Goal: Task Accomplishment & Management: Manage account settings

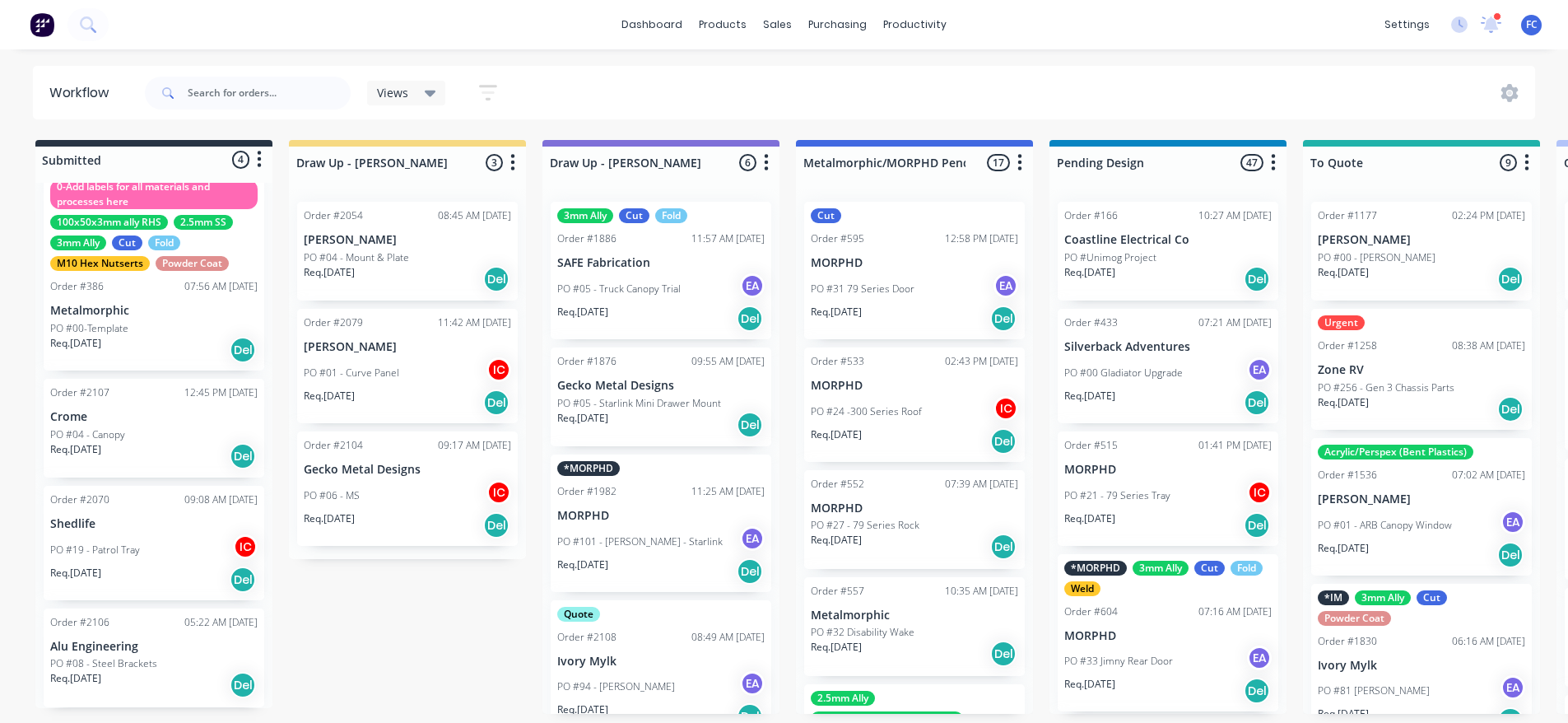
scroll to position [3, 0]
click at [103, 524] on p "Shedlife" at bounding box center [154, 524] width 208 height 14
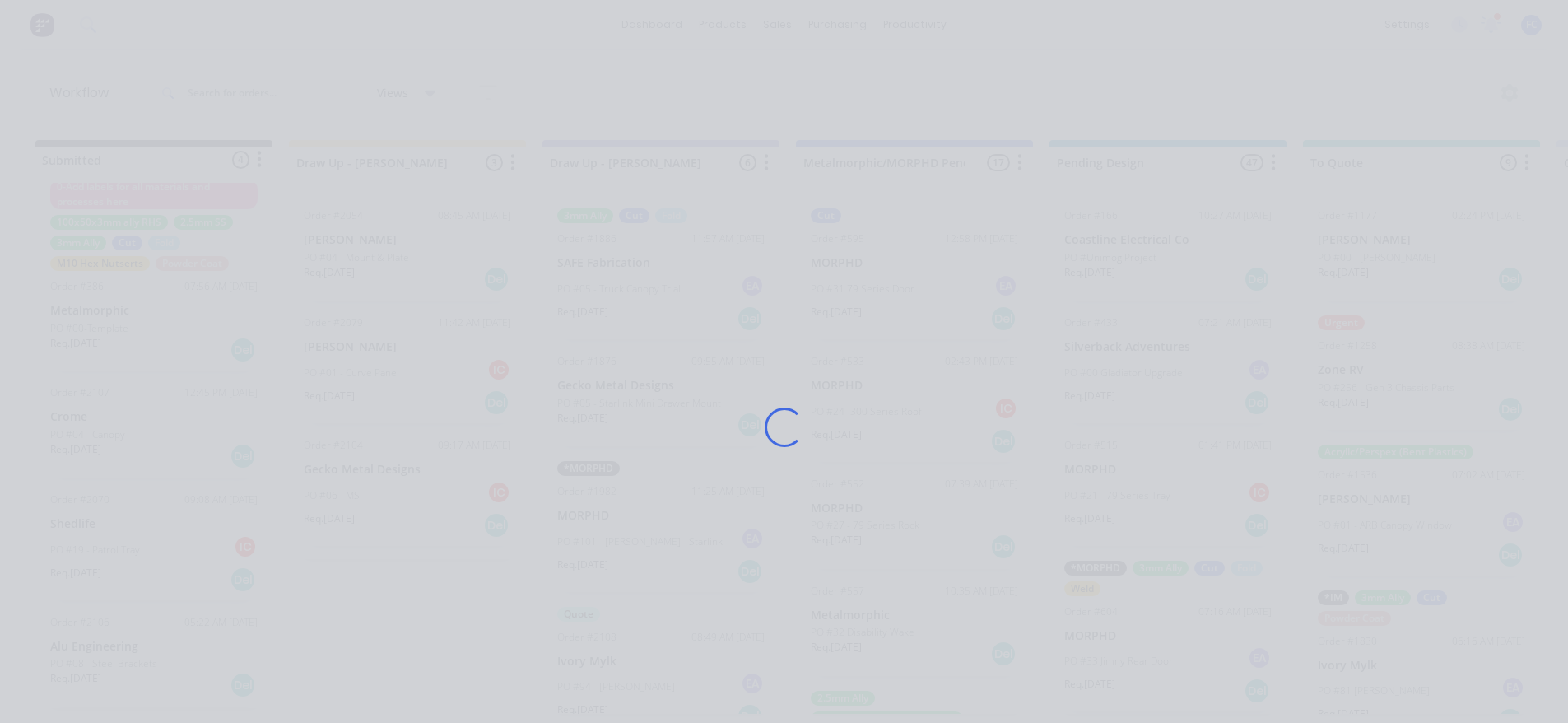
scroll to position [0, 0]
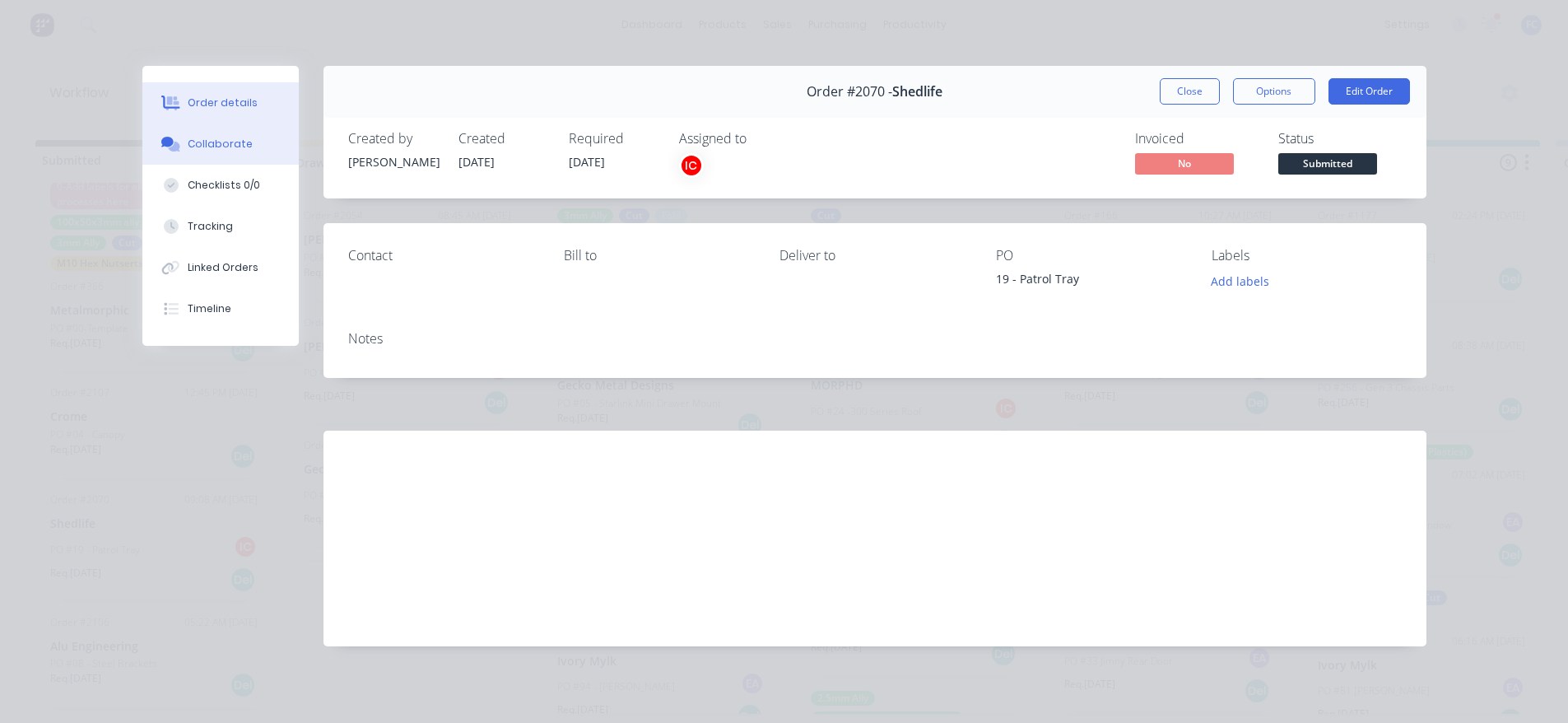
click at [230, 138] on div "Collaborate" at bounding box center [220, 144] width 65 height 15
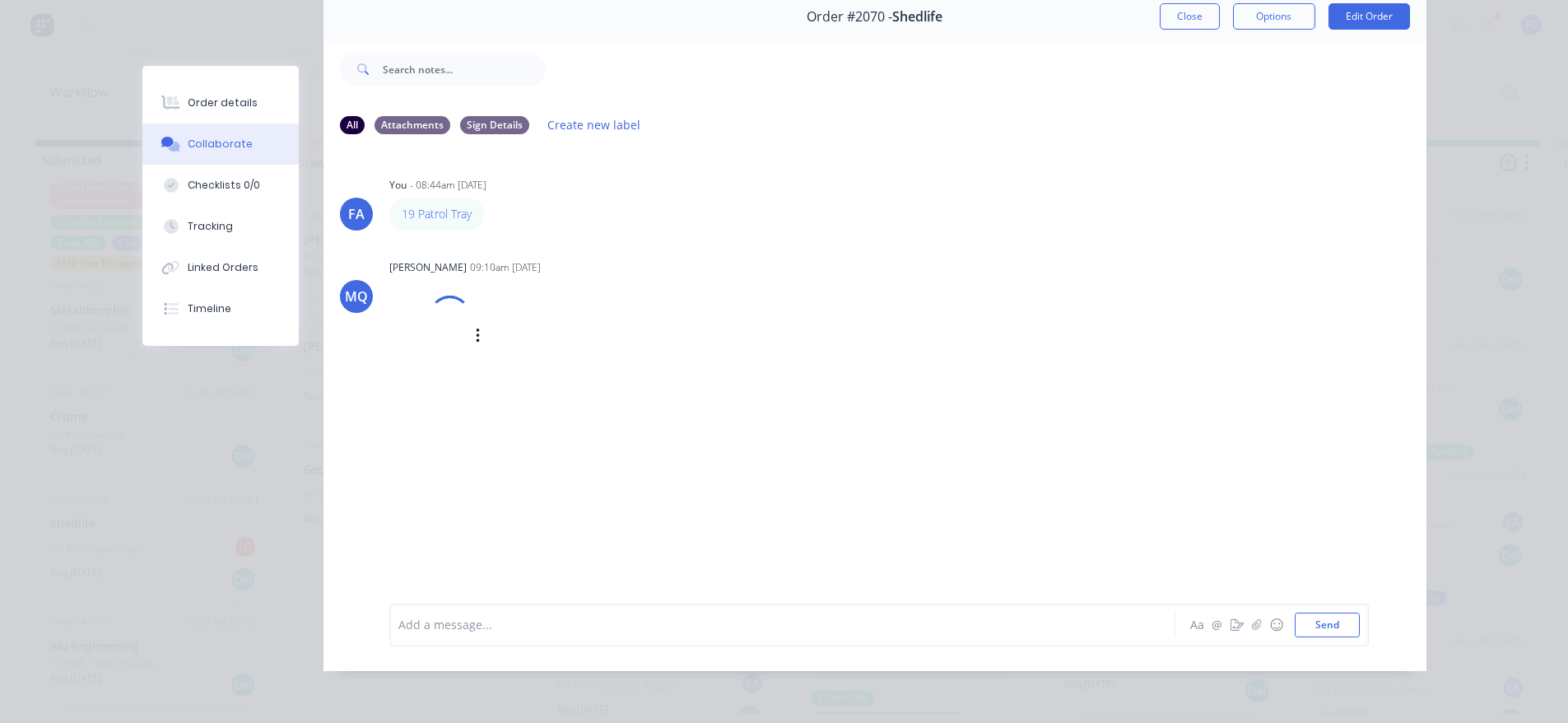
scroll to position [3, 0]
click at [1174, 18] on div "Order #2070 - Shedlife Close Options Edit Order" at bounding box center [874, 17] width 1103 height 52
click at [1173, 13] on button "Close" at bounding box center [1189, 16] width 60 height 26
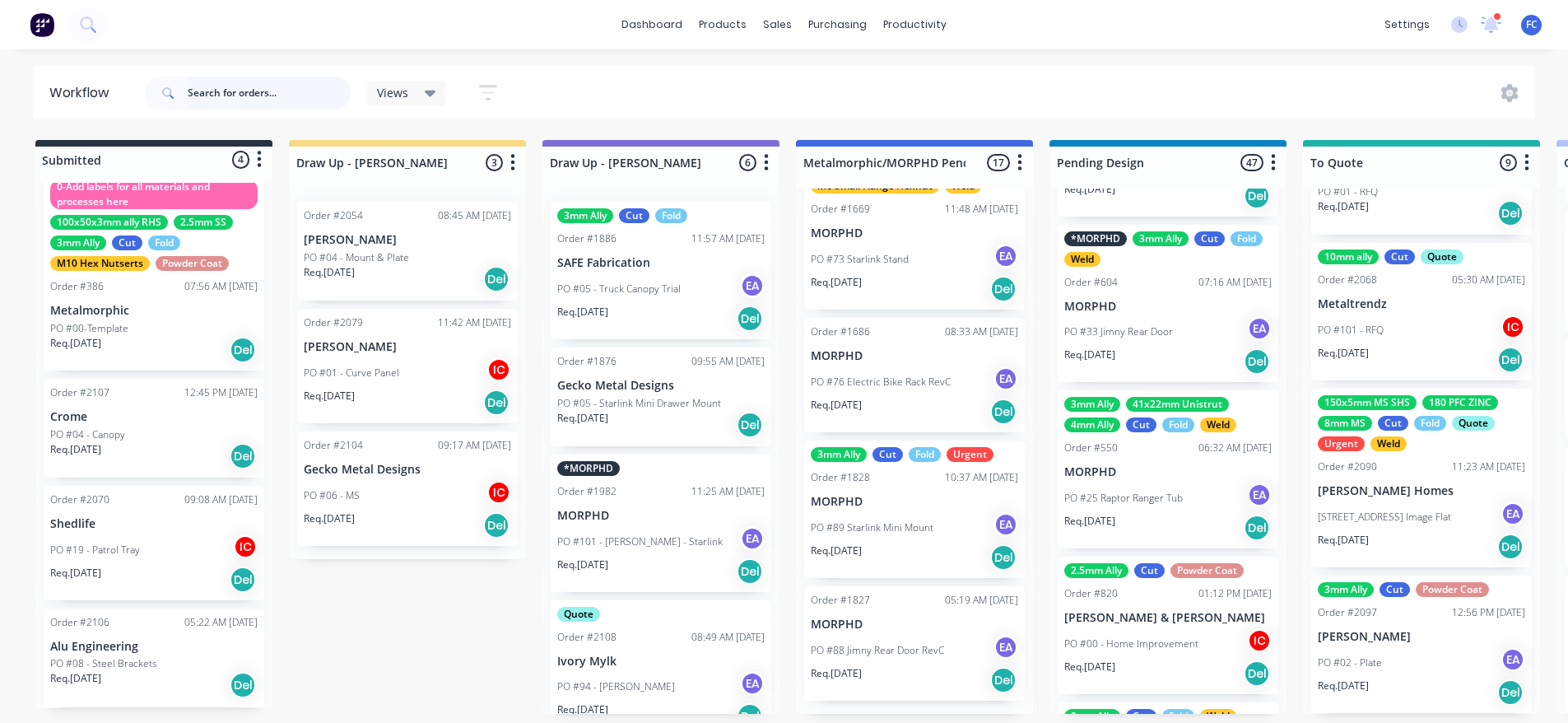
click at [264, 85] on input "text" at bounding box center [269, 93] width 163 height 33
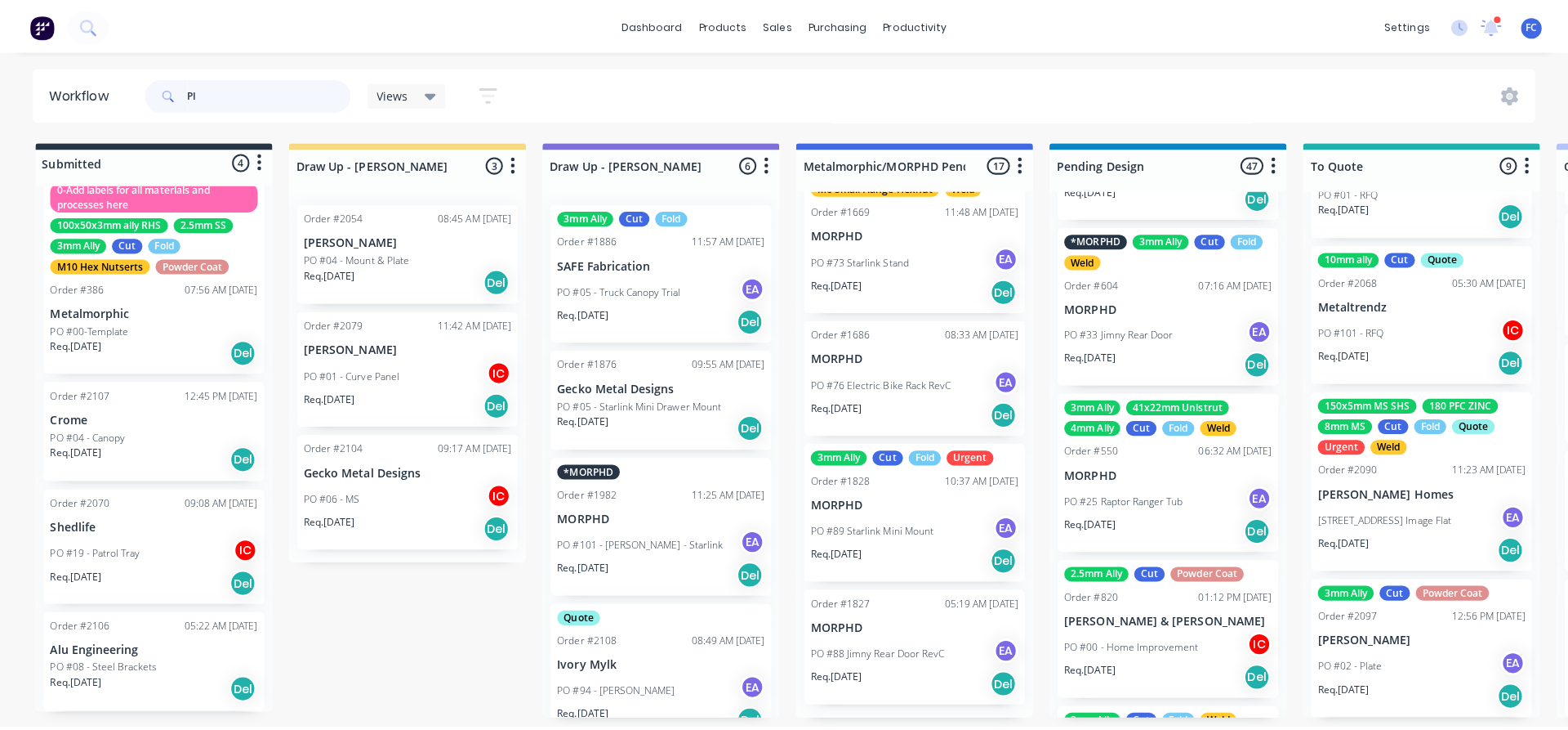
scroll to position [0, 0]
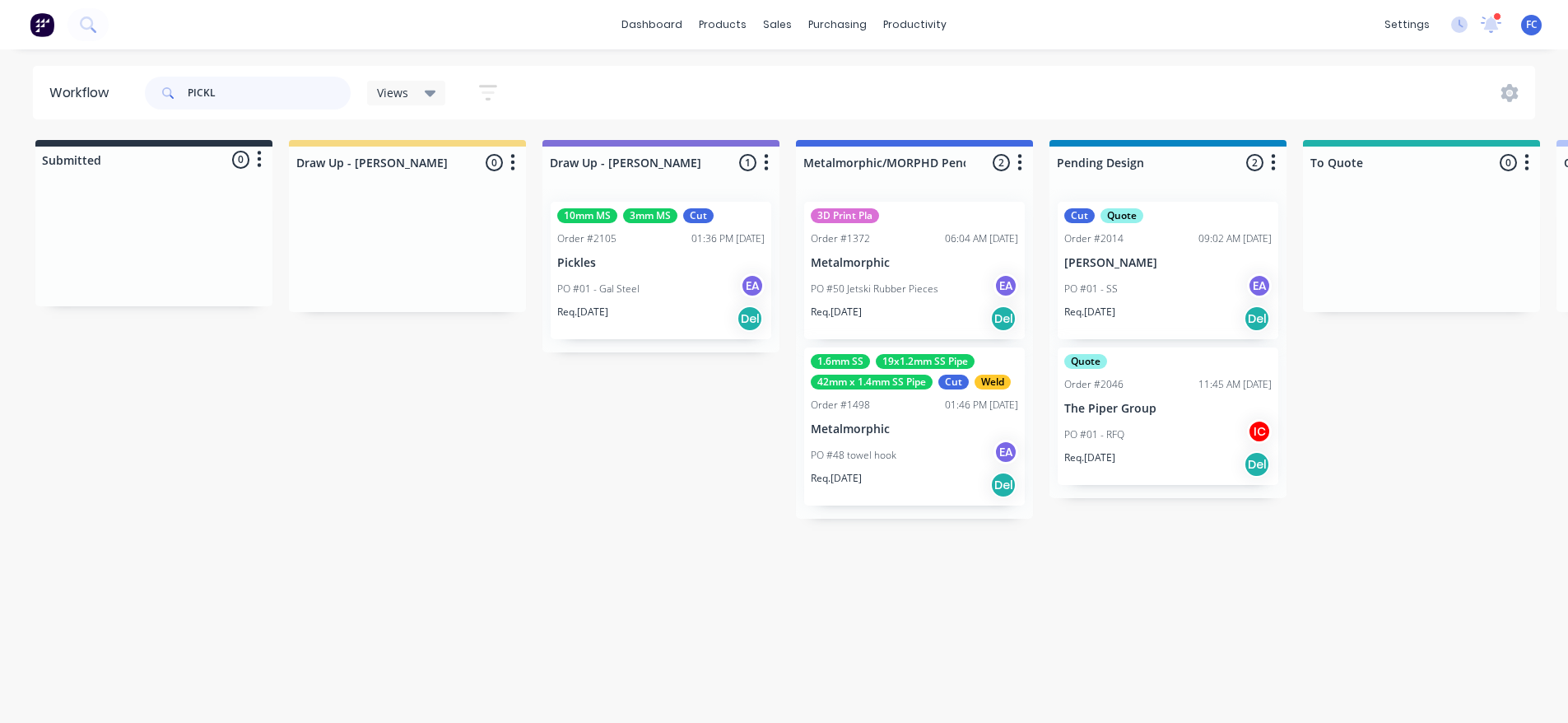
type input "PICKLE"
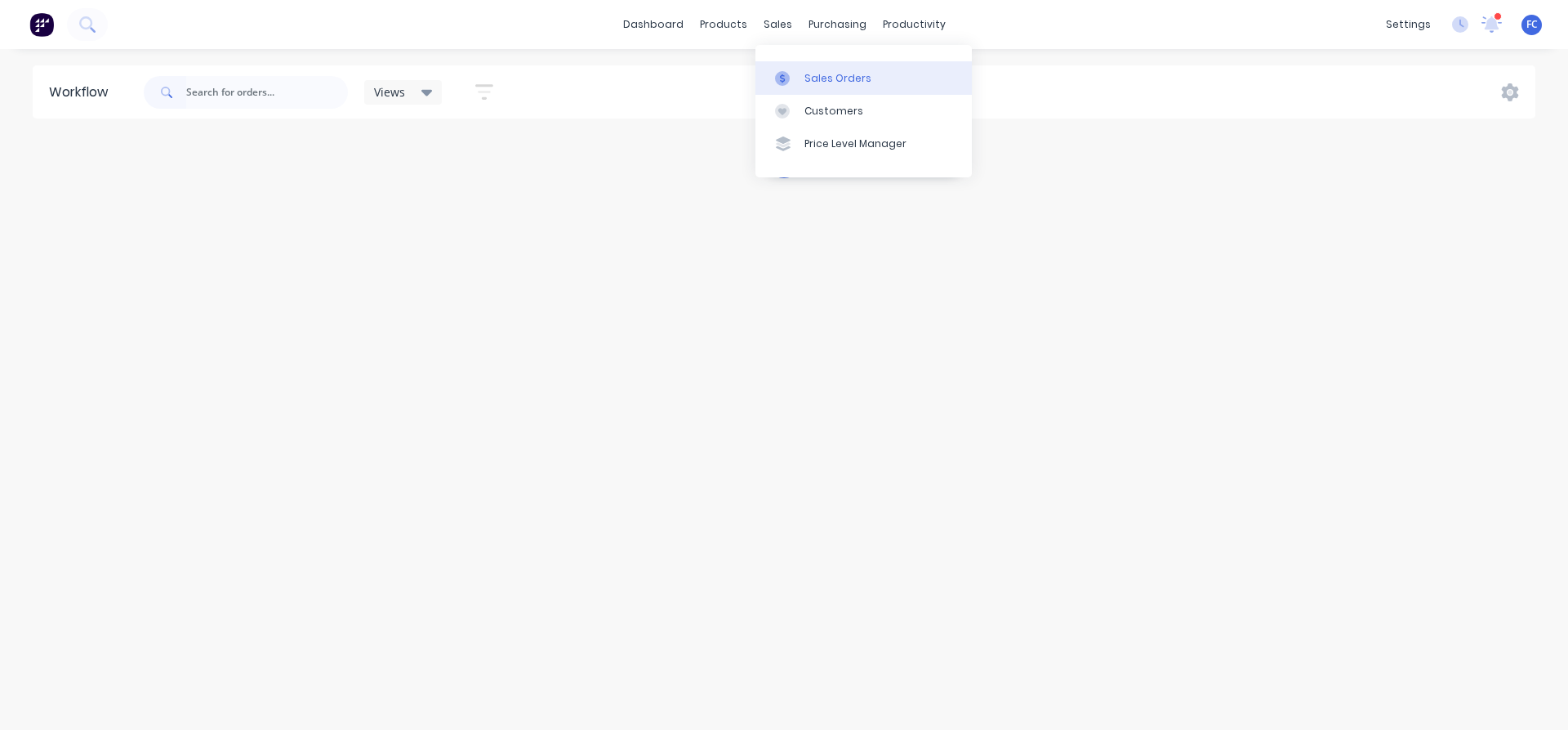
click at [816, 77] on div "Sales Orders" at bounding box center [838, 79] width 67 height 15
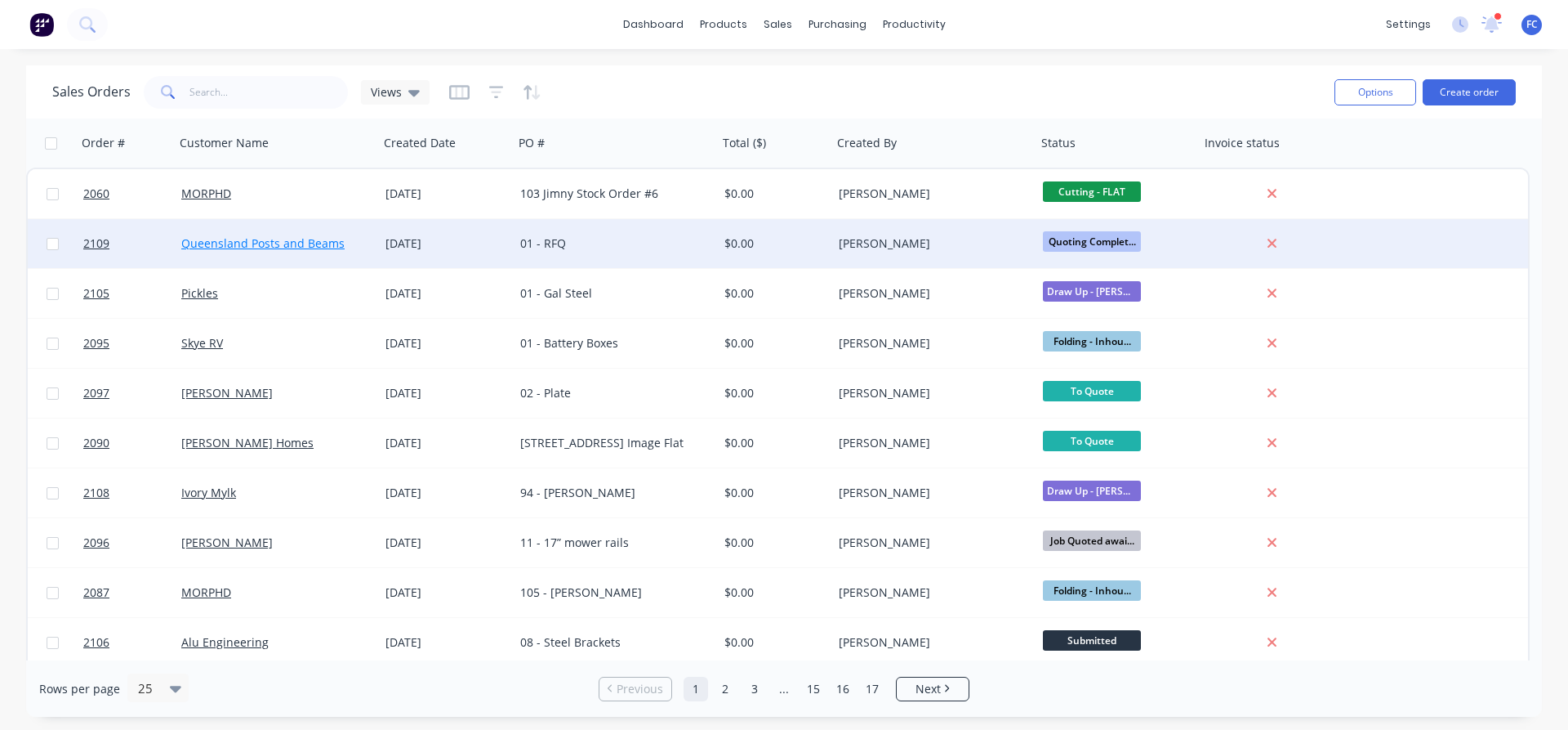
click at [218, 246] on link "Queensland Posts and Beams" at bounding box center [263, 243] width 164 height 16
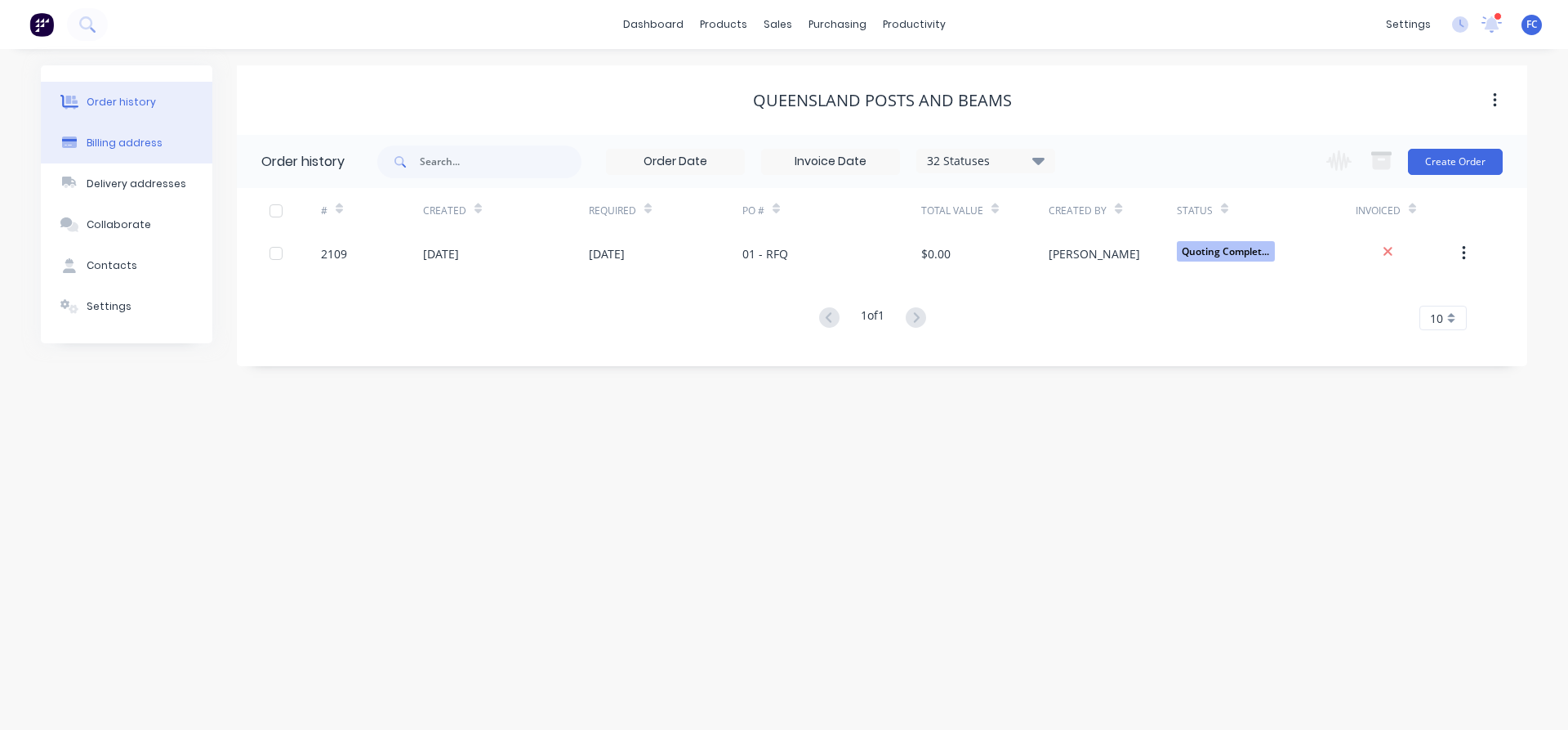
click at [133, 141] on div "Billing address" at bounding box center [124, 143] width 76 height 15
select select "AU"
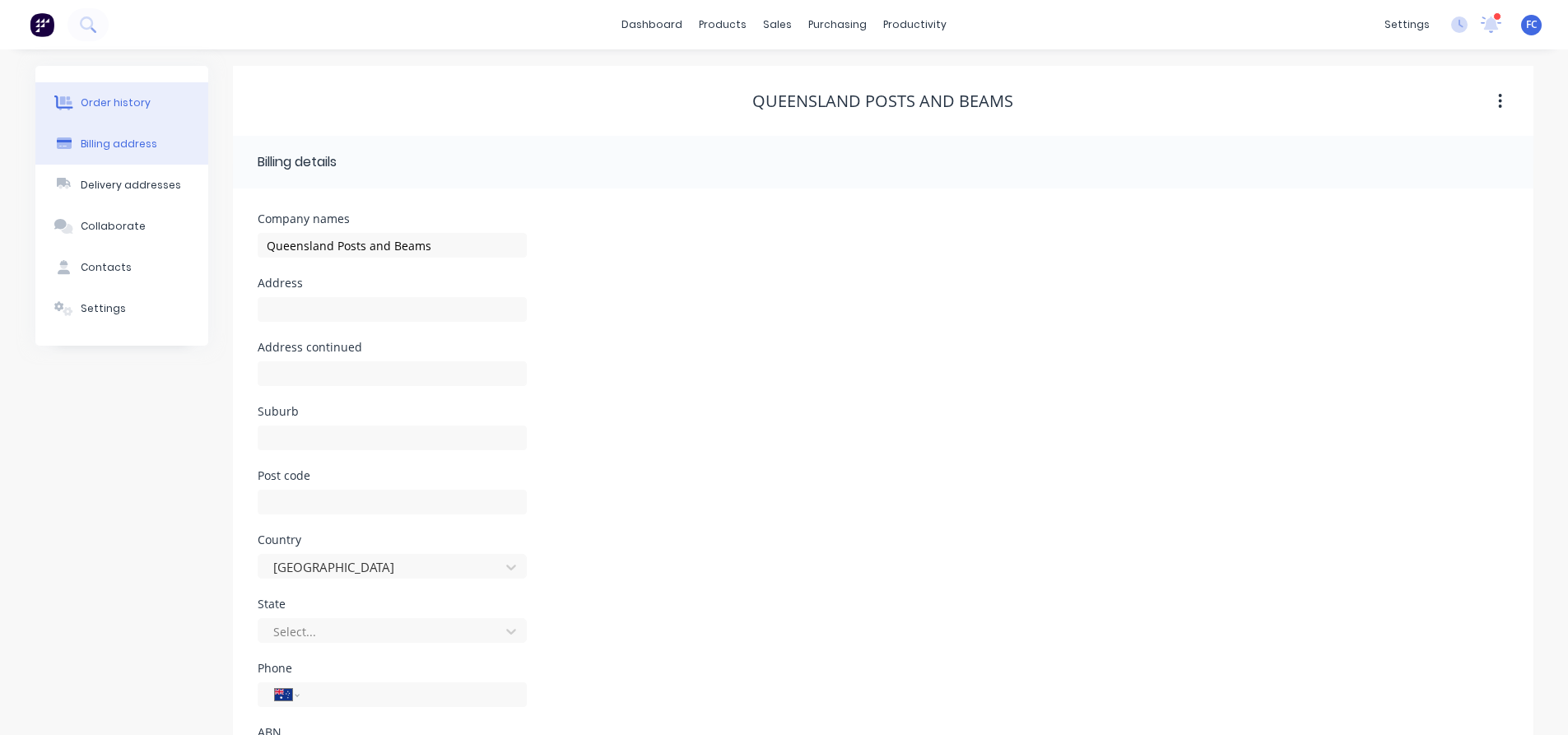
click at [104, 101] on div "Order history" at bounding box center [115, 103] width 70 height 15
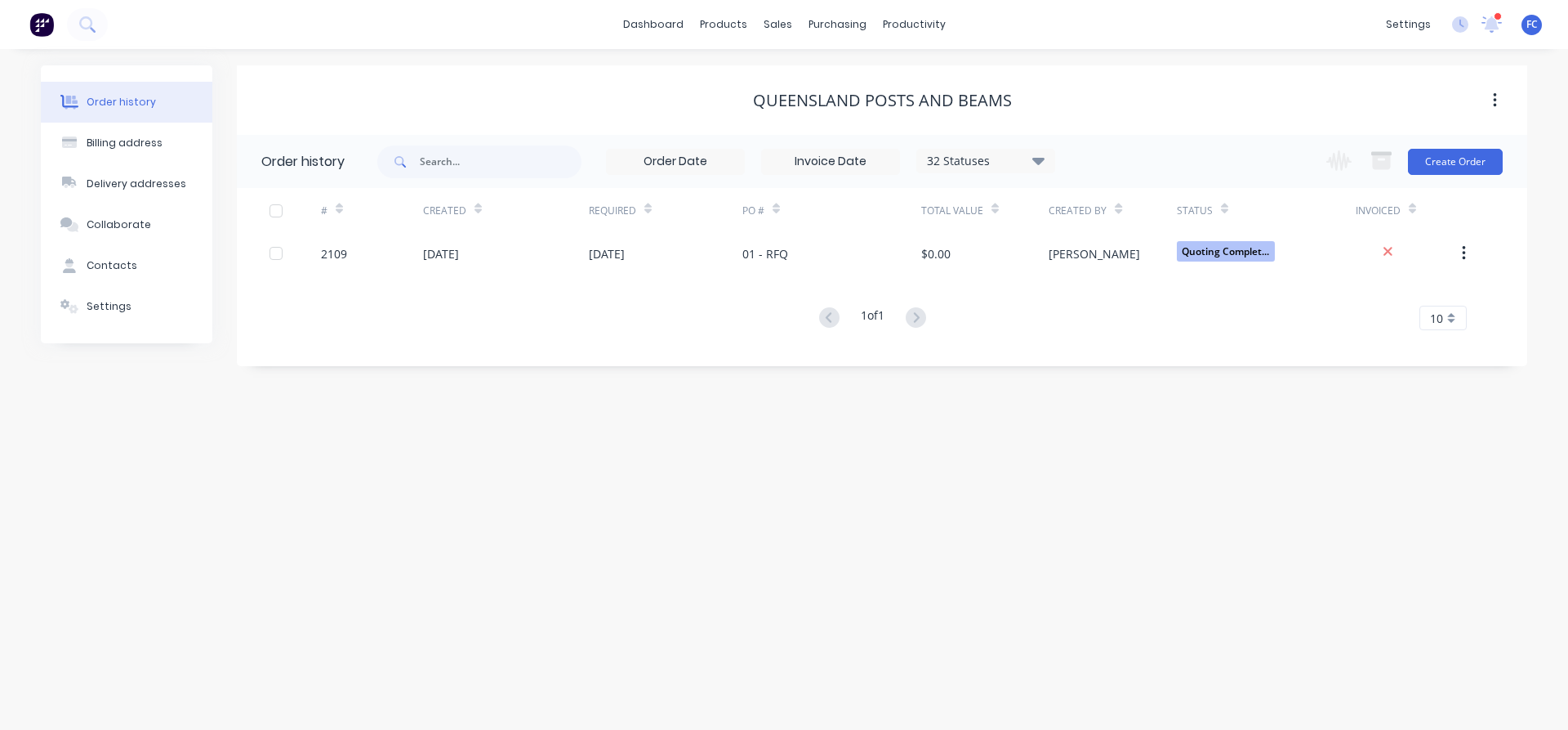
click at [422, 275] on div "# Created Required PO # Total Value Created By Status Invoiced 2109 14 Aug 2025…" at bounding box center [873, 259] width 1271 height 142
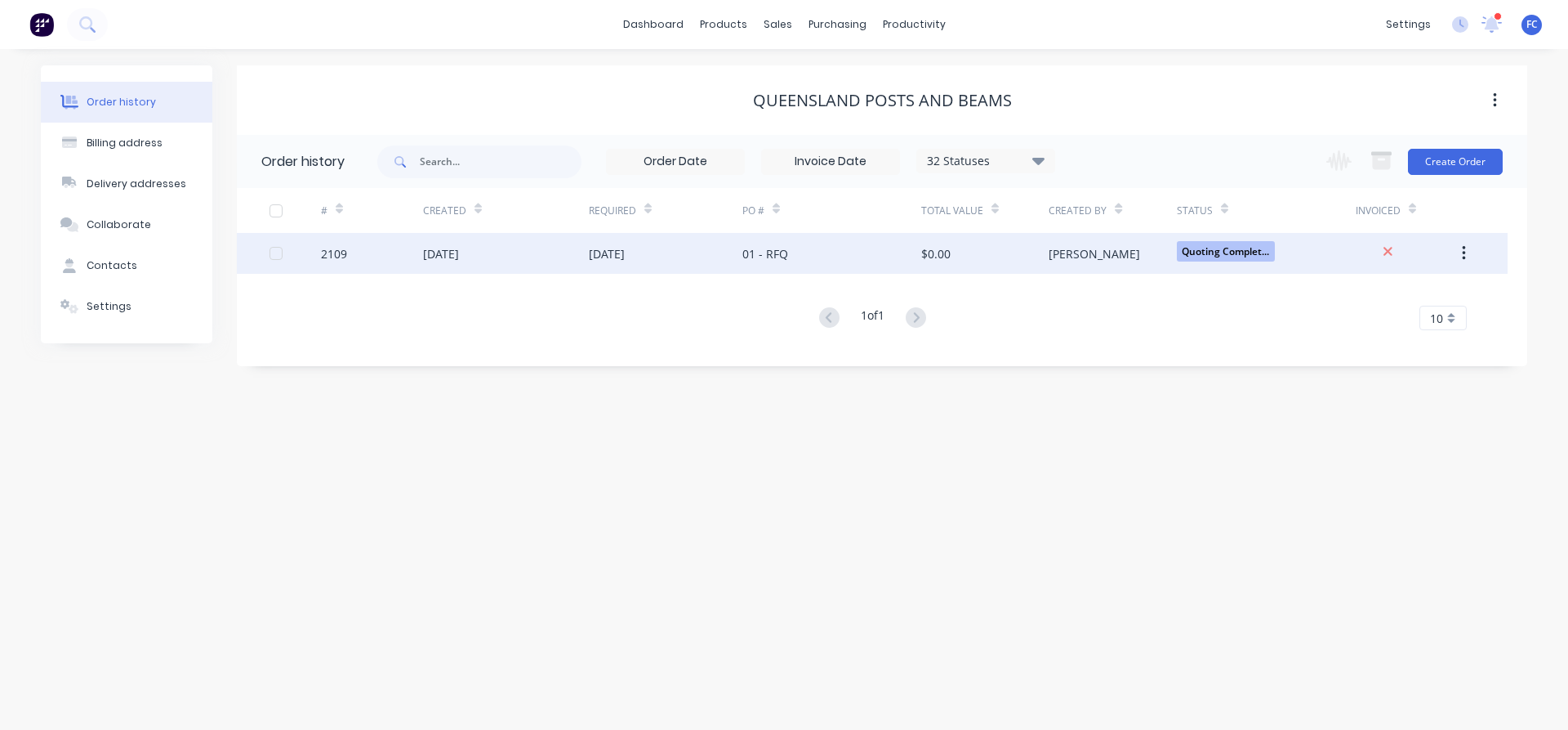
click at [423, 261] on div "[DATE]" at bounding box center [441, 253] width 36 height 18
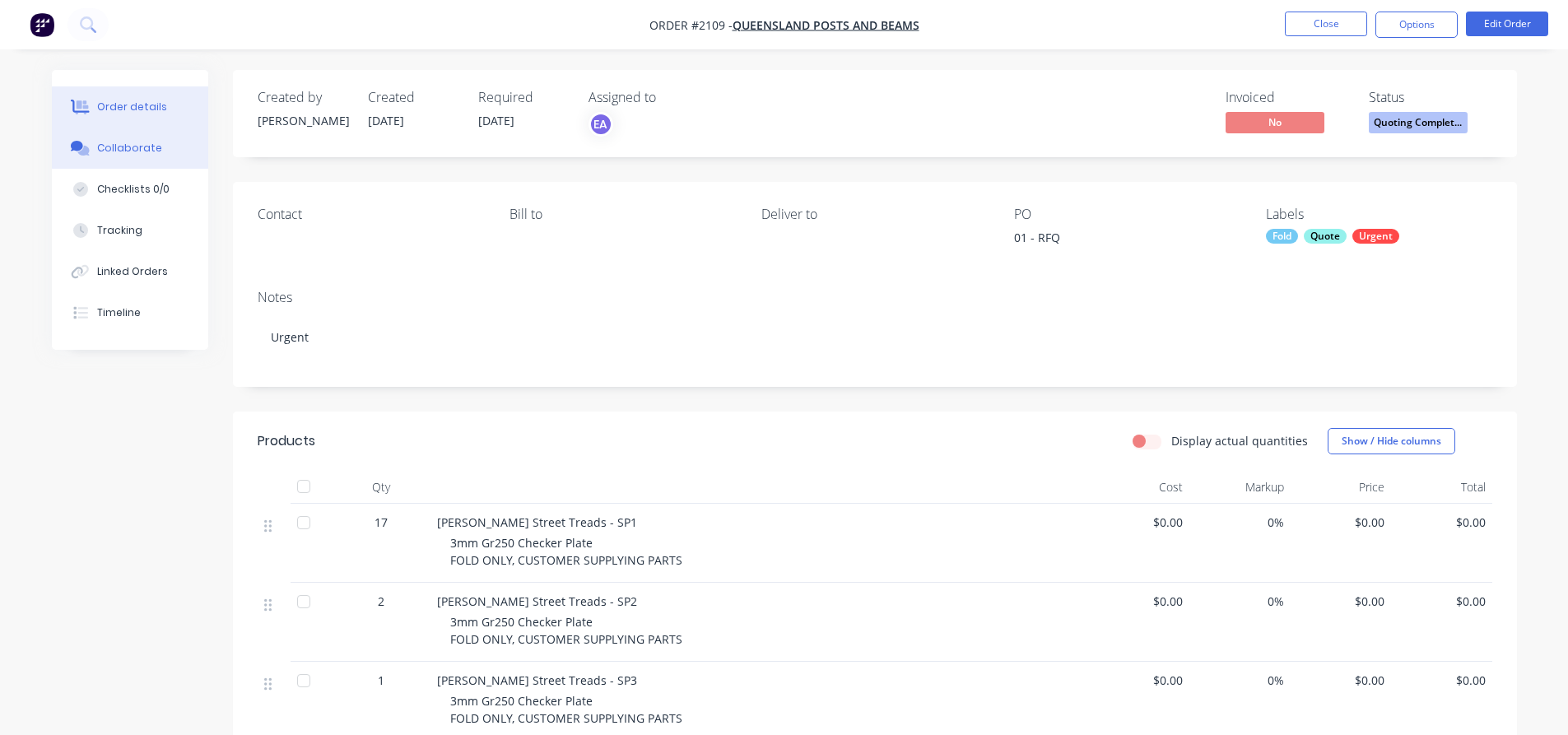
click at [158, 158] on button "Collaborate" at bounding box center [130, 148] width 156 height 41
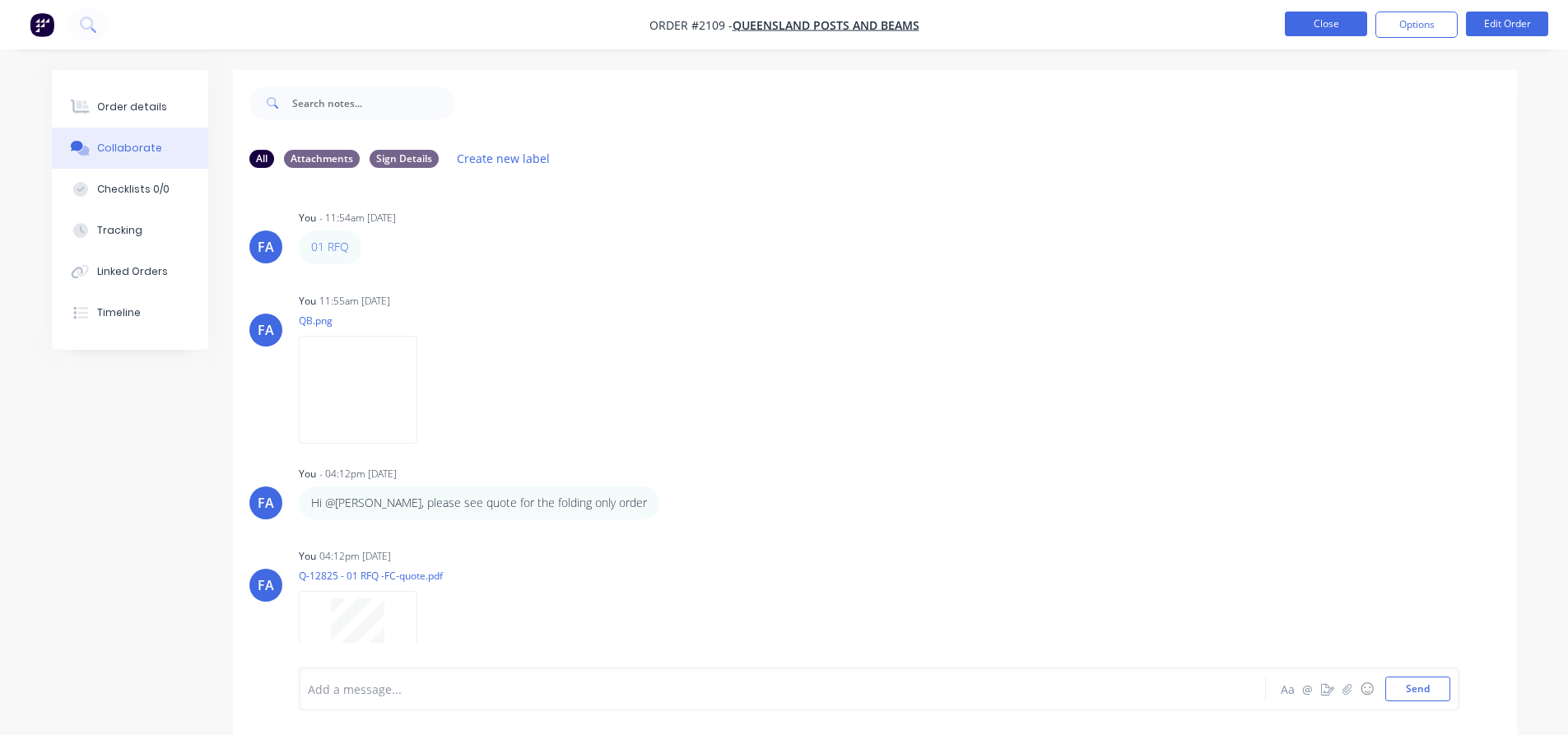
click at [1316, 18] on button "Close" at bounding box center [1326, 24] width 82 height 24
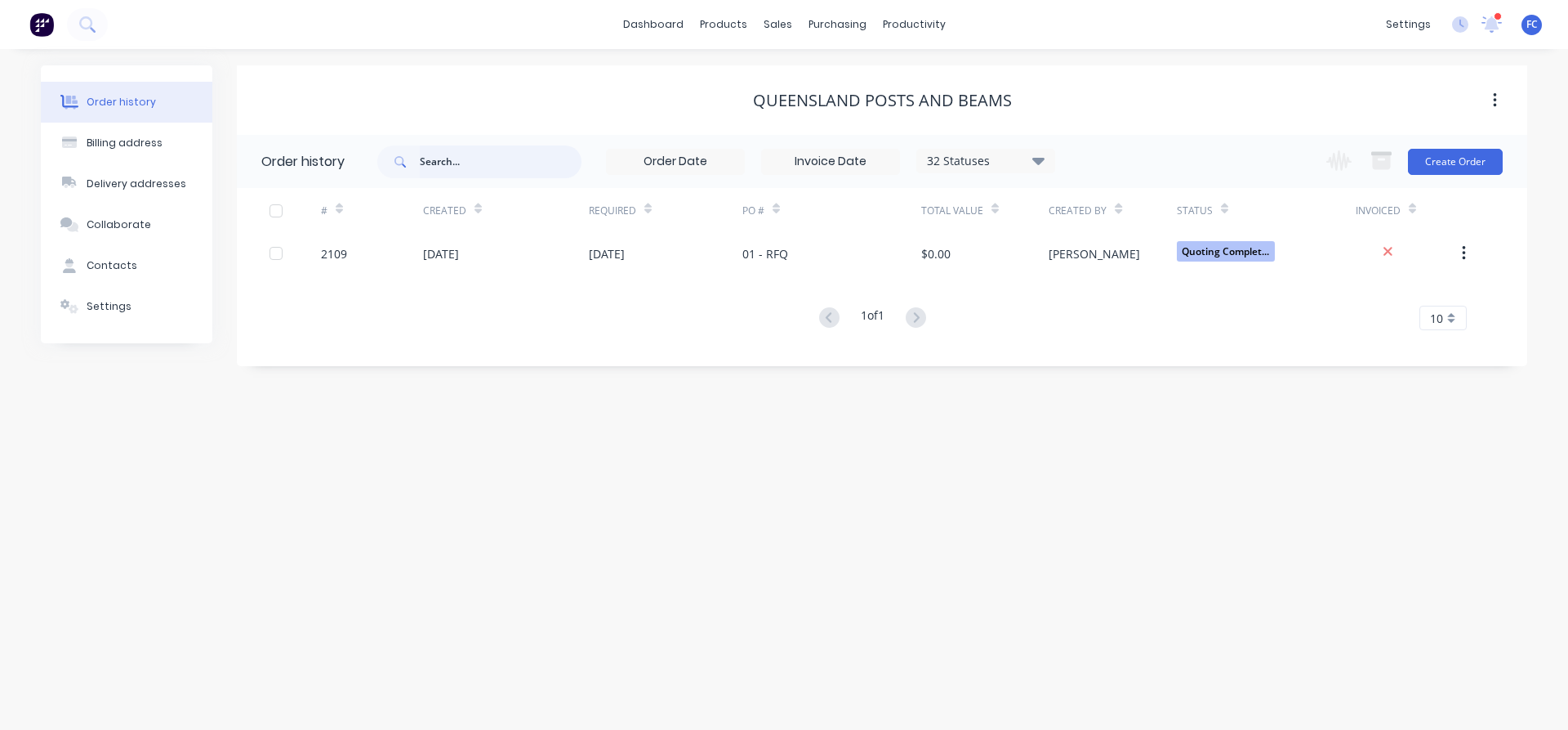
click at [490, 170] on input "text" at bounding box center [501, 161] width 162 height 33
click at [1440, 162] on button "Create Order" at bounding box center [1454, 161] width 94 height 26
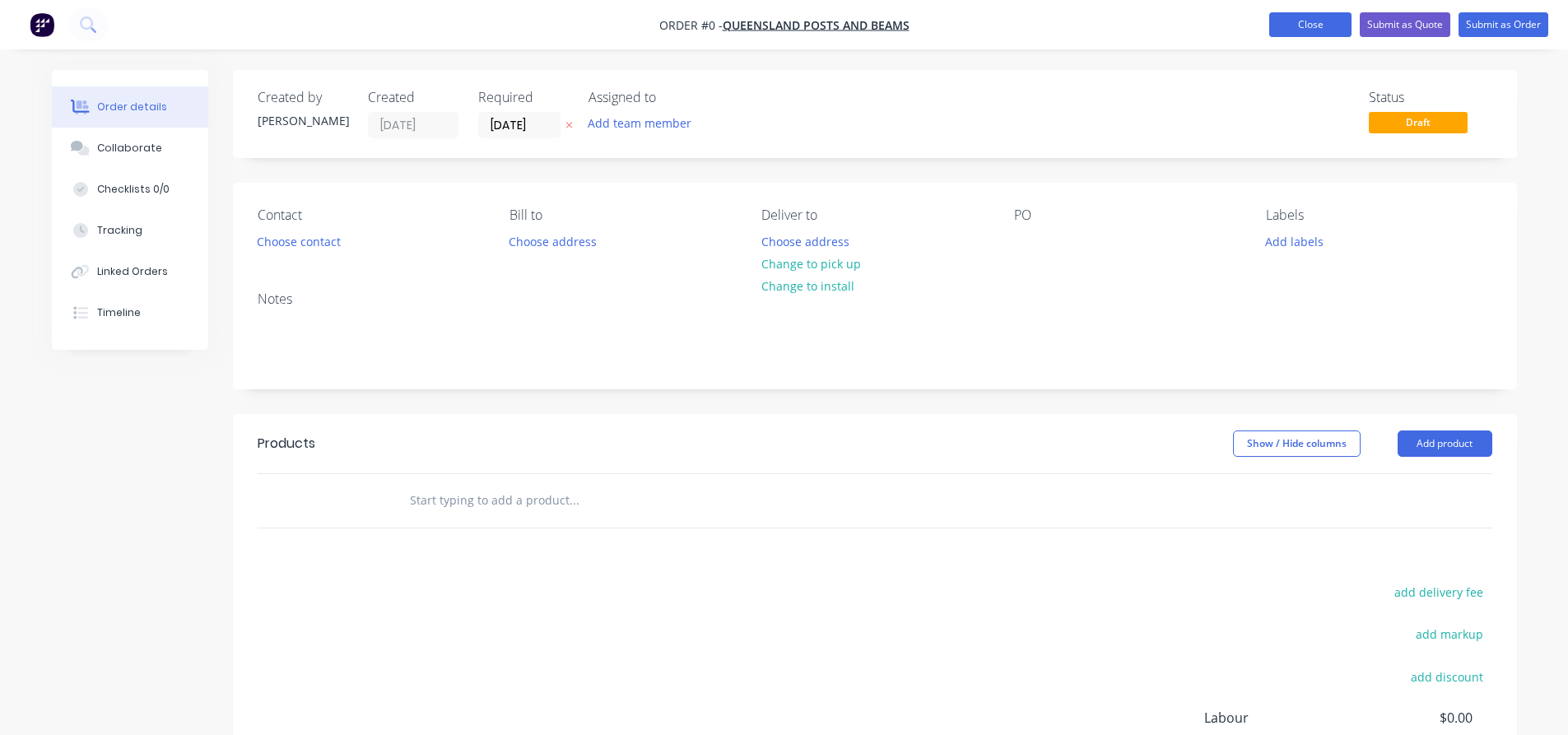
click at [1305, 26] on button "Close" at bounding box center [1310, 24] width 82 height 24
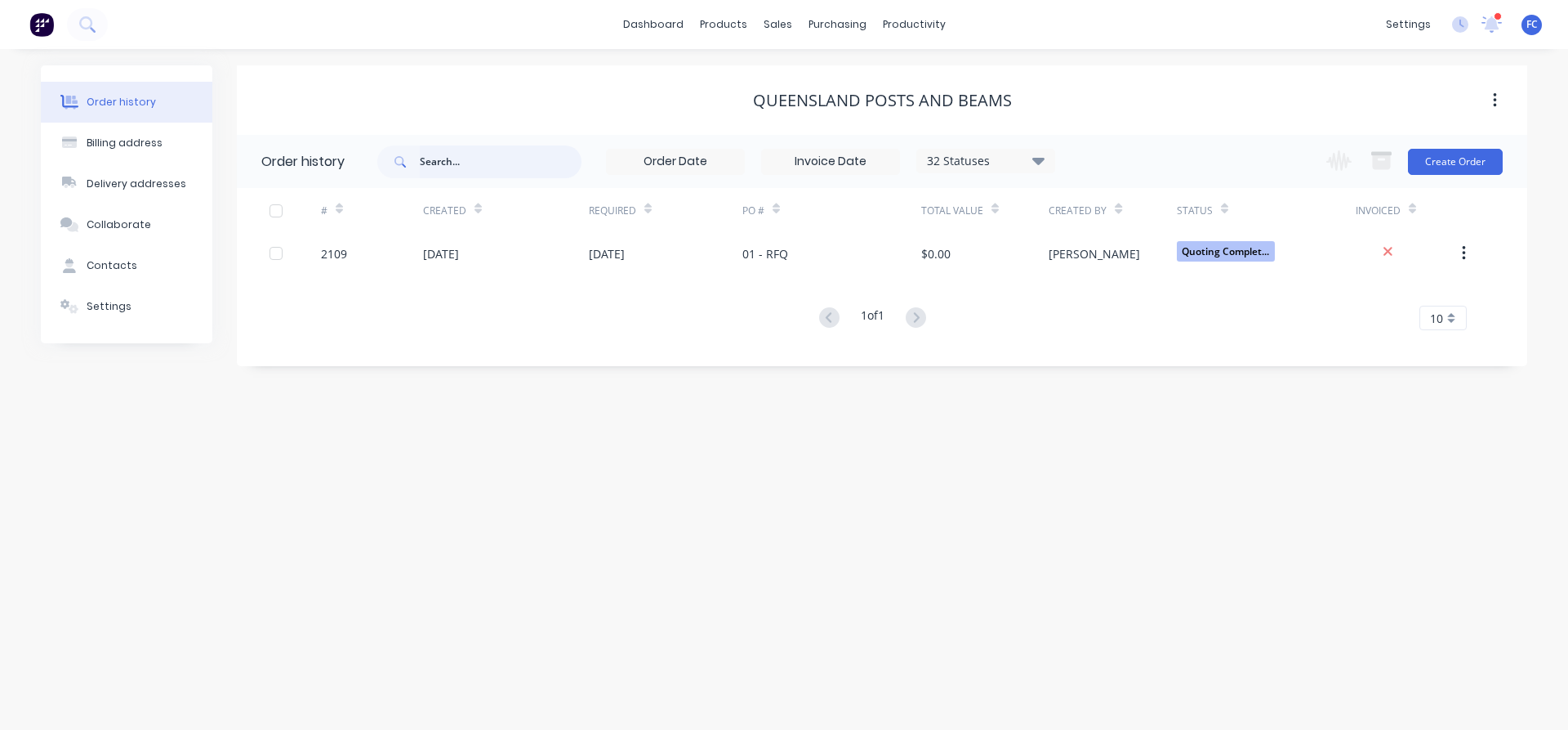
click at [479, 165] on input "text" at bounding box center [501, 161] width 162 height 33
click at [801, 73] on link "Sales Orders" at bounding box center [863, 77] width 216 height 33
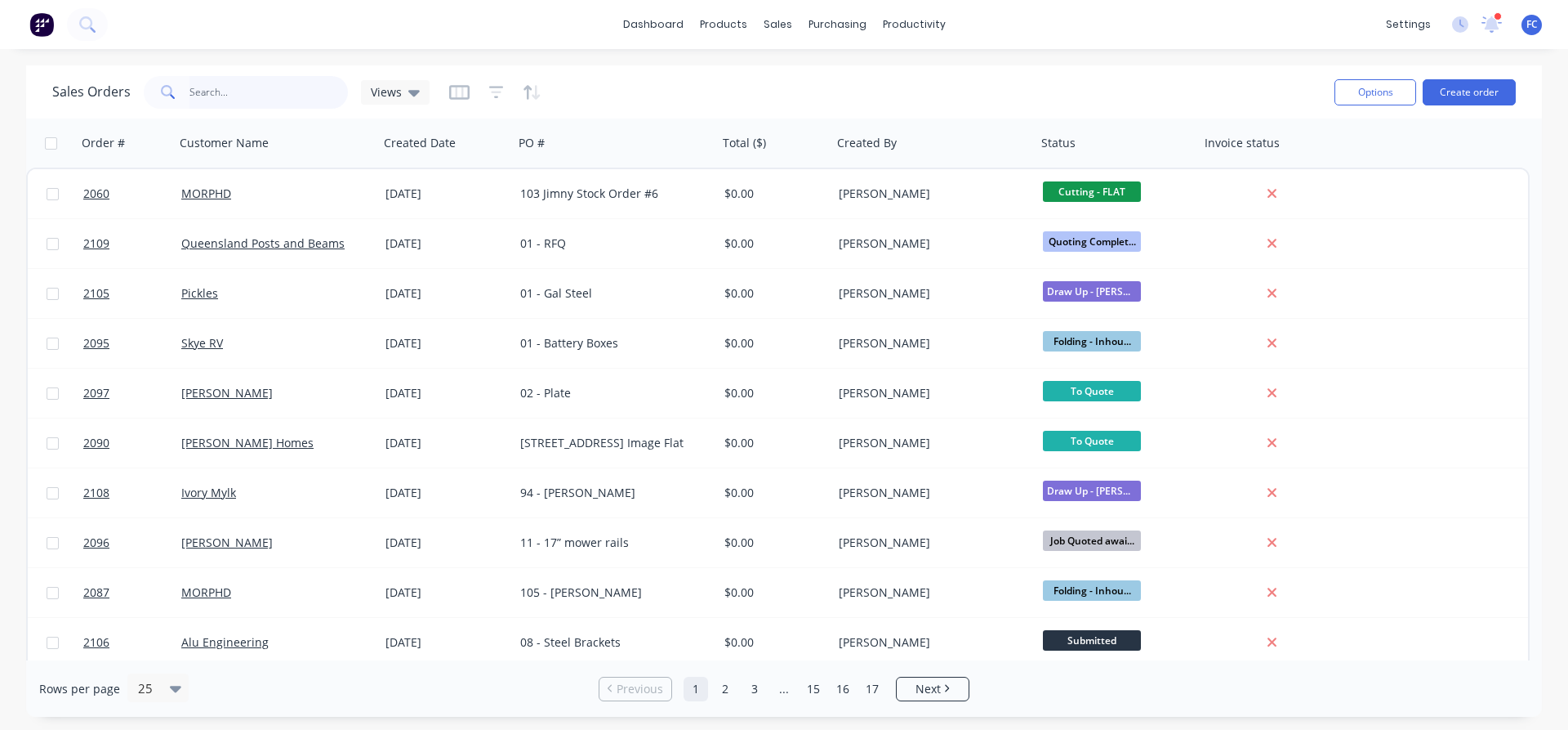
click at [255, 99] on input "text" at bounding box center [269, 92] width 159 height 33
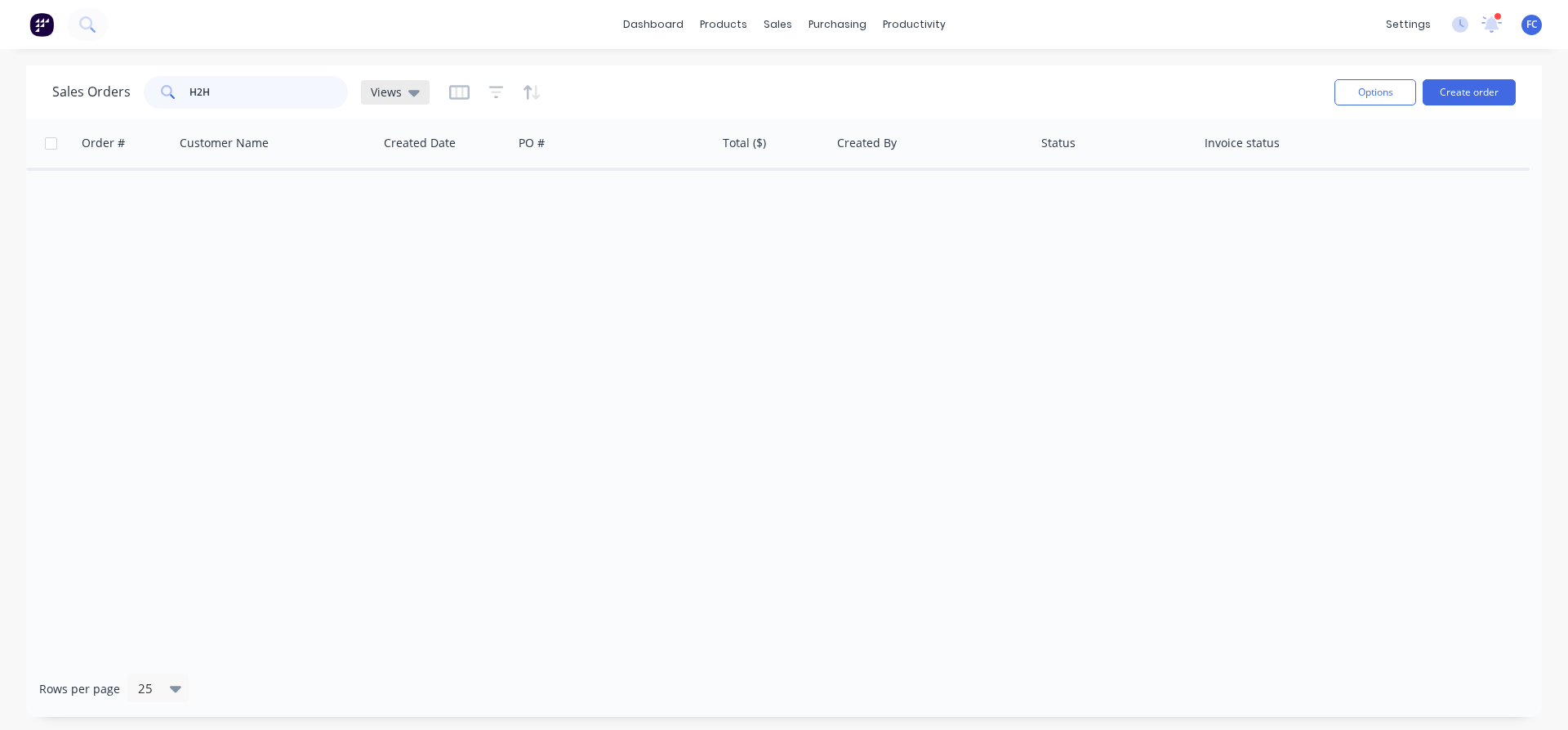
type input "H2H"
click at [417, 94] on icon at bounding box center [414, 93] width 12 height 18
click at [394, 268] on button "archive" at bounding box center [458, 264] width 186 height 18
click at [258, 97] on input "H2H" at bounding box center [269, 92] width 159 height 33
drag, startPoint x: 231, startPoint y: 89, endPoint x: 134, endPoint y: 79, distance: 97.5
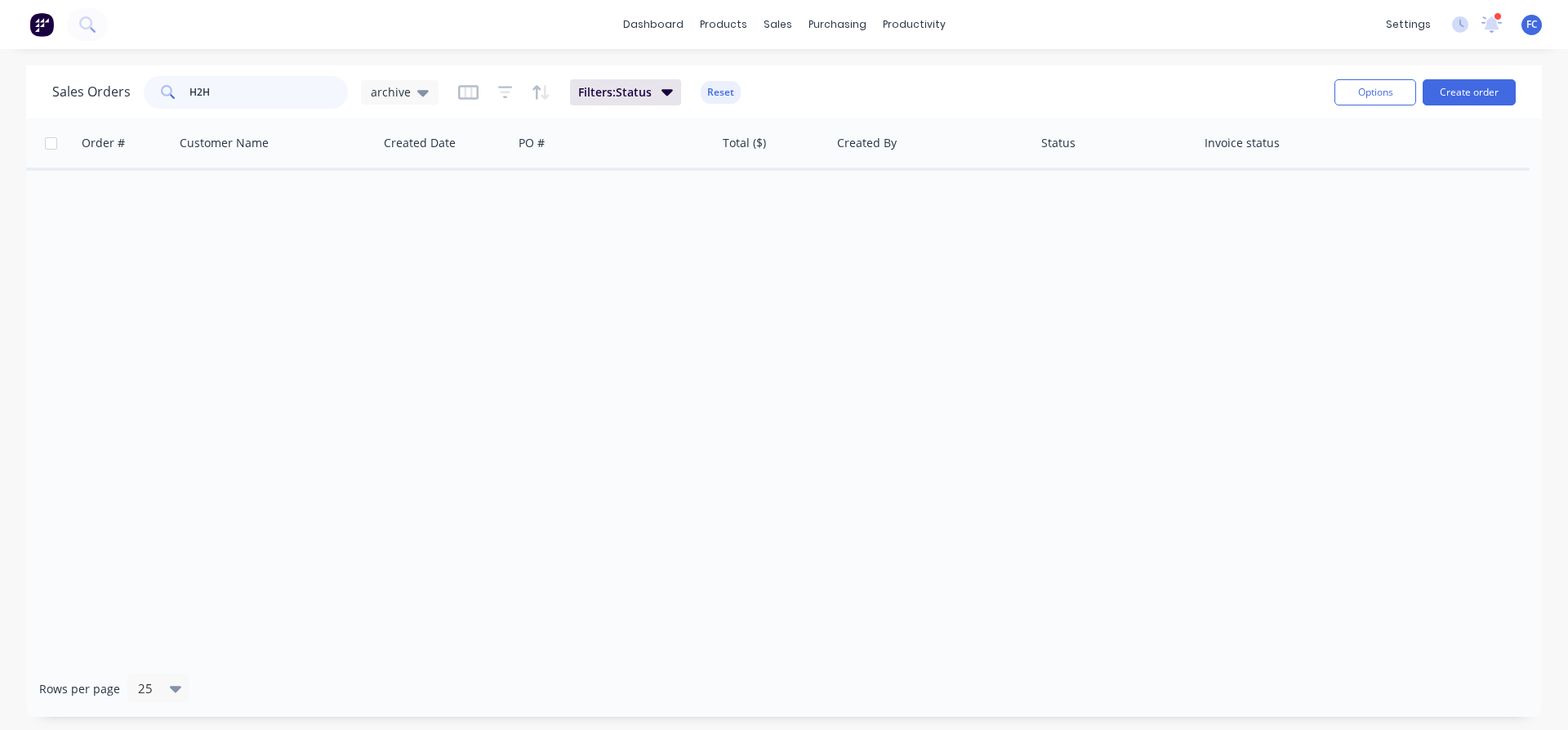
click at [134, 79] on div "Sales Orders H2H archive" at bounding box center [245, 92] width 387 height 33
type input "H"
click at [1480, 94] on button "Create order" at bounding box center [1469, 92] width 94 height 26
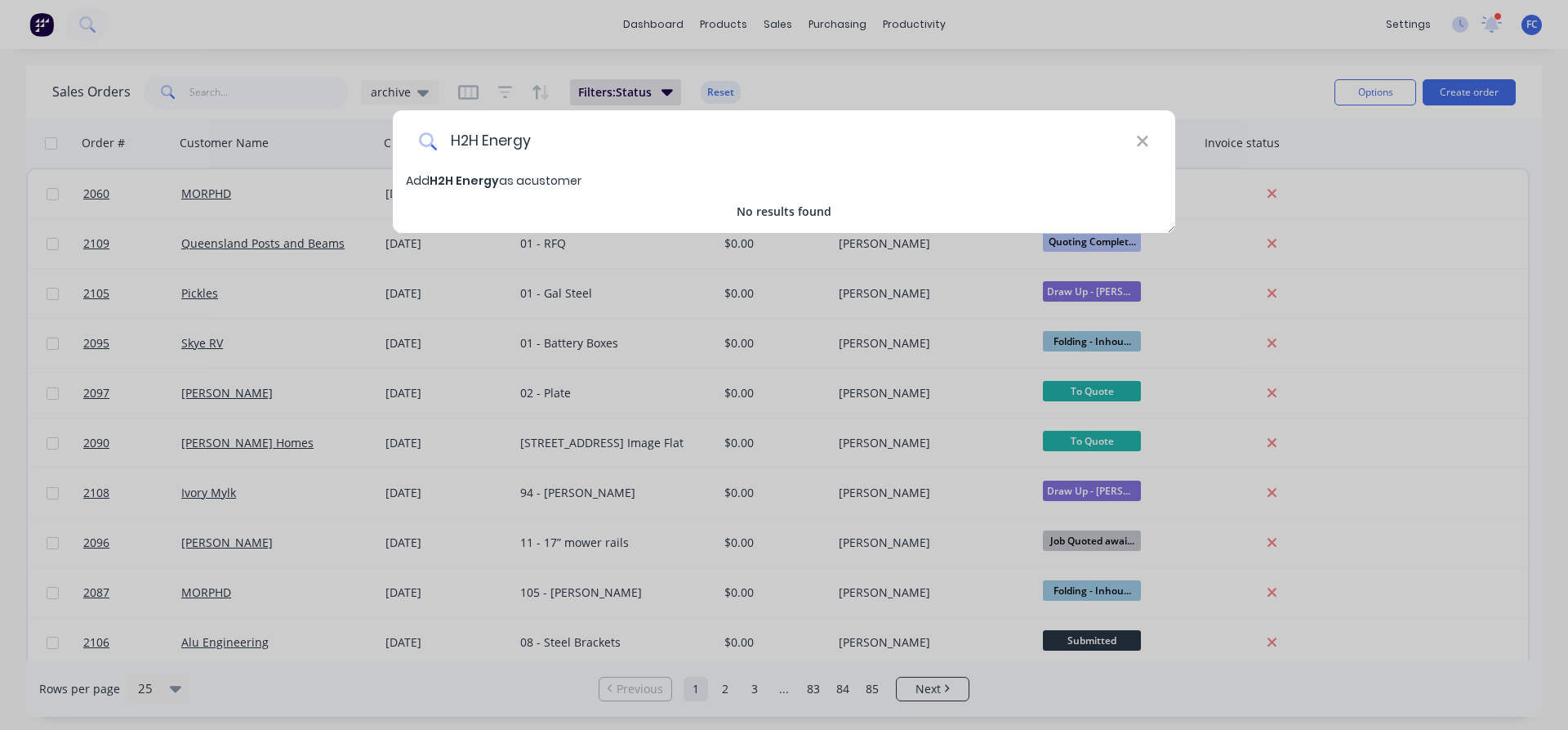
type input "H2H Energy"
click at [483, 176] on span "H2H Energy" at bounding box center [464, 180] width 69 height 17
select select "AU"
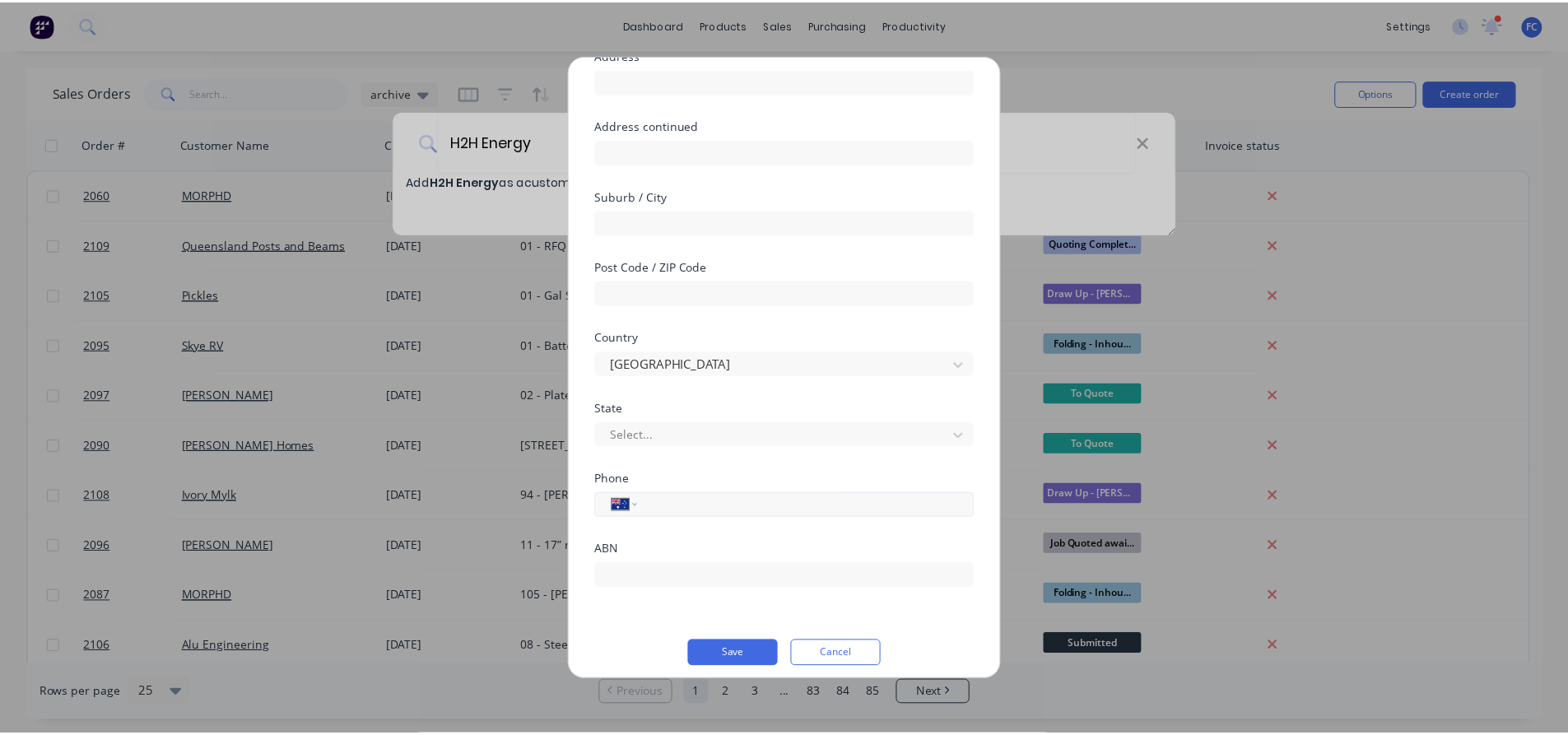
scroll to position [157, 0]
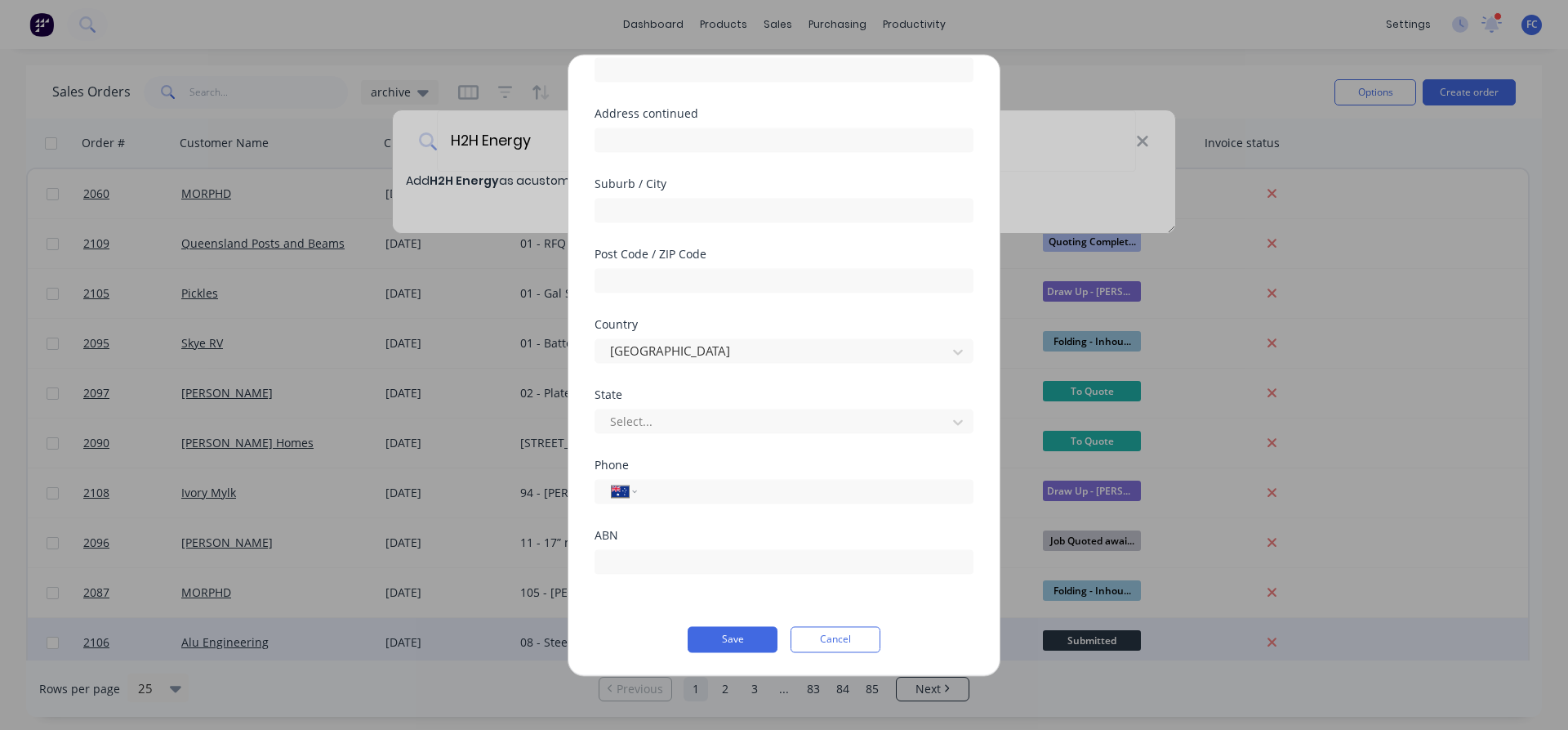
click at [721, 638] on button "Save" at bounding box center [733, 638] width 90 height 26
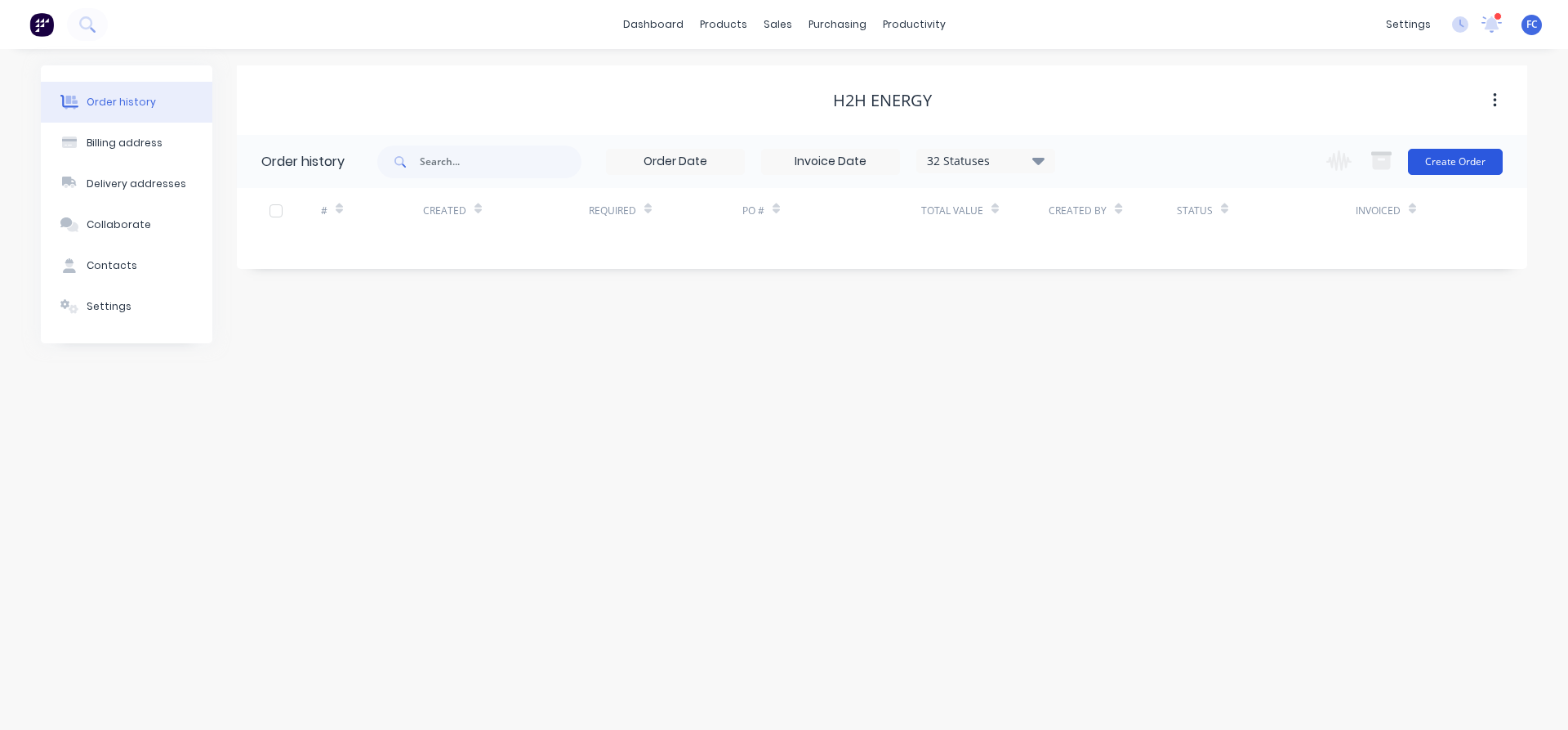
click at [1455, 169] on button "Create Order" at bounding box center [1454, 161] width 94 height 26
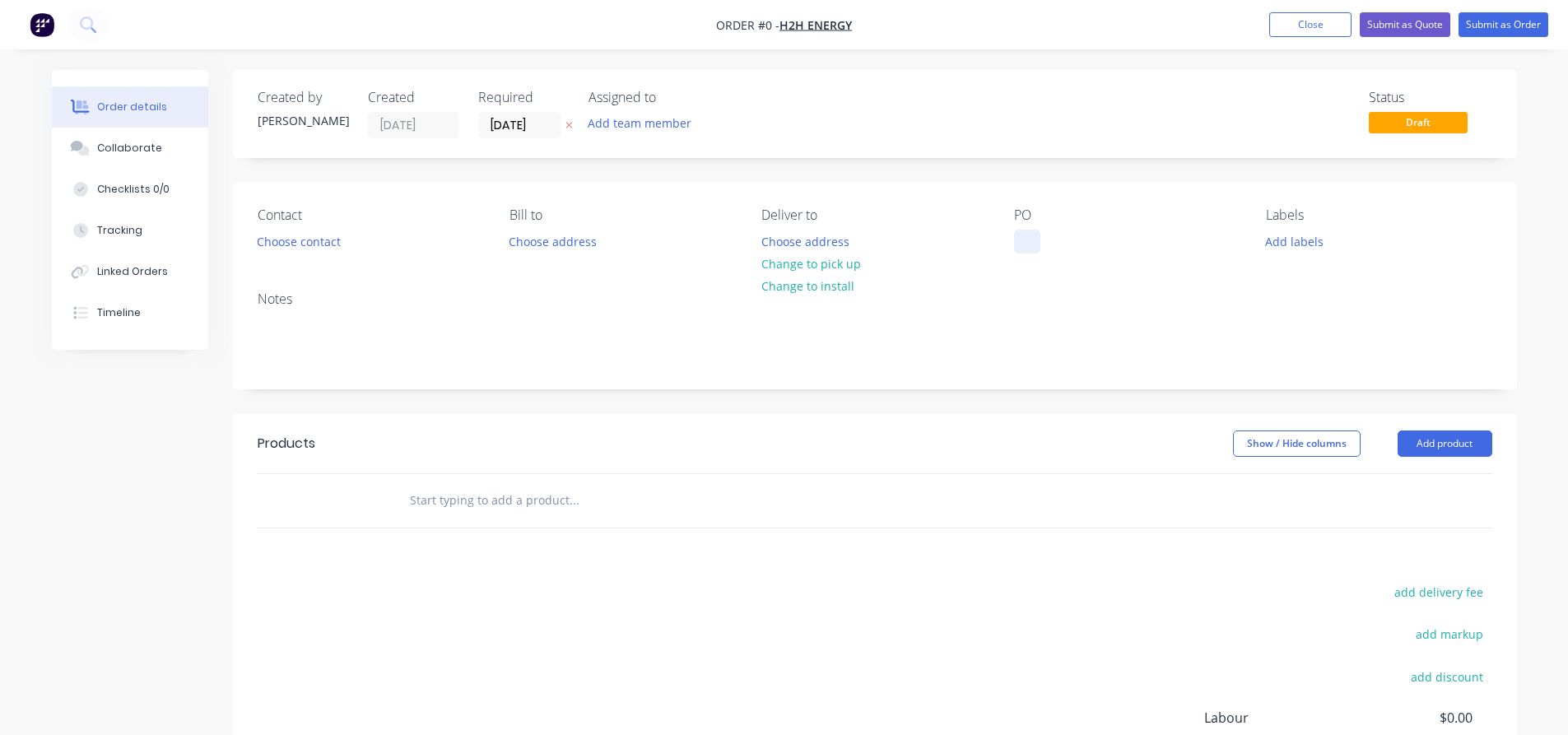
click at [1014, 248] on div at bounding box center [1026, 241] width 26 height 24
click at [514, 128] on div "Order details Collaborate Checklists 0/0 Tracking Linked Orders Timeline Order …" at bounding box center [784, 509] width 1497 height 878
click at [524, 117] on input "[DATE]" at bounding box center [519, 124] width 81 height 24
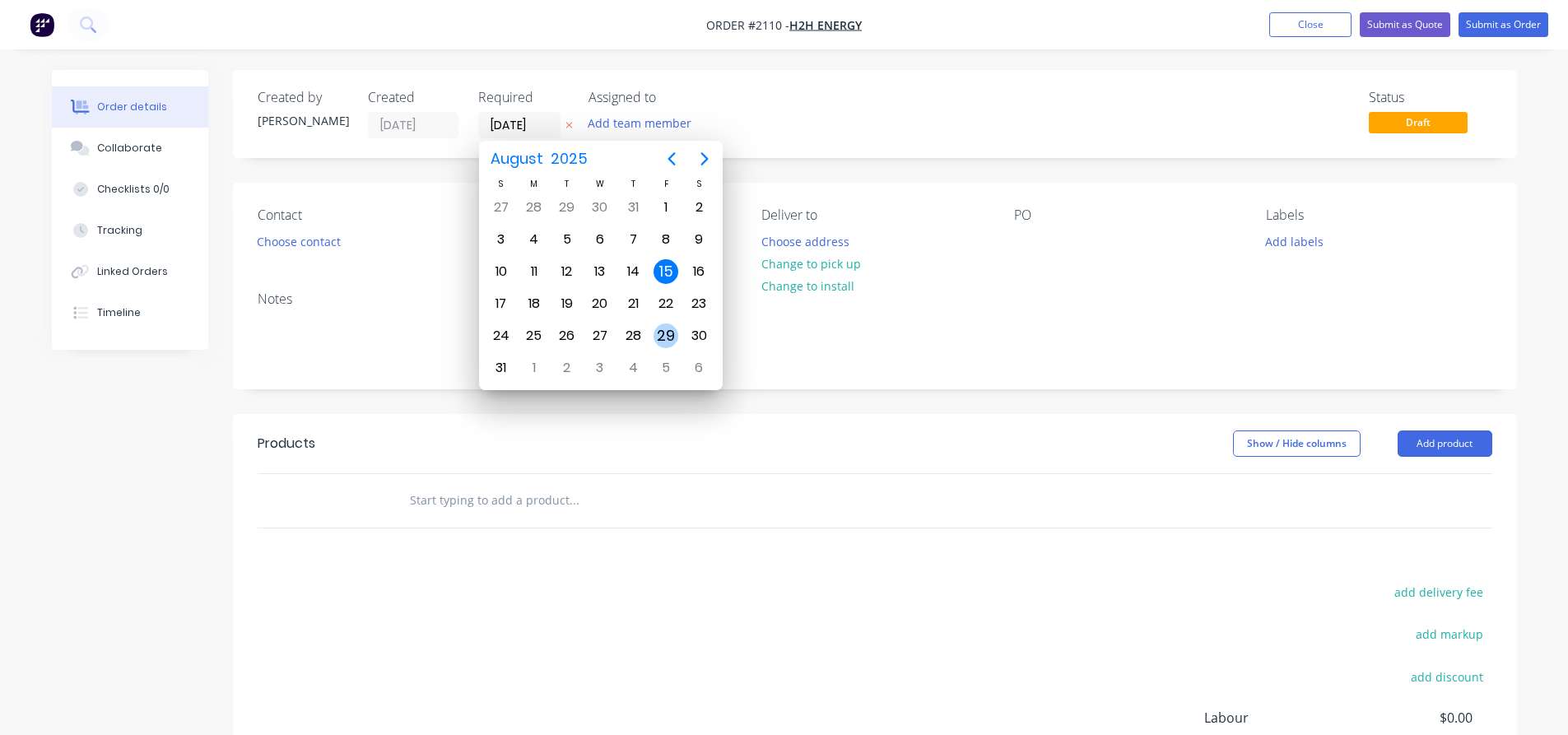
click at [665, 325] on div "29" at bounding box center [665, 335] width 24 height 24
type input "[DATE]"
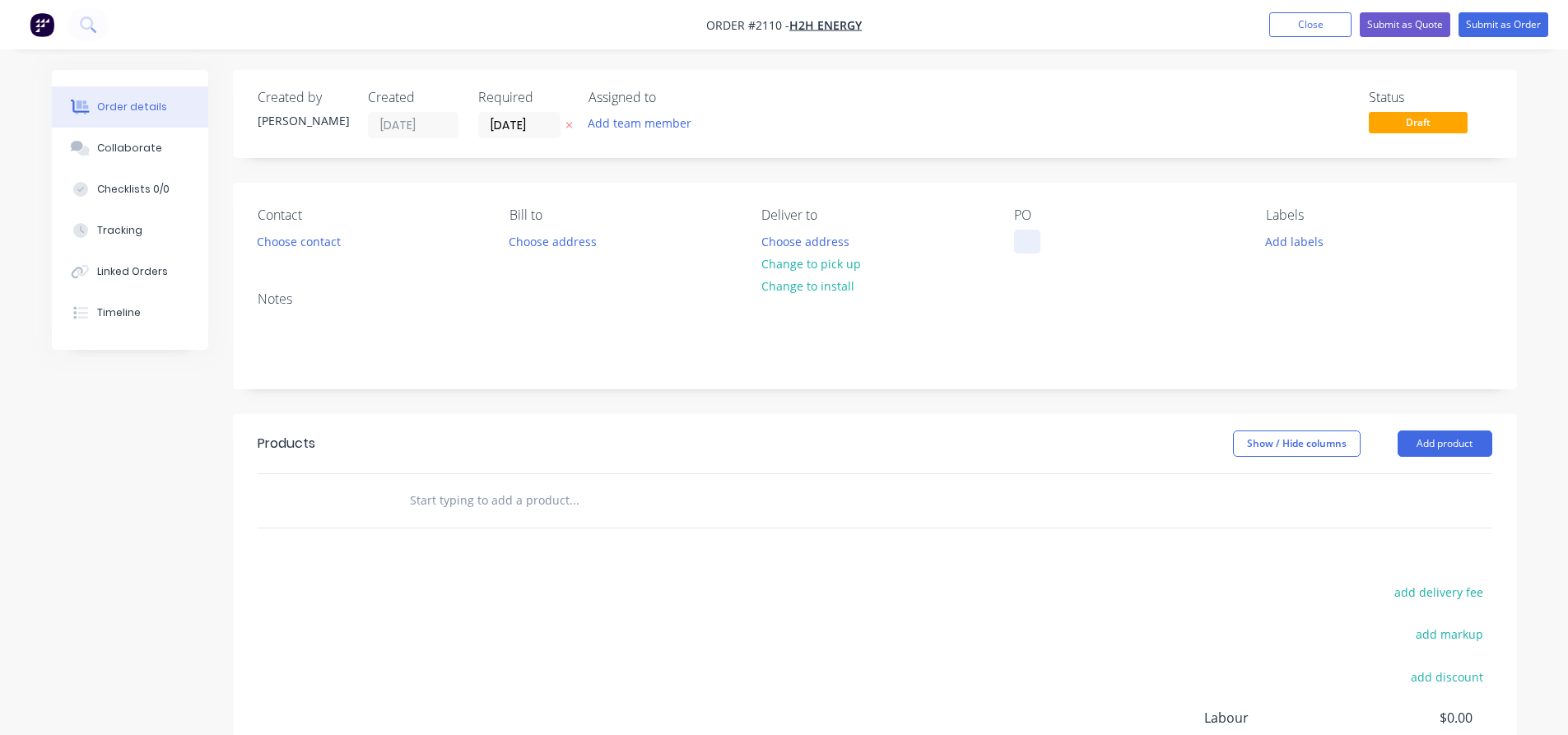
click at [1017, 244] on div at bounding box center [1026, 241] width 26 height 24
click at [154, 152] on div "Collaborate" at bounding box center [129, 148] width 65 height 15
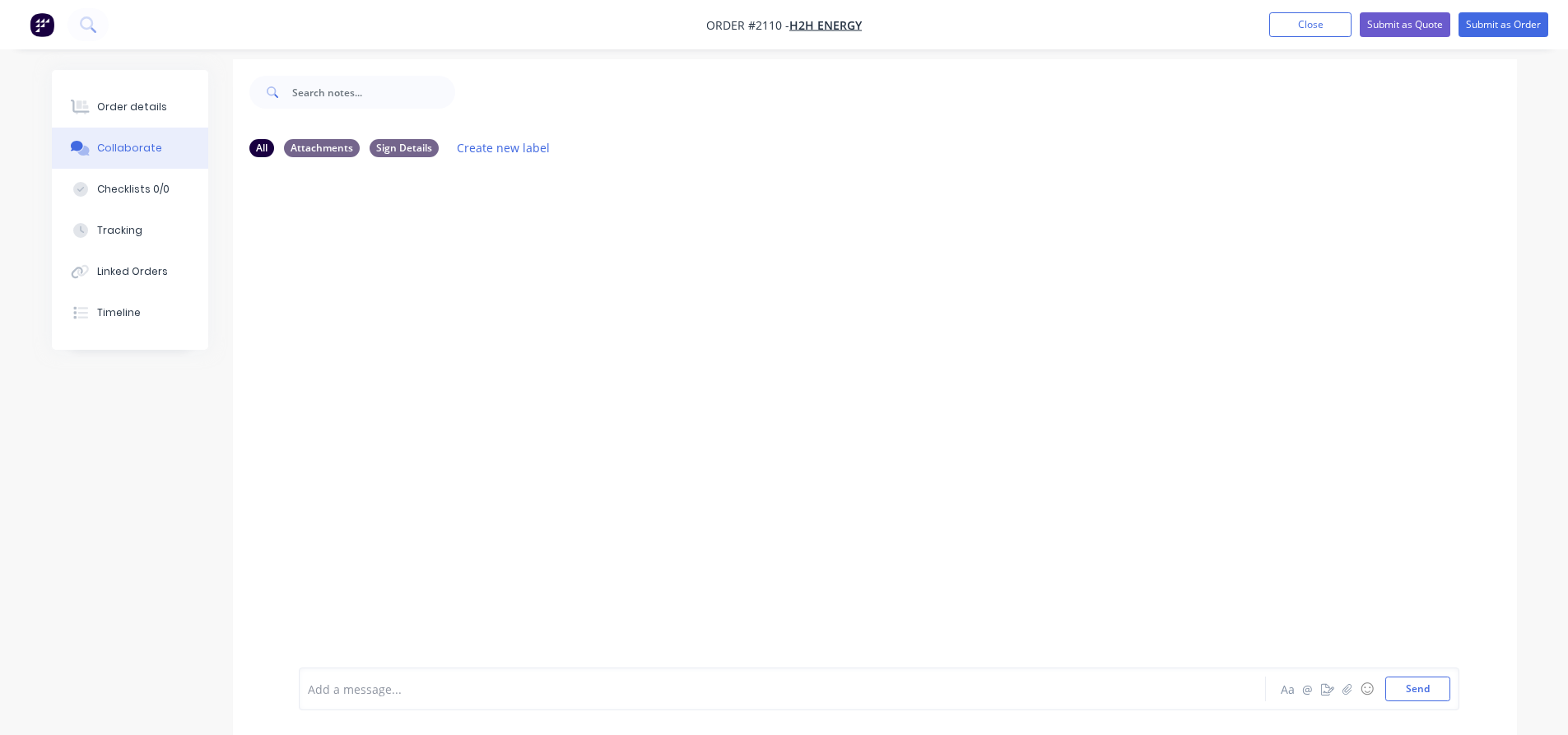
scroll to position [24, 0]
click at [391, 687] on div at bounding box center [736, 689] width 856 height 18
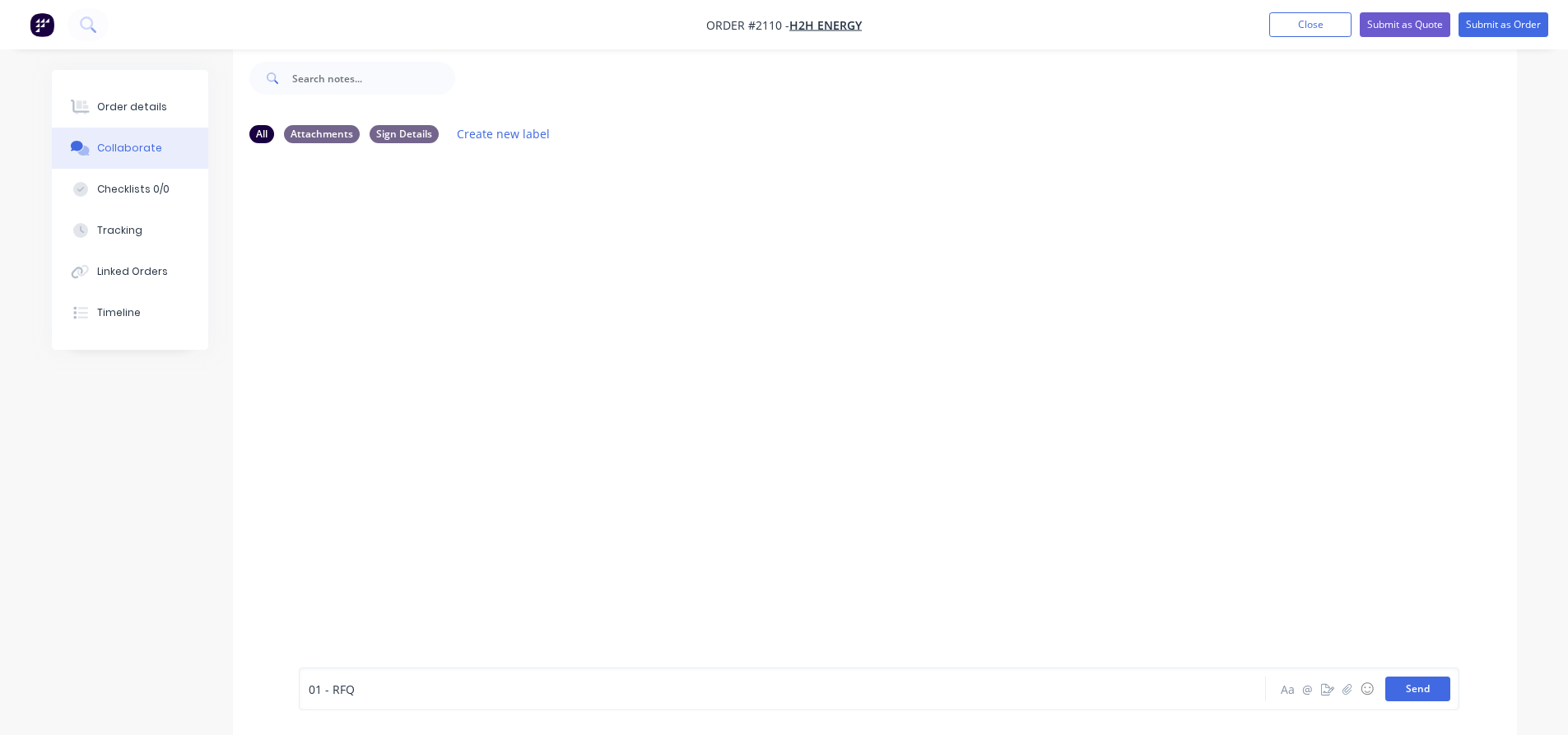
click at [1433, 687] on button "Send" at bounding box center [1417, 688] width 65 height 24
click at [1354, 688] on button "button" at bounding box center [1347, 688] width 19 height 19
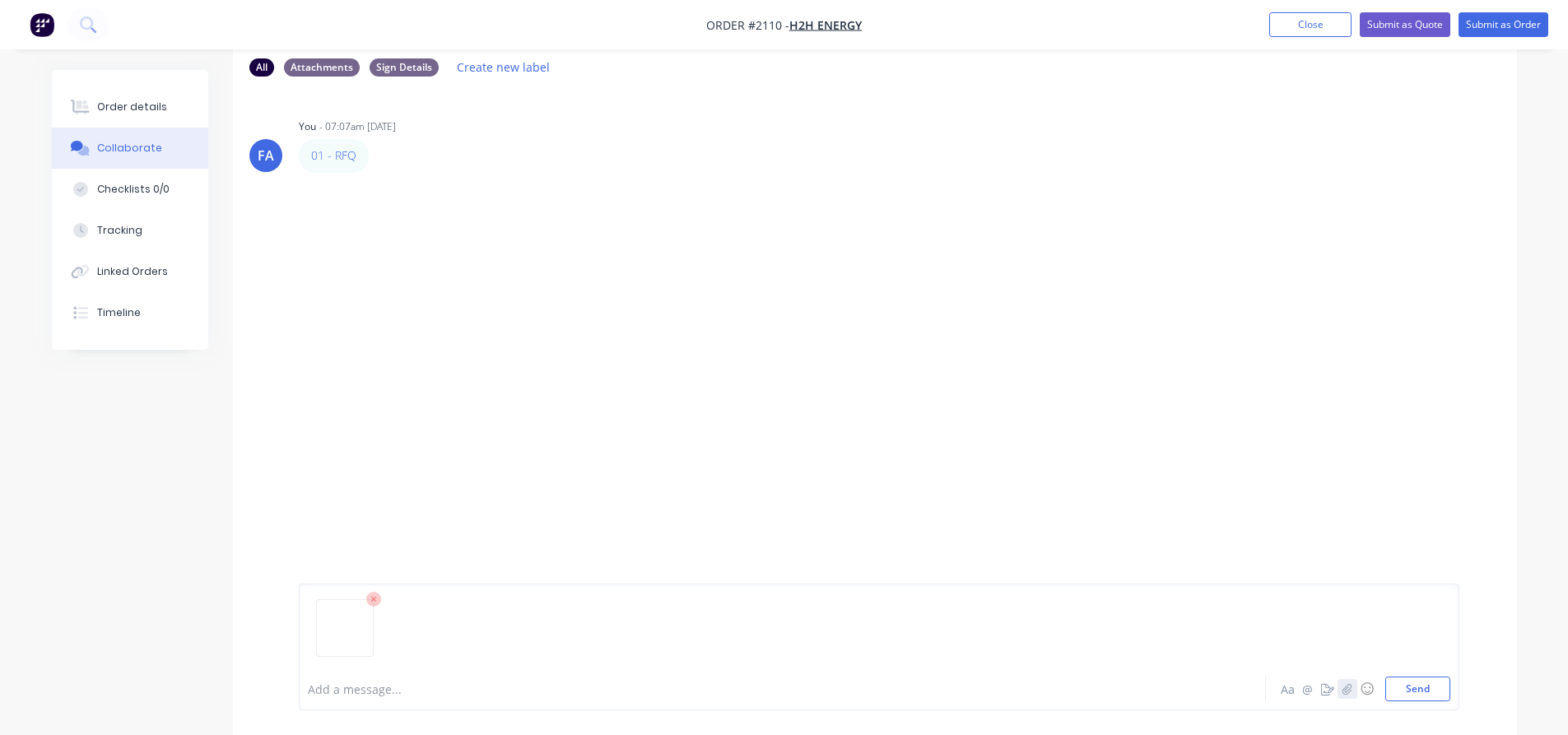
scroll to position [108, 0]
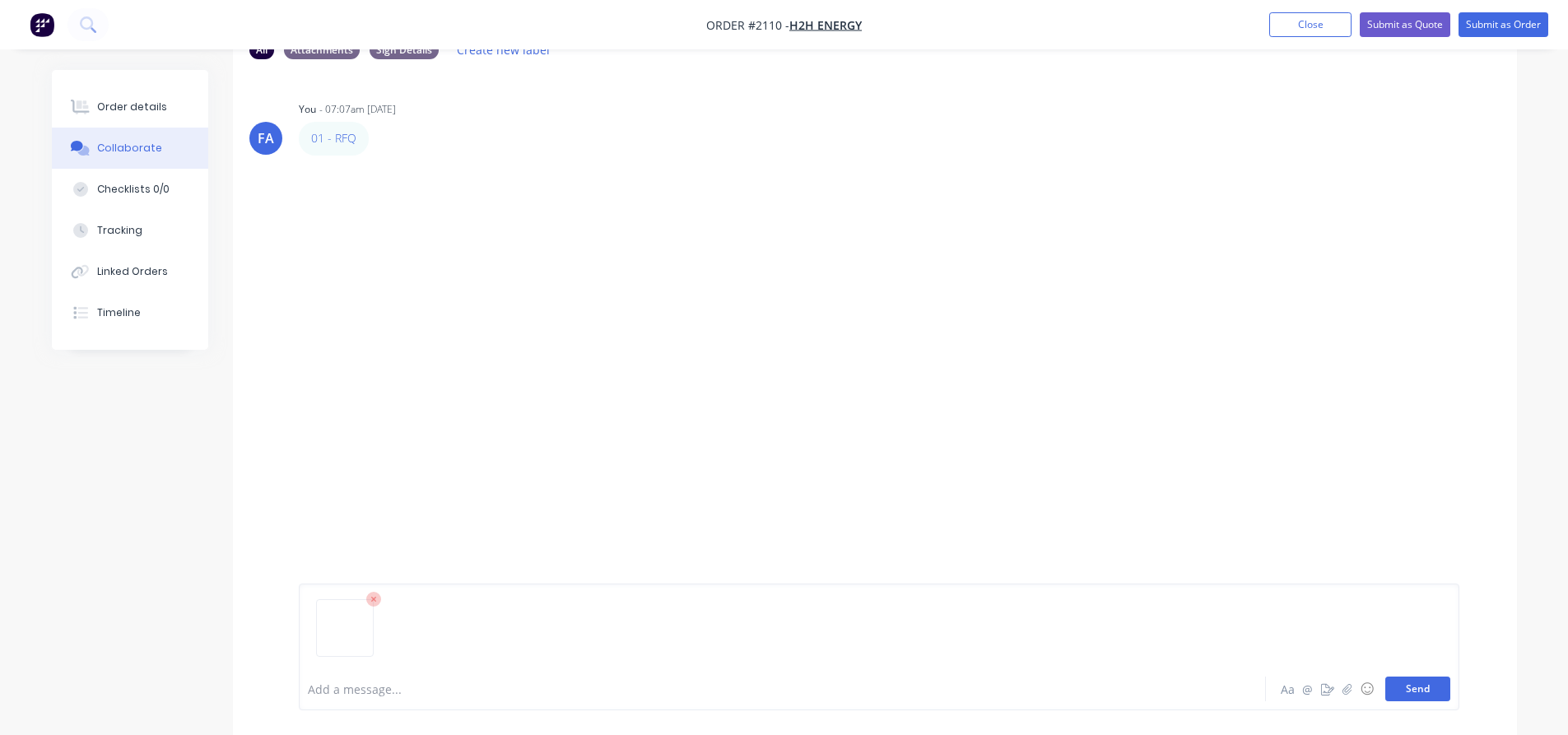
click at [1416, 687] on button "Send" at bounding box center [1417, 688] width 65 height 24
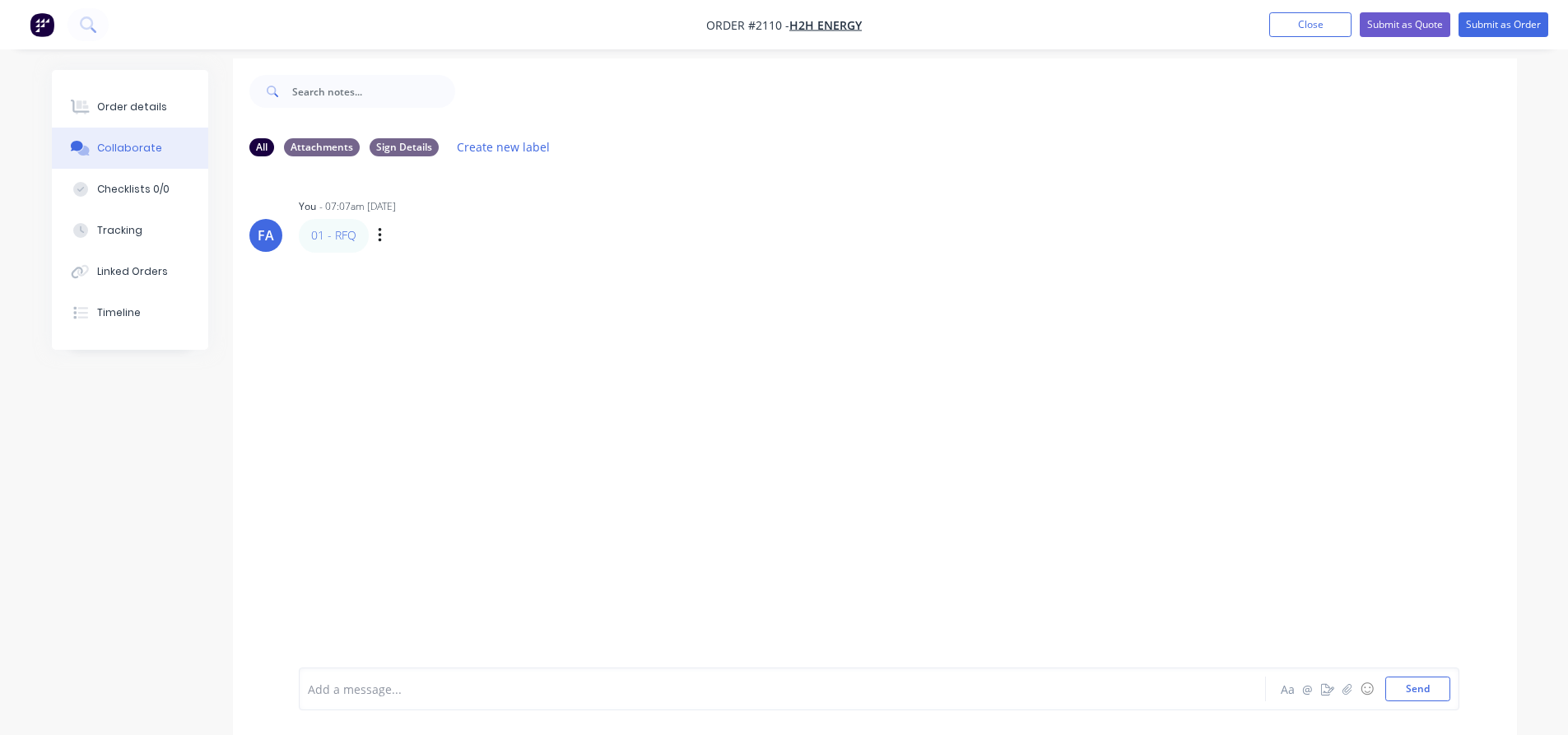
scroll to position [0, 0]
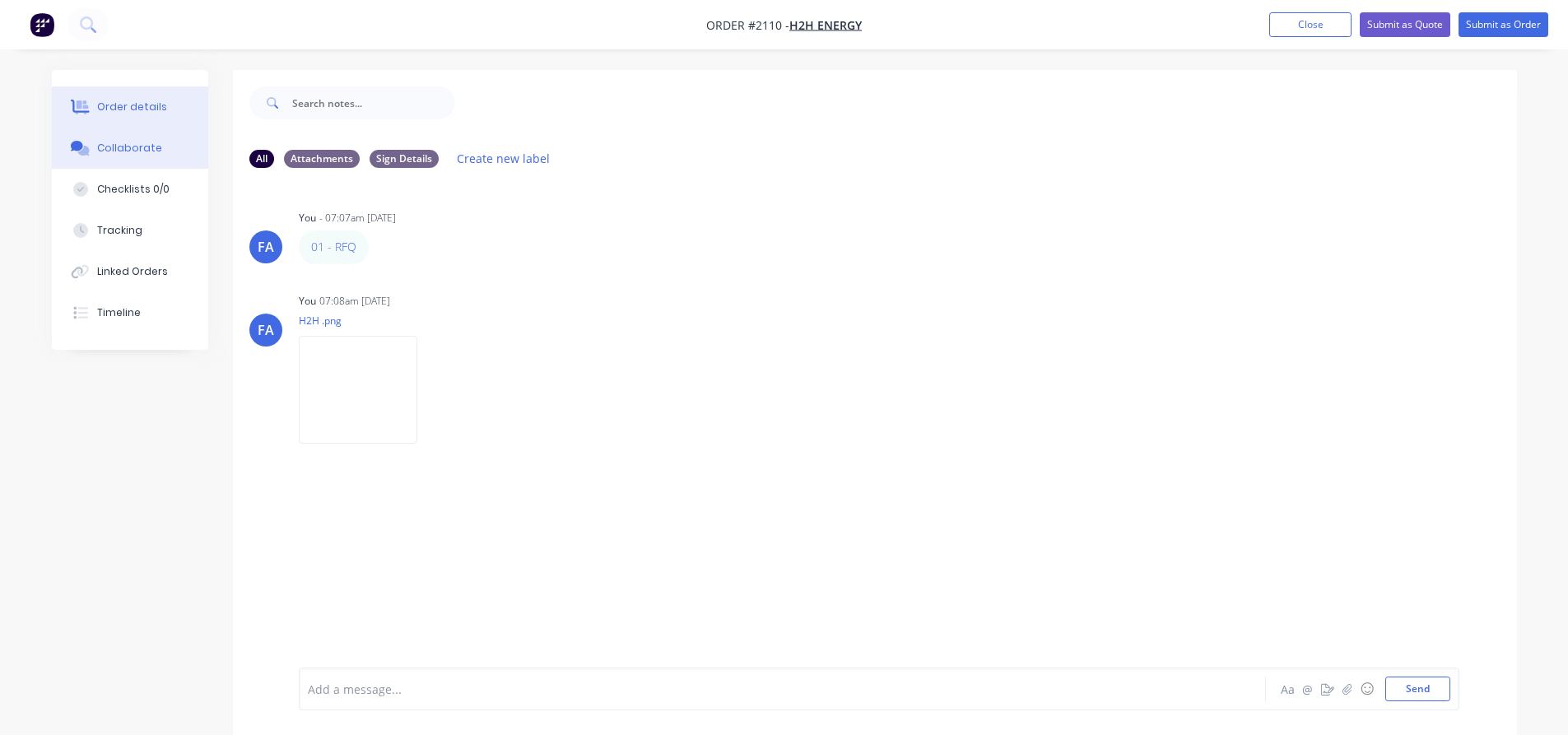
click at [120, 111] on div "Order details" at bounding box center [131, 107] width 70 height 15
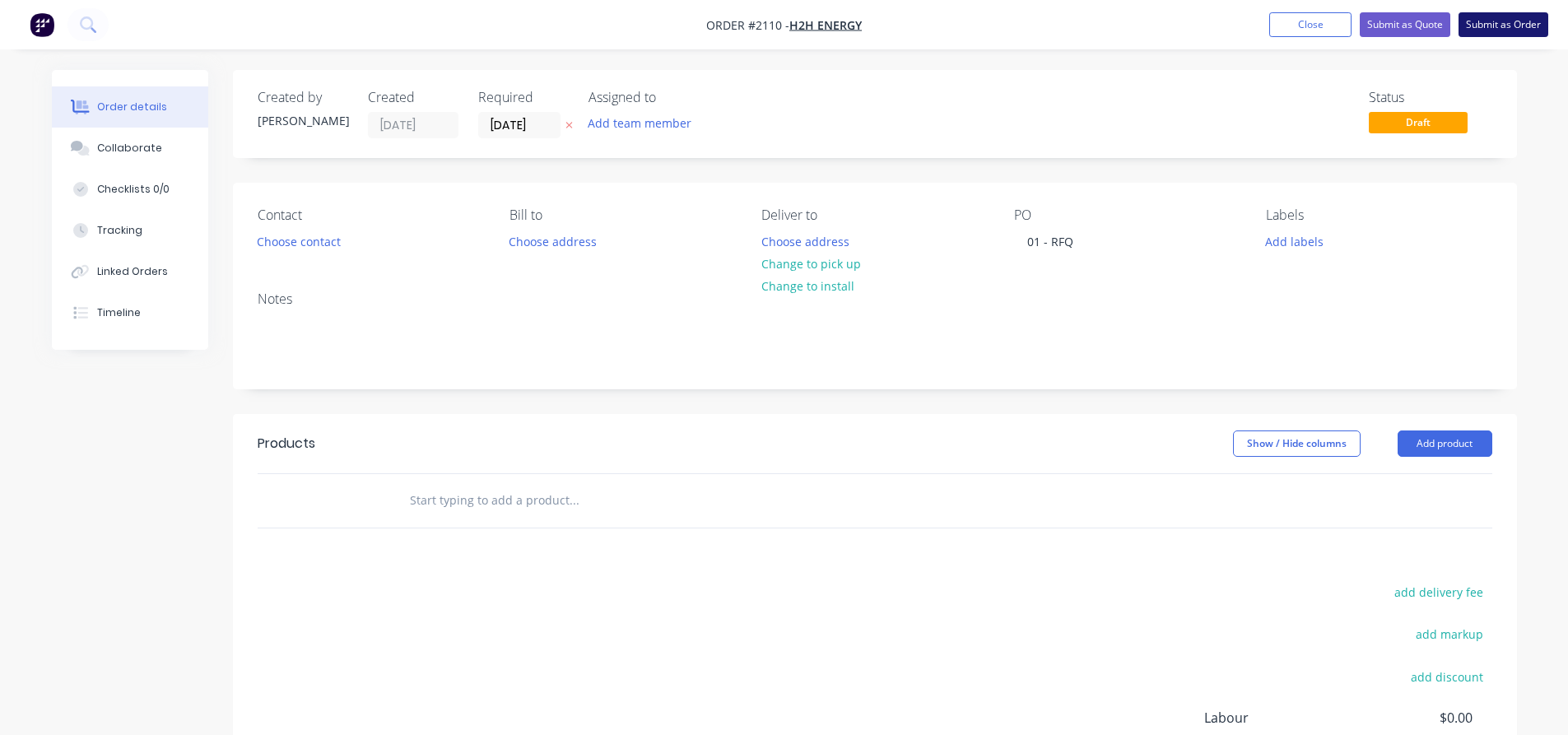
click at [1488, 19] on button "Submit as Order" at bounding box center [1502, 24] width 90 height 24
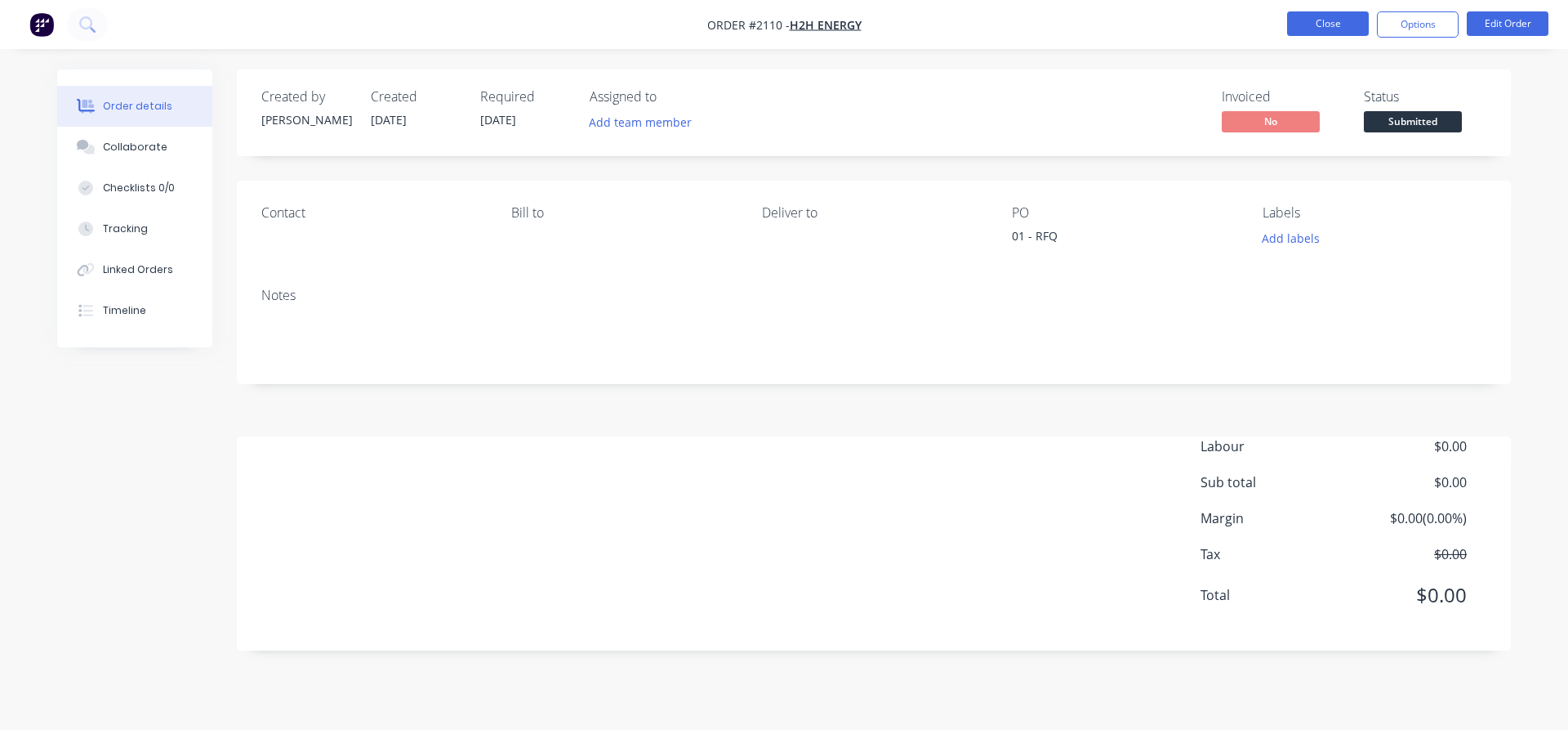
click at [1315, 26] on button "Close" at bounding box center [1328, 23] width 82 height 24
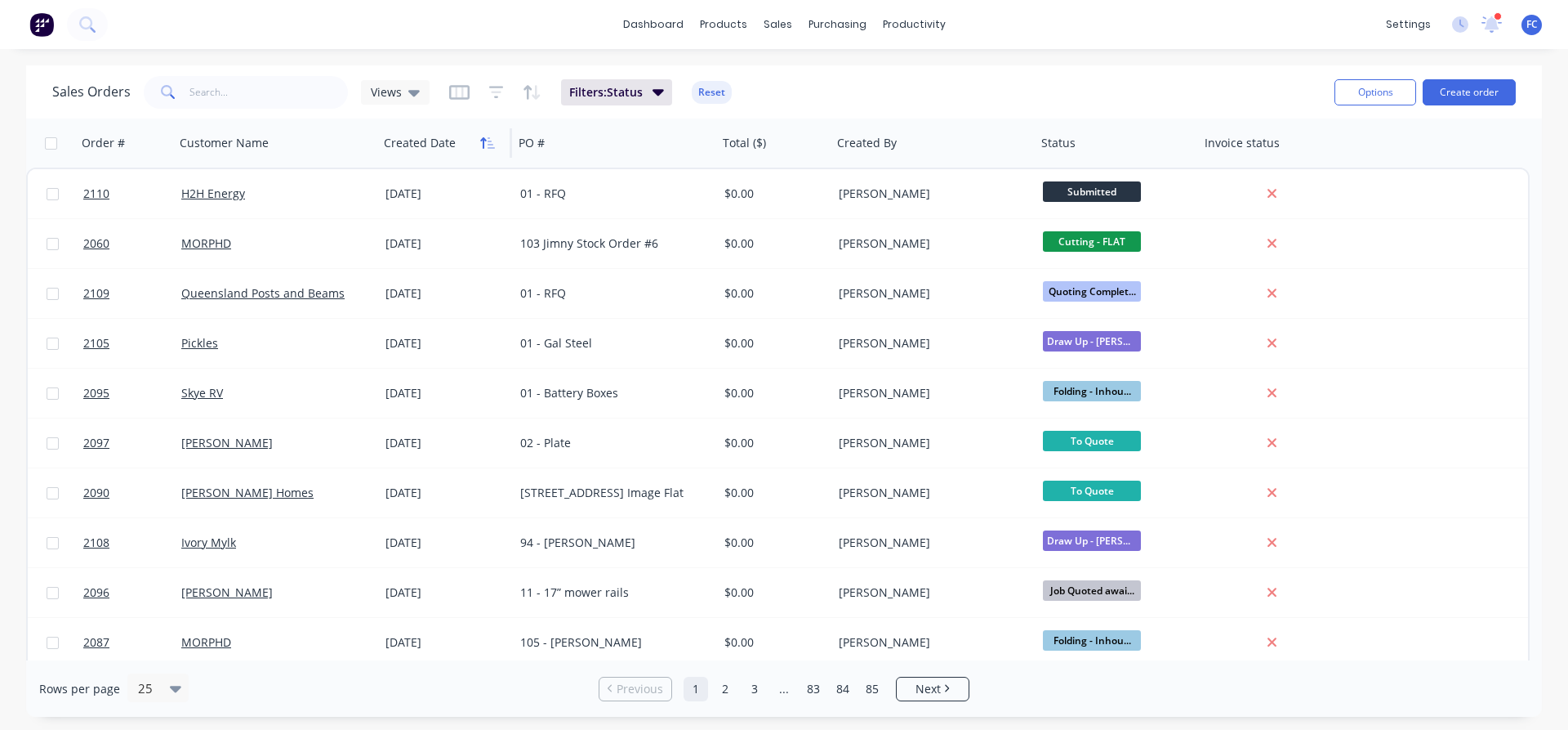
click at [483, 150] on button "button" at bounding box center [487, 143] width 24 height 24
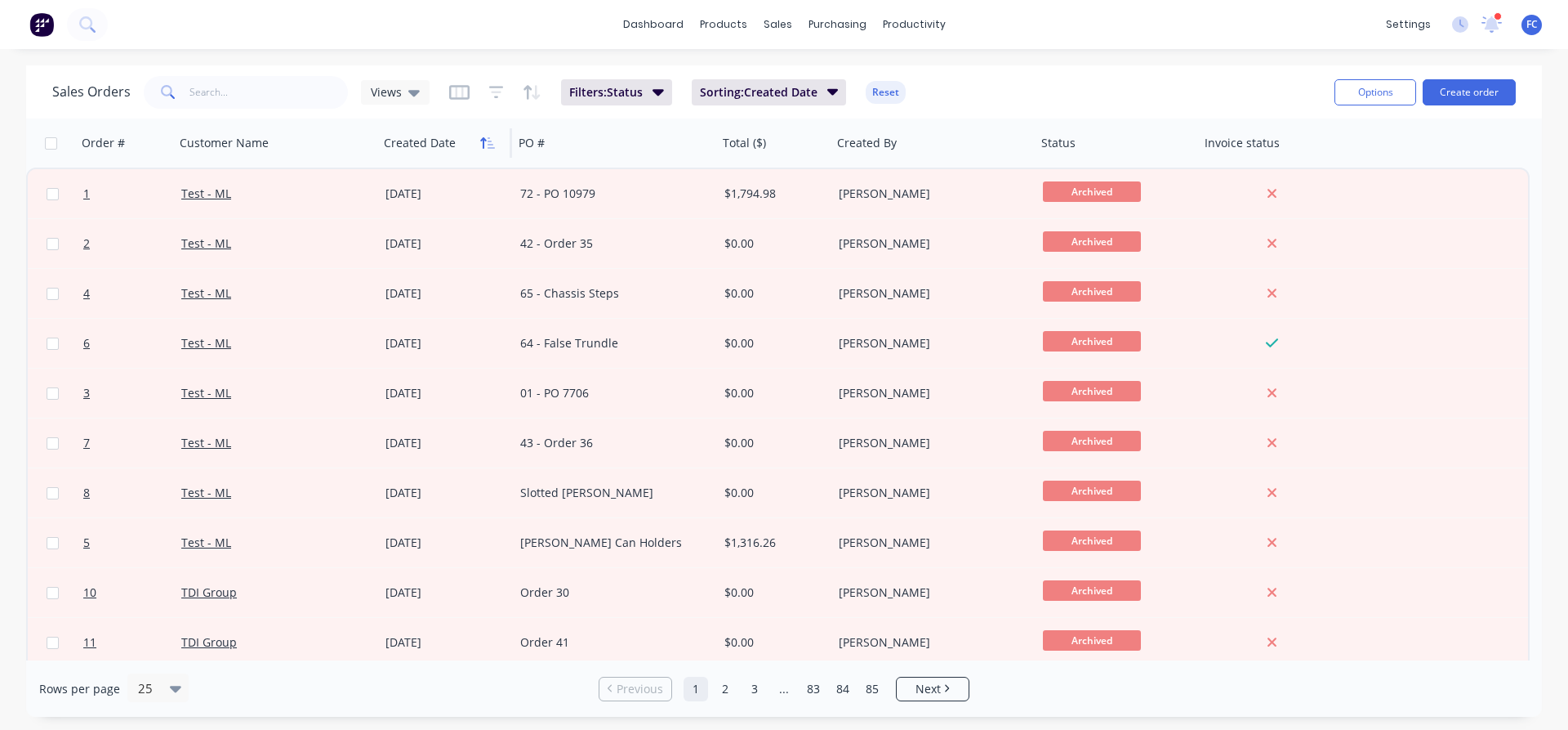
click at [482, 150] on button "button" at bounding box center [487, 143] width 24 height 24
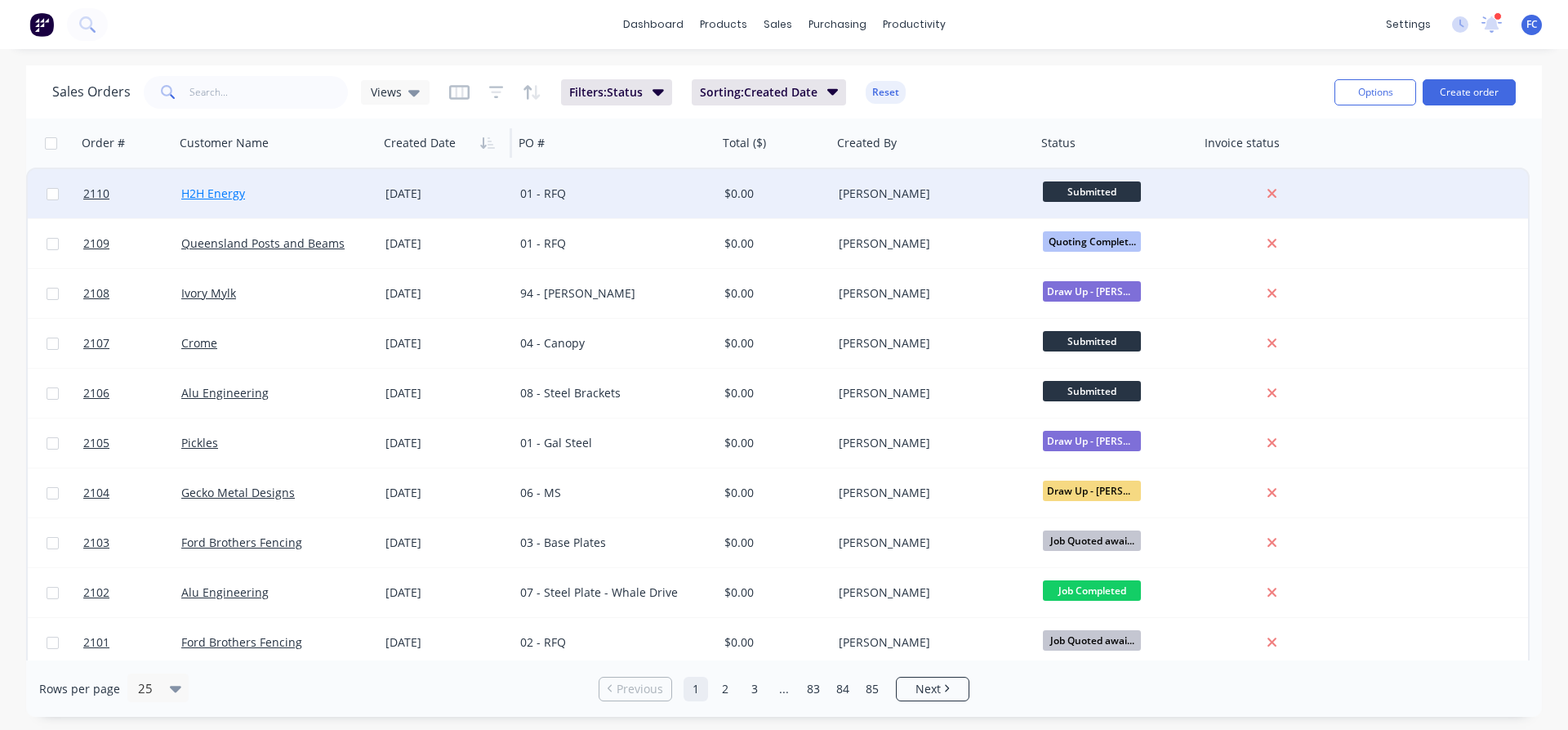
click at [210, 194] on link "H2H Energy" at bounding box center [213, 193] width 63 height 16
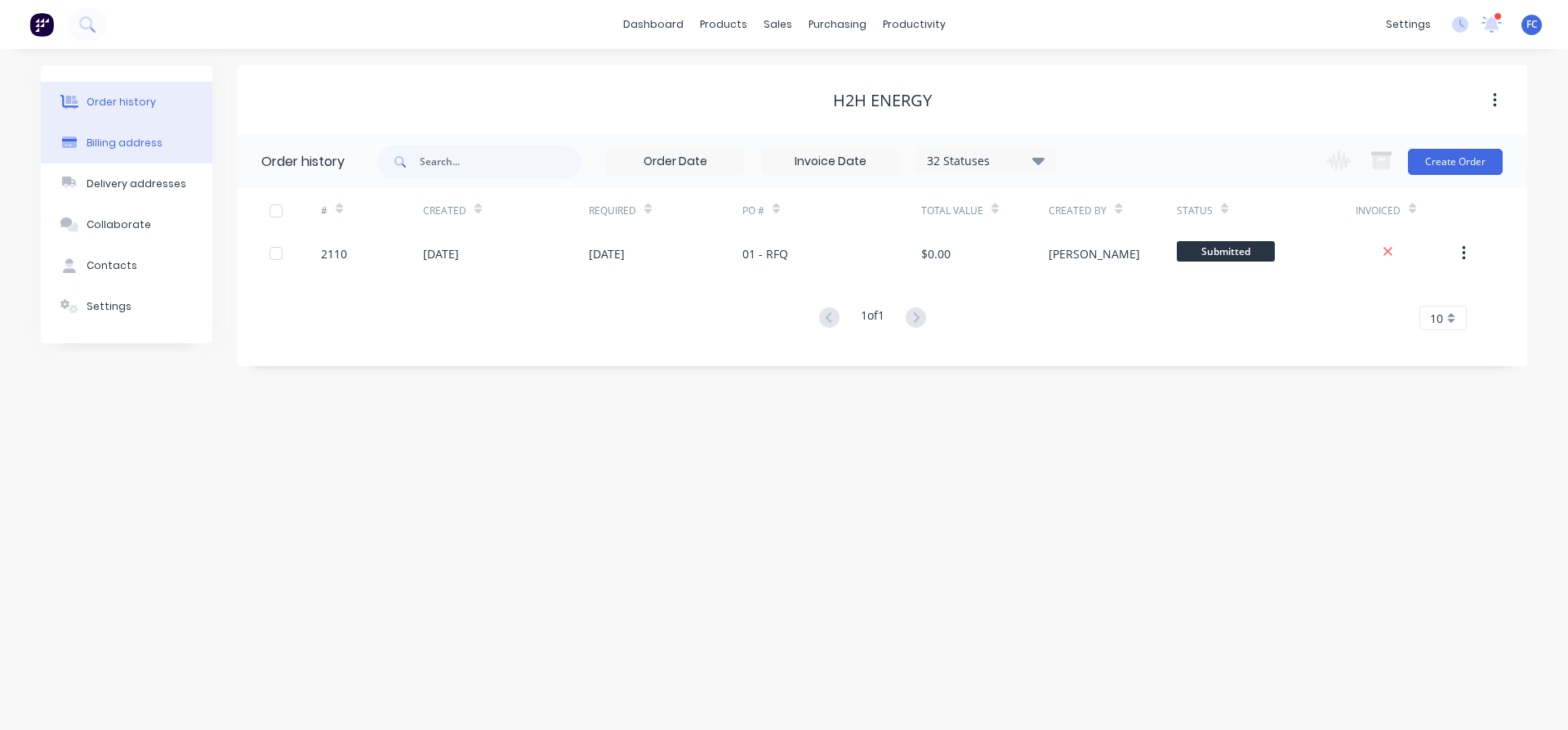
drag, startPoint x: 110, startPoint y: 139, endPoint x: 125, endPoint y: 148, distance: 17.5
click at [109, 139] on div "Billing address" at bounding box center [124, 143] width 76 height 15
select select "AU"
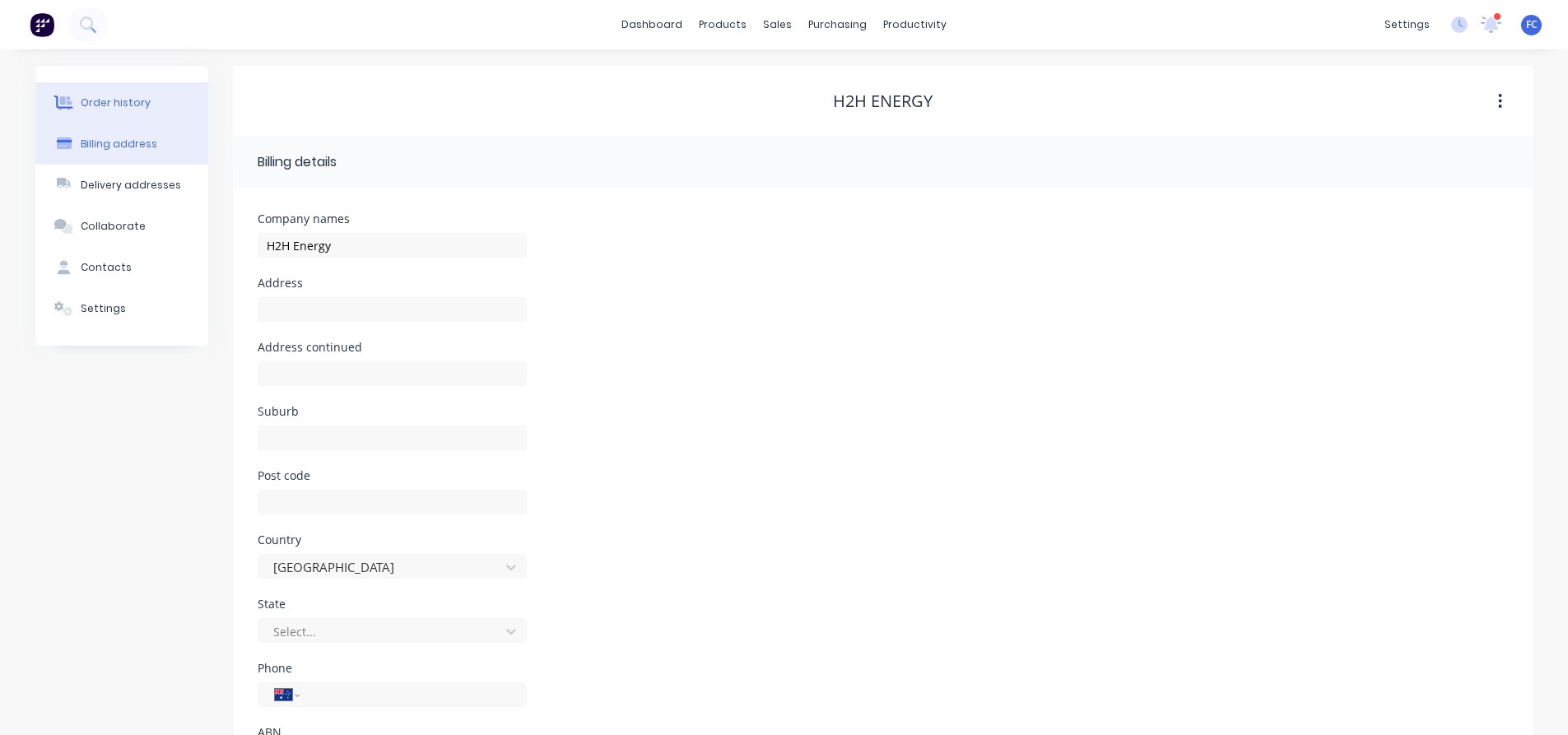
click at [56, 91] on button "Order history" at bounding box center [121, 103] width 172 height 41
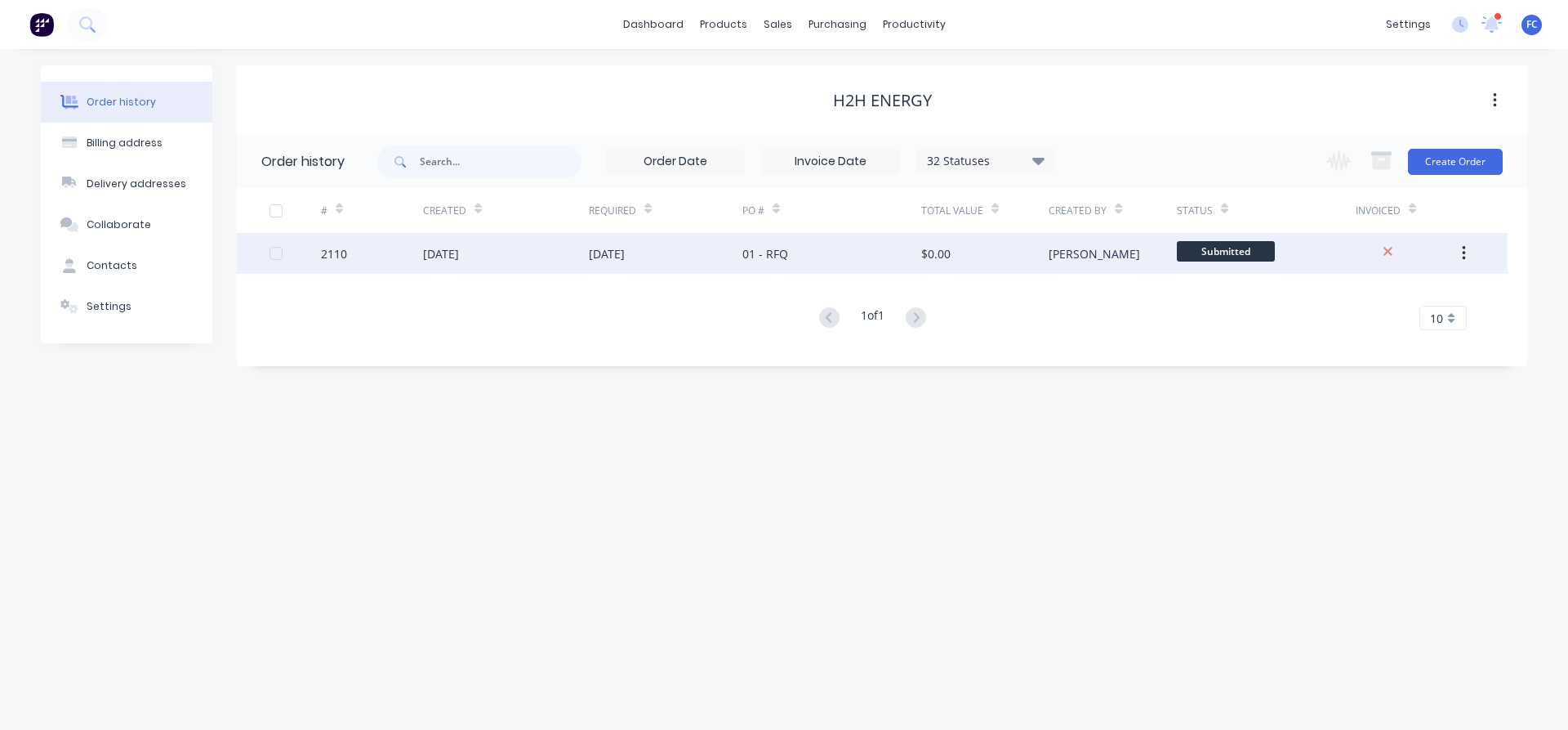
click at [459, 246] on div "15 Aug 2025" at bounding box center [441, 253] width 36 height 18
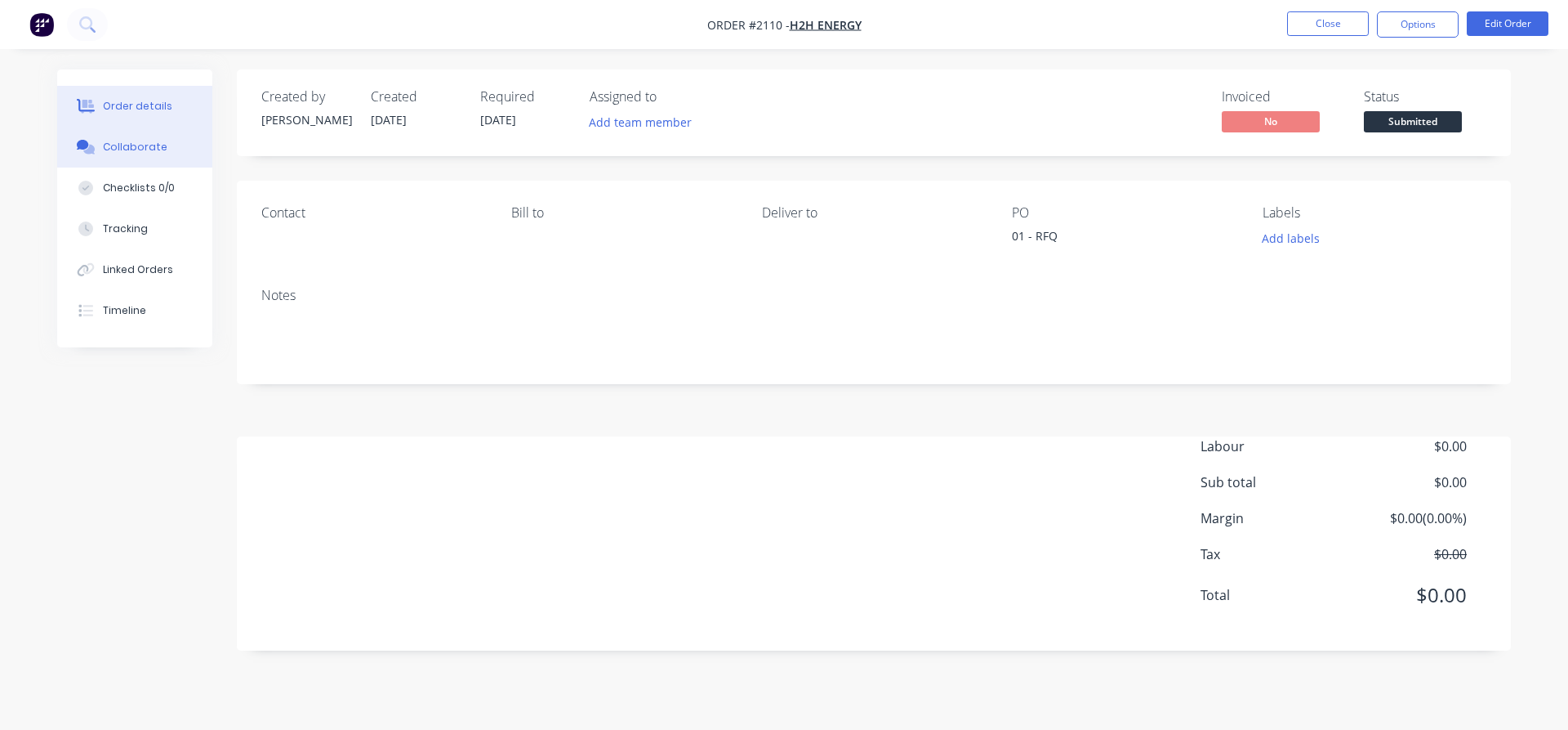
click at [113, 147] on div "Collaborate" at bounding box center [134, 147] width 64 height 15
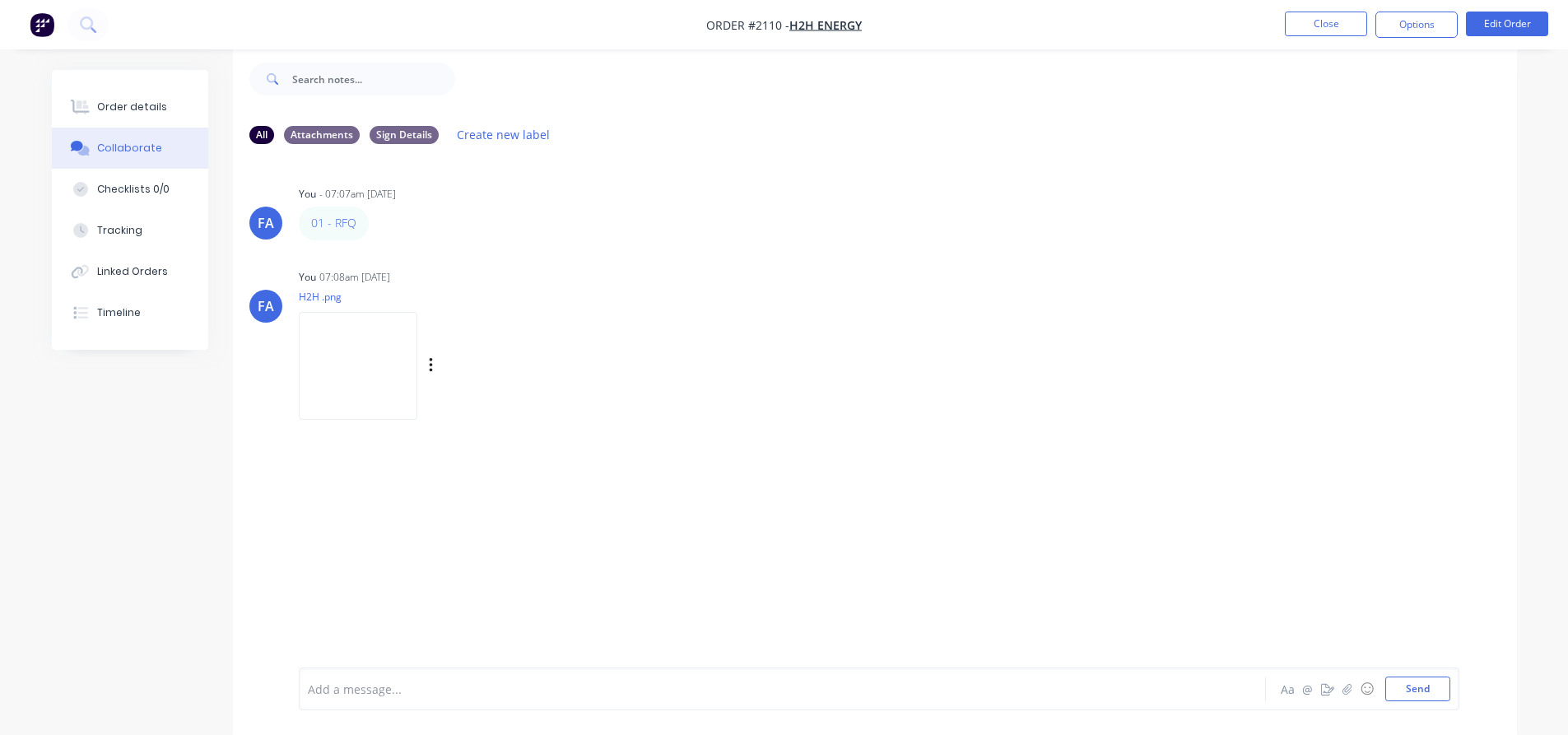
scroll to position [24, 0]
click at [385, 358] on img at bounding box center [358, 365] width 119 height 108
drag, startPoint x: 304, startPoint y: 224, endPoint x: 317, endPoint y: 219, distance: 13.9
click at [1493, 17] on button "Edit Order" at bounding box center [1507, 24] width 82 height 24
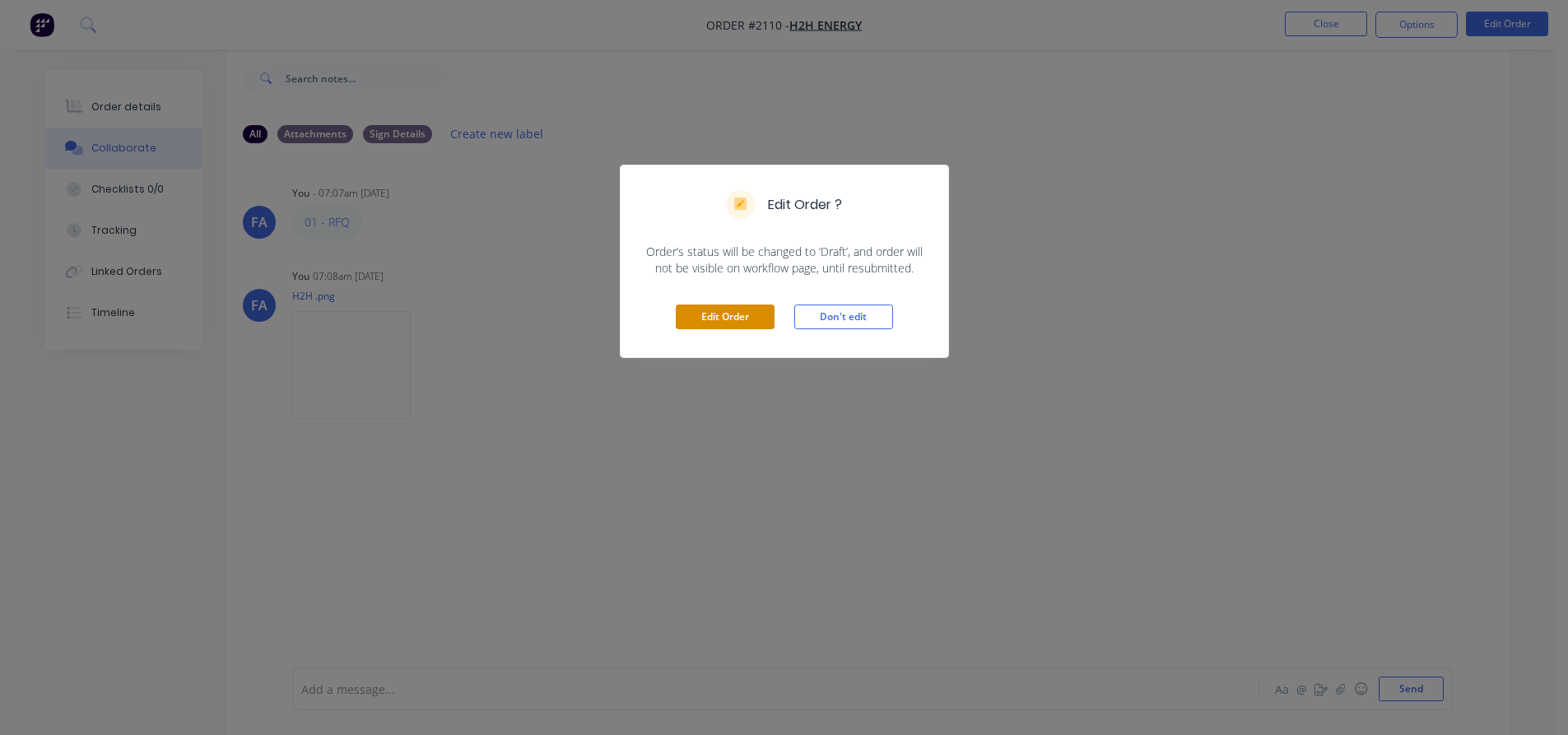
click at [717, 311] on button "Edit Order" at bounding box center [724, 316] width 98 height 24
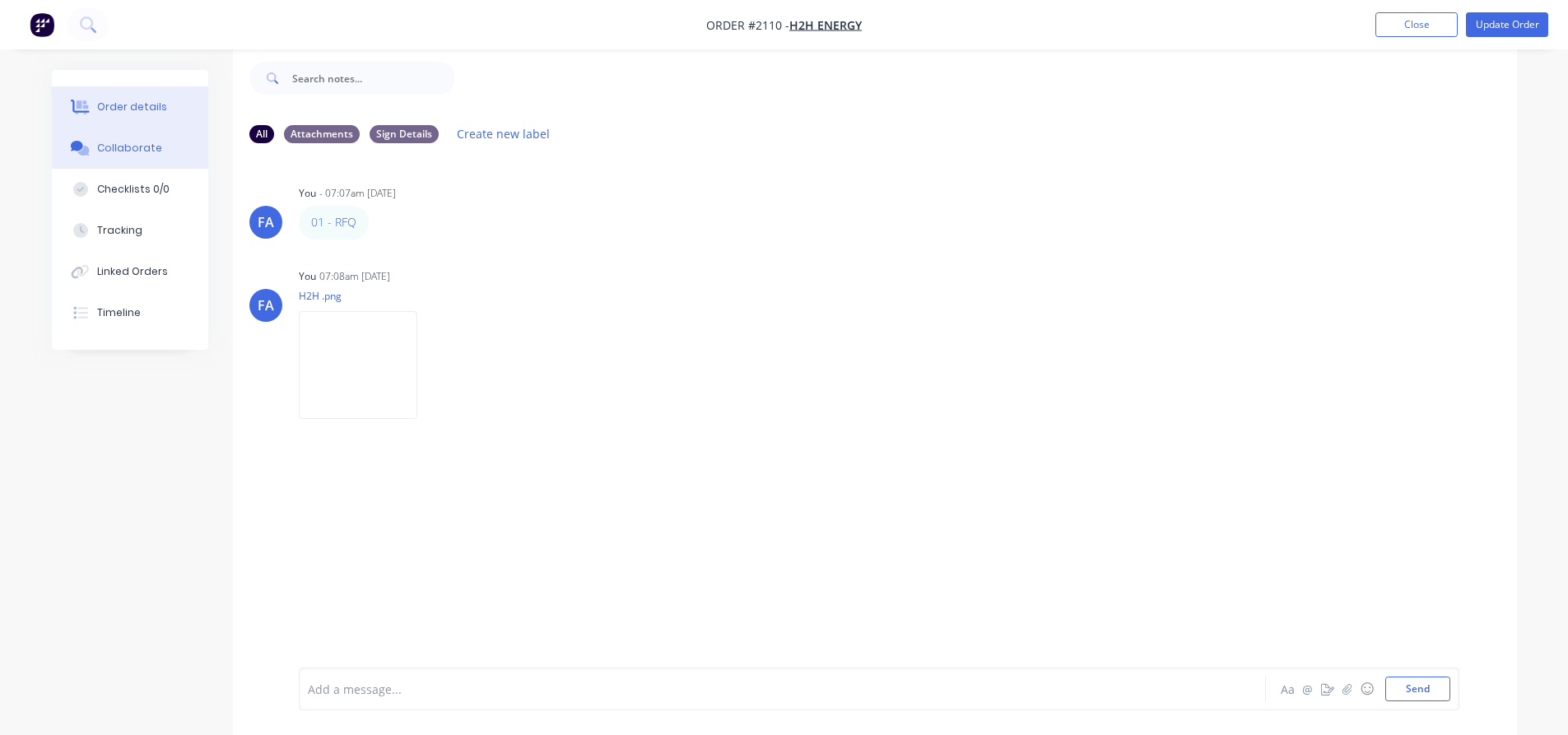
click at [99, 105] on div "Order details" at bounding box center [131, 107] width 70 height 15
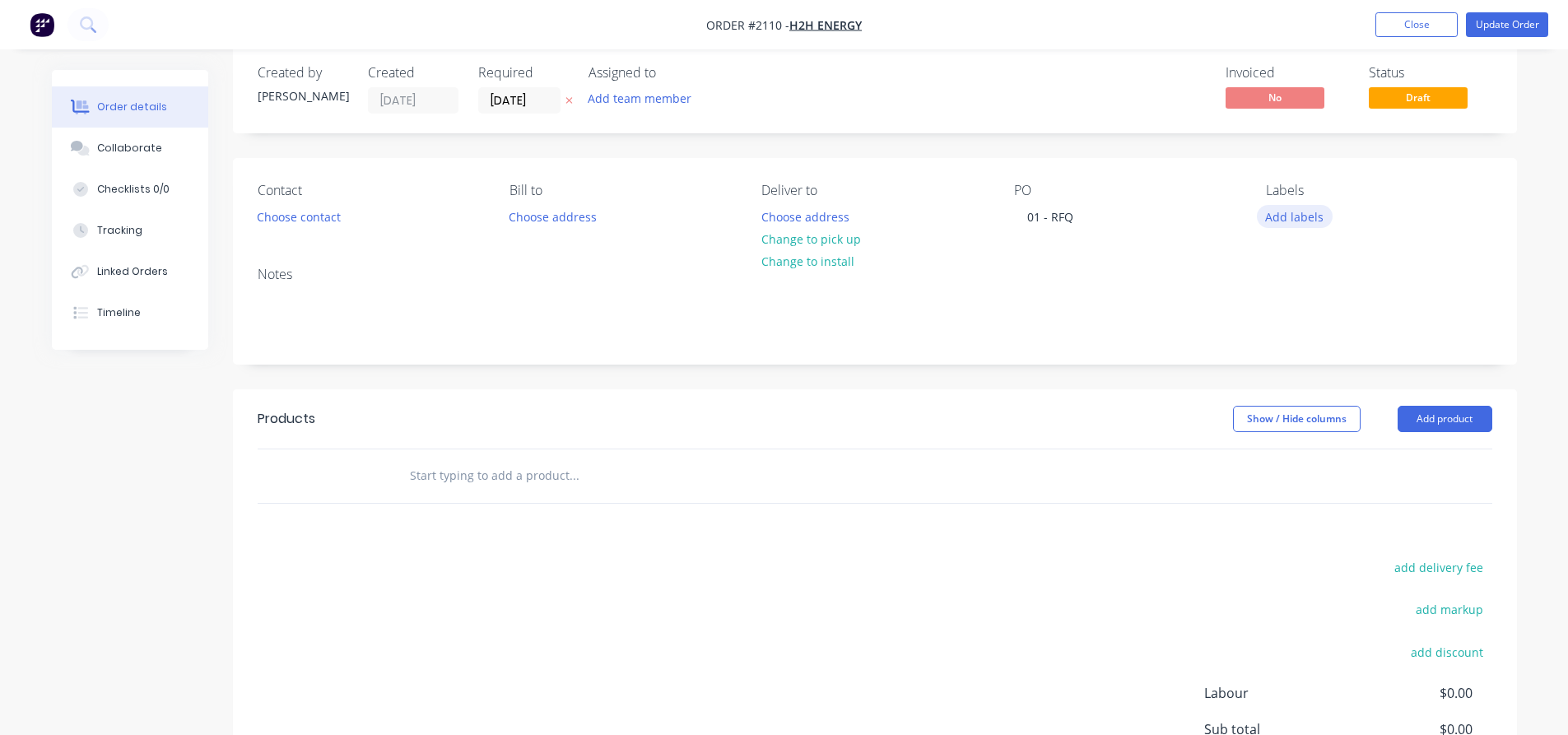
click at [1306, 220] on button "Add labels" at bounding box center [1295, 216] width 76 height 22
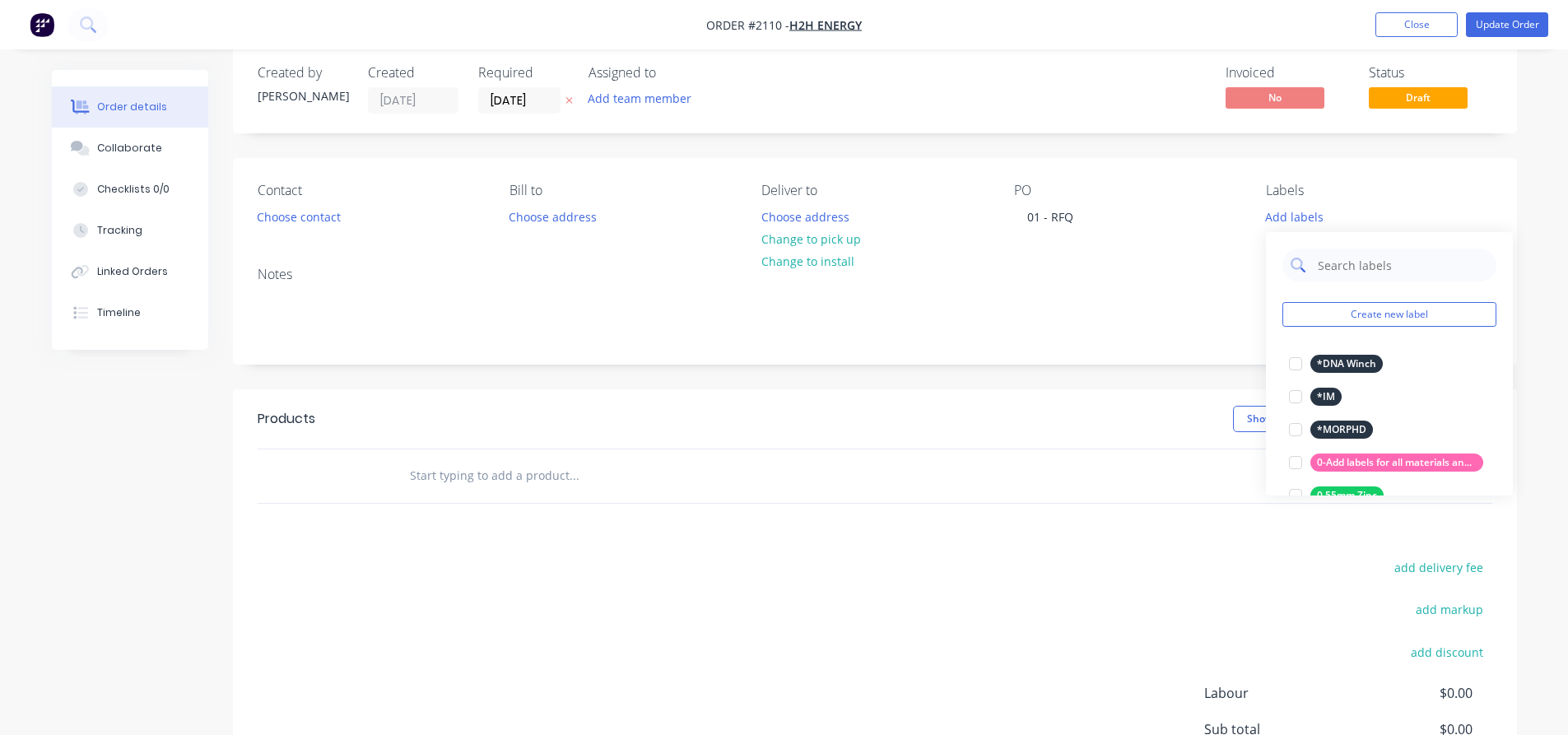
click at [1336, 262] on input "text" at bounding box center [1401, 264] width 172 height 33
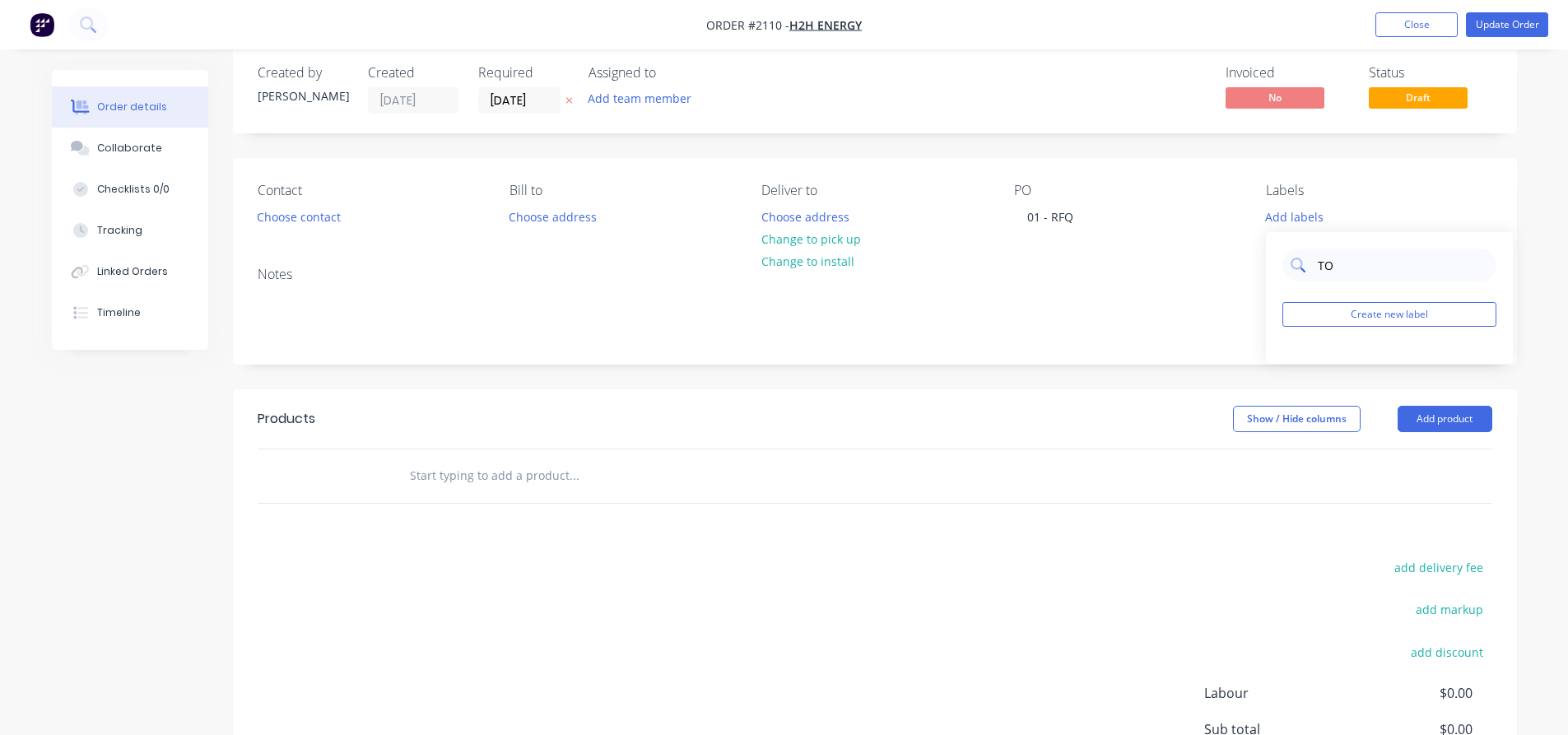
type input "T"
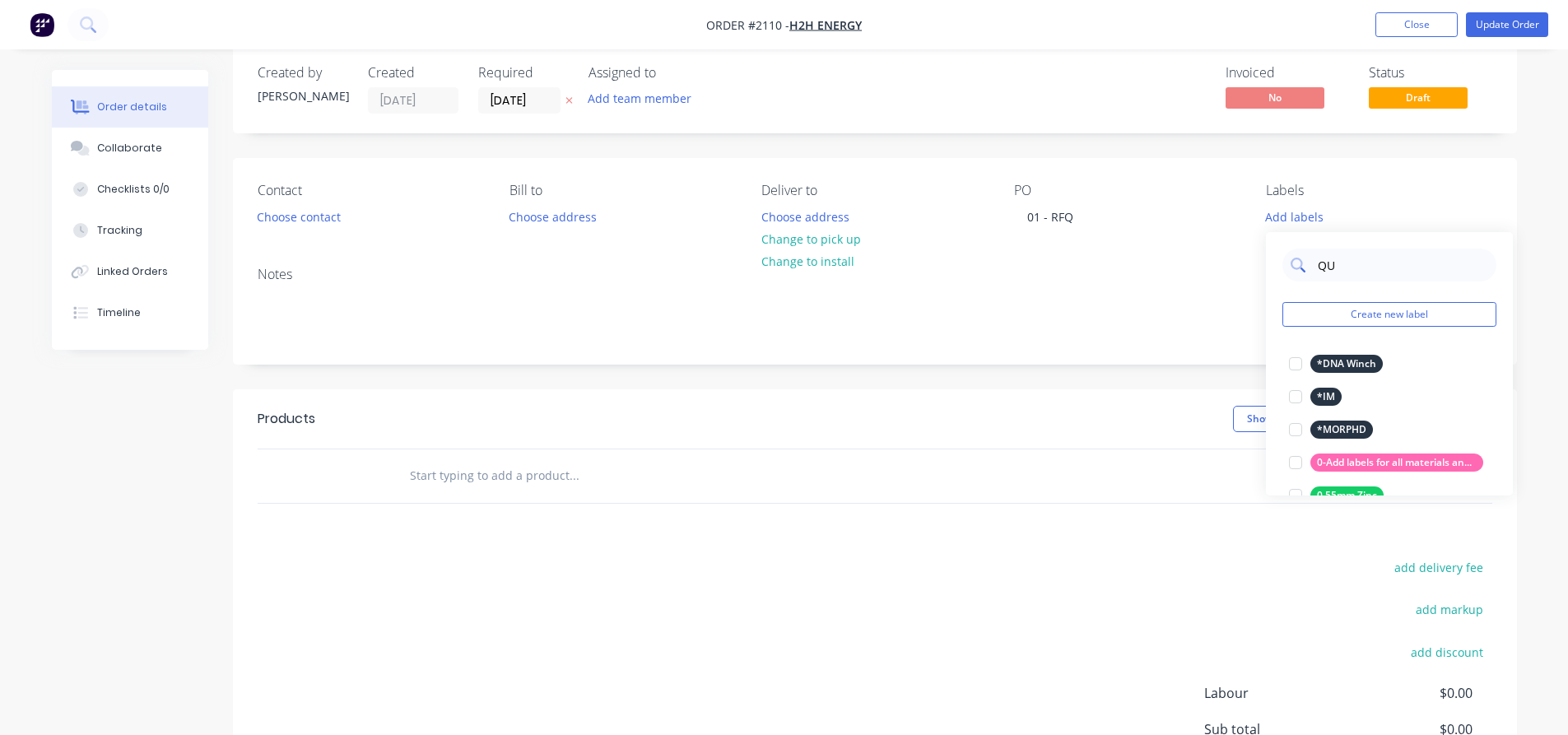
type input "QUO"
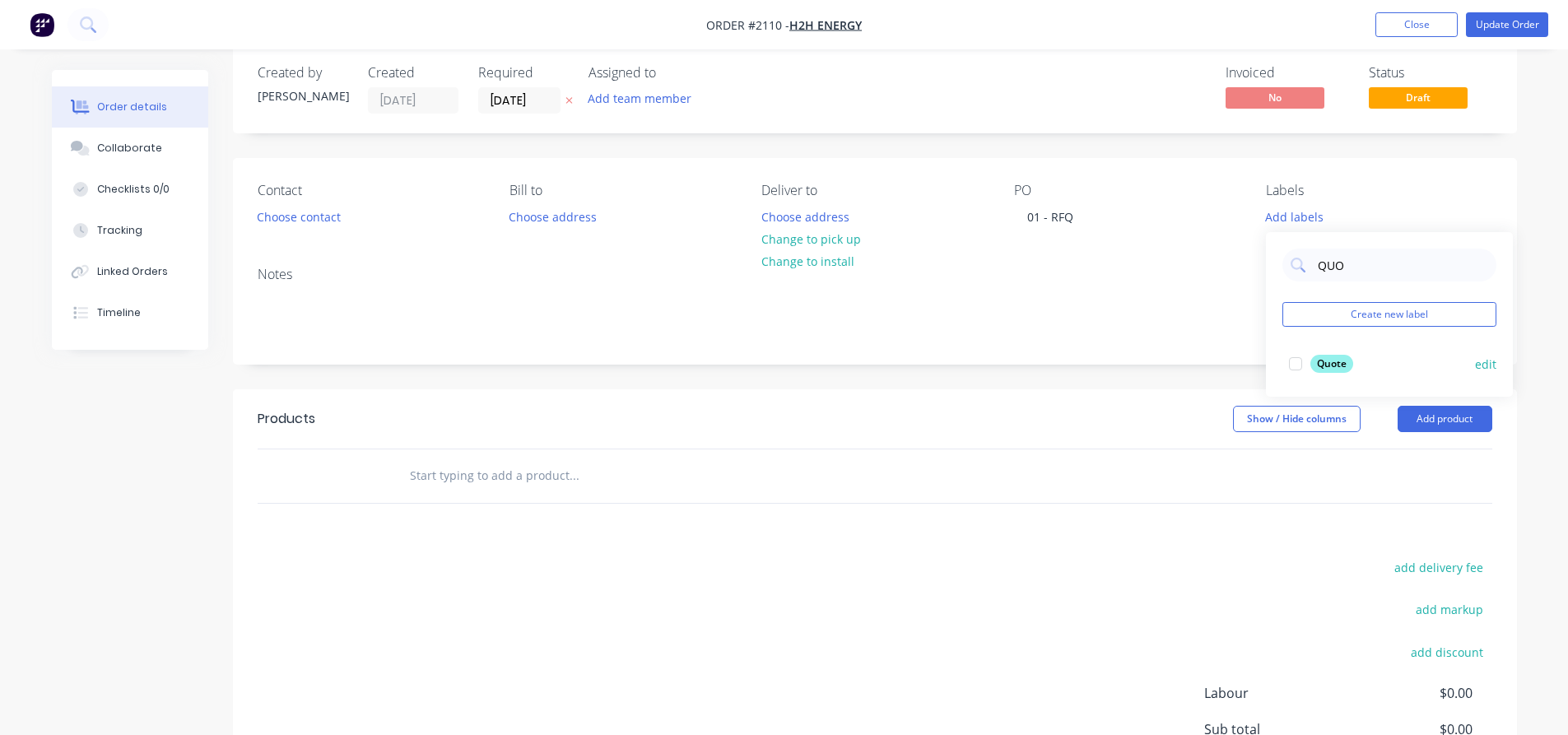
click at [1290, 362] on div at bounding box center [1295, 363] width 33 height 33
click at [1253, 513] on div "Products Show / Hide columns Add product add delivery fee add markup add discou…" at bounding box center [875, 644] width 1284 height 510
click at [1503, 26] on button "Update Order" at bounding box center [1507, 24] width 82 height 24
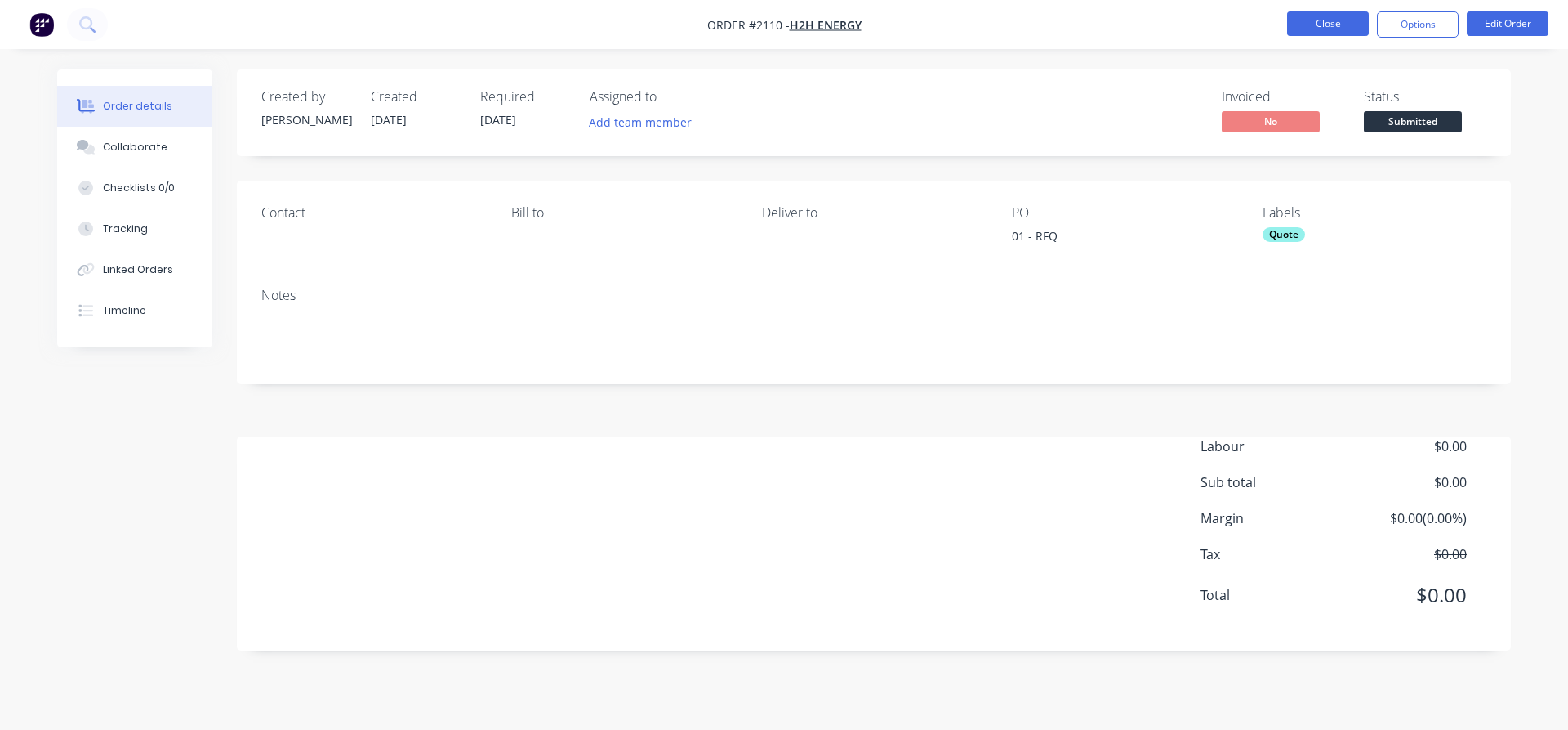
click at [1328, 24] on button "Close" at bounding box center [1328, 23] width 82 height 24
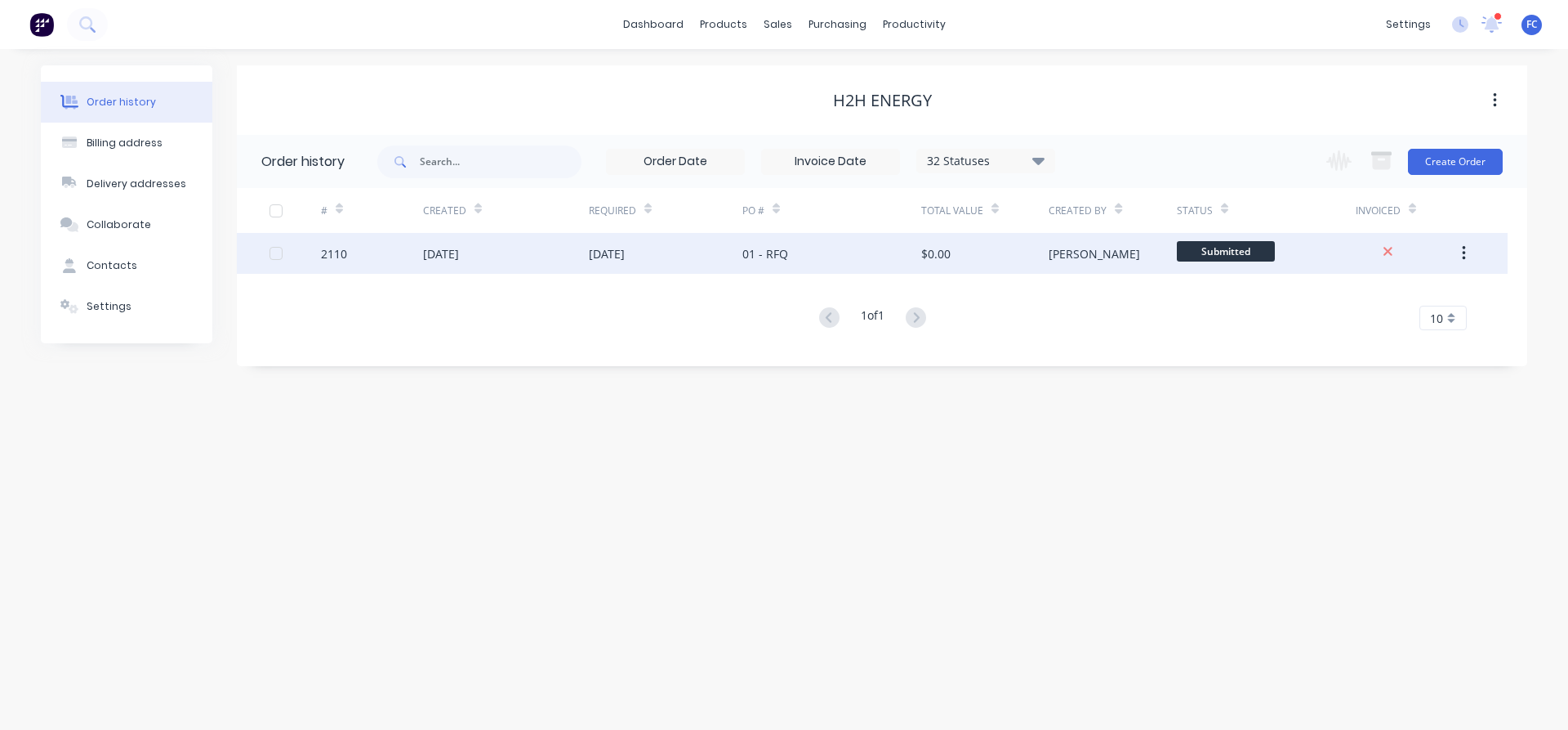
click at [592, 251] on div "29 Aug 2025" at bounding box center [606, 253] width 36 height 18
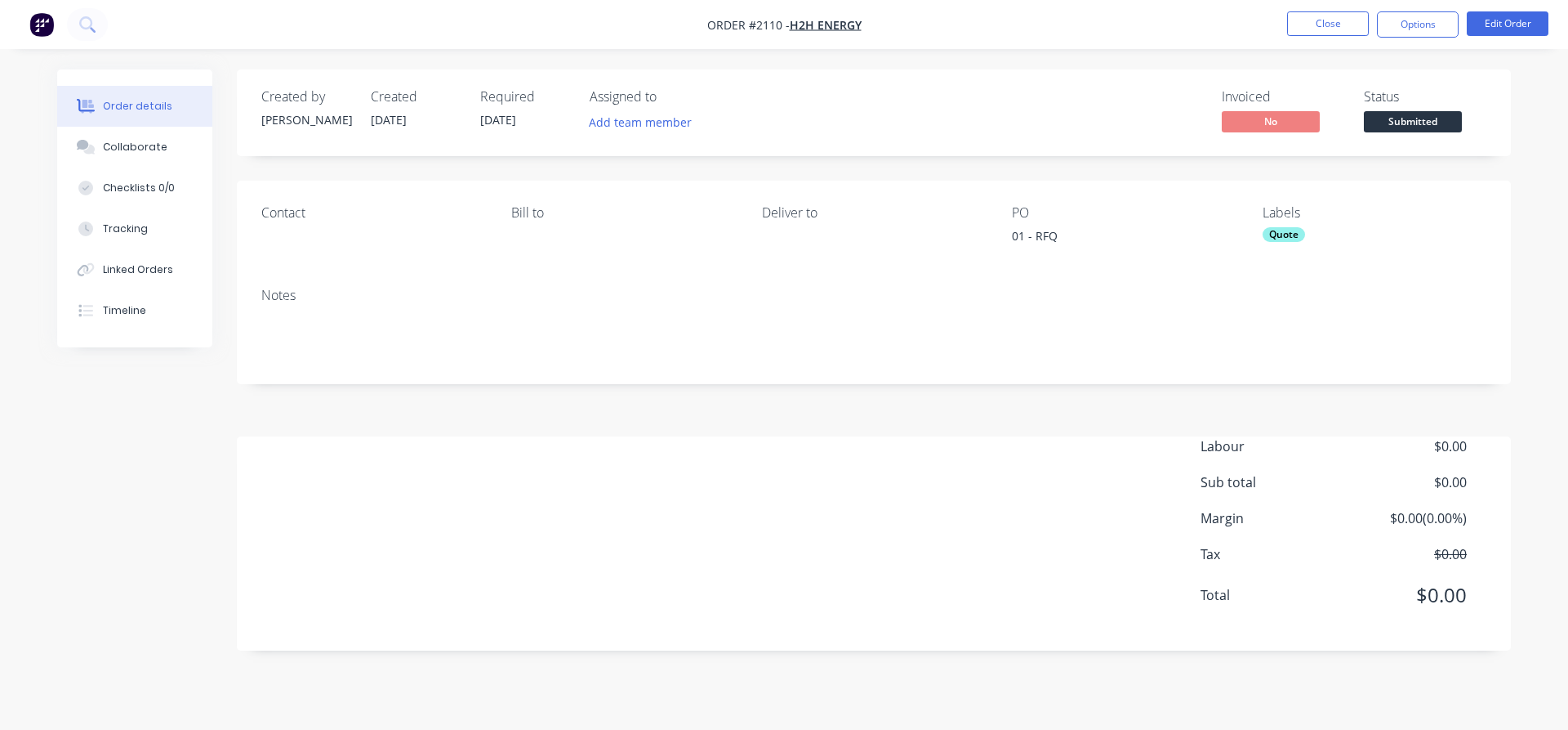
click at [1311, 36] on li "Close" at bounding box center [1328, 24] width 82 height 26
click at [1291, 27] on button "Close" at bounding box center [1328, 23] width 82 height 24
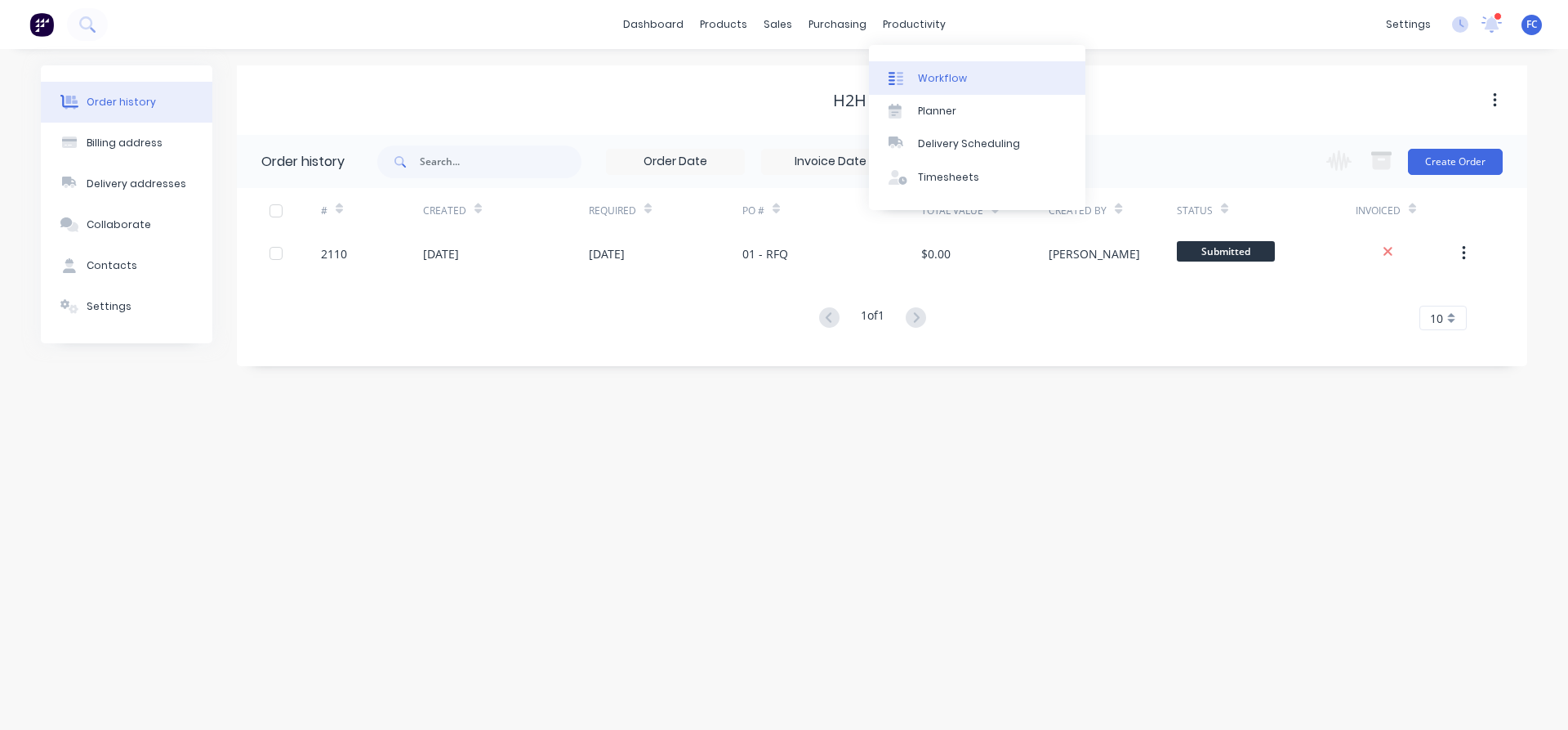
click at [948, 79] on div "Workflow" at bounding box center [943, 79] width 49 height 15
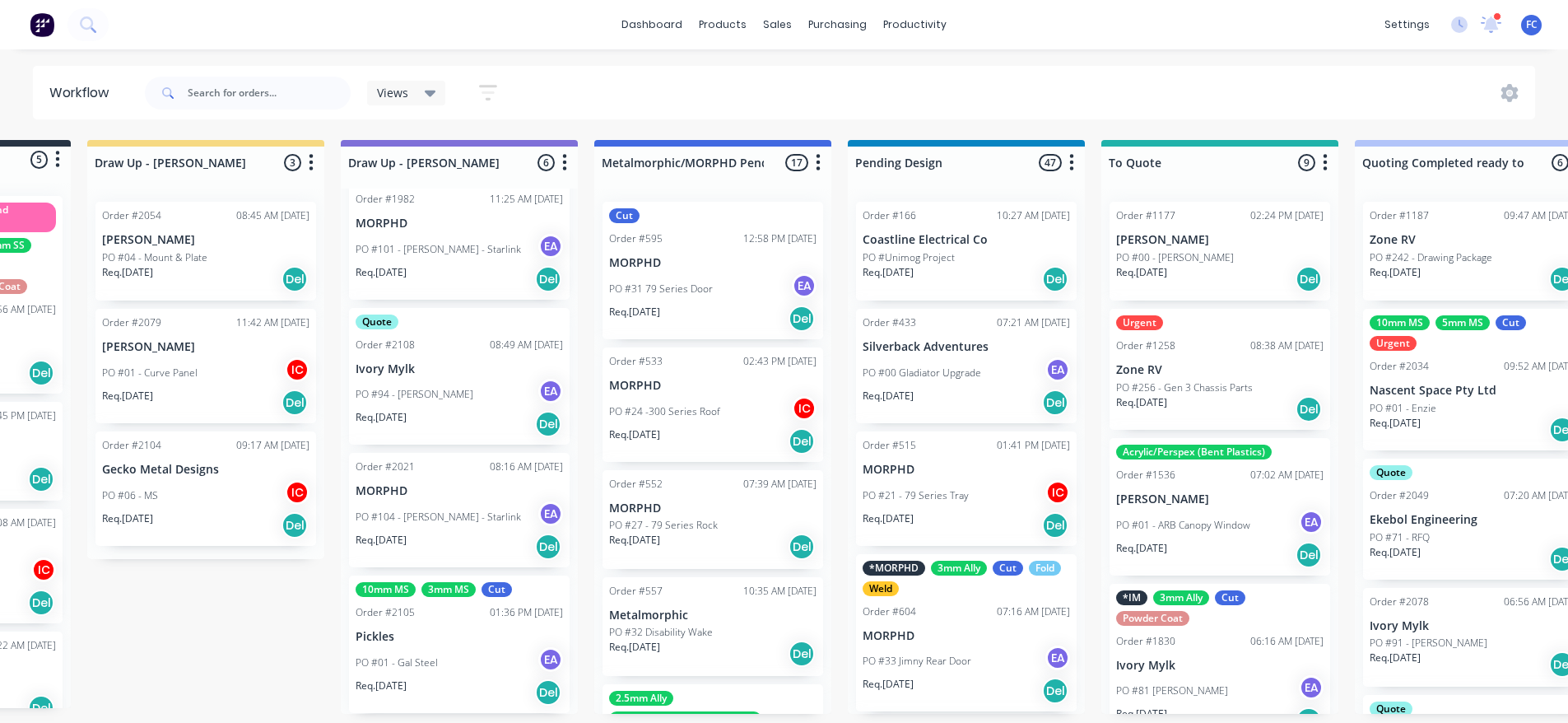
scroll to position [3, 202]
click at [410, 647] on div "PO #01 - Gal Steel EA" at bounding box center [459, 662] width 208 height 31
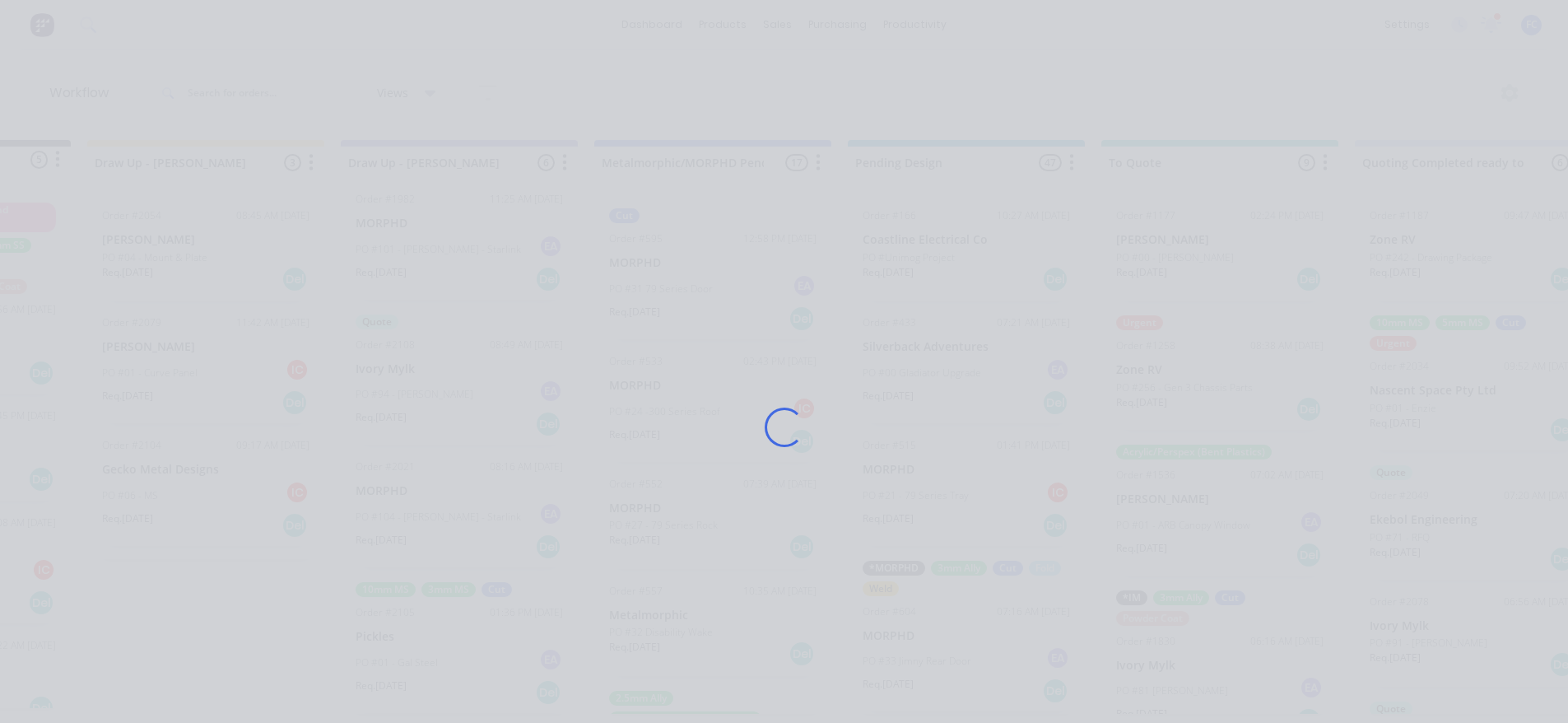
scroll to position [0, 202]
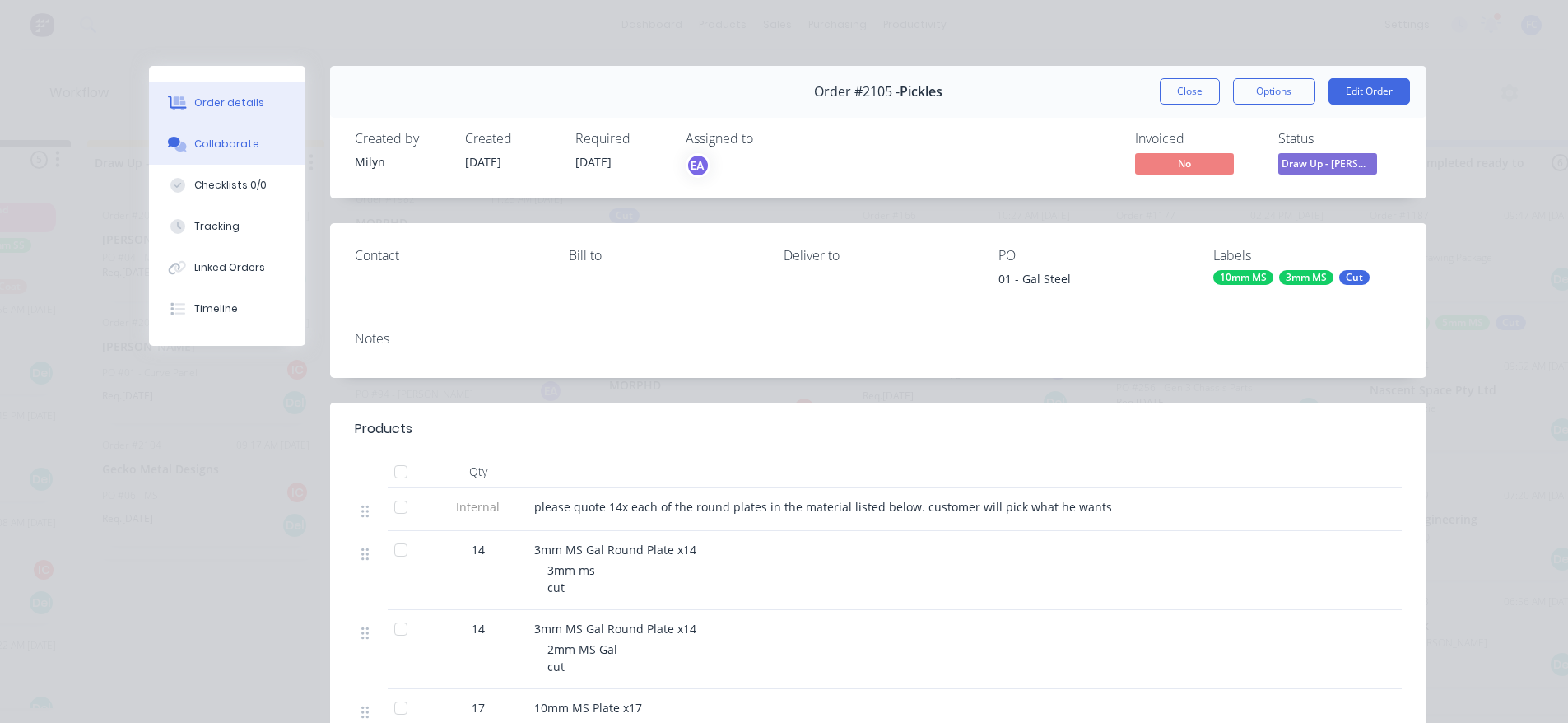
click at [212, 152] on button "Collaborate" at bounding box center [227, 144] width 156 height 41
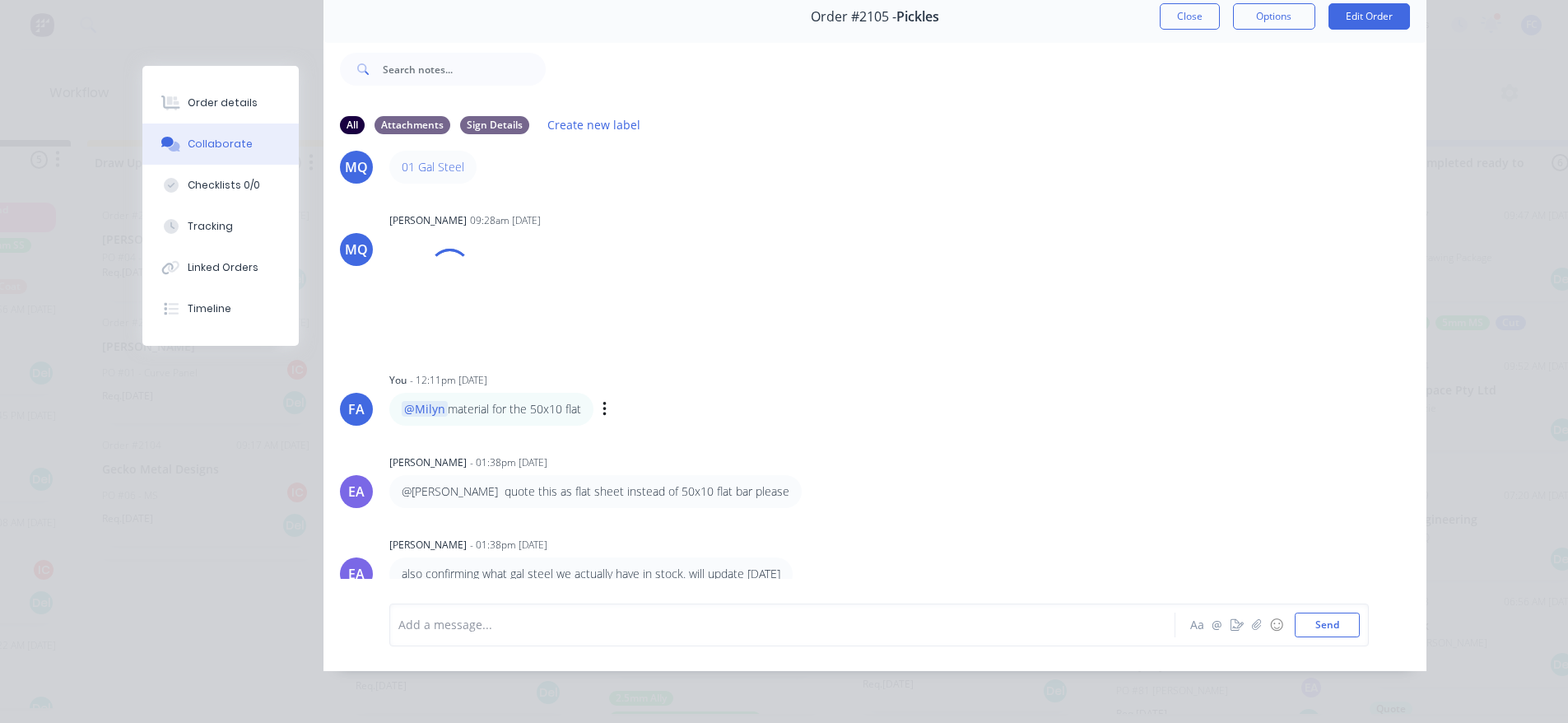
scroll to position [88, 0]
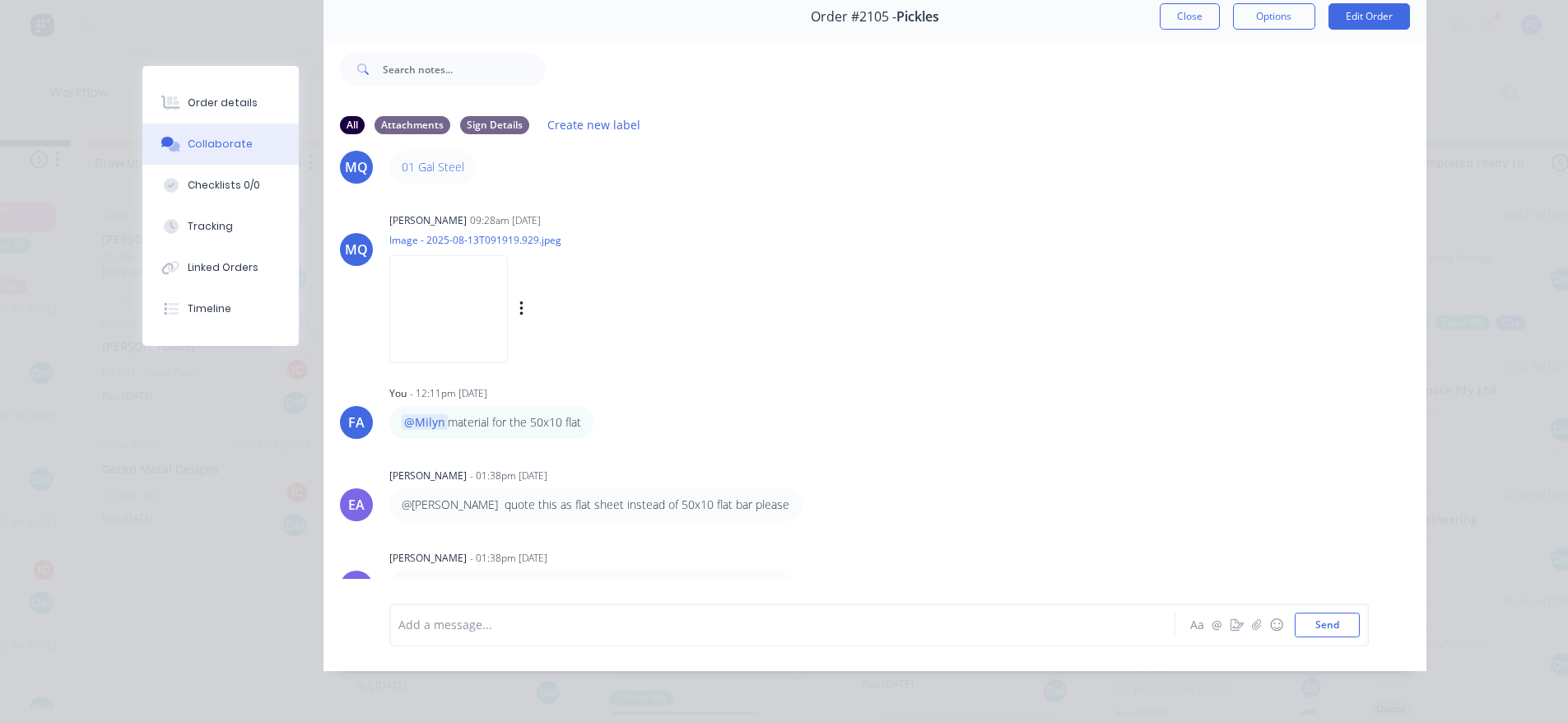
click at [462, 290] on img at bounding box center [448, 309] width 119 height 108
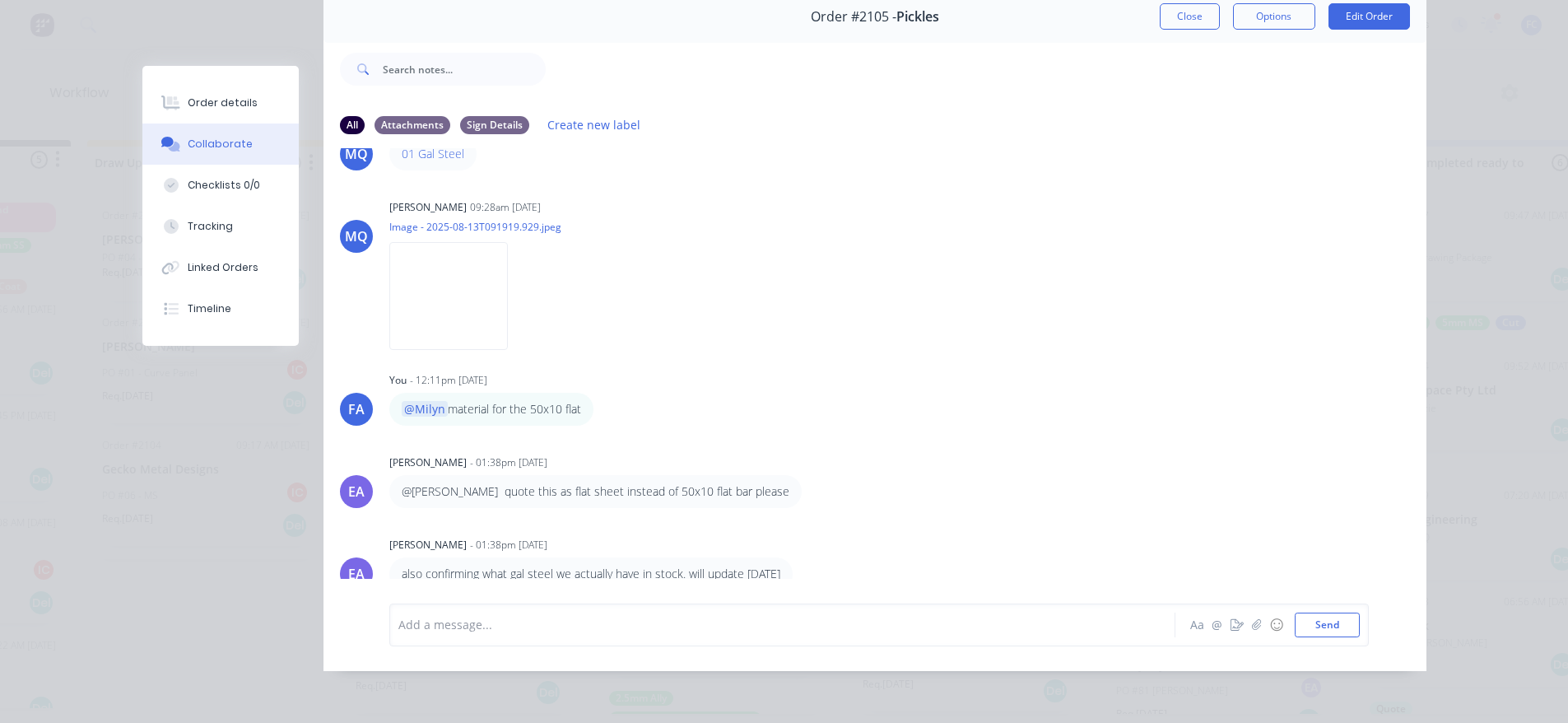
scroll to position [3, 202]
click at [221, 446] on div "Order #2105 - Pickles Close Options Edit Order All Attachments Sign Details Cre…" at bounding box center [784, 331] width 1284 height 680
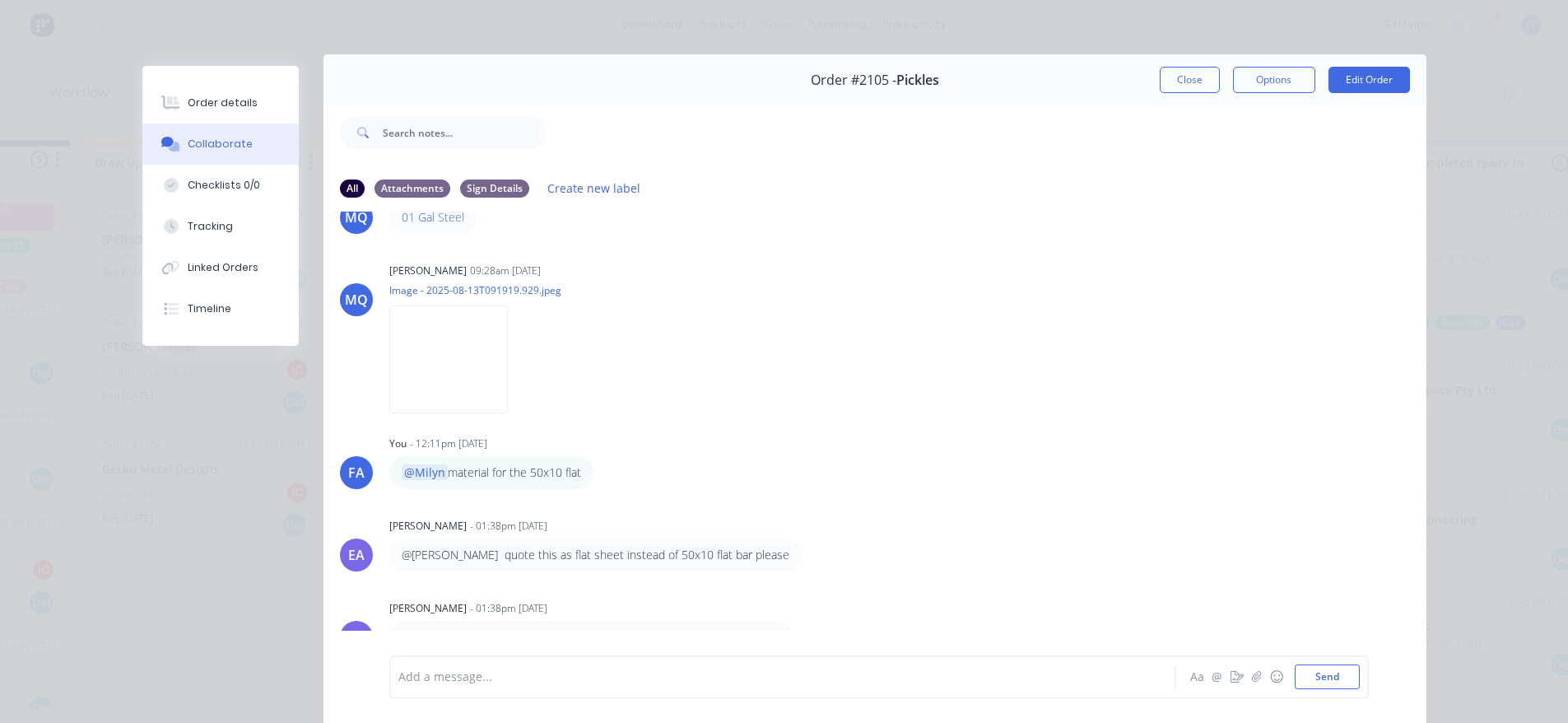
scroll to position [0, 0]
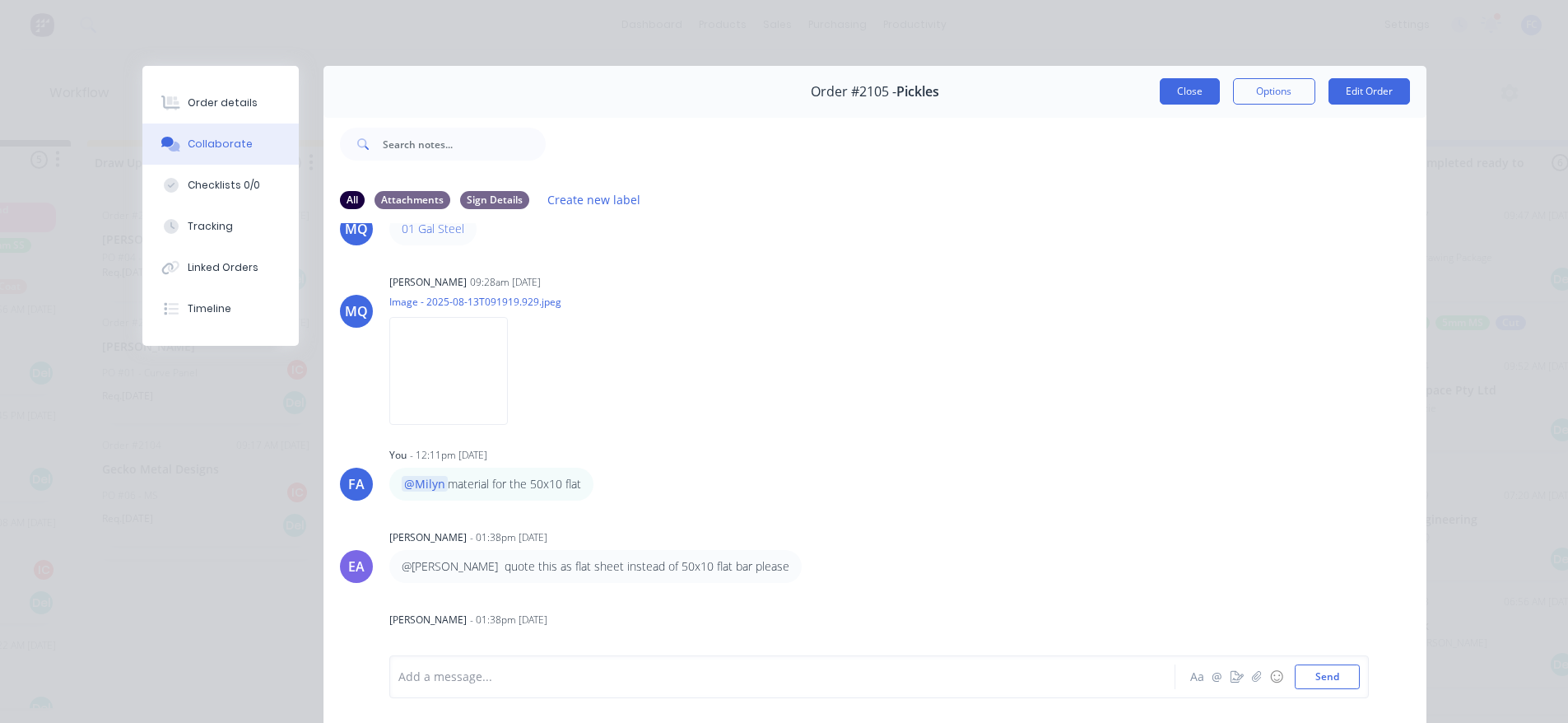
click at [1164, 94] on button "Close" at bounding box center [1189, 91] width 60 height 26
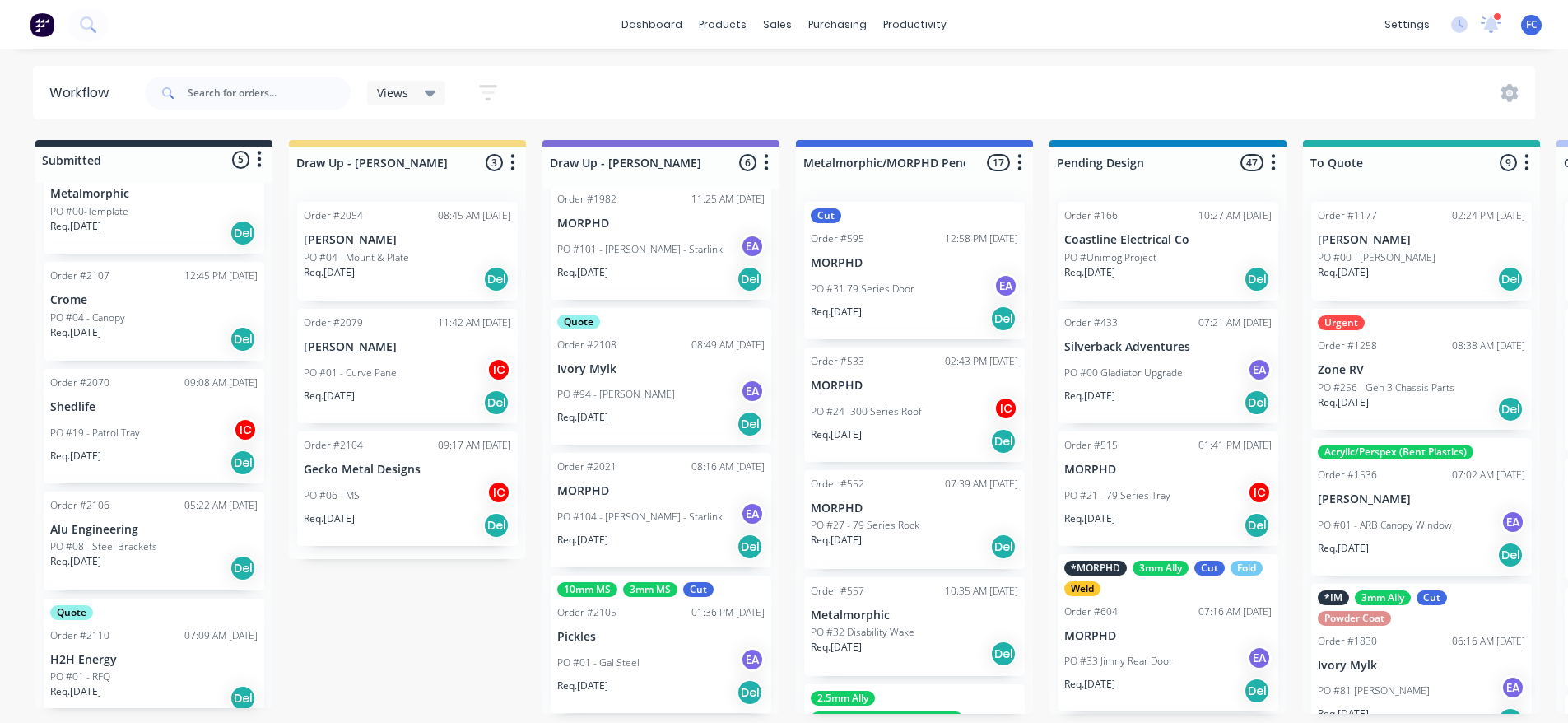
scroll to position [152, 0]
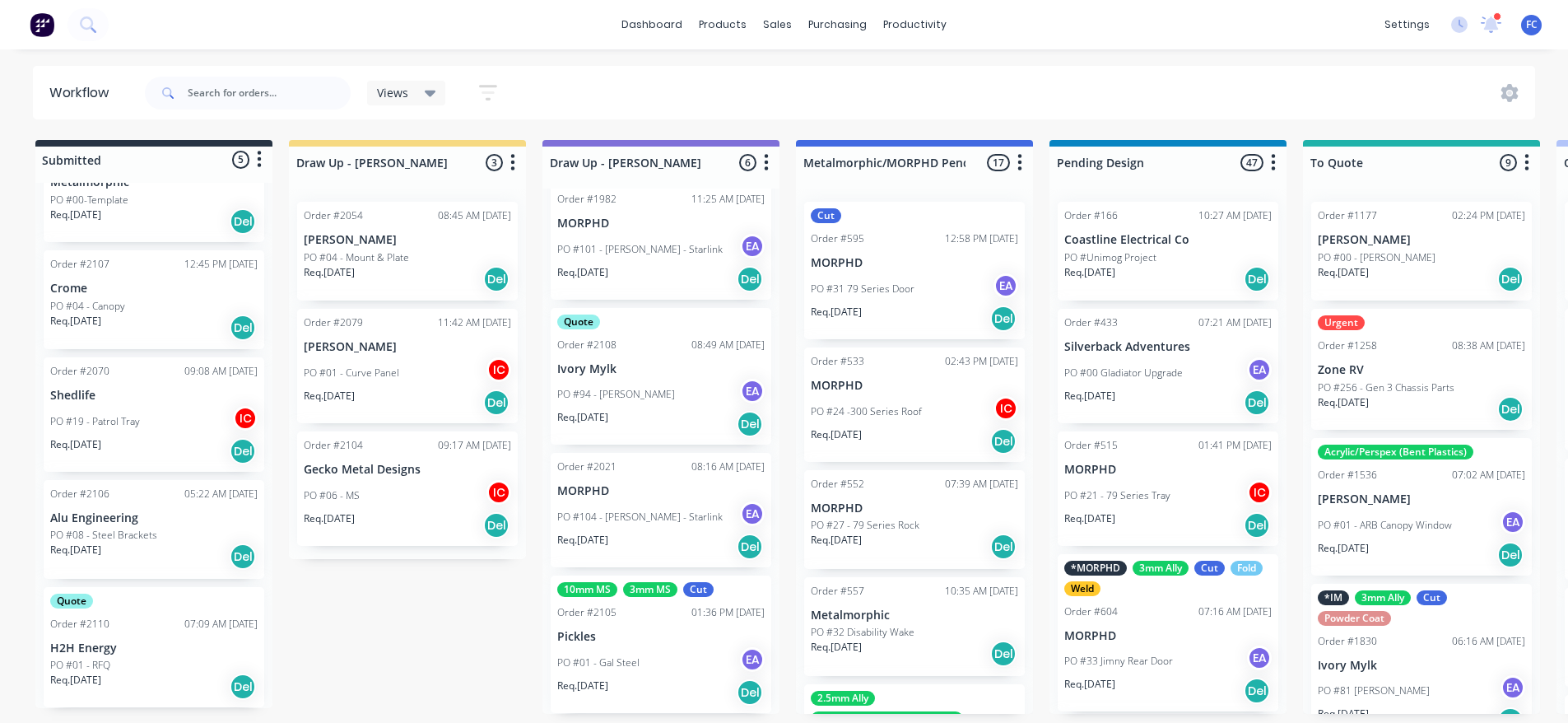
click at [146, 642] on p "H2H Energy" at bounding box center [154, 648] width 208 height 14
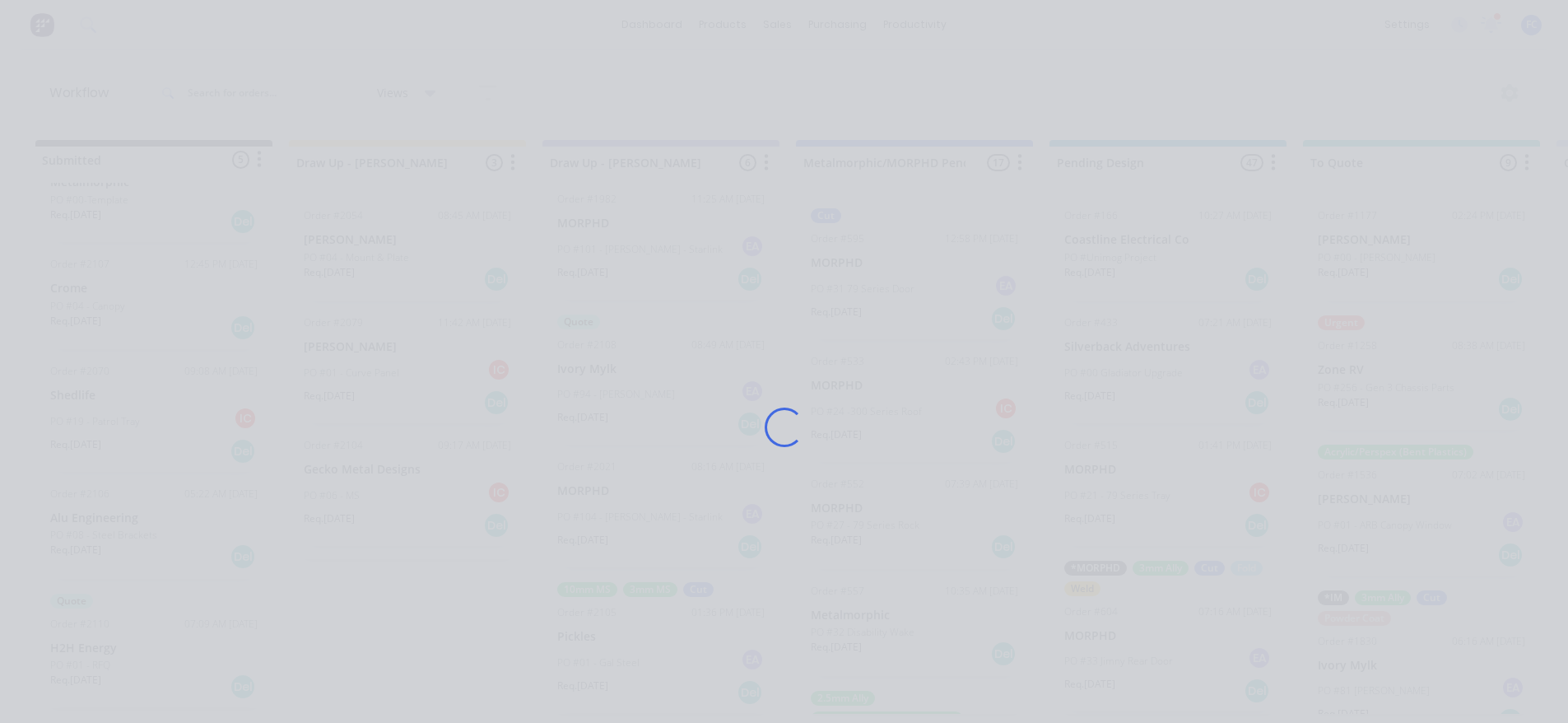
scroll to position [0, 0]
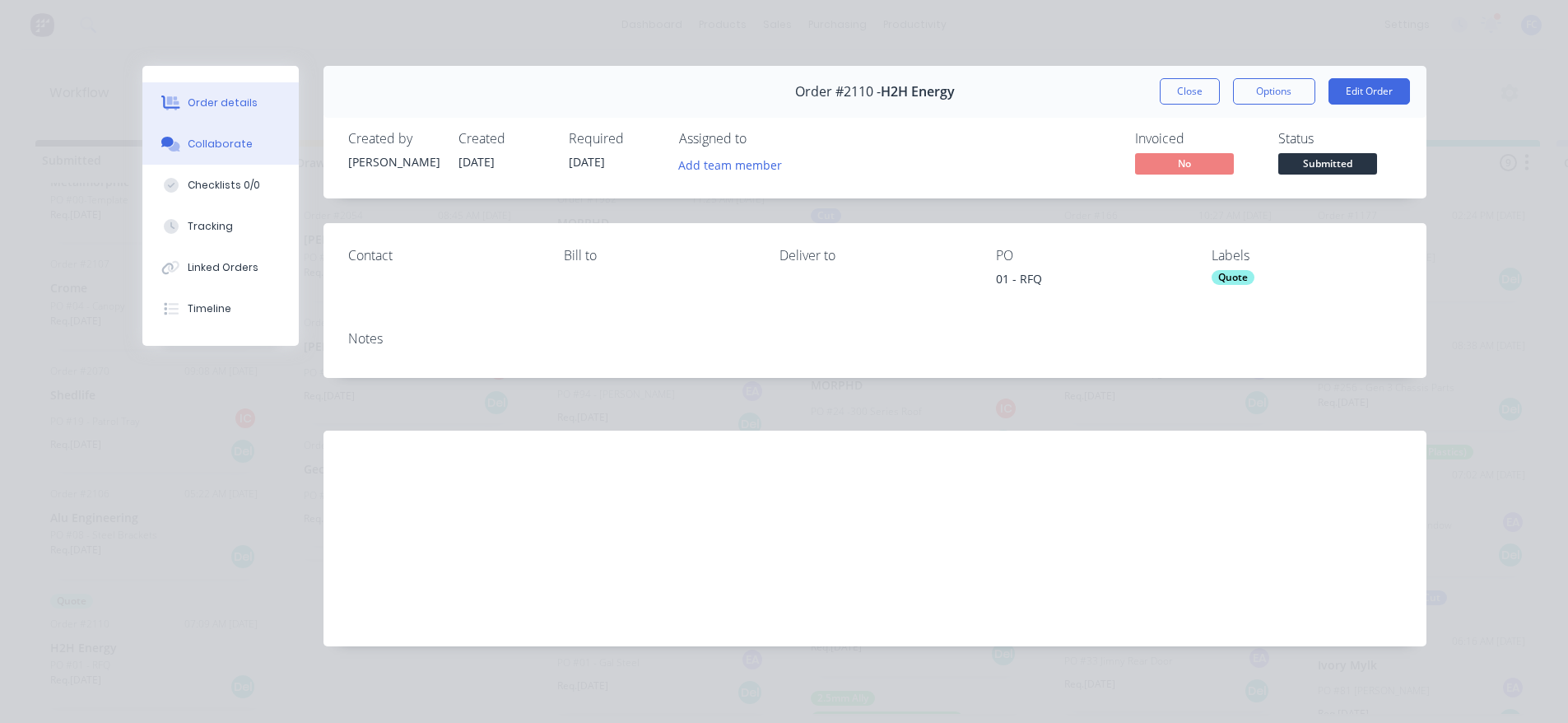
click at [201, 146] on div "Collaborate" at bounding box center [220, 144] width 65 height 15
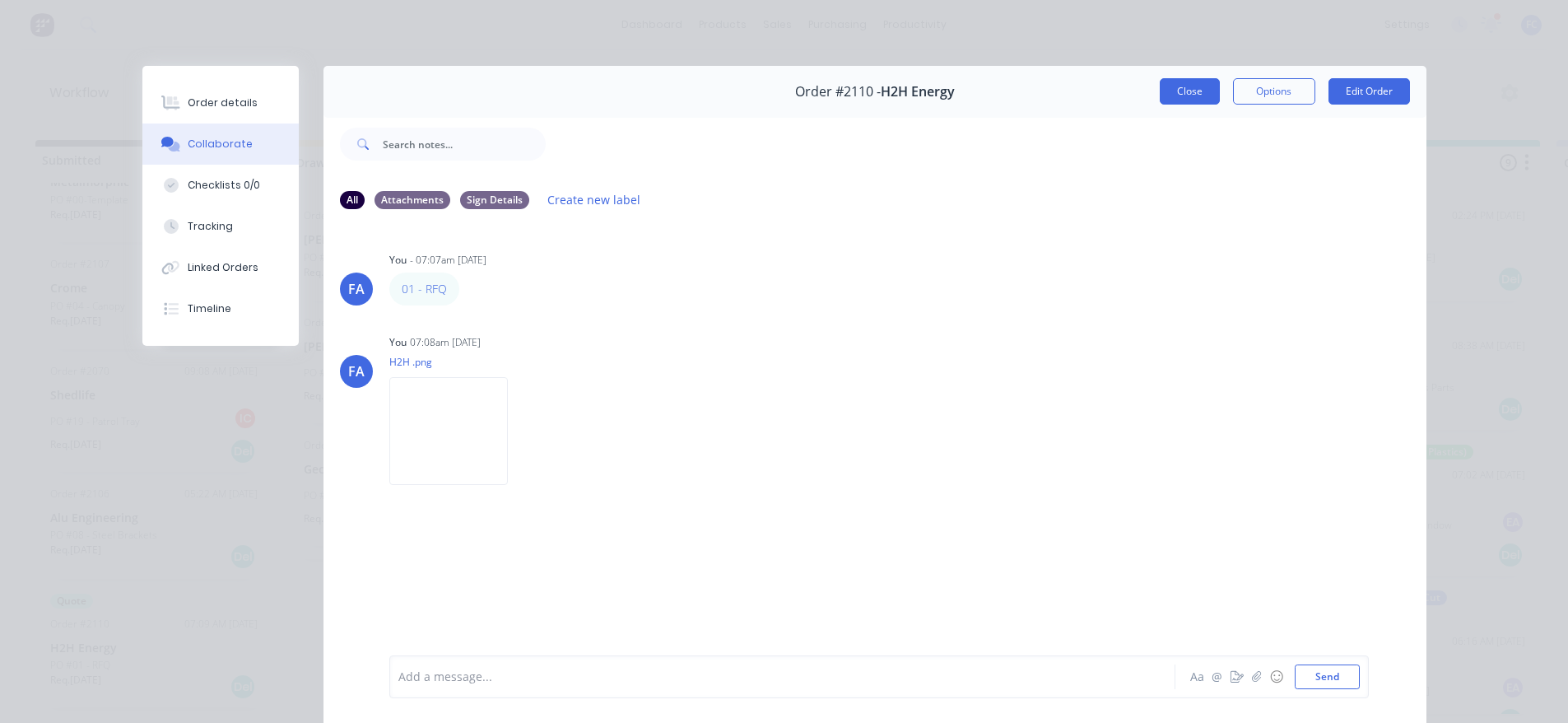
click at [1177, 92] on button "Close" at bounding box center [1189, 91] width 60 height 26
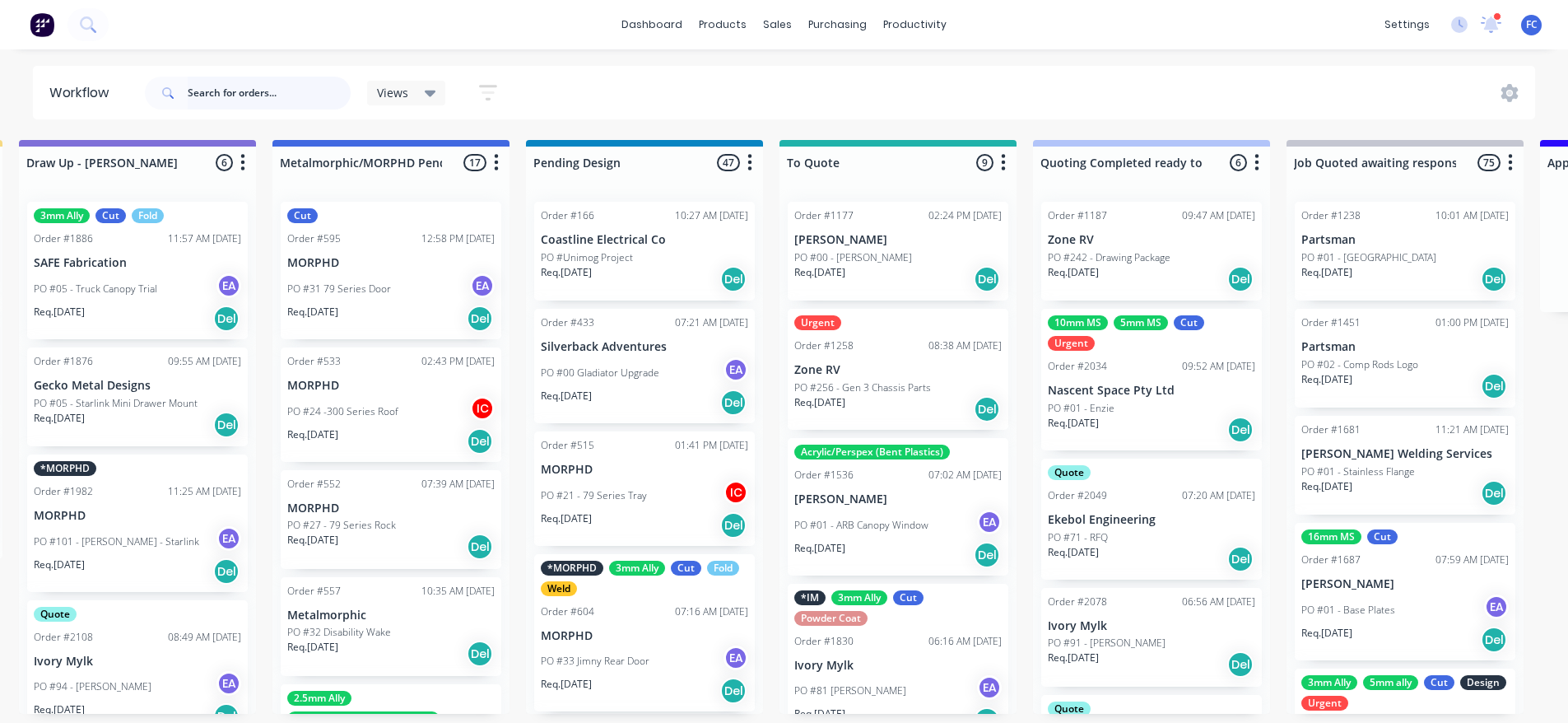
click at [283, 102] on input "text" at bounding box center [269, 93] width 163 height 33
type input "pickles"
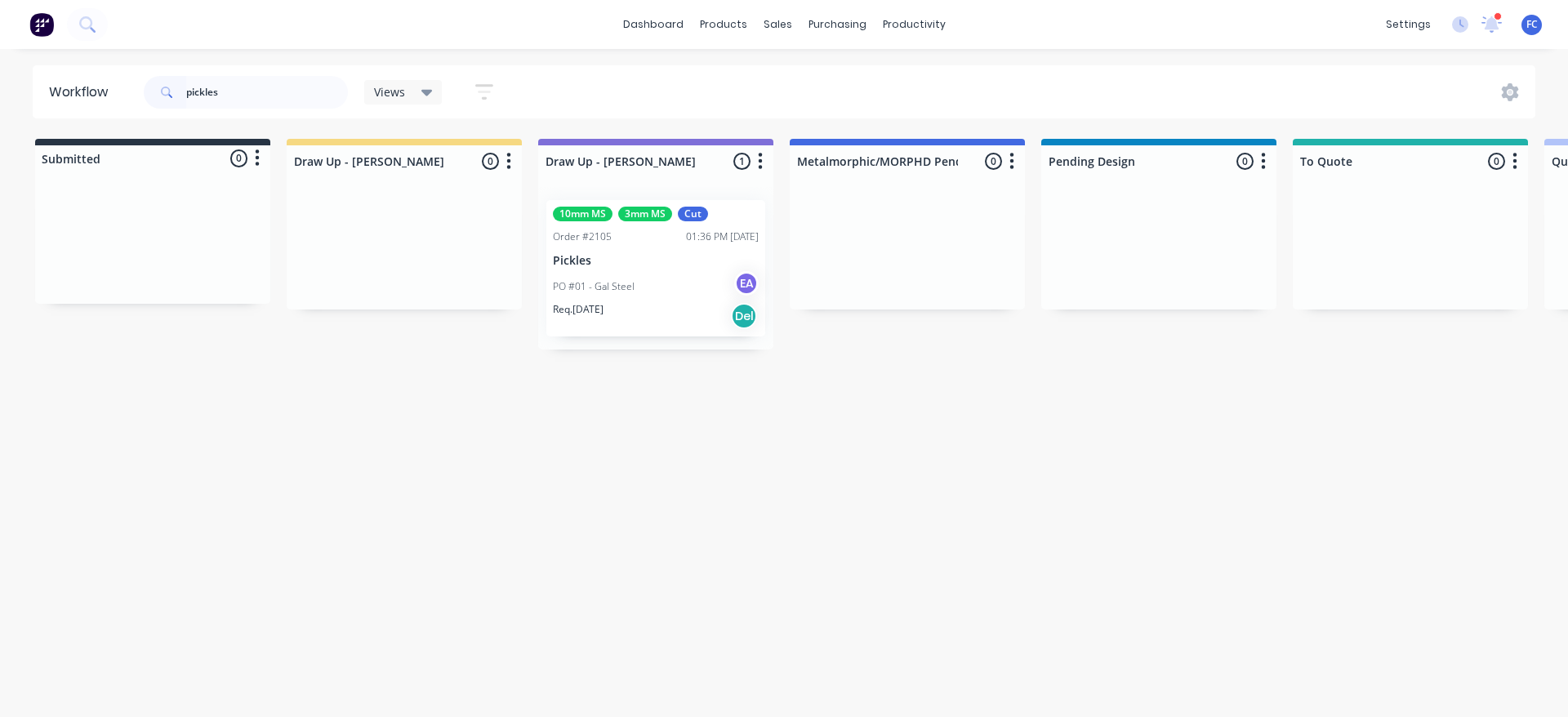
click at [647, 245] on div "10mm MS 3mm MS Cut Order #2105 01:36 PM 14/08/25 Pickles PO #01 - Gal Steel EA …" at bounding box center [655, 268] width 219 height 136
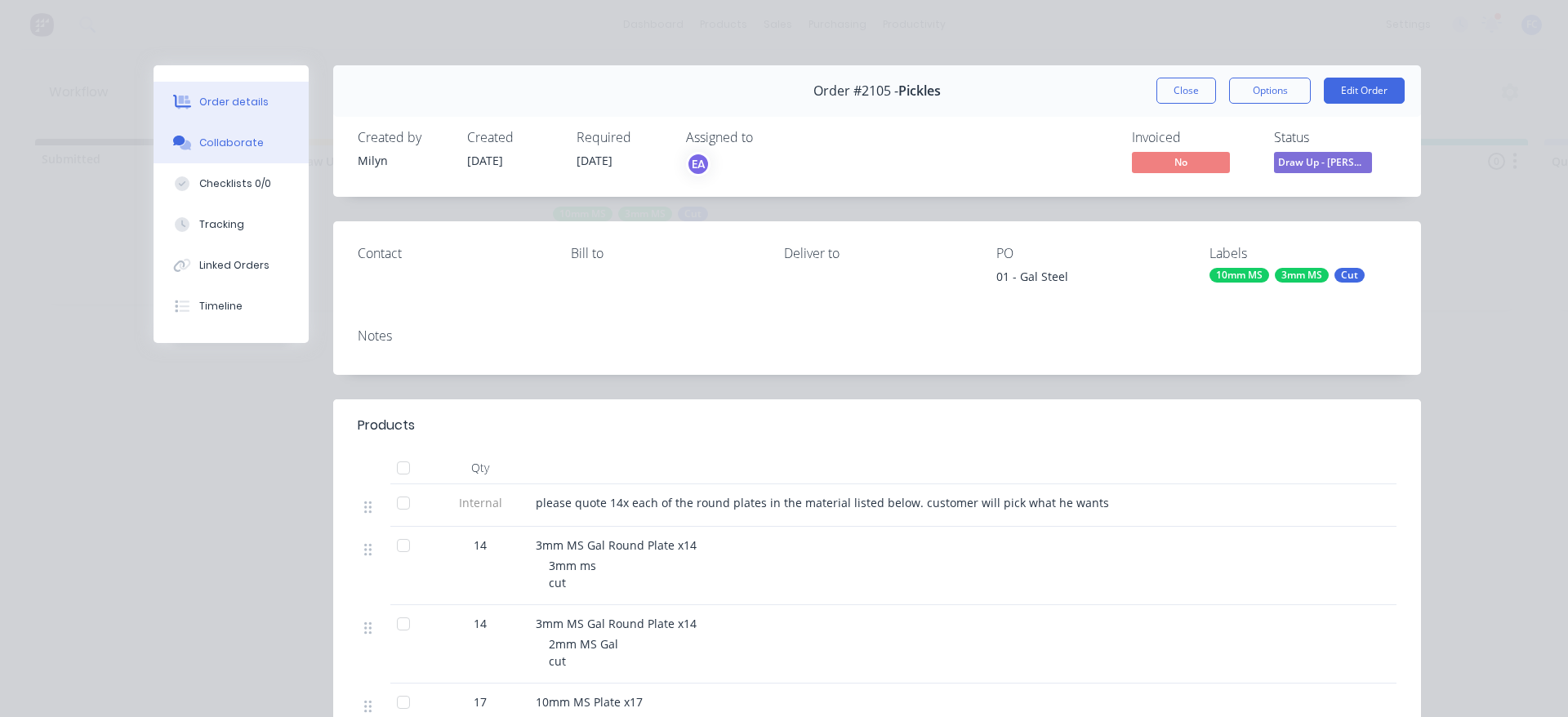
click at [253, 149] on button "Collaborate" at bounding box center [231, 143] width 155 height 41
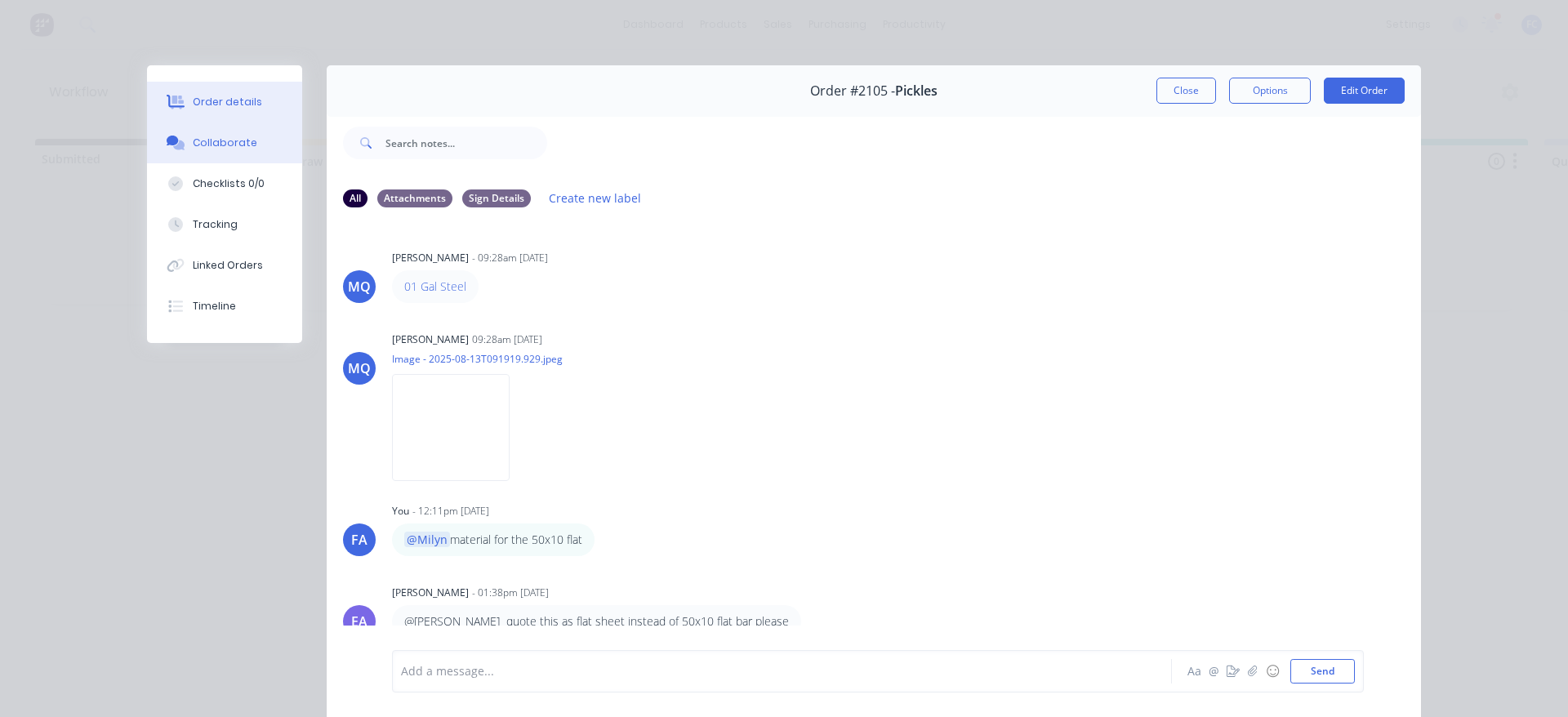
click at [201, 88] on button "Order details" at bounding box center [225, 102] width 155 height 41
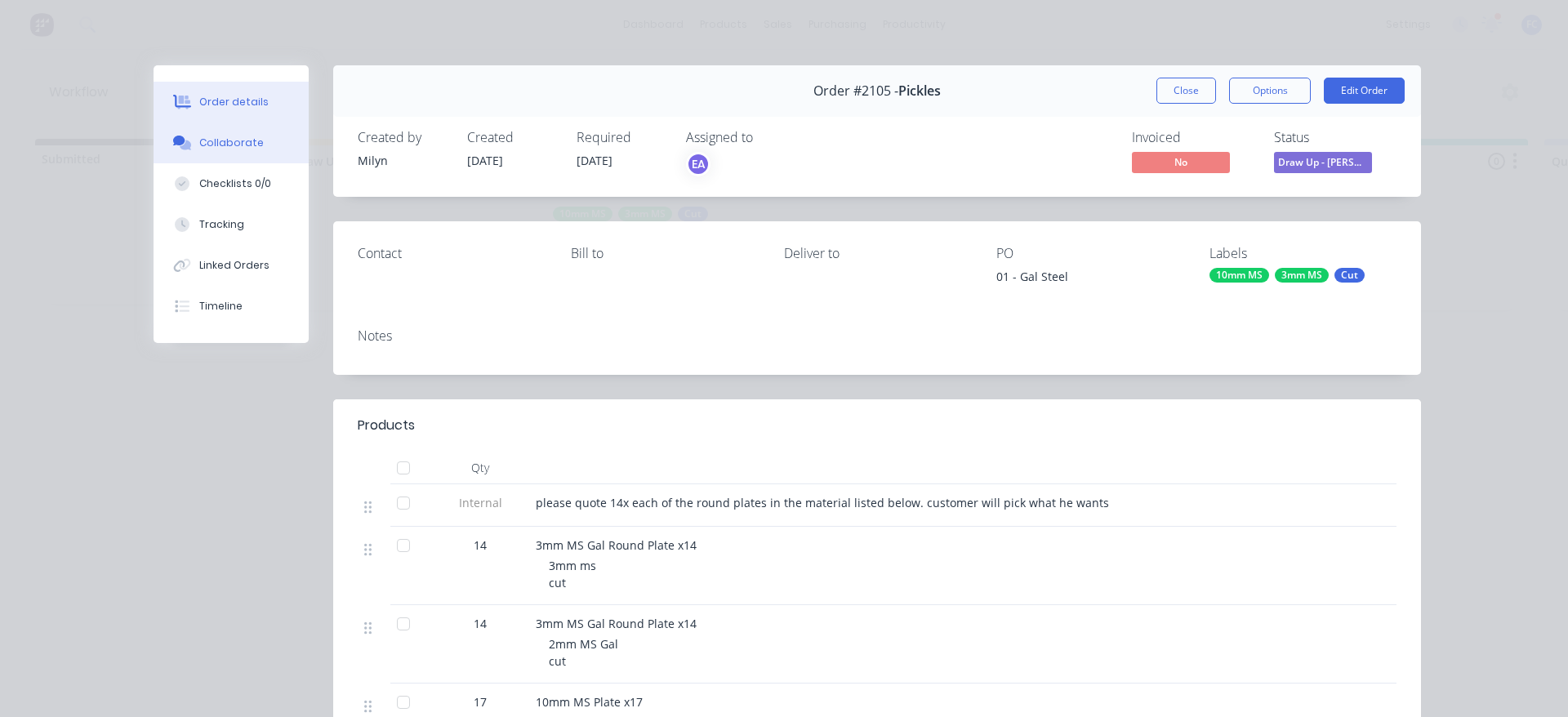
drag, startPoint x: 202, startPoint y: 118, endPoint x: 199, endPoint y: 126, distance: 8.5
click at [201, 118] on button "Order details" at bounding box center [231, 102] width 155 height 41
click at [200, 144] on div "Collaborate" at bounding box center [231, 143] width 64 height 15
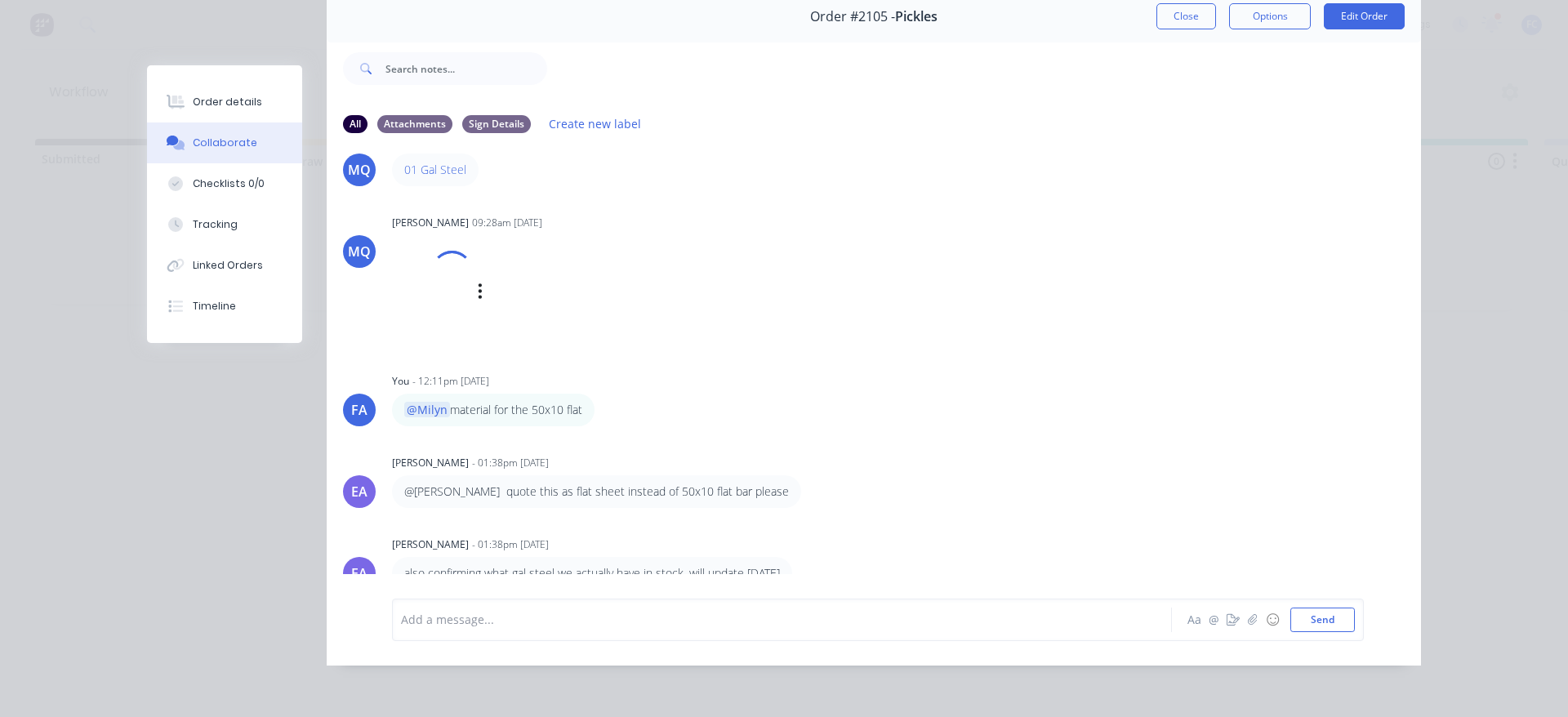
scroll to position [47, 0]
click at [427, 331] on img at bounding box center [451, 306] width 118 height 107
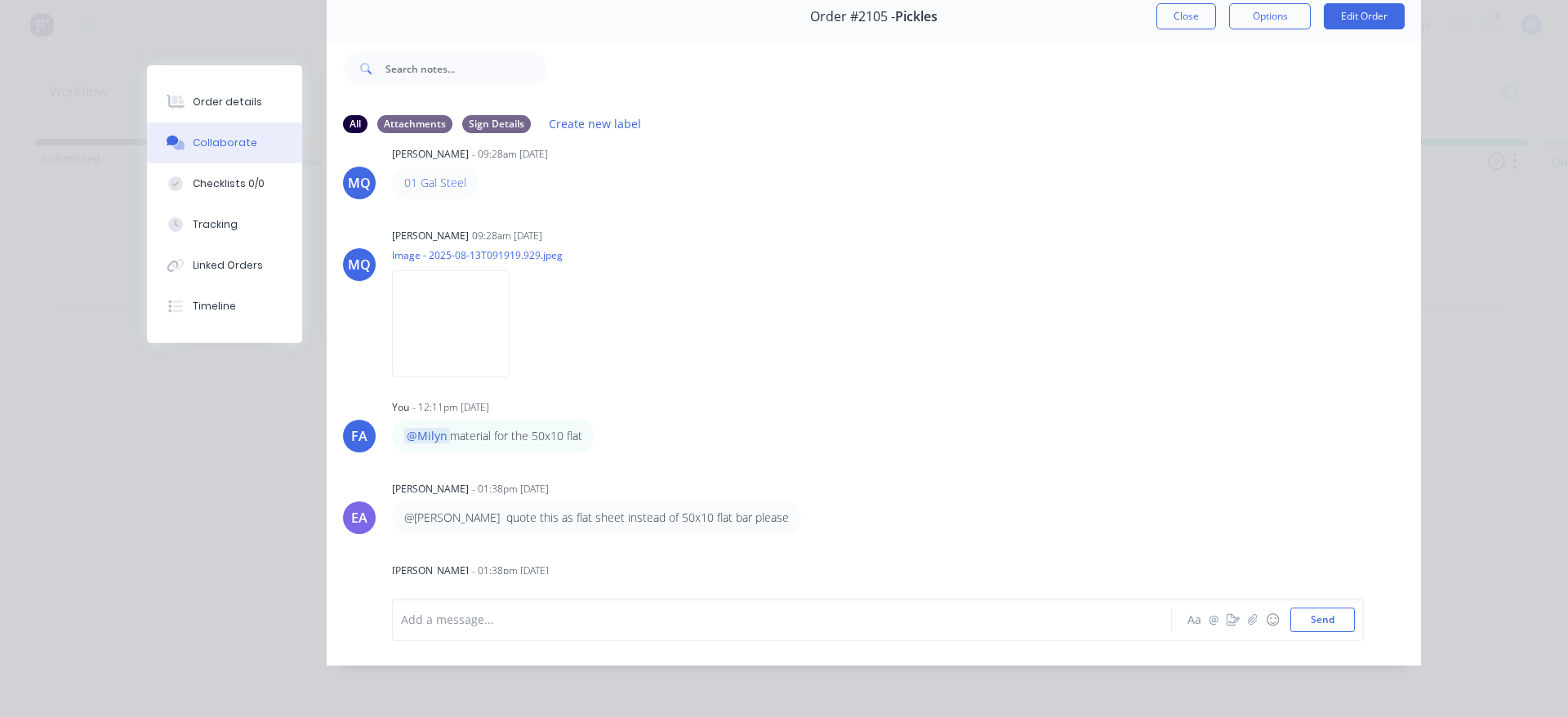
scroll to position [0, 0]
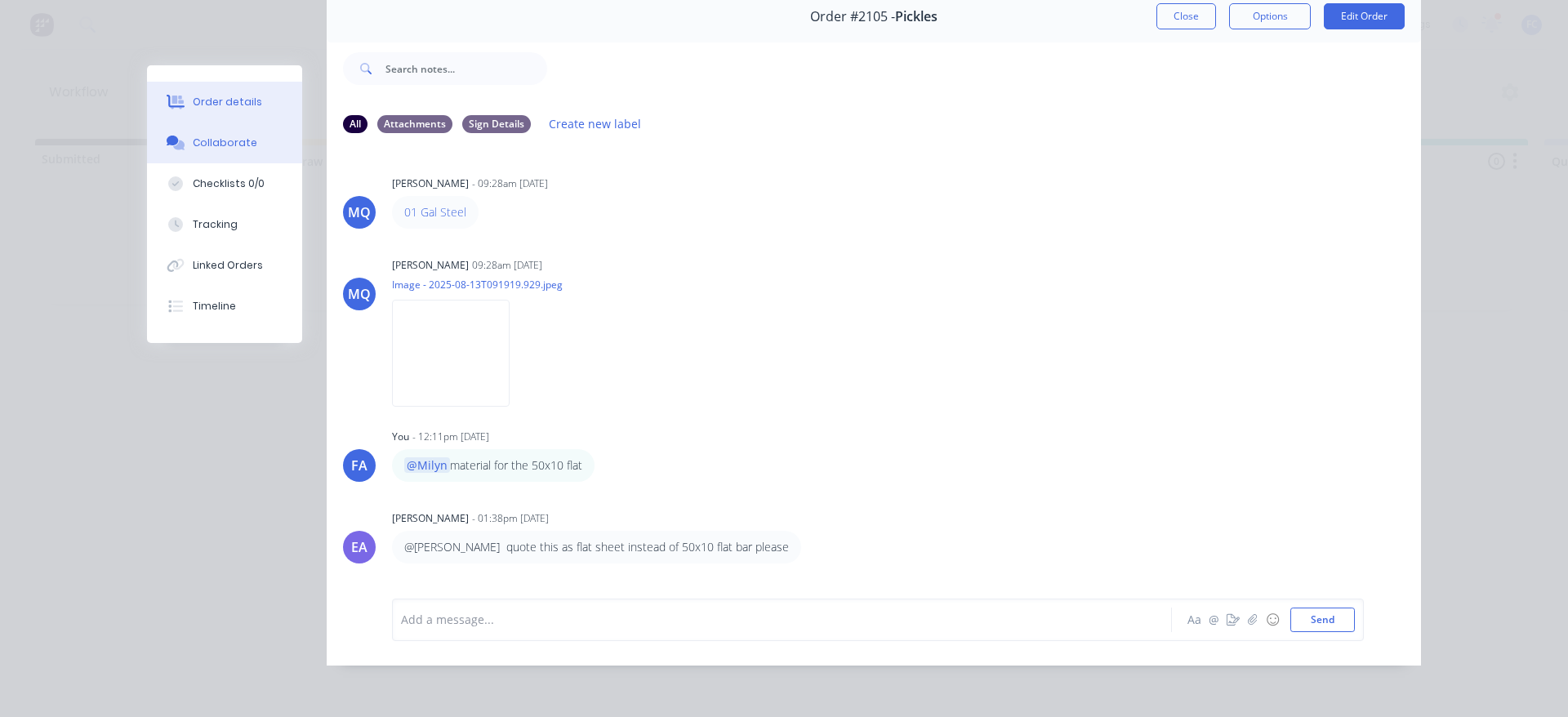
click at [246, 114] on button "Order details" at bounding box center [225, 102] width 155 height 41
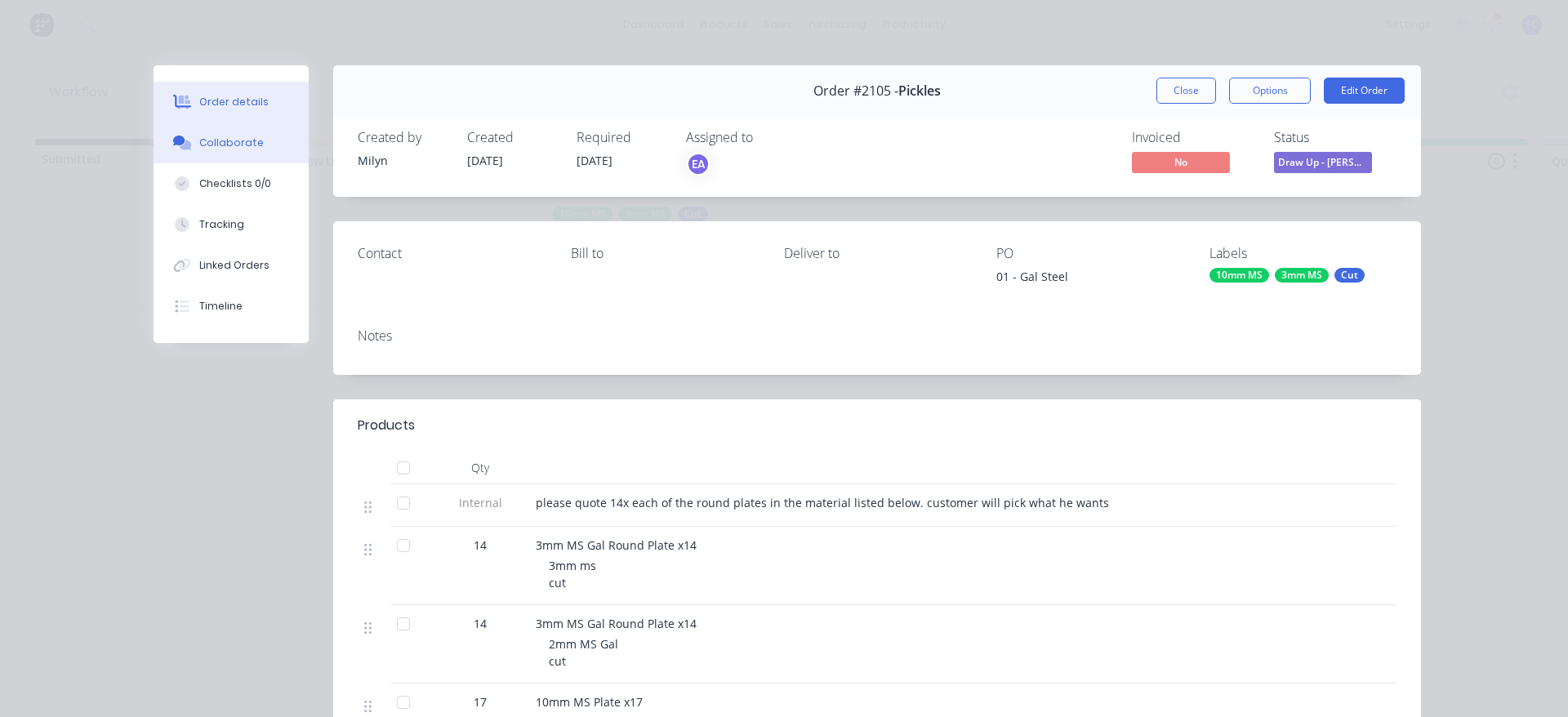
click at [214, 157] on button "Collaborate" at bounding box center [231, 143] width 155 height 41
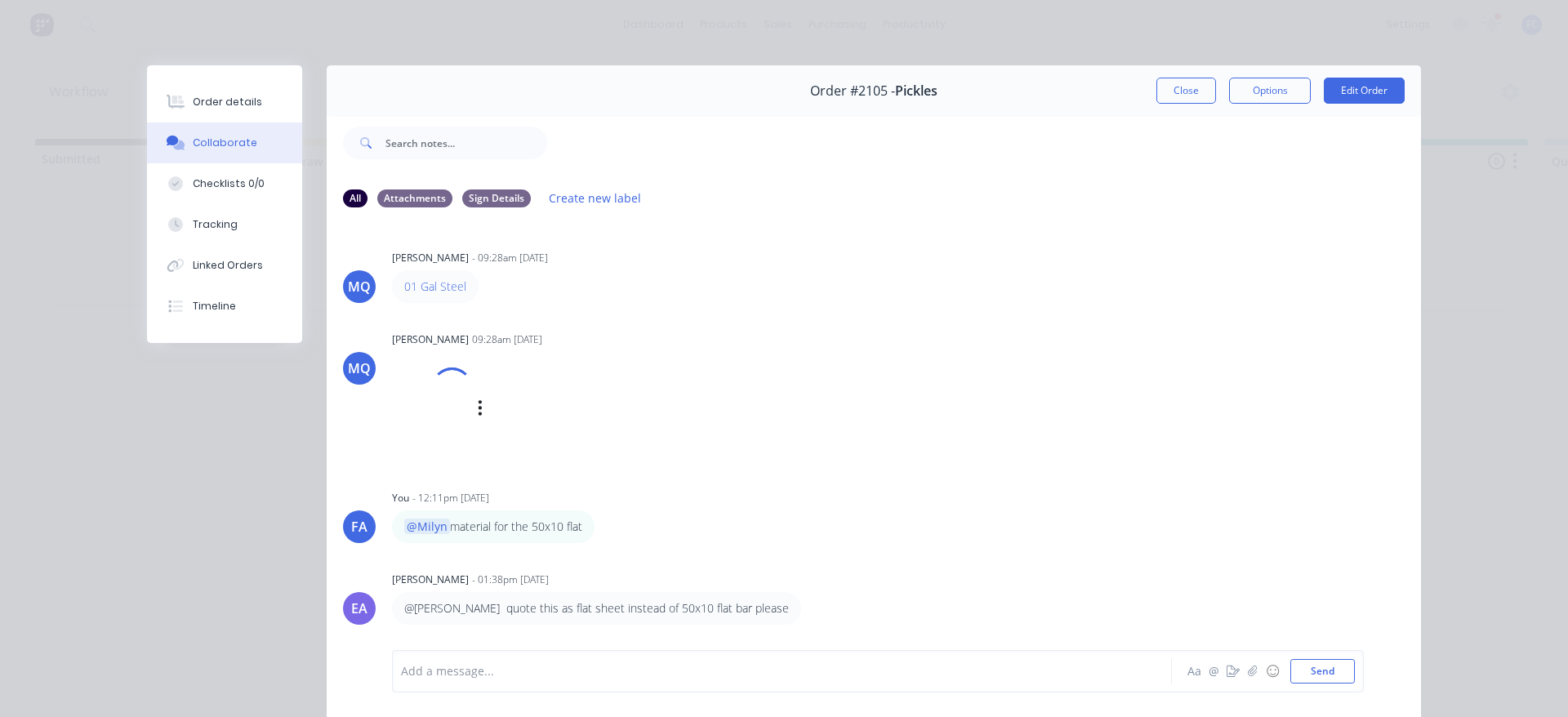
click at [443, 402] on div at bounding box center [453, 388] width 48 height 48
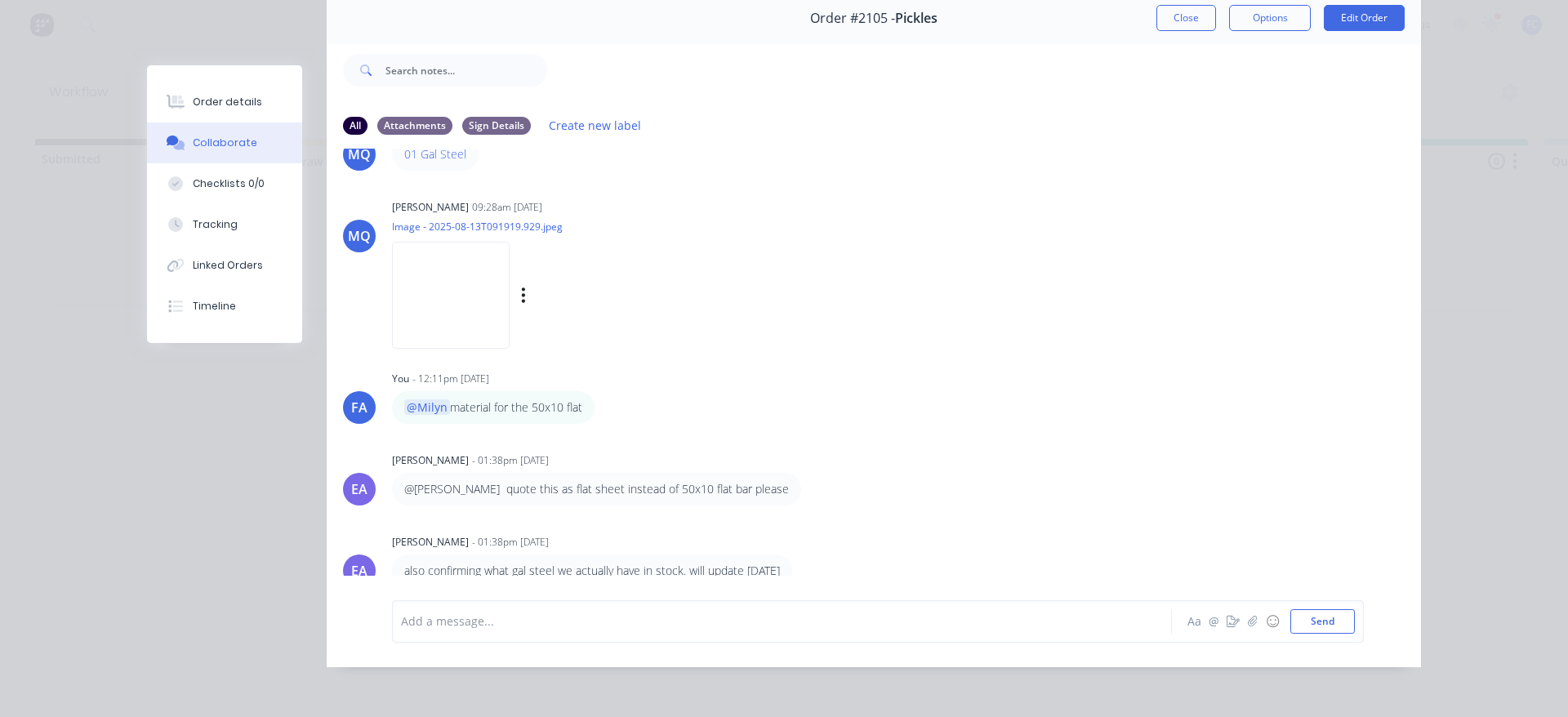
scroll to position [87, 0]
click at [500, 618] on div at bounding box center [759, 619] width 715 height 18
click at [1308, 619] on button "Send" at bounding box center [1323, 619] width 64 height 24
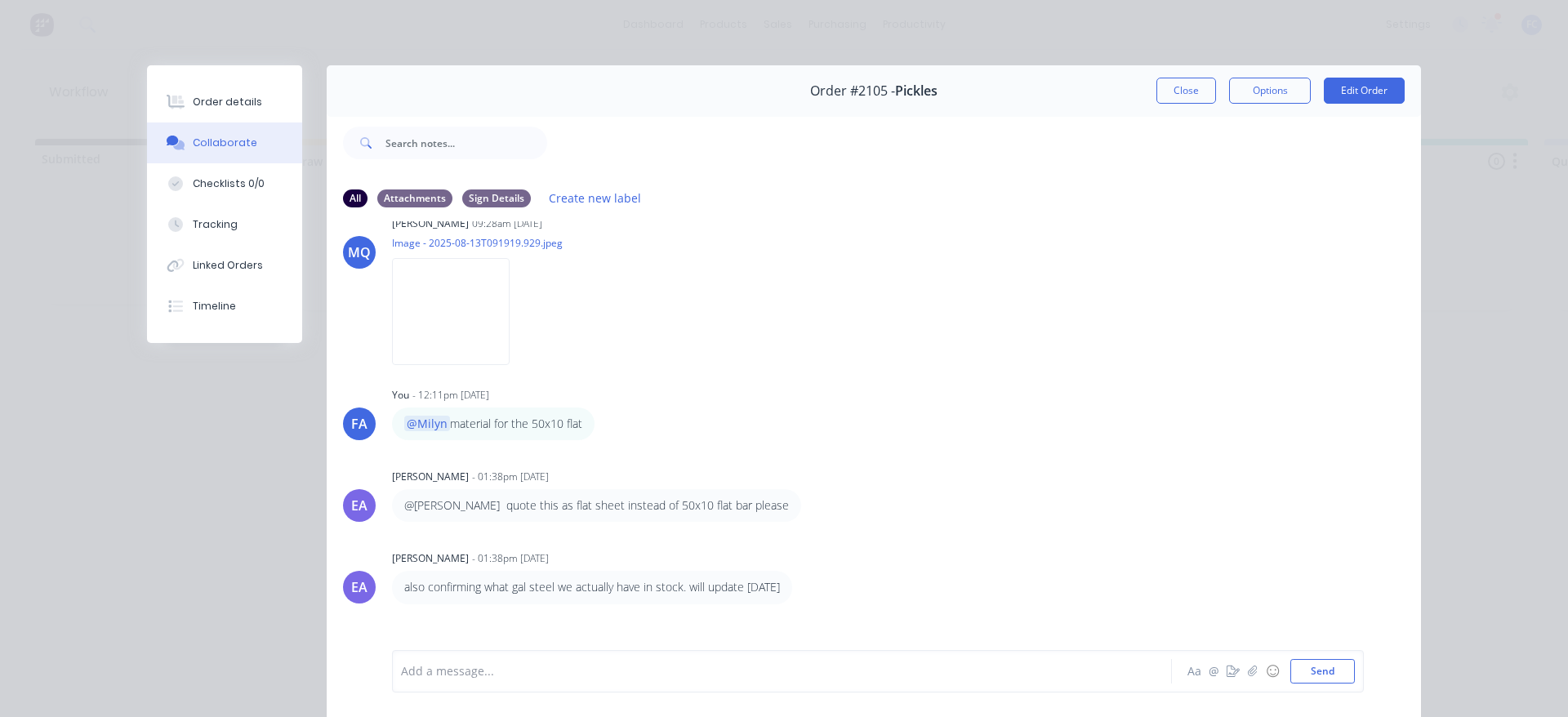
scroll to position [141, 0]
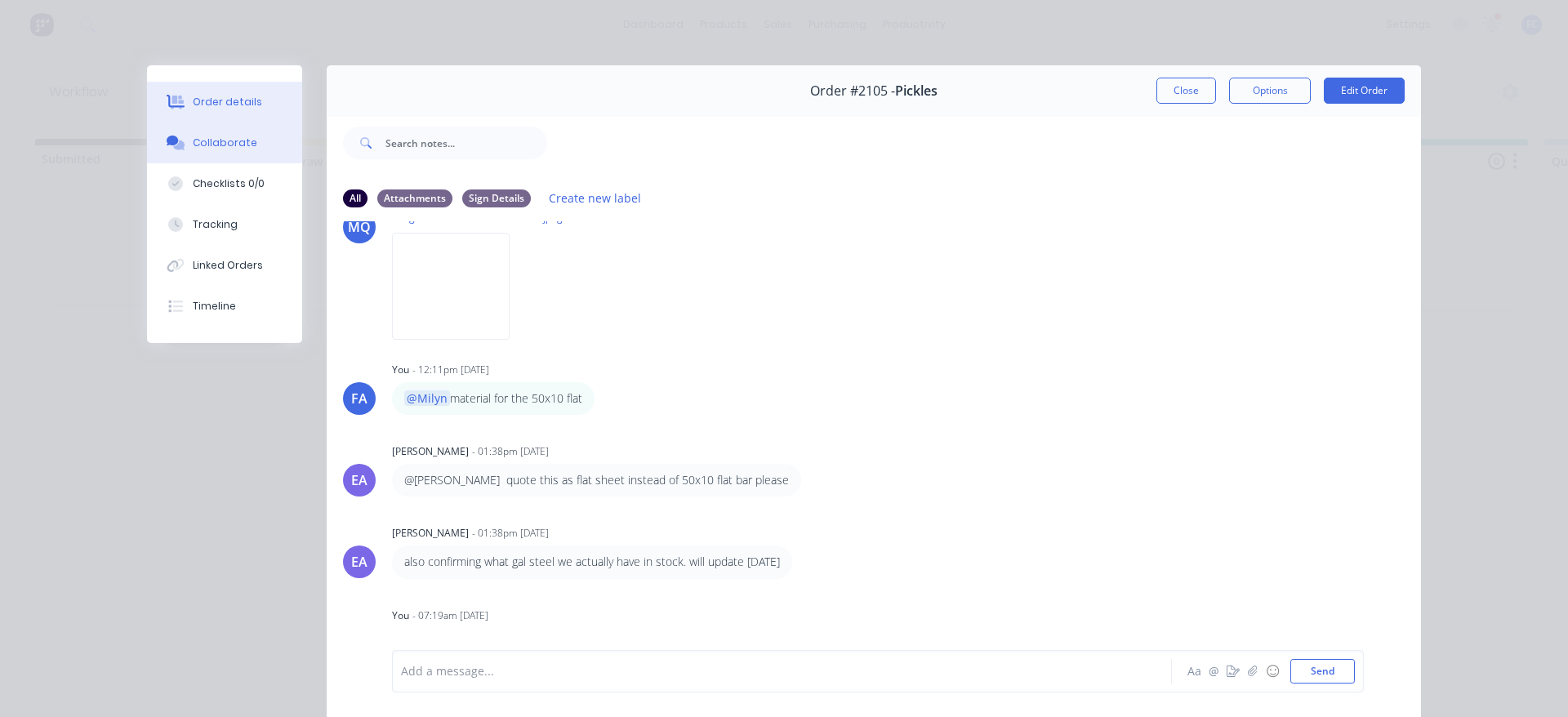
click at [255, 85] on button "Order details" at bounding box center [225, 102] width 155 height 41
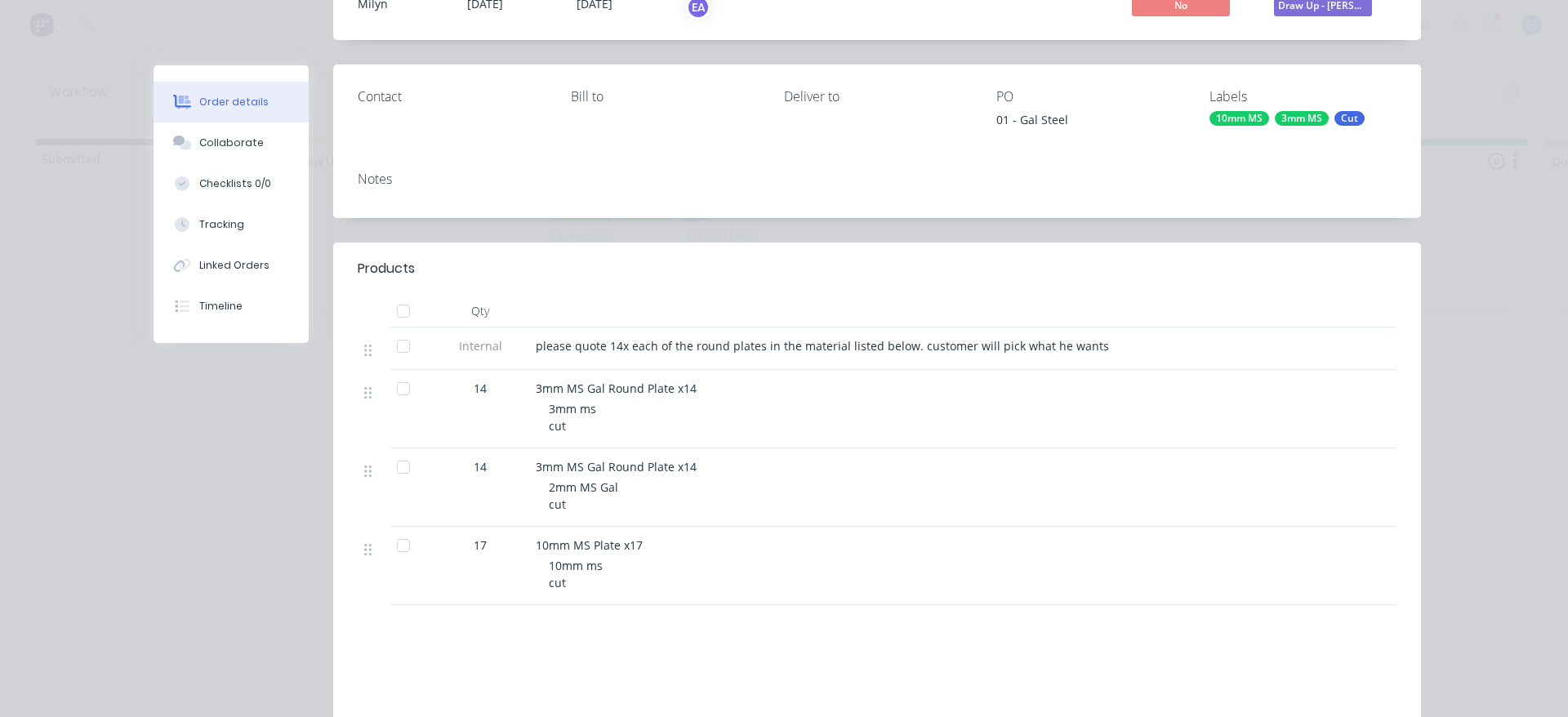
scroll to position [164, 0]
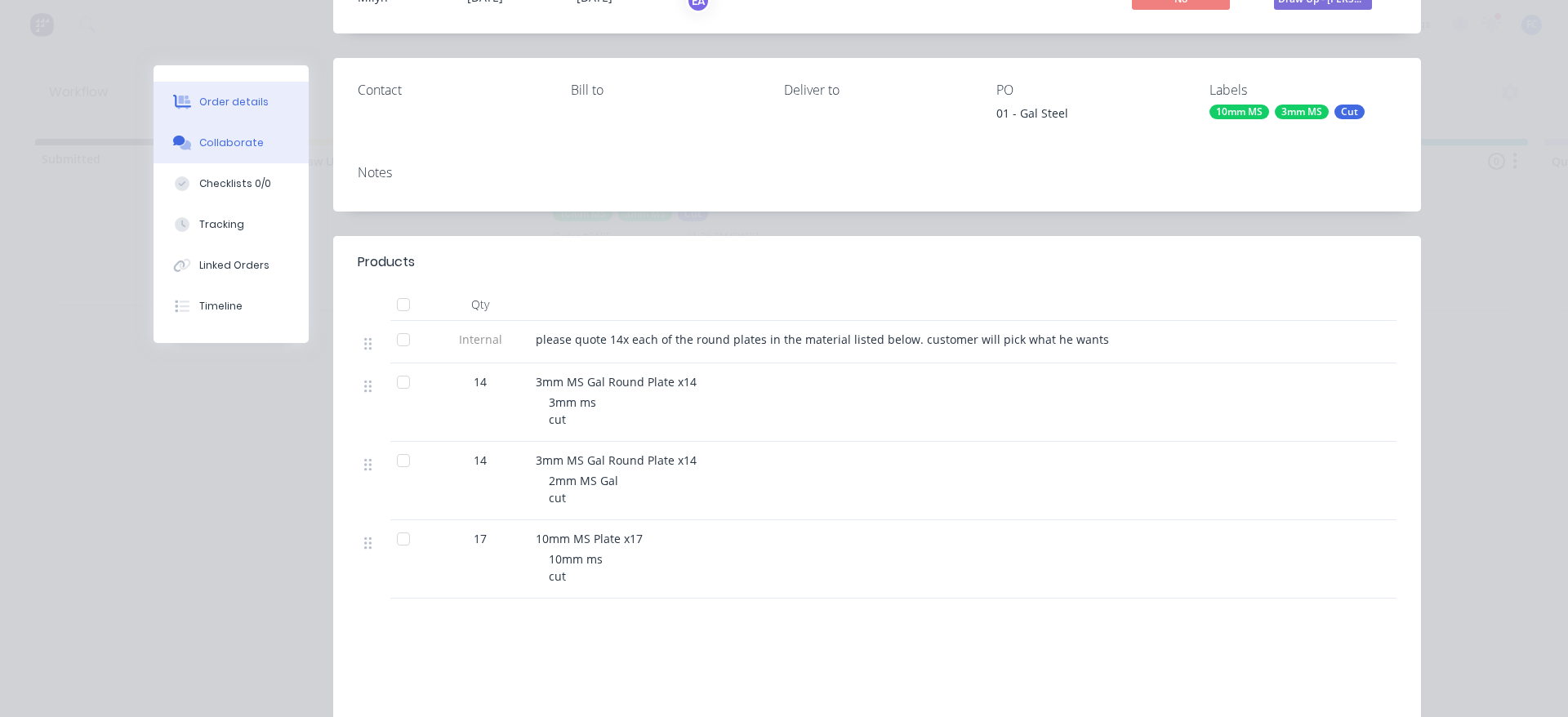
click at [214, 132] on button "Collaborate" at bounding box center [231, 143] width 155 height 41
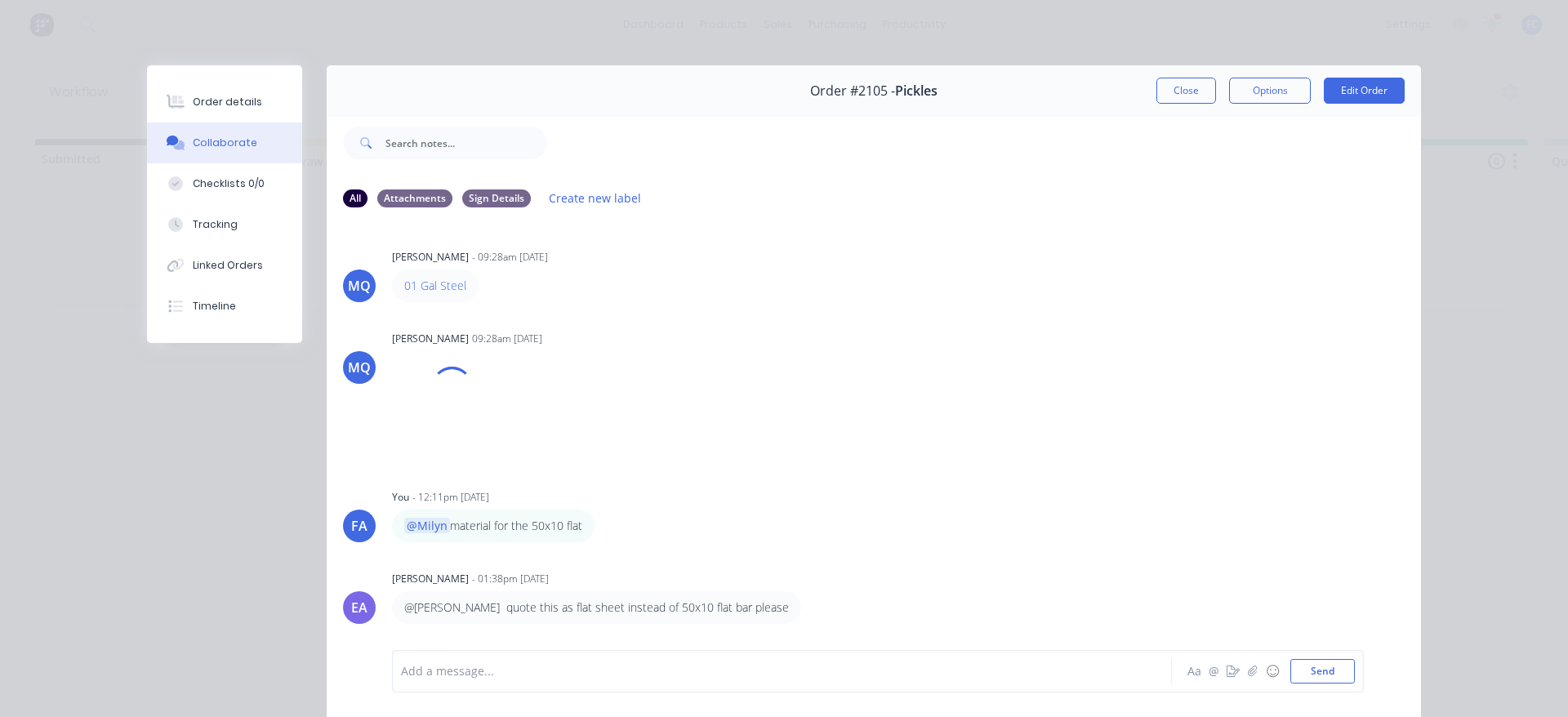
scroll to position [0, 0]
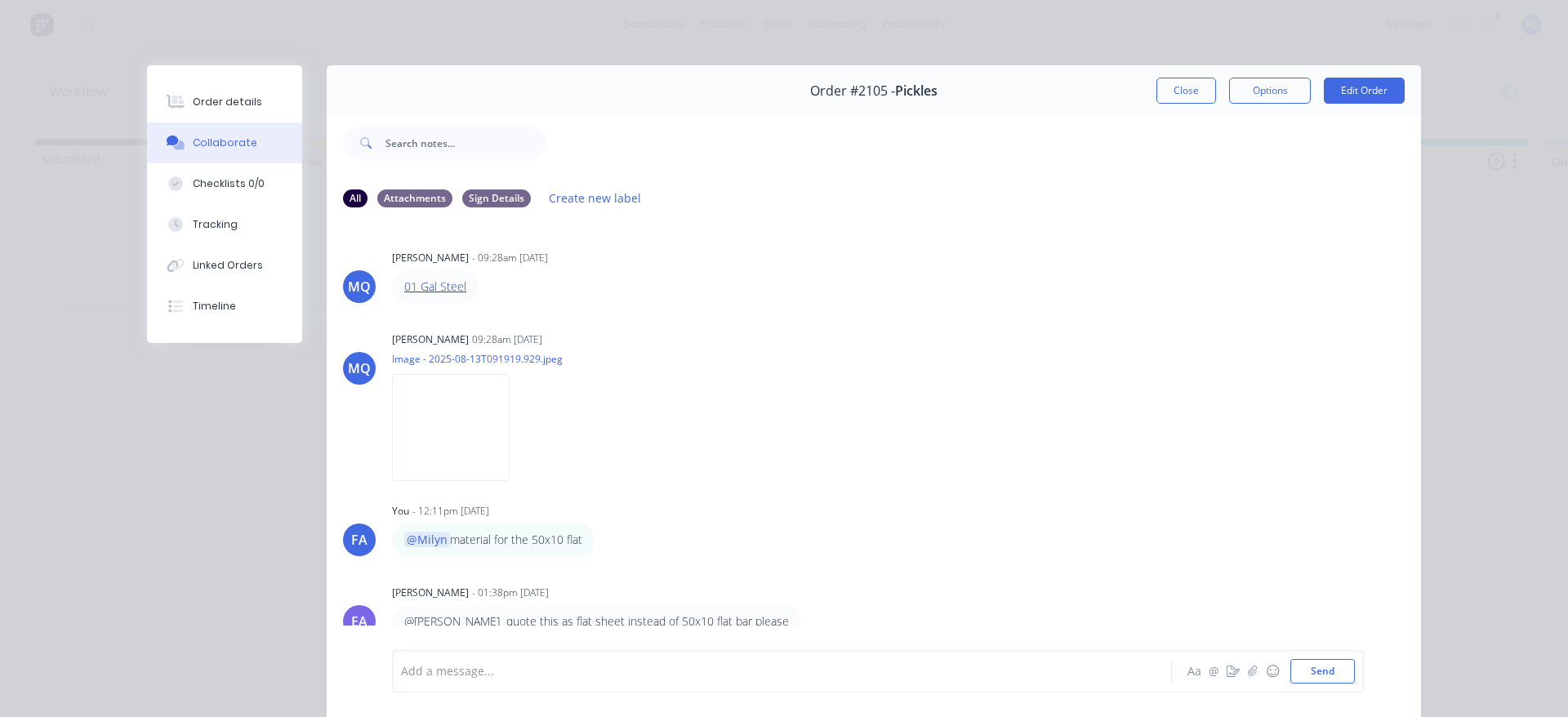
drag, startPoint x: 430, startPoint y: 274, endPoint x: 409, endPoint y: 283, distance: 22.8
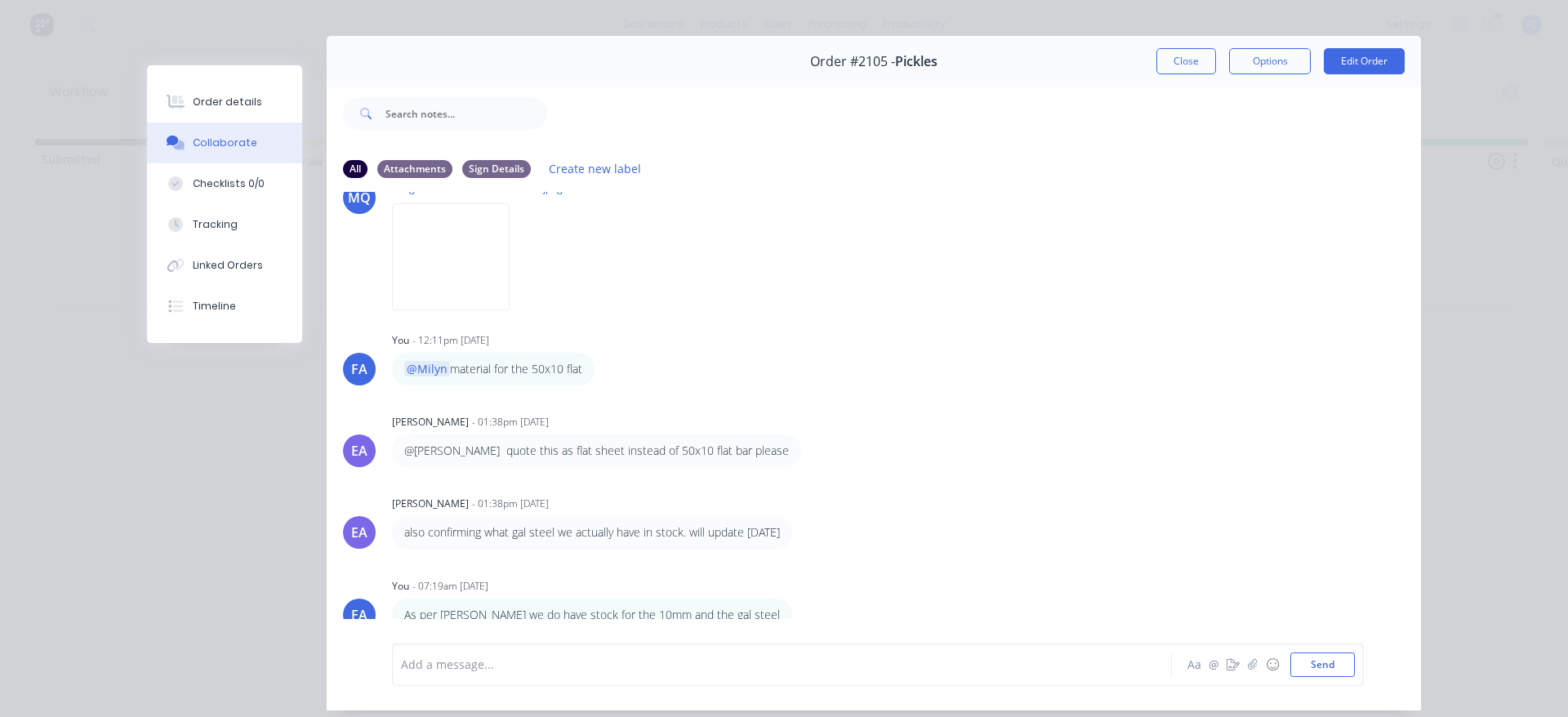
scroll to position [82, 0]
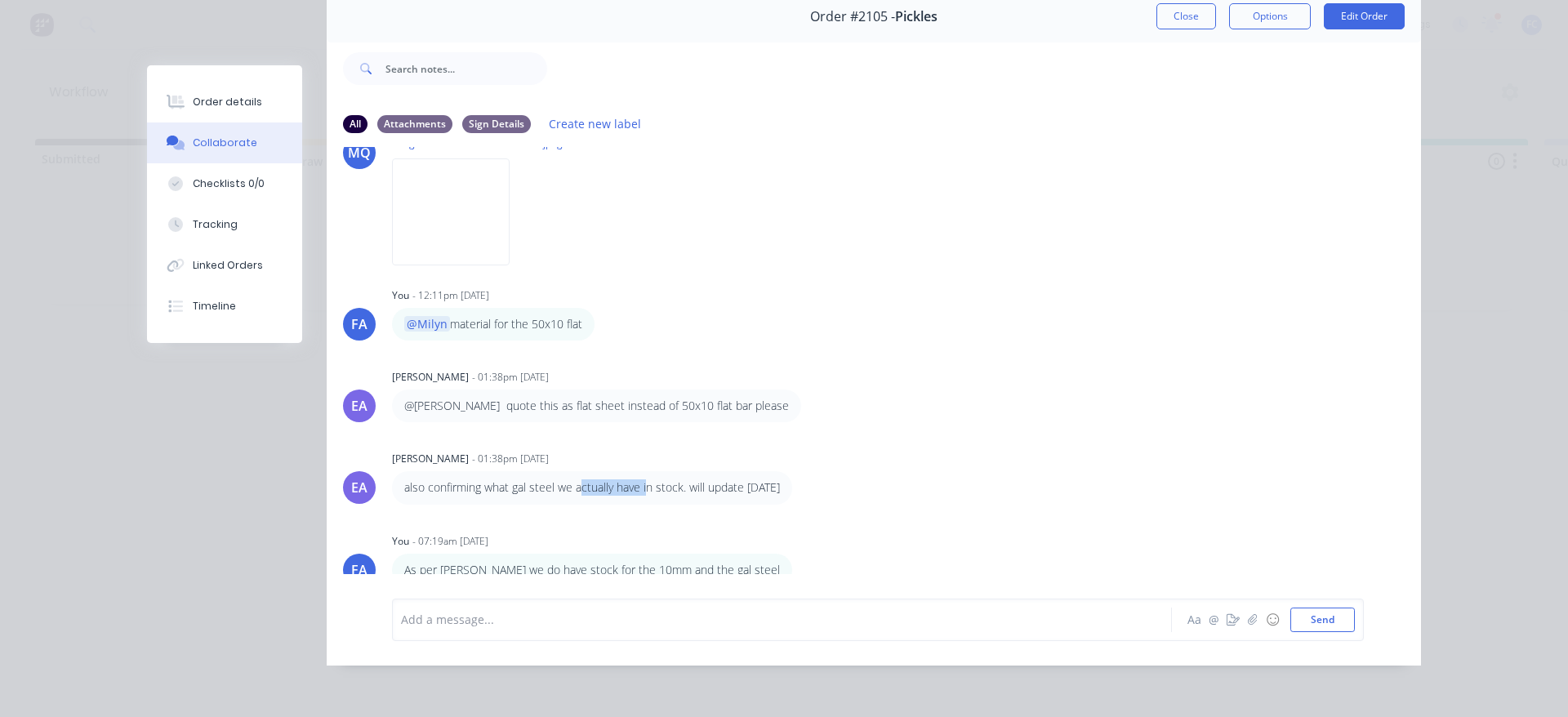
drag, startPoint x: 641, startPoint y: 483, endPoint x: 576, endPoint y: 484, distance: 65.0
click at [576, 484] on p "also confirming what gal steel we actually have in stock. will update tomorrow" at bounding box center [592, 487] width 376 height 17
click at [595, 482] on p "also confirming what gal steel we actually have in stock. will update tomorrow" at bounding box center [592, 487] width 376 height 17
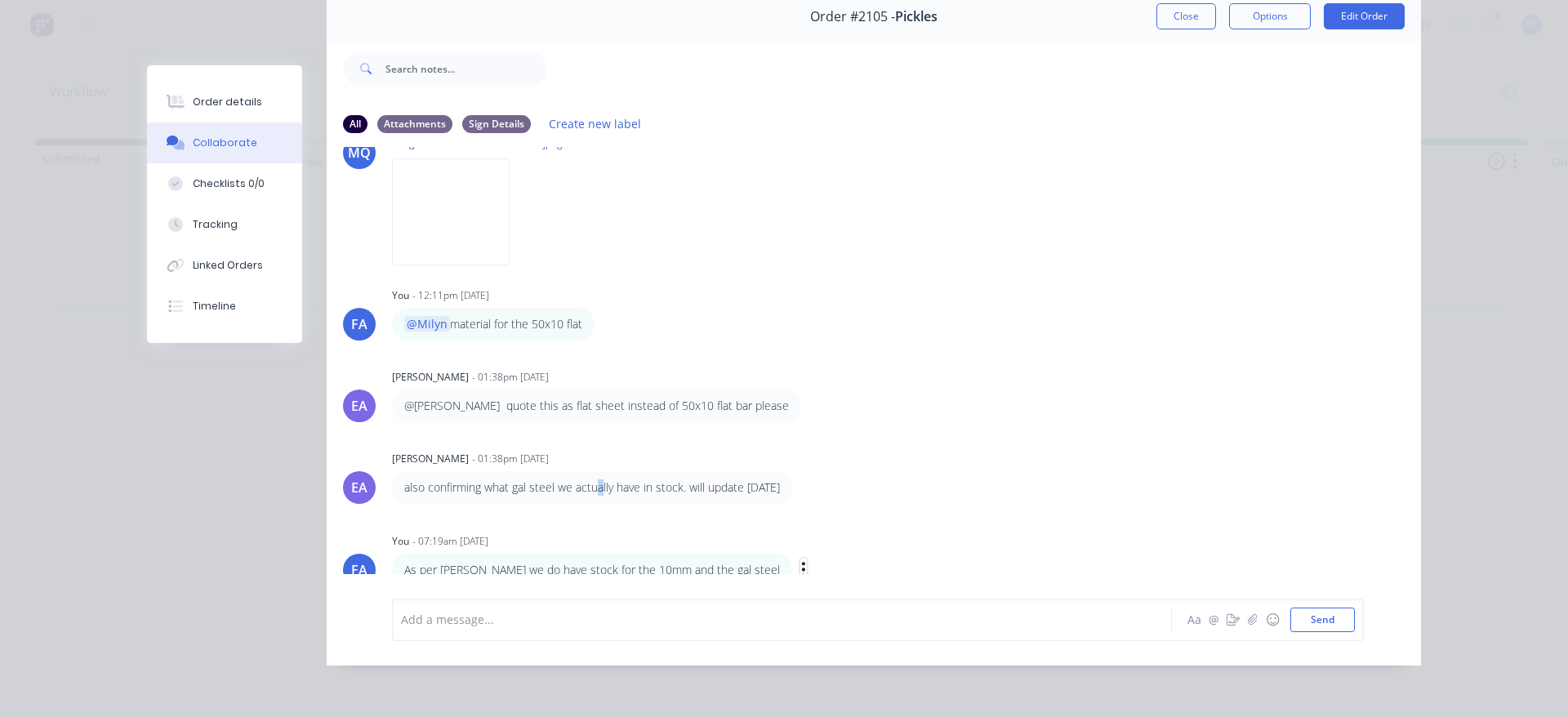
click at [802, 563] on icon "button" at bounding box center [804, 570] width 3 height 15
click at [812, 533] on button "Edit" at bounding box center [862, 540] width 103 height 27
drag, startPoint x: 644, startPoint y: 618, endPoint x: 832, endPoint y: 621, distance: 188.0
click at [828, 621] on div "As per Emma we do have stock for the 10mm and the gal steel" at bounding box center [759, 619] width 715 height 18
click at [794, 632] on div "As per Emma we do have stock for the 10mm a Aa @ ☺ Send" at bounding box center [878, 619] width 972 height 43
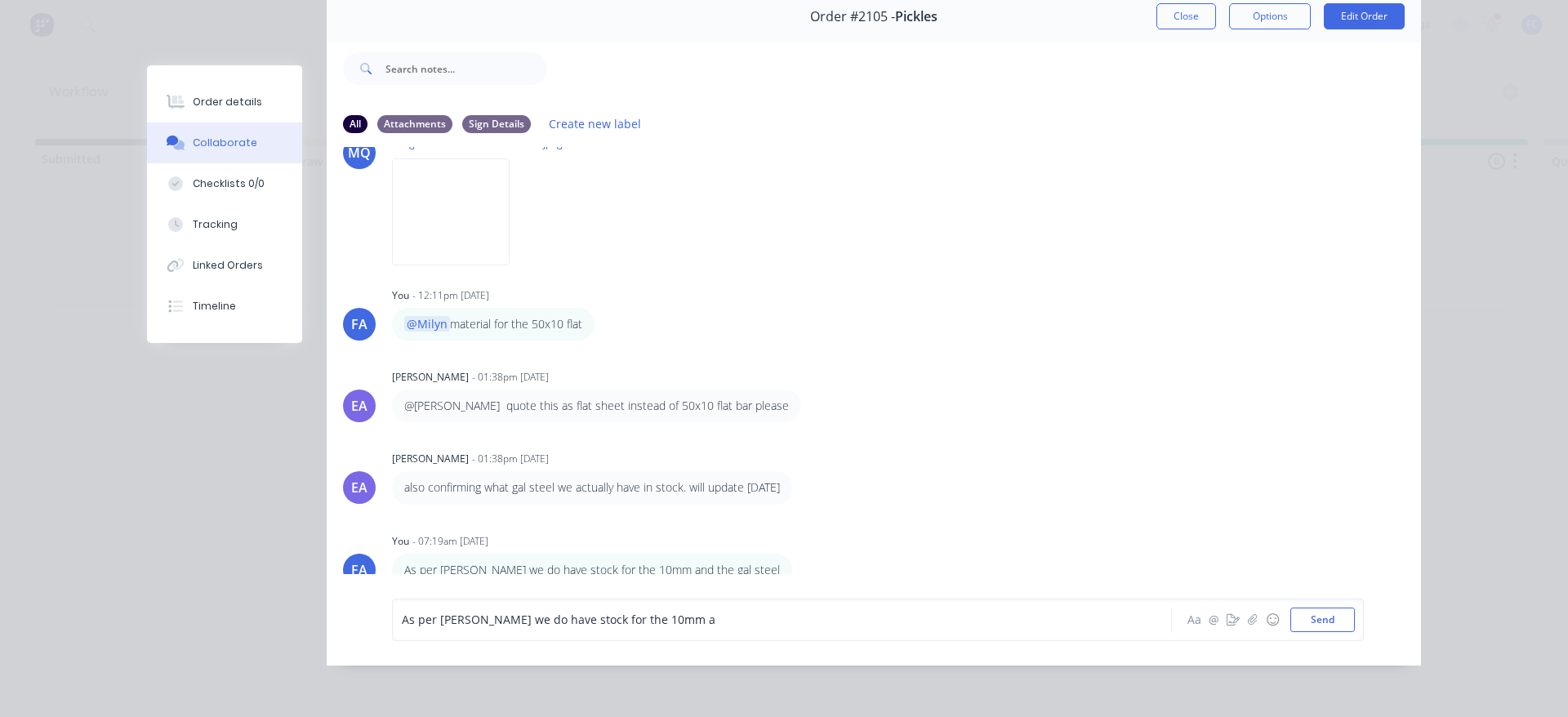
click at [700, 624] on div "As per Emma we do have stock for the 10mm a" at bounding box center [759, 619] width 715 height 18
click at [1317, 620] on button "Send" at bounding box center [1323, 619] width 64 height 24
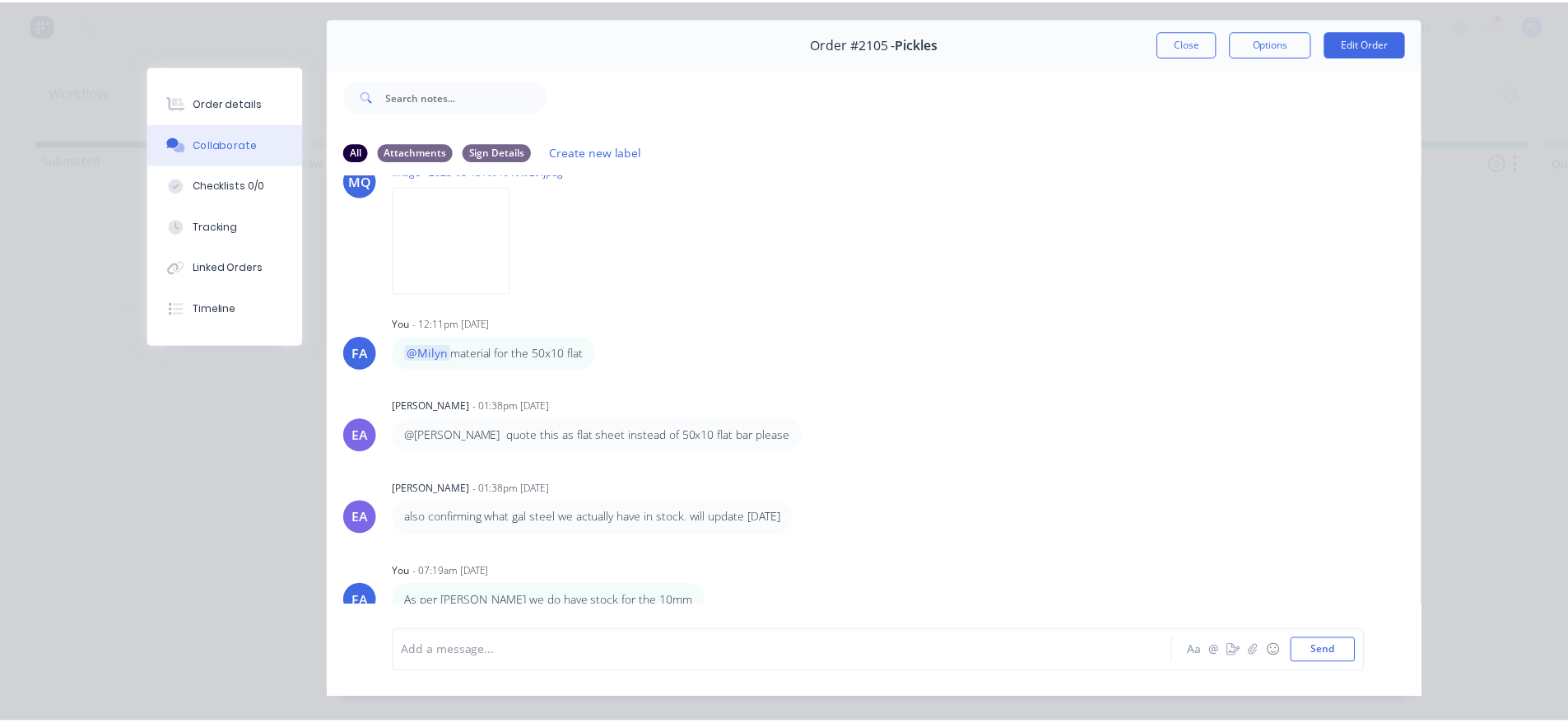
scroll to position [5, 0]
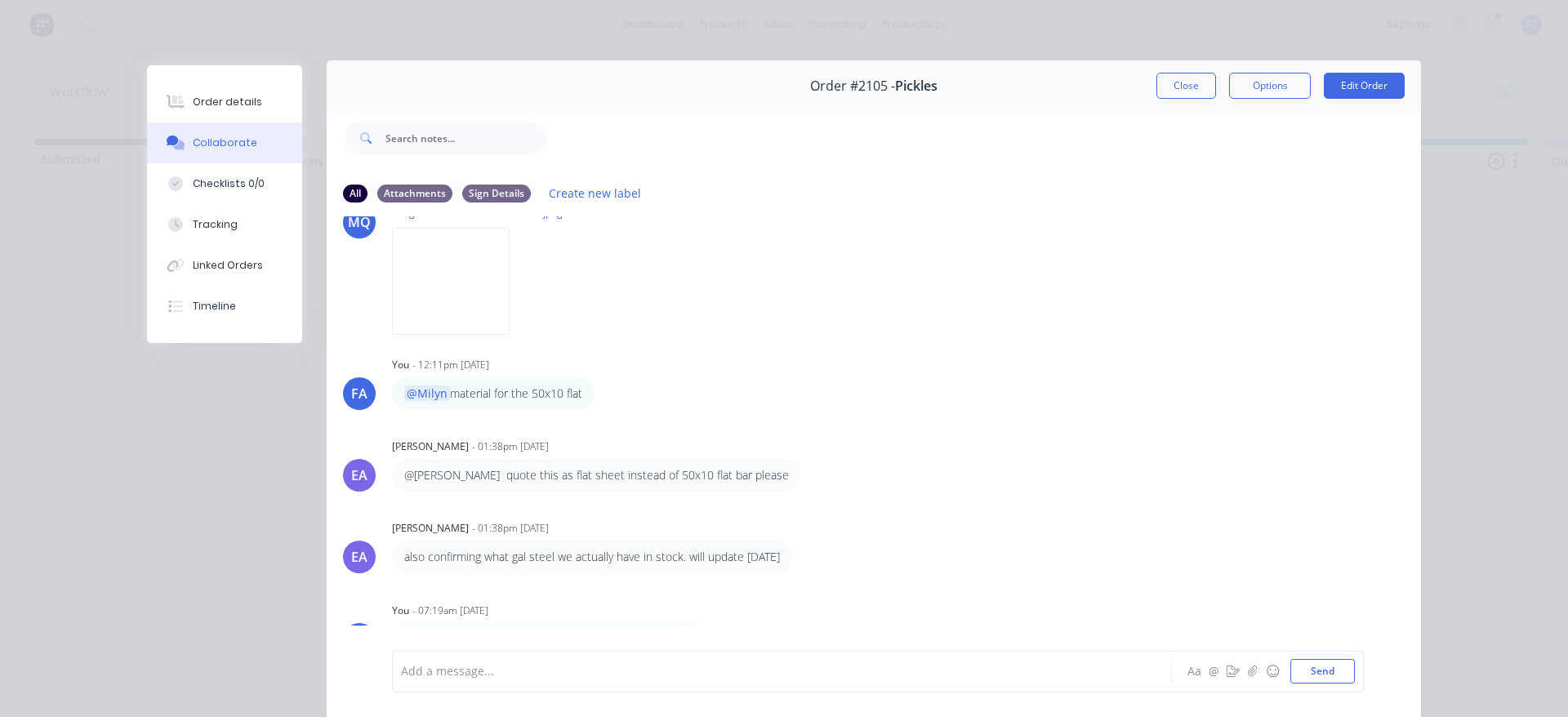
drag, startPoint x: 1194, startPoint y: 85, endPoint x: 707, endPoint y: 570, distance: 687.3
click at [1192, 85] on button "Close" at bounding box center [1186, 85] width 59 height 26
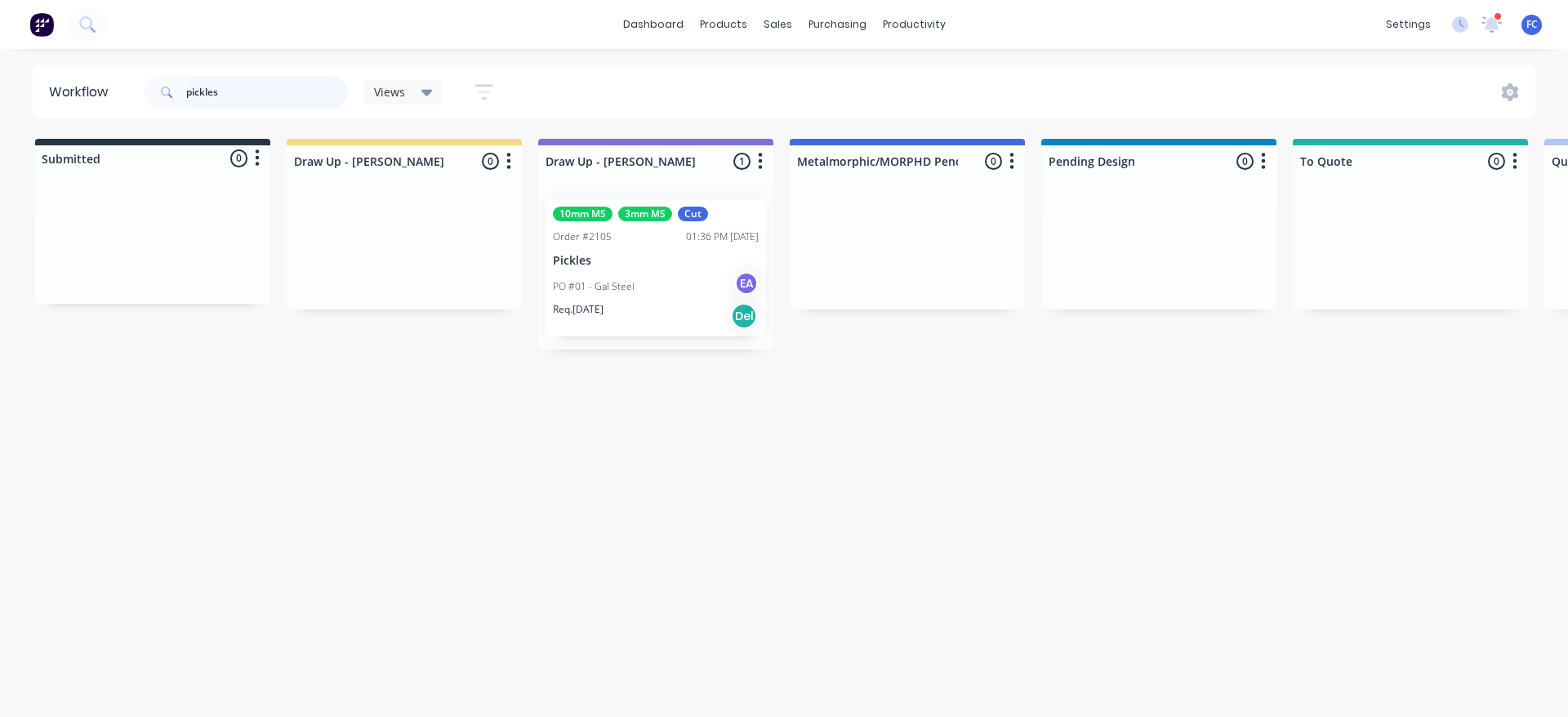
click at [81, 101] on header "Workflow pickles Views Save new view None (Default) edit Greg edit Greg edit Sh…" at bounding box center [784, 92] width 1504 height 53
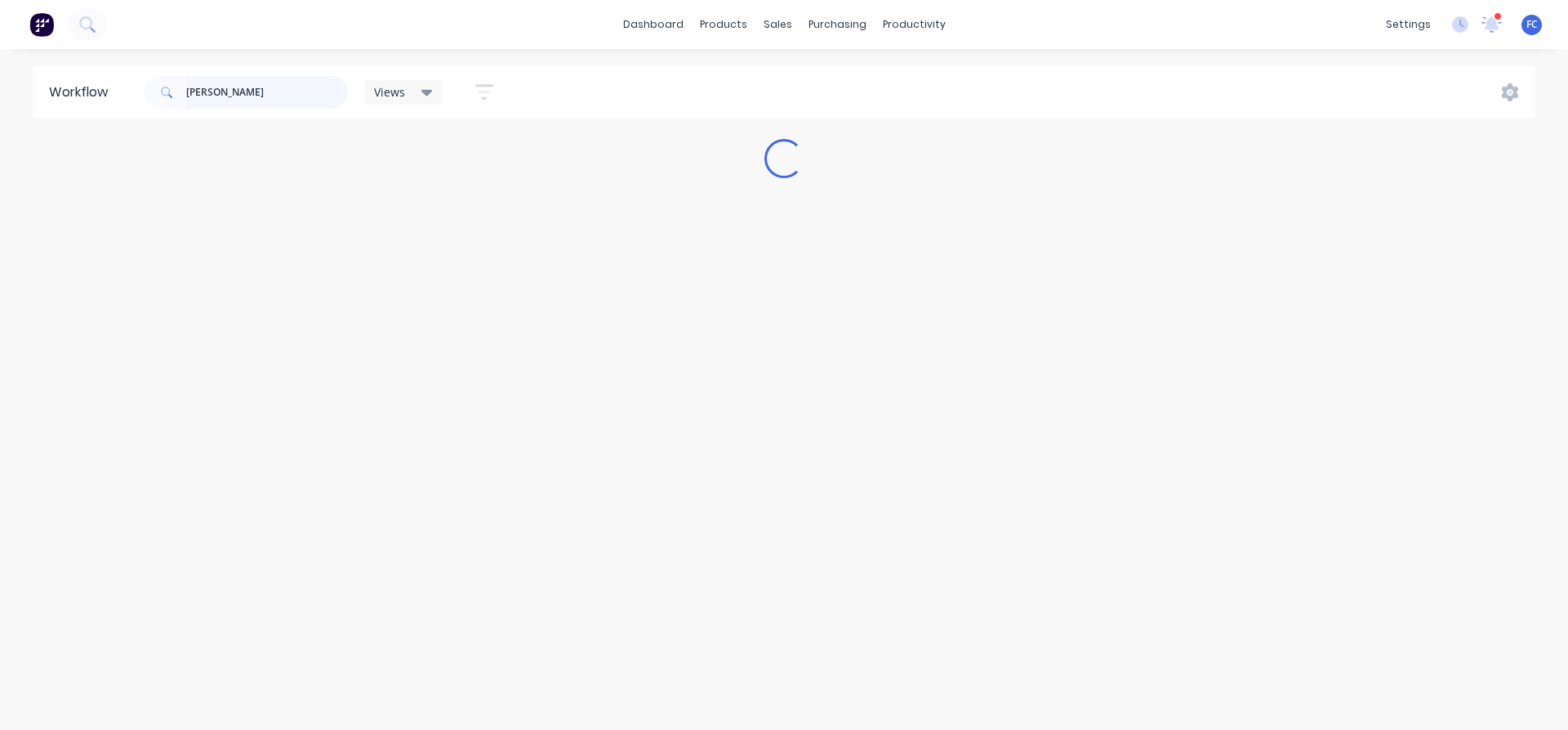
type input "ted"
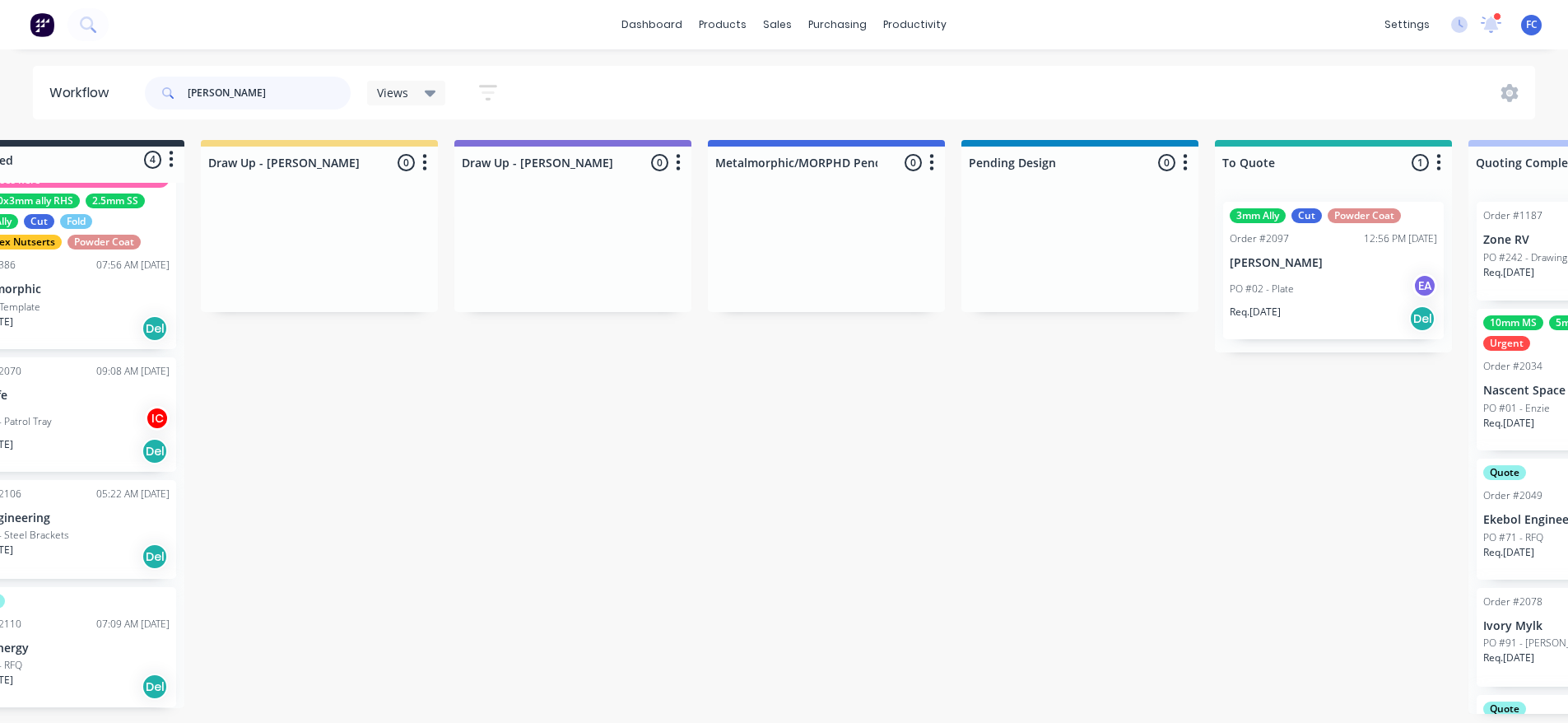
scroll to position [3, 569]
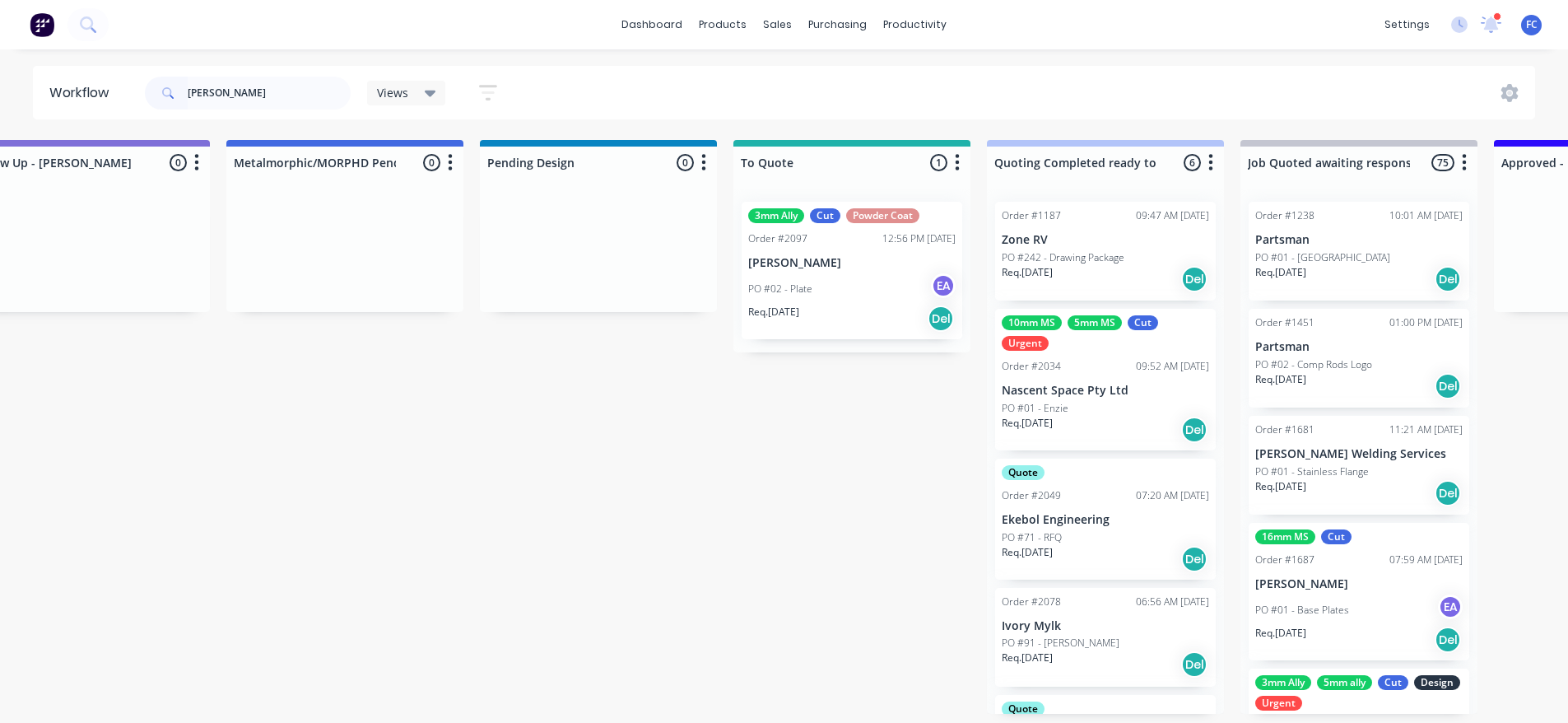
click at [745, 273] on div "3mm Ally Cut Powder Coat Order #2097 12:56 PM 14/08/25 Ted Lynch PO #02 - Plate…" at bounding box center [851, 270] width 220 height 137
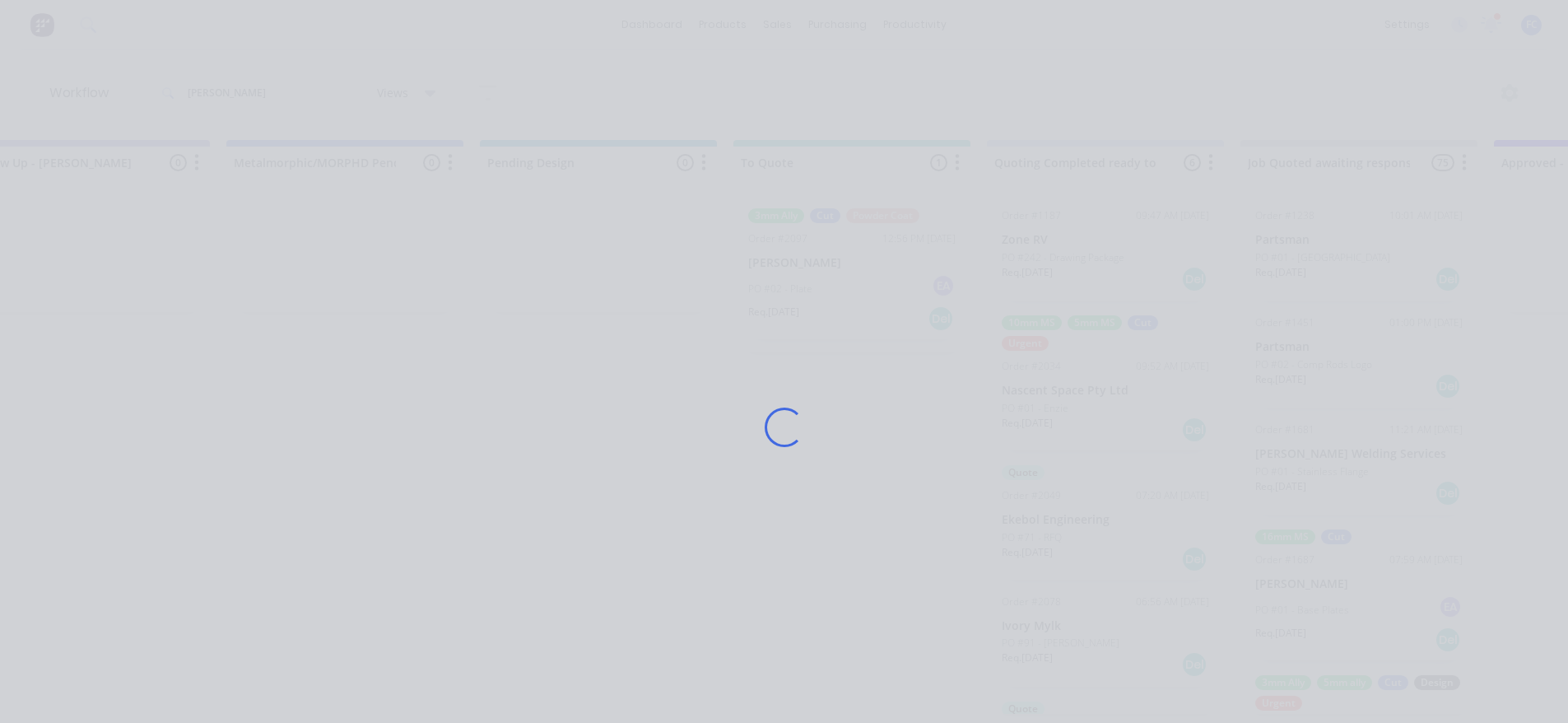
scroll to position [0, 569]
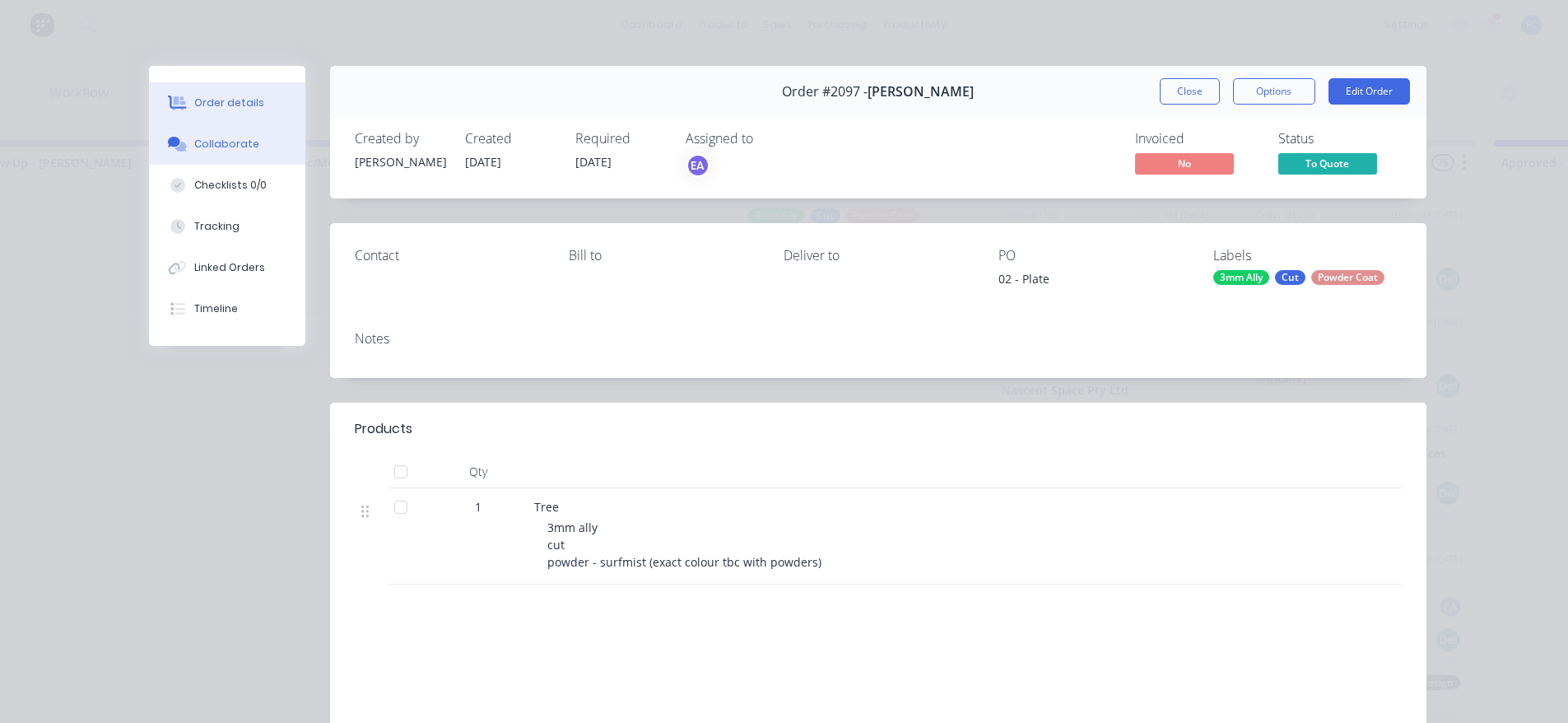
click at [241, 139] on div "Collaborate" at bounding box center [226, 144] width 65 height 15
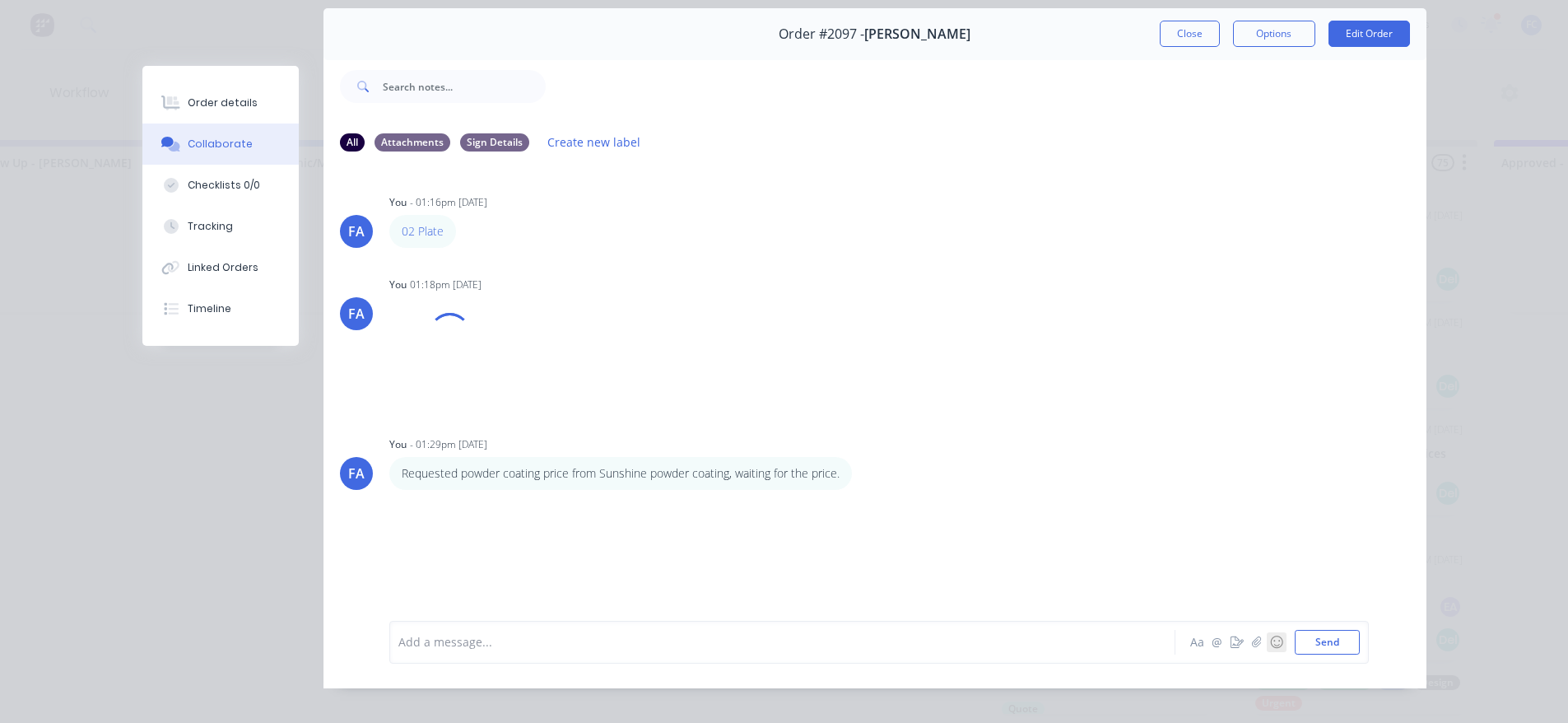
scroll to position [88, 0]
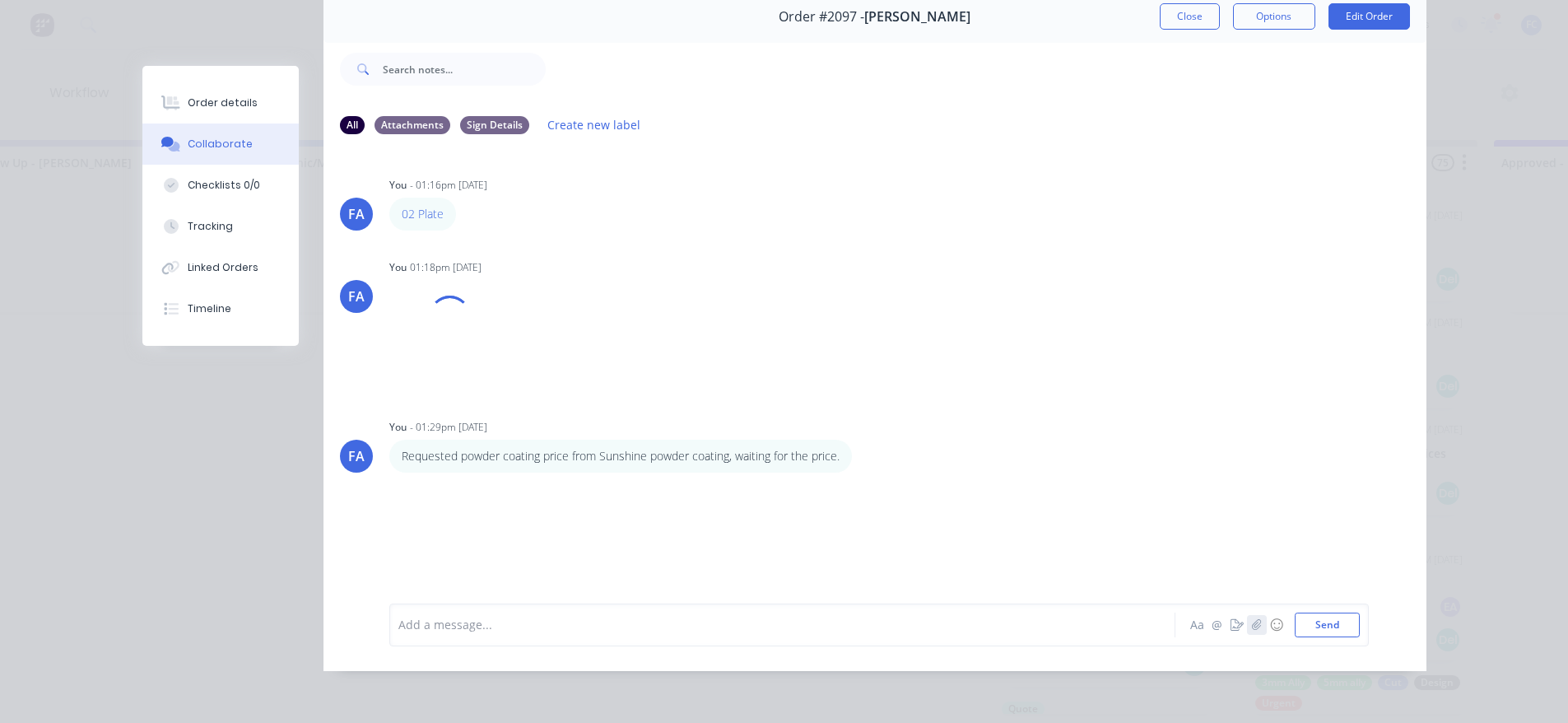
click at [1247, 624] on button "button" at bounding box center [1256, 625] width 19 height 19
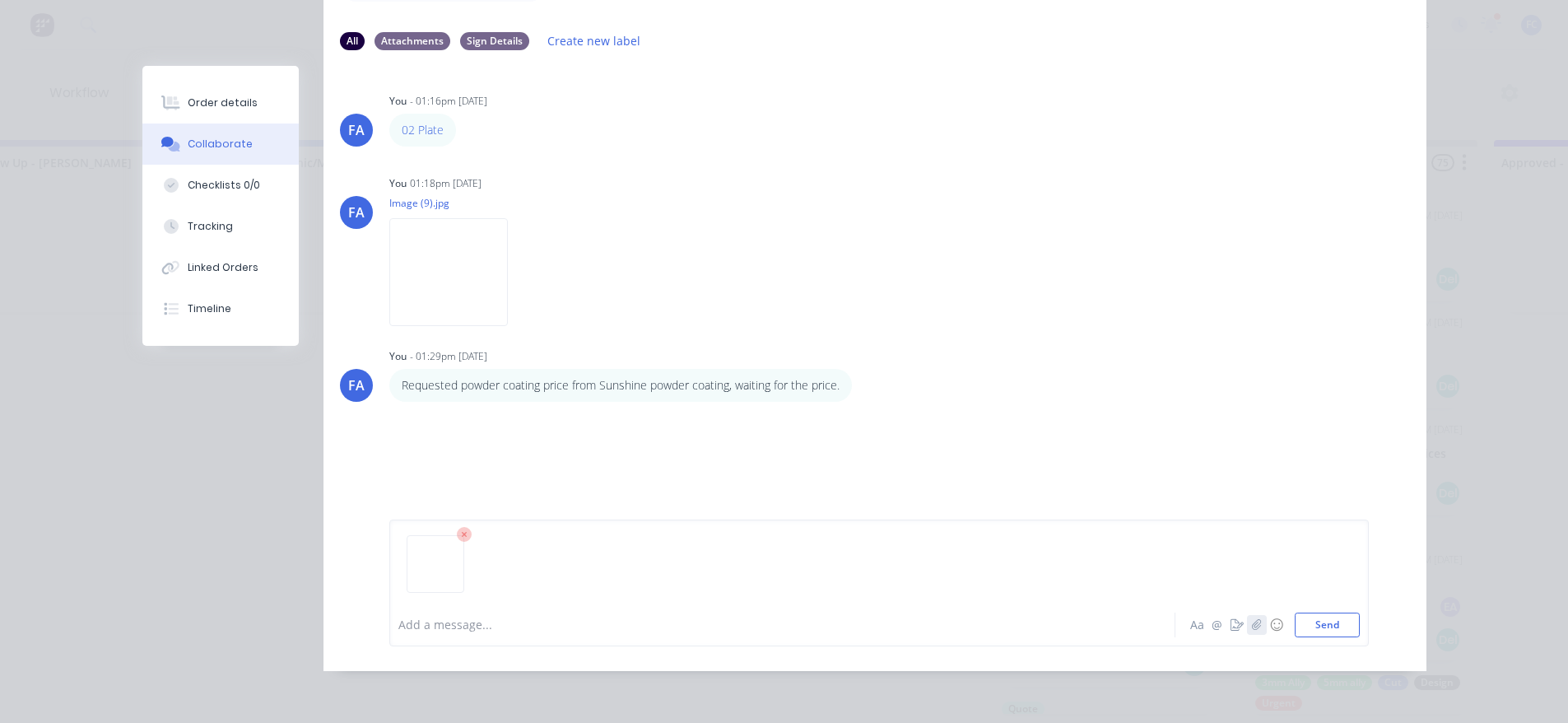
scroll to position [171, 0]
click at [1325, 625] on button "Send" at bounding box center [1327, 625] width 65 height 24
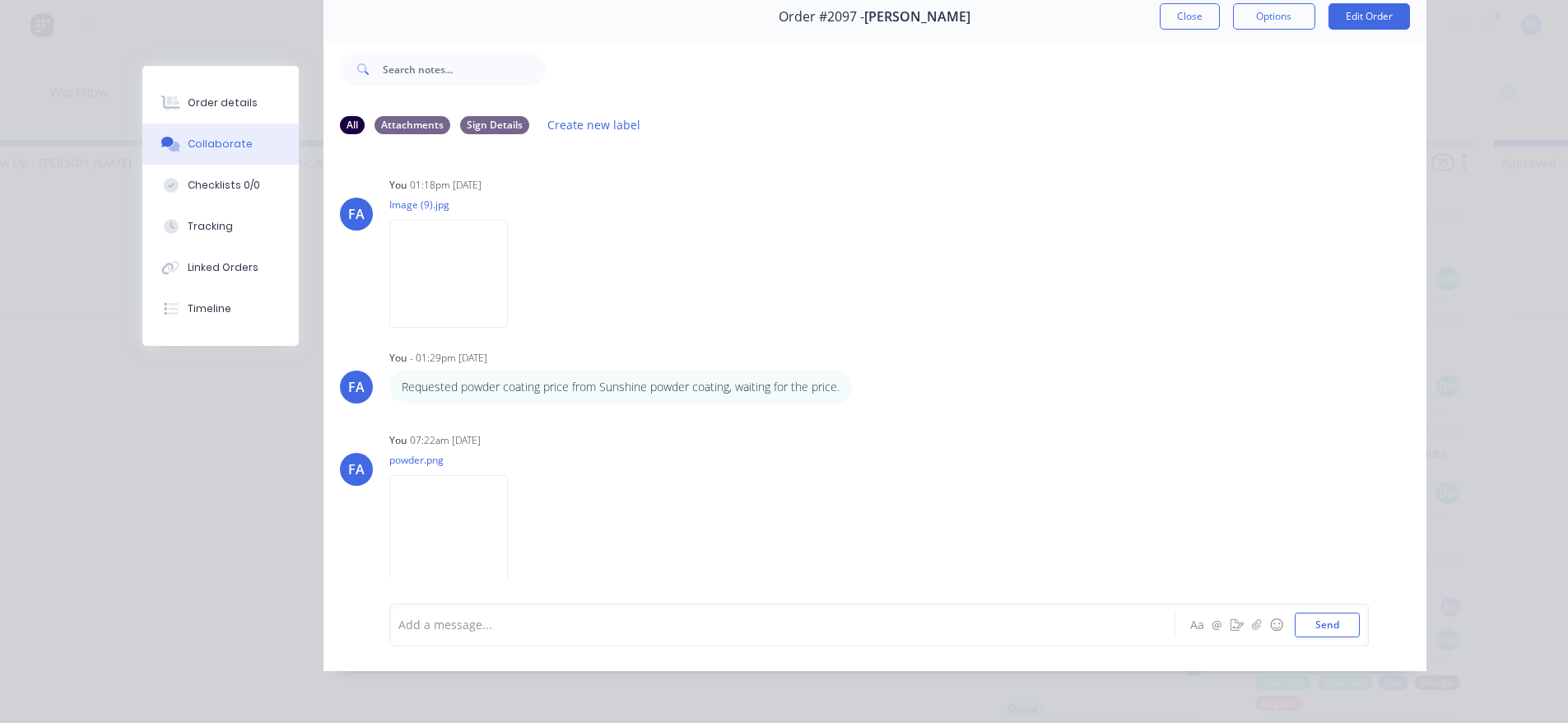
scroll to position [3, 569]
click at [519, 618] on div at bounding box center [759, 625] width 720 height 18
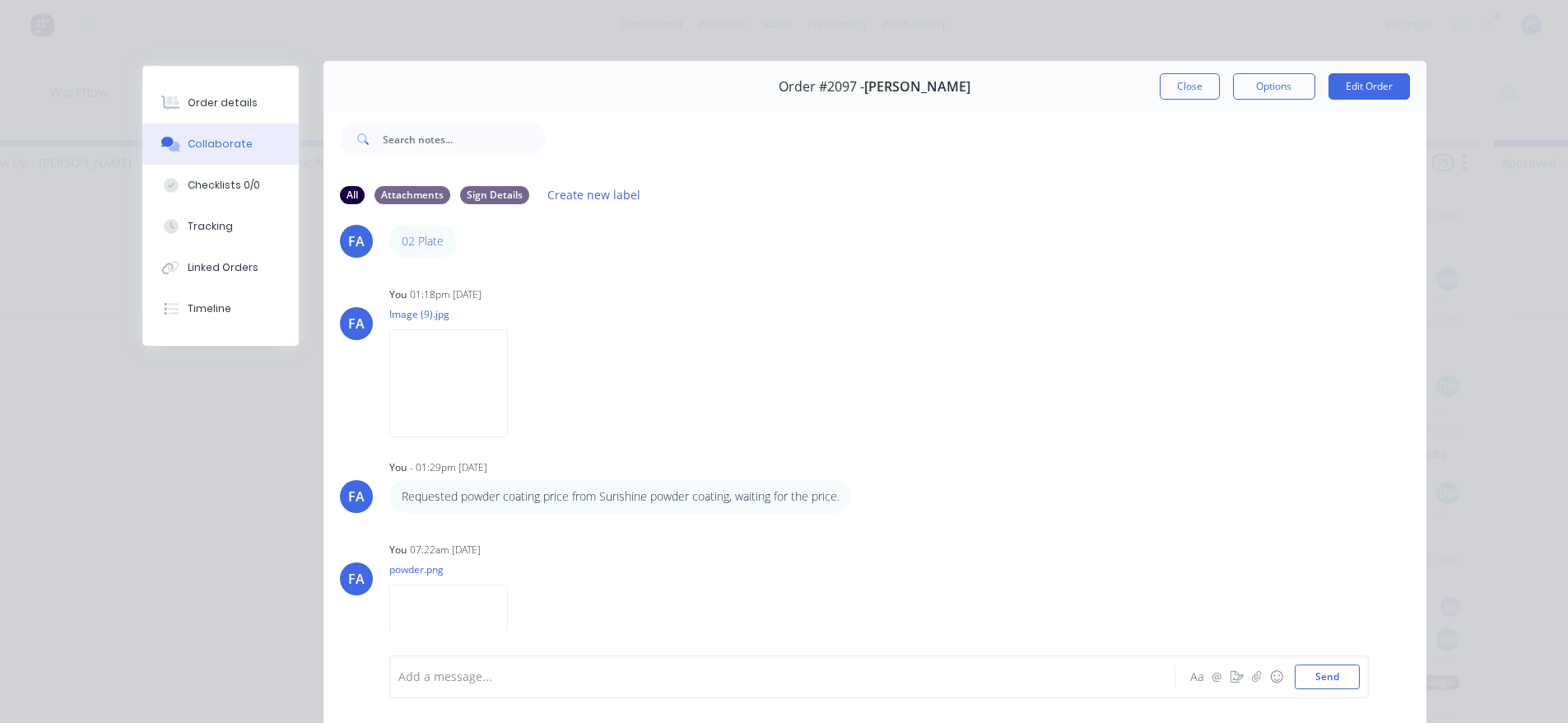
scroll to position [0, 0]
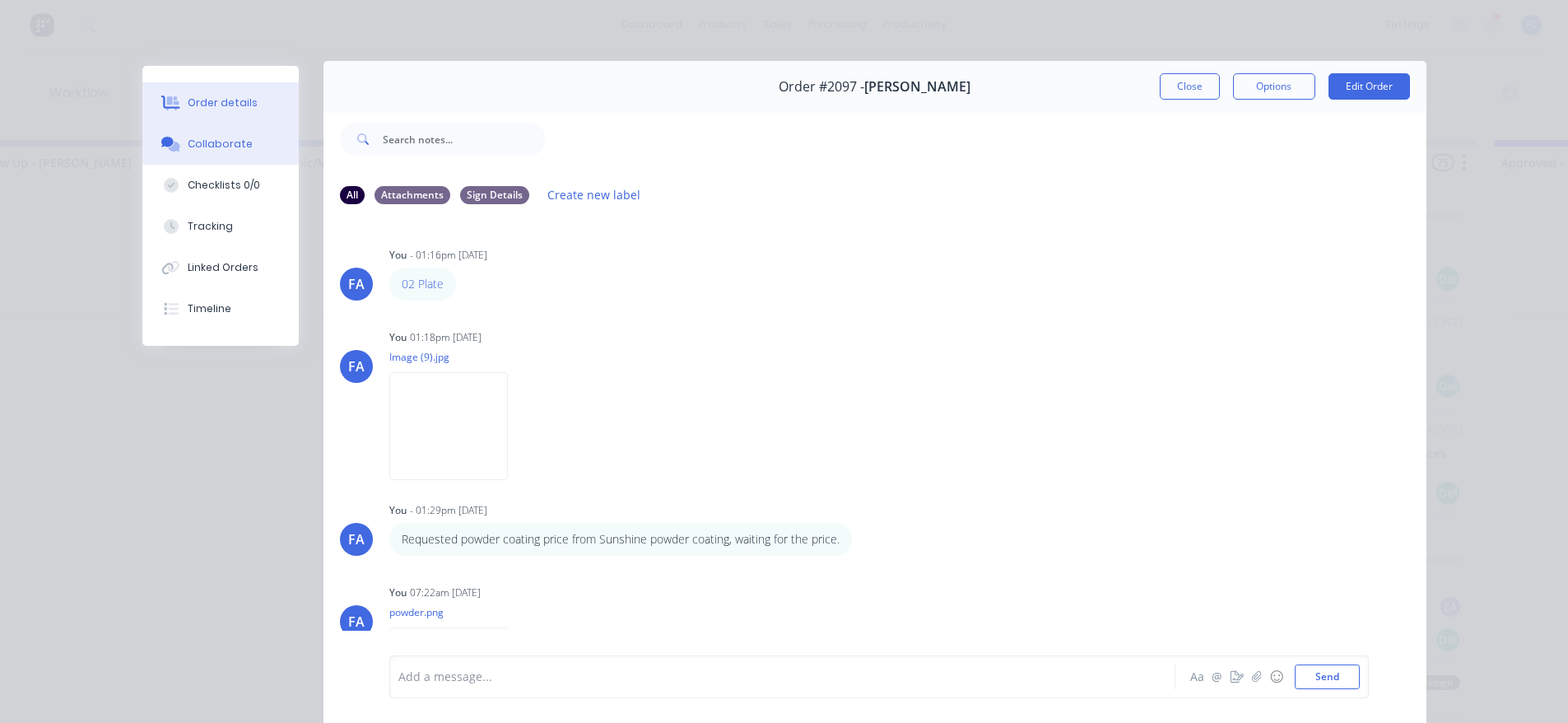
click at [241, 103] on div "Order details" at bounding box center [222, 103] width 70 height 15
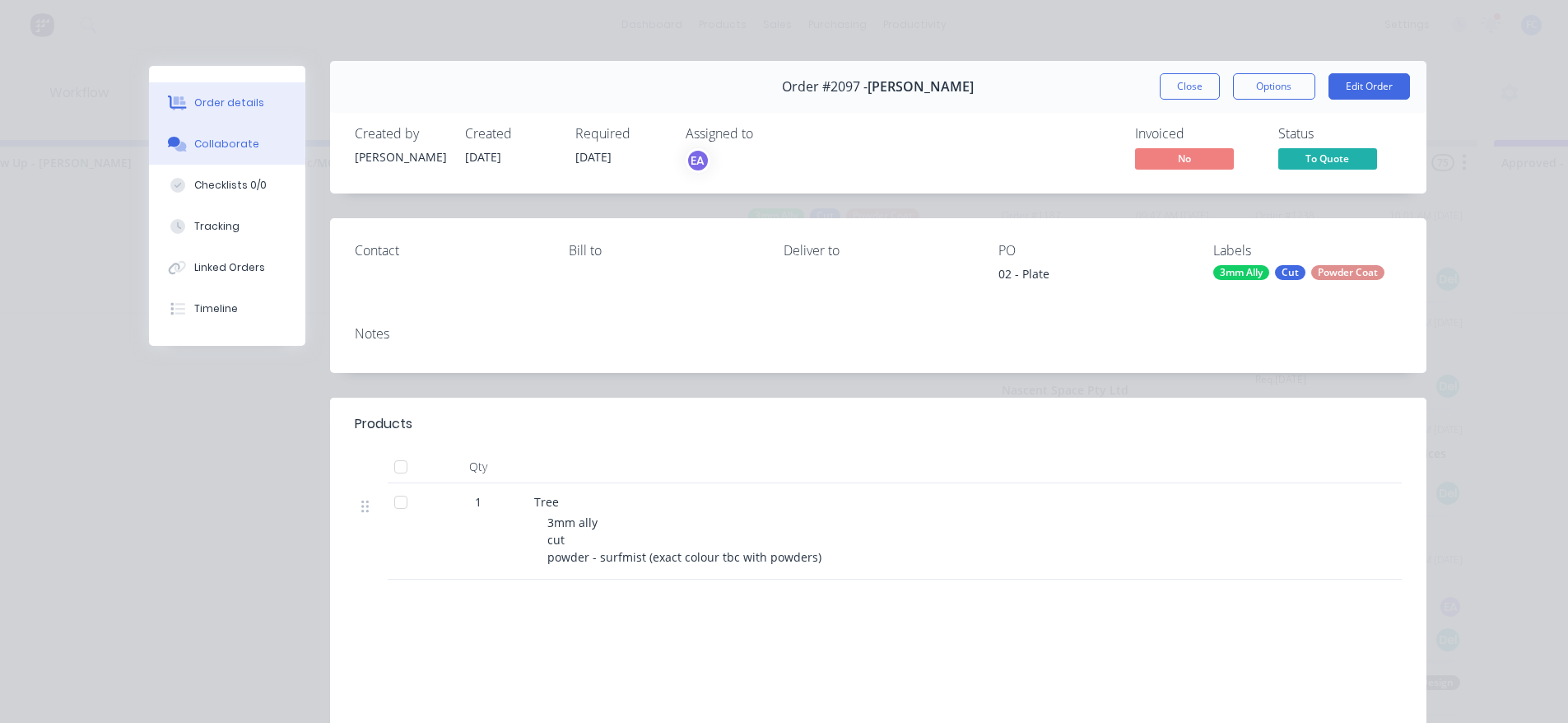
click at [210, 144] on div "Collaborate" at bounding box center [226, 144] width 65 height 15
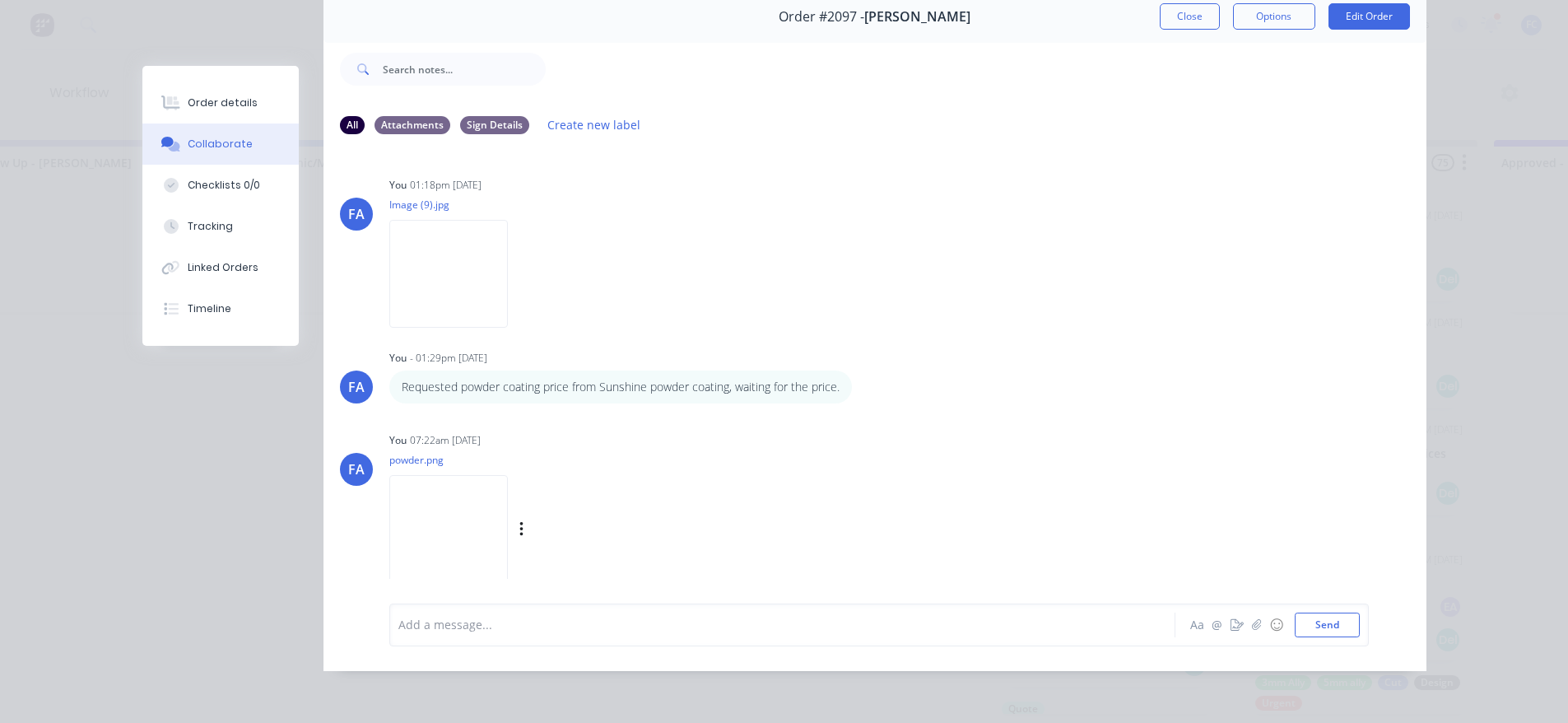
scroll to position [88, 0]
click at [453, 518] on img at bounding box center [448, 529] width 119 height 108
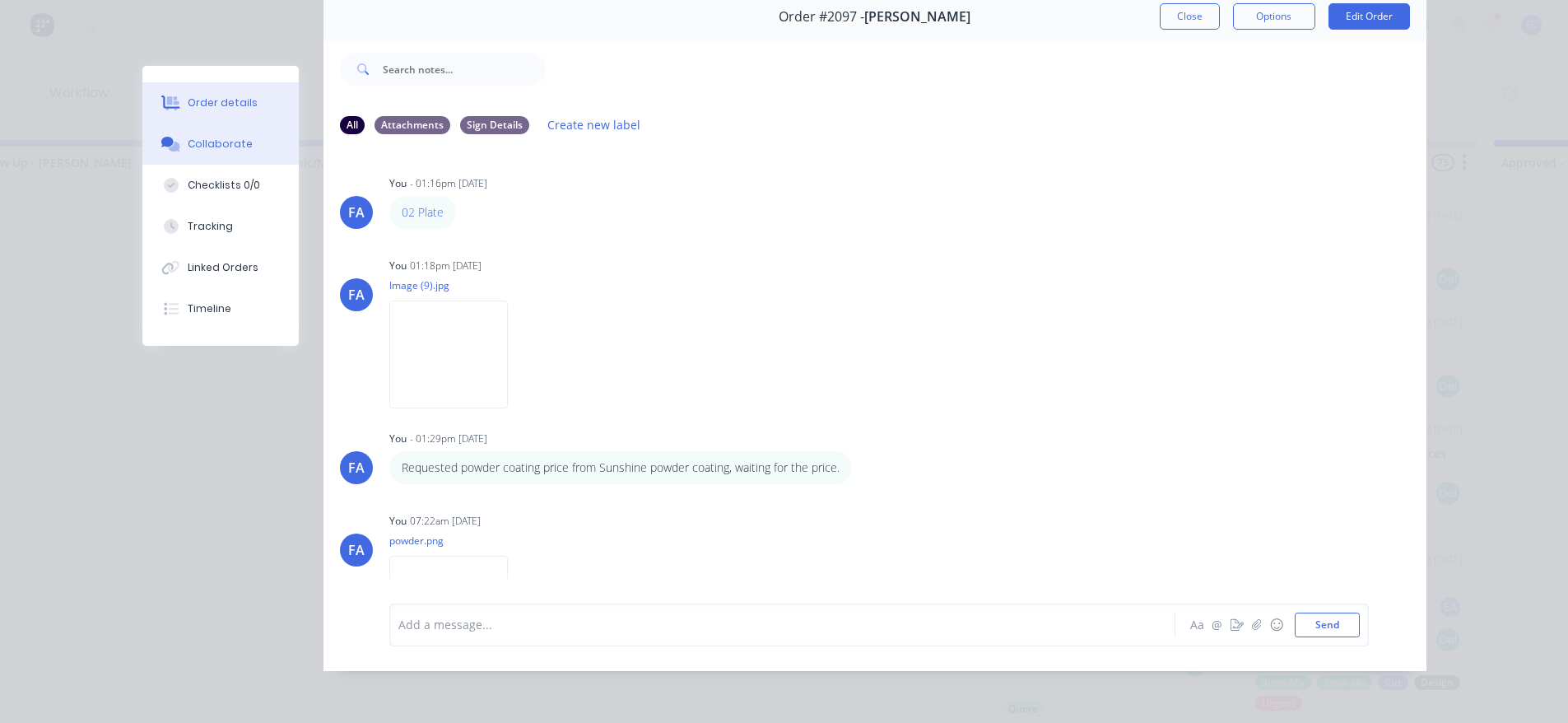
scroll to position [0, 0]
click at [164, 121] on button "Order details" at bounding box center [220, 103] width 156 height 41
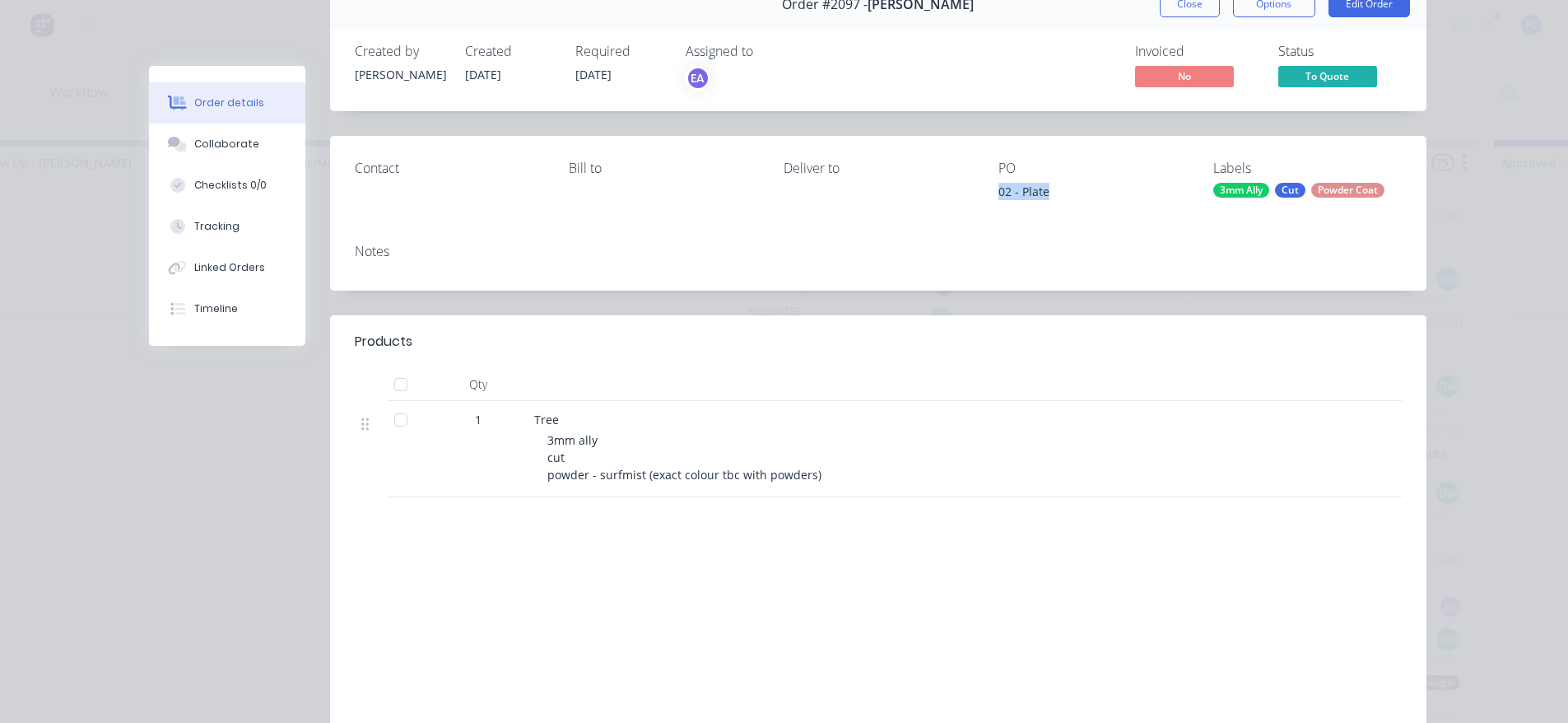
drag, startPoint x: 1029, startPoint y: 194, endPoint x: 978, endPoint y: 194, distance: 51.0
click at [978, 194] on div "Contact Bill to Deliver to PO 02 - Plate Labels 3mm Ally Cut Powder Coat" at bounding box center [877, 183] width 1096 height 94
copy div "02 - Plate"
click at [171, 144] on icon at bounding box center [174, 141] width 13 height 10
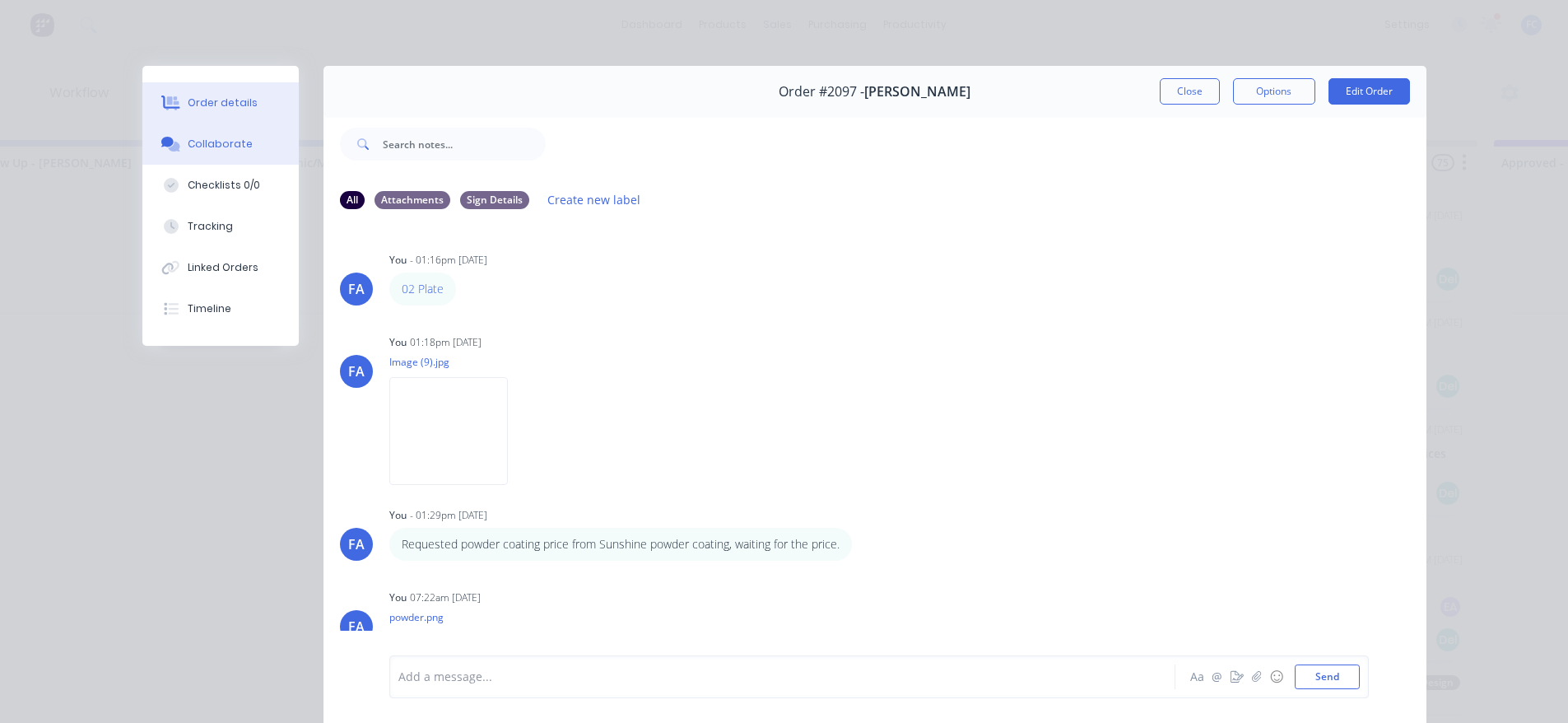
drag, startPoint x: 208, startPoint y: 96, endPoint x: 315, endPoint y: 194, distance: 145.1
click at [209, 97] on div "Order details" at bounding box center [222, 103] width 70 height 15
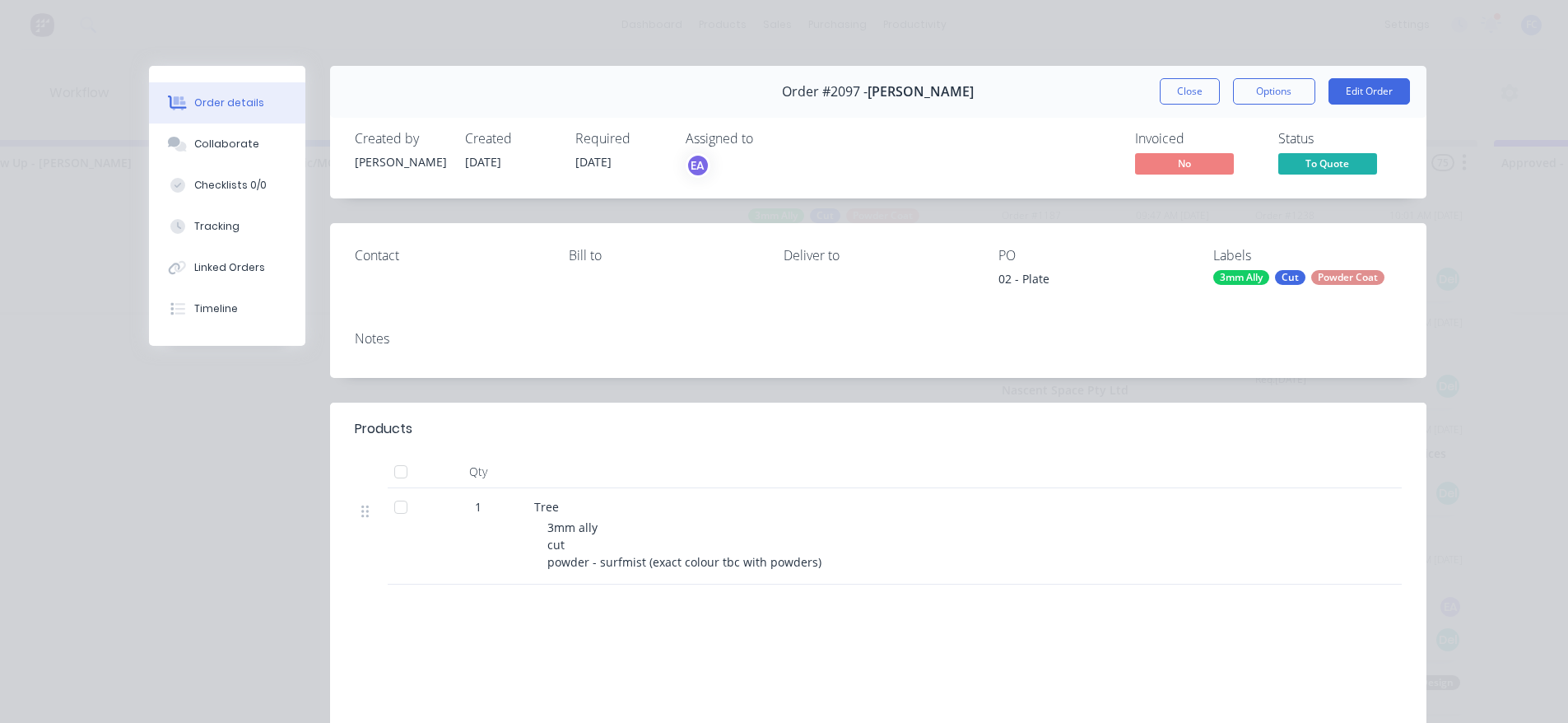
drag, startPoint x: 234, startPoint y: 151, endPoint x: 322, endPoint y: 132, distance: 90.0
click at [234, 151] on div "Collaborate" at bounding box center [226, 144] width 65 height 15
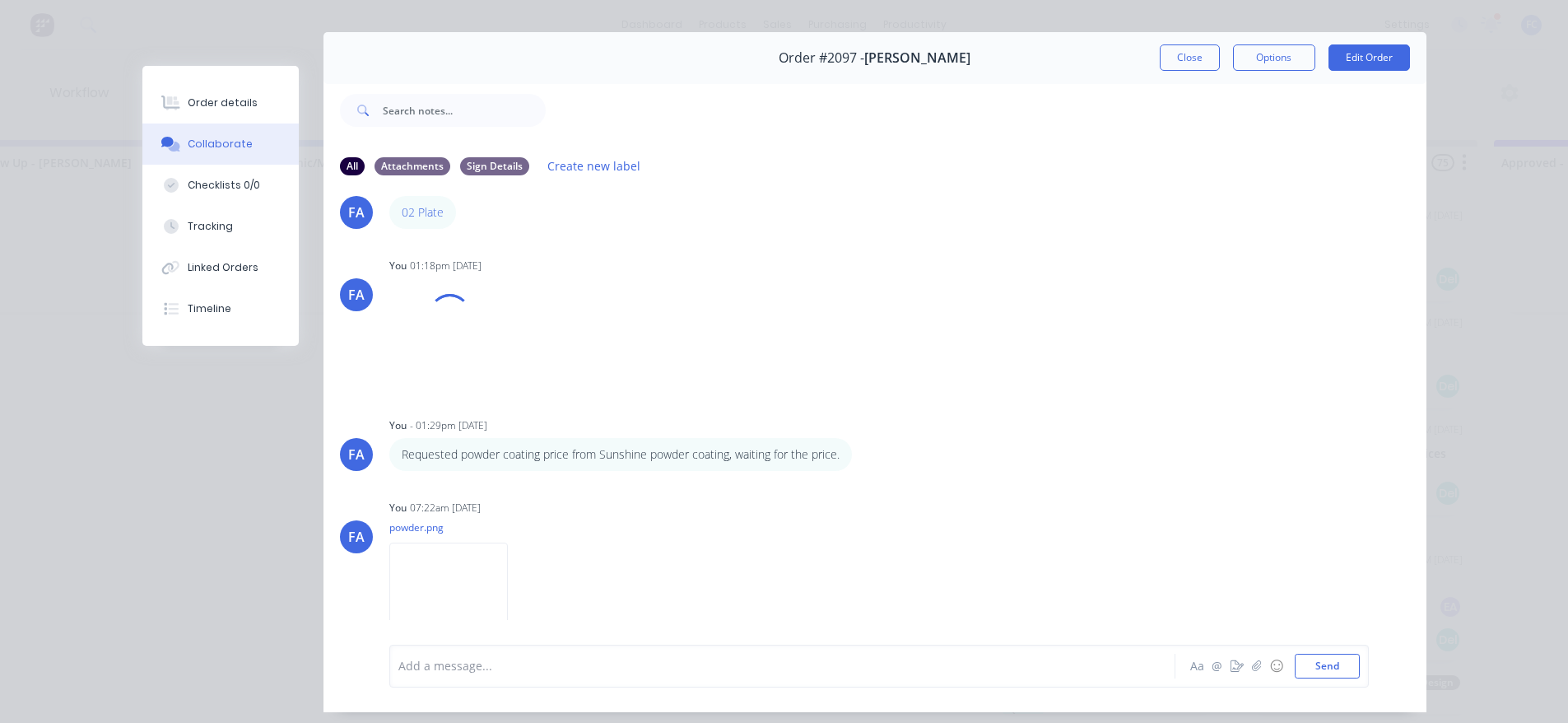
scroll to position [88, 0]
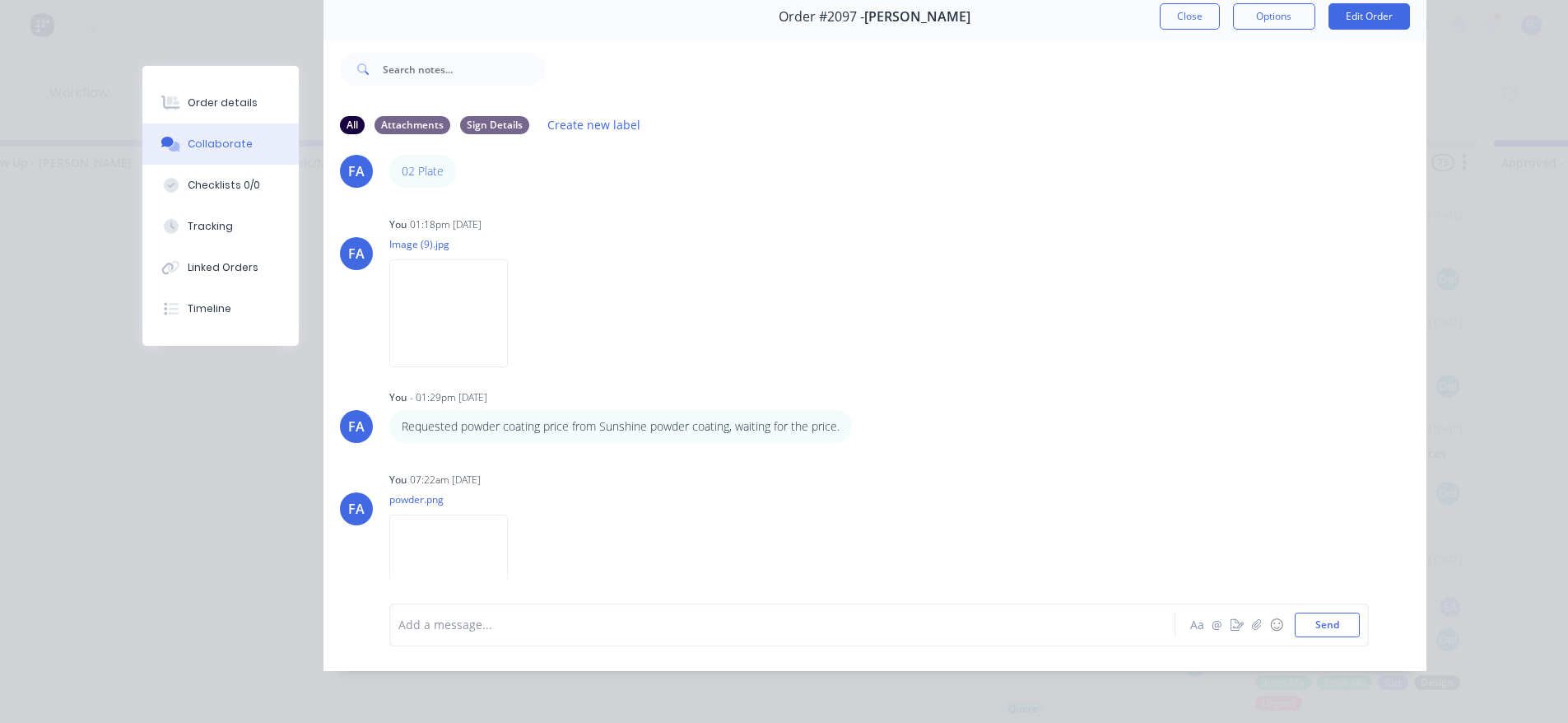
click at [582, 633] on div at bounding box center [759, 625] width 720 height 18
click at [1251, 625] on icon "button" at bounding box center [1256, 625] width 10 height 12
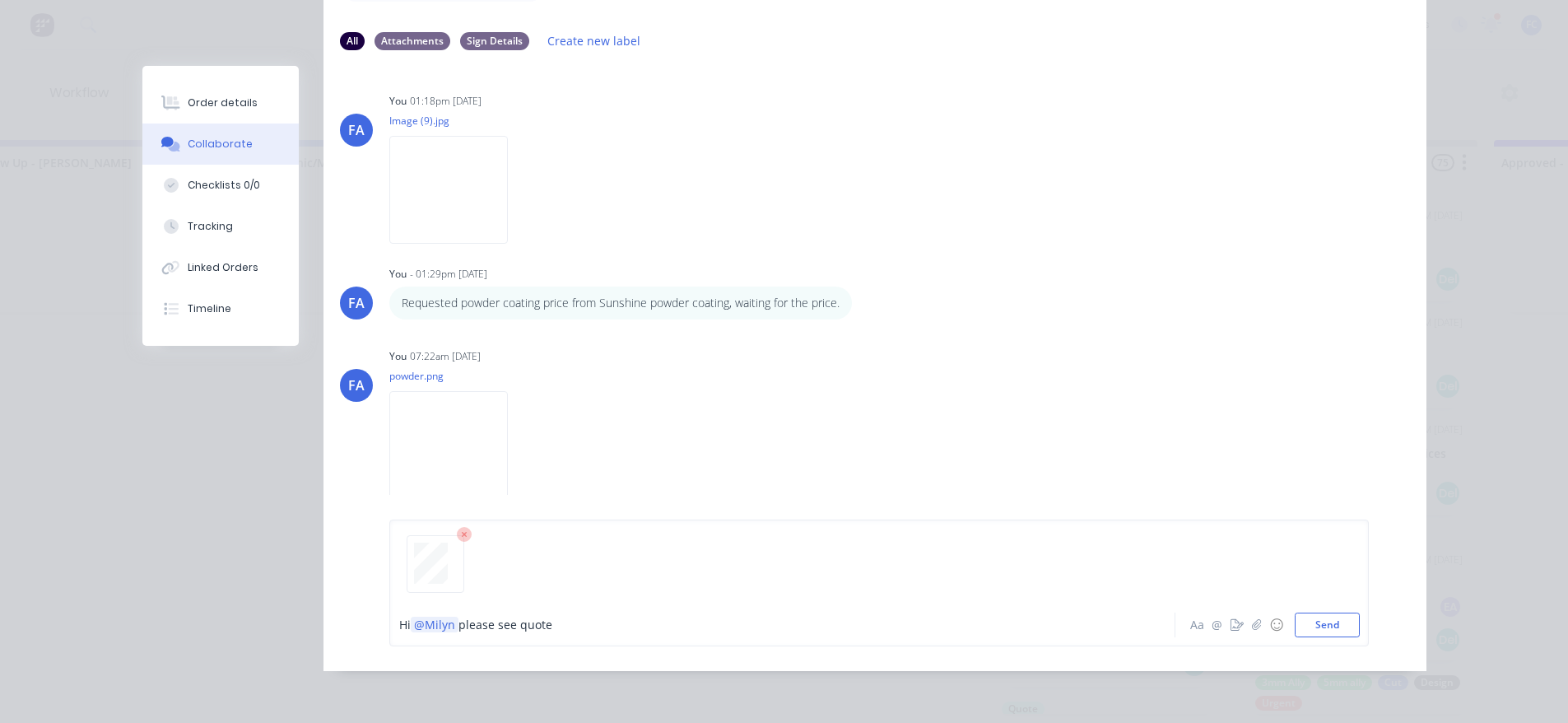
scroll to position [3, 569]
click at [1322, 625] on button "Send" at bounding box center [1327, 625] width 65 height 24
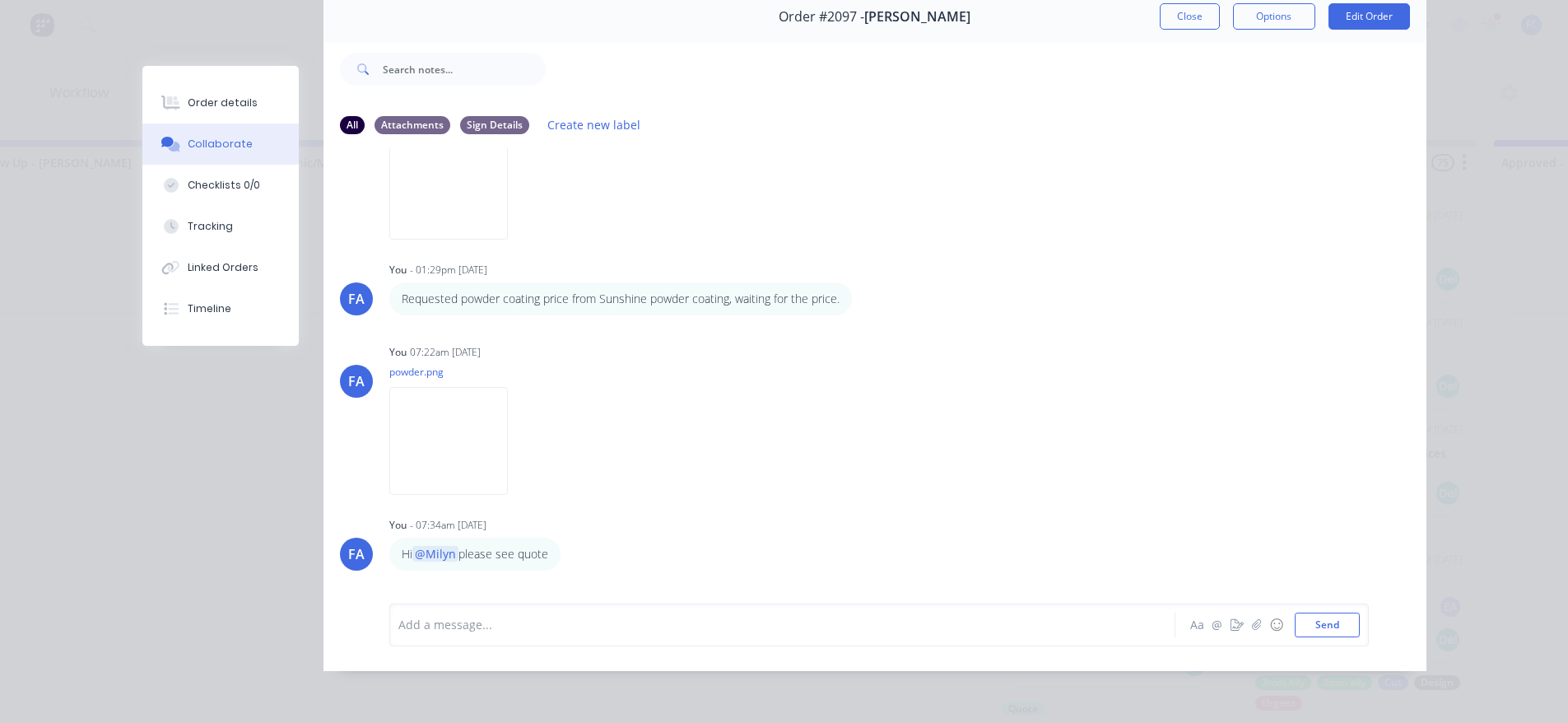
scroll to position [338, 0]
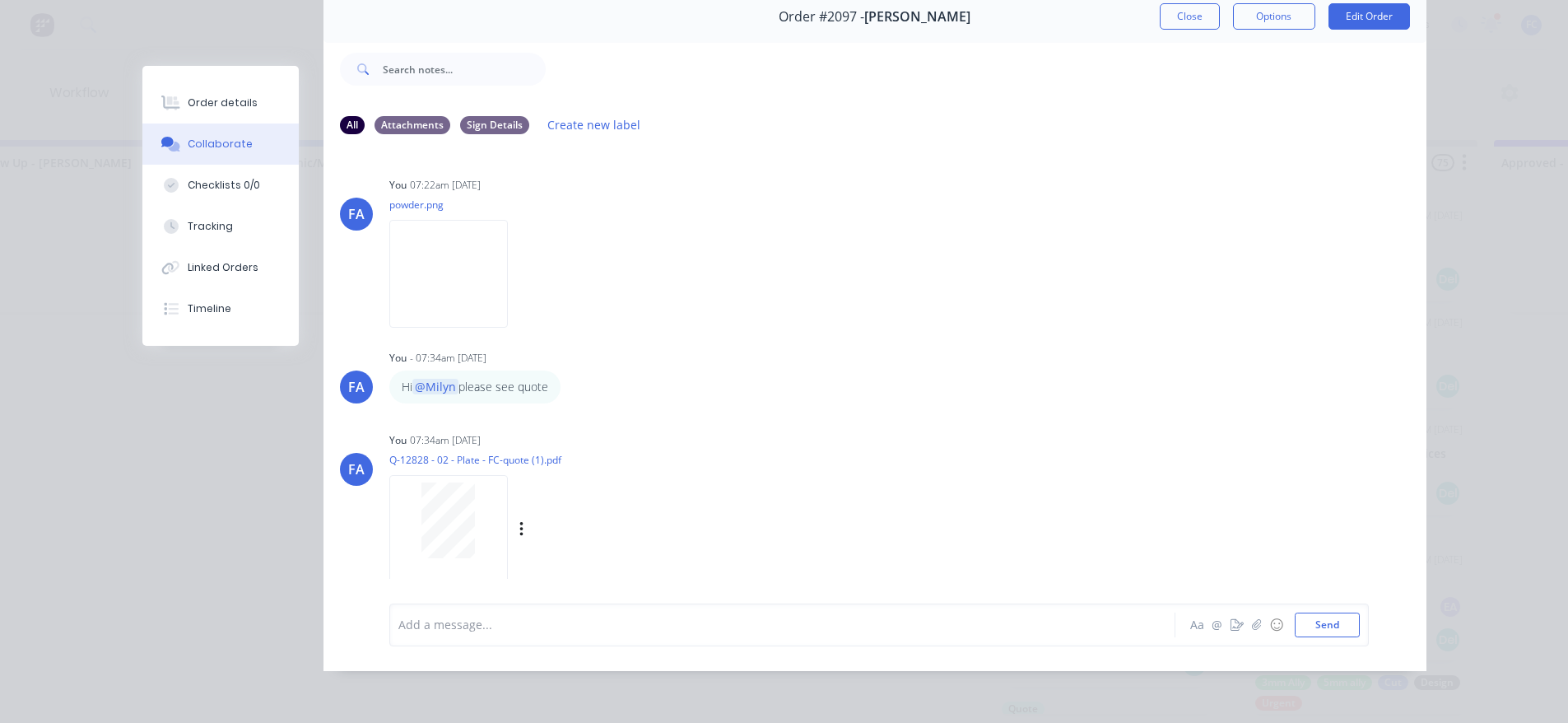
click at [405, 504] on div at bounding box center [448, 520] width 103 height 76
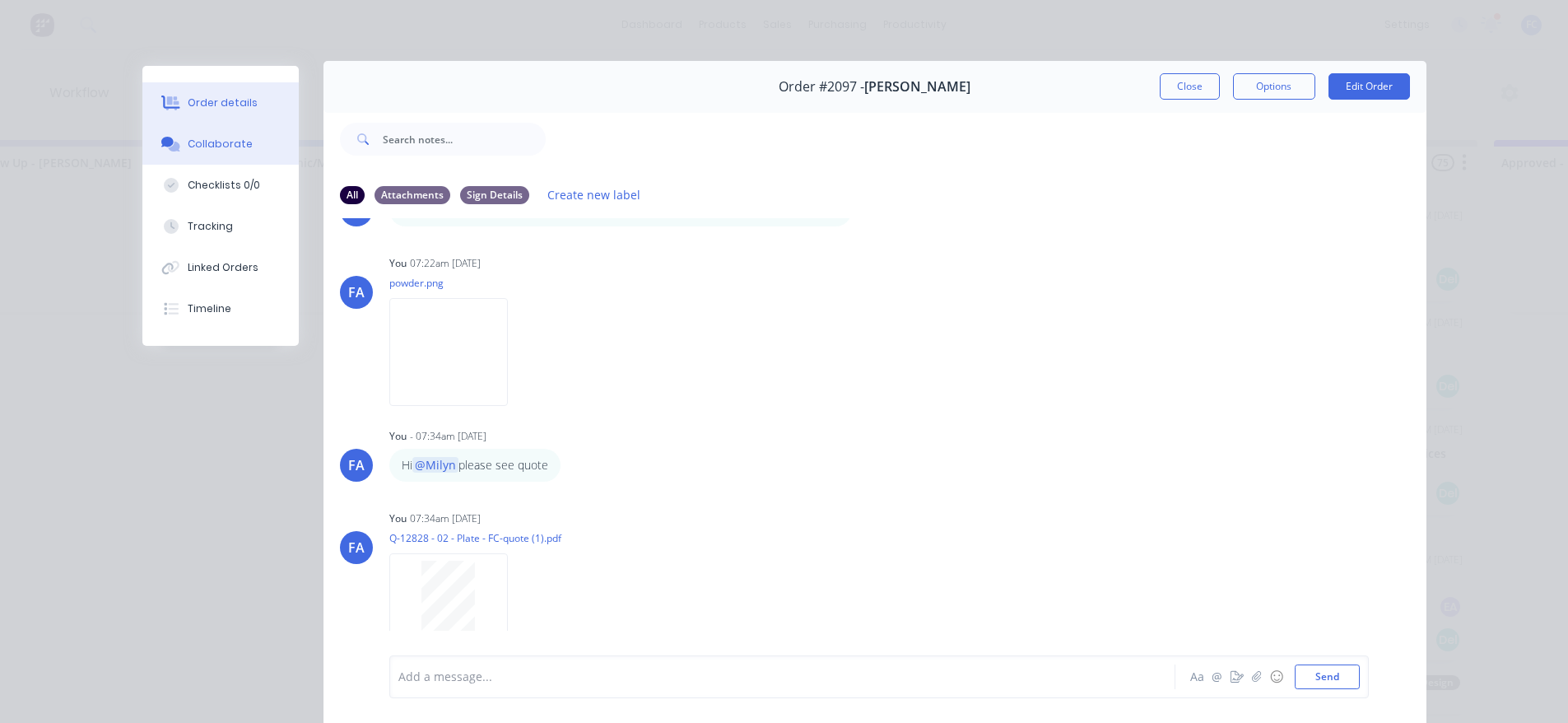
scroll to position [0, 569]
click at [235, 117] on button "Order details" at bounding box center [220, 103] width 156 height 41
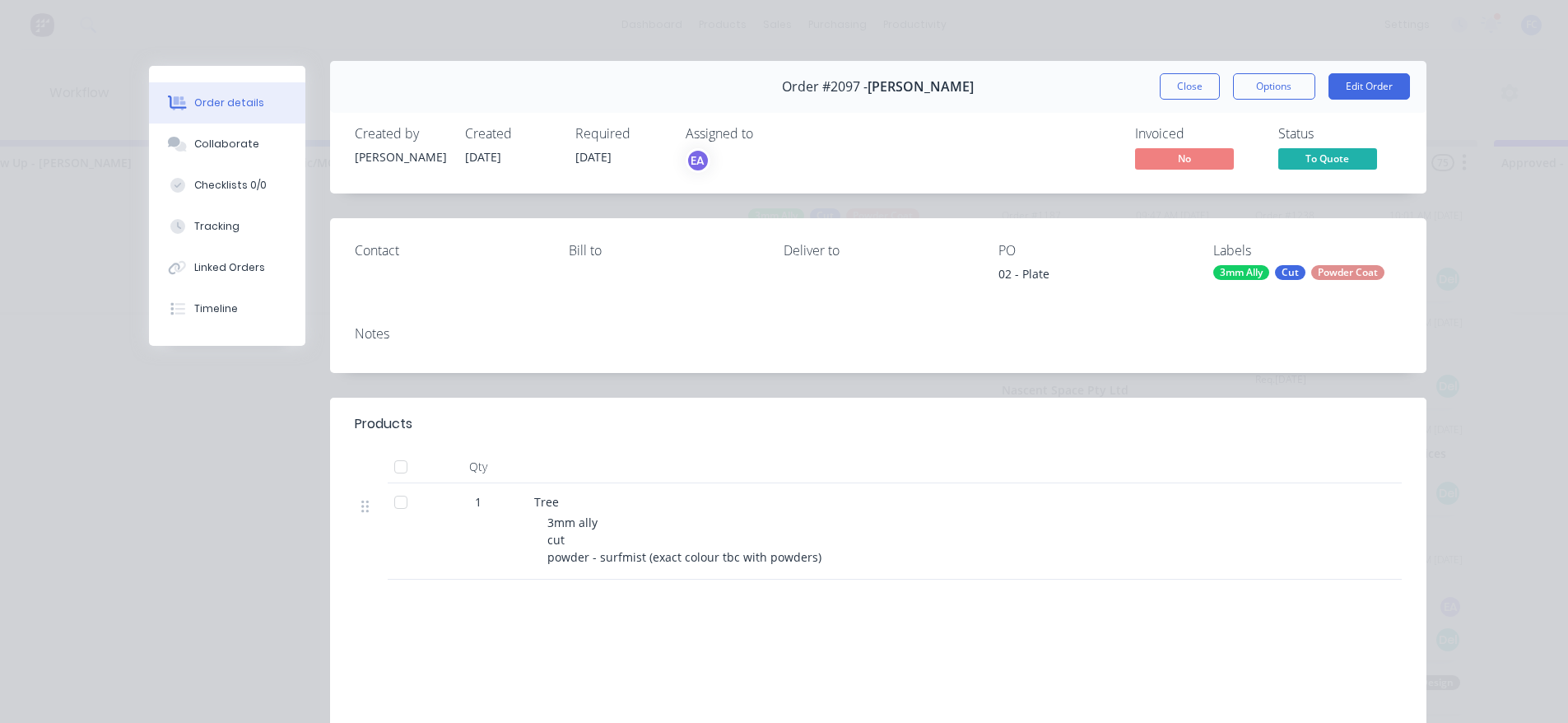
click at [1322, 166] on span "To Quote" at bounding box center [1327, 158] width 98 height 20
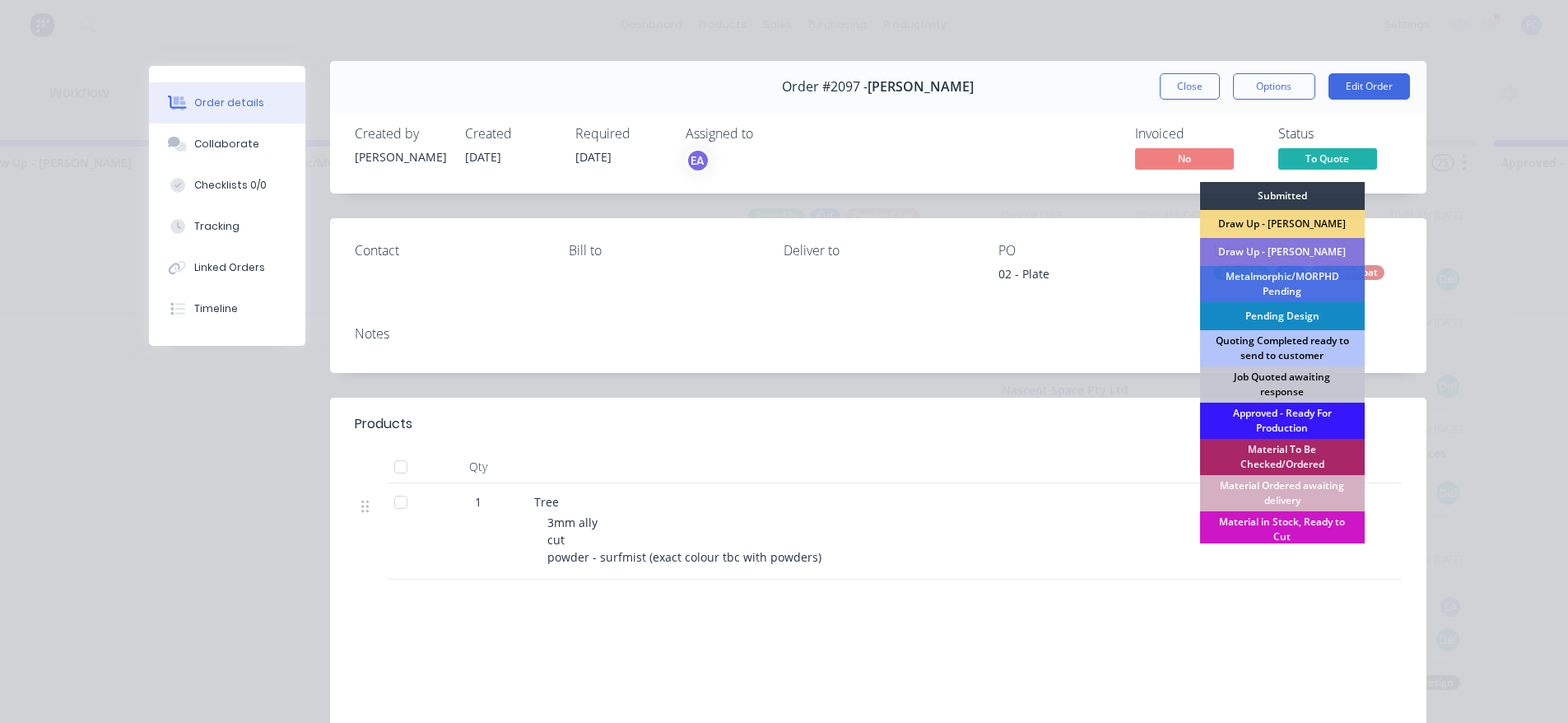
click at [1285, 345] on div "Quoting Completed ready to send to customer" at bounding box center [1282, 348] width 165 height 36
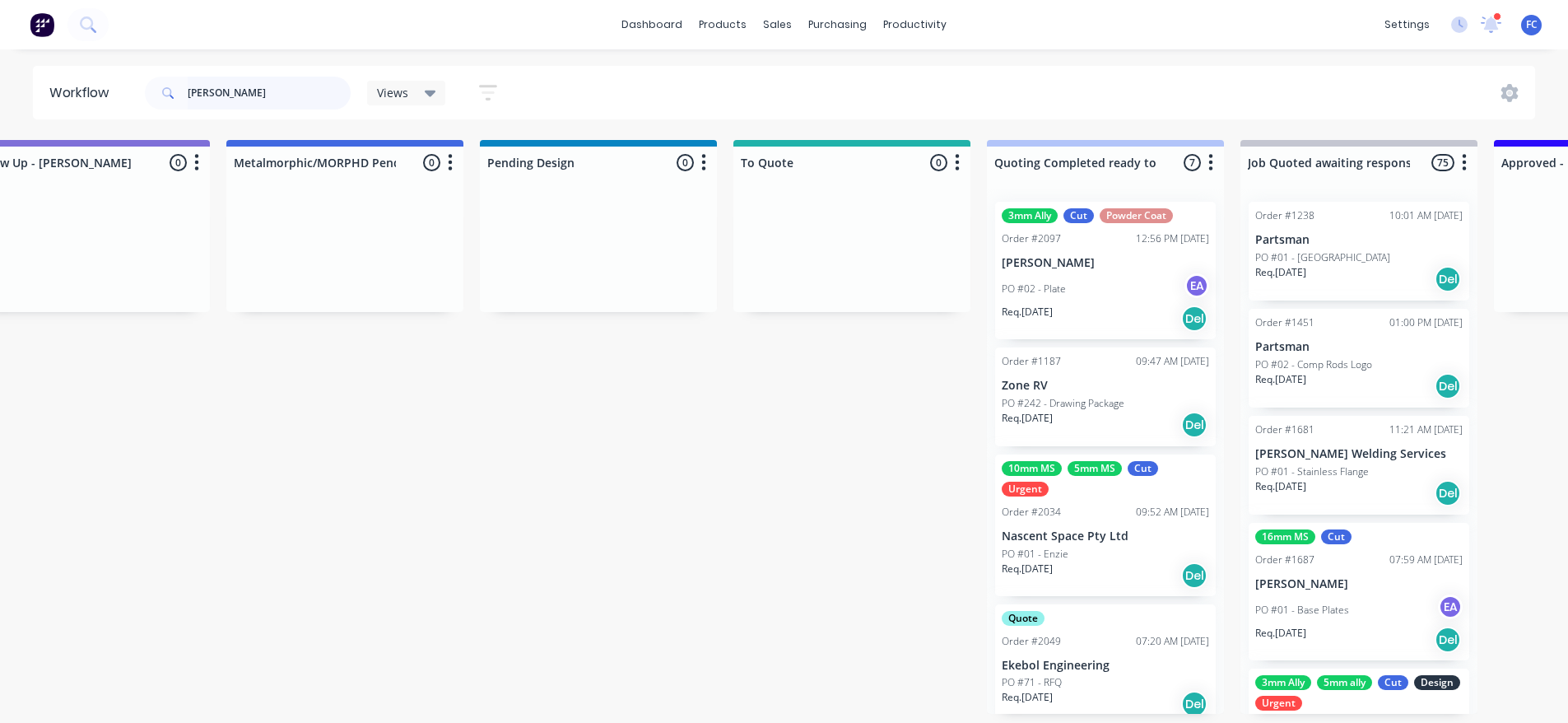
scroll to position [3, 569]
drag, startPoint x: 160, startPoint y: 92, endPoint x: 87, endPoint y: 92, distance: 73.0
click at [88, 92] on header "Workflow ted Views Save new view None (Default) edit Greg edit Greg edit Show/H…" at bounding box center [784, 93] width 1502 height 54
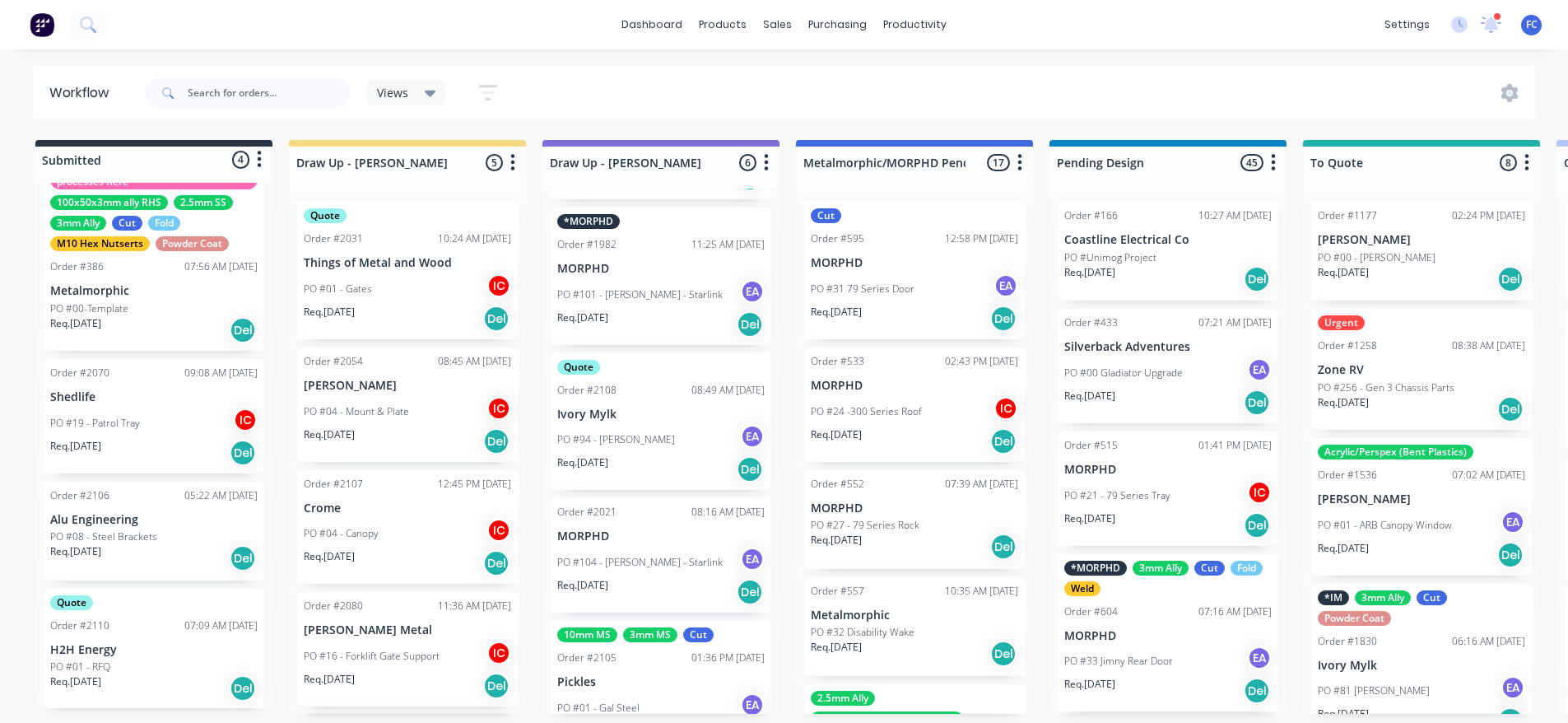
scroll to position [45, 0]
click at [125, 504] on div "Order #2106 05:22 AM 14/08/25 Alu Engineering PO #08 - Steel Brackets Req. 27/0…" at bounding box center [154, 529] width 220 height 98
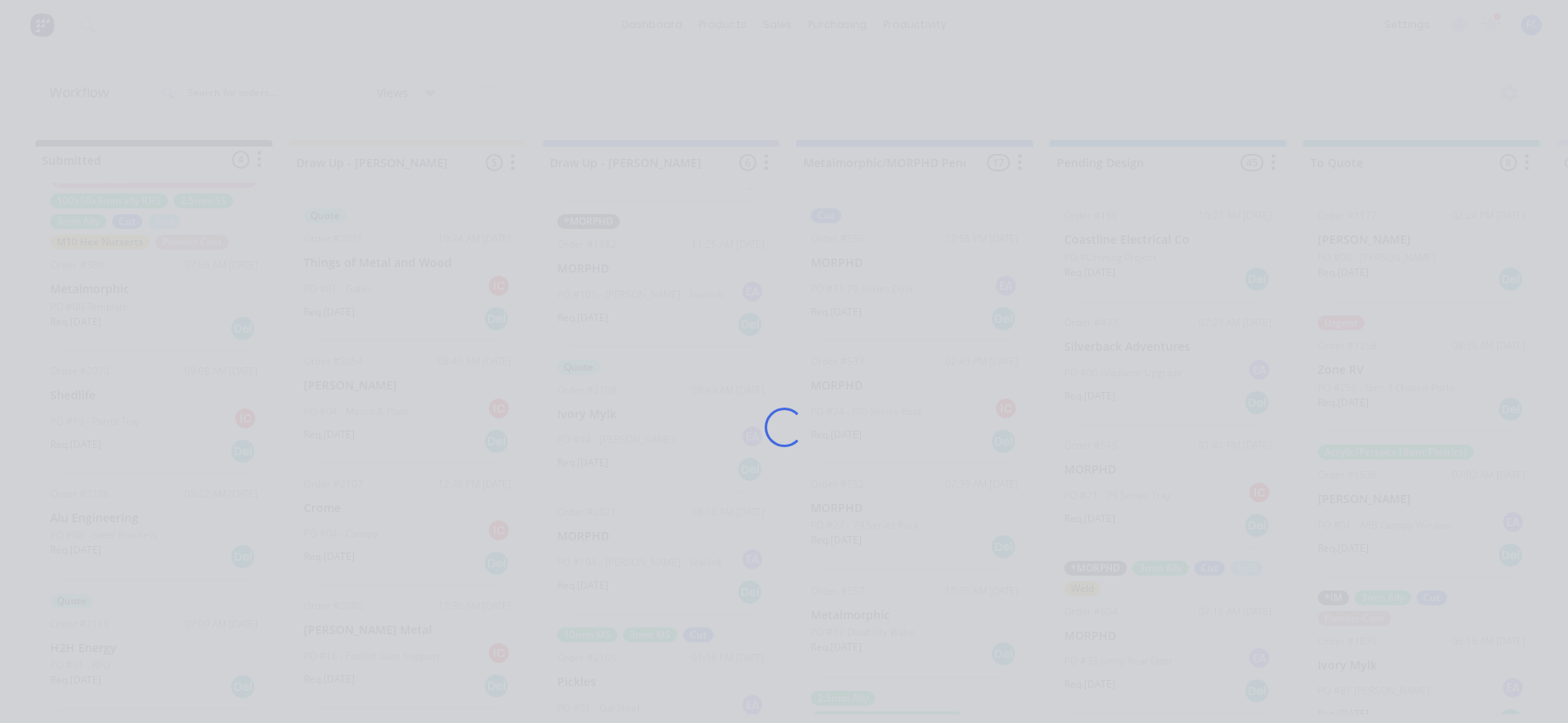
scroll to position [0, 0]
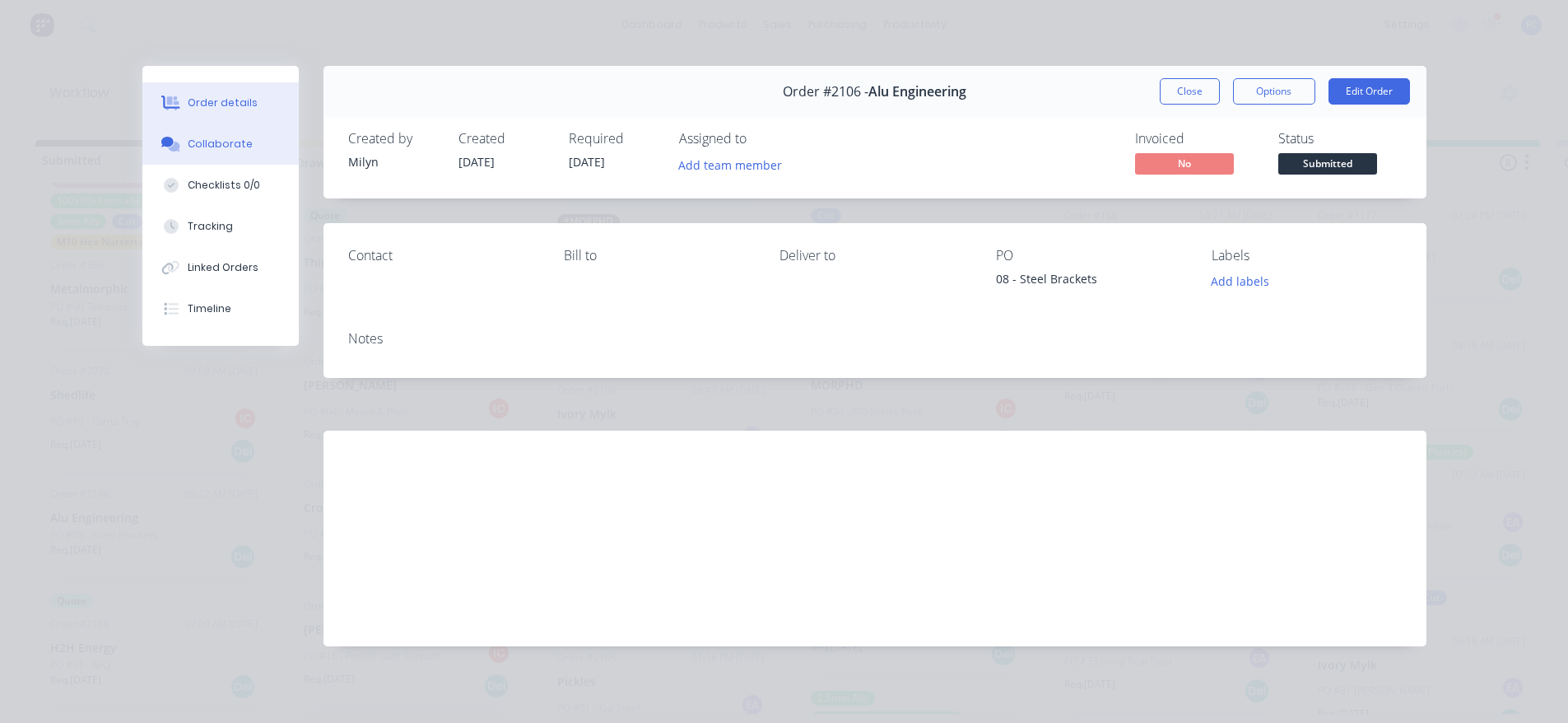
click at [246, 139] on div "Collaborate" at bounding box center [220, 144] width 65 height 15
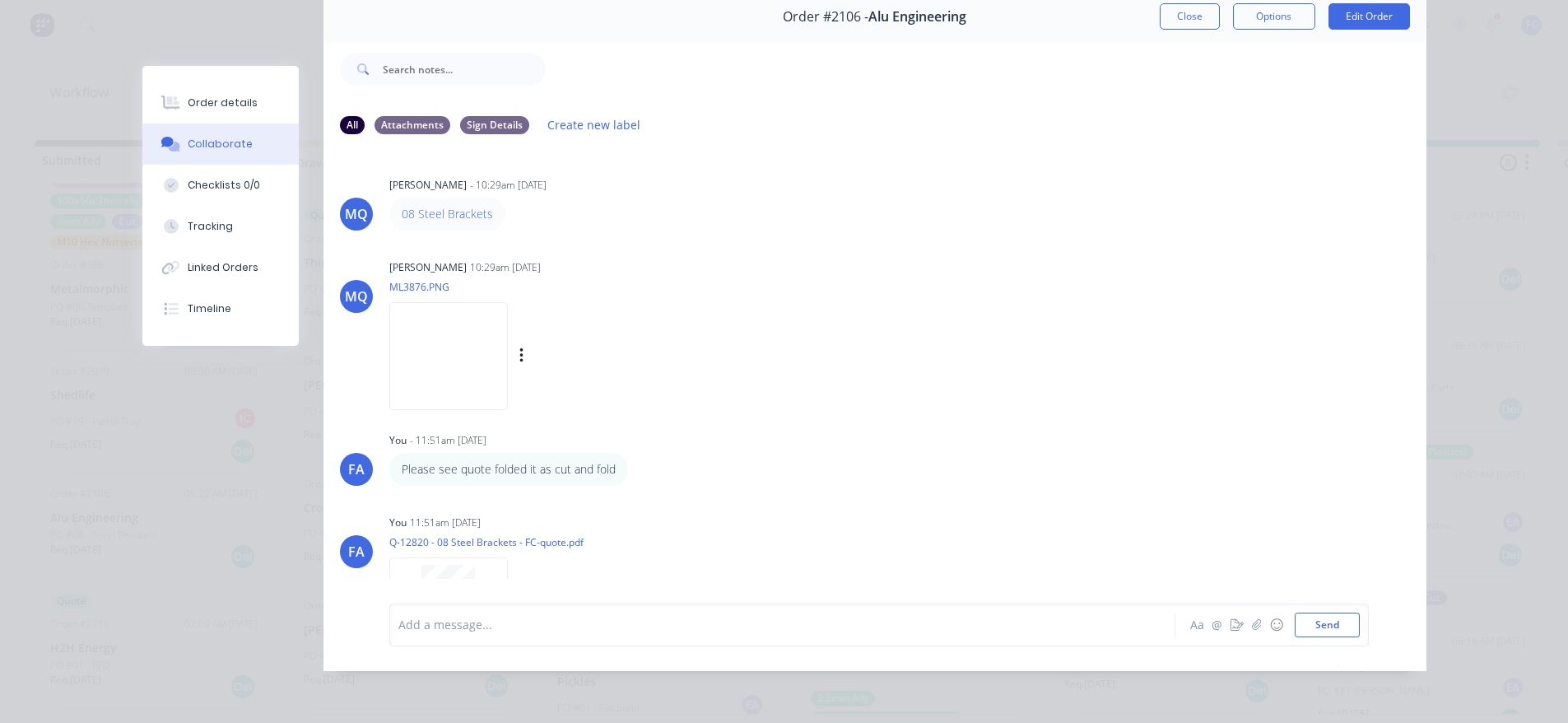
click at [508, 359] on img at bounding box center [448, 356] width 119 height 108
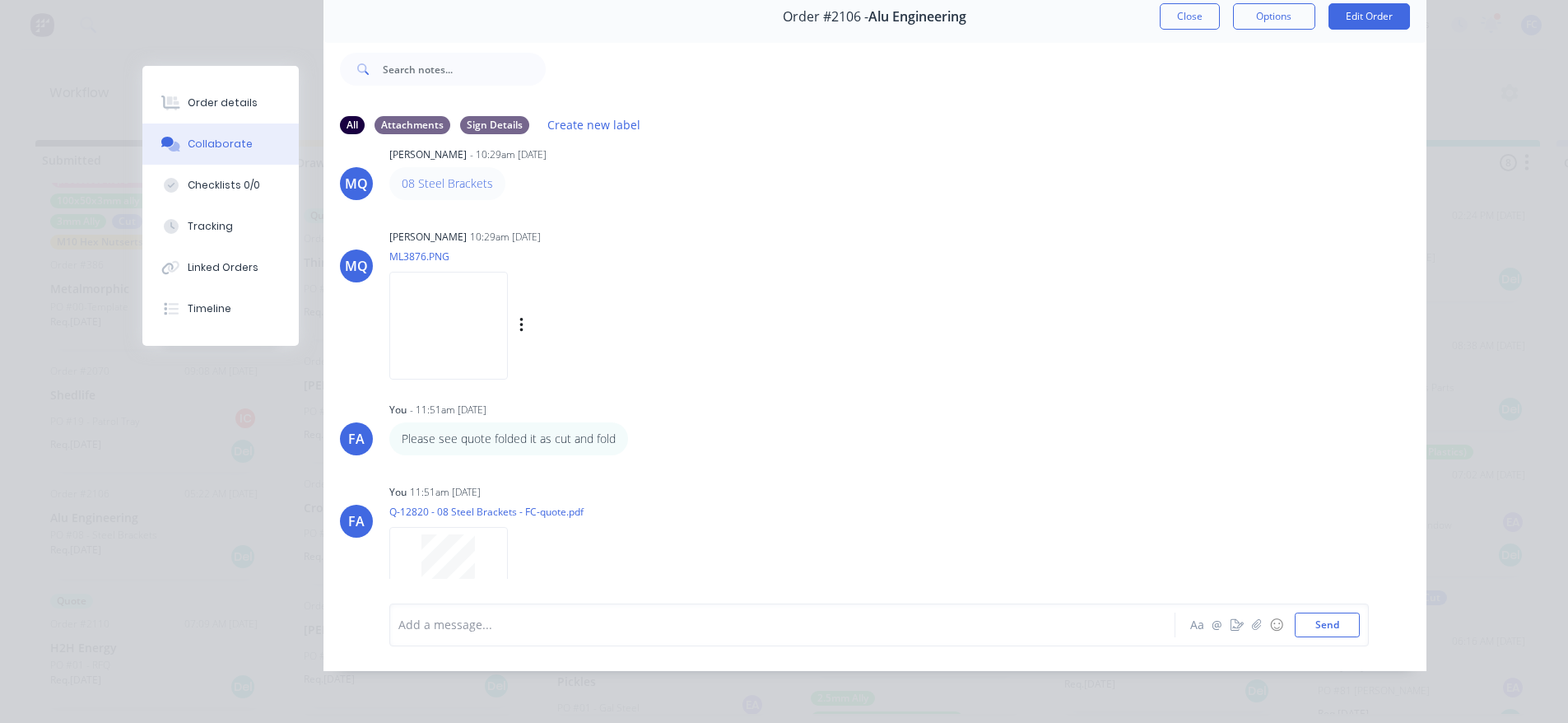
scroll to position [82, 0]
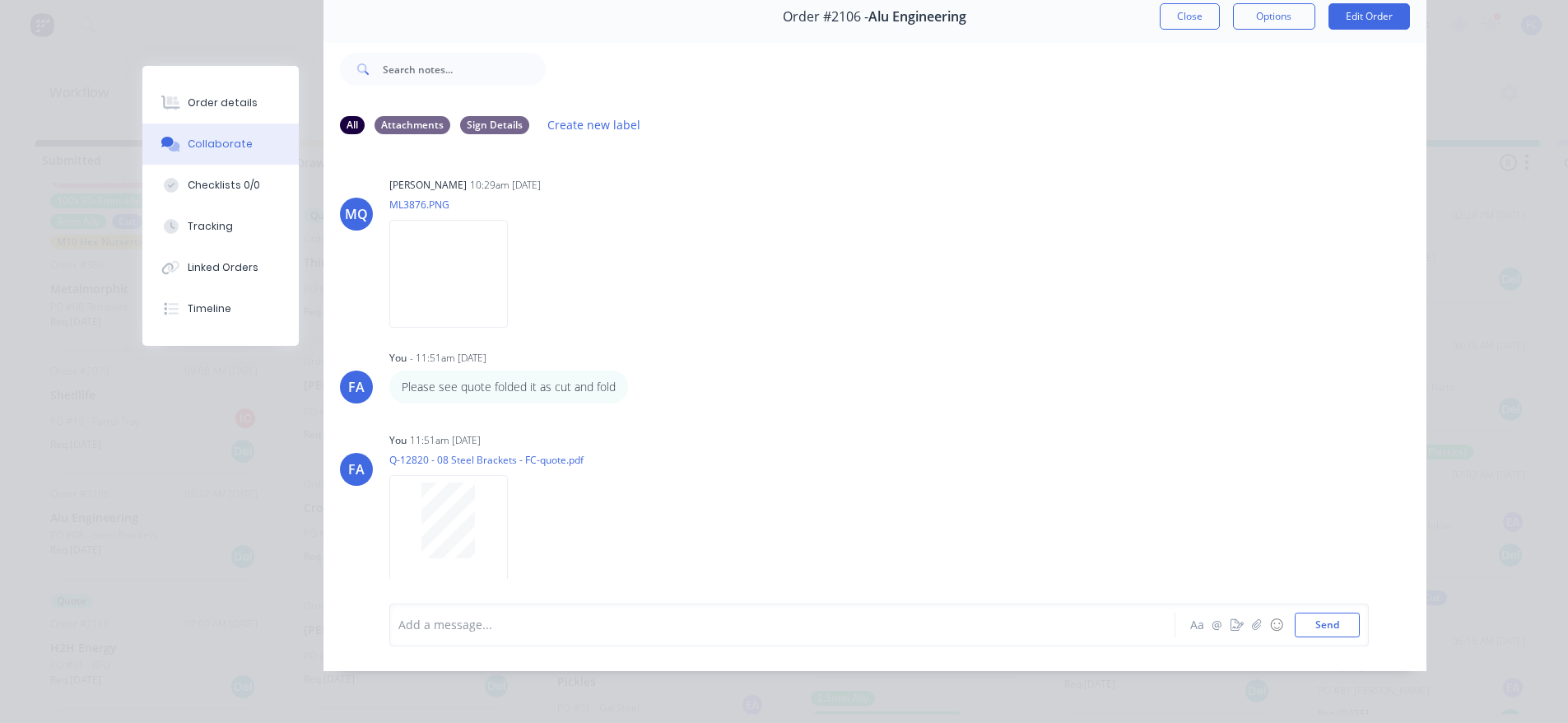
drag, startPoint x: 1166, startPoint y: 8, endPoint x: 709, endPoint y: 322, distance: 554.5
click at [1166, 8] on button "Close" at bounding box center [1189, 16] width 60 height 26
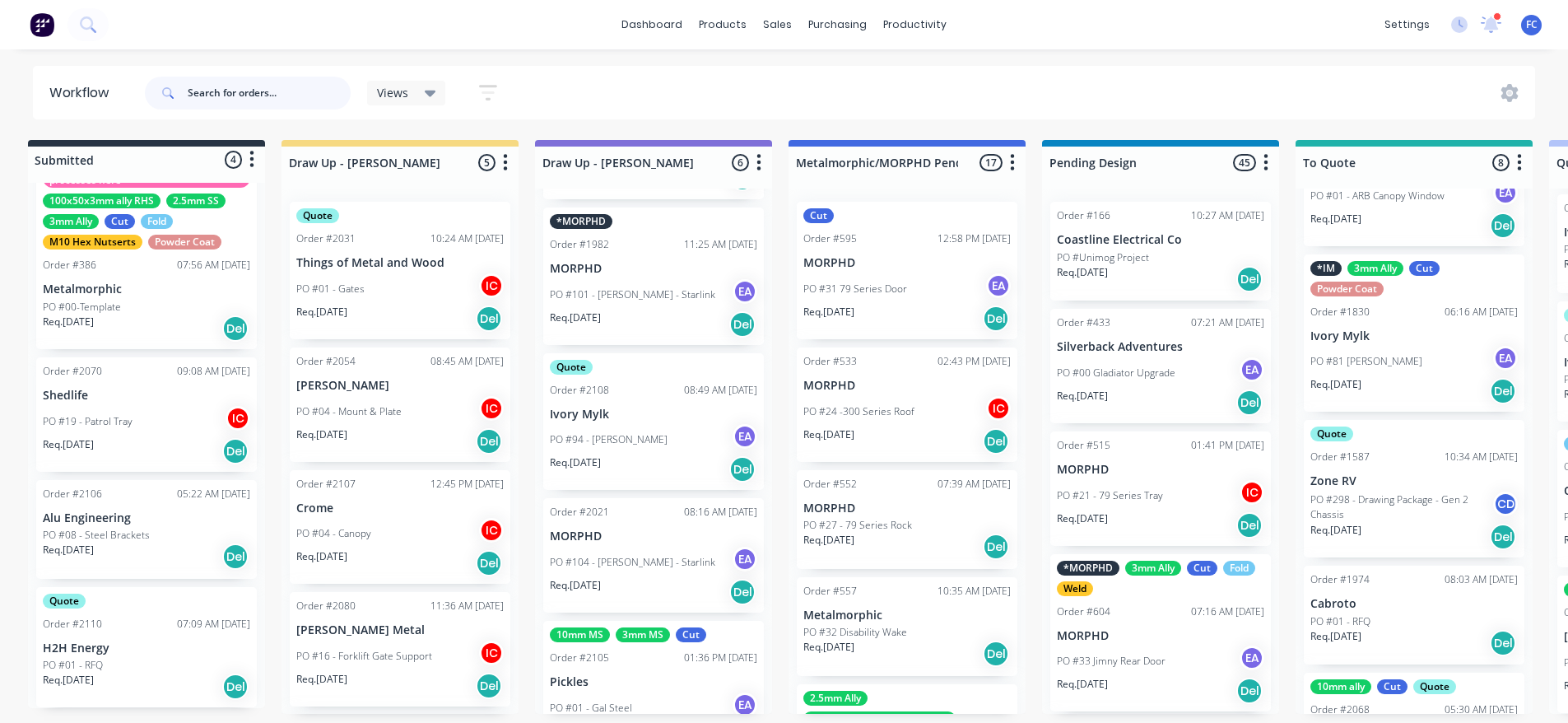
scroll to position [3, 0]
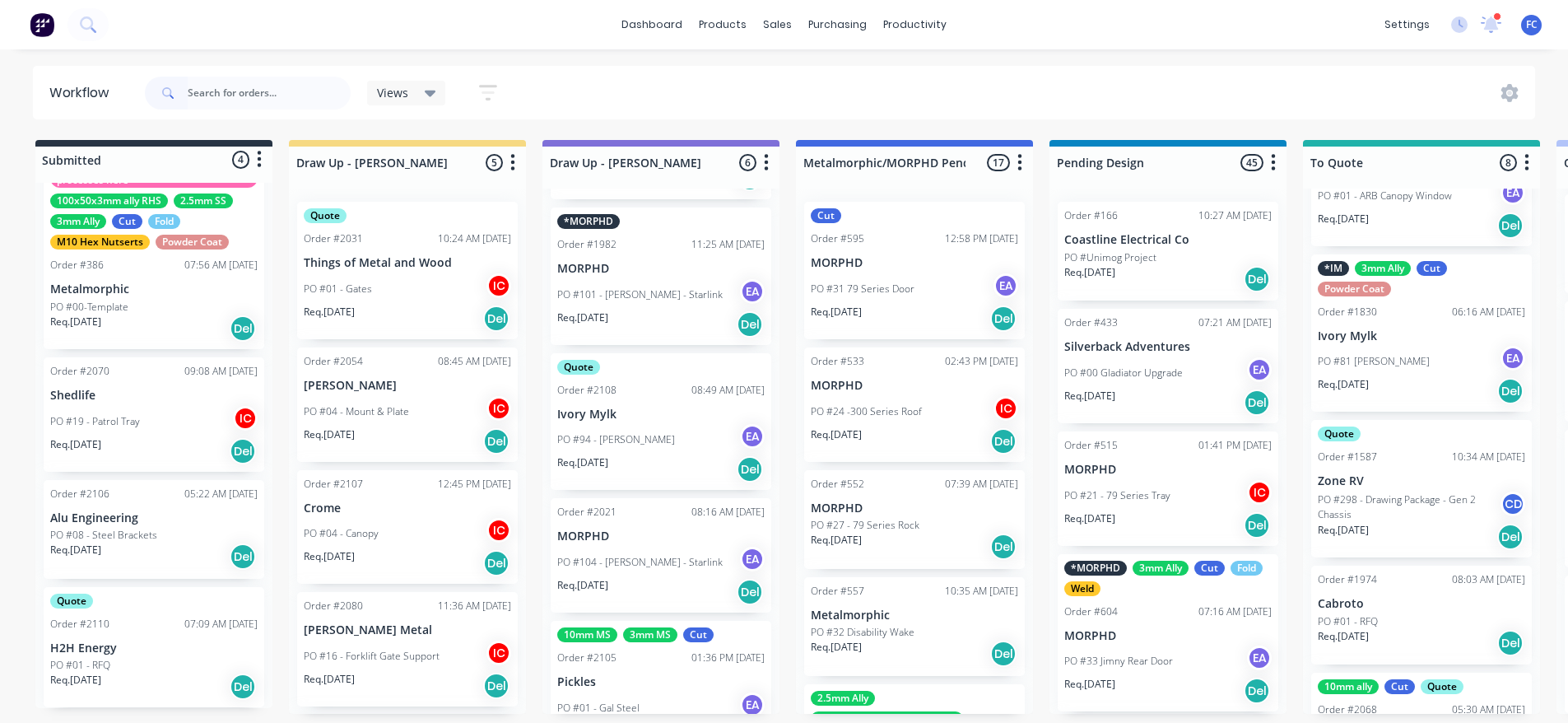
click at [158, 433] on div "PO #19 - Patrol Tray IC" at bounding box center [154, 421] width 208 height 31
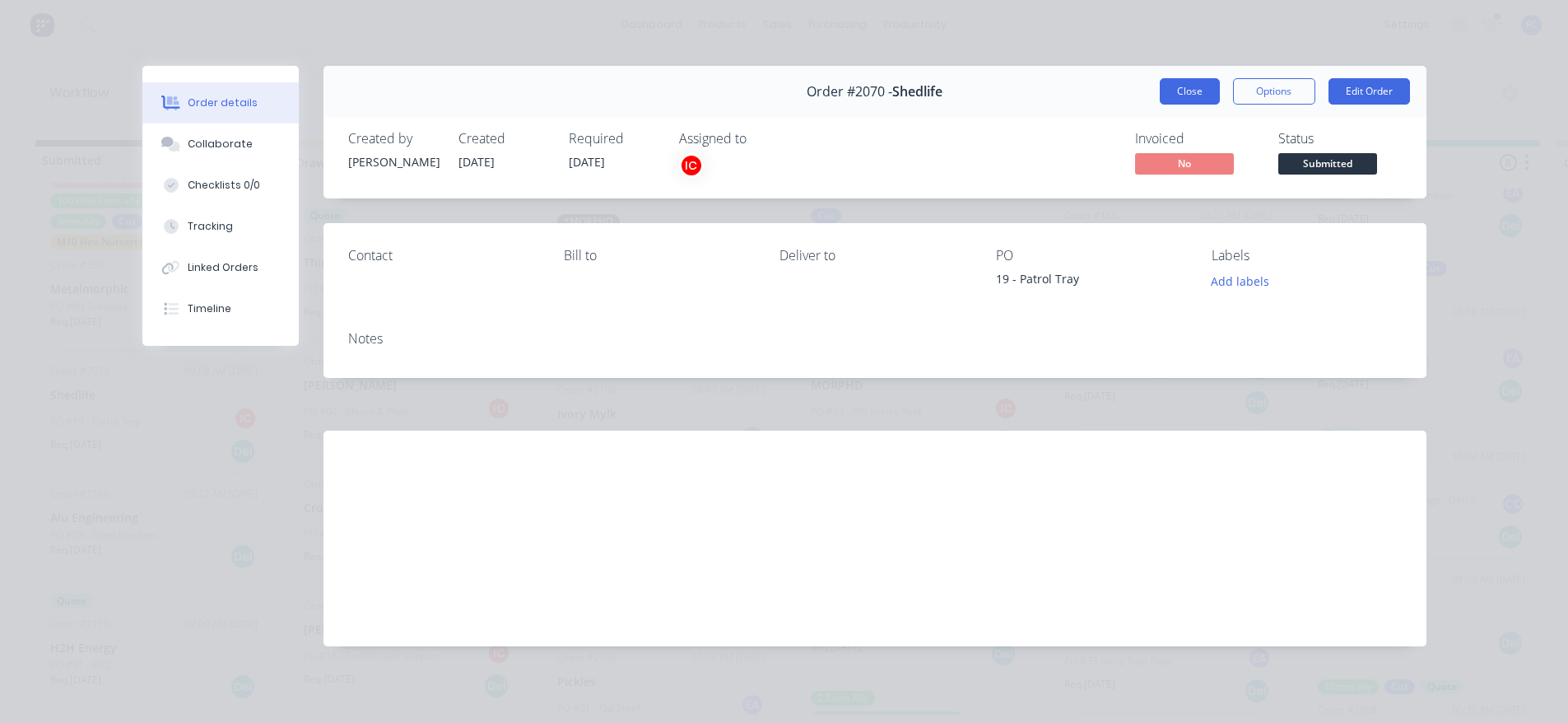
click at [1205, 84] on button "Close" at bounding box center [1189, 91] width 60 height 26
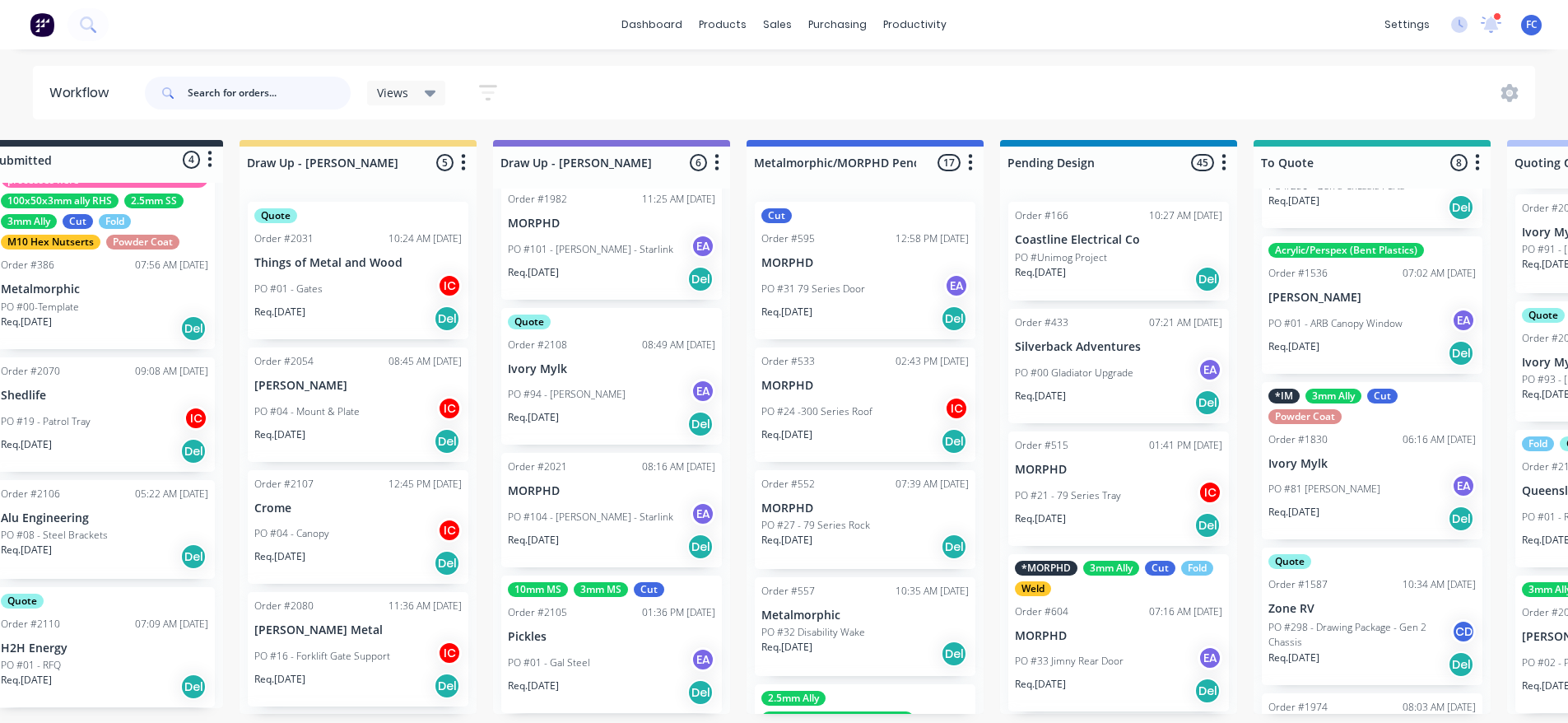
scroll to position [3, 50]
click at [548, 641] on div "10mm MS 3mm MS Cut Order #2105 01:36 PM 14/08/25 Pickles PO #01 - Gal Steel EA …" at bounding box center [612, 644] width 220 height 137
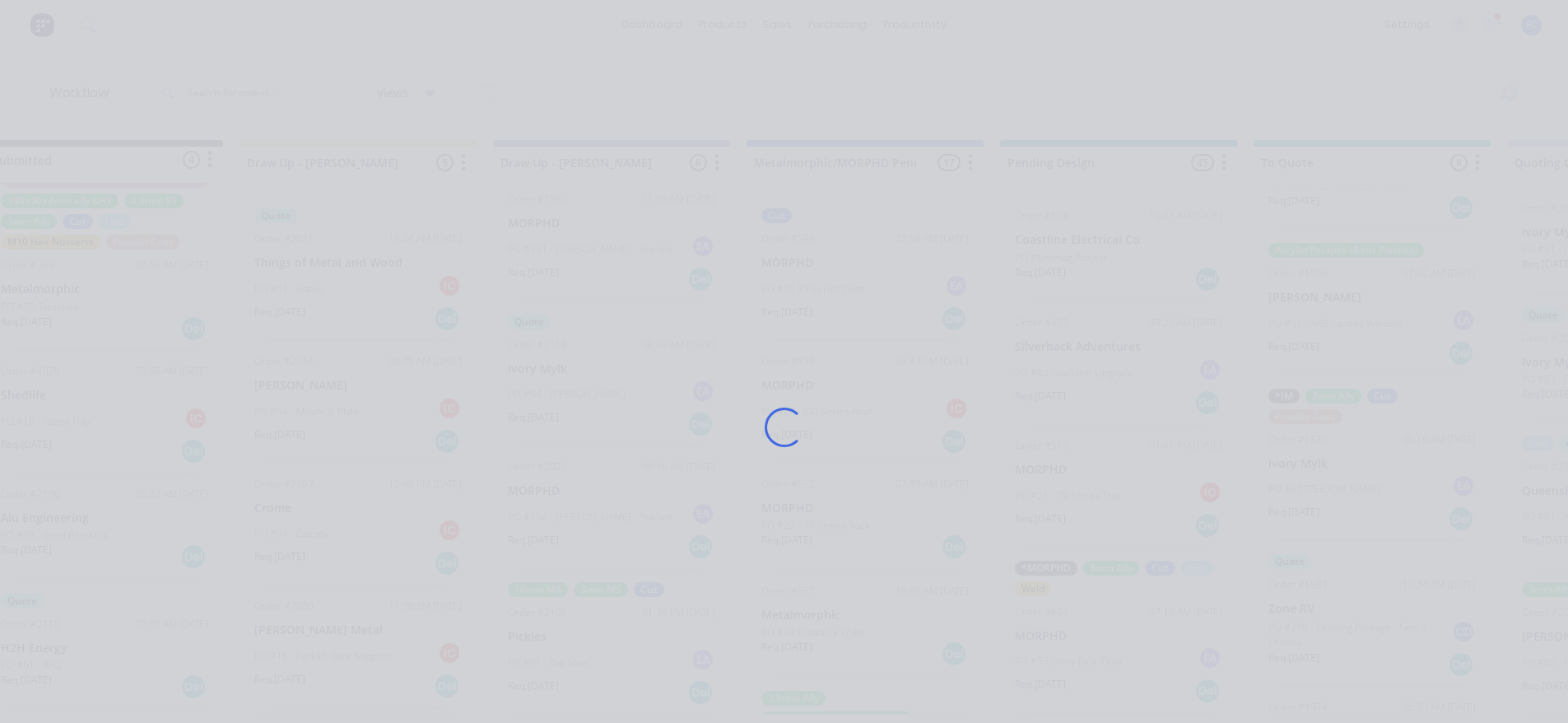
scroll to position [0, 50]
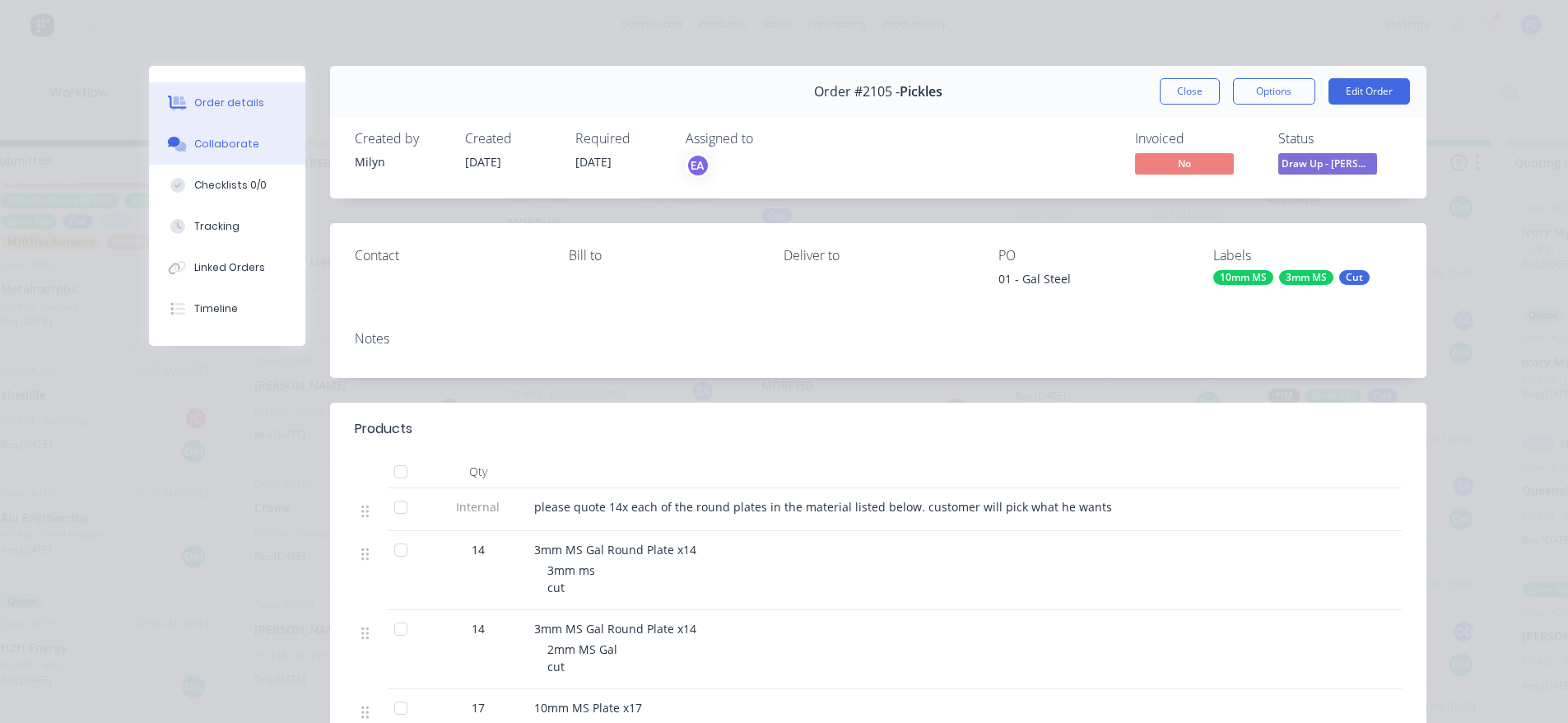
click at [203, 137] on div "Collaborate" at bounding box center [226, 144] width 65 height 15
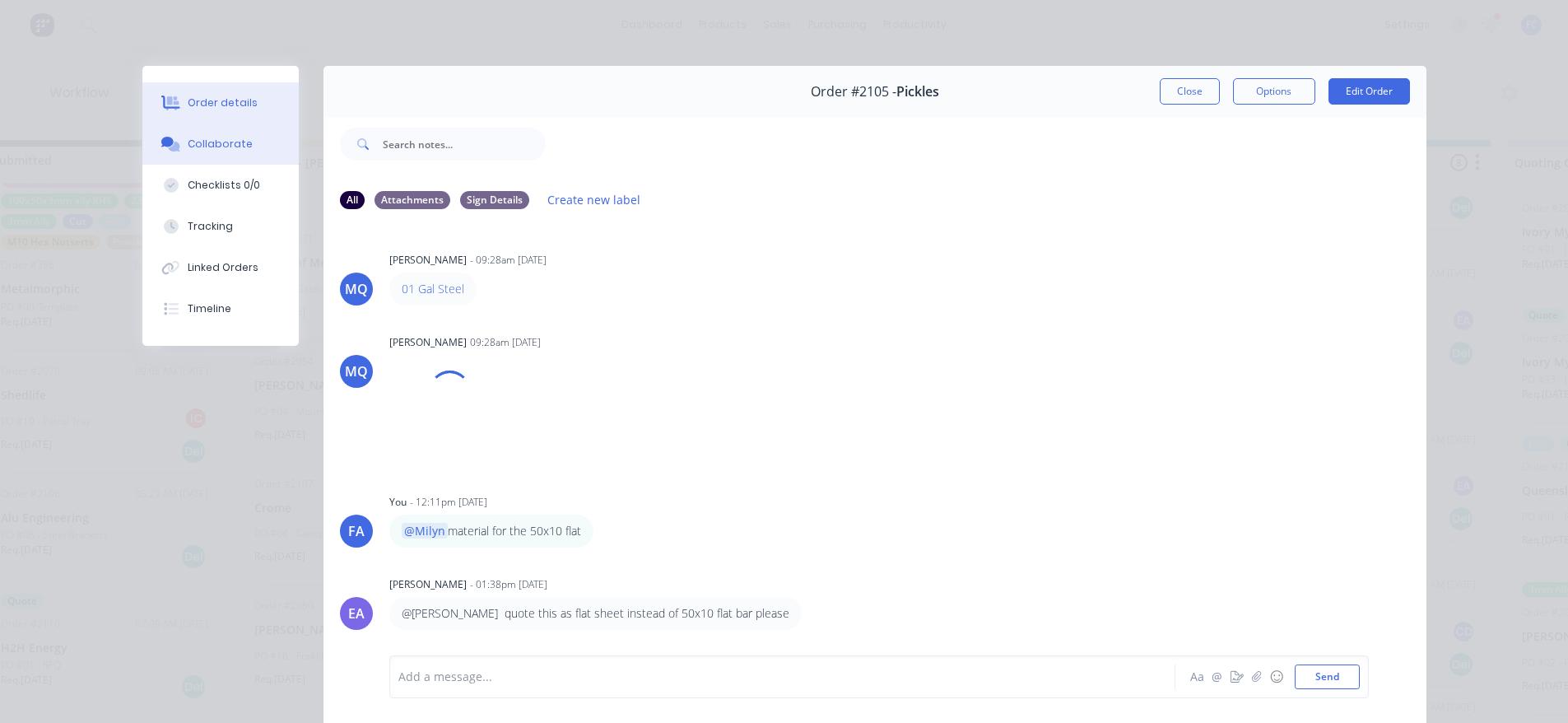
click at [231, 104] on div "Order details" at bounding box center [222, 103] width 70 height 15
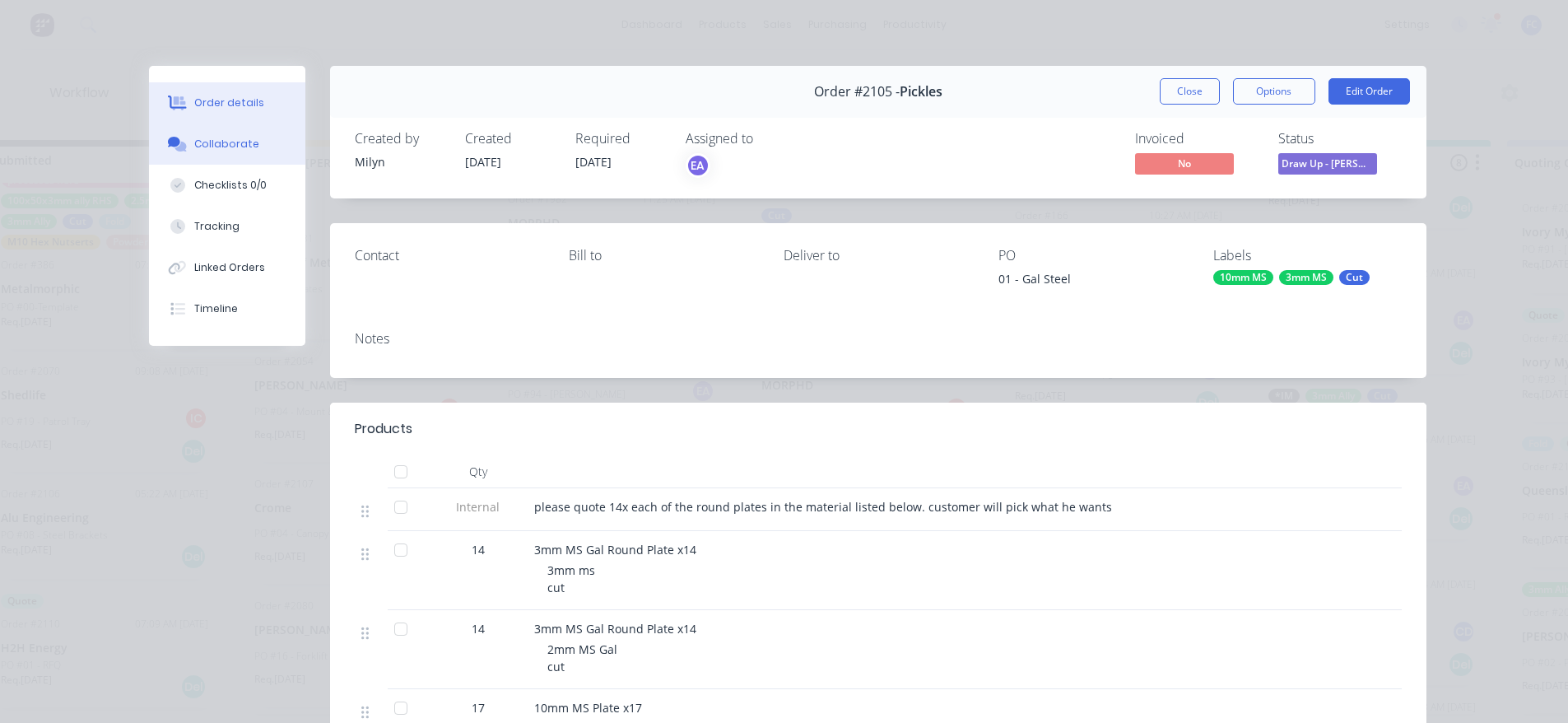
click at [257, 153] on button "Collaborate" at bounding box center [227, 144] width 156 height 41
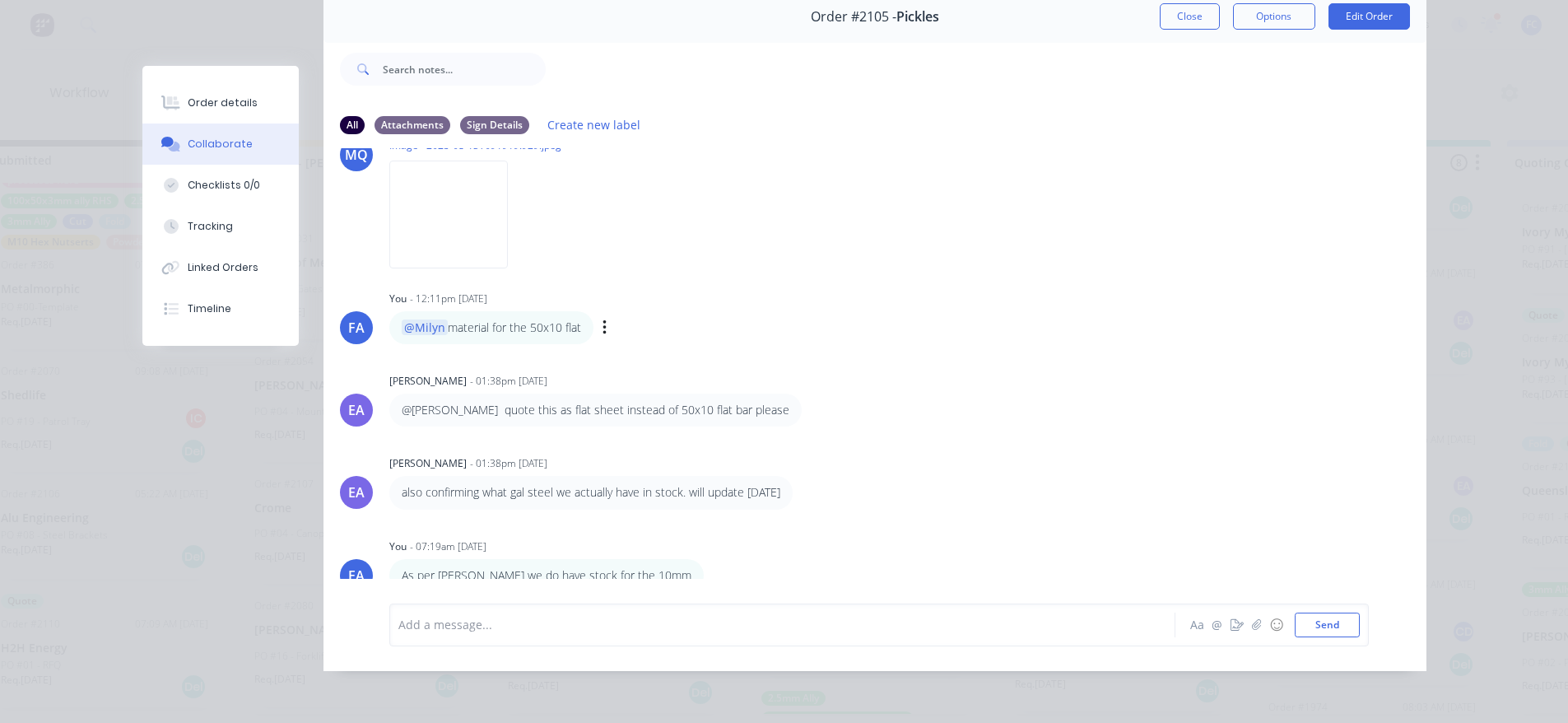
scroll to position [142, 0]
click at [439, 188] on img at bounding box center [448, 214] width 119 height 108
click at [1191, 5] on button "Close" at bounding box center [1189, 16] width 60 height 26
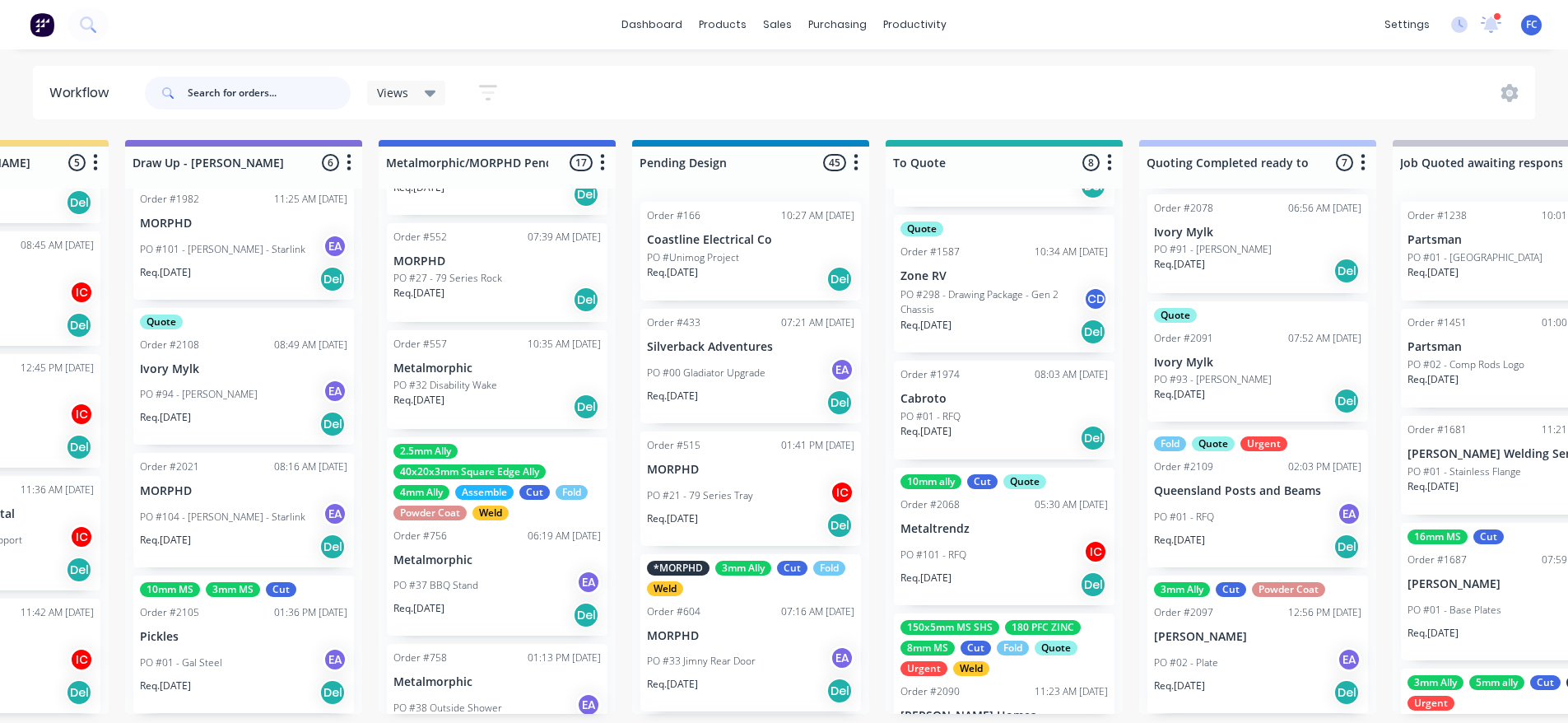
scroll to position [531, 0]
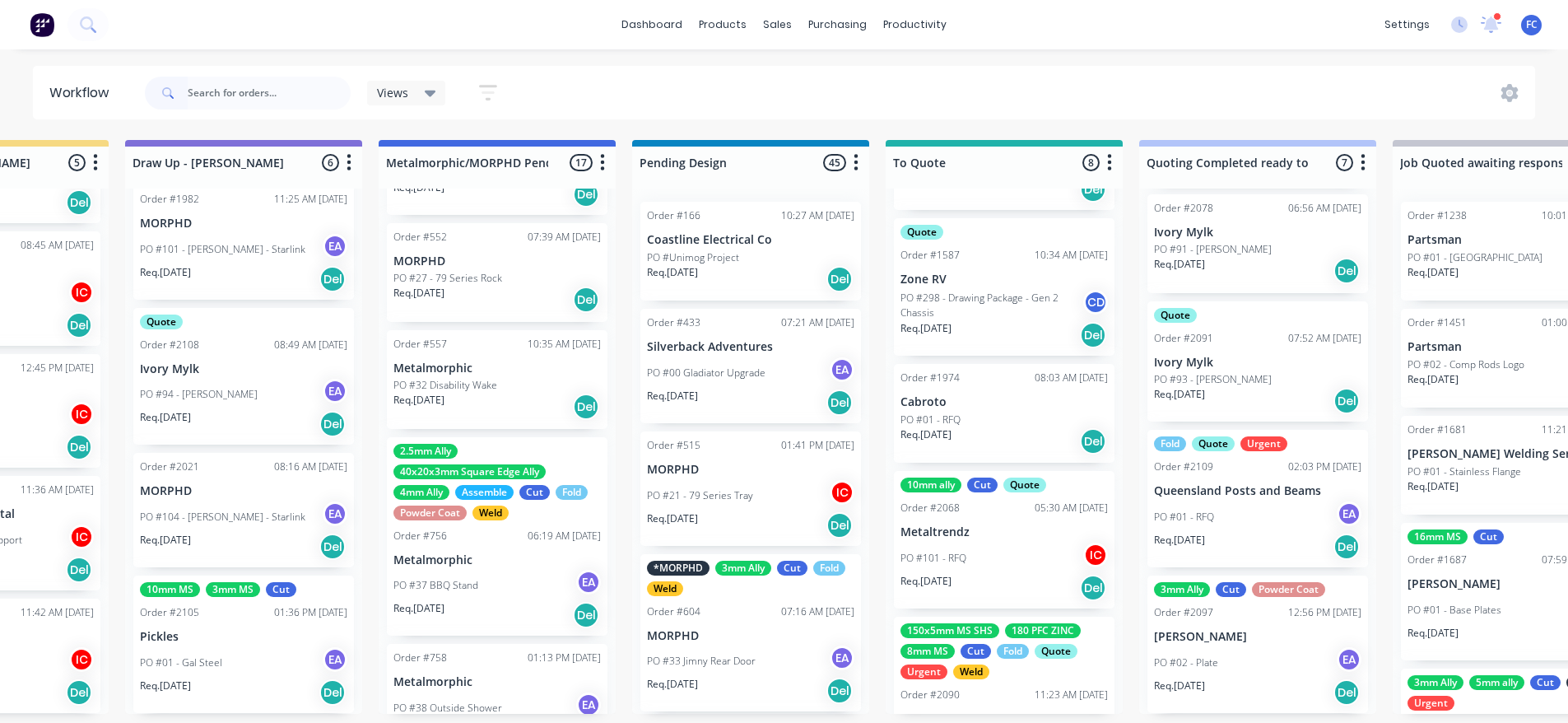
click at [947, 525] on p "Metaltrendz" at bounding box center [1004, 532] width 208 height 14
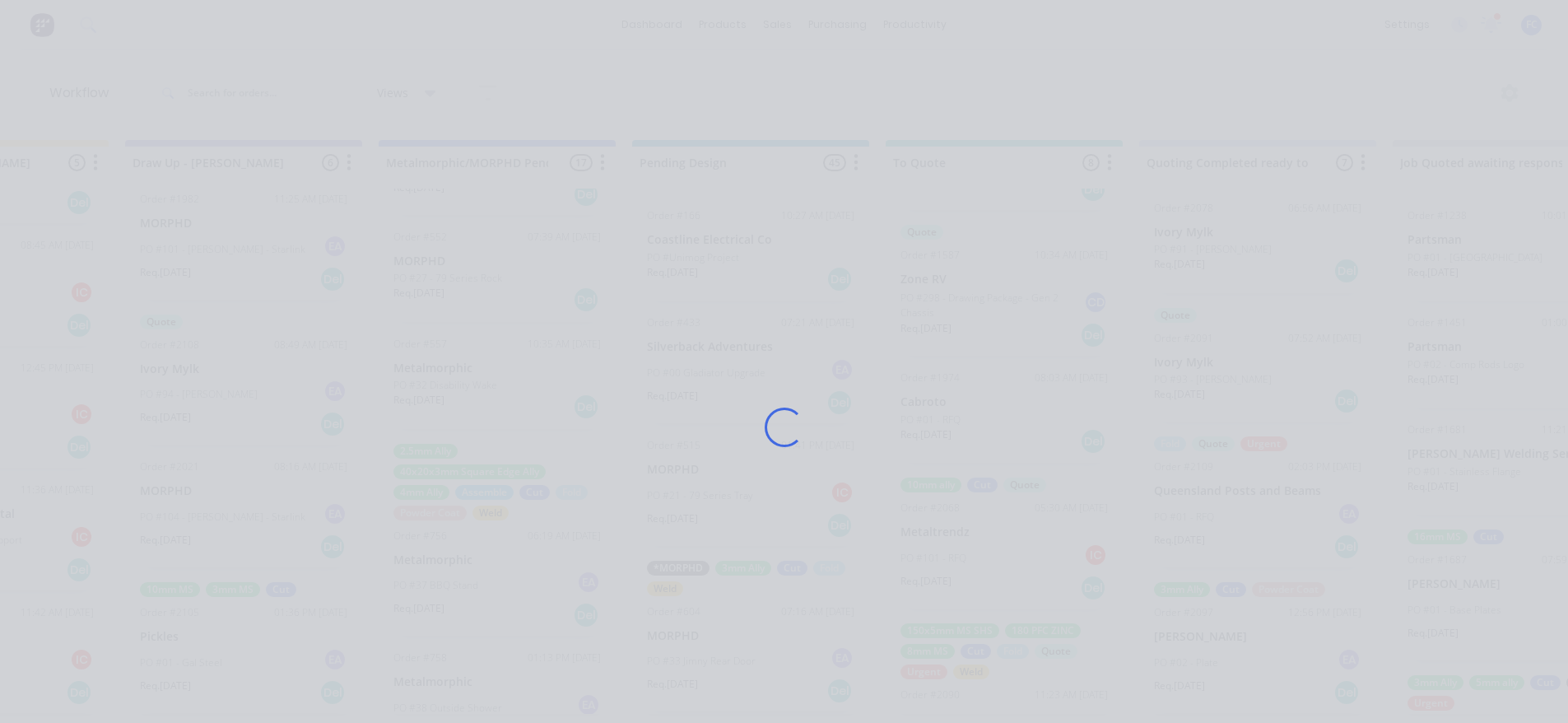
scroll to position [0, 417]
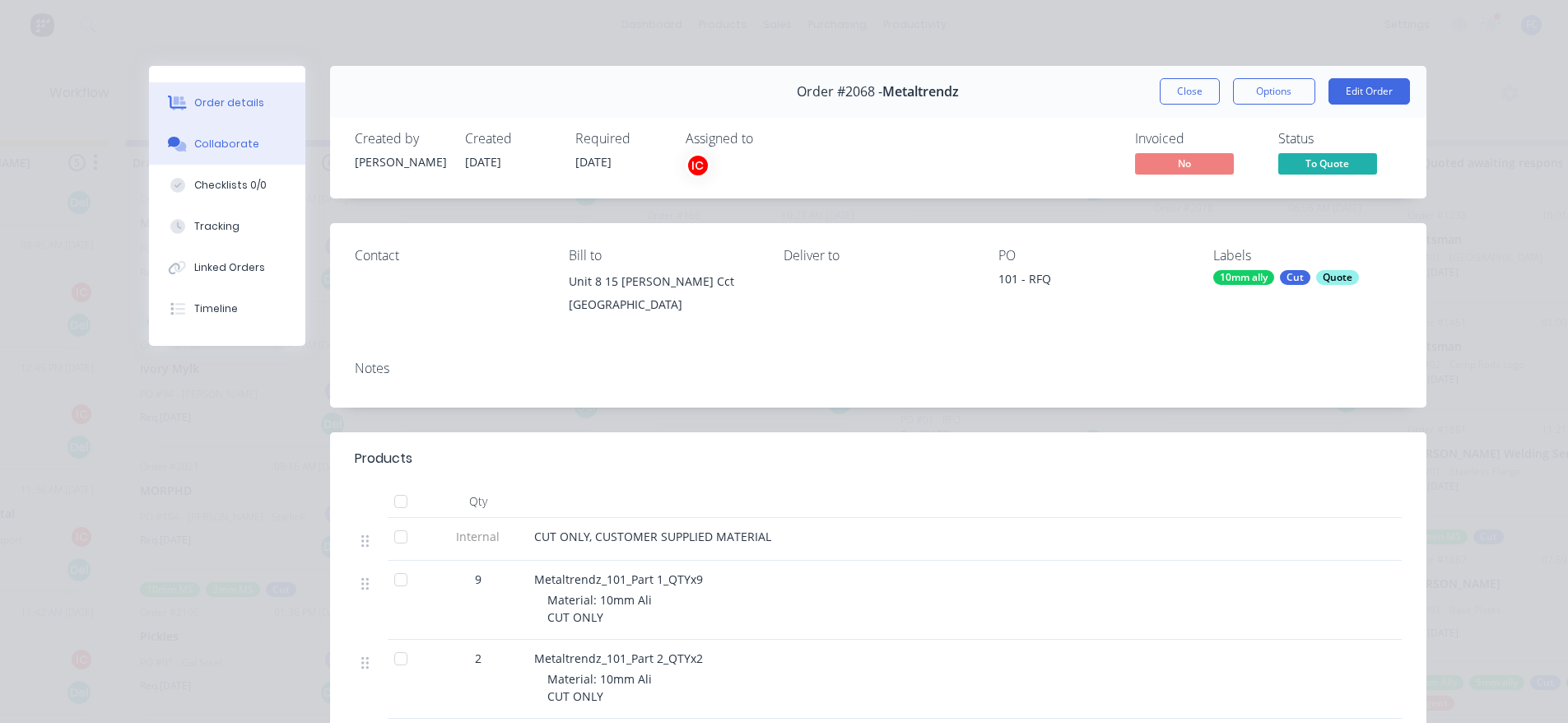
click at [207, 136] on button "Collaborate" at bounding box center [227, 144] width 156 height 41
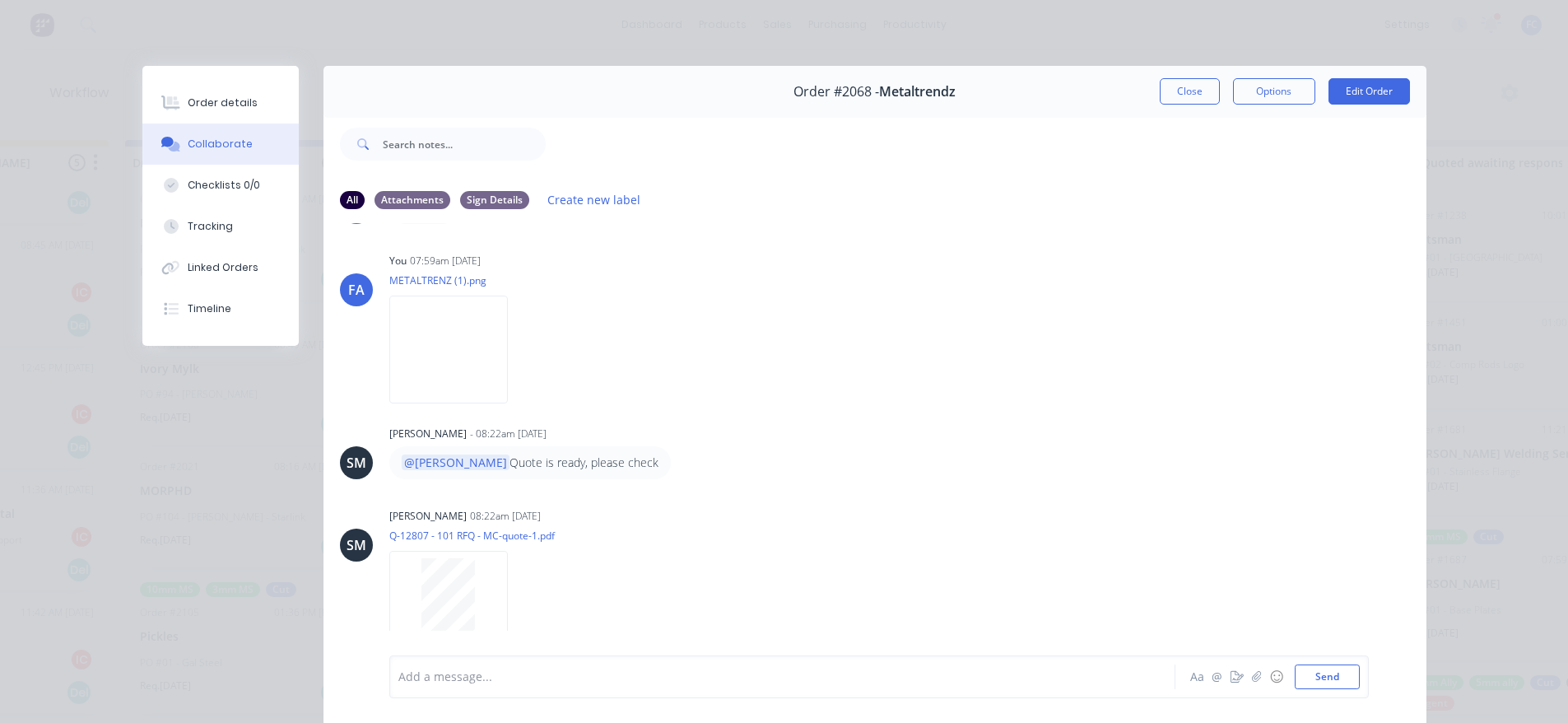
scroll to position [82, 0]
click at [1159, 87] on button "Close" at bounding box center [1189, 91] width 60 height 26
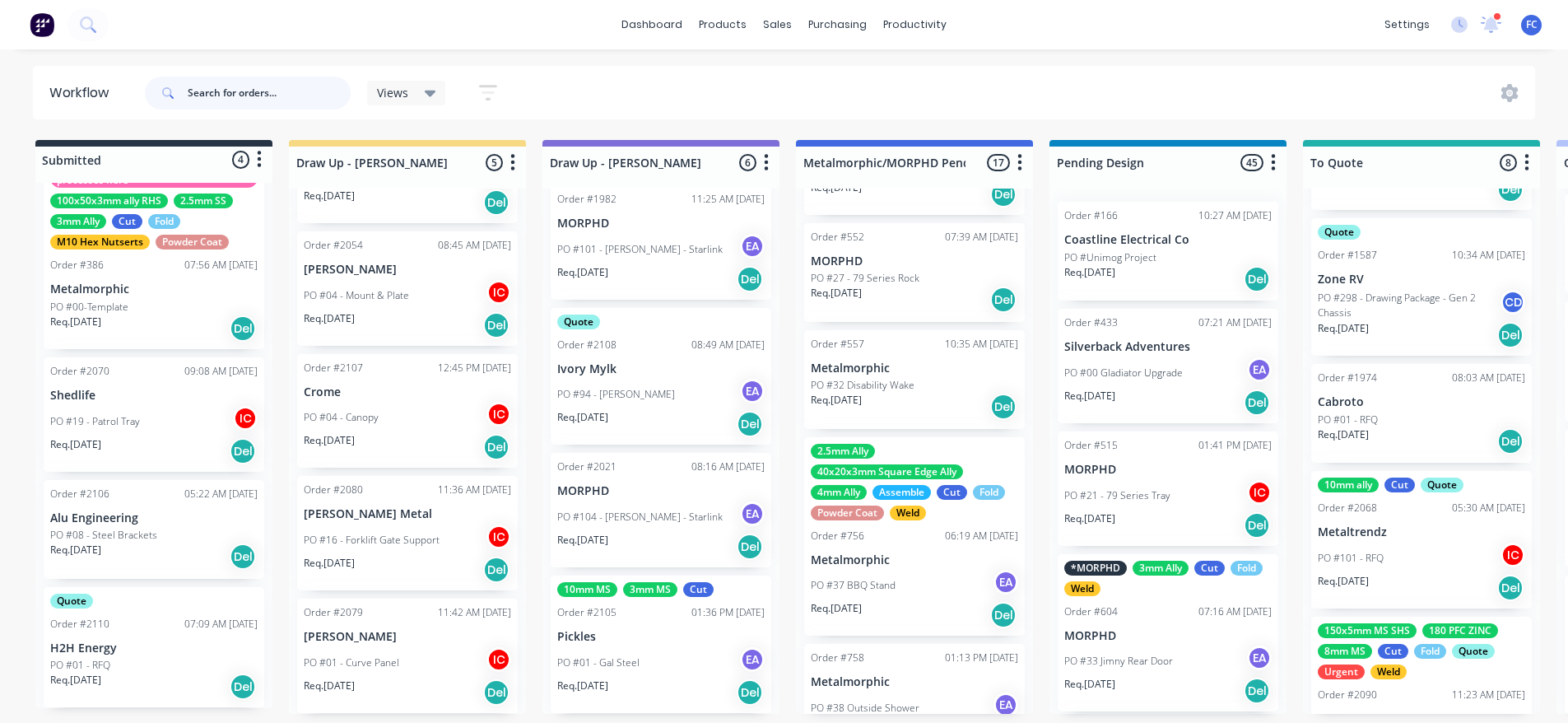
scroll to position [0, 0]
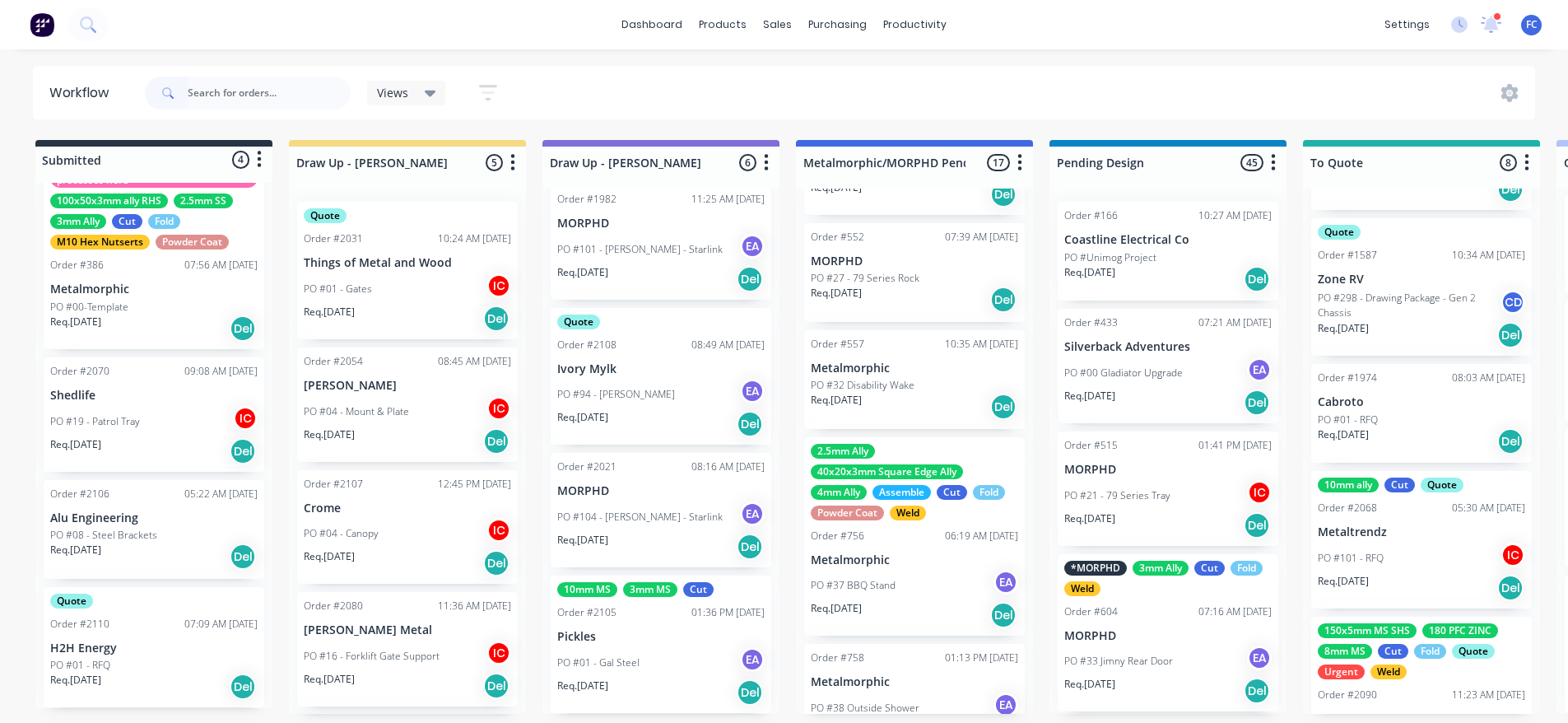
click at [94, 630] on div "Quote Order #2110 07:09 AM 15/08/25 H2H Energy PO #01 - RFQ Req. 29/08/25 Del" at bounding box center [154, 647] width 220 height 121
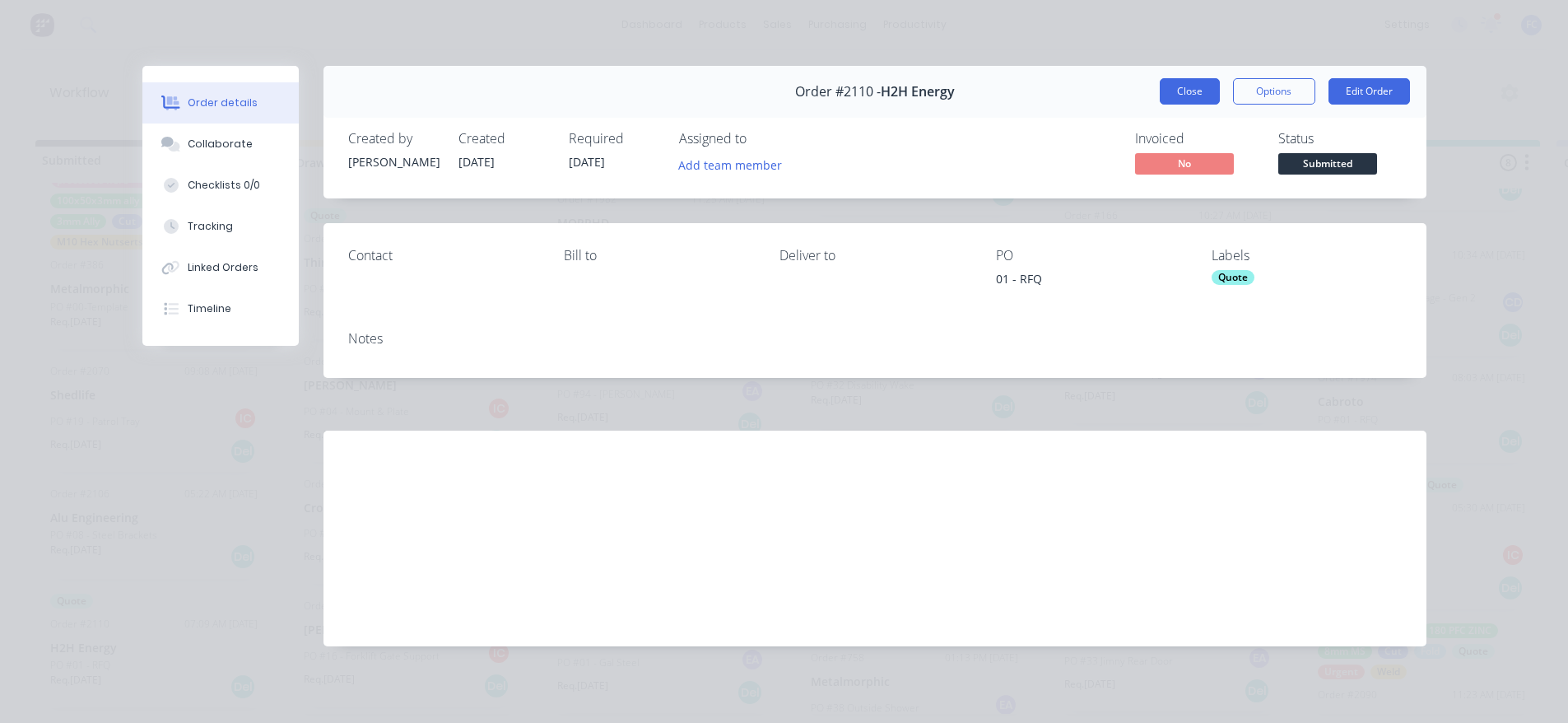
click at [1189, 84] on button "Close" at bounding box center [1189, 91] width 60 height 26
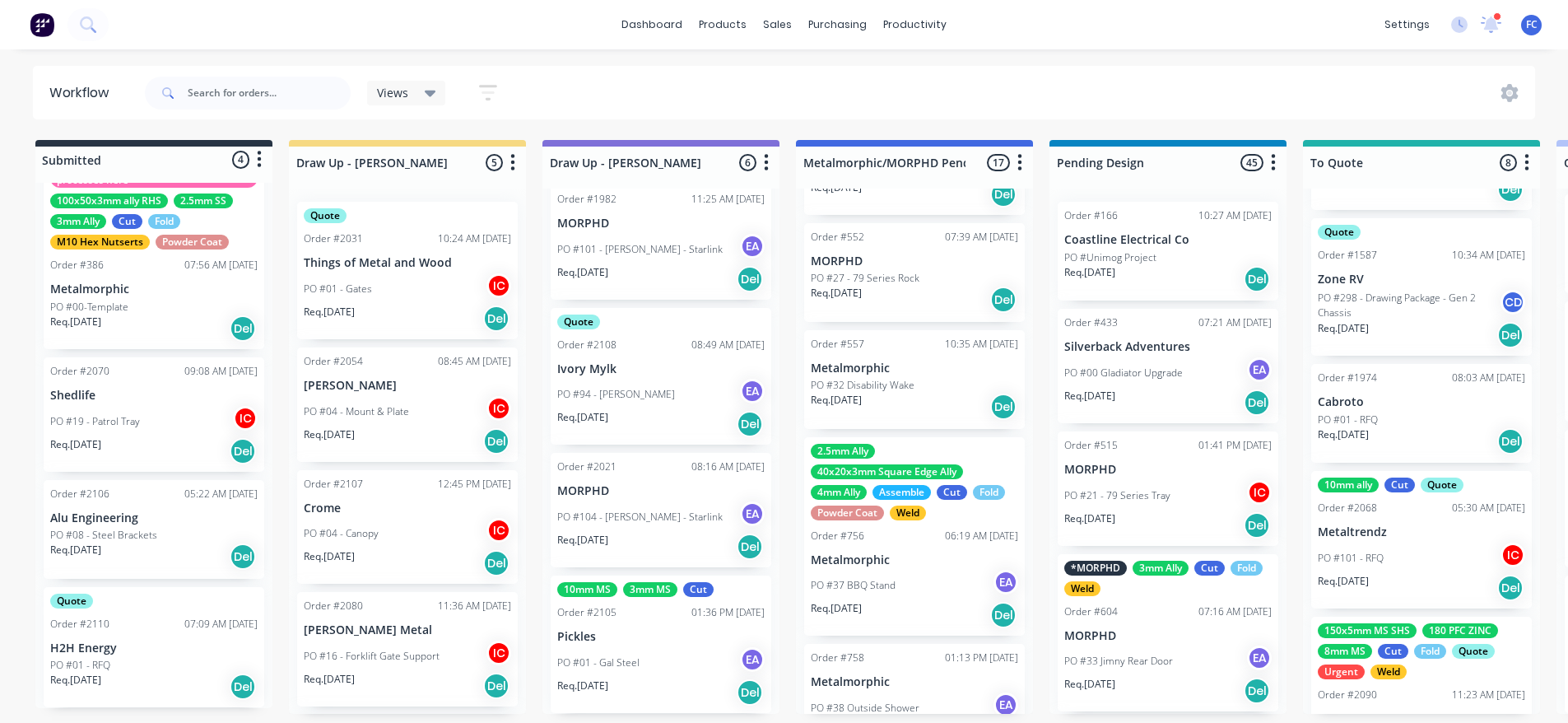
click at [77, 407] on div "PO #19 - Patrol Tray IC" at bounding box center [154, 421] width 208 height 31
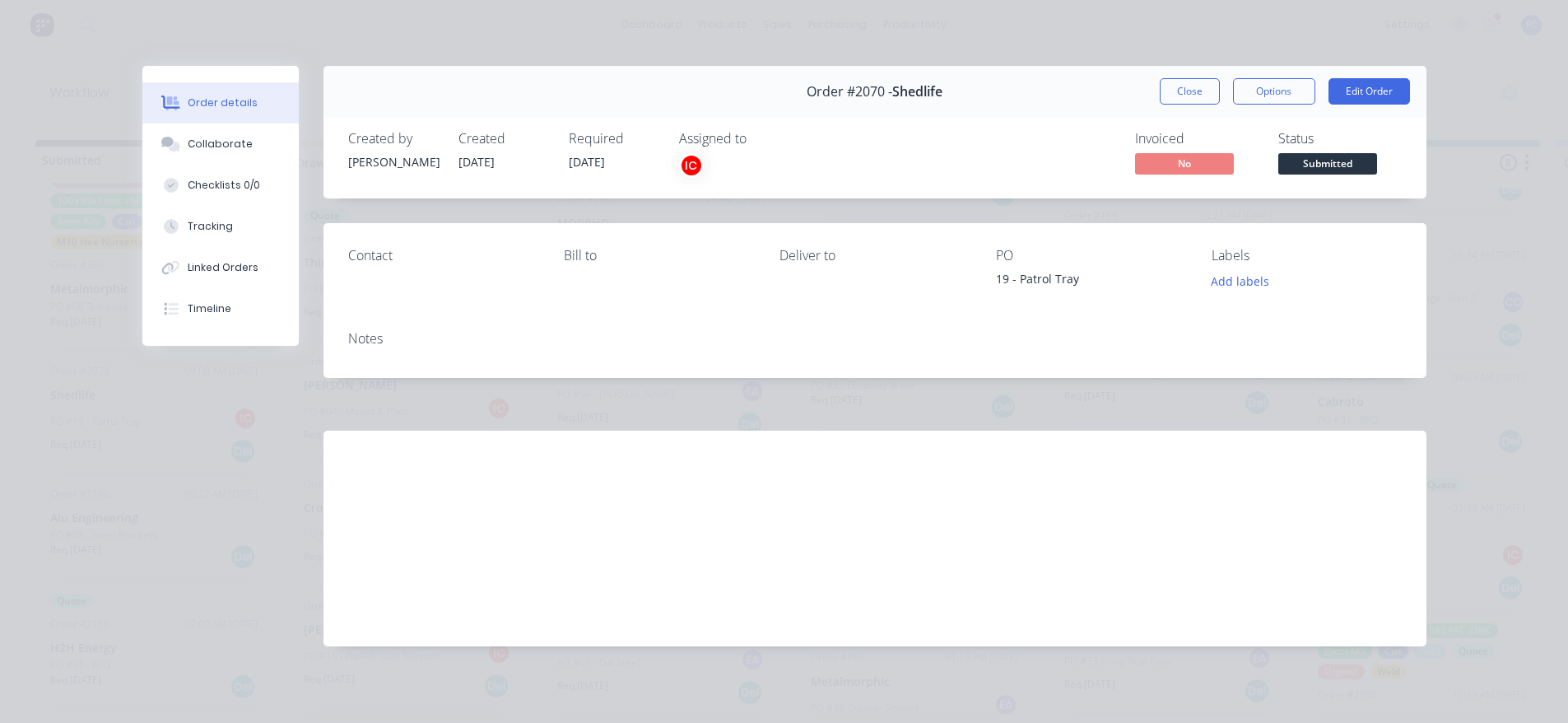
drag, startPoint x: 1209, startPoint y: 88, endPoint x: 675, endPoint y: 221, distance: 550.3
click at [1207, 88] on button "Close" at bounding box center [1189, 91] width 60 height 26
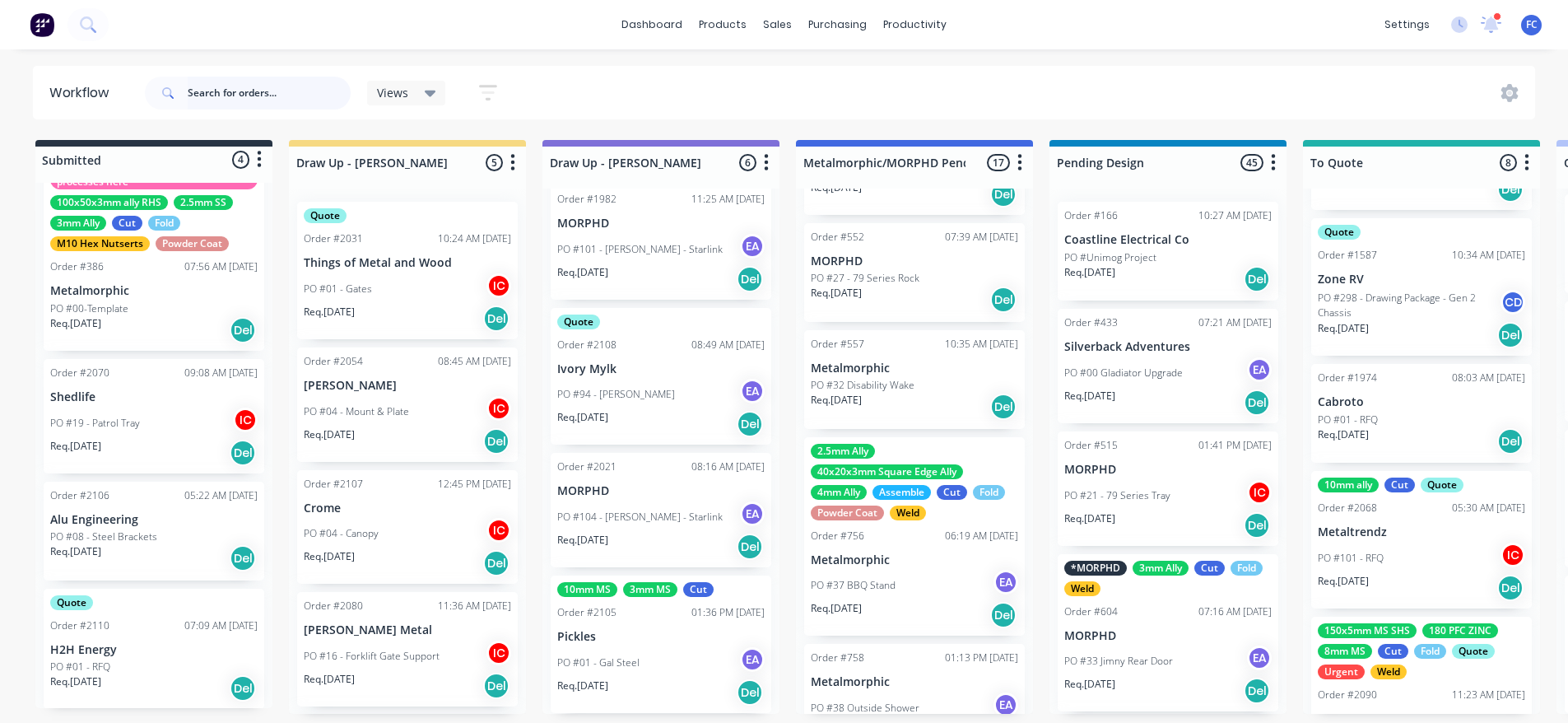
scroll to position [45, 0]
click at [95, 410] on div "PO #19 - Patrol Tray IC" at bounding box center [154, 421] width 208 height 31
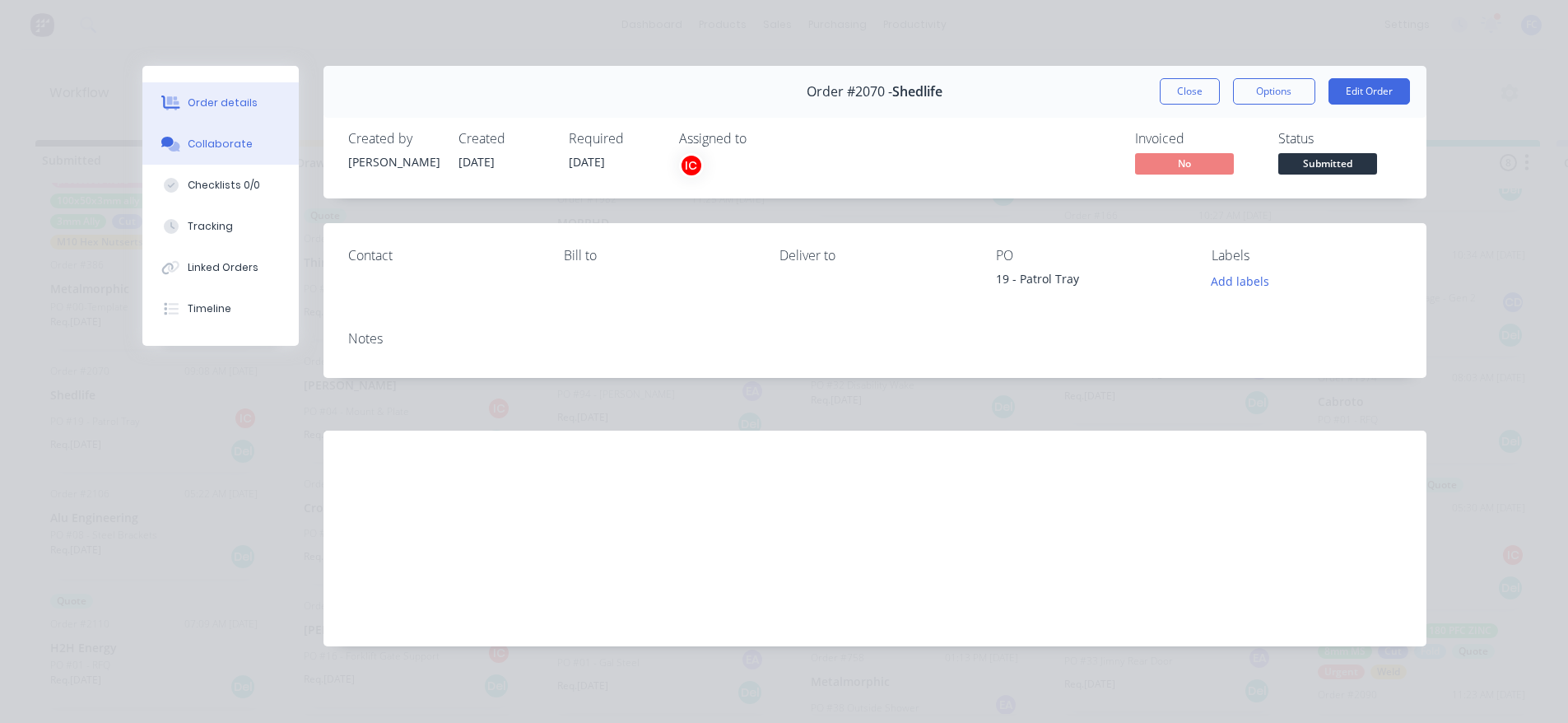
click at [201, 141] on div "Collaborate" at bounding box center [220, 144] width 65 height 15
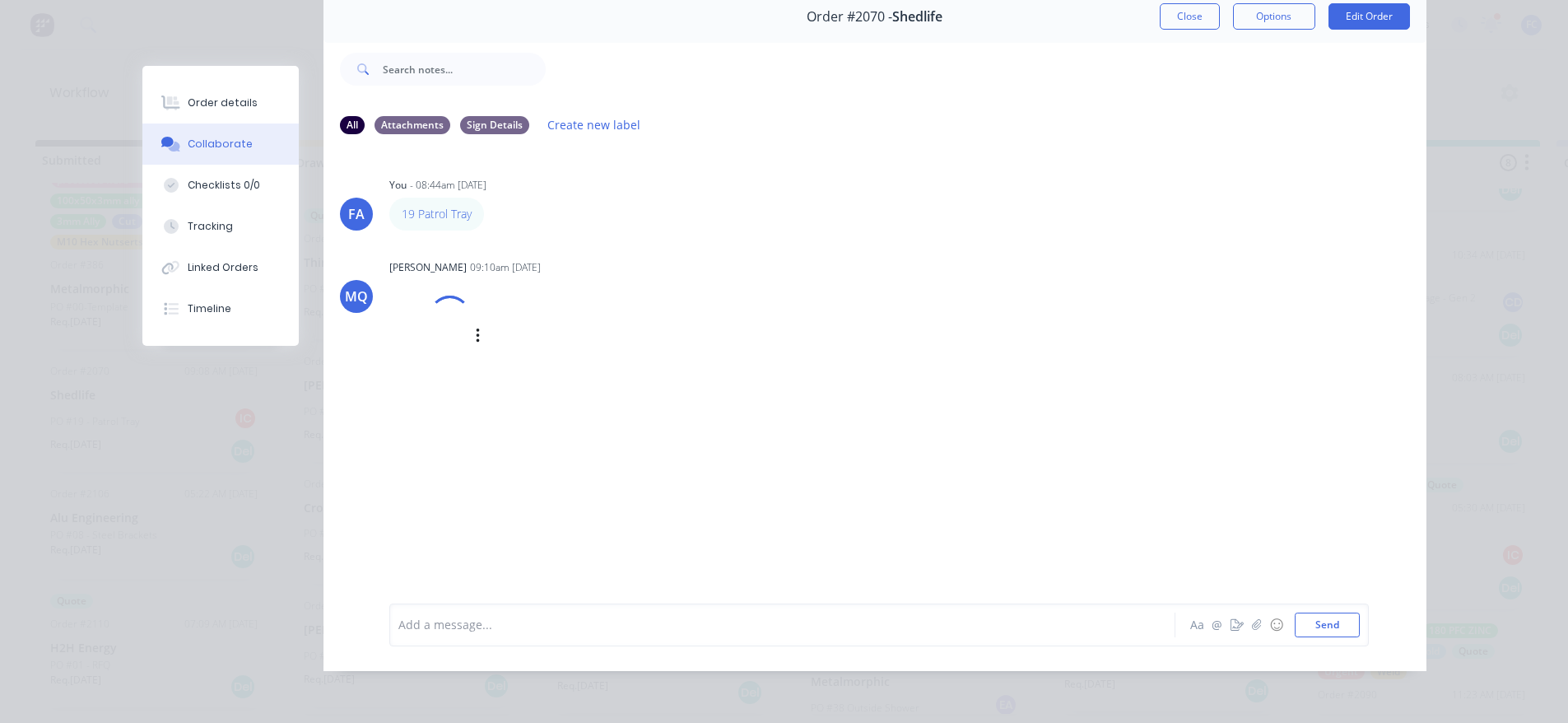
scroll to position [82, 0]
click at [1166, 9] on button "Close" at bounding box center [1189, 16] width 60 height 26
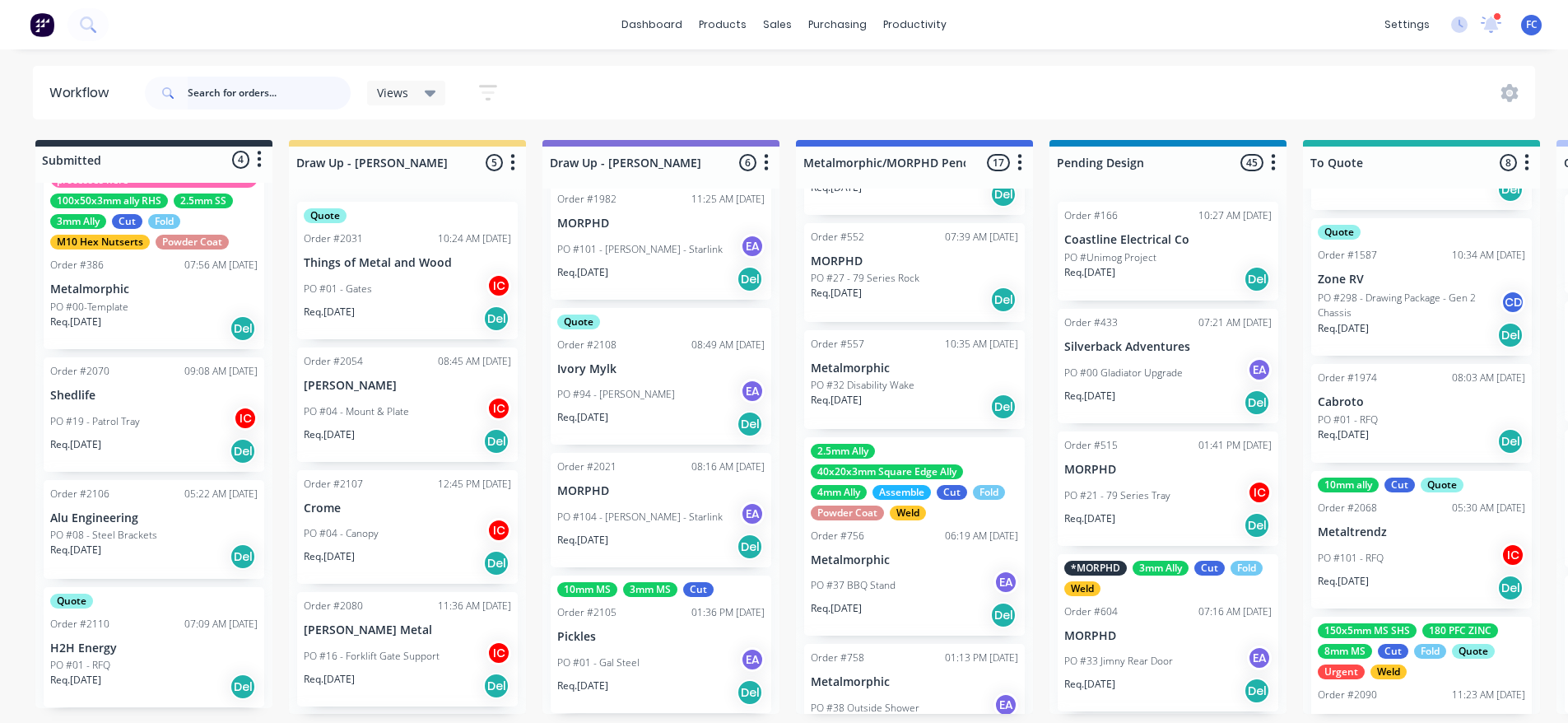
scroll to position [3, 0]
click at [83, 663] on p "PO #01 - RFQ" at bounding box center [80, 666] width 60 height 15
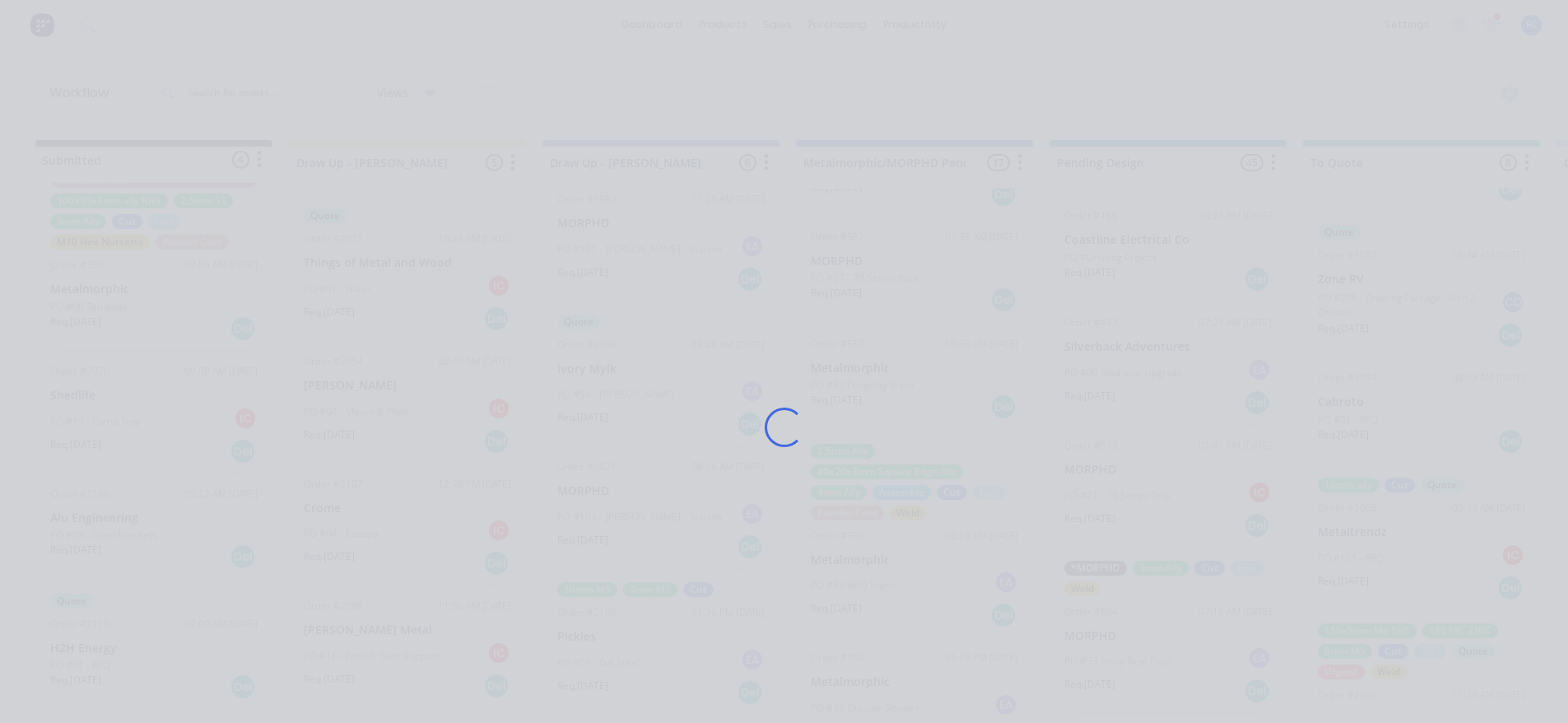
scroll to position [0, 0]
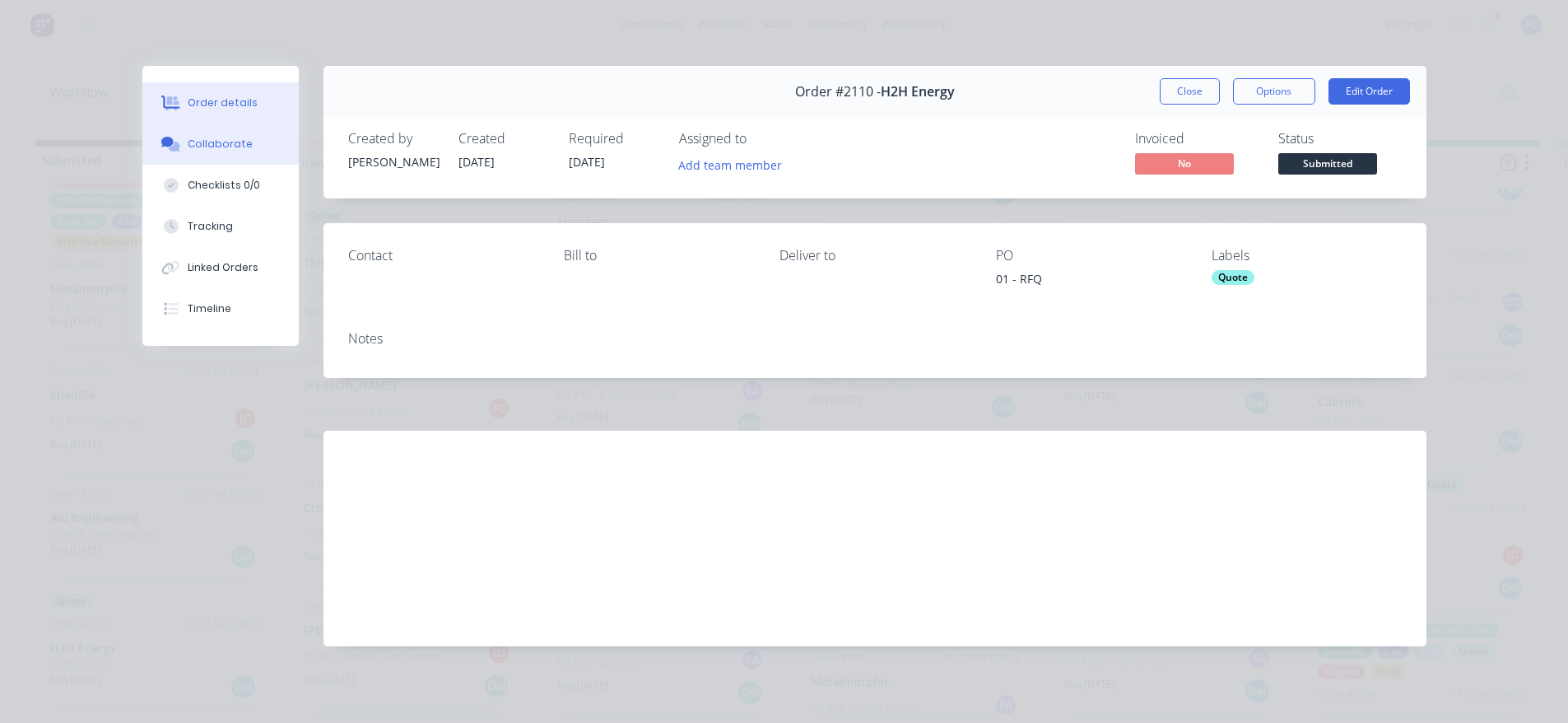
click at [207, 144] on div "Collaborate" at bounding box center [220, 144] width 65 height 15
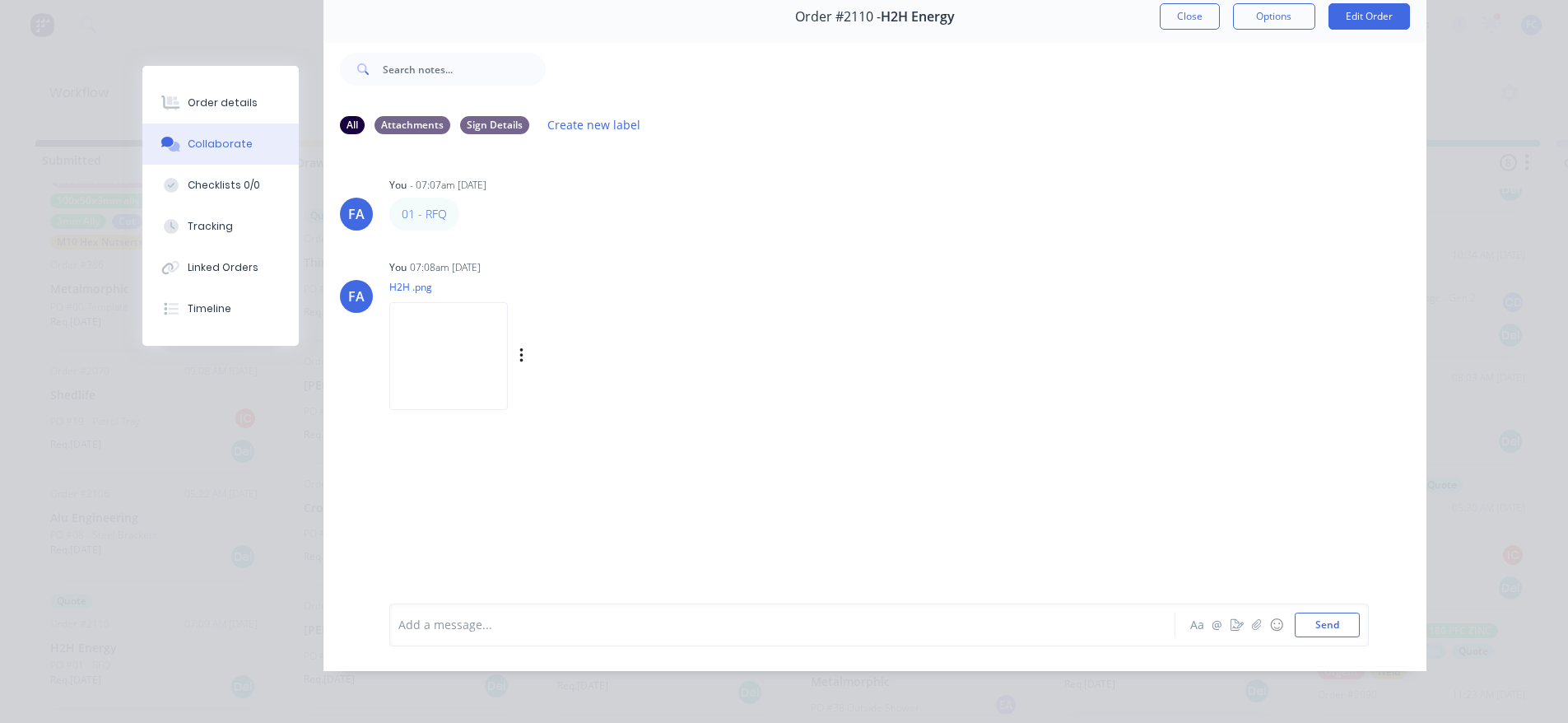
scroll to position [82, 0]
click at [443, 382] on img at bounding box center [448, 356] width 119 height 108
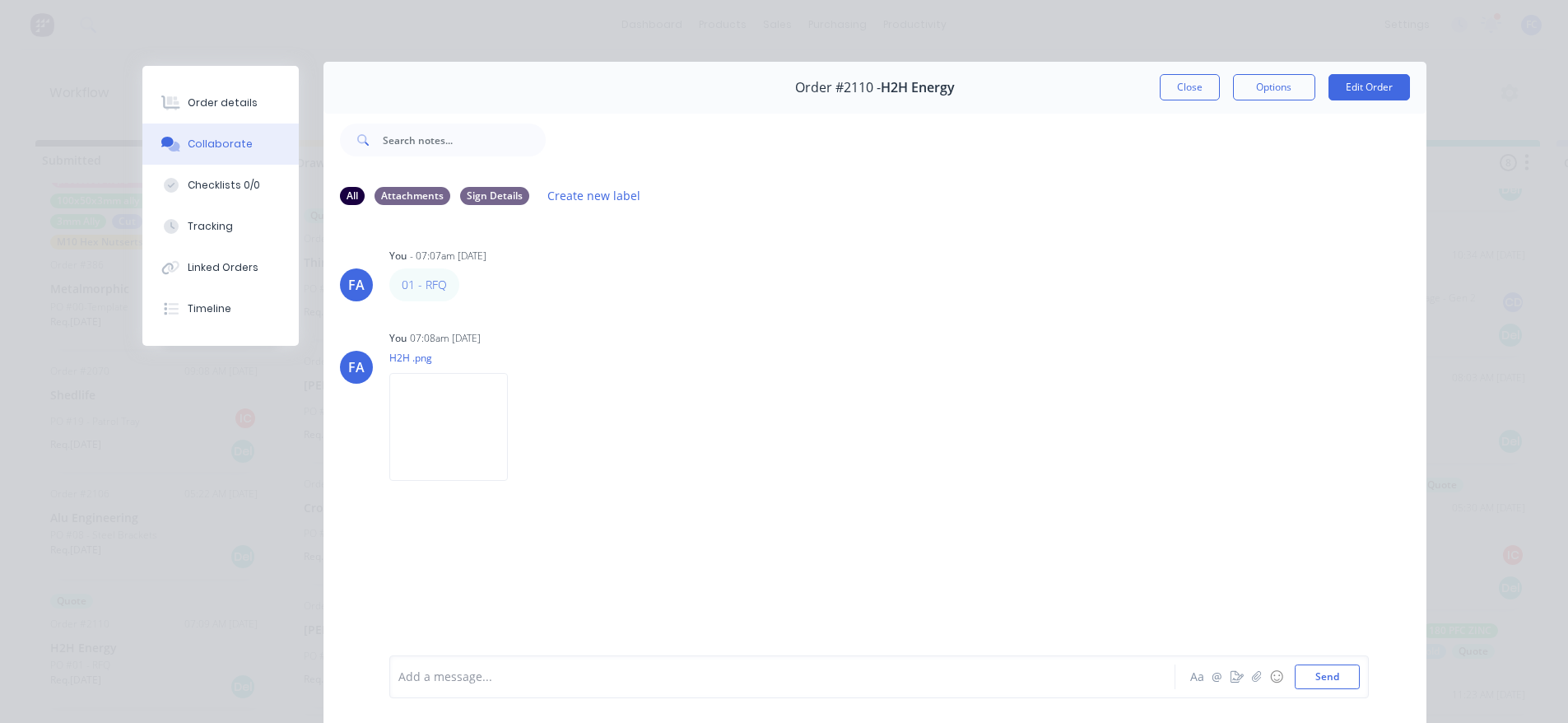
scroll to position [0, 0]
click at [1183, 92] on button "Close" at bounding box center [1189, 91] width 60 height 26
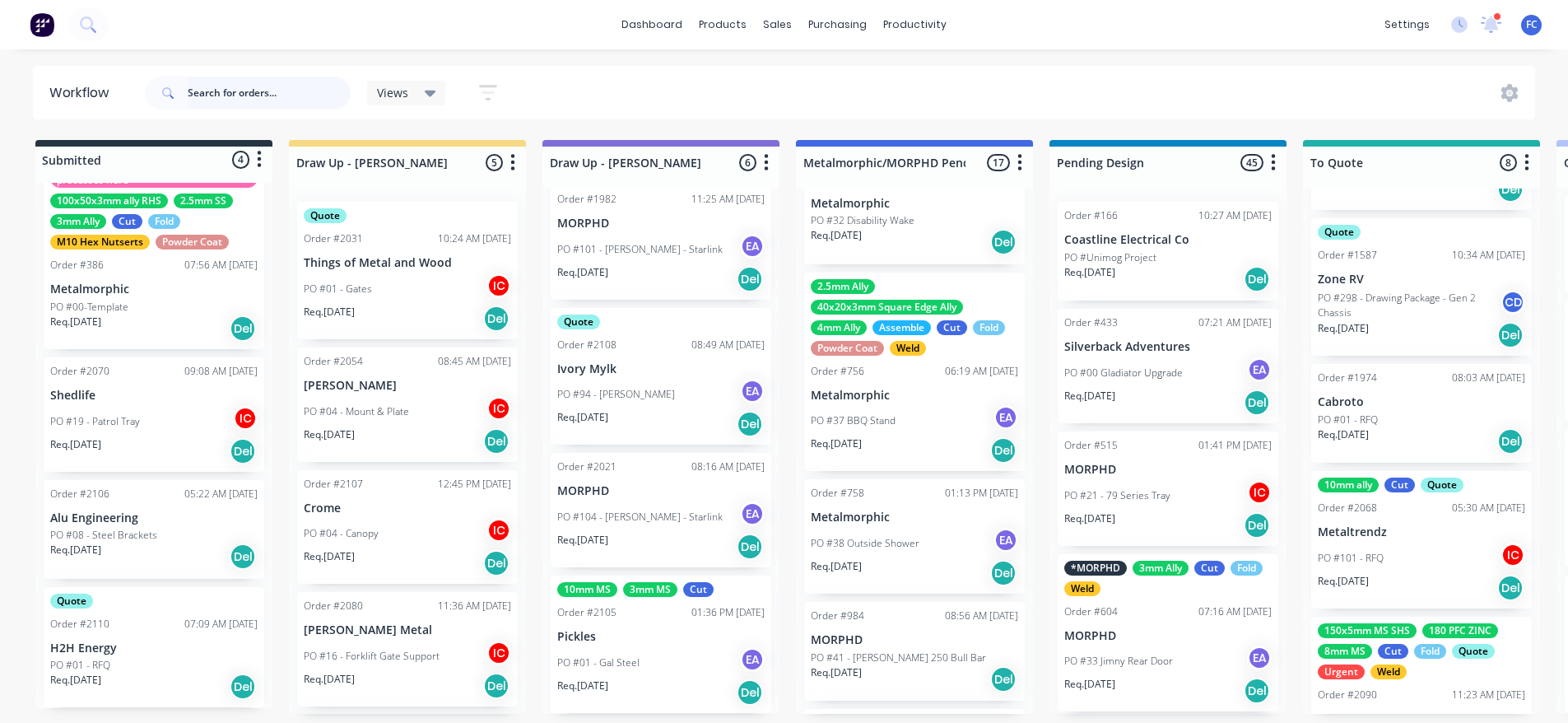
scroll to position [3, 0]
click at [629, 695] on div "Req. 27/08/25 Del" at bounding box center [660, 692] width 208 height 28
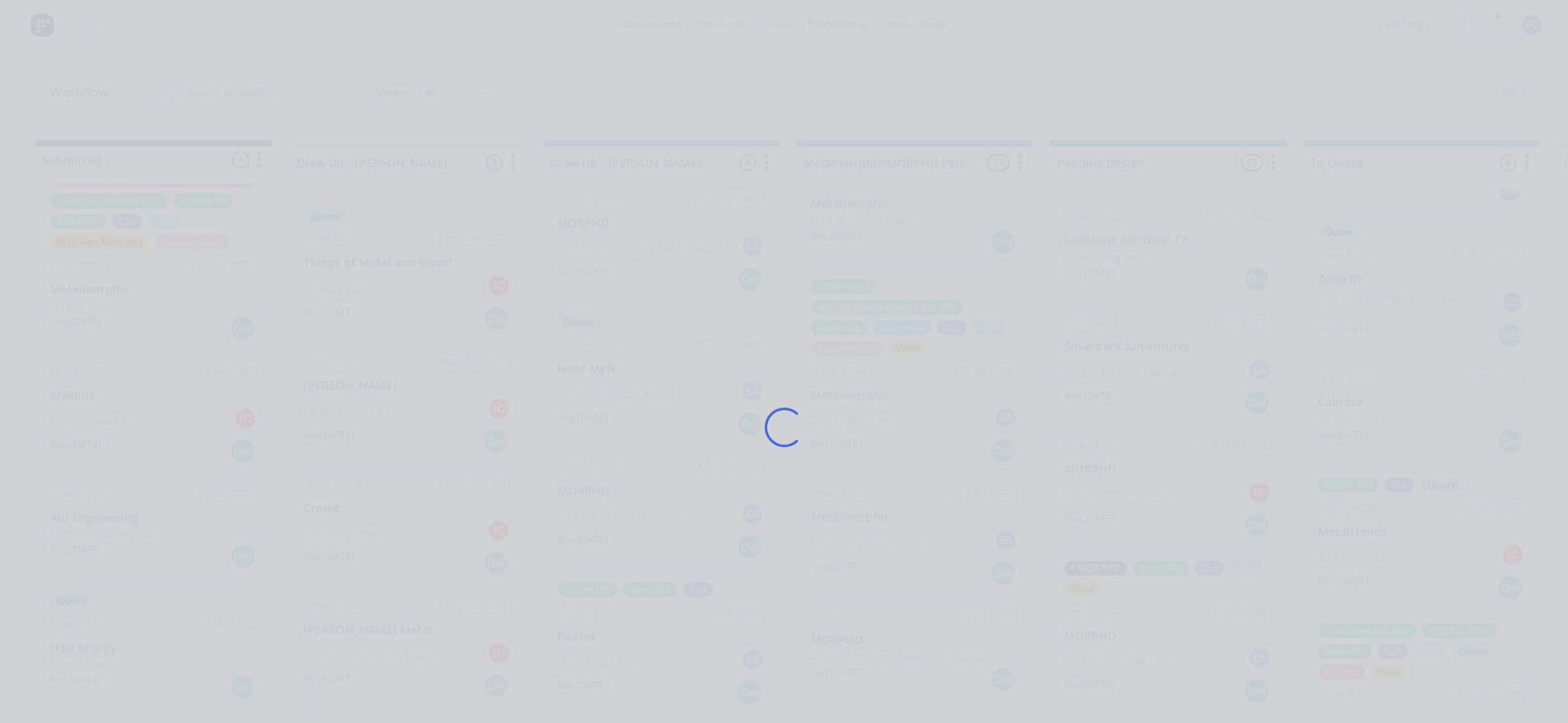
scroll to position [0, 0]
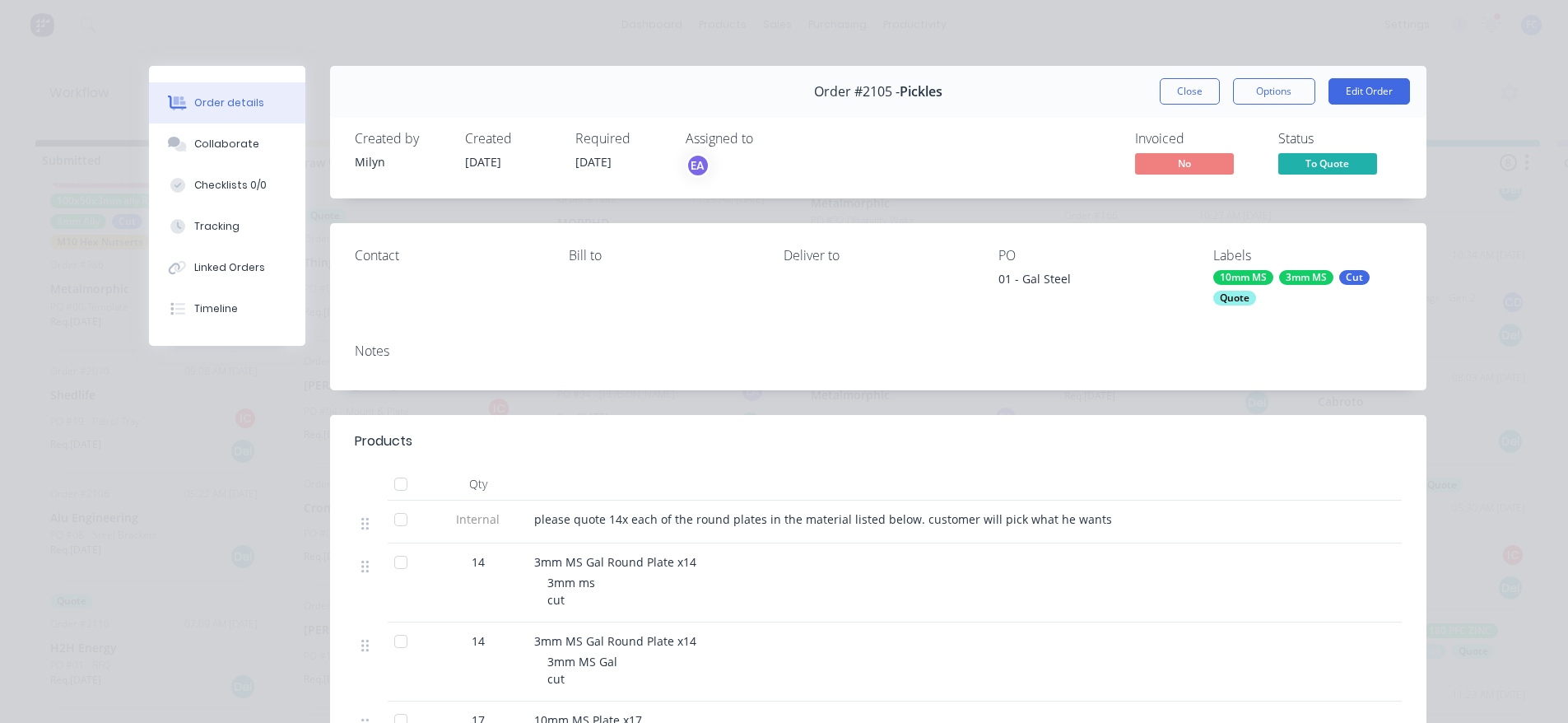
click at [225, 123] on button "Order details" at bounding box center [227, 103] width 156 height 41
click at [225, 127] on button "Collaborate" at bounding box center [227, 144] width 156 height 41
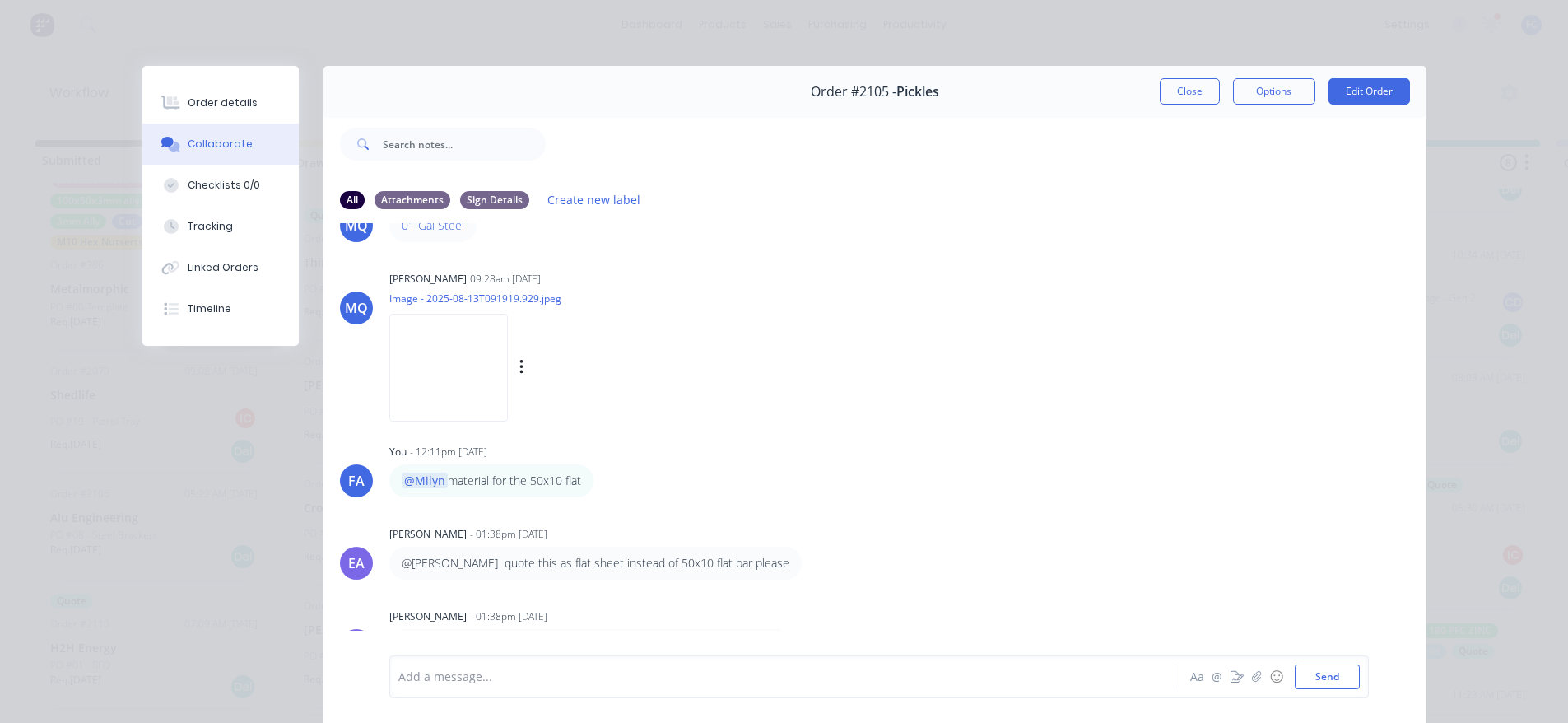
scroll to position [60, 0]
drag, startPoint x: 228, startPoint y: 98, endPoint x: 259, endPoint y: 188, distance: 95.2
click at [227, 98] on div "Order details" at bounding box center [222, 103] width 70 height 15
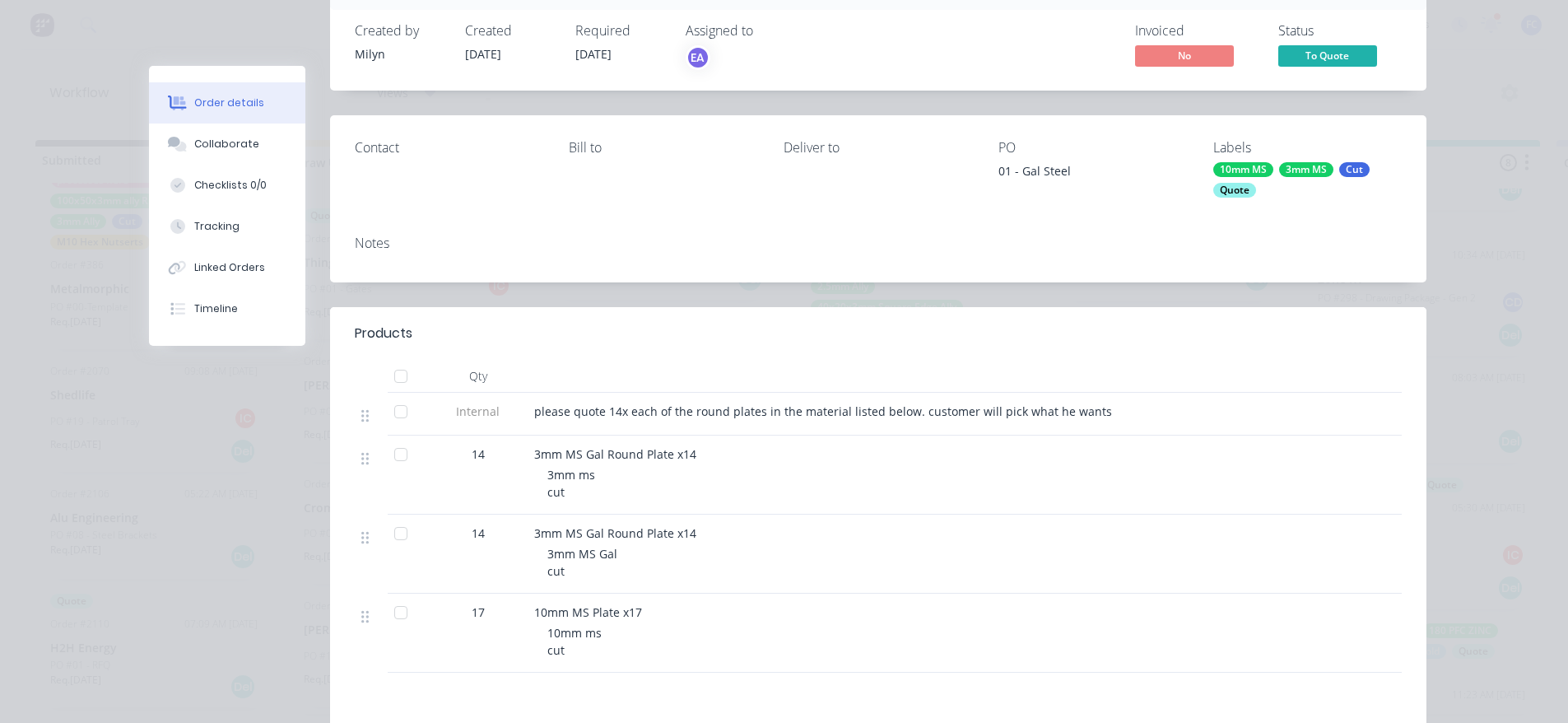
scroll to position [165, 0]
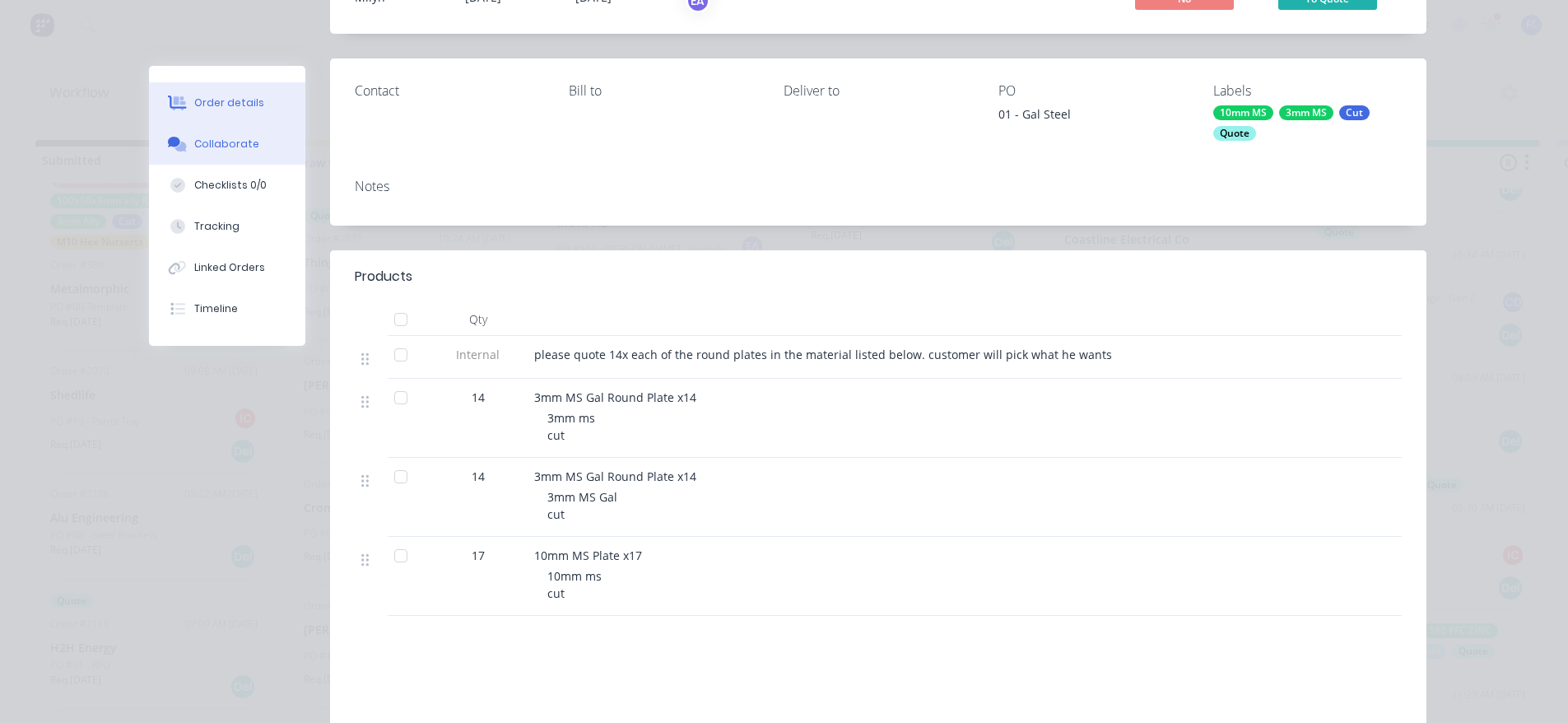
click at [216, 129] on button "Collaborate" at bounding box center [227, 144] width 156 height 41
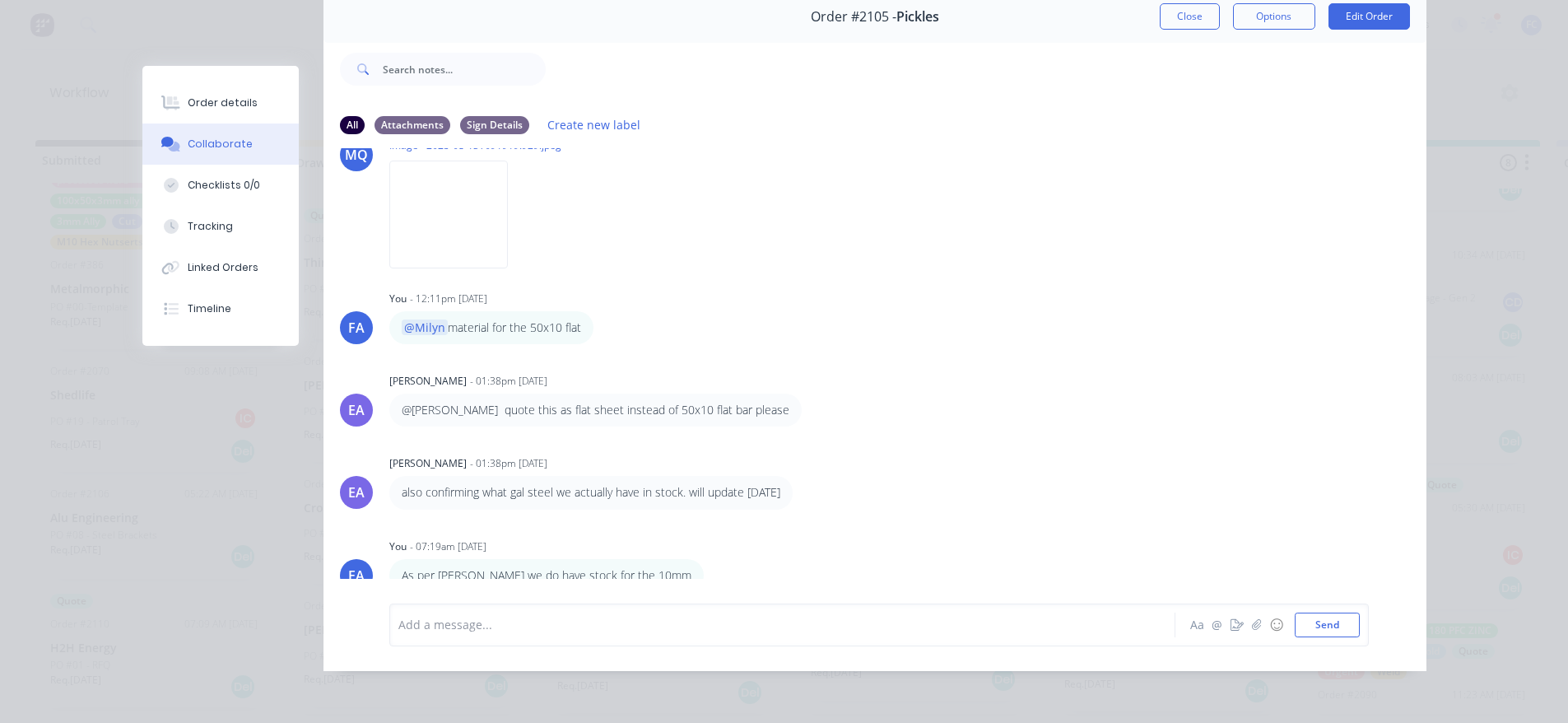
scroll to position [142, 0]
click at [649, 483] on p "also confirming what gal steel we actually have in stock. will update tomorrow" at bounding box center [591, 492] width 379 height 17
click at [712, 562] on div "Labels Edit Delete" at bounding box center [717, 574] width 10 height 24
click at [712, 565] on icon "button" at bounding box center [715, 574] width 5 height 19
click at [723, 531] on button "Edit" at bounding box center [774, 545] width 103 height 27
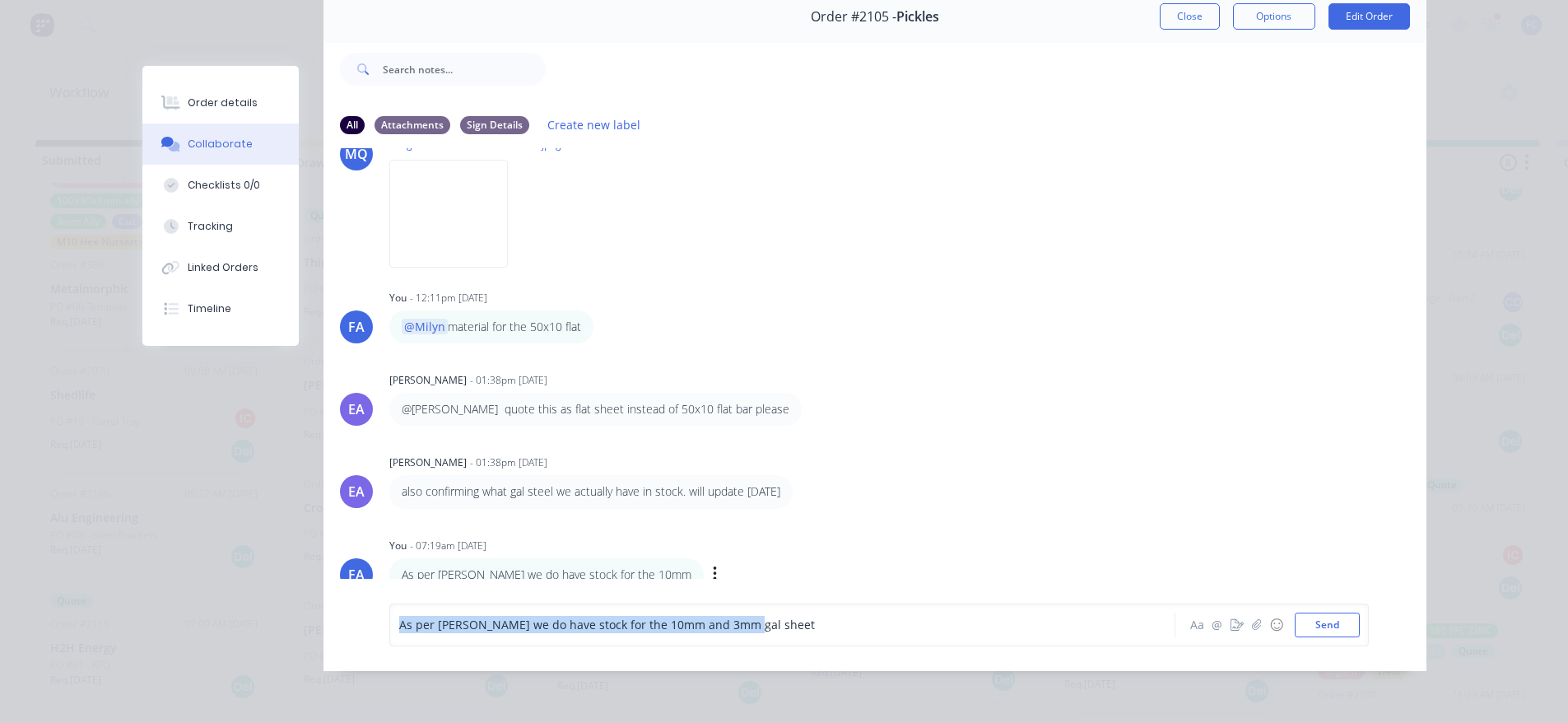
drag, startPoint x: 771, startPoint y: 625, endPoint x: 356, endPoint y: 625, distance: 415.0
click at [356, 625] on div "As per Emma we do have stock for the 10mm and 3mm gal sheet Aa @ ☺ Send" at bounding box center [874, 625] width 1103 height 93
click at [695, 630] on span "As per Emma we do have stock for the 10mm and 3mm gal sheet" at bounding box center [607, 625] width 416 height 16
drag, startPoint x: 640, startPoint y: 625, endPoint x: 872, endPoint y: 624, distance: 232.0
click at [872, 624] on div "As per Emma we do have stock for the 10mm and 3mm gal sheet" at bounding box center [759, 625] width 720 height 18
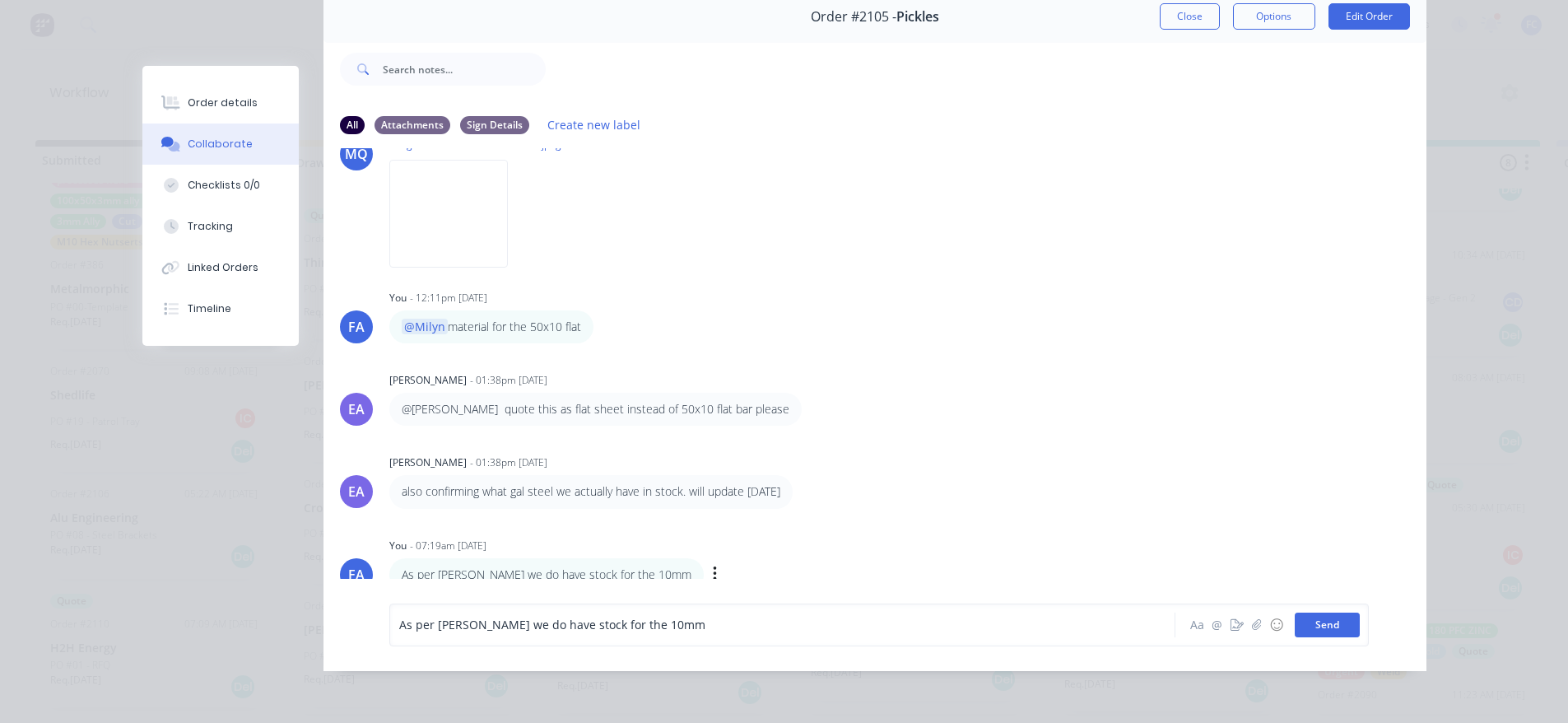
click at [1299, 619] on button "Send" at bounding box center [1327, 625] width 65 height 24
click at [1254, 627] on icon "button" at bounding box center [1256, 625] width 10 height 12
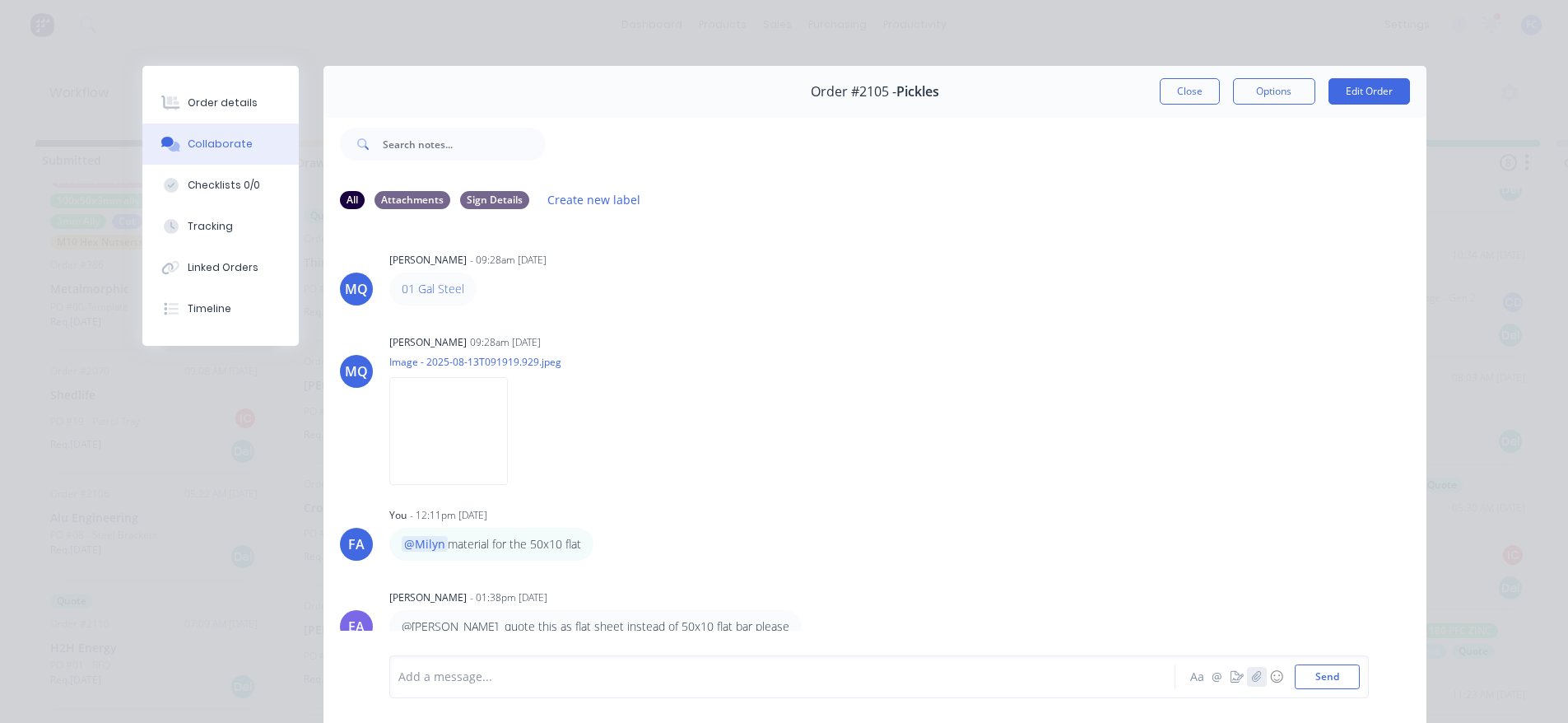
scroll to position [0, 0]
drag, startPoint x: 474, startPoint y: 290, endPoint x: 399, endPoint y: 284, distance: 75.2
click at [389, 284] on div "01 Gal Steel" at bounding box center [646, 289] width 514 height 33
copy link "01 Gal Steel"
click at [242, 107] on div "Order details" at bounding box center [222, 103] width 70 height 15
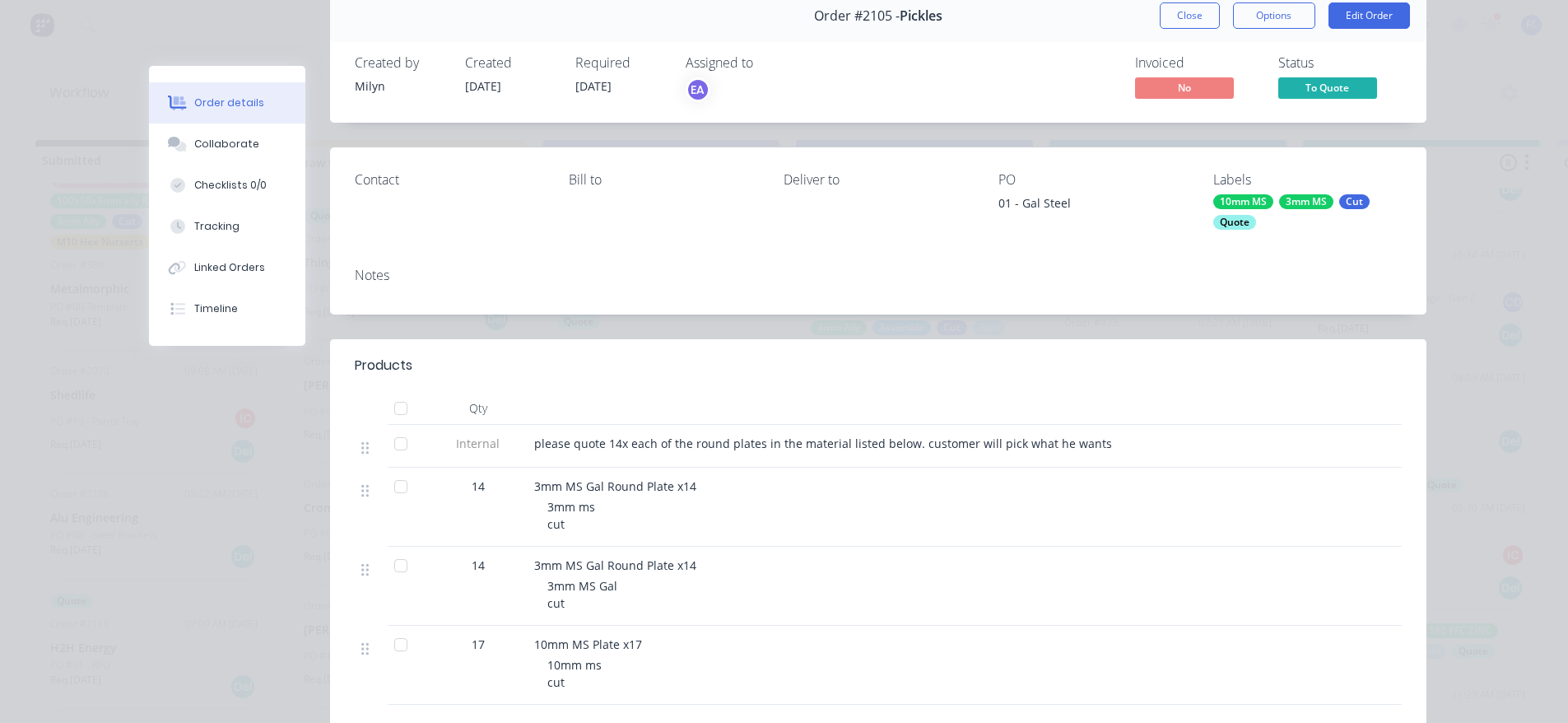
scroll to position [82, 0]
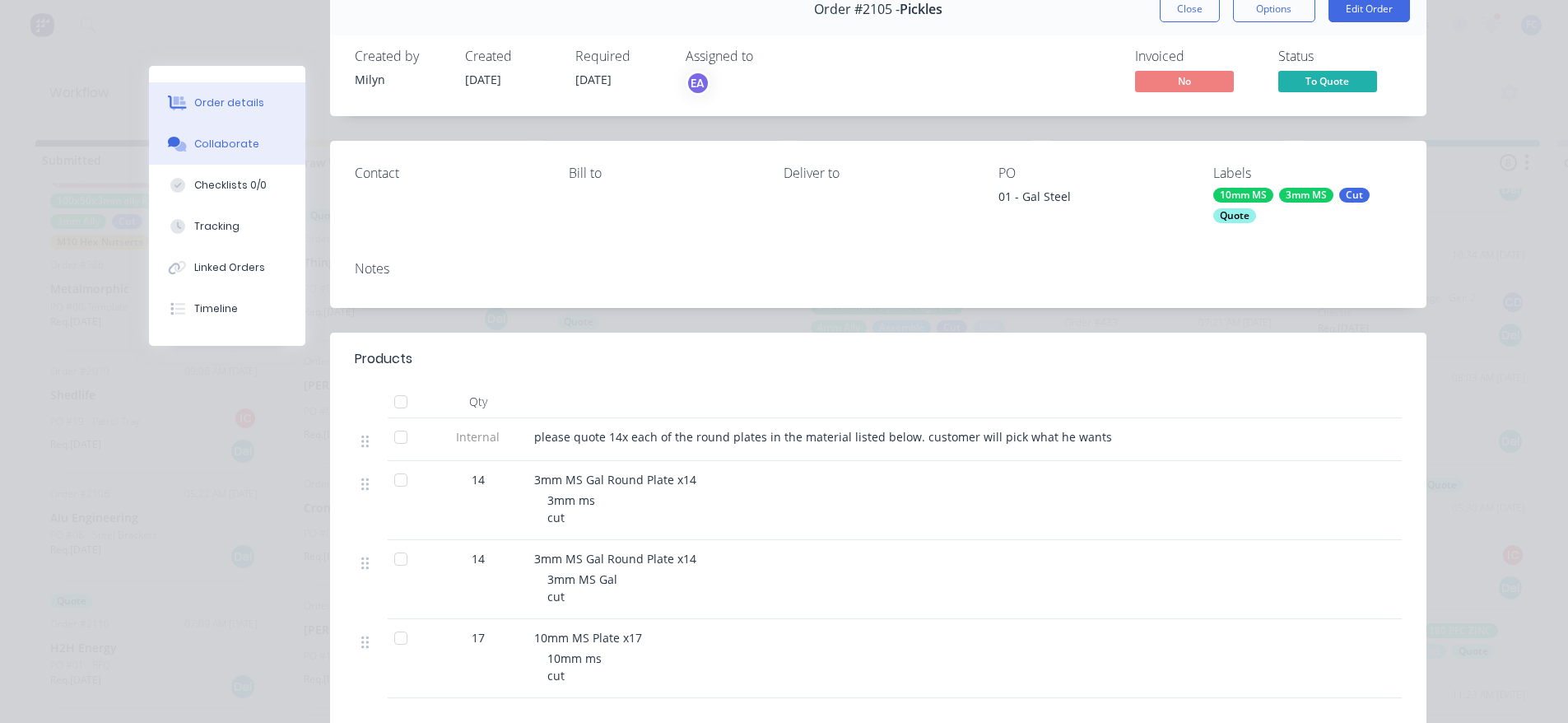
click at [229, 151] on div "Collaborate" at bounding box center [226, 144] width 65 height 15
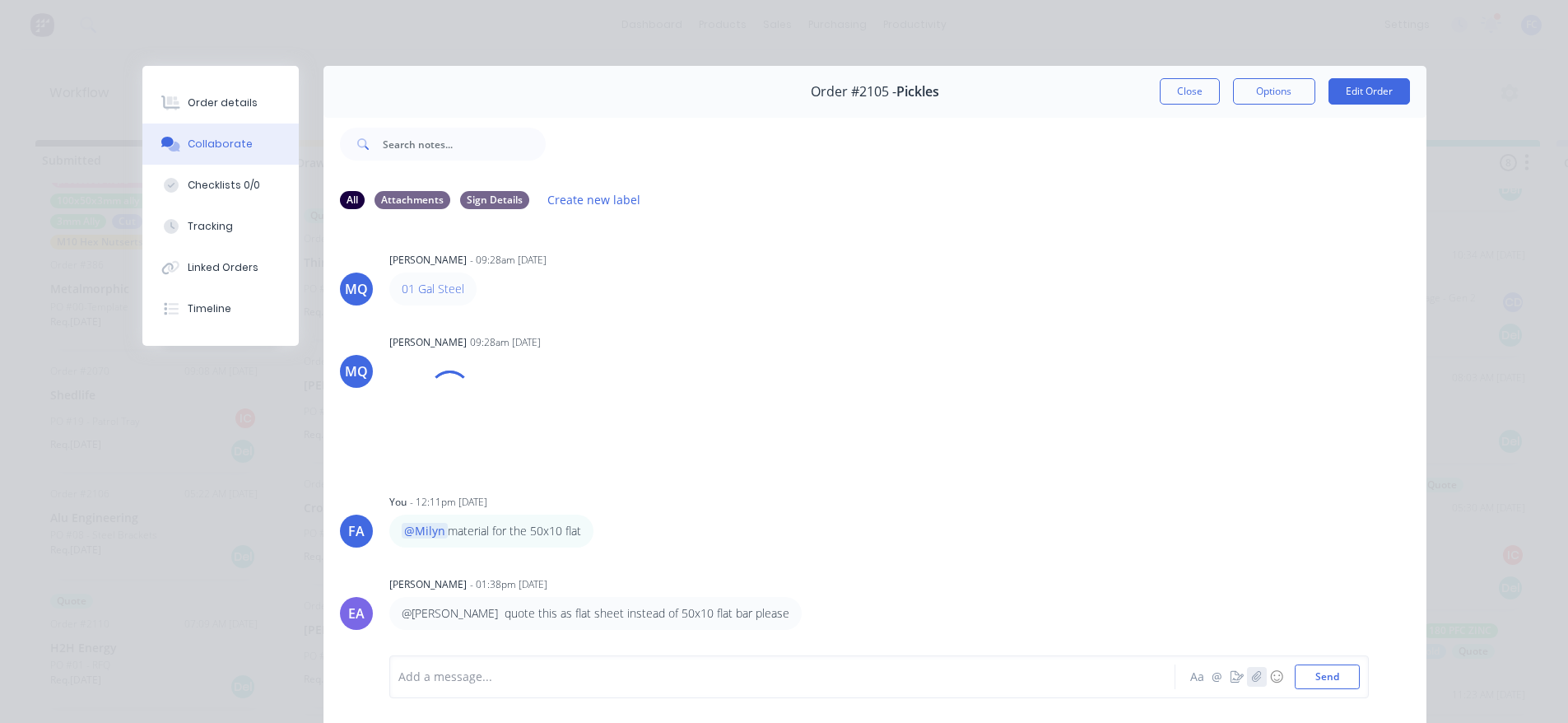
click at [1252, 677] on icon "button" at bounding box center [1256, 677] width 10 height 12
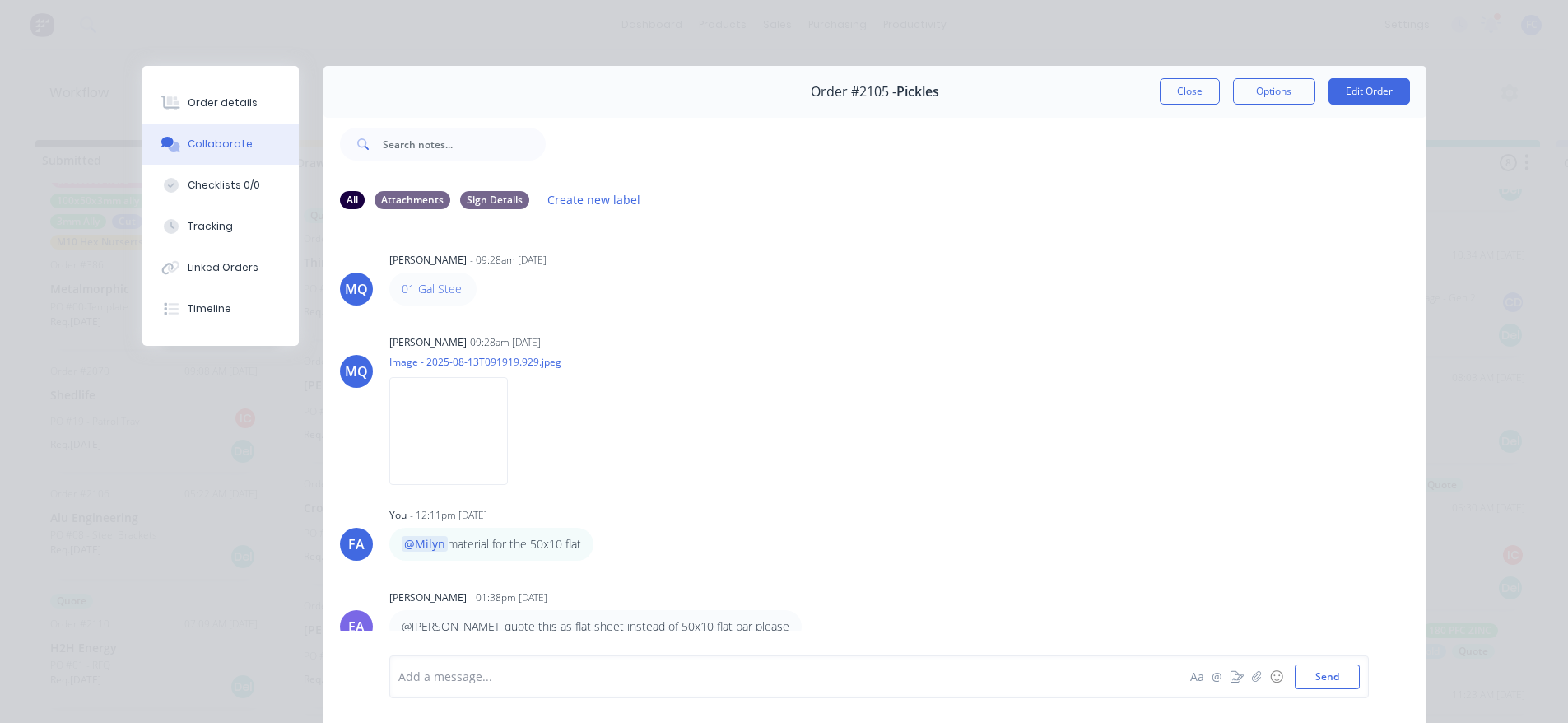
click at [1162, 84] on button "Close" at bounding box center [1189, 91] width 60 height 26
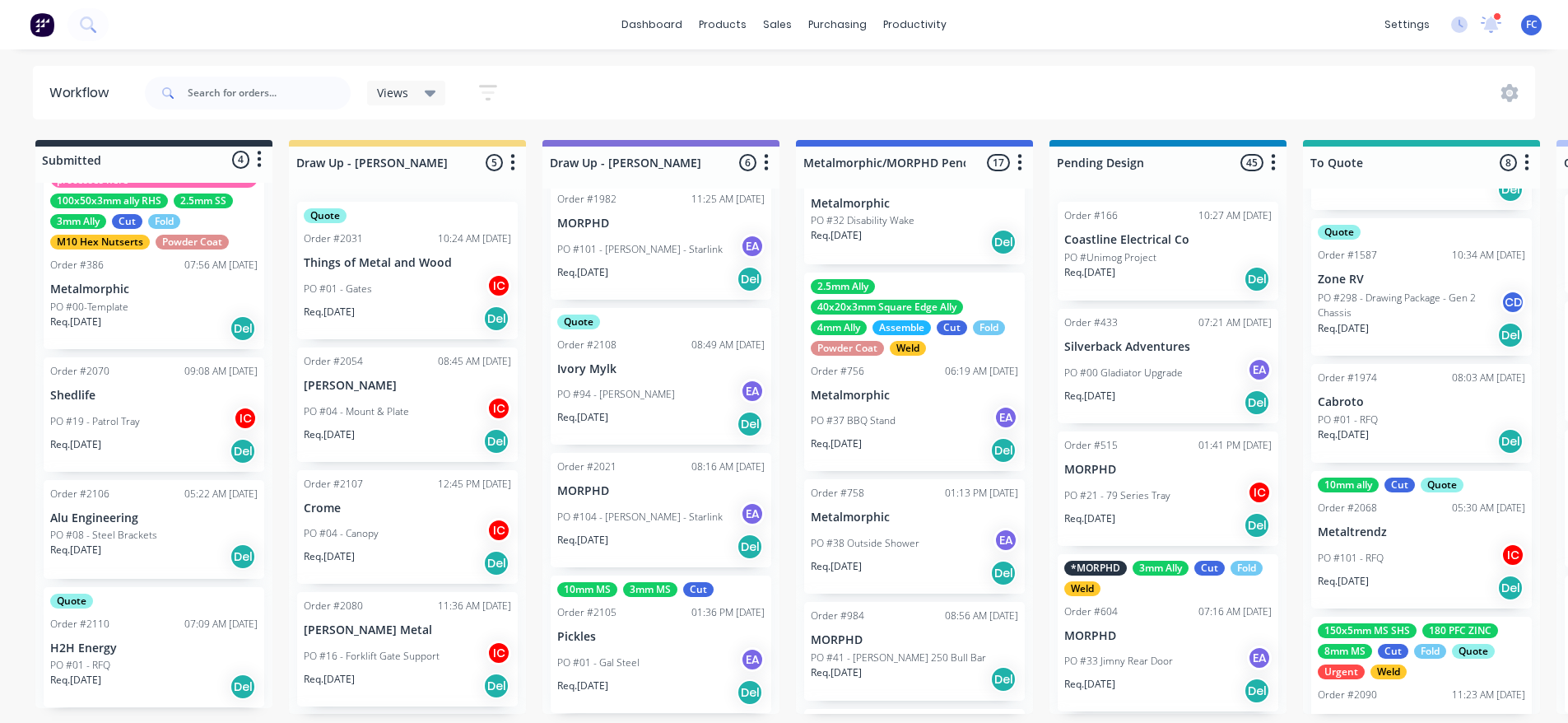
click at [111, 515] on p "Alu Engineering" at bounding box center [154, 518] width 208 height 14
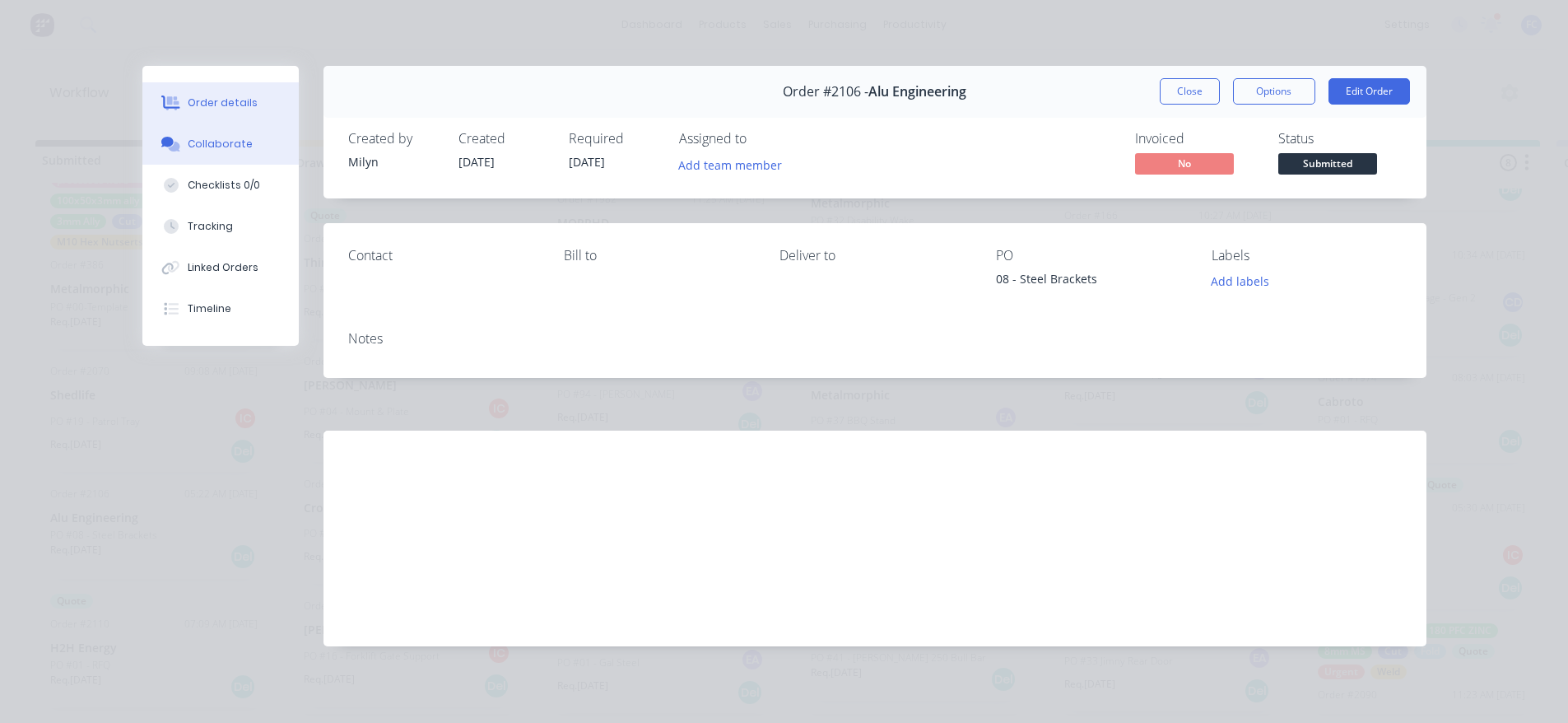
drag, startPoint x: 221, startPoint y: 136, endPoint x: 216, endPoint y: 144, distance: 9.4
click at [220, 136] on div "Collaborate" at bounding box center [220, 144] width 65 height 15
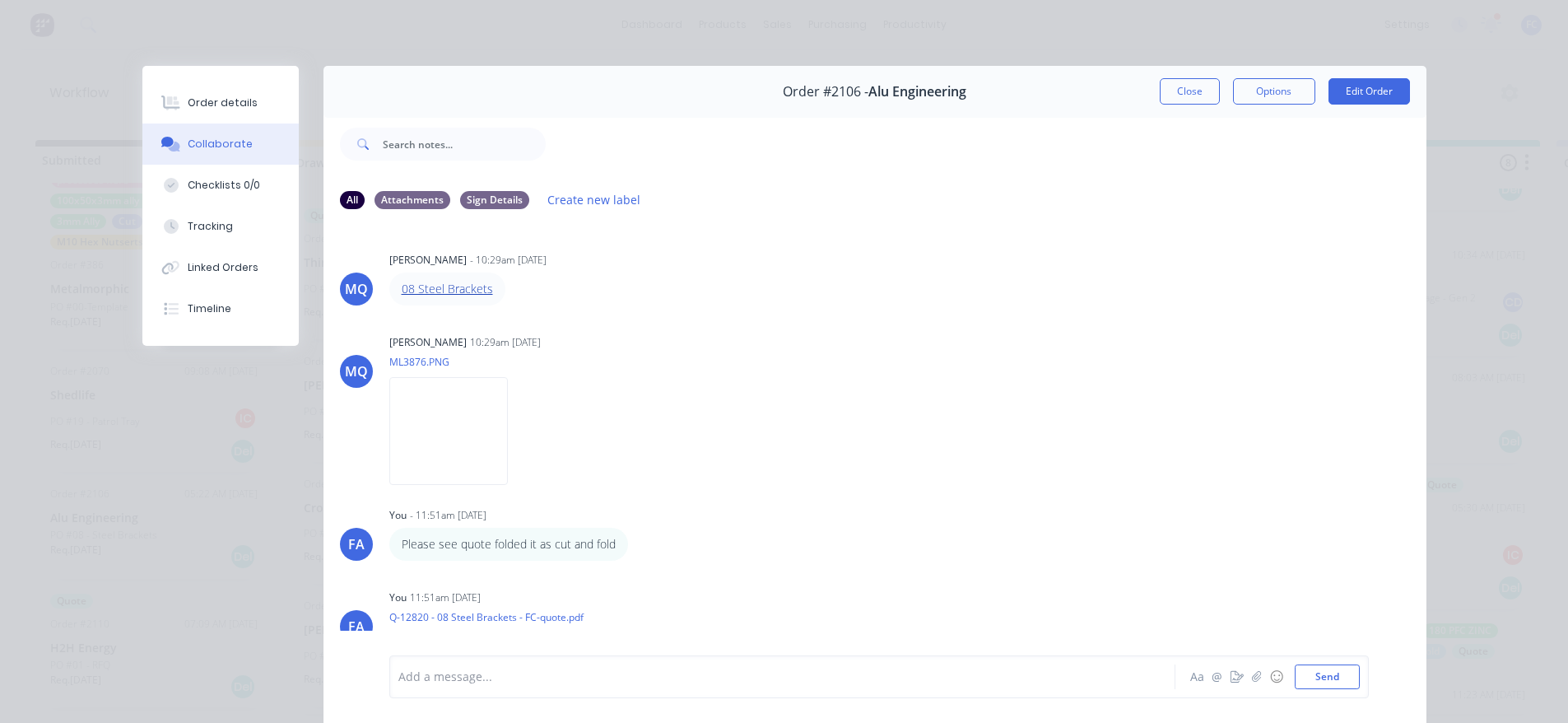
drag, startPoint x: 424, startPoint y: 277, endPoint x: 403, endPoint y: 290, distance: 24.7
click at [1174, 92] on button "Close" at bounding box center [1189, 91] width 60 height 26
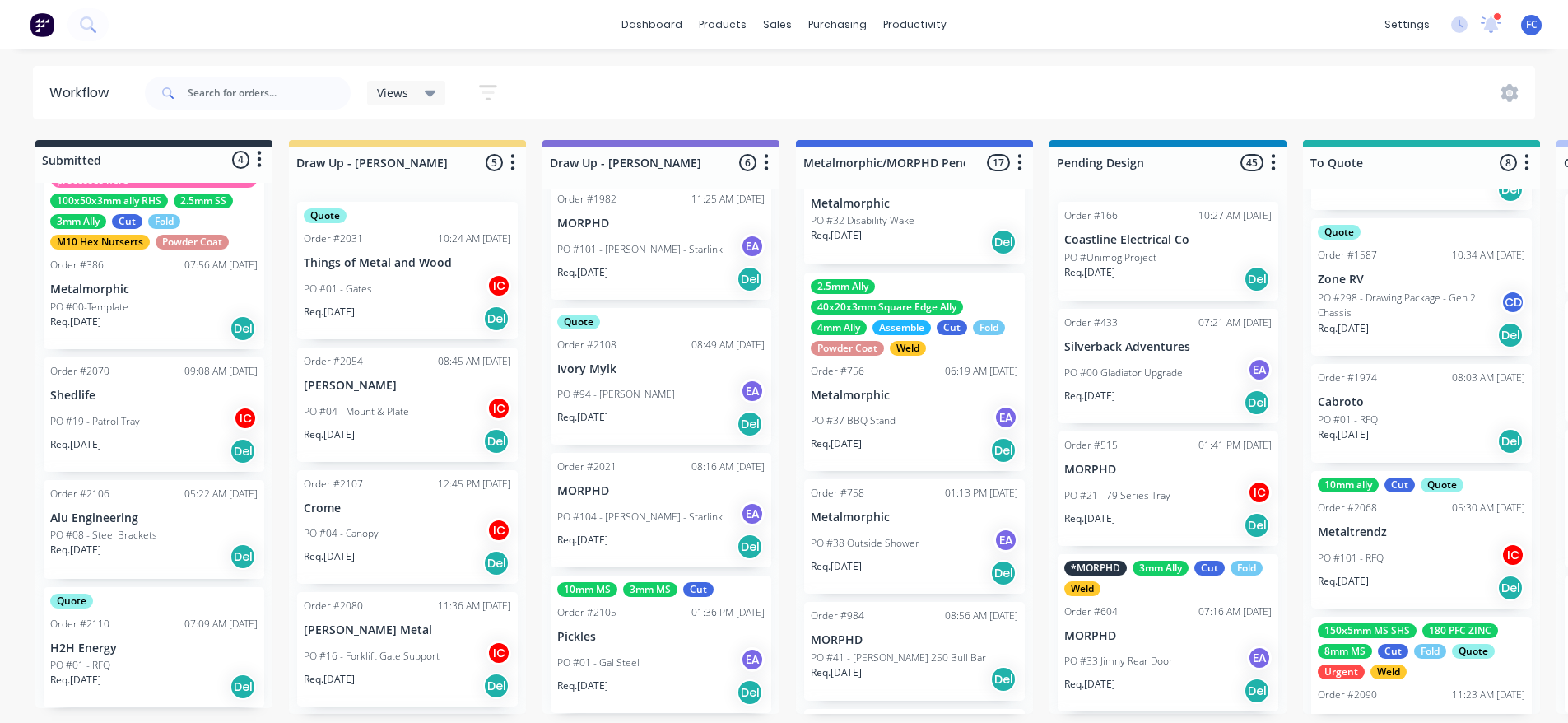
click at [89, 646] on p "H2H Energy" at bounding box center [154, 648] width 208 height 14
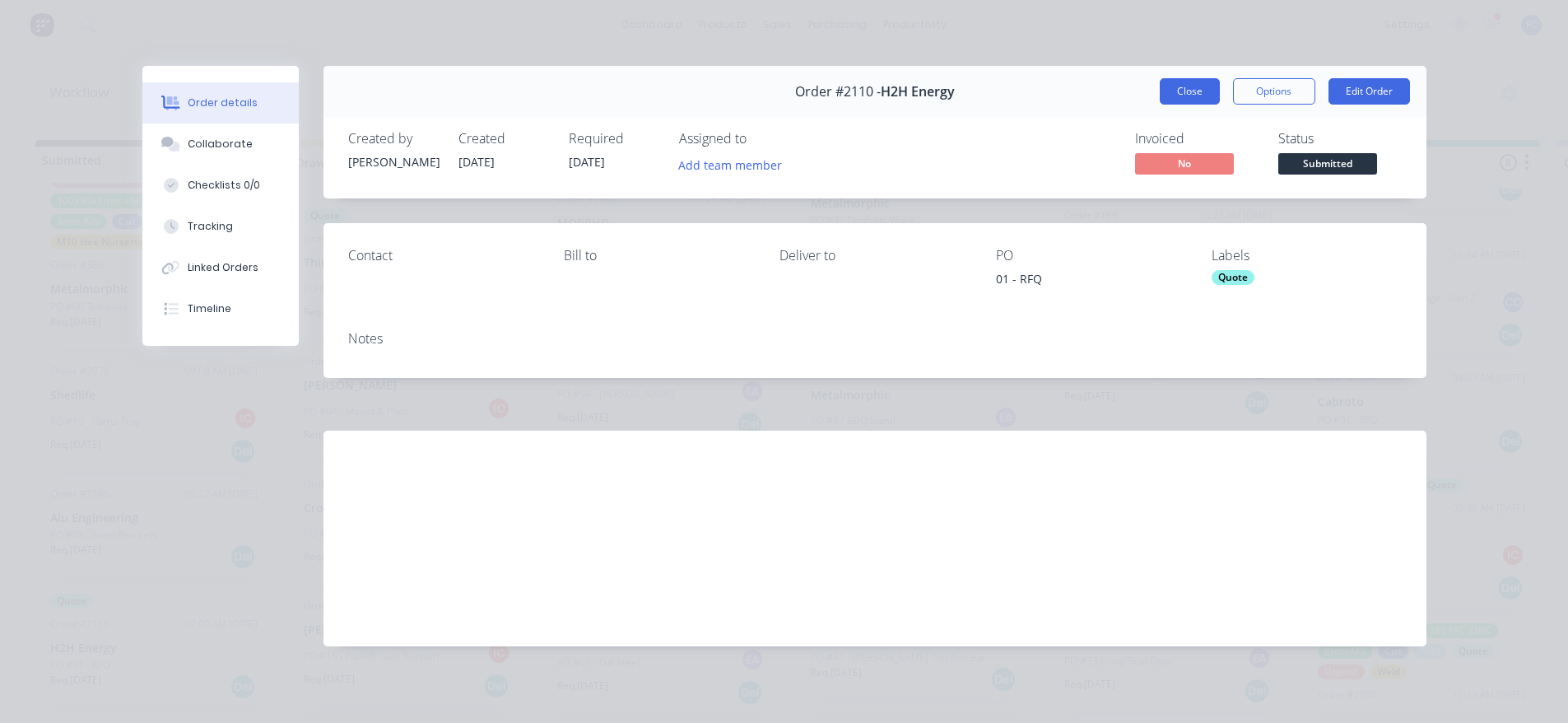
click at [1176, 82] on button "Close" at bounding box center [1189, 91] width 60 height 26
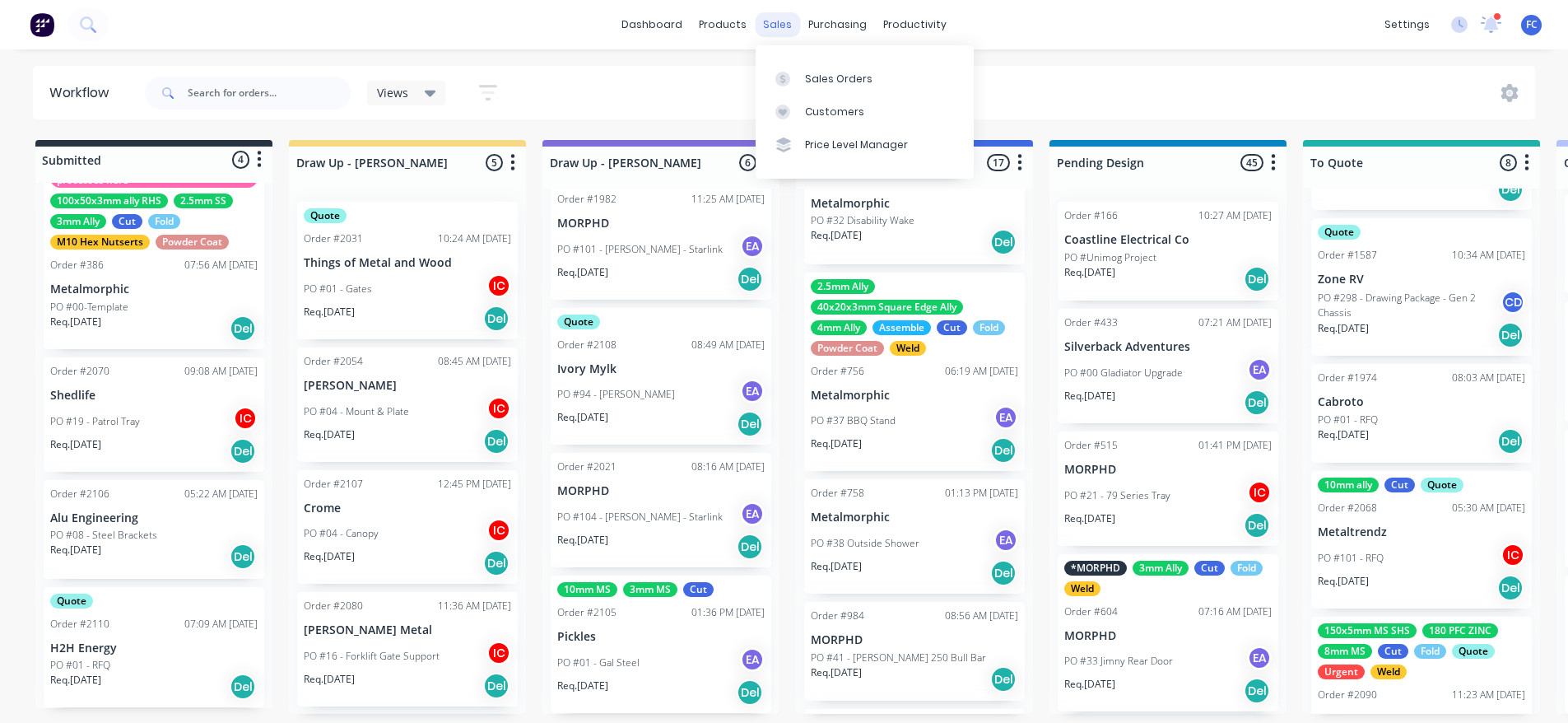
click at [775, 24] on div "sales" at bounding box center [777, 24] width 45 height 24
click at [808, 70] on link "Sales Orders" at bounding box center [864, 77] width 218 height 33
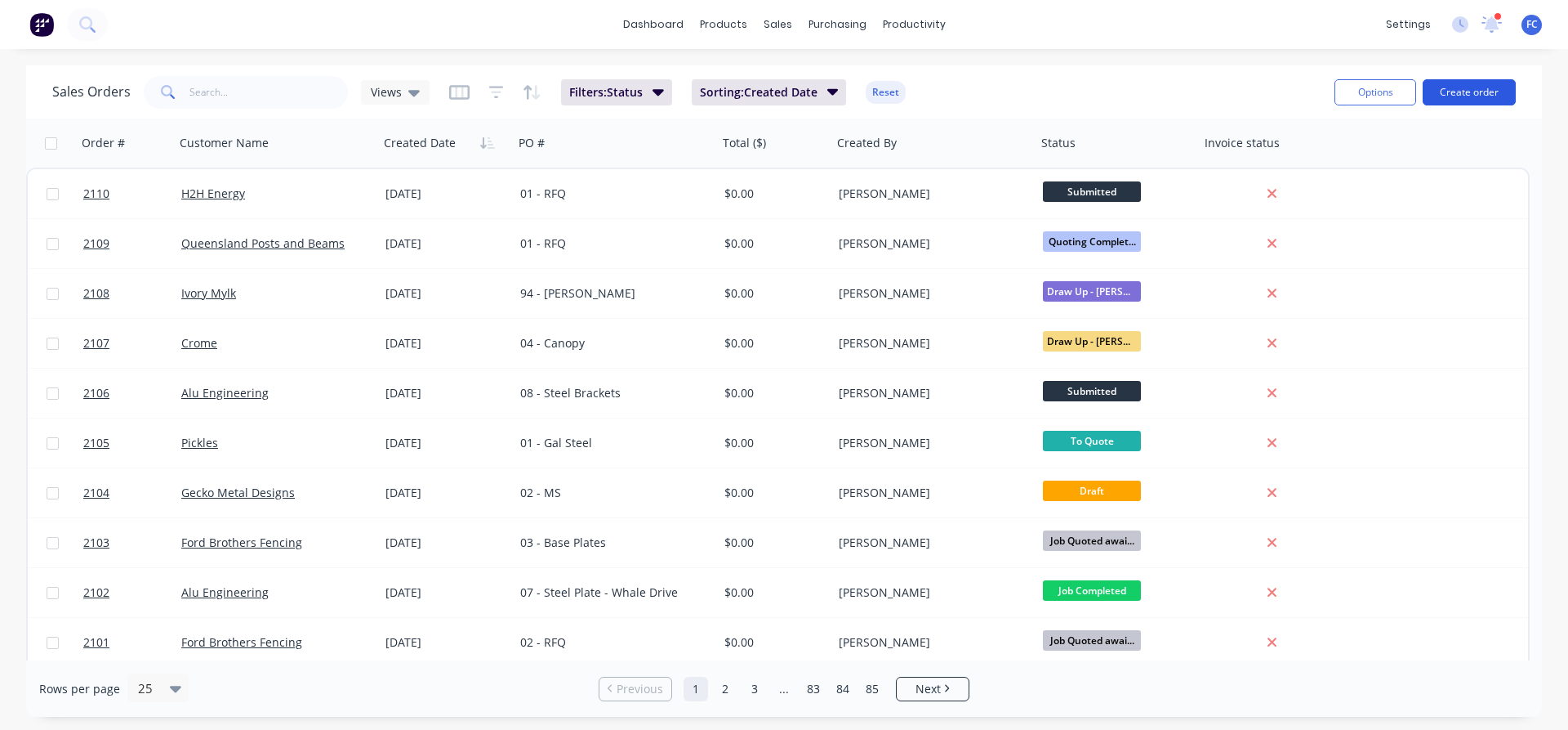
click at [1468, 89] on button "Create order" at bounding box center [1469, 92] width 94 height 26
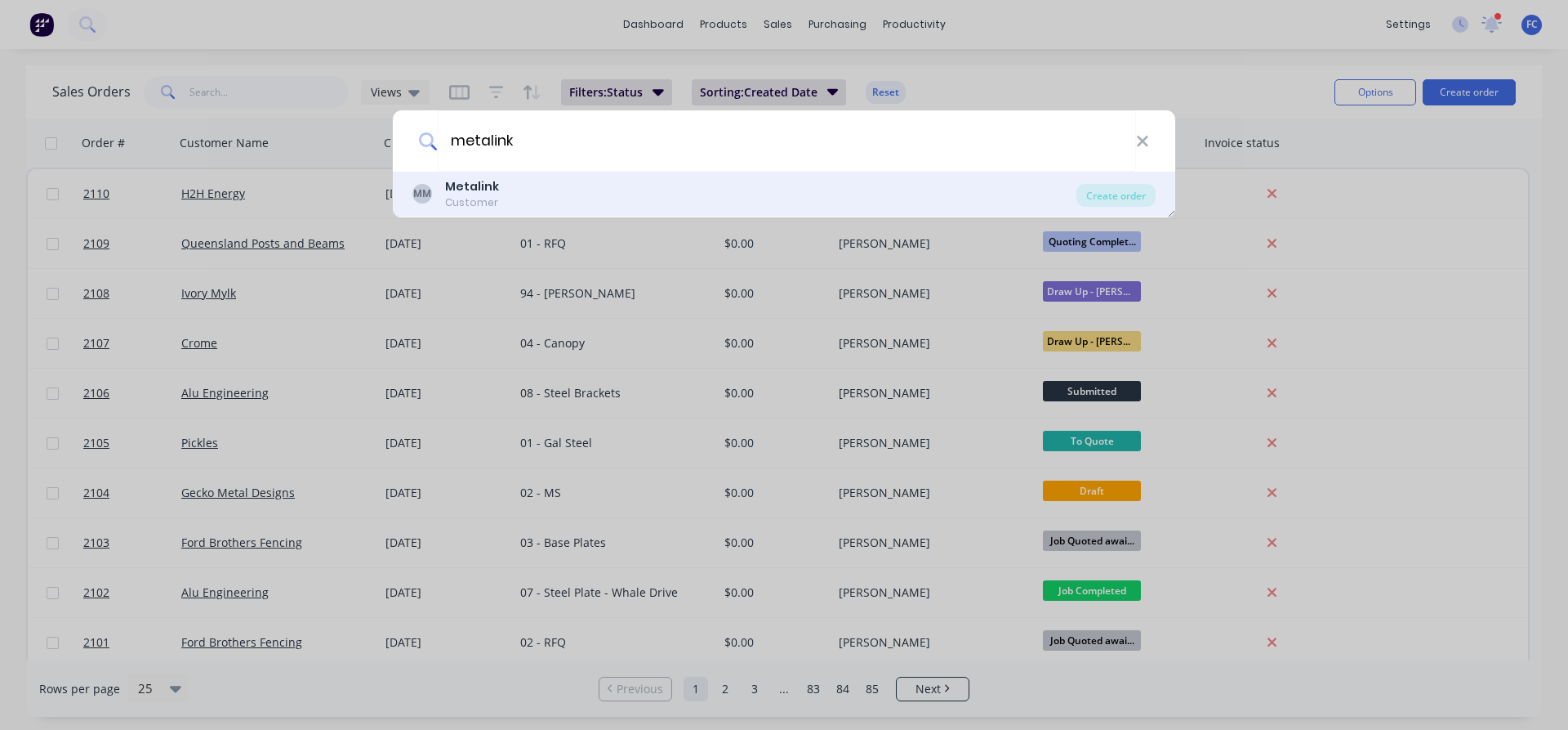
type input "metalink"
click at [499, 197] on div "MM Metalink Customer" at bounding box center [744, 194] width 664 height 32
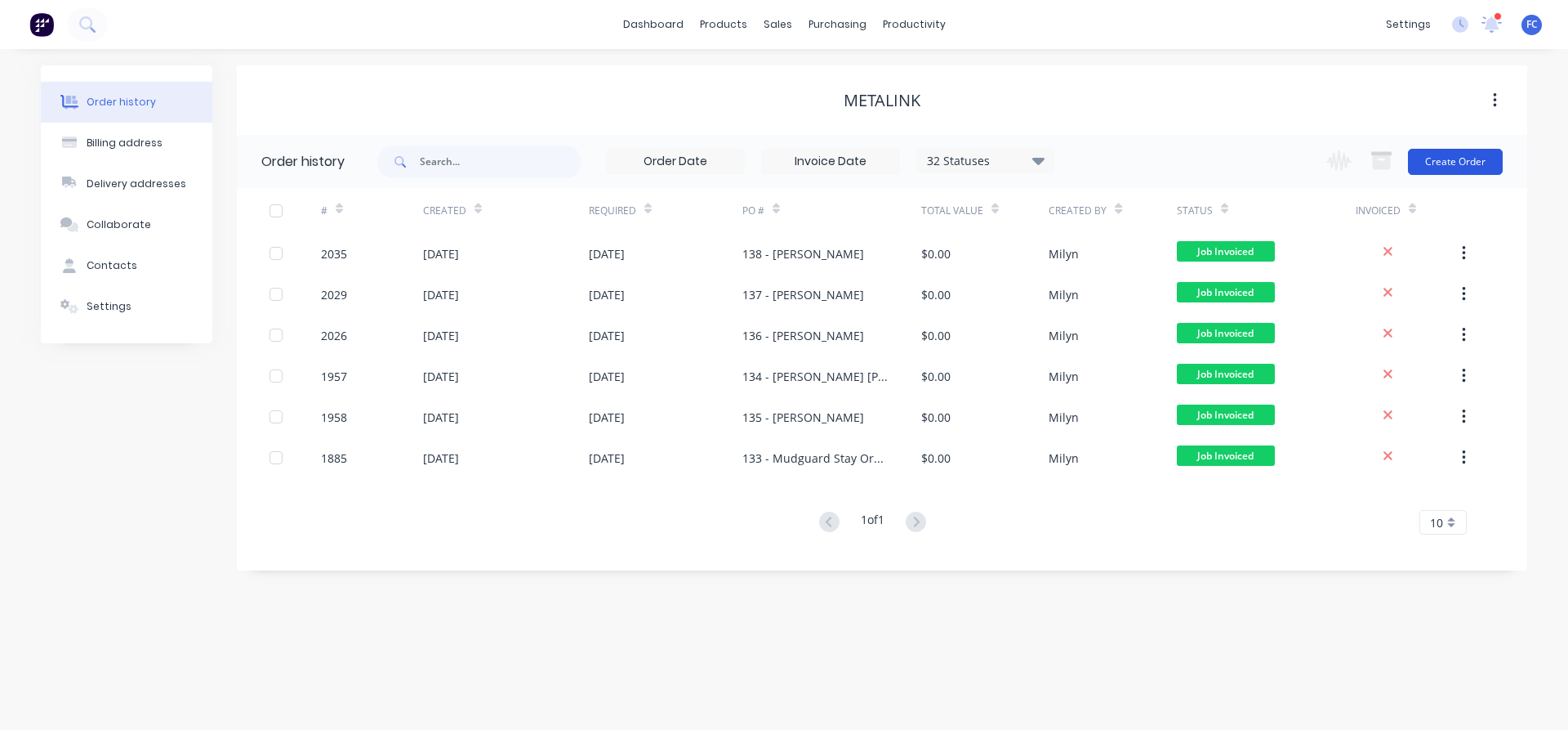
click at [1445, 161] on button "Create Order" at bounding box center [1454, 161] width 94 height 26
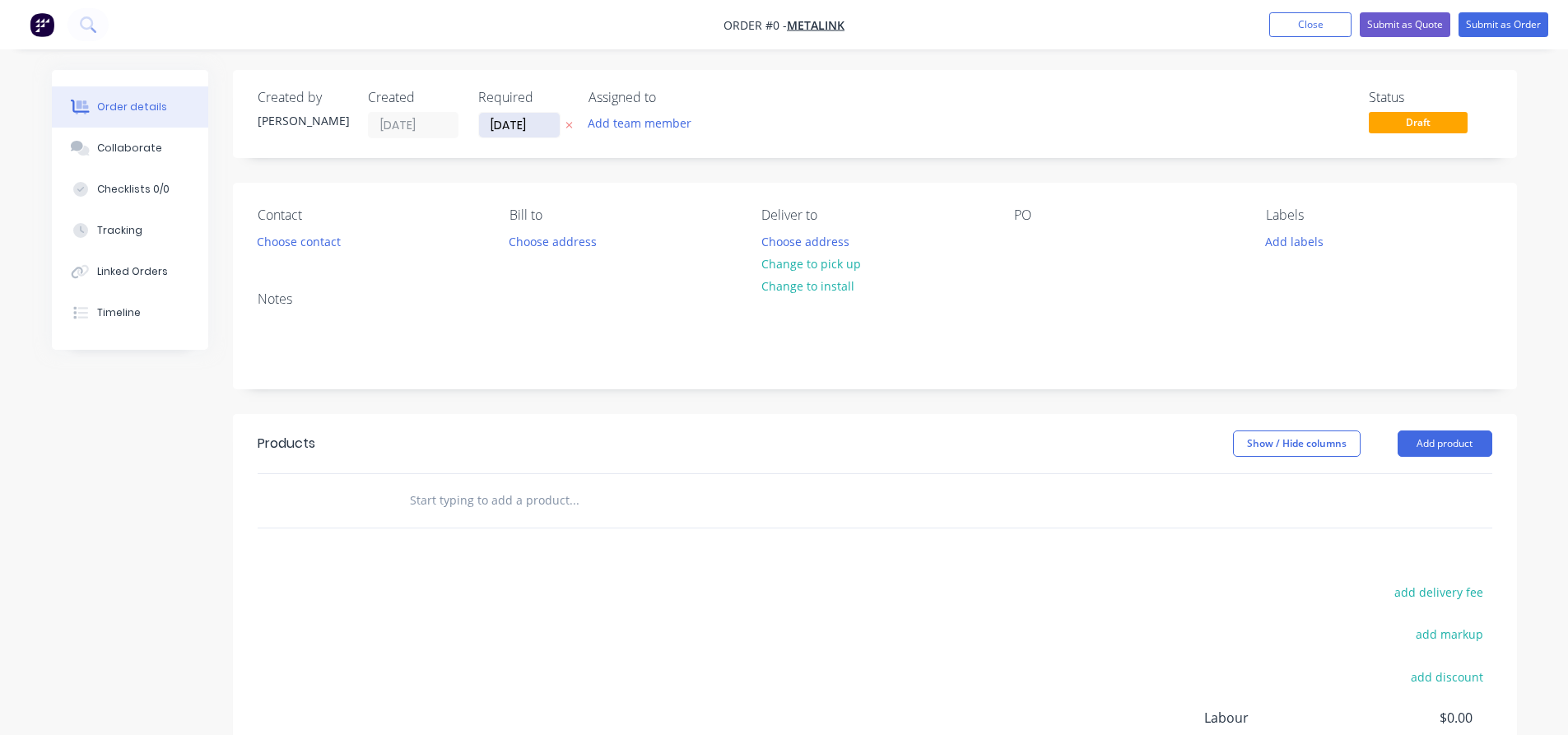
click at [518, 118] on input "[DATE]" at bounding box center [519, 124] width 81 height 24
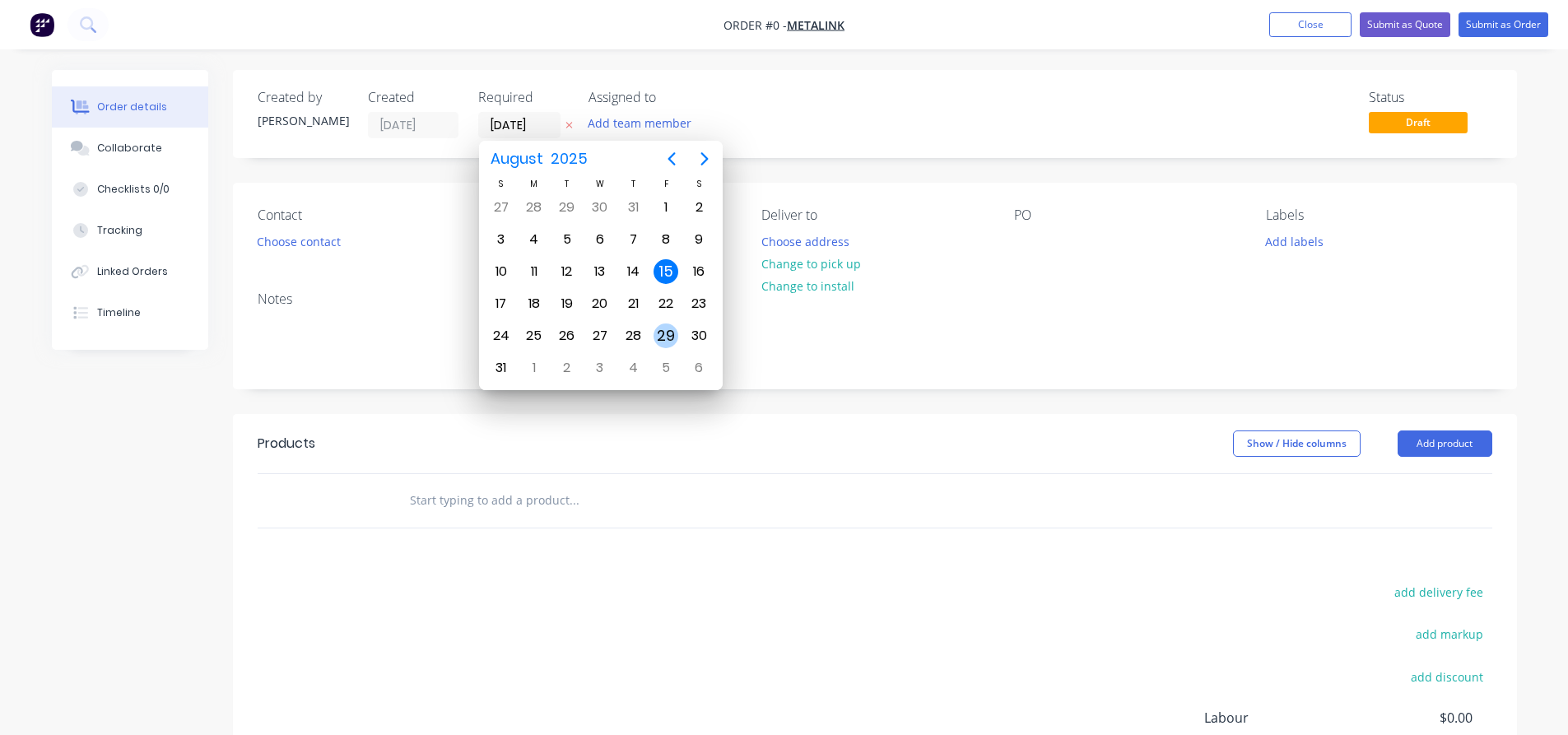
click at [665, 332] on div "29" at bounding box center [665, 335] width 24 height 24
type input "[DATE]"
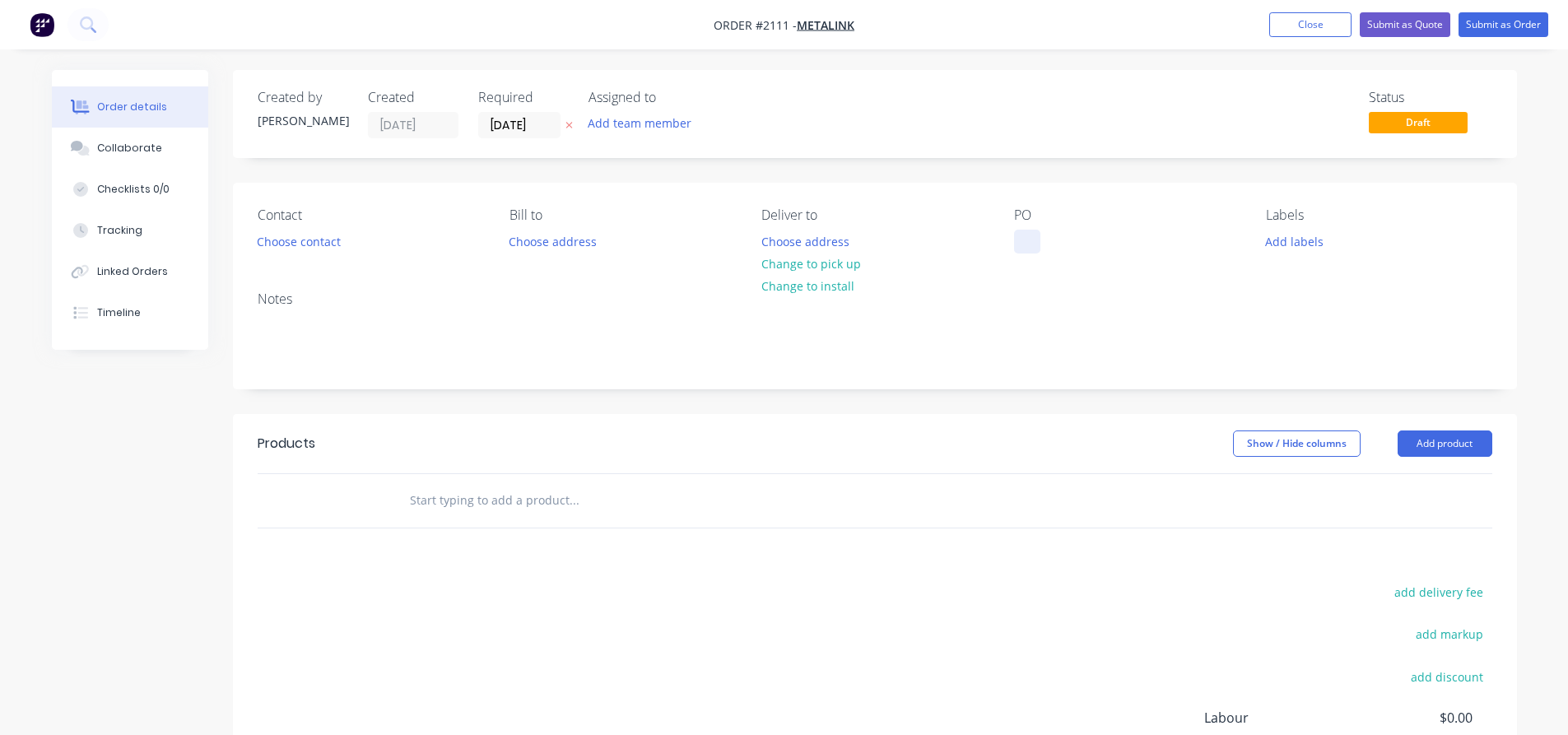
click at [1027, 242] on div at bounding box center [1026, 241] width 26 height 24
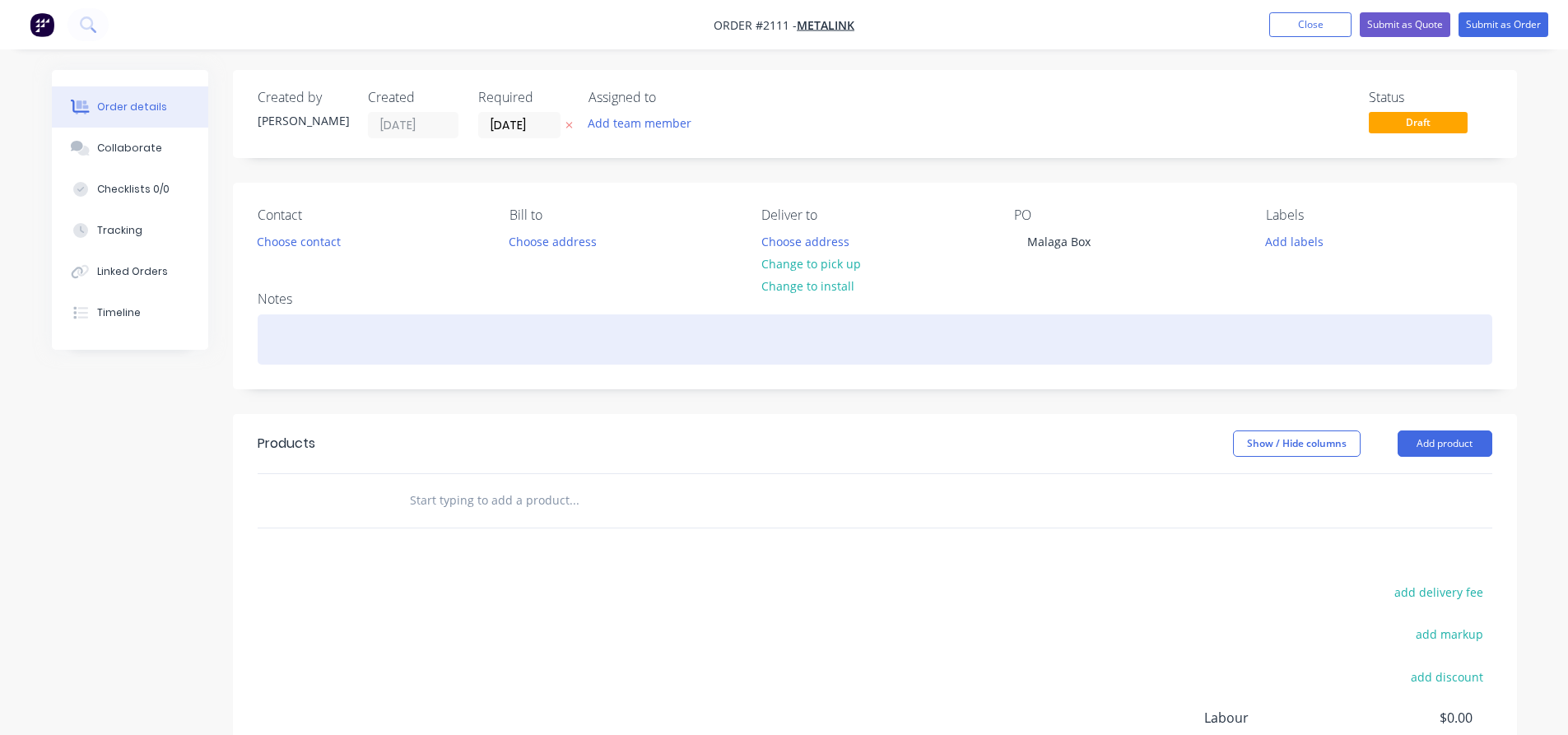
click at [1013, 319] on div at bounding box center [874, 340] width 1234 height 50
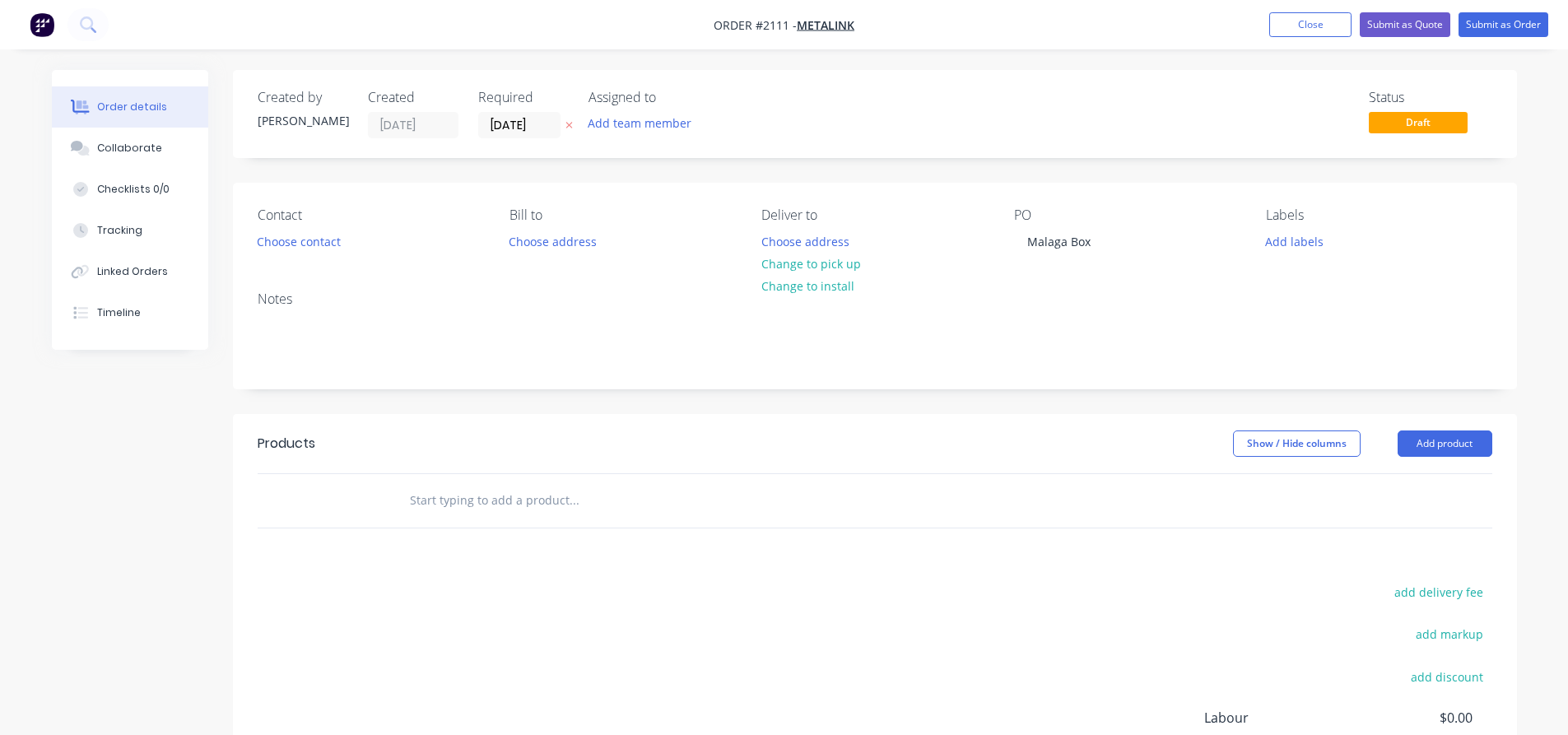
click at [1014, 114] on div "Status Draft" at bounding box center [1122, 114] width 739 height 49
click at [119, 155] on div "Collaborate" at bounding box center [129, 148] width 65 height 15
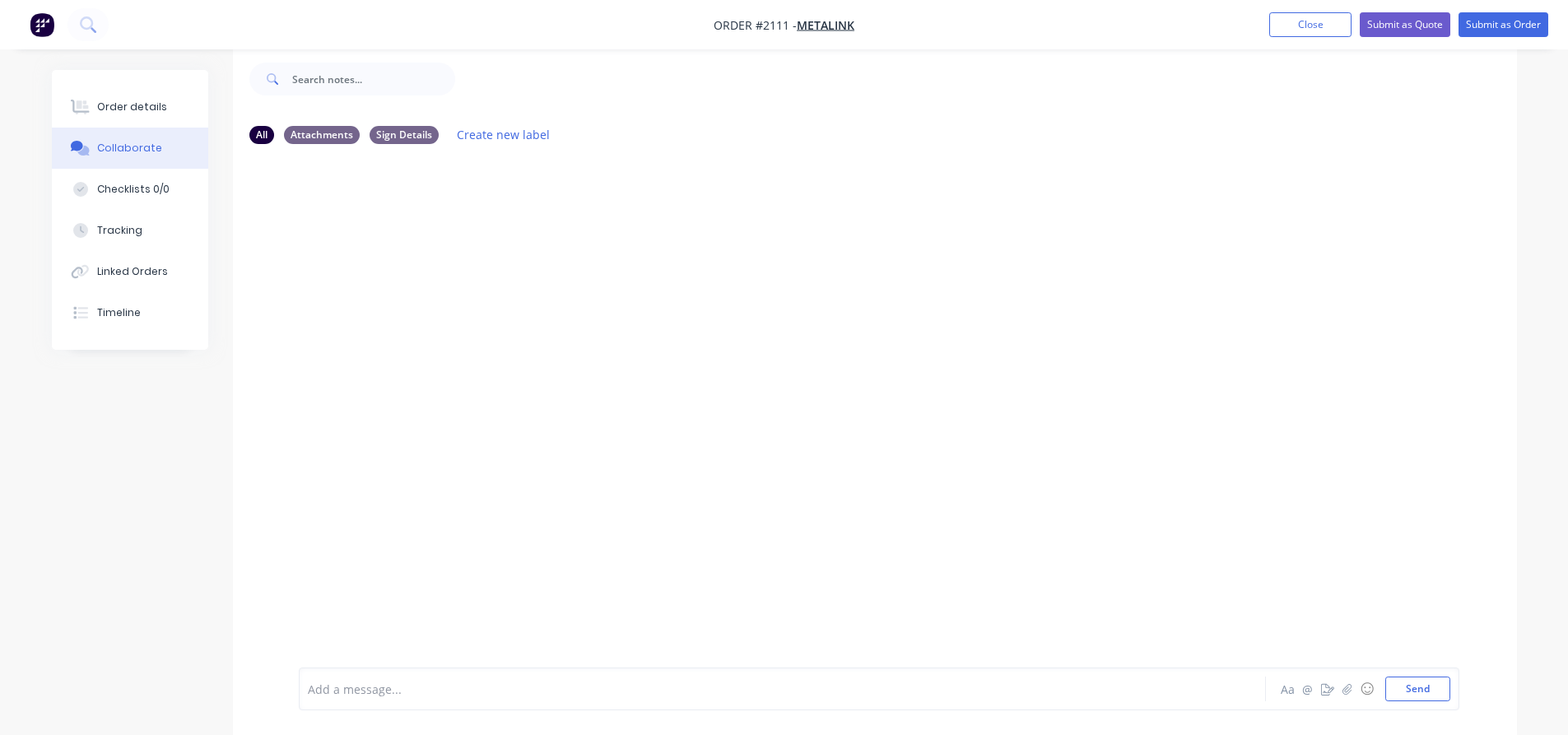
scroll to position [24, 0]
click at [406, 670] on div "Add a message... Aa @ ☺ Send" at bounding box center [878, 688] width 1160 height 43
click at [356, 684] on div at bounding box center [736, 689] width 856 height 18
click at [400, 668] on div "Add a message... Aa @ ☺ Send" at bounding box center [878, 688] width 1160 height 43
click at [397, 677] on div "Add a message..." at bounding box center [736, 688] width 856 height 24
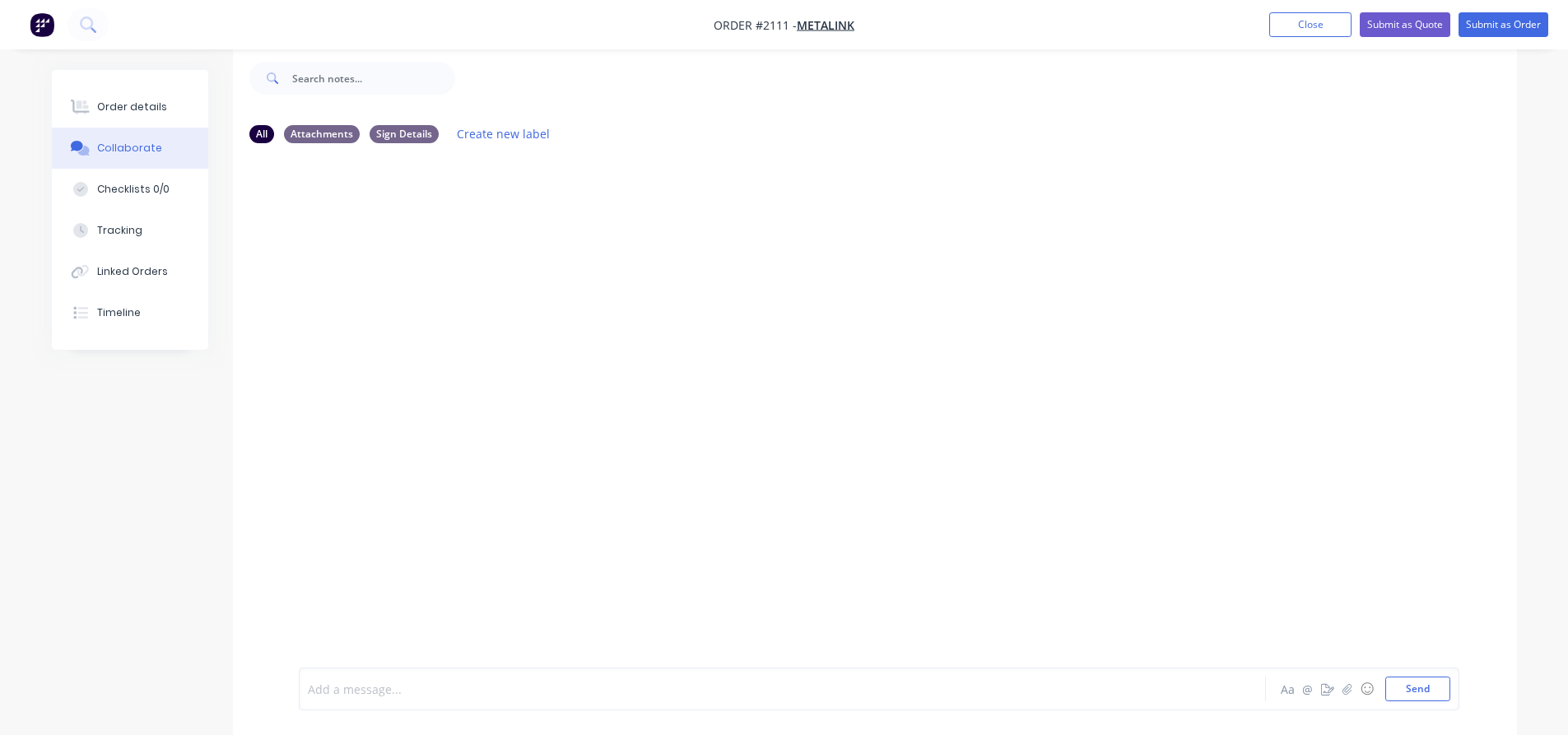
click at [397, 677] on div "Add a message..." at bounding box center [736, 688] width 856 height 24
click at [147, 110] on div "Order details" at bounding box center [131, 107] width 70 height 15
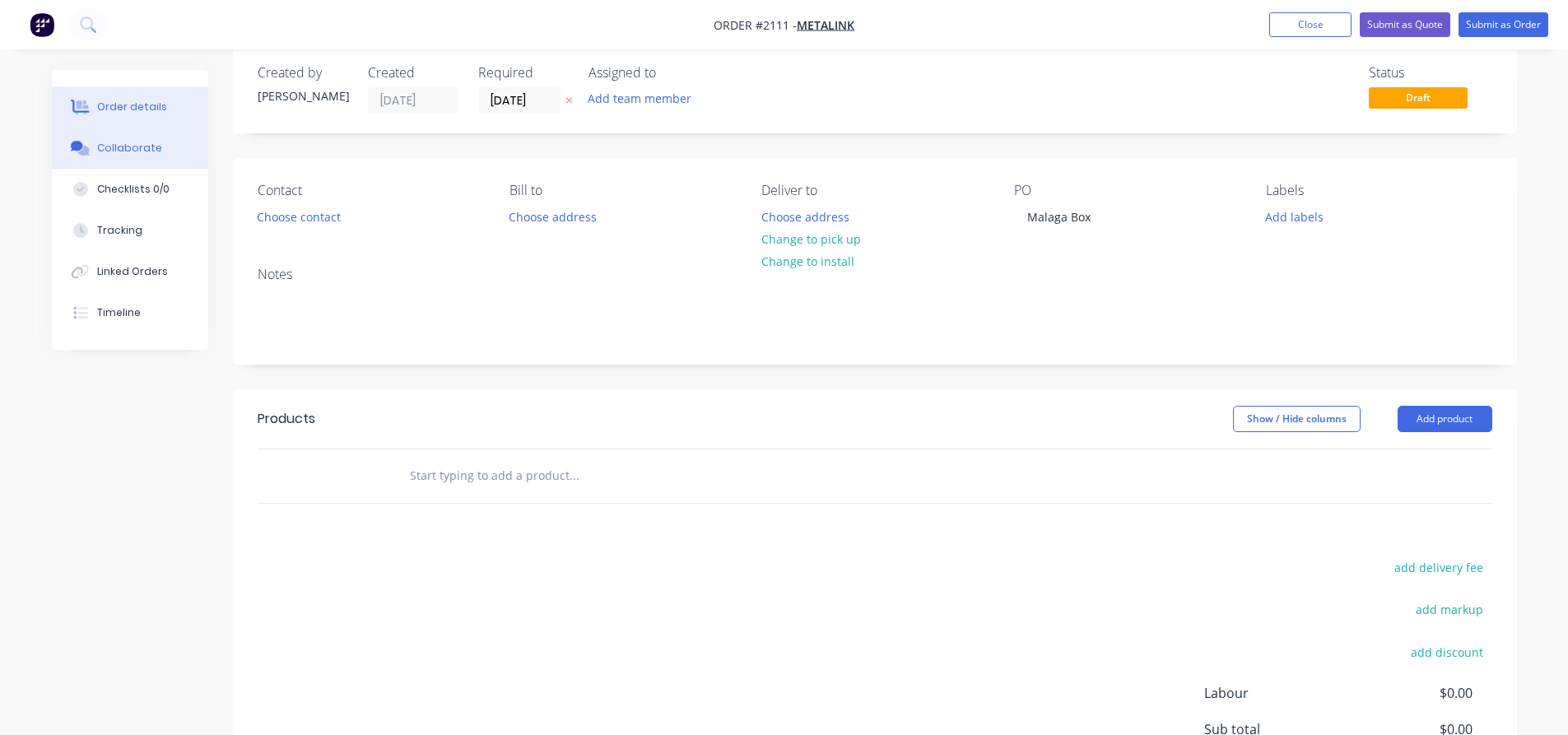
click at [119, 136] on button "Collaborate" at bounding box center [130, 148] width 156 height 41
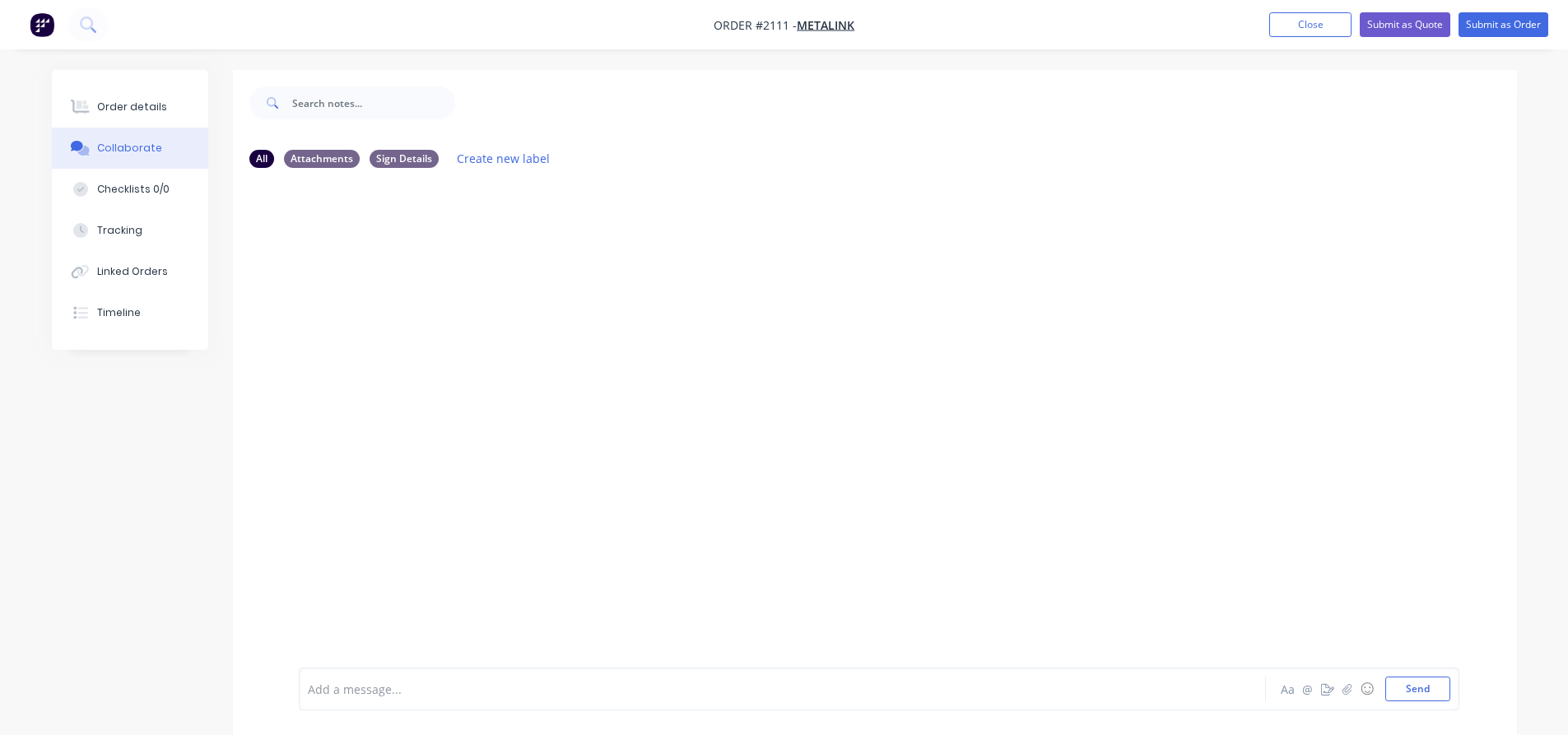
click at [400, 678] on div "Add a message..." at bounding box center [736, 688] width 856 height 24
click at [503, 686] on div at bounding box center [736, 689] width 856 height 18
click at [1403, 690] on button "Send" at bounding box center [1417, 688] width 65 height 24
click at [1348, 685] on icon "button" at bounding box center [1347, 689] width 10 height 12
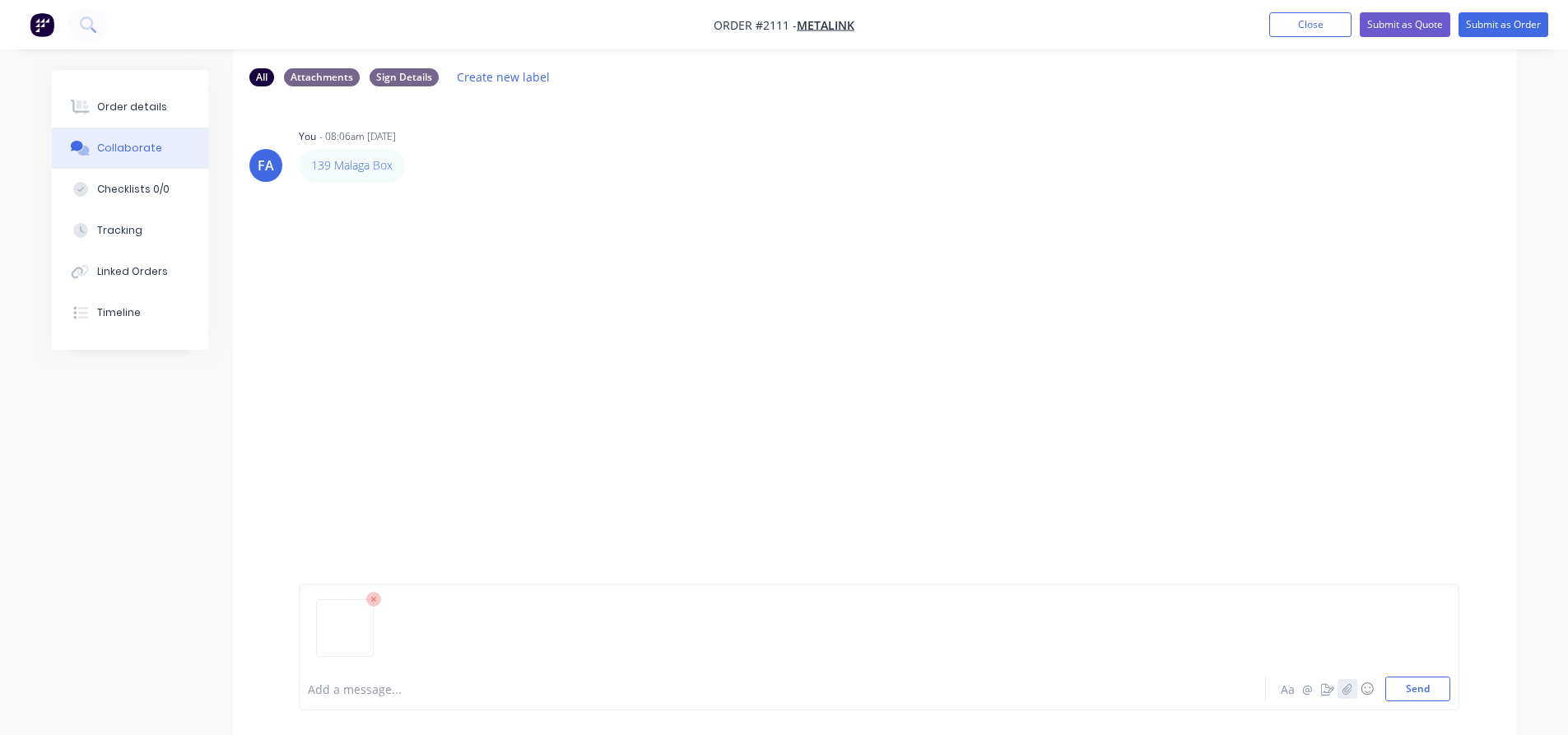
scroll to position [82, 0]
click at [1417, 685] on button "Send" at bounding box center [1417, 688] width 65 height 24
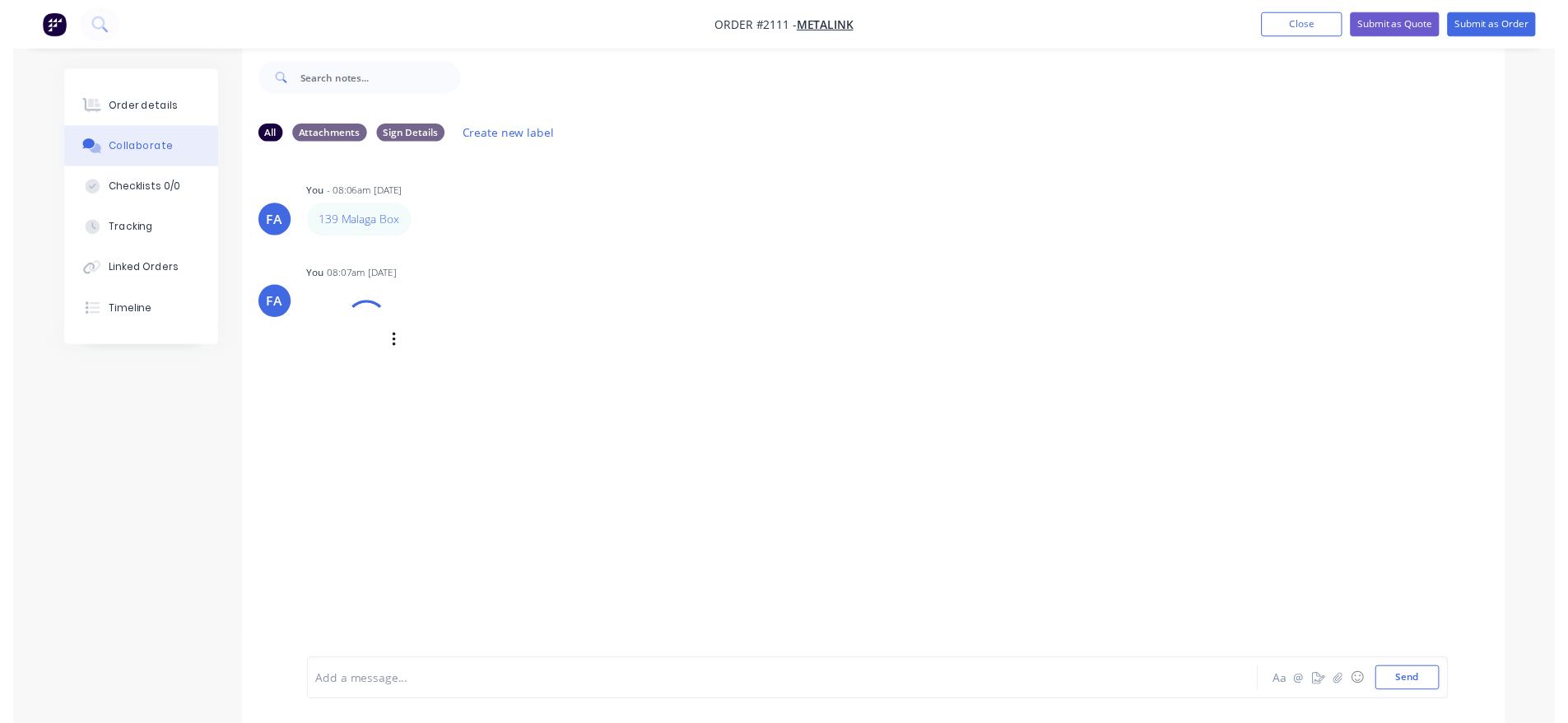
scroll to position [0, 0]
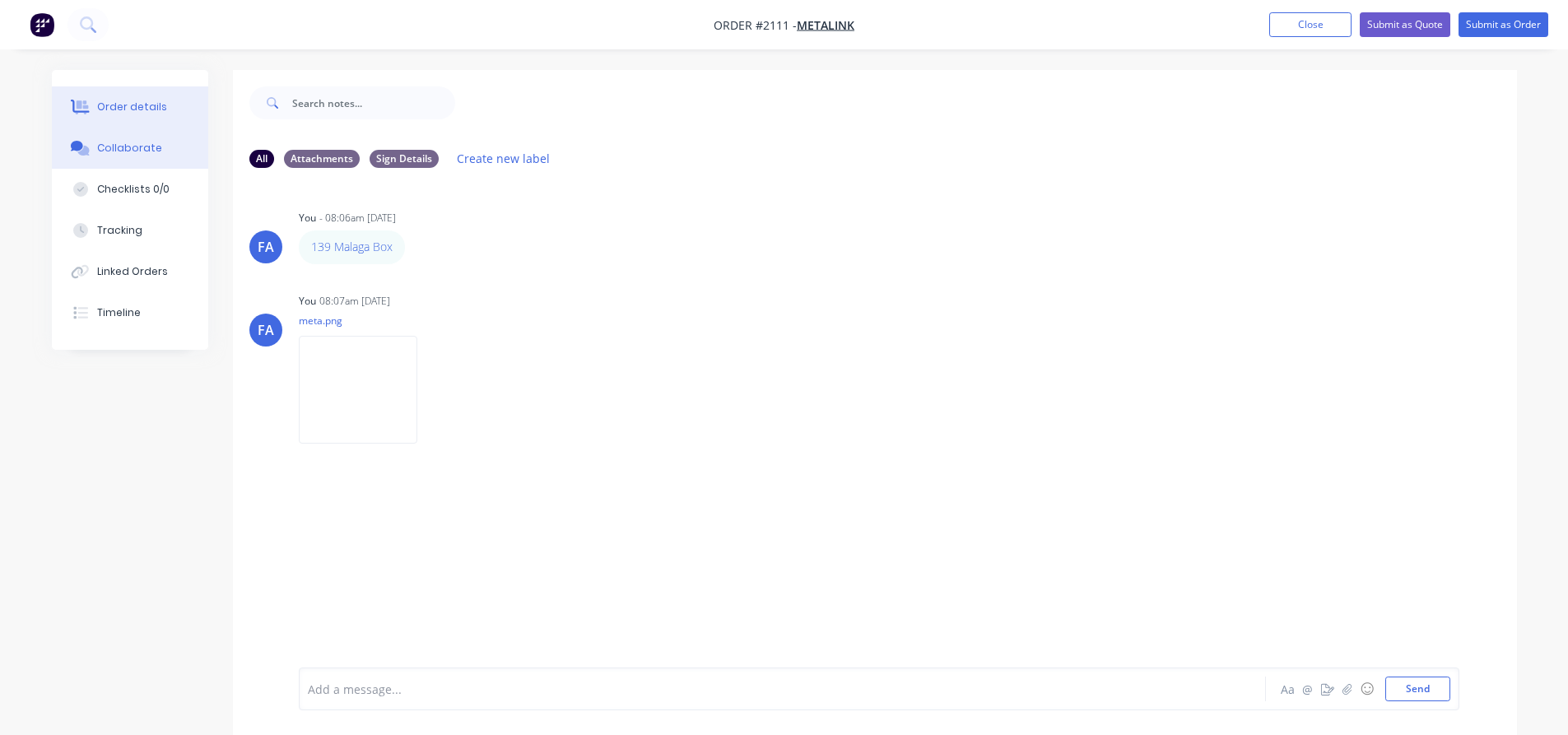
click at [147, 114] on div "Order details" at bounding box center [131, 107] width 70 height 15
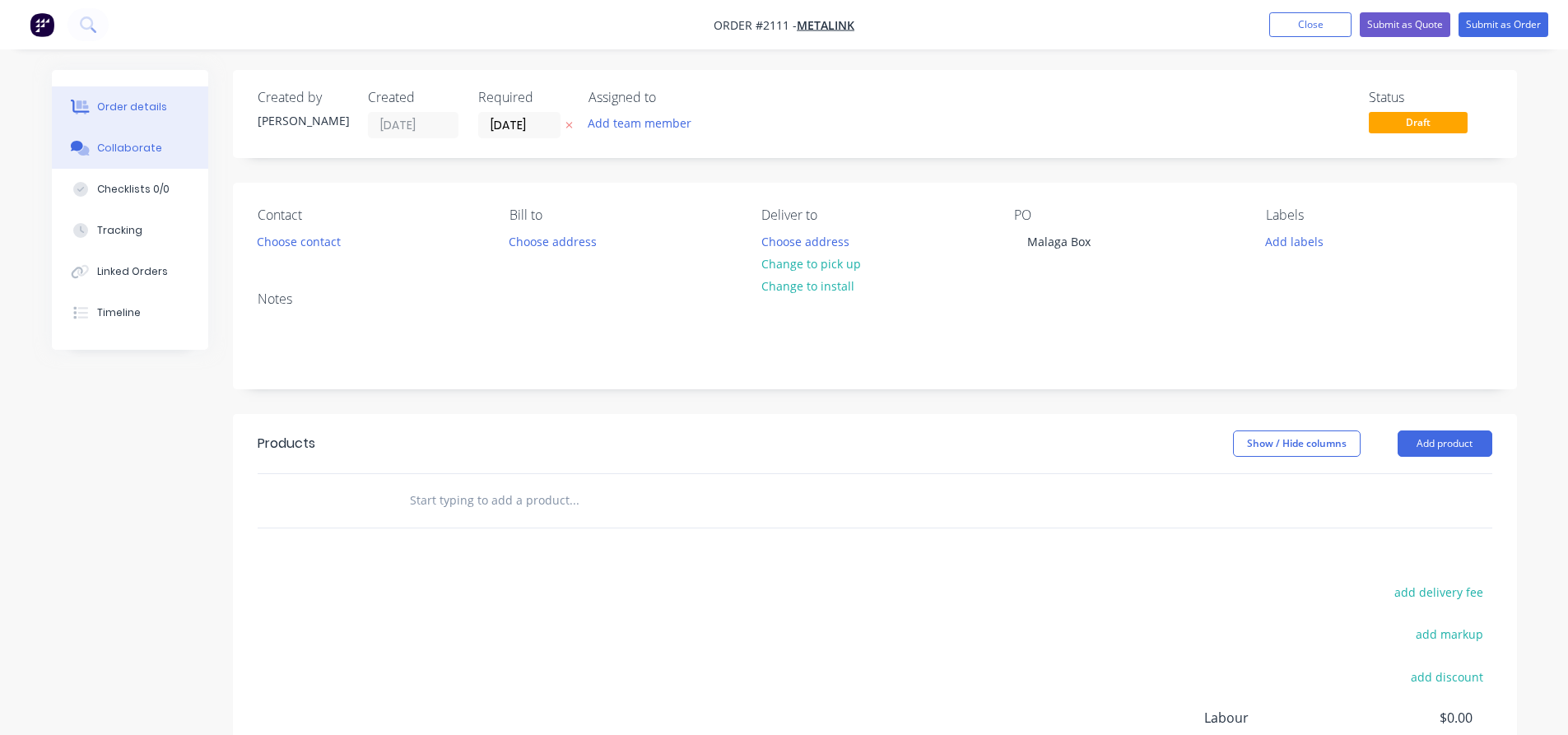
click at [101, 145] on div "Collaborate" at bounding box center [129, 148] width 65 height 15
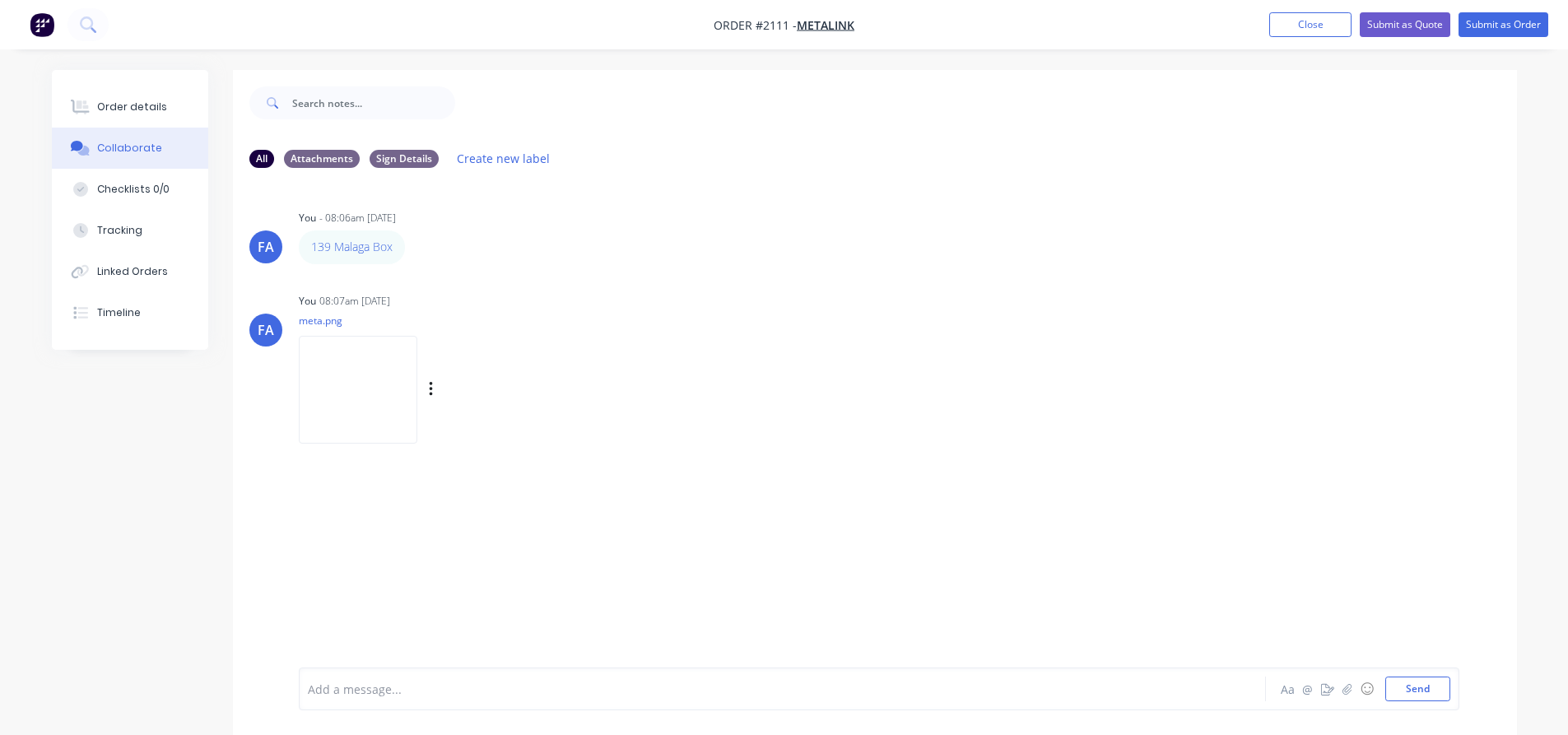
click at [364, 397] on img at bounding box center [358, 389] width 119 height 108
click at [1484, 32] on button "Submit as Order" at bounding box center [1502, 24] width 90 height 24
click at [1309, 30] on button "Close" at bounding box center [1326, 24] width 82 height 24
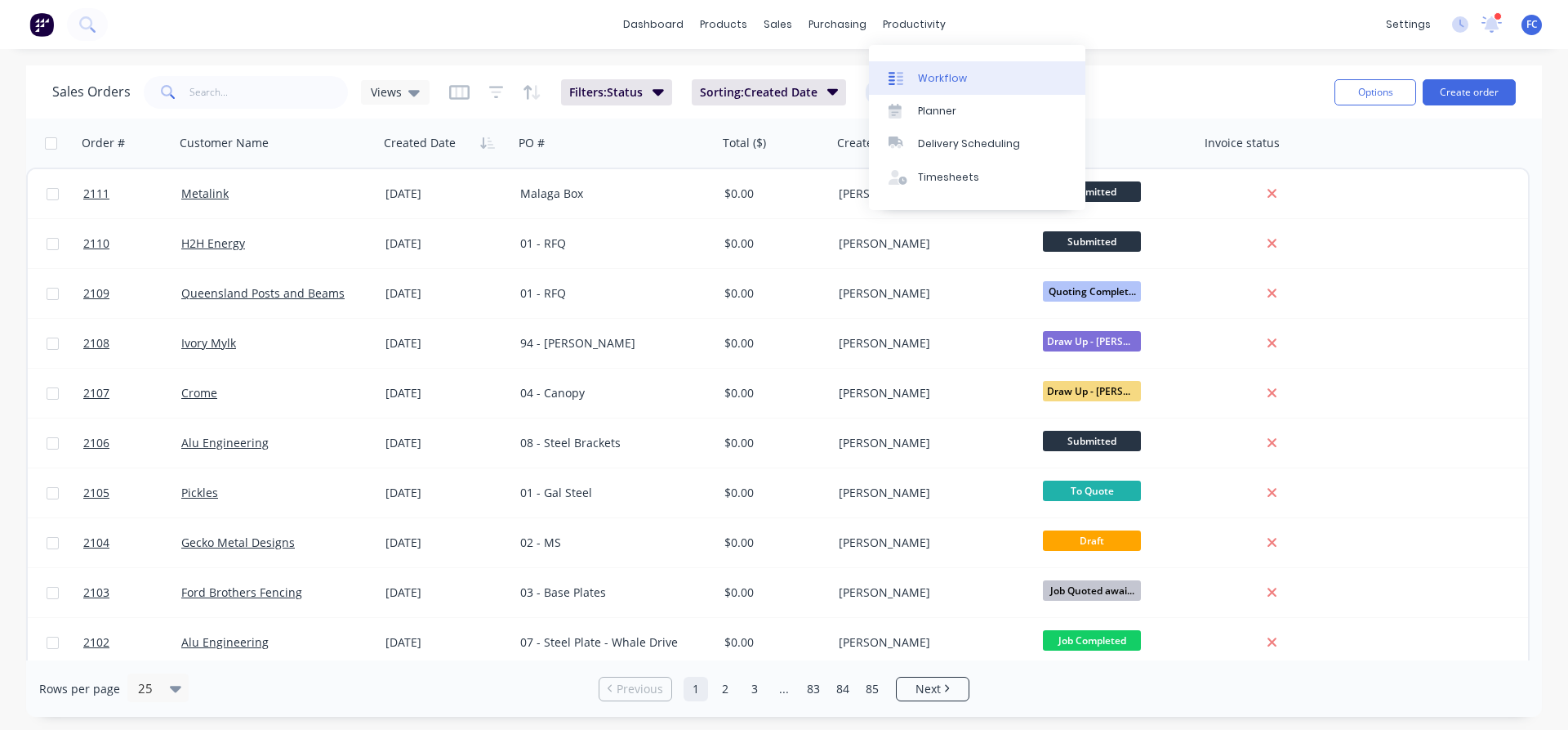
click at [944, 78] on div "Workflow" at bounding box center [943, 79] width 49 height 15
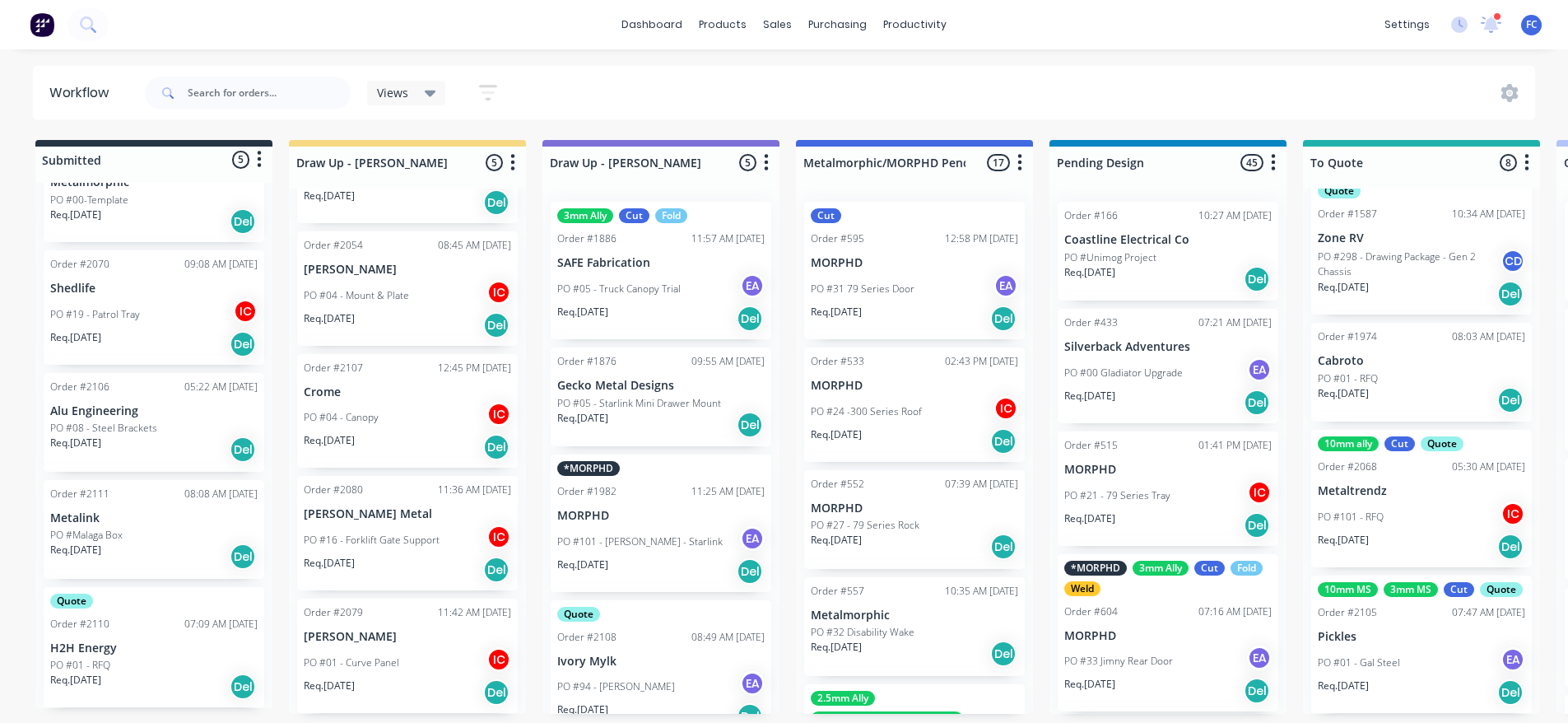
scroll to position [593, 0]
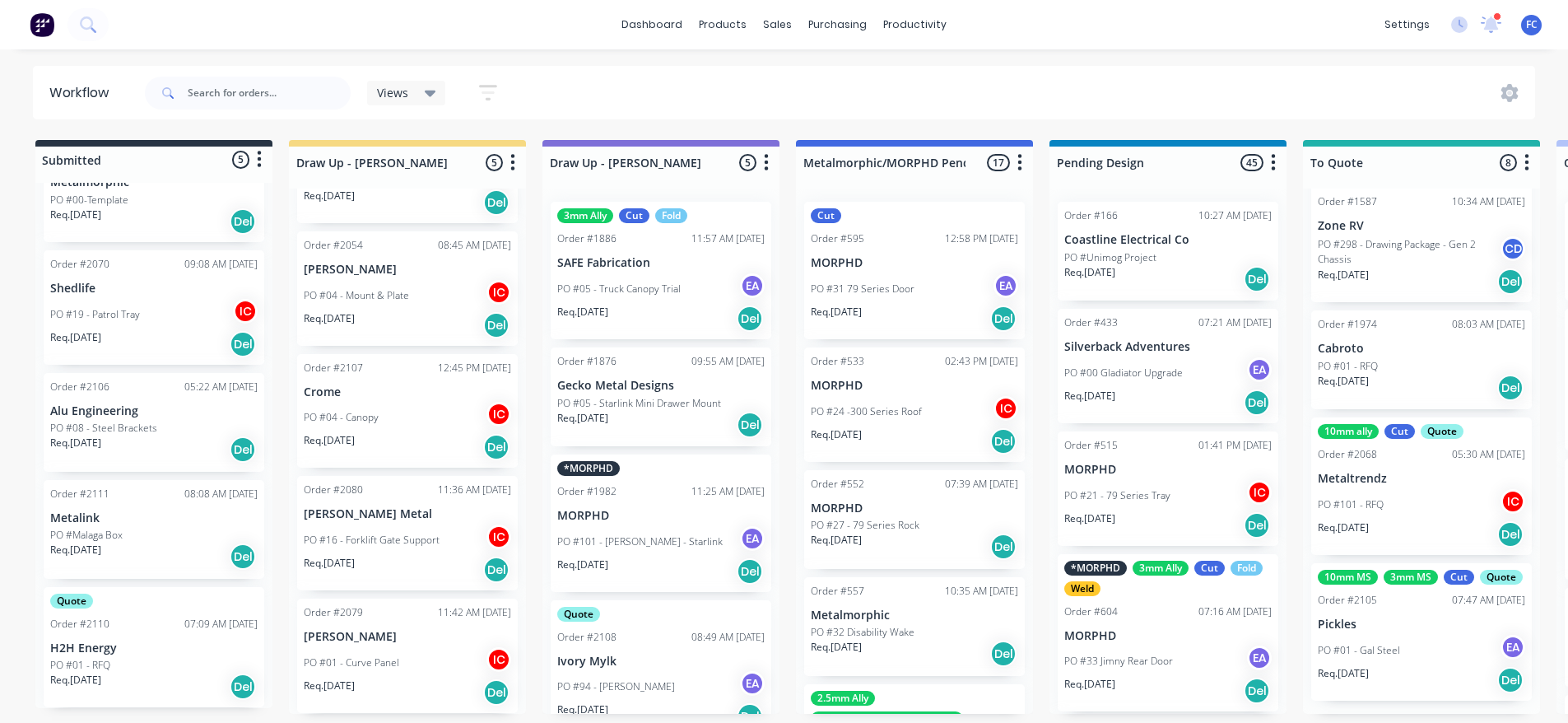
click at [1412, 658] on div "PO #01 - Gal Steel EA" at bounding box center [1421, 650] width 208 height 31
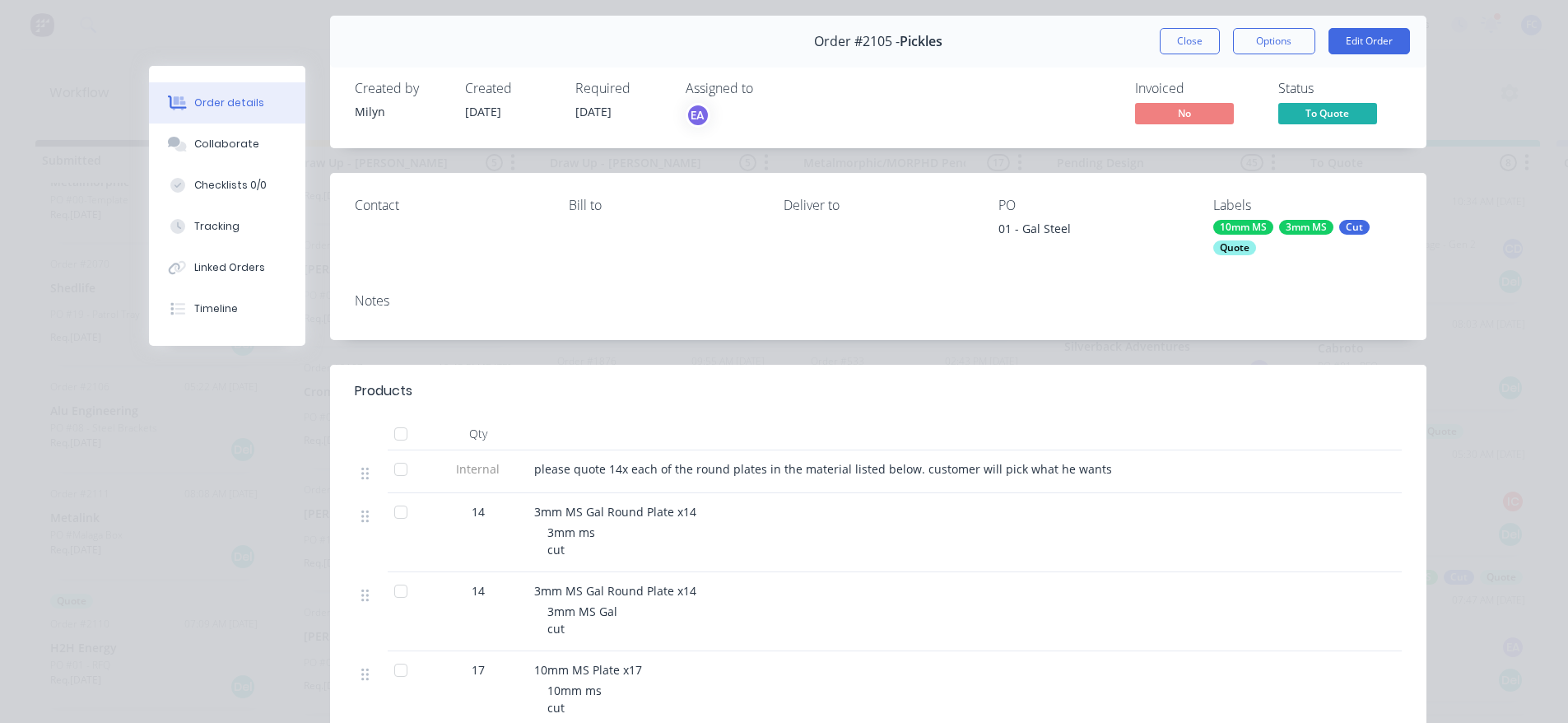
scroll to position [165, 0]
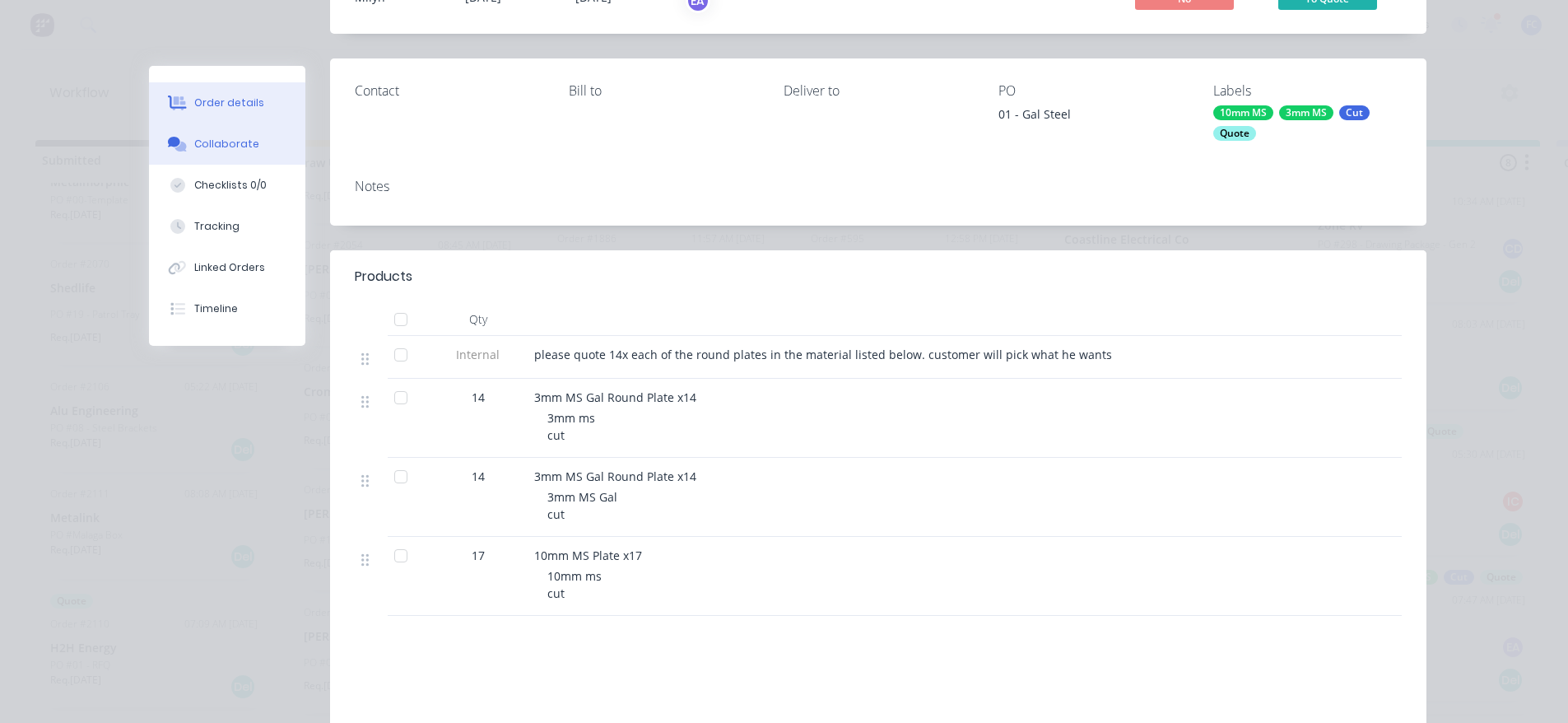
click at [242, 157] on button "Collaborate" at bounding box center [227, 144] width 156 height 41
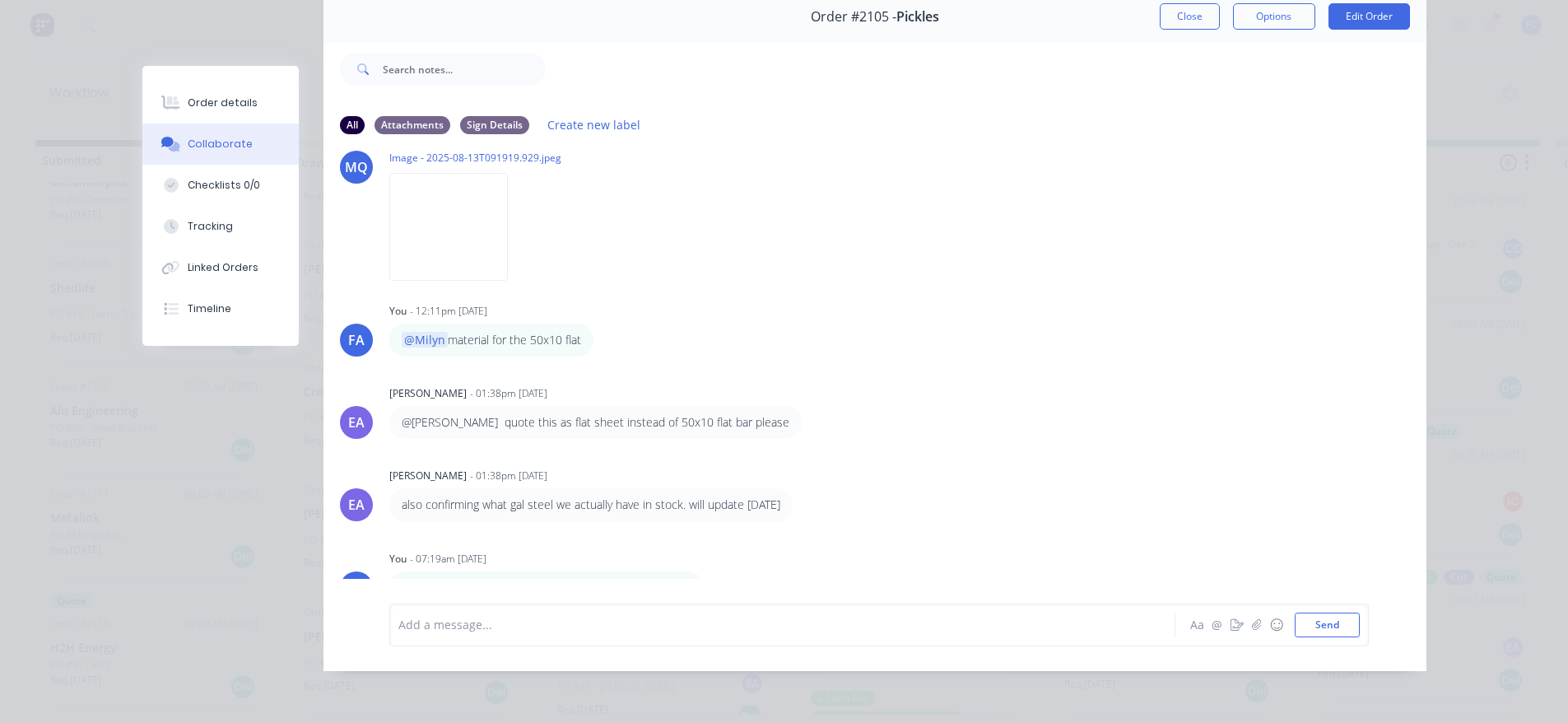
scroll to position [142, 0]
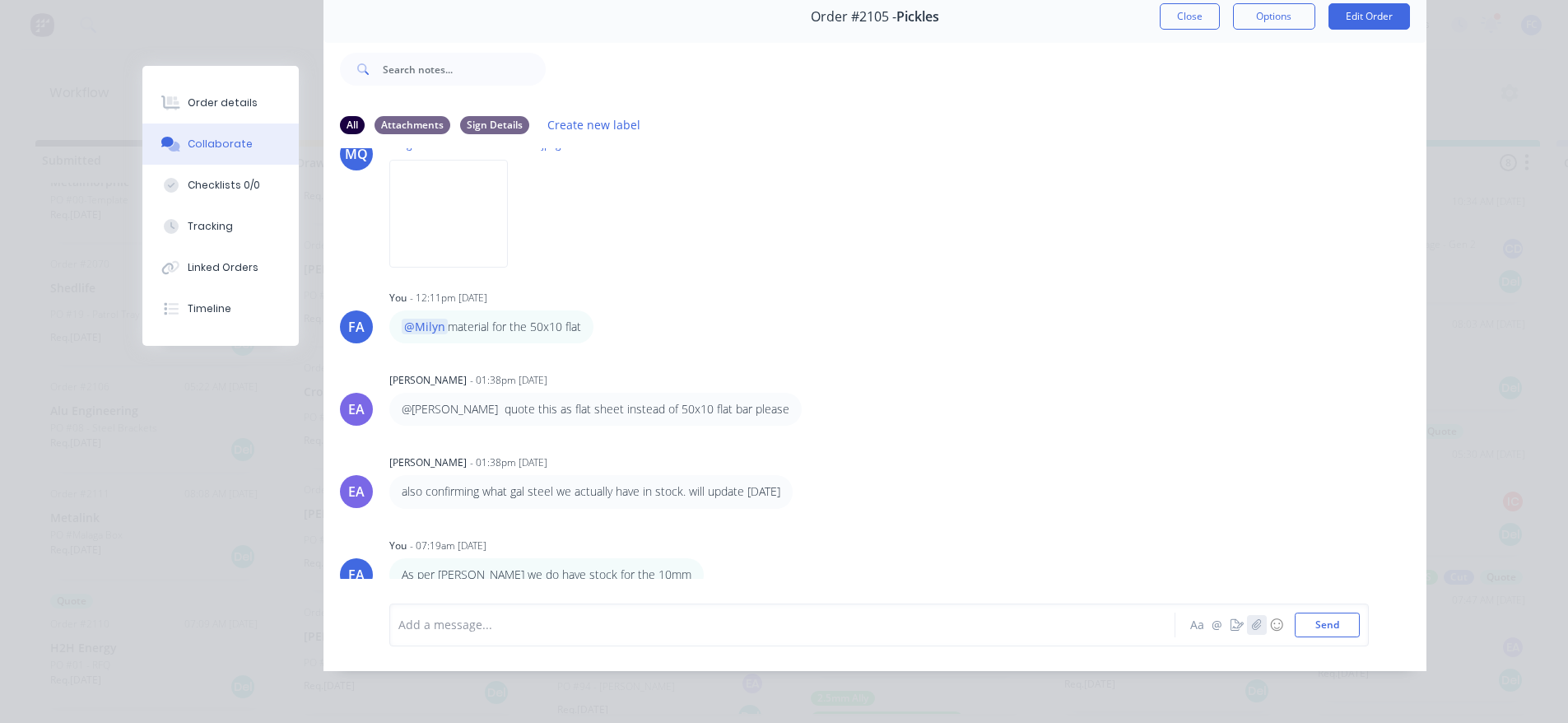
click at [1247, 620] on button "button" at bounding box center [1256, 625] width 19 height 19
click at [527, 629] on div at bounding box center [759, 625] width 720 height 18
click at [1253, 621] on icon "button" at bounding box center [1256, 625] width 10 height 12
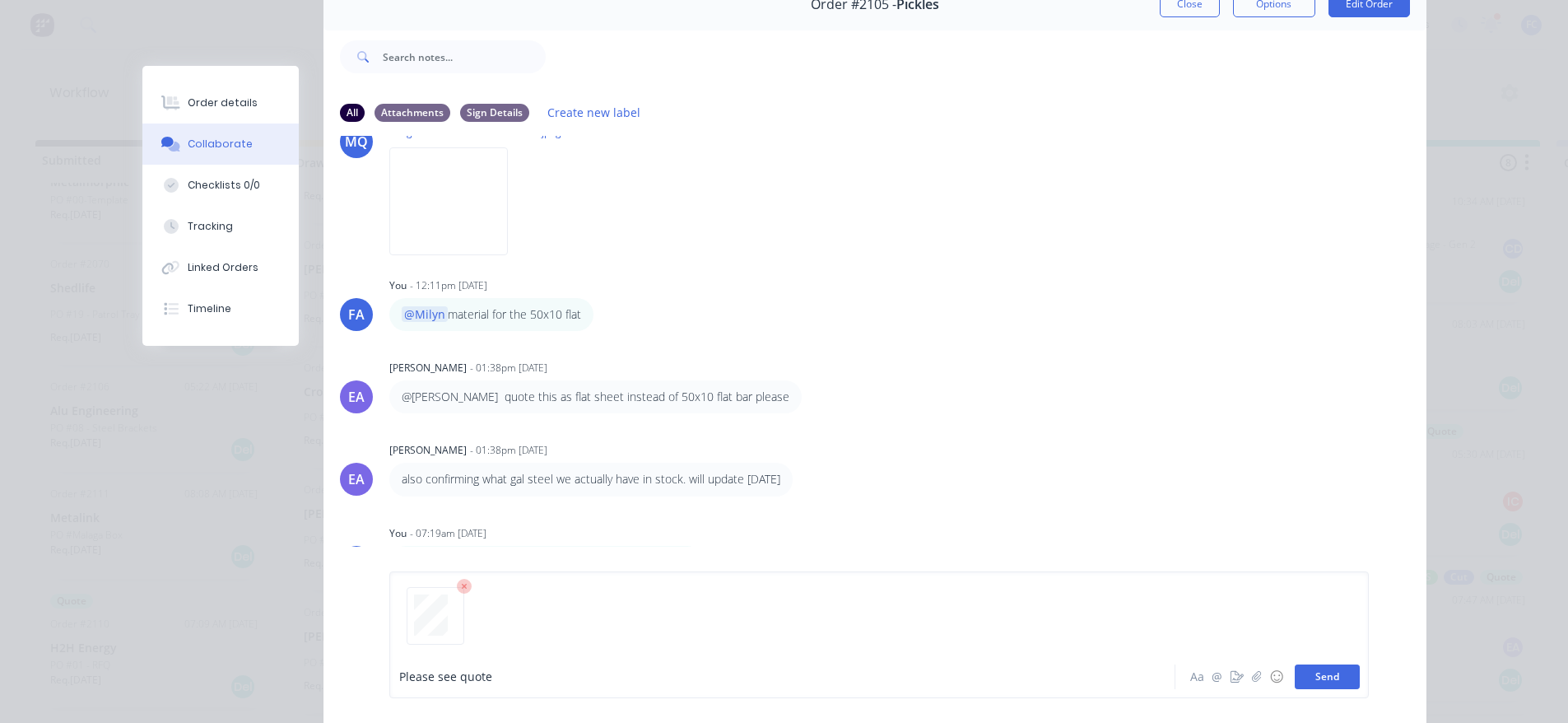
click at [1342, 681] on button "Send" at bounding box center [1327, 676] width 65 height 24
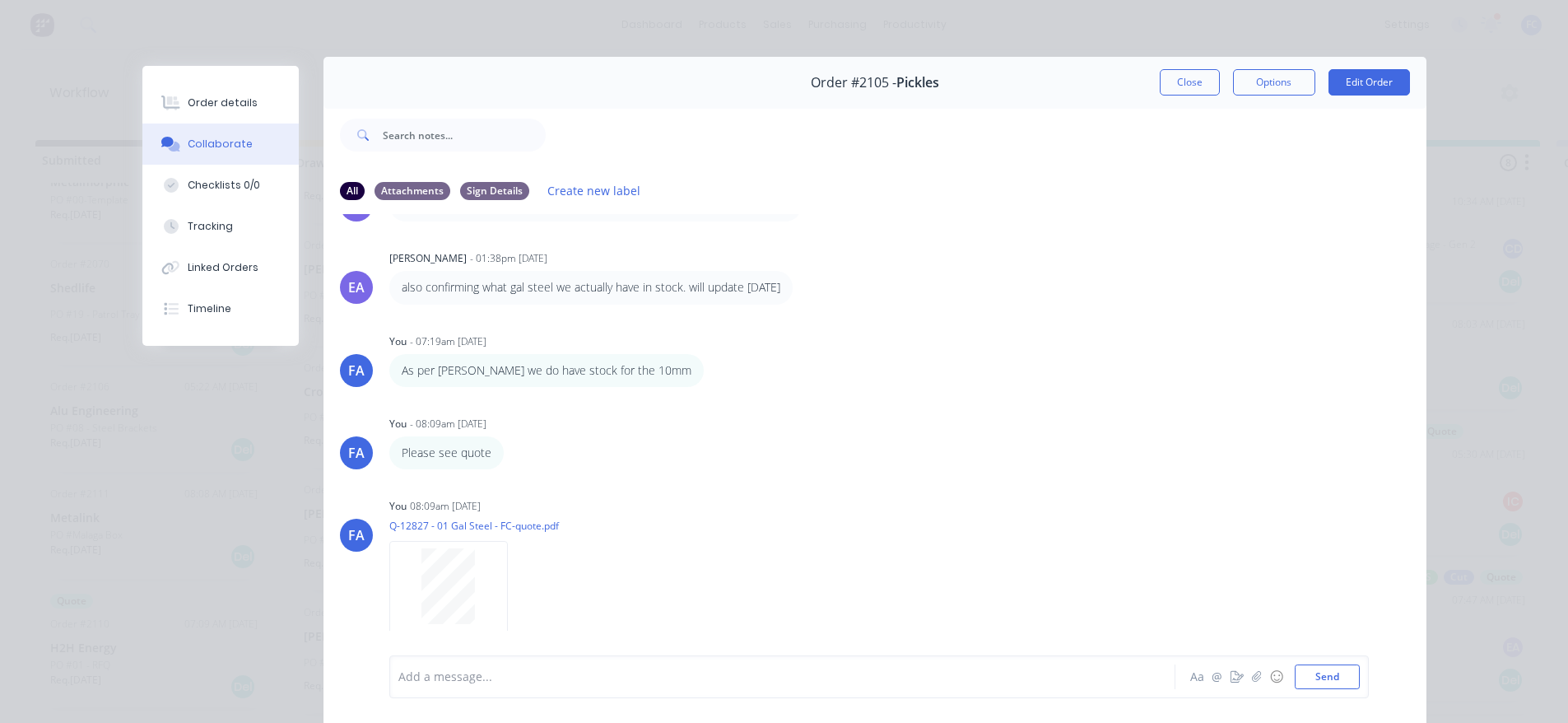
scroll to position [5, 0]
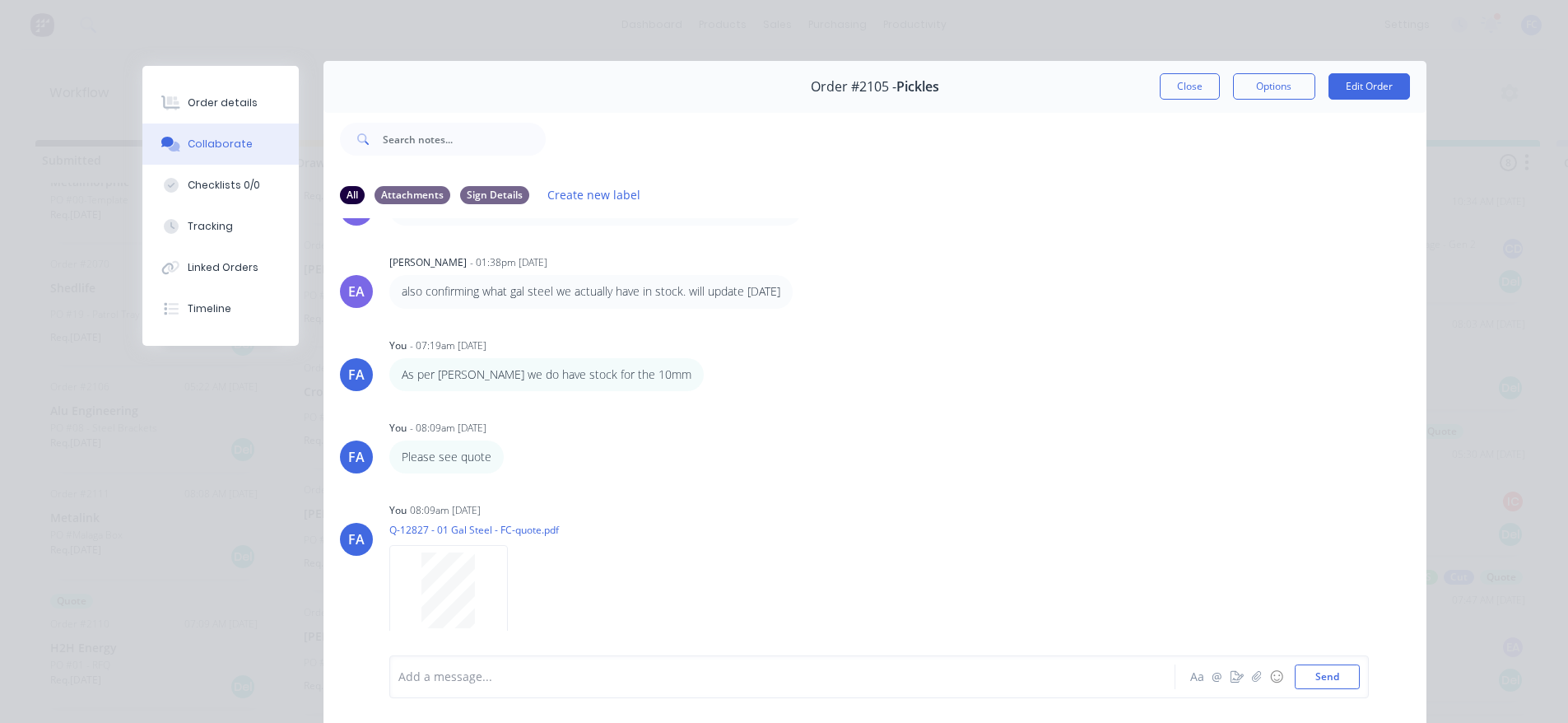
click at [1174, 84] on button "Close" at bounding box center [1189, 86] width 60 height 26
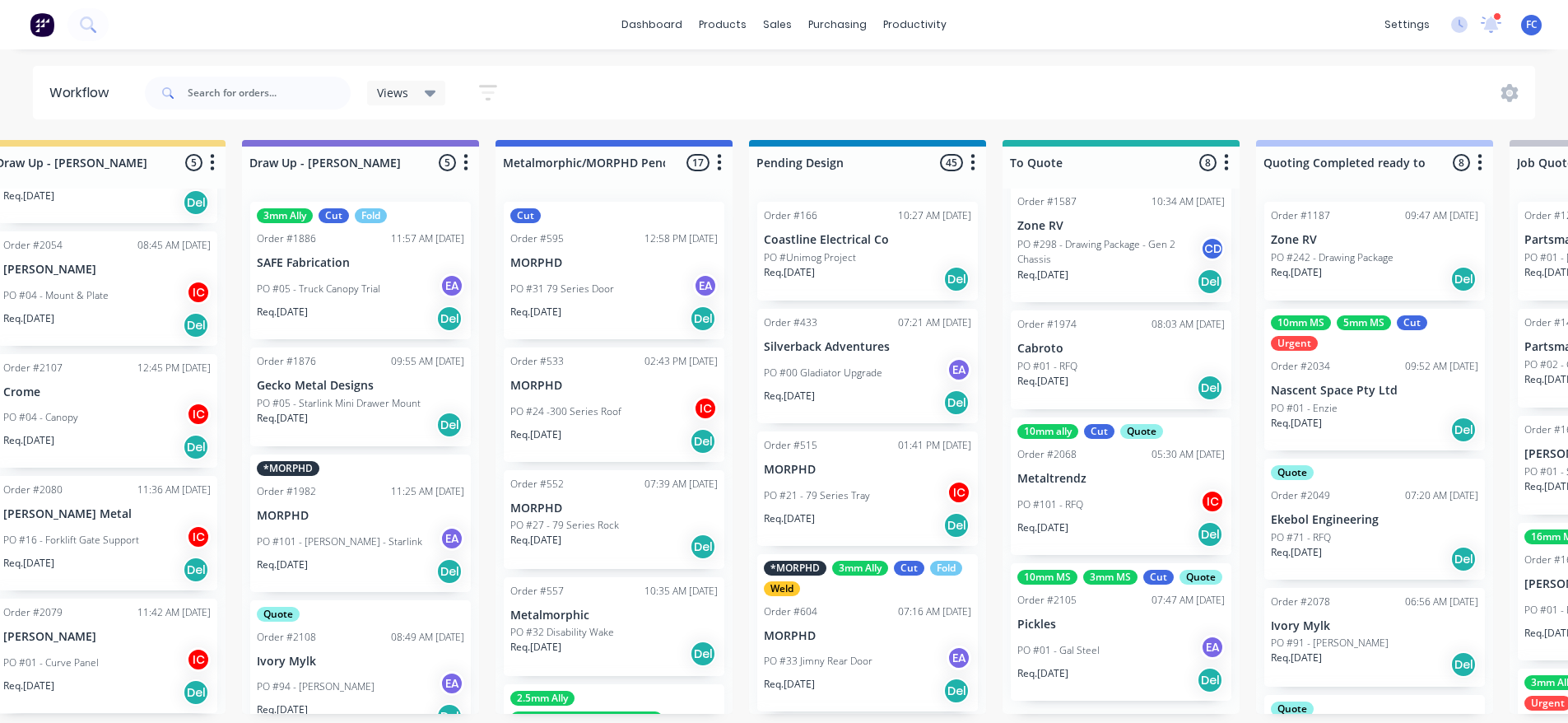
scroll to position [3, 329]
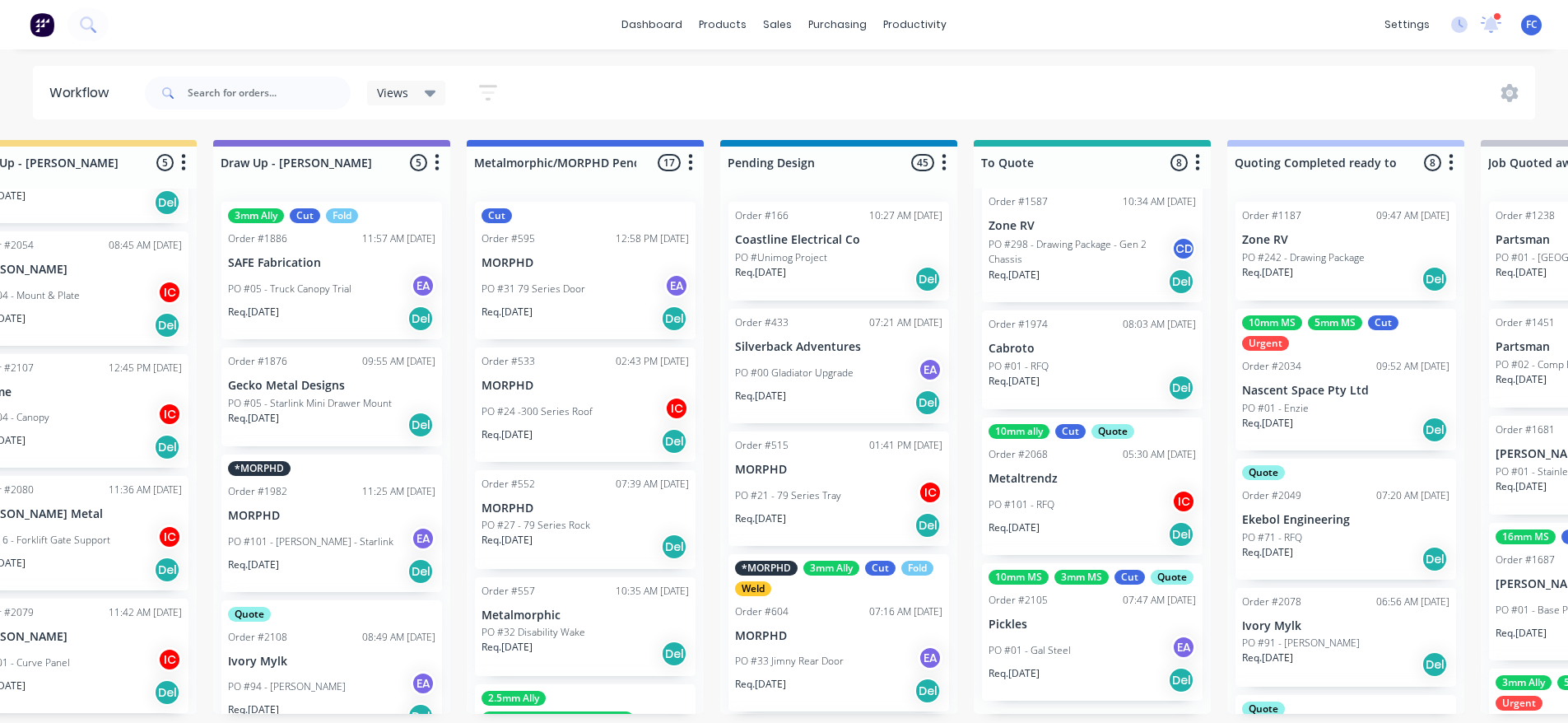
click at [1091, 621] on div "10mm MS 3mm MS Cut Quote Order #2105 07:47 AM 15/08/25 Pickles PO #01 - Gal Ste…" at bounding box center [1092, 631] width 220 height 137
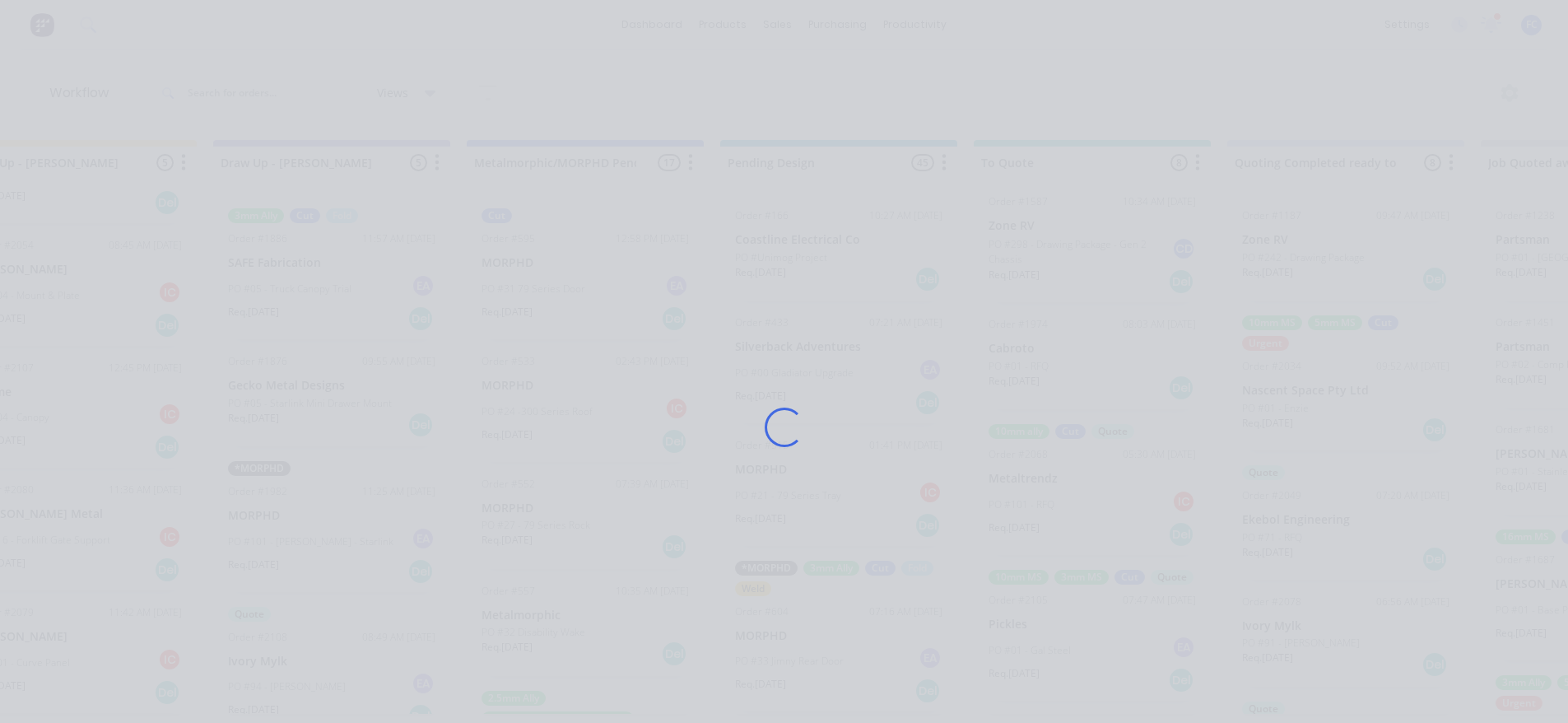
scroll to position [0, 329]
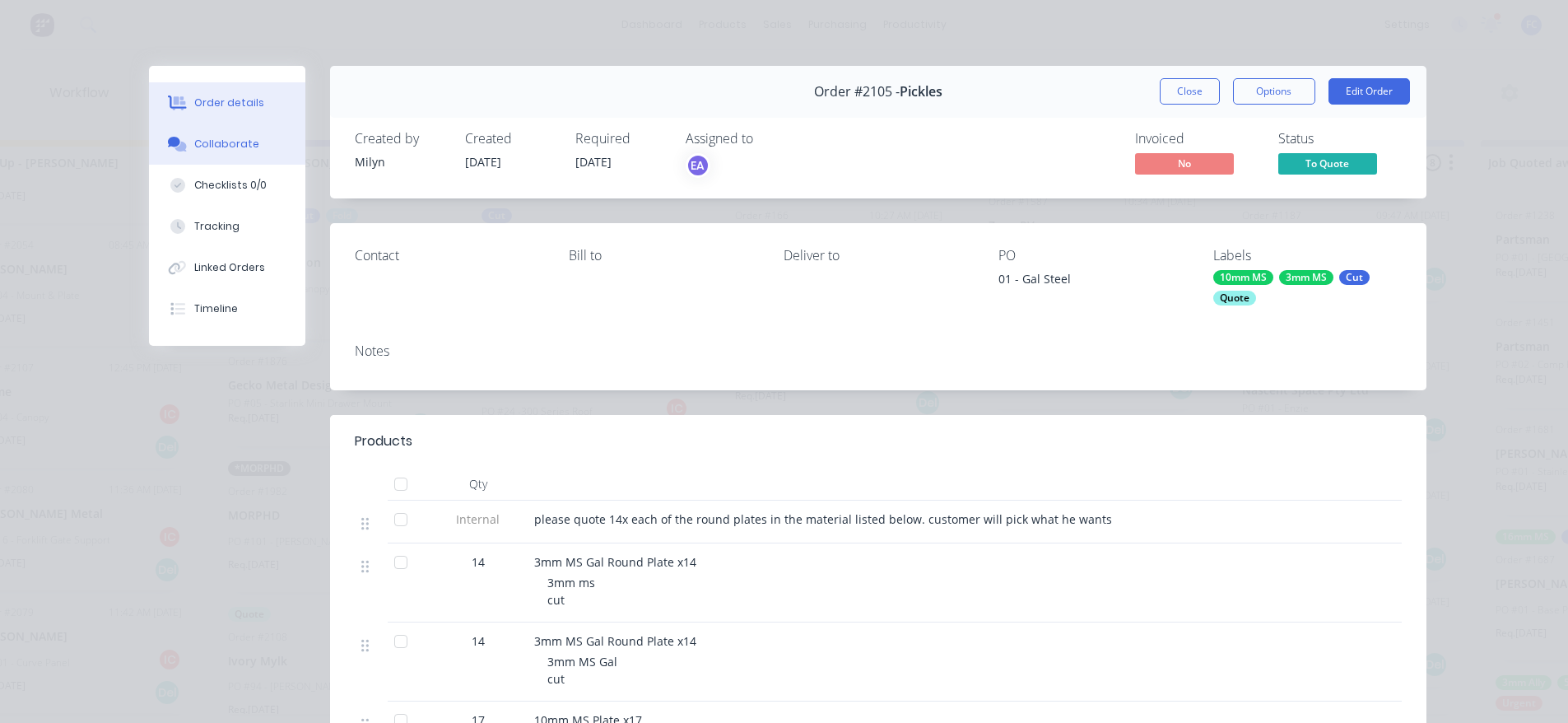
click at [253, 153] on button "Collaborate" at bounding box center [227, 144] width 156 height 41
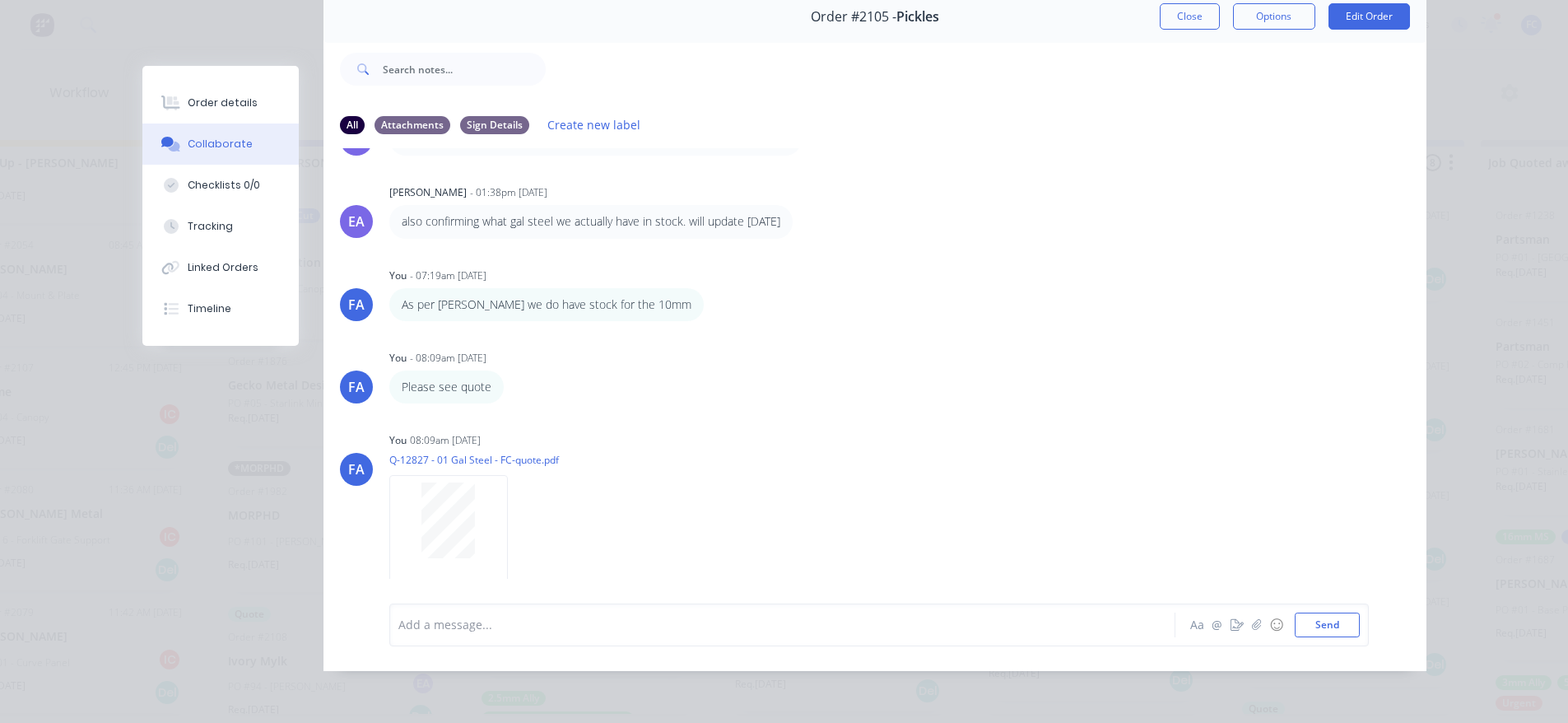
scroll to position [3, 329]
click at [1174, 5] on button "Close" at bounding box center [1189, 16] width 60 height 26
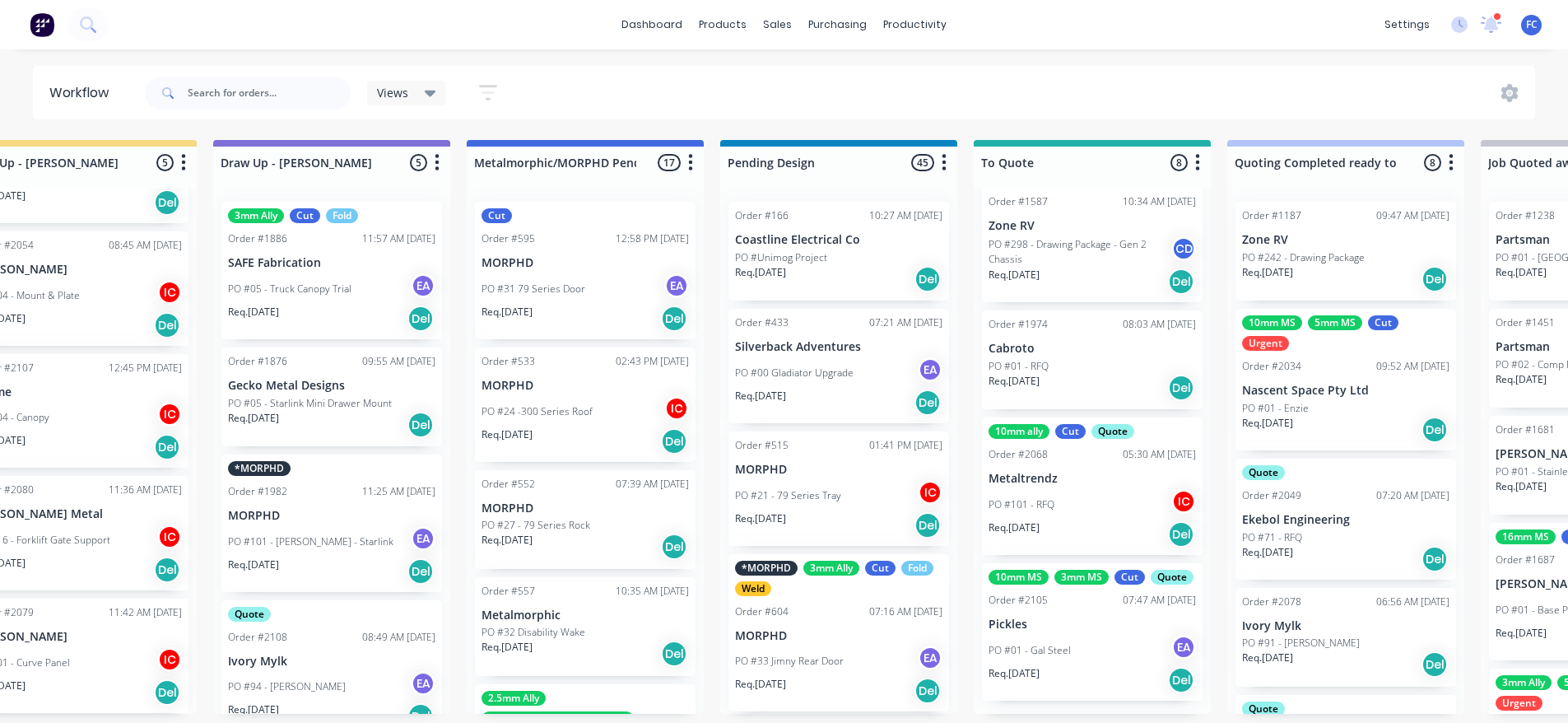
scroll to position [3, 0]
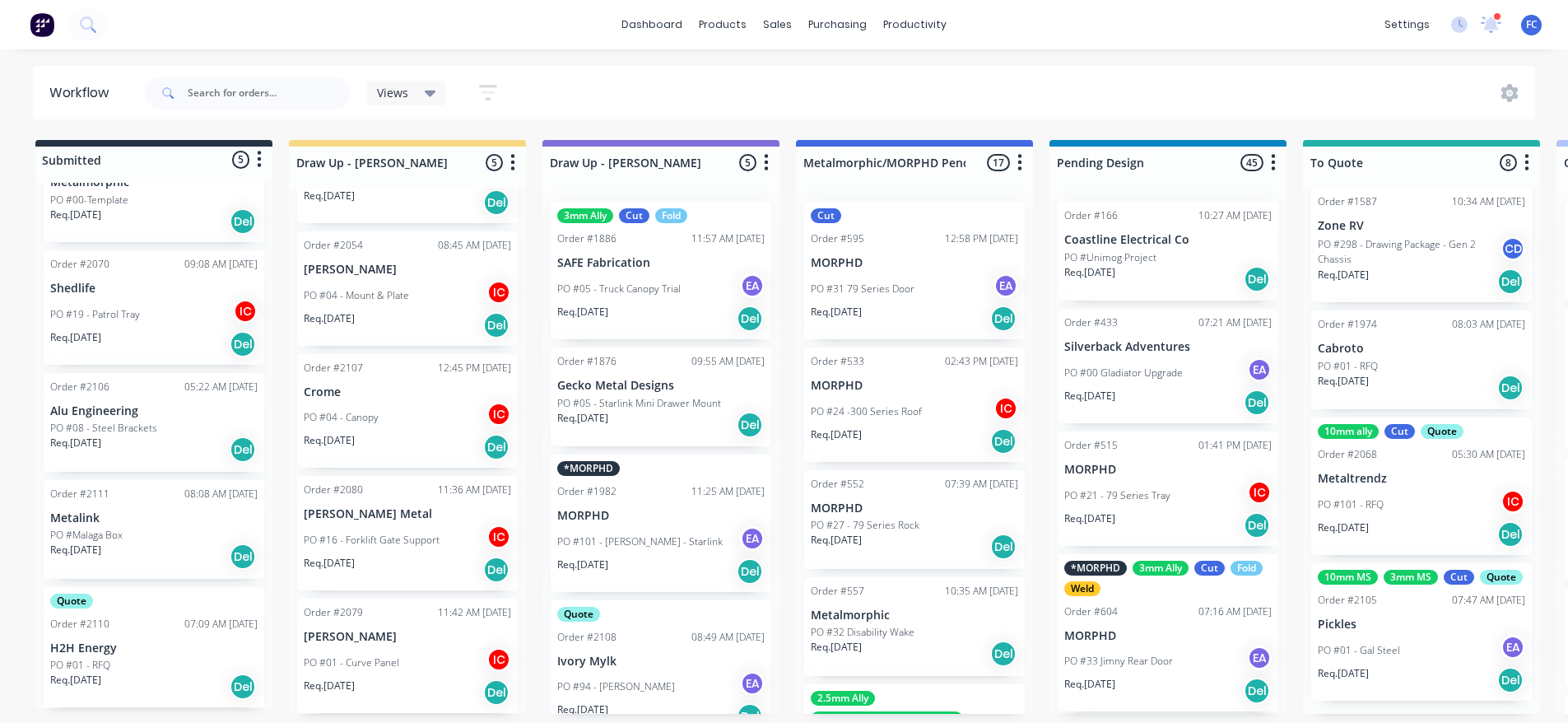
click at [139, 617] on div "Order #2110 07:09 AM 15/08/25" at bounding box center [154, 625] width 208 height 15
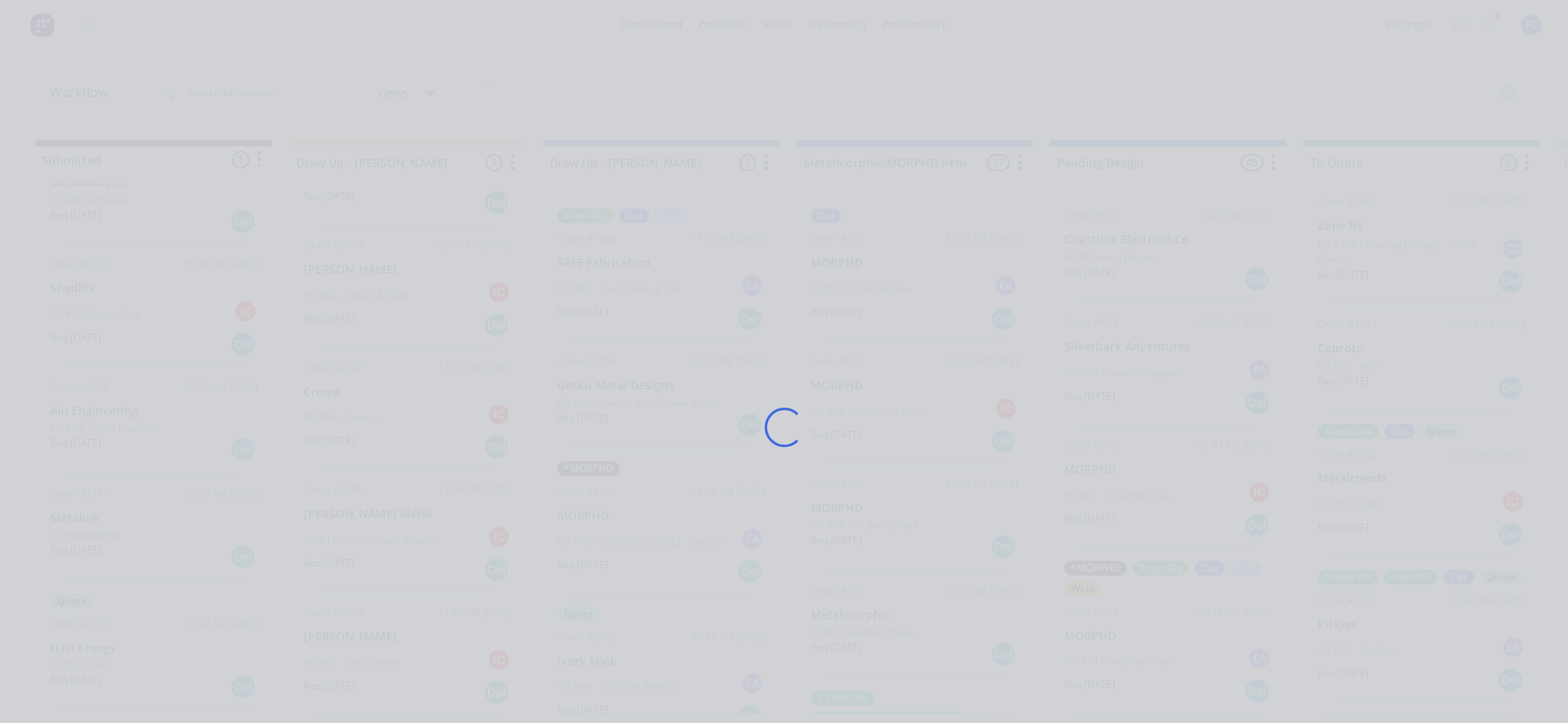
scroll to position [0, 0]
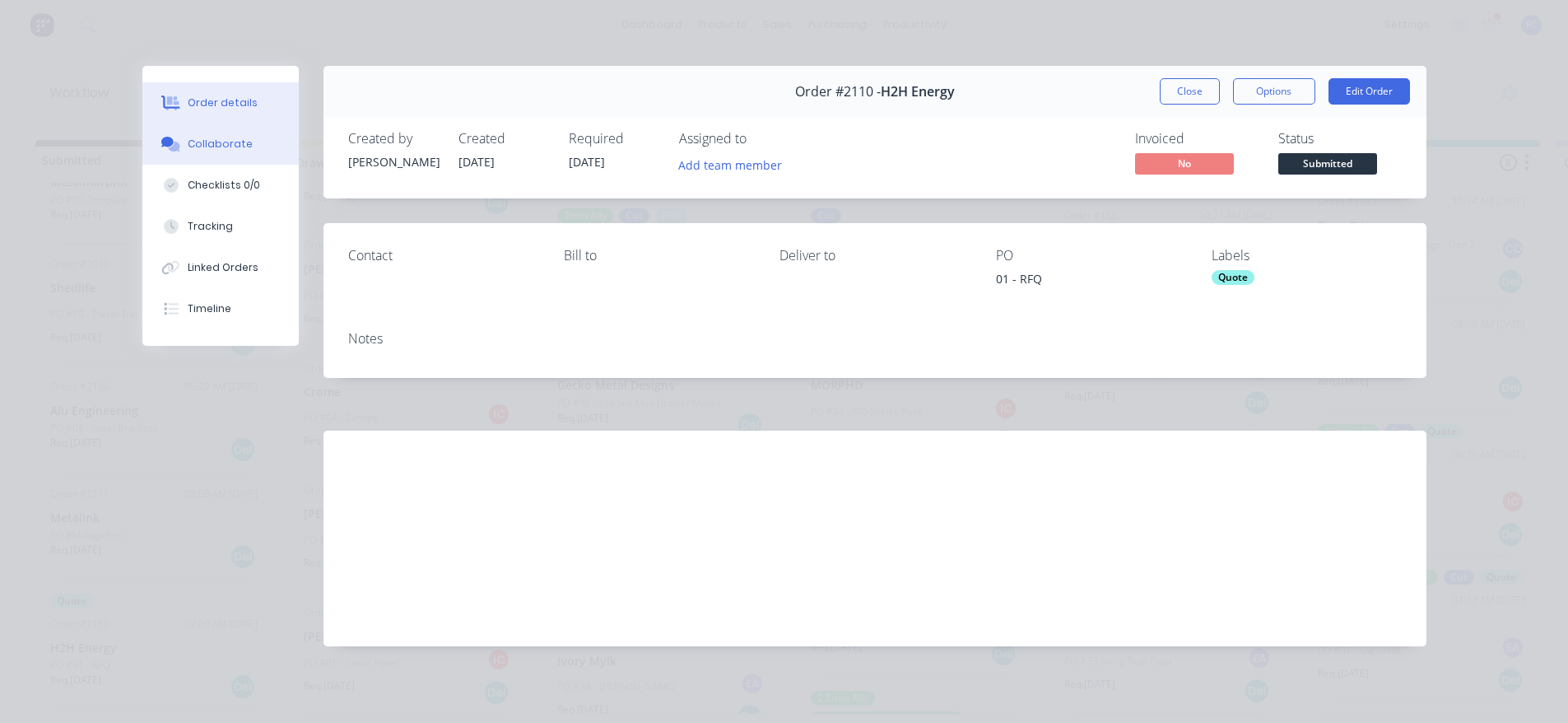
click at [200, 144] on div "Collaborate" at bounding box center [220, 144] width 65 height 15
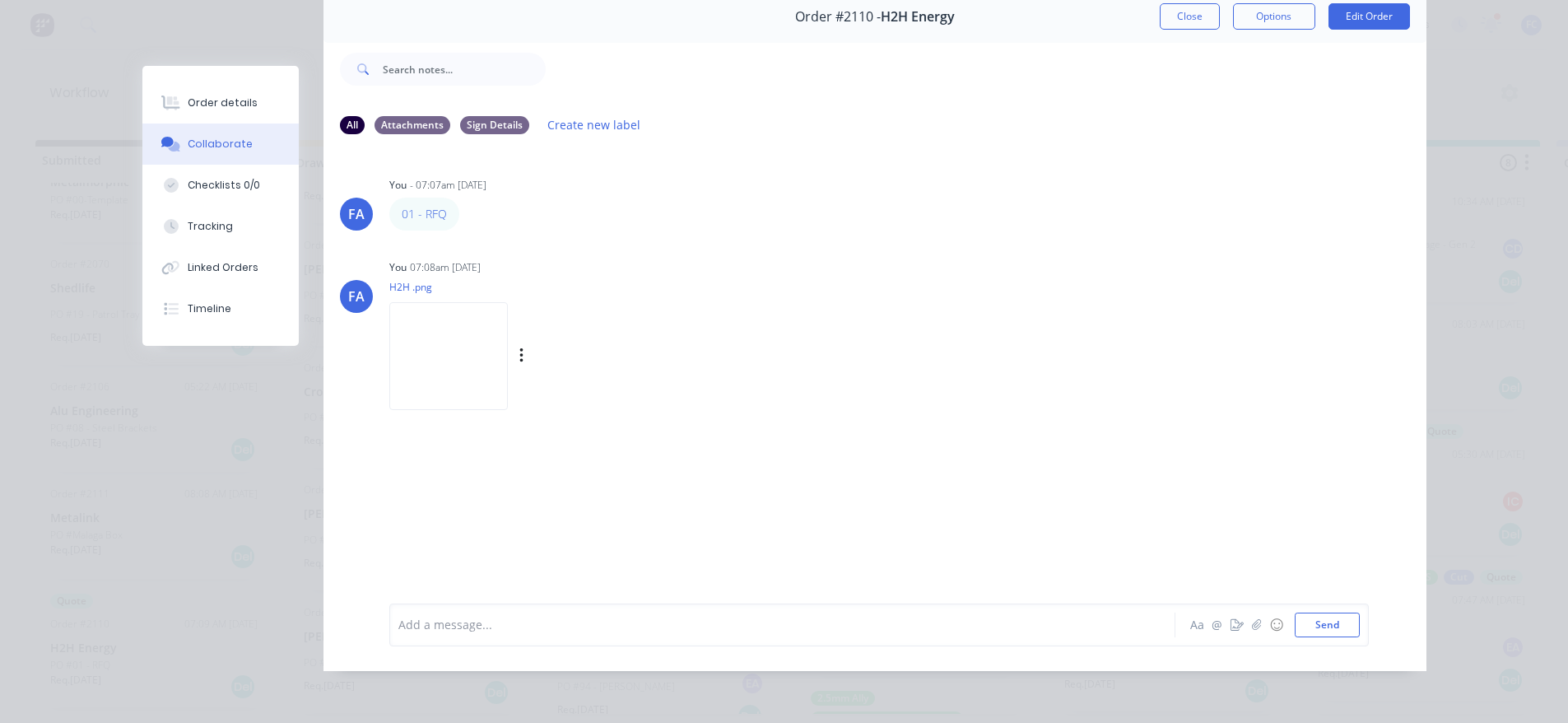
scroll to position [82, 0]
click at [461, 359] on img at bounding box center [448, 356] width 119 height 108
click at [458, 356] on img at bounding box center [448, 356] width 119 height 108
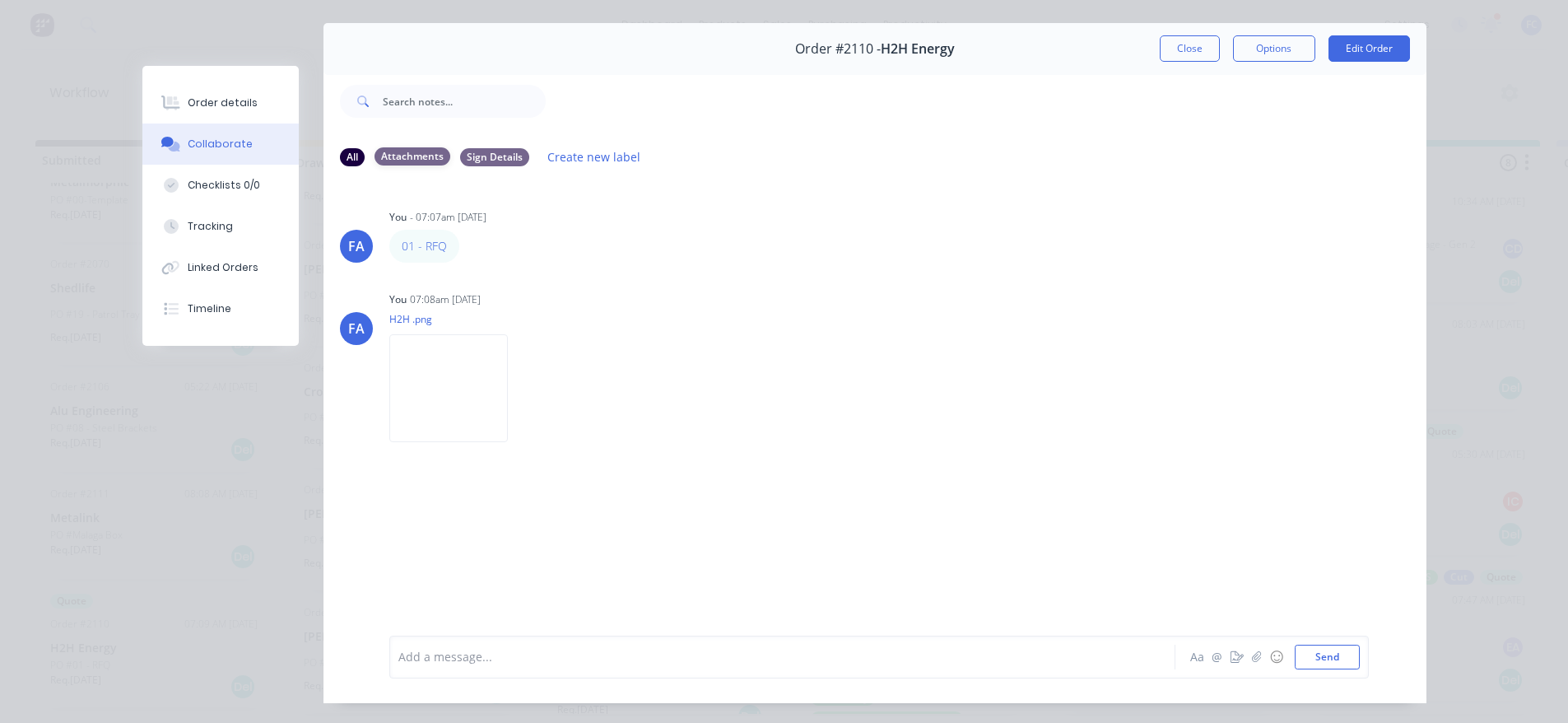
scroll to position [0, 0]
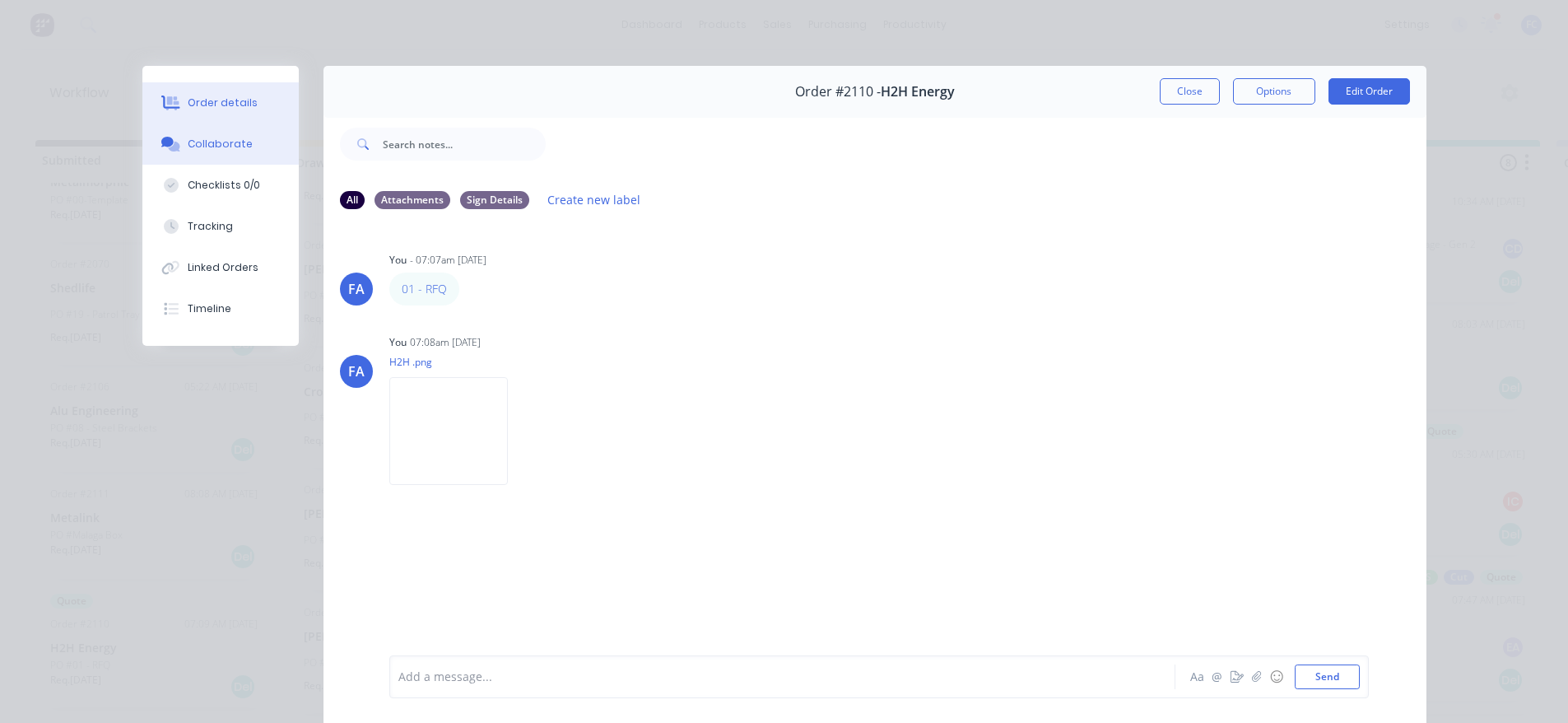
click at [242, 105] on div "Order details" at bounding box center [222, 103] width 70 height 15
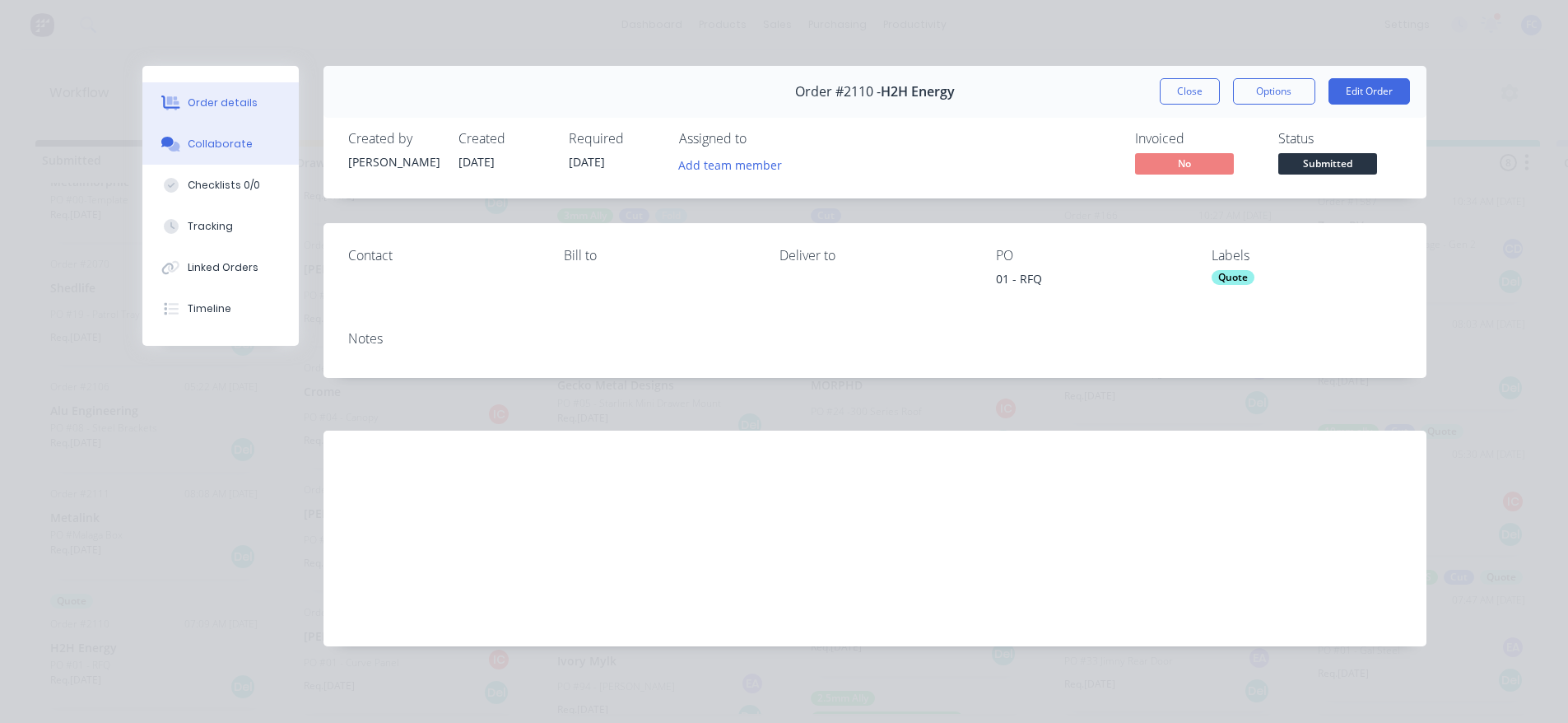
click at [188, 152] on button "Collaborate" at bounding box center [220, 144] width 156 height 41
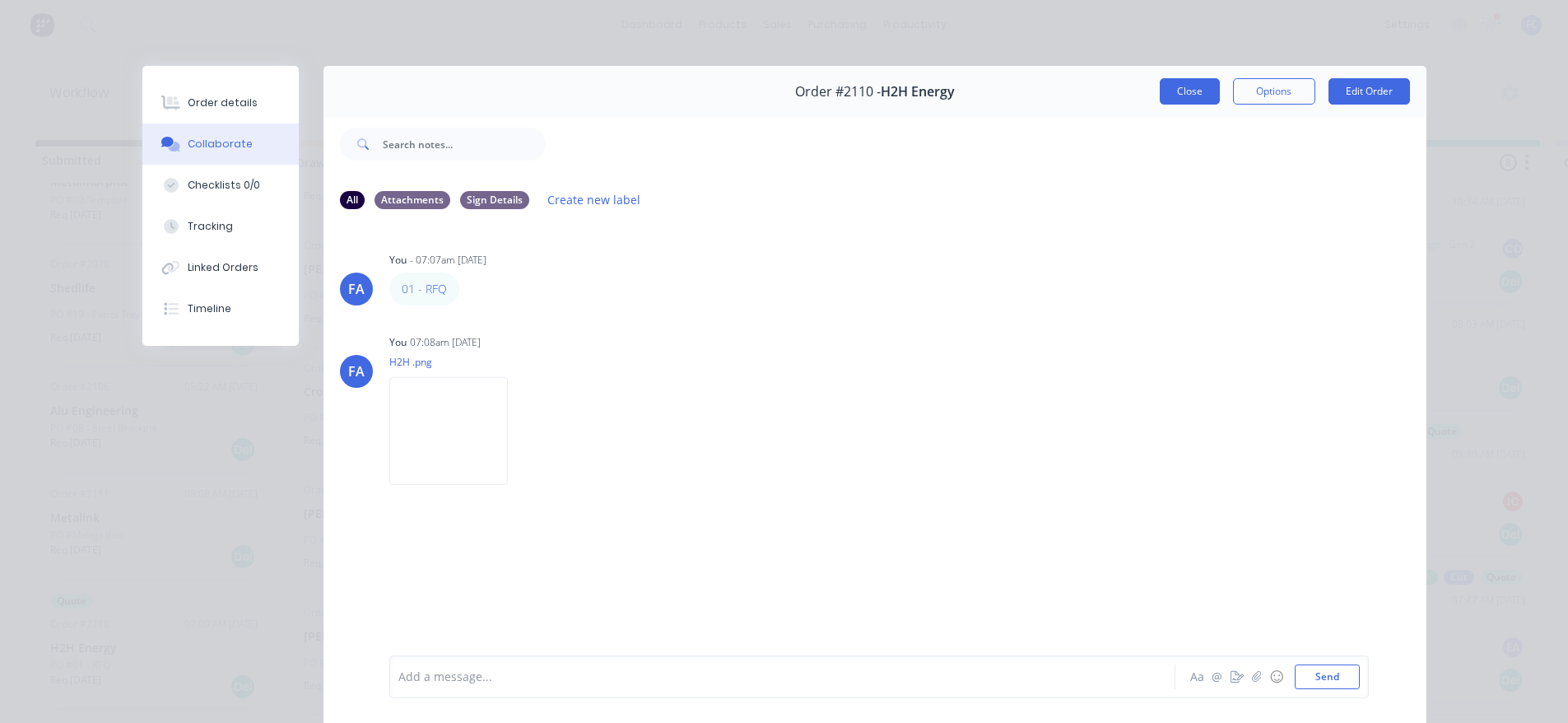
click at [1169, 90] on button "Close" at bounding box center [1189, 91] width 60 height 26
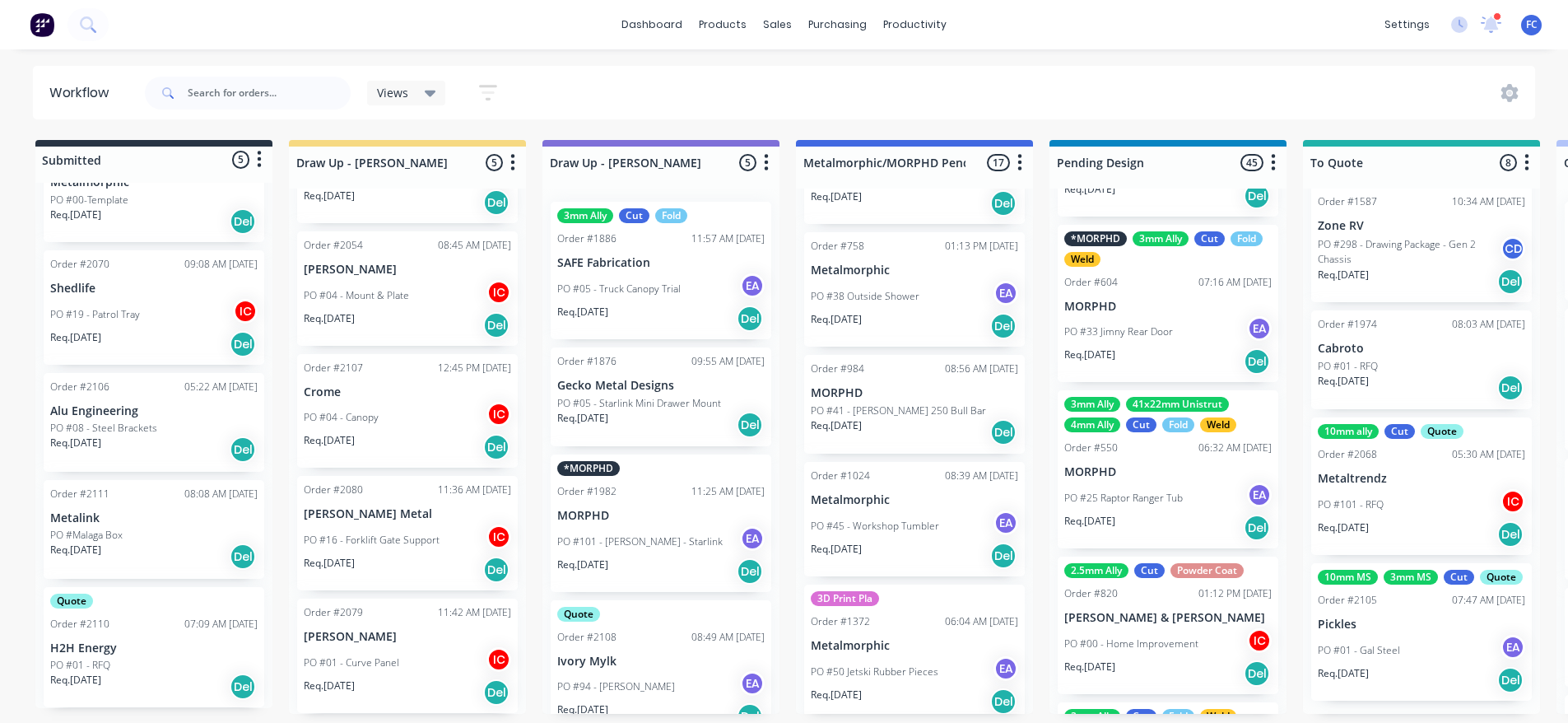
scroll to position [3, 0]
click at [1346, 658] on p "PO #01 - Gal Steel" at bounding box center [1359, 651] width 82 height 15
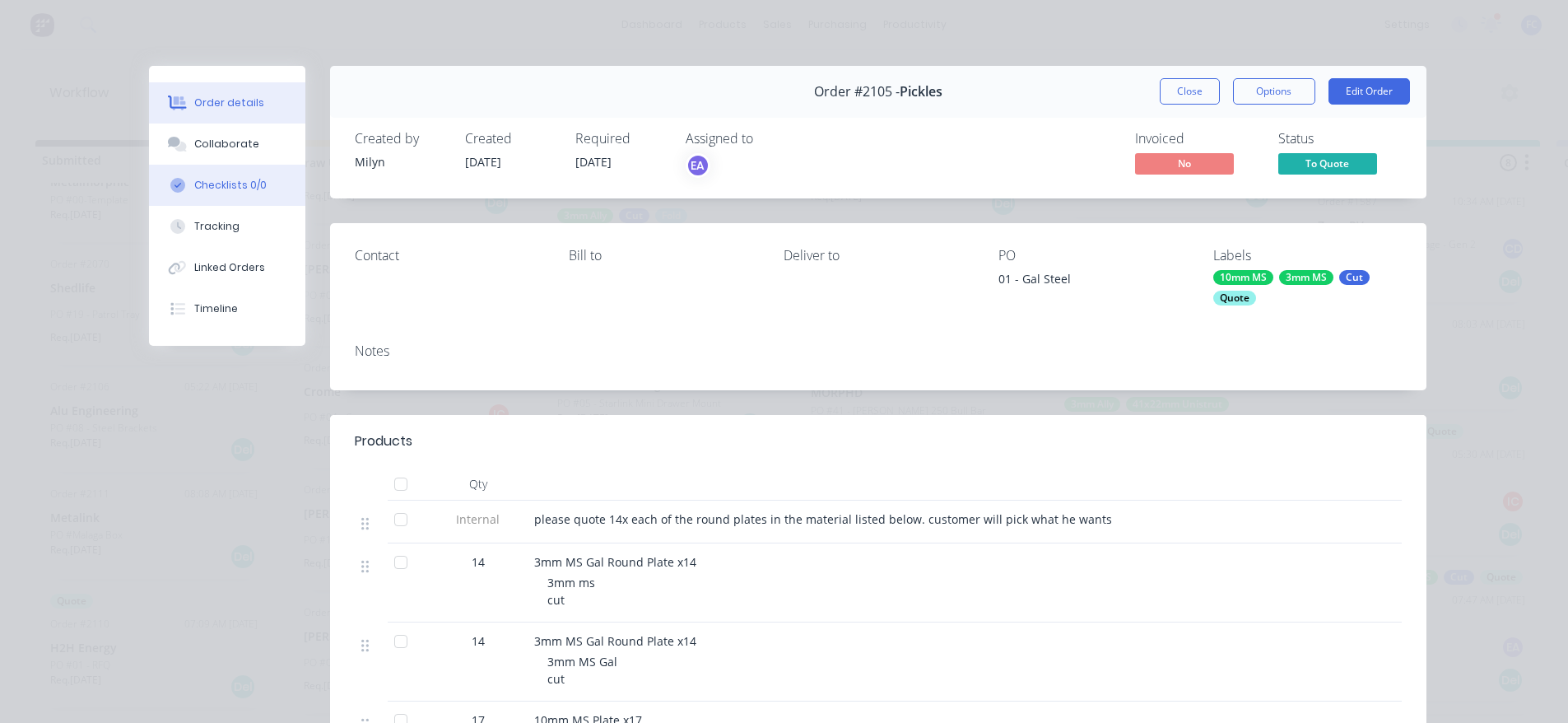
drag, startPoint x: 202, startPoint y: 141, endPoint x: 268, endPoint y: 170, distance: 72.1
click at [204, 143] on div "Collaborate" at bounding box center [226, 144] width 65 height 15
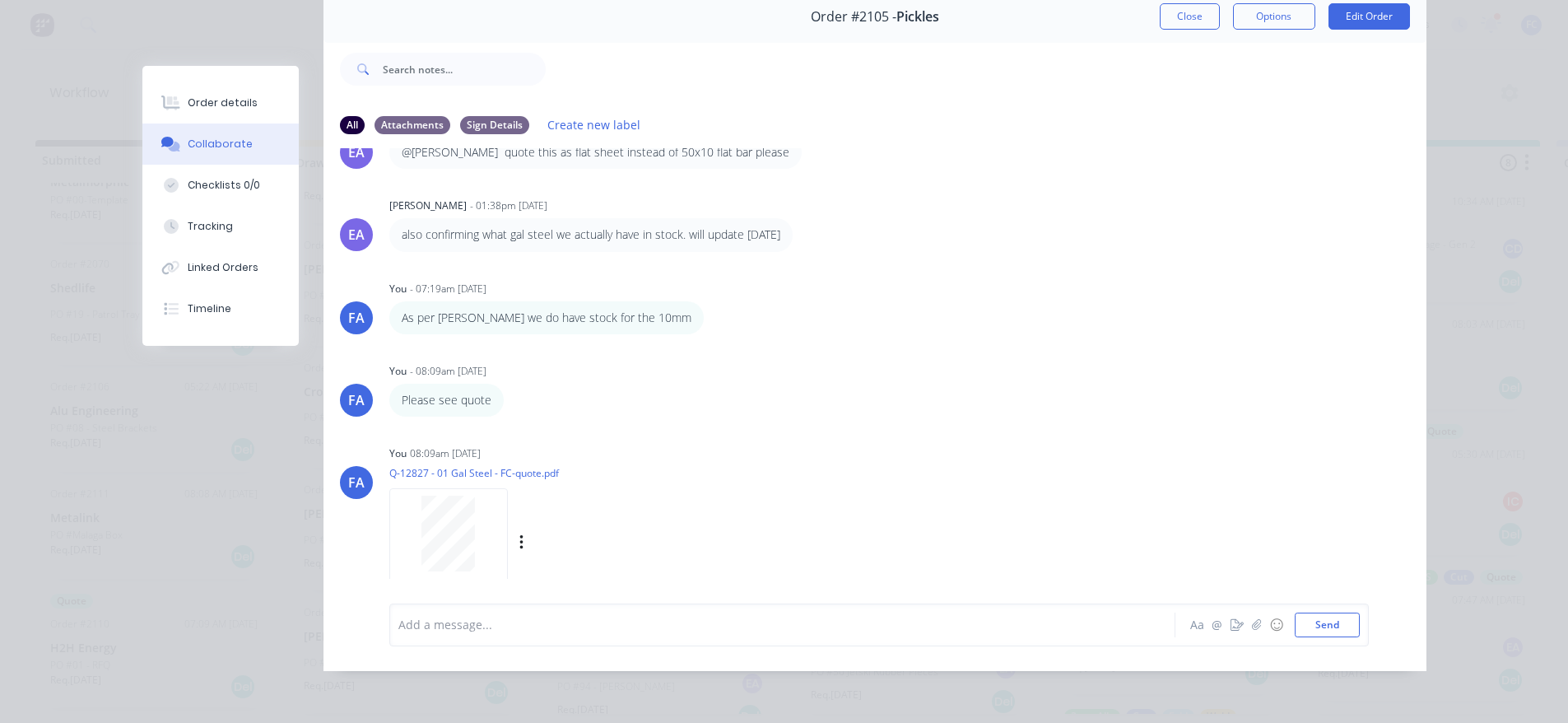
scroll to position [412, 0]
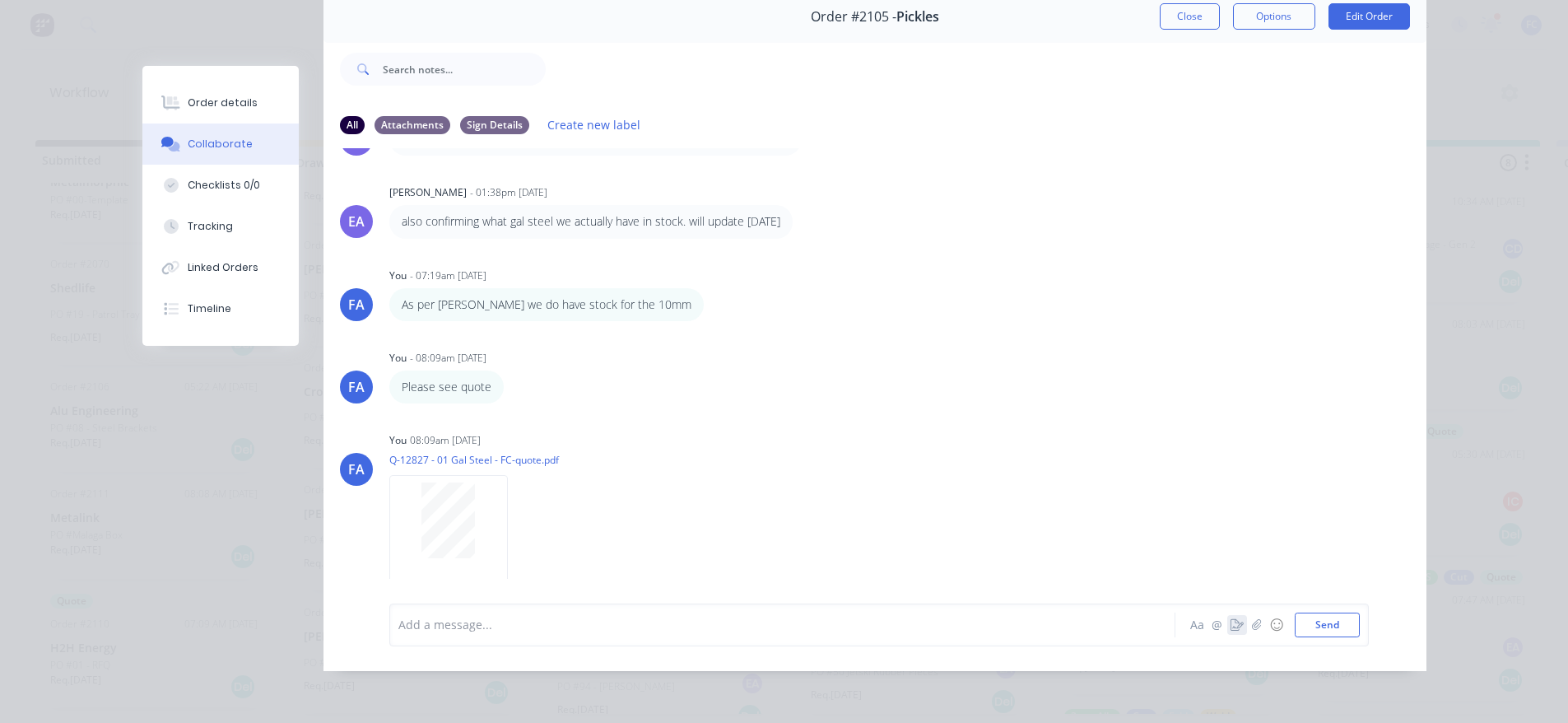
click at [1239, 625] on button "button" at bounding box center [1237, 625] width 19 height 19
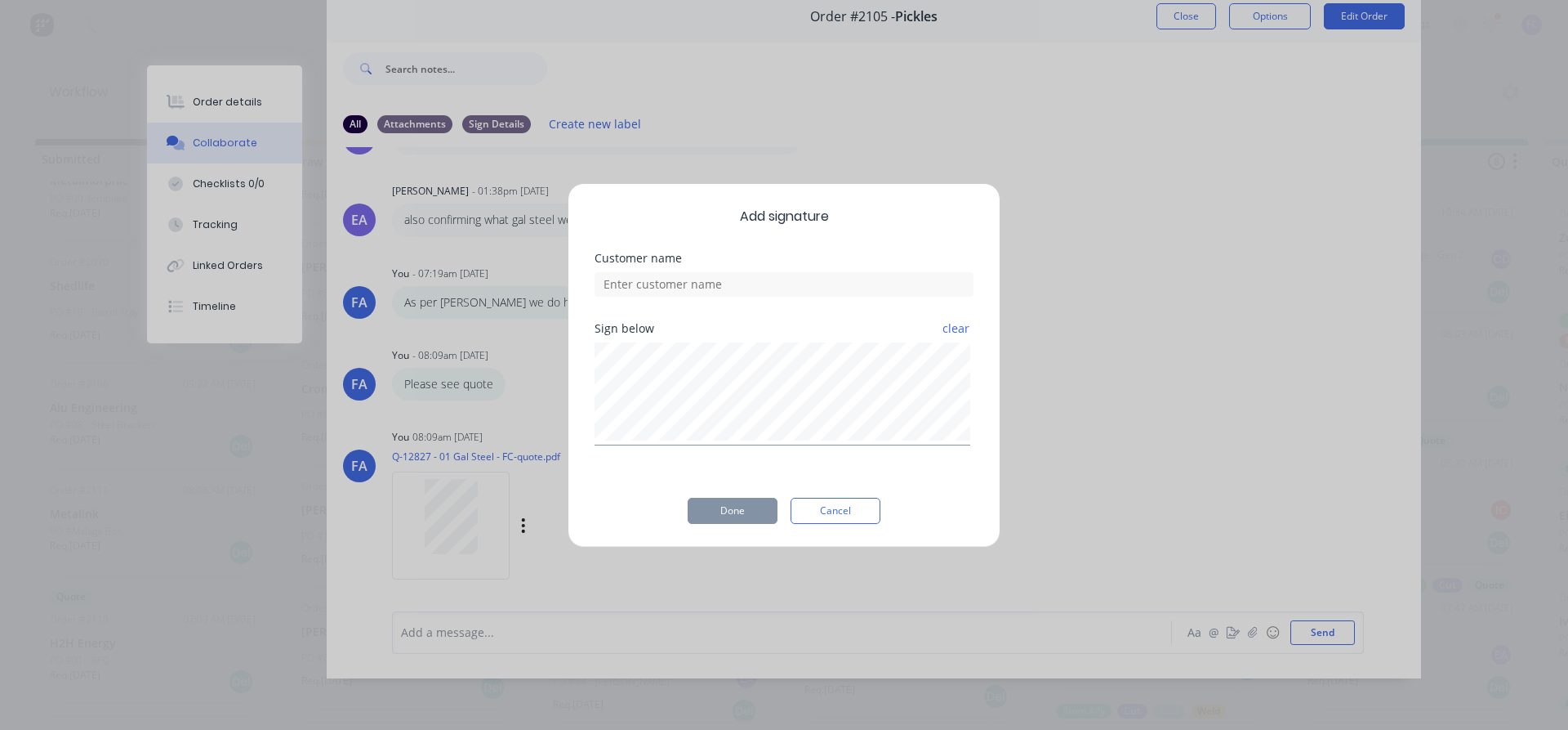
drag, startPoint x: 837, startPoint y: 505, endPoint x: 615, endPoint y: 512, distance: 222.1
click at [835, 506] on button "Cancel" at bounding box center [836, 510] width 90 height 26
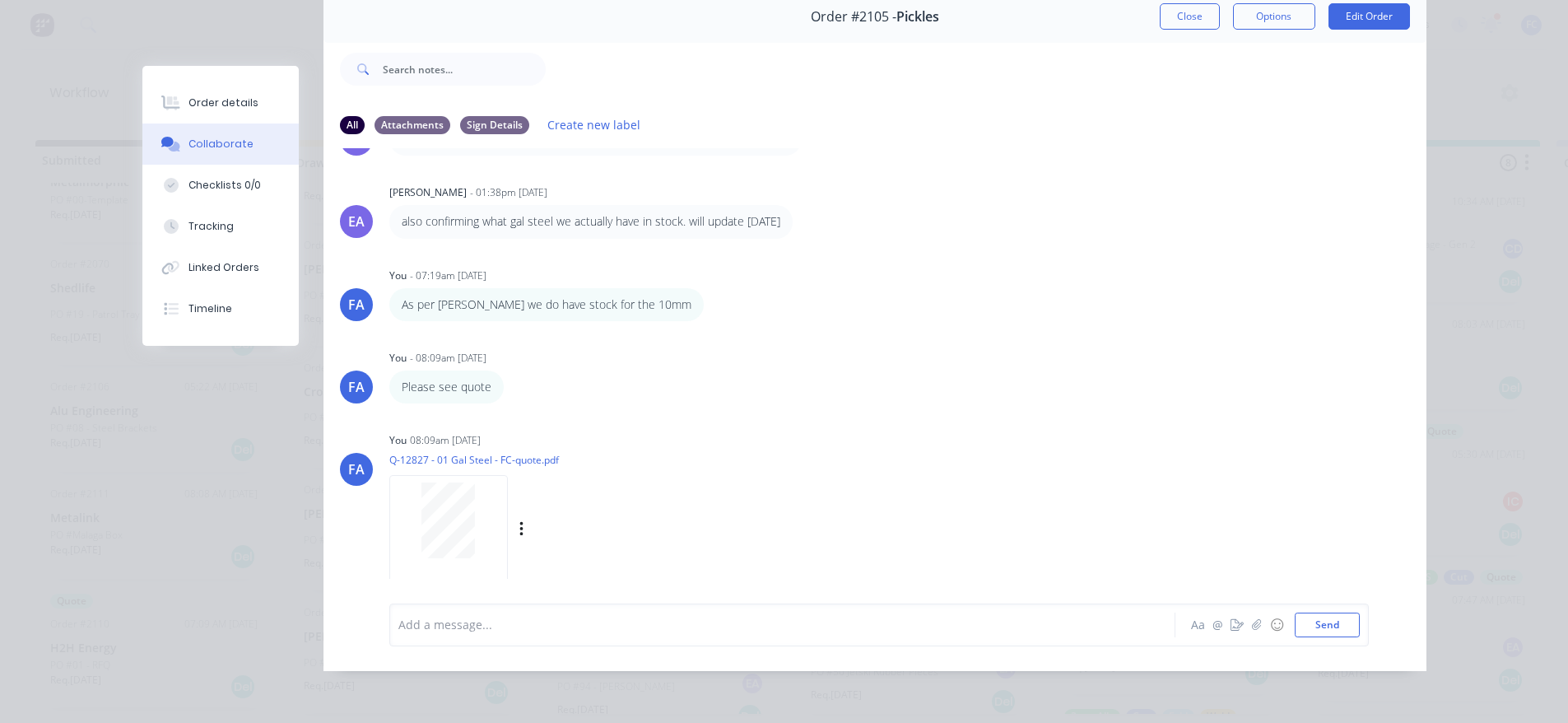
click at [514, 518] on div "Labels Download Delete" at bounding box center [607, 529] width 185 height 24
click at [519, 528] on icon "button" at bounding box center [522, 529] width 5 height 19
click at [560, 557] on button "Delete" at bounding box center [629, 568] width 185 height 37
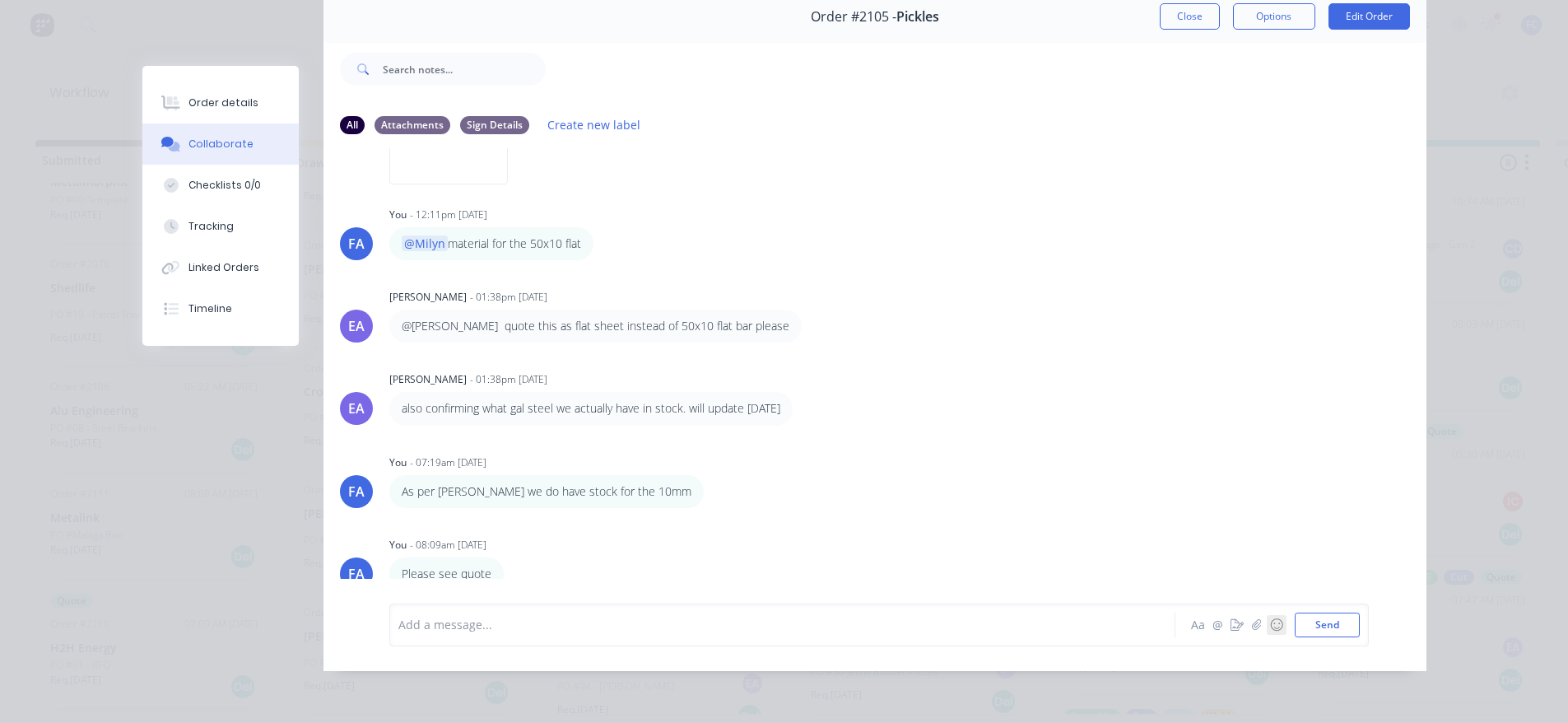
click at [1267, 635] on button "☺" at bounding box center [1276, 625] width 19 height 19
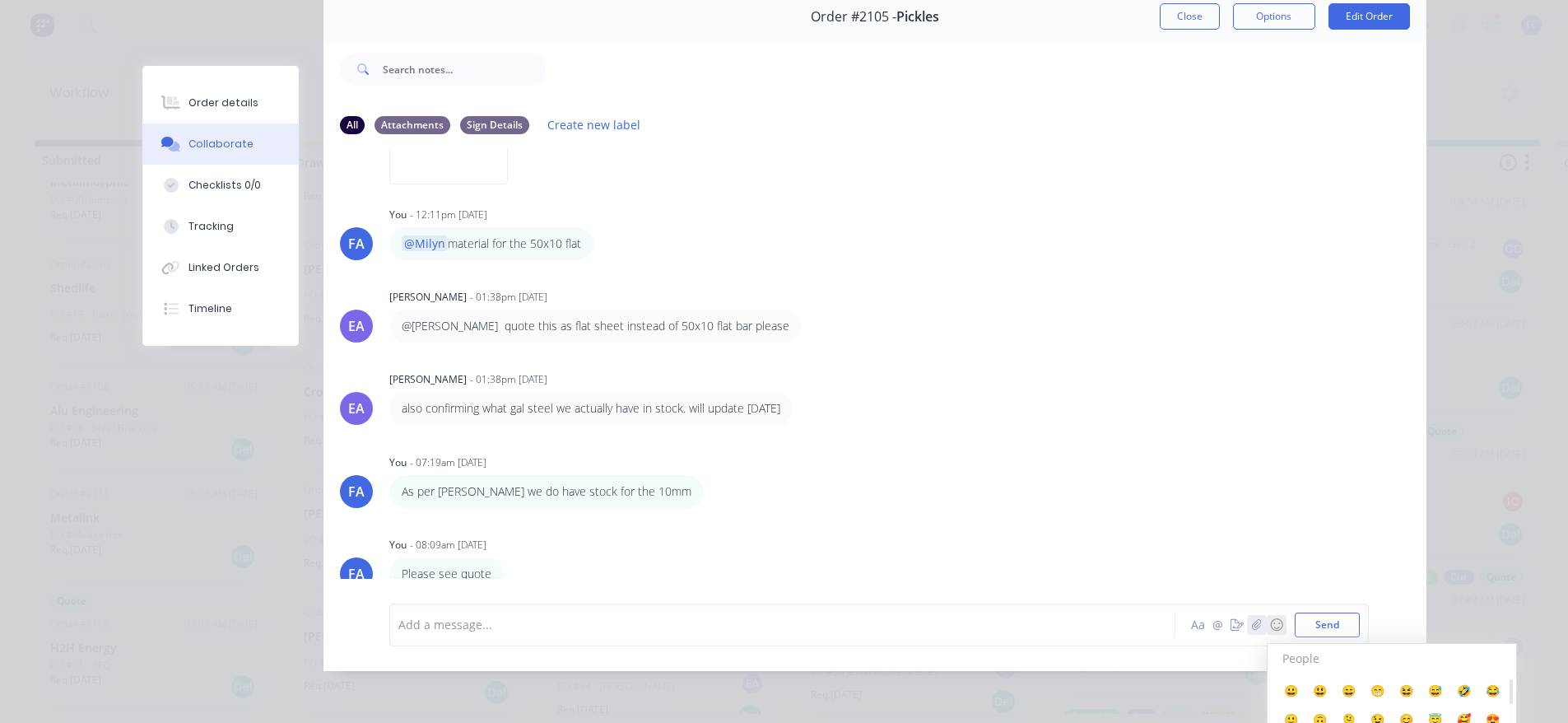
click at [1251, 630] on icon "button" at bounding box center [1256, 625] width 10 height 12
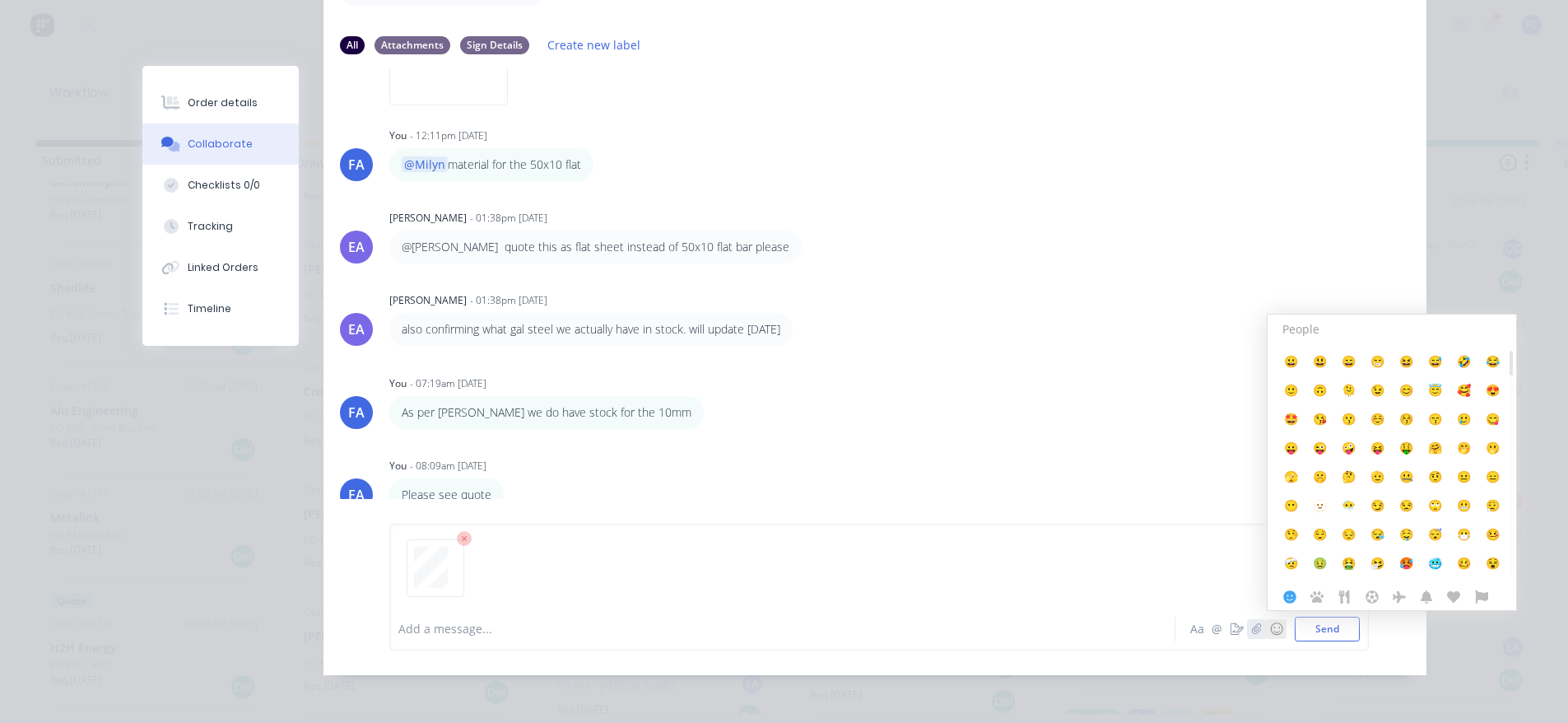
scroll to position [157, 0]
click at [1316, 639] on button "Send" at bounding box center [1327, 626] width 65 height 24
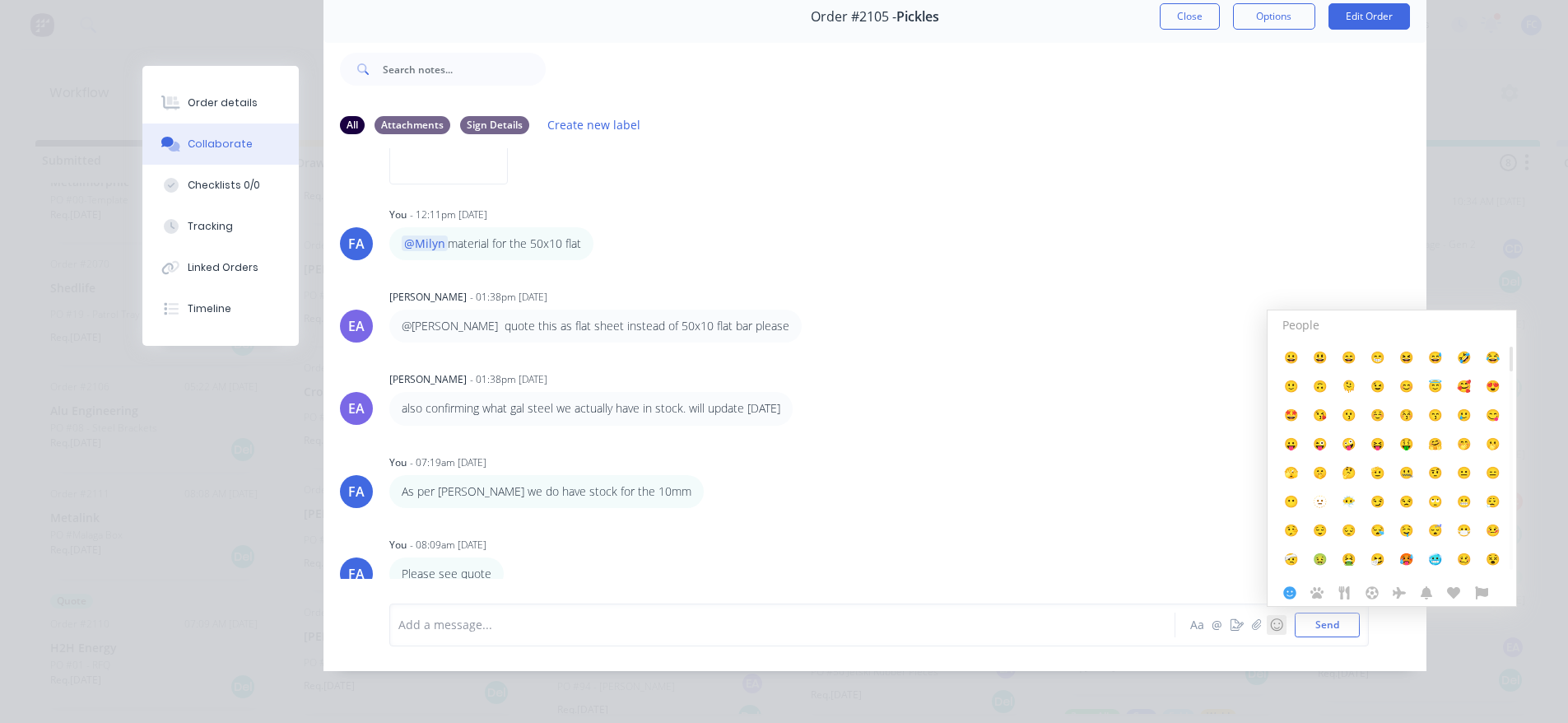
scroll to position [3, 0]
click at [210, 109] on div "Order details" at bounding box center [222, 103] width 70 height 15
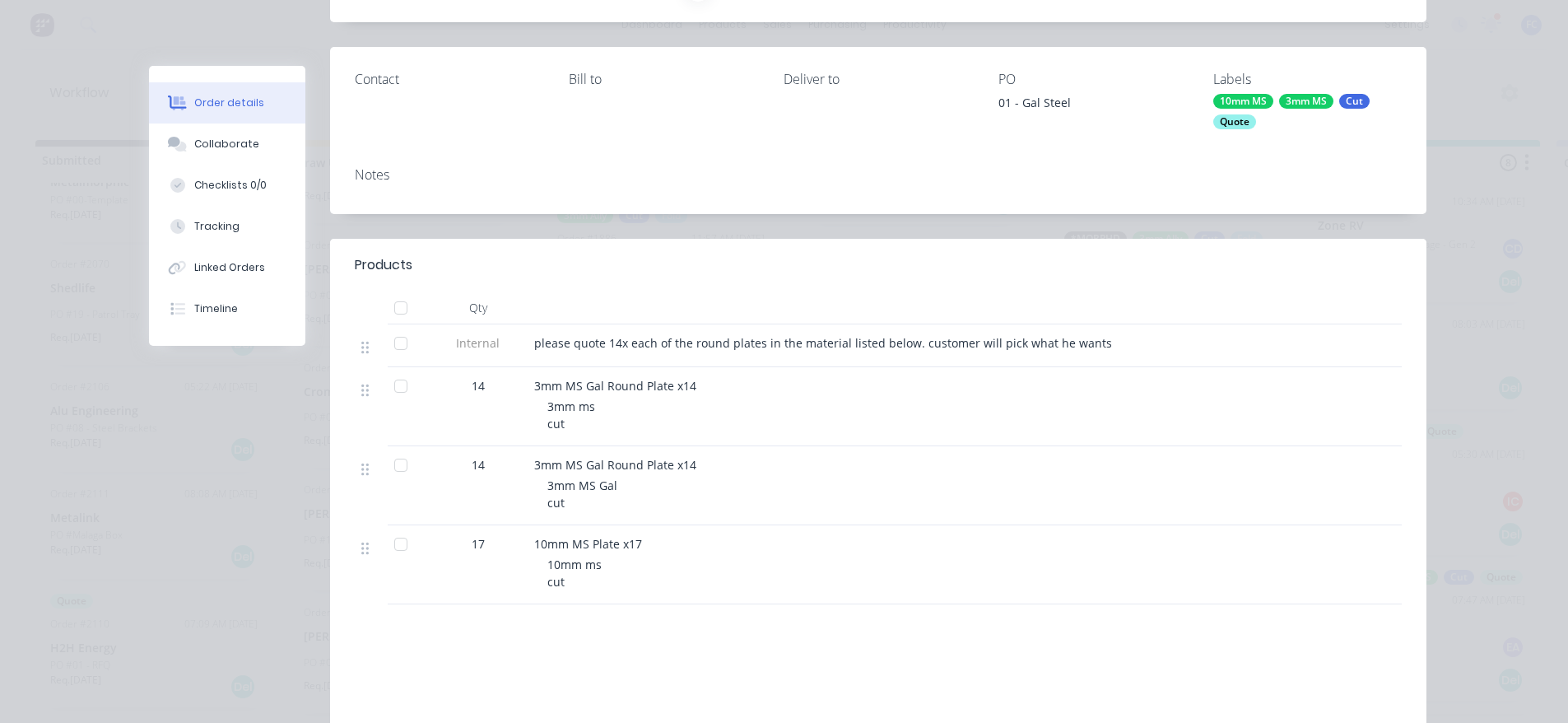
scroll to position [170, 0]
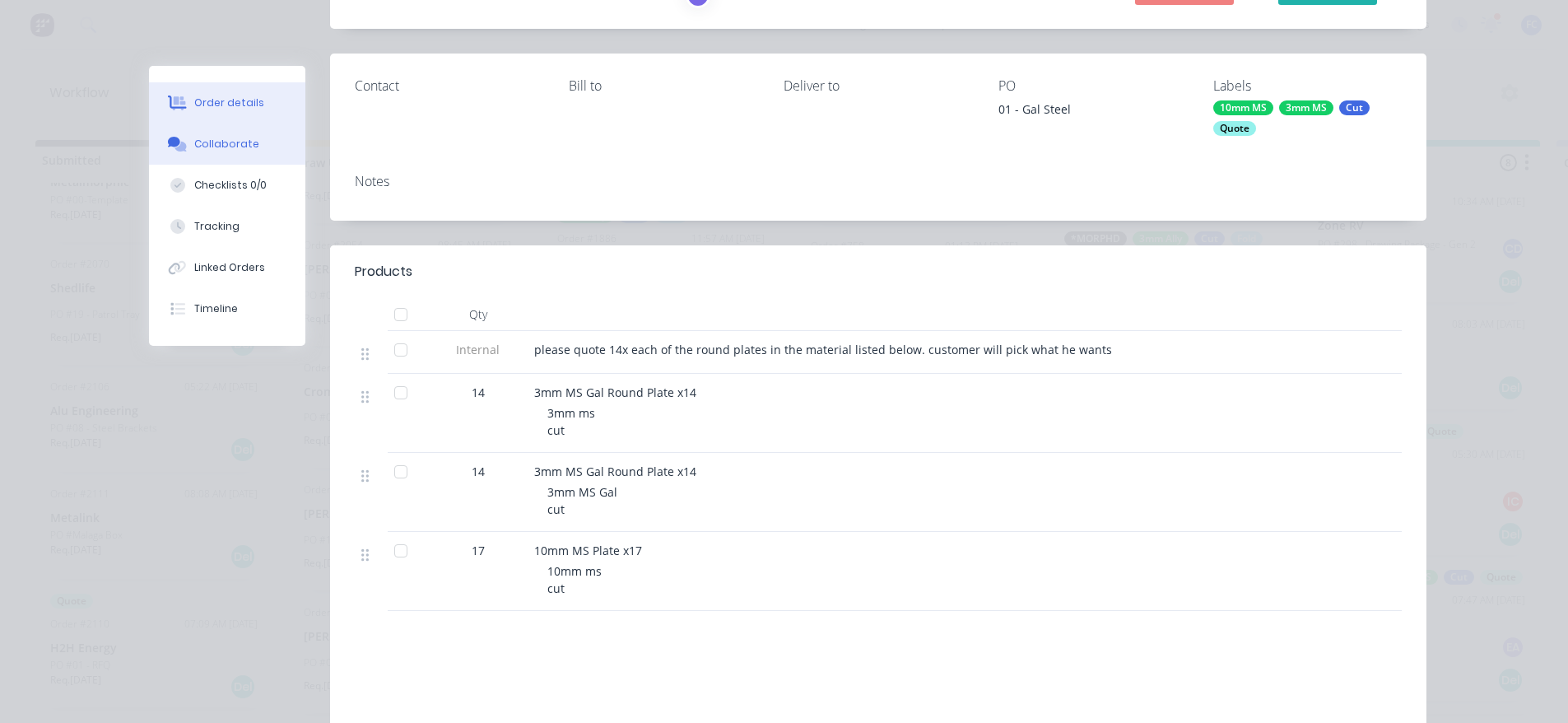
click at [211, 141] on div "Collaborate" at bounding box center [226, 144] width 65 height 15
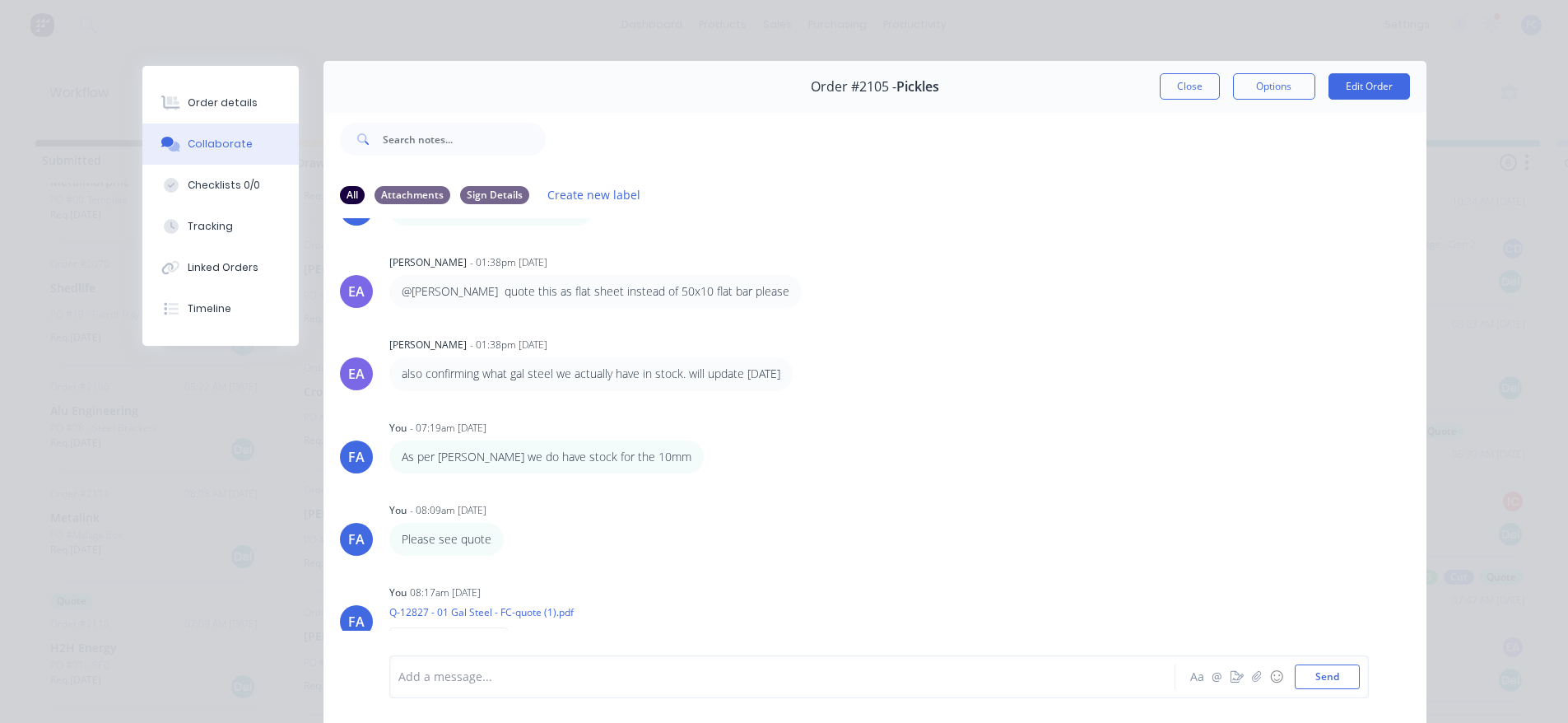
scroll to position [0, 0]
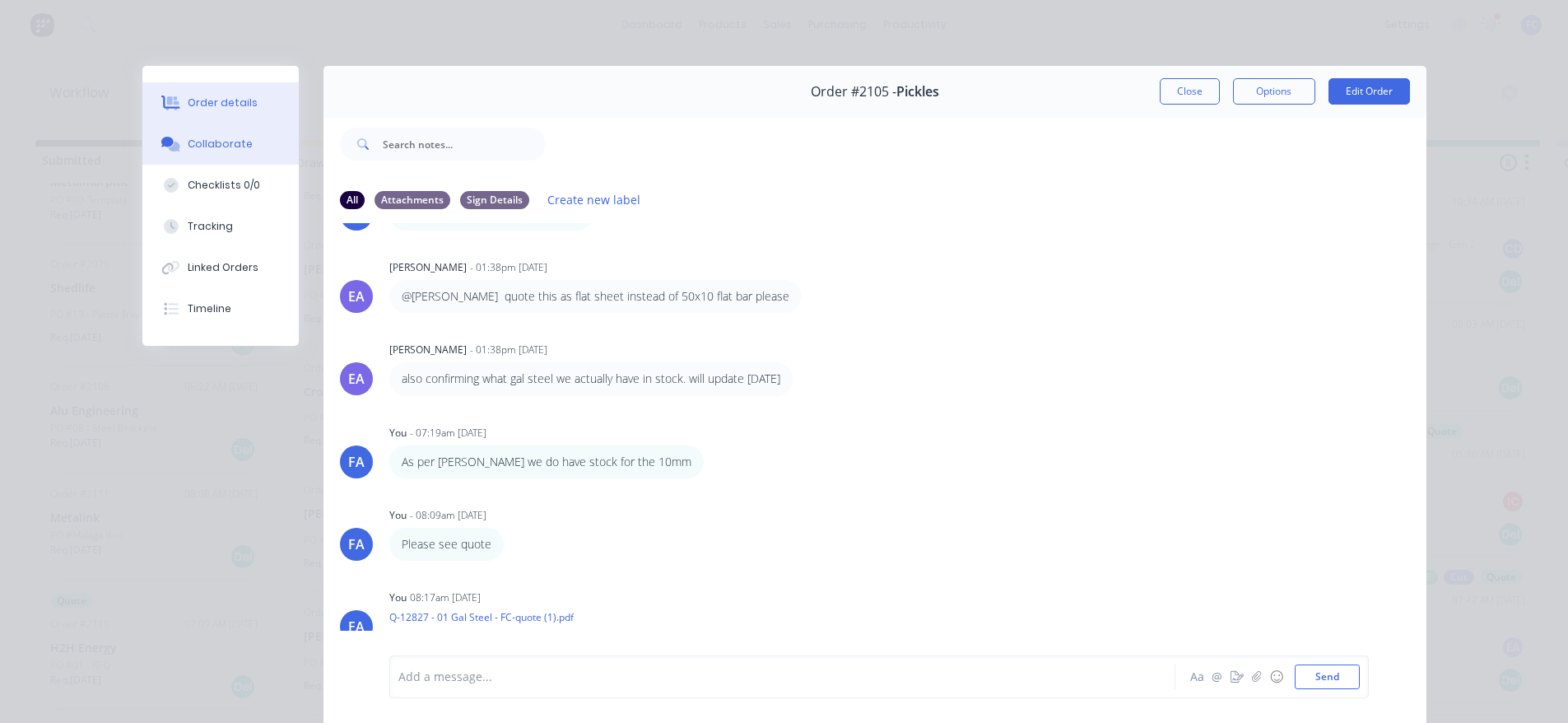
click at [218, 101] on div "Order details" at bounding box center [222, 103] width 70 height 15
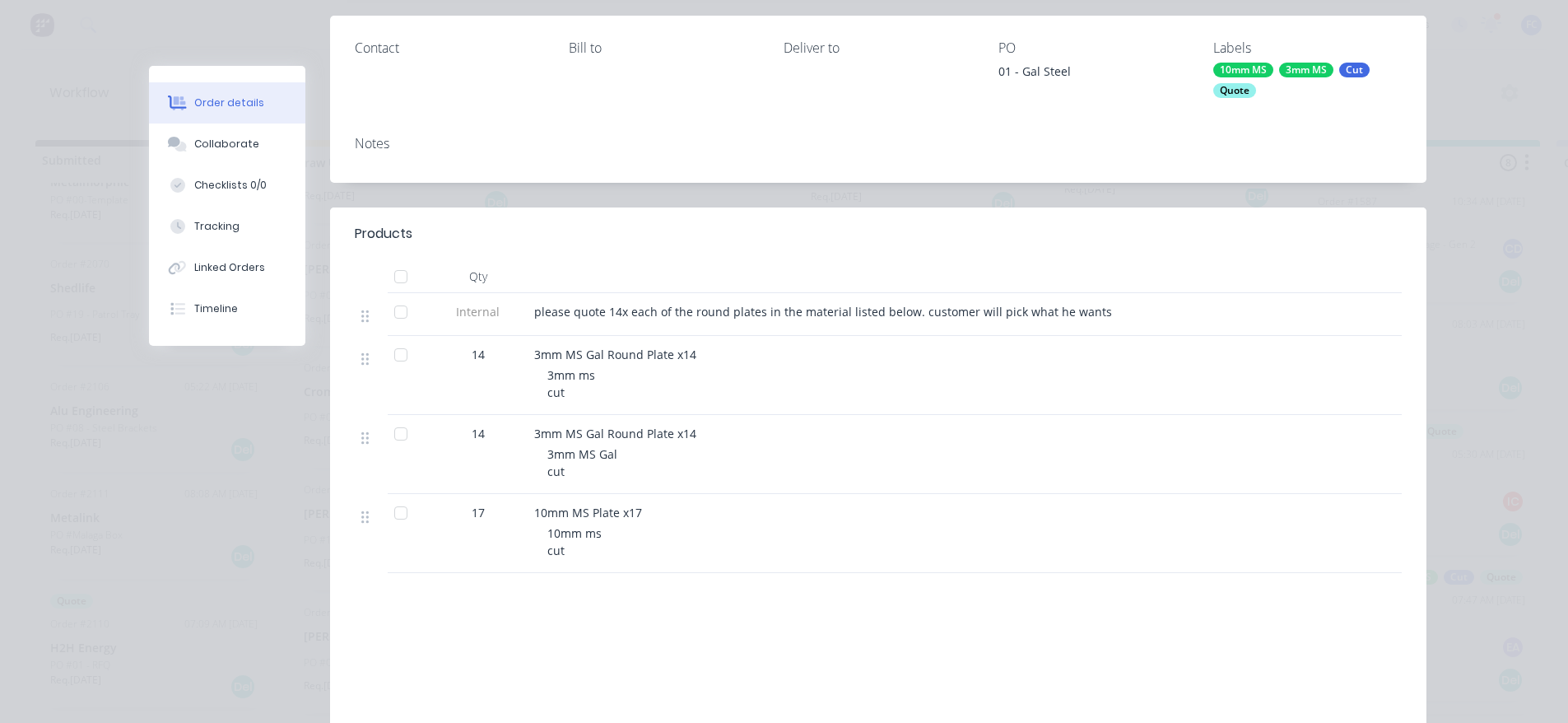
scroll to position [247, 0]
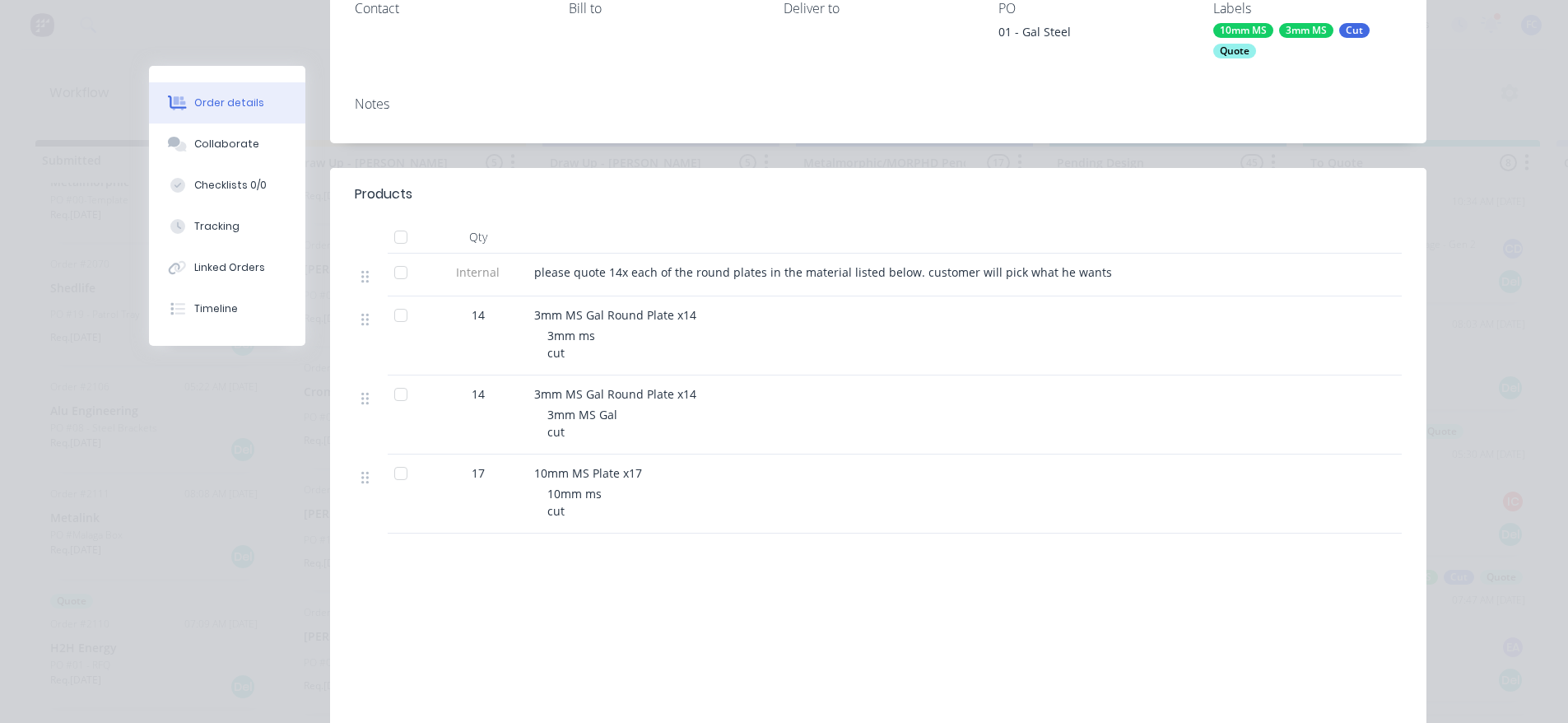
click at [395, 314] on div at bounding box center [400, 315] width 33 height 33
click at [393, 316] on div at bounding box center [400, 315] width 33 height 33
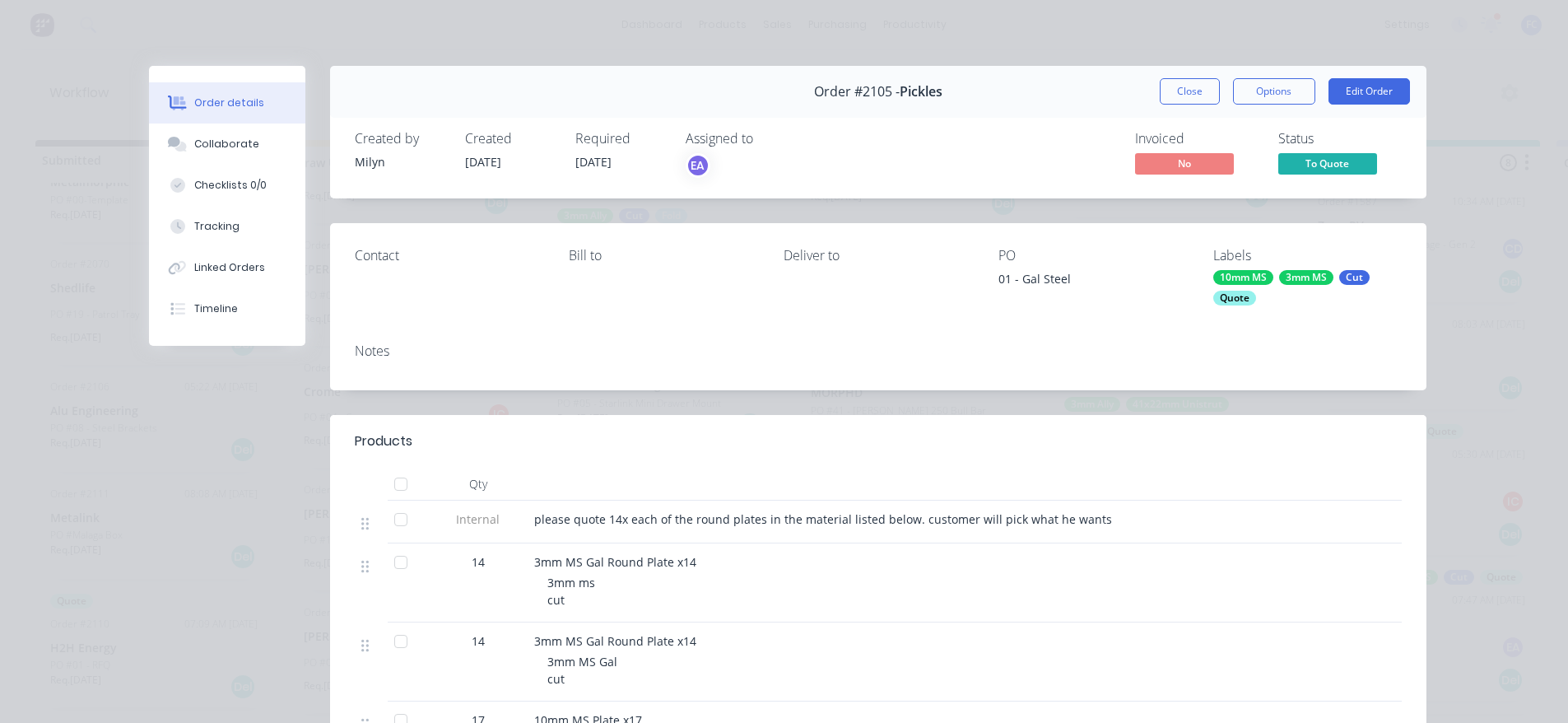
scroll to position [0, 0]
click at [232, 156] on button "Collaborate" at bounding box center [227, 144] width 156 height 41
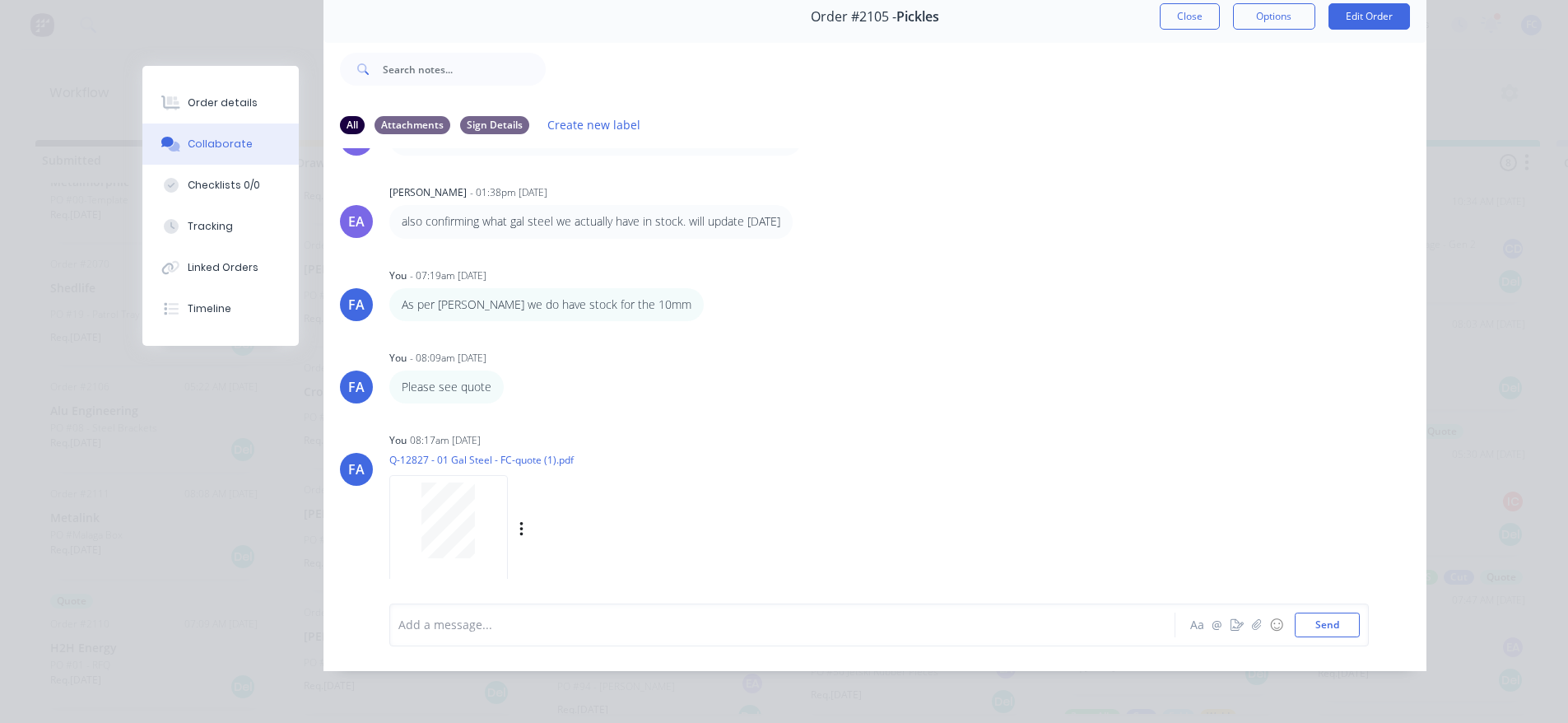
scroll to position [3, 0]
click at [471, 517] on div at bounding box center [448, 520] width 103 height 76
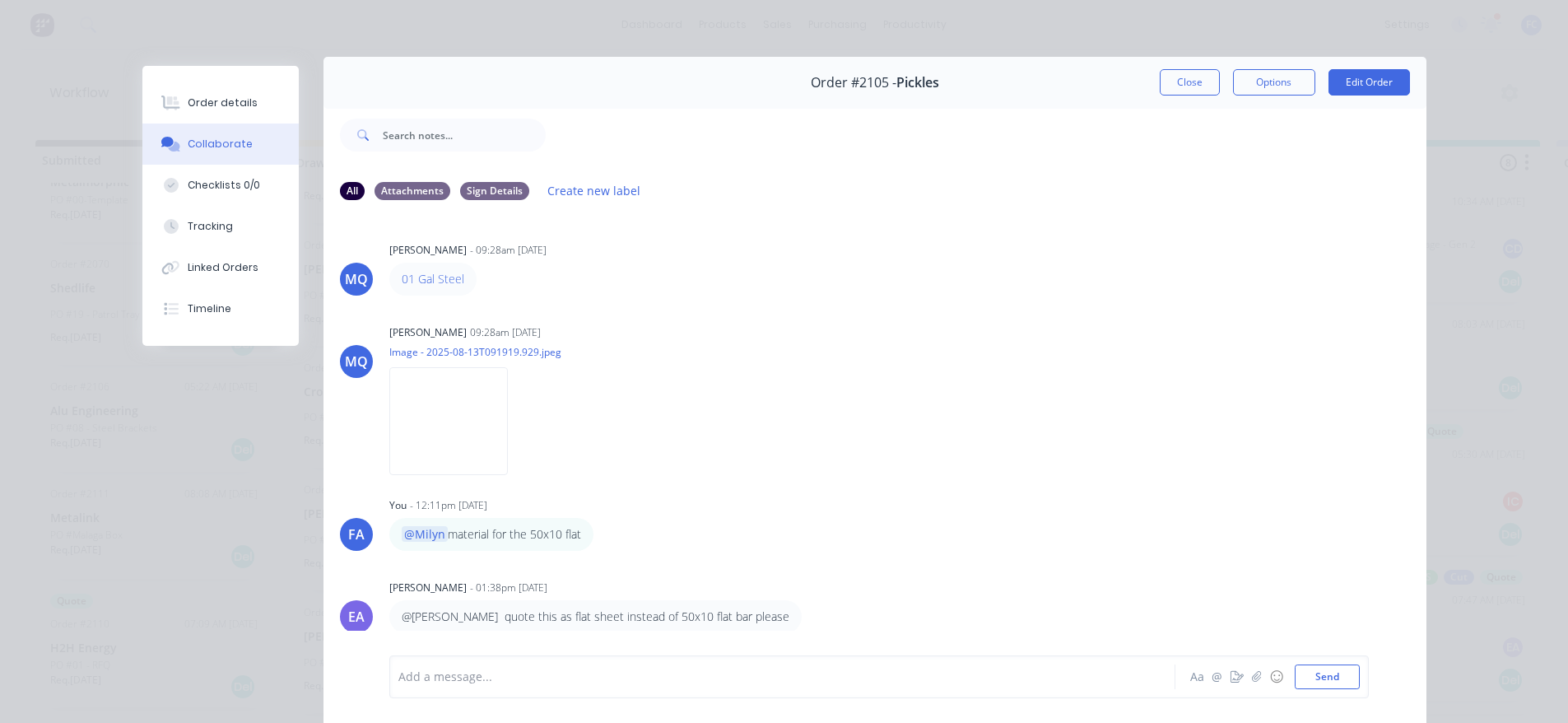
scroll to position [0, 0]
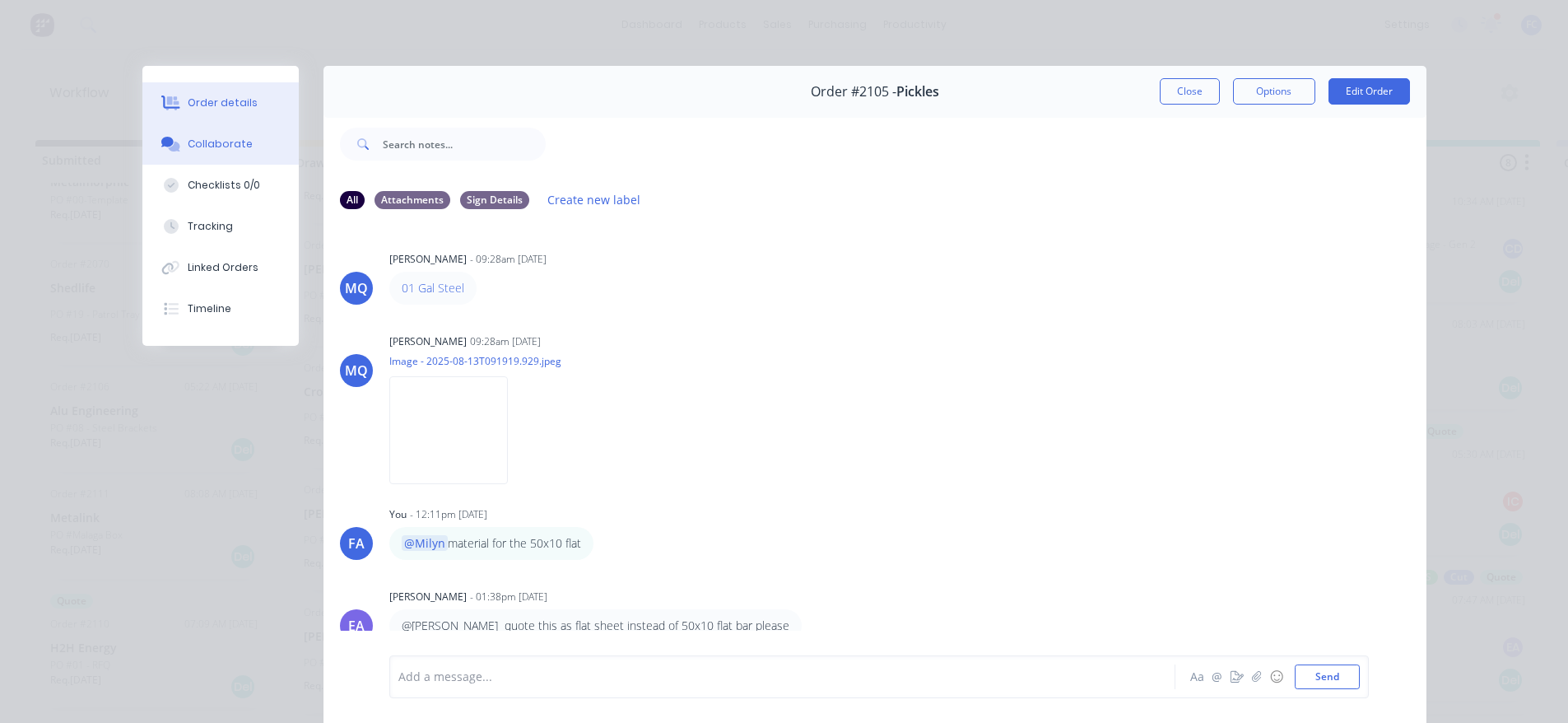
click at [262, 93] on button "Order details" at bounding box center [220, 103] width 156 height 41
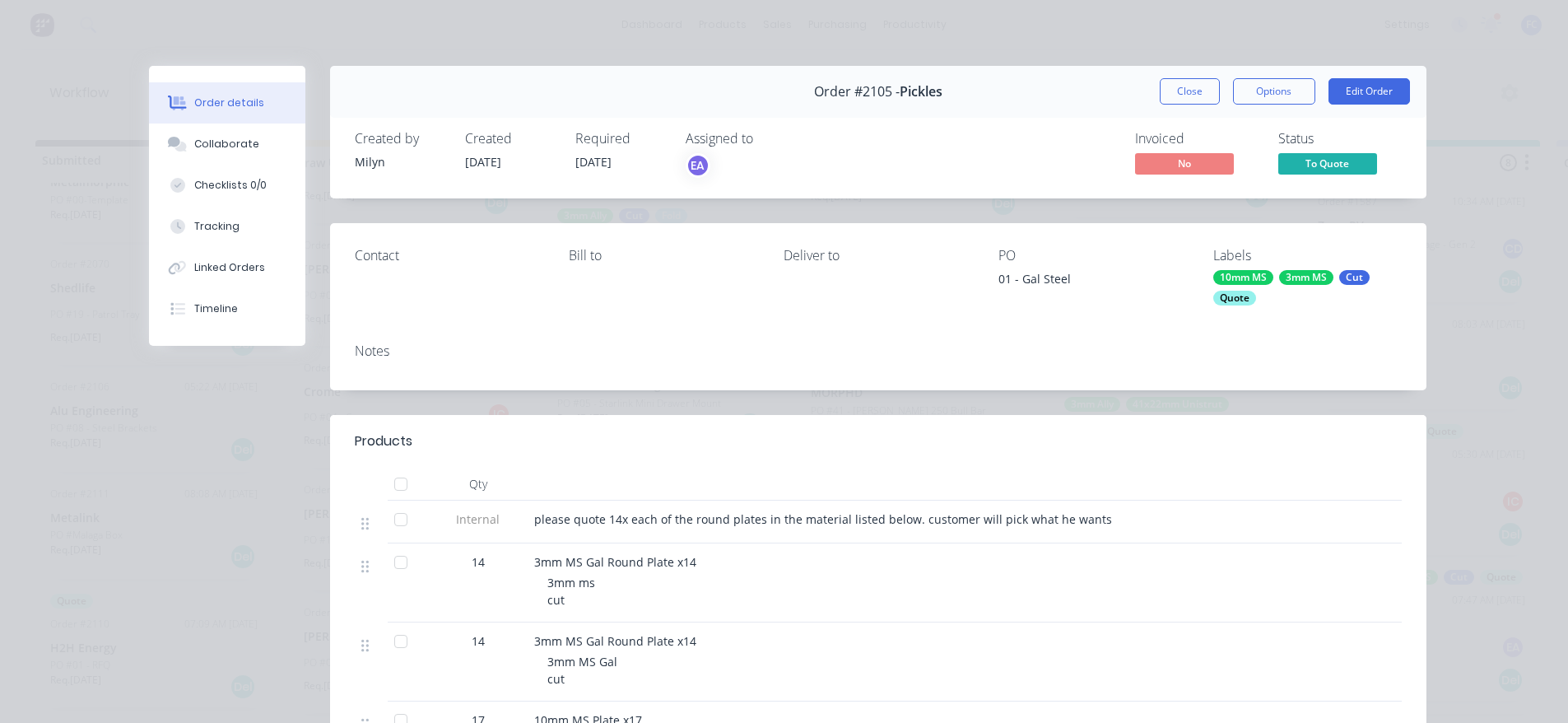
click at [1326, 169] on span "To Quote" at bounding box center [1327, 163] width 98 height 20
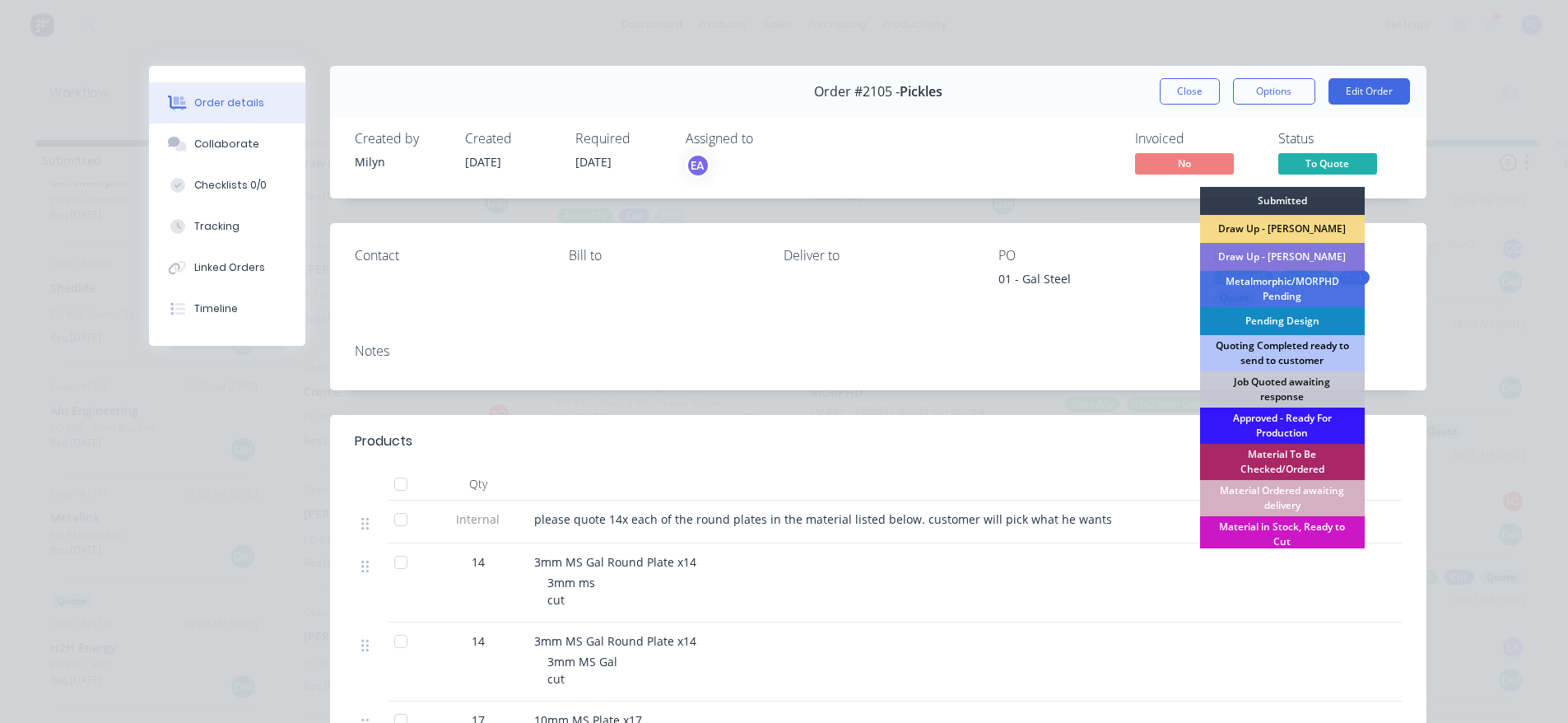
click at [1260, 351] on div "Quoting Completed ready to send to customer" at bounding box center [1282, 353] width 165 height 36
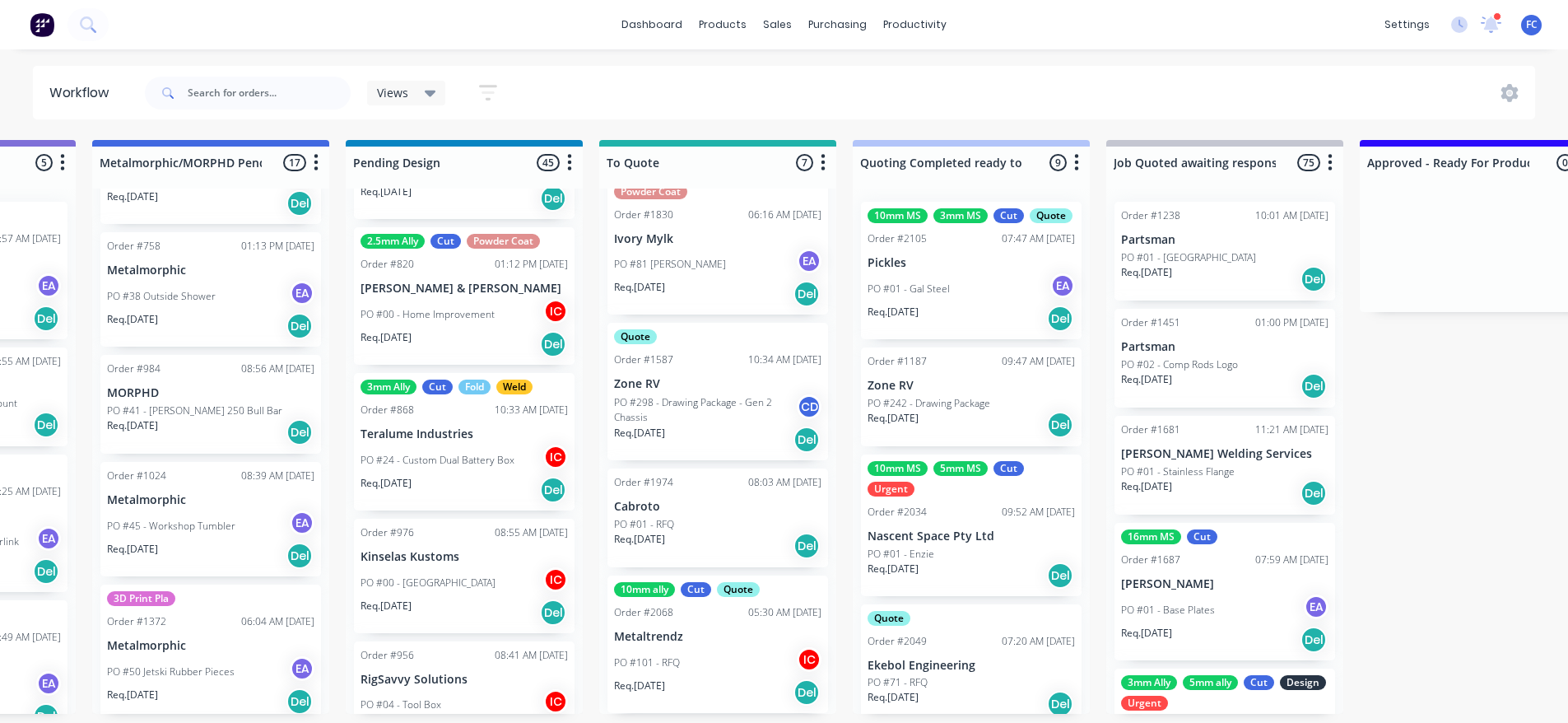
click at [941, 270] on p "Pickles" at bounding box center [971, 263] width 208 height 14
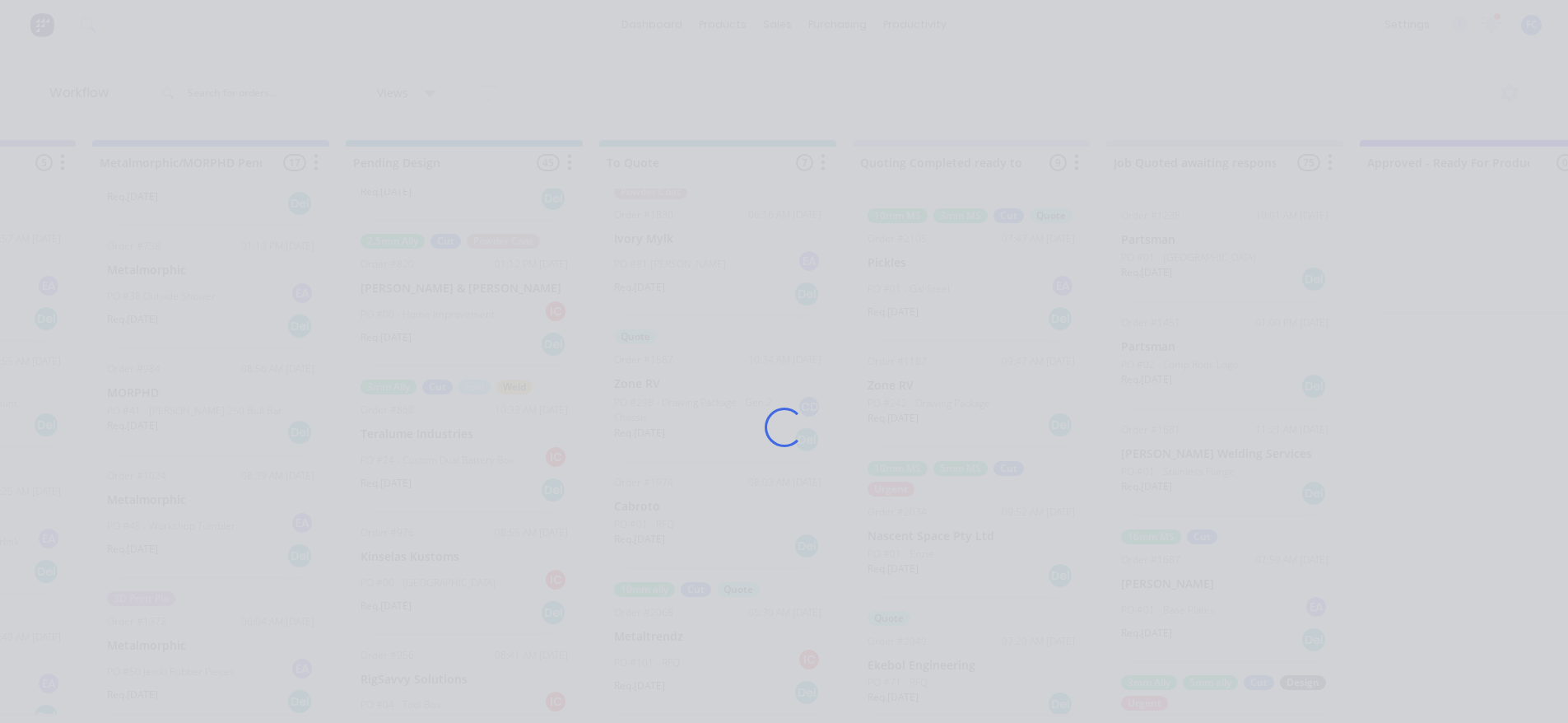
scroll to position [0, 703]
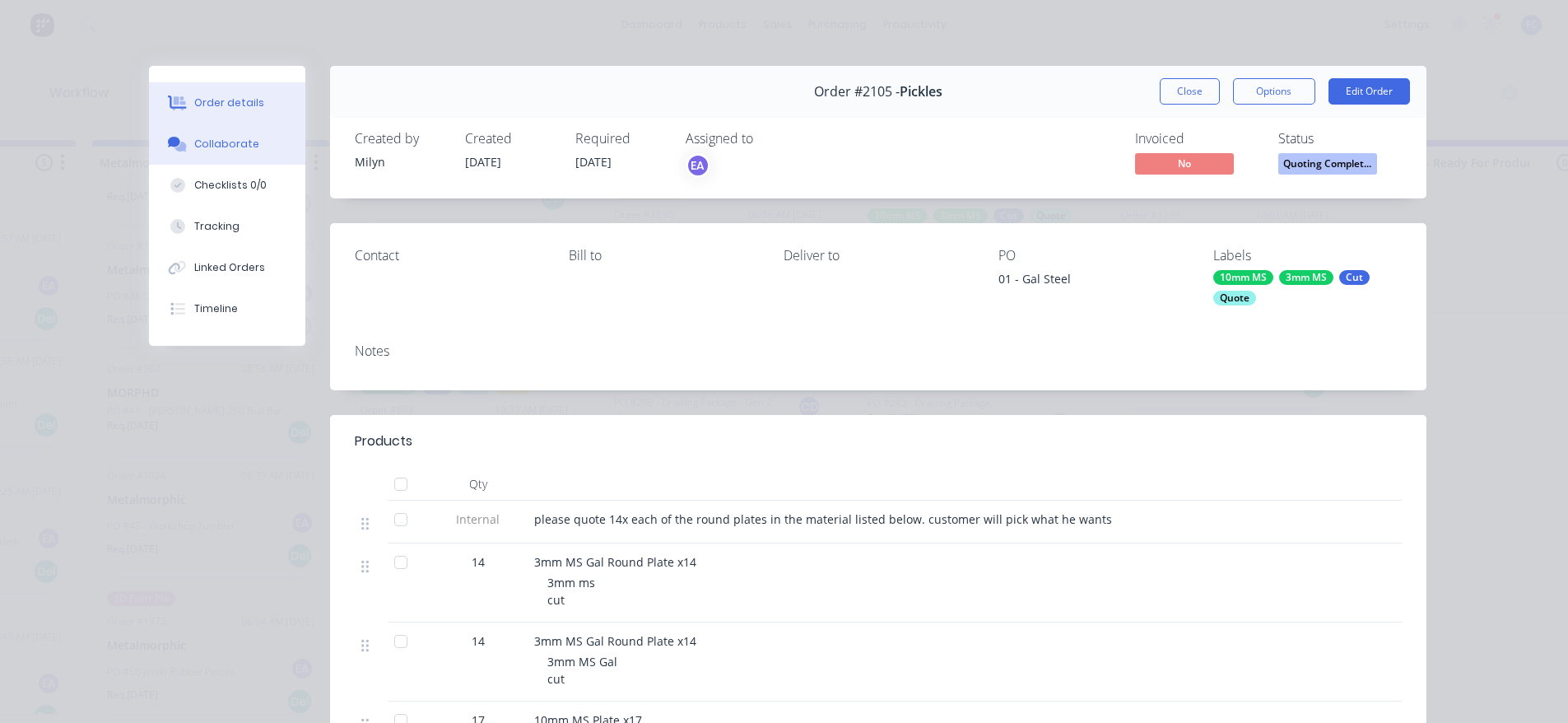
click at [199, 162] on button "Collaborate" at bounding box center [227, 144] width 156 height 41
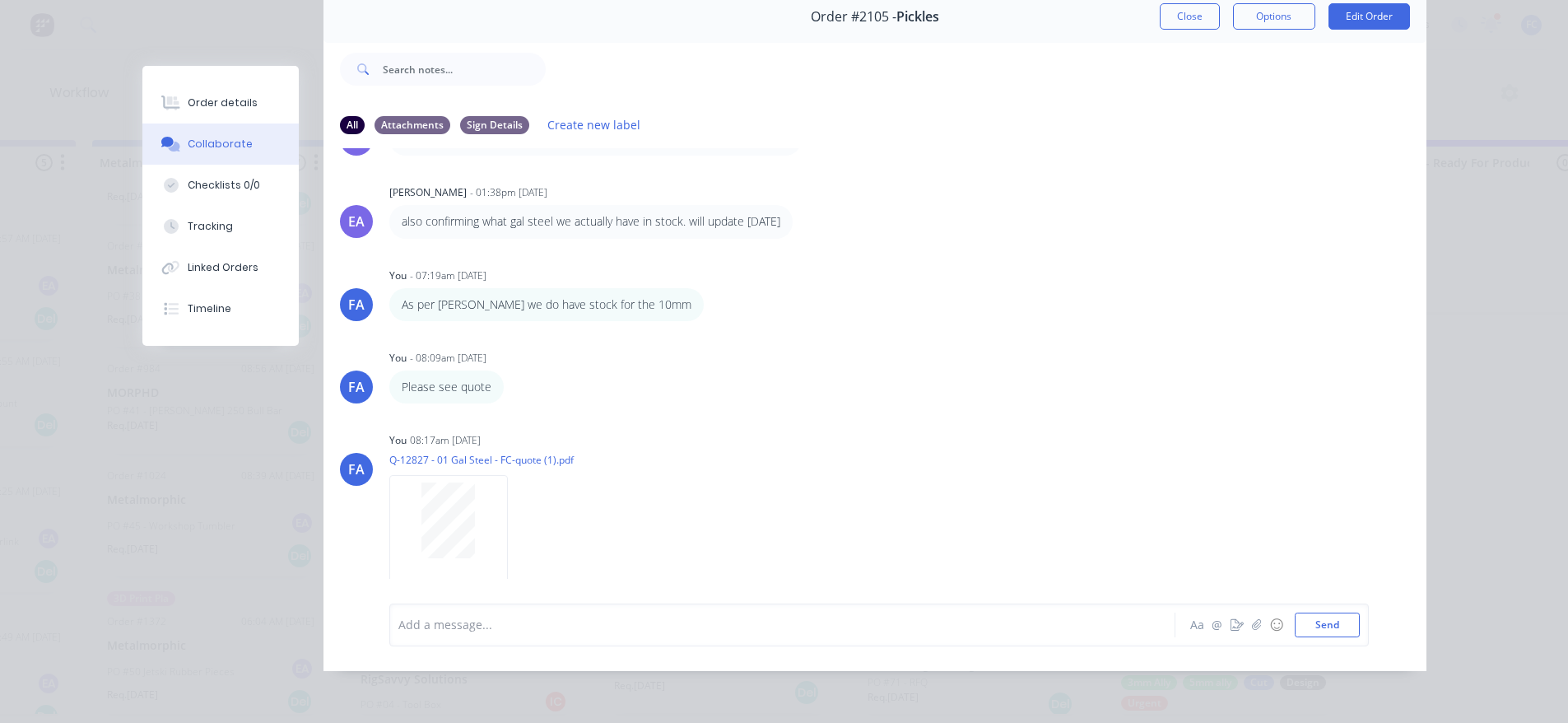
scroll to position [0, 0]
click at [1180, 4] on button "Close" at bounding box center [1189, 16] width 60 height 26
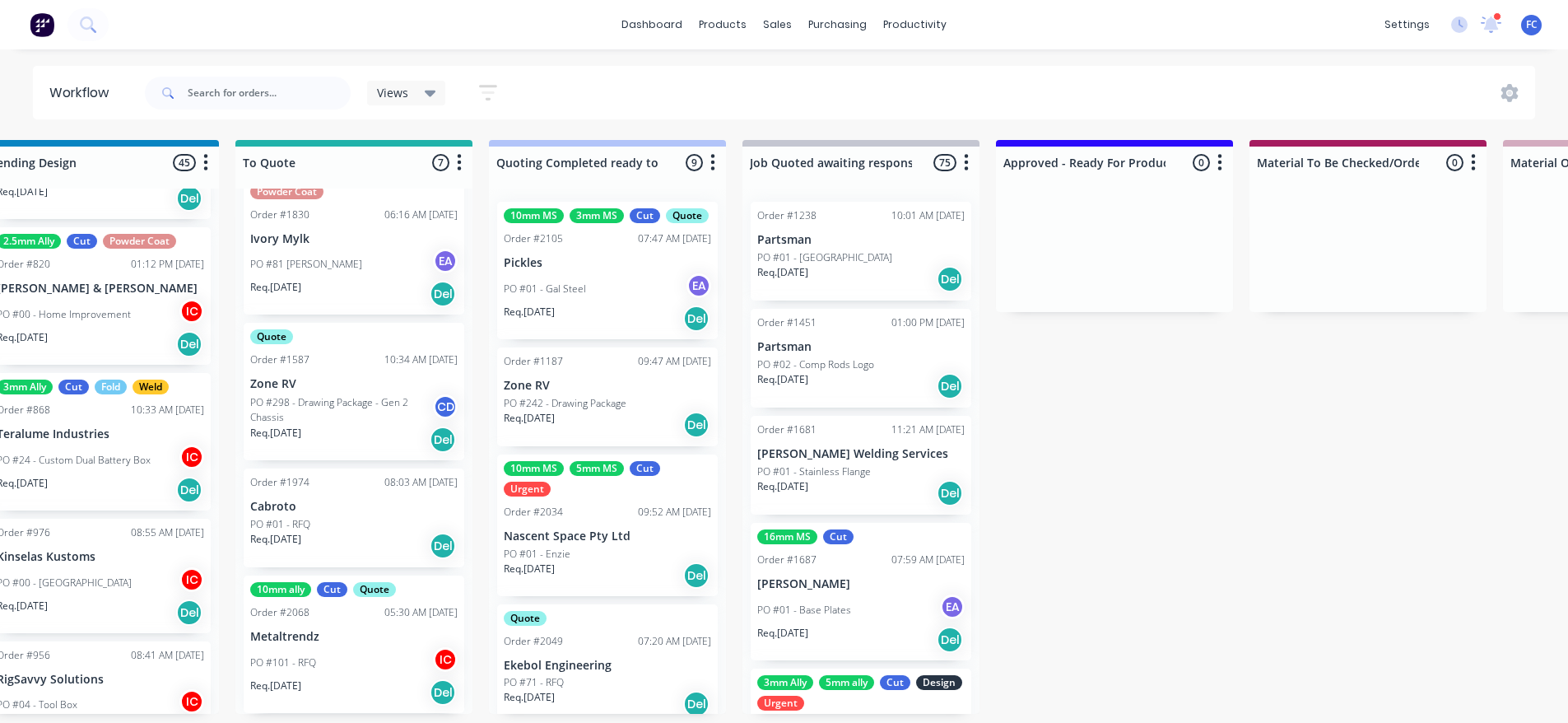
click at [565, 296] on p "PO #01 - Gal Steel" at bounding box center [545, 290] width 82 height 15
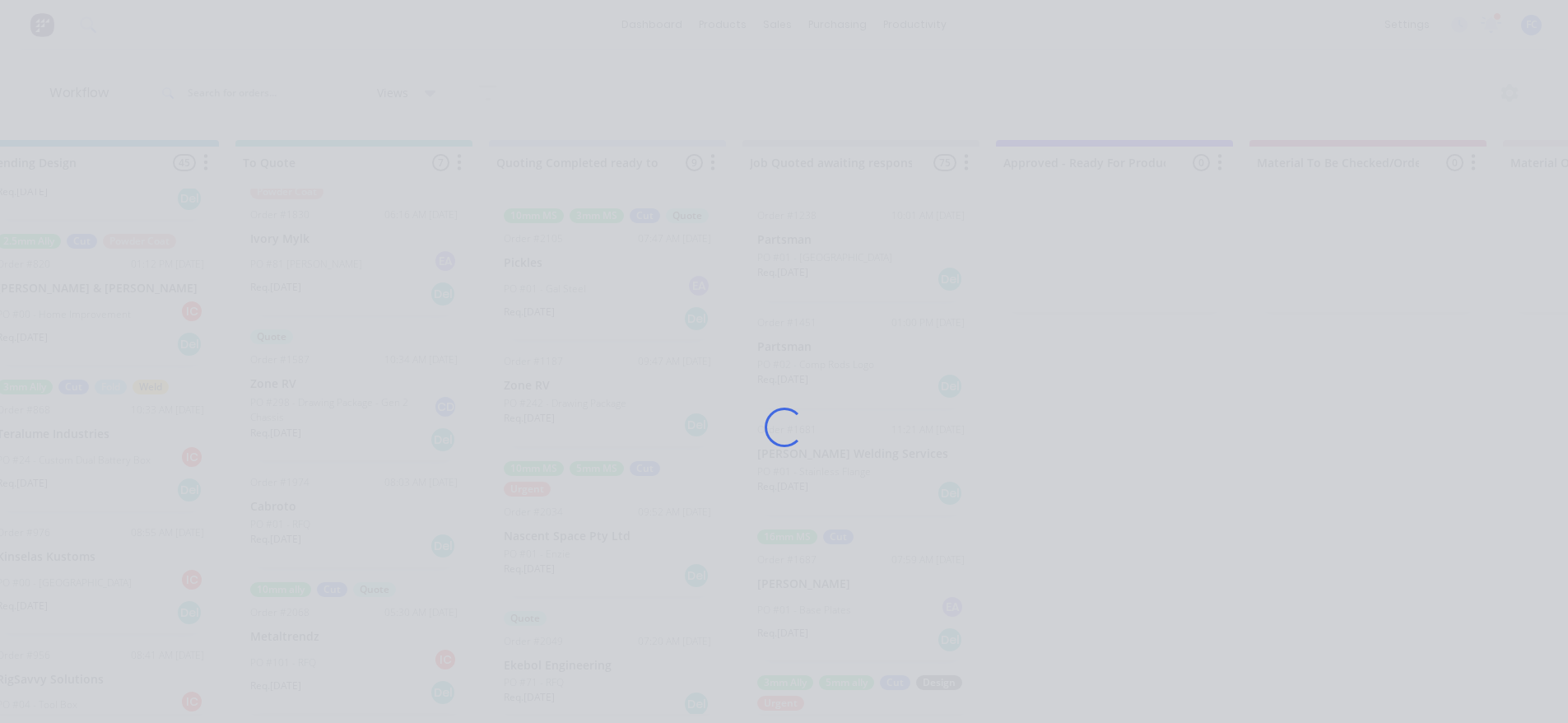
scroll to position [0, 1067]
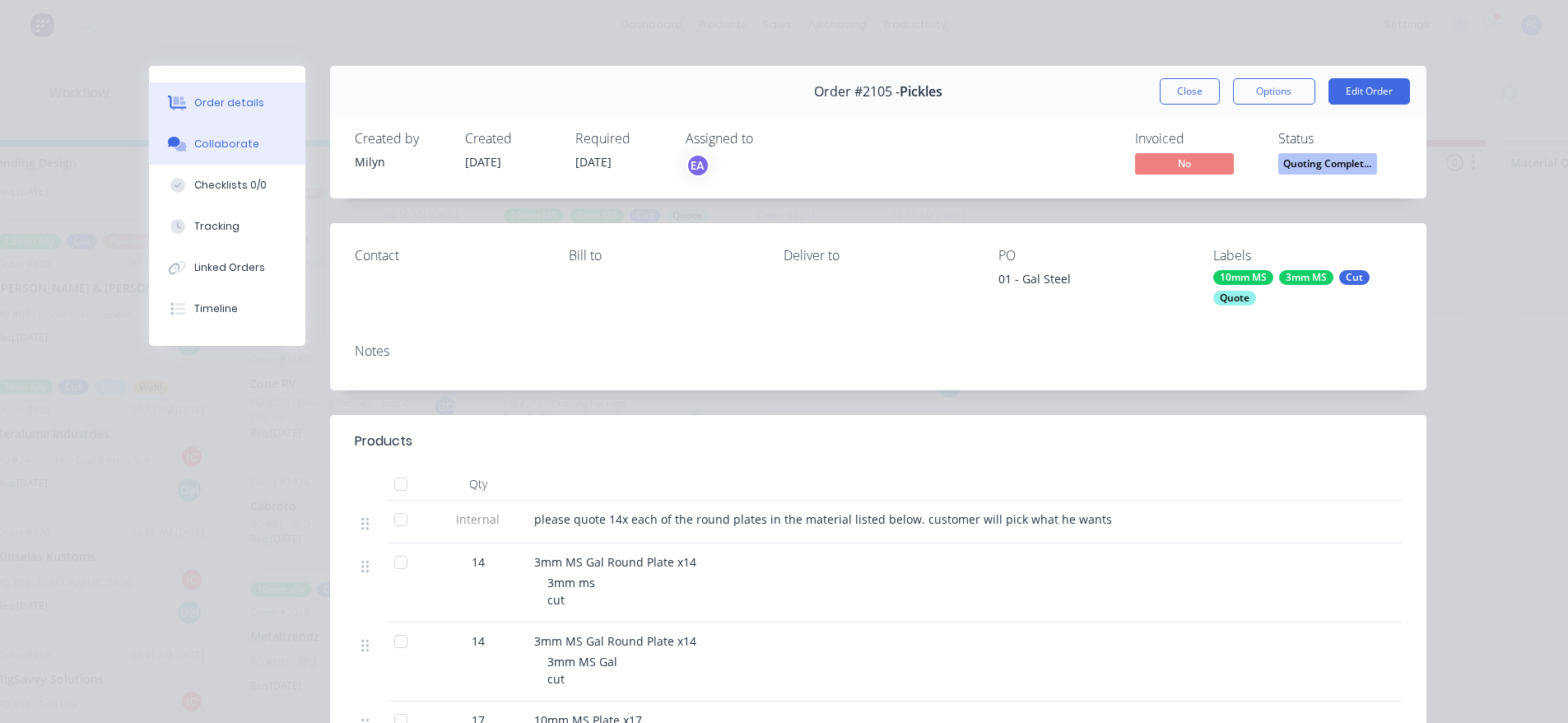
click at [215, 156] on button "Collaborate" at bounding box center [227, 144] width 156 height 41
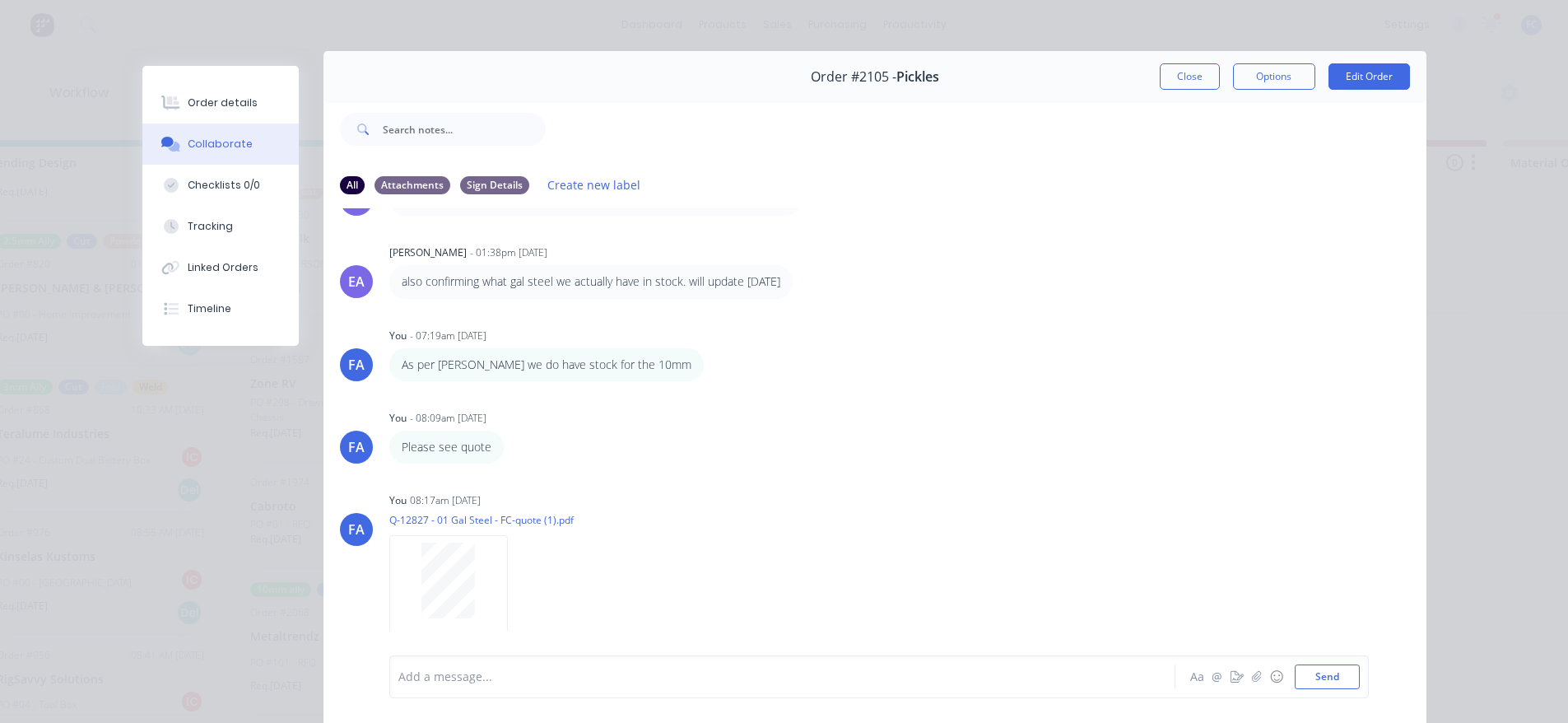
scroll to position [0, 0]
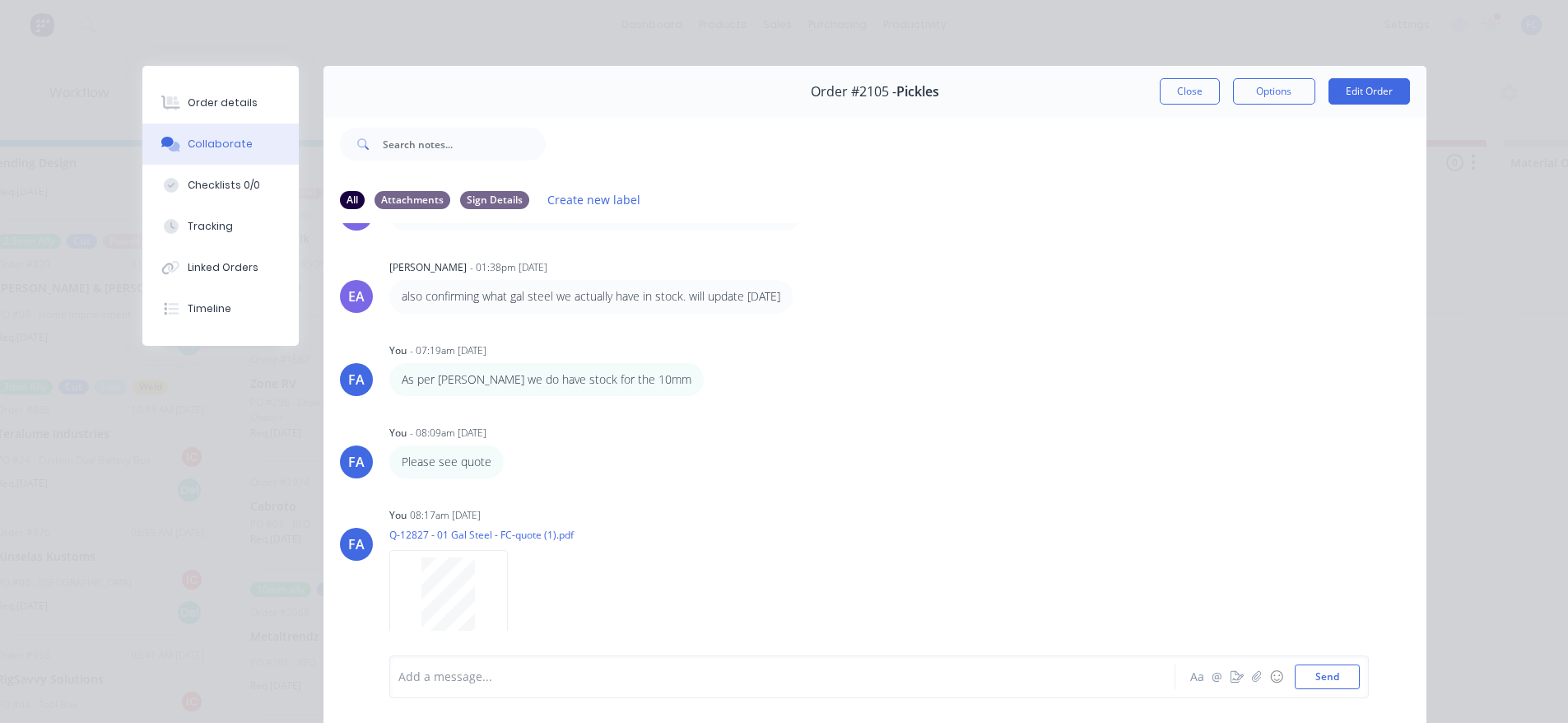
drag, startPoint x: 1173, startPoint y: 88, endPoint x: 432, endPoint y: 226, distance: 753.7
click at [1173, 88] on button "Close" at bounding box center [1189, 91] width 60 height 26
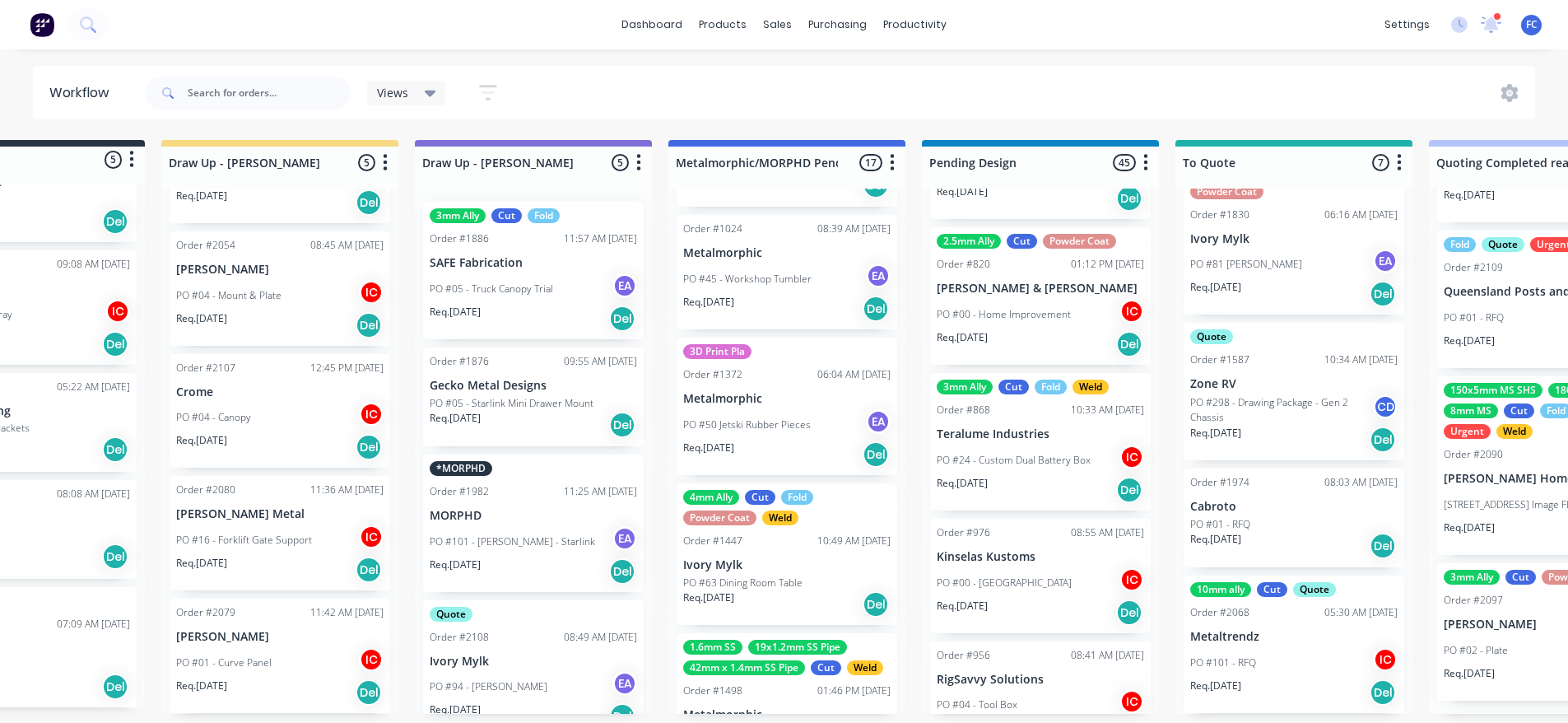
scroll to position [3, 60]
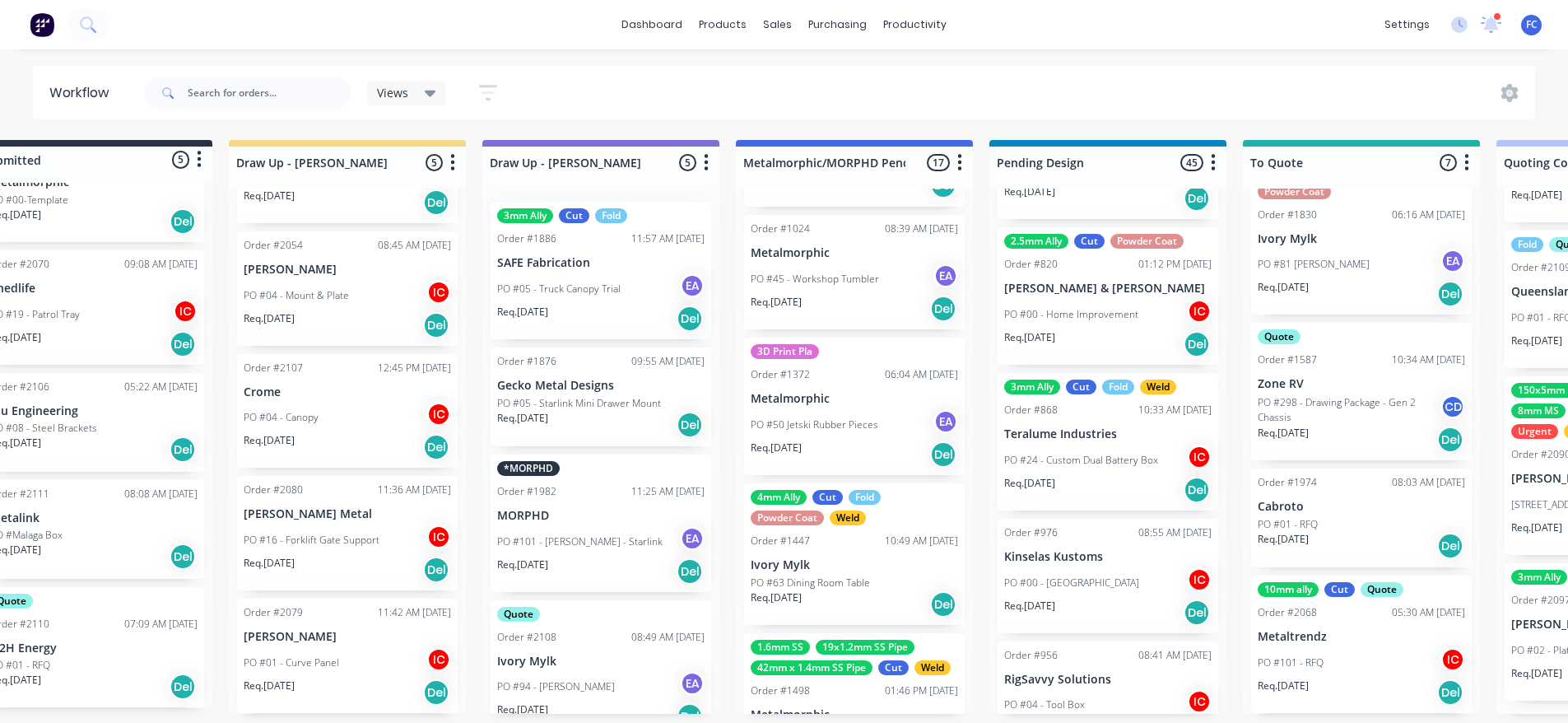
drag, startPoint x: 98, startPoint y: 722, endPoint x: 39, endPoint y: 724, distance: 59.0
click at [39, 625] on html "dashboard products sales purchasing productivity dashboard products Product Cat…" at bounding box center [724, 312] width 1568 height 625
click at [109, 704] on div "0-Add labels for all materials and processes here 100x50x3mm ally RHS 2.5mm SS …" at bounding box center [94, 445] width 237 height 525
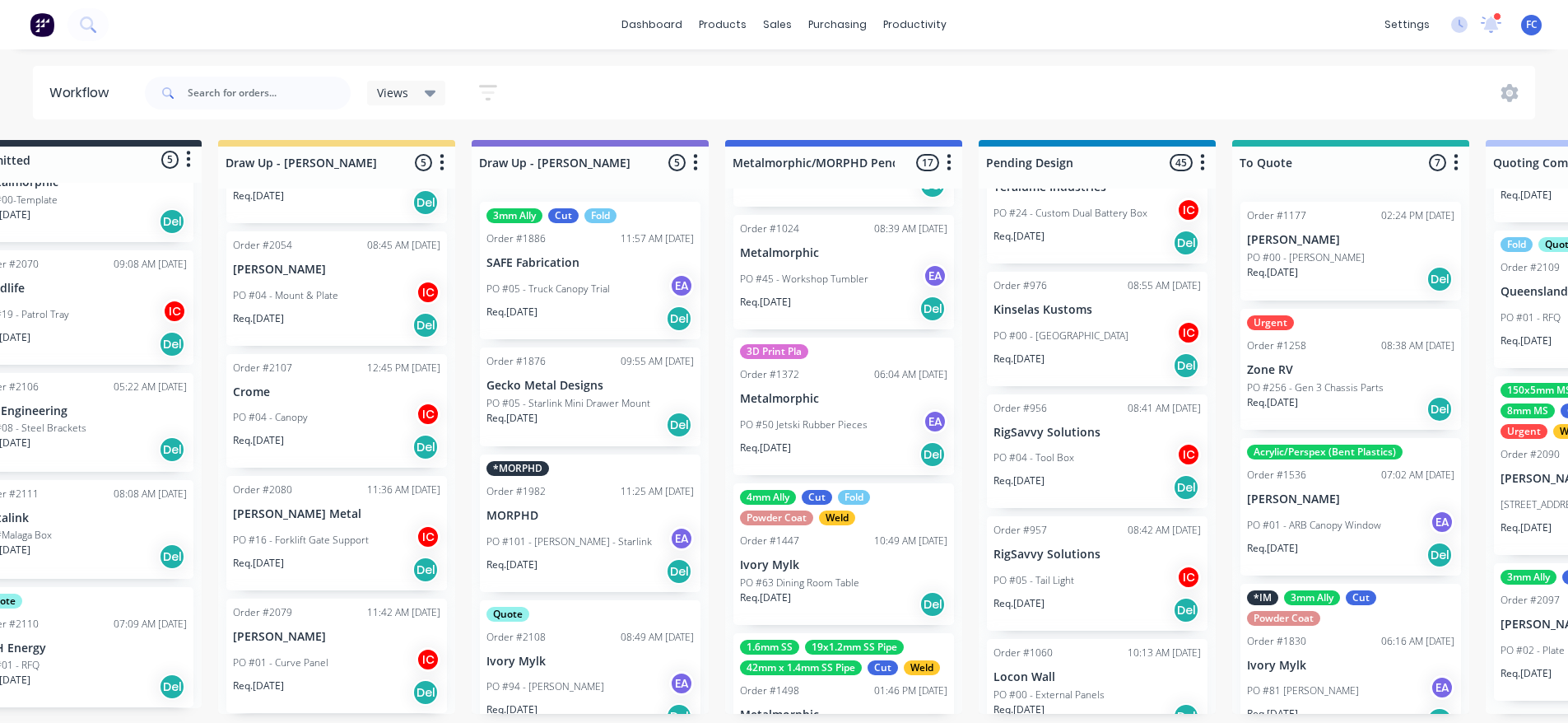
scroll to position [3, 0]
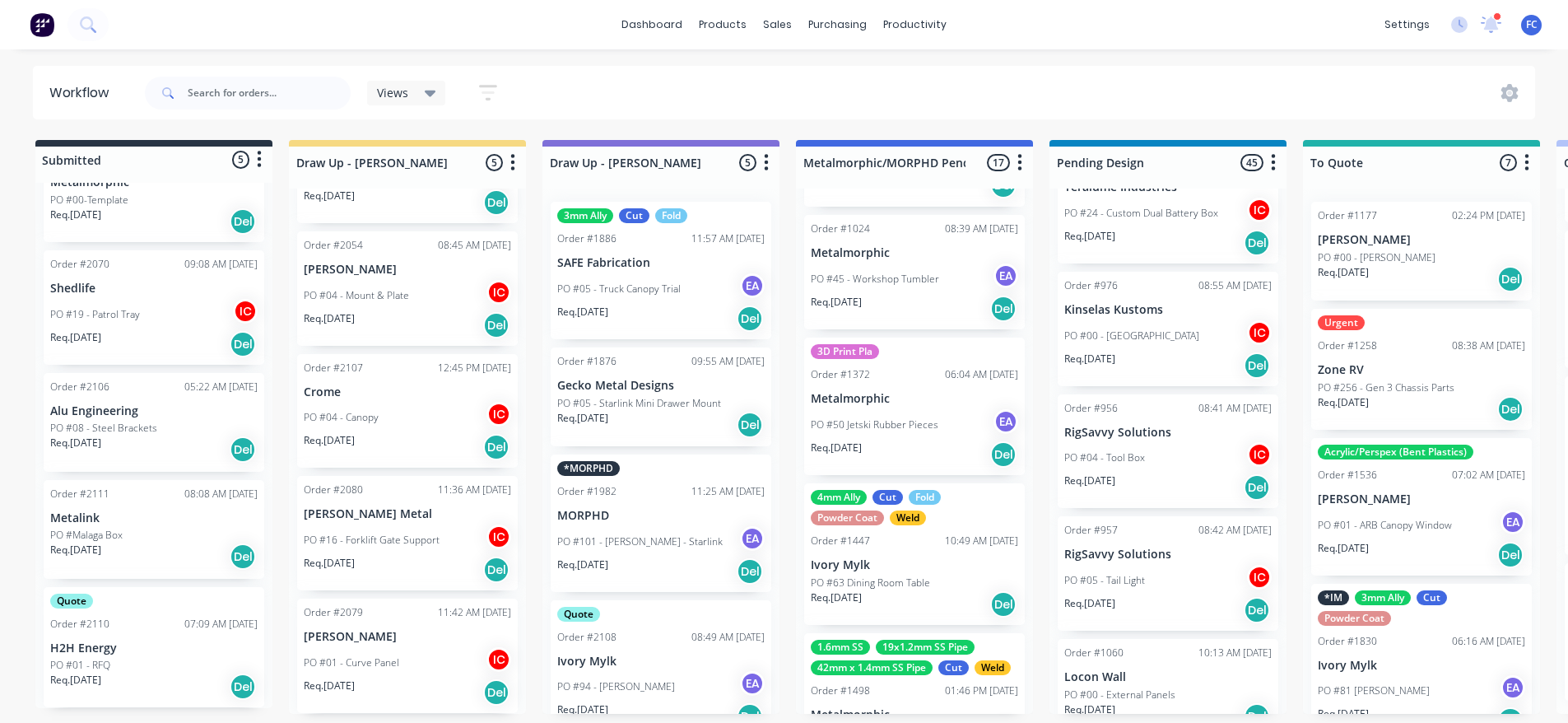
click at [97, 650] on p "H2H Energy" at bounding box center [154, 648] width 208 height 14
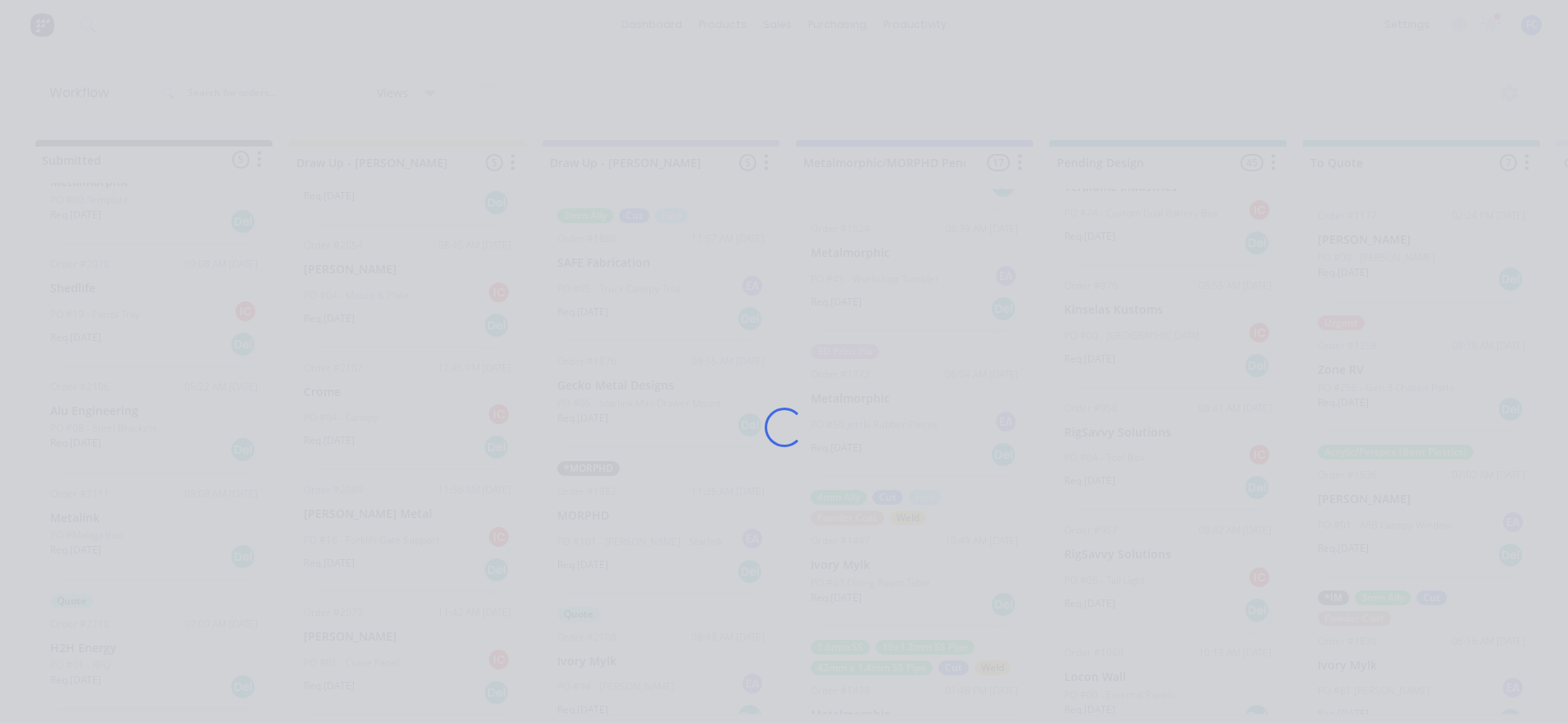
scroll to position [0, 0]
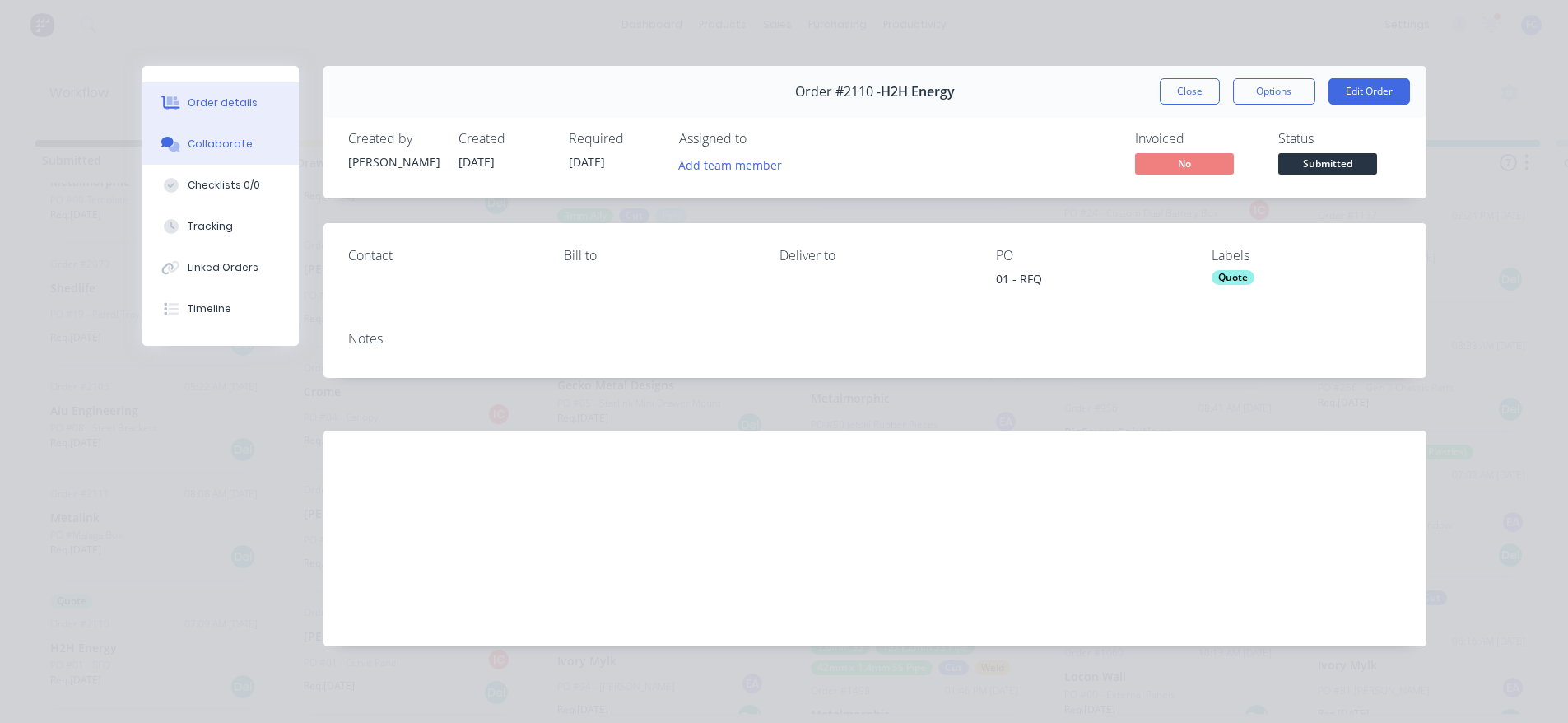
click at [258, 158] on button "Collaborate" at bounding box center [220, 144] width 156 height 41
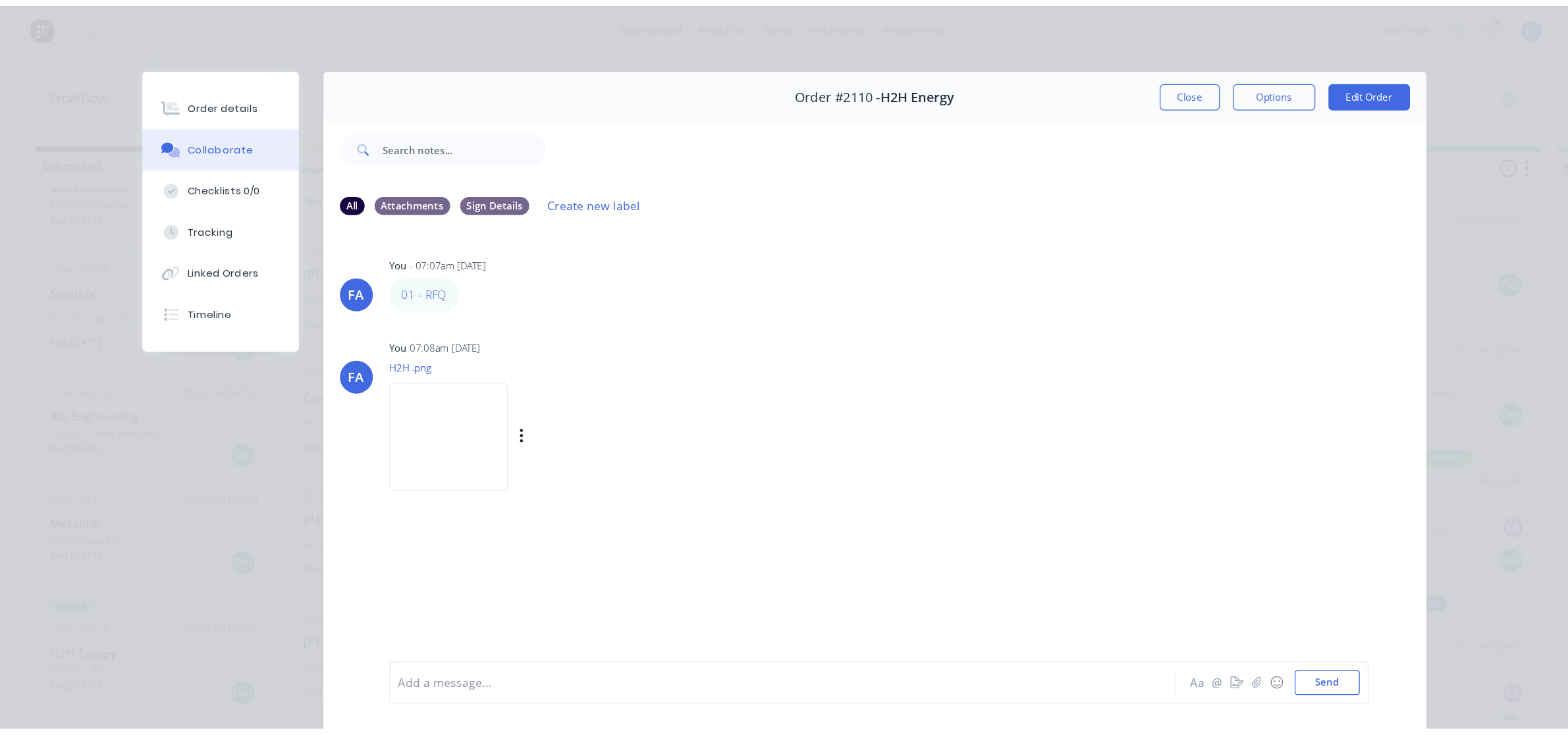
scroll to position [449, 0]
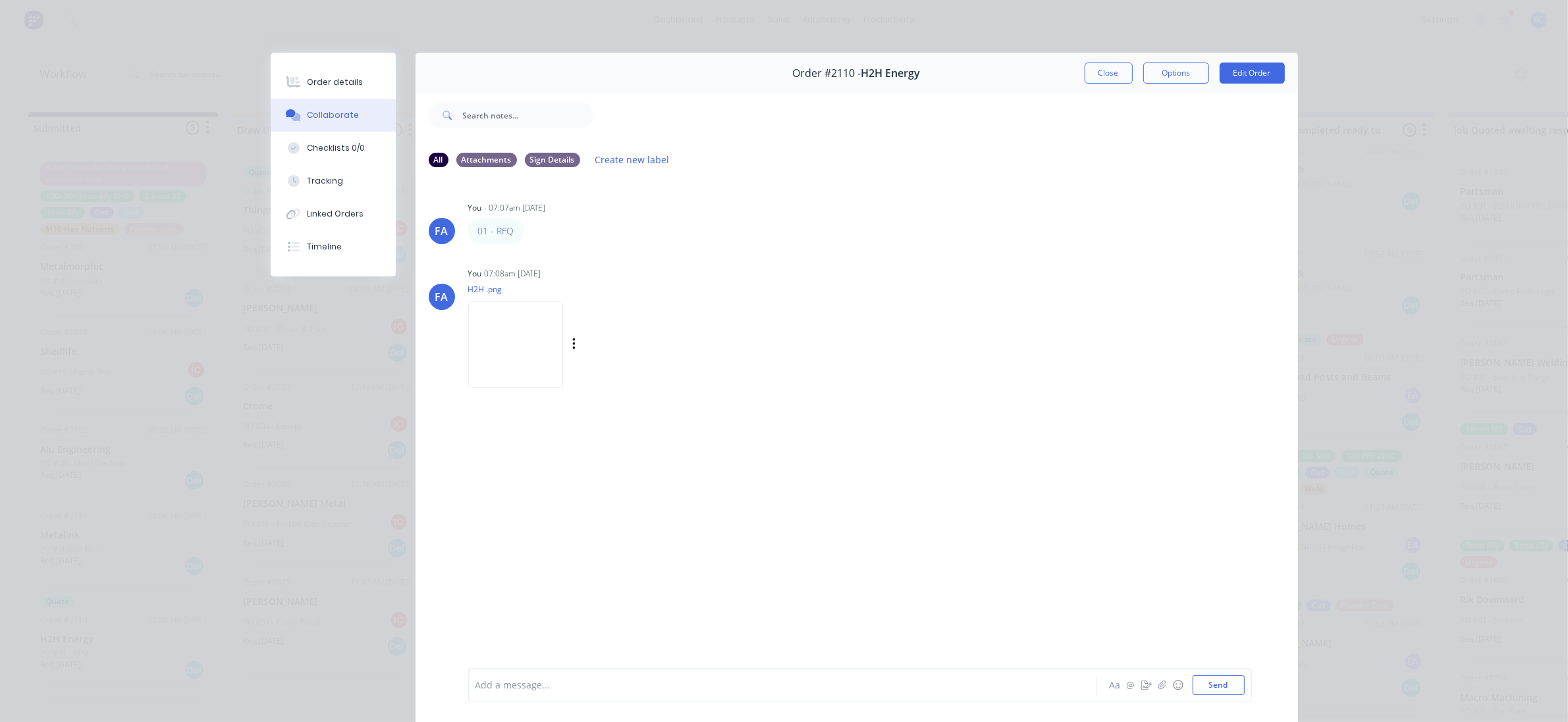
click at [559, 347] on img at bounding box center [516, 345] width 95 height 86
drag, startPoint x: 1092, startPoint y: 77, endPoint x: 1106, endPoint y: 43, distance: 36.8
click at [1092, 77] on button "Close" at bounding box center [1108, 73] width 48 height 21
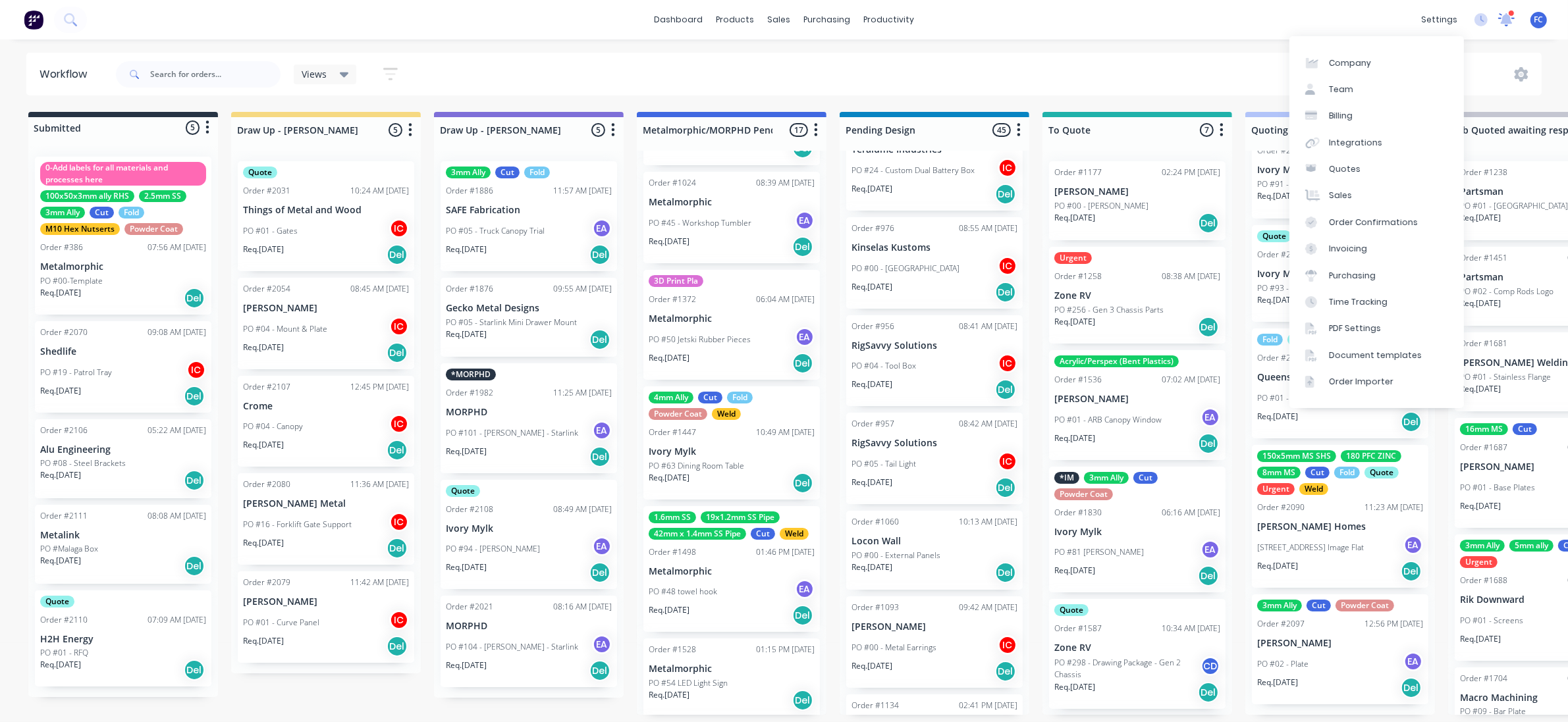
click at [1264, 15] on icon at bounding box center [1507, 20] width 18 height 15
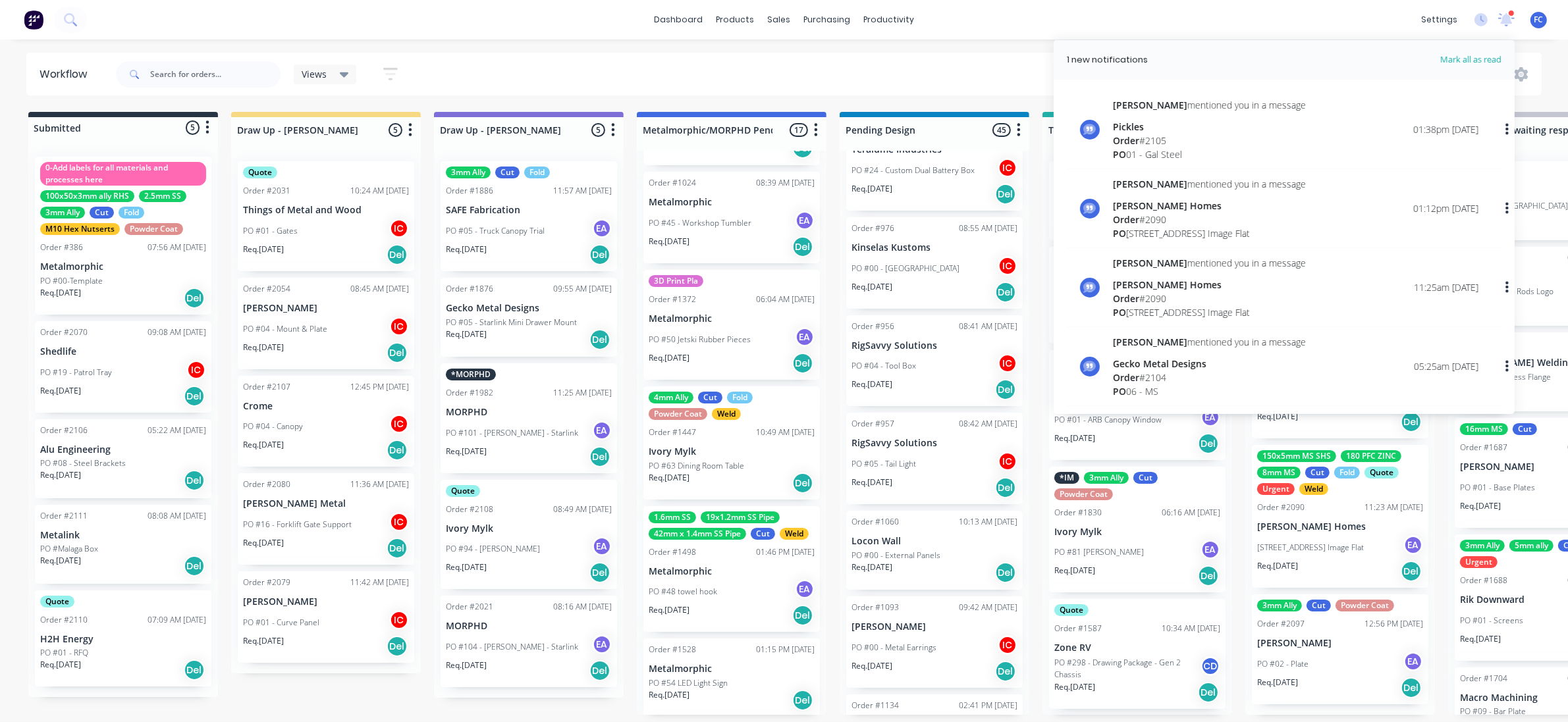
click at [1178, 115] on div "Emma mentioned you in a message Pickles Order # 2105 PO 01 - Gal Steel" at bounding box center [1209, 130] width 193 height 63
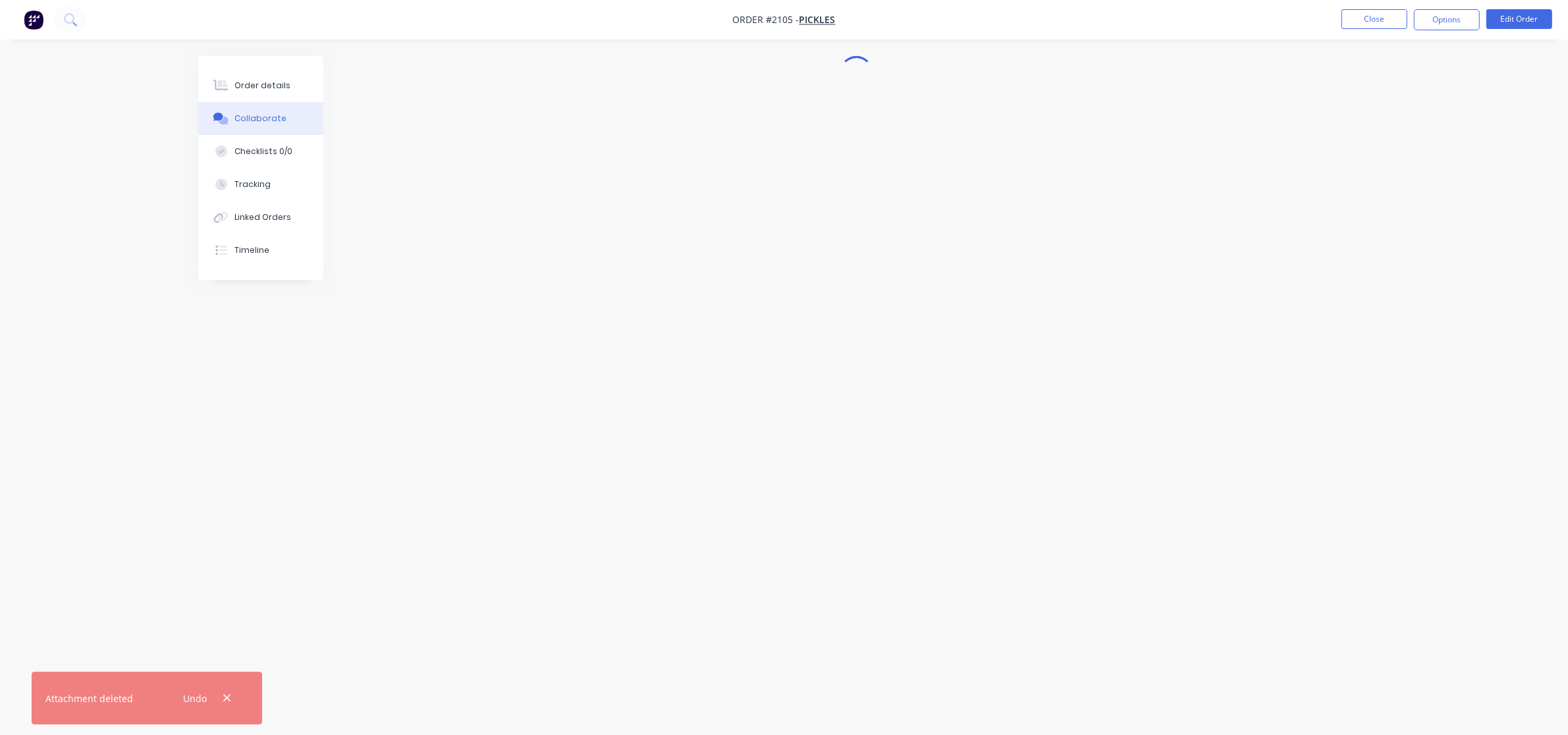
click at [287, 120] on button "Collaborate" at bounding box center [261, 118] width 125 height 33
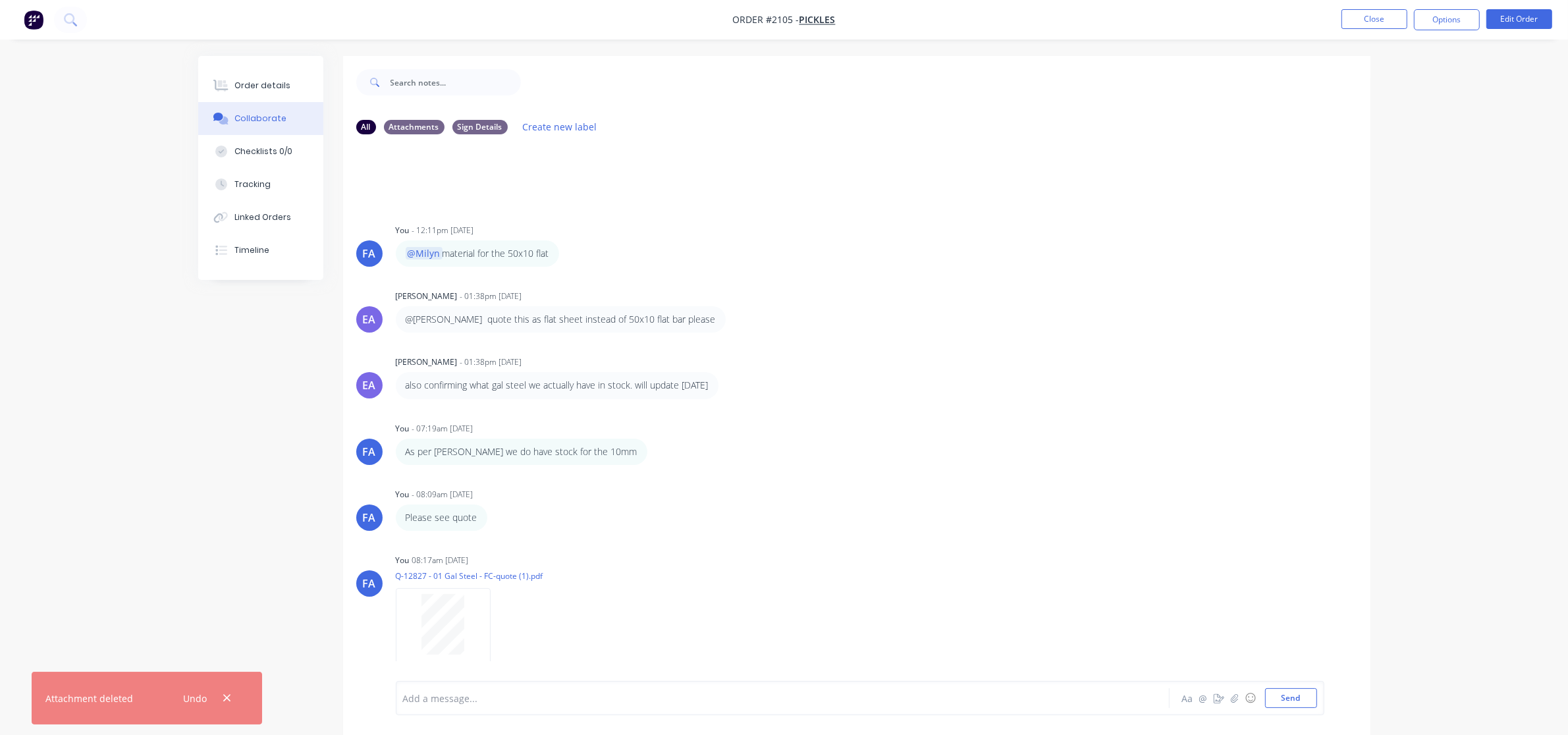
scroll to position [148, 0]
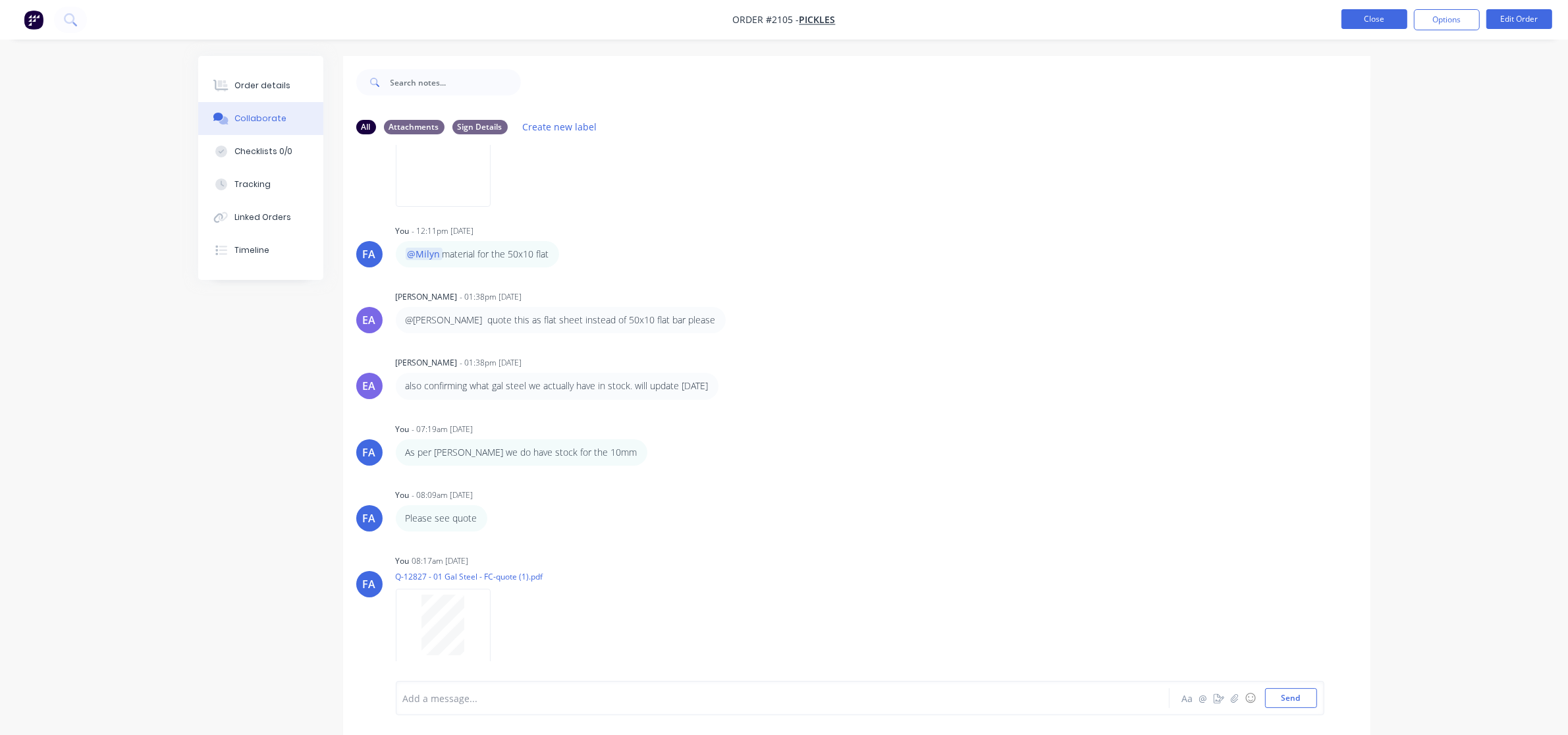
click at [1264, 20] on button "Close" at bounding box center [1375, 19] width 66 height 20
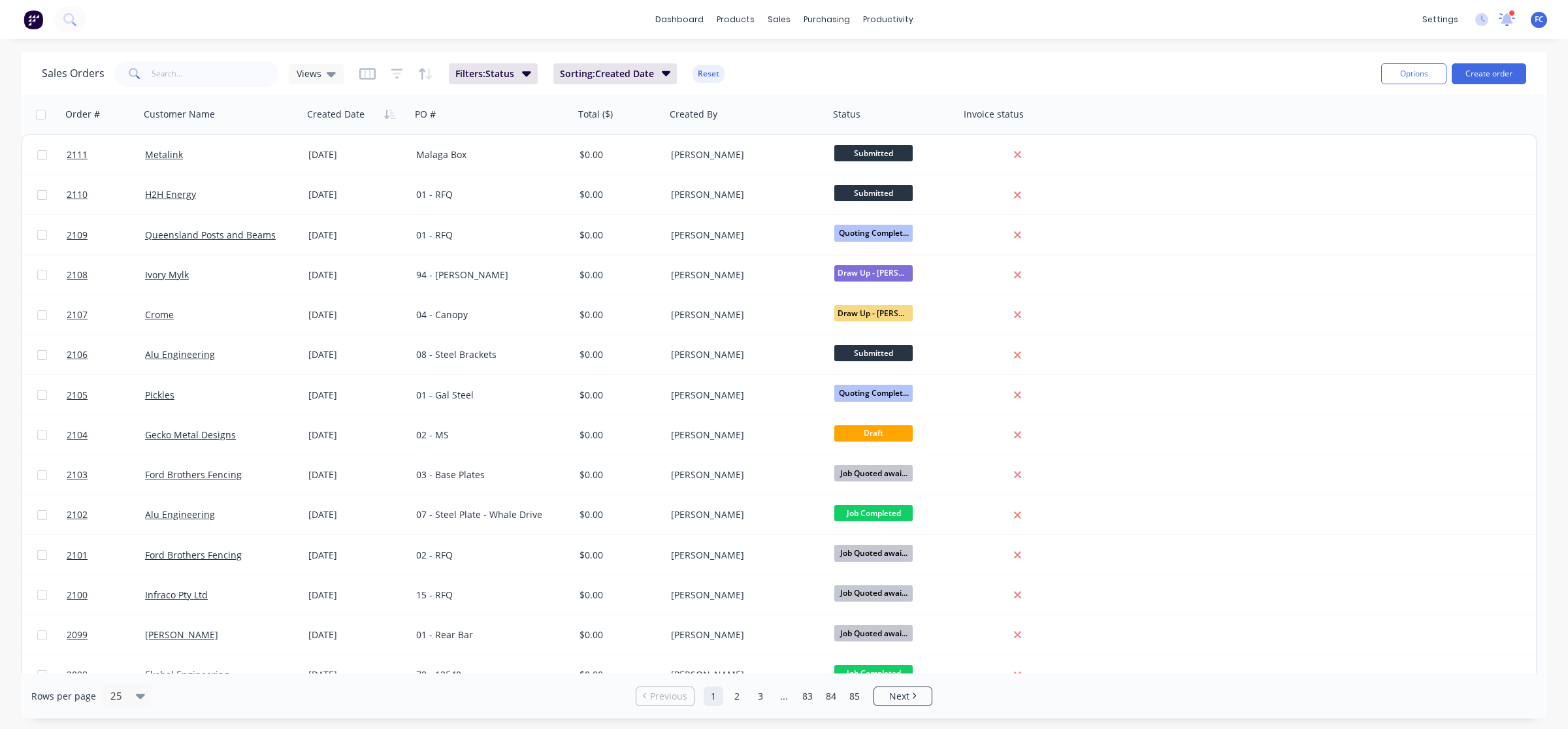
click at [1253, 17] on icon at bounding box center [1507, 20] width 16 height 13
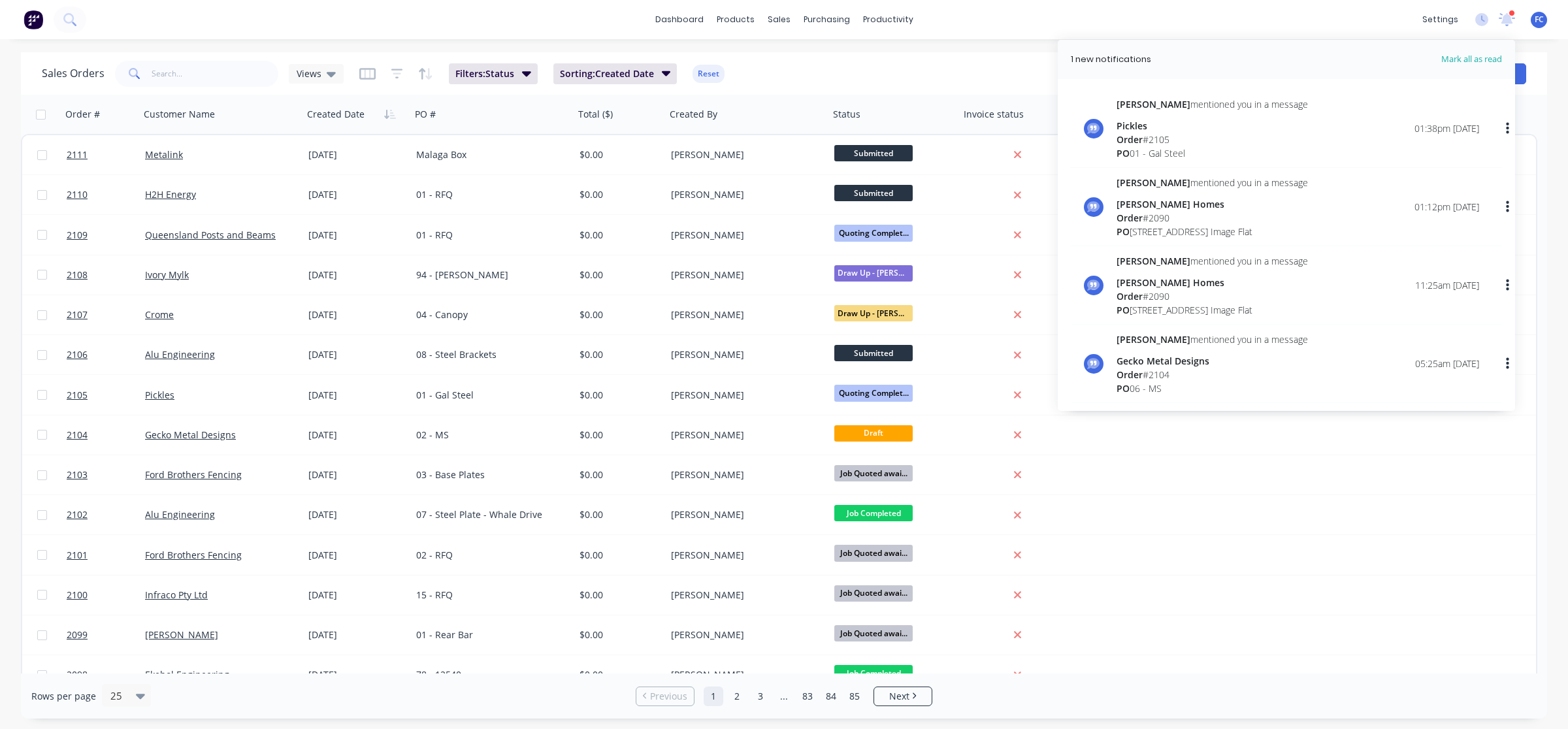
click at [1170, 201] on div "[PERSON_NAME] Homes" at bounding box center [1212, 204] width 192 height 14
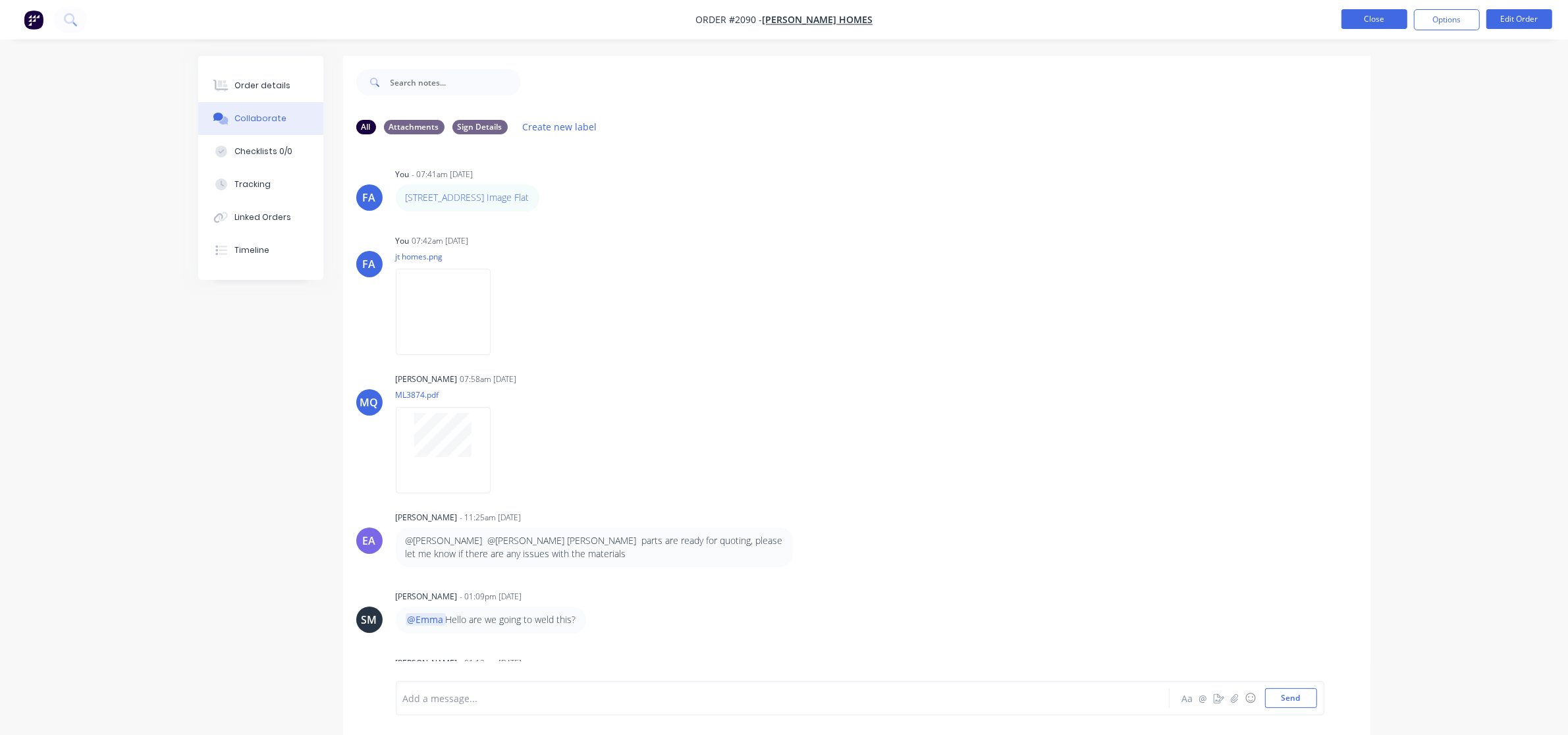
click at [1264, 14] on button "Close" at bounding box center [1375, 19] width 66 height 20
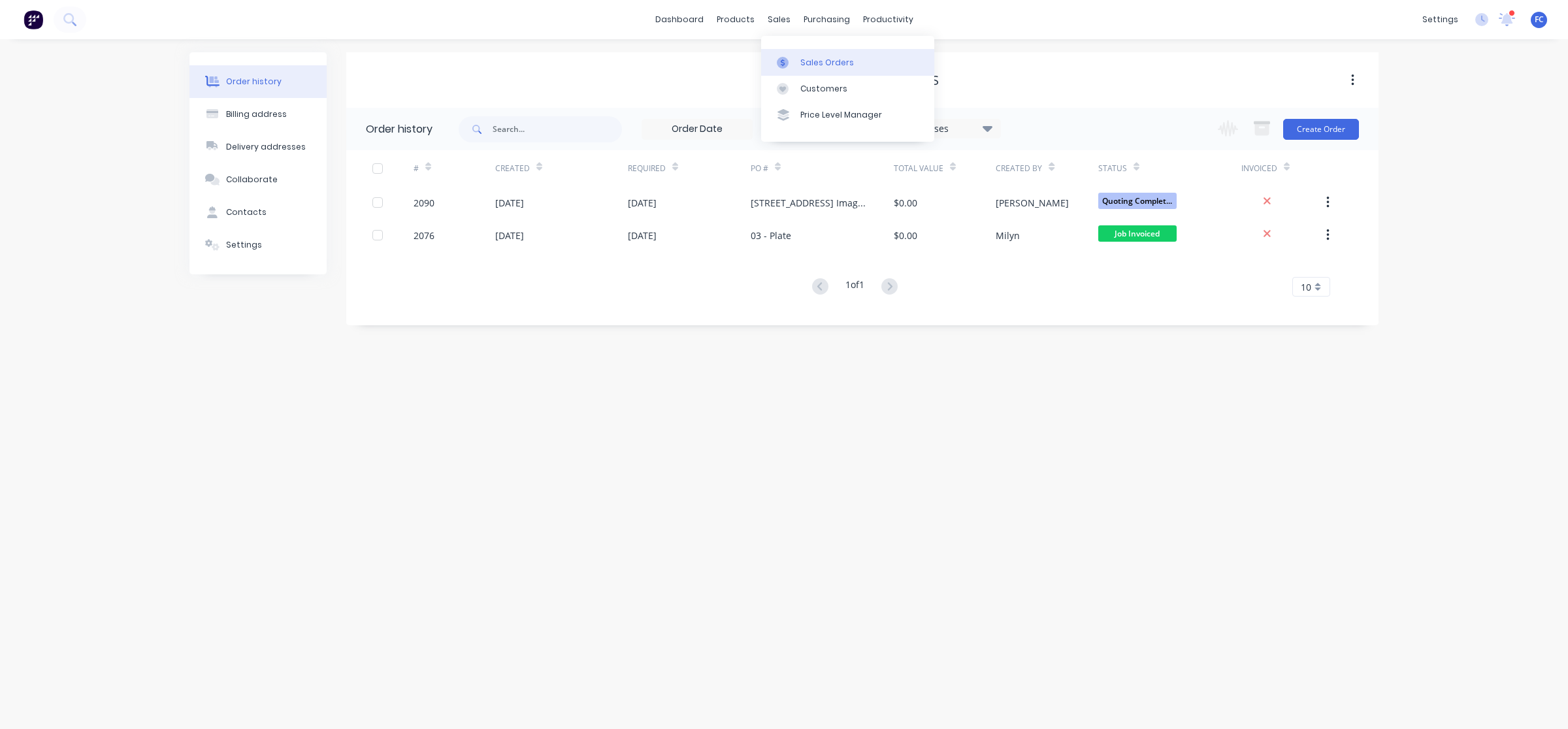
click at [801, 57] on div "Sales Orders" at bounding box center [827, 63] width 53 height 12
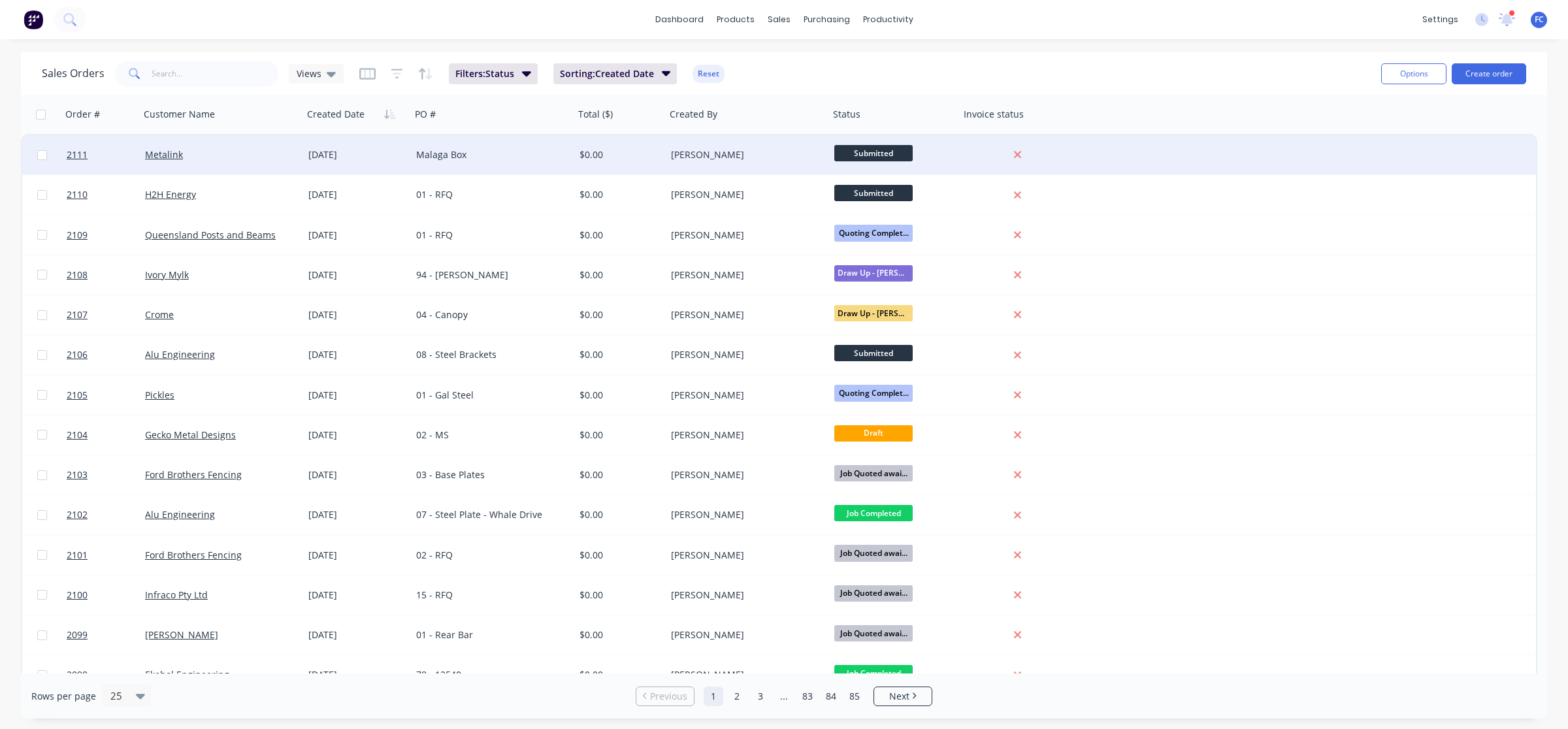
click at [331, 158] on div "15 Aug 2025" at bounding box center [357, 155] width 97 height 13
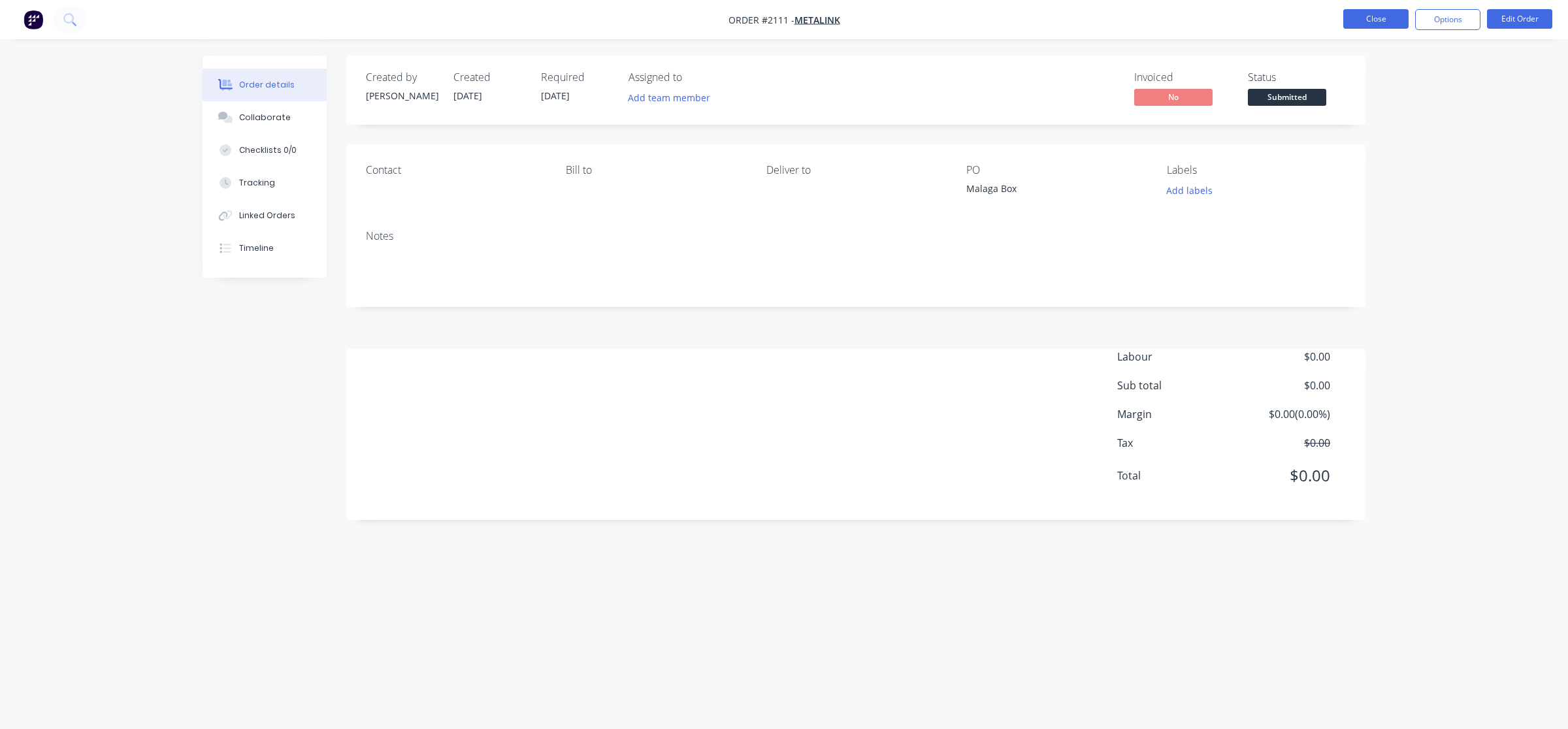
click at [1253, 14] on button "Close" at bounding box center [1376, 19] width 65 height 19
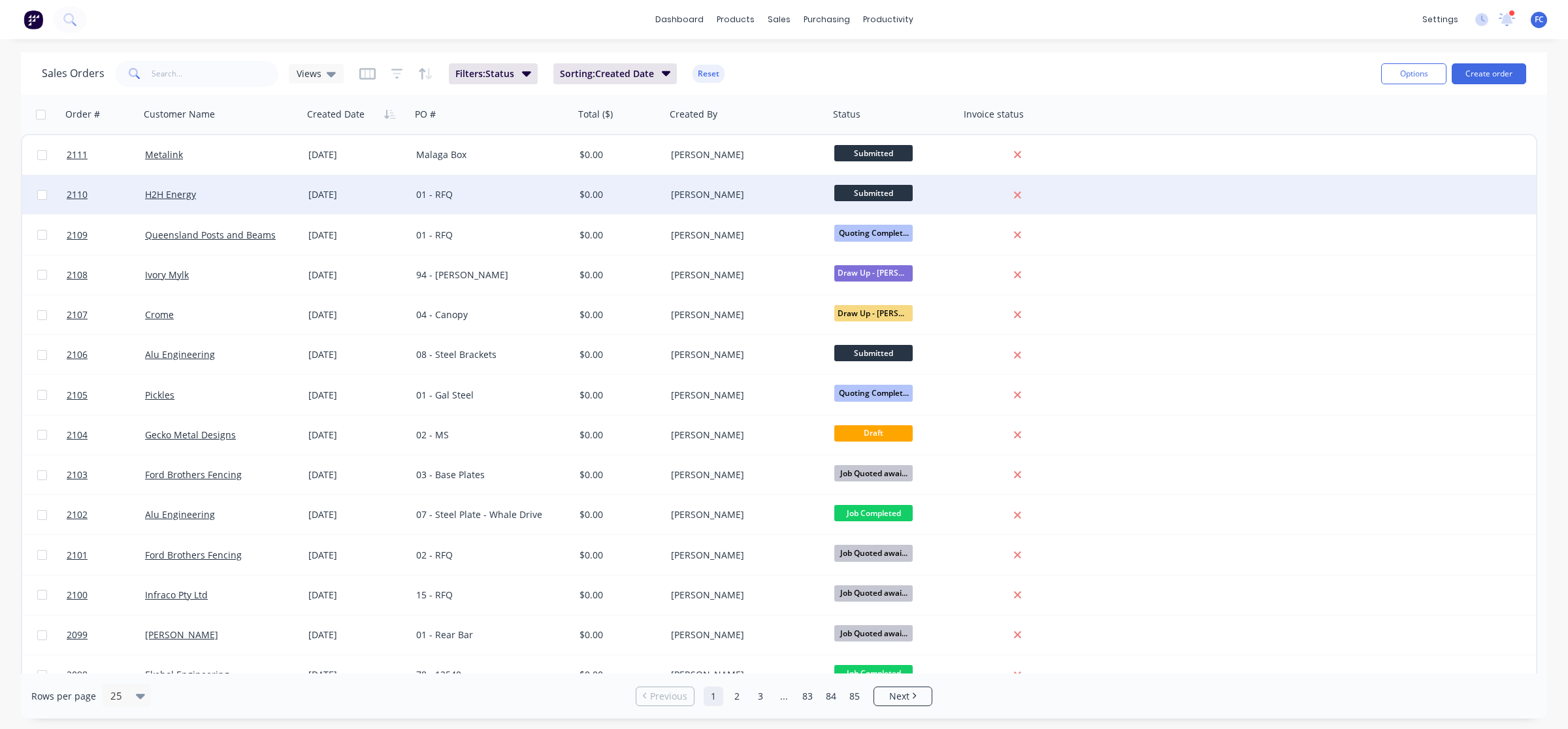
click at [269, 196] on div "H2H Energy" at bounding box center [217, 195] width 145 height 13
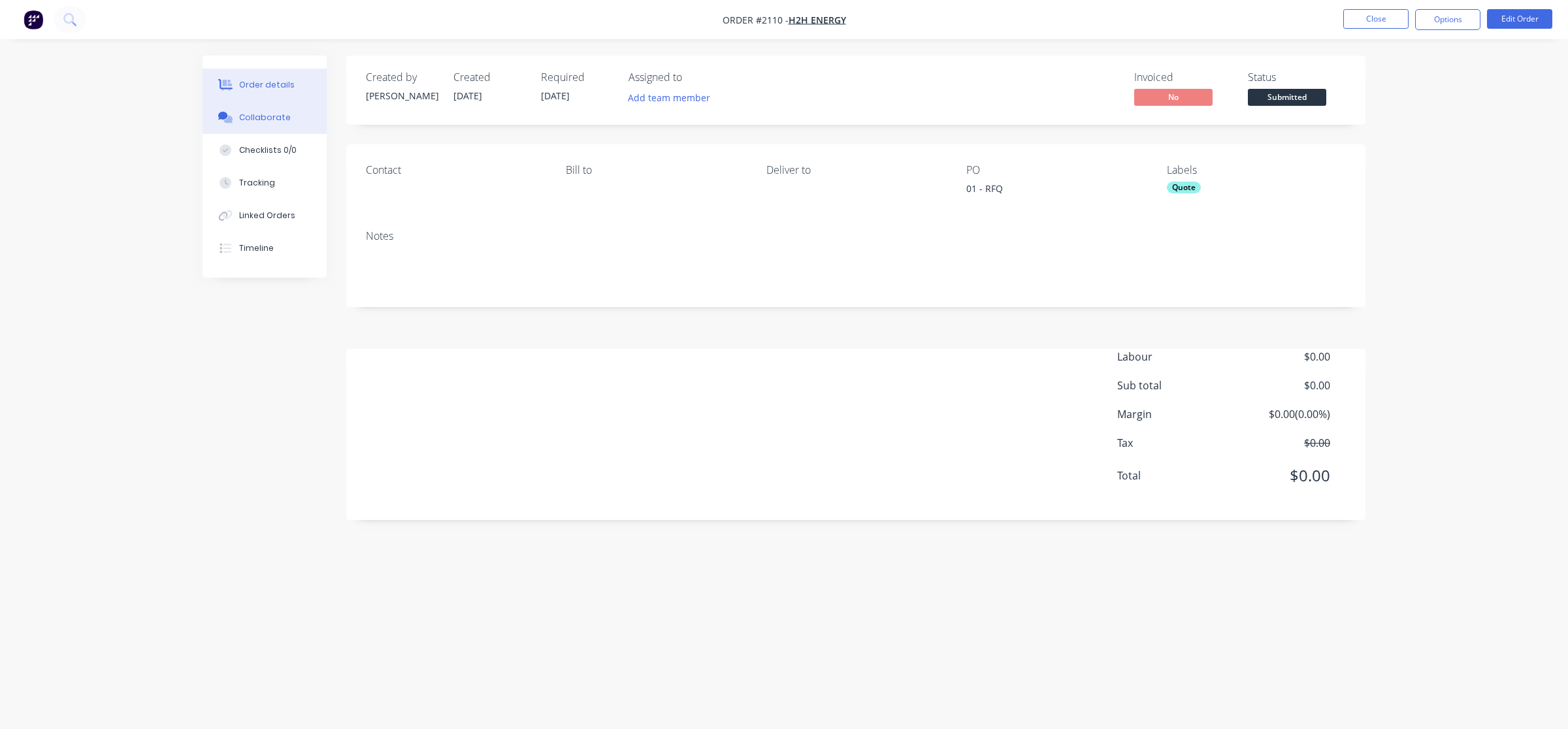
drag, startPoint x: 282, startPoint y: 115, endPoint x: 288, endPoint y: 131, distance: 17.1
click at [282, 116] on div "Collaborate" at bounding box center [264, 117] width 51 height 12
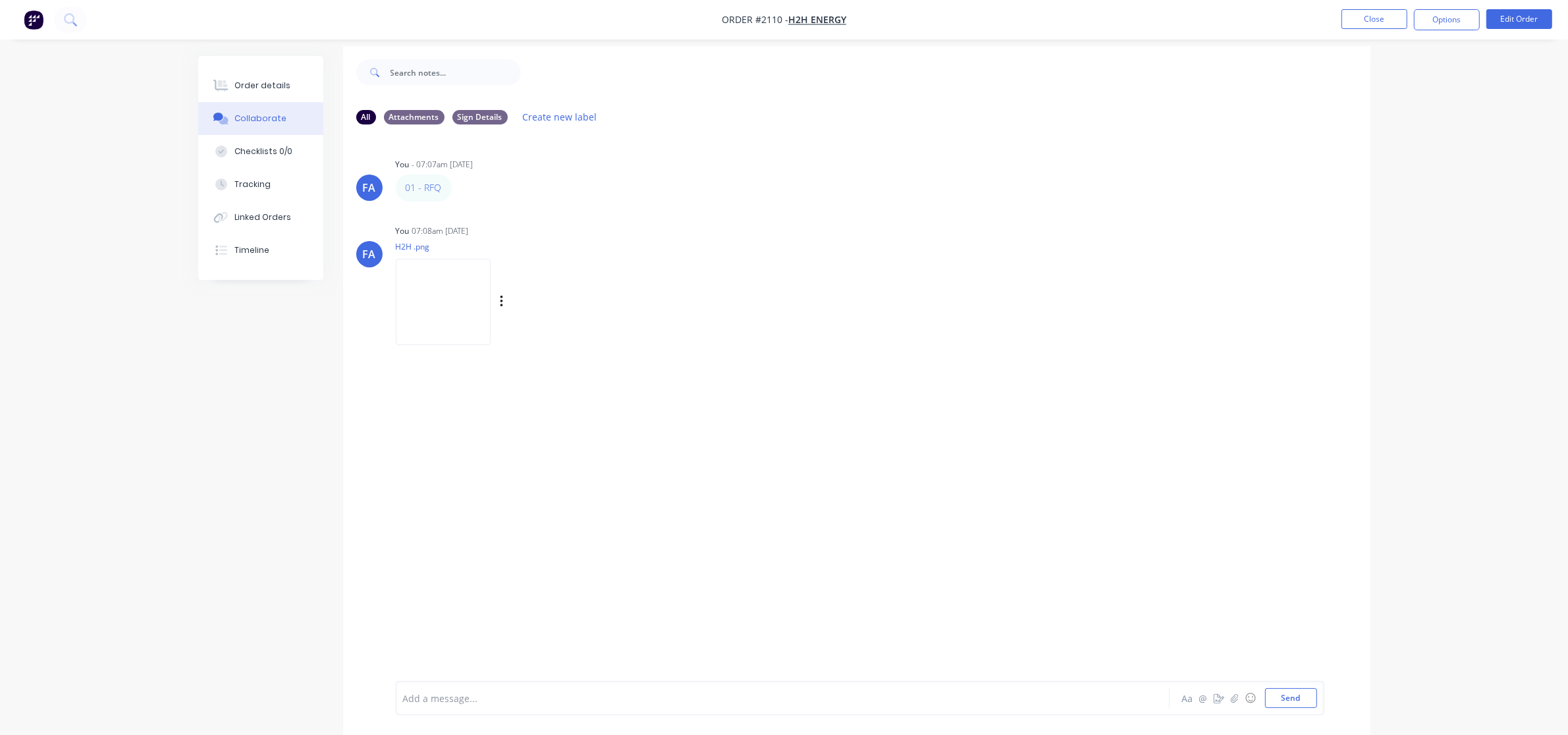
scroll to position [20, 0]
click at [446, 298] on img at bounding box center [443, 292] width 95 height 86
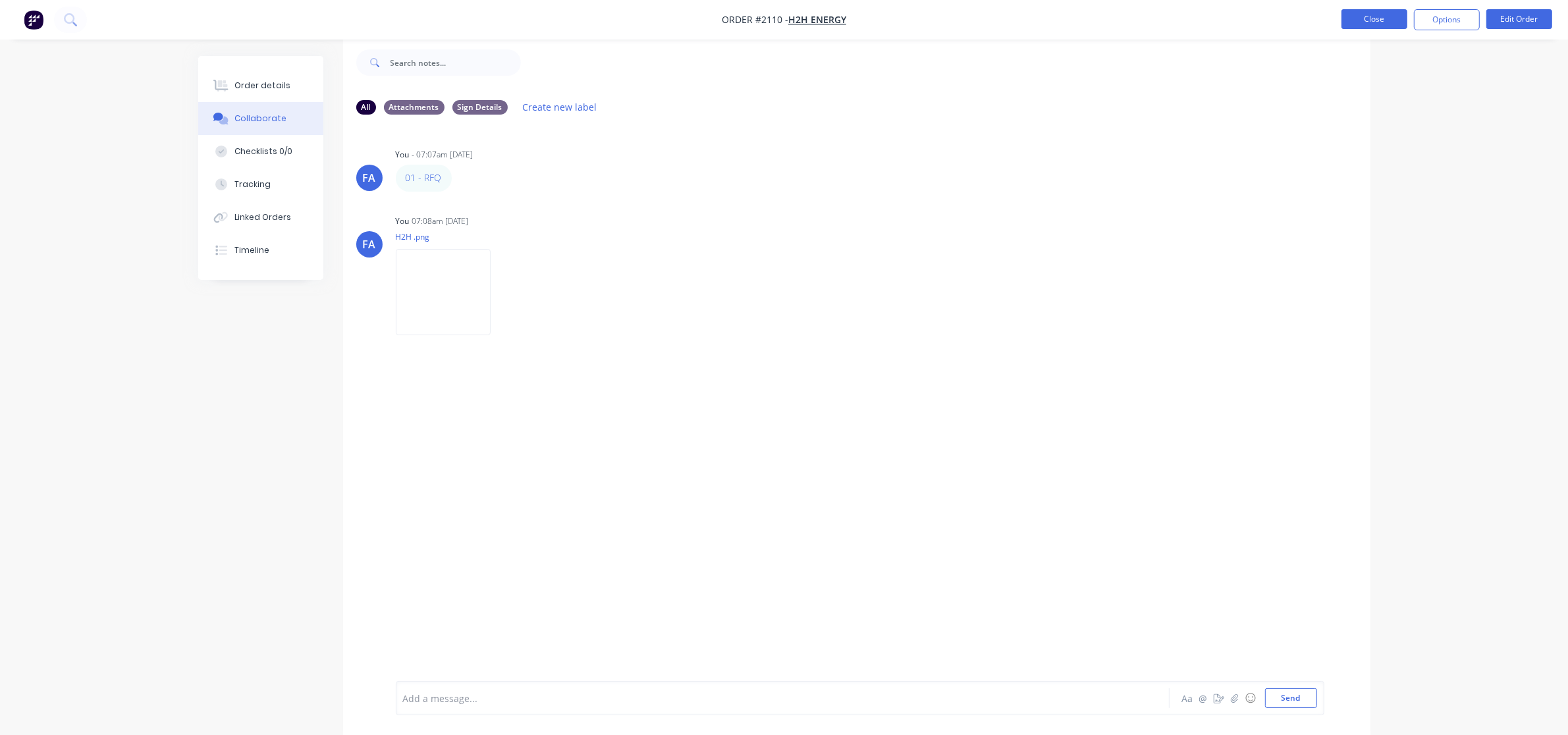
click at [1264, 13] on button "Close" at bounding box center [1375, 19] width 66 height 20
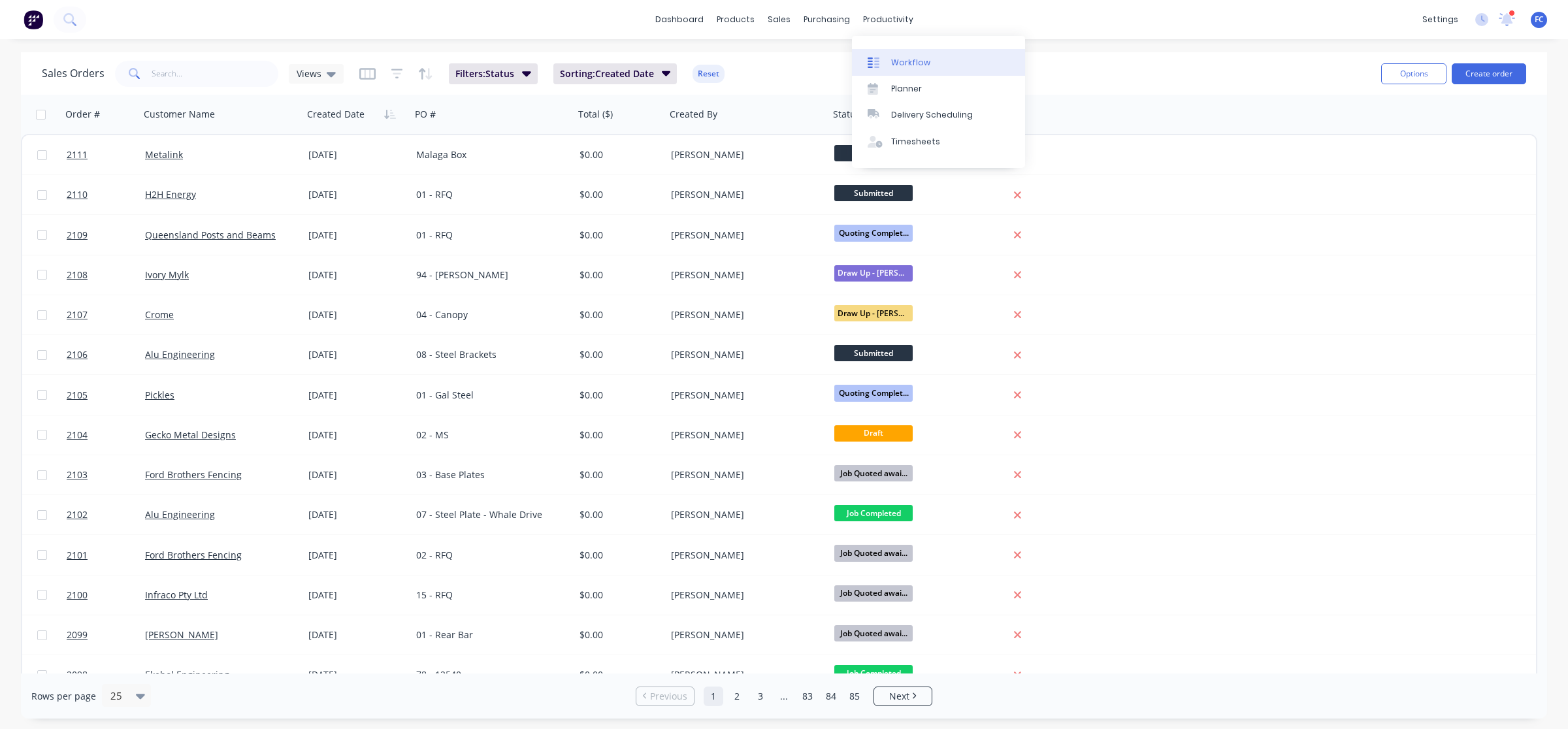
click at [912, 63] on div "Workflow" at bounding box center [910, 63] width 39 height 12
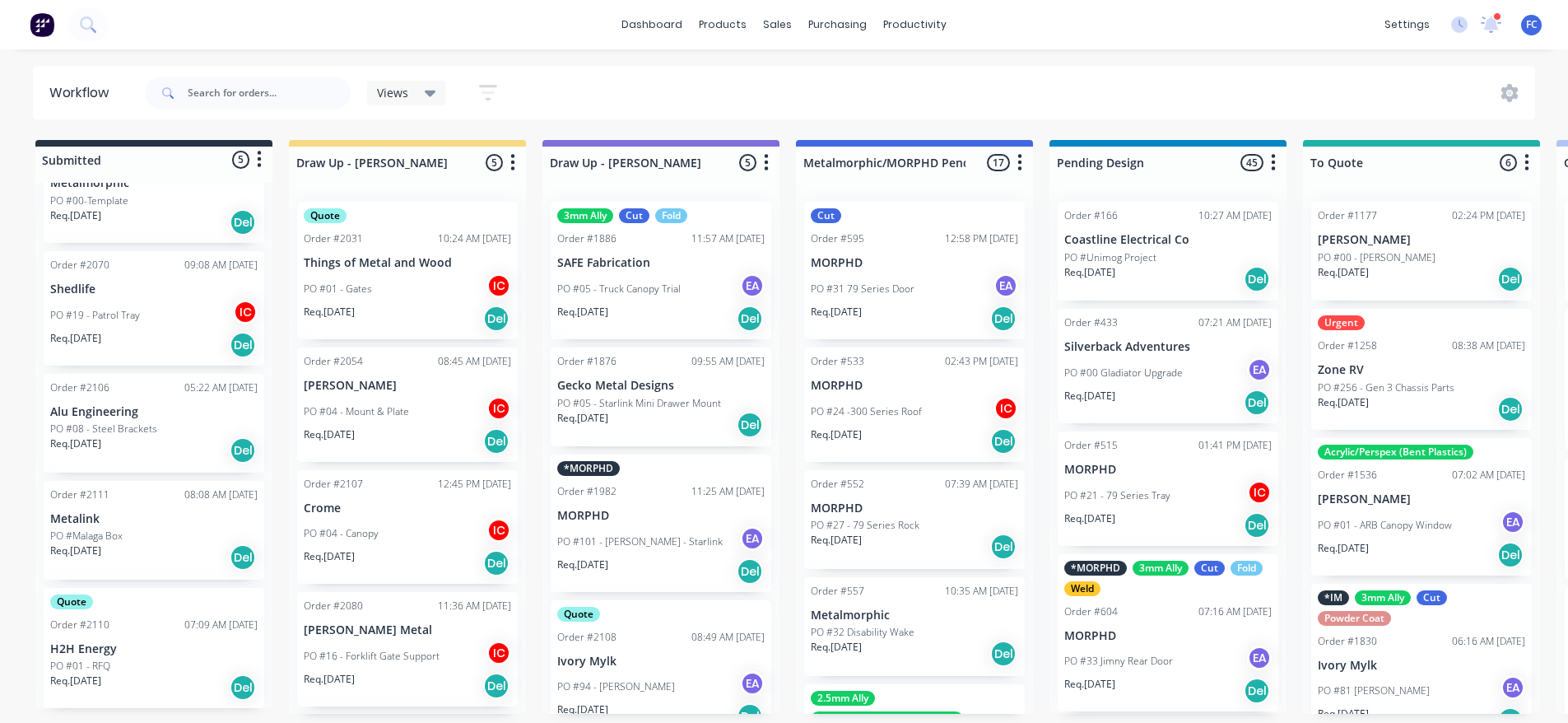
scroll to position [152, 0]
click at [92, 529] on p "PO #Malaga Box" at bounding box center [87, 535] width 72 height 15
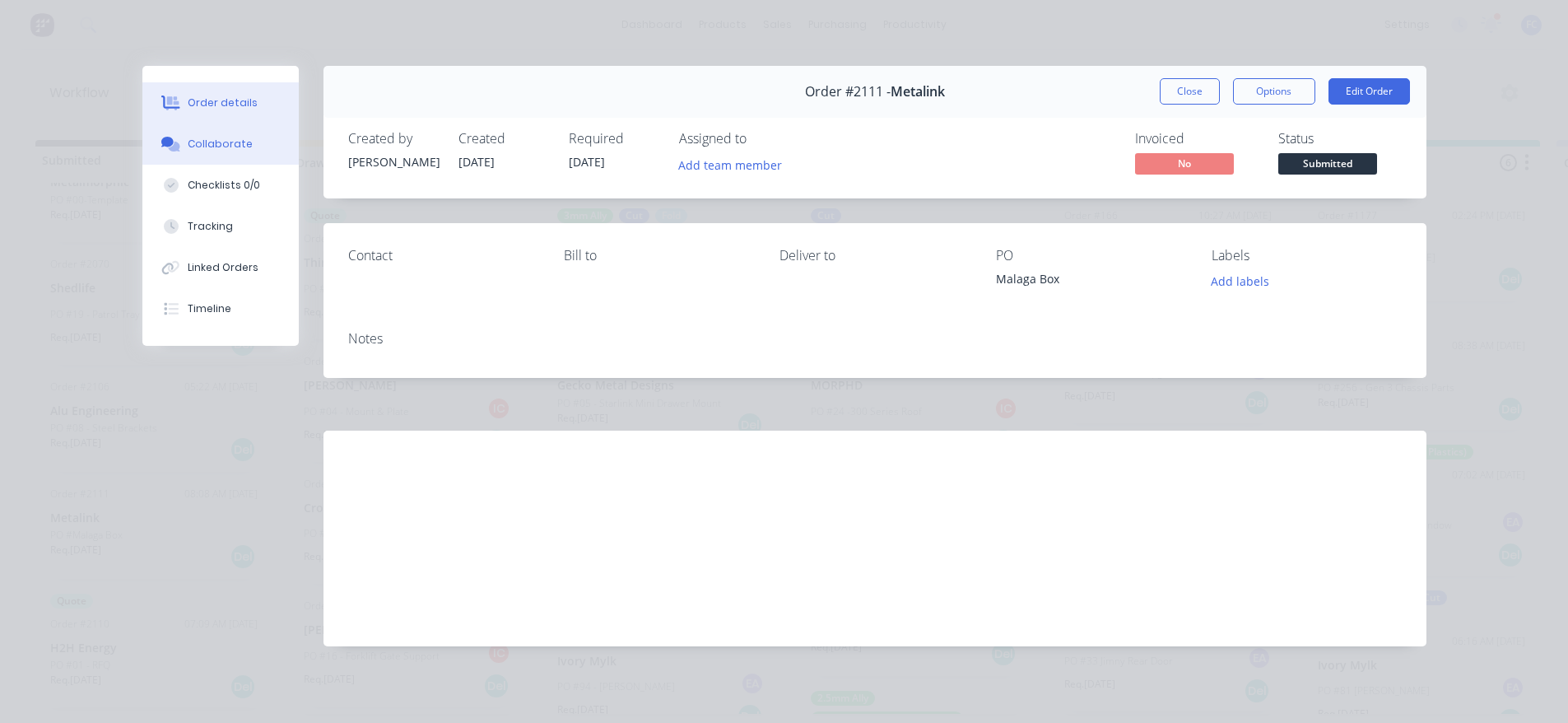
click at [183, 137] on div at bounding box center [171, 144] width 24 height 15
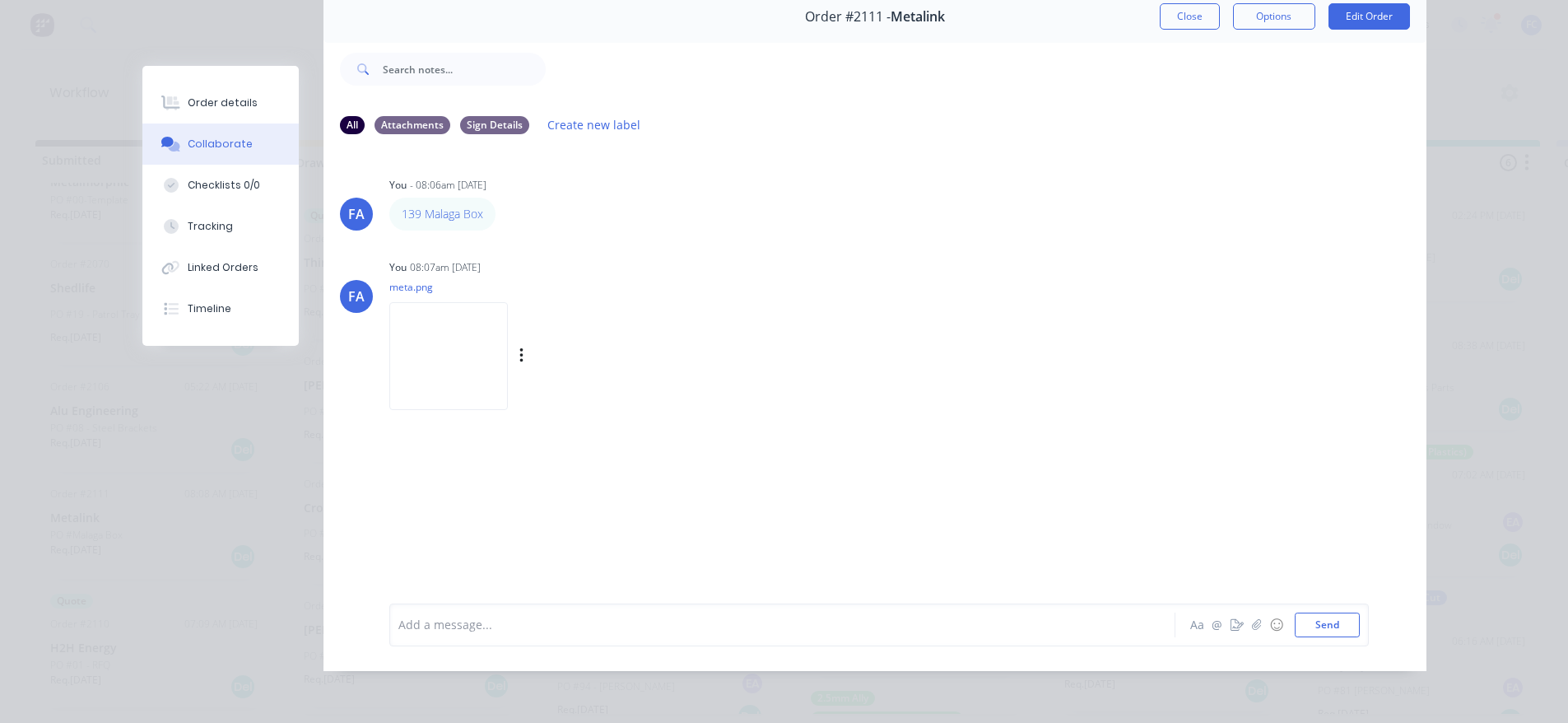
scroll to position [82, 0]
click at [421, 348] on img at bounding box center [448, 356] width 119 height 108
click at [1192, 4] on button "Close" at bounding box center [1189, 16] width 60 height 26
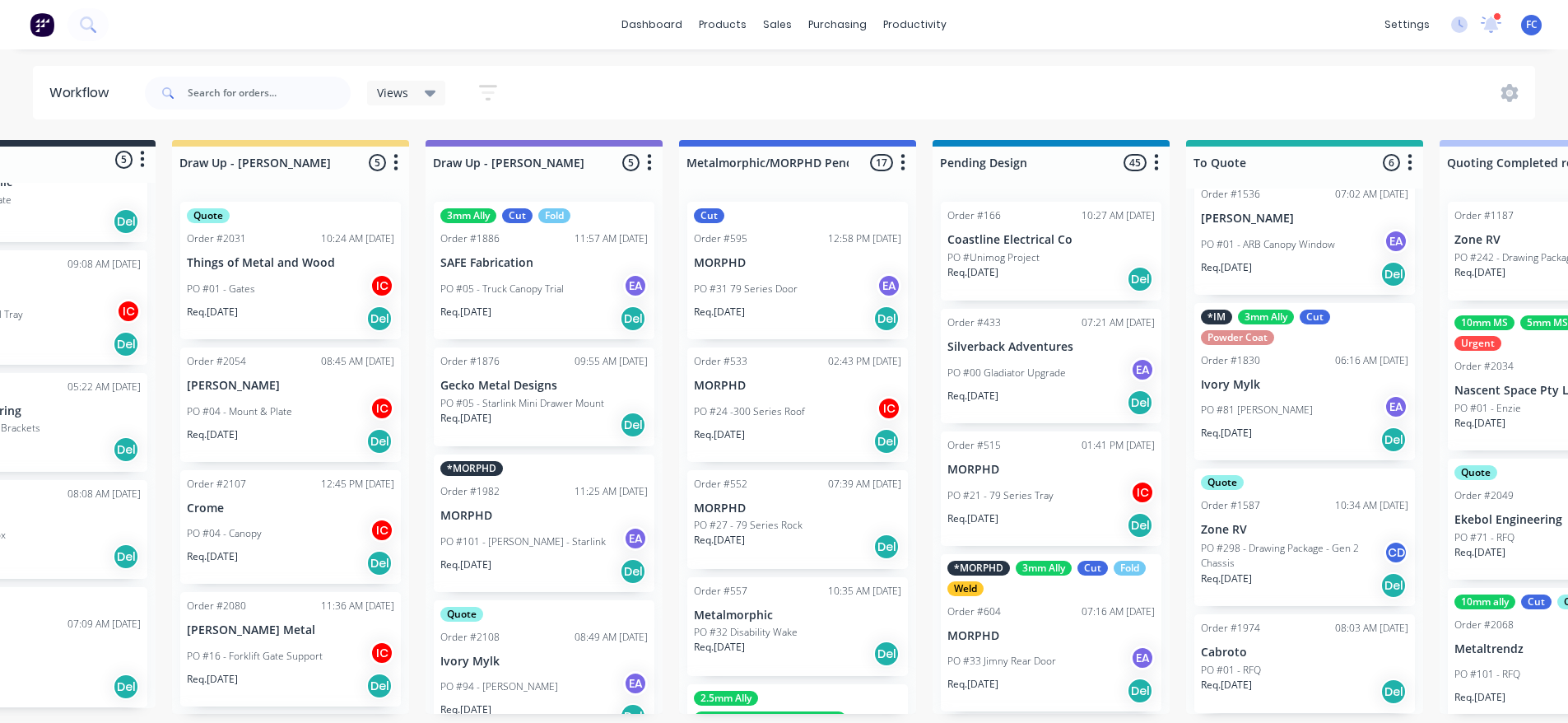
scroll to position [3, 0]
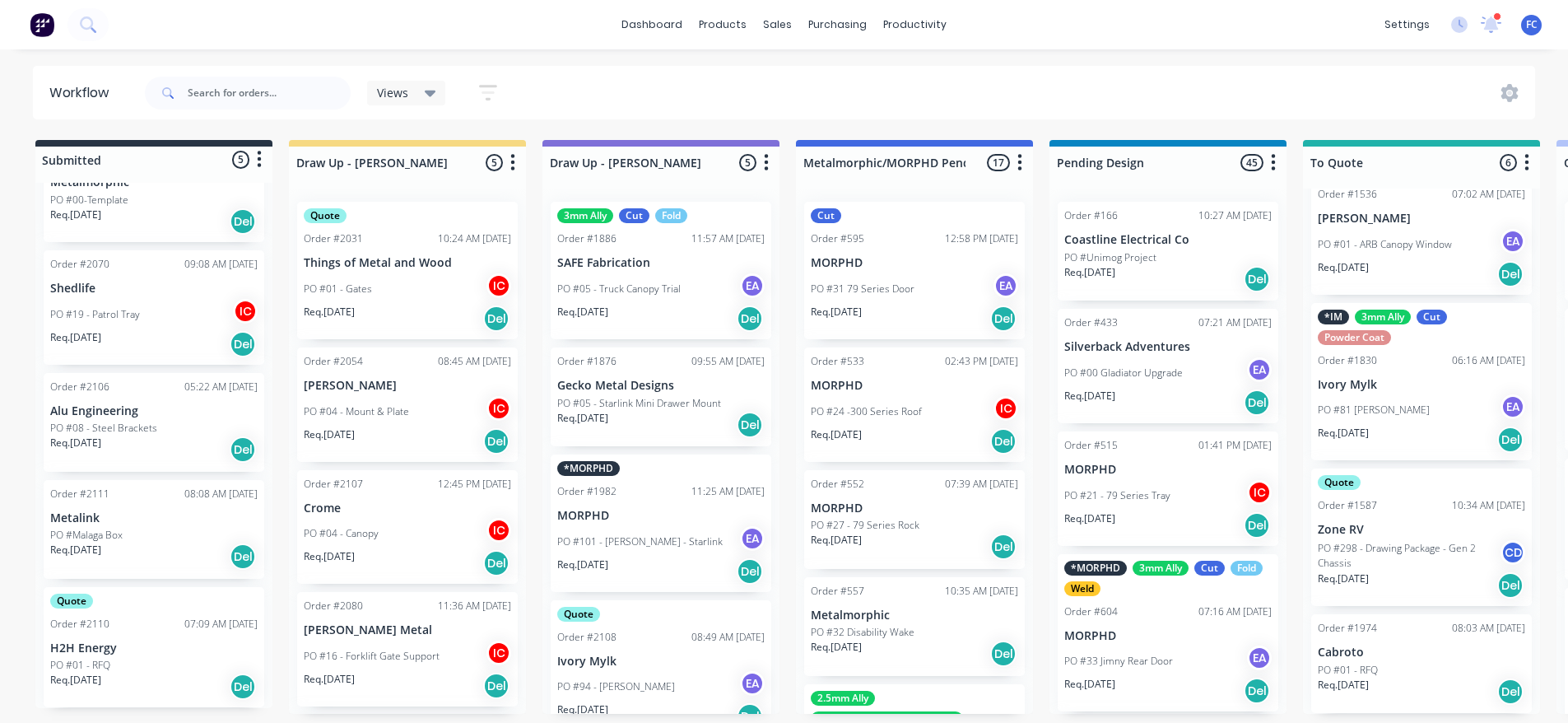
click at [117, 529] on p "PO #Malaga Box" at bounding box center [87, 535] width 72 height 15
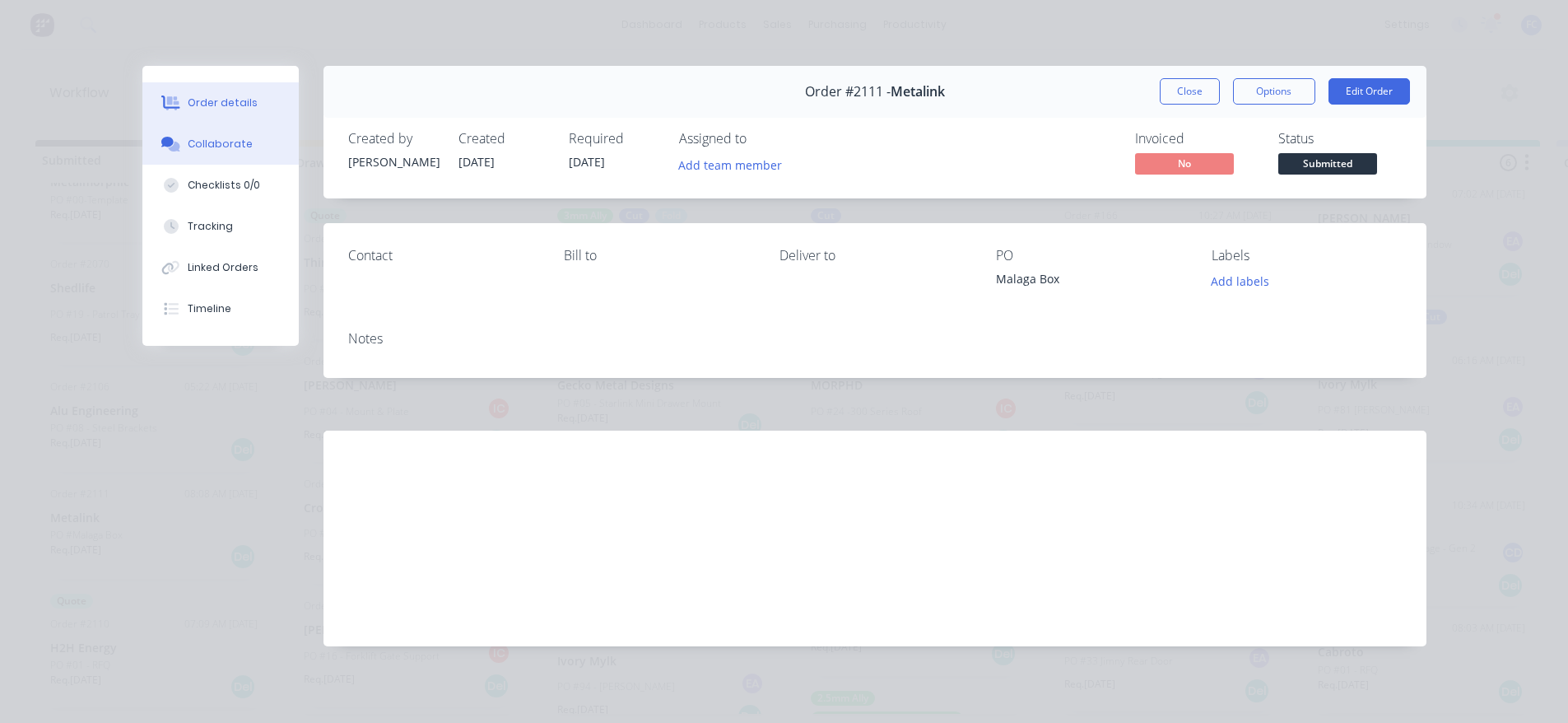
drag, startPoint x: 261, startPoint y: 134, endPoint x: 262, endPoint y: 151, distance: 17.0
click at [260, 134] on button "Collaborate" at bounding box center [220, 144] width 156 height 41
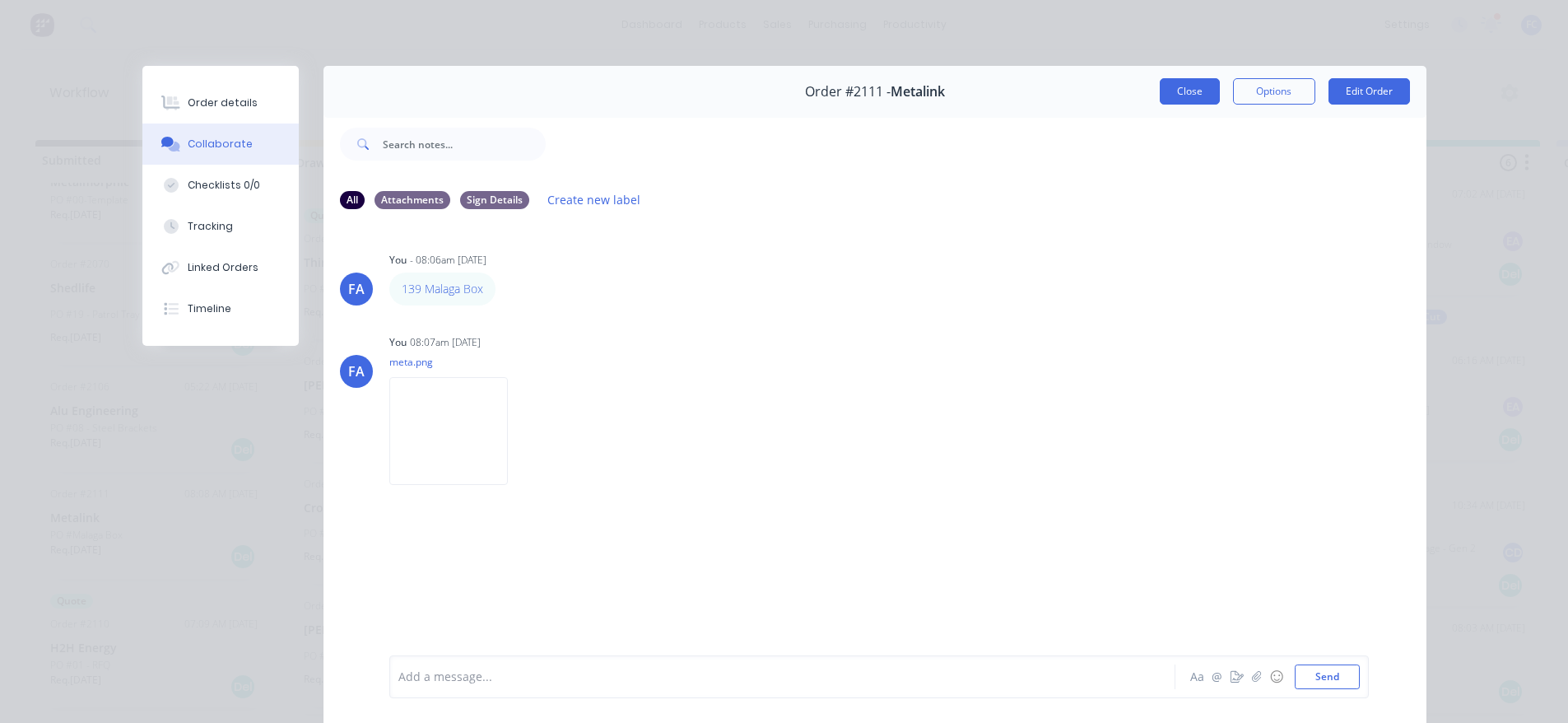
click at [1189, 93] on button "Close" at bounding box center [1189, 91] width 60 height 26
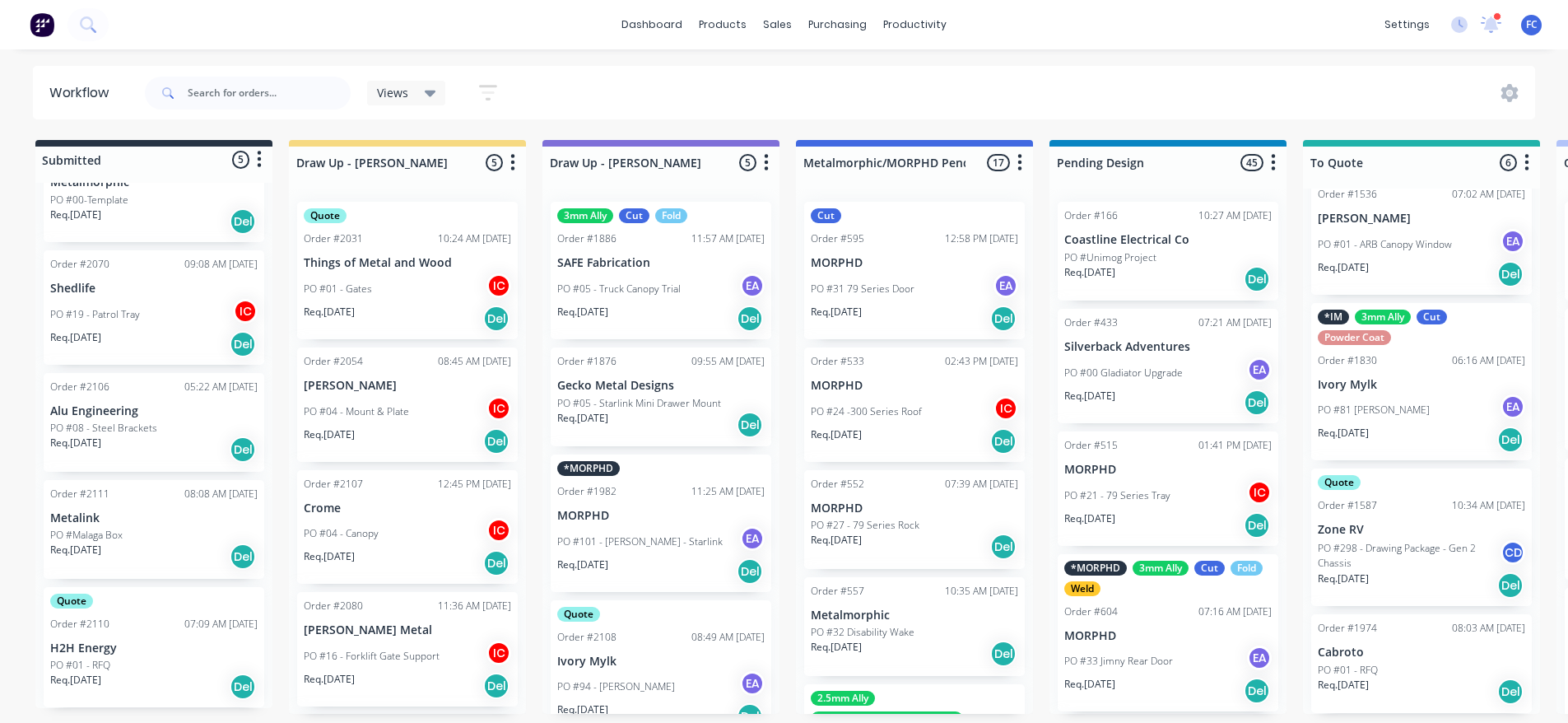
click at [95, 617] on div "Order #2110" at bounding box center [80, 625] width 59 height 15
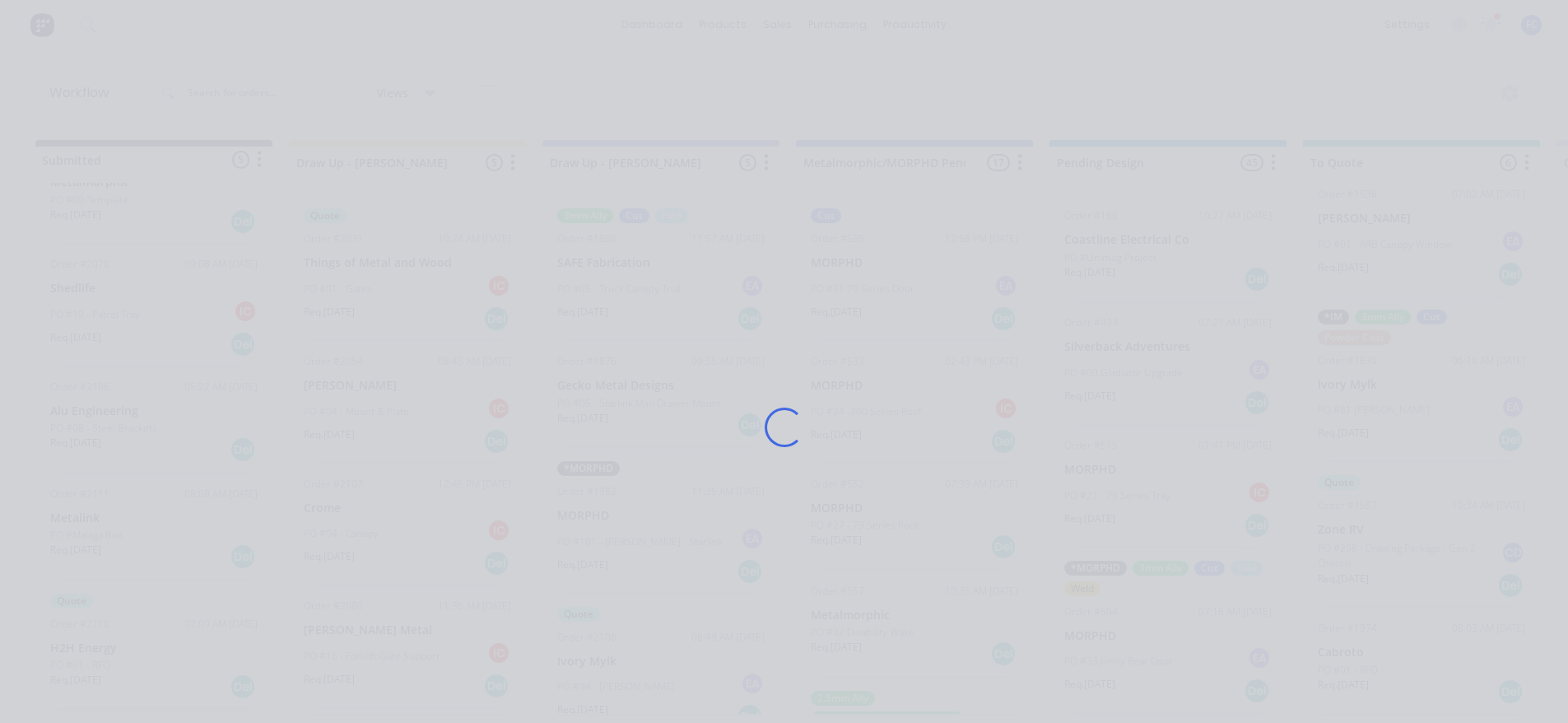
scroll to position [0, 0]
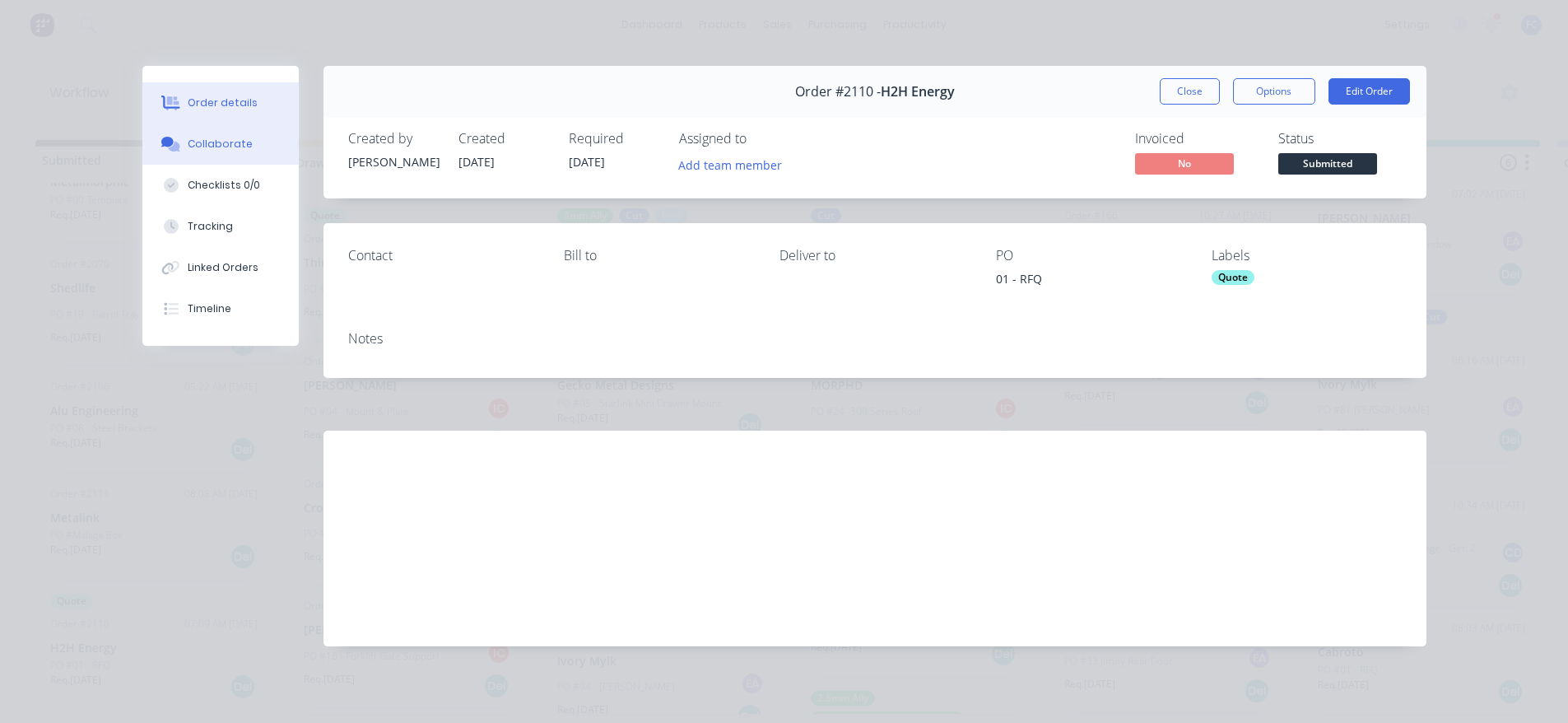
click at [226, 149] on div "Collaborate" at bounding box center [220, 144] width 65 height 15
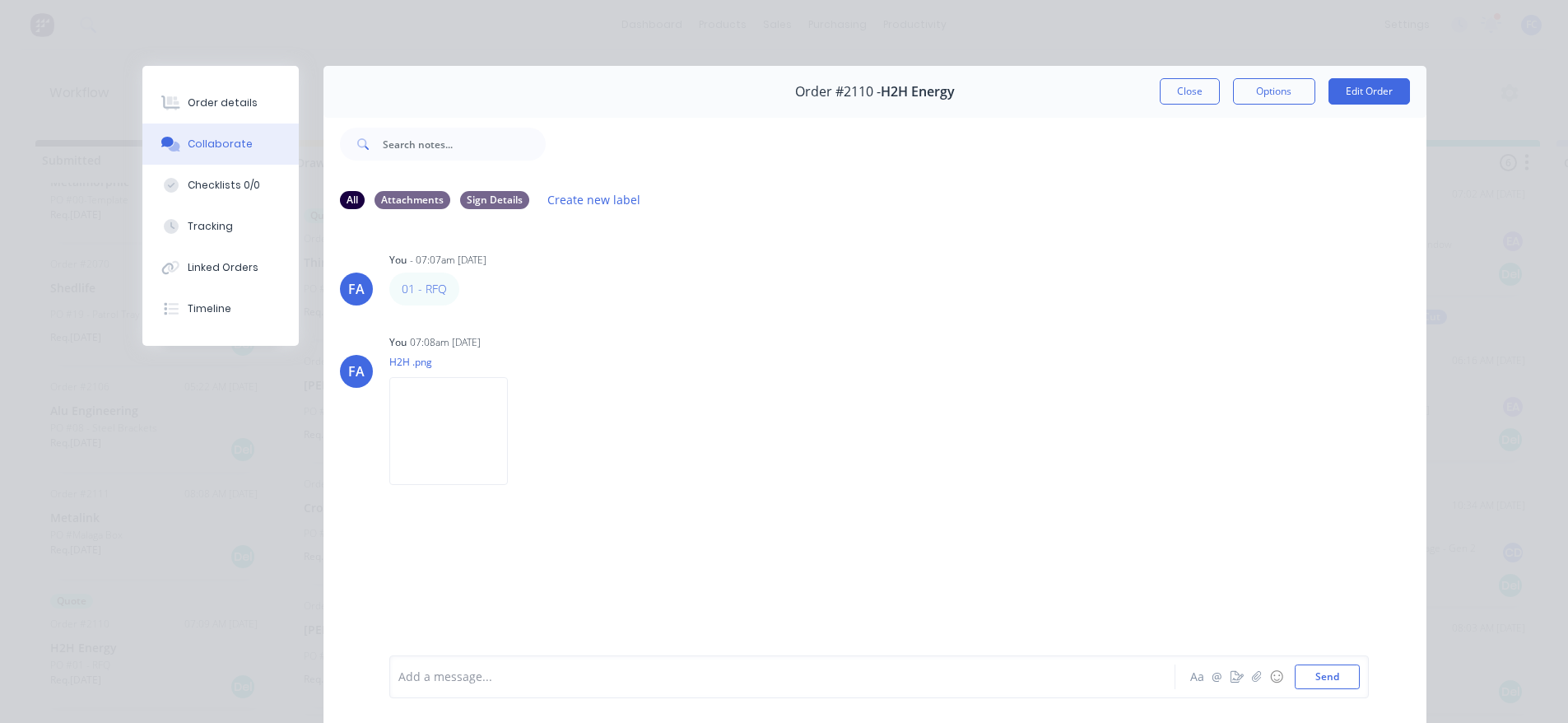
click at [1201, 88] on button "Close" at bounding box center [1189, 91] width 60 height 26
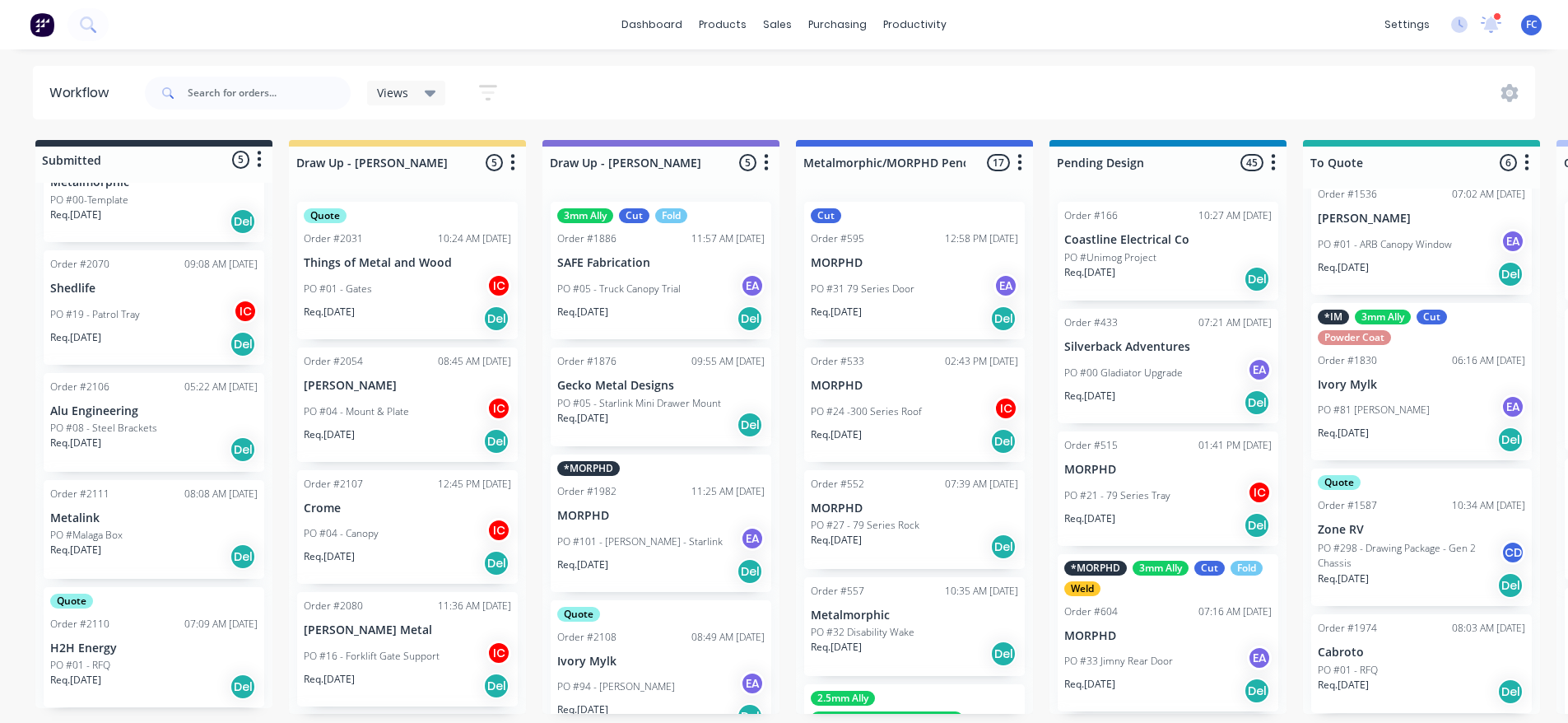
scroll to position [3, 0]
click at [140, 429] on p "PO #08 - Steel Brackets" at bounding box center [103, 428] width 107 height 15
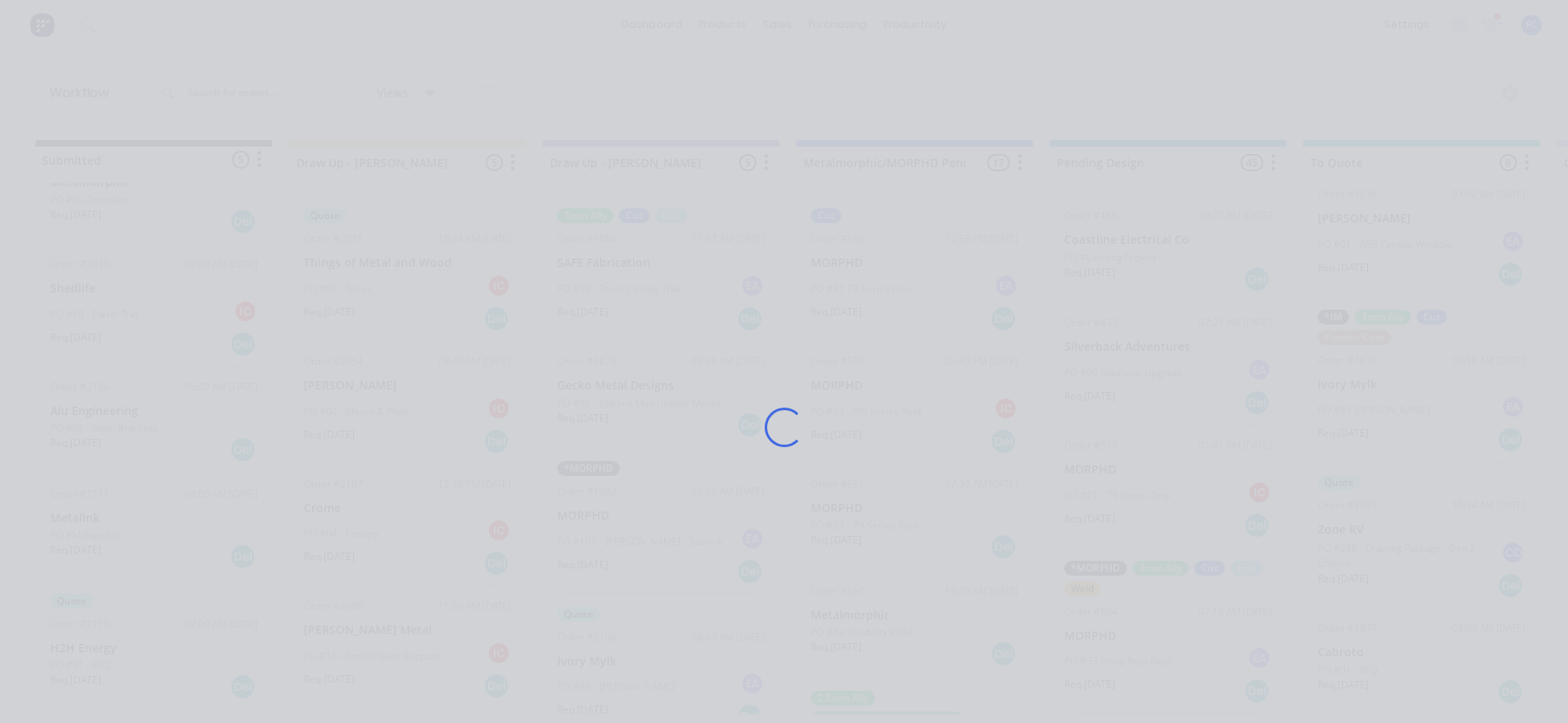
scroll to position [0, 0]
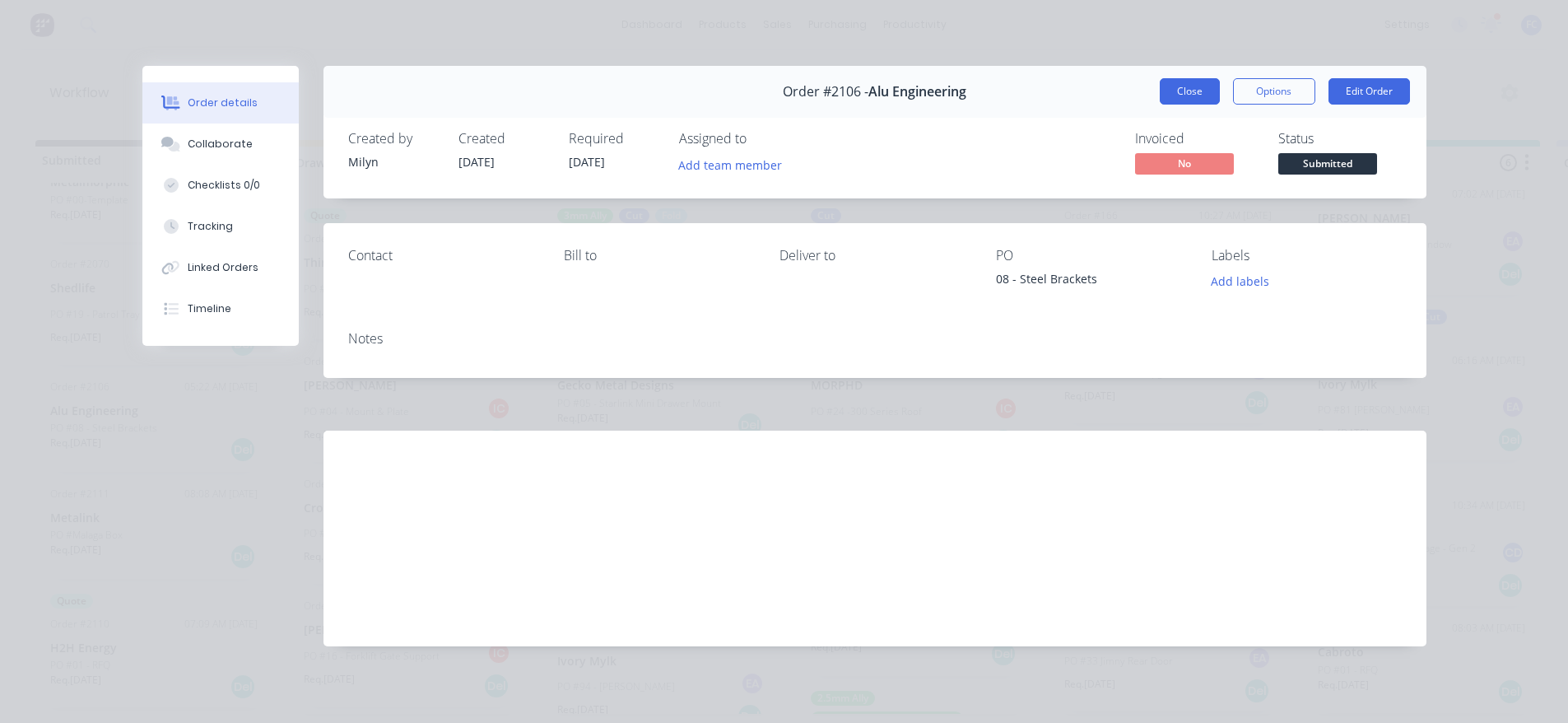
click at [1173, 92] on button "Close" at bounding box center [1189, 91] width 60 height 26
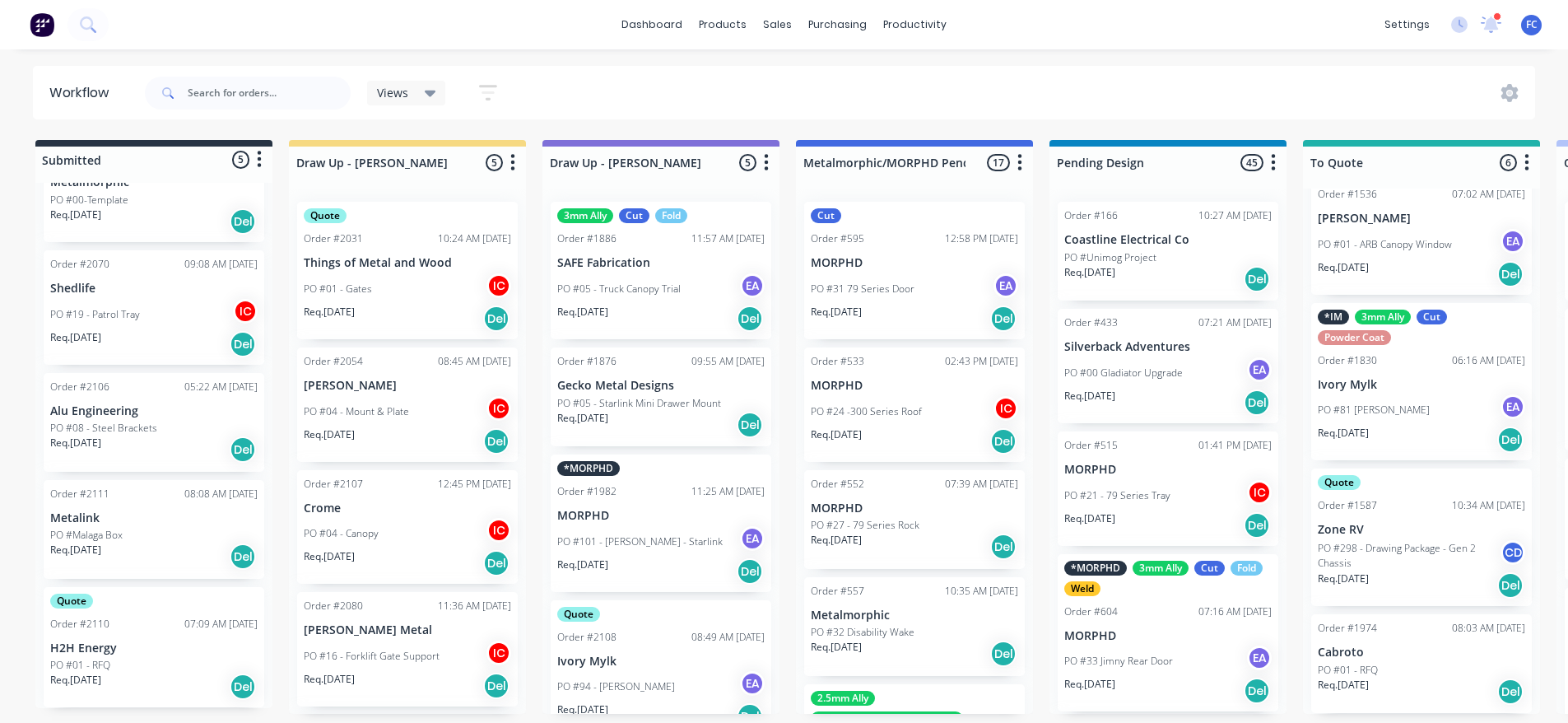
click at [87, 423] on p "PO #08 - Steel Brackets" at bounding box center [103, 428] width 107 height 15
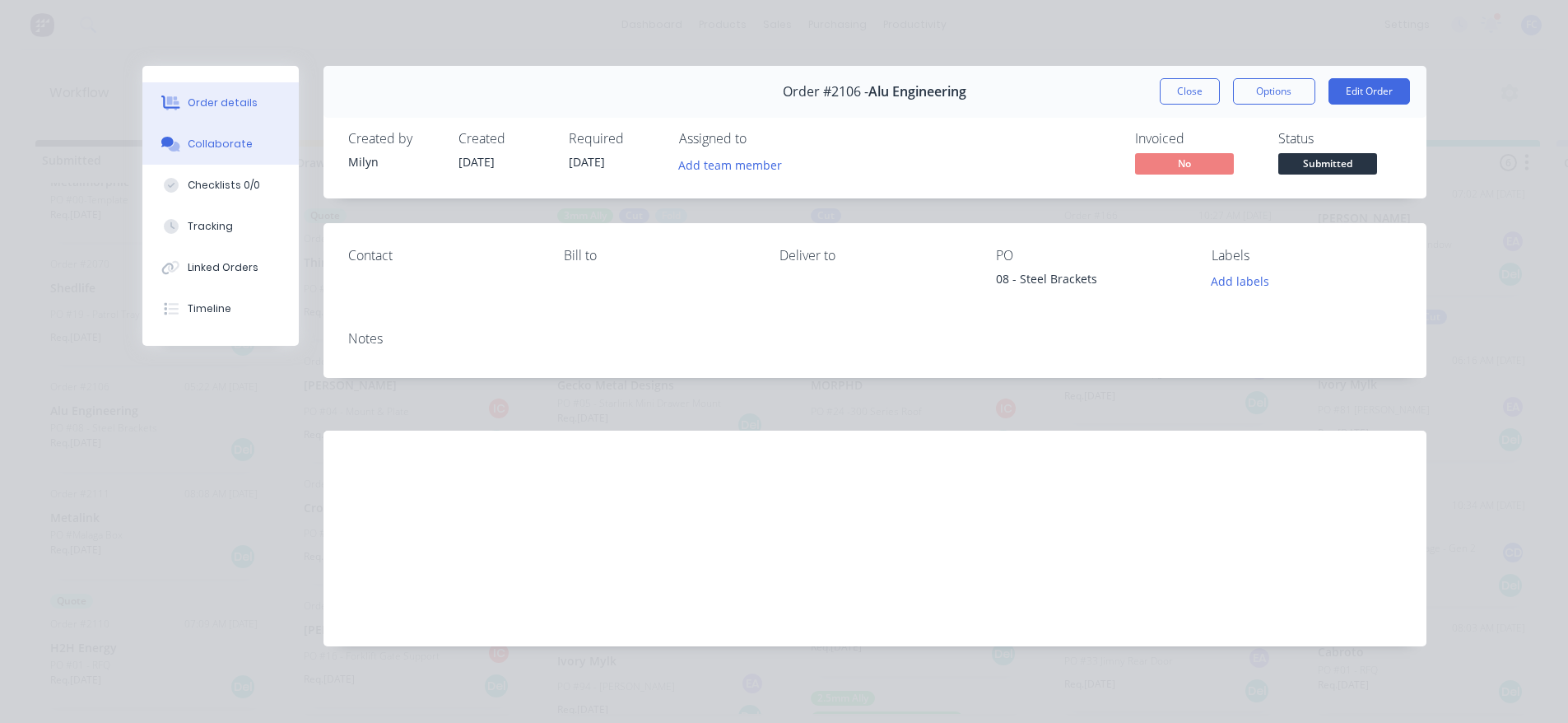
click at [210, 148] on div "Collaborate" at bounding box center [220, 144] width 65 height 15
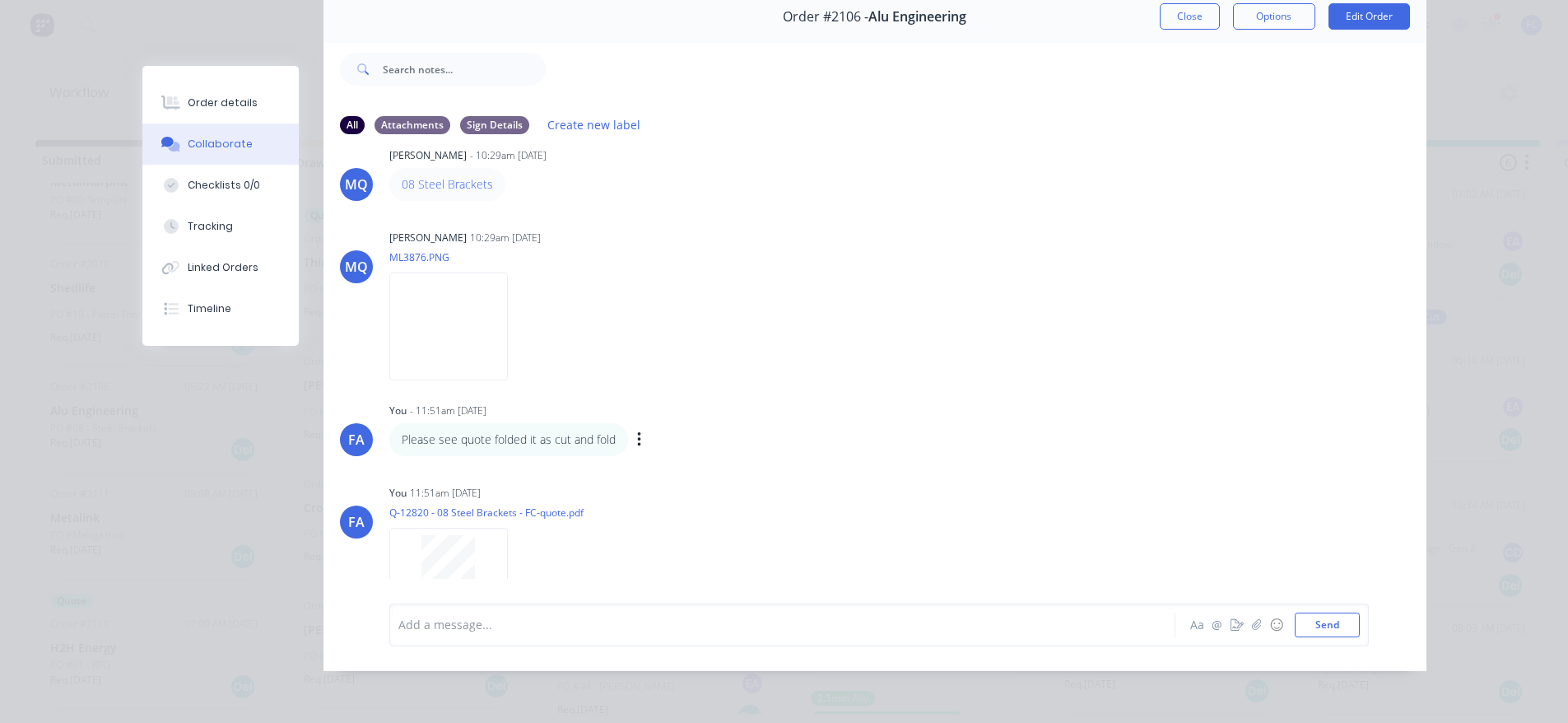
scroll to position [82, 0]
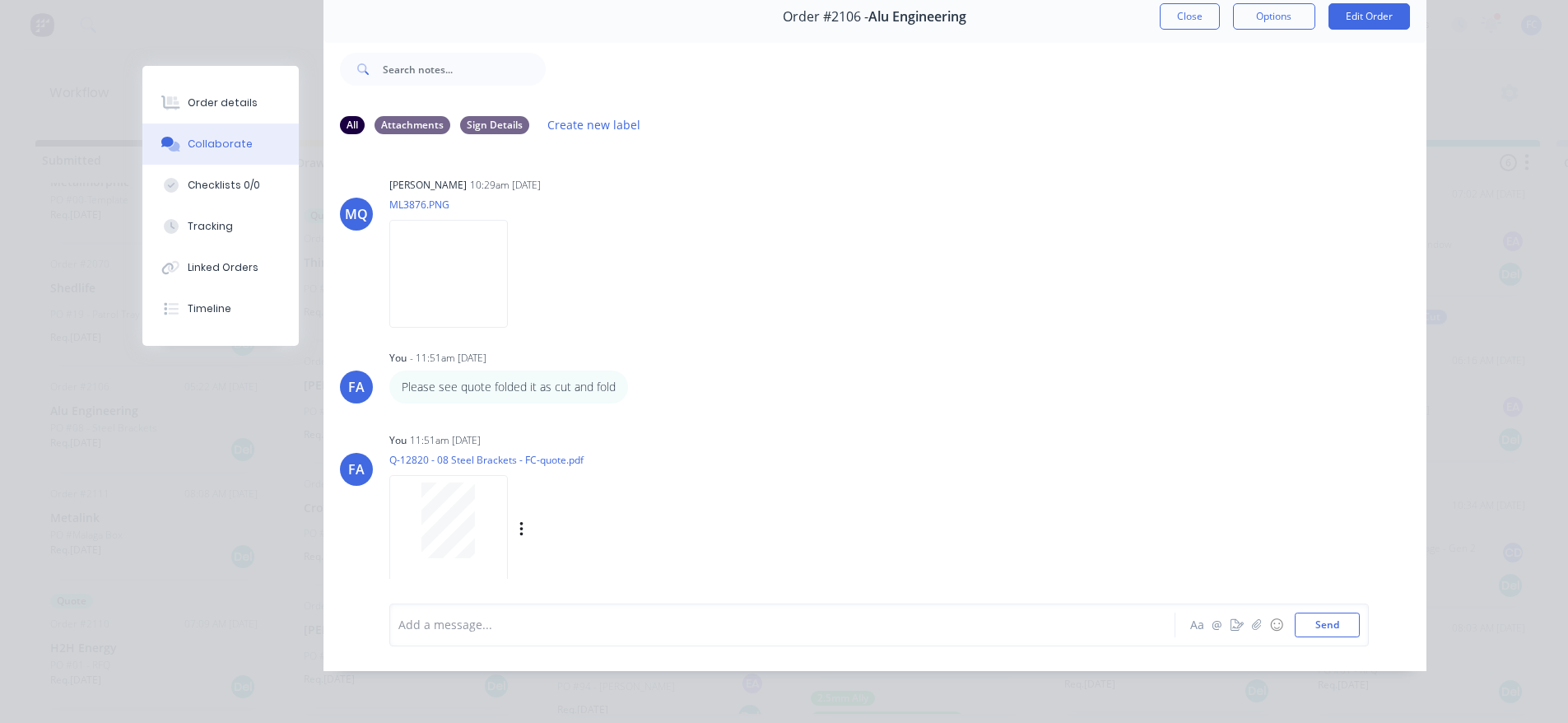
click at [469, 504] on div at bounding box center [448, 520] width 103 height 76
click at [257, 95] on button "Order details" at bounding box center [220, 103] width 156 height 41
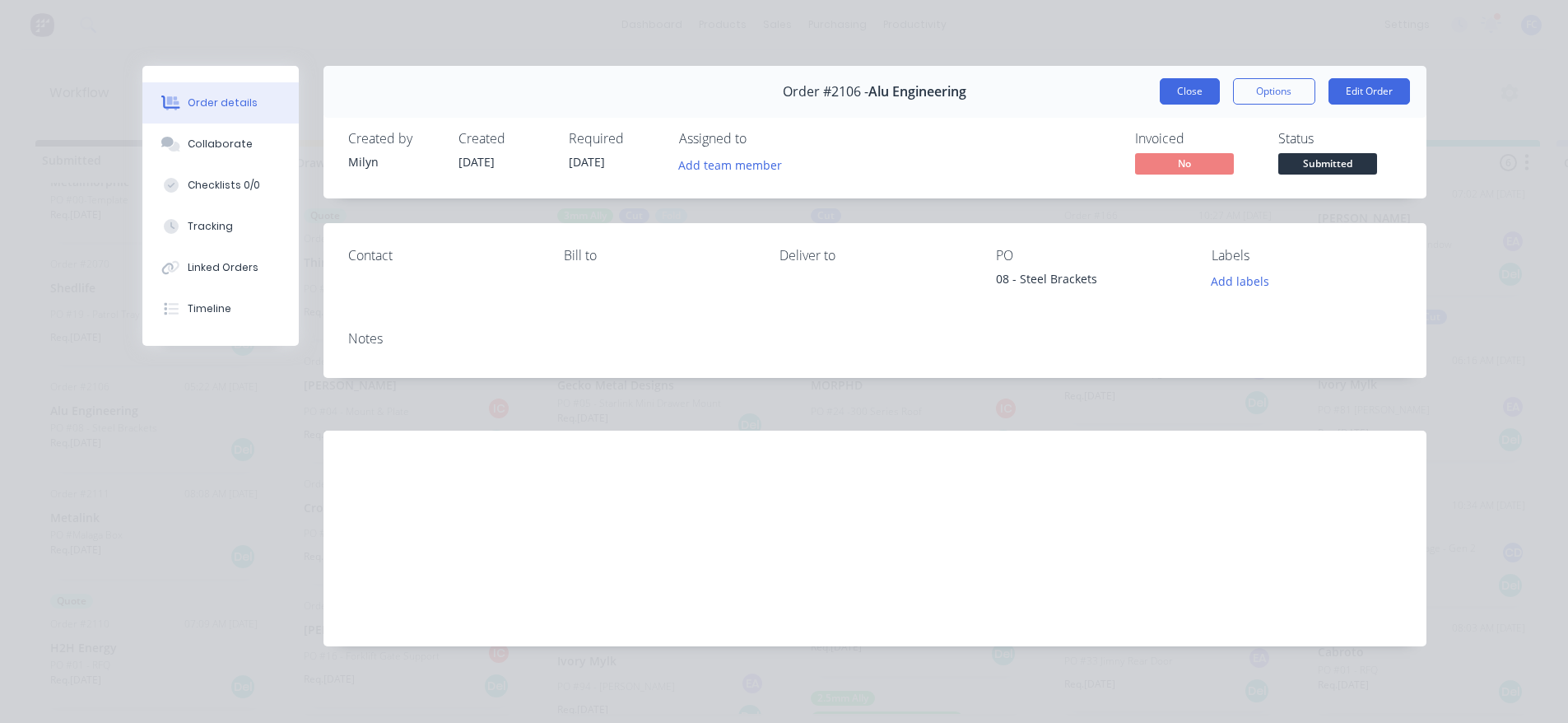
click at [1184, 101] on button "Close" at bounding box center [1189, 91] width 60 height 26
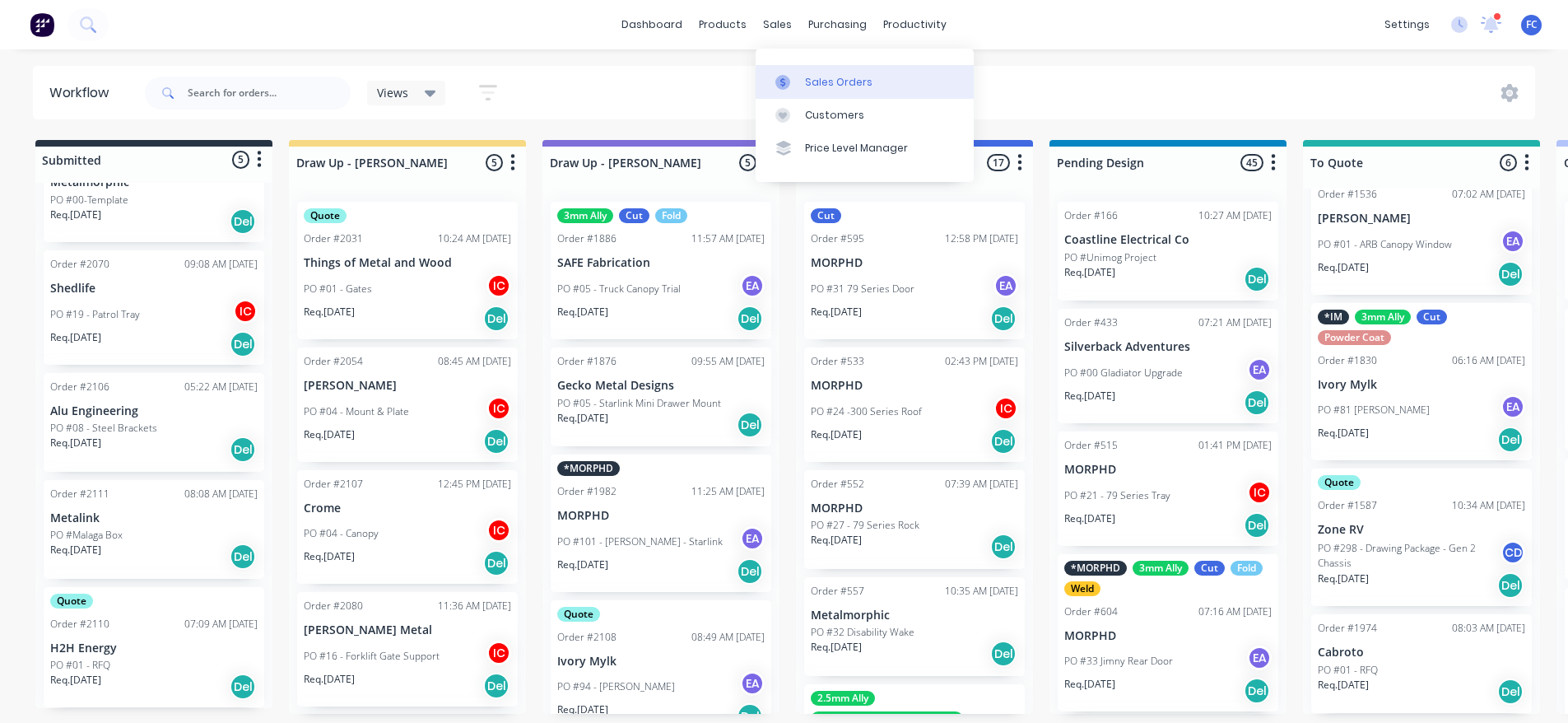
click at [800, 67] on link "Sales Orders" at bounding box center [864, 81] width 218 height 33
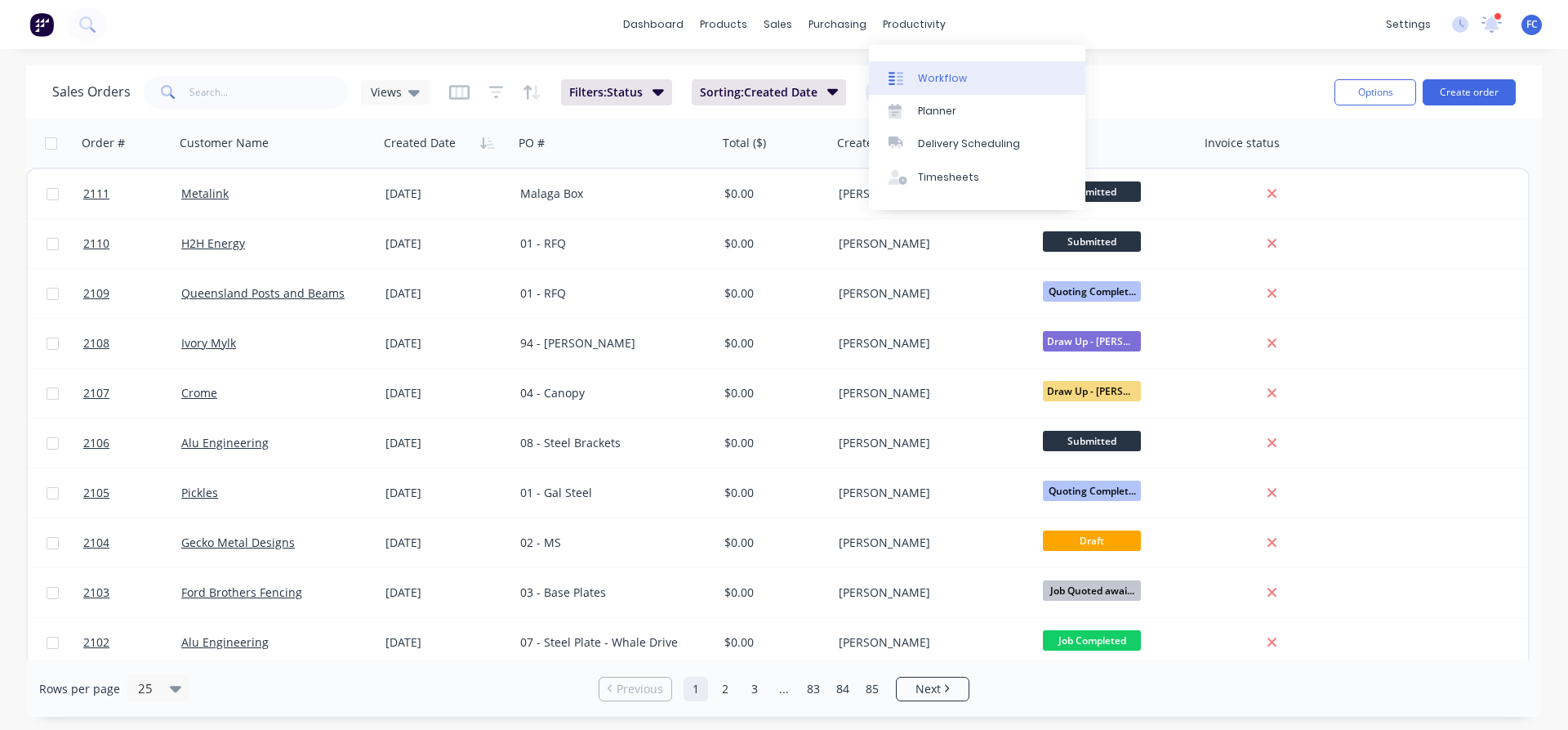
click at [921, 77] on div "Workflow" at bounding box center [943, 79] width 49 height 15
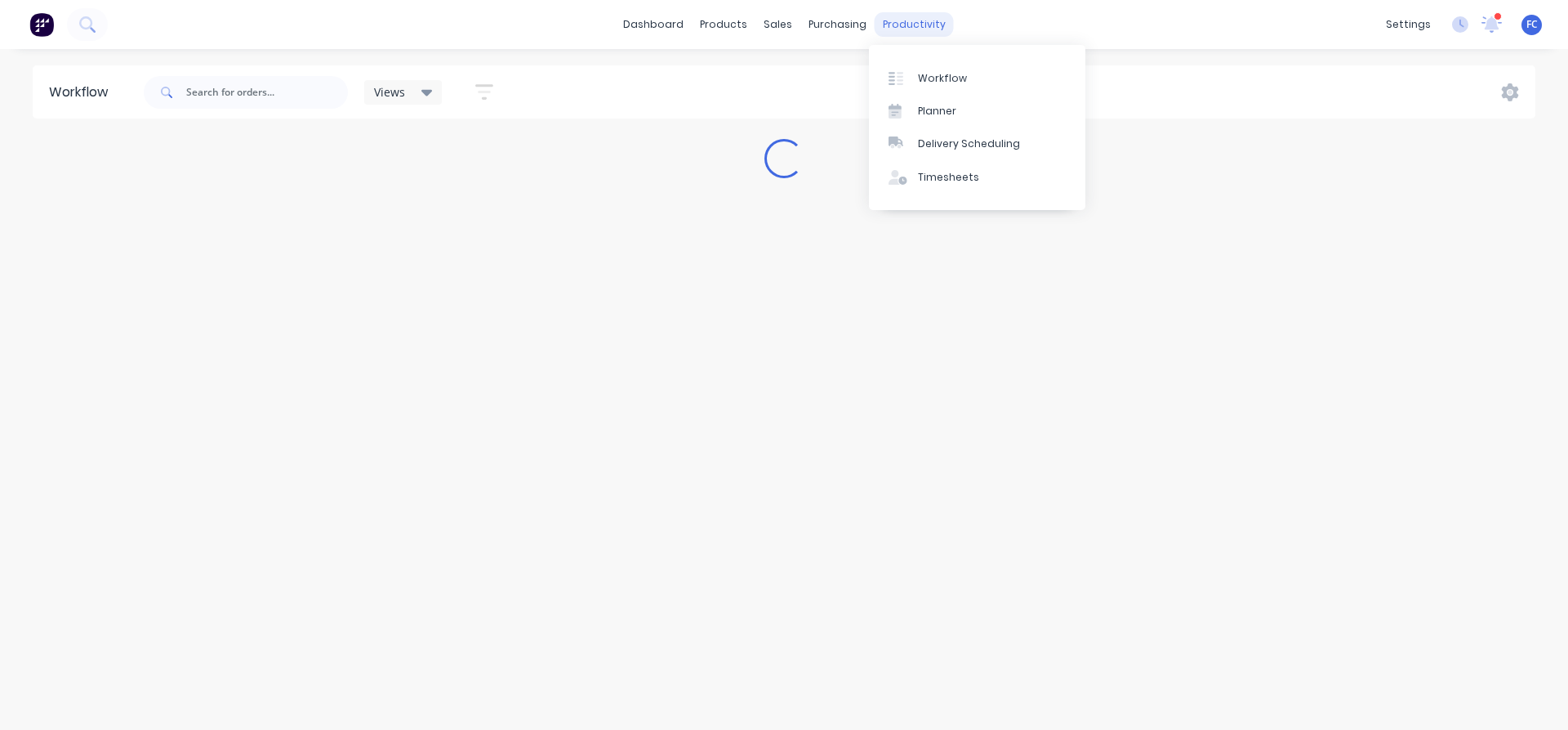
click at [902, 27] on div "productivity" at bounding box center [914, 24] width 79 height 24
click at [935, 144] on div "Delivery Scheduling" at bounding box center [969, 144] width 102 height 15
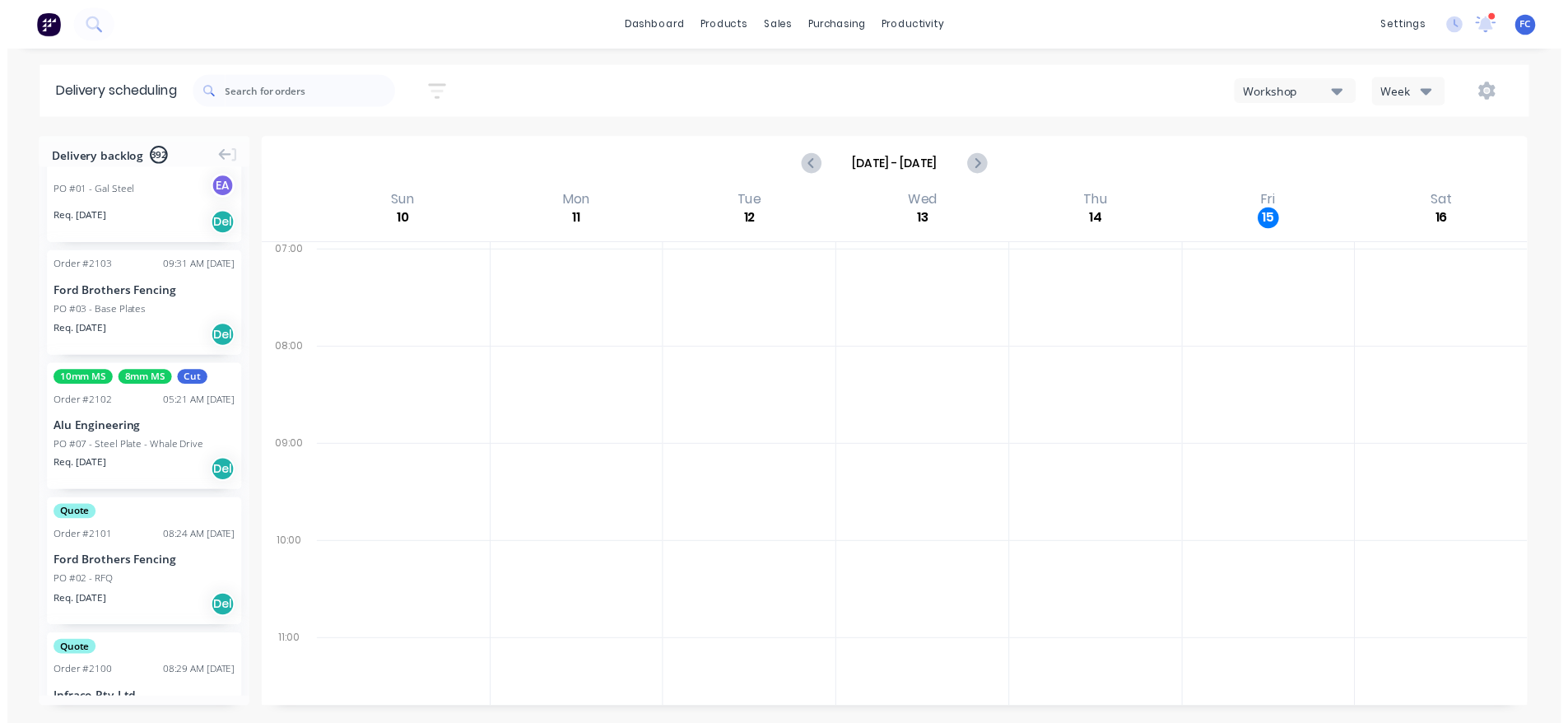
scroll to position [1153, 0]
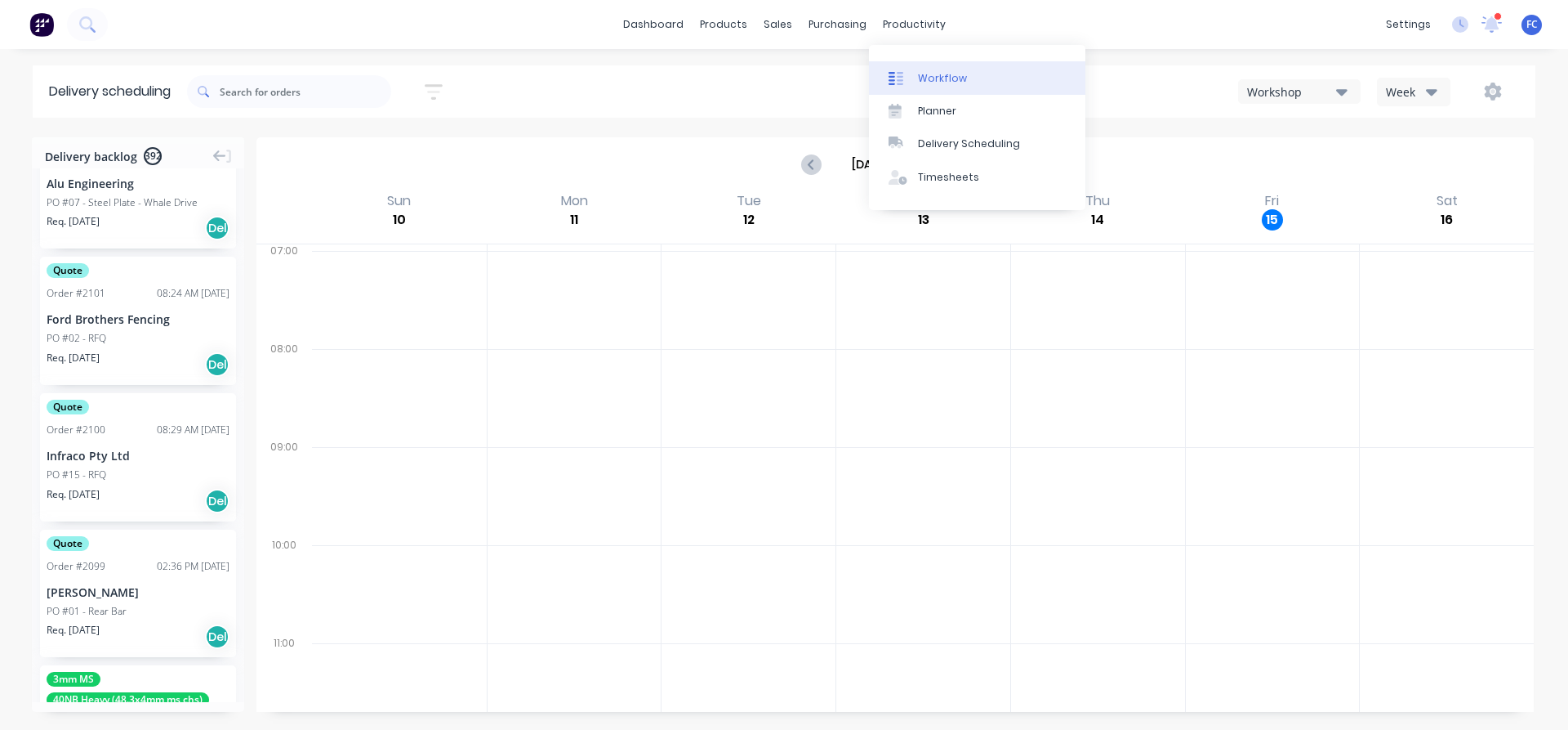
click at [950, 77] on div "Workflow" at bounding box center [943, 79] width 49 height 15
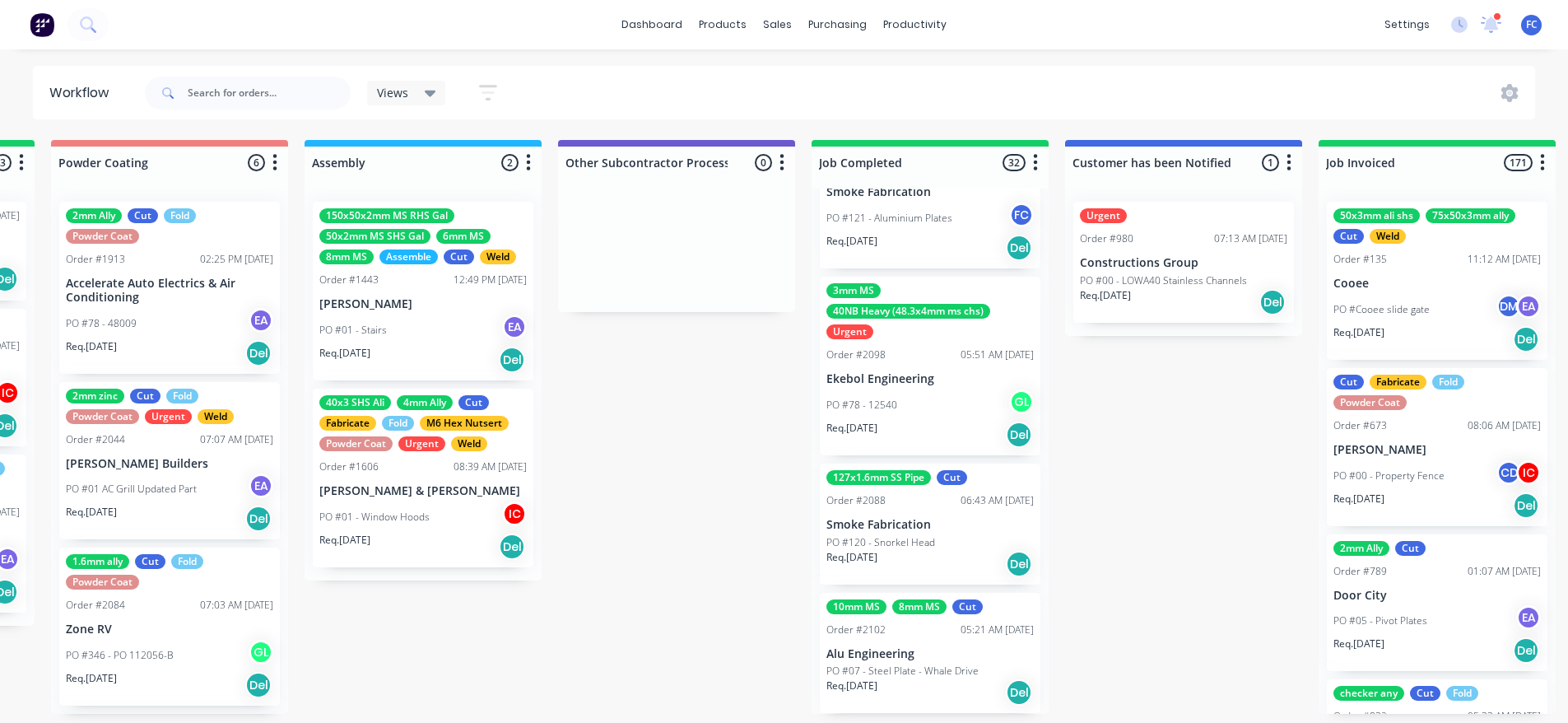
scroll to position [3, 4542]
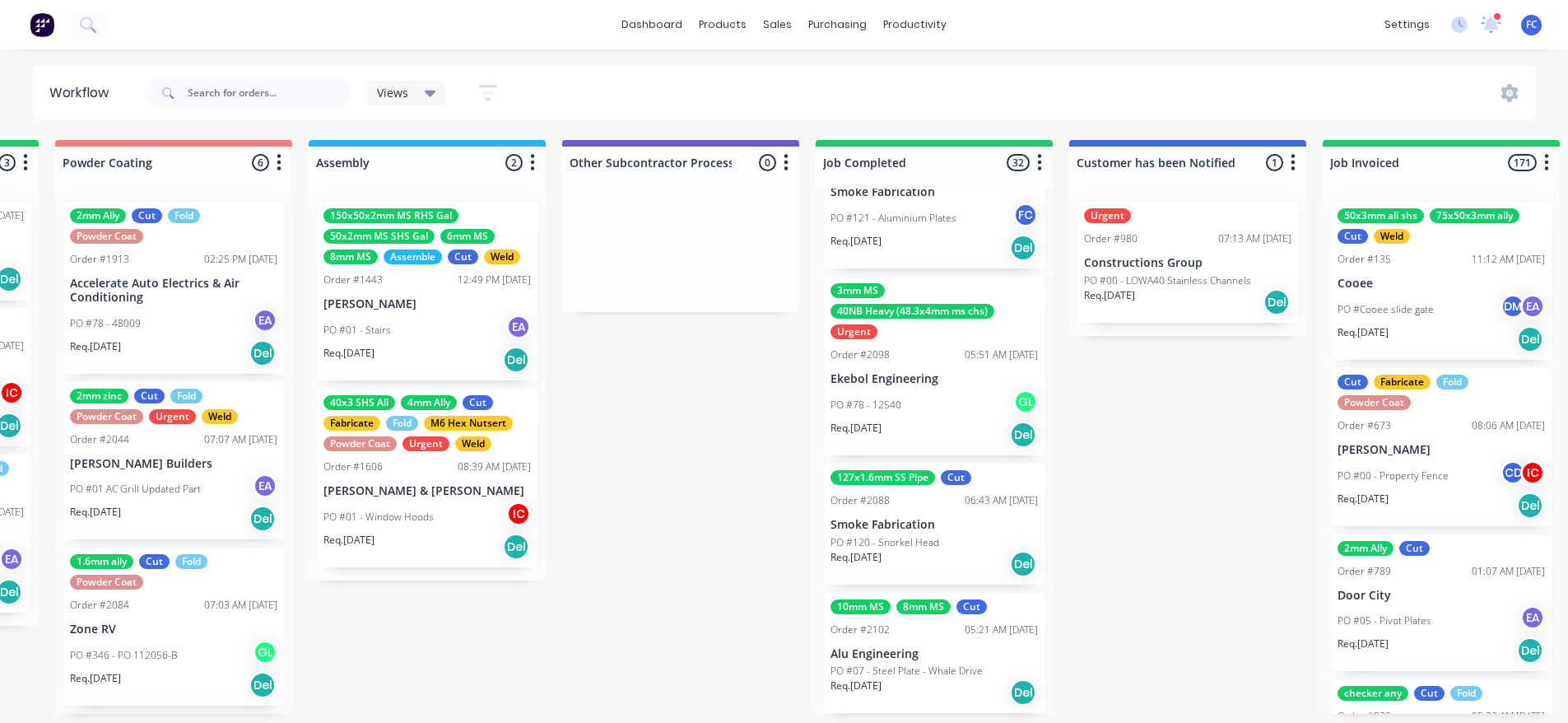
click at [921, 650] on p "Alu Engineering" at bounding box center [934, 654] width 208 height 14
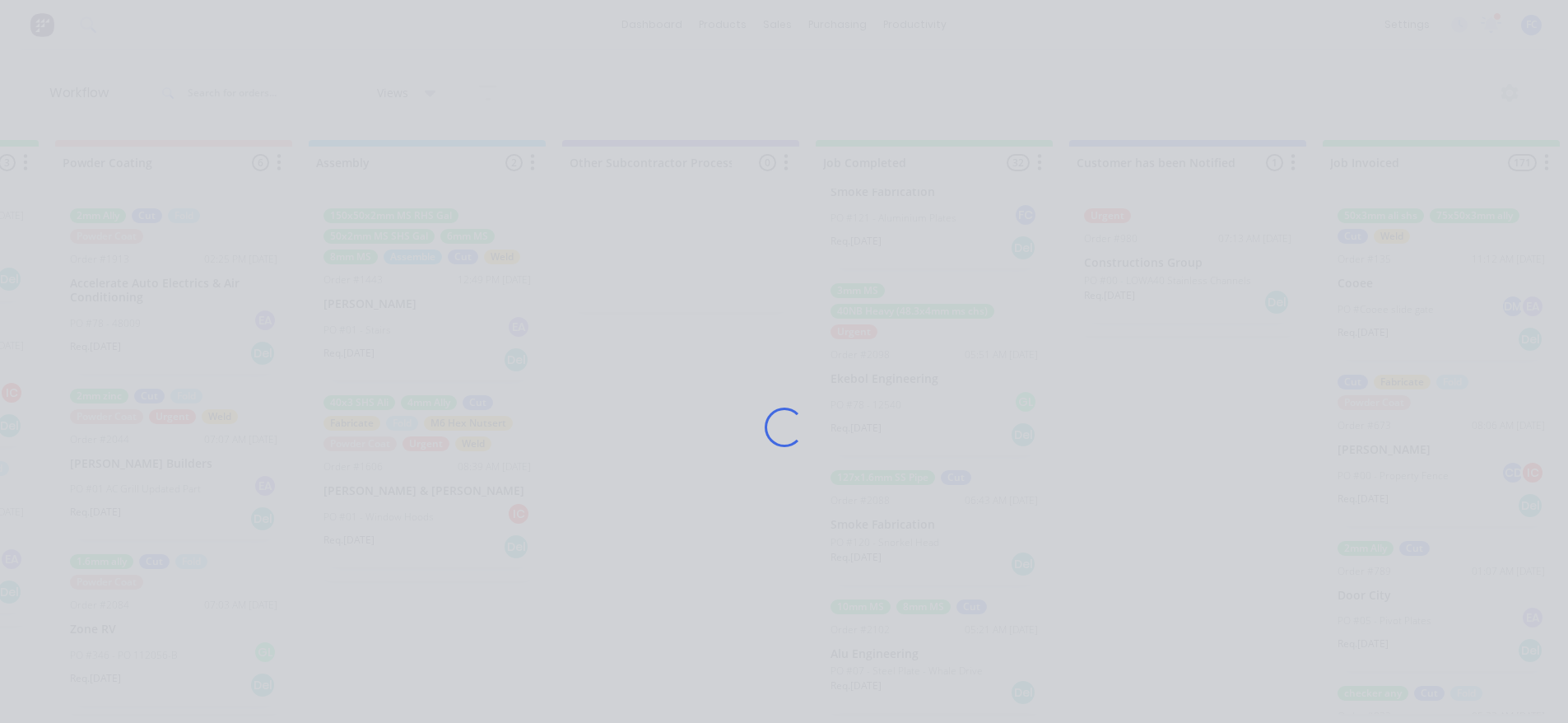
scroll to position [0, 4542]
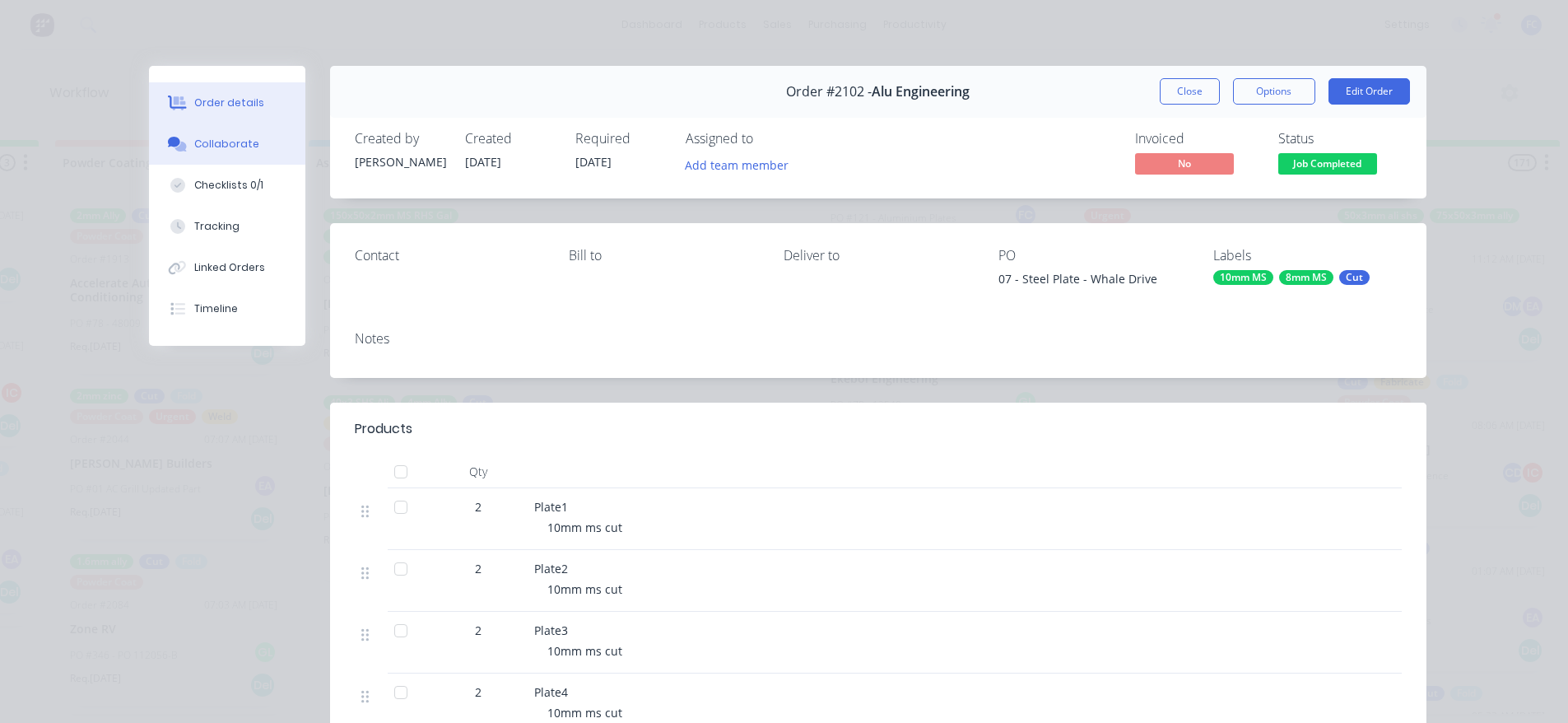
click at [198, 144] on div "Collaborate" at bounding box center [226, 144] width 65 height 15
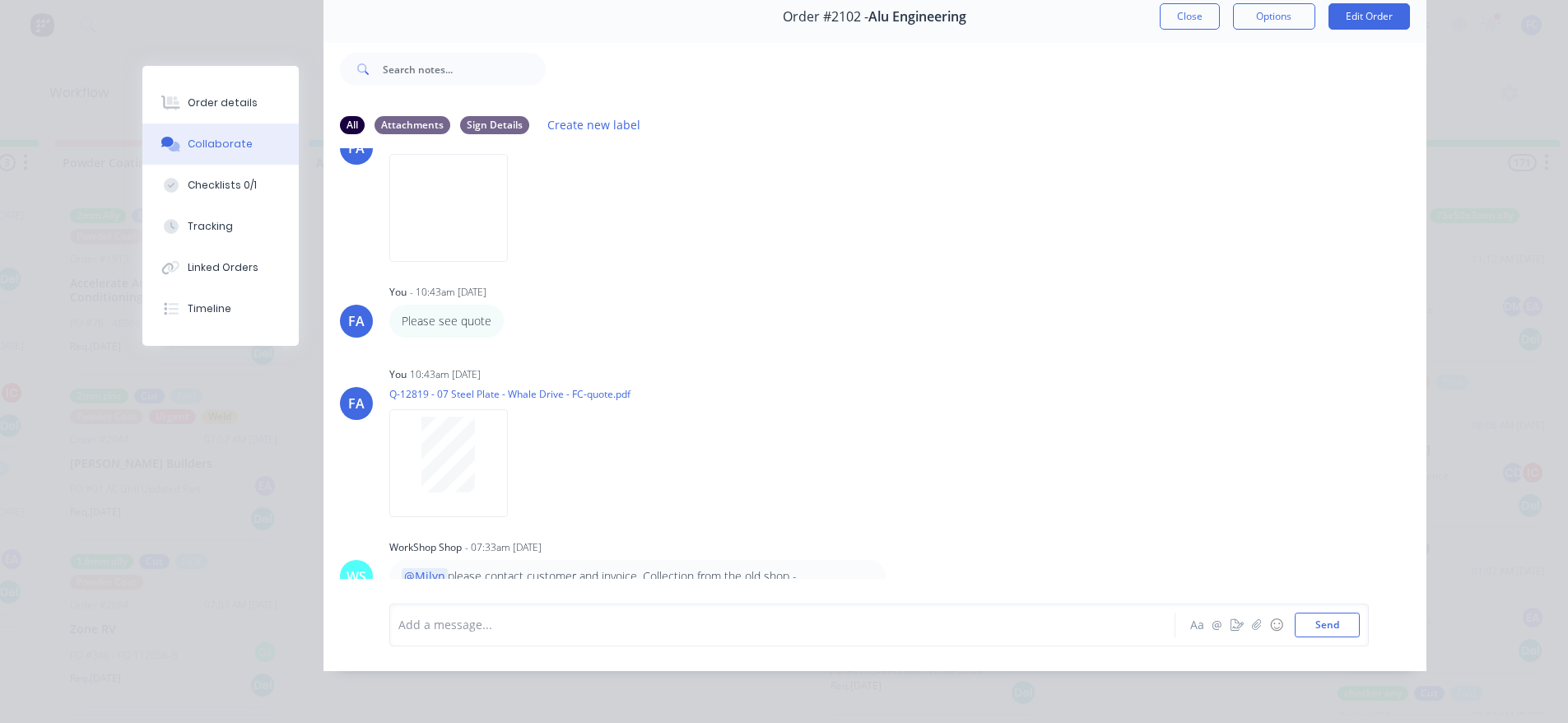
scroll to position [150, 0]
click at [1174, 3] on button "Close" at bounding box center [1189, 16] width 60 height 26
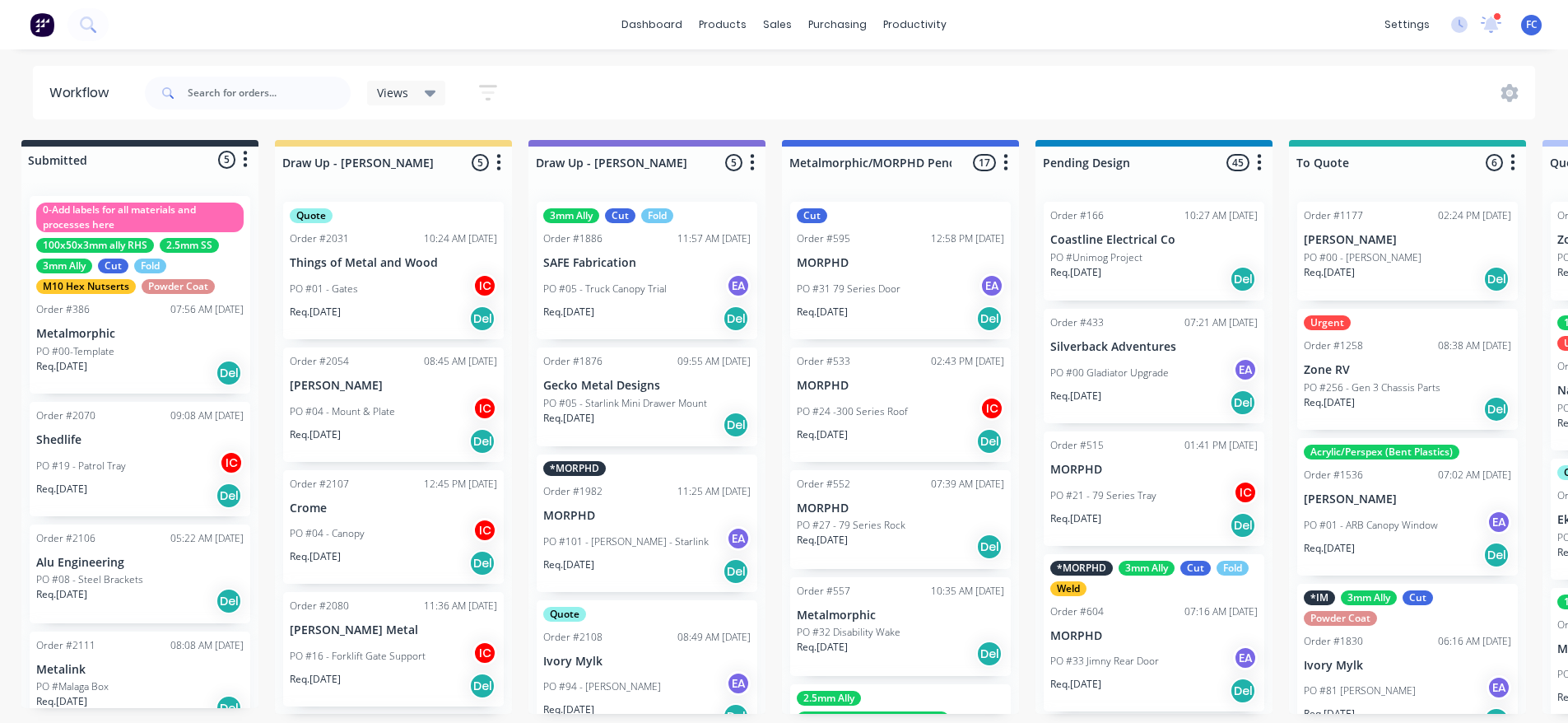
scroll to position [3, 0]
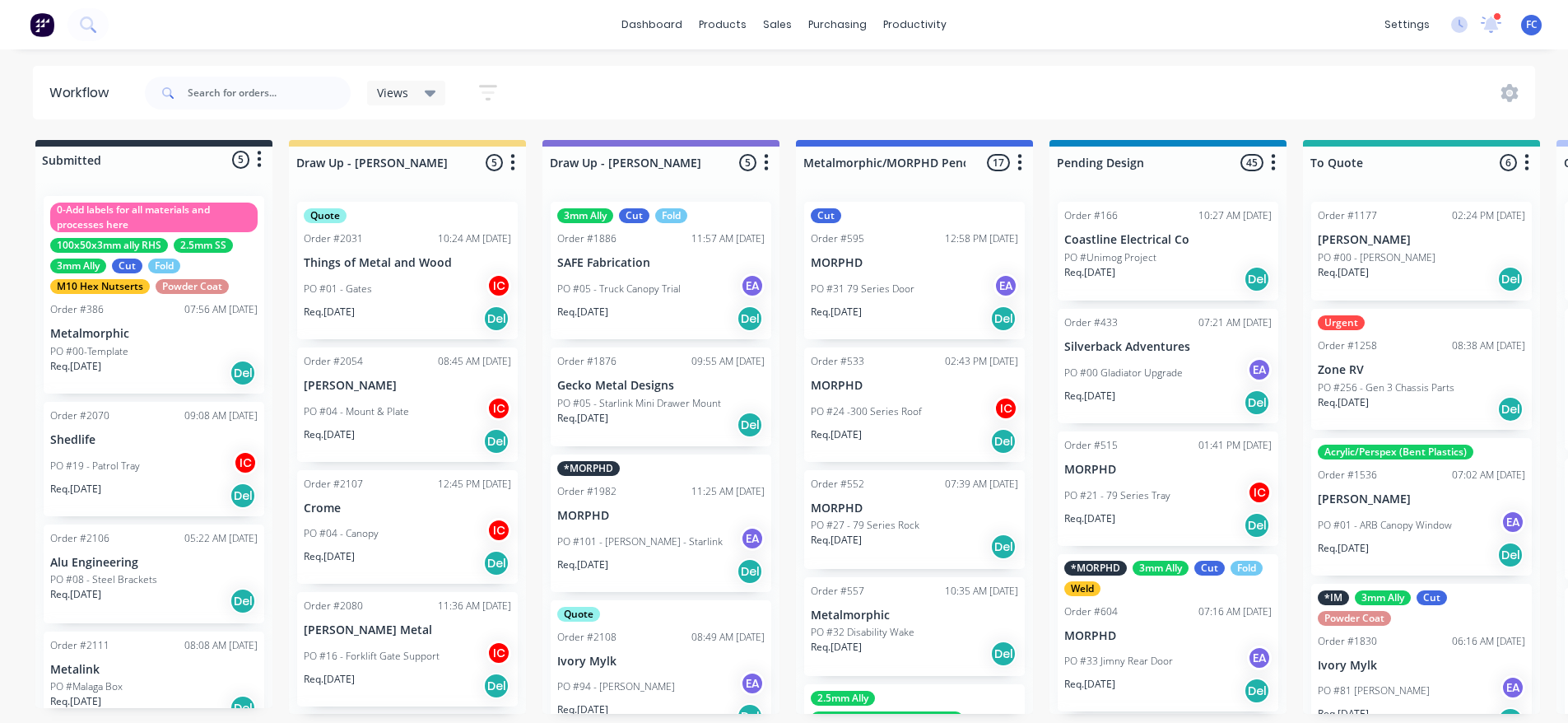
click at [103, 662] on p "Metalink" at bounding box center [154, 669] width 208 height 14
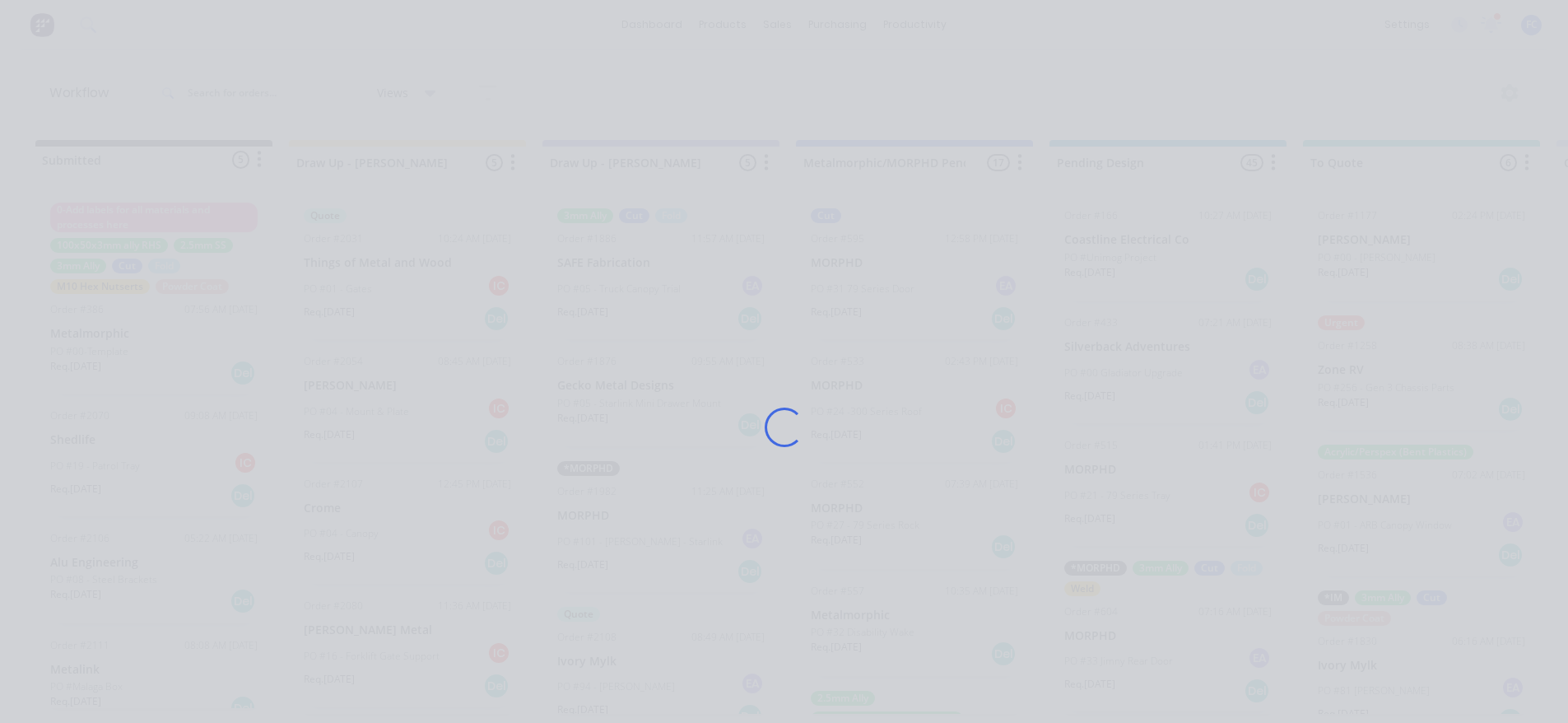
scroll to position [0, 0]
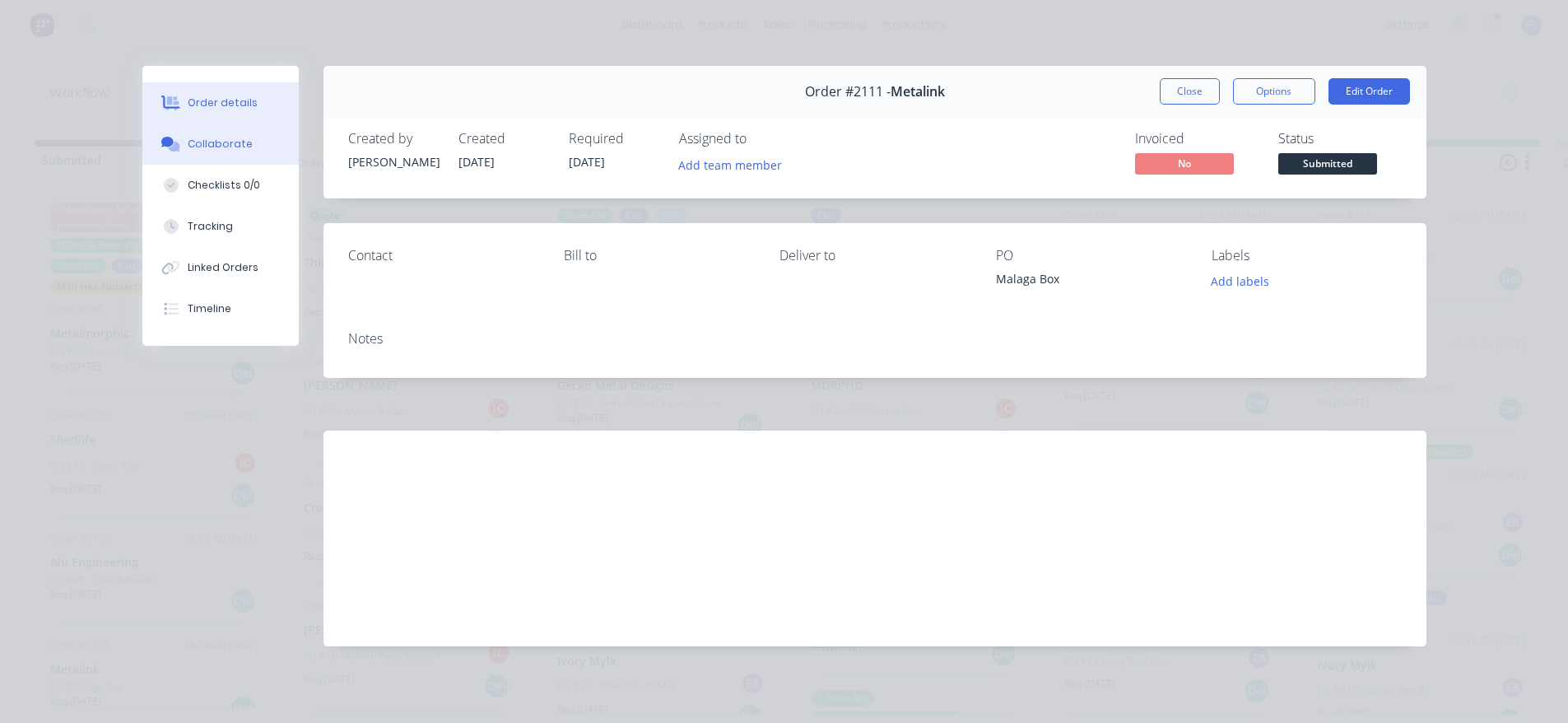
click at [183, 151] on button "Collaborate" at bounding box center [220, 144] width 156 height 41
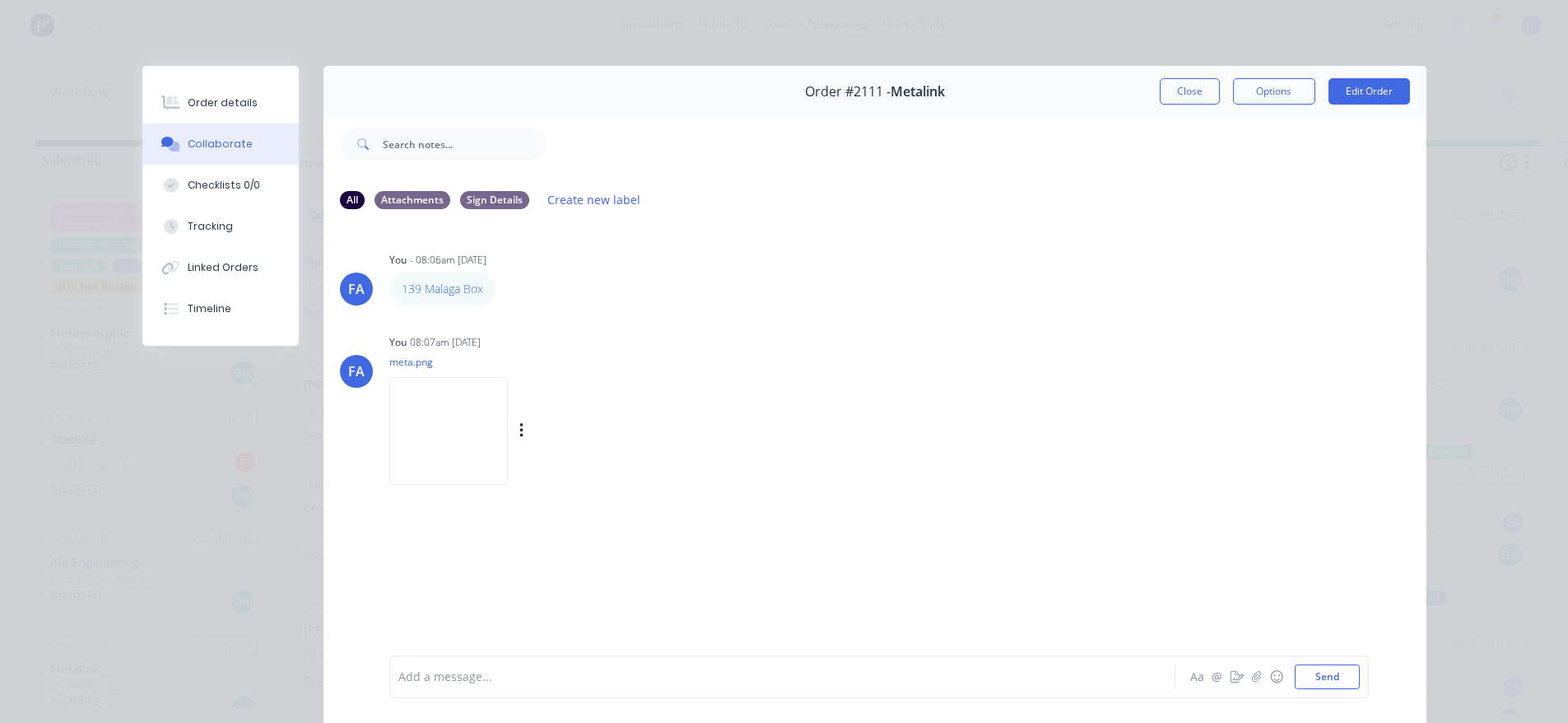
drag, startPoint x: 447, startPoint y: 296, endPoint x: 885, endPoint y: 359, distance: 442.5
click at [885, 359] on div "You 08:07am 15/08/25 meta.png Labels Download Delete" at bounding box center [646, 404] width 514 height 148
click at [1170, 88] on button "Close" at bounding box center [1189, 91] width 60 height 26
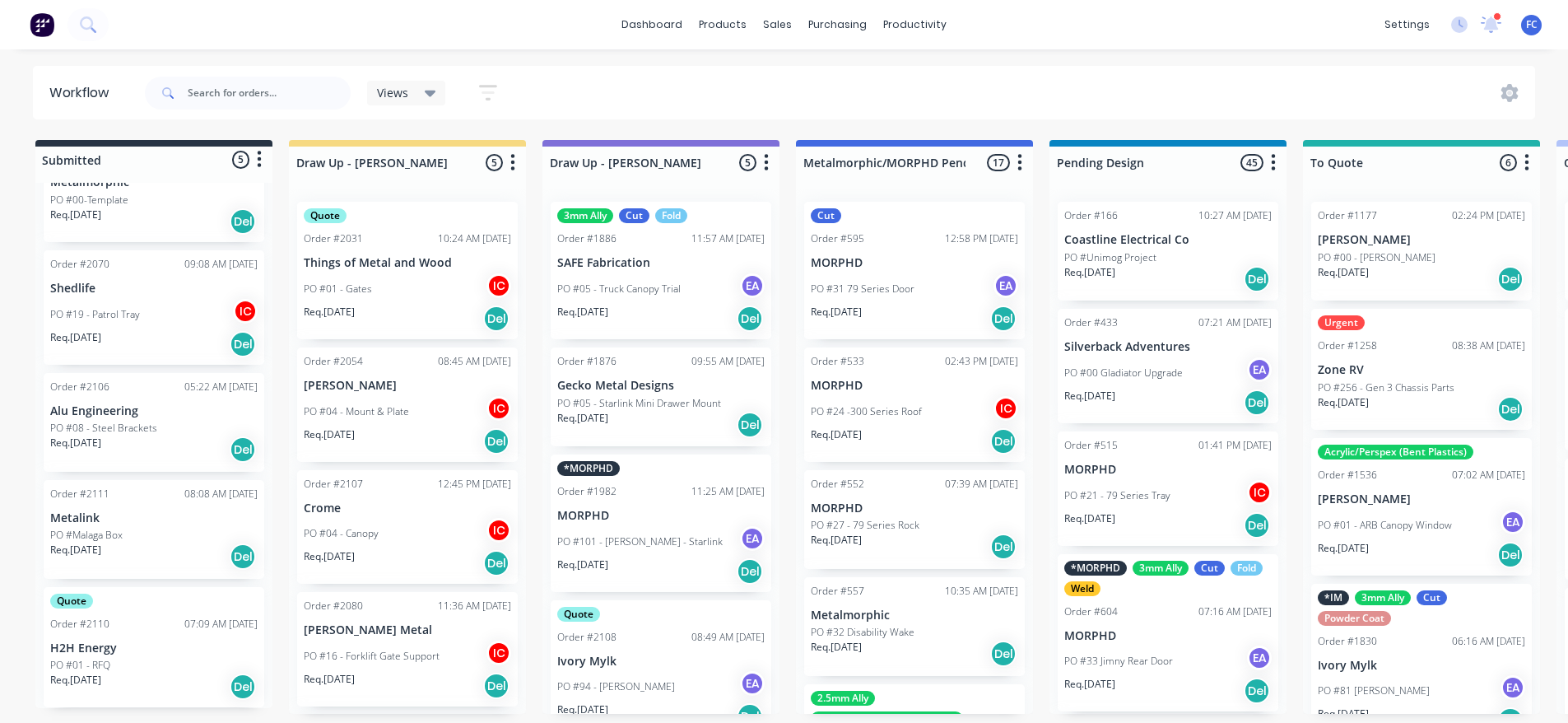
scroll to position [3, 0]
click at [98, 628] on div "Quote Order #2110 07:09 AM 15/08/25 H2H Energy PO #01 - RFQ Req. 29/08/25 Del" at bounding box center [154, 647] width 220 height 121
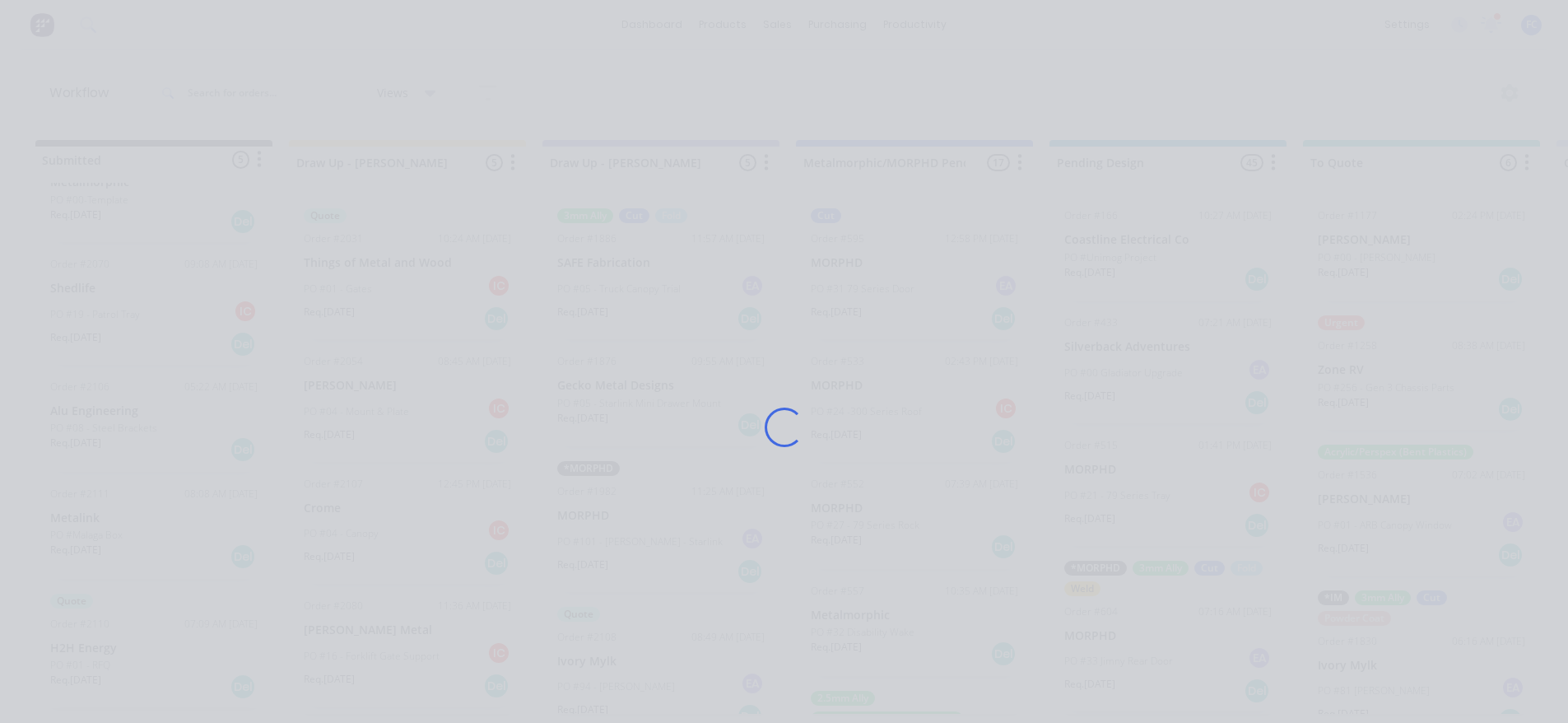
scroll to position [0, 0]
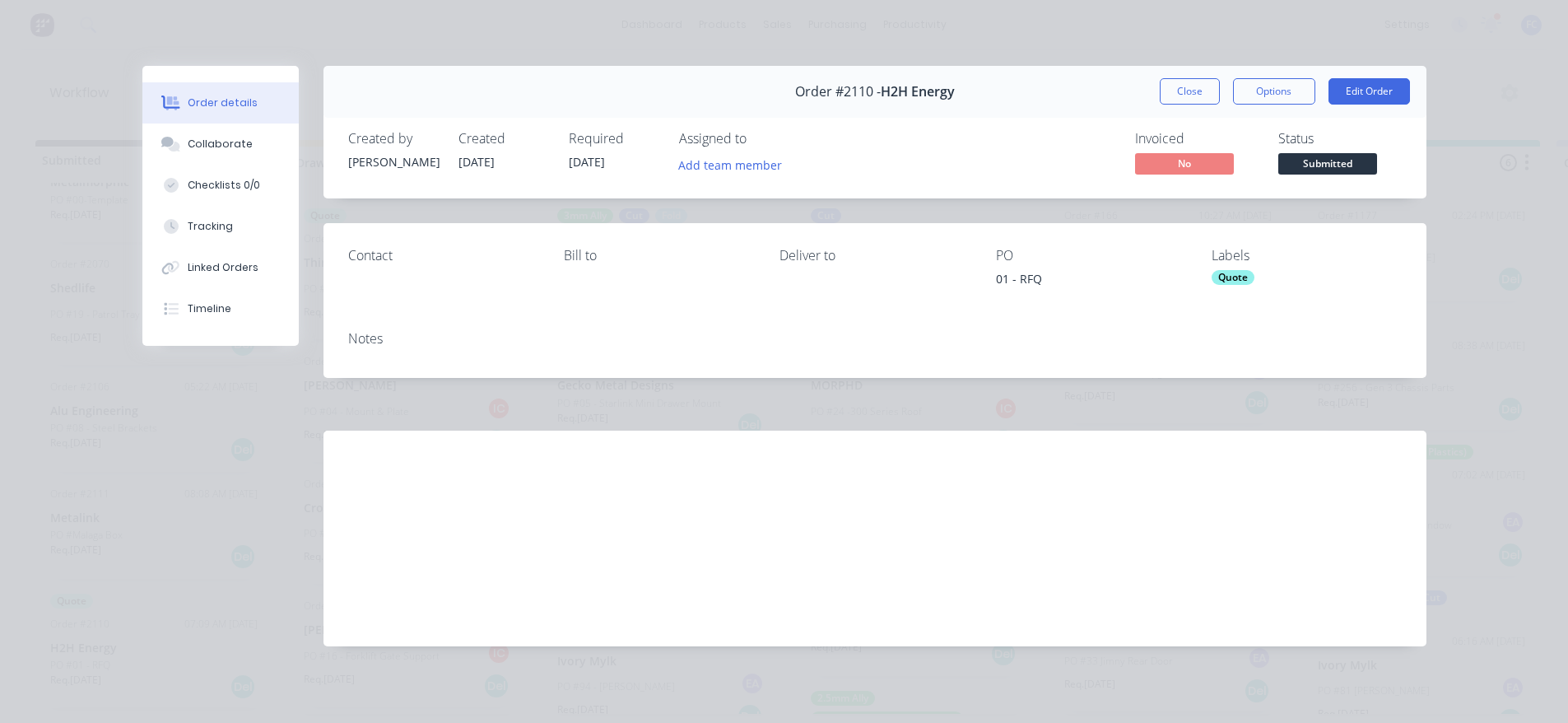
click at [217, 105] on div "Order details" at bounding box center [222, 103] width 70 height 15
drag, startPoint x: 1046, startPoint y: 284, endPoint x: 985, endPoint y: 279, distance: 61.2
click at [985, 279] on div "Contact Bill to Deliver to PO 01 - RFQ Labels Quote" at bounding box center [874, 270] width 1103 height 94
copy div "01 - RFQ"
click at [210, 160] on button "Collaborate" at bounding box center [220, 144] width 156 height 41
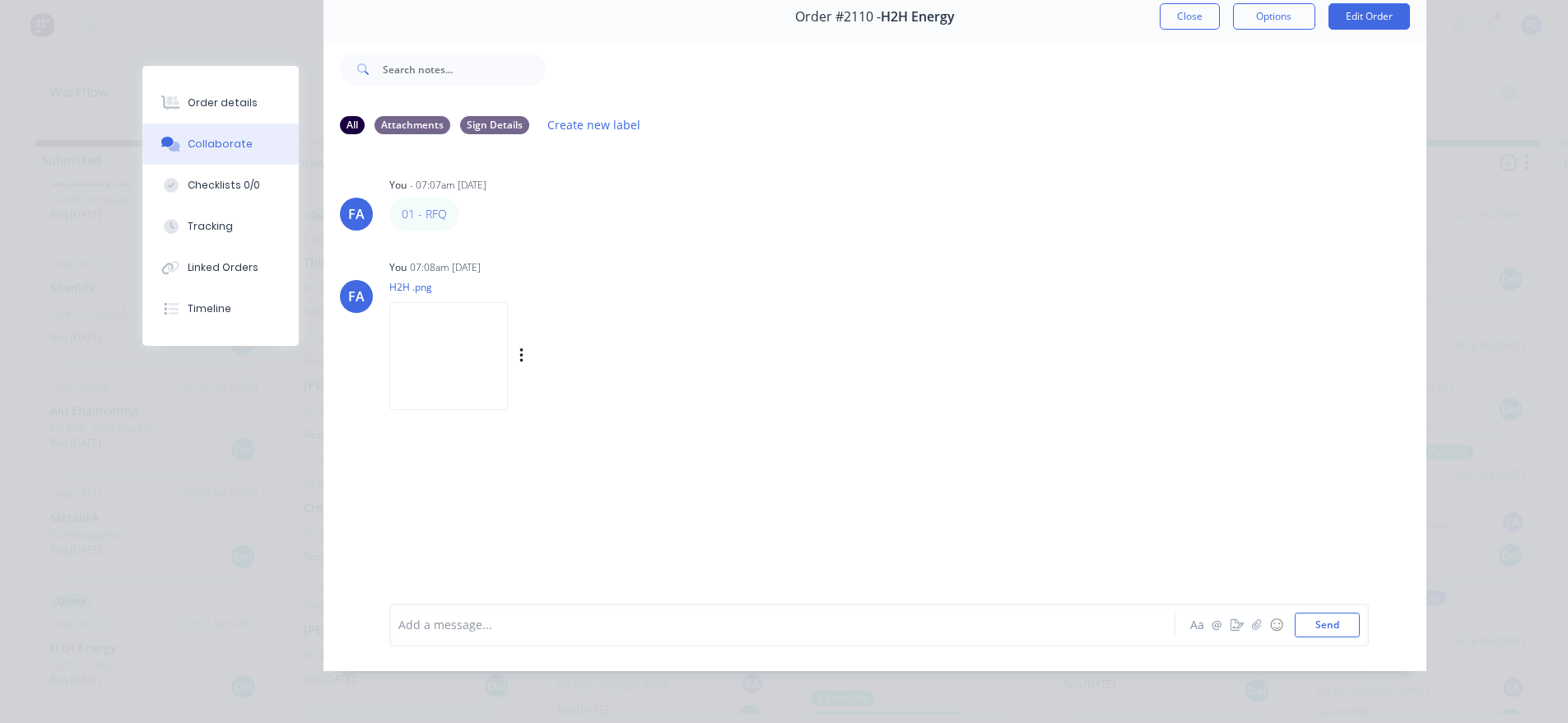
scroll to position [3, 0]
click at [485, 385] on img at bounding box center [448, 356] width 119 height 108
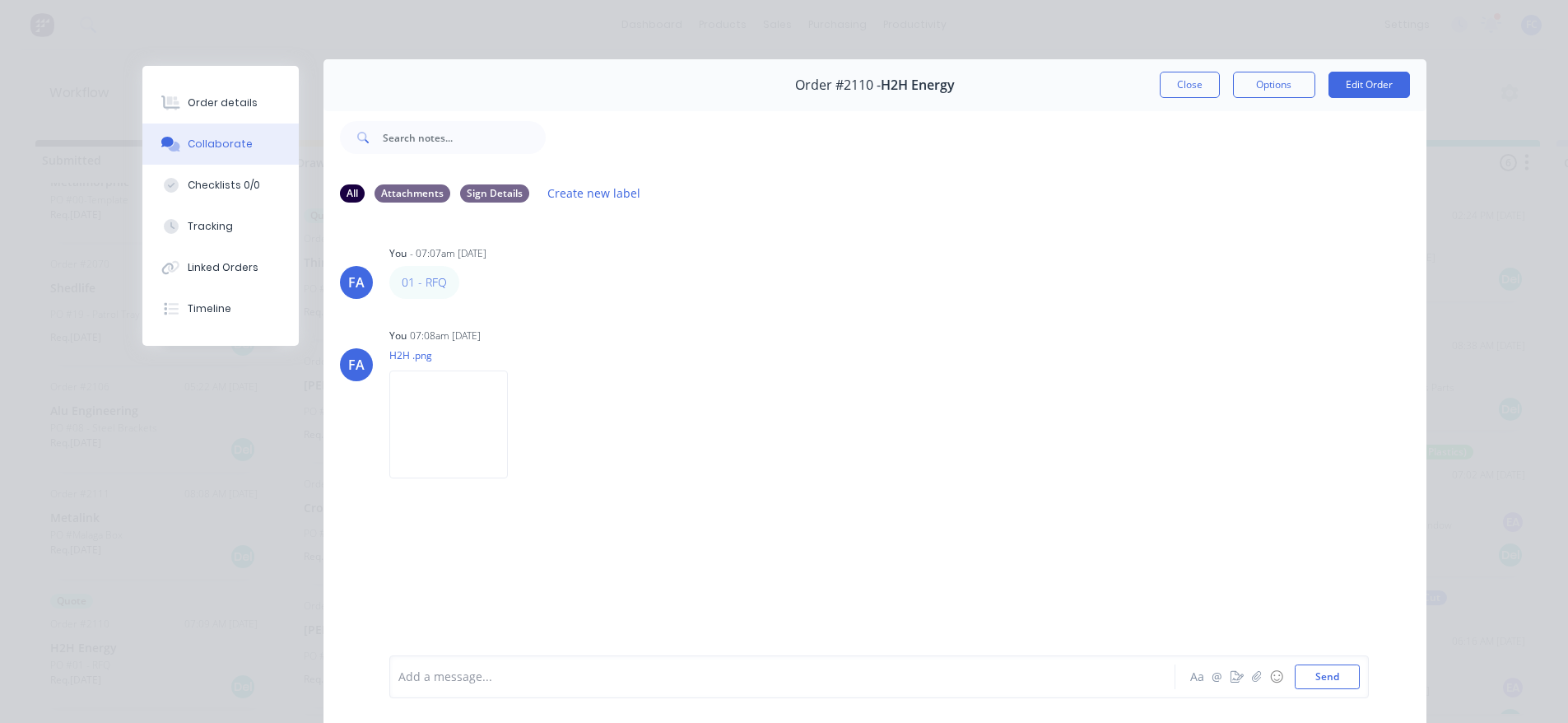
scroll to position [5, 0]
click at [1164, 78] on button "Close" at bounding box center [1189, 86] width 60 height 26
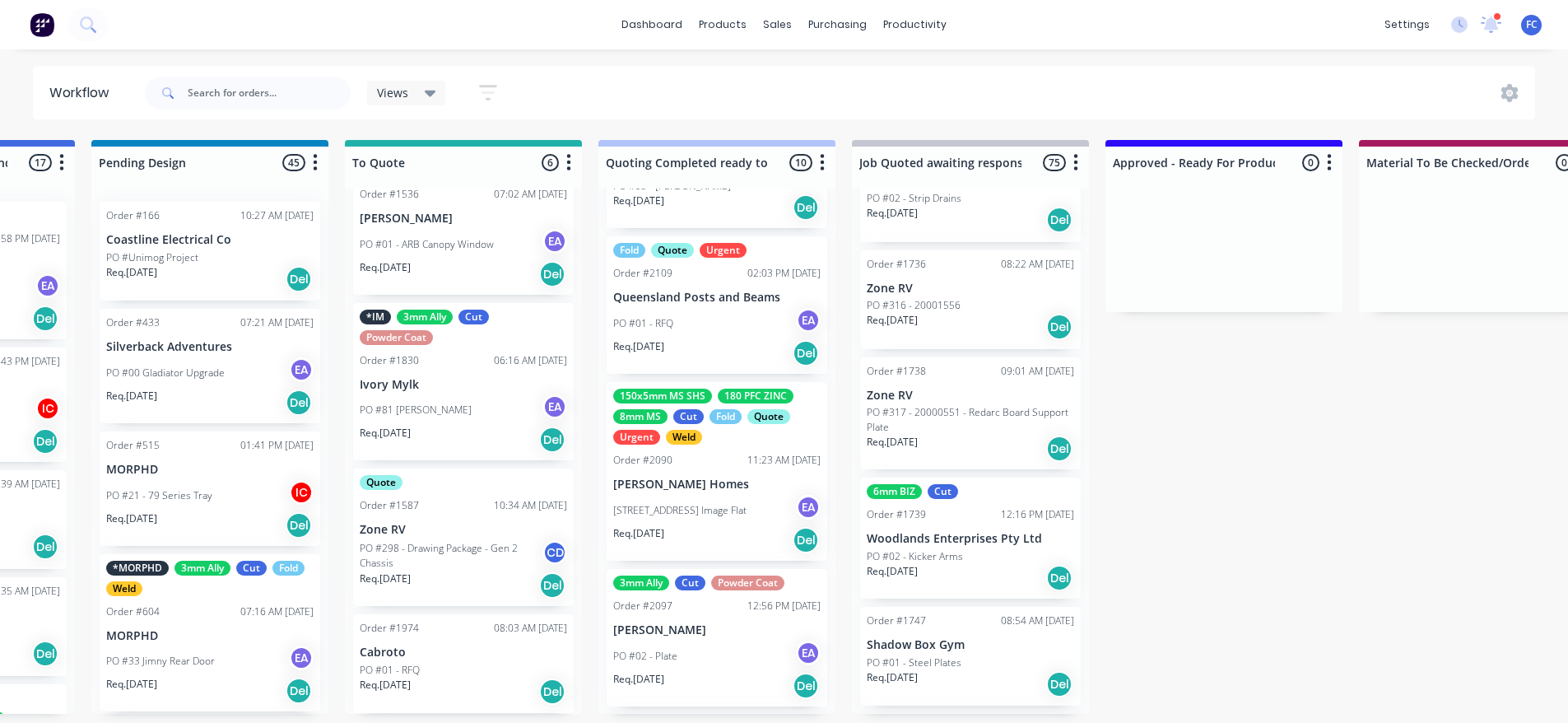
scroll to position [891, 0]
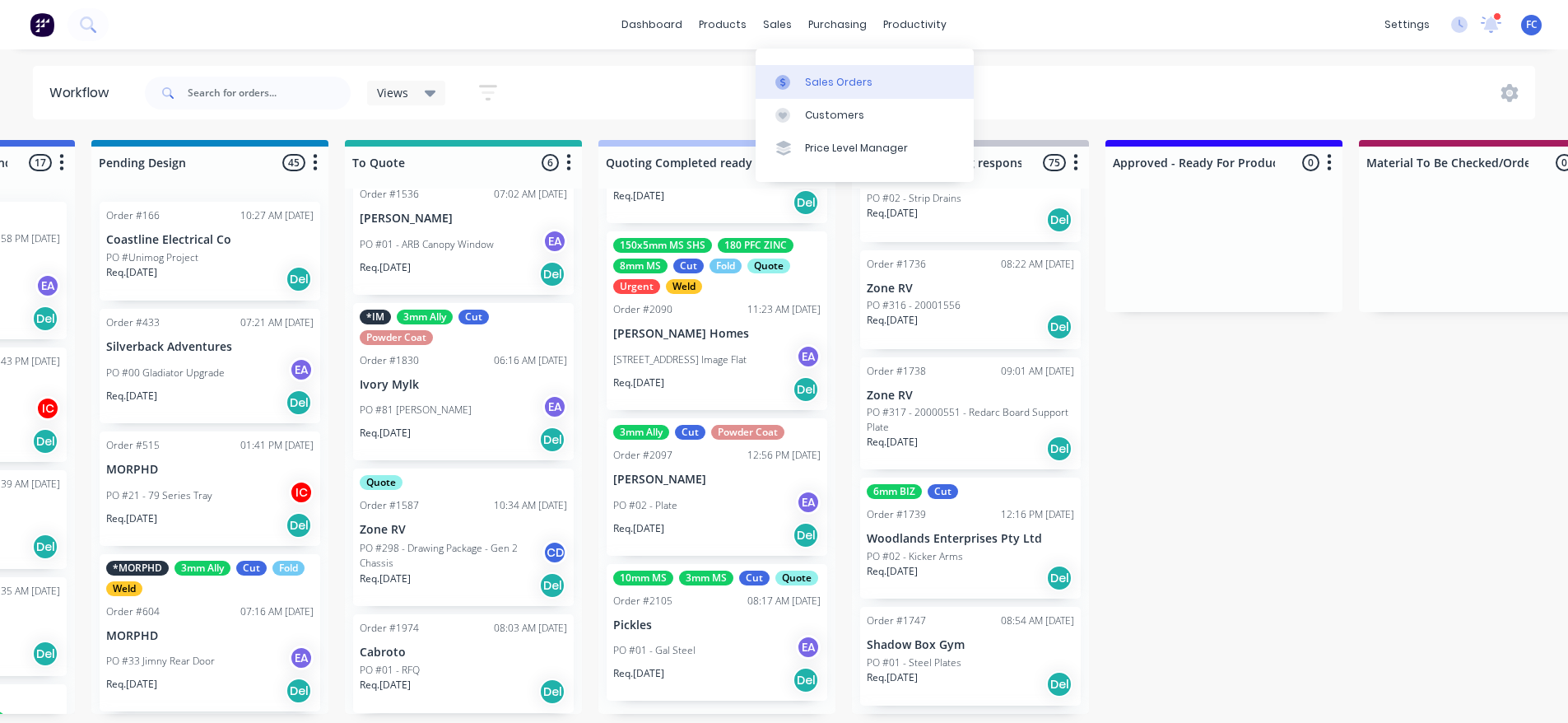
click at [806, 80] on div "Sales Orders" at bounding box center [839, 82] width 67 height 15
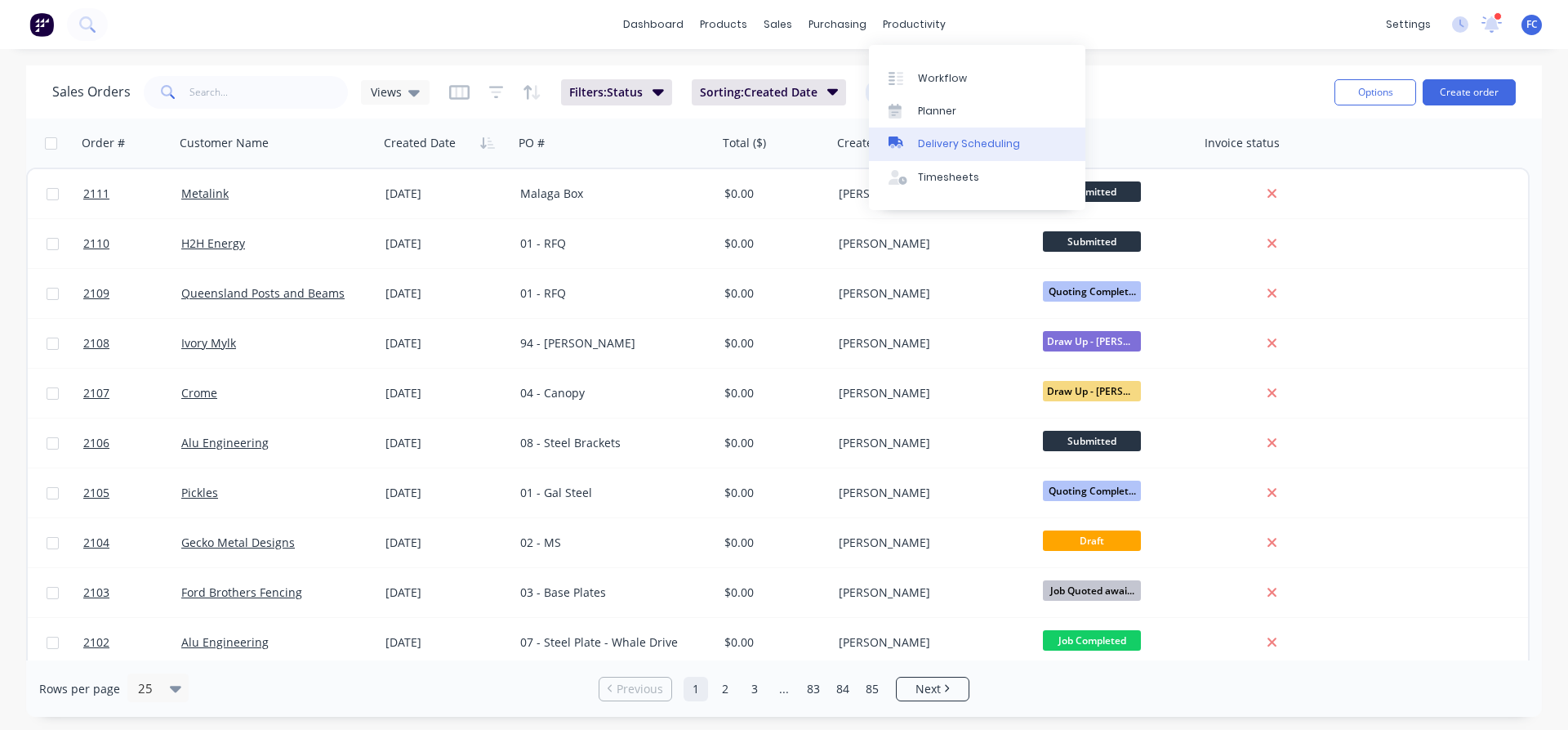
click at [933, 143] on div "Delivery Scheduling" at bounding box center [969, 144] width 102 height 15
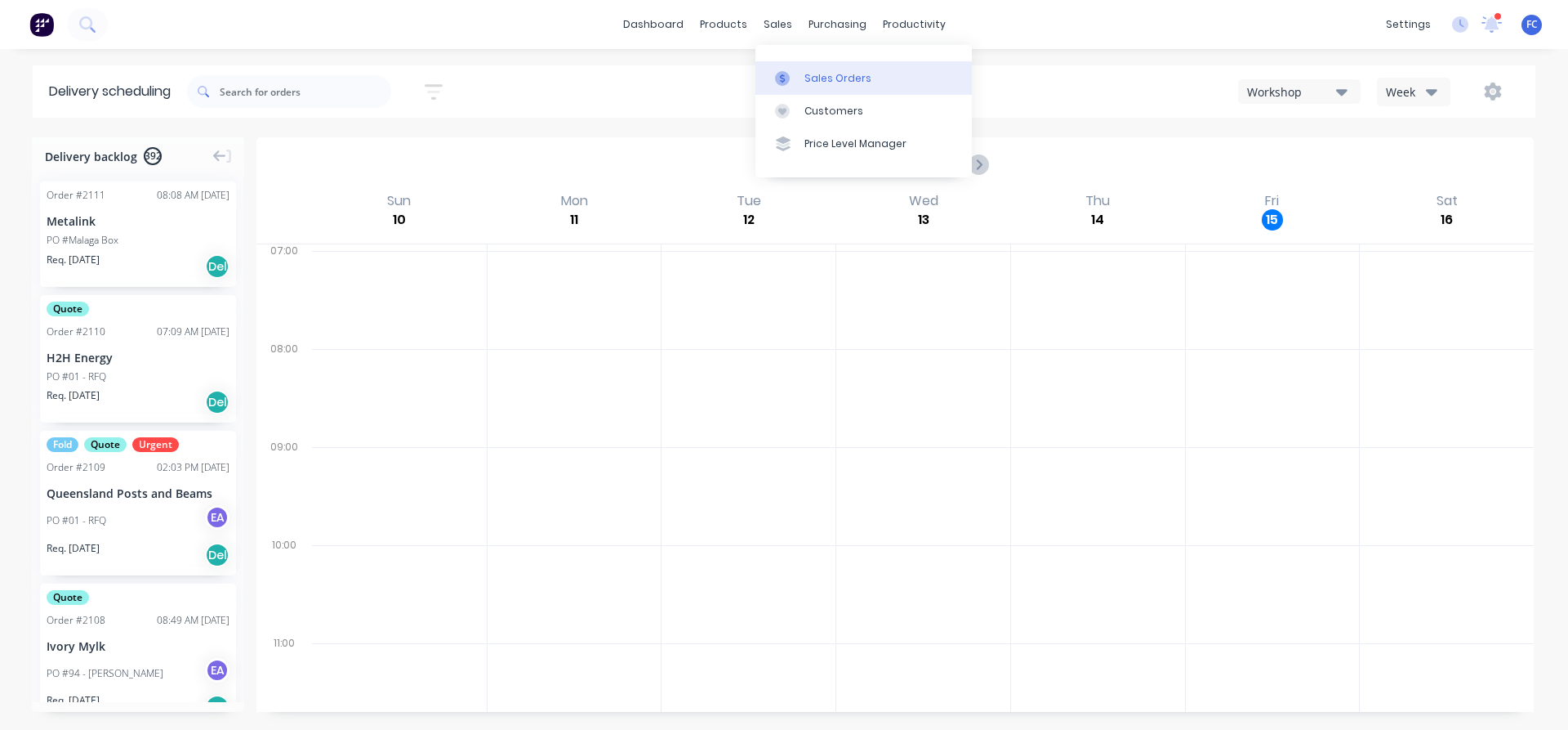
click at [807, 76] on div "Sales Orders" at bounding box center [838, 79] width 67 height 15
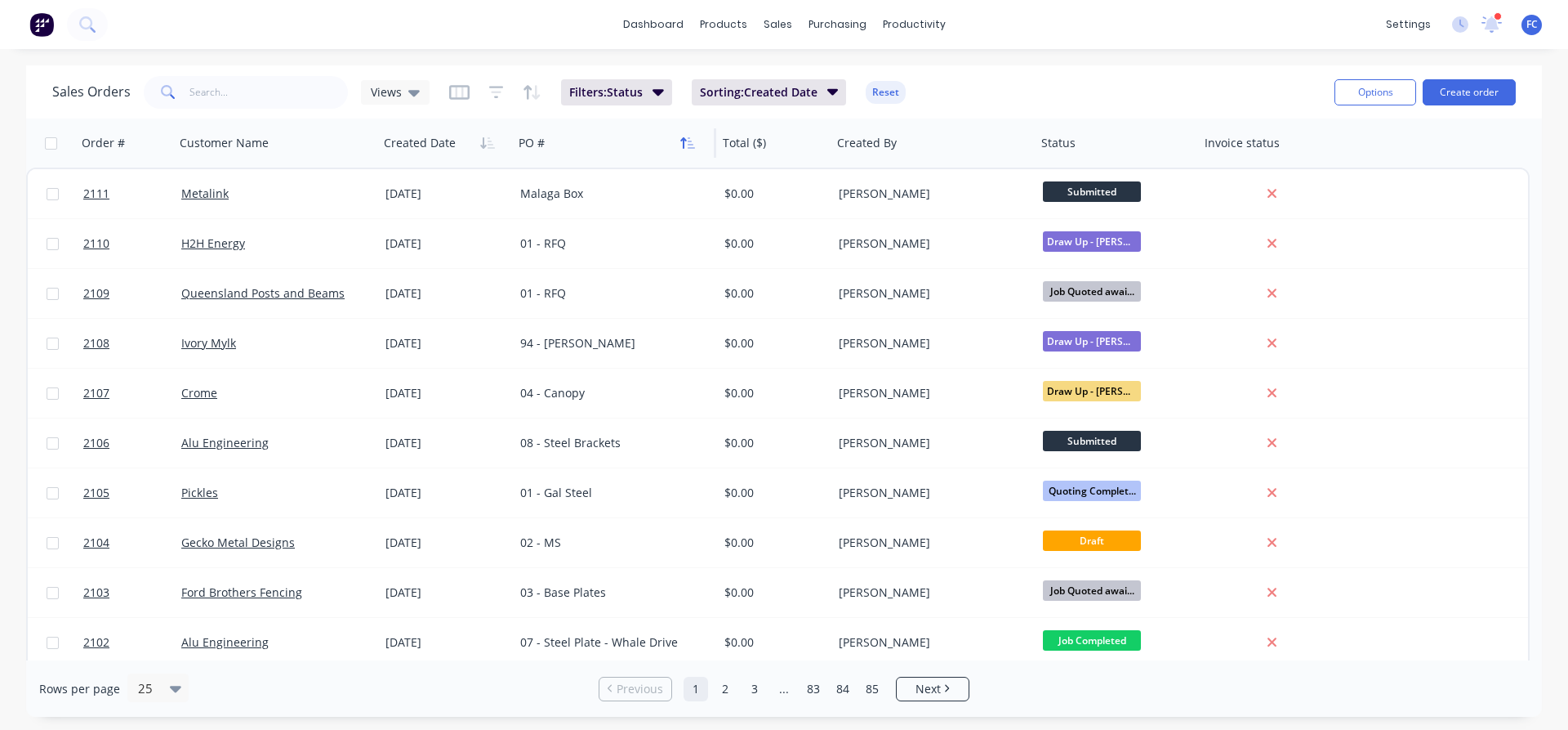
click at [685, 148] on icon "button" at bounding box center [688, 143] width 15 height 13
click at [675, 139] on button "button" at bounding box center [687, 143] width 24 height 24
click at [314, 88] on input "text" at bounding box center [269, 92] width 159 height 33
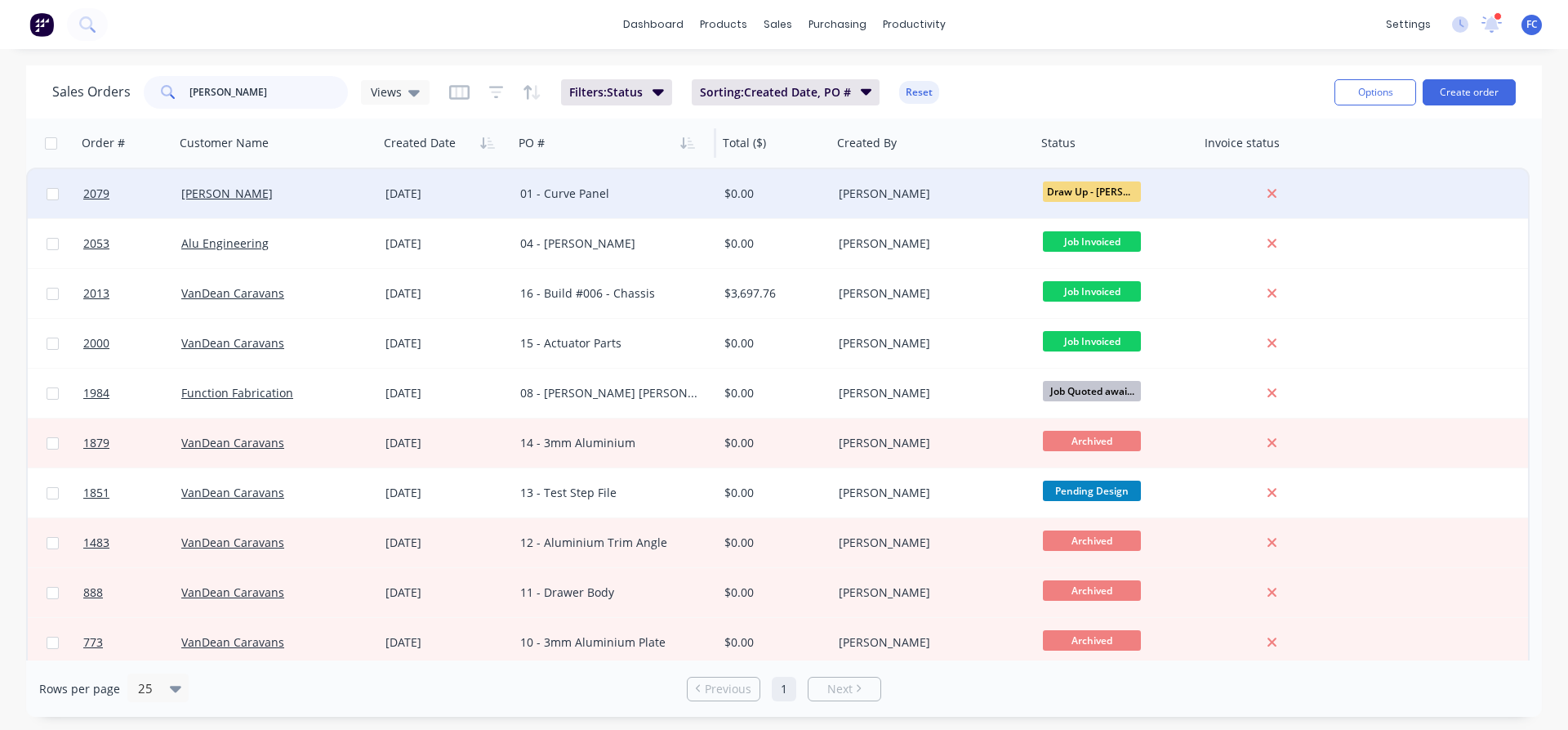
type input "dean"
click at [252, 201] on div "[PERSON_NAME]" at bounding box center [271, 194] width 181 height 17
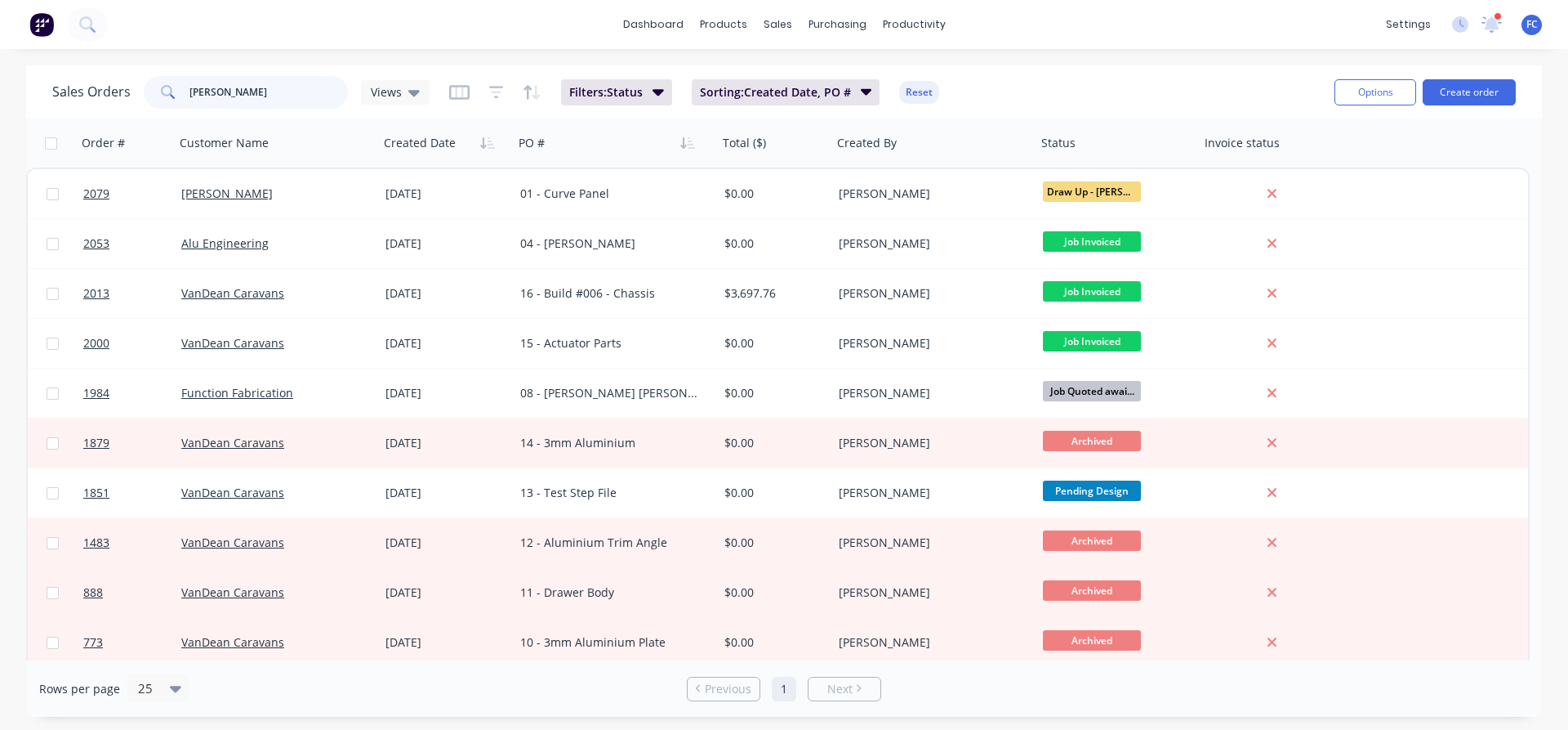
drag, startPoint x: 260, startPoint y: 86, endPoint x: 62, endPoint y: 79, distance: 198.1
click at [28, 86] on div "Sales Orders dean Views Filters: Status Sorting: Created Date, PO # Reset Optio…" at bounding box center [784, 92] width 1516 height 53
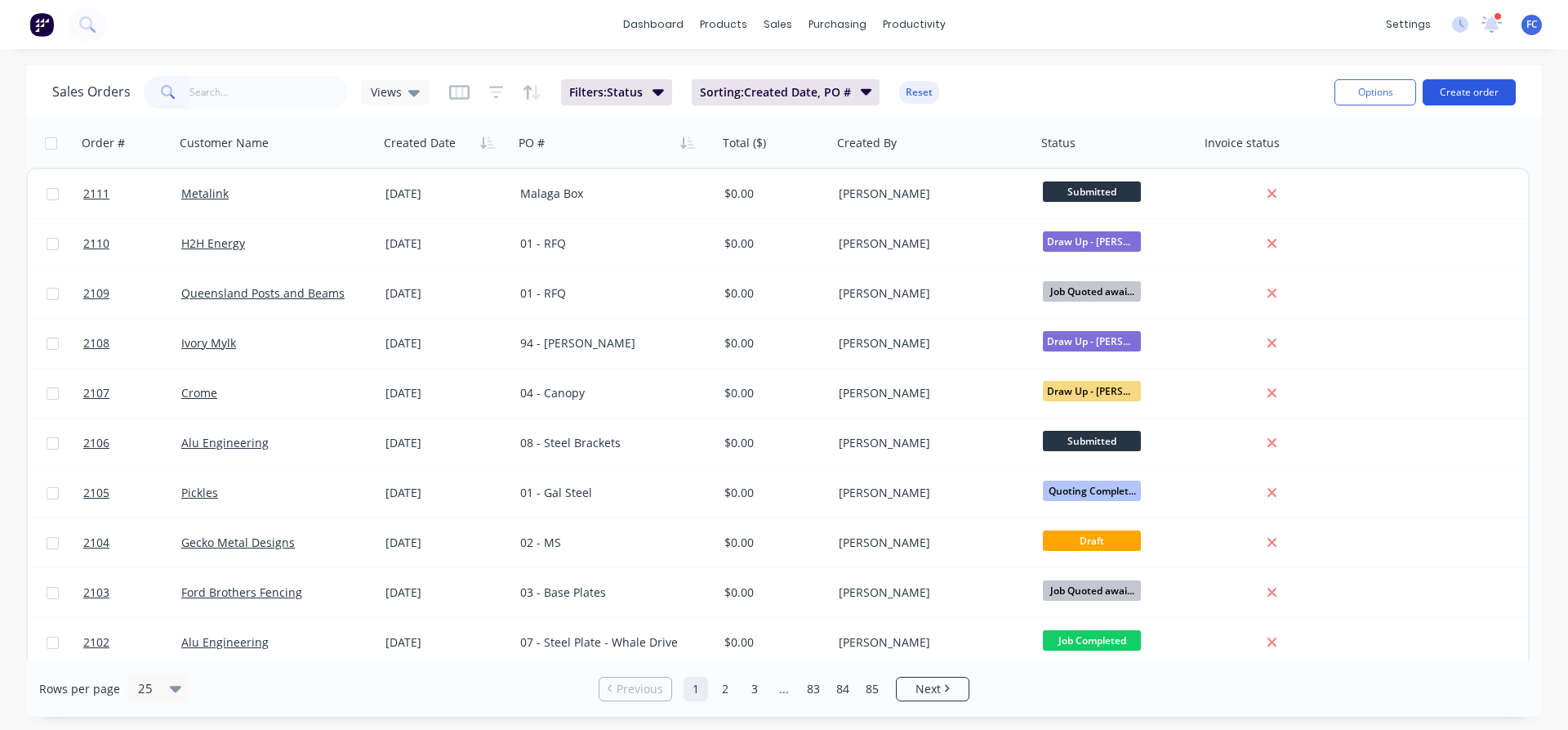
click at [1469, 94] on button "Create order" at bounding box center [1469, 92] width 94 height 26
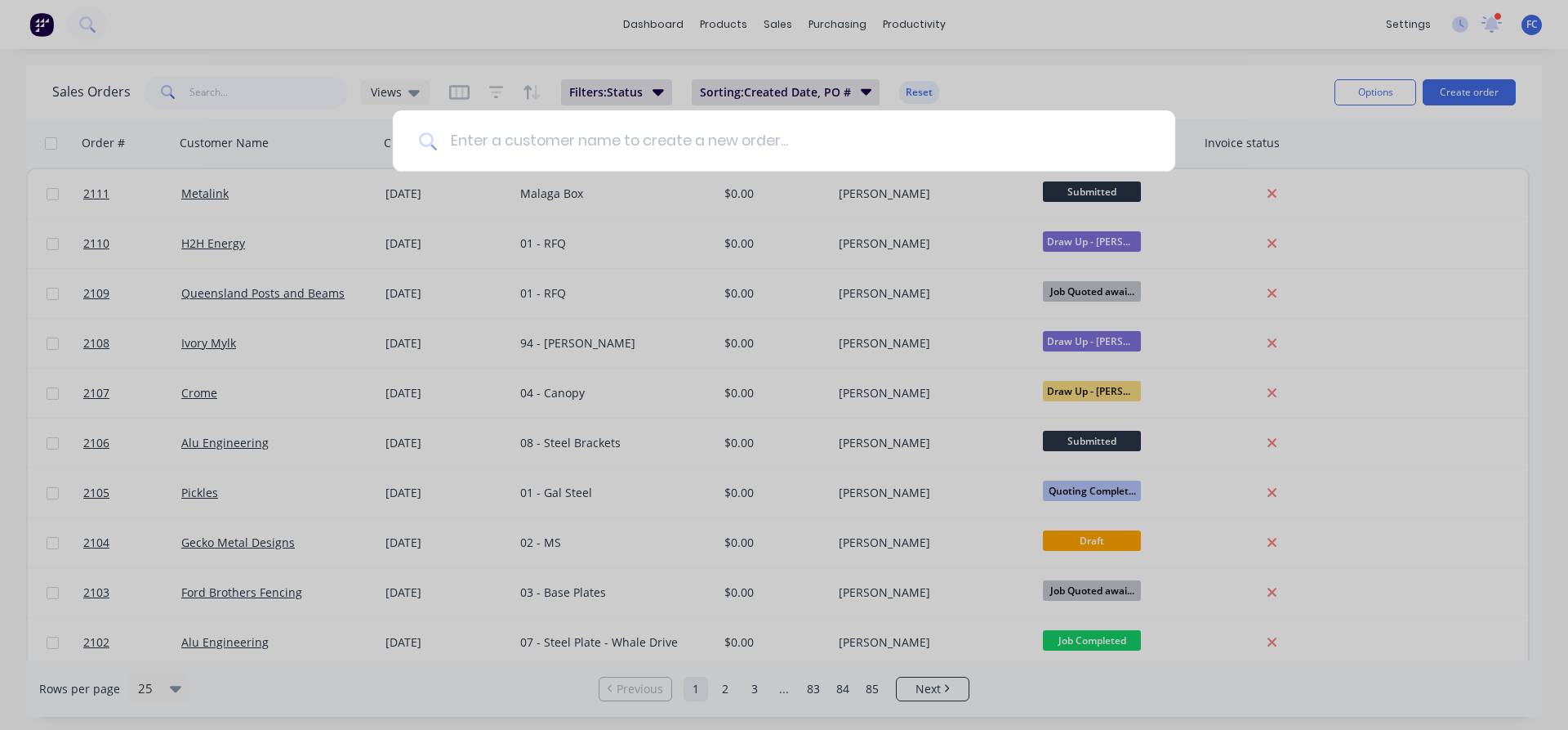
click at [702, 160] on input at bounding box center [792, 140] width 712 height 61
type input "dean"
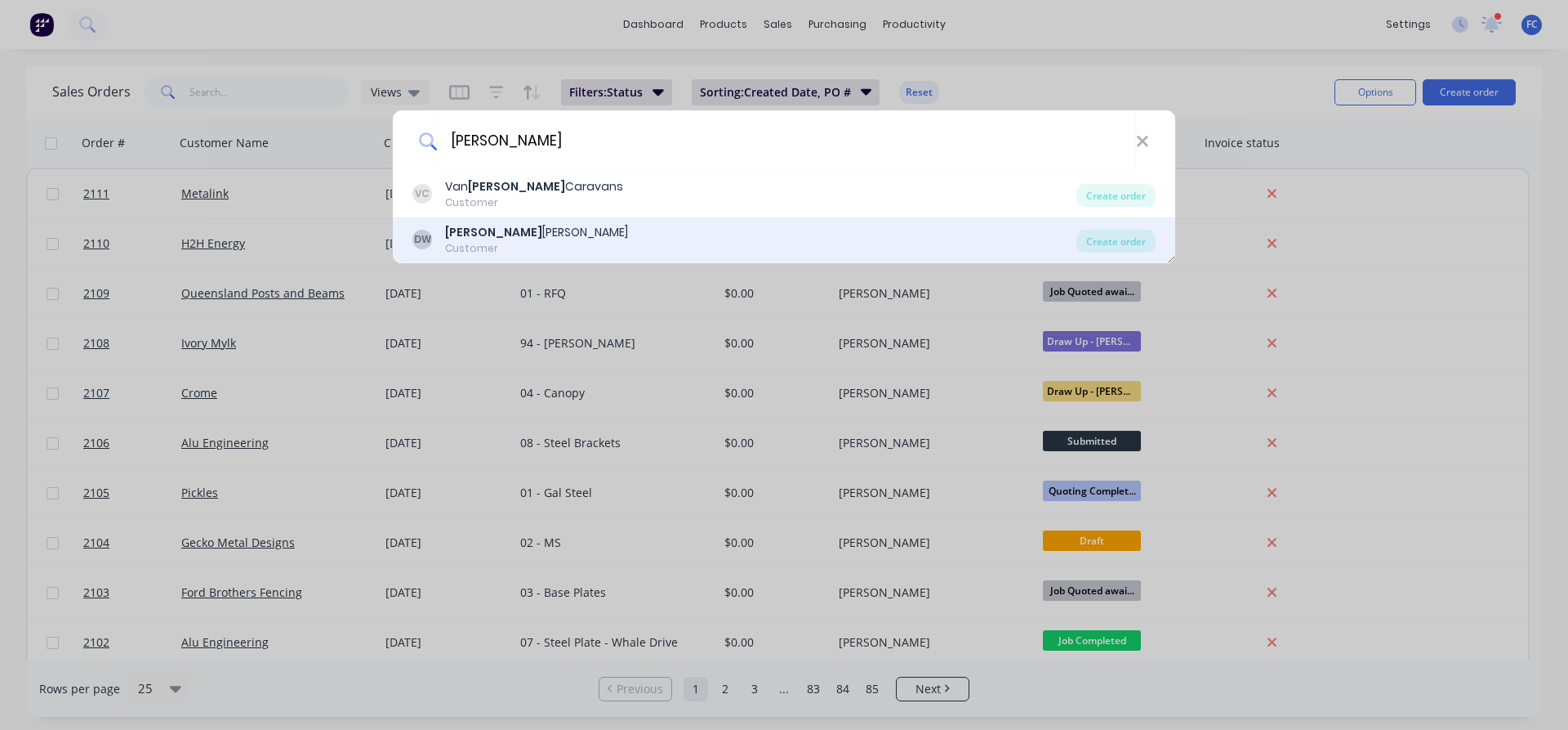
click at [492, 231] on div "Dean Walton" at bounding box center [536, 232] width 183 height 18
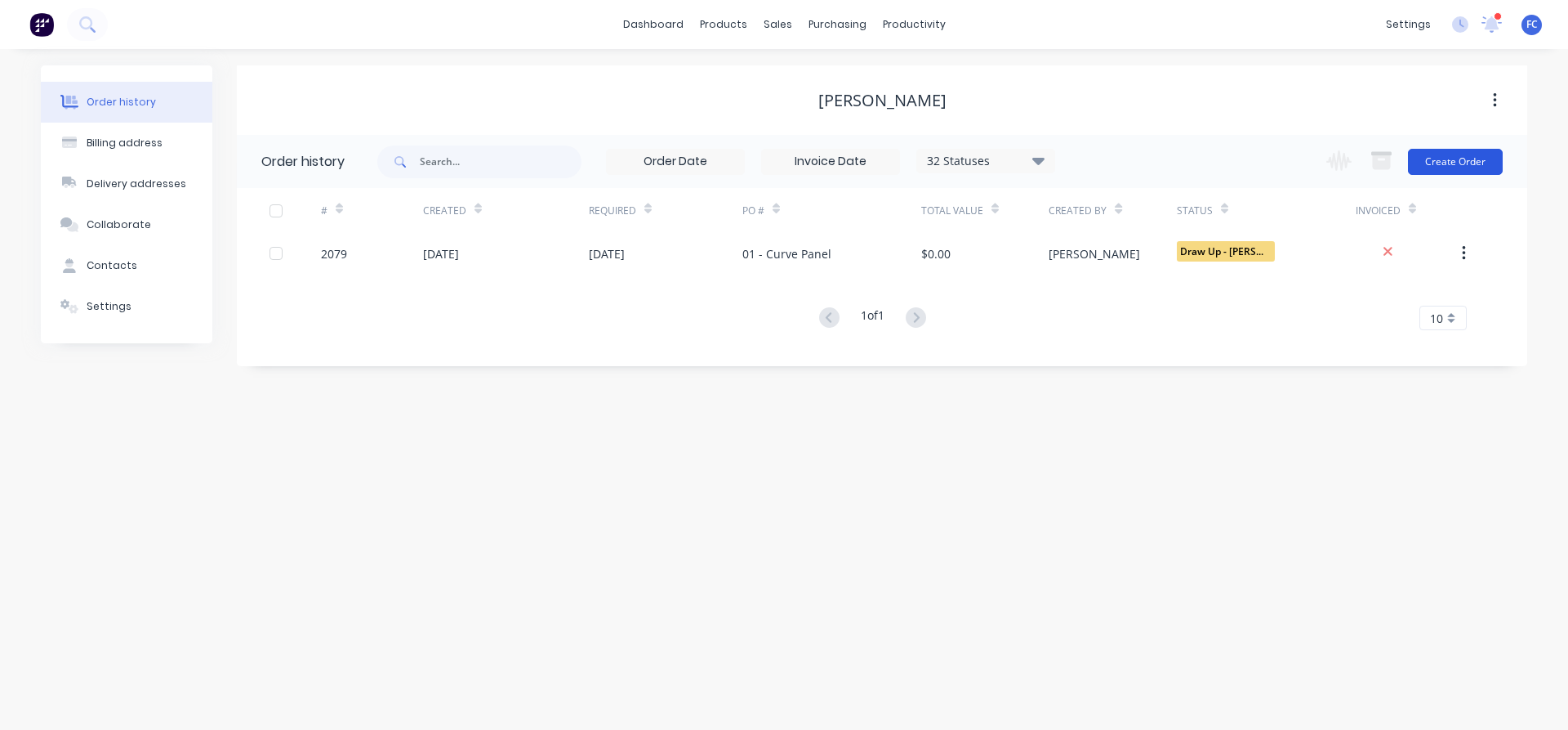
click at [1441, 154] on button "Create Order" at bounding box center [1454, 161] width 94 height 26
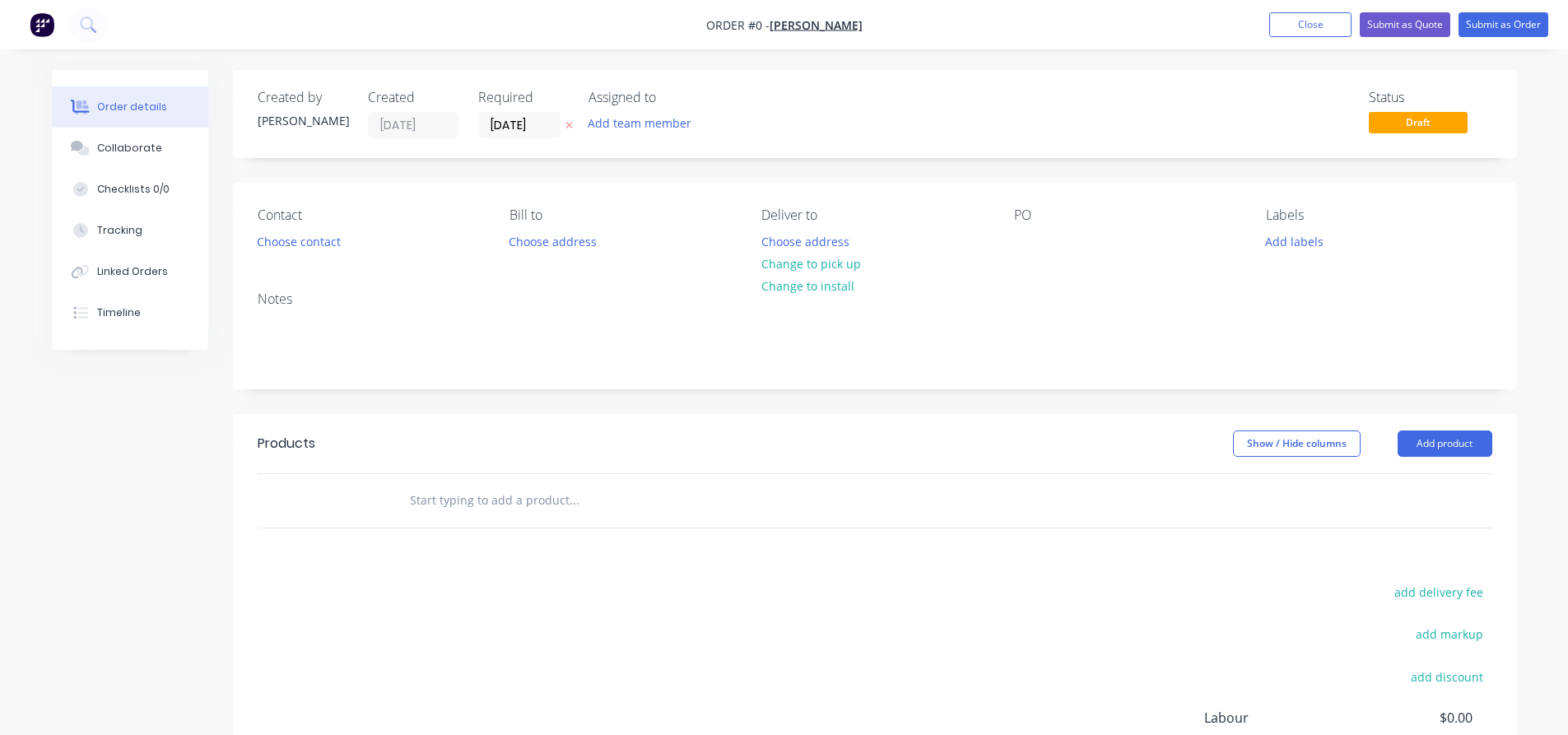
click at [1006, 246] on div "Contact Choose contact Bill to Choose address Deliver to Choose address Change …" at bounding box center [875, 230] width 1284 height 95
click at [1036, 239] on div at bounding box center [1026, 241] width 26 height 24
click at [497, 117] on div "Order details Collaborate Checklists 0/0 Tracking Linked Orders Timeline Order …" at bounding box center [784, 509] width 1497 height 878
click at [508, 117] on input "[DATE]" at bounding box center [519, 124] width 81 height 24
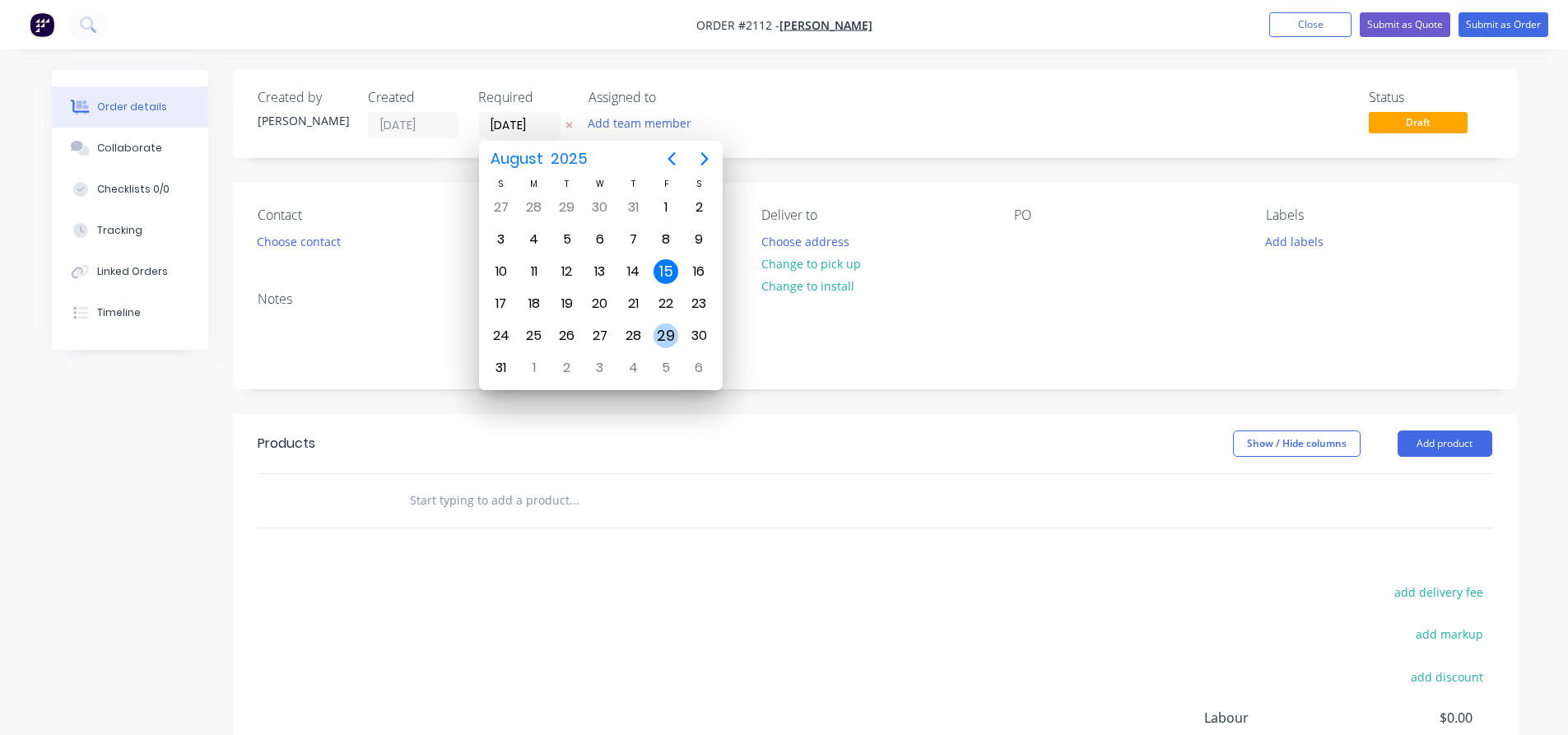
click at [670, 324] on div "29" at bounding box center [665, 335] width 24 height 24
type input "[DATE]"
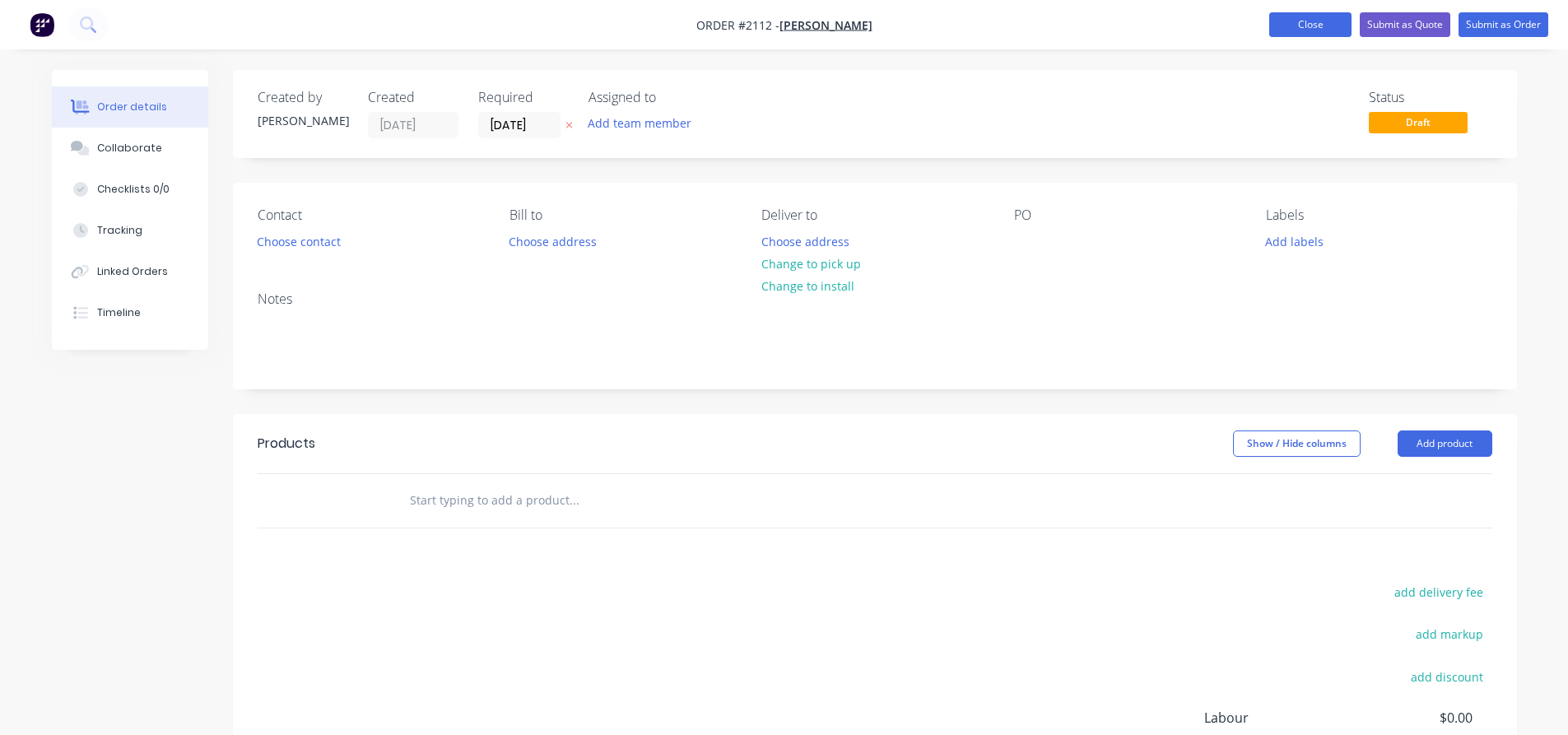
drag, startPoint x: 1297, startPoint y: 26, endPoint x: 1275, endPoint y: 29, distance: 22.2
click at [1296, 25] on button "Close" at bounding box center [1310, 24] width 82 height 24
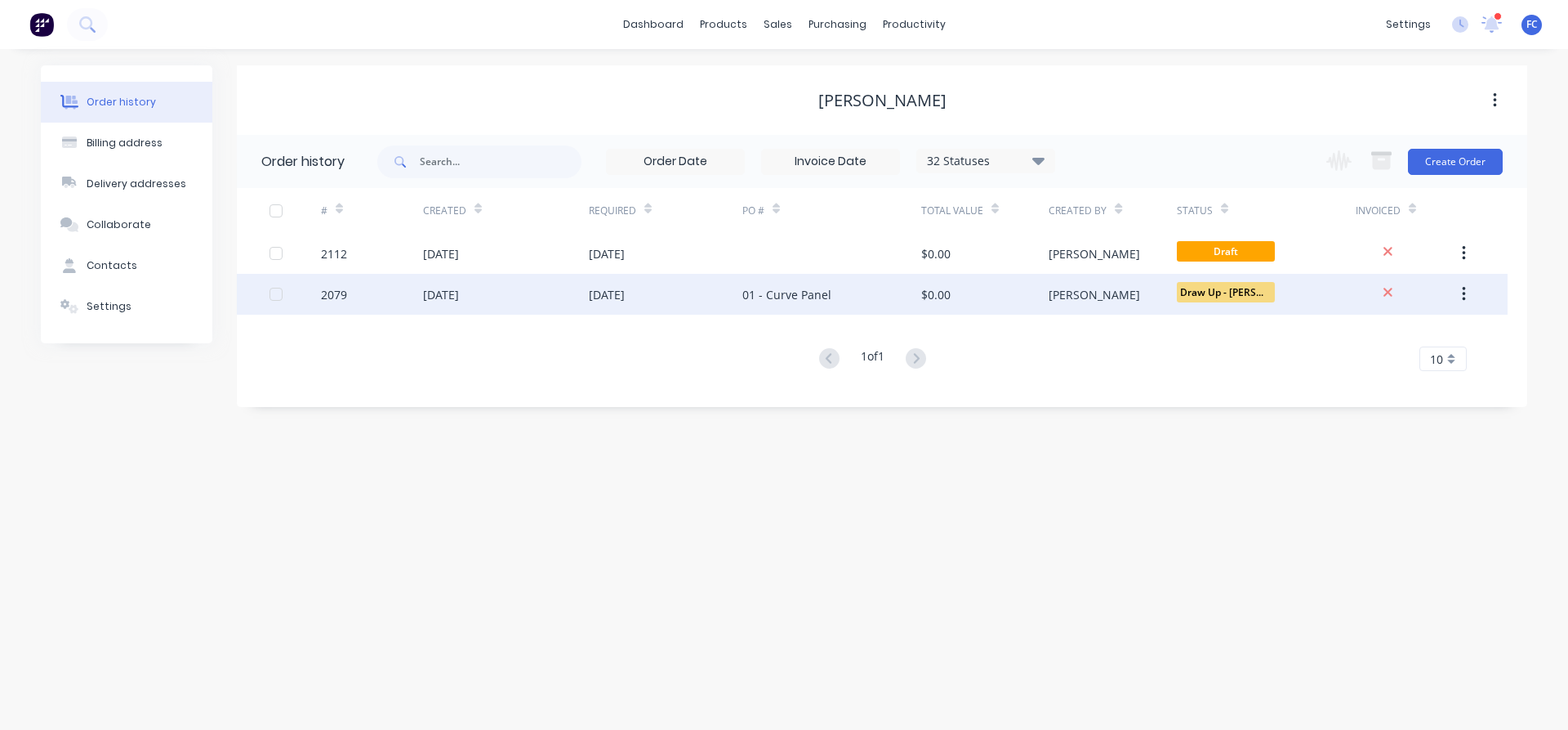
click at [494, 297] on div "08 Aug 2025" at bounding box center [506, 294] width 166 height 41
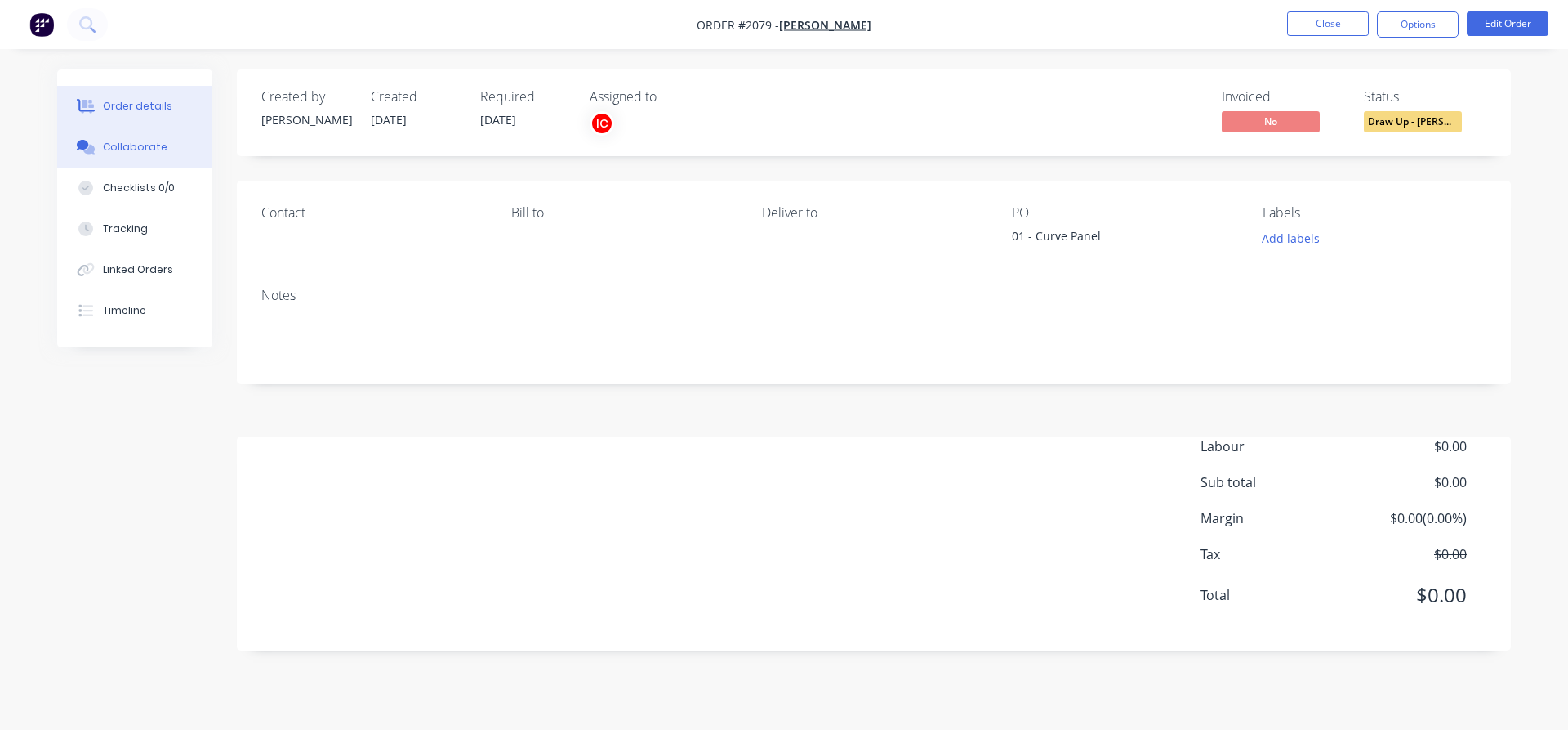
click at [119, 151] on div "Collaborate" at bounding box center [134, 147] width 64 height 15
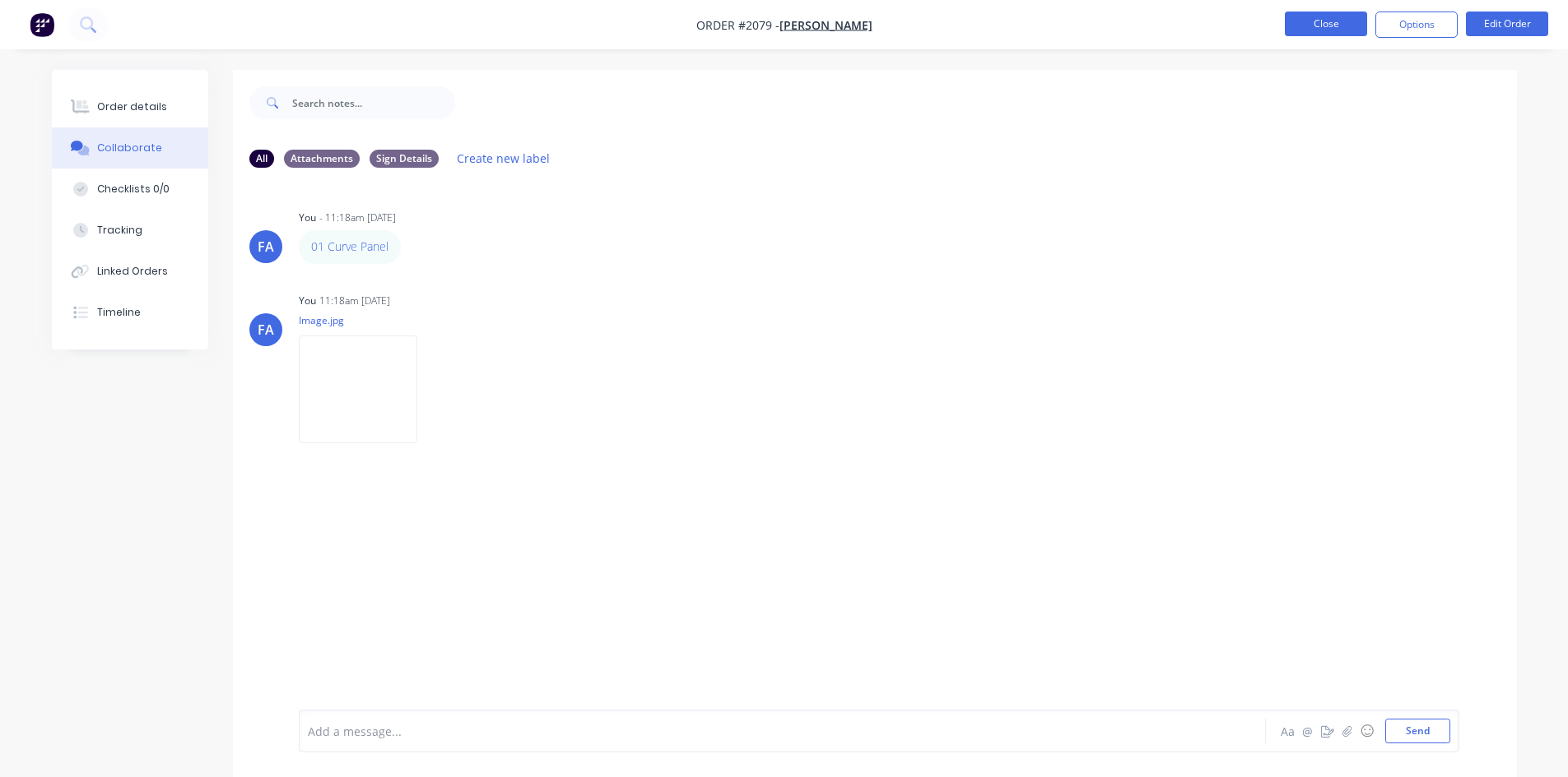
click at [1303, 18] on button "Close" at bounding box center [1326, 24] width 82 height 24
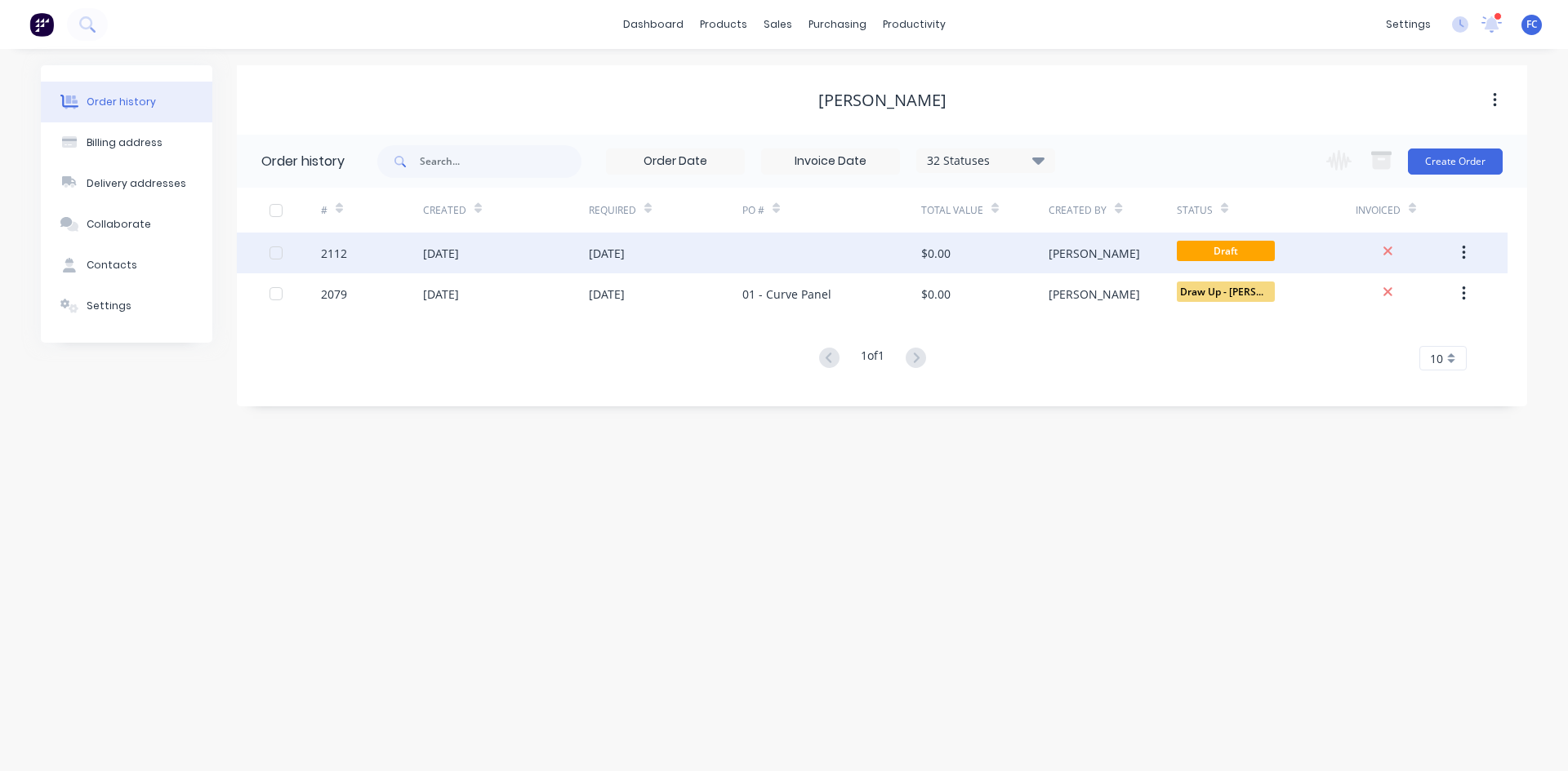
click at [581, 269] on div "15 Aug 2025" at bounding box center [506, 253] width 166 height 41
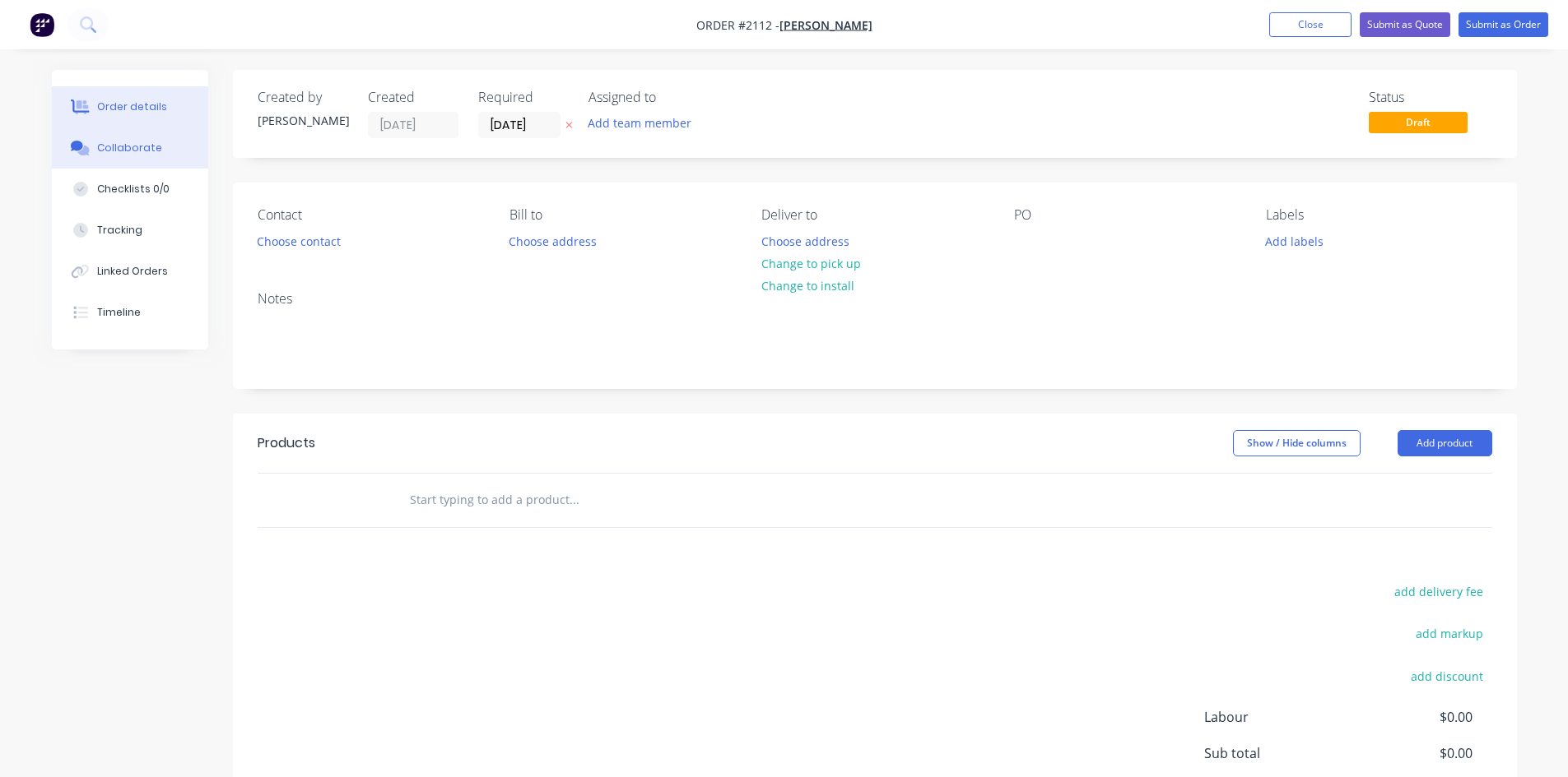
click at [124, 145] on div "Collaborate" at bounding box center [129, 148] width 65 height 15
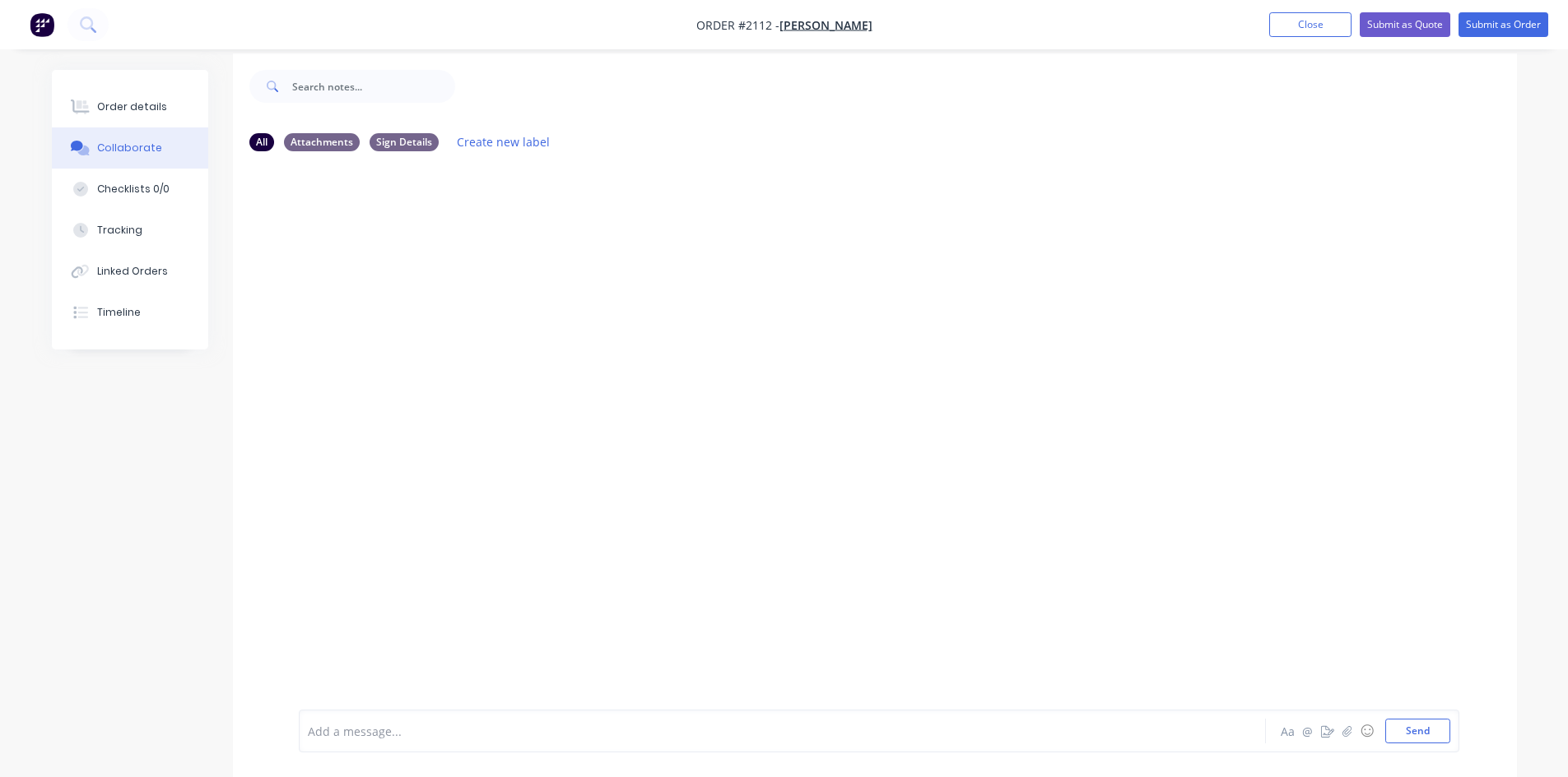
scroll to position [24, 0]
click at [409, 734] on div at bounding box center [736, 732] width 856 height 18
click at [1406, 727] on button "Send" at bounding box center [1417, 731] width 65 height 24
click at [1346, 734] on div "Aa @ ☺ Send" at bounding box center [1364, 731] width 172 height 24
click at [1347, 728] on icon "button" at bounding box center [1347, 732] width 10 height 12
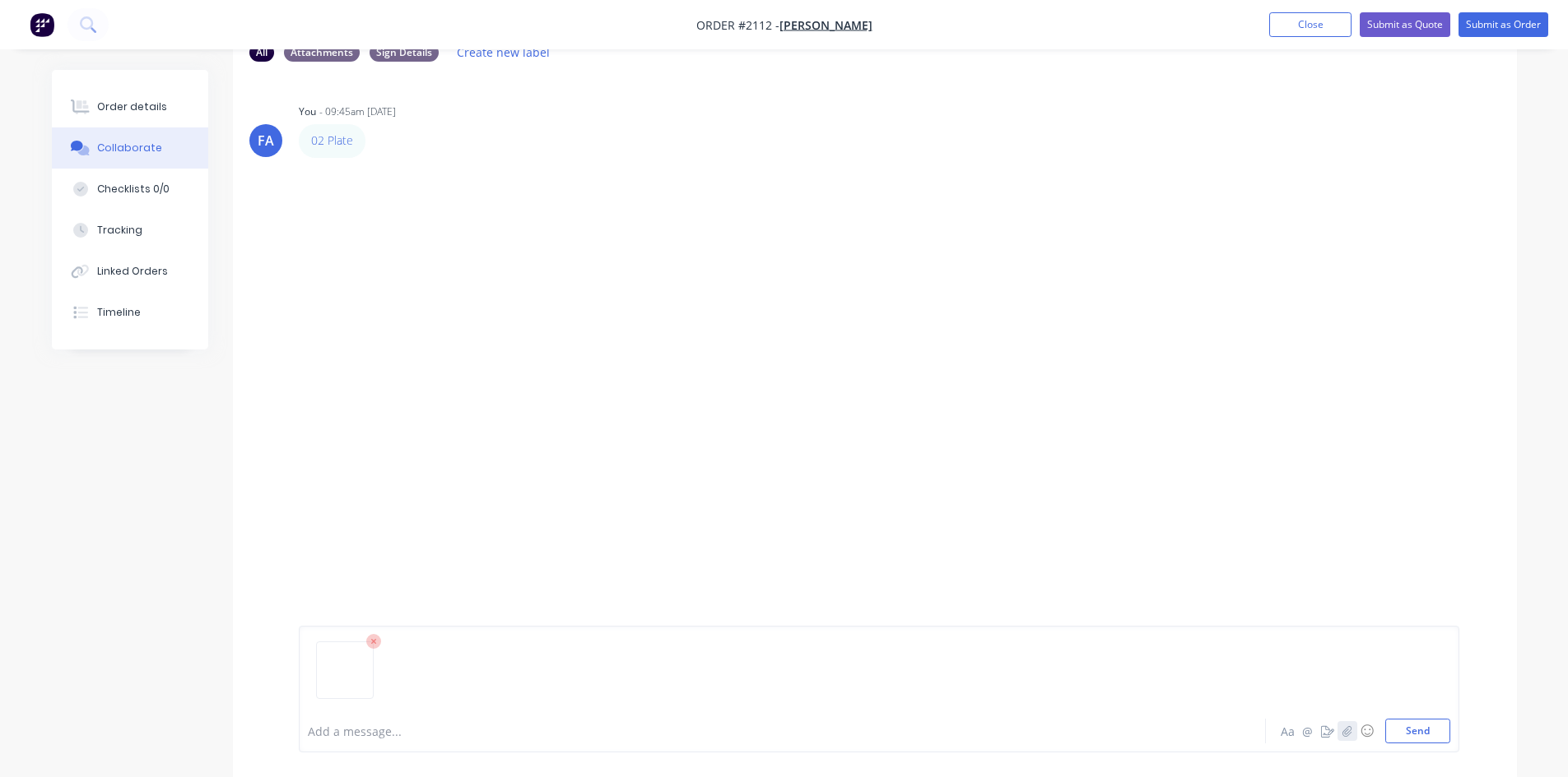
scroll to position [107, 0]
click at [1412, 734] on button "Send" at bounding box center [1417, 731] width 65 height 24
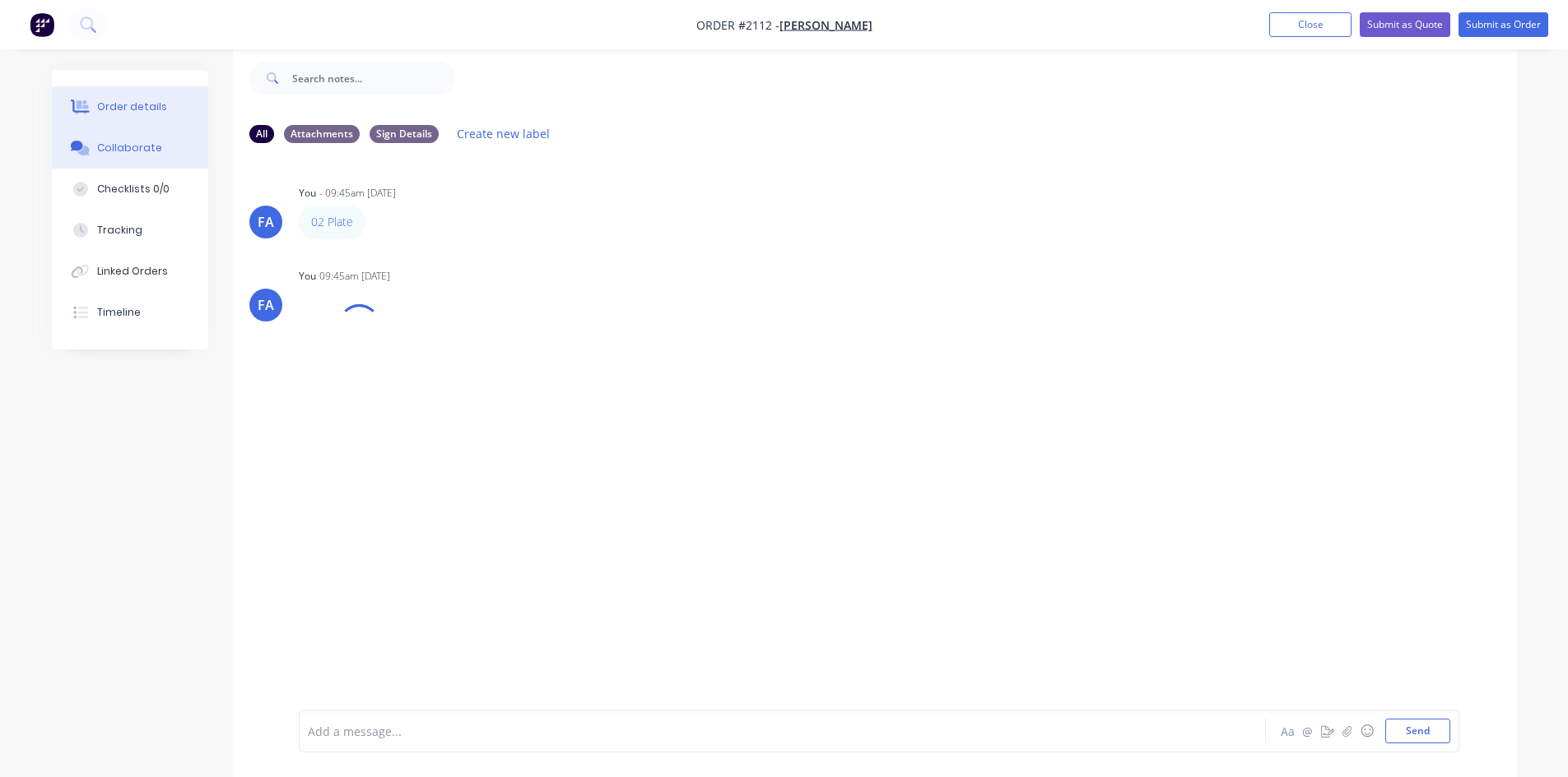
click at [115, 105] on div "Order details" at bounding box center [131, 107] width 70 height 15
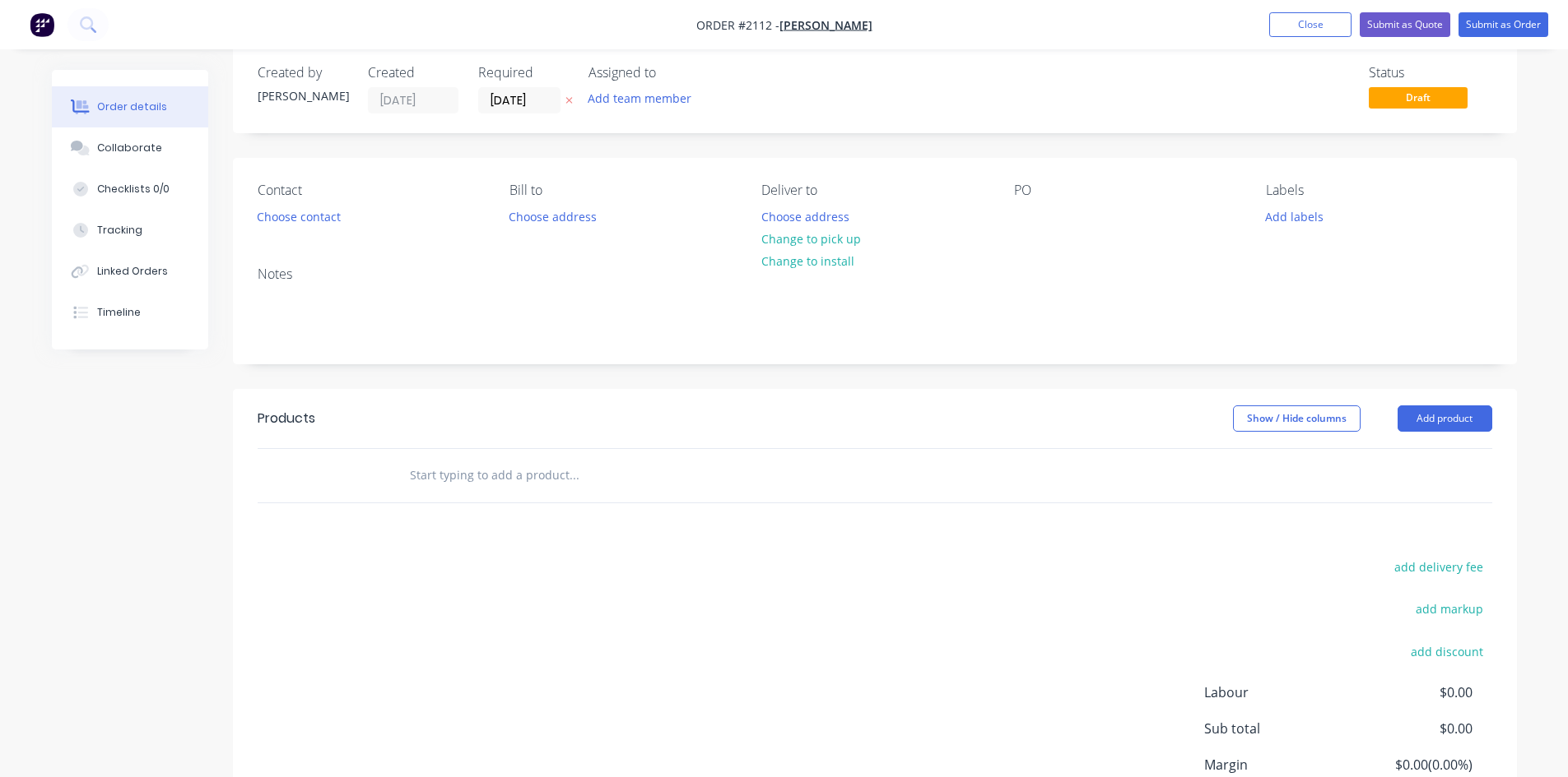
click at [1012, 221] on div "Contact Choose contact Bill to Choose address Deliver to Choose address Change …" at bounding box center [875, 205] width 1284 height 95
click at [1025, 214] on div at bounding box center [1026, 217] width 26 height 24
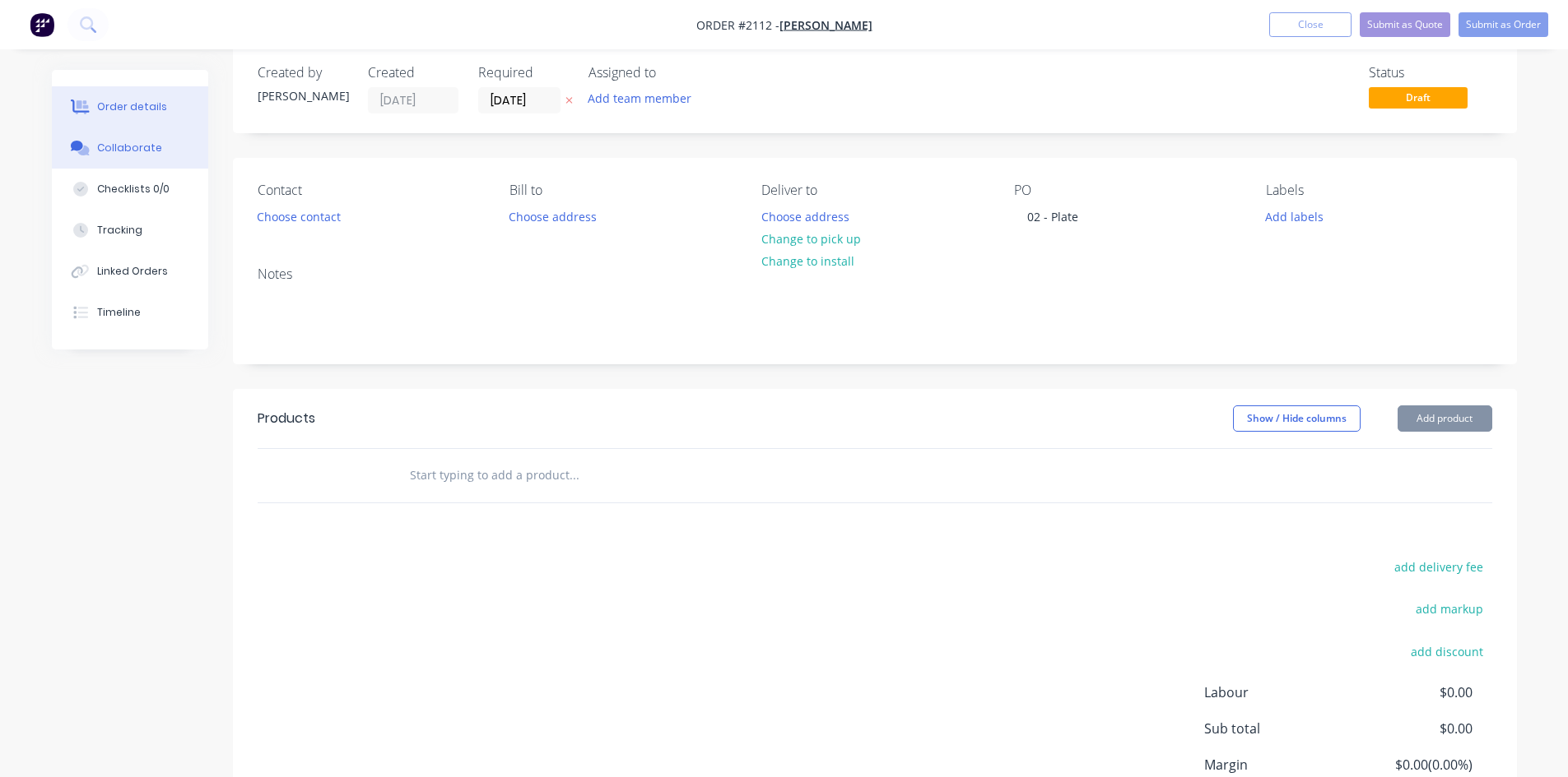
click at [146, 160] on button "Collaborate" at bounding box center [130, 148] width 156 height 41
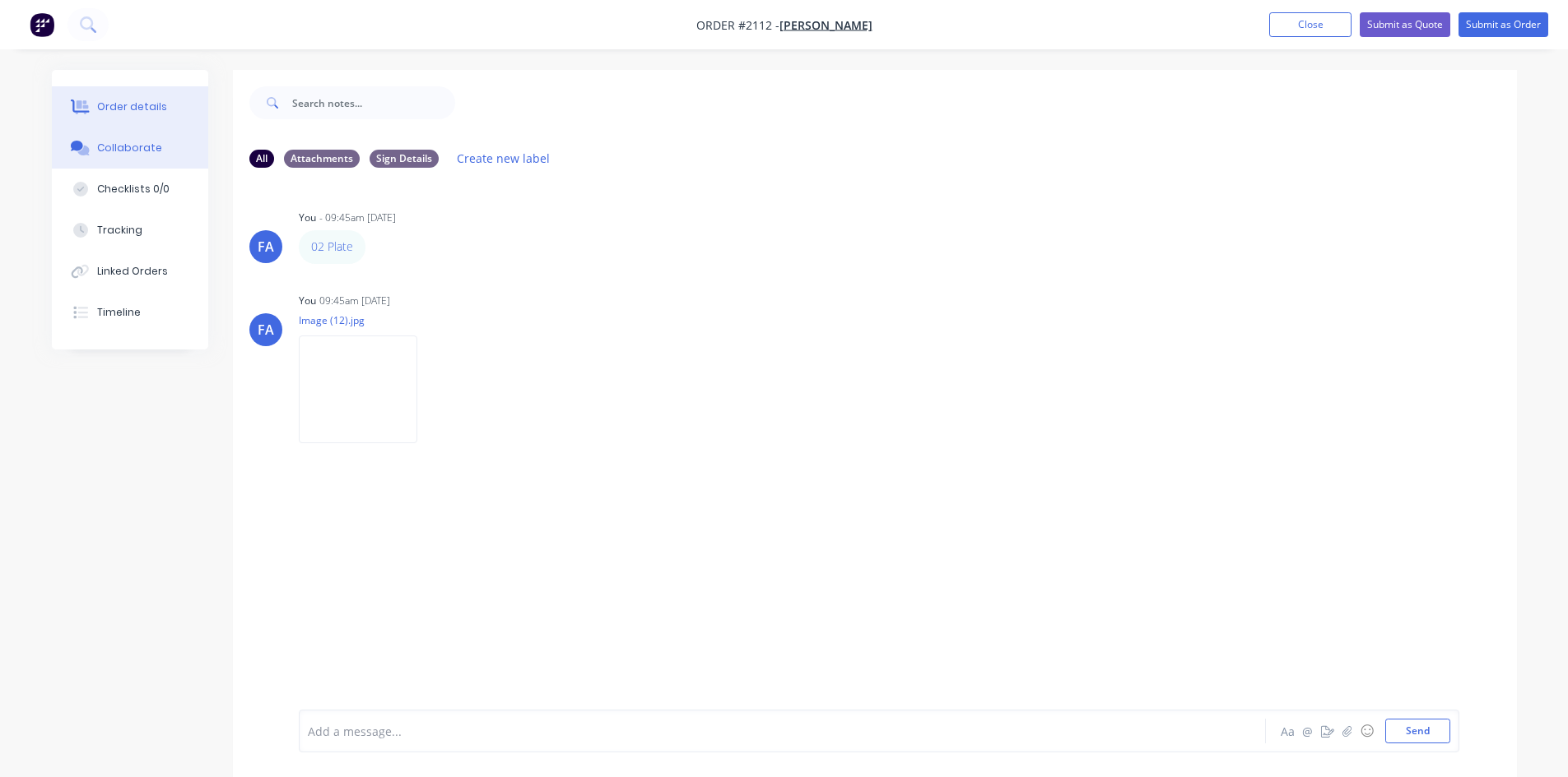
click at [139, 96] on button "Order details" at bounding box center [130, 107] width 156 height 41
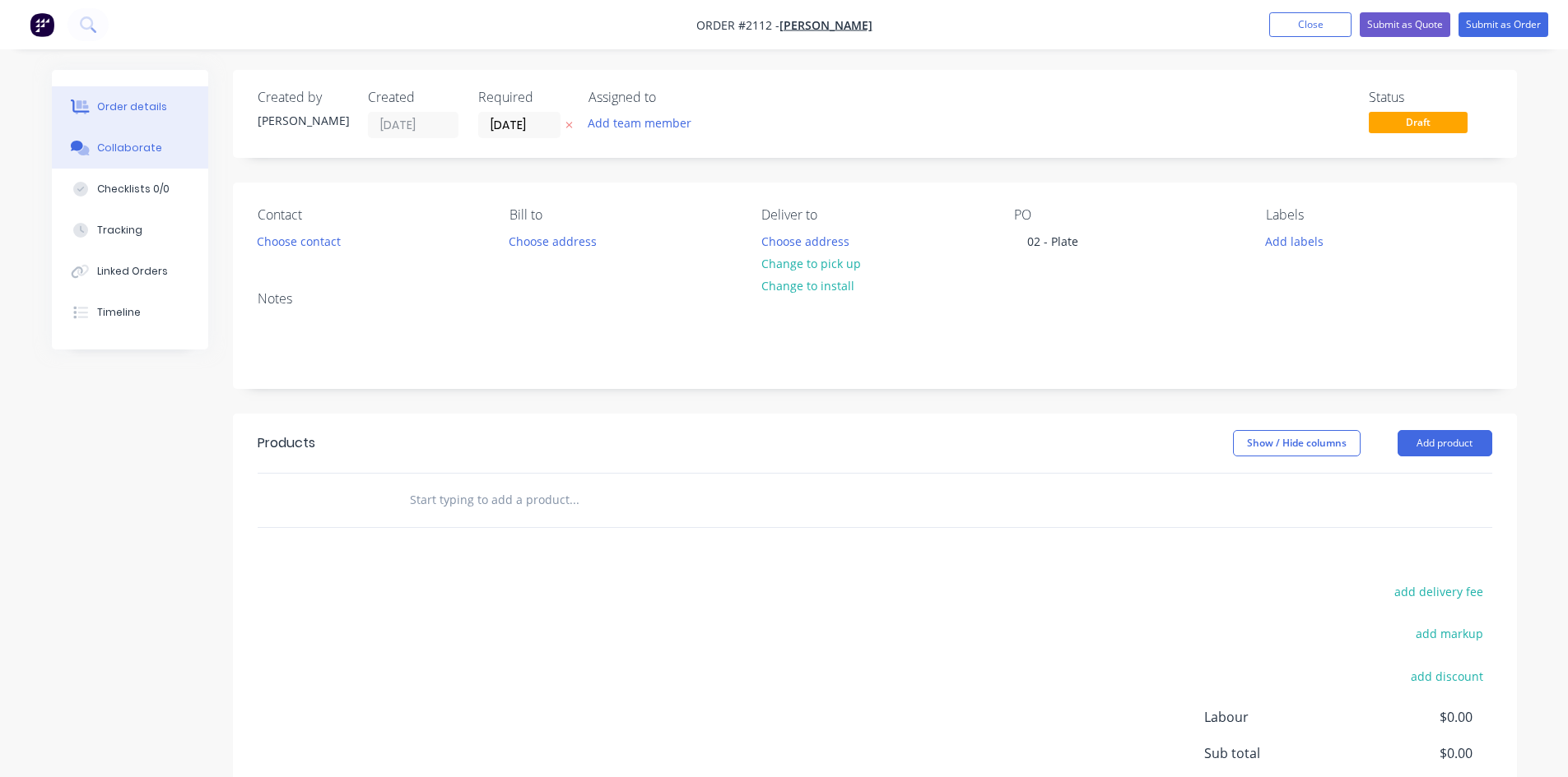
click at [144, 148] on div "Collaborate" at bounding box center [129, 148] width 65 height 15
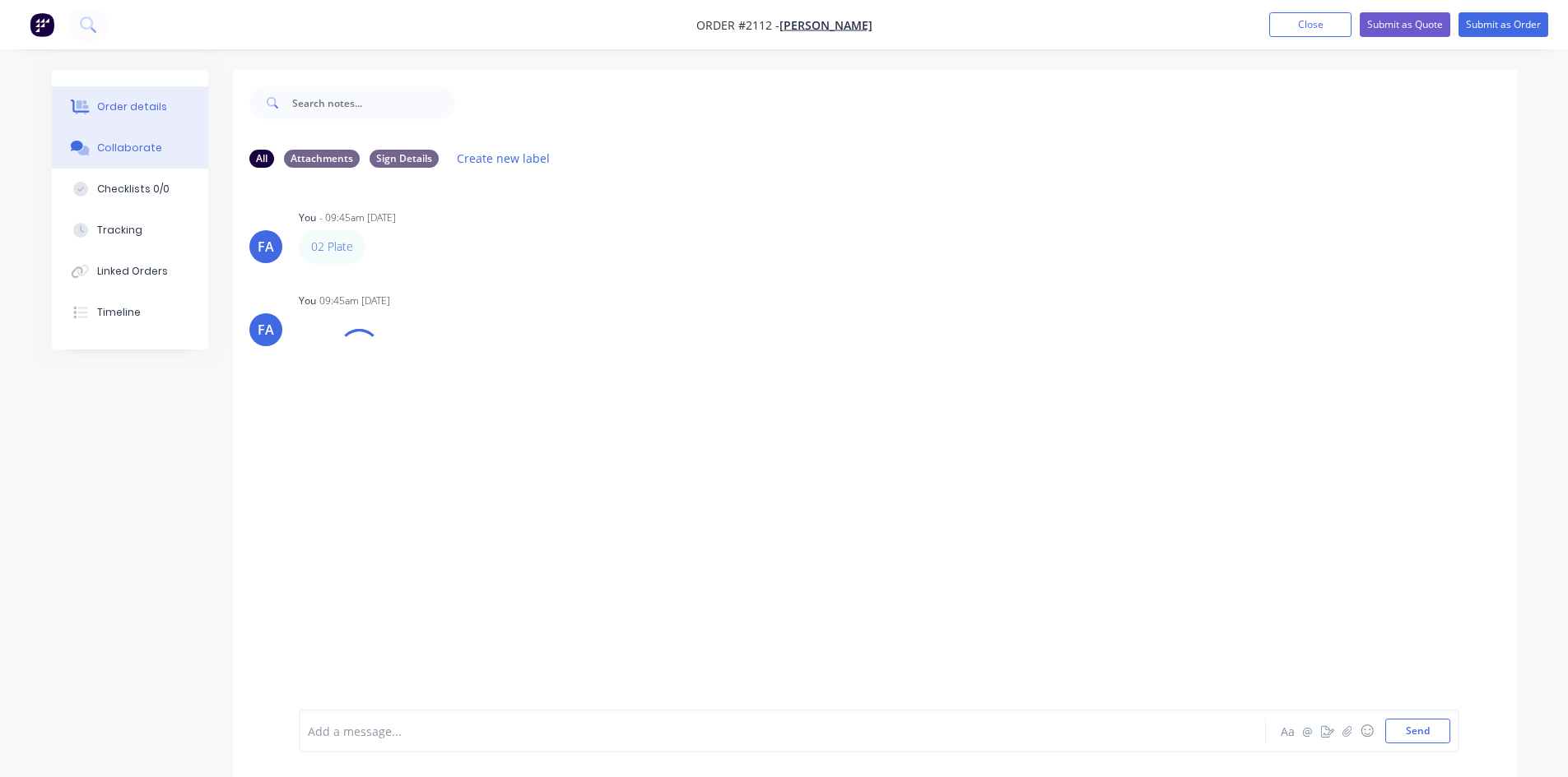
click at [155, 114] on div "Order details" at bounding box center [131, 107] width 70 height 15
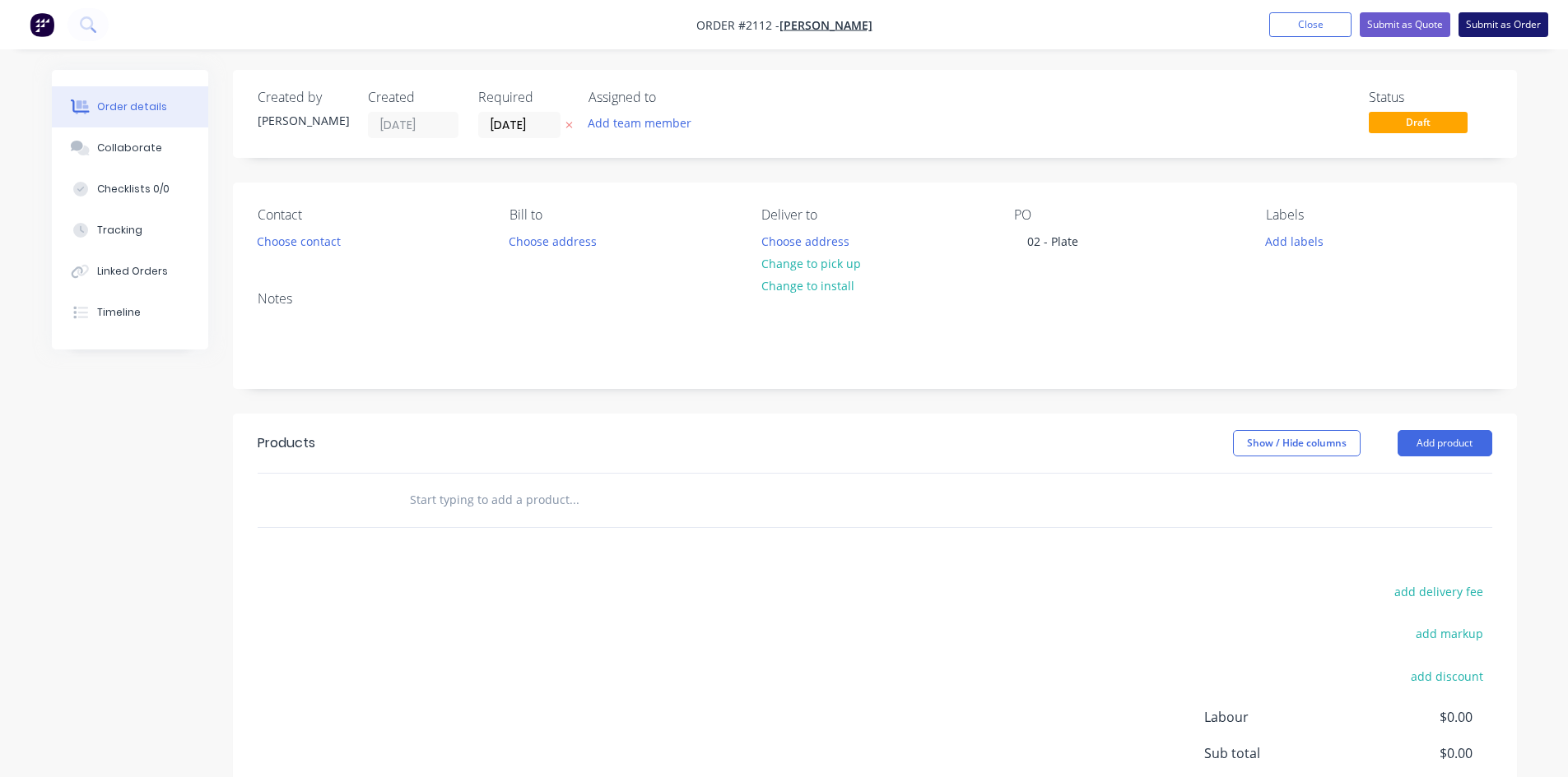
click at [1502, 25] on button "Submit as Order" at bounding box center [1502, 24] width 90 height 24
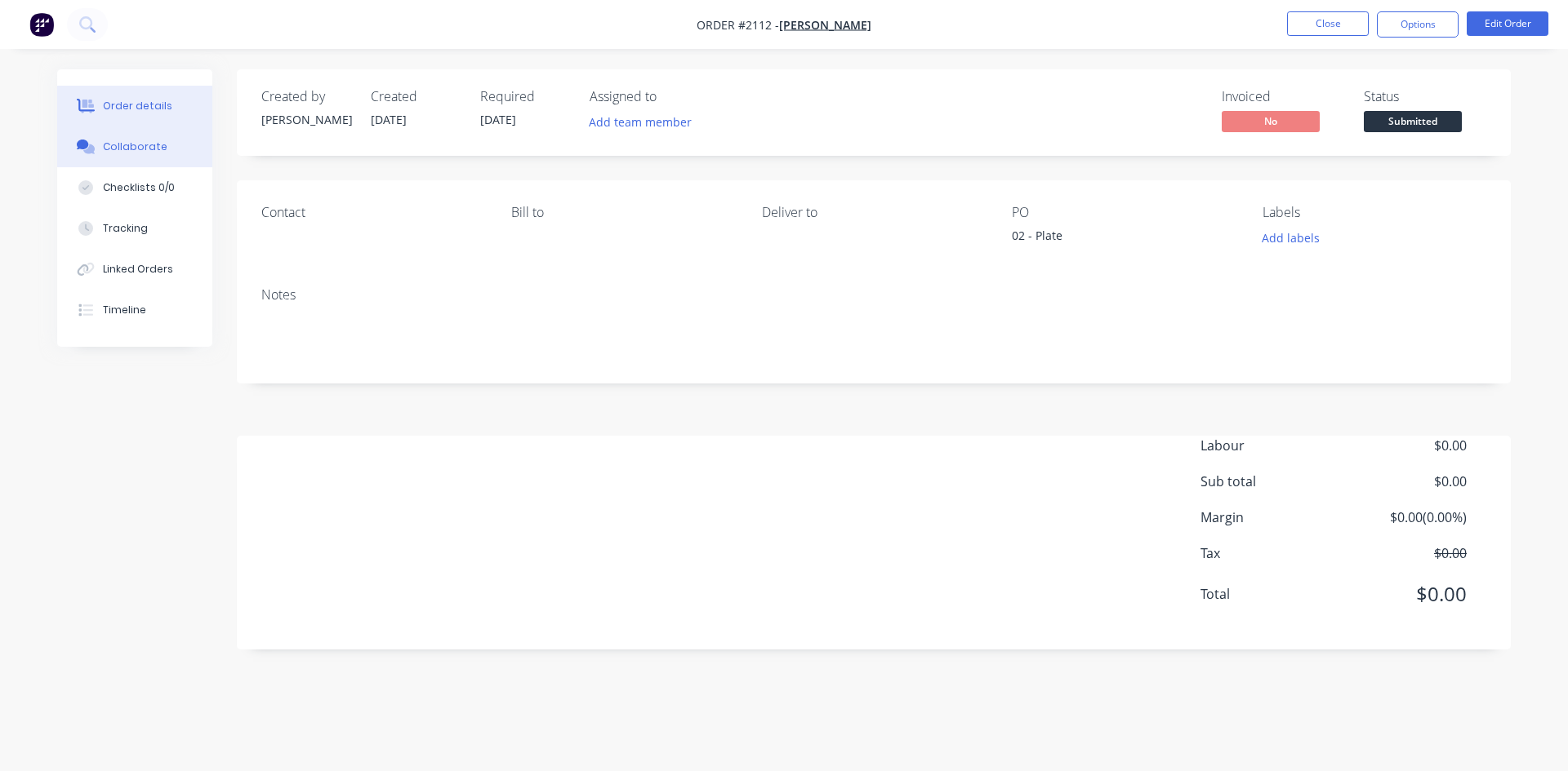
drag, startPoint x: 165, startPoint y: 150, endPoint x: 333, endPoint y: 168, distance: 169.0
click at [165, 149] on button "Collaborate" at bounding box center [134, 147] width 155 height 41
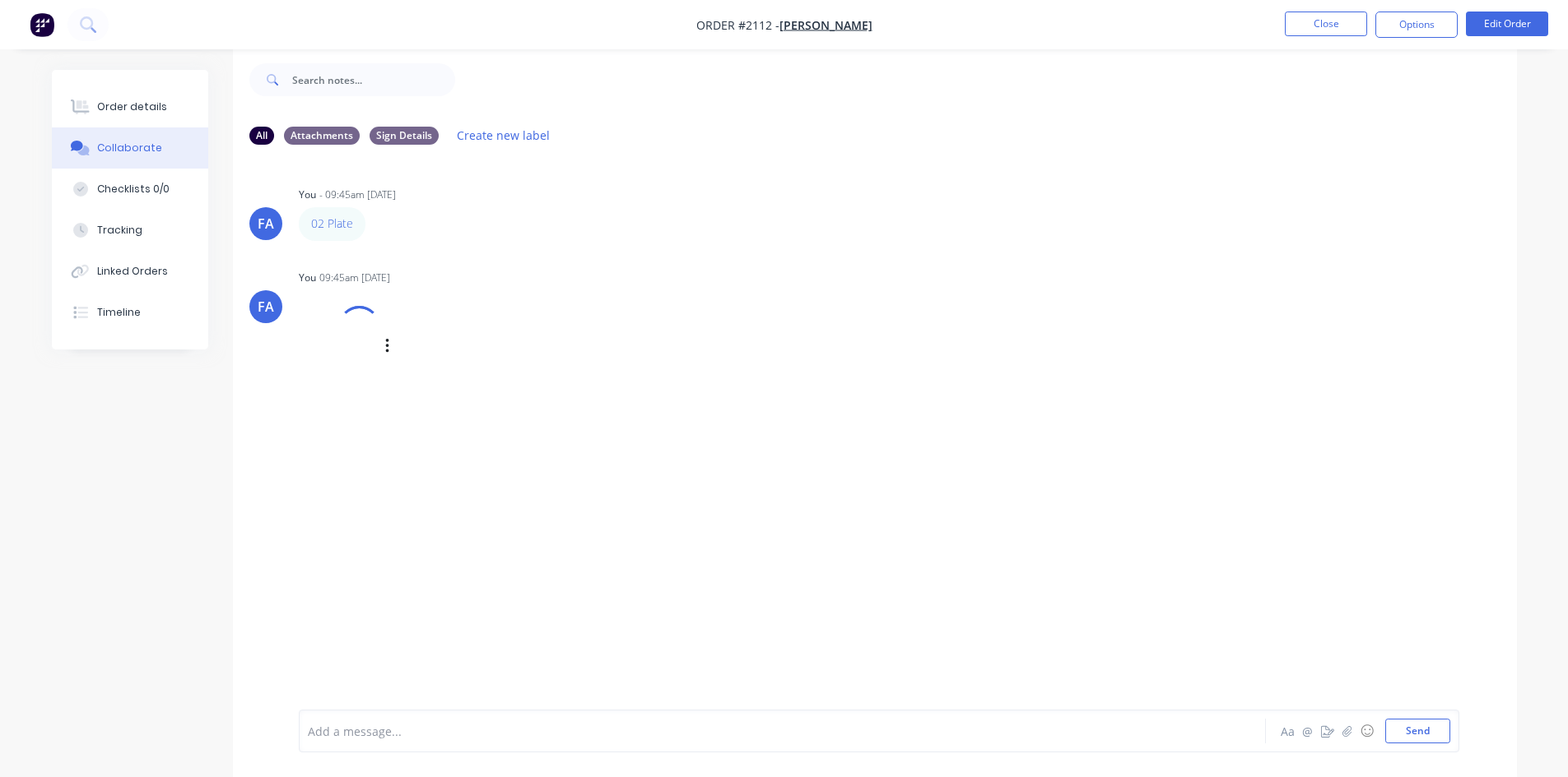
scroll to position [24, 0]
click at [1338, 30] on button "Close" at bounding box center [1326, 24] width 82 height 24
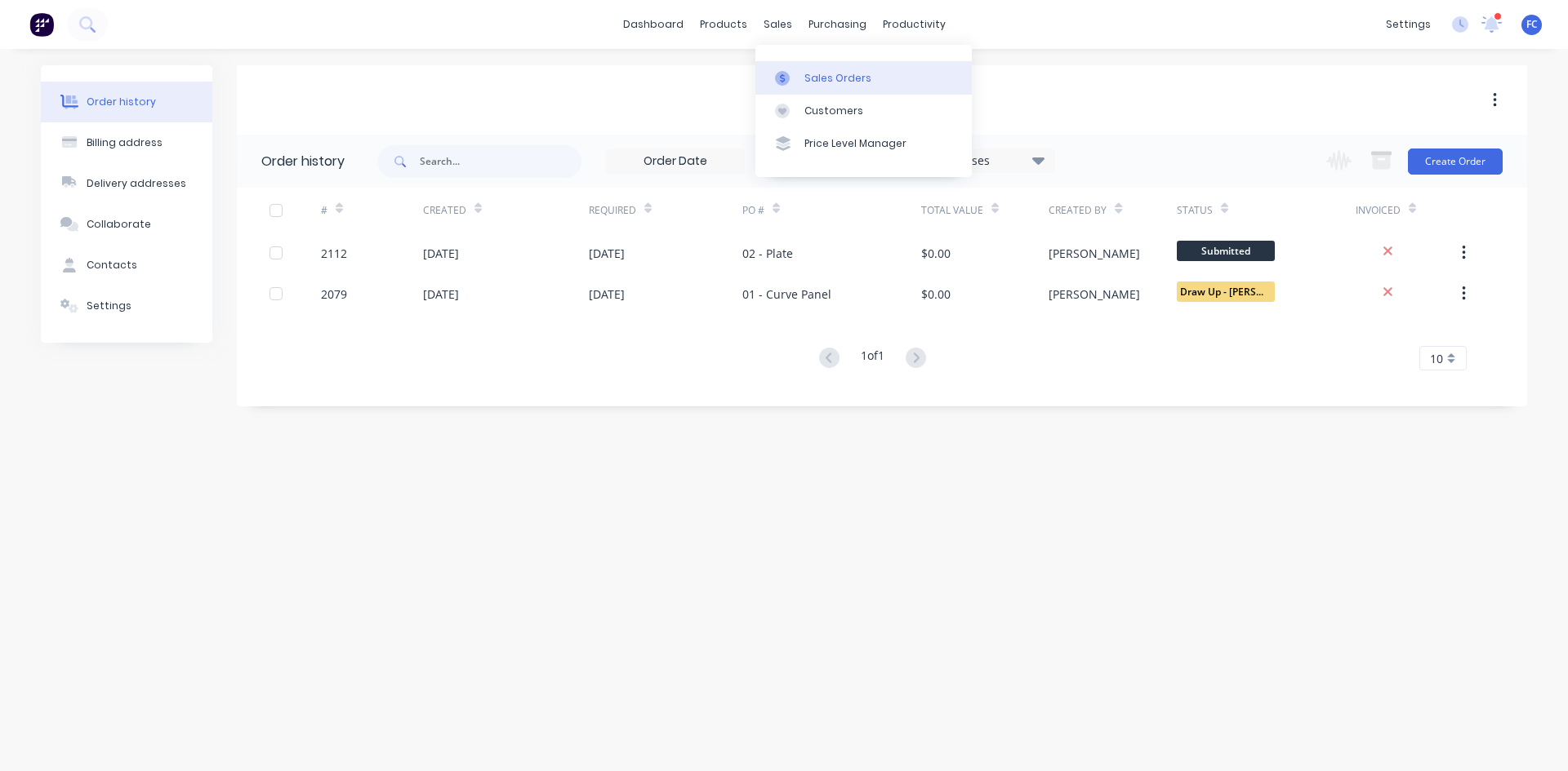
click at [798, 77] on div at bounding box center [787, 78] width 24 height 15
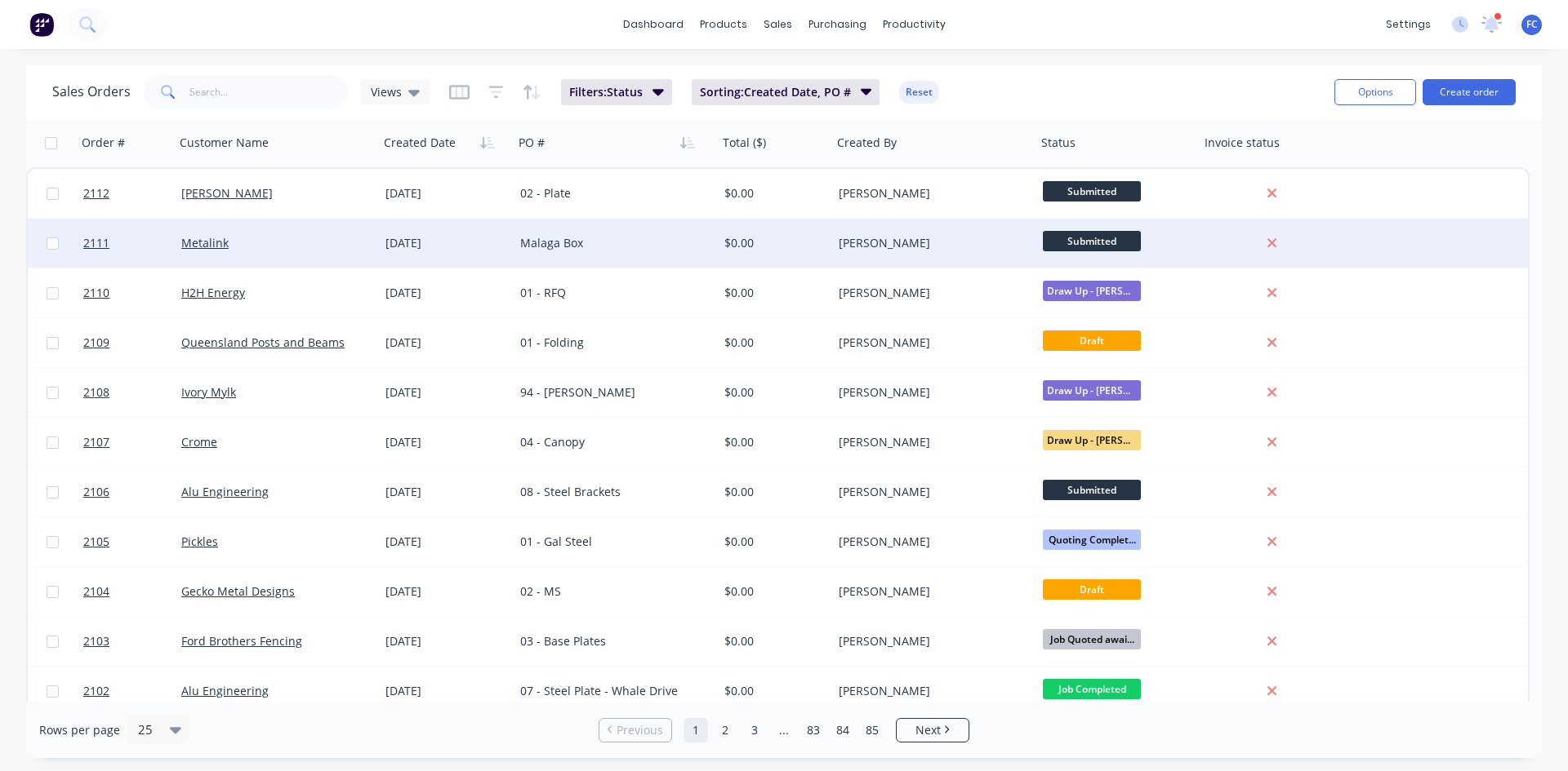
click at [440, 242] on div "15 Aug 2025" at bounding box center [447, 244] width 122 height 17
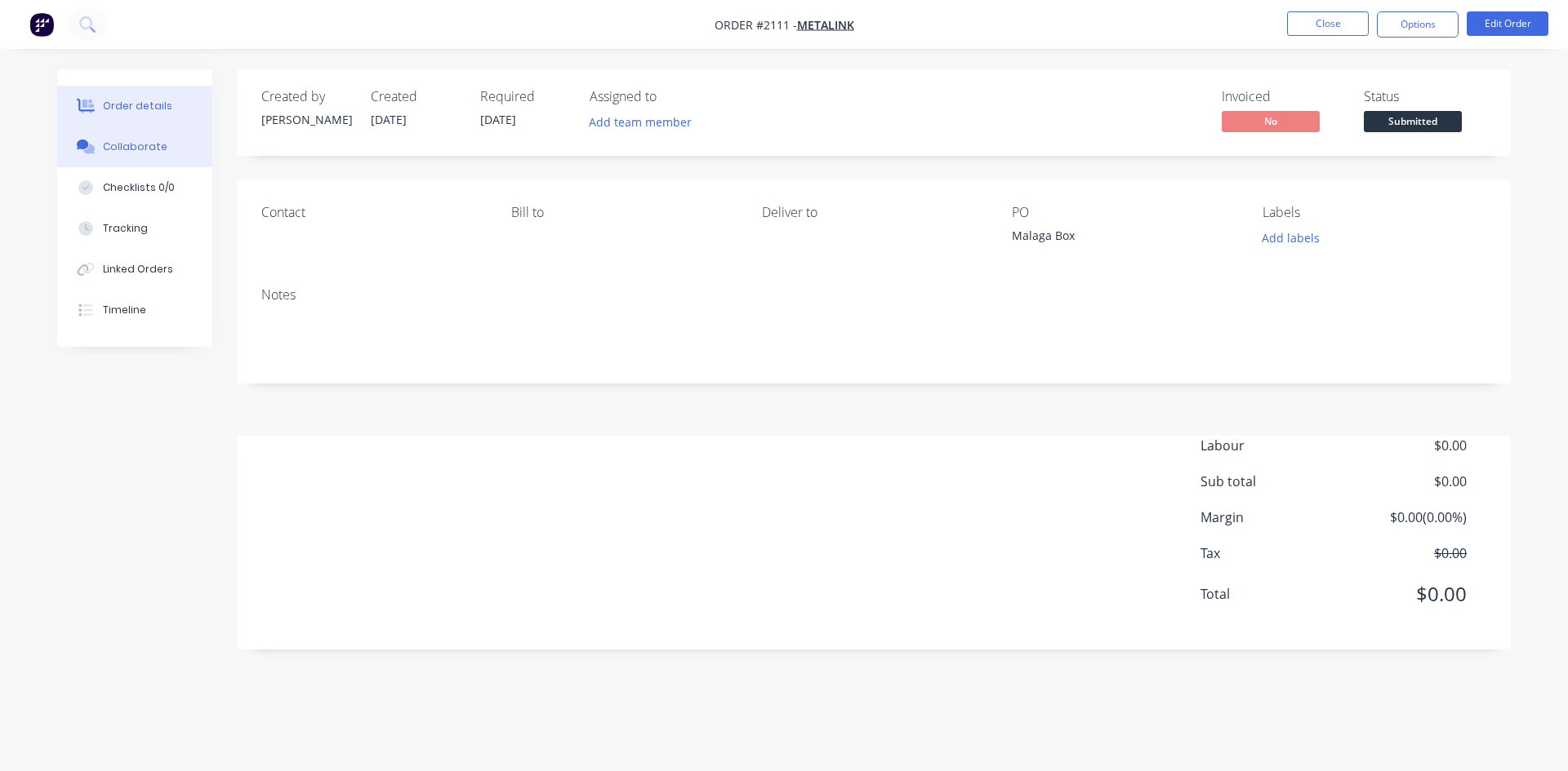
click at [127, 140] on div "Collaborate" at bounding box center [134, 147] width 64 height 15
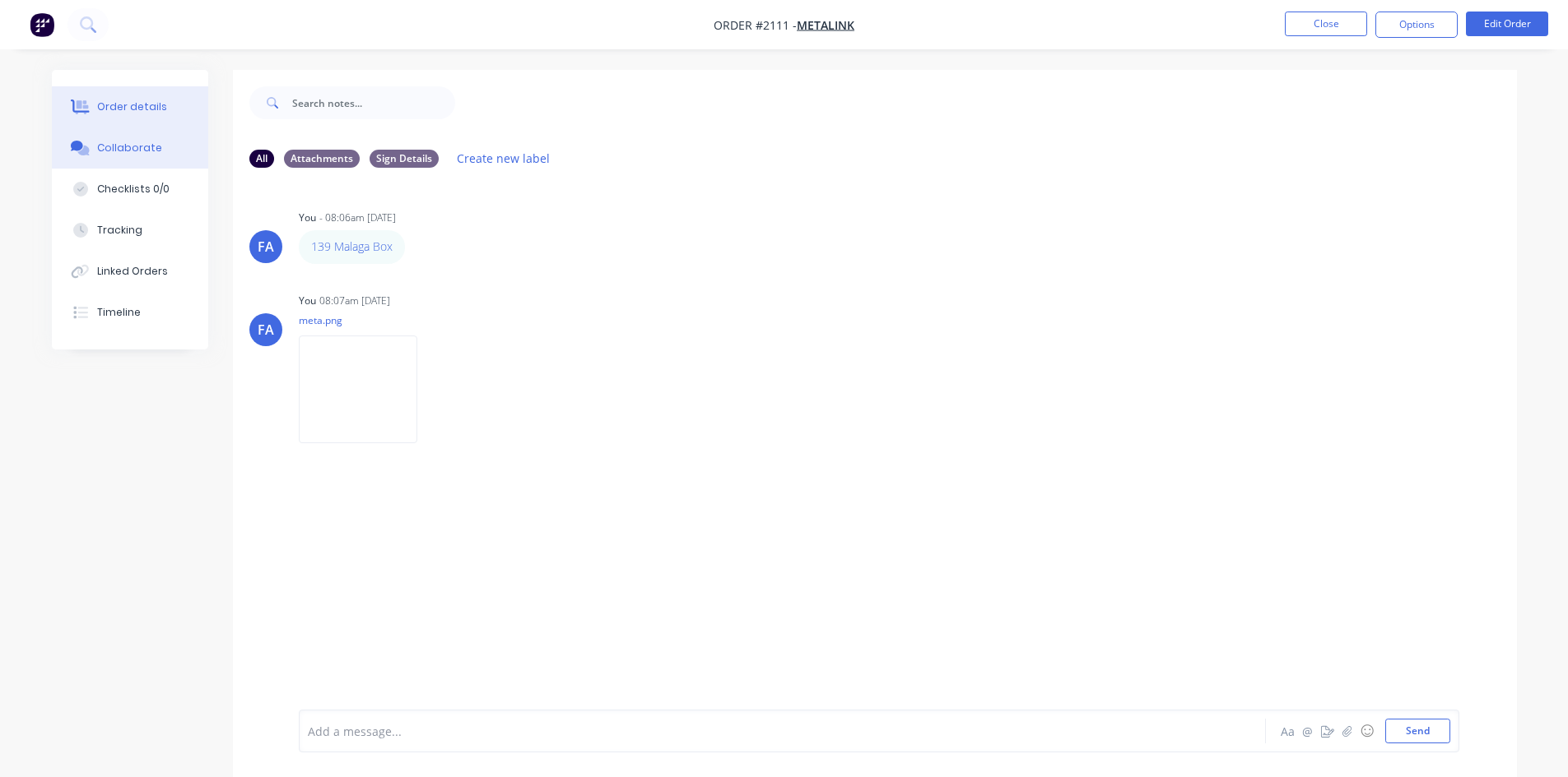
click at [89, 108] on icon at bounding box center [80, 107] width 19 height 15
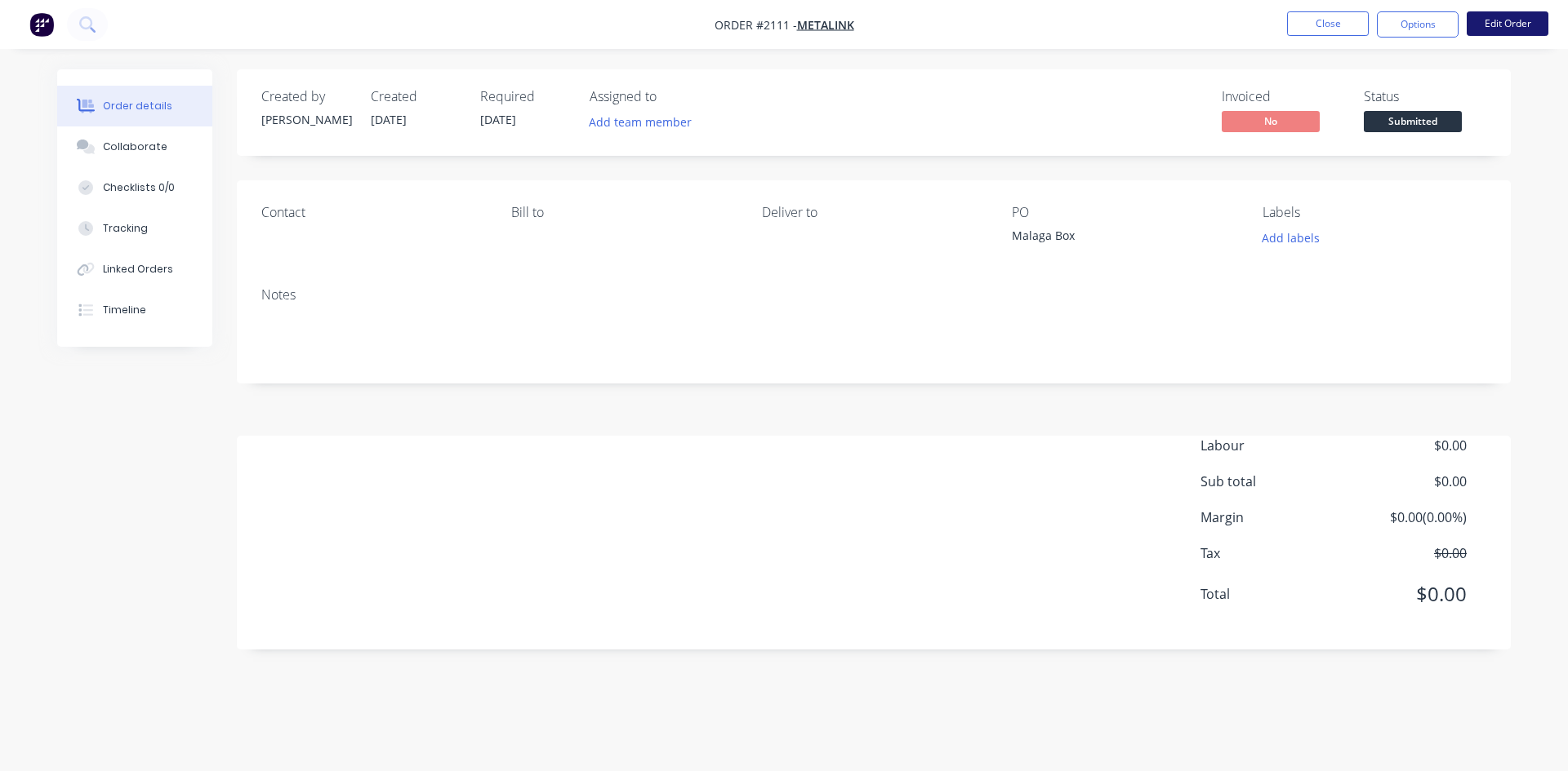
click at [1476, 33] on button "Edit Order" at bounding box center [1508, 23] width 82 height 24
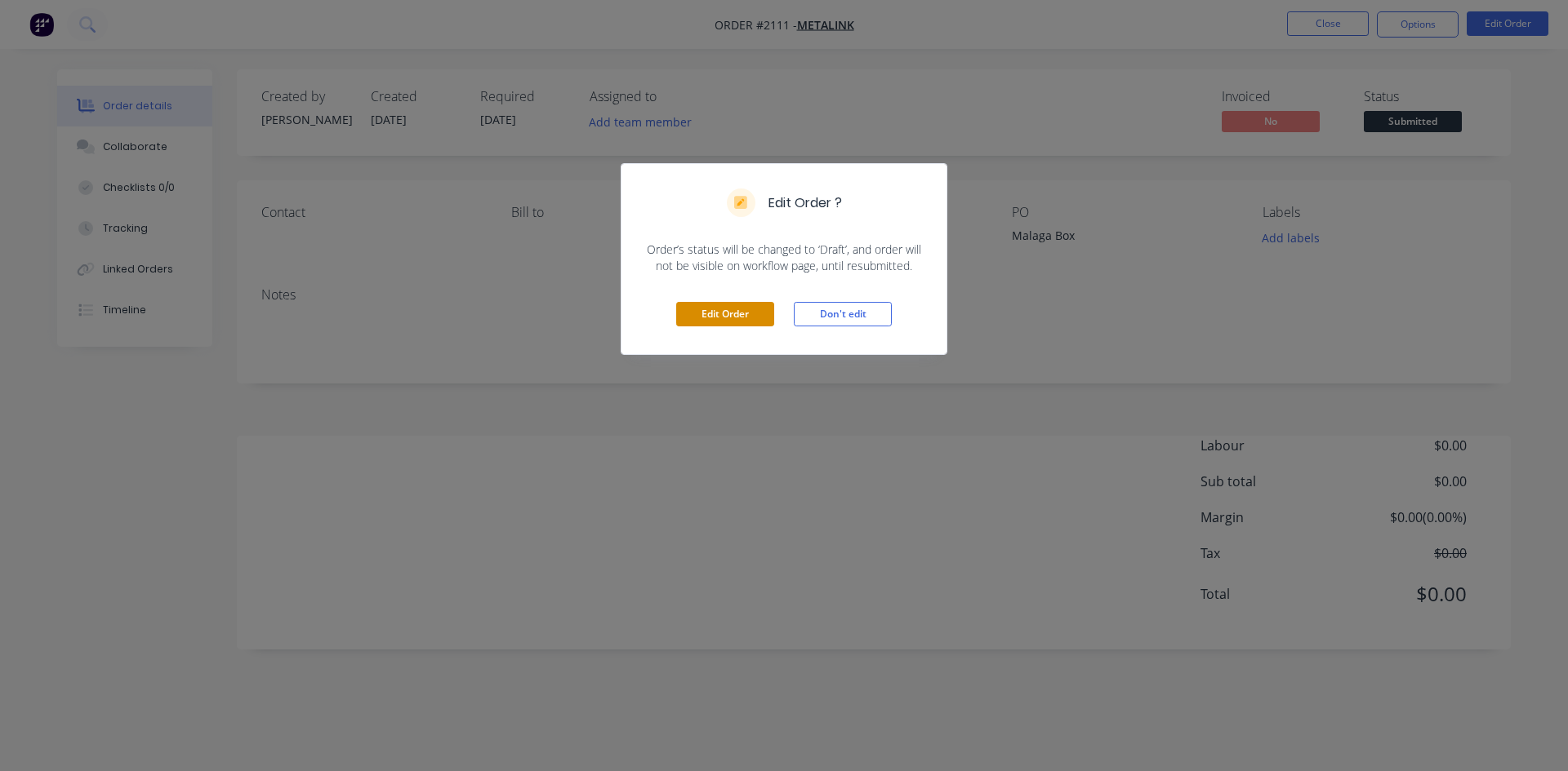
click at [745, 315] on button "Edit Order" at bounding box center [725, 314] width 98 height 24
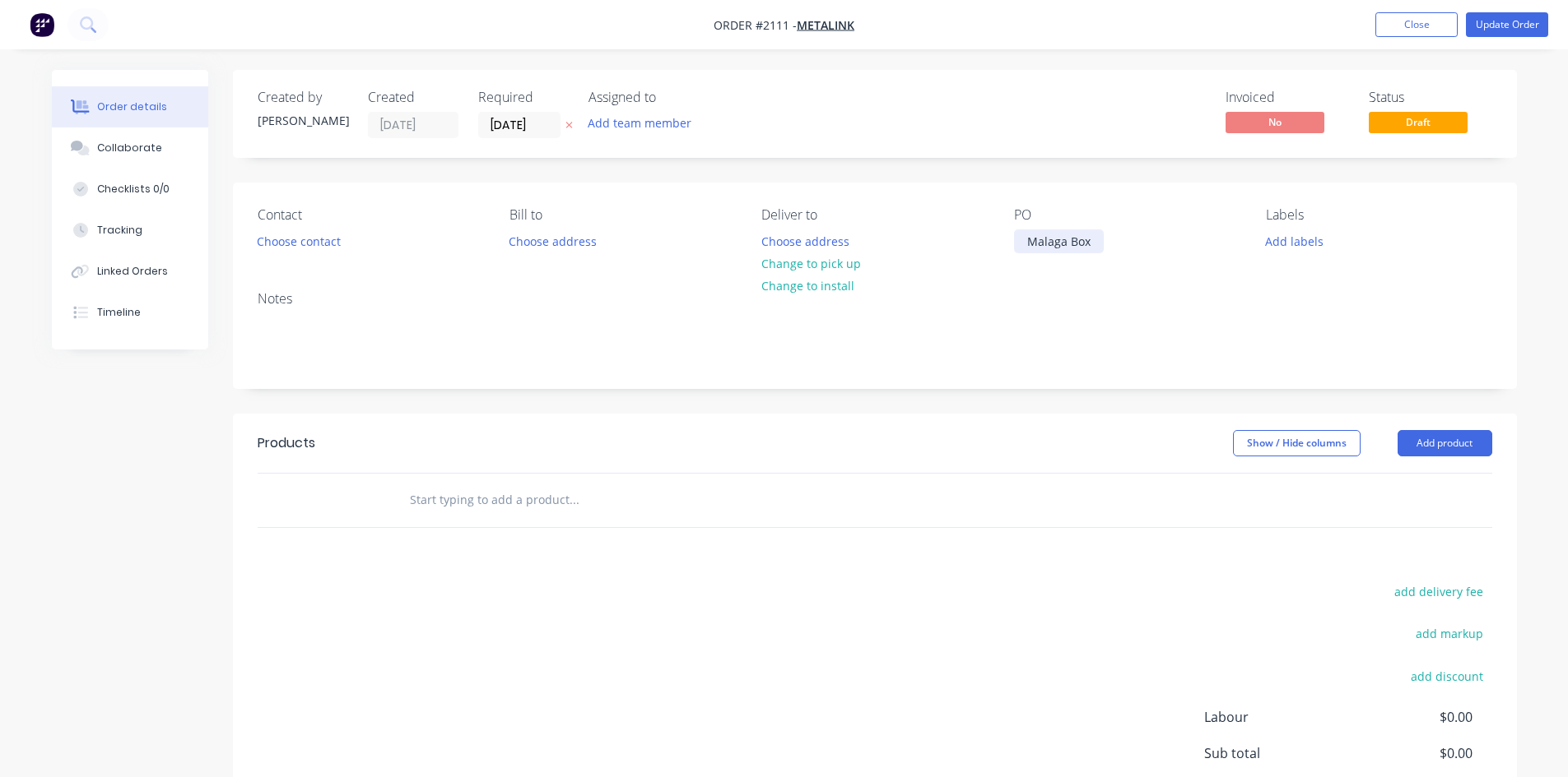
click at [1020, 247] on div "Malaga Box" at bounding box center [1058, 241] width 90 height 24
click at [1504, 22] on button "Update Order" at bounding box center [1507, 24] width 82 height 24
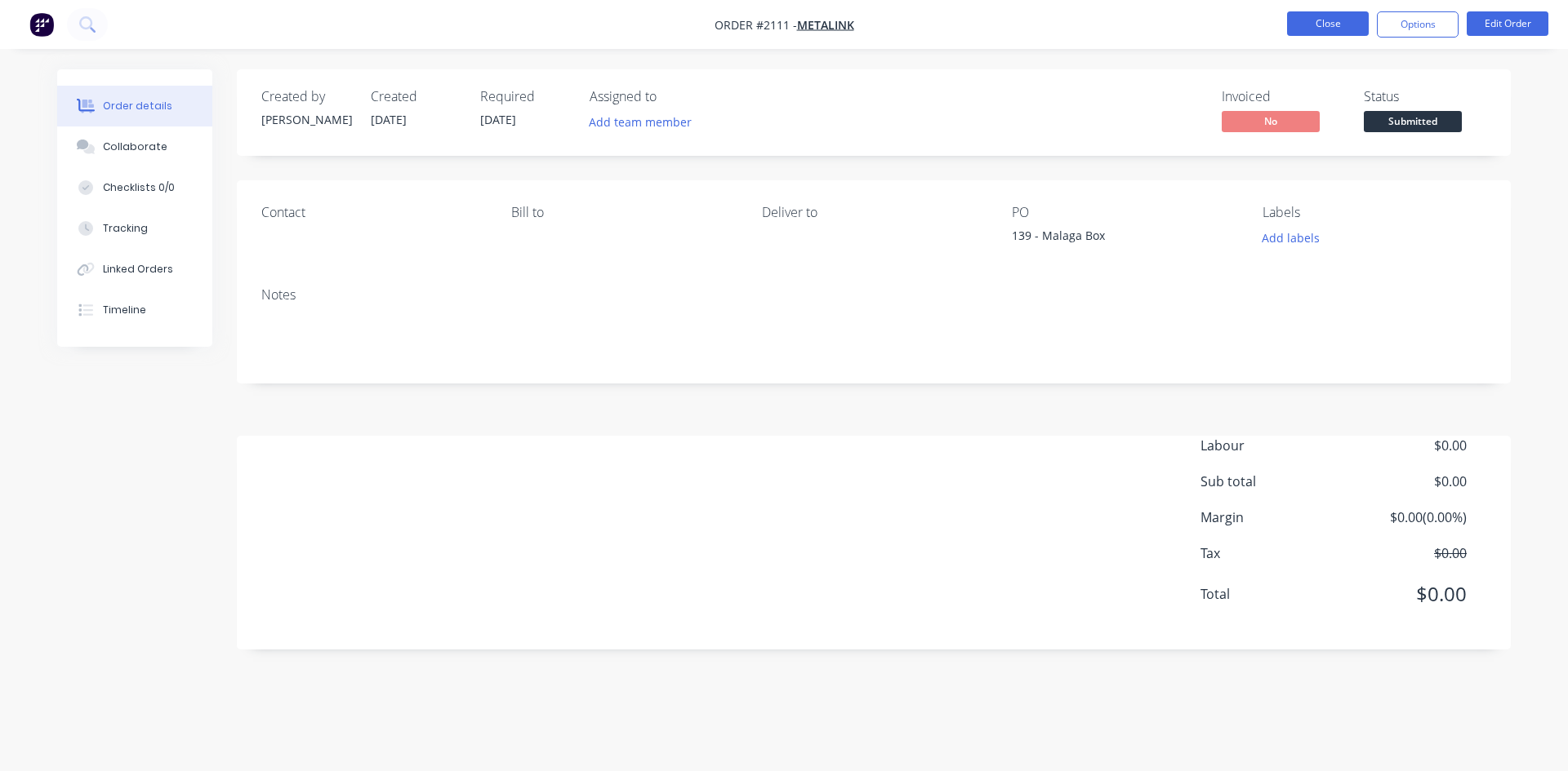
click at [1318, 18] on button "Close" at bounding box center [1328, 23] width 82 height 24
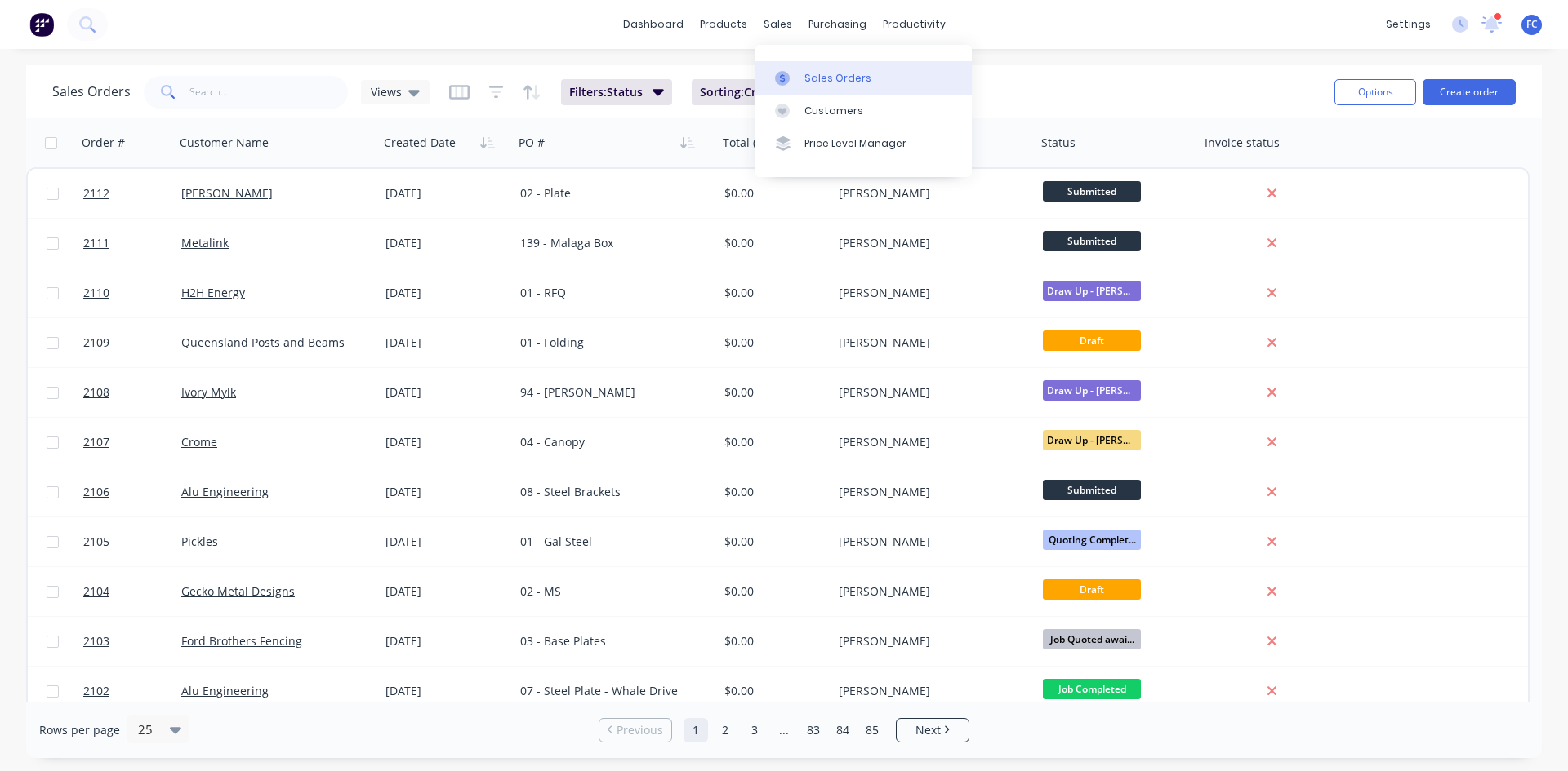
click at [792, 69] on link "Sales Orders" at bounding box center [863, 77] width 216 height 33
click at [1545, 435] on div "Sales Orders Views Filters: Status Sorting: Created Date, PO # Reset Options Cr…" at bounding box center [784, 411] width 1568 height 693
click at [797, 71] on div at bounding box center [787, 78] width 24 height 15
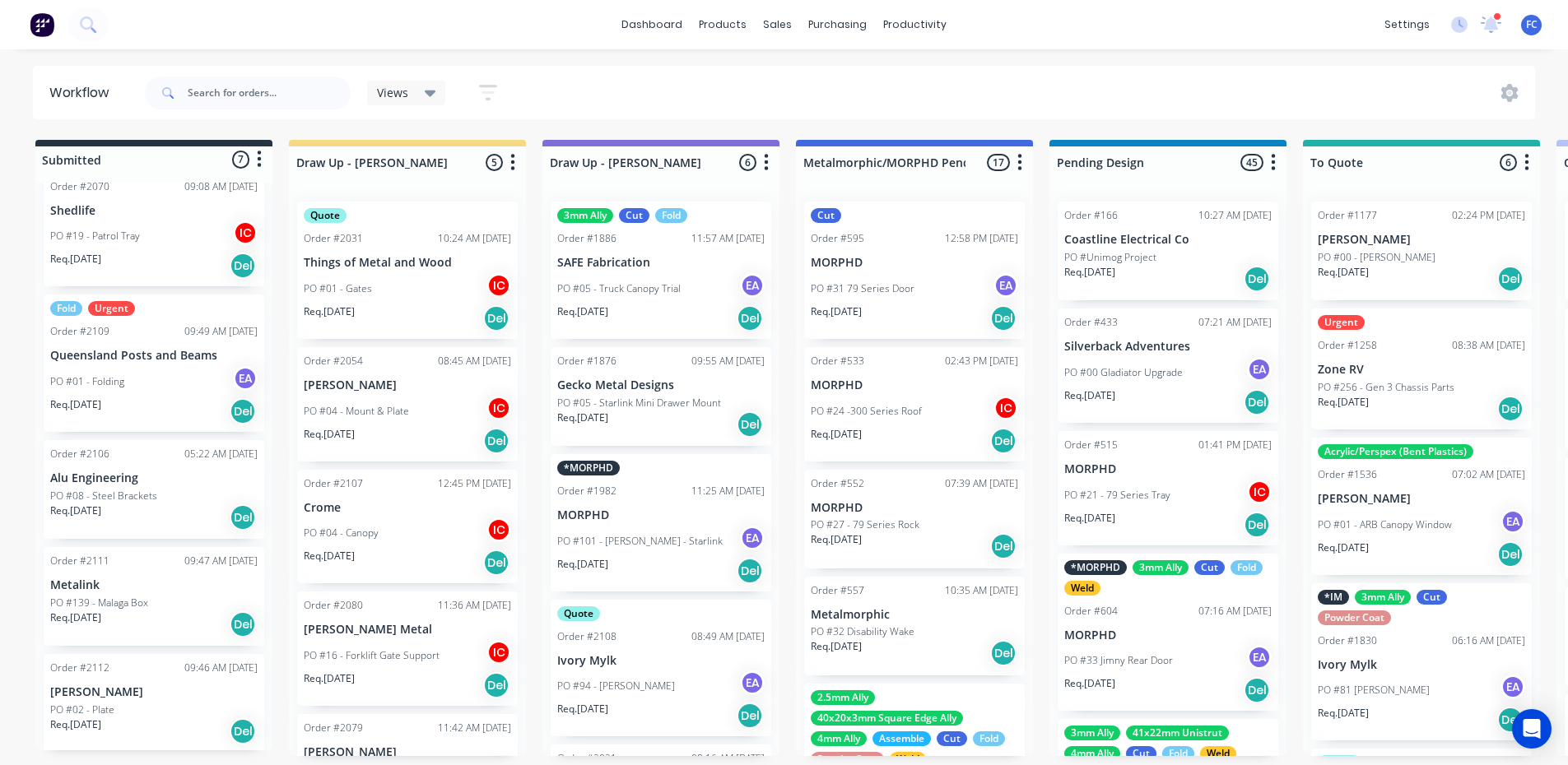
scroll to position [398, 0]
click at [148, 376] on div "PO #01 - Folding EA" at bounding box center [154, 377] width 208 height 31
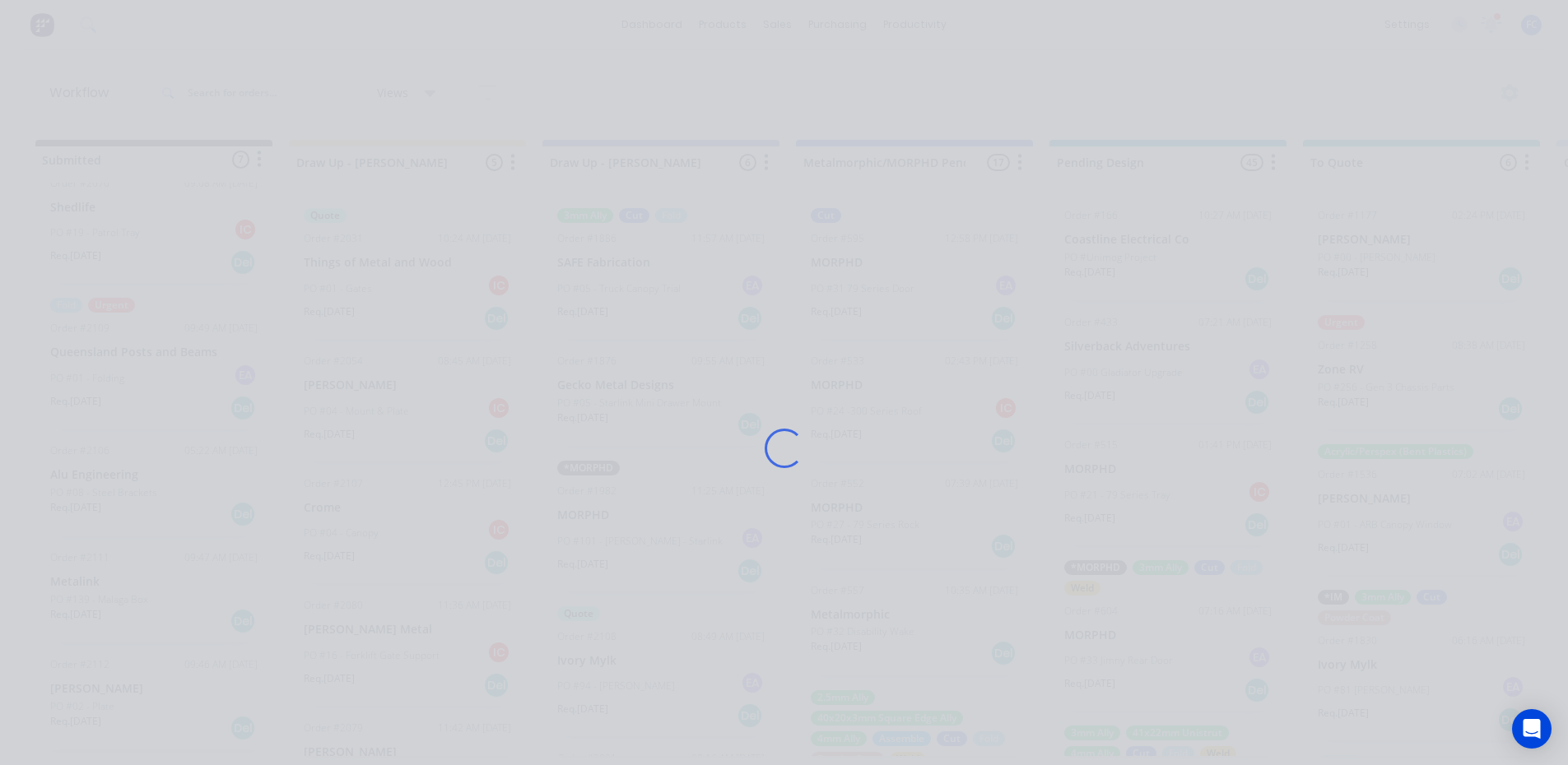
scroll to position [0, 0]
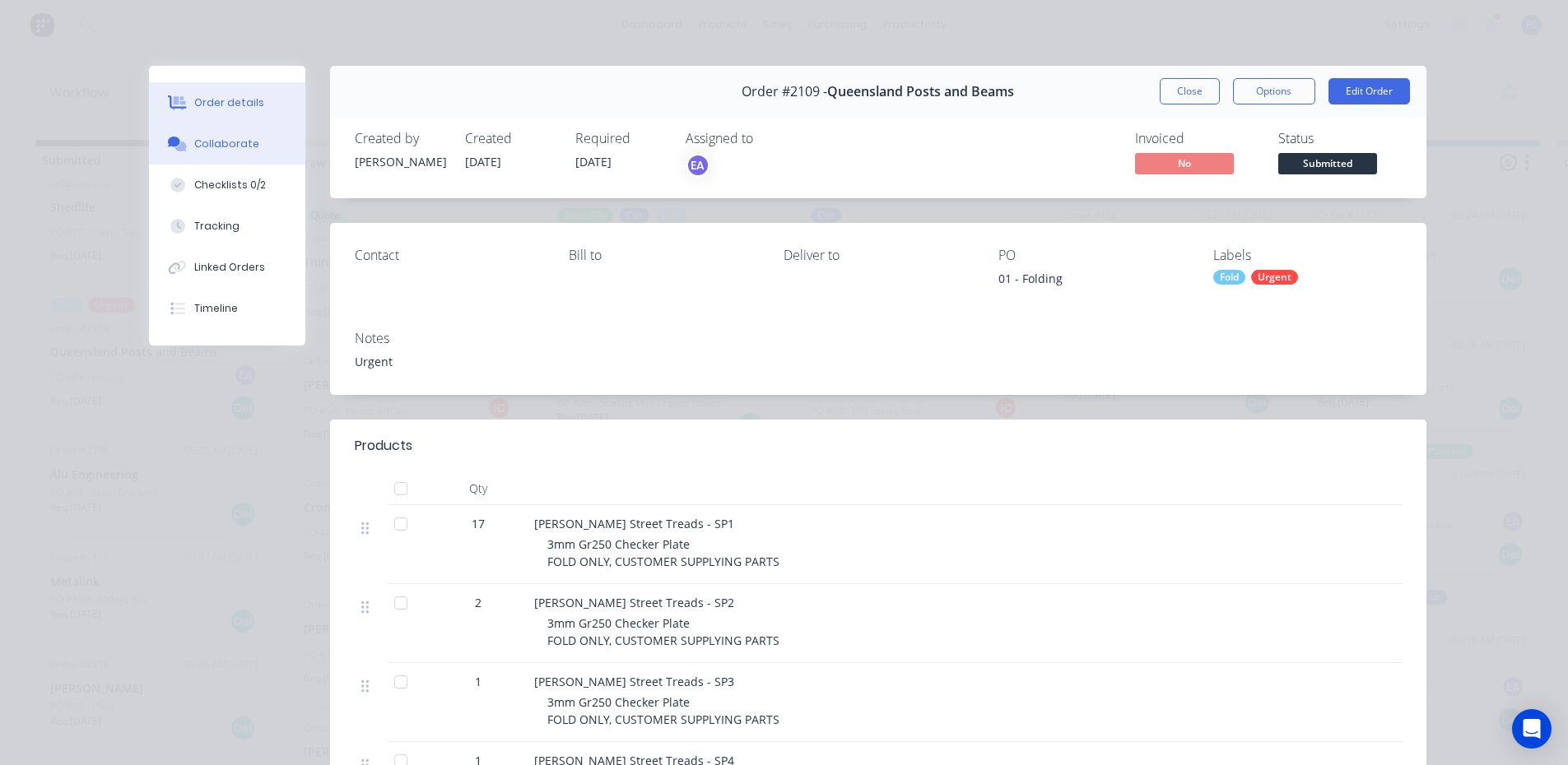
click at [213, 141] on div "Collaborate" at bounding box center [226, 144] width 65 height 15
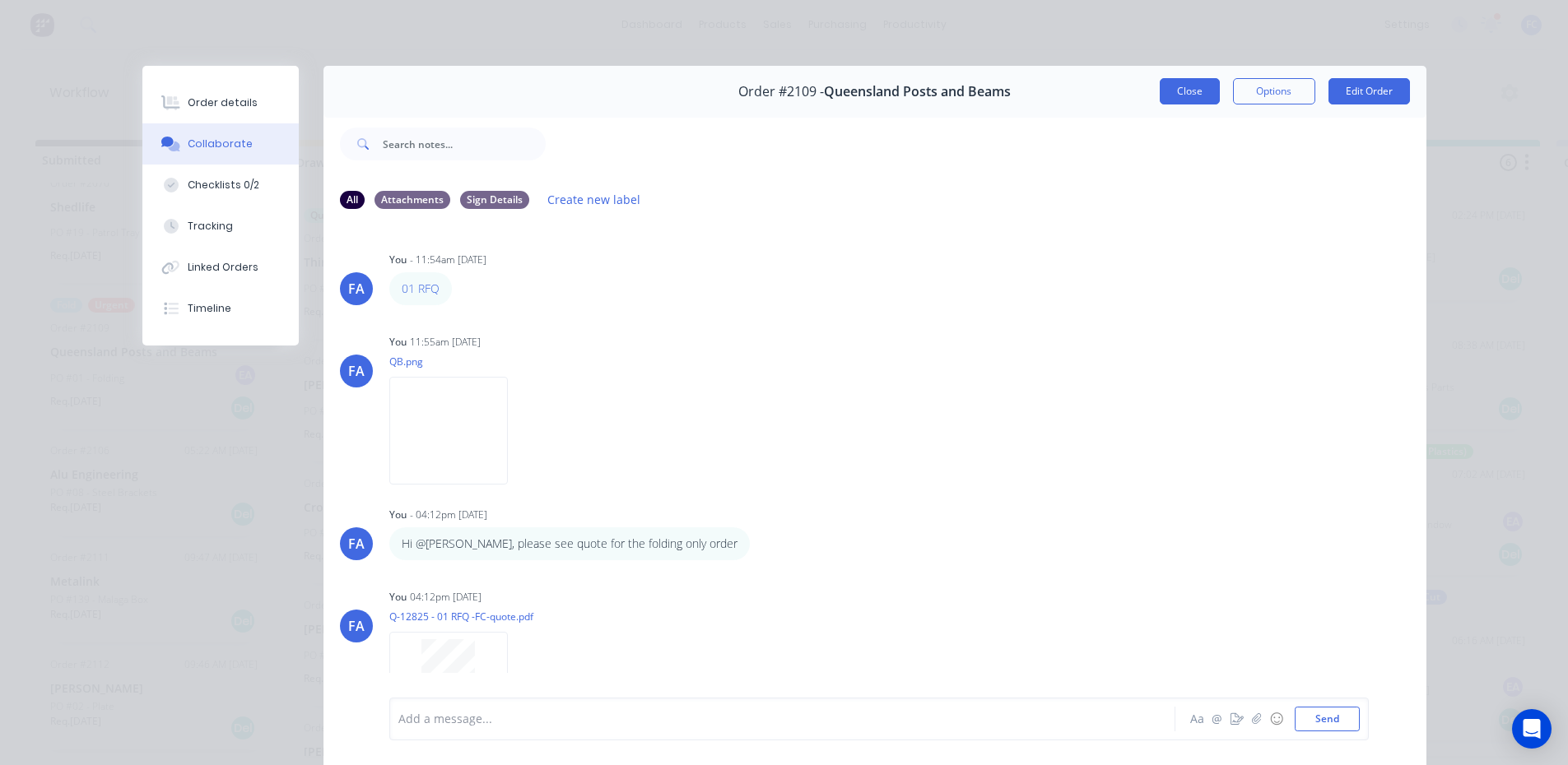
click at [1184, 97] on button "Close" at bounding box center [1189, 91] width 60 height 26
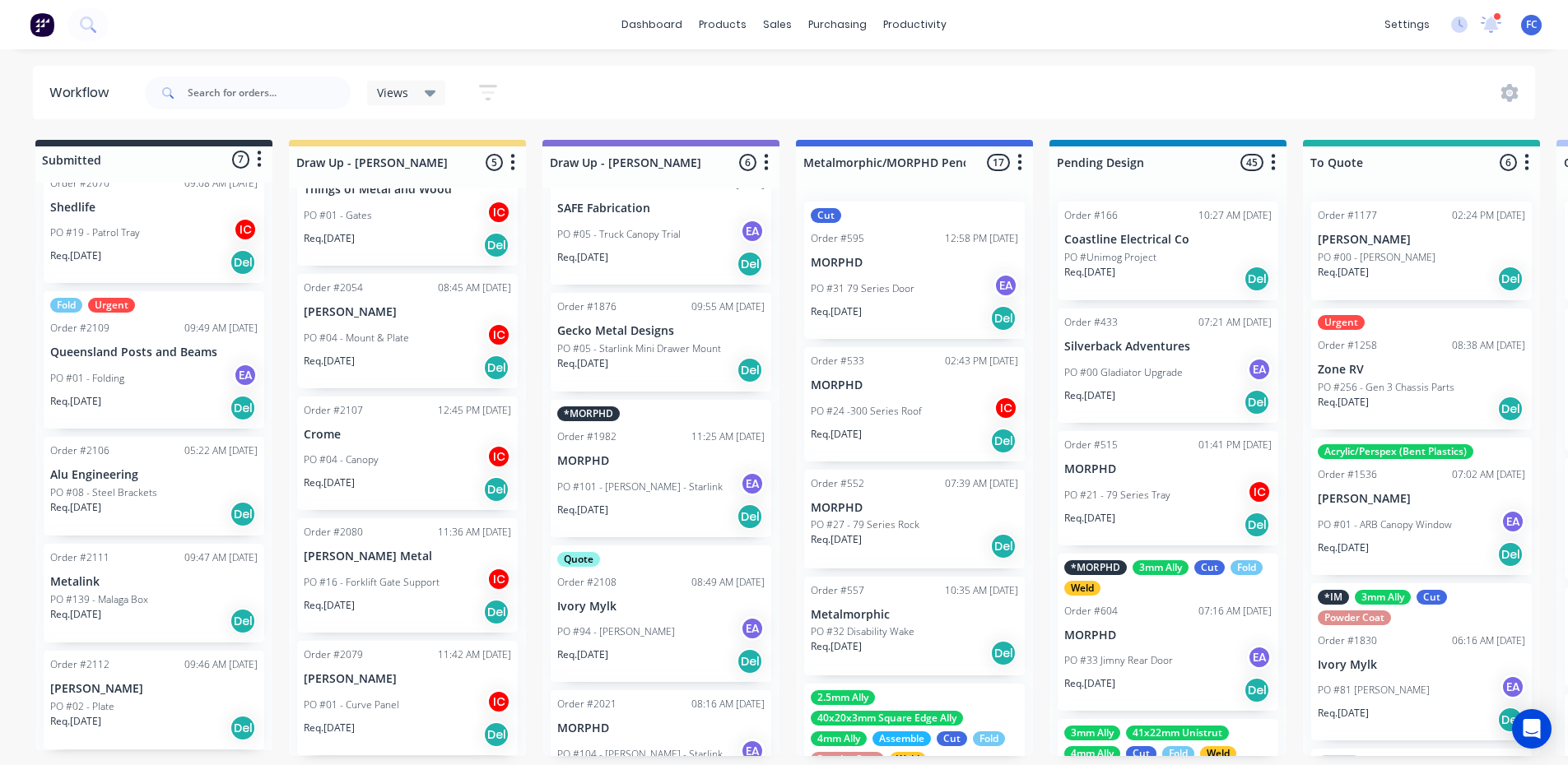
scroll to position [233, 0]
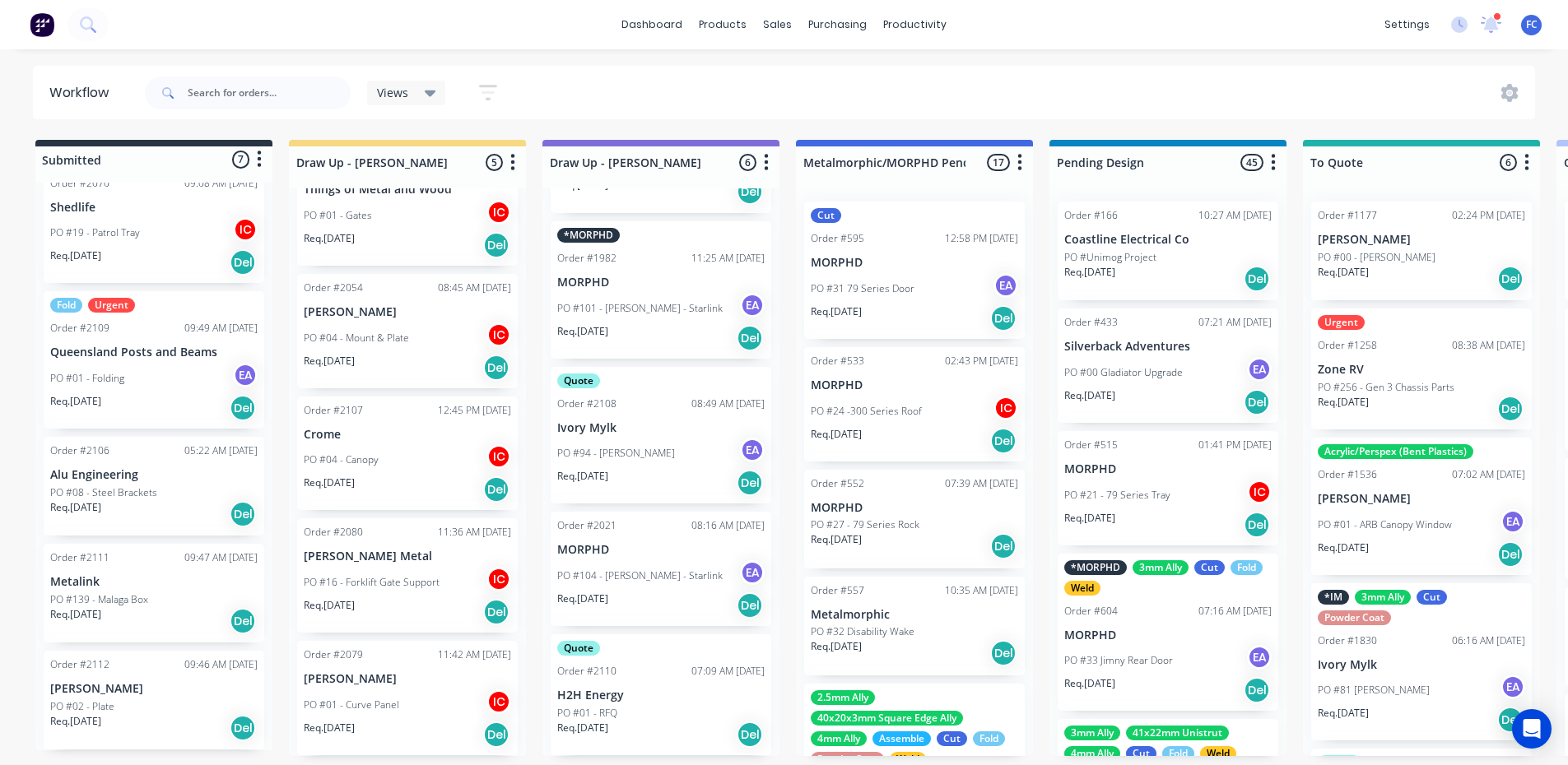
click at [594, 707] on p "PO #01 - RFQ" at bounding box center [586, 713] width 60 height 15
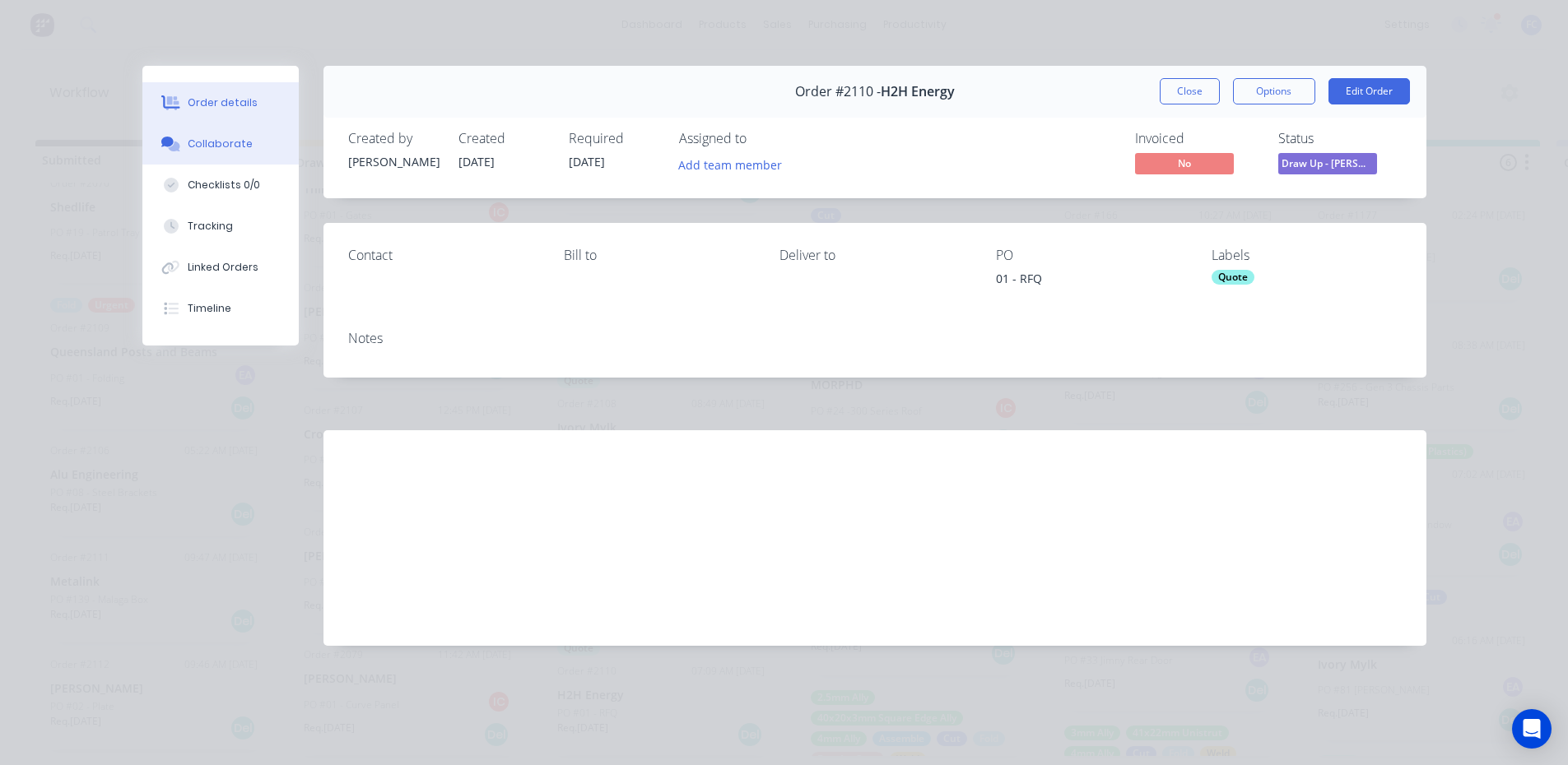
click at [192, 134] on button "Collaborate" at bounding box center [220, 144] width 156 height 41
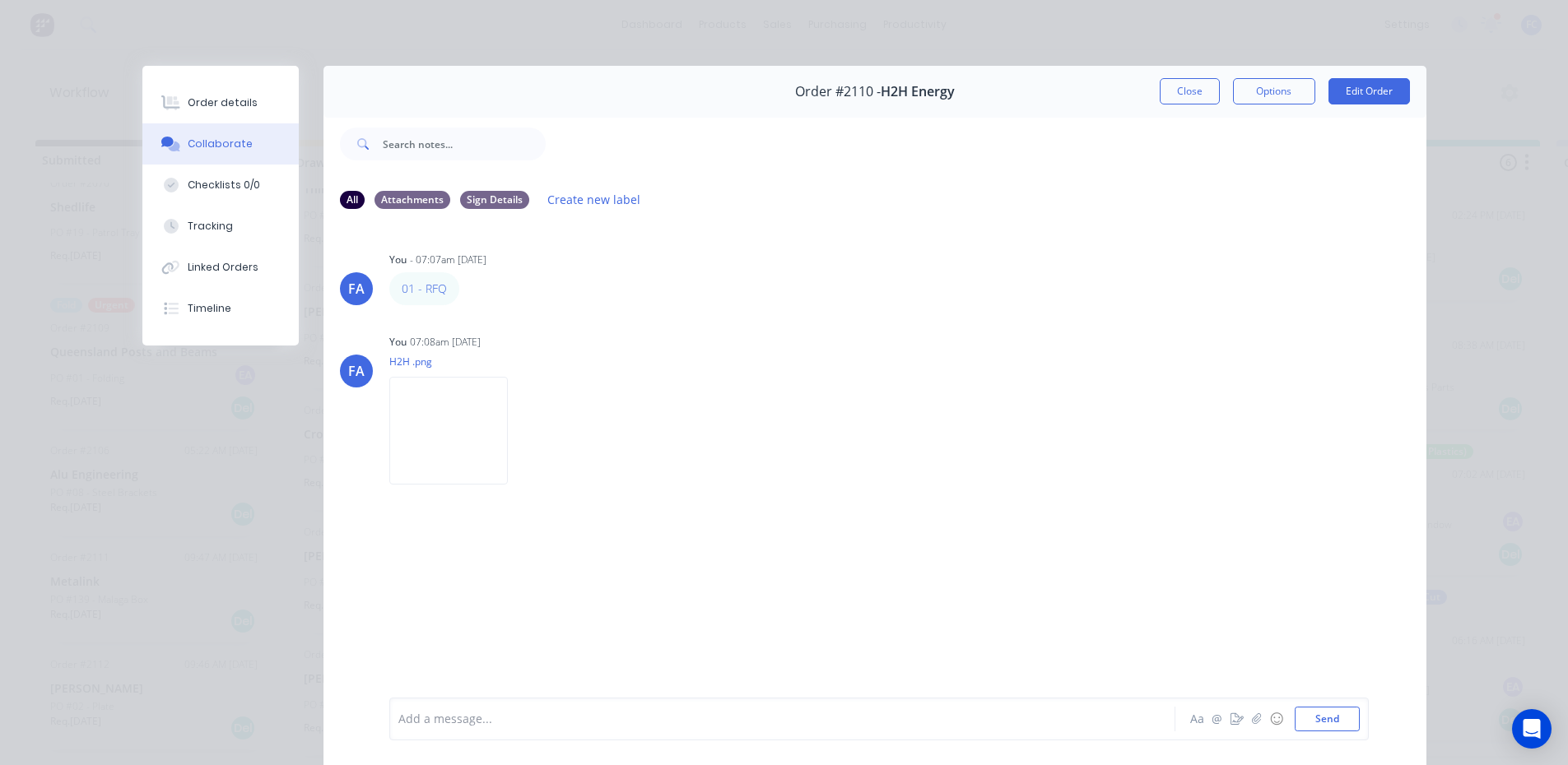
scroll to position [0, 0]
click at [1152, 90] on div "Order #2110 - H2H Energy Close Options Edit Order" at bounding box center [874, 92] width 1103 height 52
click at [1181, 90] on button "Close" at bounding box center [1189, 91] width 60 height 26
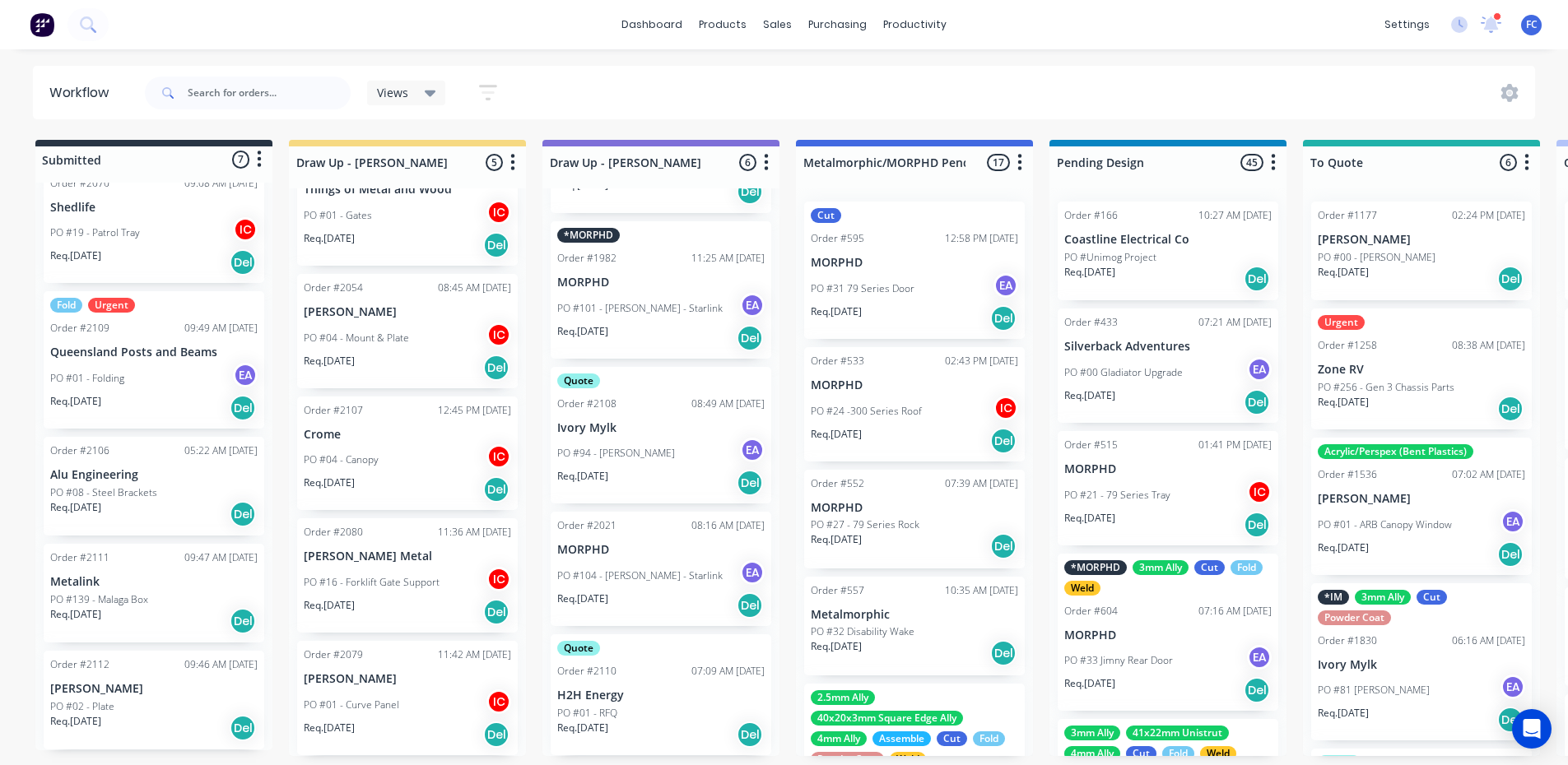
scroll to position [3, 0]
click at [124, 718] on div "Req. [DATE] Del" at bounding box center [154, 727] width 208 height 28
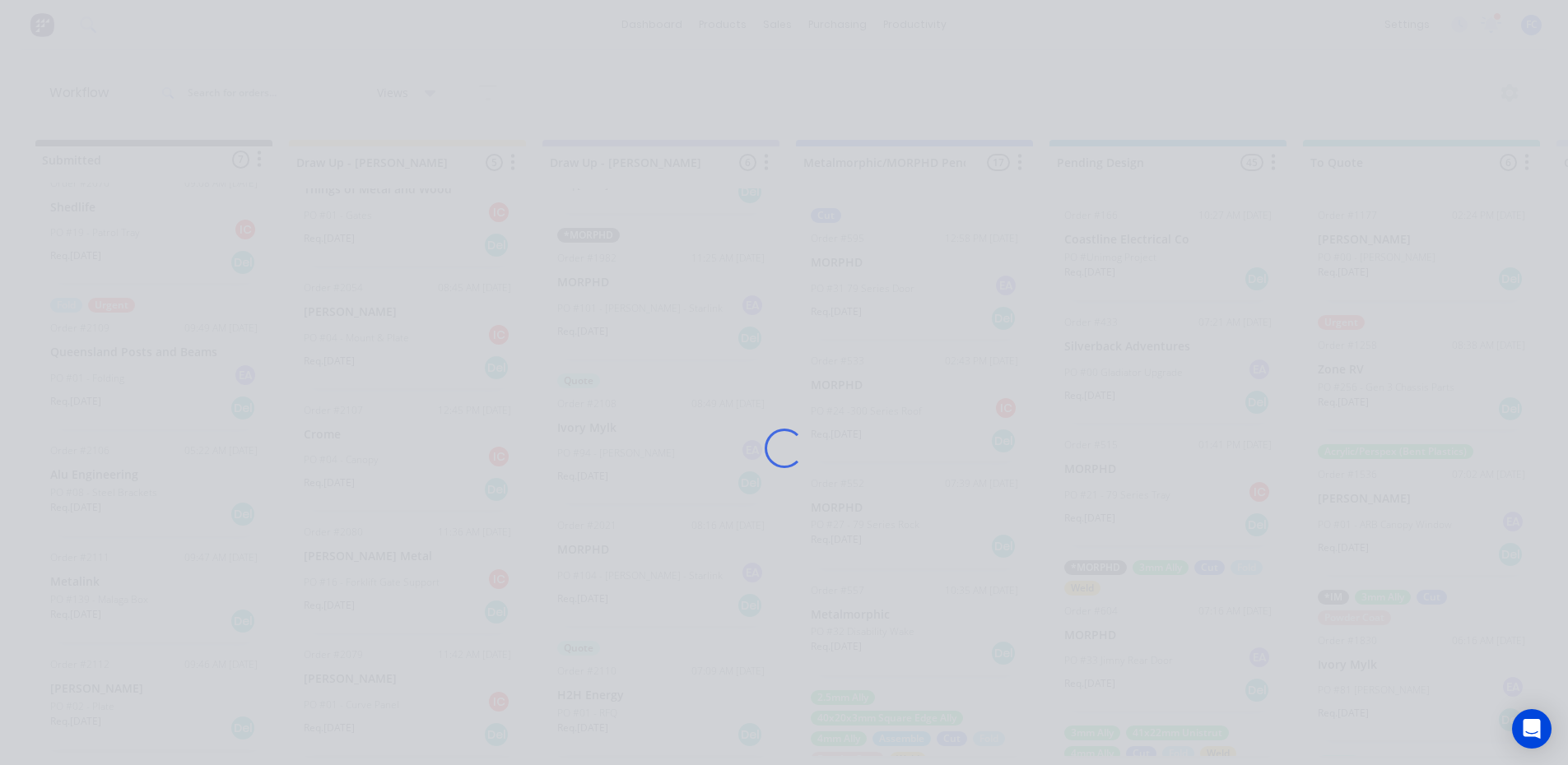
scroll to position [0, 0]
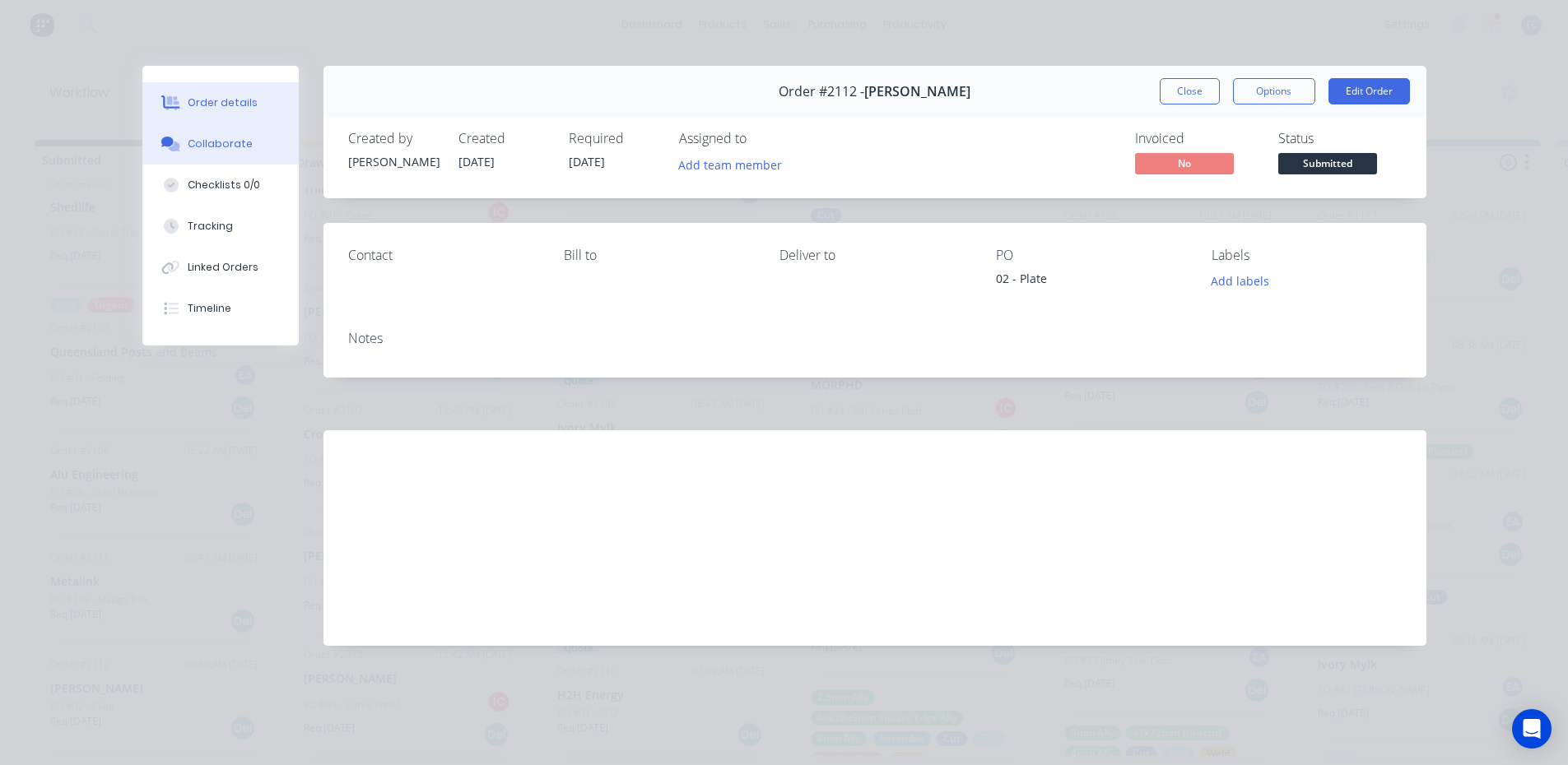
click at [201, 146] on div "Collaborate" at bounding box center [220, 144] width 65 height 15
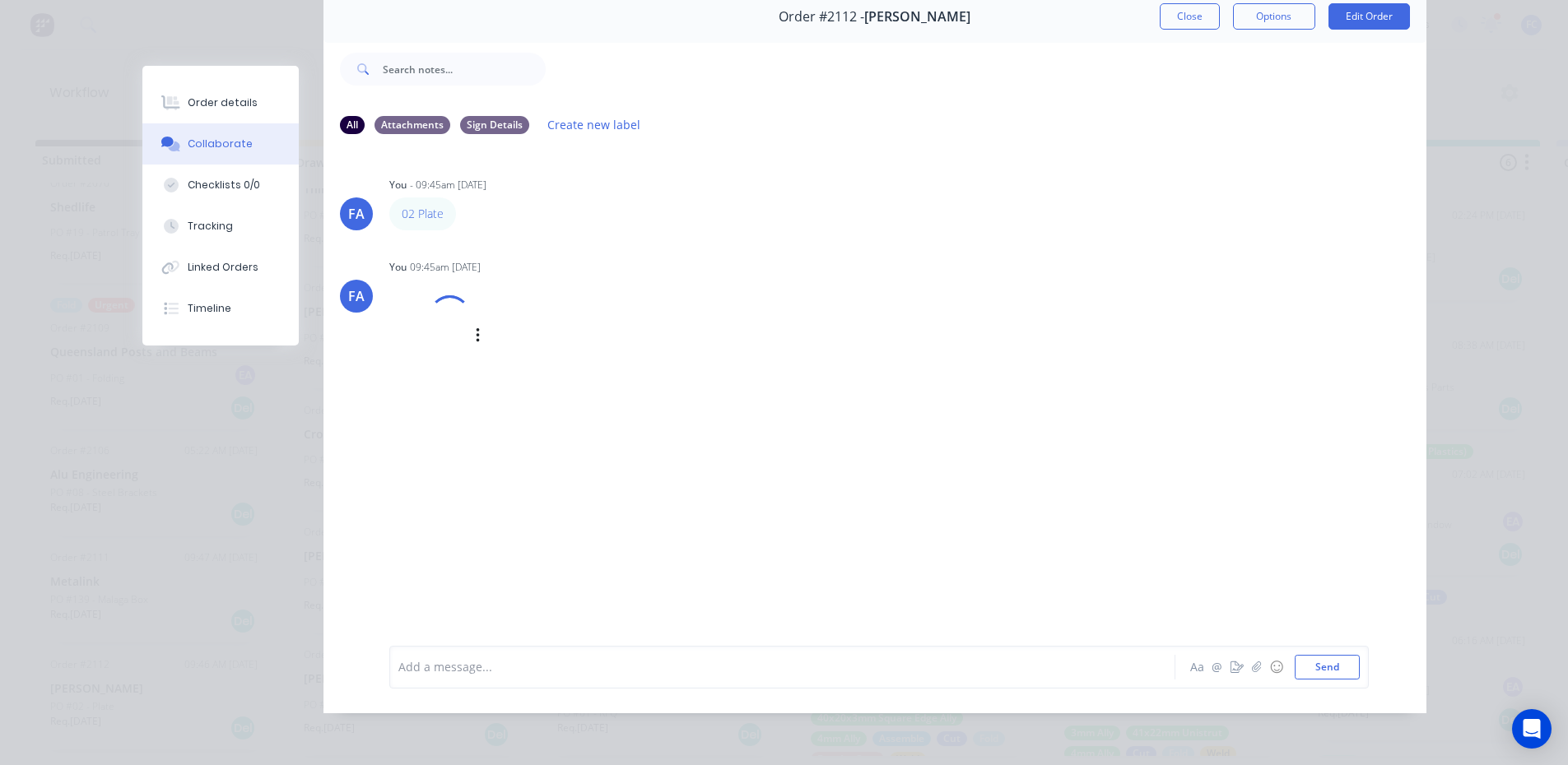
scroll to position [3, 0]
click at [1167, 3] on button "Close" at bounding box center [1189, 16] width 60 height 26
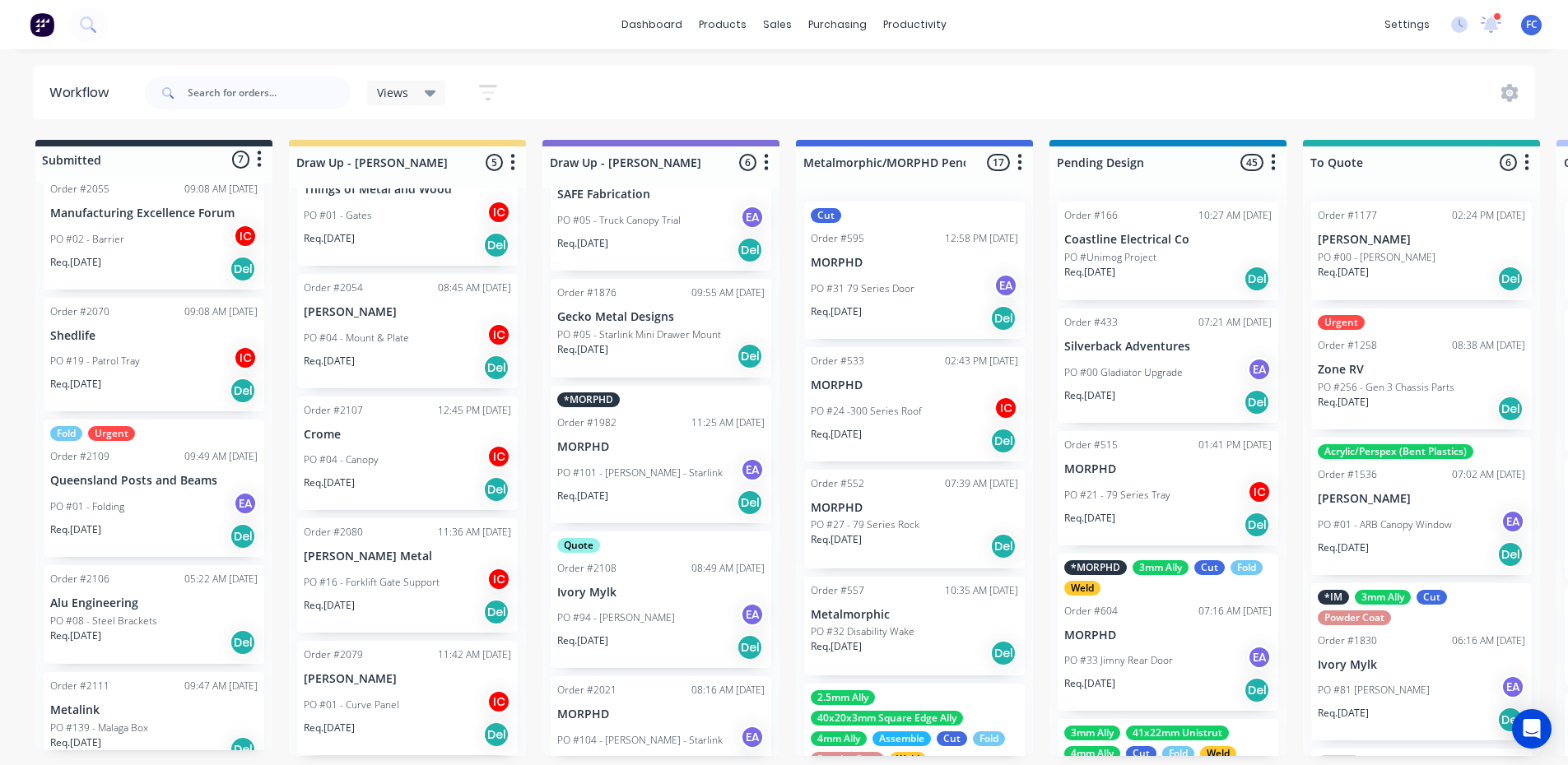
scroll to position [151, 0]
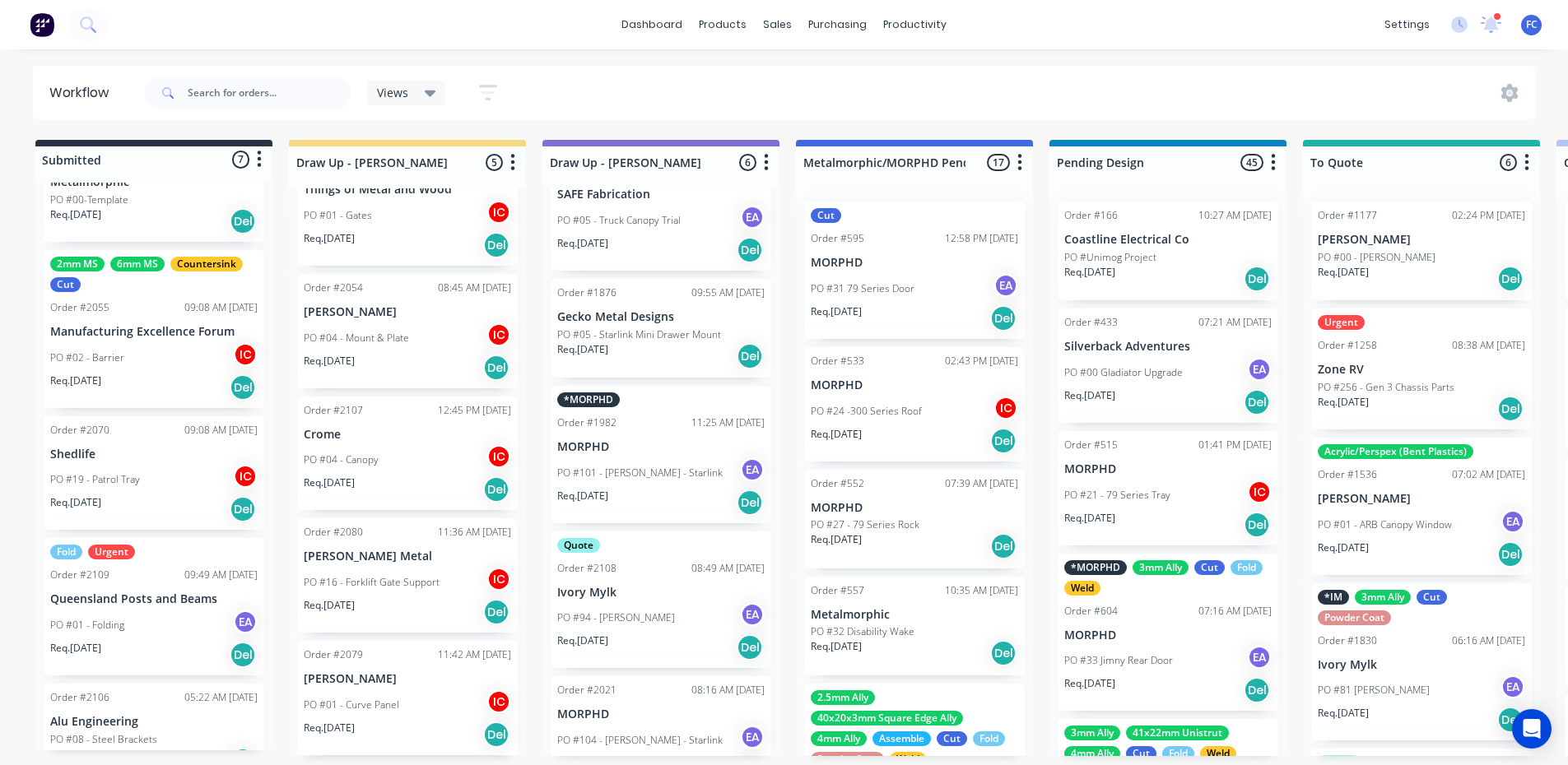
click at [110, 584] on div "Fold Urgent Order #2109 09:49 AM 15/08/25 Queensland Posts and Beams PO #01 - F…" at bounding box center [154, 606] width 220 height 137
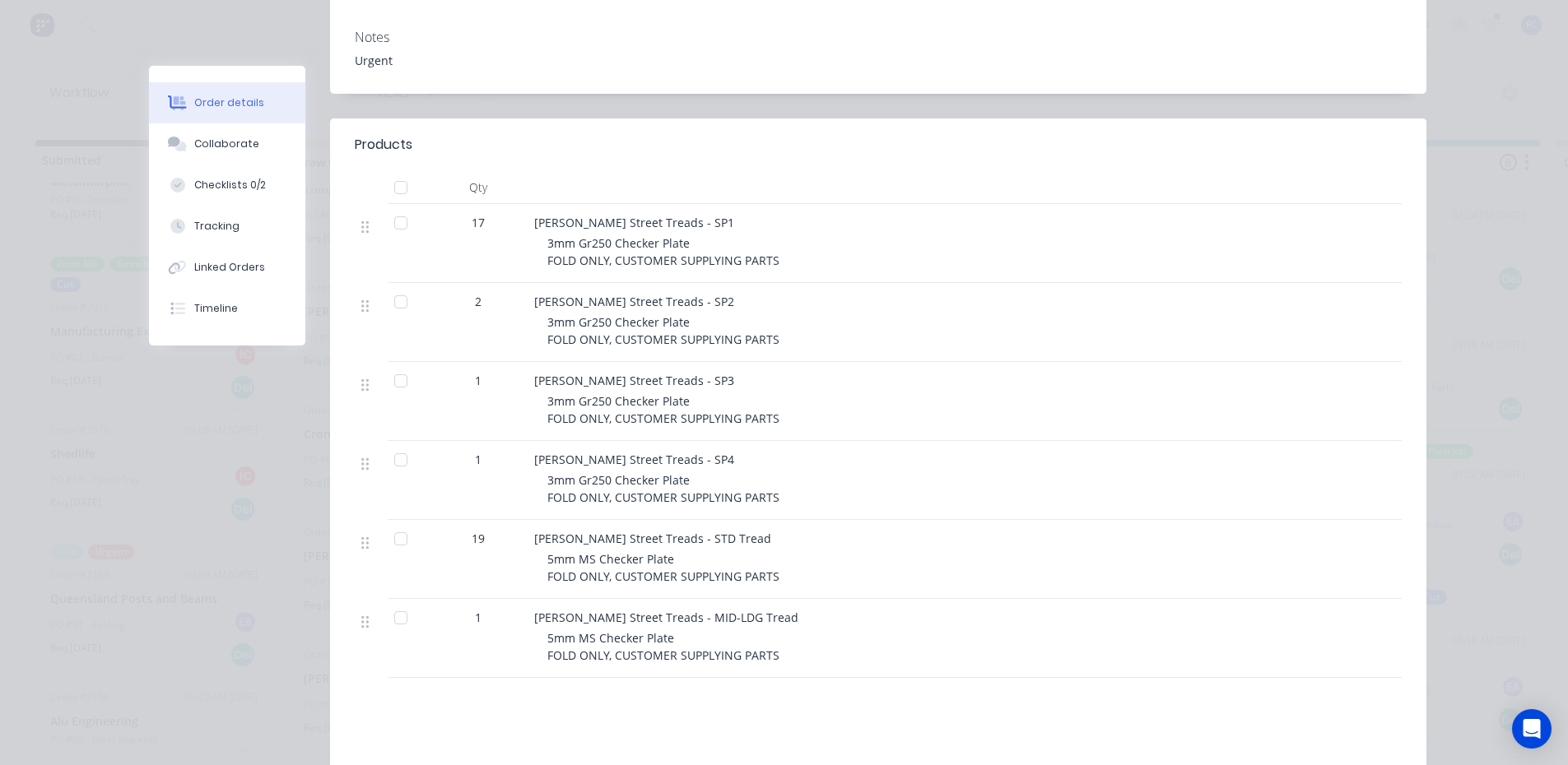
scroll to position [294, 0]
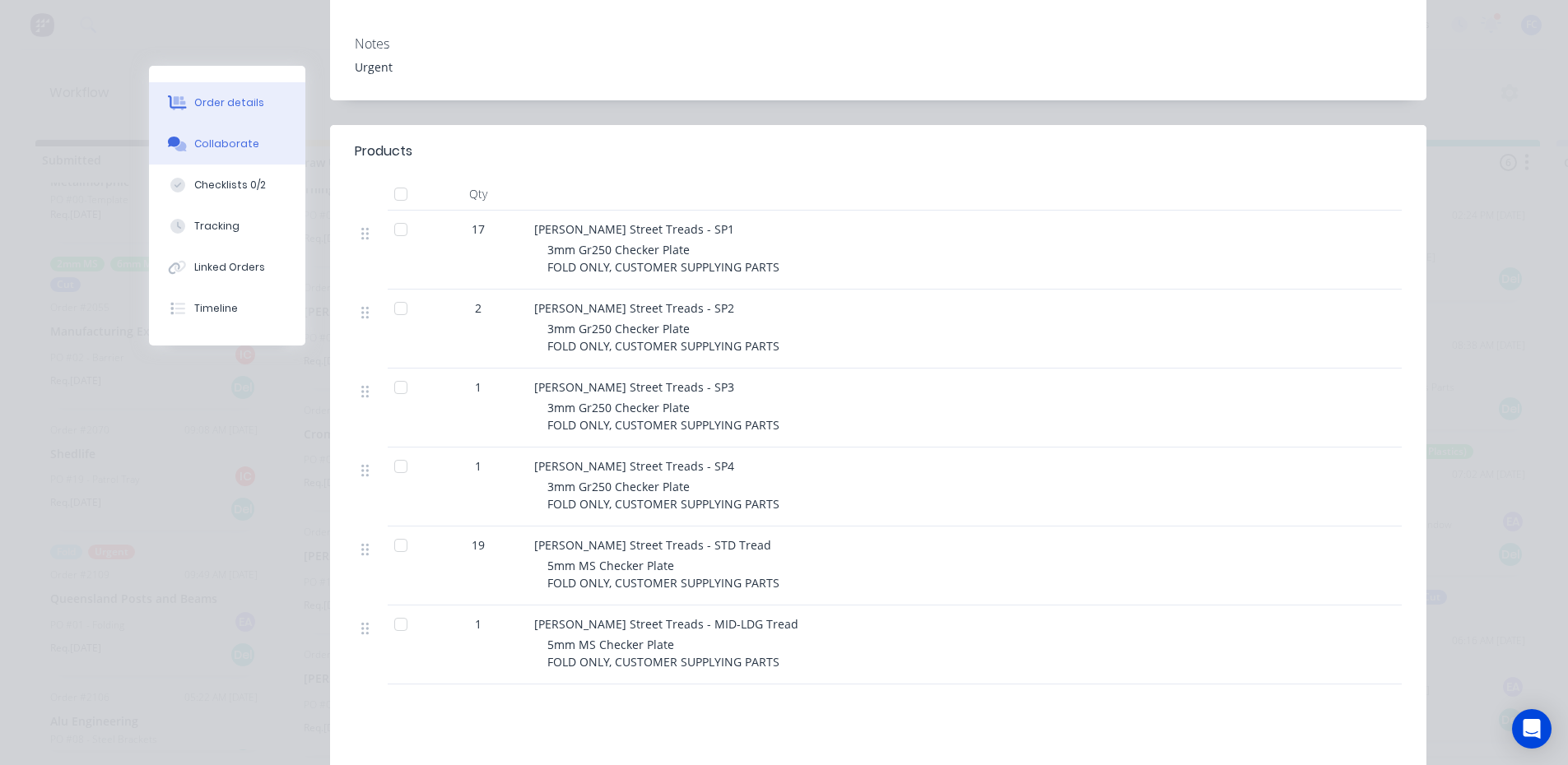
click at [204, 132] on button "Collaborate" at bounding box center [227, 144] width 156 height 41
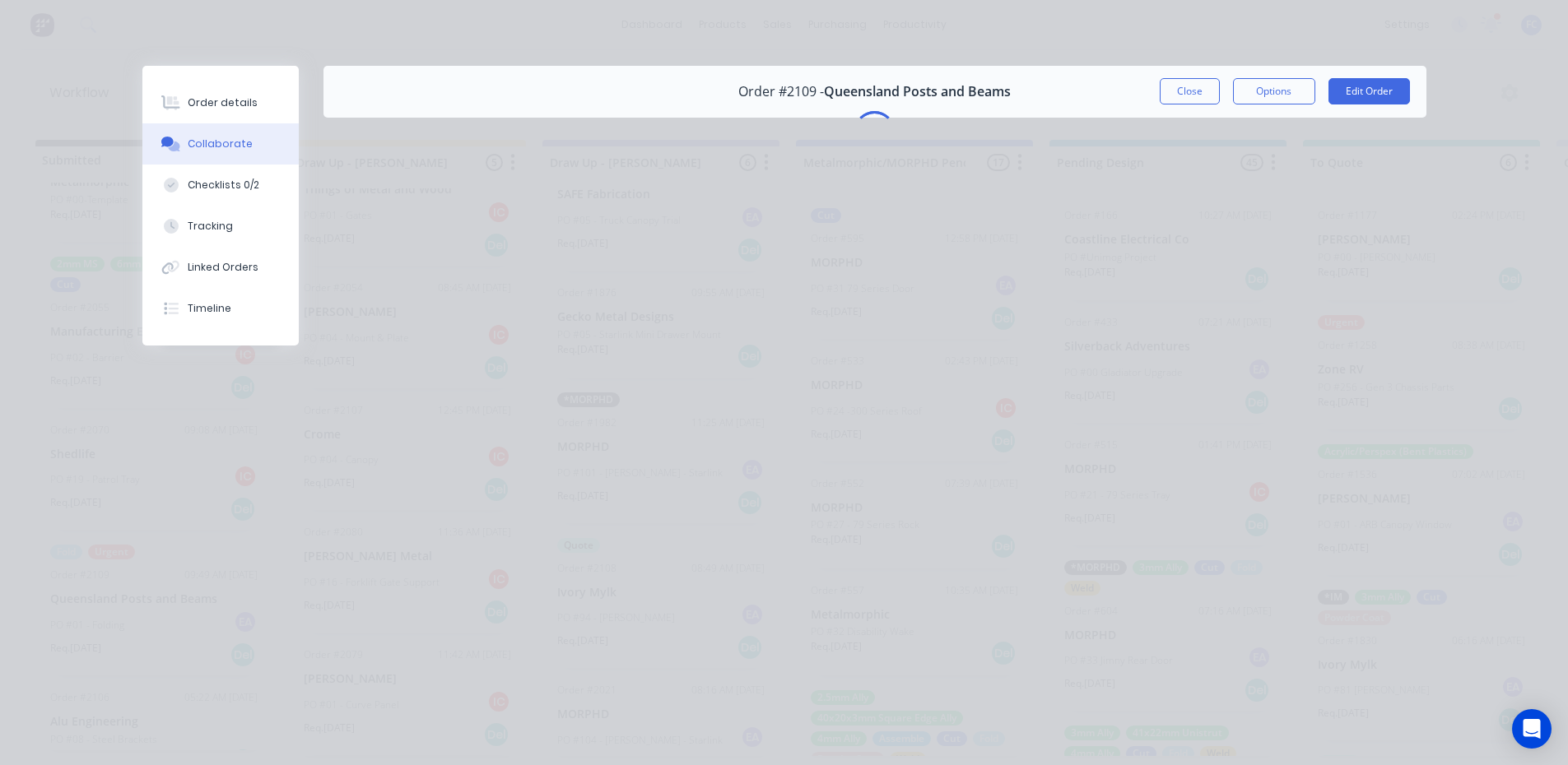
scroll to position [0, 0]
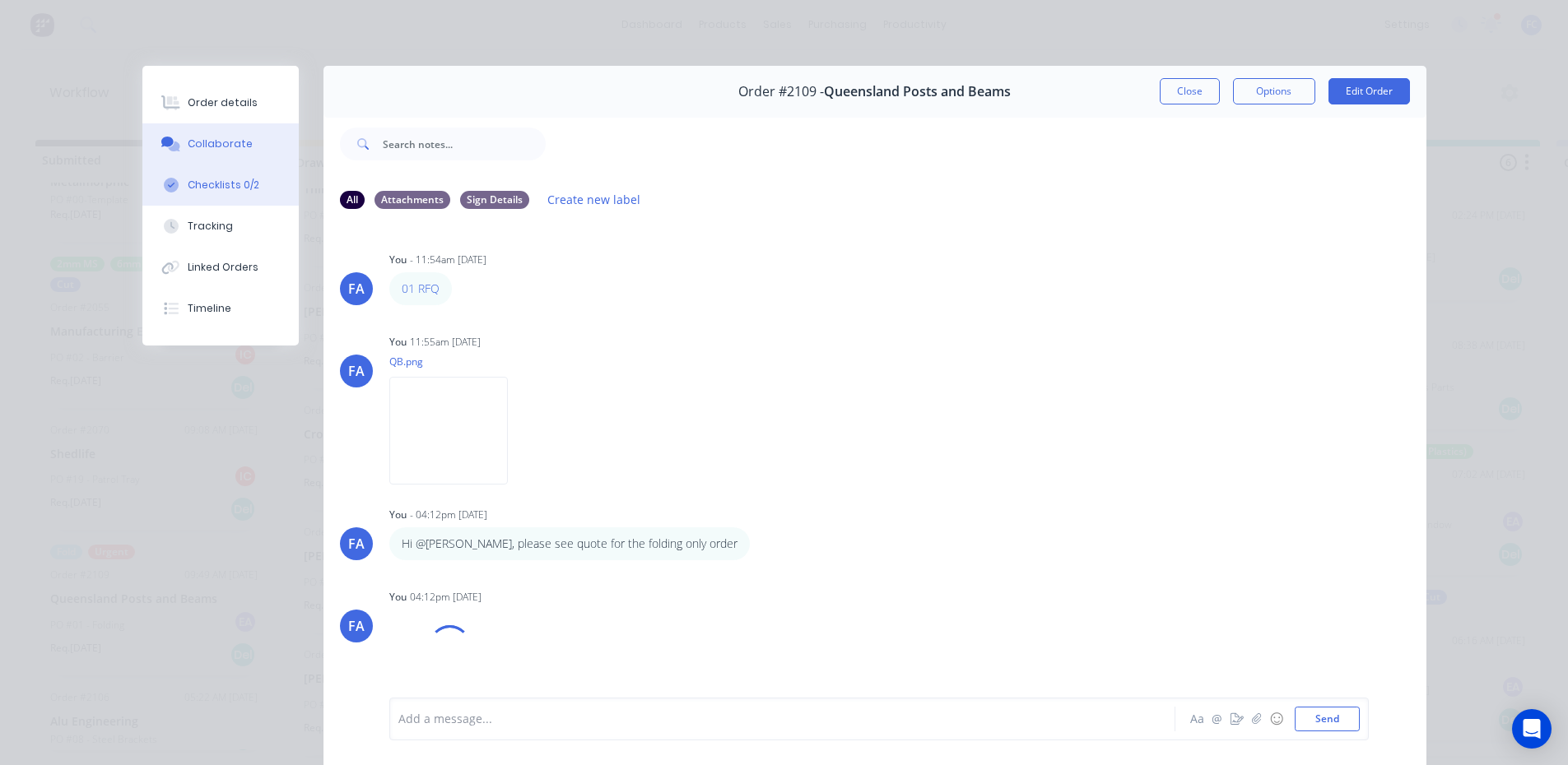
click at [246, 185] on div "Checklists 0/2" at bounding box center [223, 185] width 72 height 15
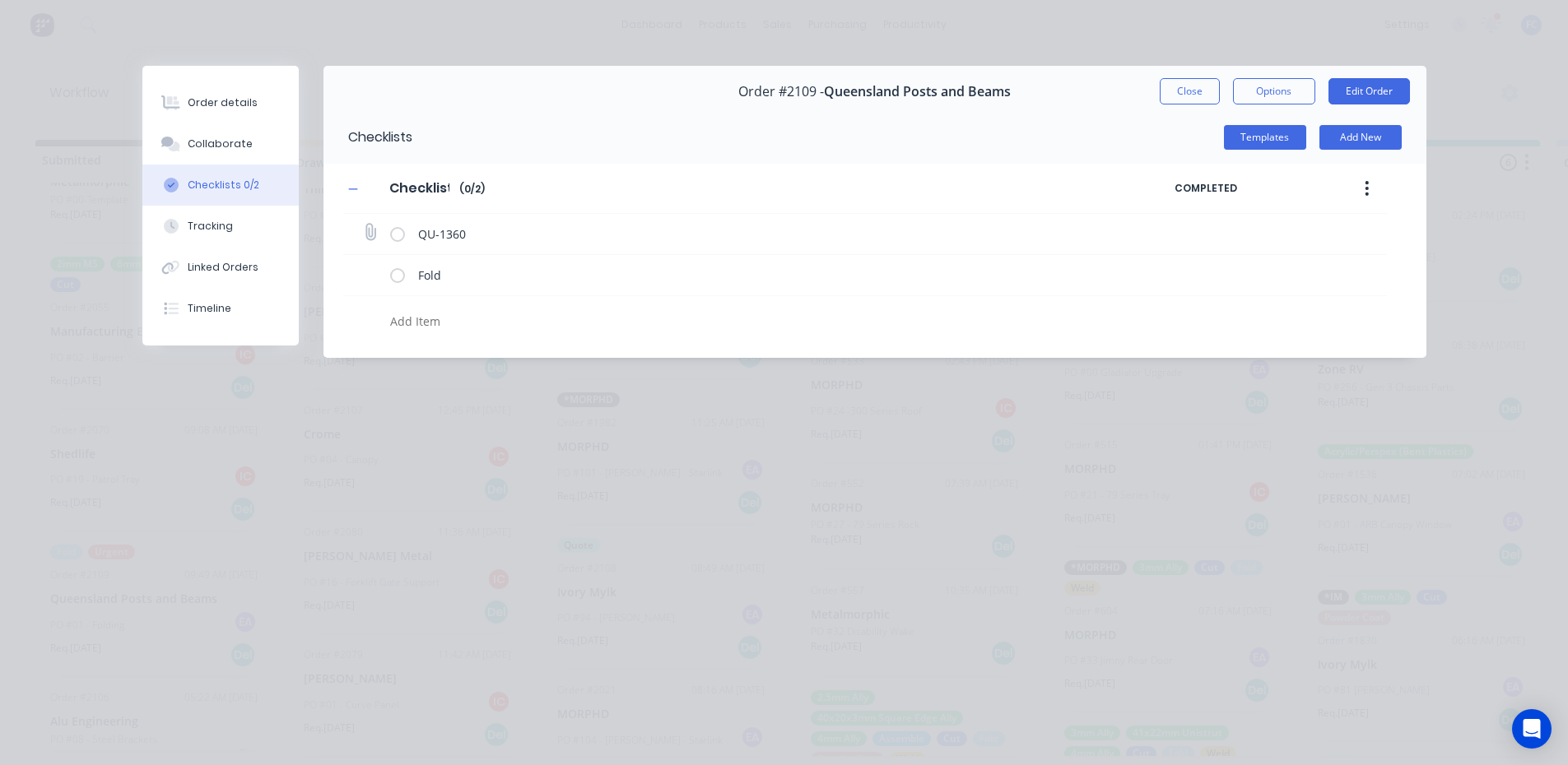
click at [368, 230] on icon at bounding box center [370, 232] width 22 height 22
click at [363, 224] on input "file" at bounding box center [363, 224] width 0 height 0
click at [230, 107] on div "Order details" at bounding box center [222, 103] width 70 height 15
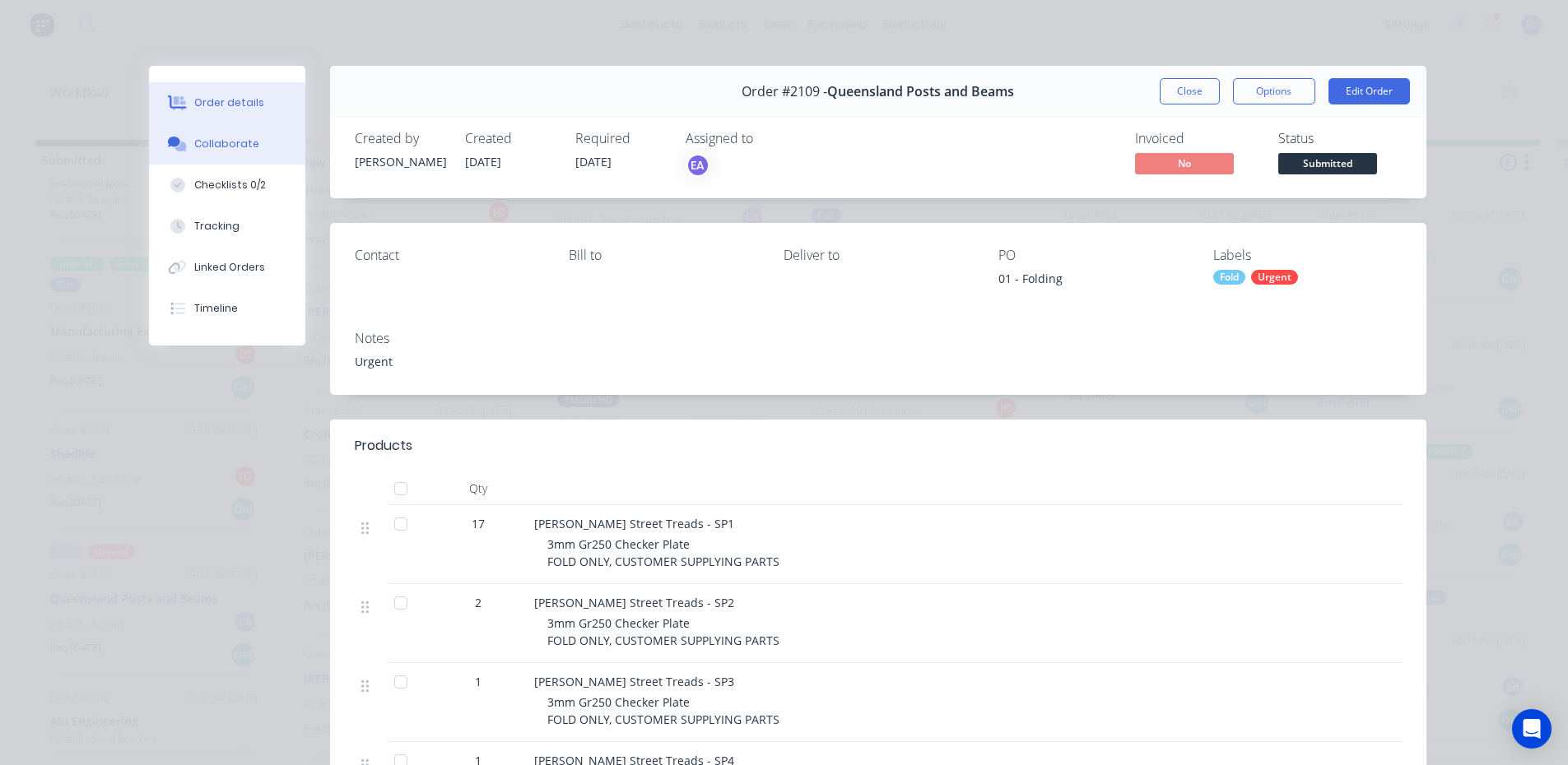
click at [168, 144] on icon at bounding box center [174, 141] width 13 height 10
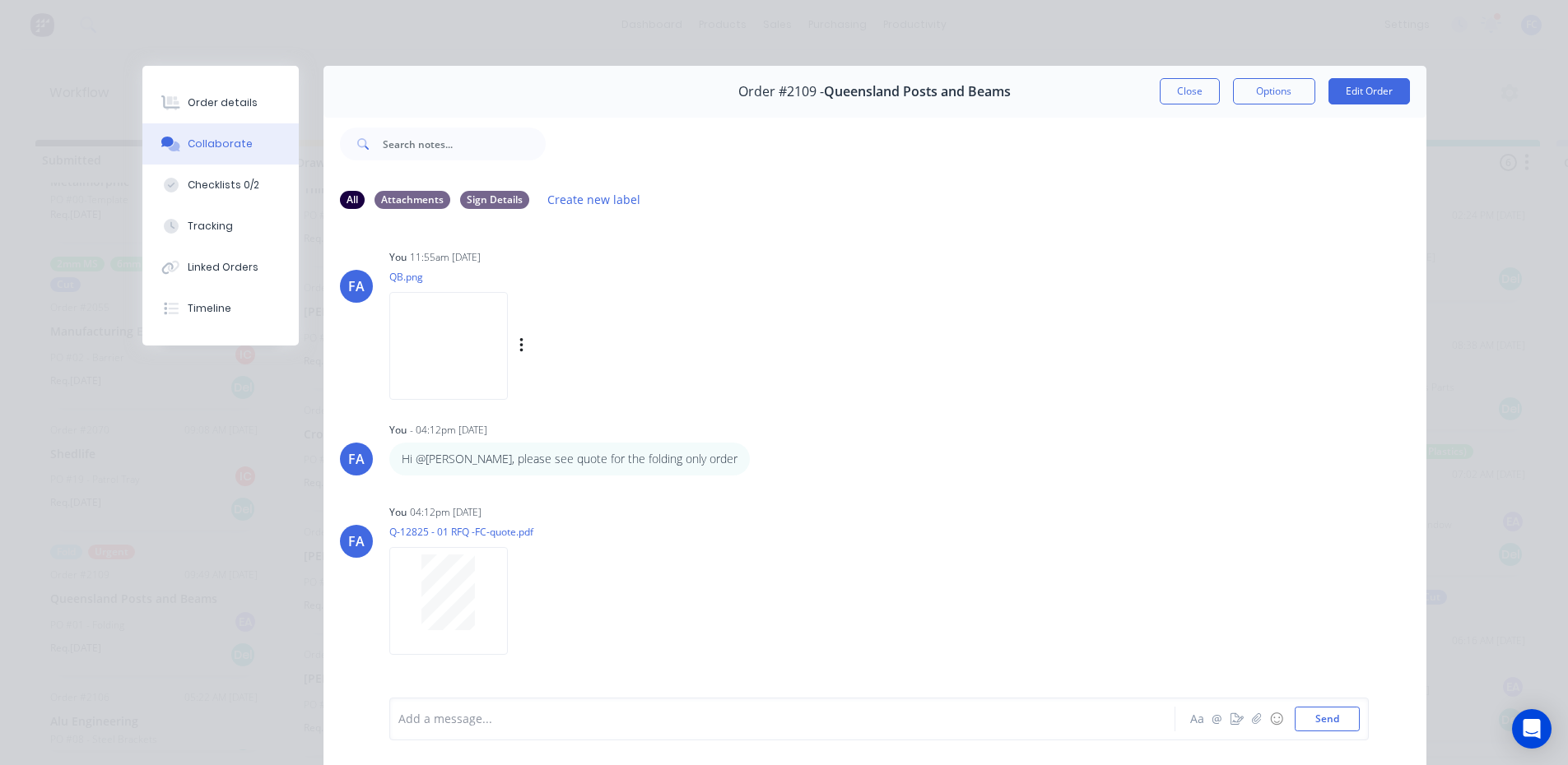
scroll to position [82, 0]
click at [463, 332] on img at bounding box center [448, 348] width 119 height 108
click at [253, 110] on button "Order details" at bounding box center [220, 103] width 156 height 41
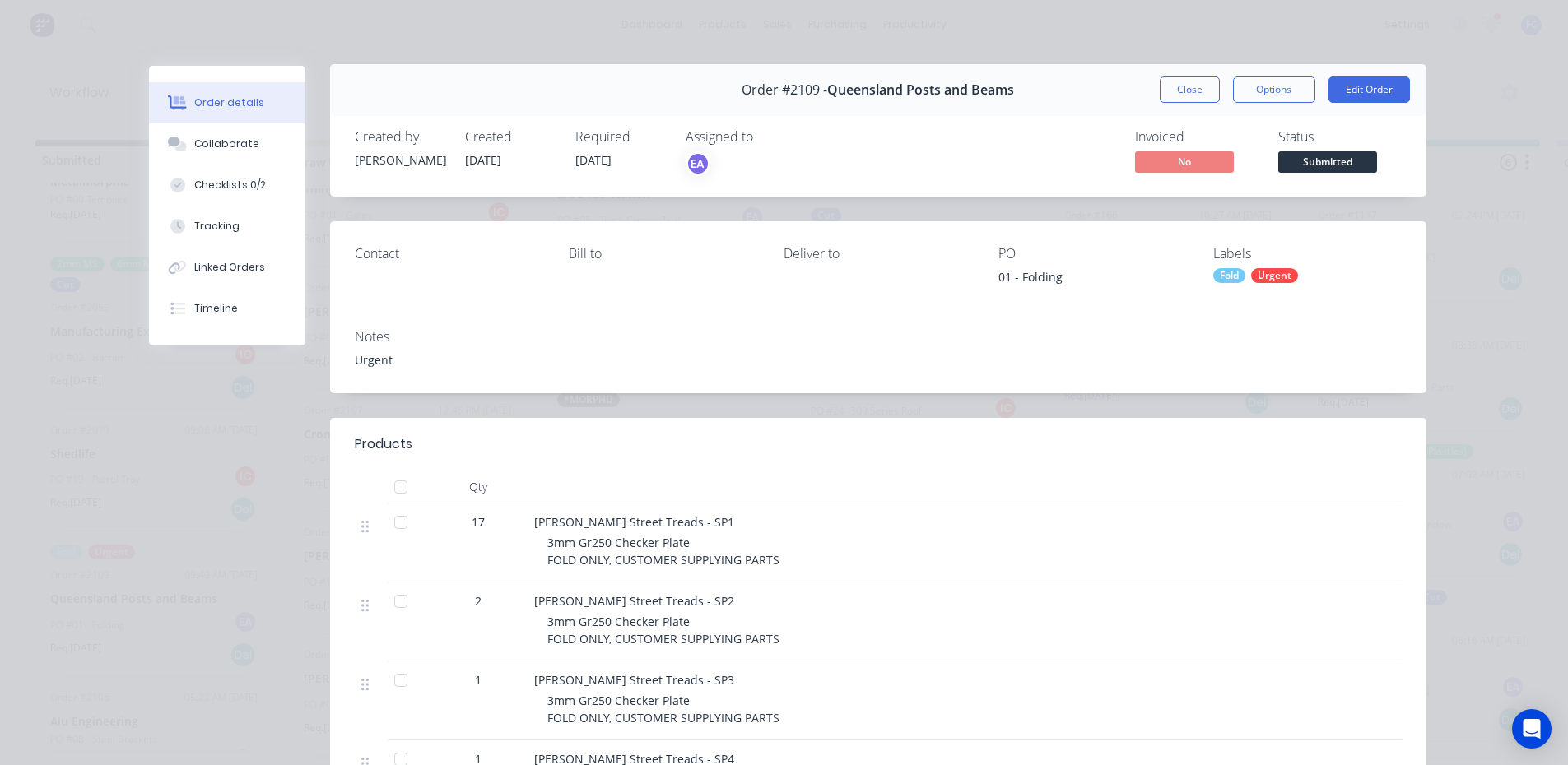
scroll to position [0, 0]
click at [1205, 90] on button "Close" at bounding box center [1189, 91] width 60 height 26
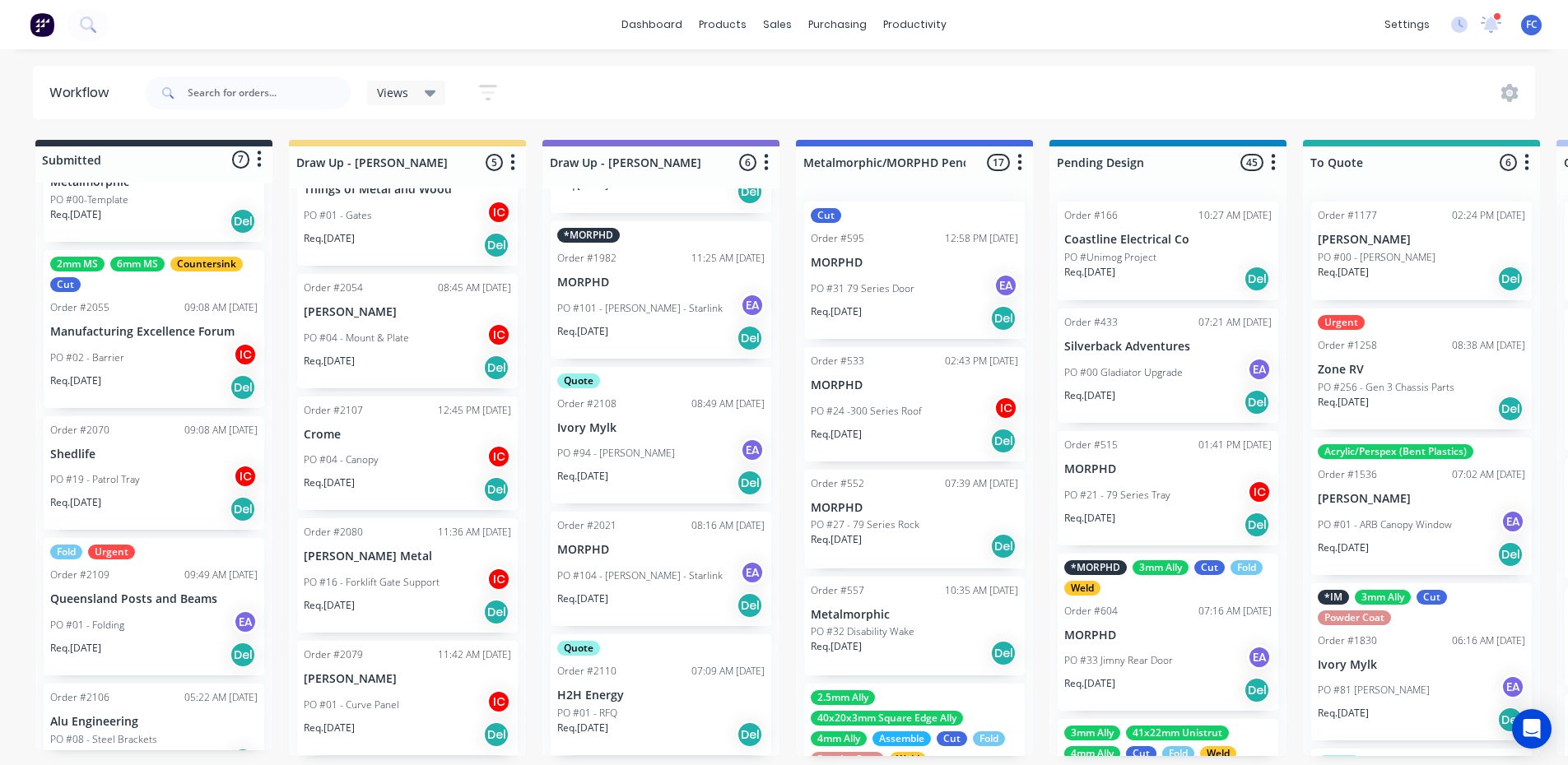
scroll to position [3, 0]
click at [596, 696] on p "H2H Energy" at bounding box center [660, 695] width 208 height 14
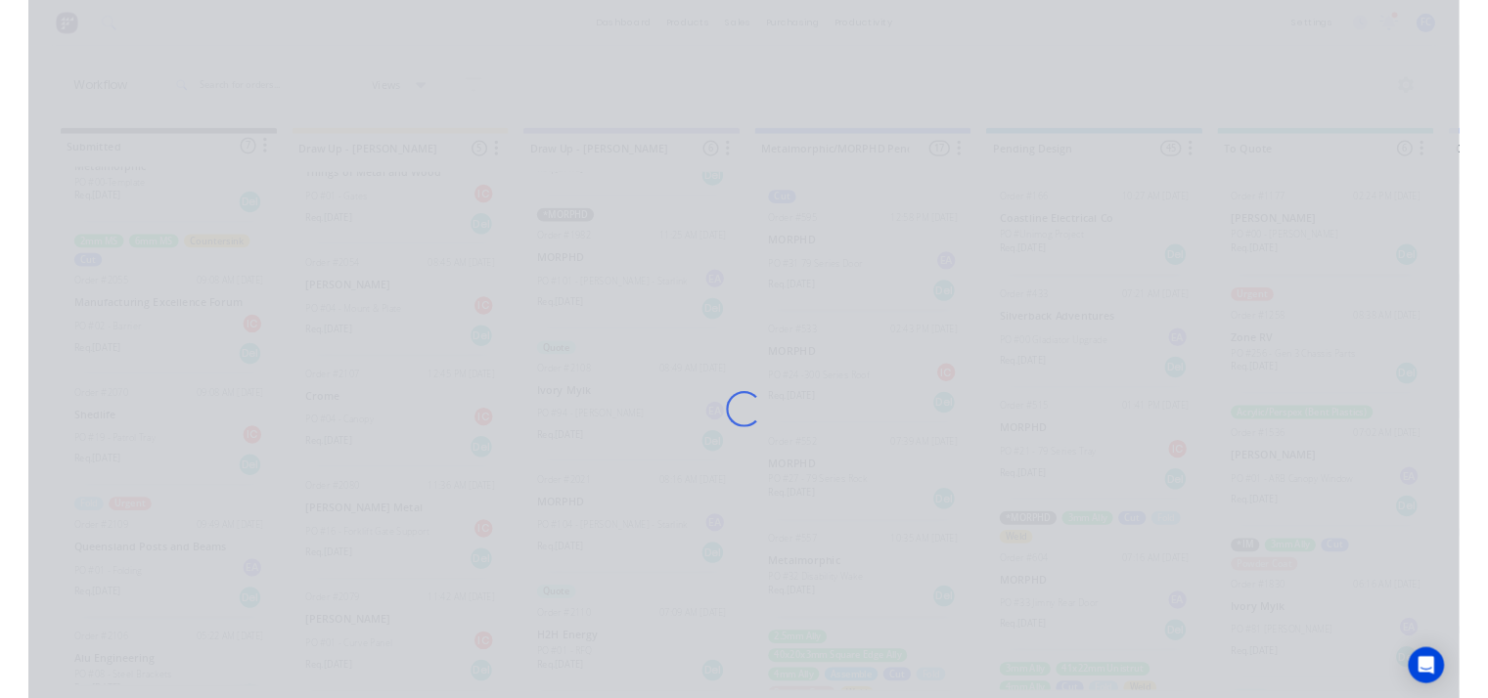
scroll to position [0, 0]
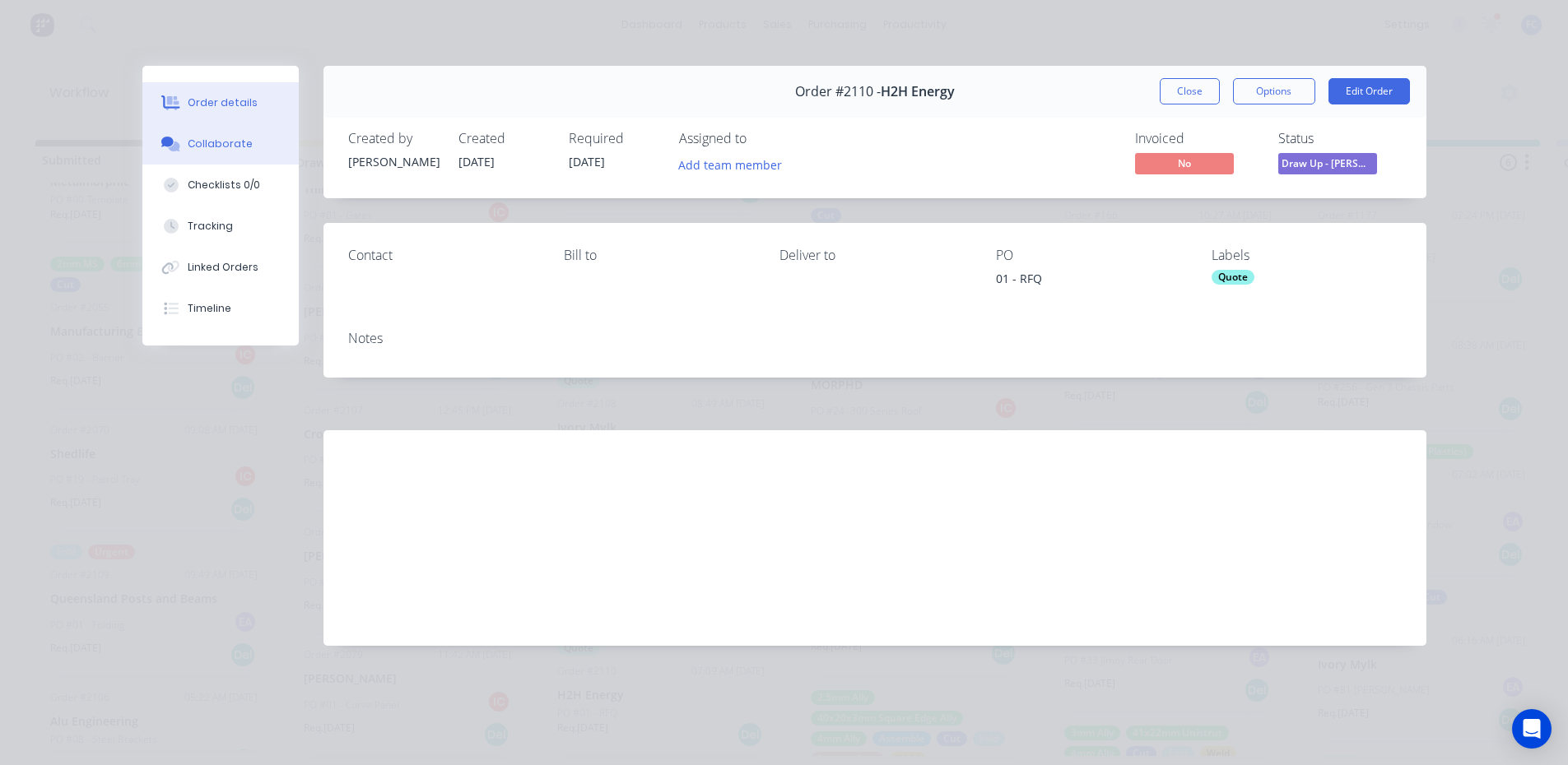
click at [210, 133] on button "Collaborate" at bounding box center [220, 144] width 156 height 41
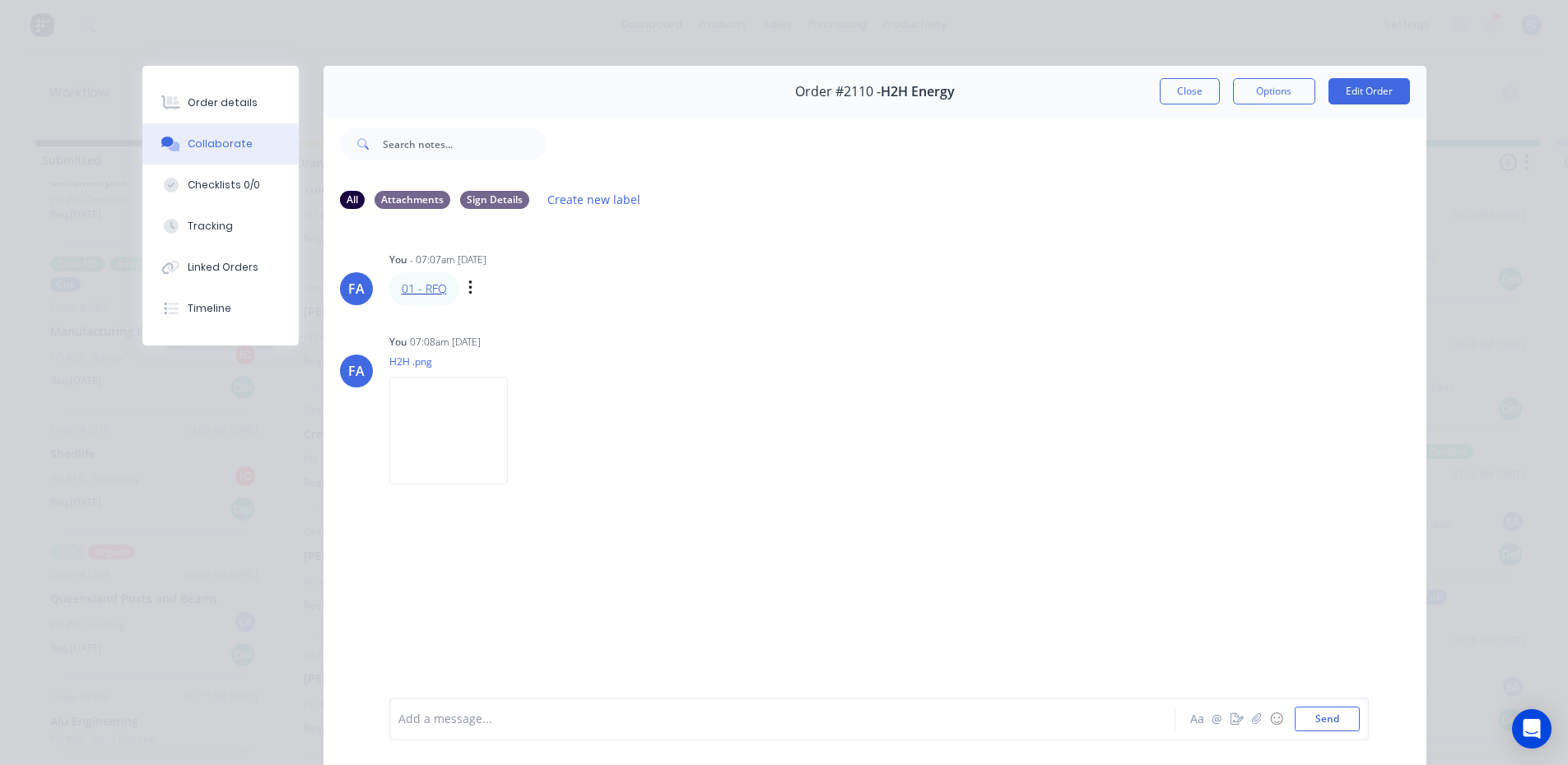
drag, startPoint x: 408, startPoint y: 298, endPoint x: 404, endPoint y: 285, distance: 13.6
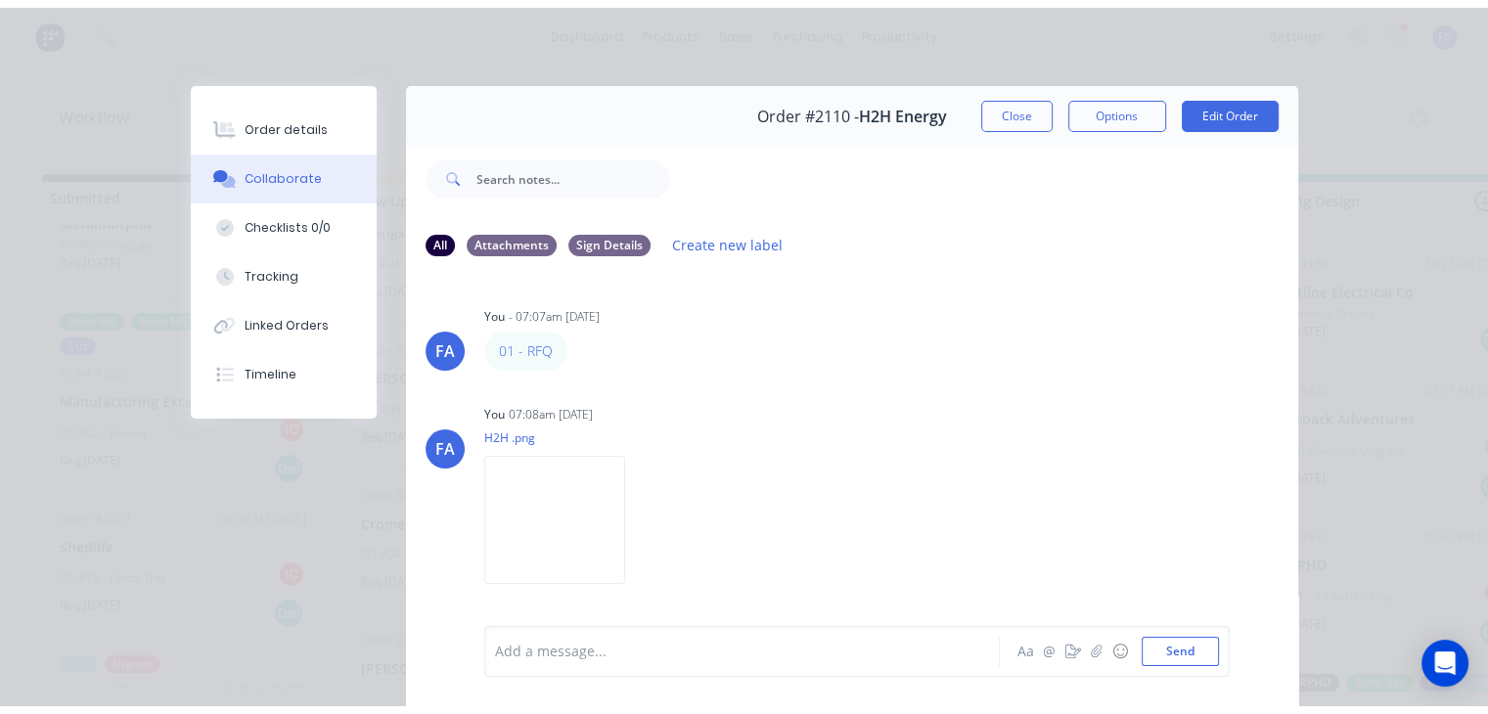
scroll to position [276, 0]
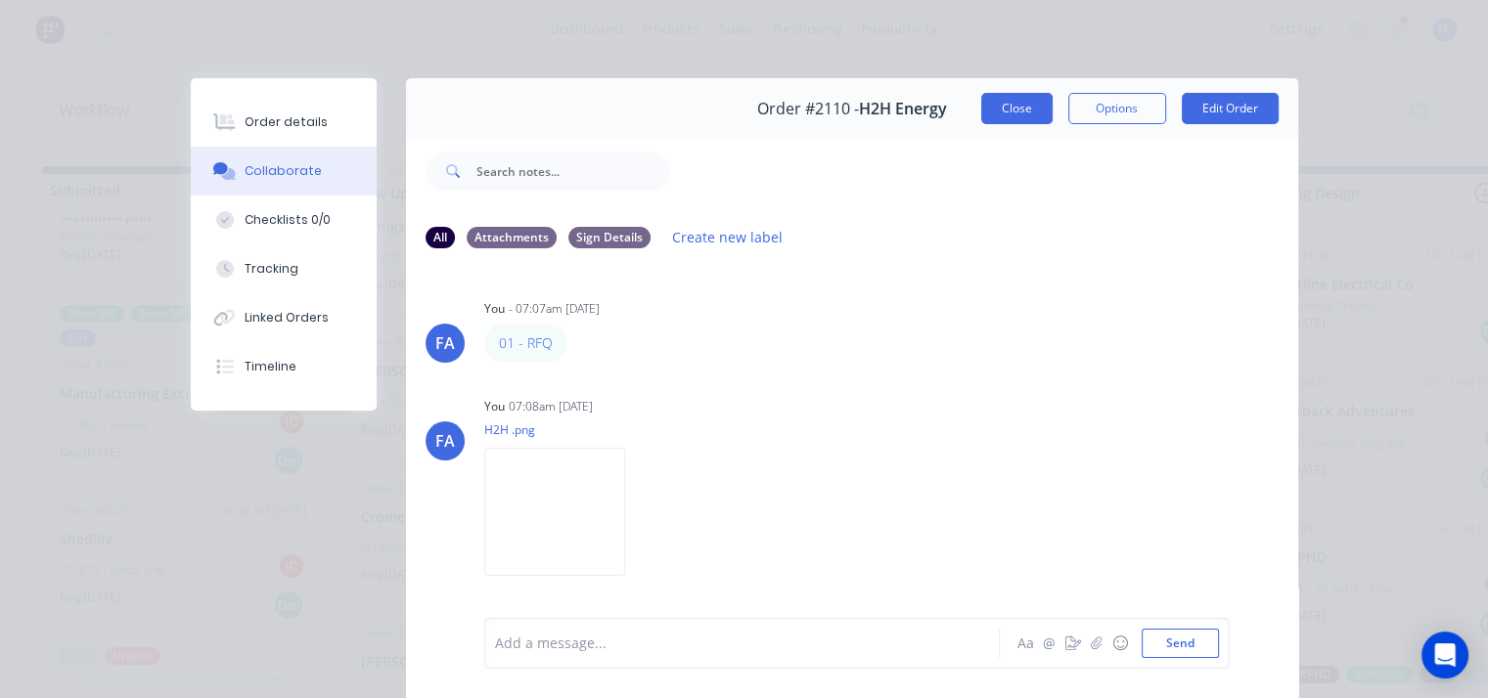
click at [999, 109] on button "Close" at bounding box center [1016, 108] width 71 height 31
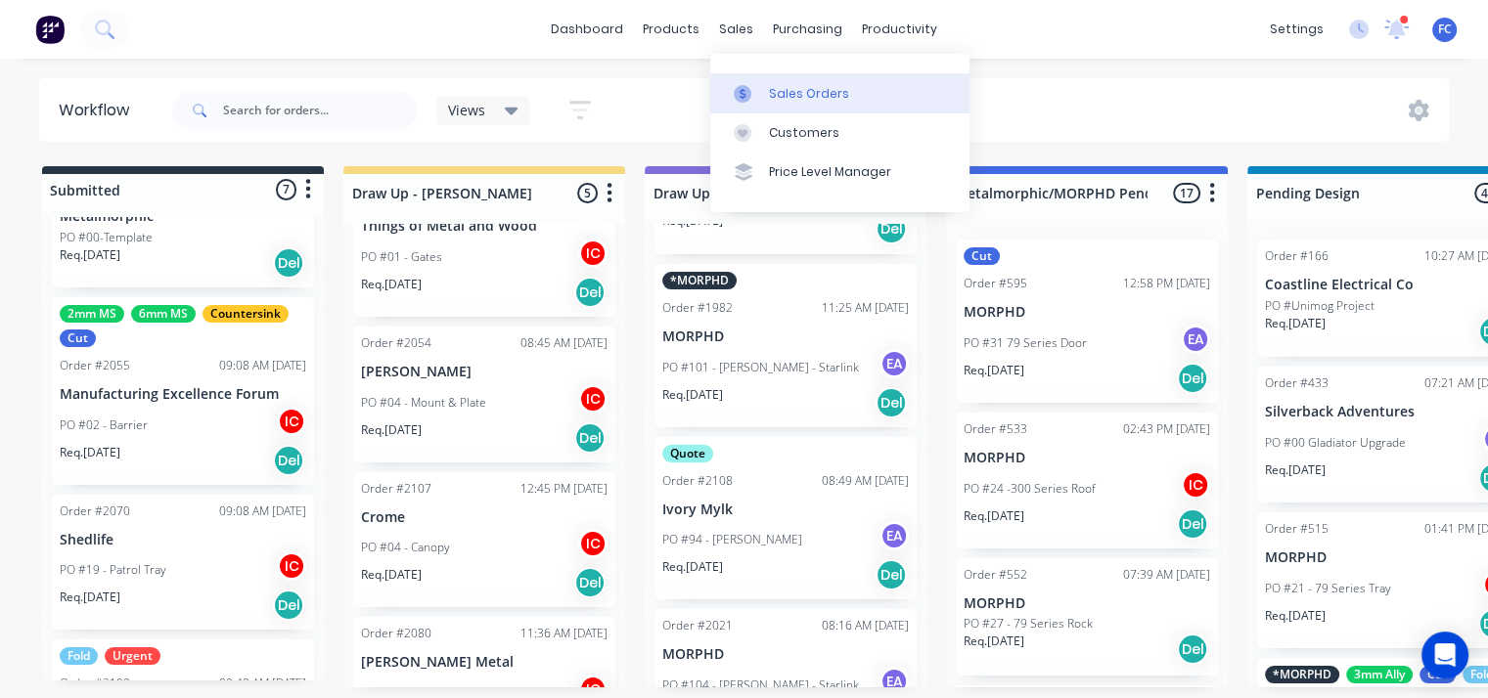
click at [747, 81] on link "Sales Orders" at bounding box center [839, 92] width 259 height 39
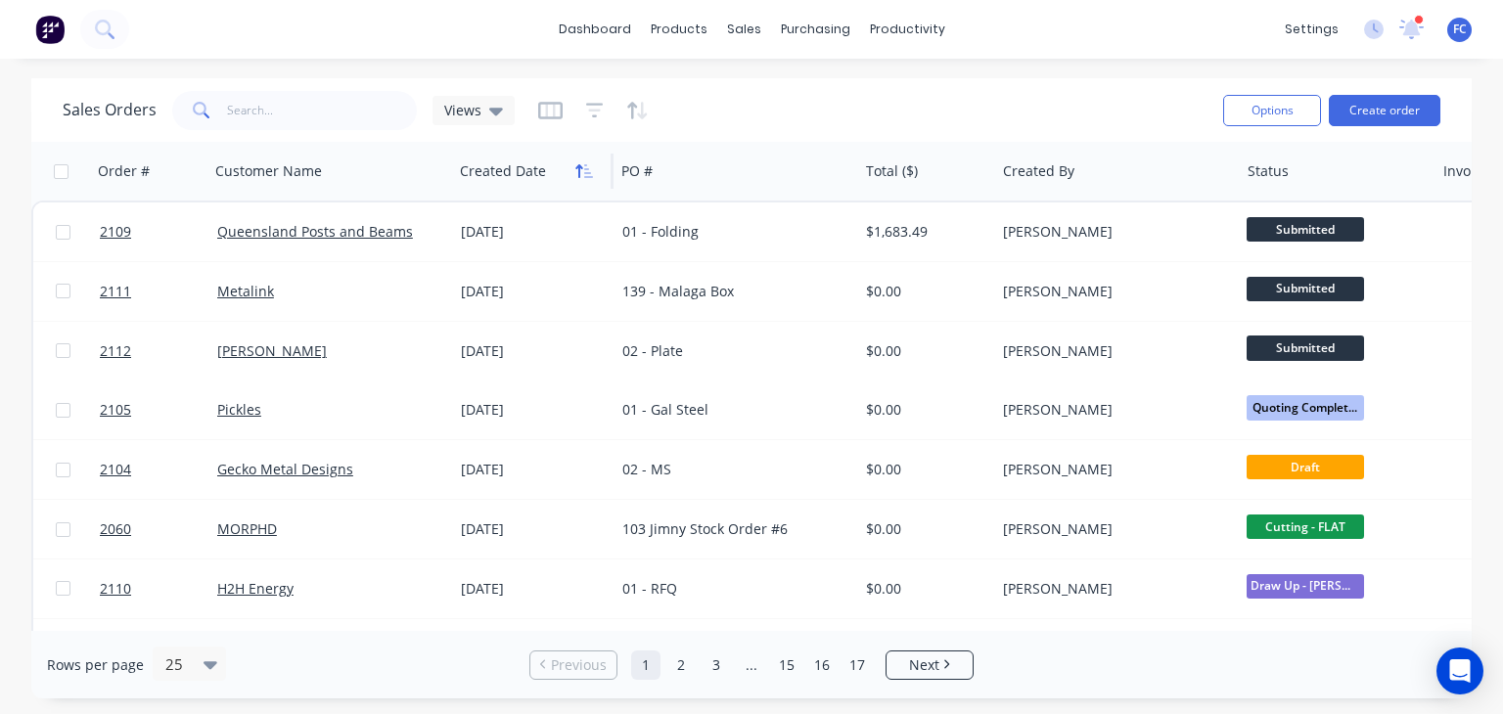
click at [578, 170] on icon "button" at bounding box center [578, 171] width 7 height 14
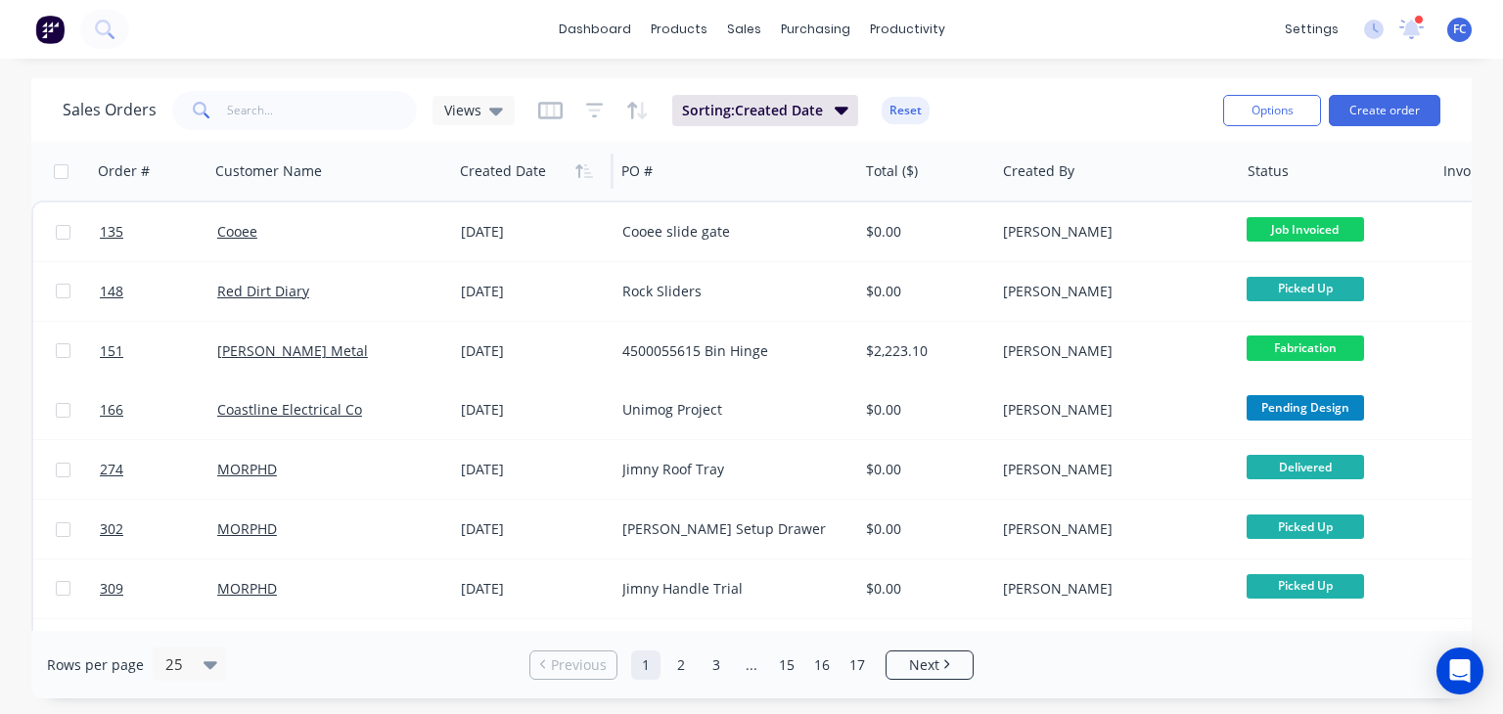
click at [578, 170] on icon "button" at bounding box center [578, 171] width 7 height 14
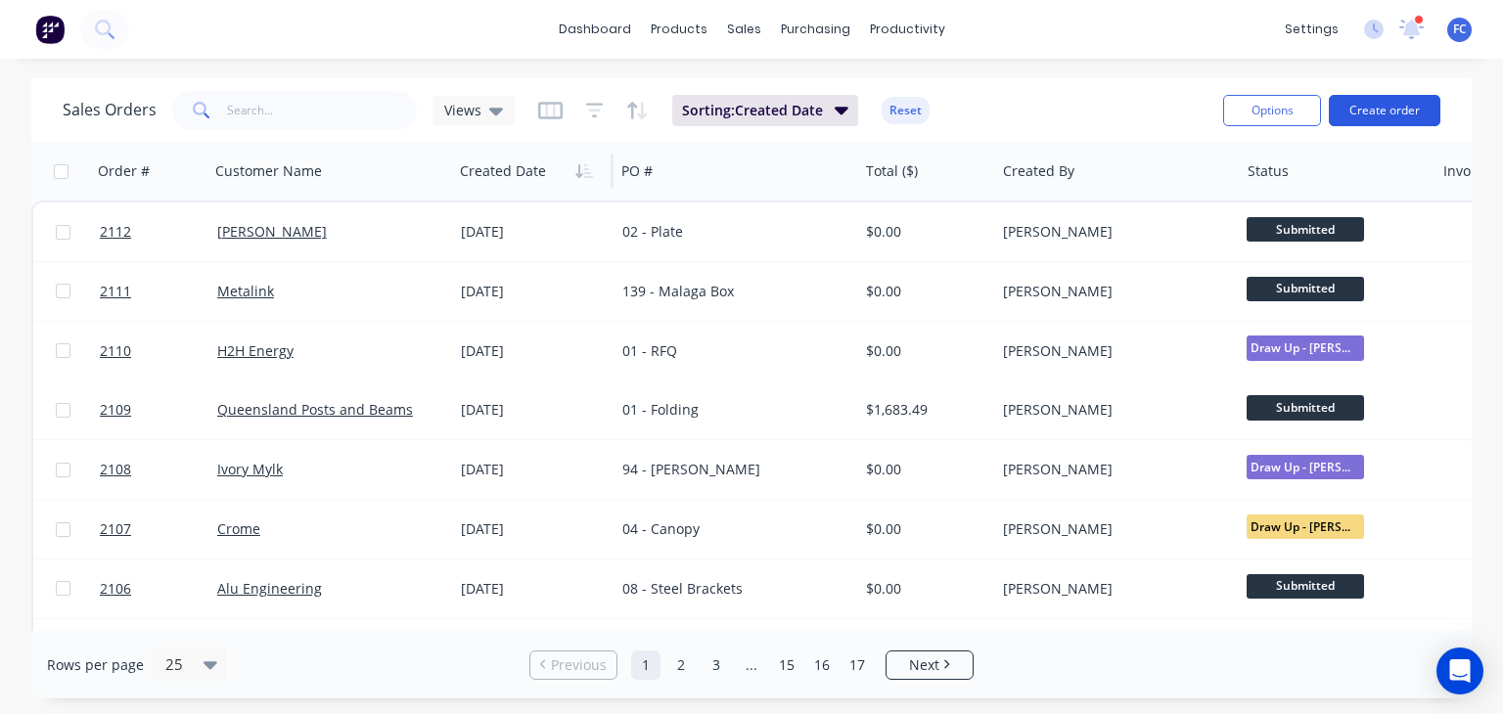
click at [1367, 113] on button "Create order" at bounding box center [1384, 110] width 112 height 31
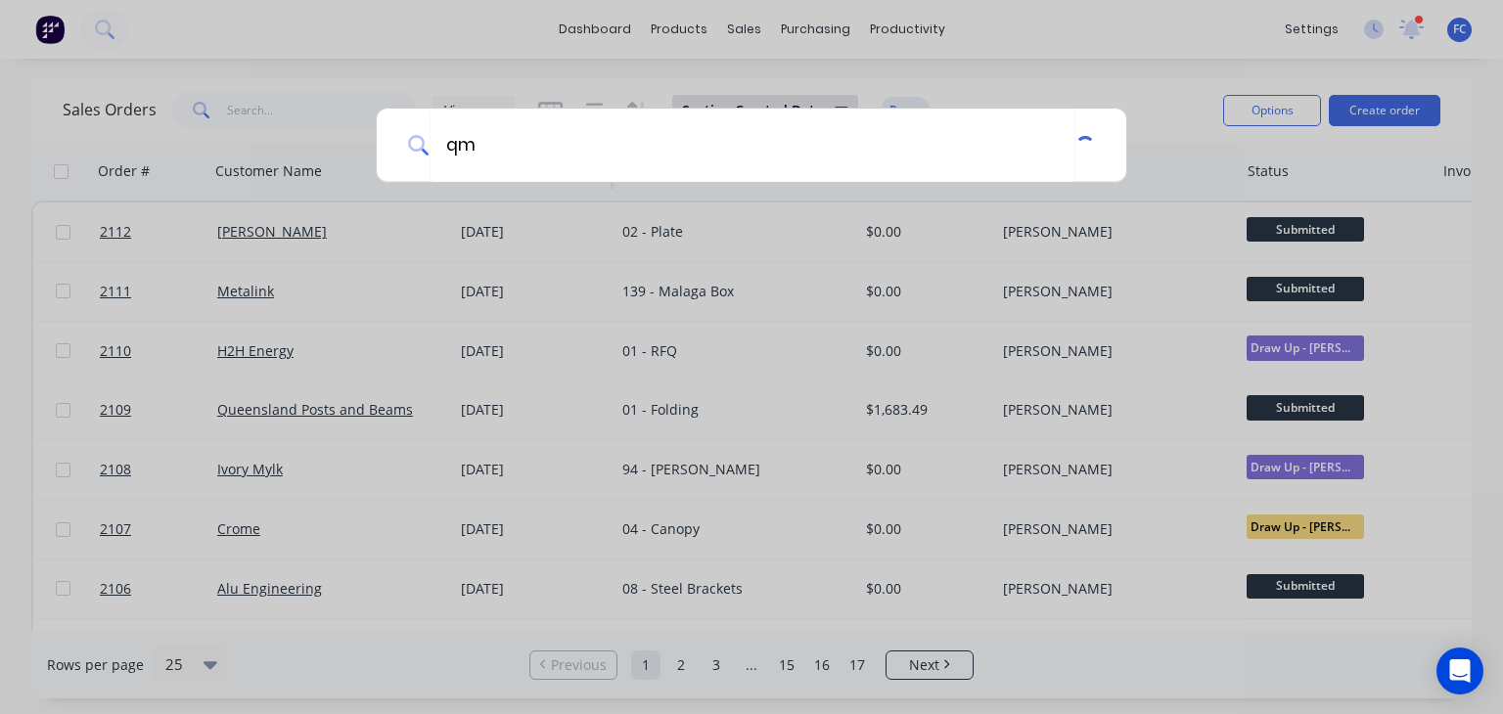
type input "q"
type input "k"
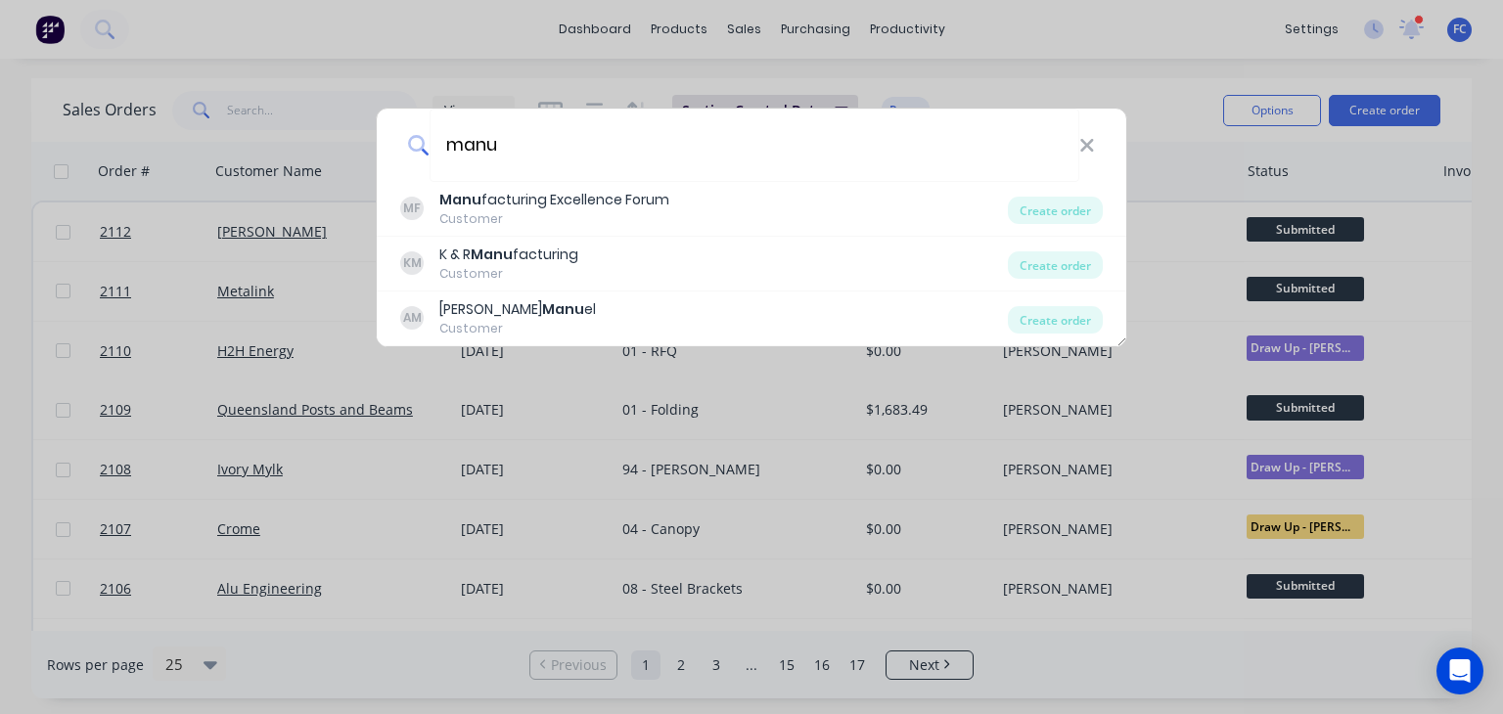
type input "manu"
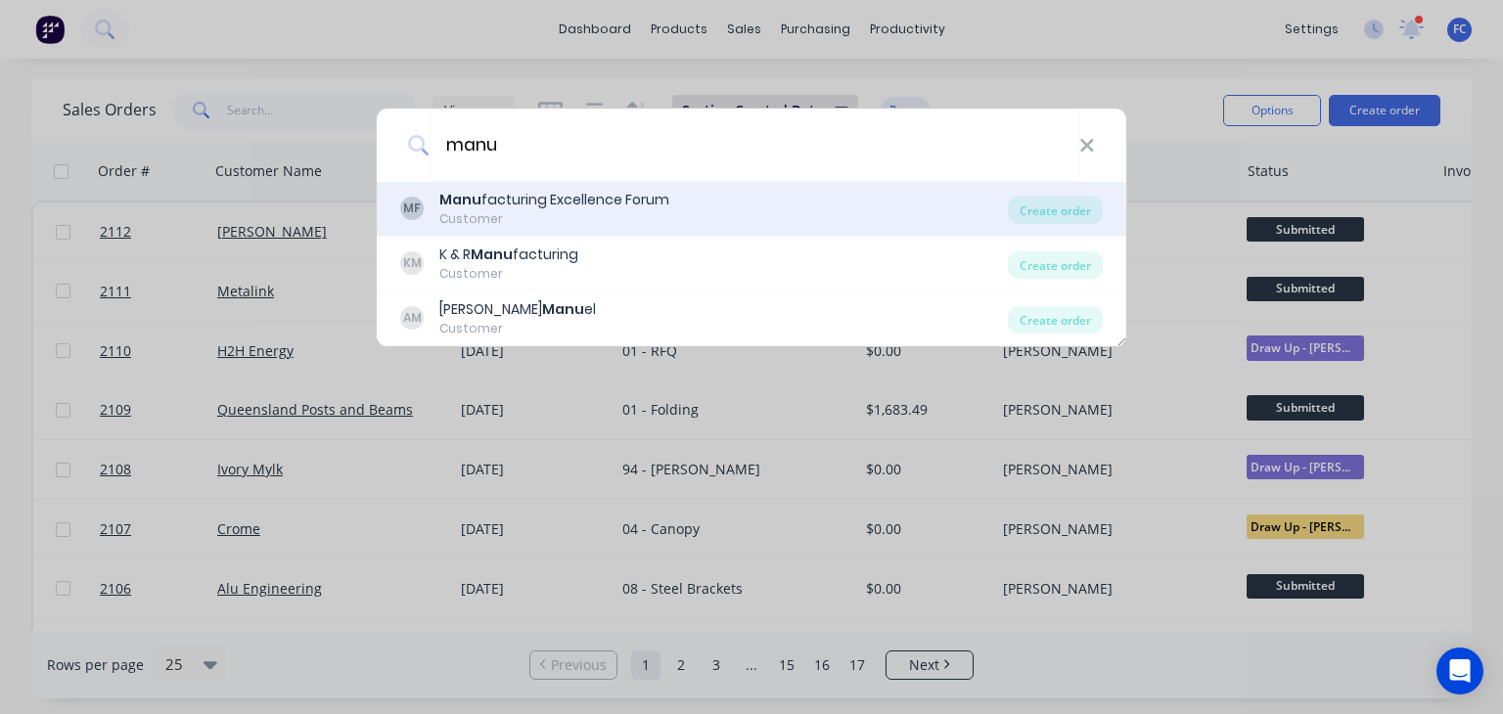
click at [566, 201] on div "Manu facturing Excellence Forum" at bounding box center [554, 200] width 230 height 21
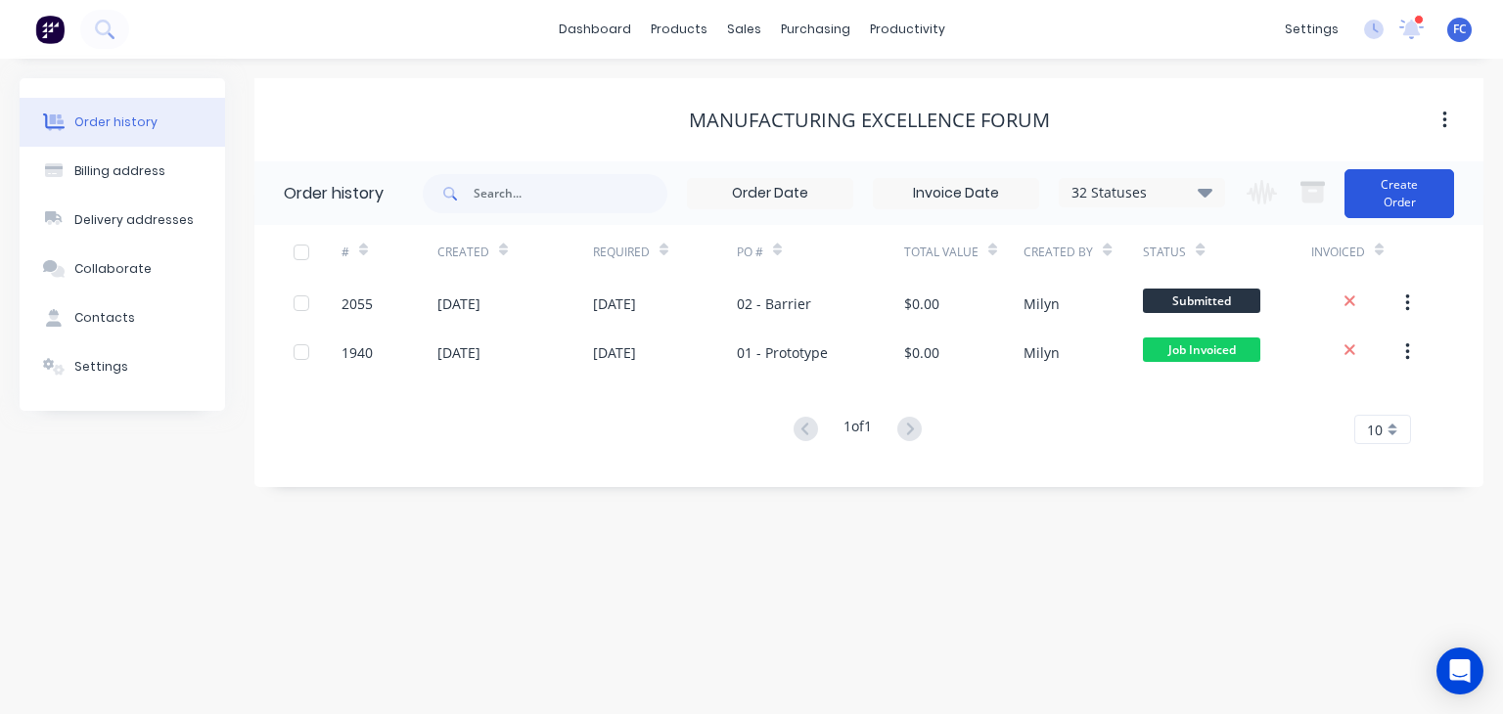
click at [1378, 199] on button "Create Order" at bounding box center [1399, 193] width 110 height 49
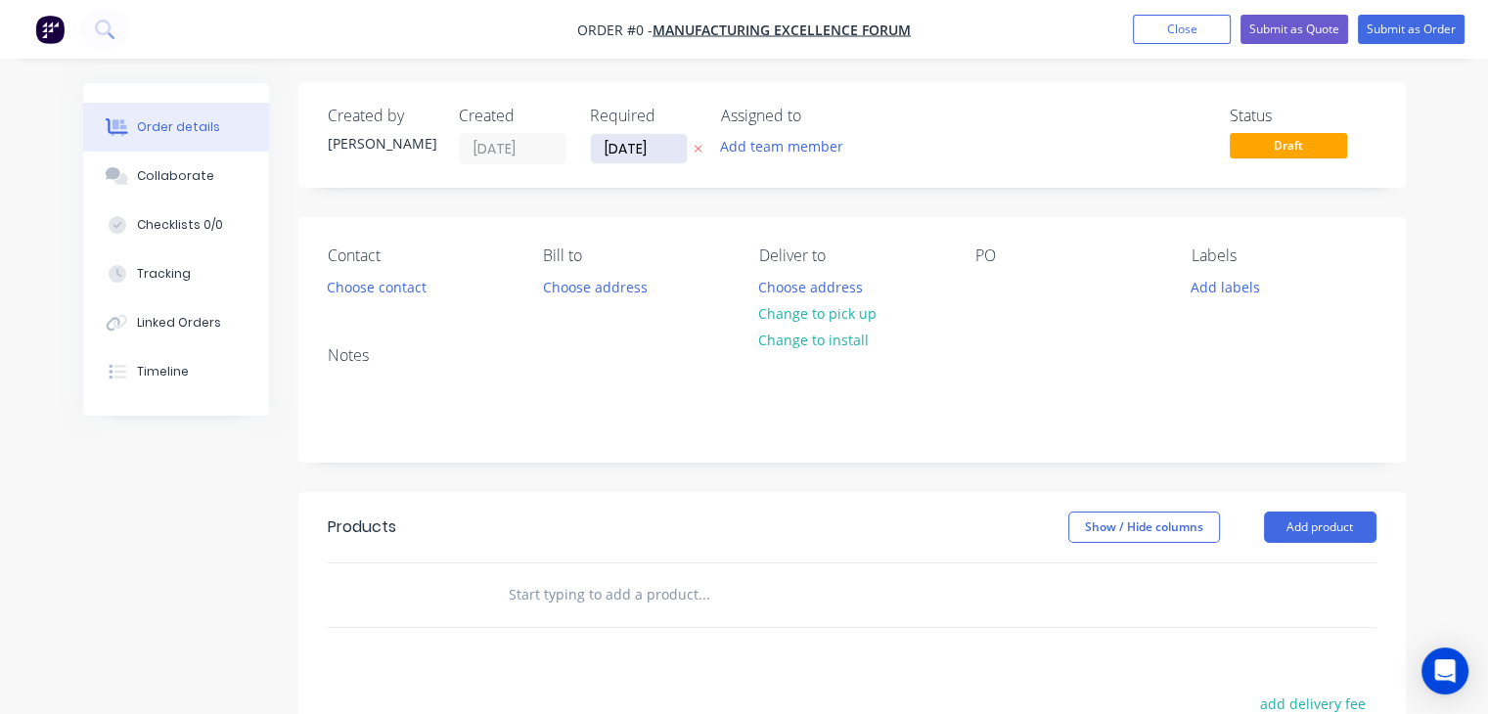
click at [650, 147] on input "[DATE]" at bounding box center [639, 148] width 96 height 29
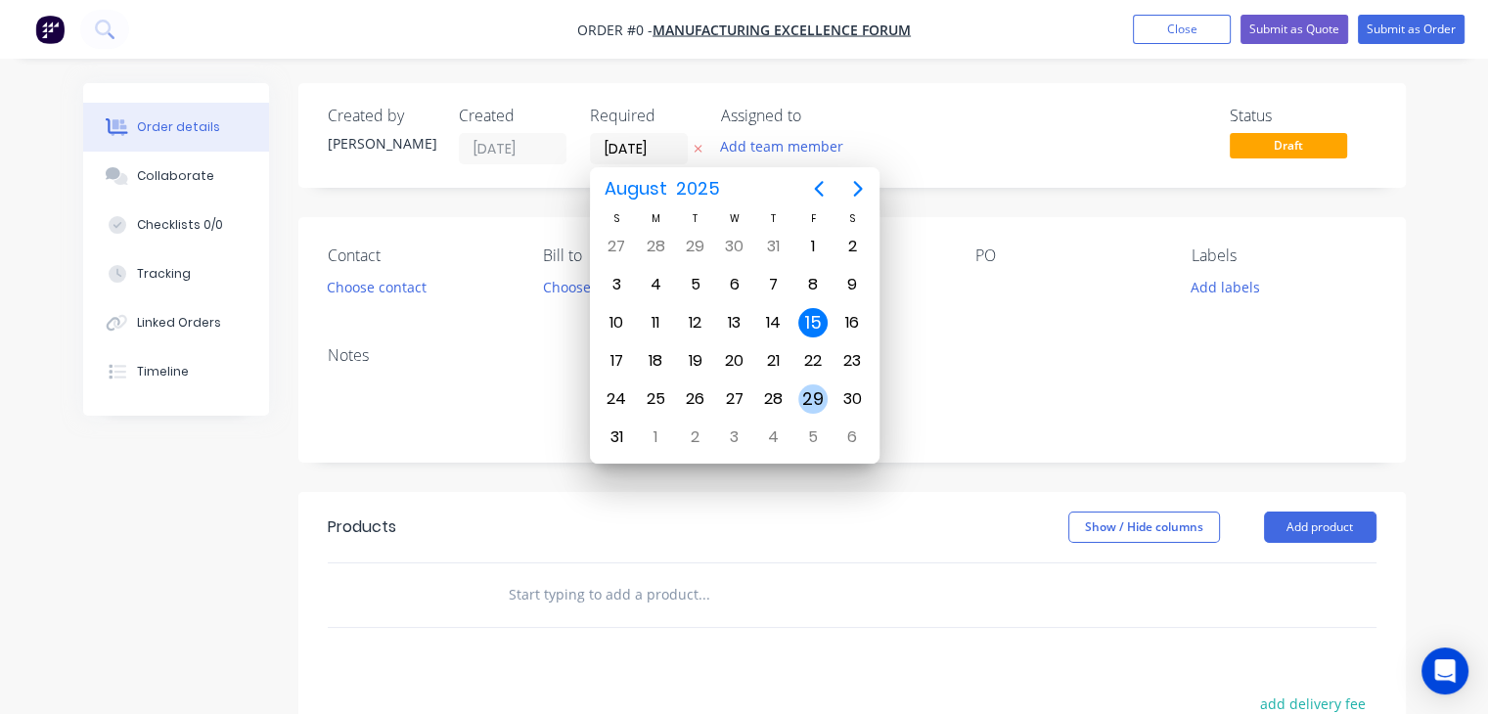
click at [799, 385] on div "29" at bounding box center [812, 398] width 29 height 29
type input "[DATE]"
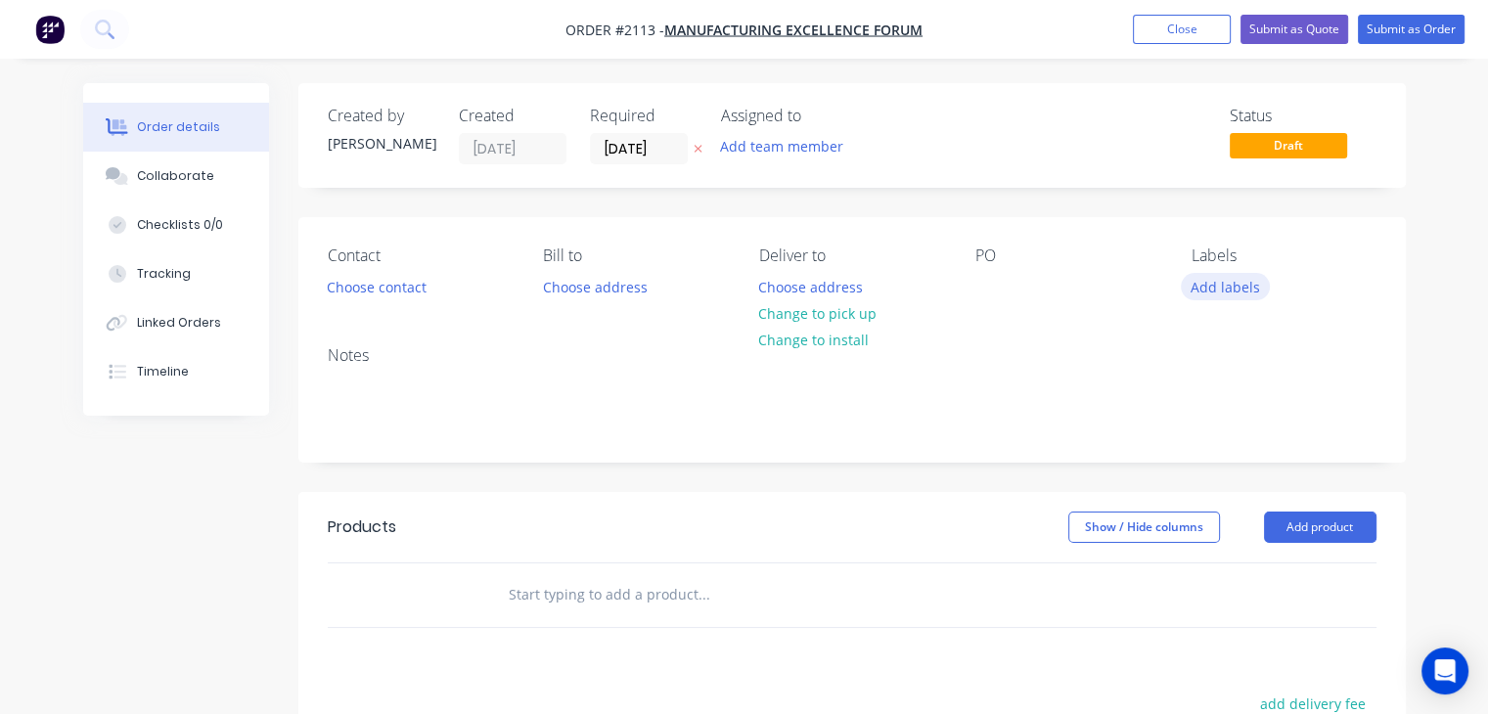
click at [1224, 288] on button "Add labels" at bounding box center [1226, 286] width 90 height 26
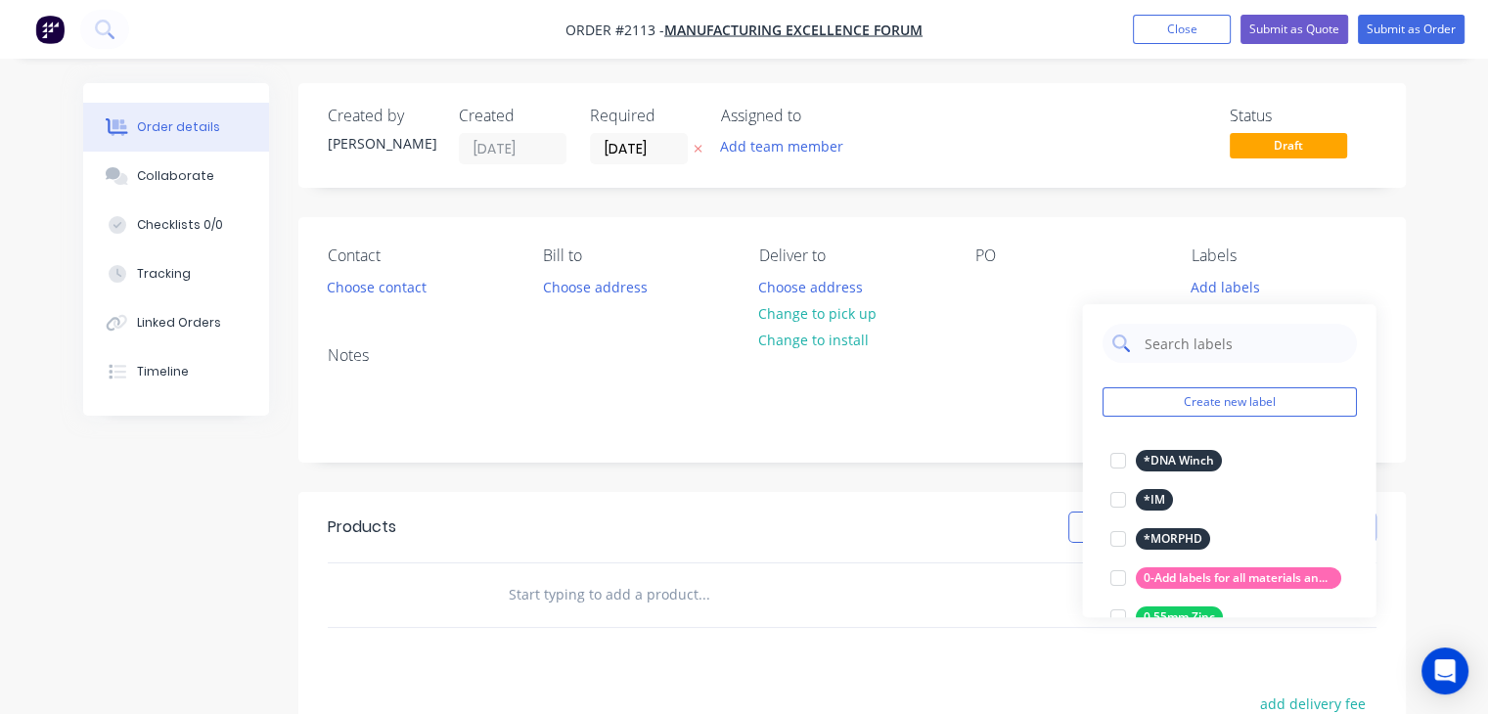
click at [1156, 347] on input "text" at bounding box center [1244, 343] width 204 height 39
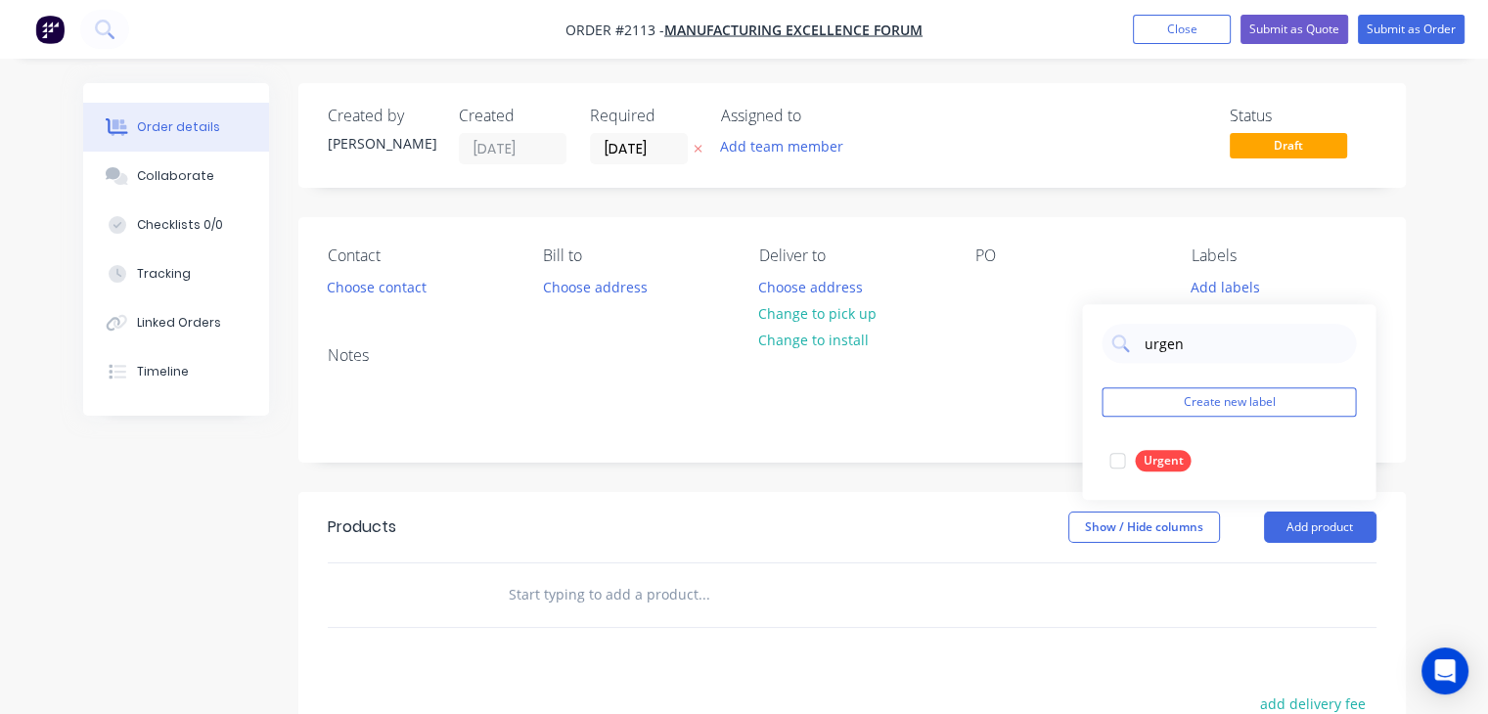
type input "URGENT"
click at [1105, 459] on div at bounding box center [1117, 460] width 39 height 39
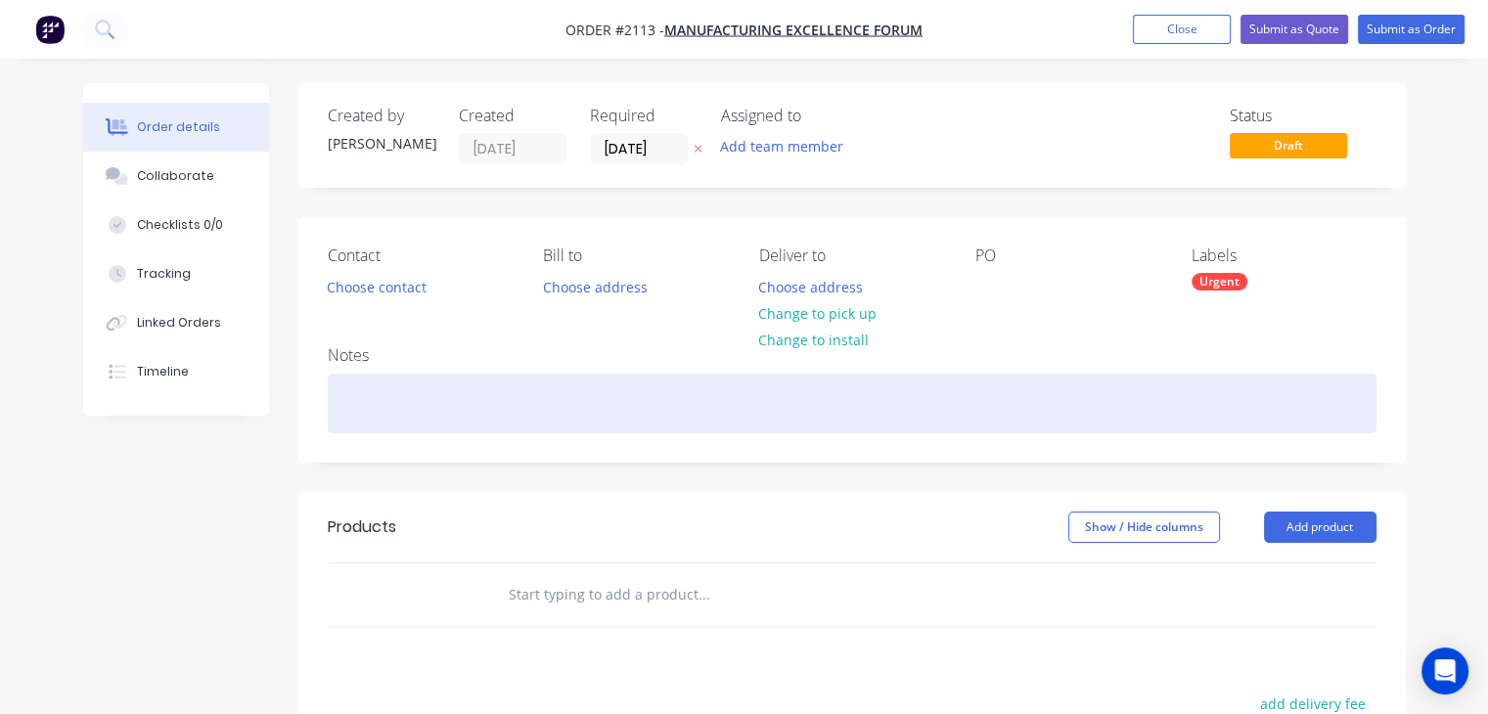
click at [358, 379] on div at bounding box center [852, 404] width 1049 height 60
drag, startPoint x: 355, startPoint y: 401, endPoint x: 310, endPoint y: 410, distance: 45.9
click at [310, 410] on div "Notes urgent" at bounding box center [851, 396] width 1107 height 131
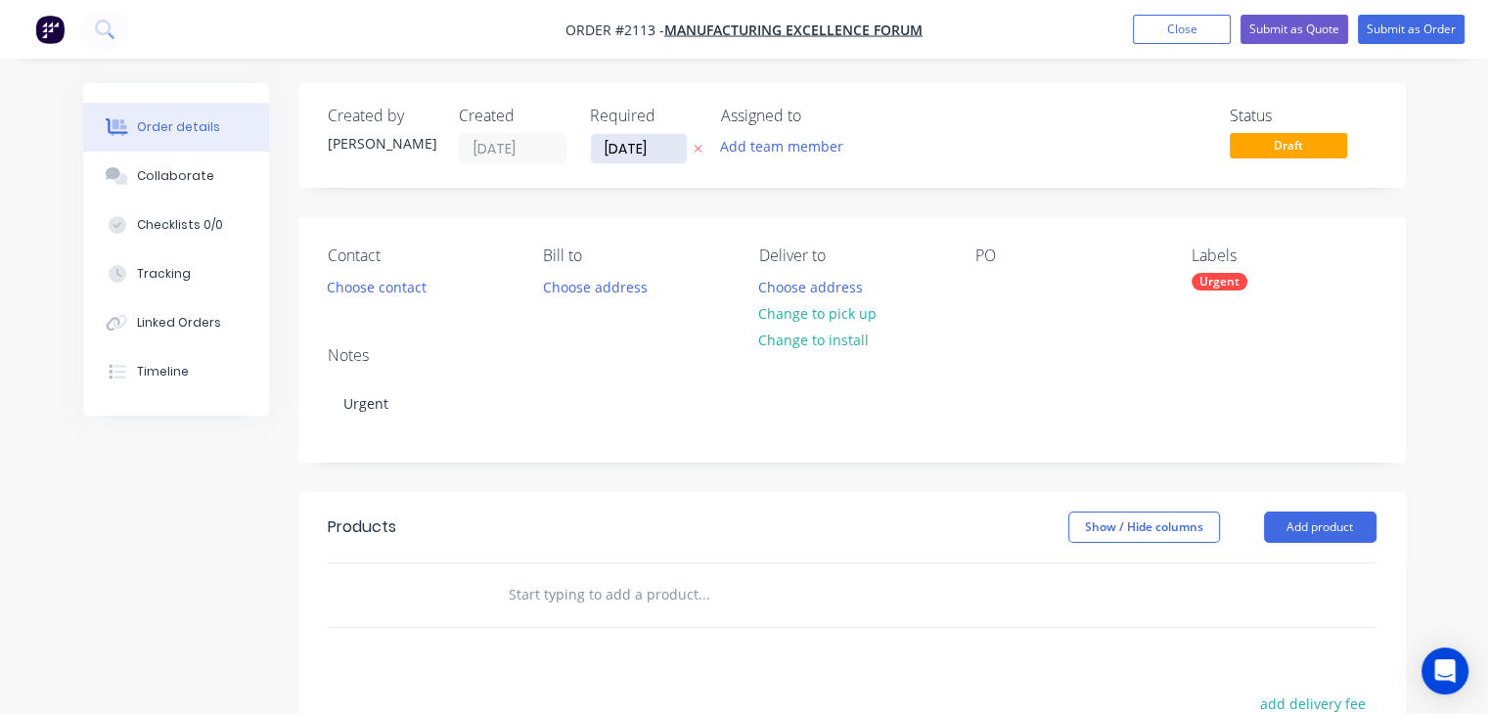
click at [615, 143] on input "[DATE]" at bounding box center [639, 148] width 96 height 29
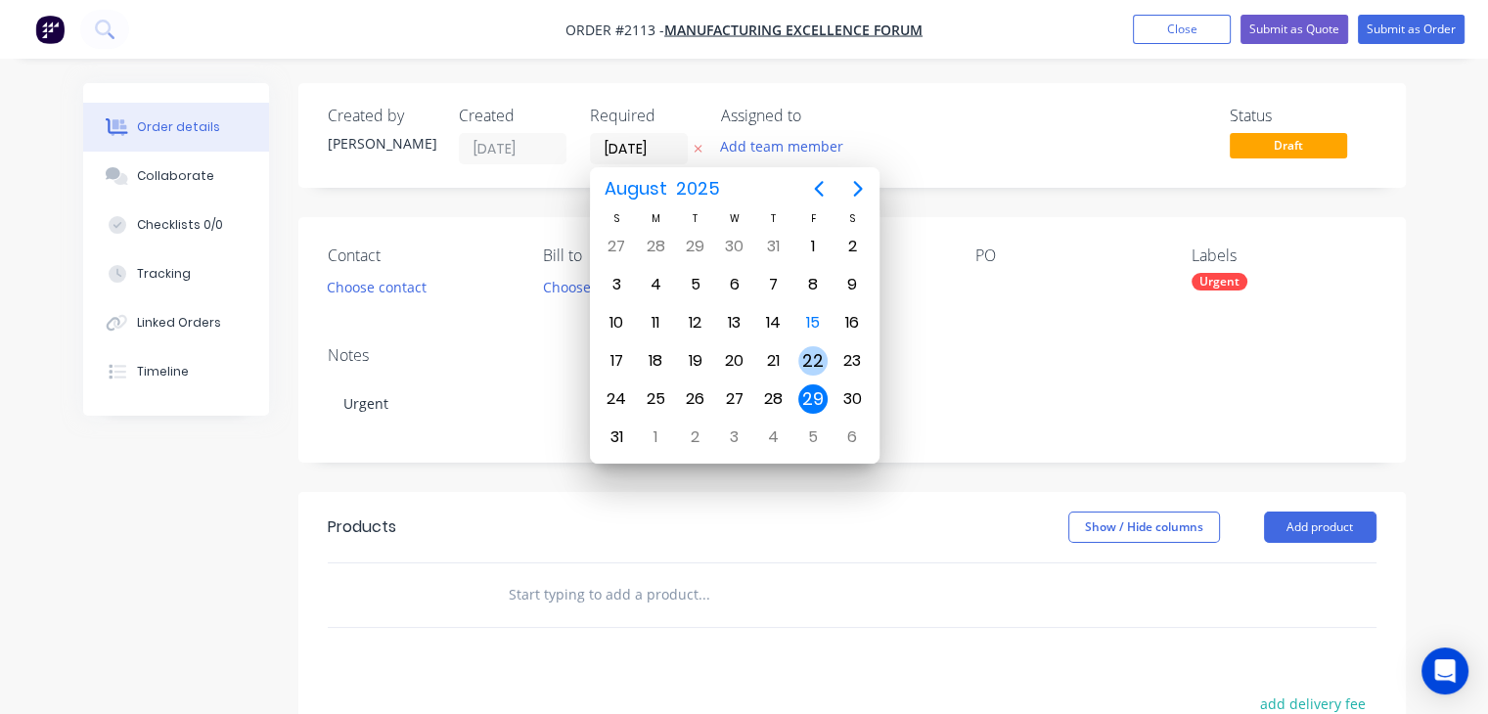
click at [806, 349] on div "22" at bounding box center [812, 360] width 29 height 29
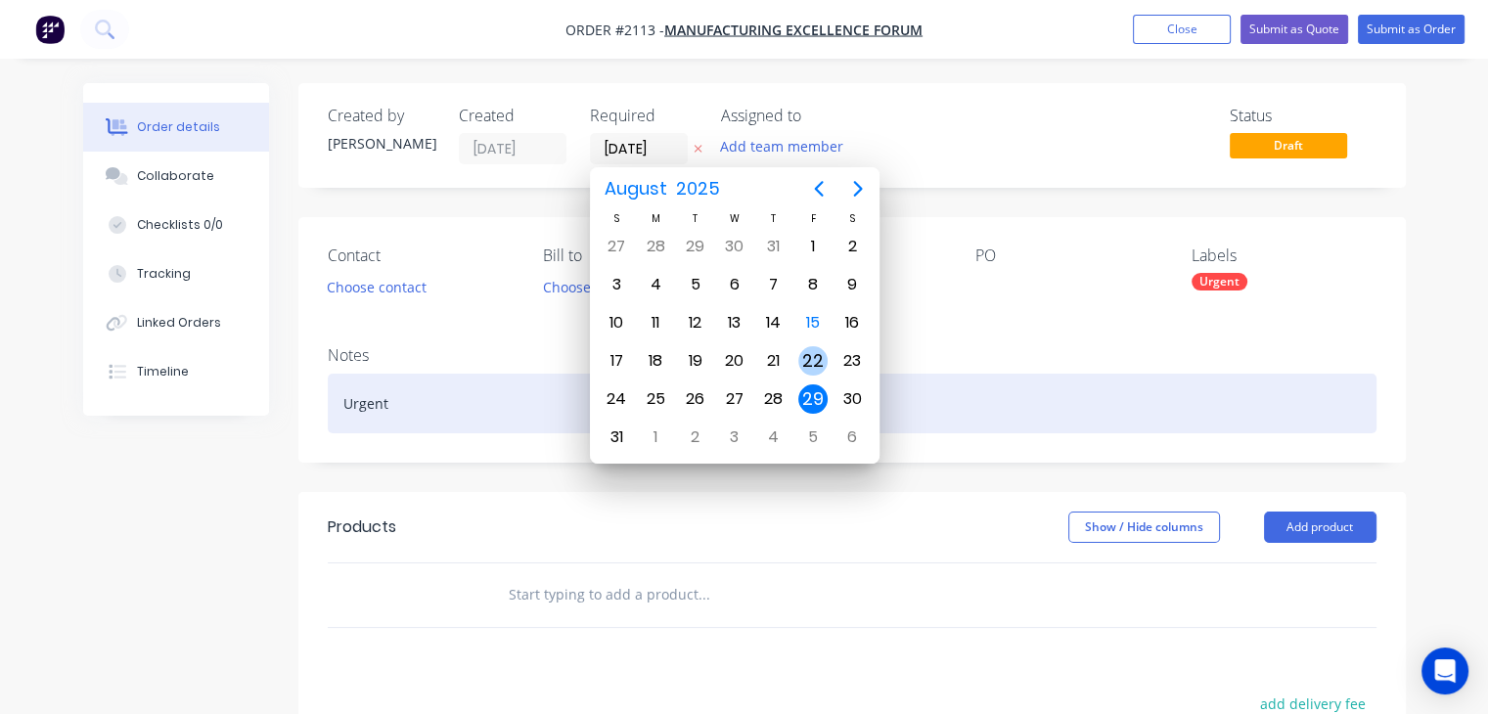
type input "[DATE]"
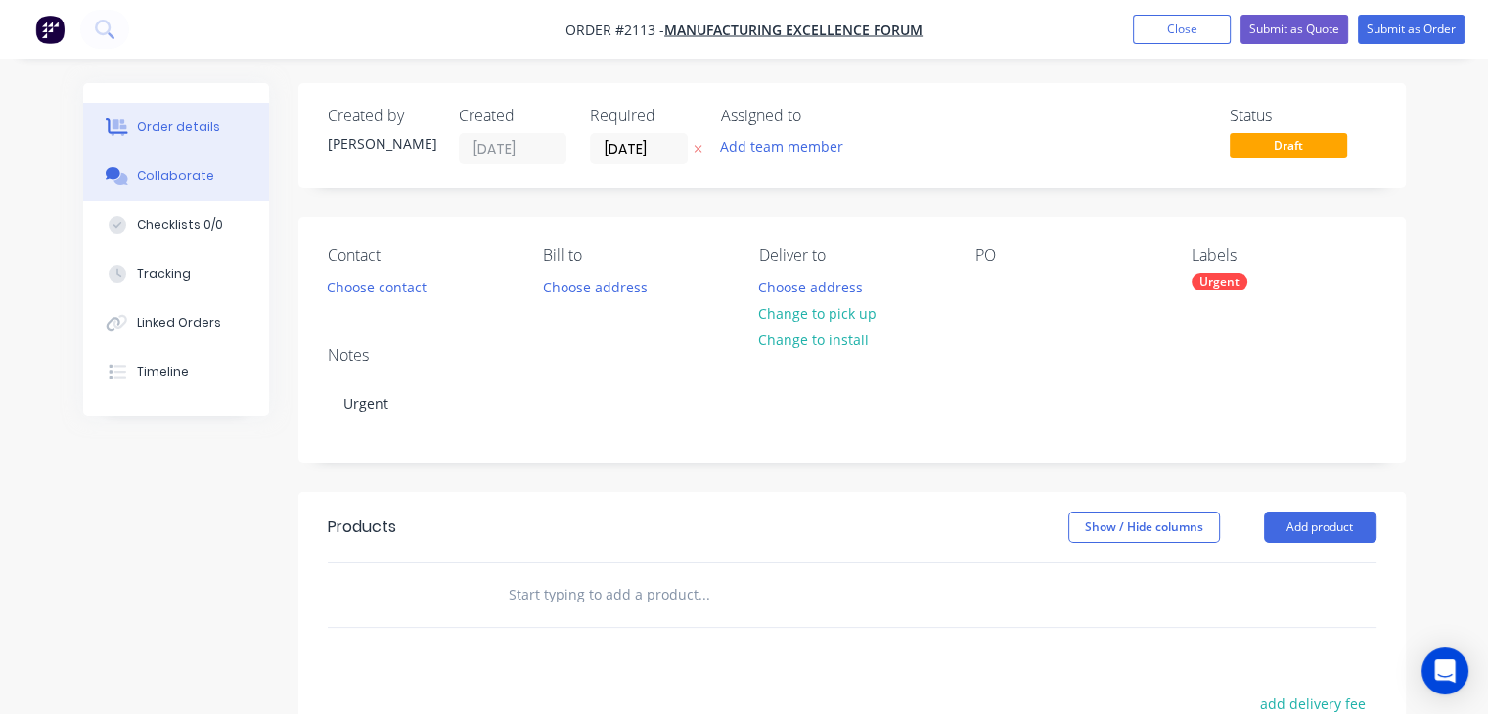
click at [144, 183] on div "Collaborate" at bounding box center [175, 176] width 77 height 18
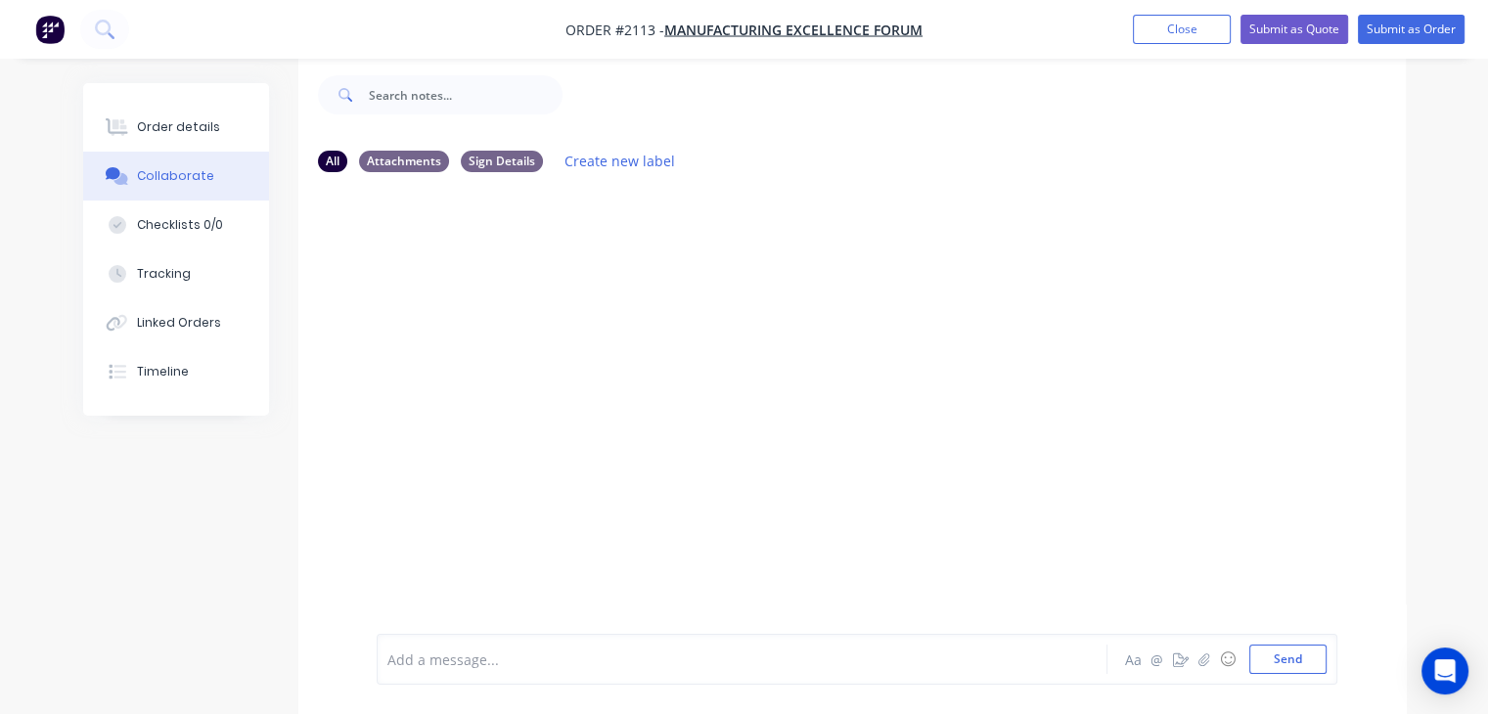
scroll to position [28, 0]
click at [1205, 666] on icon "button" at bounding box center [1203, 659] width 12 height 14
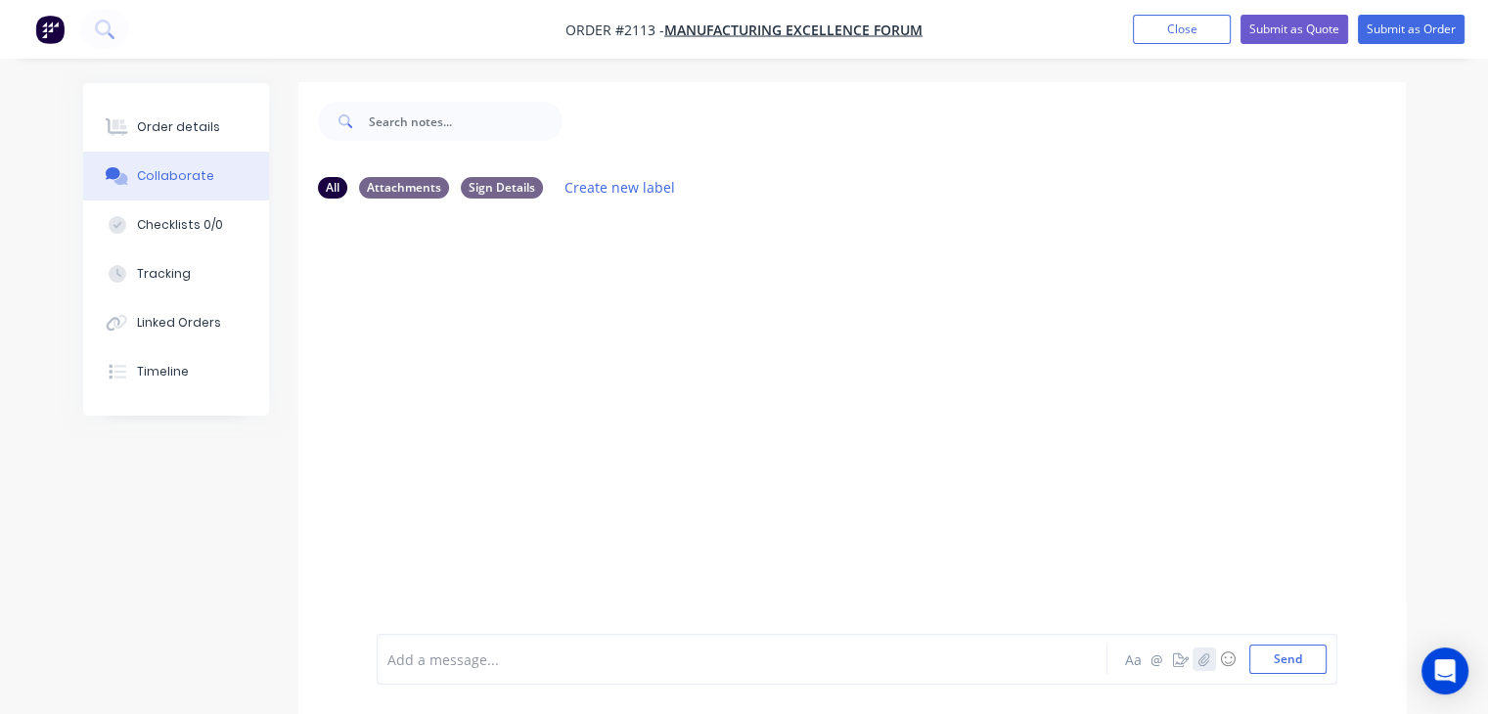
scroll to position [0, 0]
click at [484, 658] on div at bounding box center [739, 660] width 703 height 21
click at [492, 667] on div at bounding box center [739, 660] width 703 height 21
drag, startPoint x: 1270, startPoint y: 662, endPoint x: 1256, endPoint y: 655, distance: 15.3
click at [1271, 662] on button "Send" at bounding box center [1287, 659] width 77 height 29
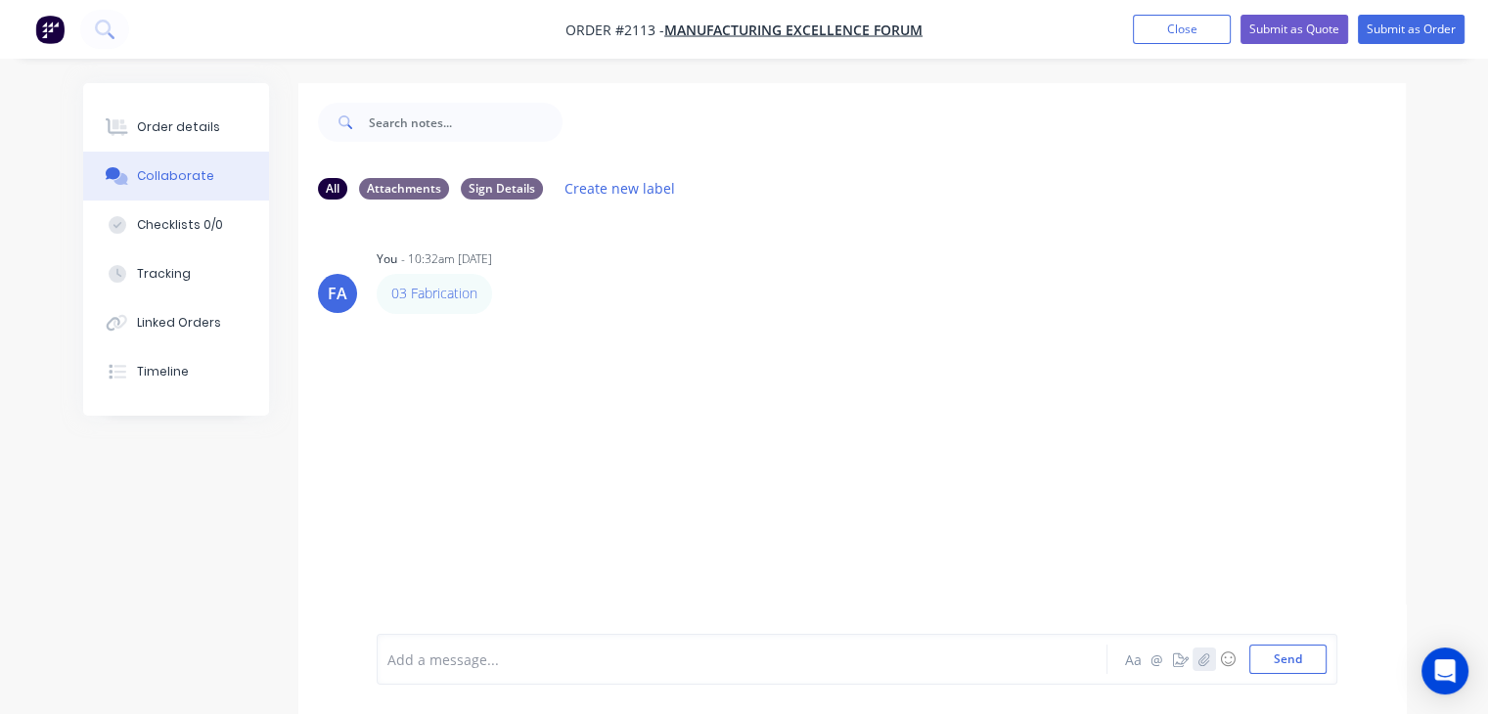
click at [1205, 662] on icon "button" at bounding box center [1203, 659] width 12 height 14
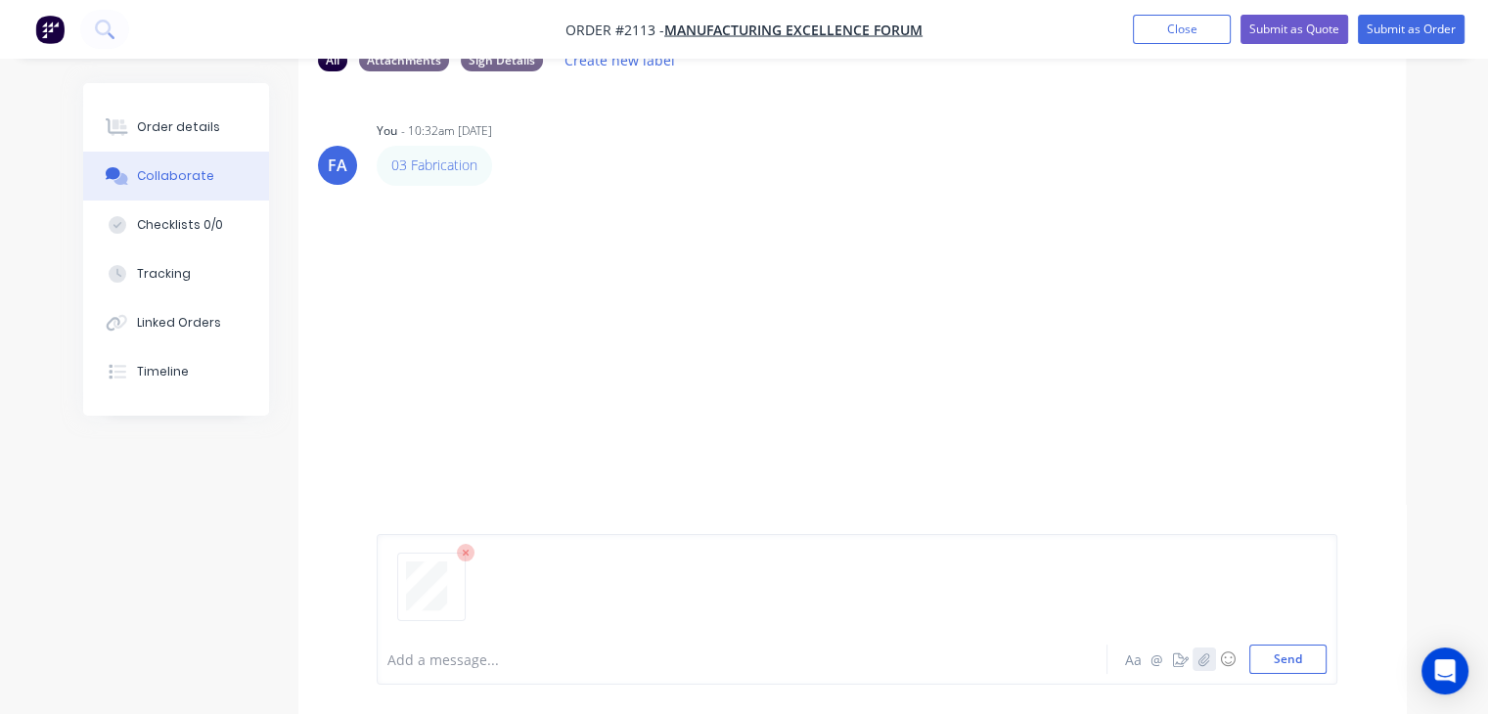
scroll to position [129, 0]
click at [1275, 652] on button "Send" at bounding box center [1287, 659] width 77 height 29
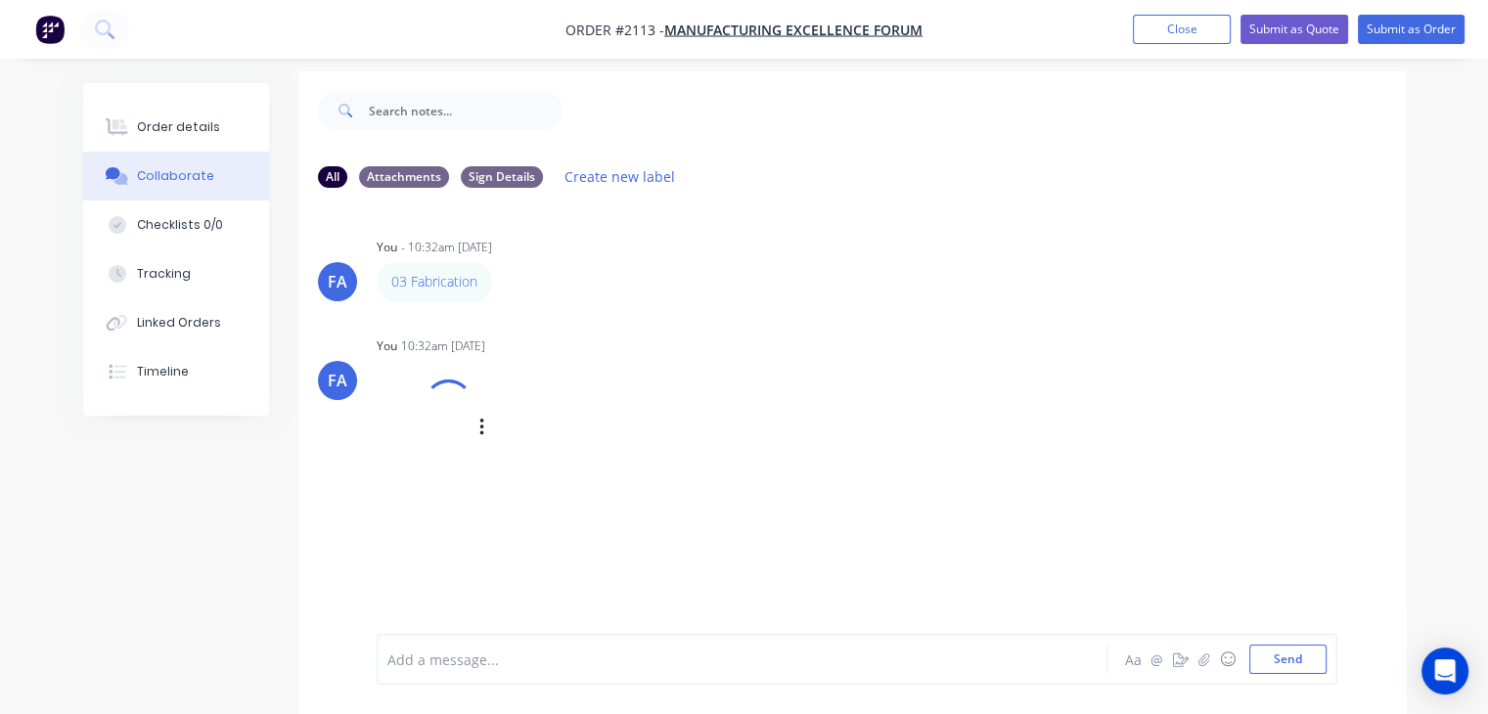
scroll to position [28, 0]
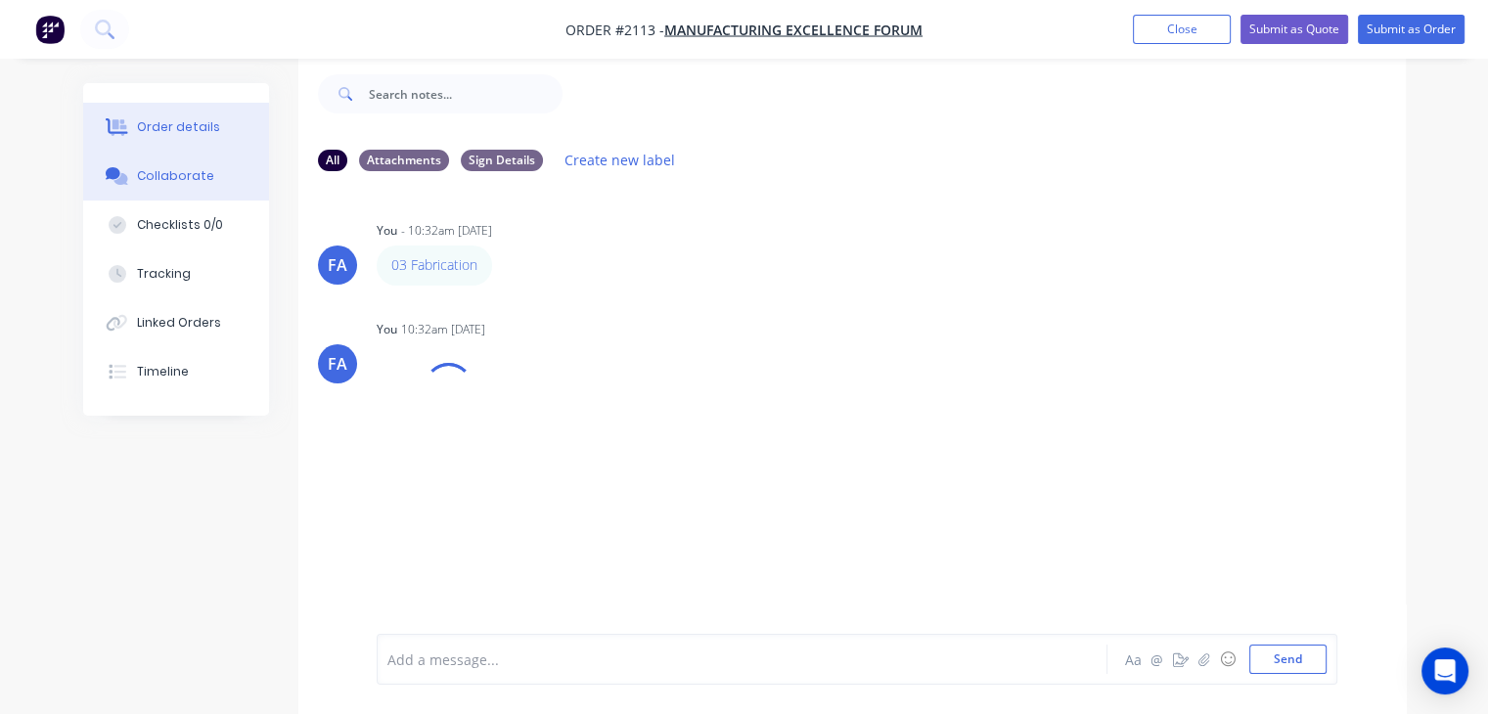
click at [152, 132] on div "Order details" at bounding box center [178, 127] width 83 height 18
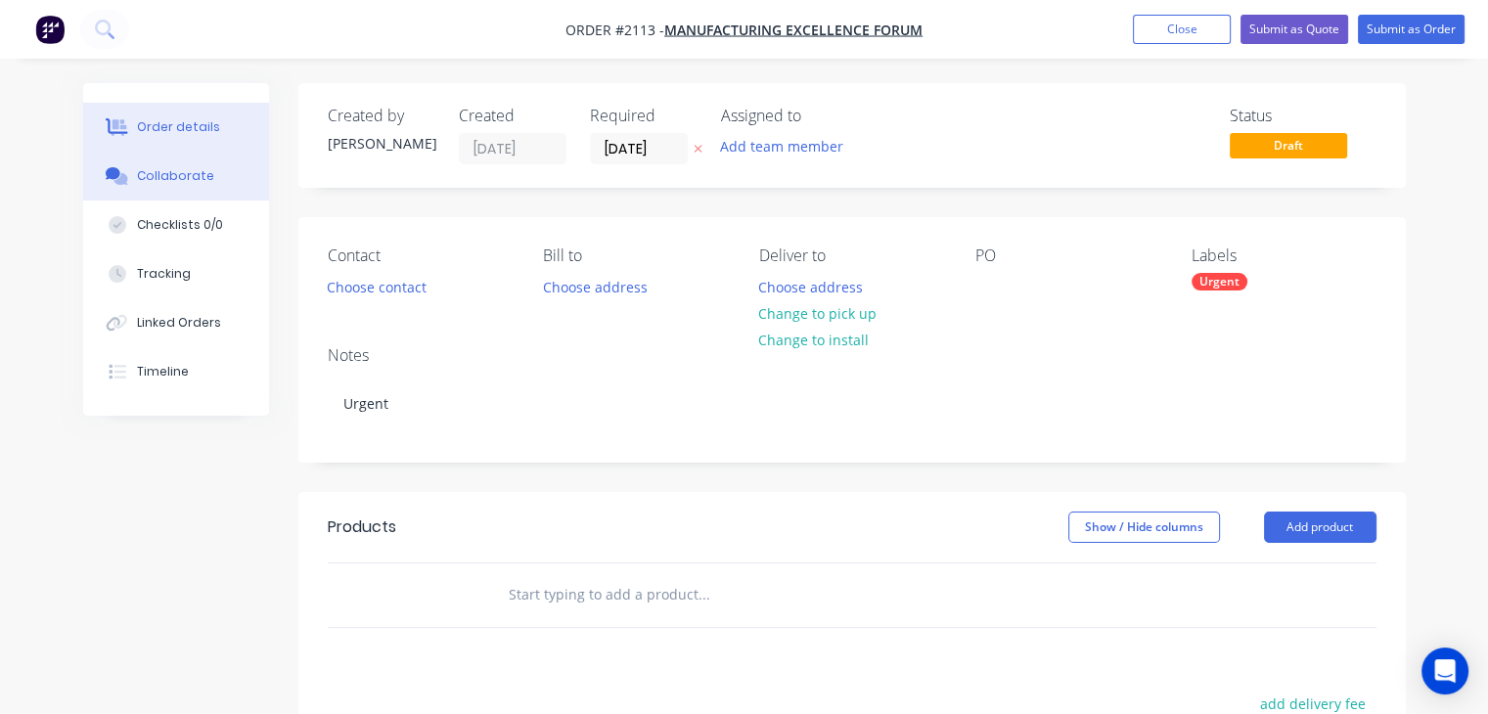
click at [135, 187] on button "Collaborate" at bounding box center [176, 176] width 186 height 49
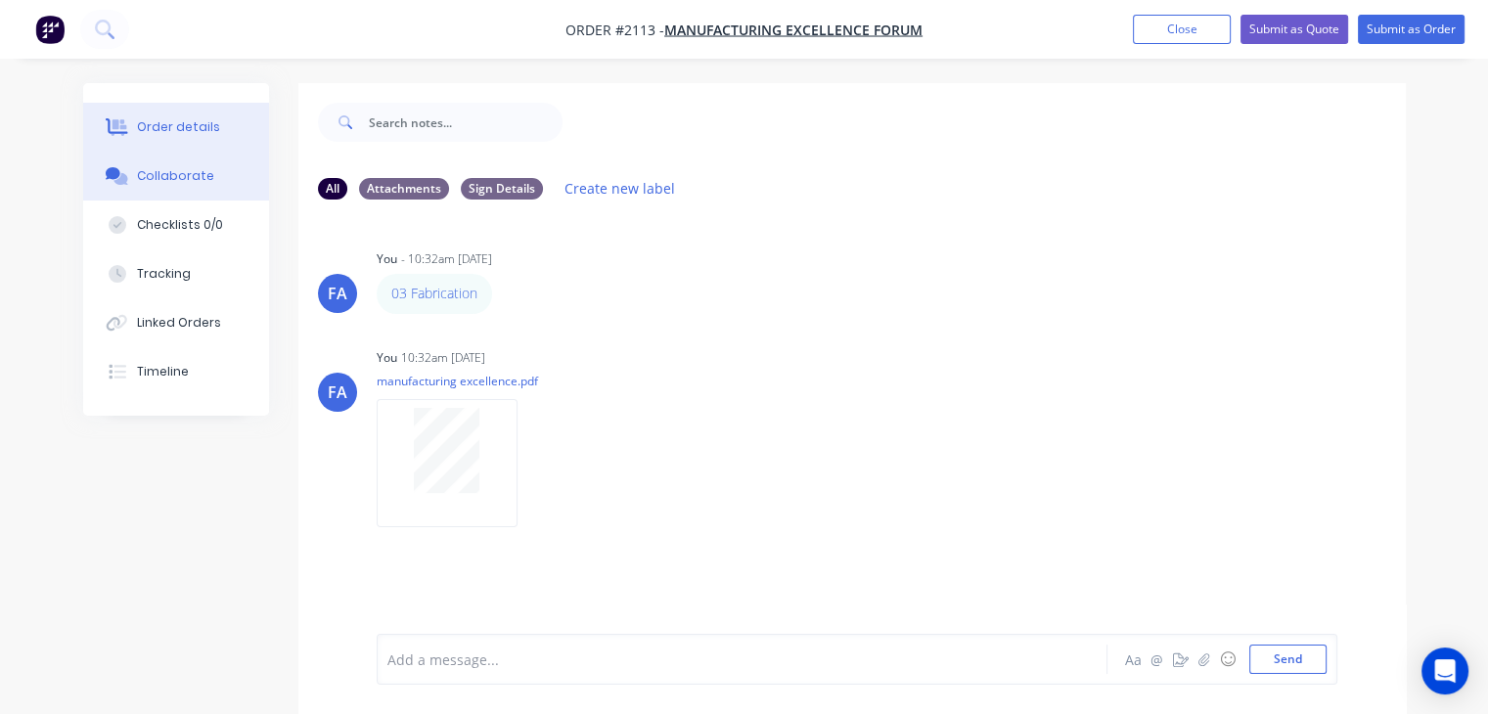
click at [186, 131] on div "Order details" at bounding box center [178, 127] width 83 height 18
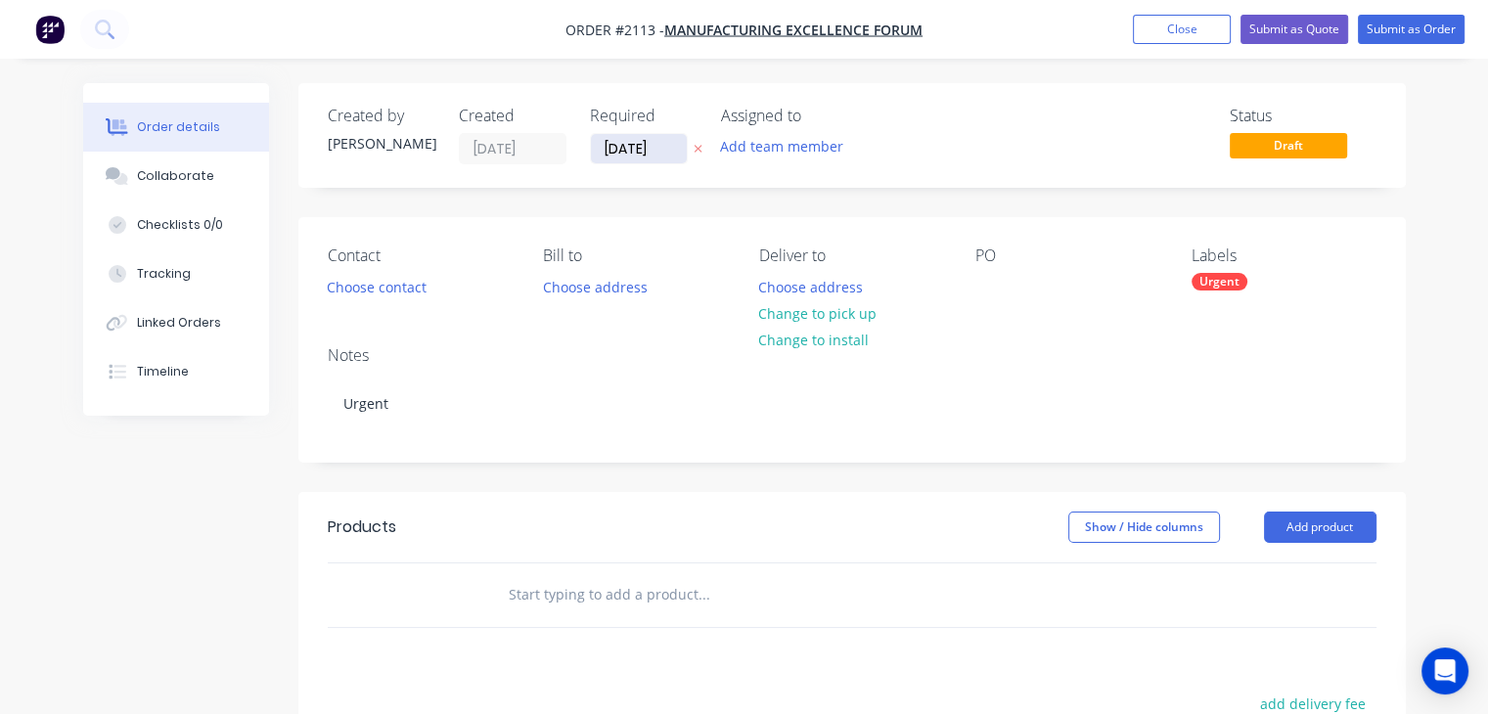
click at [622, 153] on input "[DATE]" at bounding box center [639, 148] width 96 height 29
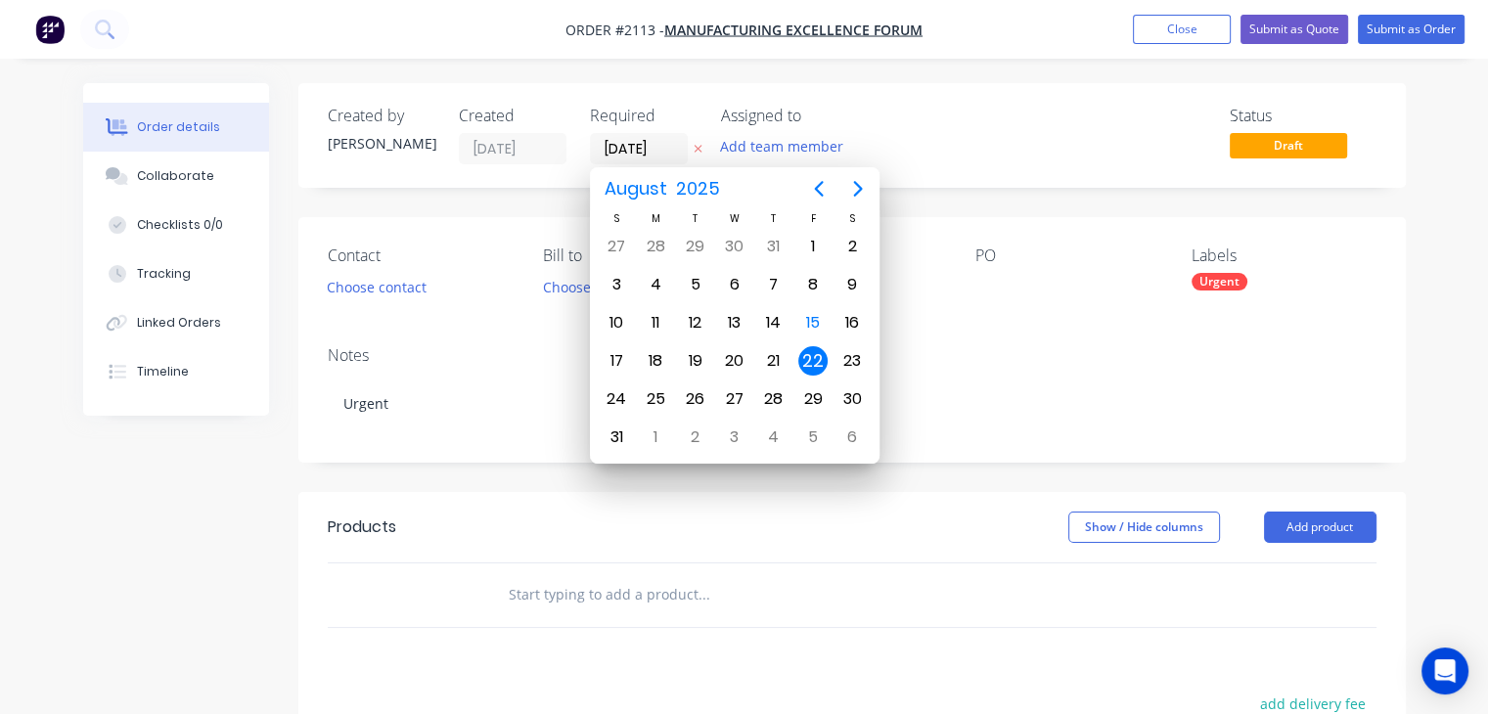
click at [189, 506] on div "Created by Francis Adrian Created 15/08/25 Required 22/08/25 Assigned to Add te…" at bounding box center [744, 605] width 1323 height 1044
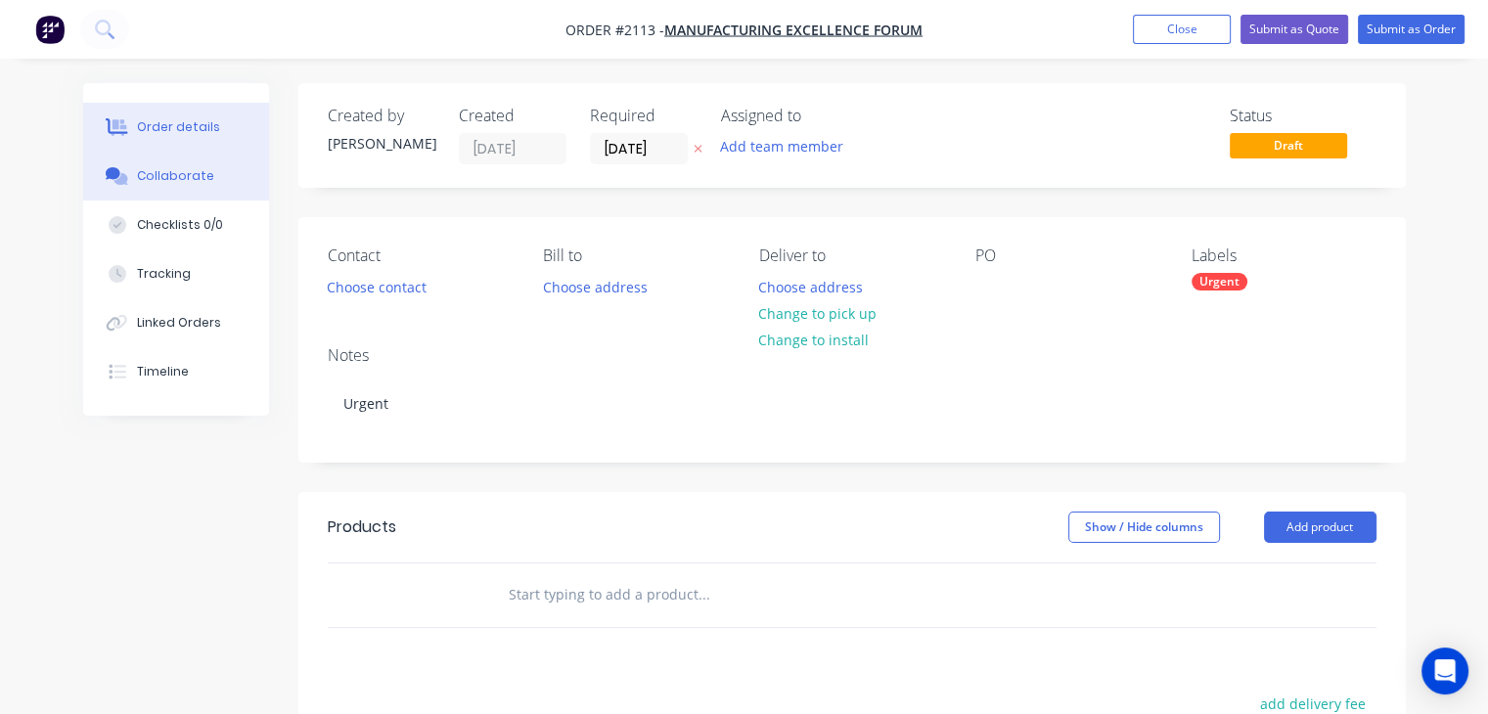
click at [145, 181] on div "Collaborate" at bounding box center [175, 176] width 77 height 18
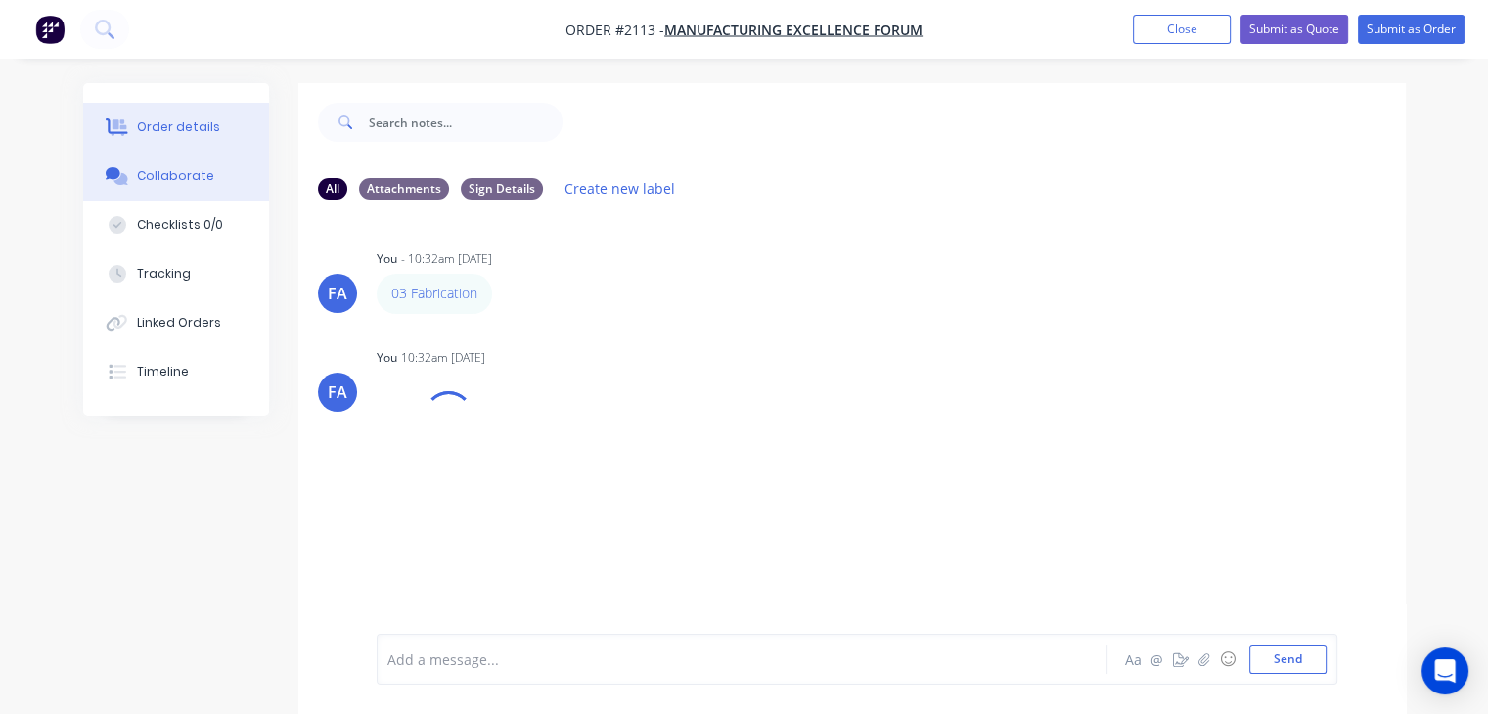
click at [112, 136] on button "Order details" at bounding box center [176, 127] width 186 height 49
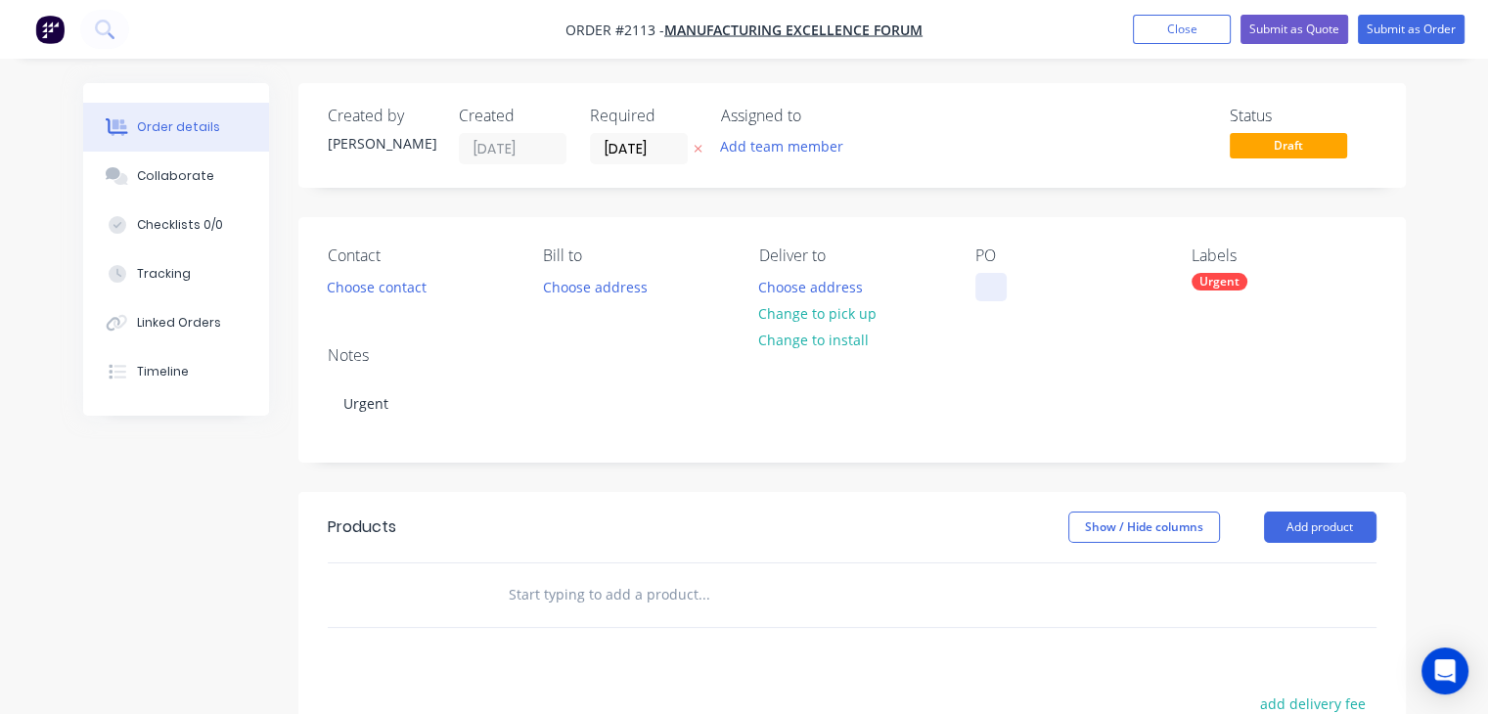
click at [989, 287] on div at bounding box center [990, 287] width 31 height 28
click at [1436, 27] on button "Submit as Order" at bounding box center [1411, 29] width 107 height 29
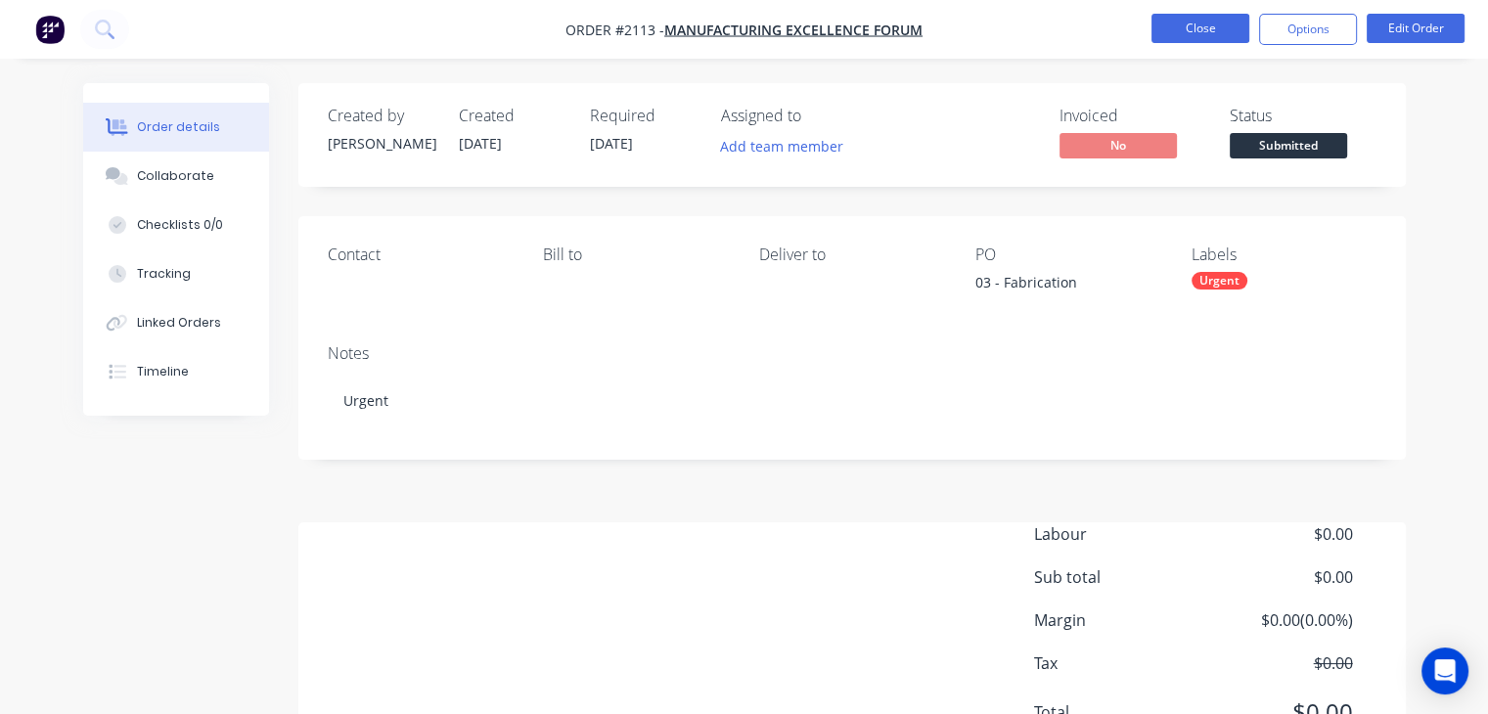
click at [1197, 26] on button "Close" at bounding box center [1200, 28] width 98 height 29
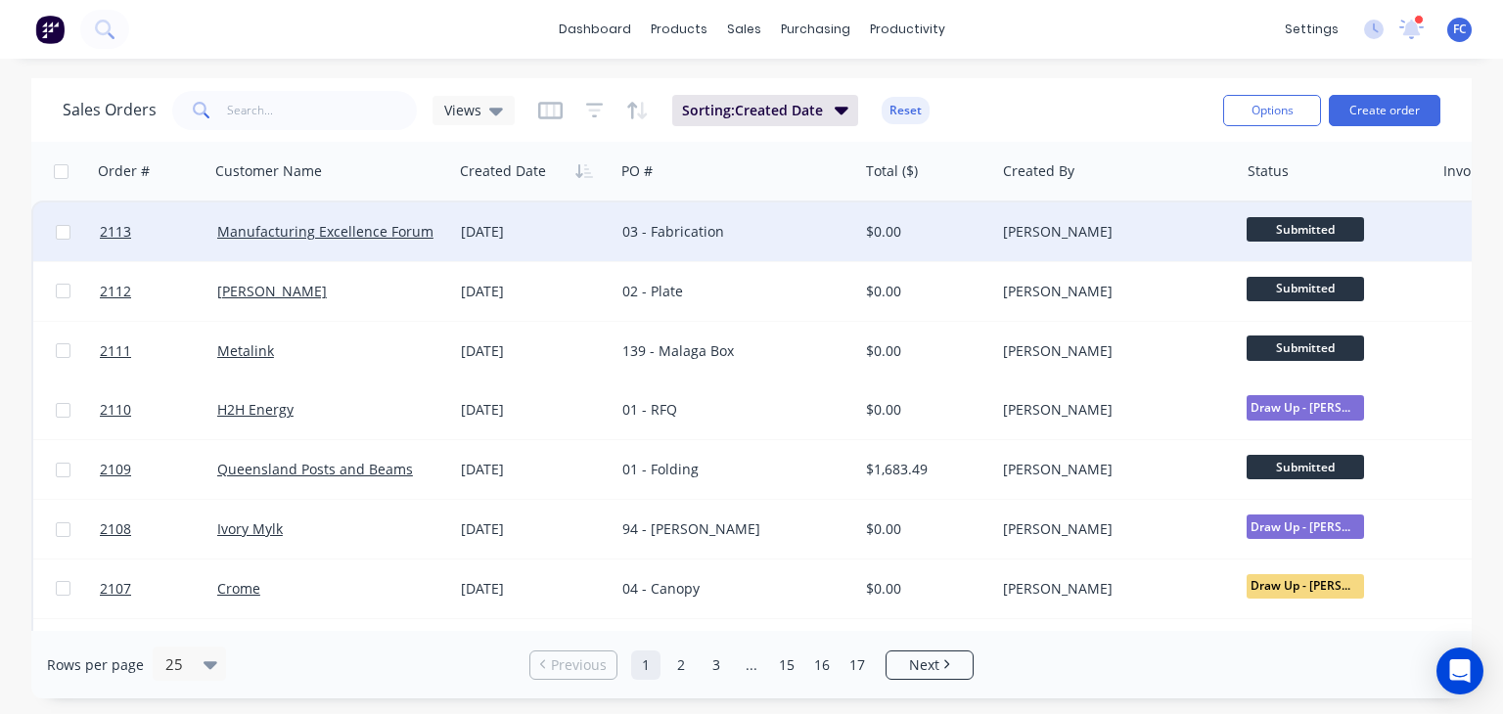
click at [599, 248] on div "15 Aug 2025" at bounding box center [533, 231] width 161 height 59
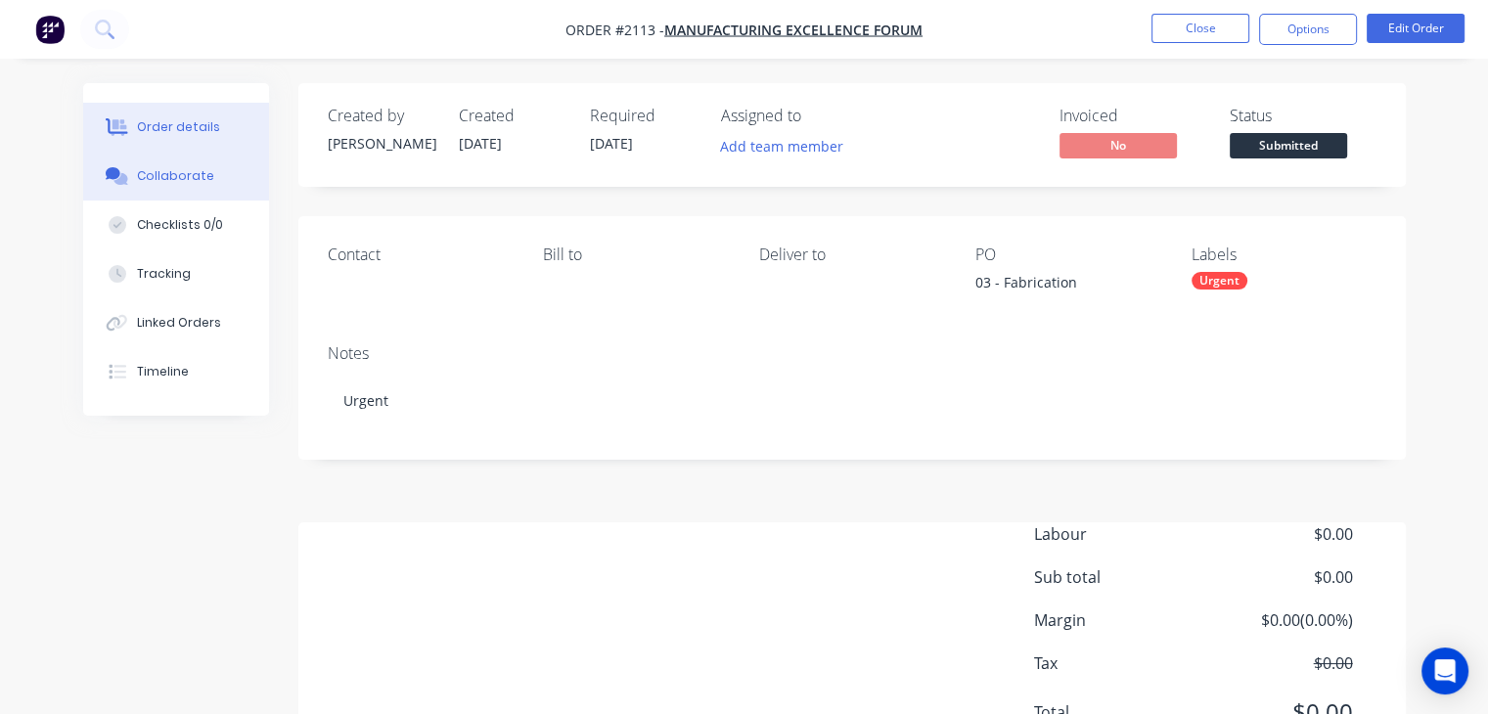
click at [131, 176] on button "Collaborate" at bounding box center [176, 176] width 186 height 49
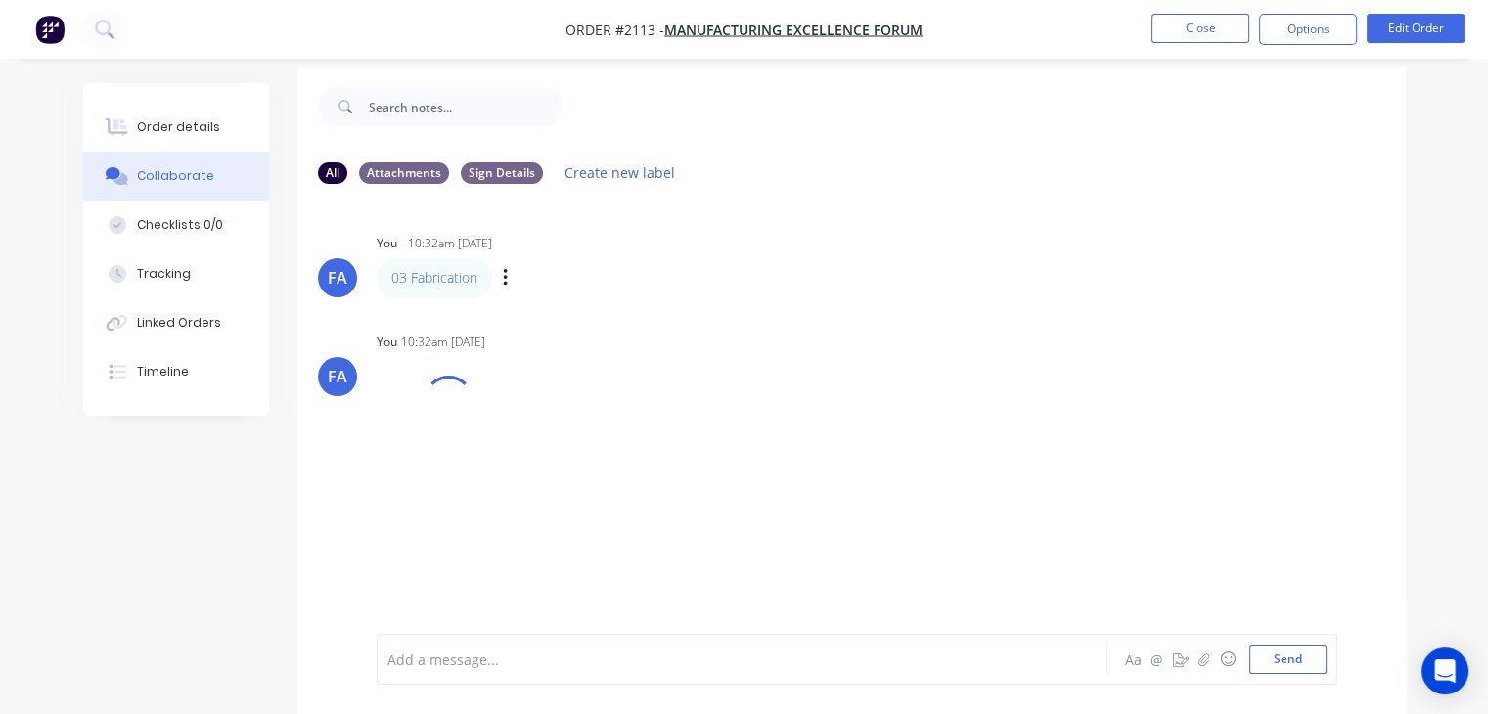
scroll to position [28, 0]
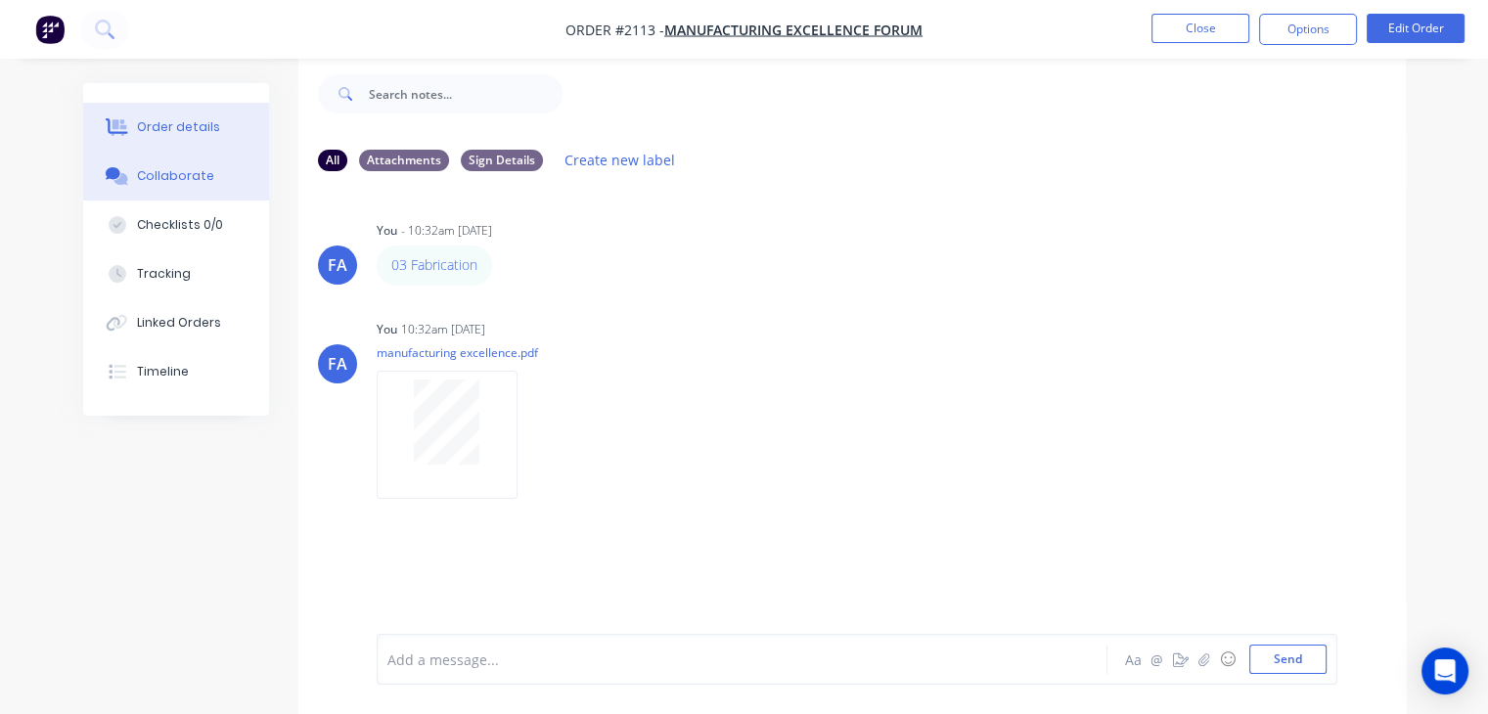
click at [207, 114] on button "Order details" at bounding box center [176, 127] width 186 height 49
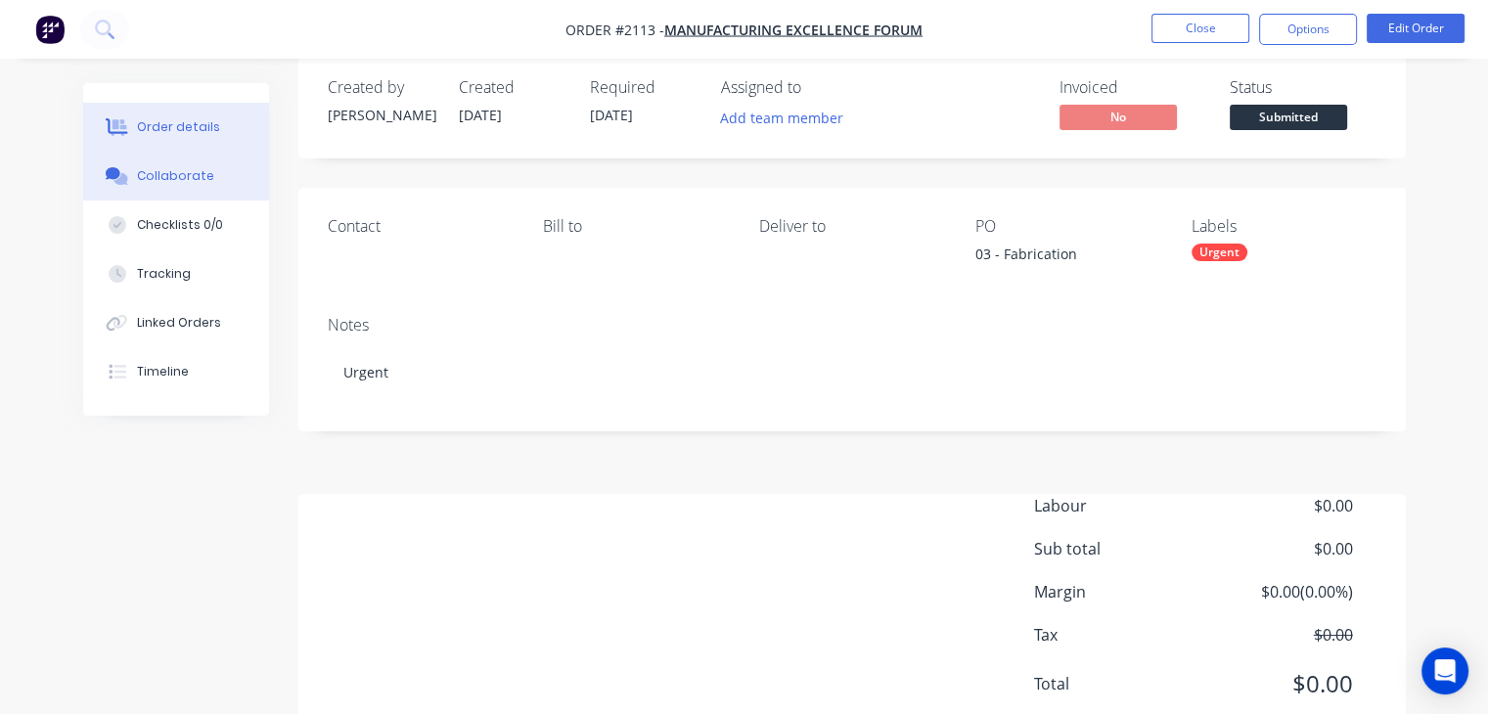
click at [174, 185] on button "Collaborate" at bounding box center [176, 176] width 186 height 49
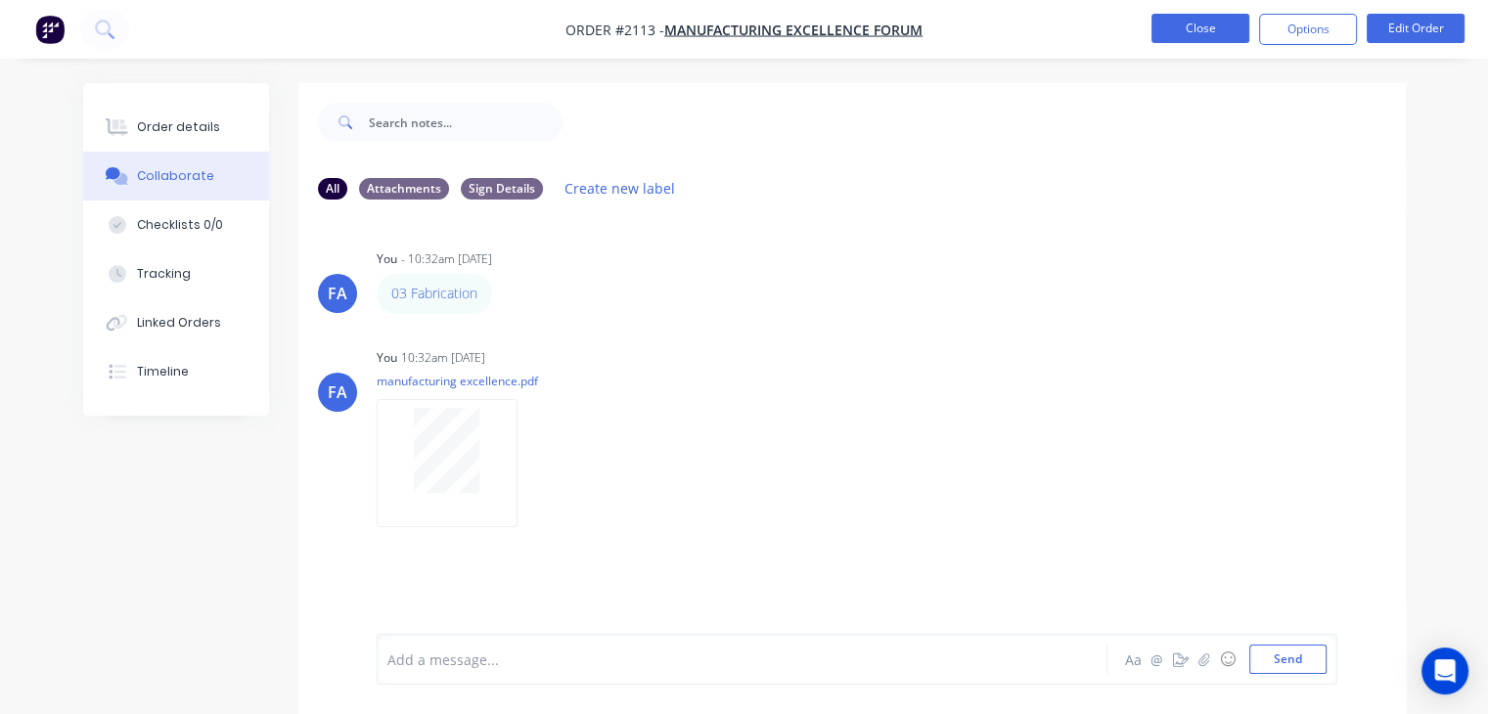
click at [1209, 28] on button "Close" at bounding box center [1200, 28] width 98 height 29
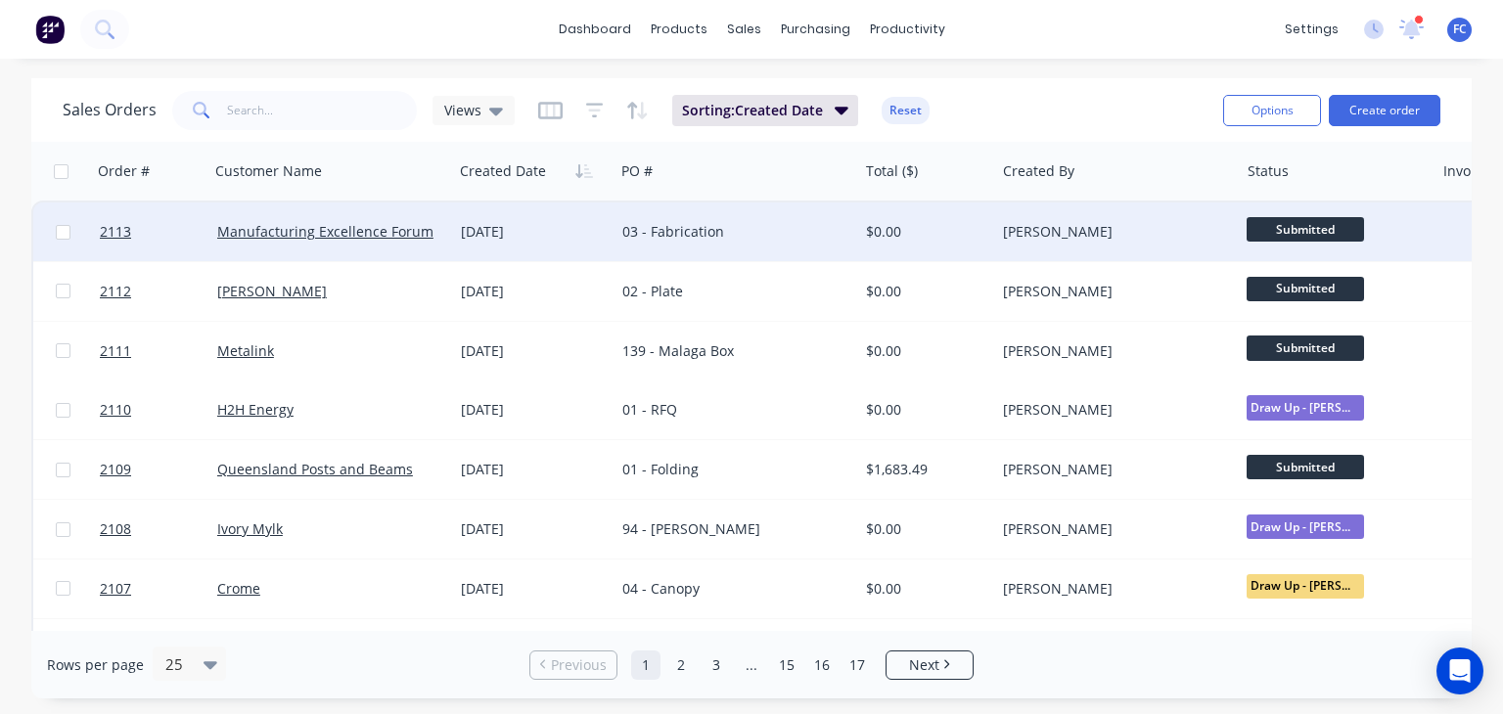
click at [473, 244] on div "15 Aug 2025" at bounding box center [533, 231] width 161 height 59
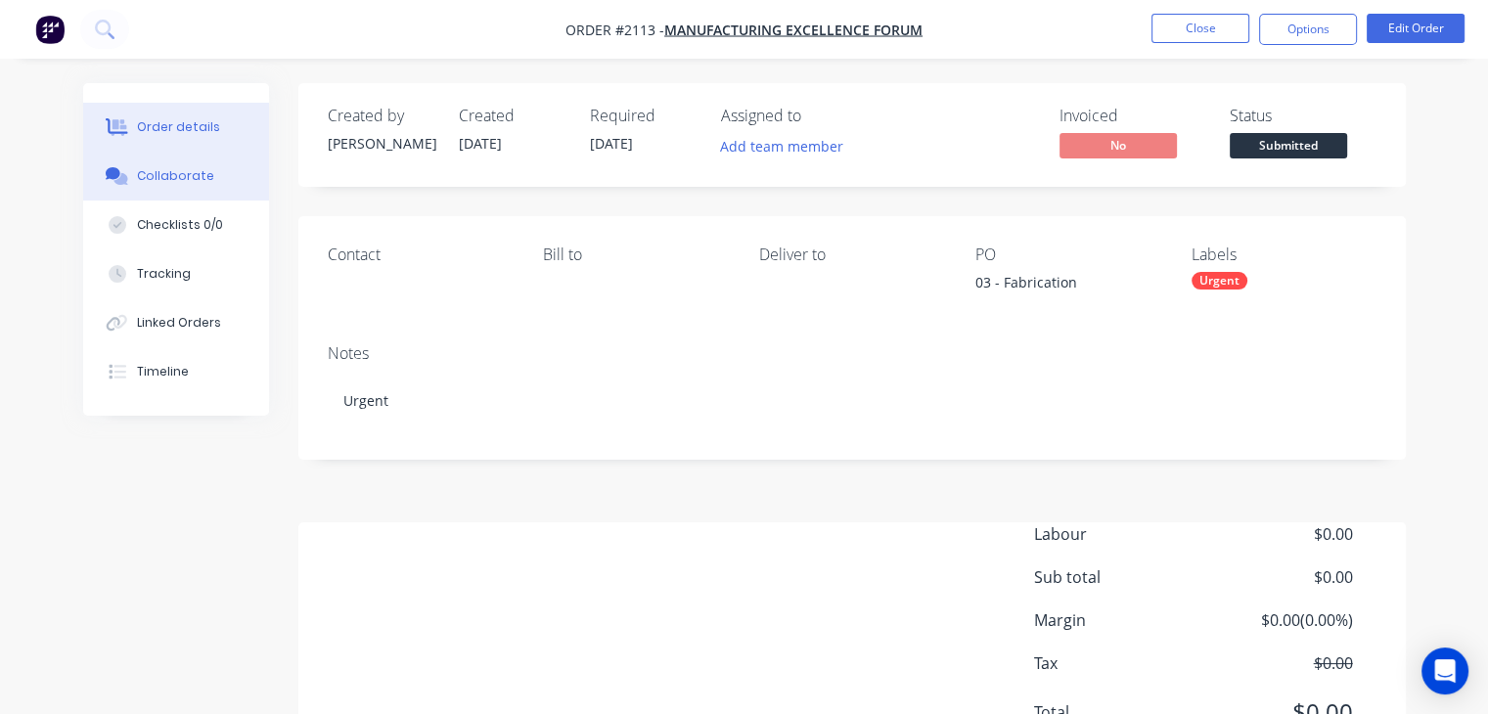
click at [143, 173] on div "Collaborate" at bounding box center [175, 176] width 77 height 18
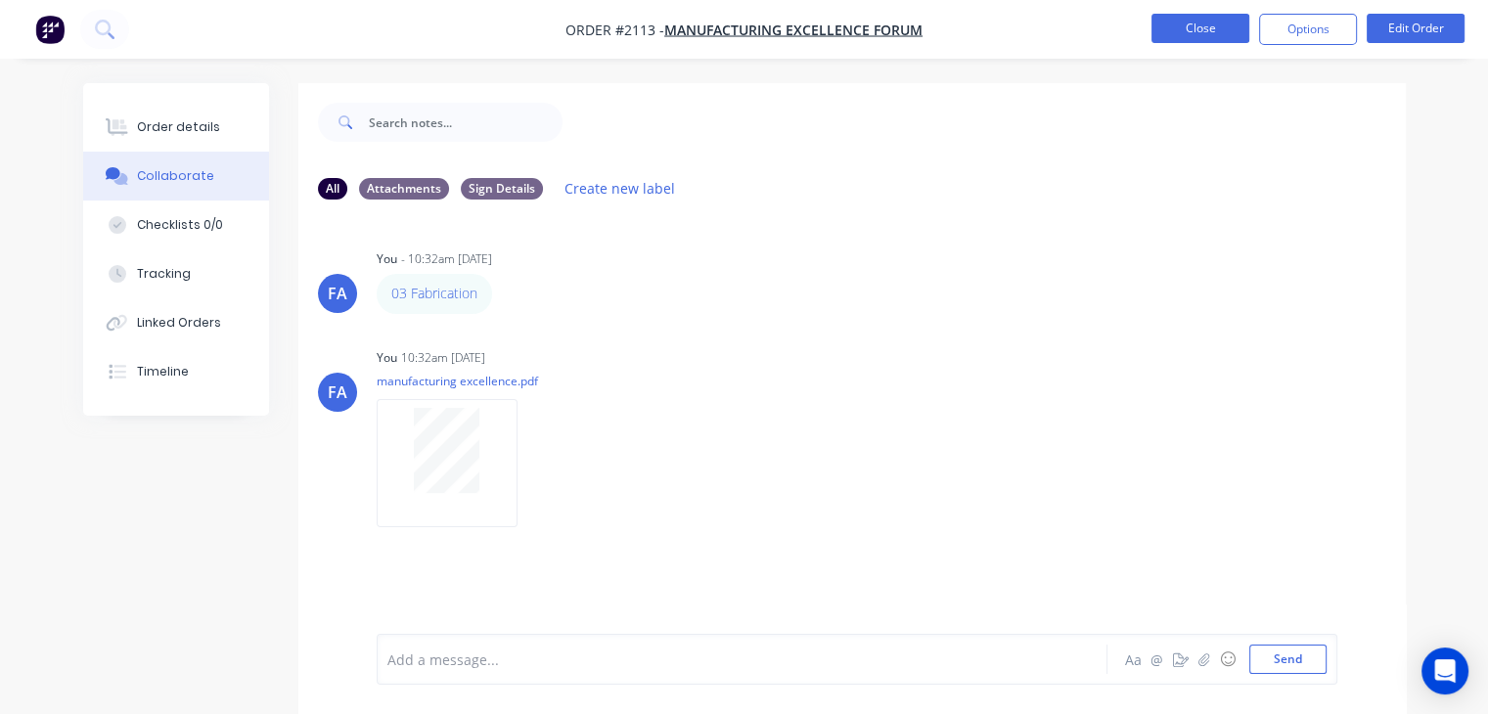
click at [1187, 26] on button "Close" at bounding box center [1200, 28] width 98 height 29
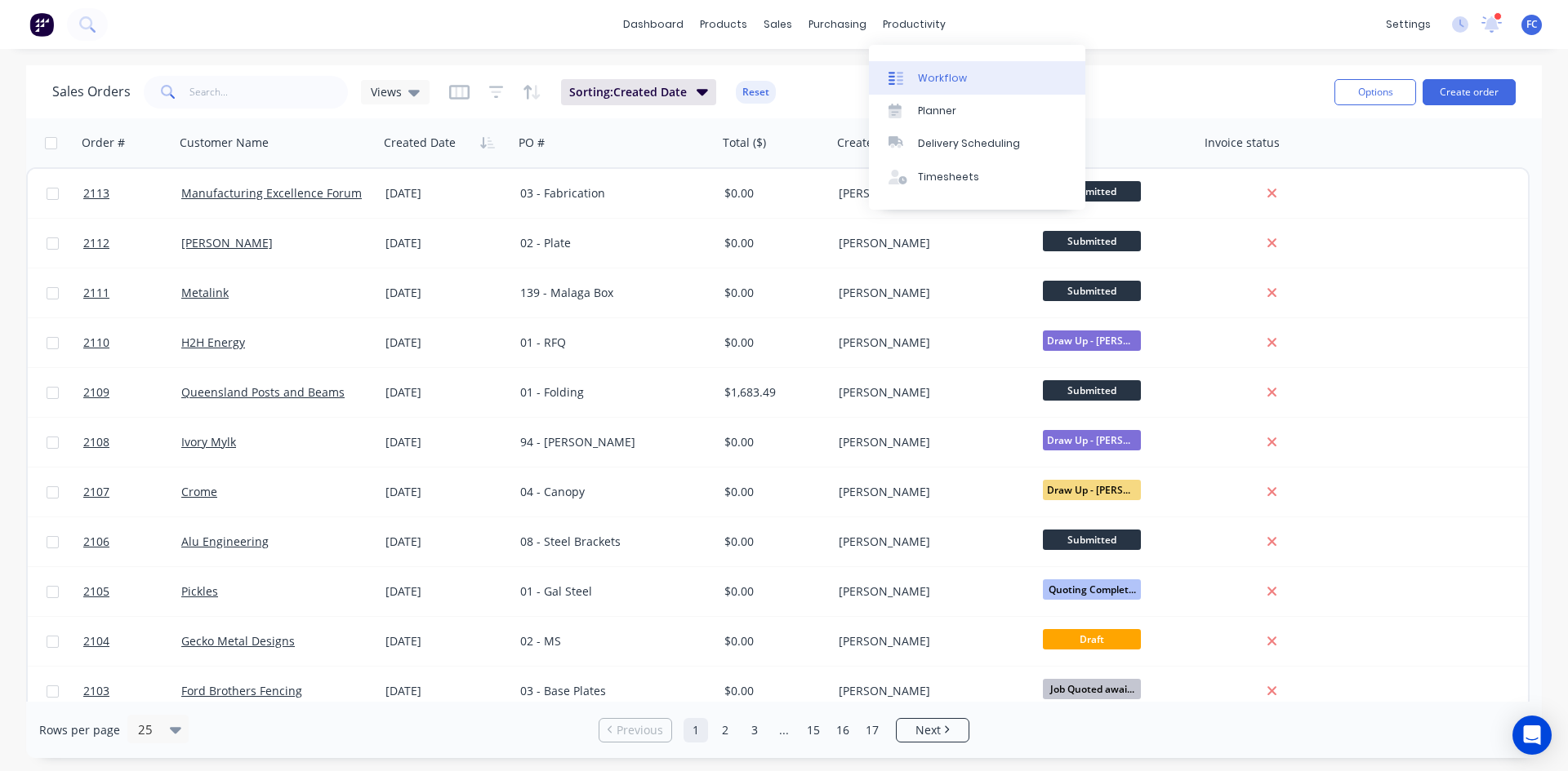
click at [951, 79] on div "Workflow" at bounding box center [943, 78] width 49 height 15
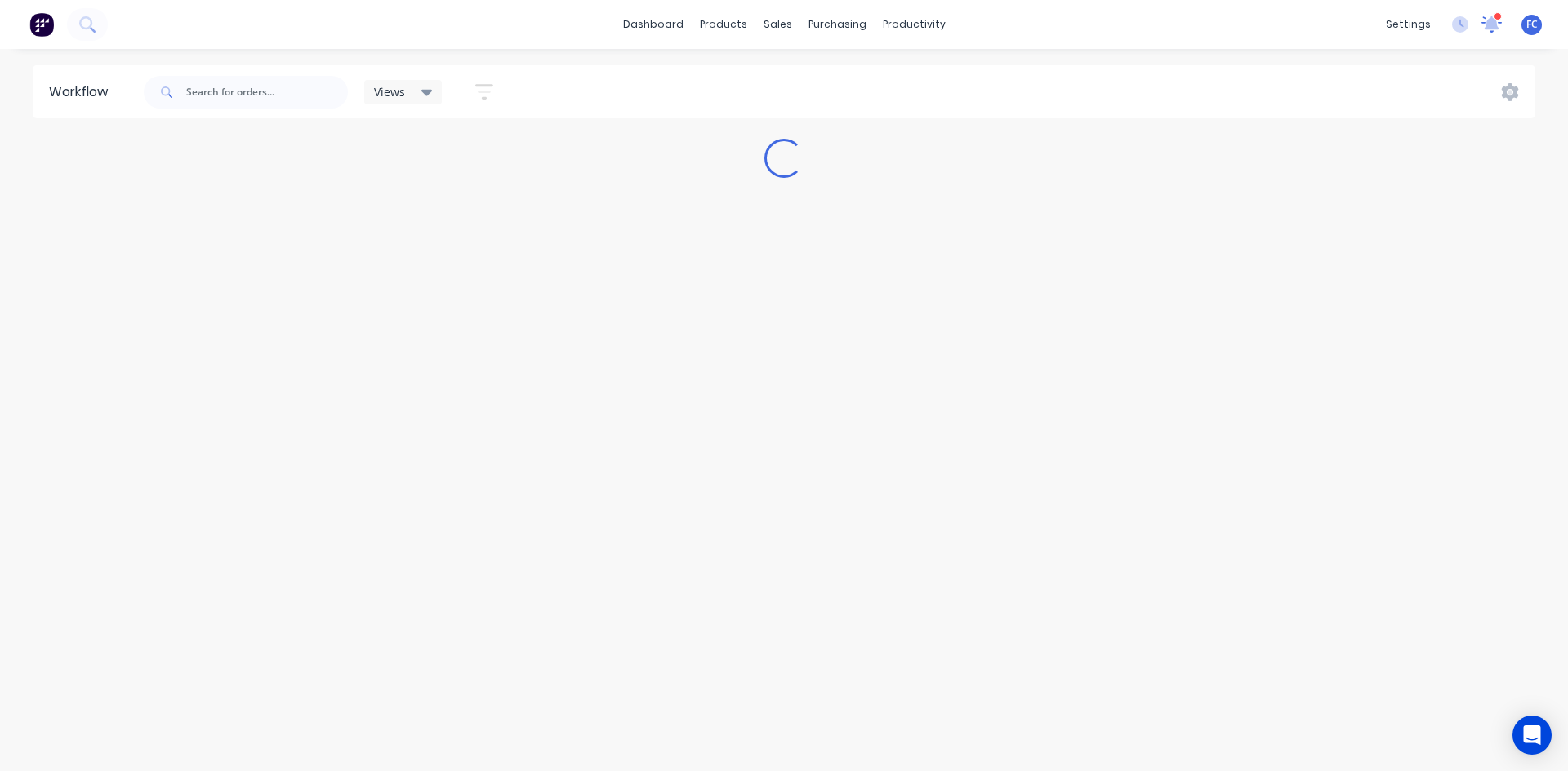
click at [1493, 23] on icon at bounding box center [1491, 23] width 17 height 16
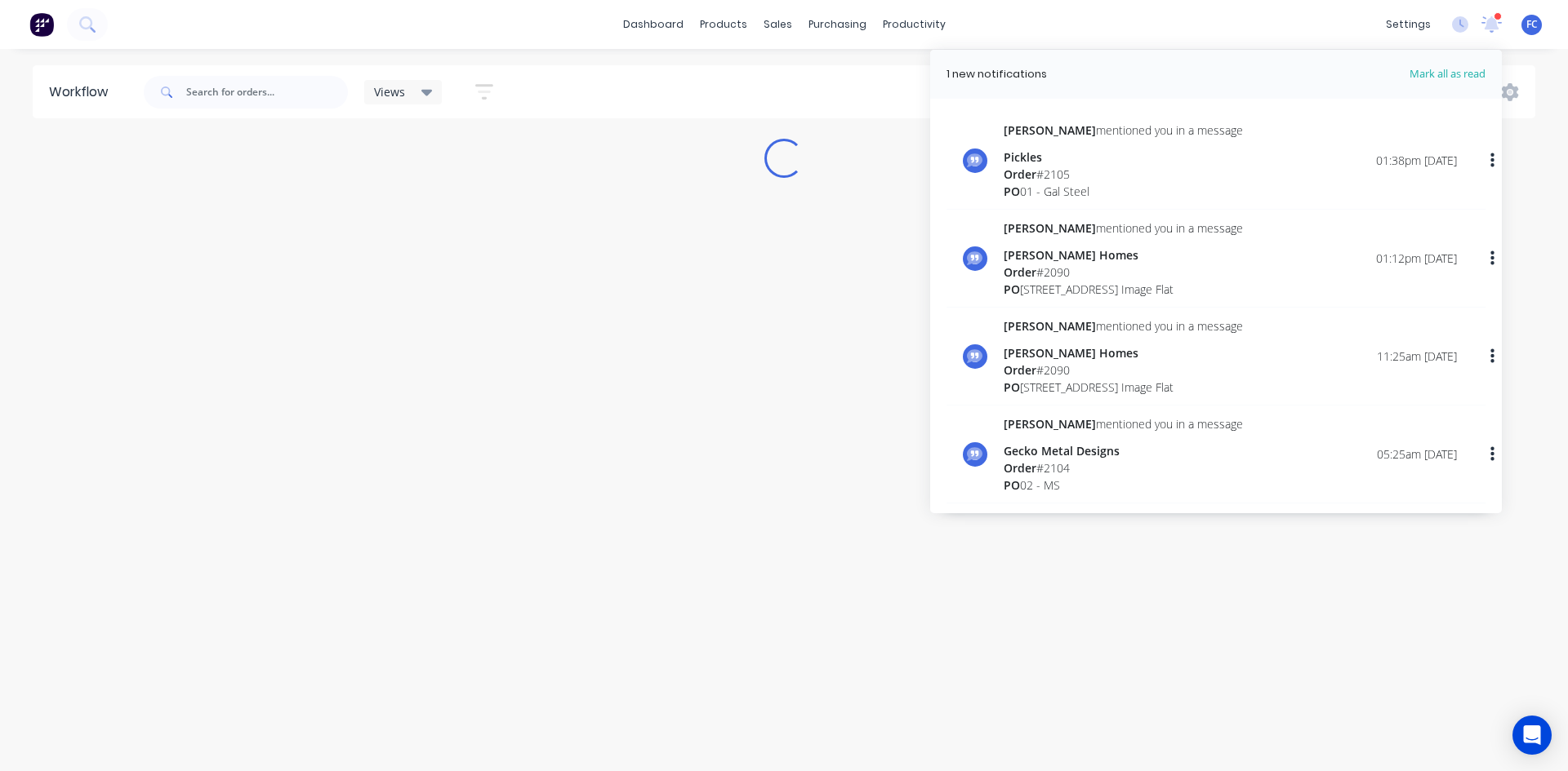
click at [1044, 433] on div "Greg mentioned you in a message Gecko Metal Designs Order # 2104 PO 02 - MS" at bounding box center [1123, 455] width 240 height 78
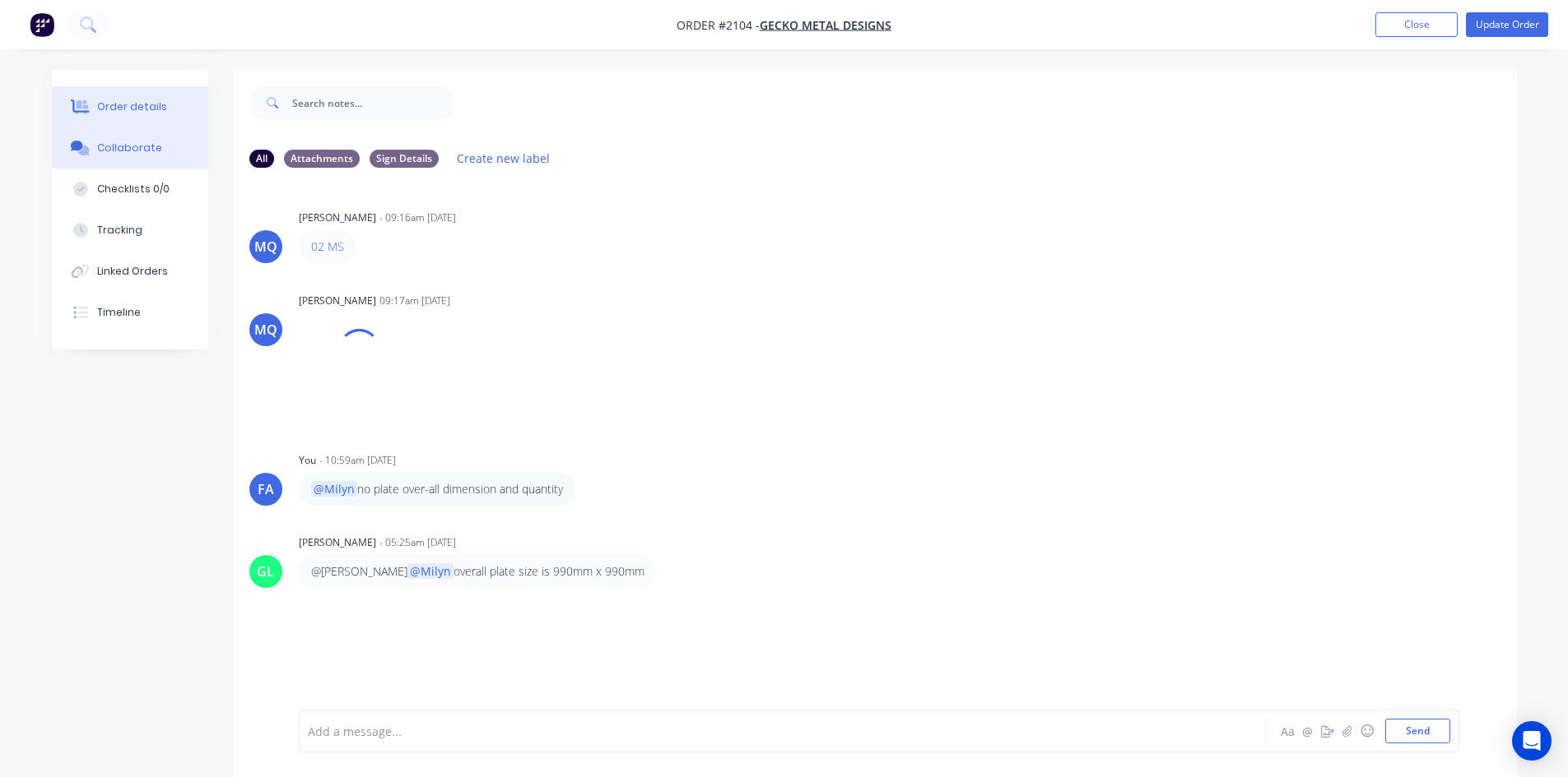
click at [166, 111] on button "Order details" at bounding box center [130, 107] width 156 height 41
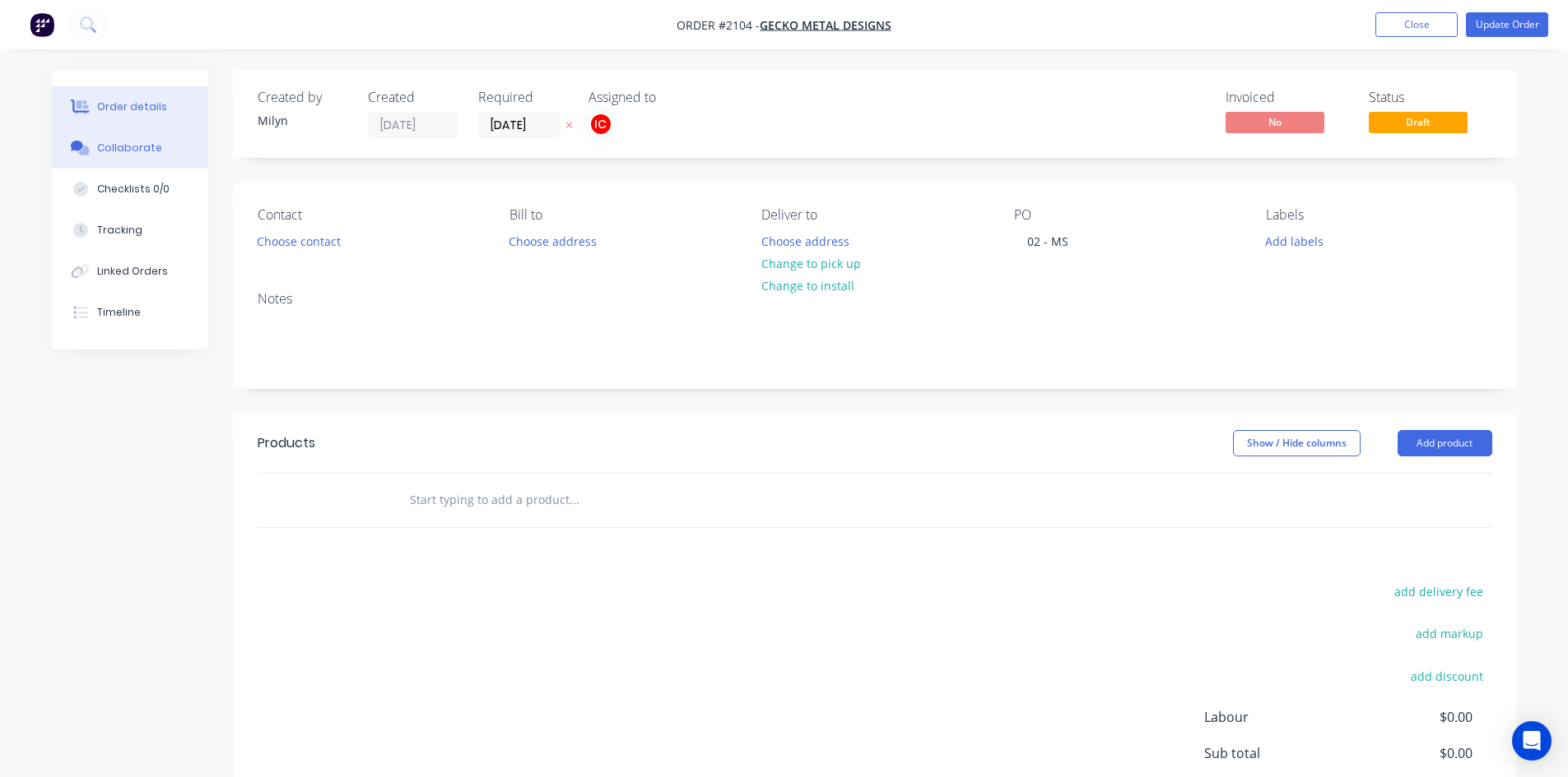
click at [159, 151] on button "Collaborate" at bounding box center [130, 148] width 156 height 41
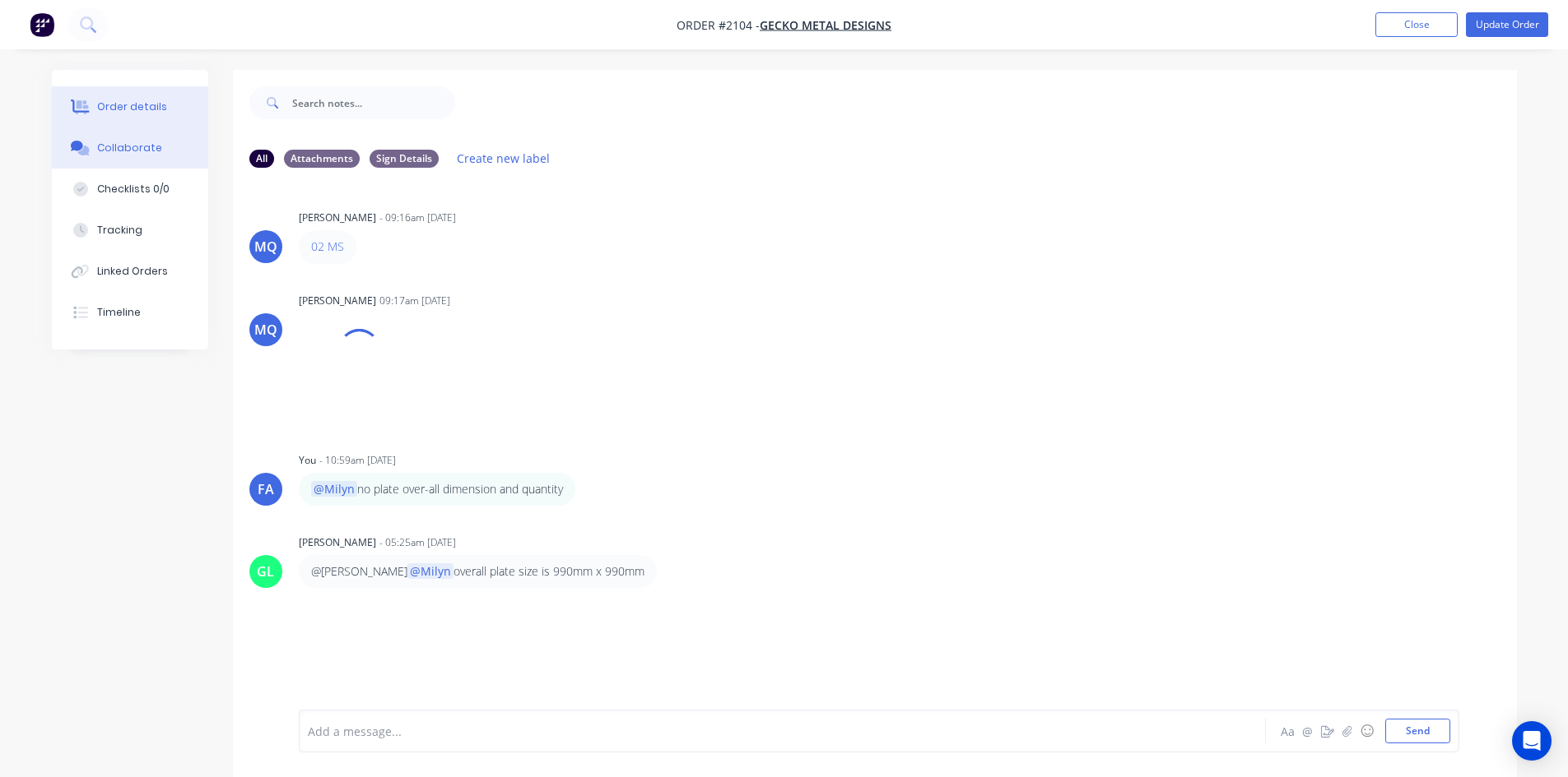
click at [151, 108] on div "Order details" at bounding box center [131, 107] width 70 height 15
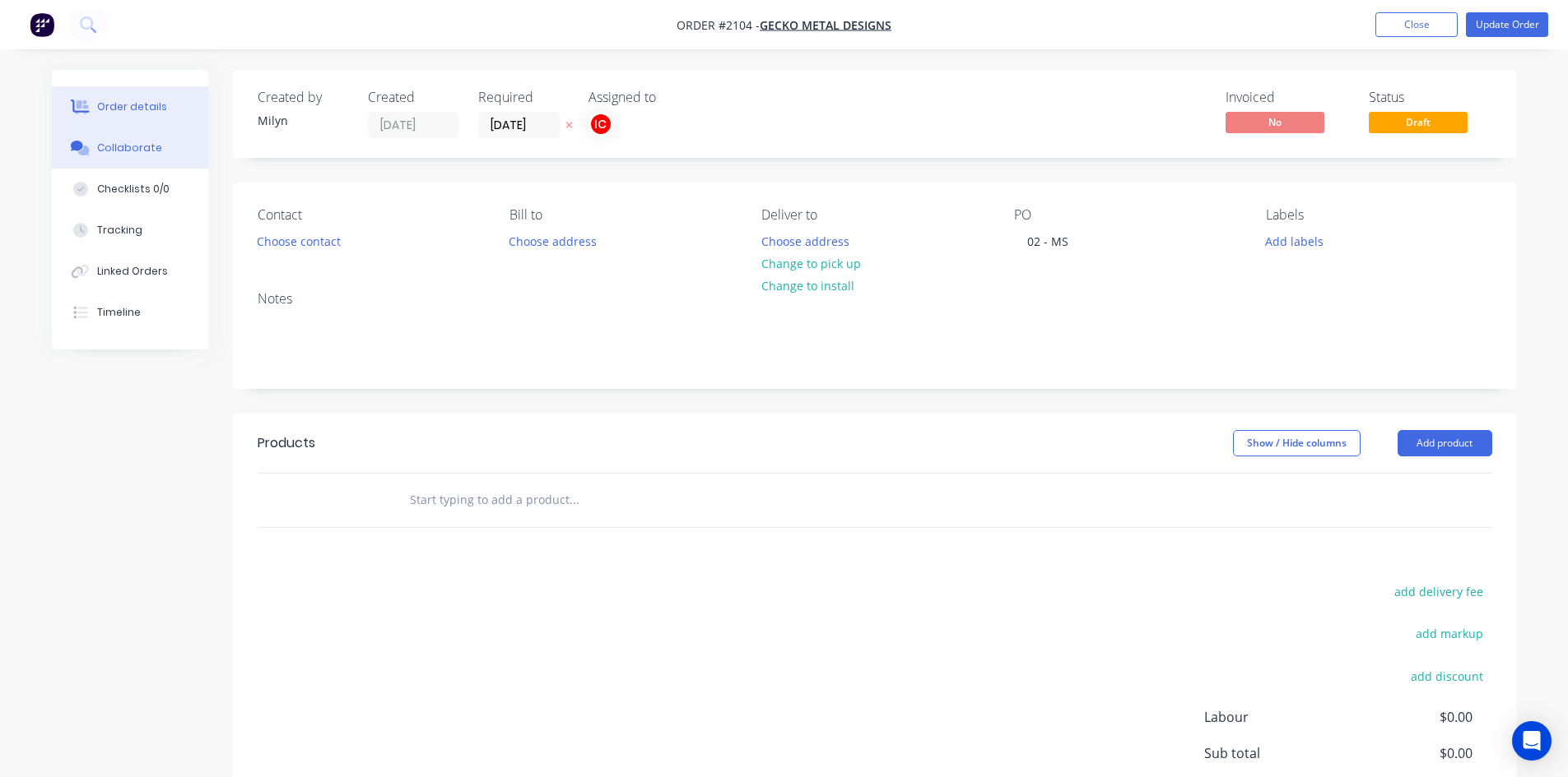
click at [96, 154] on button "Collaborate" at bounding box center [130, 148] width 156 height 41
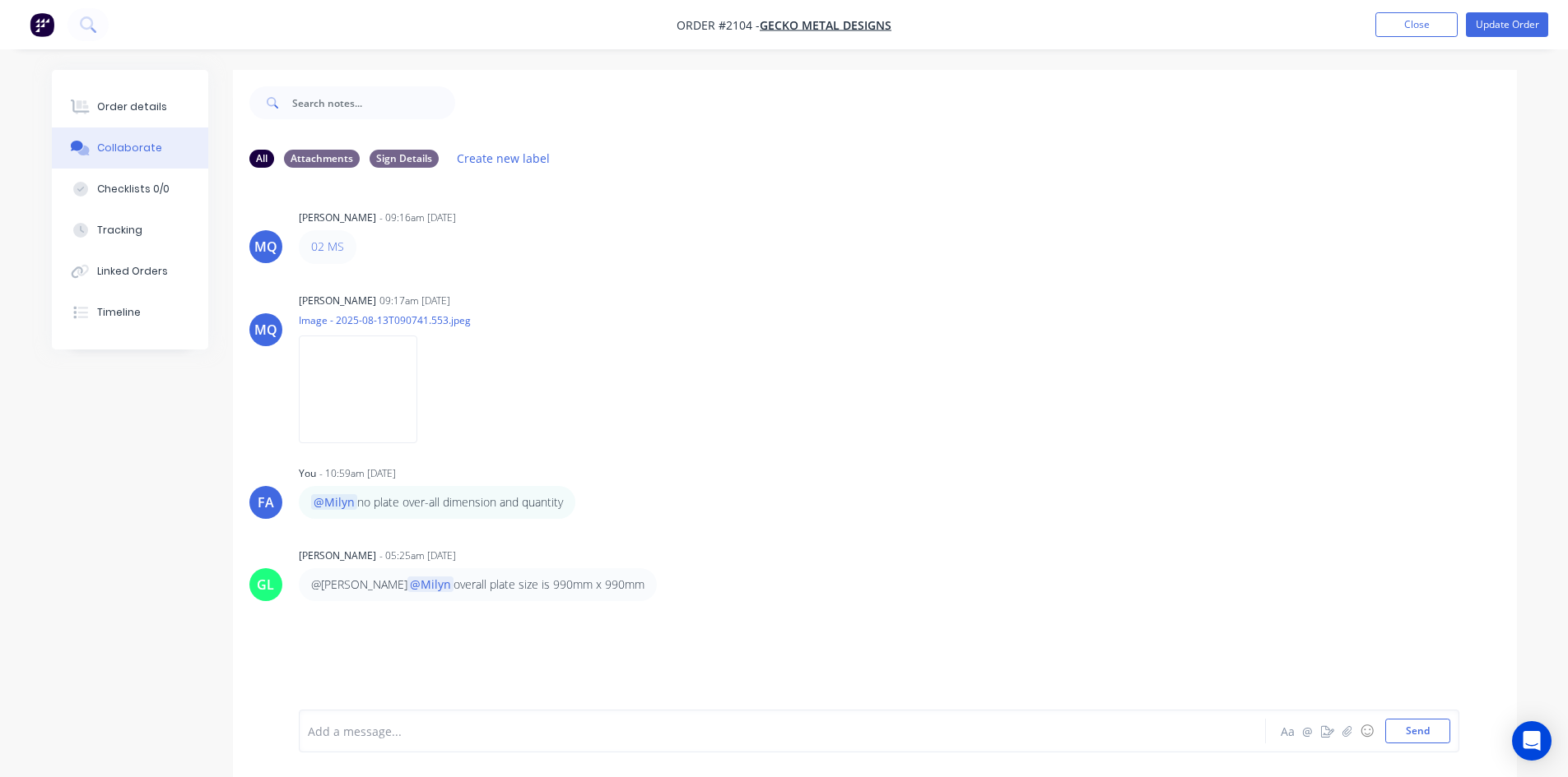
click at [1375, 25] on ul "Add product Close Update Order" at bounding box center [1461, 24] width 212 height 24
click at [1388, 24] on button "Close" at bounding box center [1417, 24] width 82 height 24
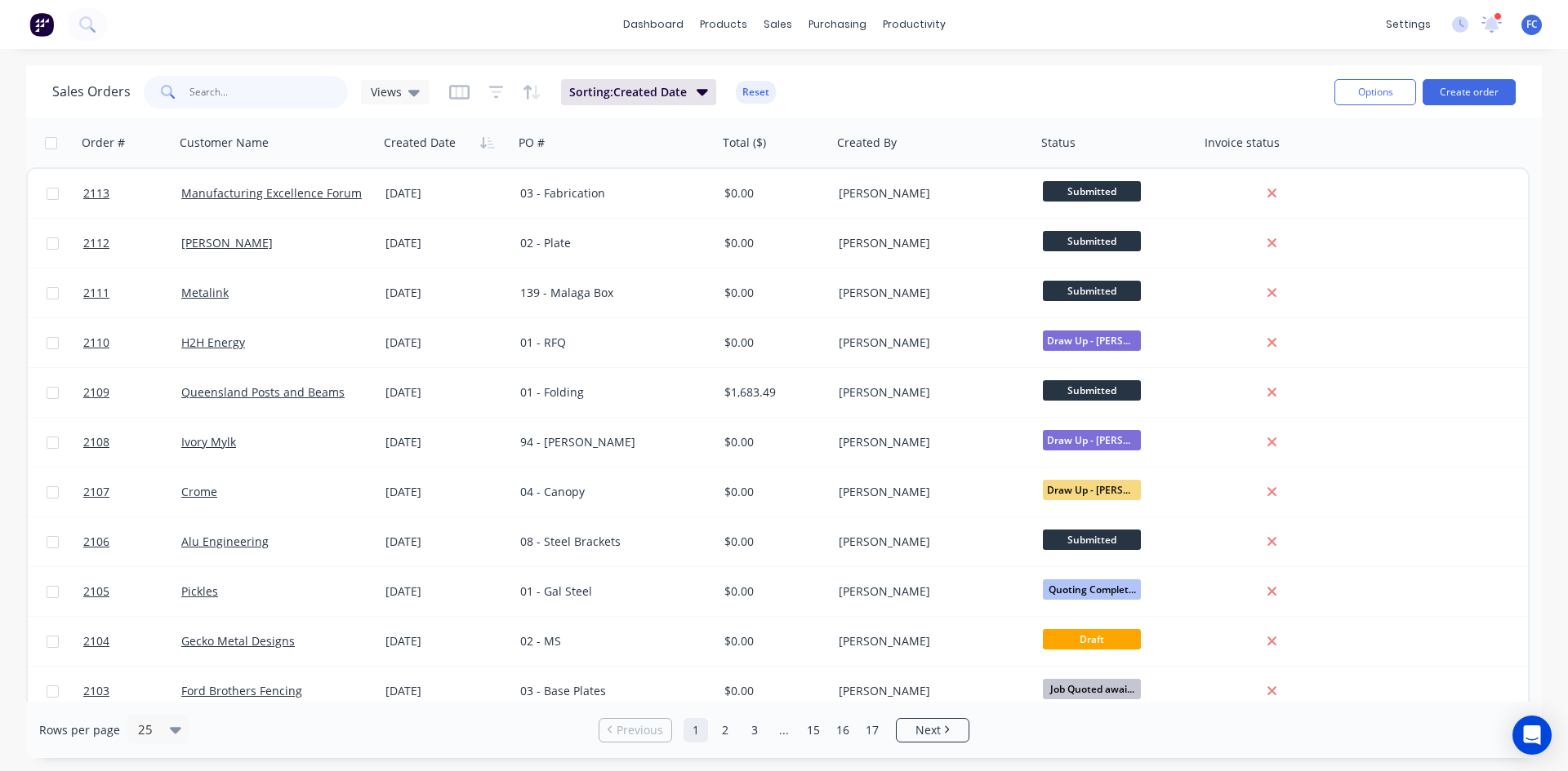
click at [221, 88] on input "text" at bounding box center [269, 92] width 159 height 33
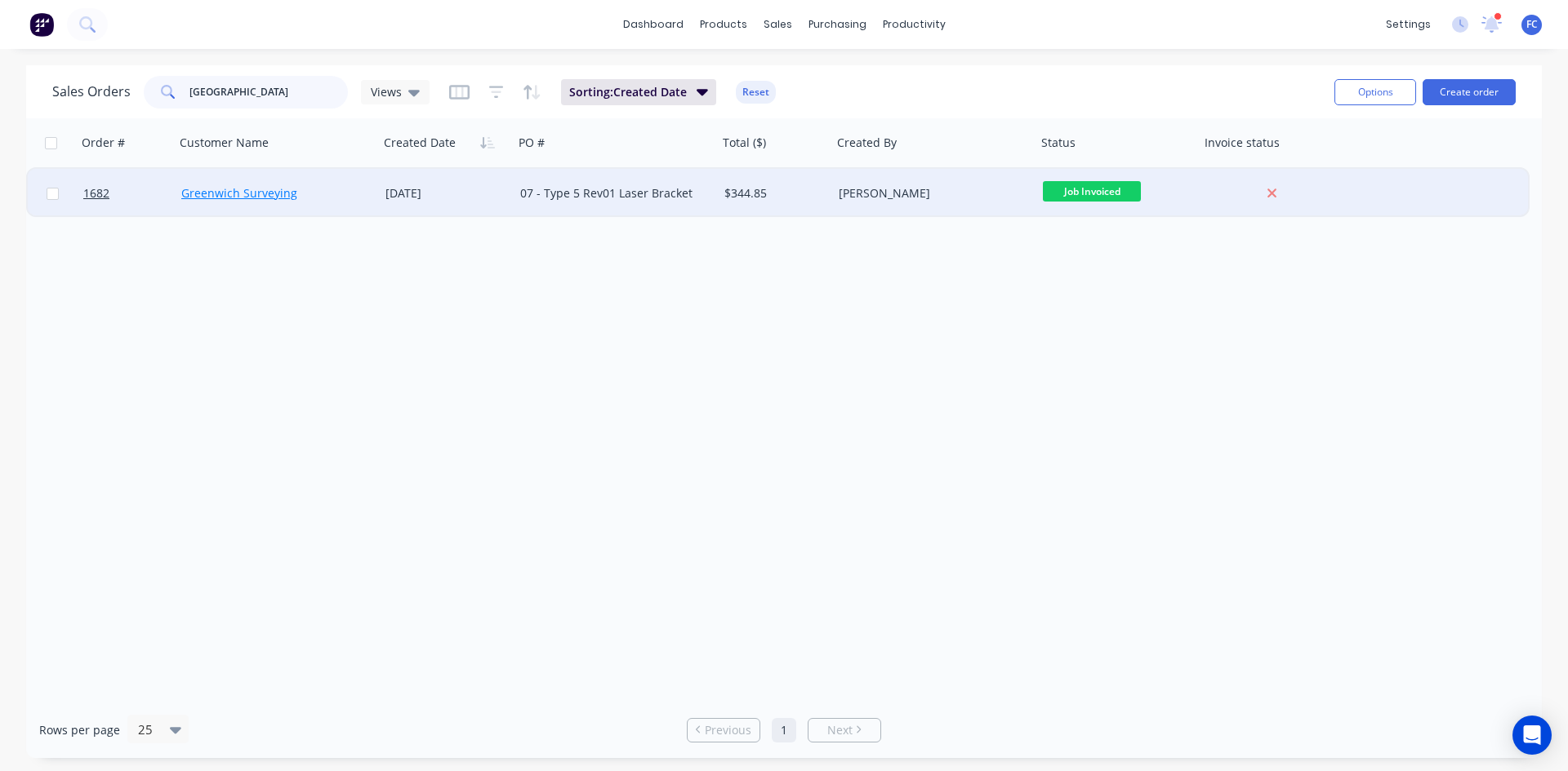
type input "greenwich"
click at [265, 192] on link "Greenwich Surveying" at bounding box center [239, 193] width 116 height 16
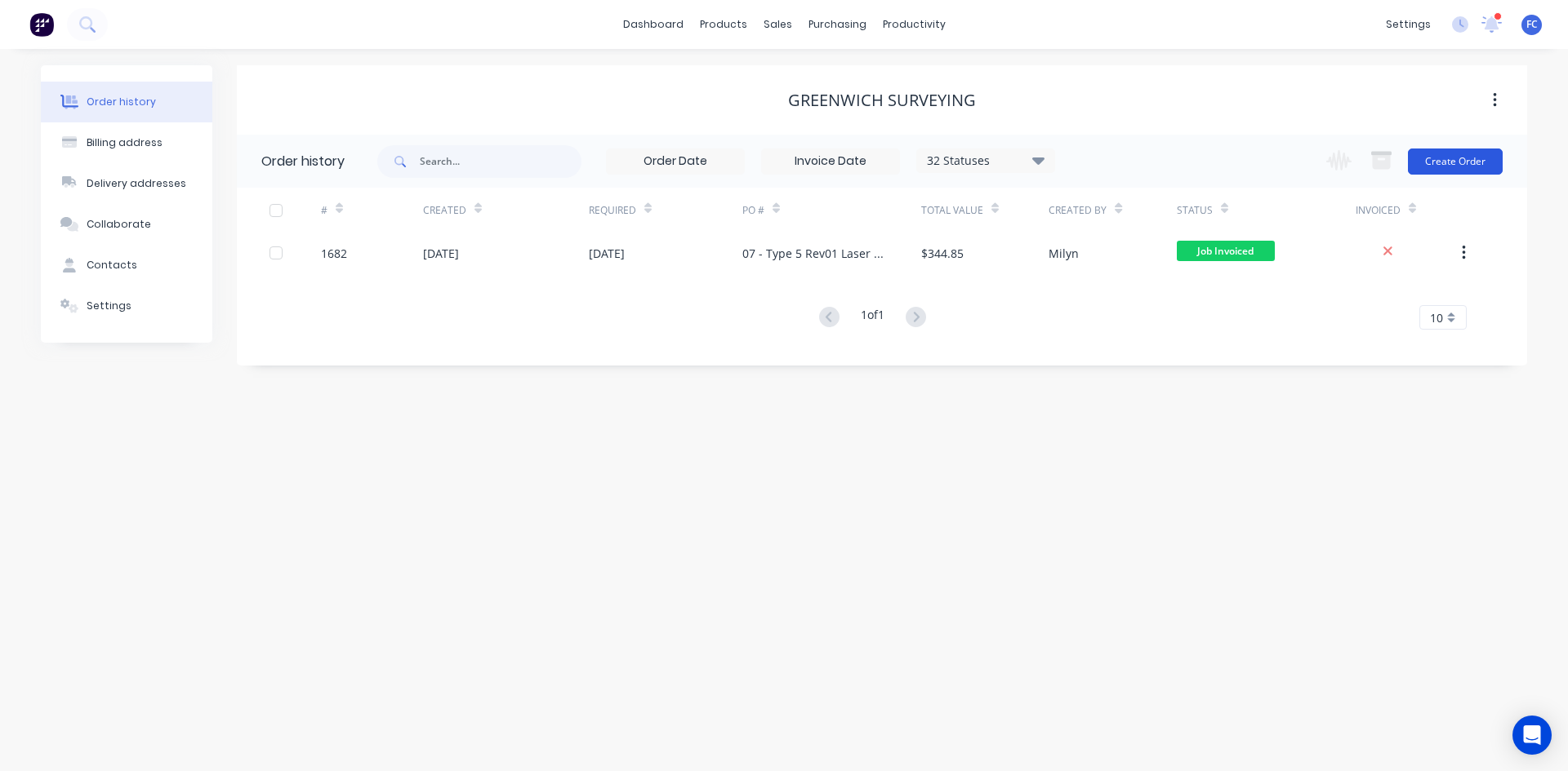
click at [1450, 170] on button "Create Order" at bounding box center [1454, 161] width 94 height 26
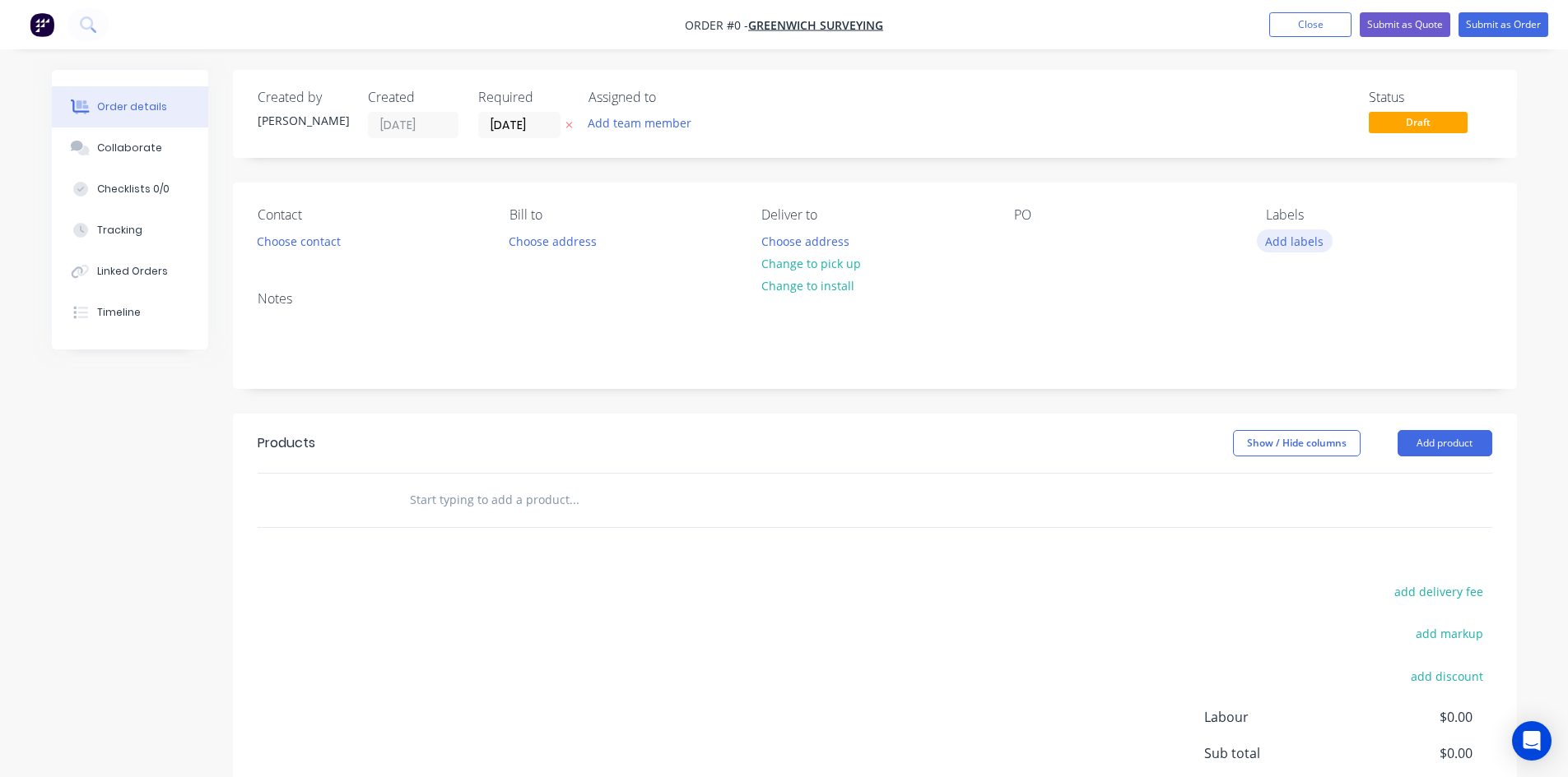
click at [1311, 245] on button "Add labels" at bounding box center [1295, 240] width 76 height 22
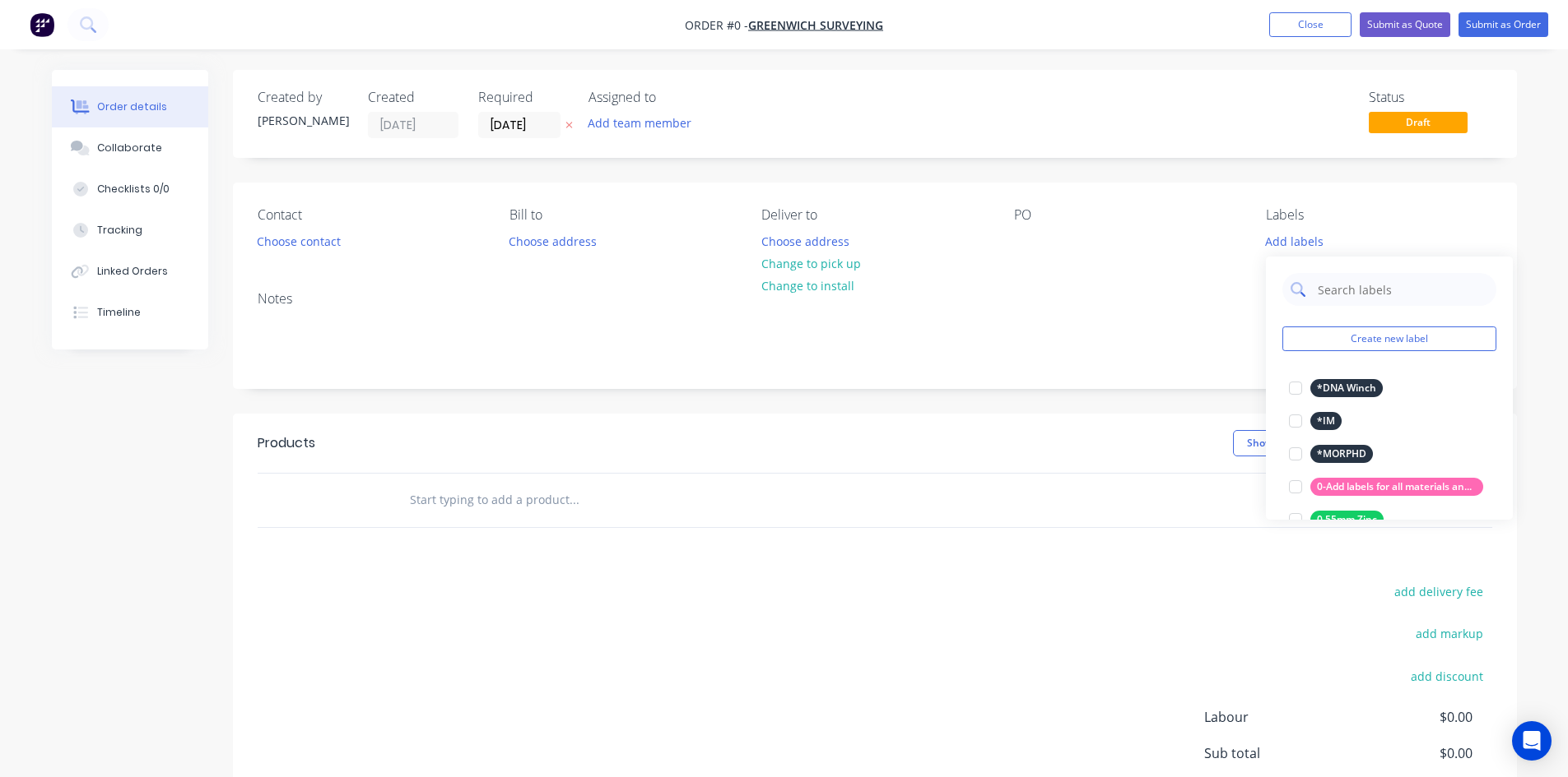
click at [1380, 279] on input "text" at bounding box center [1401, 289] width 172 height 33
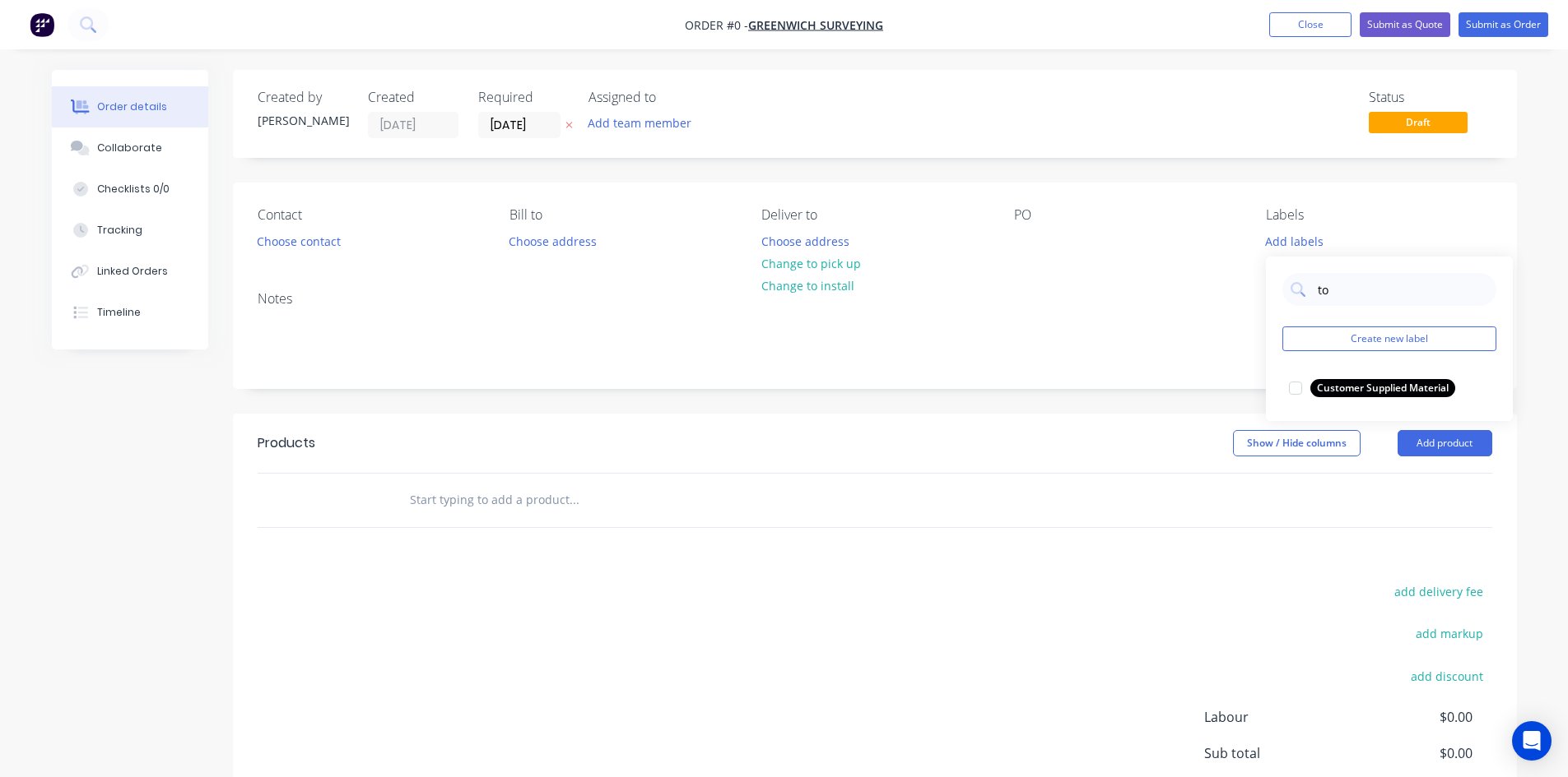
type input "t"
type input "quo"
click at [1307, 391] on div at bounding box center [1295, 388] width 33 height 33
click at [1086, 414] on div "Order details Collaborate Checklists 0/0 Tracking Linked Orders Timeline Order …" at bounding box center [784, 509] width 1497 height 878
click at [511, 130] on input "[DATE]" at bounding box center [519, 124] width 81 height 24
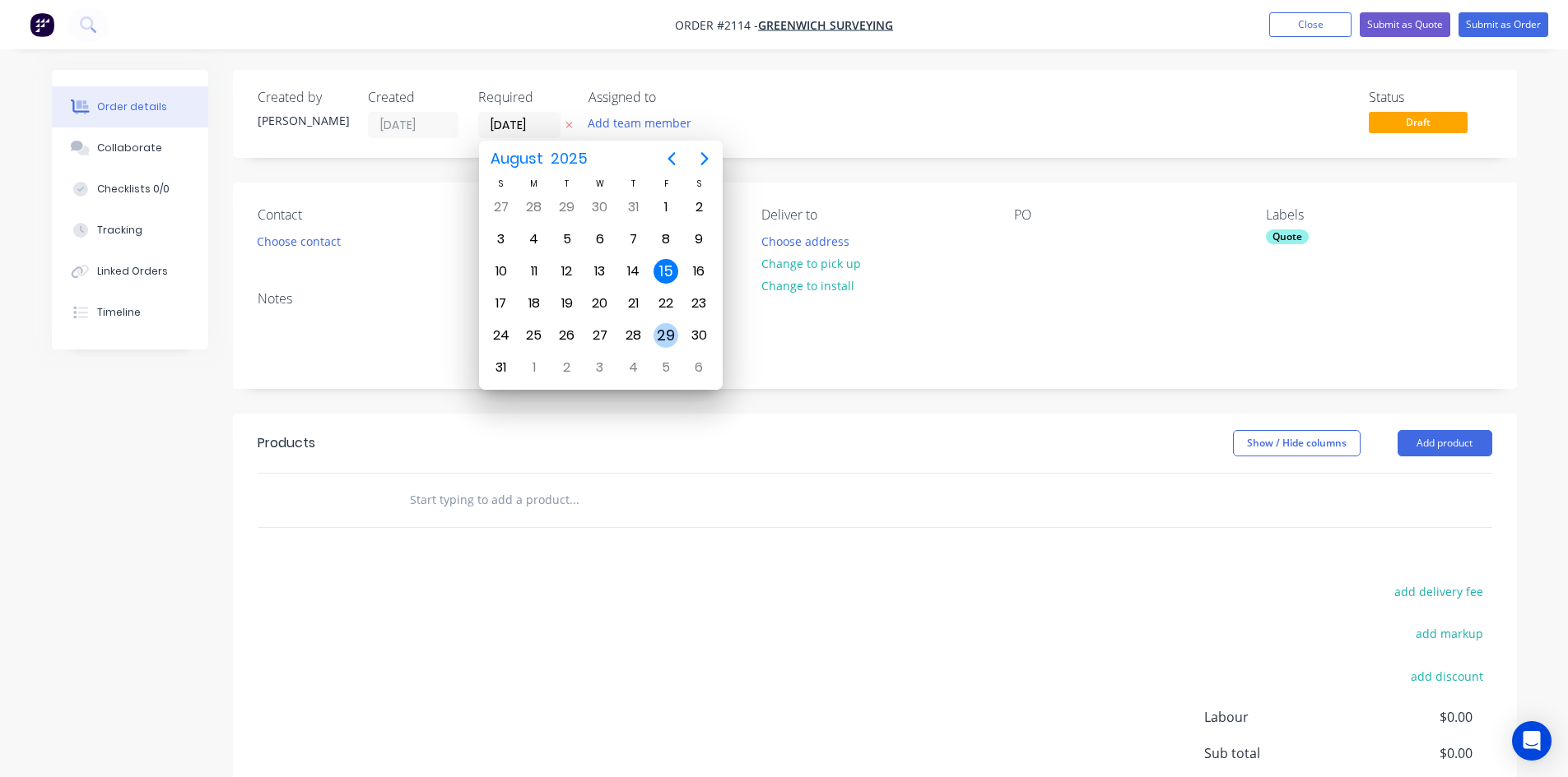
click at [662, 338] on div "29" at bounding box center [665, 335] width 24 height 24
type input "[DATE]"
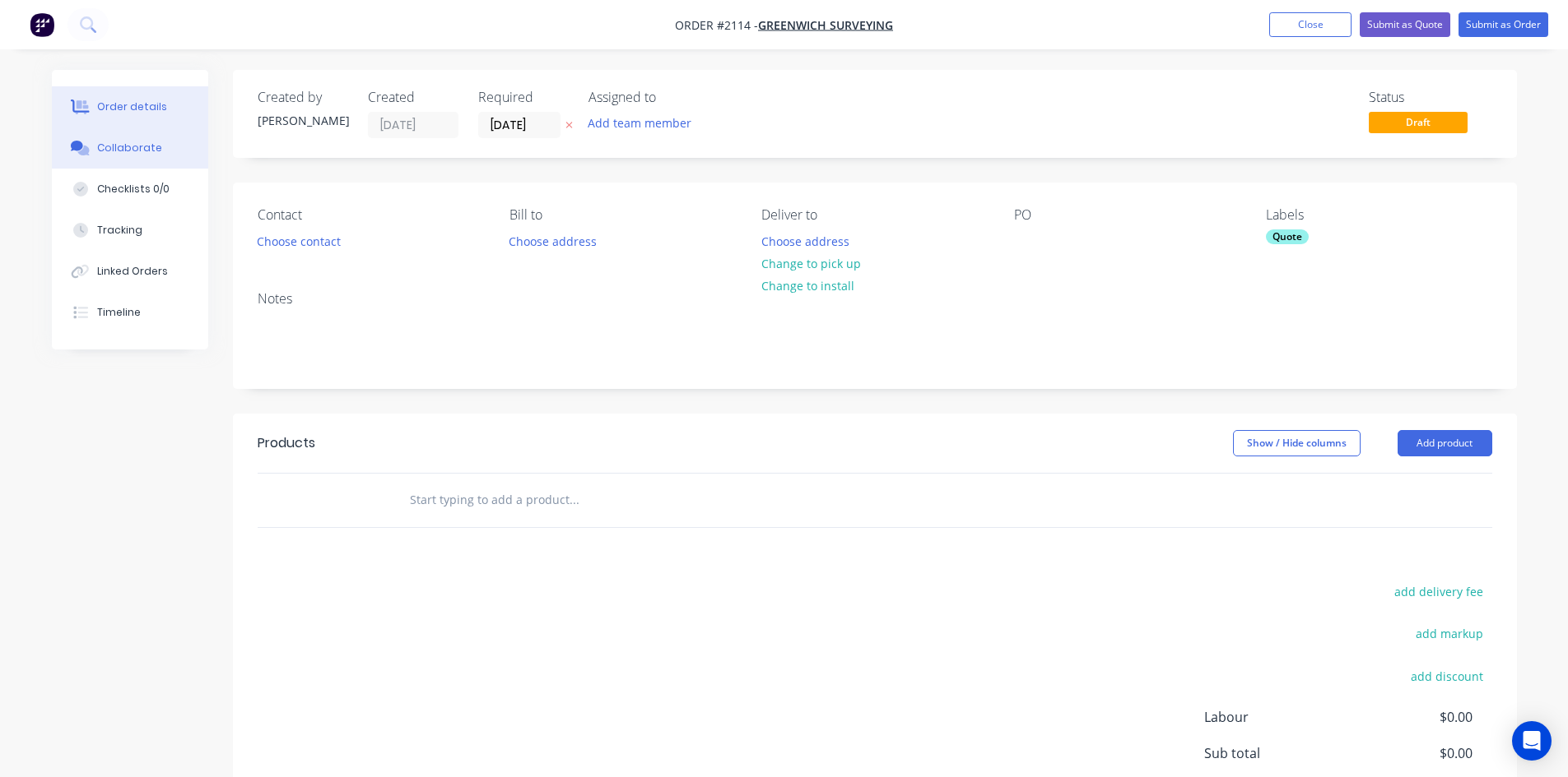
click at [148, 161] on button "Collaborate" at bounding box center [130, 148] width 156 height 41
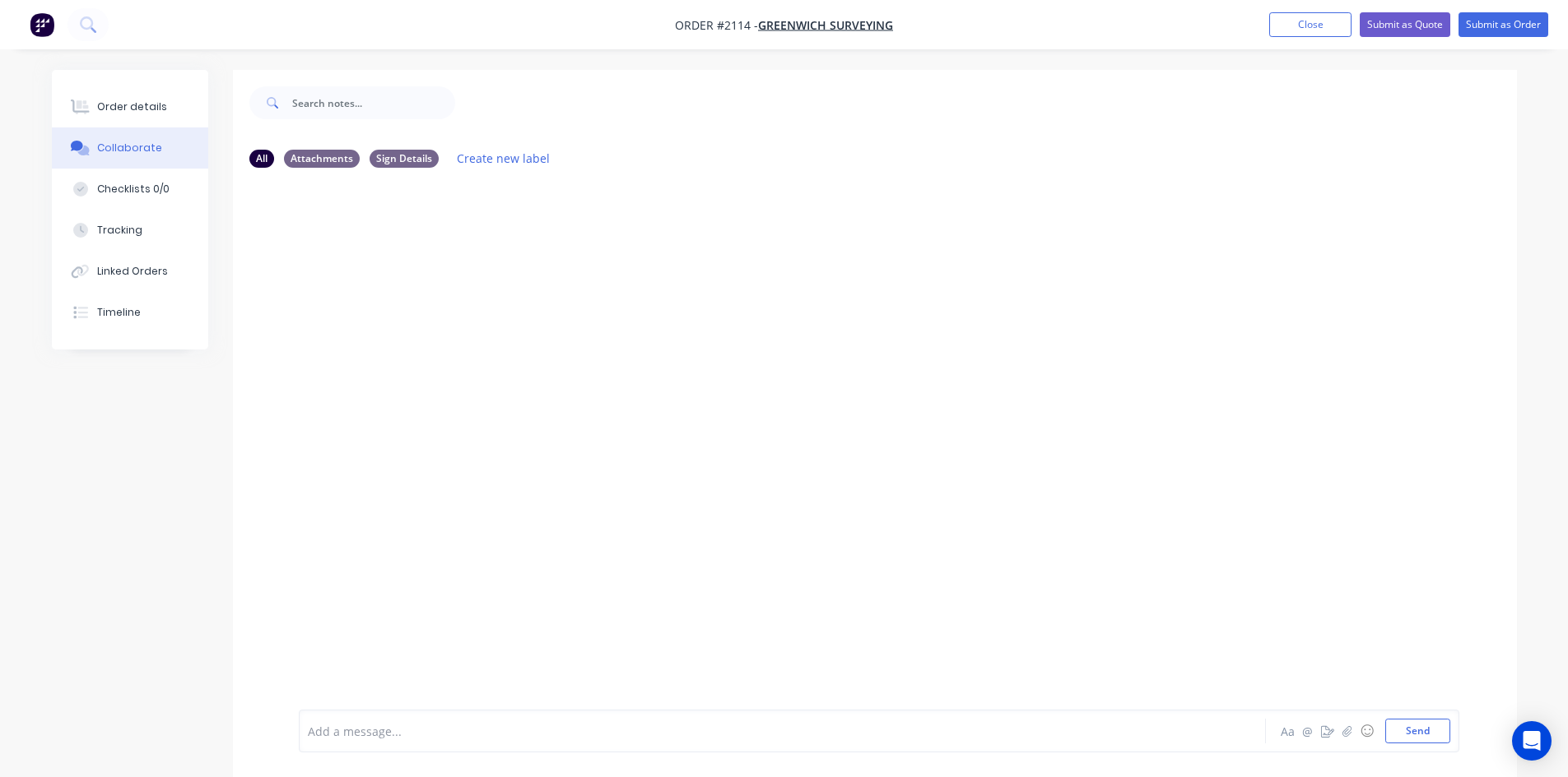
click at [143, 129] on button "Collaborate" at bounding box center [130, 148] width 156 height 41
click at [144, 116] on button "Order details" at bounding box center [130, 107] width 156 height 41
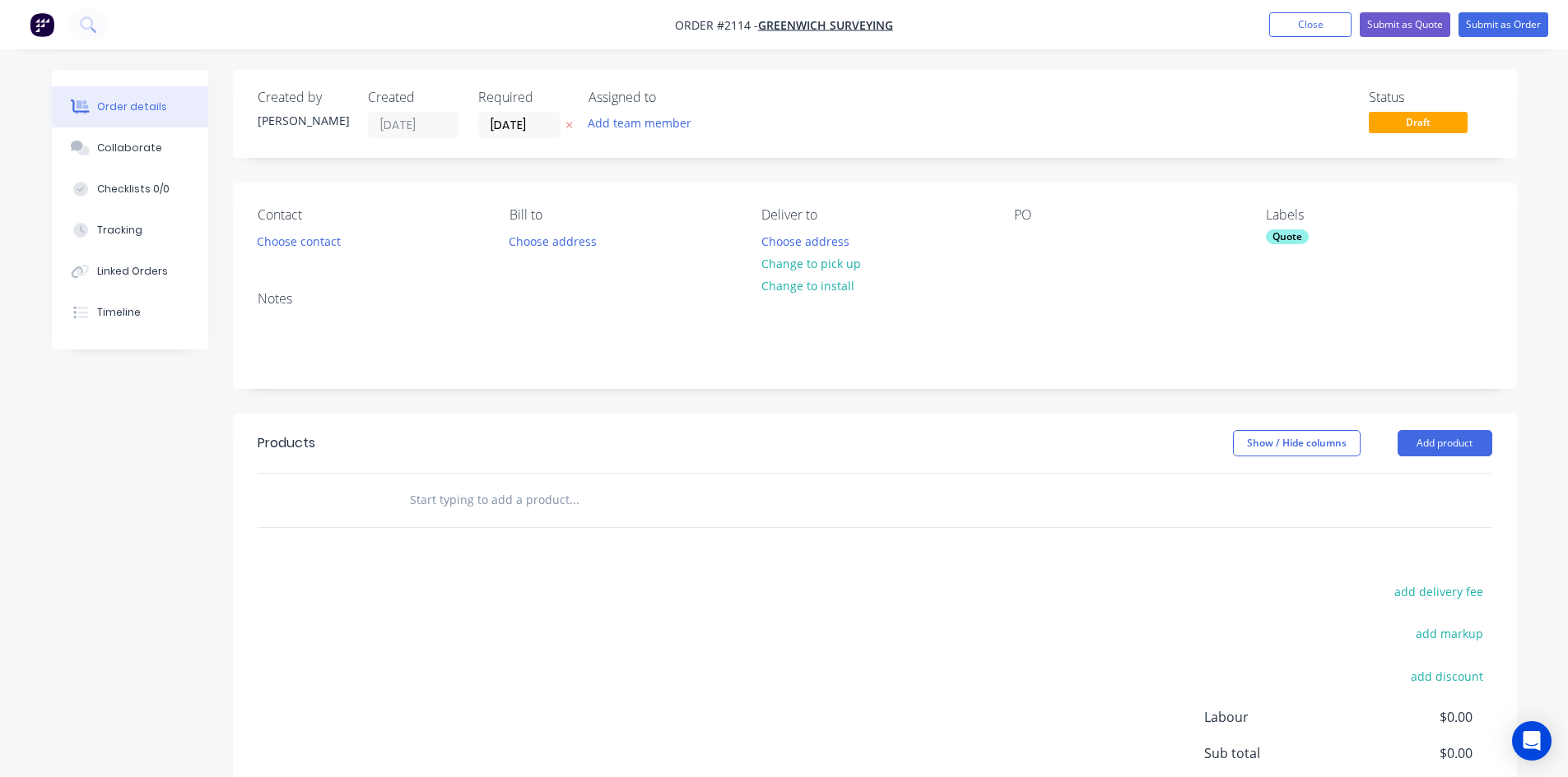
click at [993, 241] on div "Contact Choose contact Bill to Choose address Deliver to Choose address Change …" at bounding box center [875, 230] width 1284 height 95
click at [1019, 250] on div at bounding box center [1026, 241] width 26 height 24
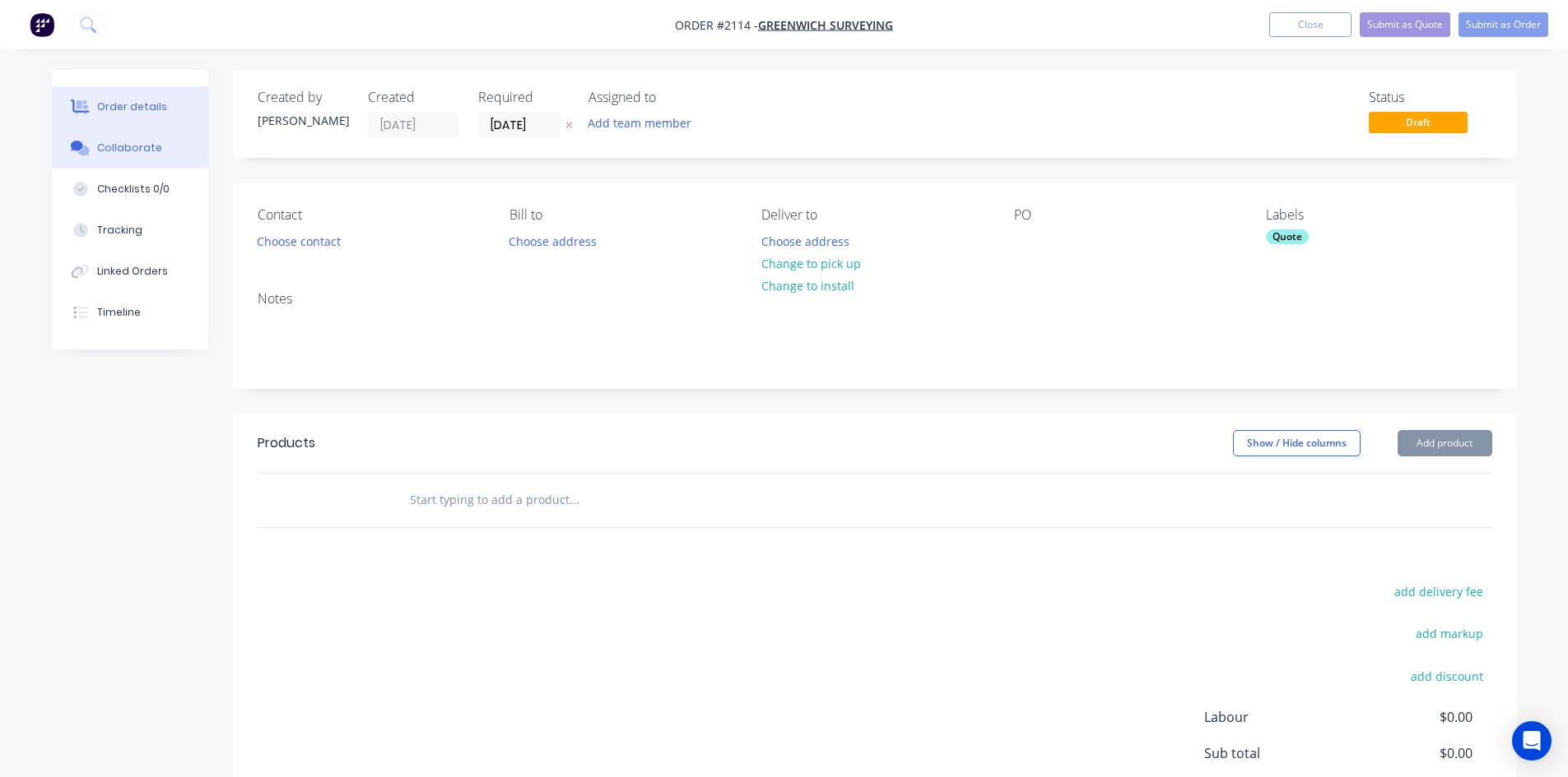
click at [172, 160] on button "Collaborate" at bounding box center [130, 148] width 156 height 41
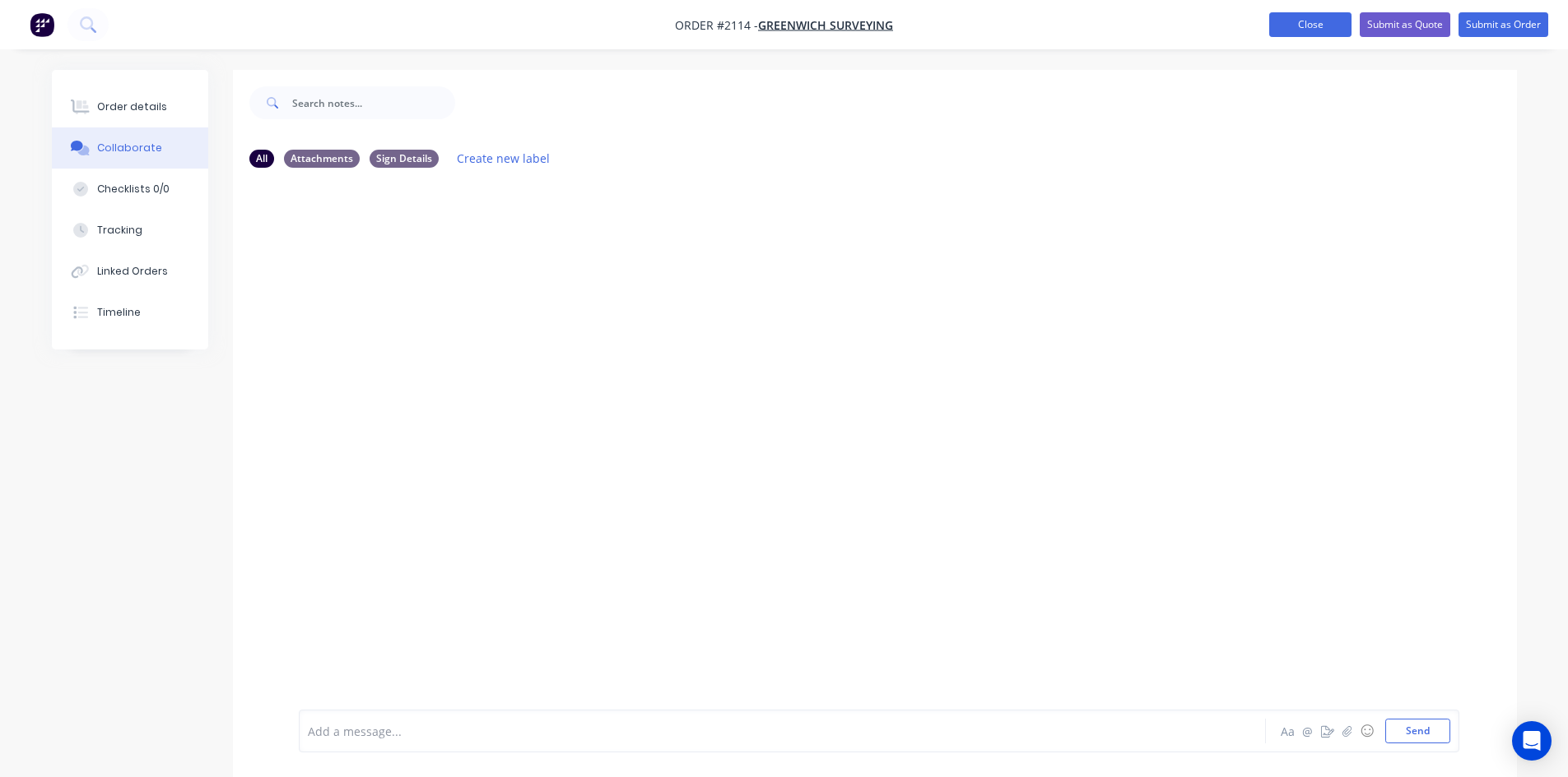
click at [1273, 23] on button "Close" at bounding box center [1310, 24] width 82 height 24
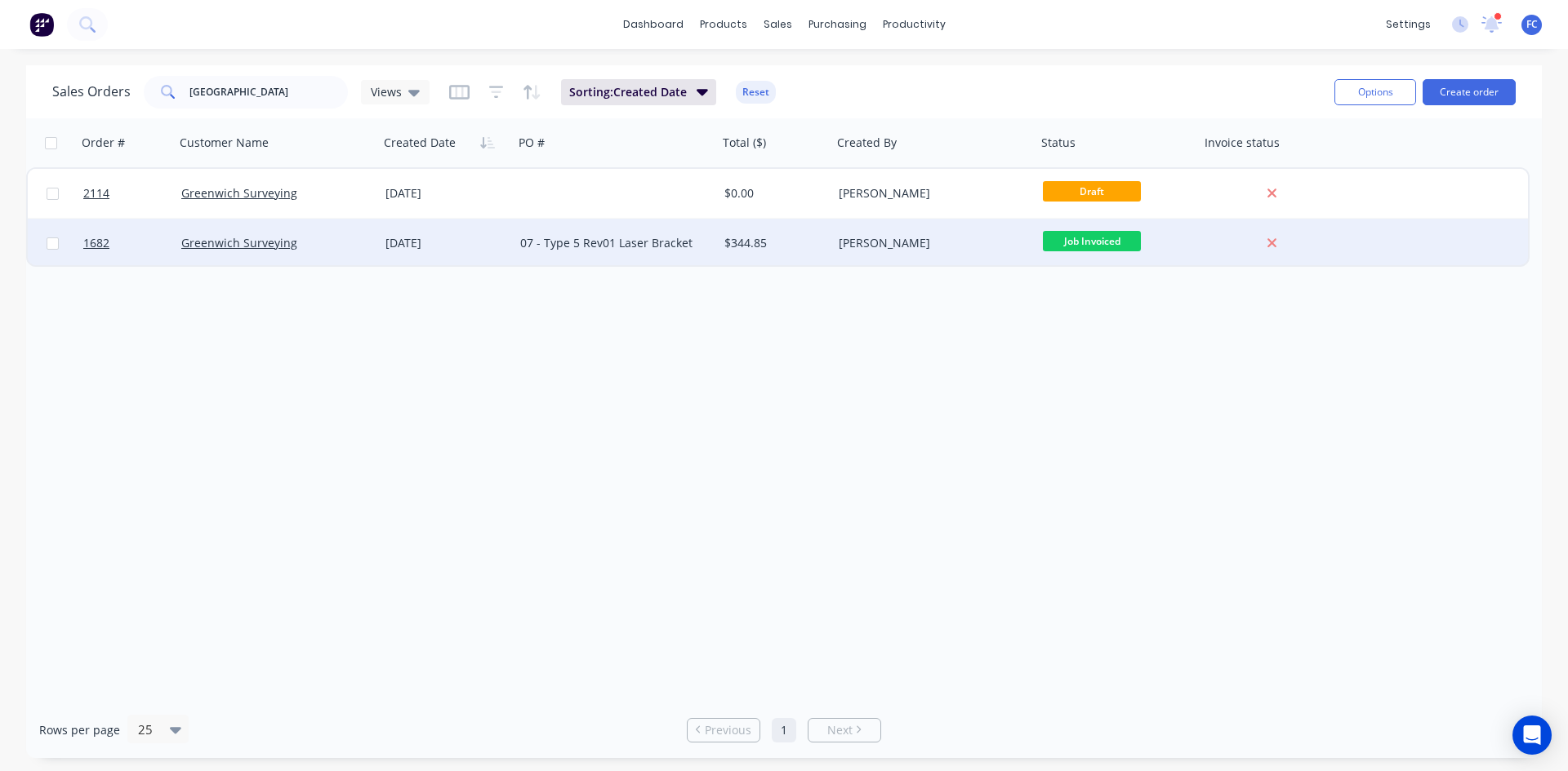
click at [422, 239] on div "12 May 2025" at bounding box center [447, 244] width 122 height 17
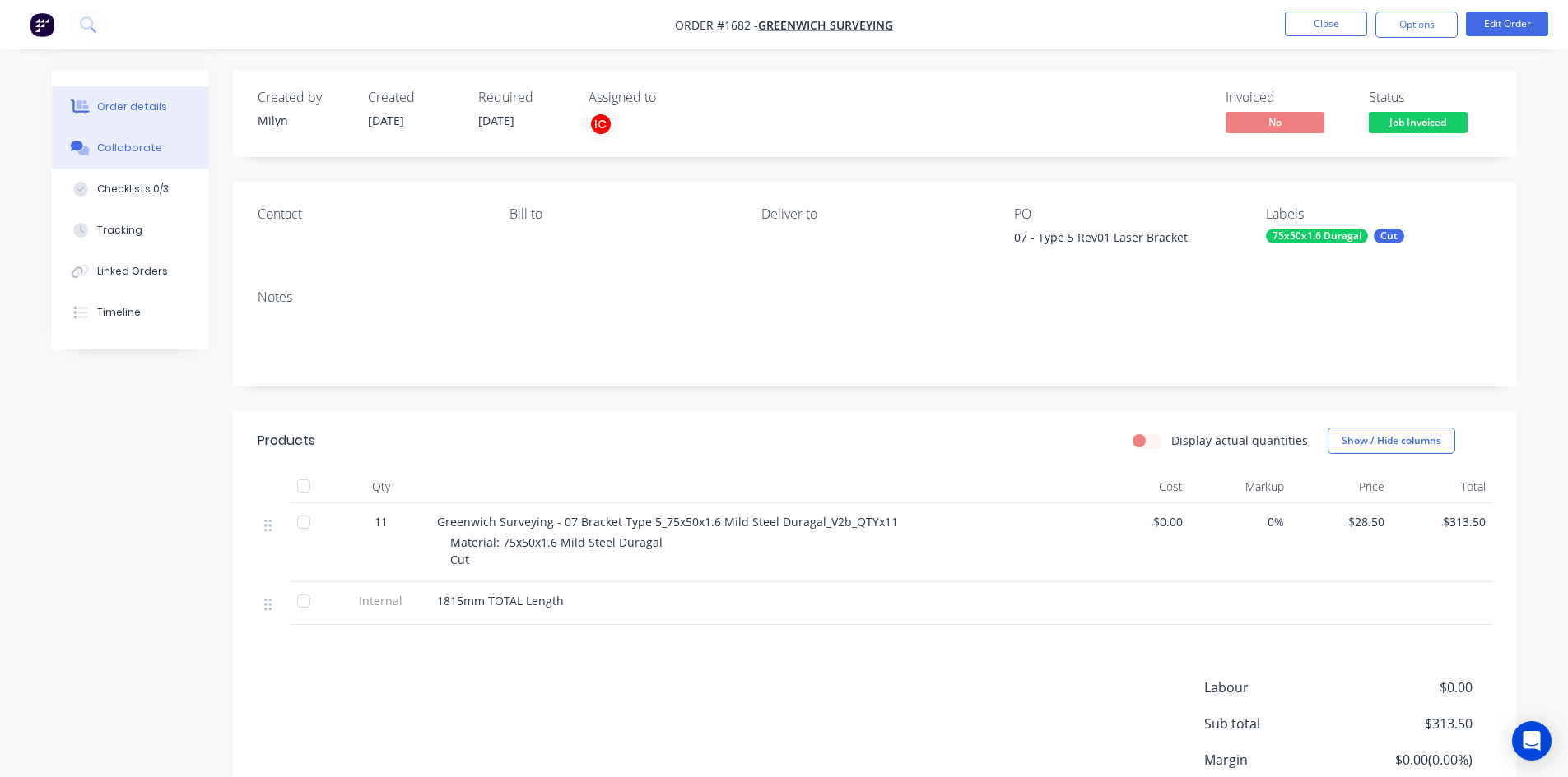
click at [142, 151] on div "Collaborate" at bounding box center [129, 148] width 65 height 15
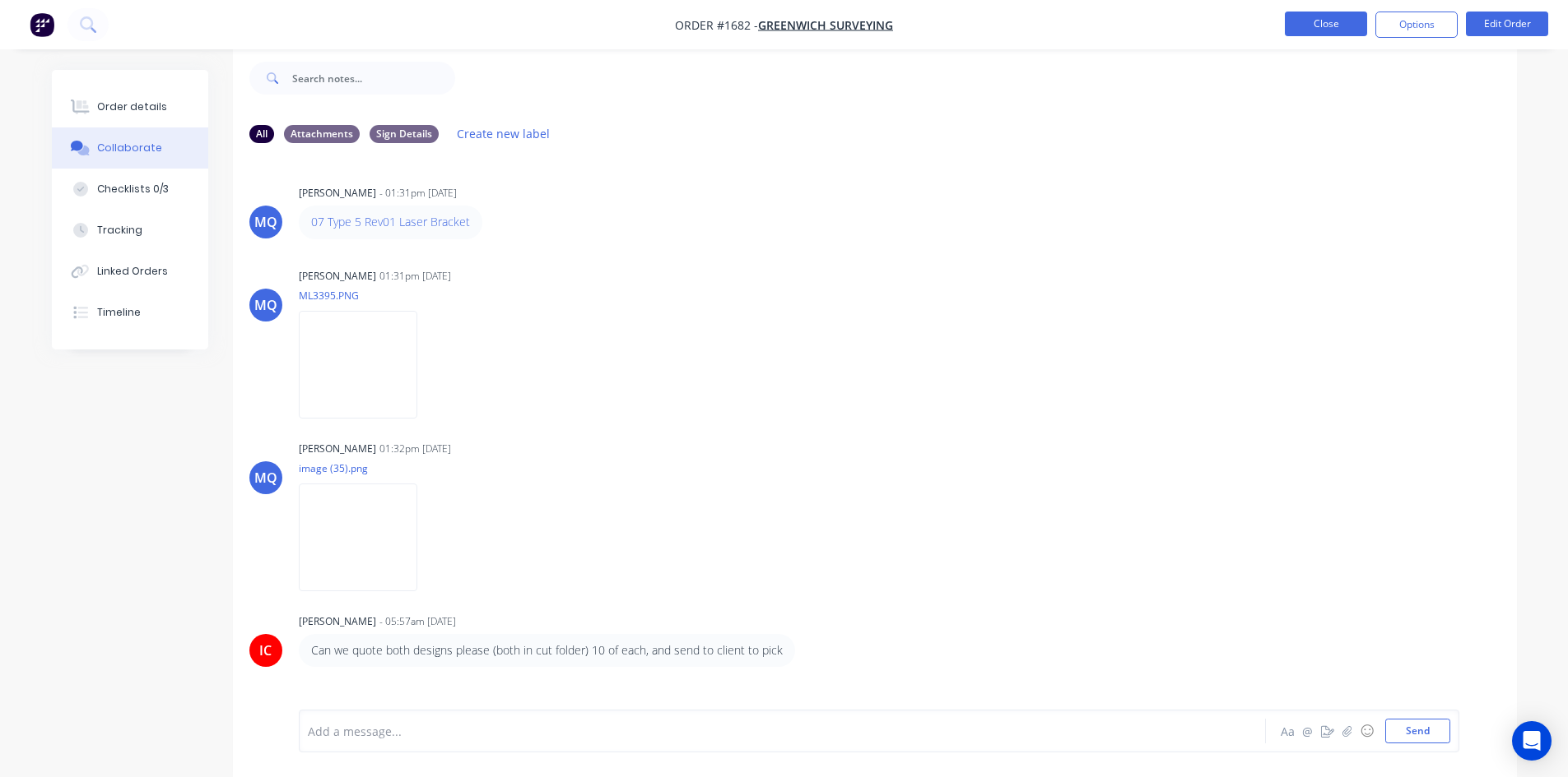
click at [1333, 27] on button "Close" at bounding box center [1326, 24] width 82 height 24
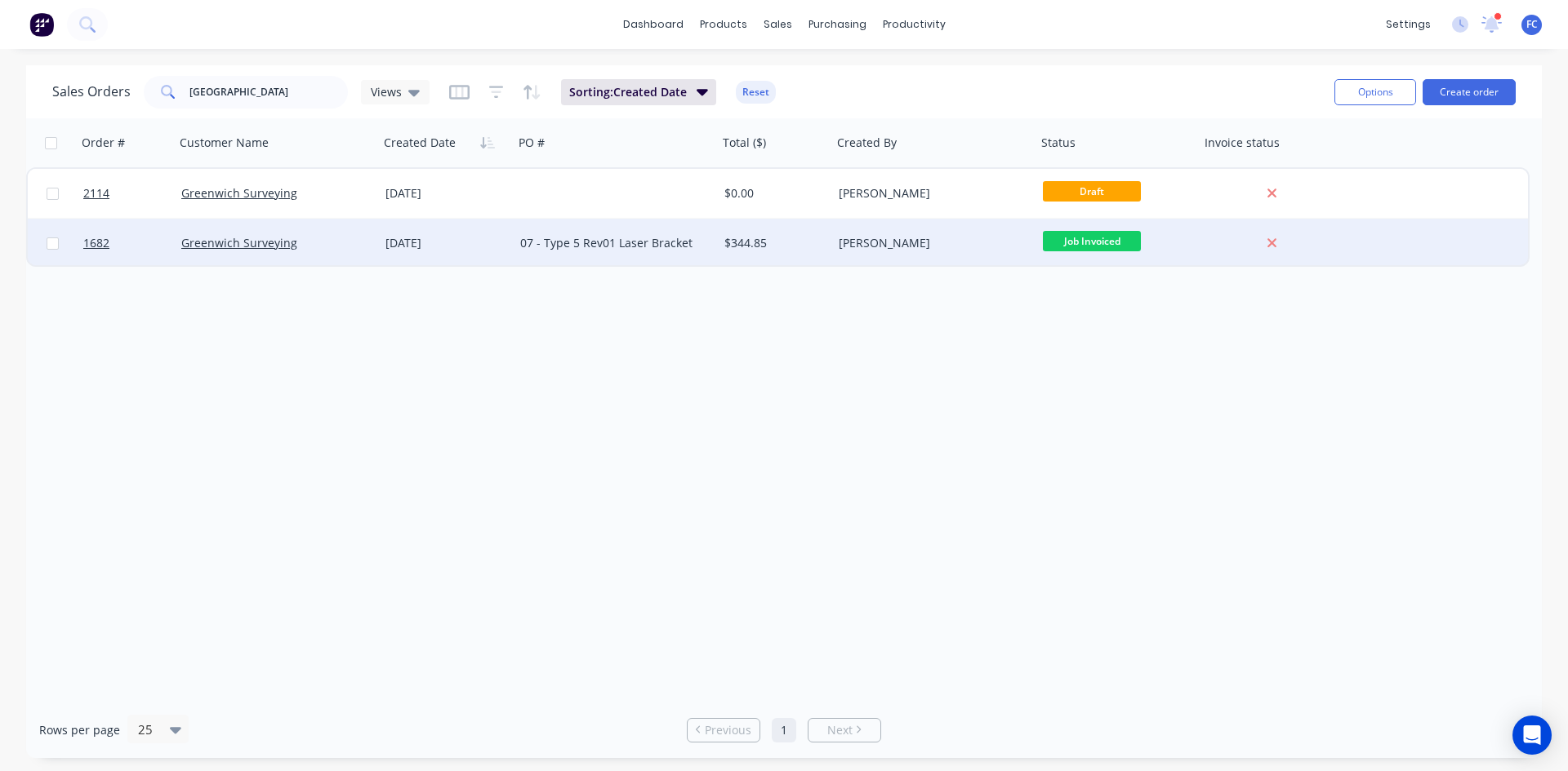
click at [406, 234] on div "12 May 2025" at bounding box center [446, 243] width 134 height 49
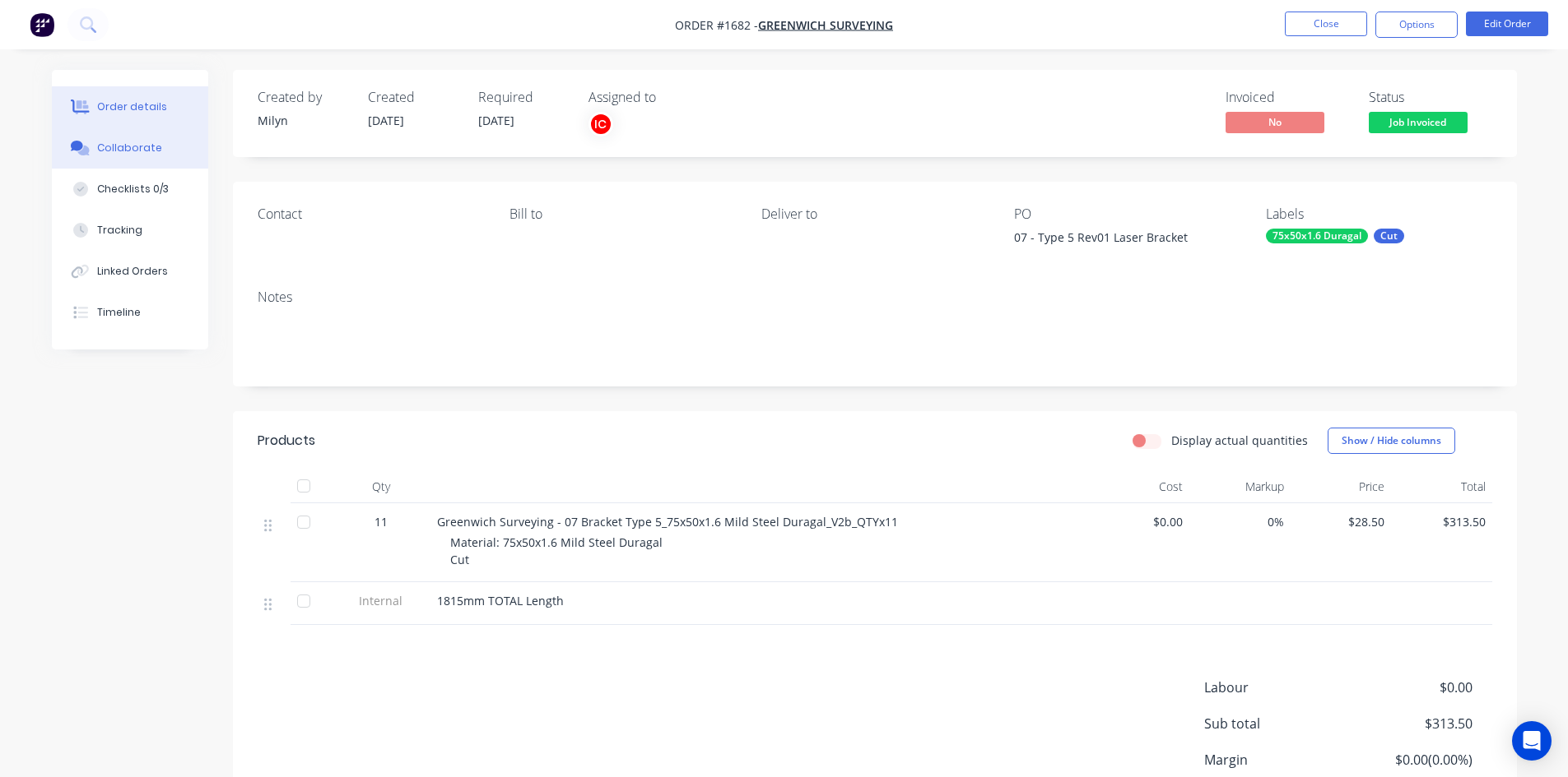
click at [148, 156] on button "Collaborate" at bounding box center [130, 148] width 156 height 41
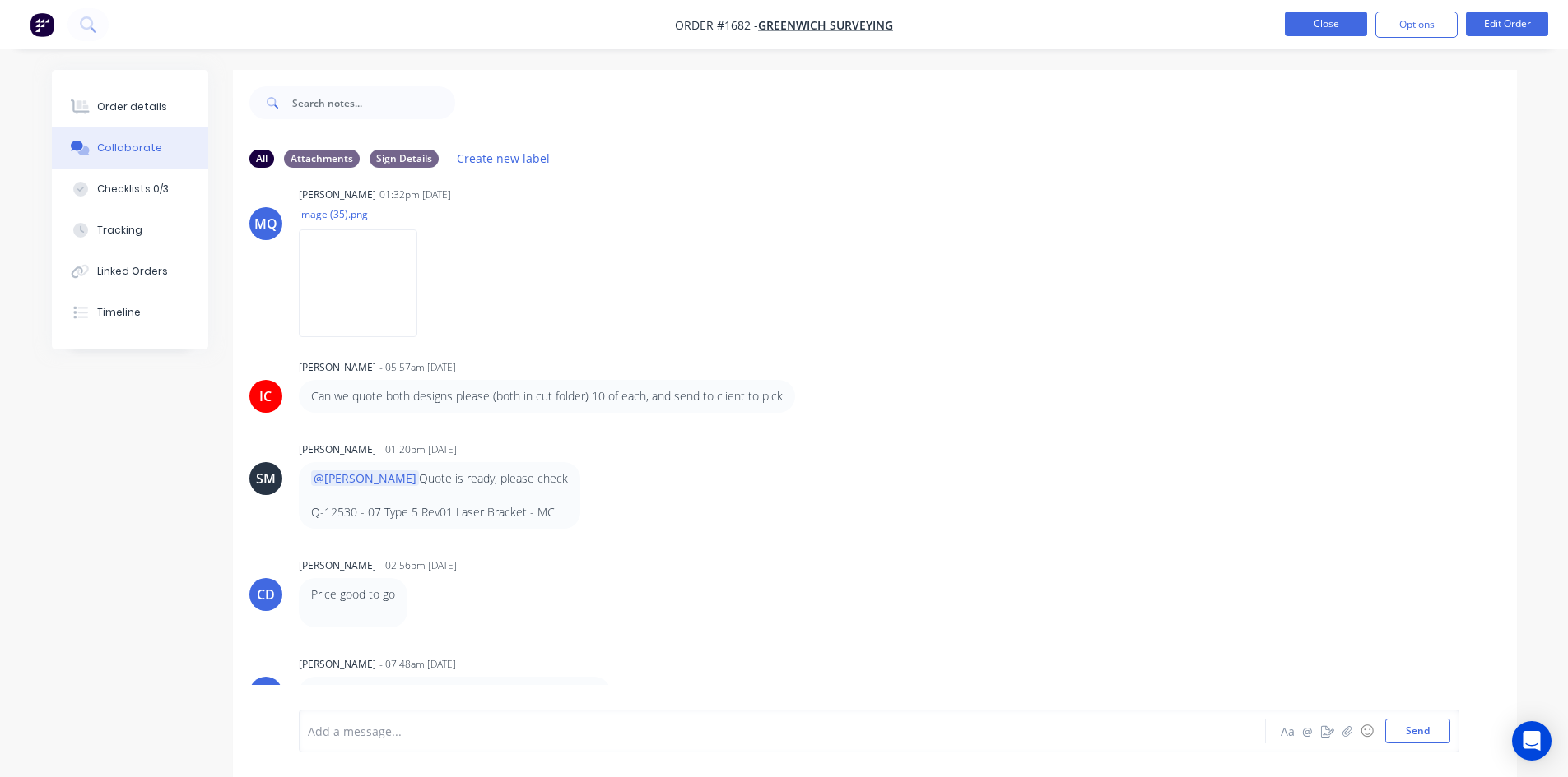
click at [1302, 20] on button "Close" at bounding box center [1326, 24] width 82 height 24
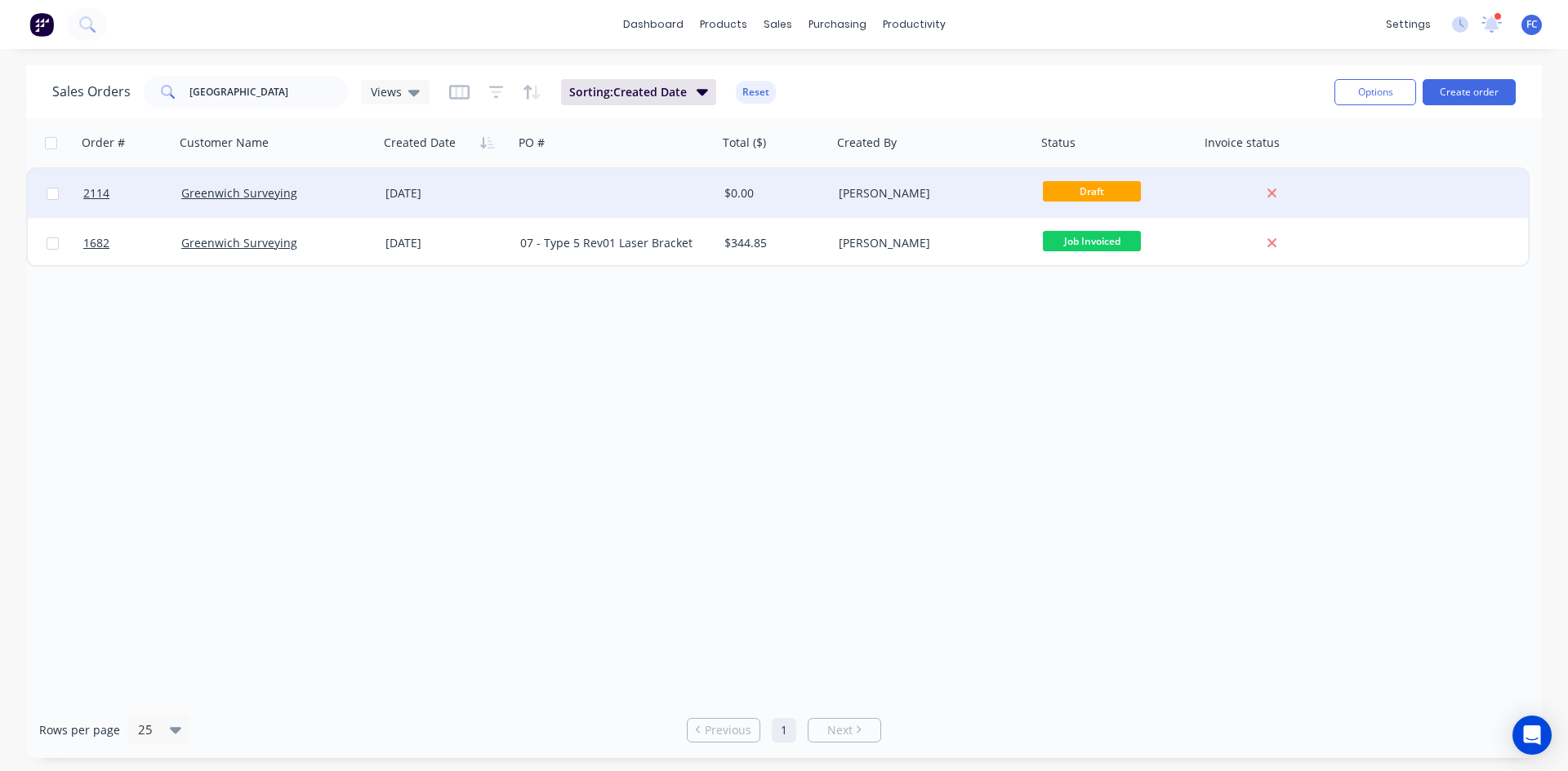
click at [486, 208] on div "15 Aug 2025" at bounding box center [446, 193] width 134 height 49
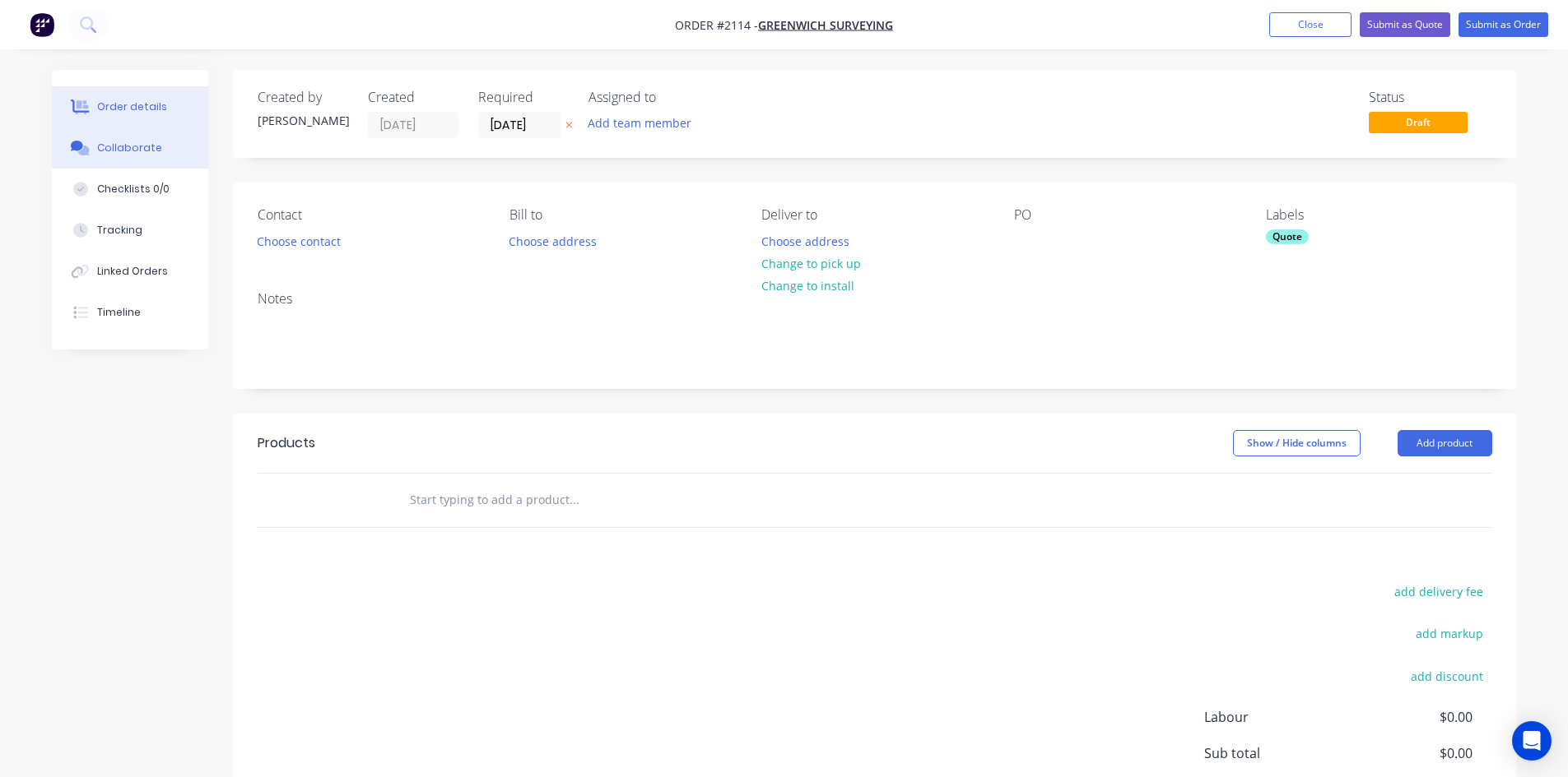
click at [159, 162] on button "Collaborate" at bounding box center [130, 148] width 156 height 41
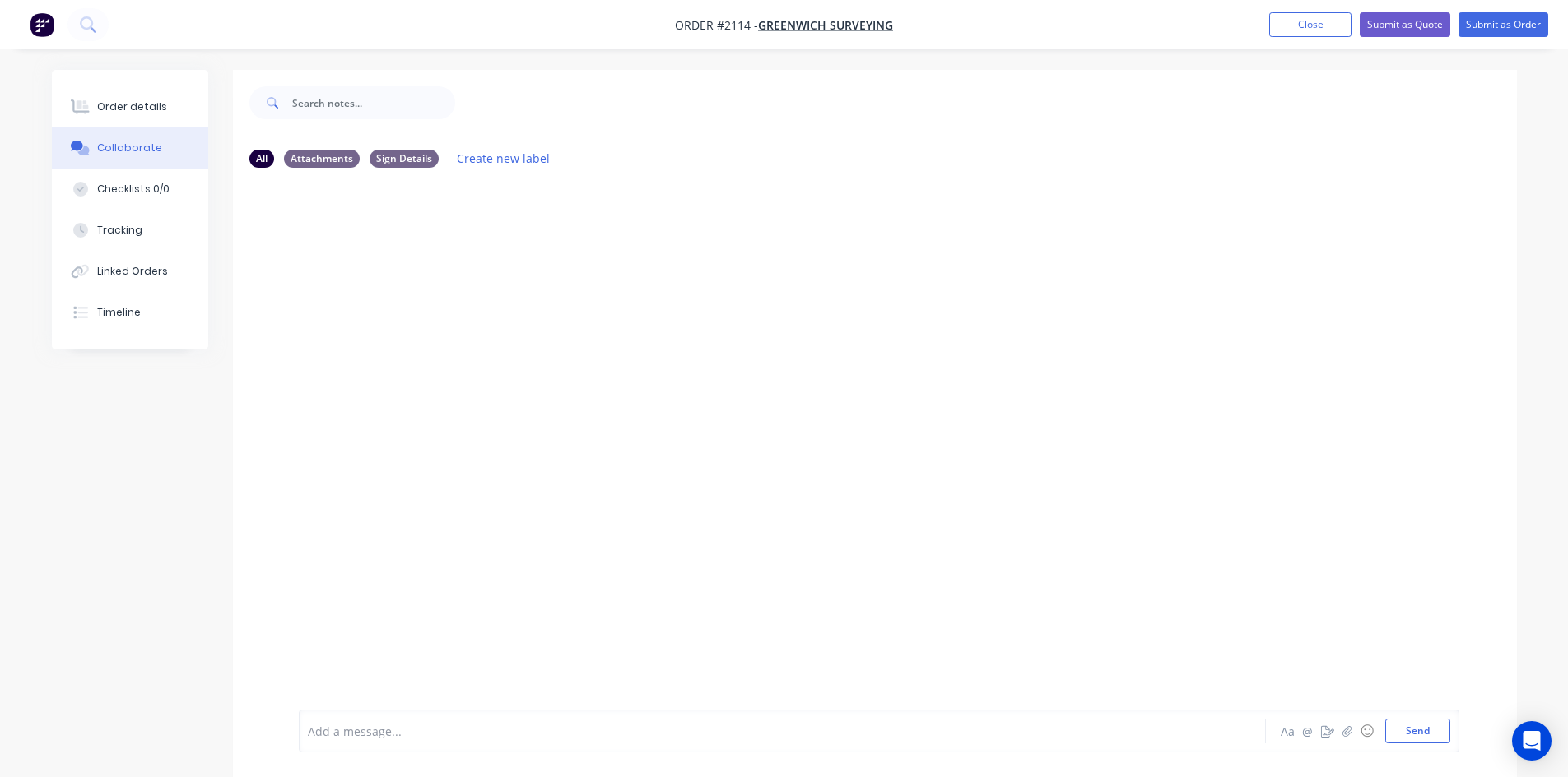
click at [408, 743] on div "Add a message... Aa @ ☺ Send" at bounding box center [878, 731] width 1160 height 43
click at [436, 727] on div at bounding box center [736, 732] width 856 height 18
click at [389, 727] on div at bounding box center [736, 732] width 856 height 18
click at [466, 743] on div "Add a message... Aa @ ☺ Send" at bounding box center [878, 731] width 1160 height 43
click at [432, 726] on div at bounding box center [736, 732] width 856 height 18
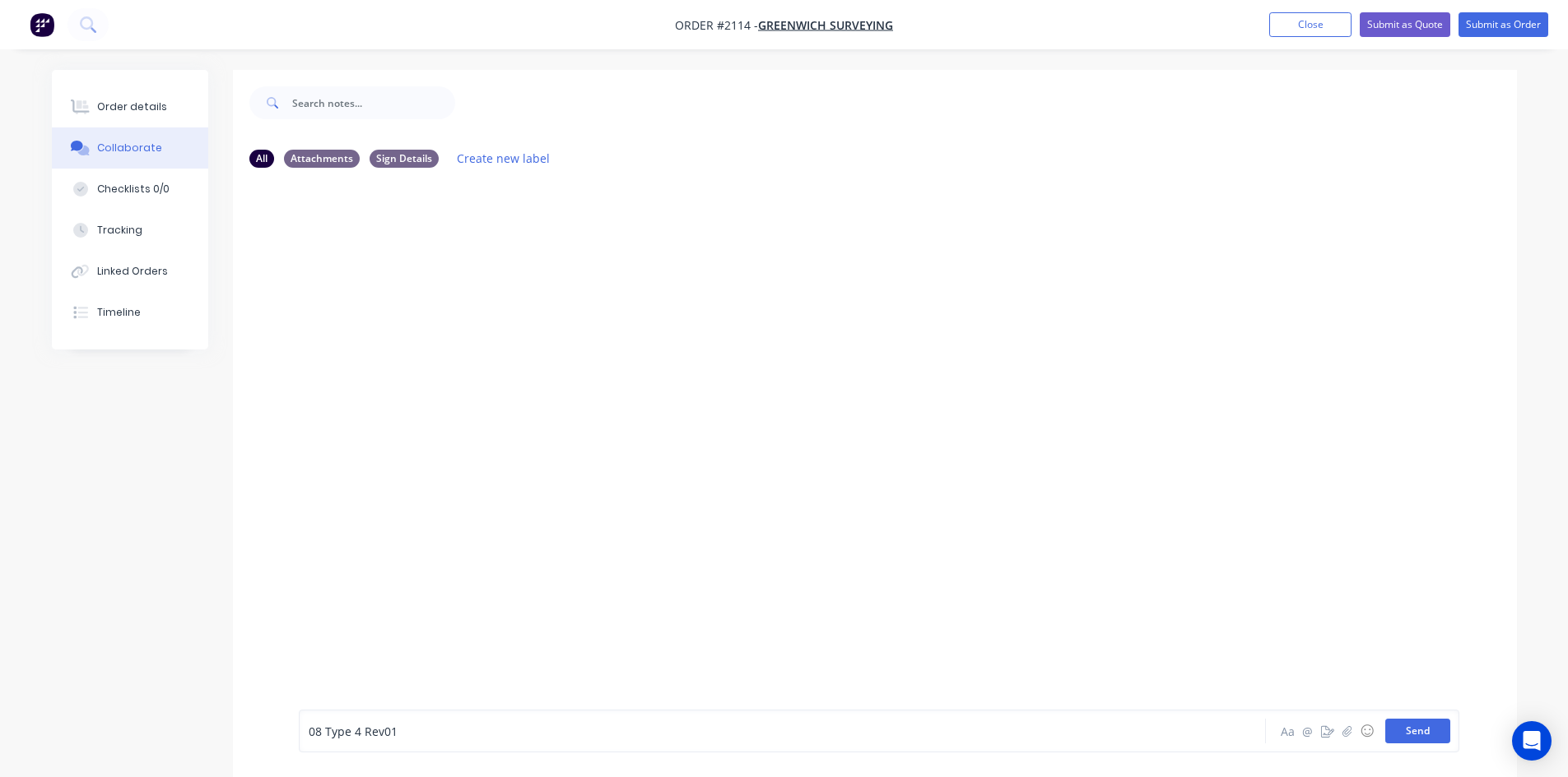
click at [1420, 733] on button "Send" at bounding box center [1417, 731] width 65 height 24
drag, startPoint x: 400, startPoint y: 246, endPoint x: 295, endPoint y: 247, distance: 105.0
click at [295, 247] on div "FA You - 10:40am 15/08/25 08 Type 4 Rev01 Labels Edit Delete" at bounding box center [875, 235] width 1284 height 57
copy link "08 Type 4 Rev01"
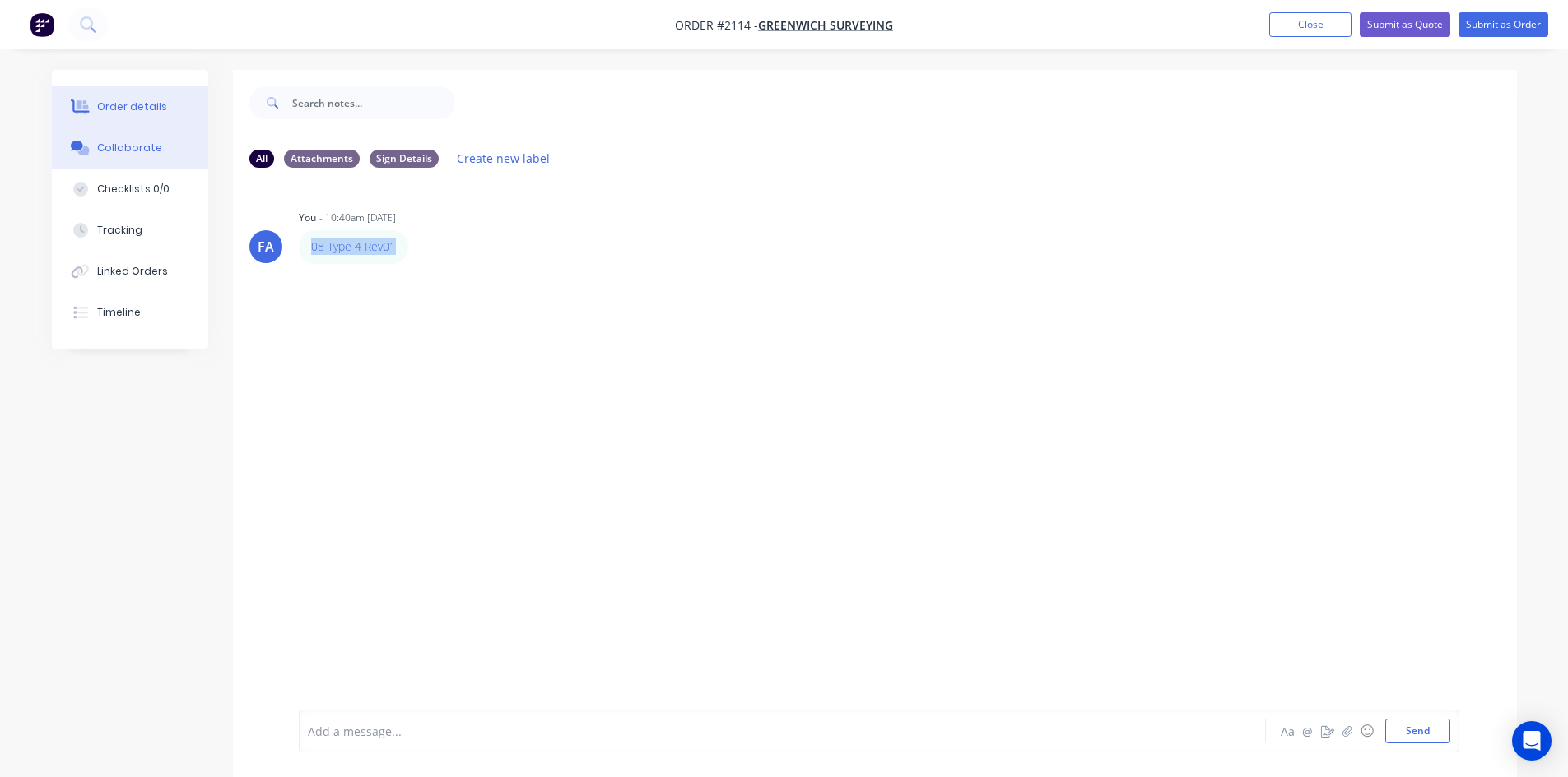
click at [155, 113] on div "Order details" at bounding box center [131, 107] width 70 height 15
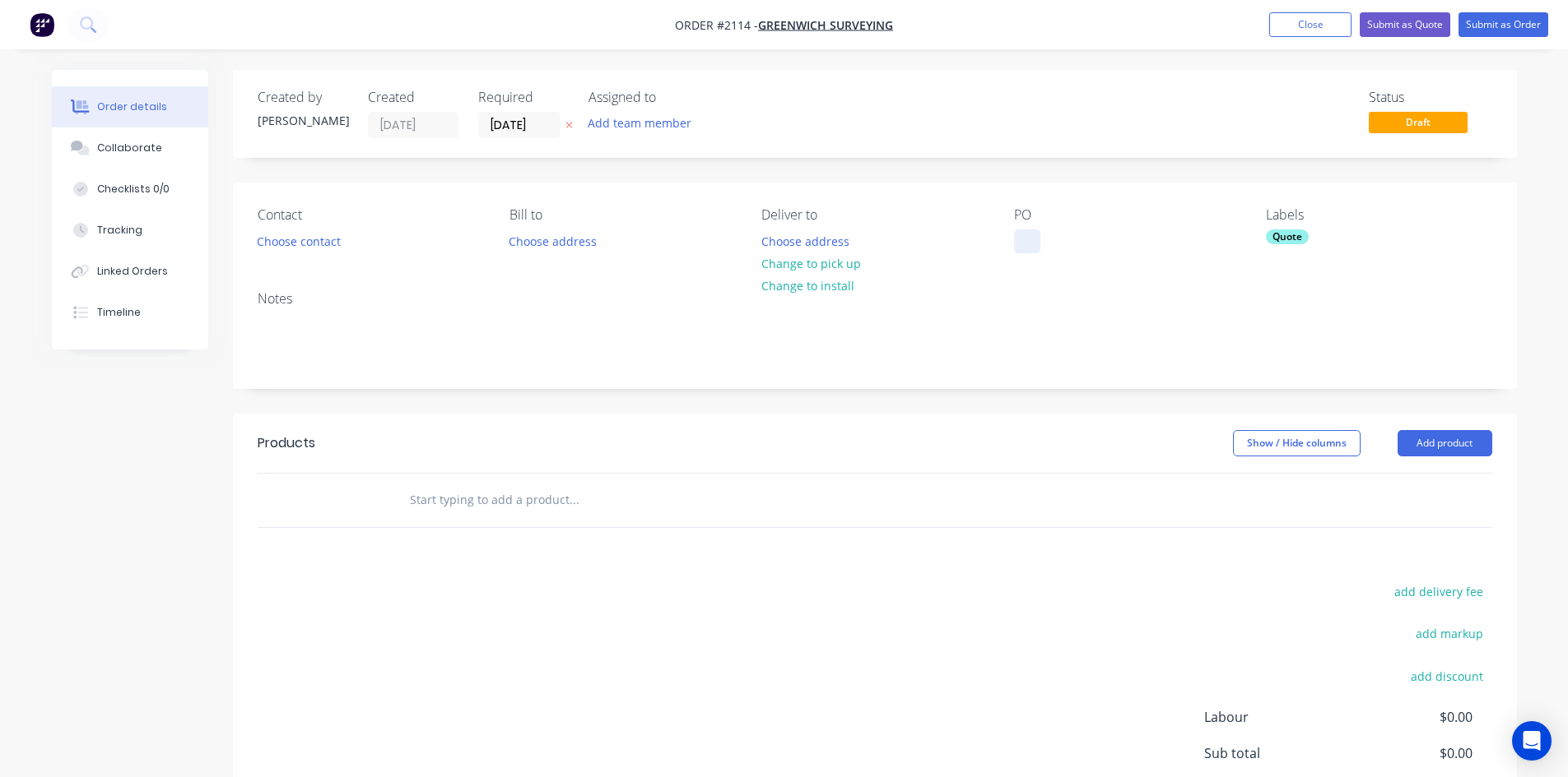
click at [1020, 240] on div at bounding box center [1026, 241] width 26 height 24
paste div
click at [1045, 241] on div "08 Type 4 Rev01" at bounding box center [1071, 241] width 115 height 24
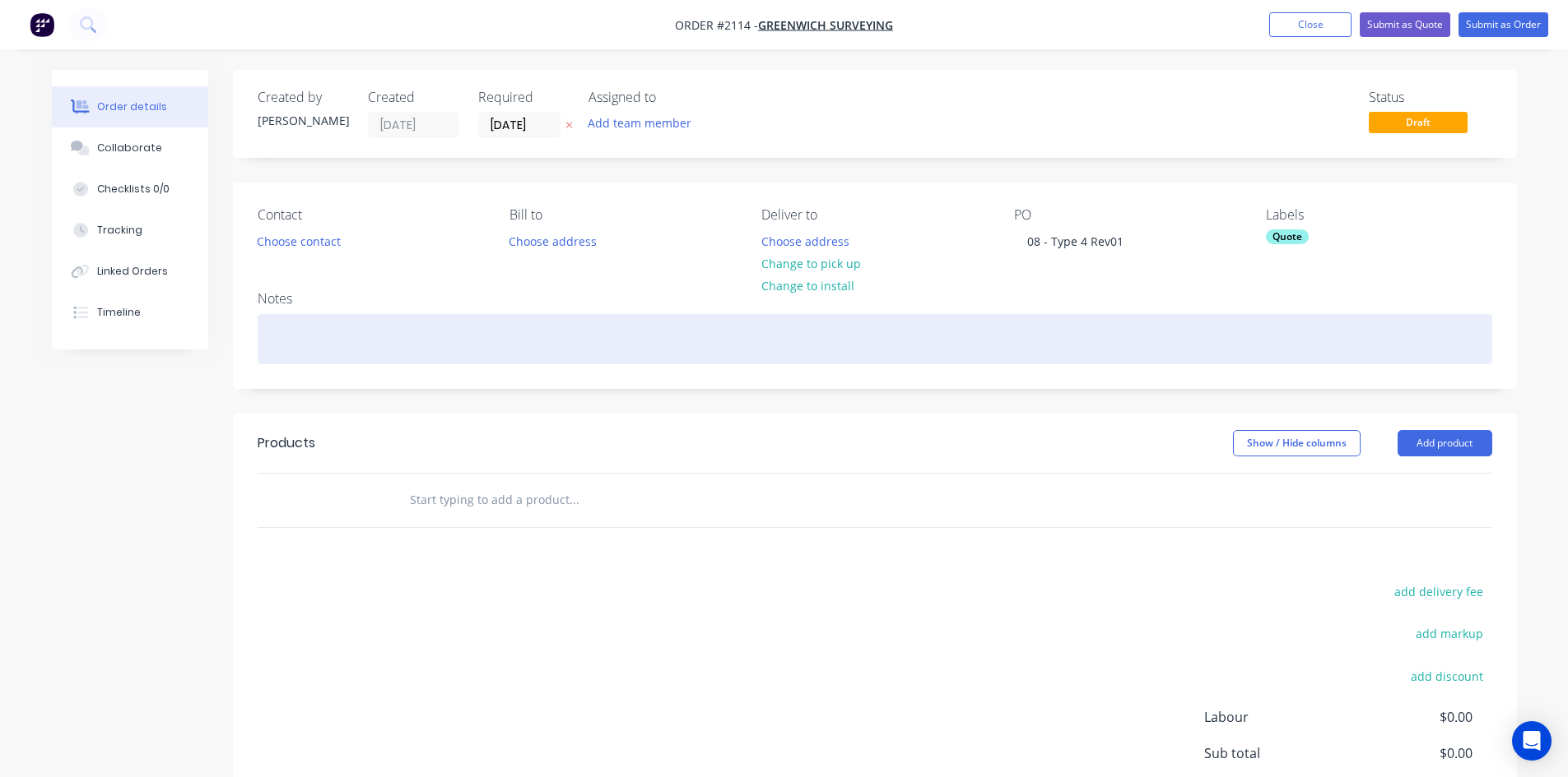
click at [527, 316] on div at bounding box center [874, 340] width 1234 height 50
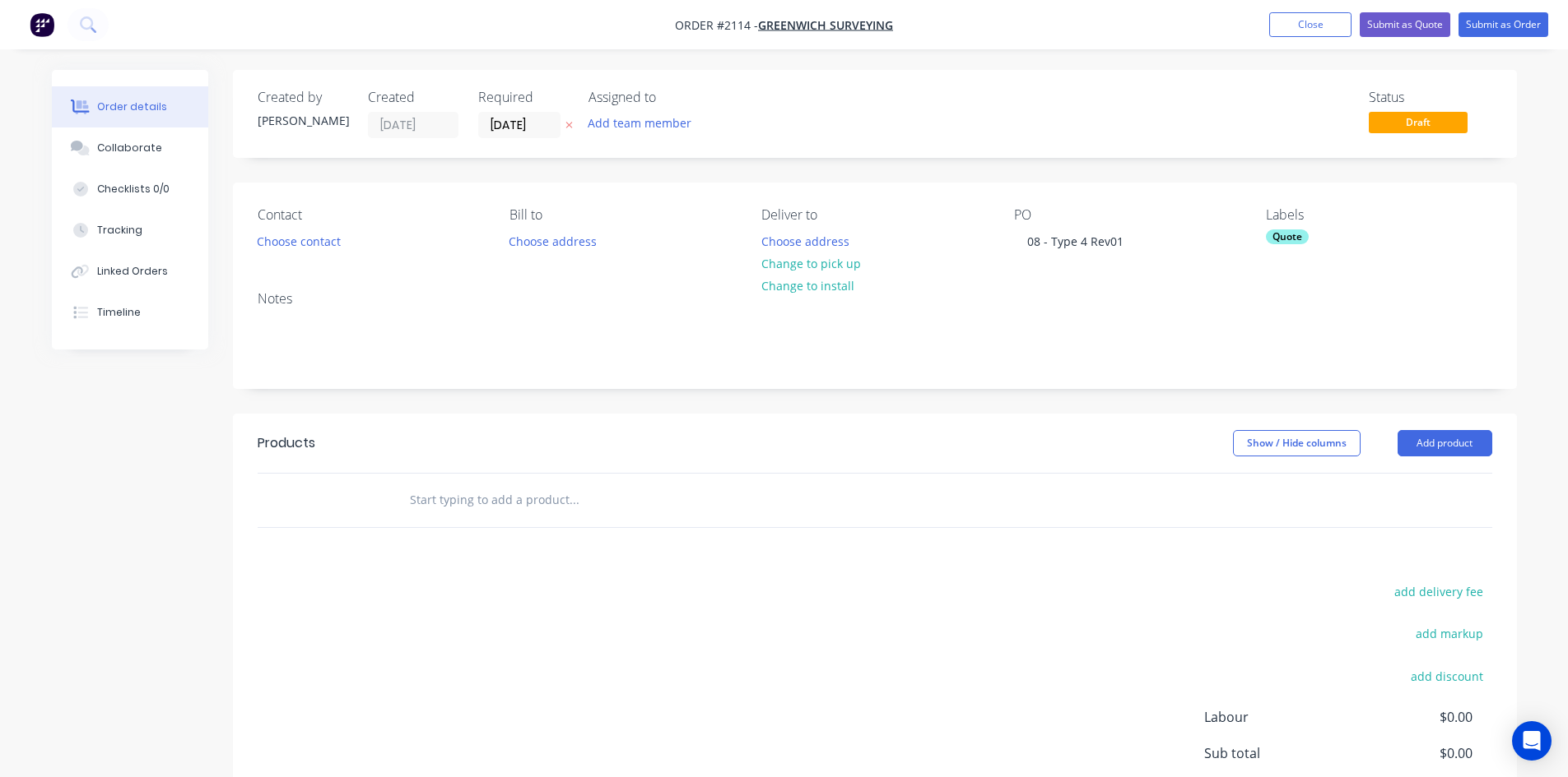
click at [1011, 88] on div "Created by Francis Adrian Created 15/08/25 Required 29/08/25 Assigned to Add te…" at bounding box center [875, 114] width 1284 height 88
click at [114, 153] on div "Collaborate" at bounding box center [129, 148] width 65 height 15
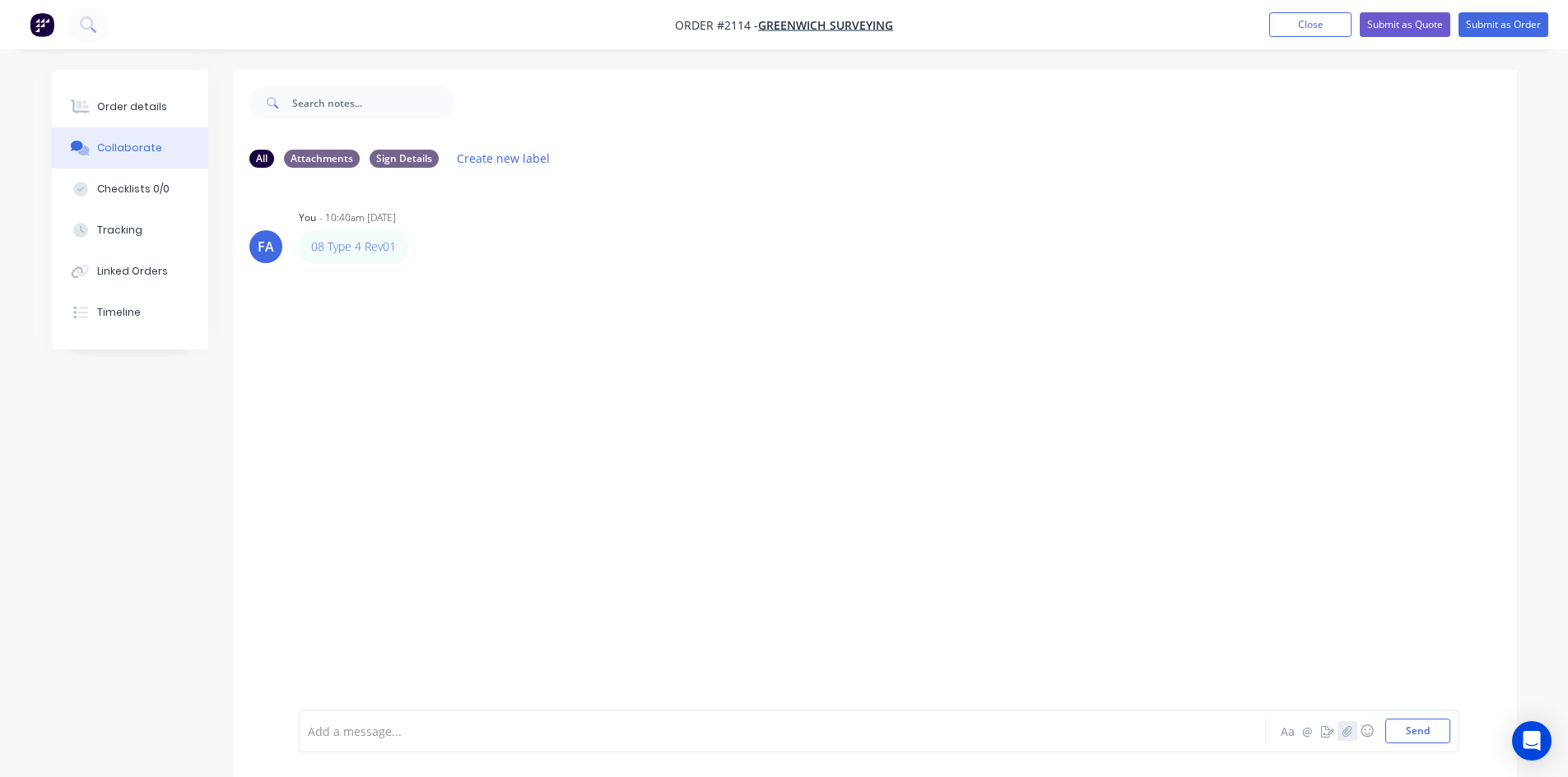
click at [1350, 736] on icon "button" at bounding box center [1347, 732] width 10 height 12
click at [1413, 727] on button "Send" at bounding box center [1417, 731] width 65 height 24
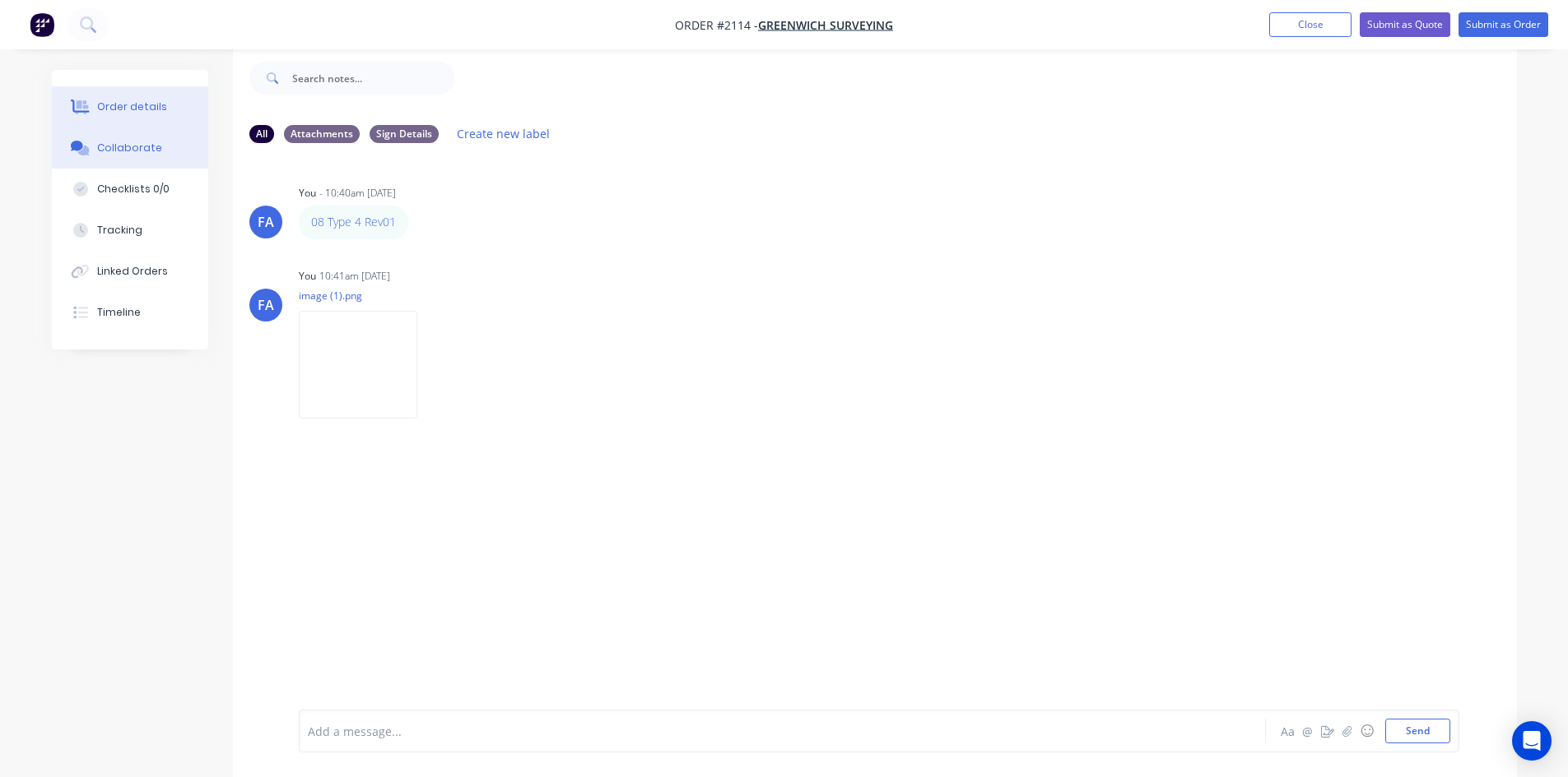
click at [103, 109] on div "Order details" at bounding box center [131, 107] width 70 height 15
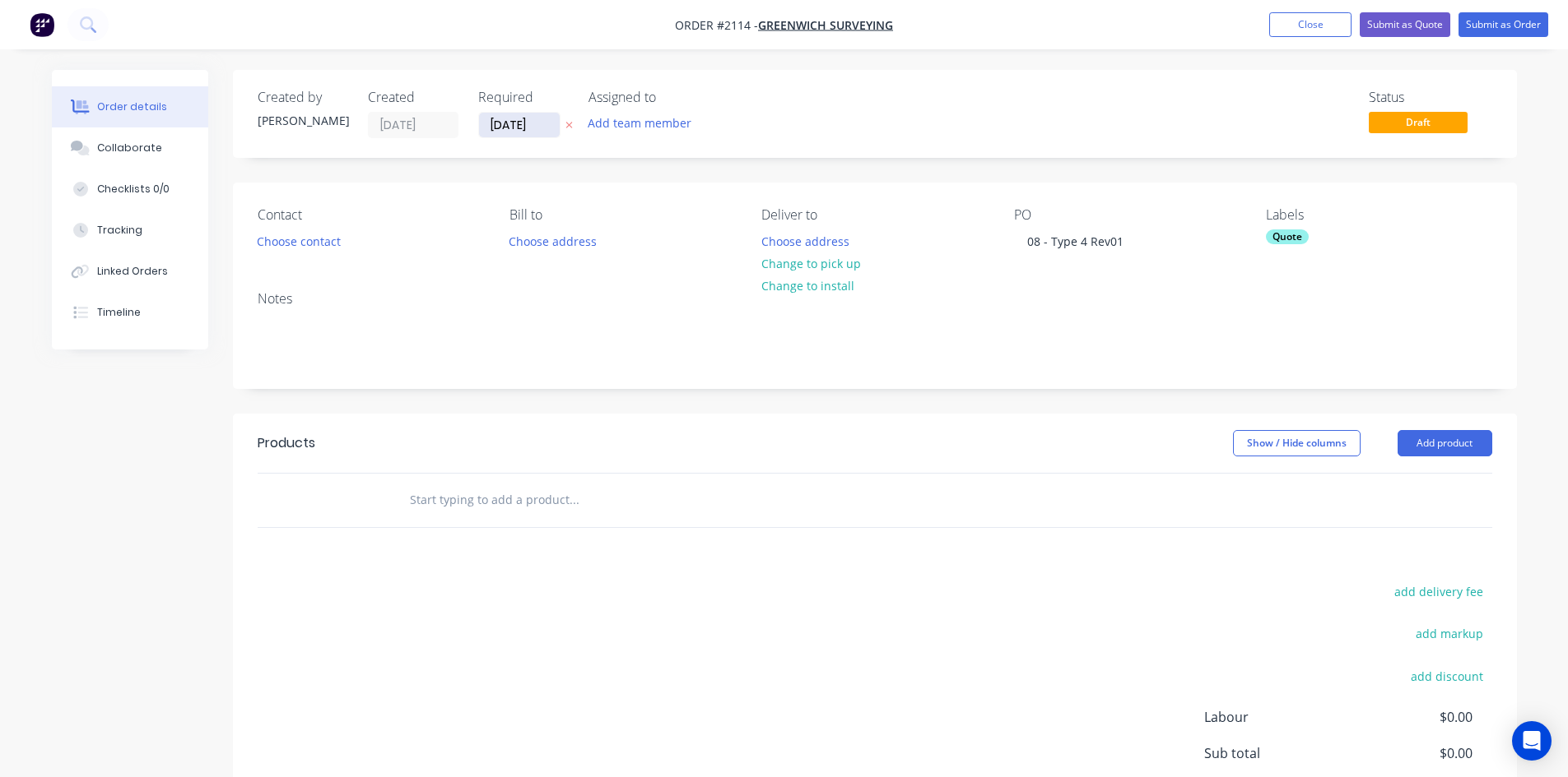
click at [514, 124] on input "[DATE]" at bounding box center [519, 124] width 81 height 24
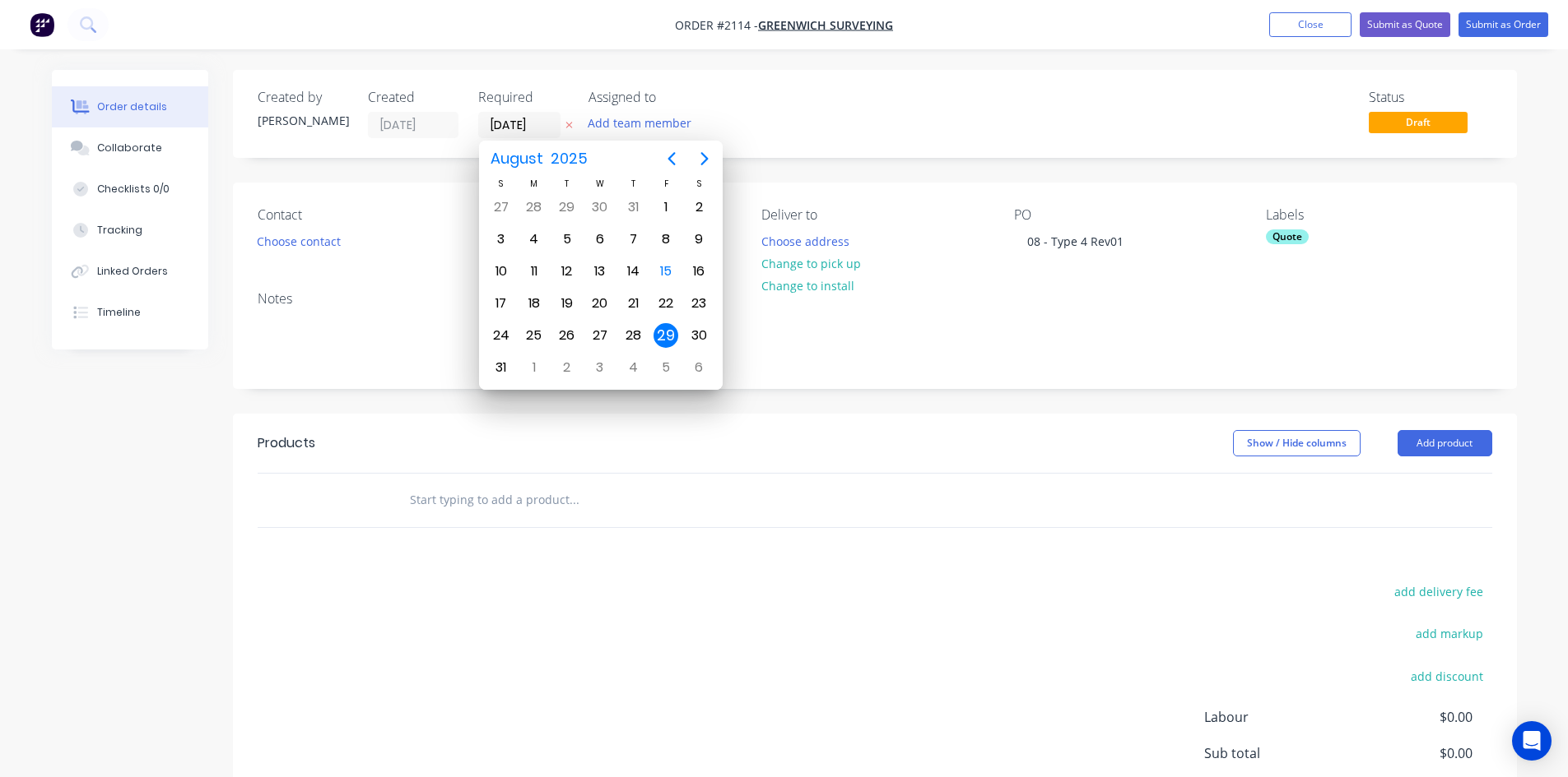
drag, startPoint x: 1091, startPoint y: 95, endPoint x: 1070, endPoint y: 105, distance: 23.3
click at [1088, 96] on div "Status Draft" at bounding box center [1122, 114] width 739 height 49
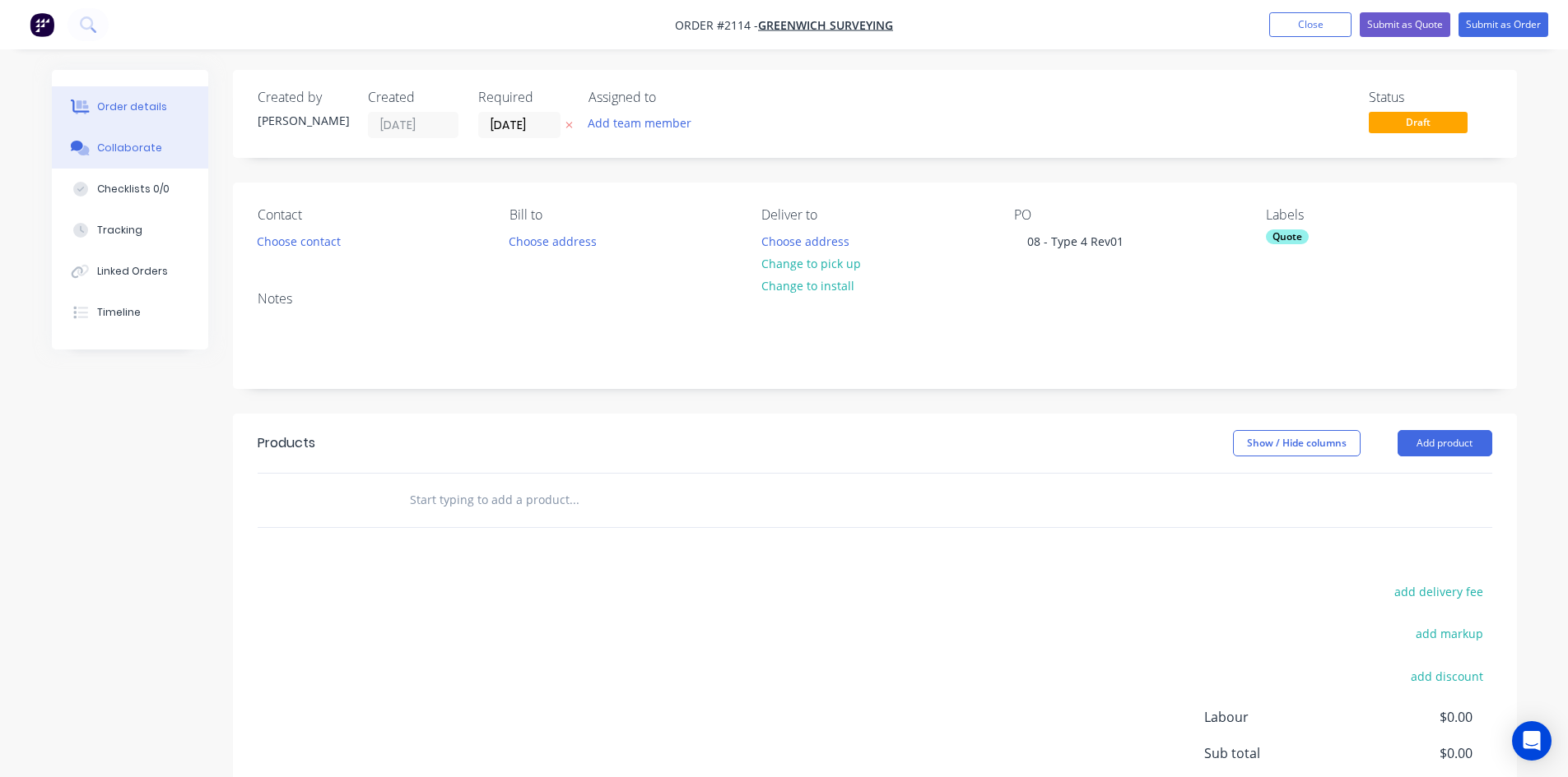
click at [130, 150] on div "Collaborate" at bounding box center [129, 148] width 65 height 15
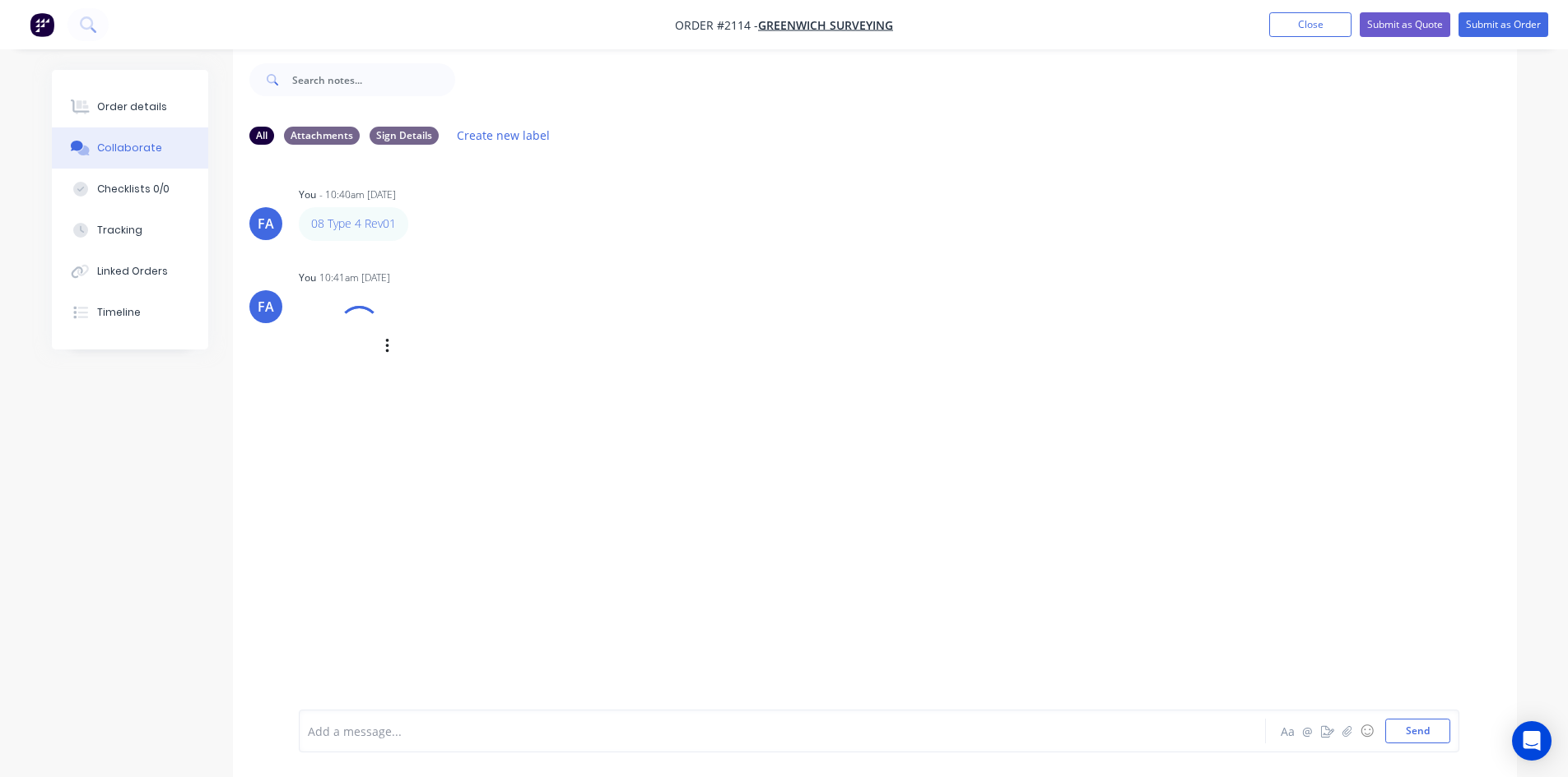
scroll to position [24, 0]
click at [124, 96] on button "Order details" at bounding box center [130, 107] width 156 height 41
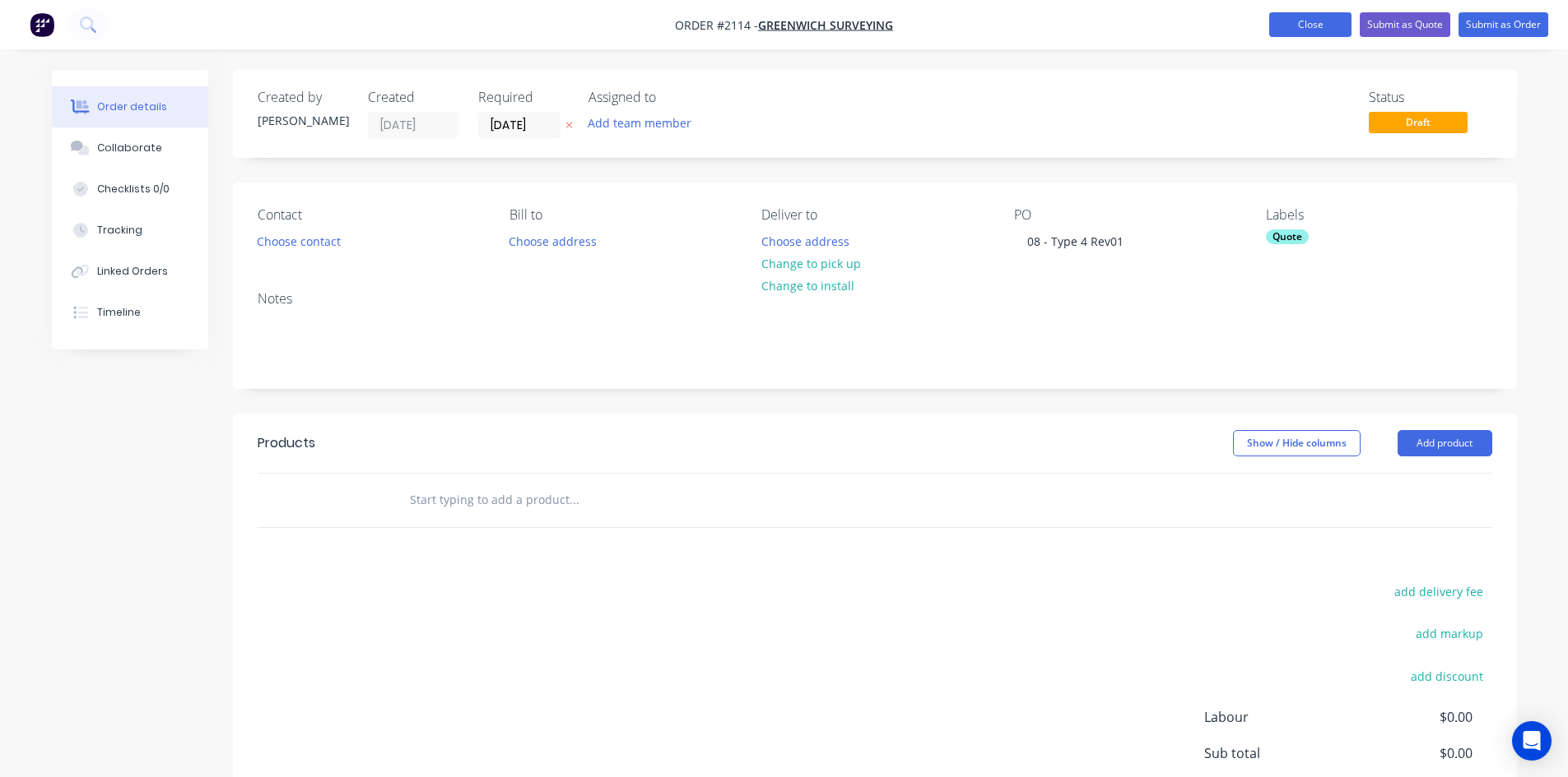
click at [1308, 24] on button "Close" at bounding box center [1310, 24] width 82 height 24
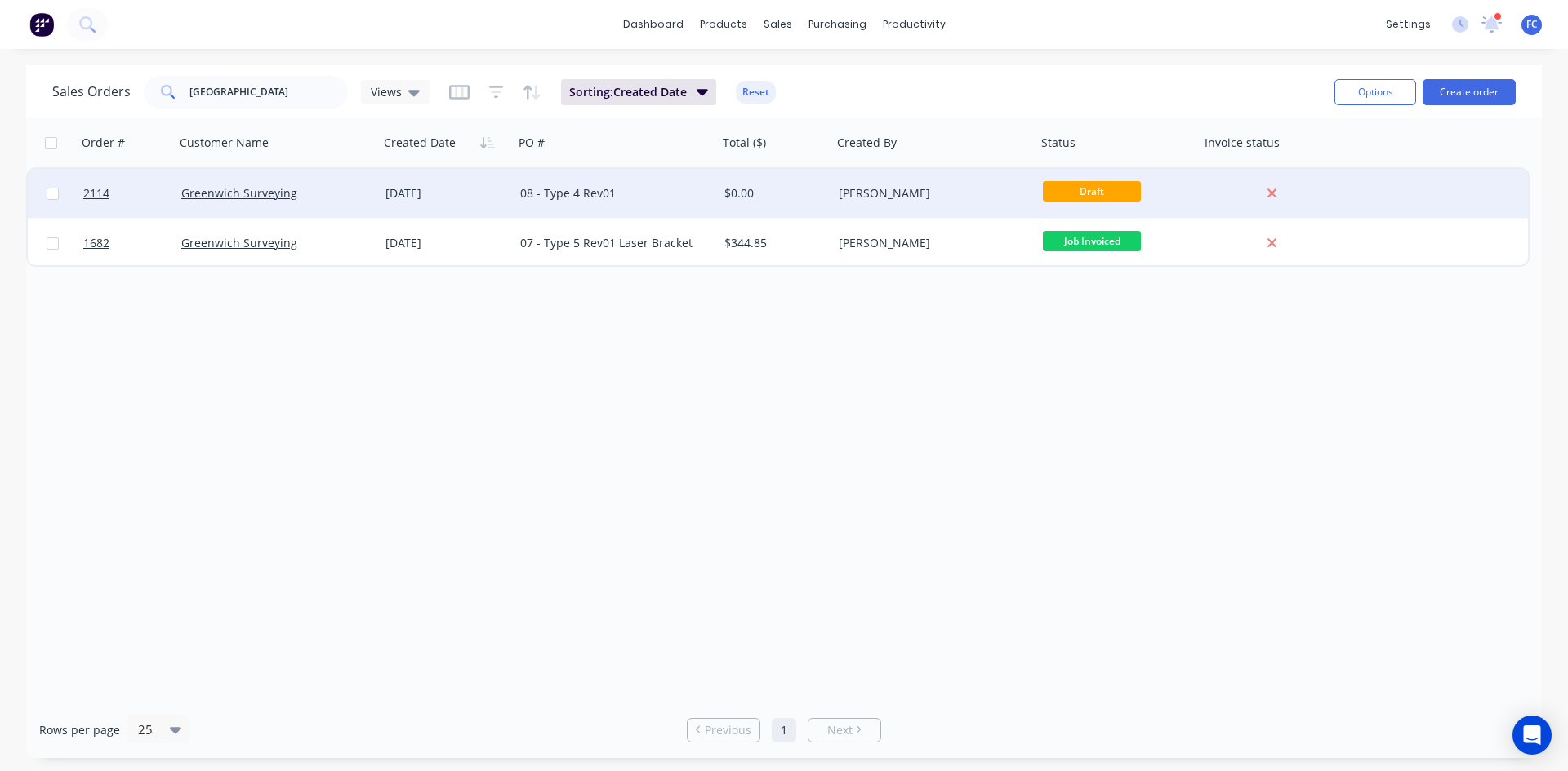
click at [556, 201] on div "08 - Type 4 Rev01" at bounding box center [610, 194] width 181 height 17
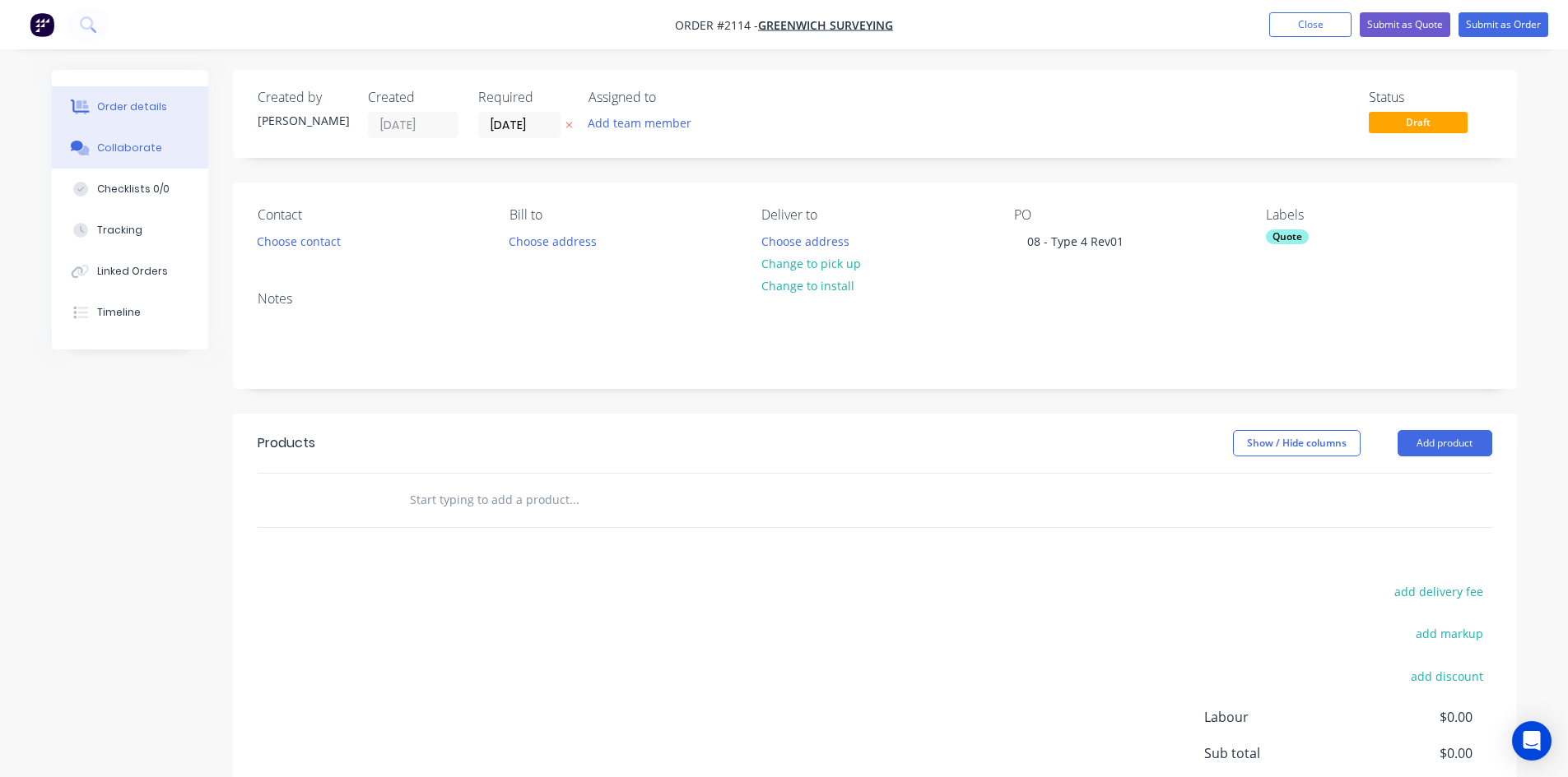
click at [137, 146] on div "Collaborate" at bounding box center [129, 148] width 65 height 15
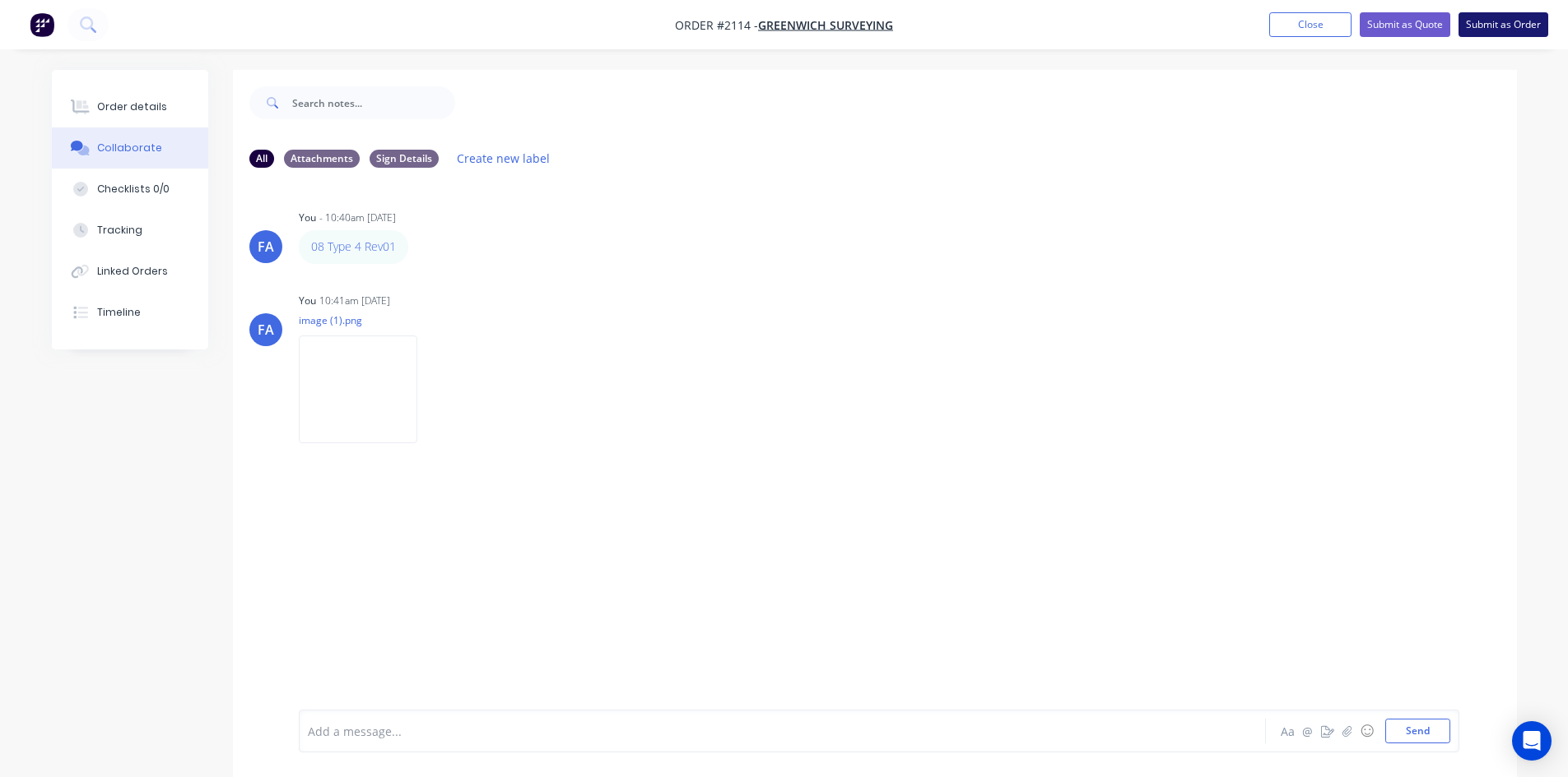
click at [1485, 25] on button "Submit as Order" at bounding box center [1502, 24] width 90 height 24
click at [1317, 28] on button "Close" at bounding box center [1326, 24] width 82 height 24
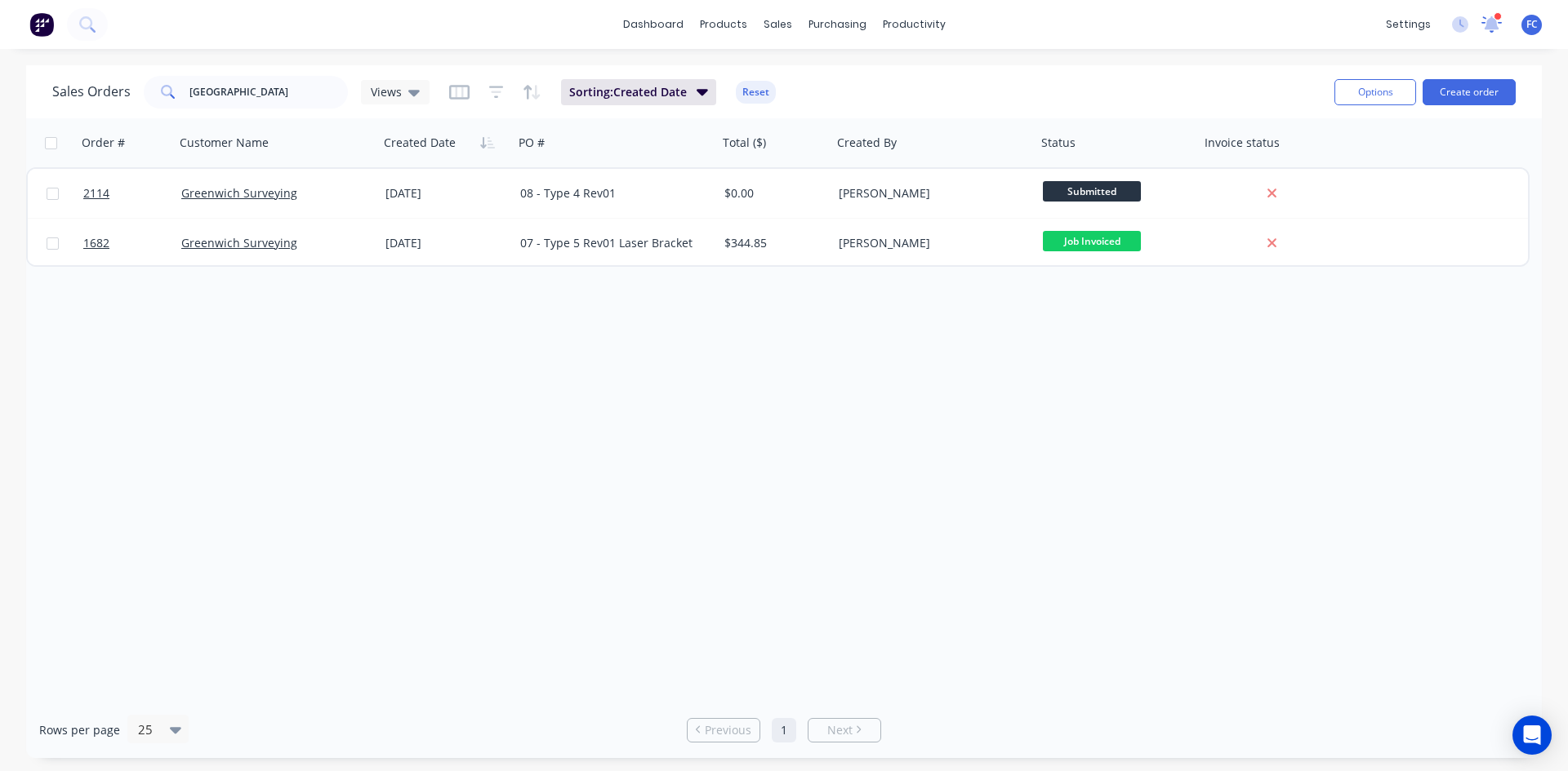
click at [1495, 25] on icon at bounding box center [1491, 23] width 17 height 16
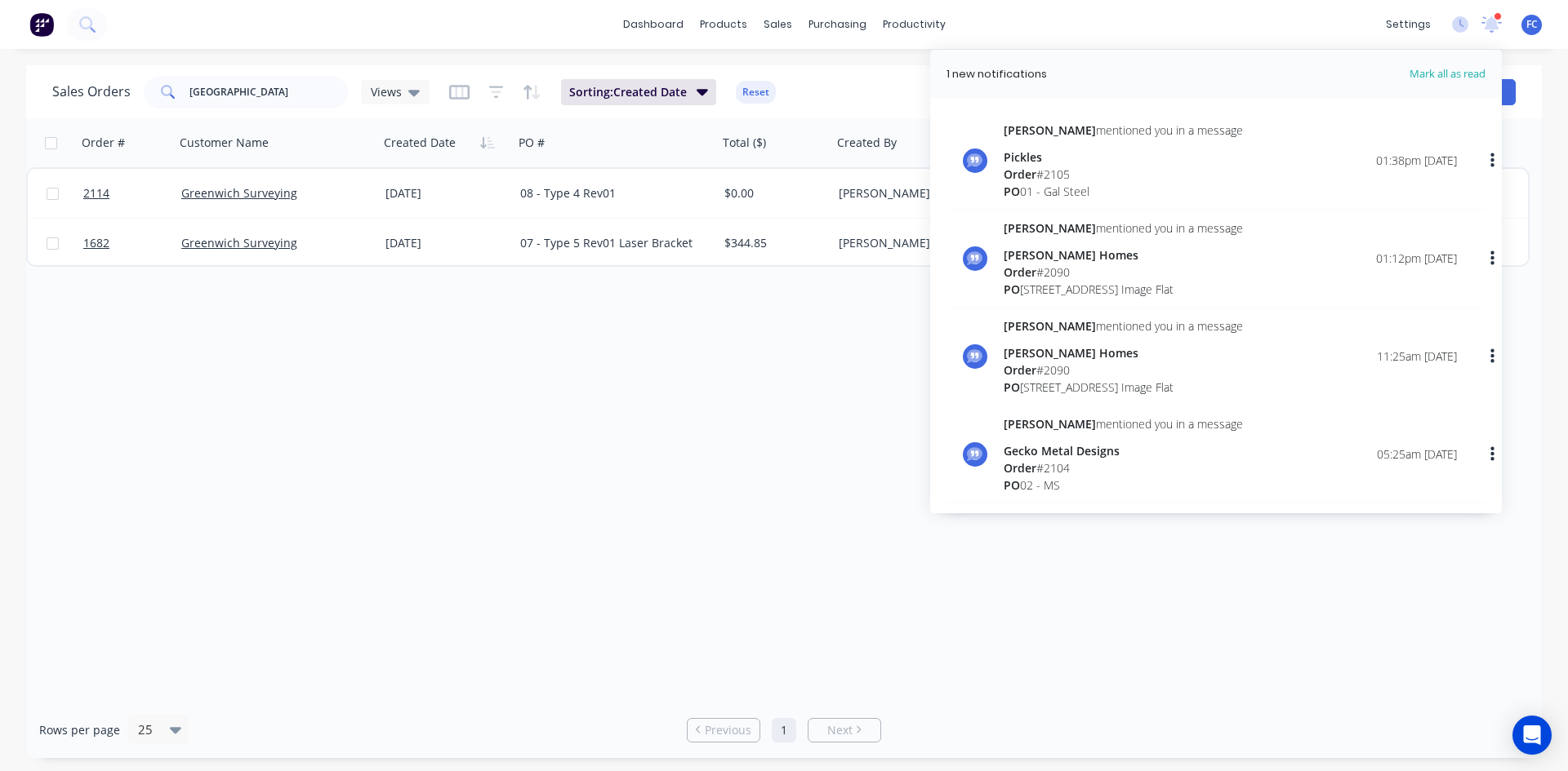
click at [594, 407] on div "Order # Customer Name Created Date PO # Total ($) Created By Status Invoice sta…" at bounding box center [784, 410] width 1516 height 583
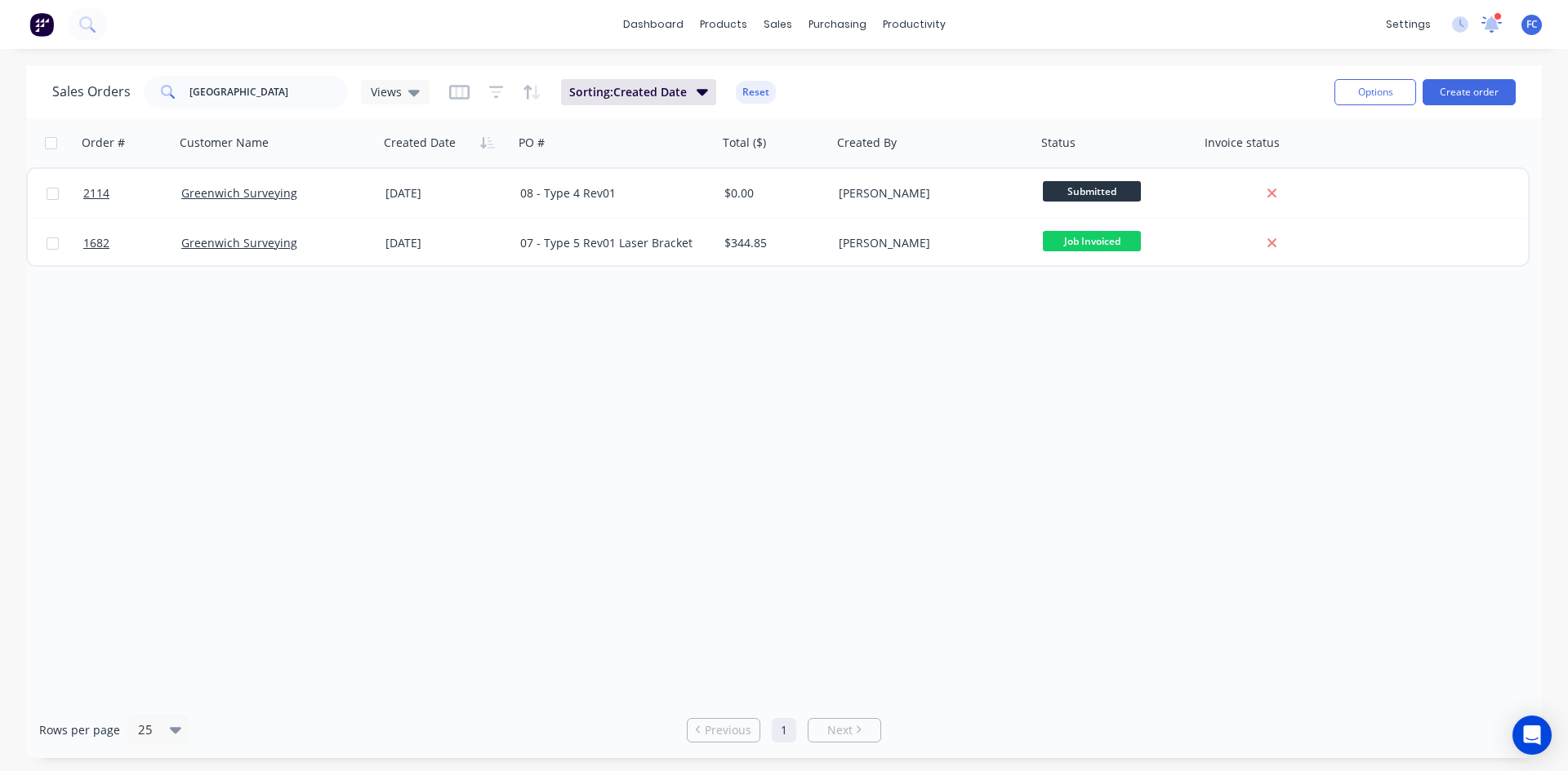
click at [1490, 32] on icon at bounding box center [1492, 25] width 20 height 17
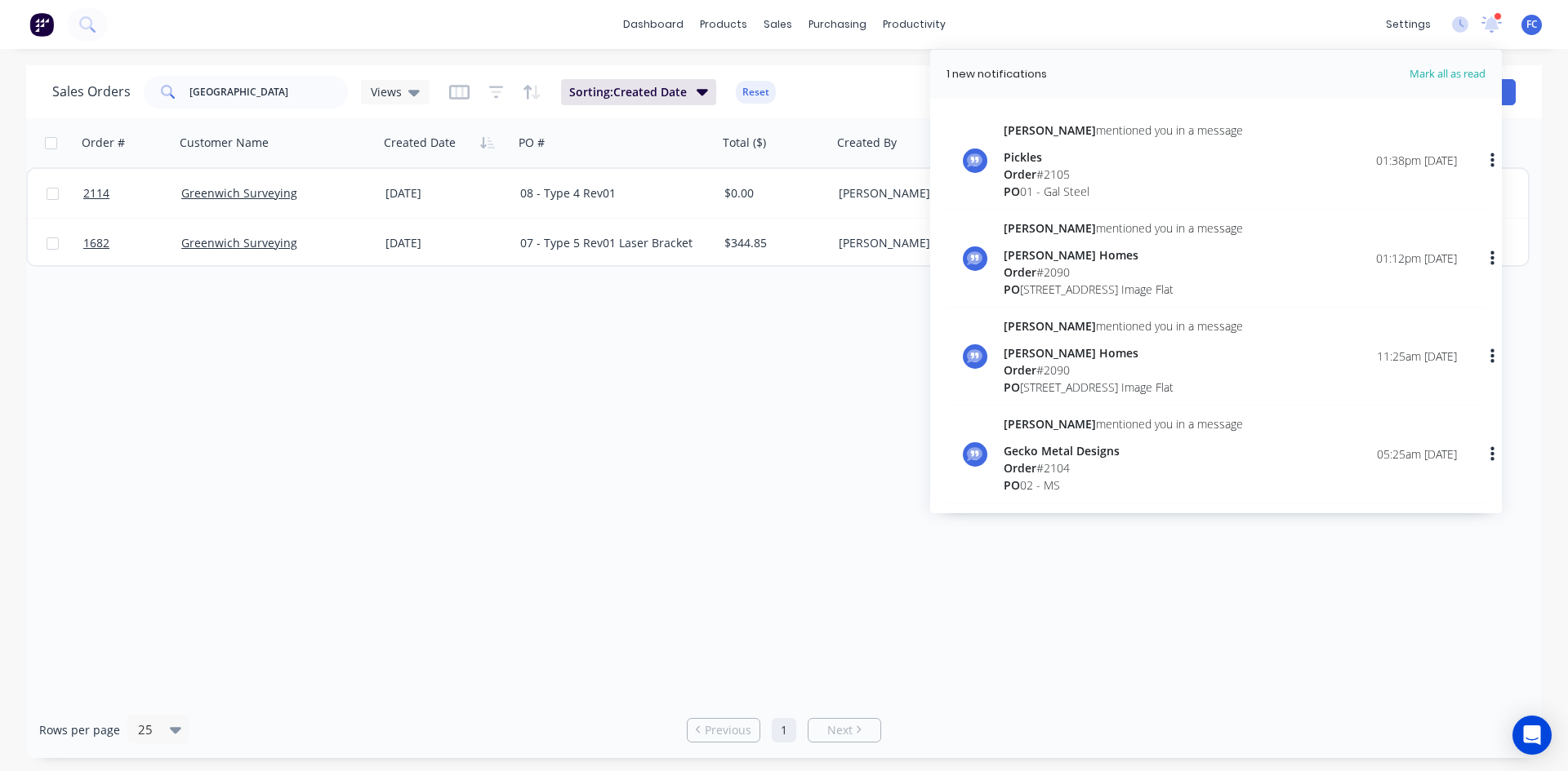
click at [1122, 169] on div "Order # 2105" at bounding box center [1123, 174] width 240 height 18
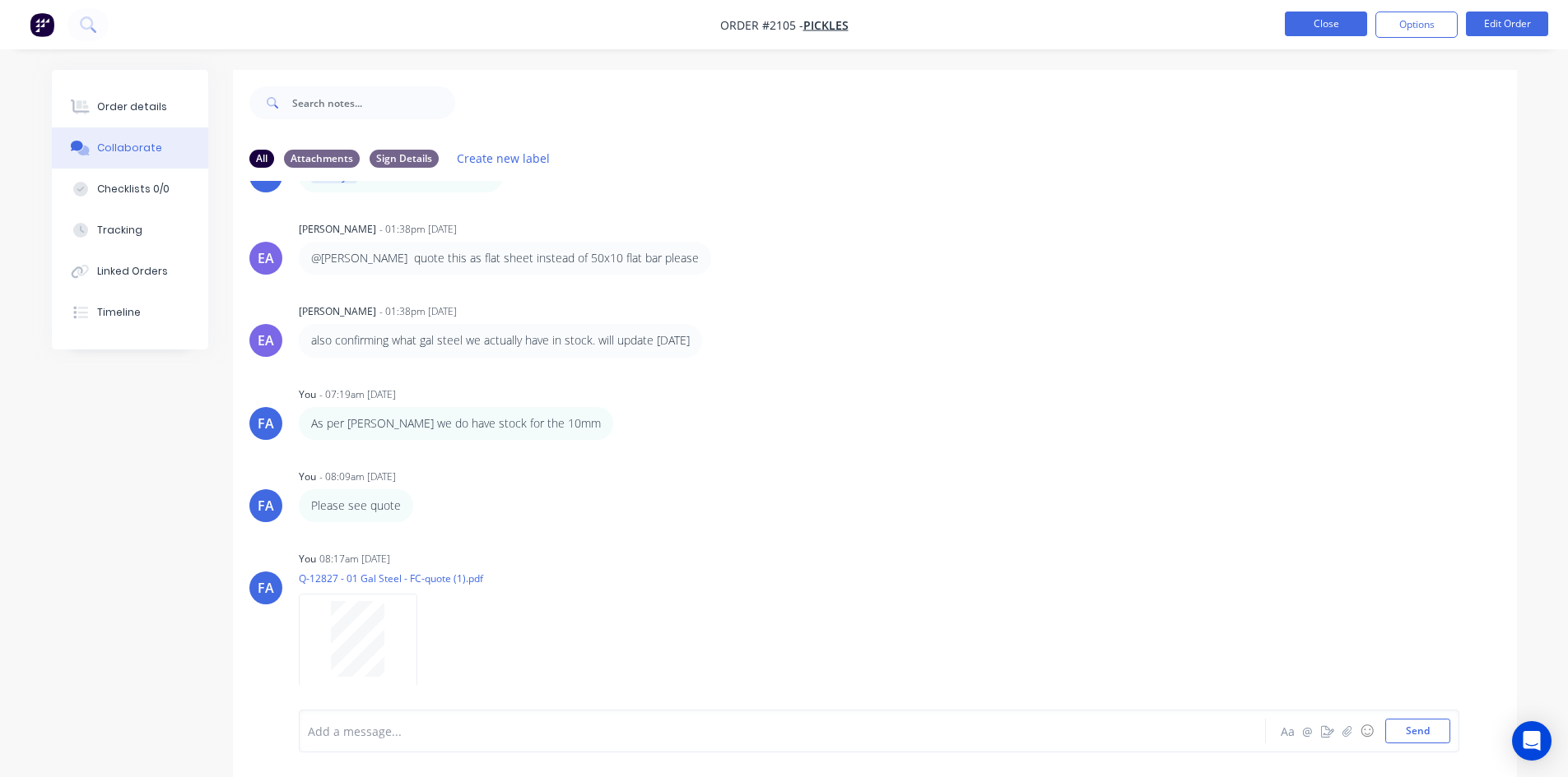
click at [1316, 23] on button "Close" at bounding box center [1326, 24] width 82 height 24
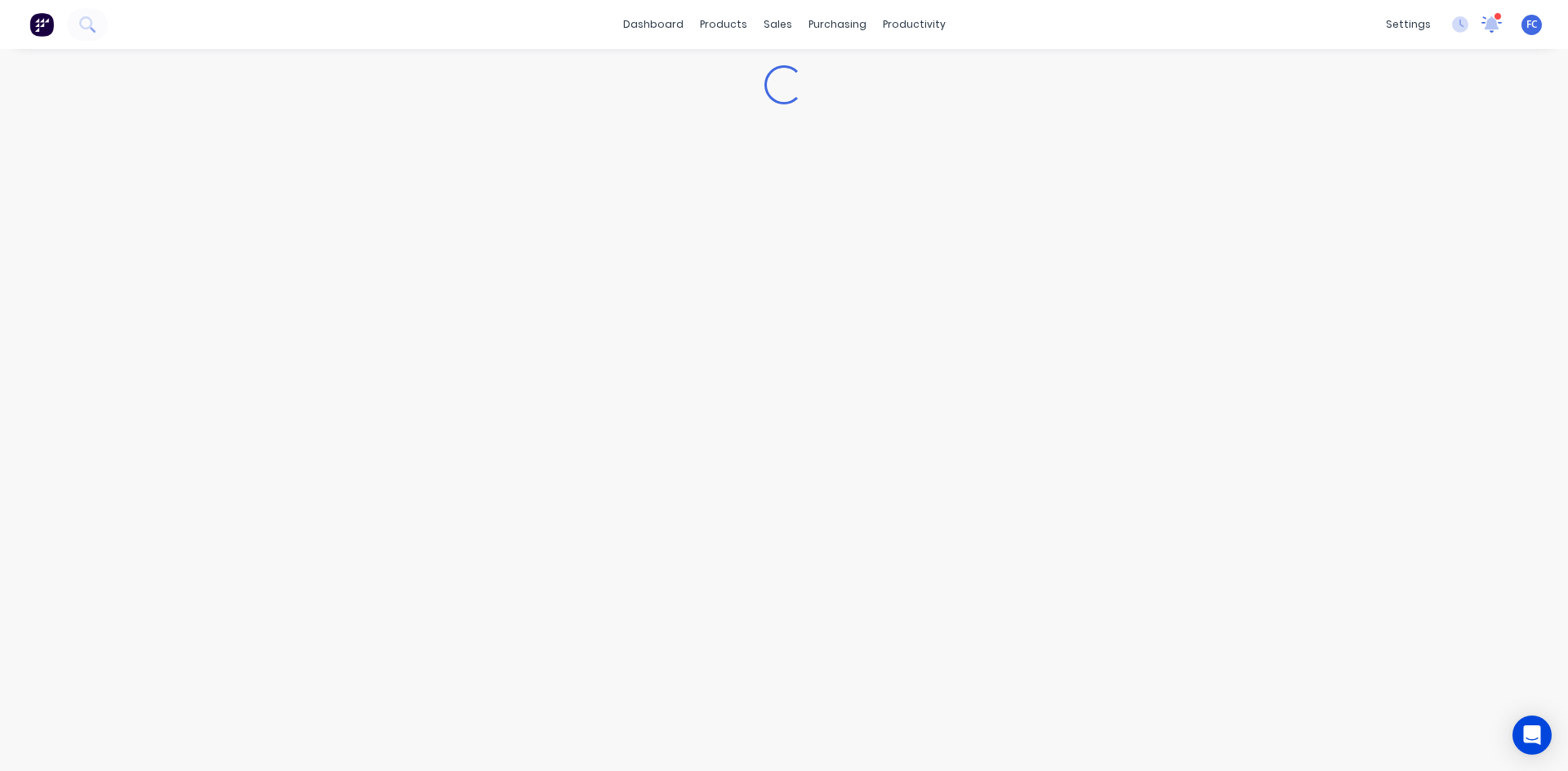
click at [1501, 24] on icon at bounding box center [1492, 24] width 22 height 18
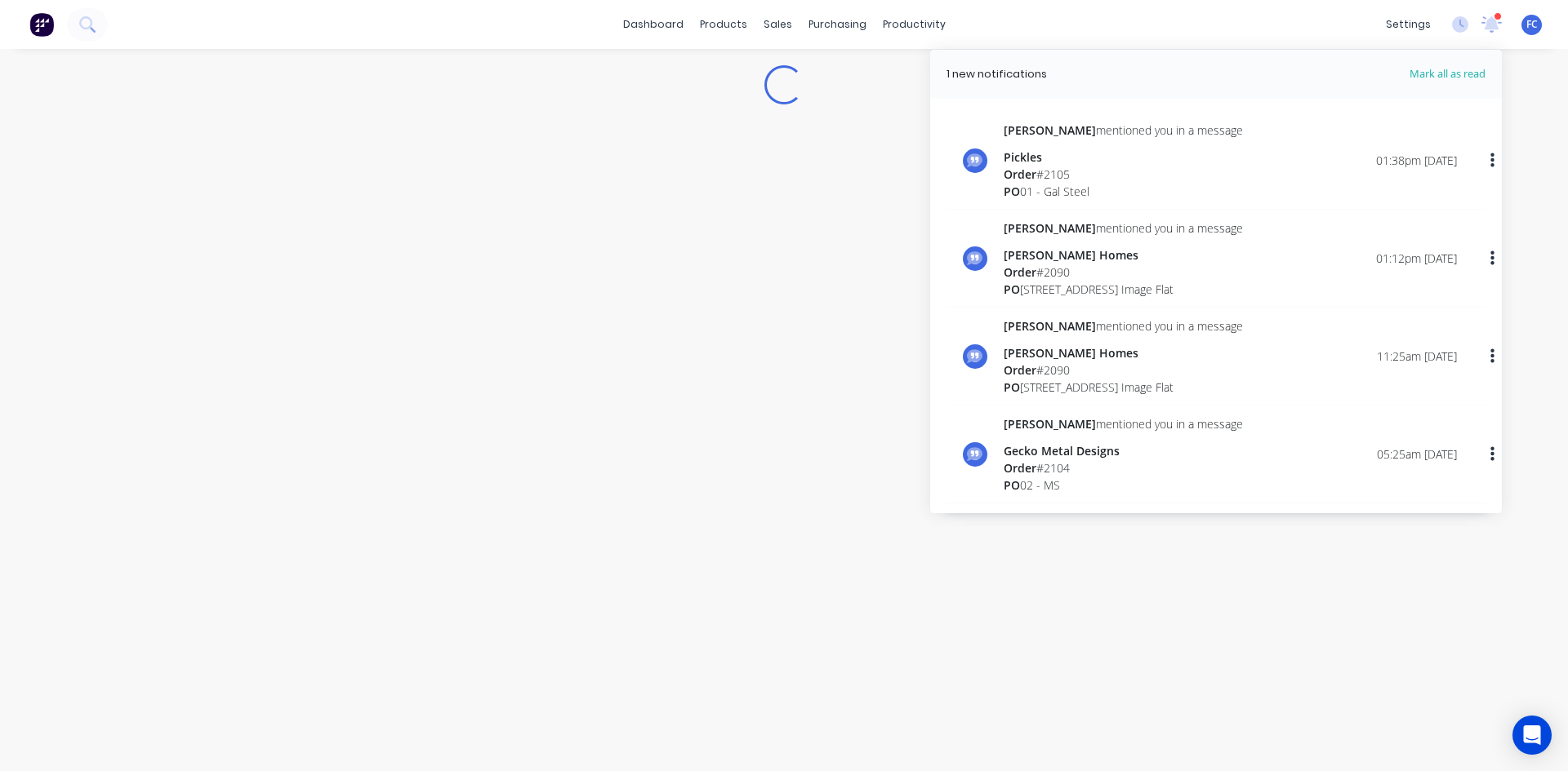
drag, startPoint x: 635, startPoint y: 356, endPoint x: 544, endPoint y: 219, distance: 164.5
click at [632, 356] on div "Loading..." at bounding box center [784, 411] width 1568 height 723
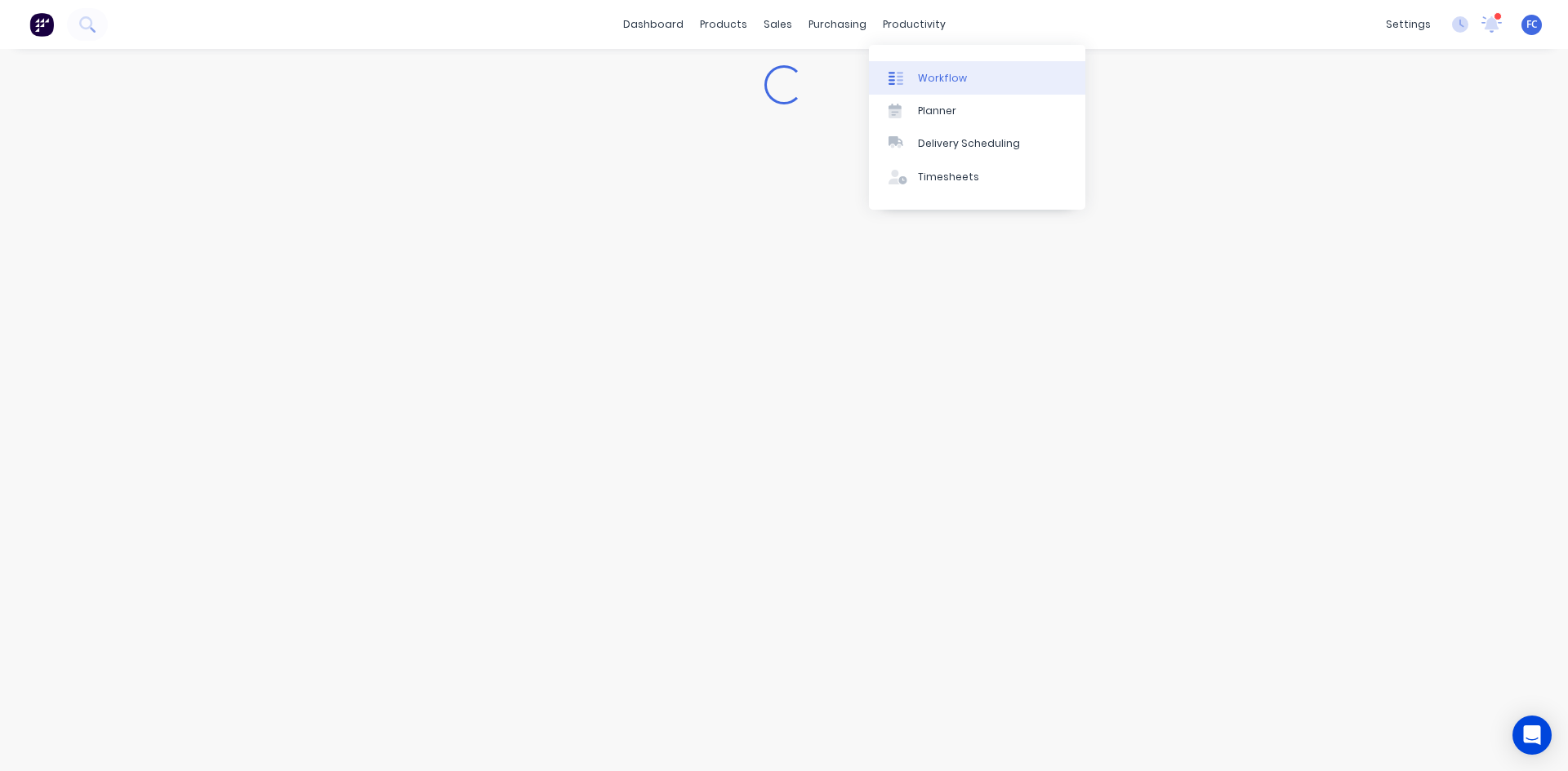
click at [913, 81] on link "Workflow" at bounding box center [977, 77] width 216 height 33
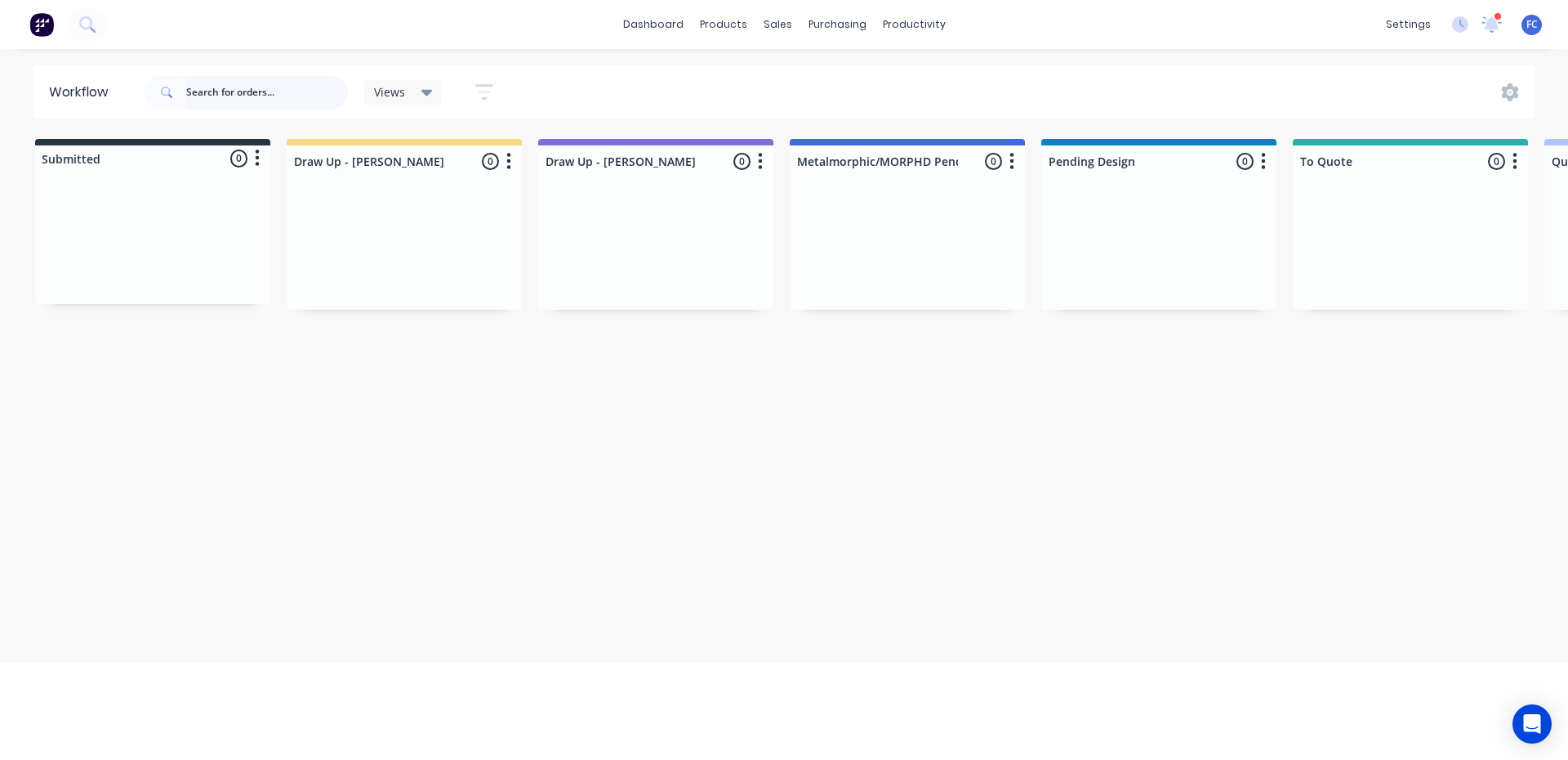
click at [292, 88] on input "text" at bounding box center [267, 92] width 162 height 33
click at [899, 24] on div "productivity" at bounding box center [914, 24] width 79 height 24
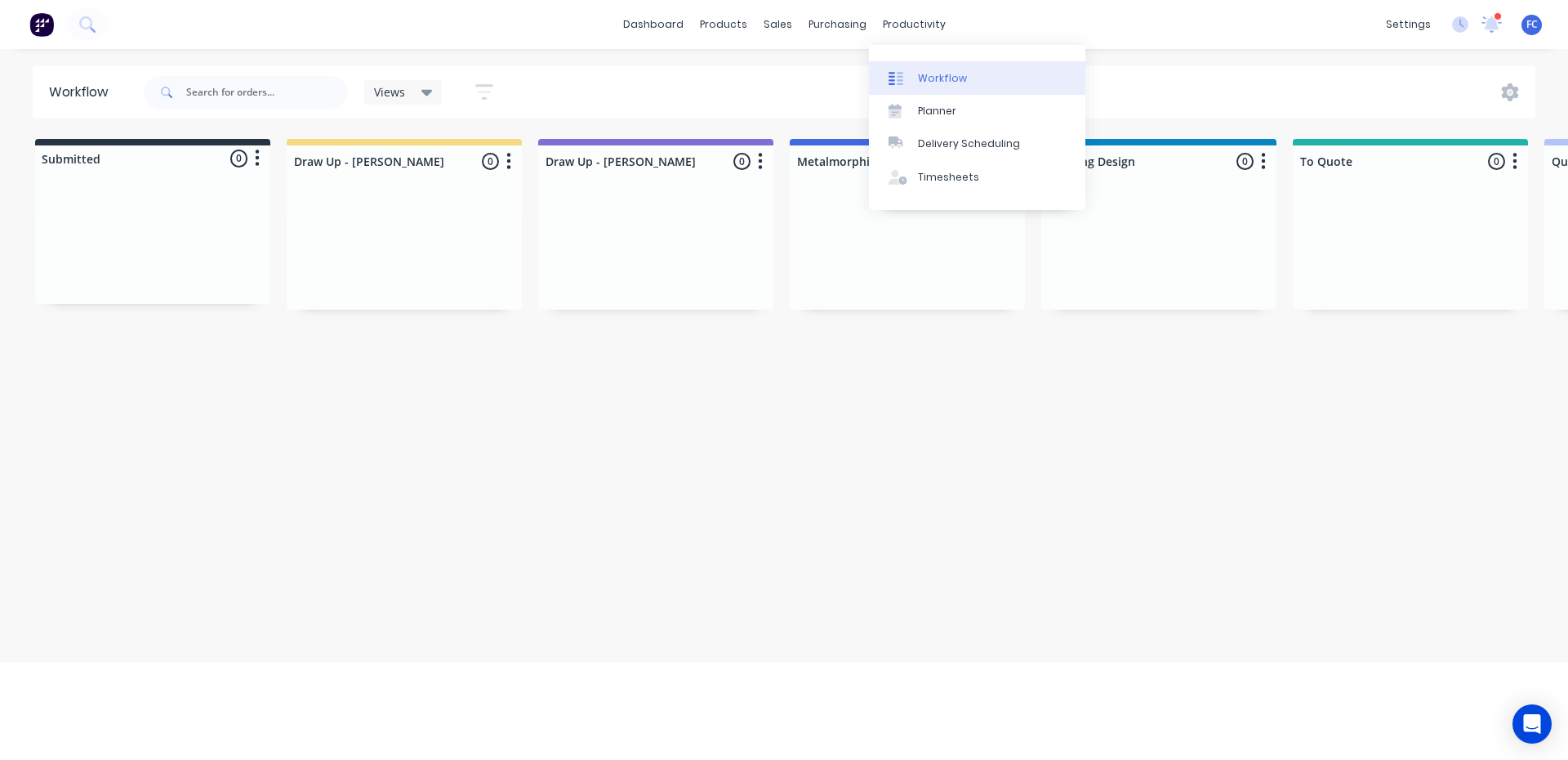
click at [918, 71] on div "Workflow" at bounding box center [943, 79] width 49 height 15
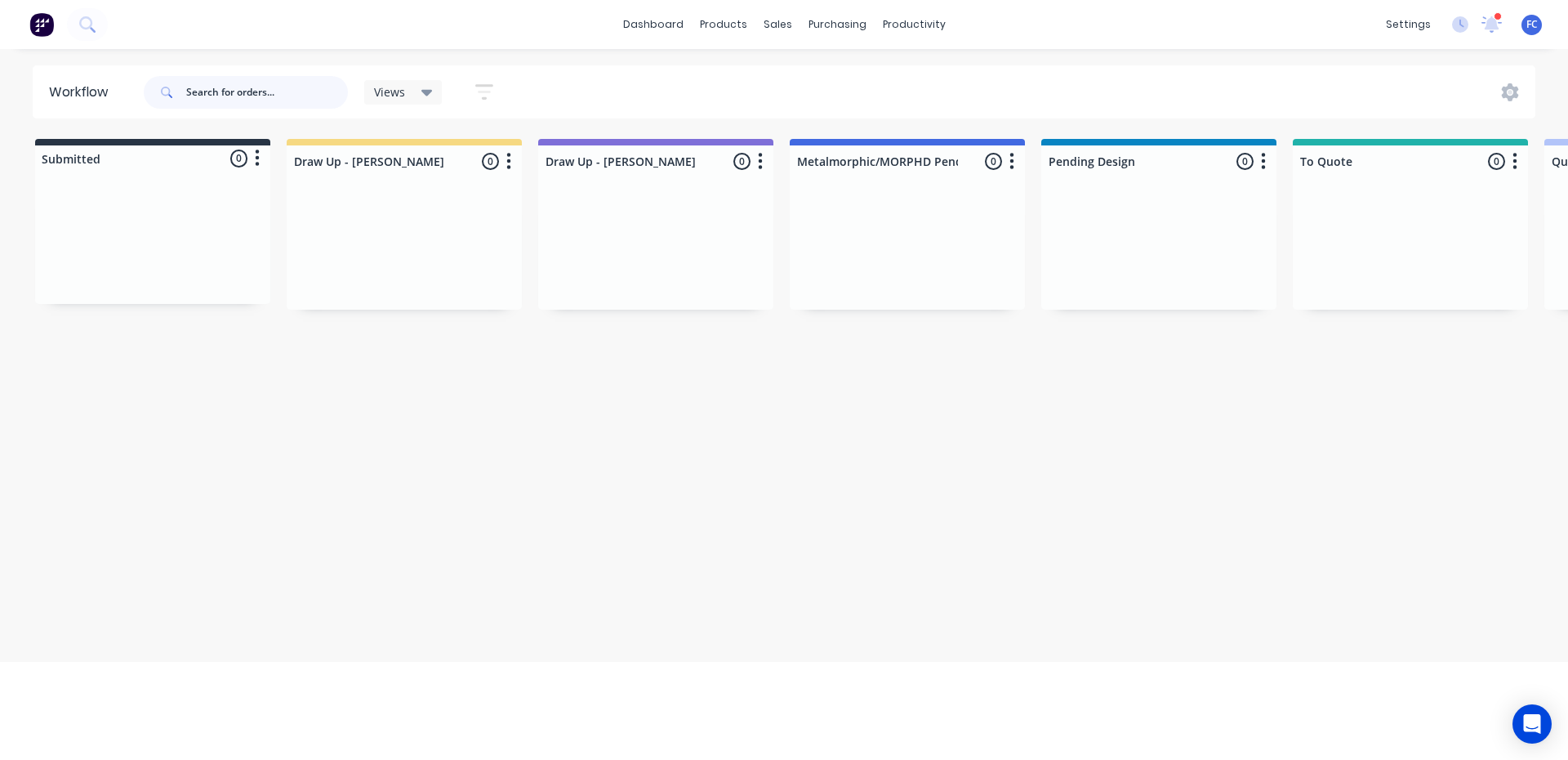
click at [251, 80] on input "text" at bounding box center [267, 92] width 162 height 33
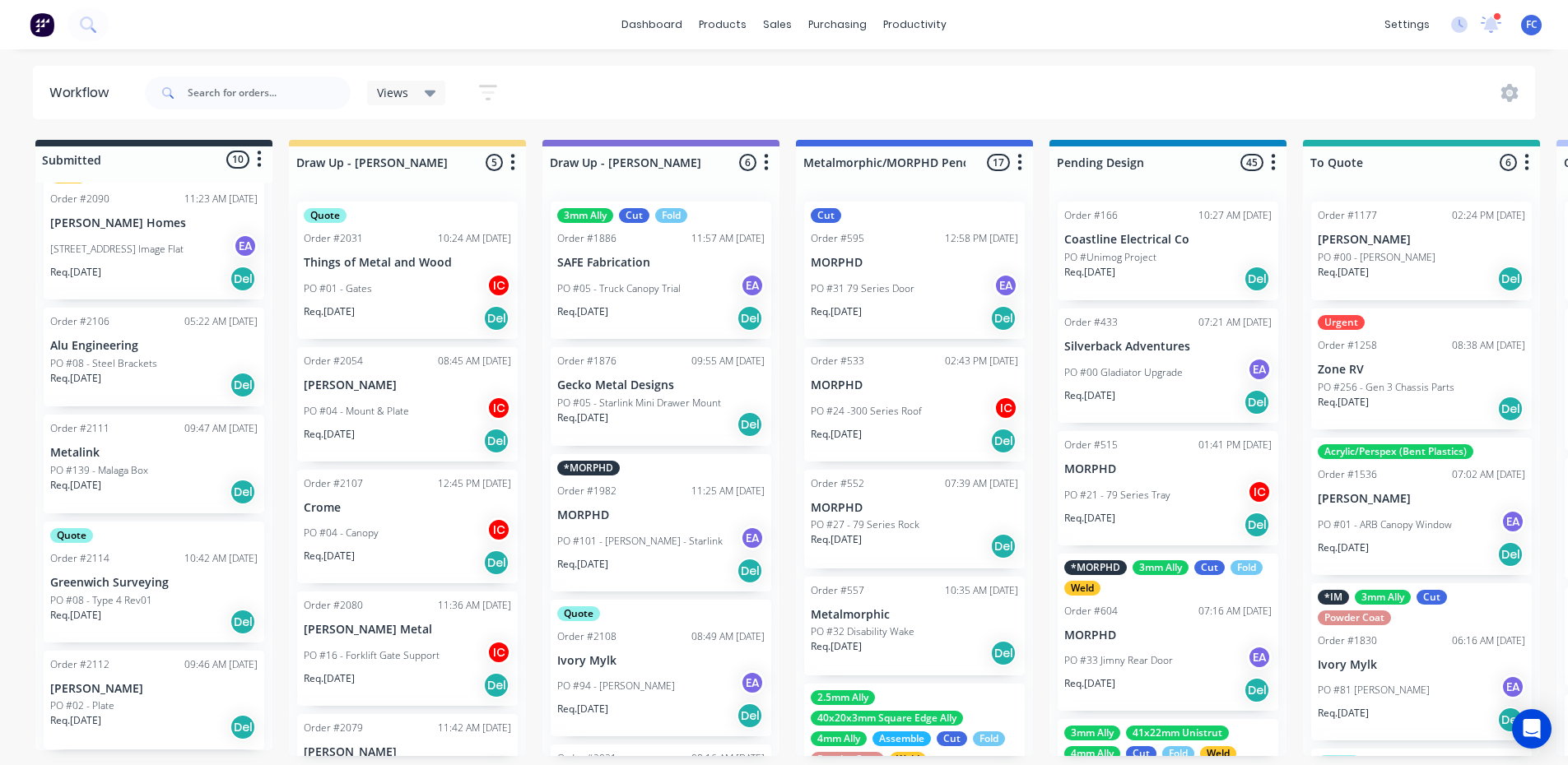
scroll to position [3, 0]
click at [124, 668] on div "Order #2112 09:46 AM 15/08/25 Dean Walton PO #02 - Plate Req. 29/08/25 Del" at bounding box center [154, 699] width 220 height 98
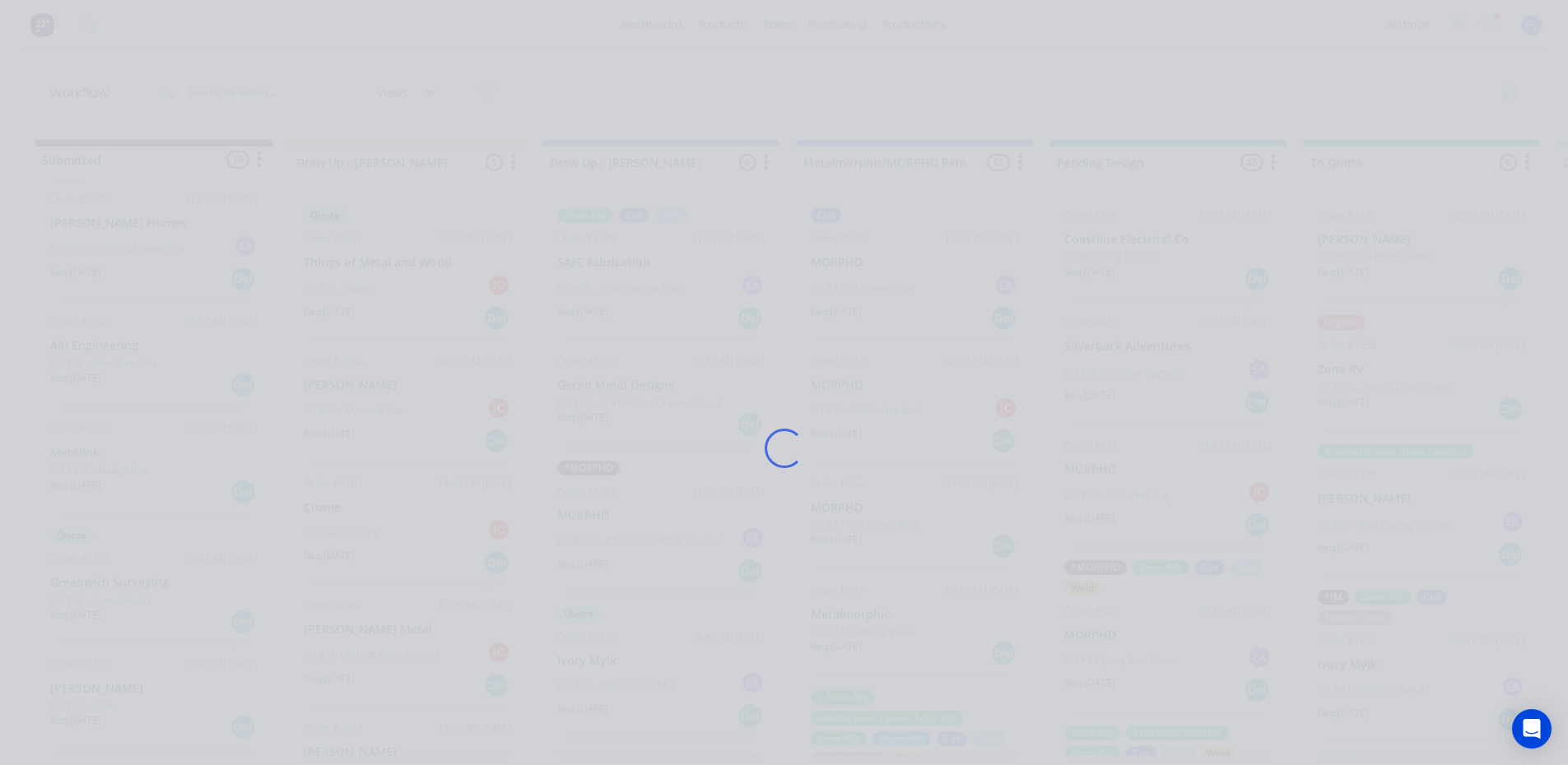
scroll to position [0, 0]
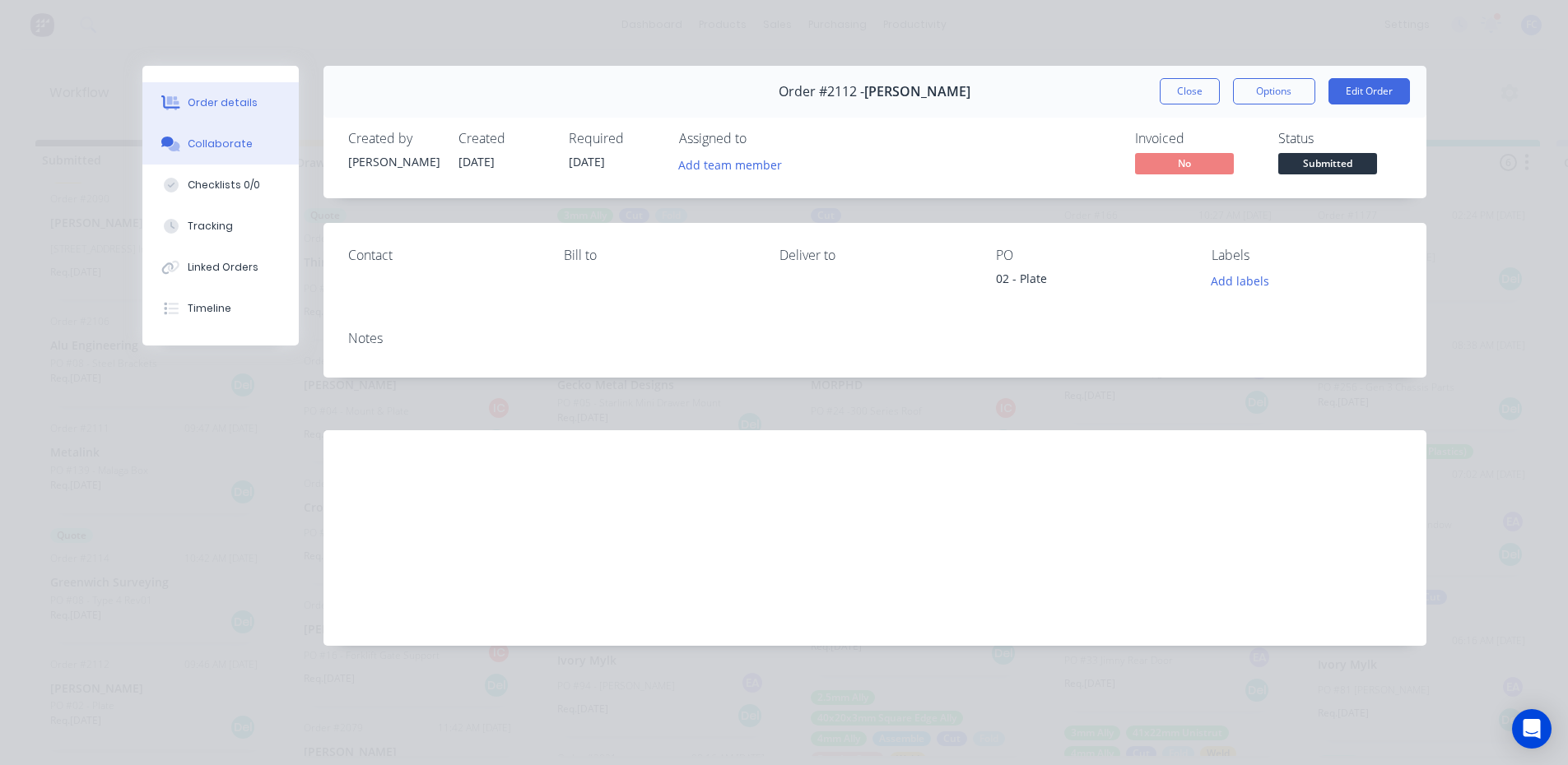
click at [219, 149] on div "Collaborate" at bounding box center [220, 144] width 65 height 15
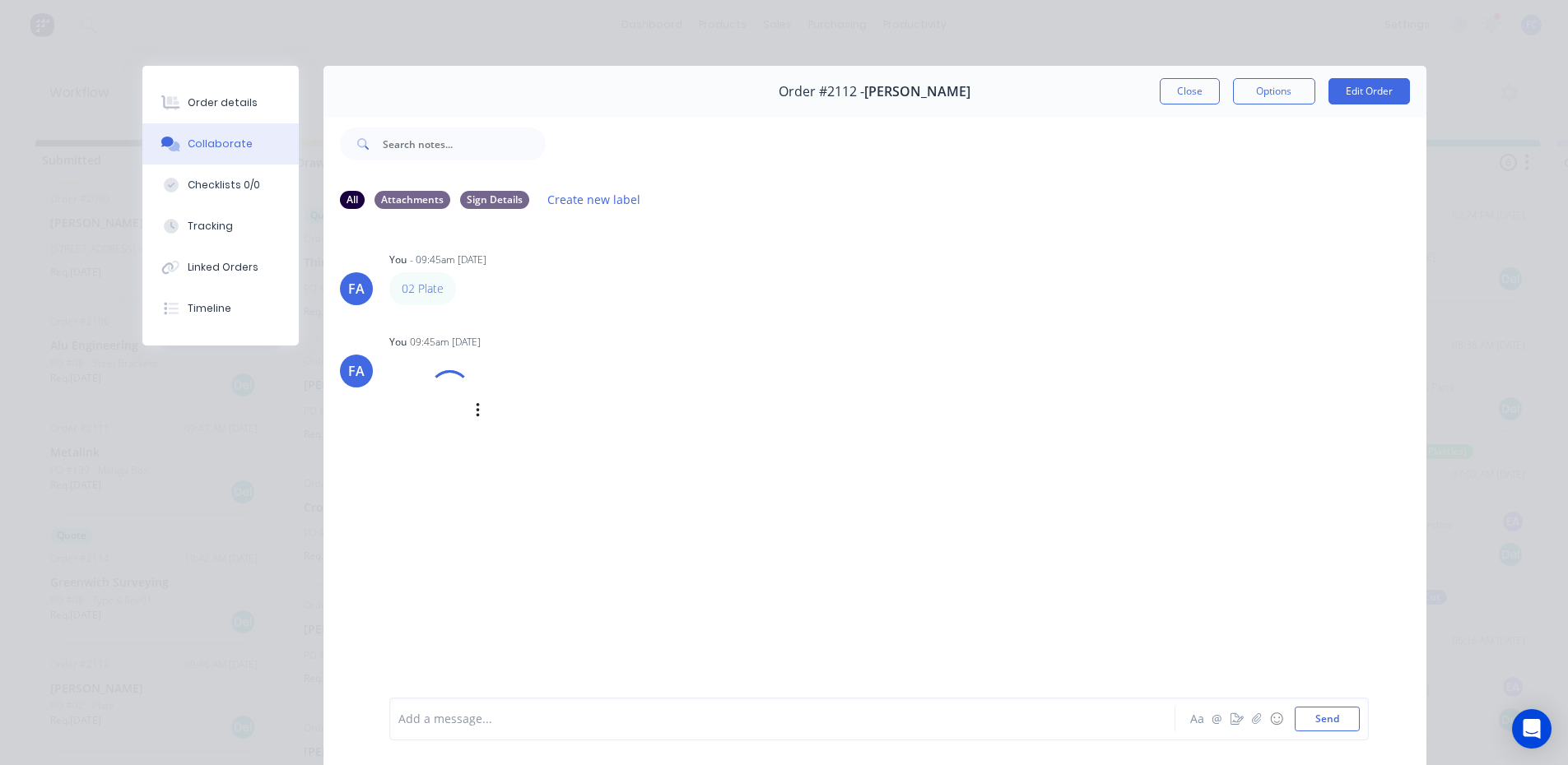
click at [432, 394] on div at bounding box center [449, 390] width 55 height 55
click at [1199, 88] on button "Close" at bounding box center [1189, 91] width 60 height 26
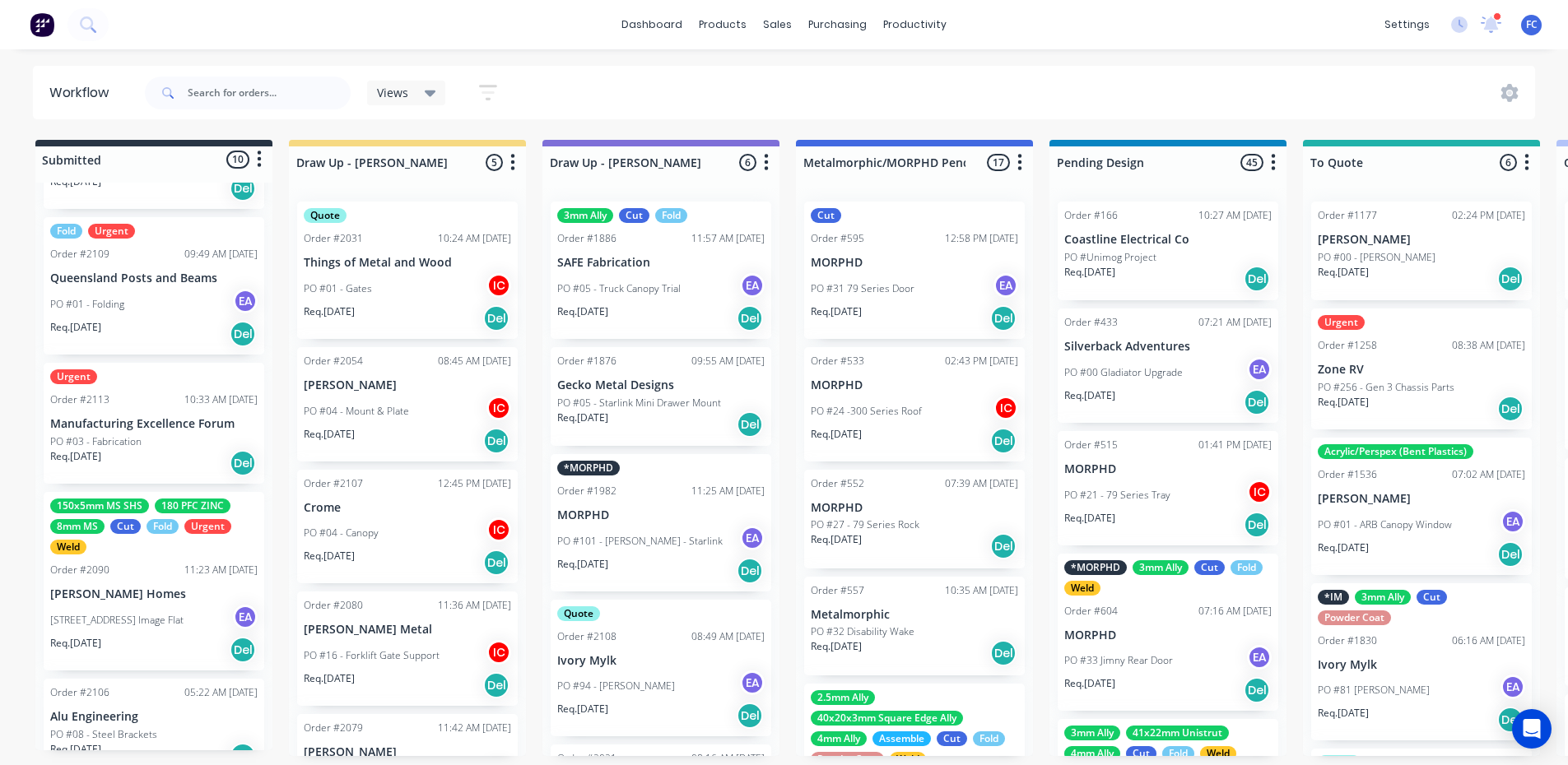
scroll to position [493, 0]
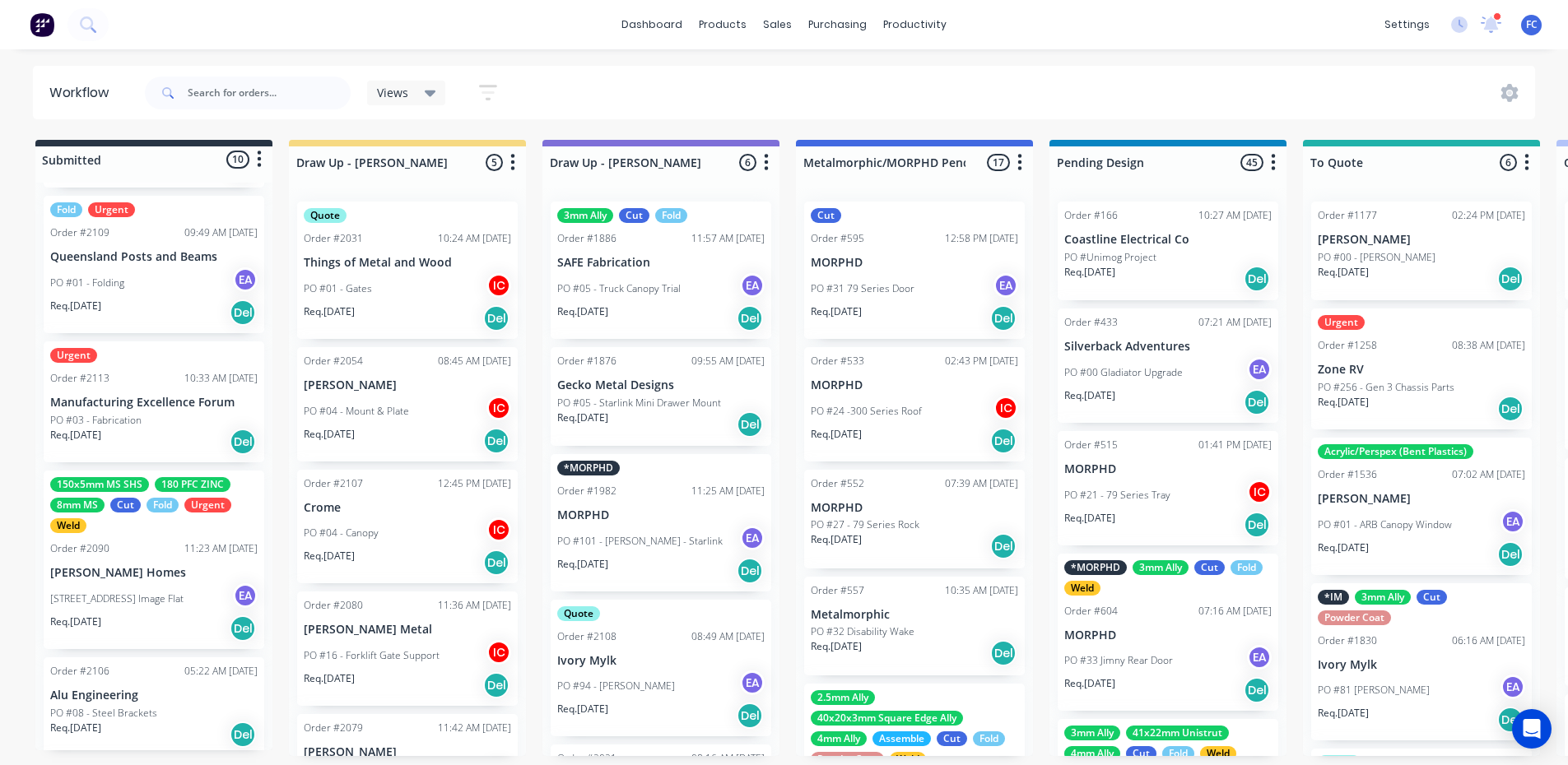
click at [85, 555] on div "Order #2090" at bounding box center [80, 549] width 59 height 15
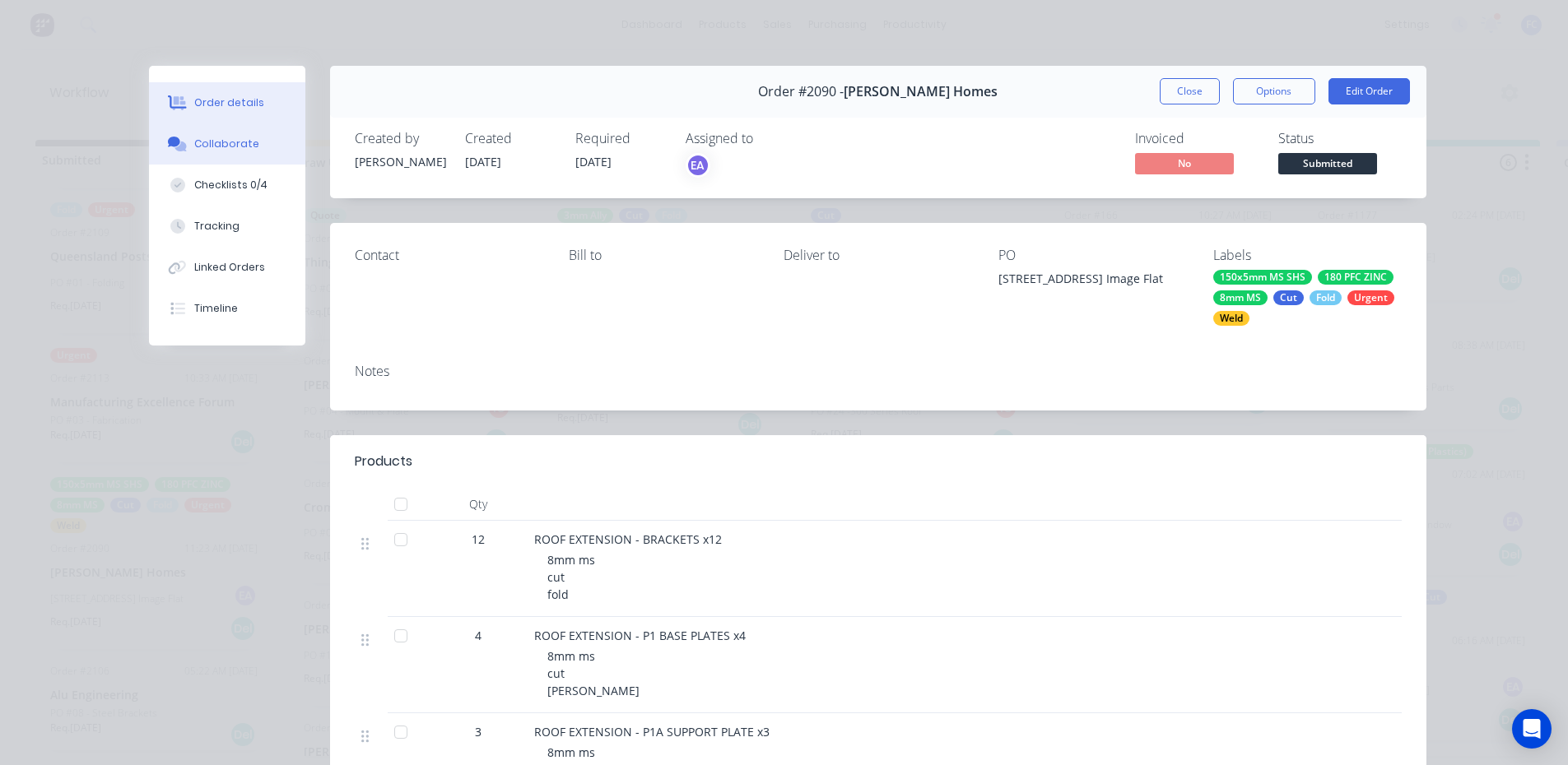
click at [209, 161] on button "Collaborate" at bounding box center [227, 144] width 156 height 41
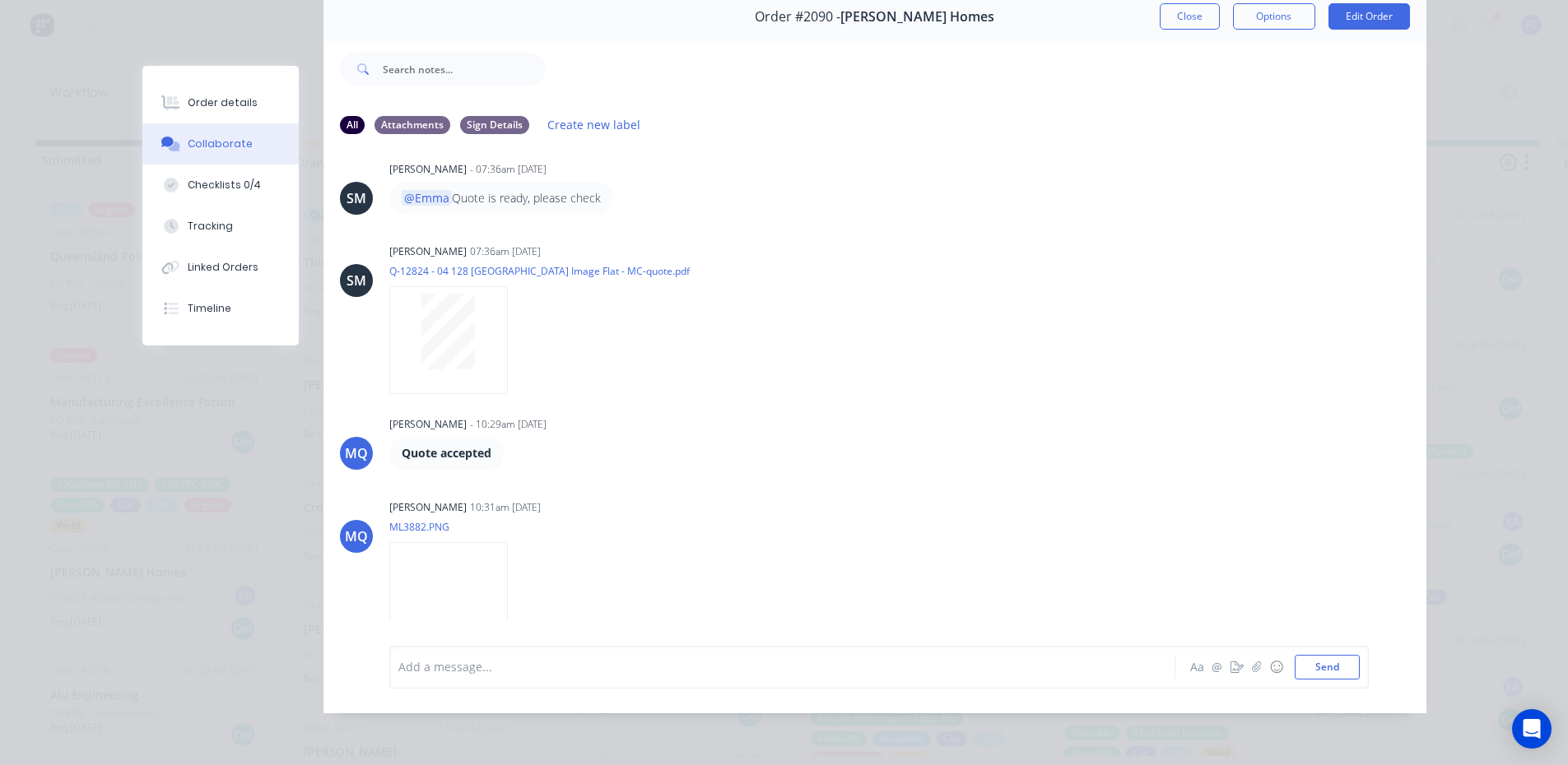
scroll to position [816, 0]
click at [1165, 3] on button "Close" at bounding box center [1189, 16] width 60 height 26
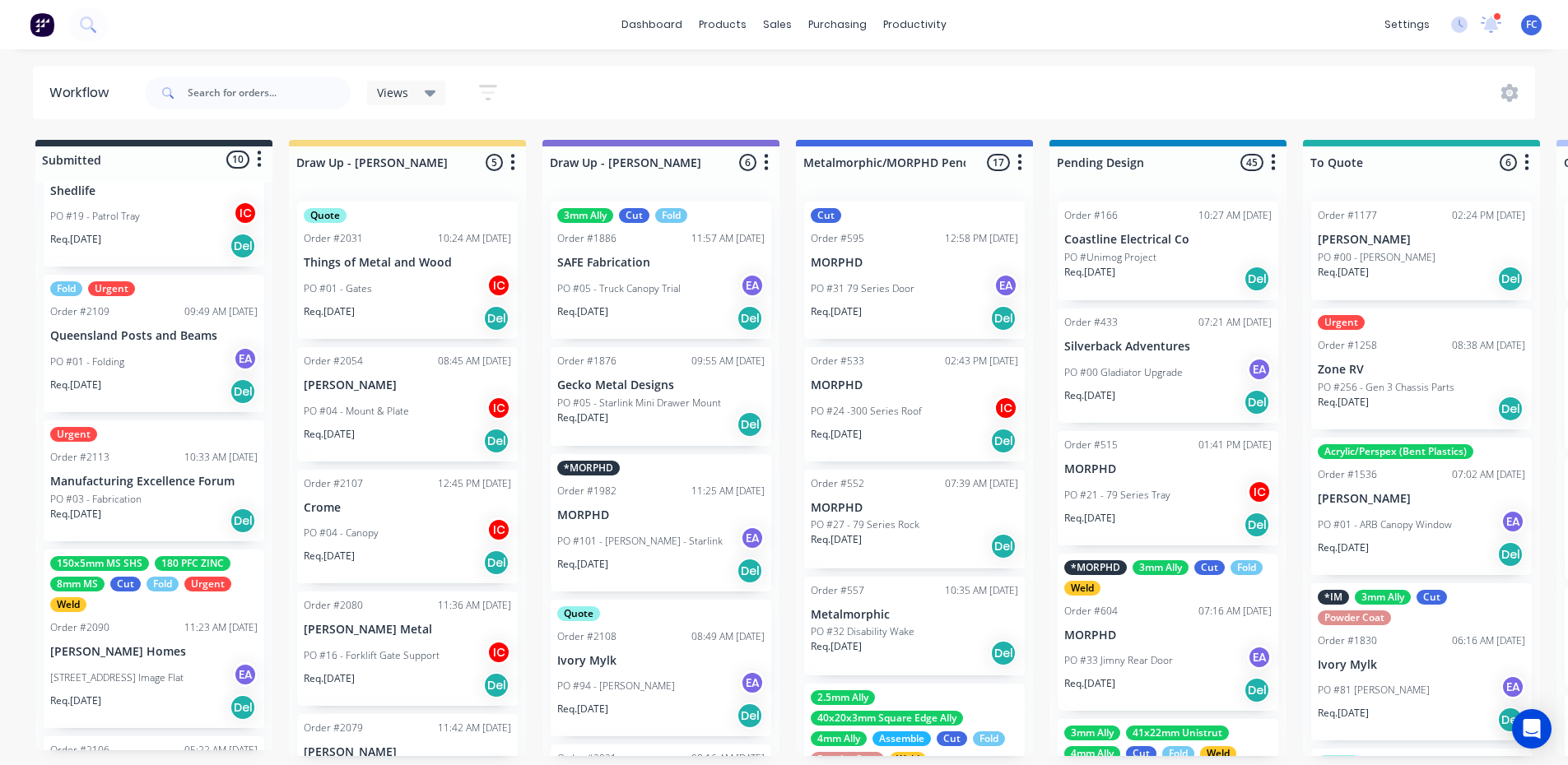
scroll to position [411, 0]
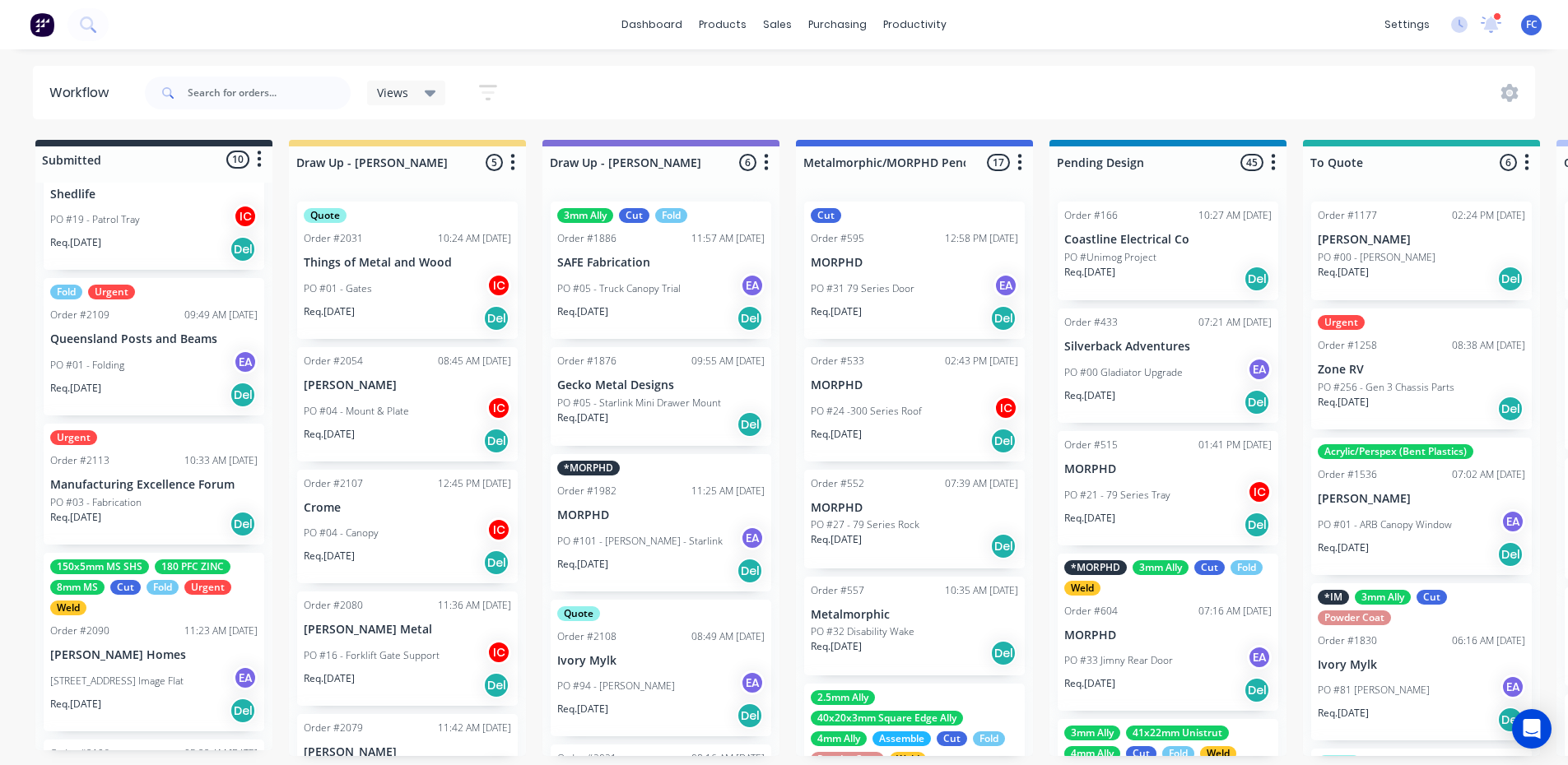
click at [111, 501] on p "PO #03 - Fabrication" at bounding box center [96, 503] width 92 height 15
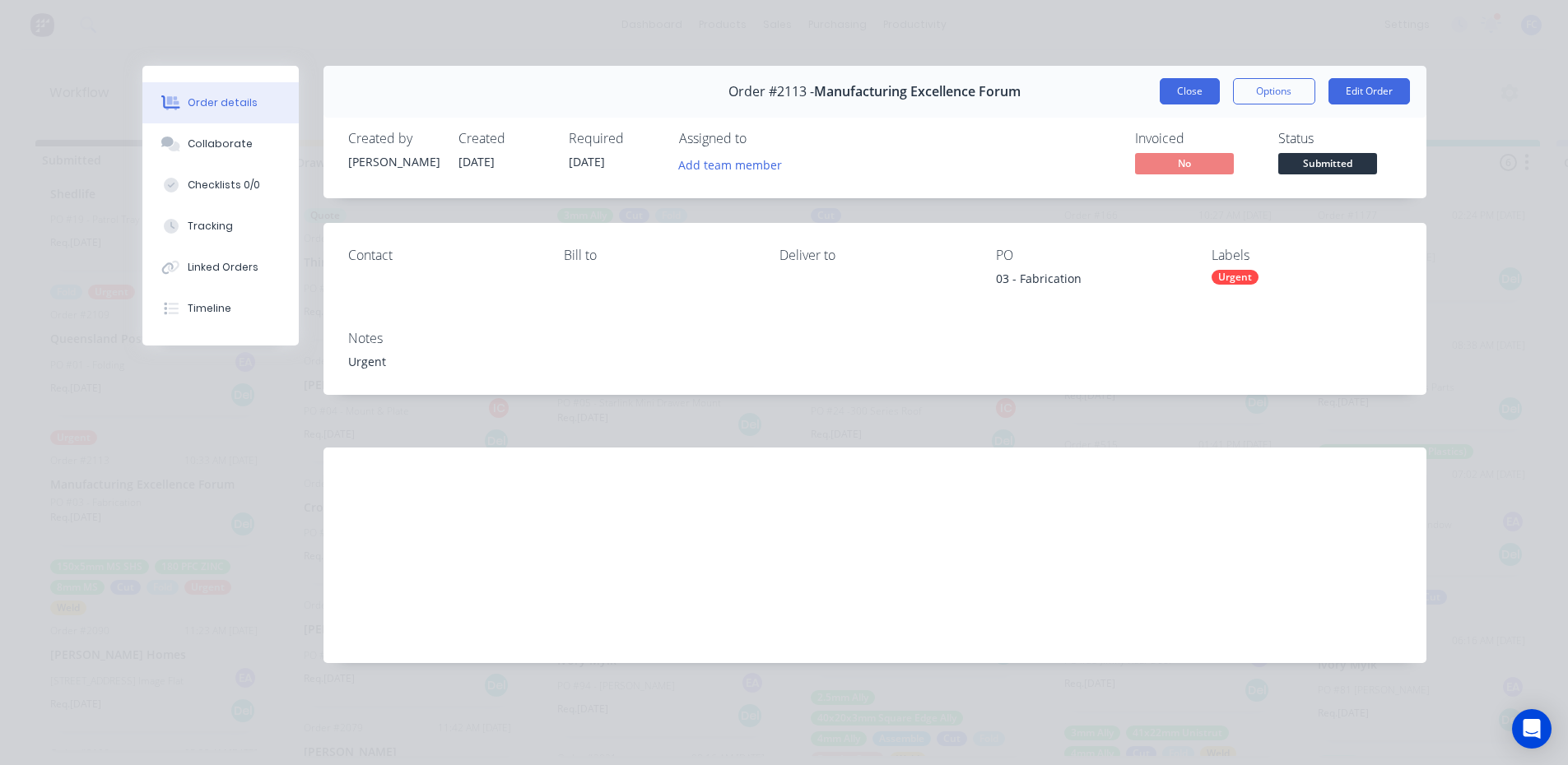
click at [1173, 89] on button "Close" at bounding box center [1189, 91] width 60 height 26
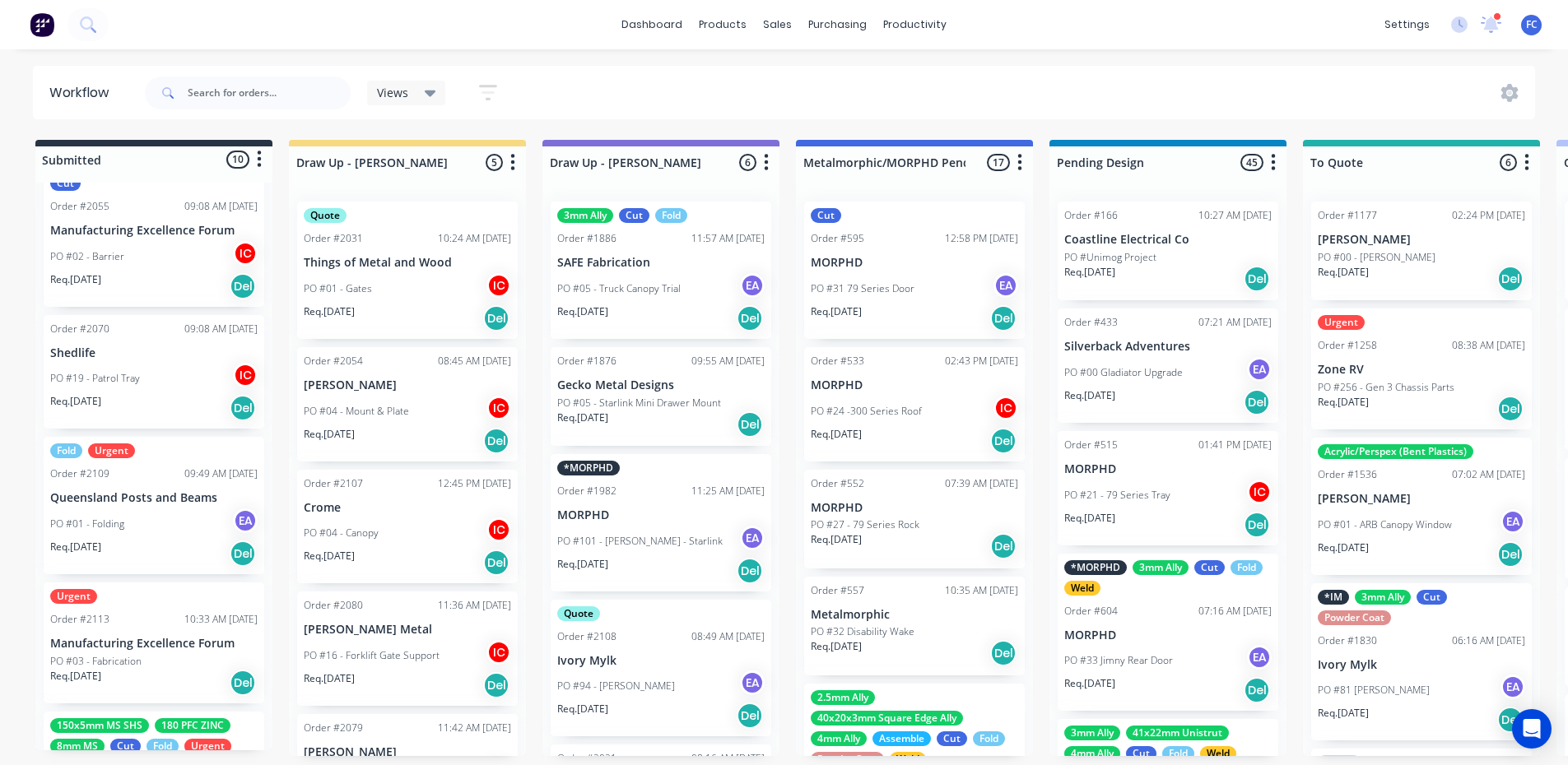
scroll to position [246, 0]
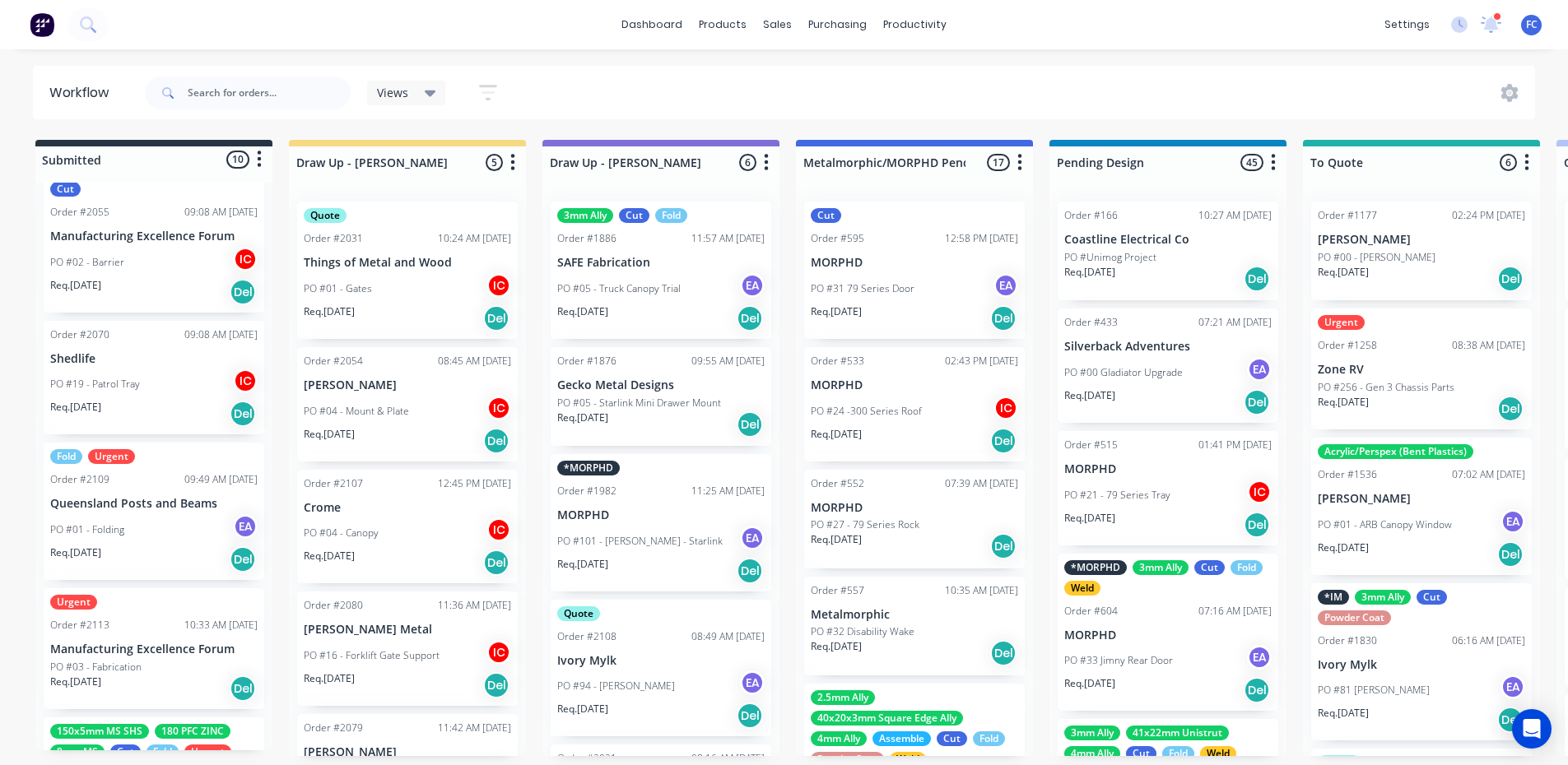
click at [106, 512] on div "Fold Urgent Order #2109 09:49 AM 15/08/25 Queensland Posts and Beams PO #01 - F…" at bounding box center [154, 510] width 220 height 137
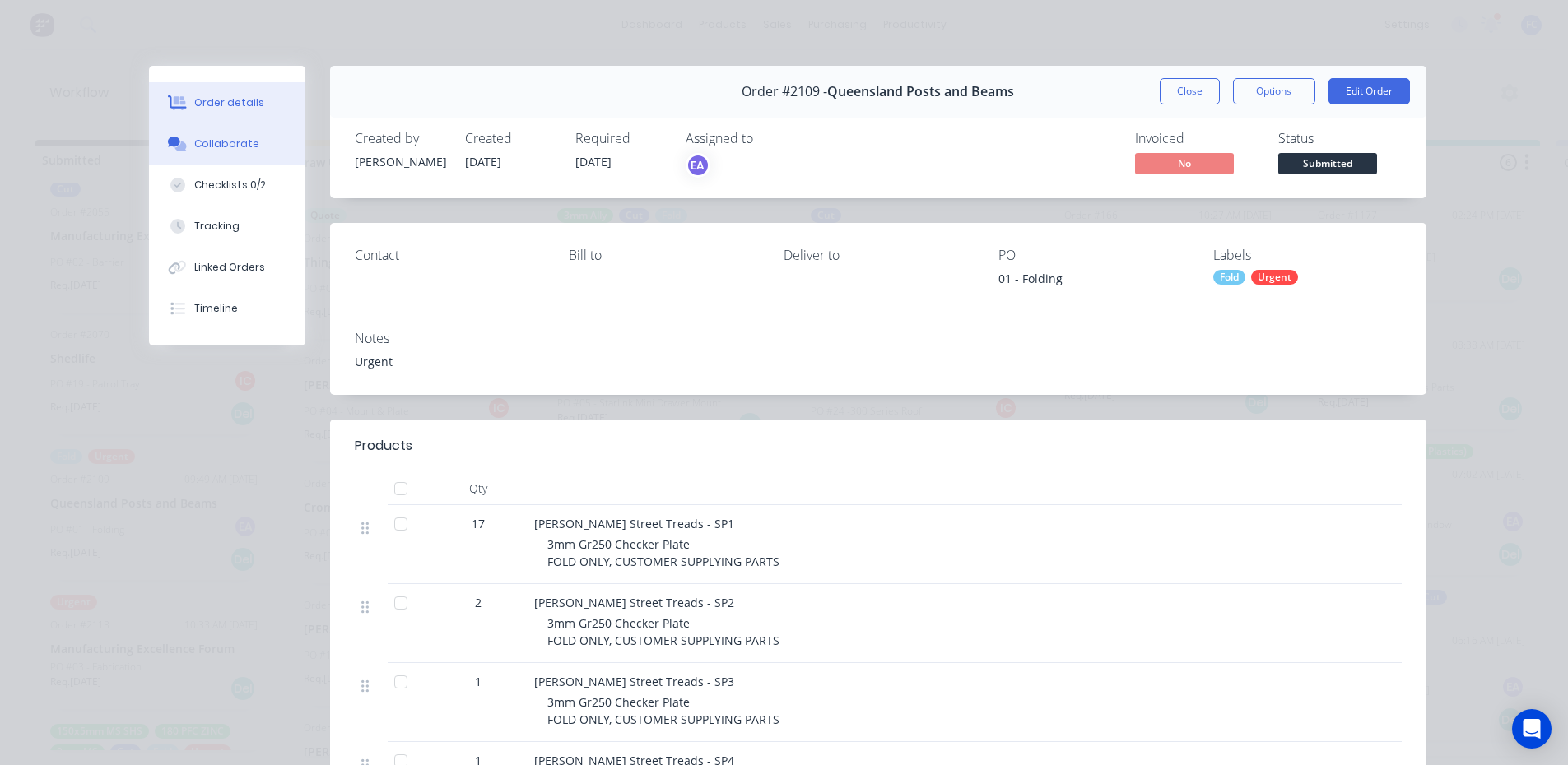
click at [224, 145] on div "Collaborate" at bounding box center [226, 144] width 65 height 15
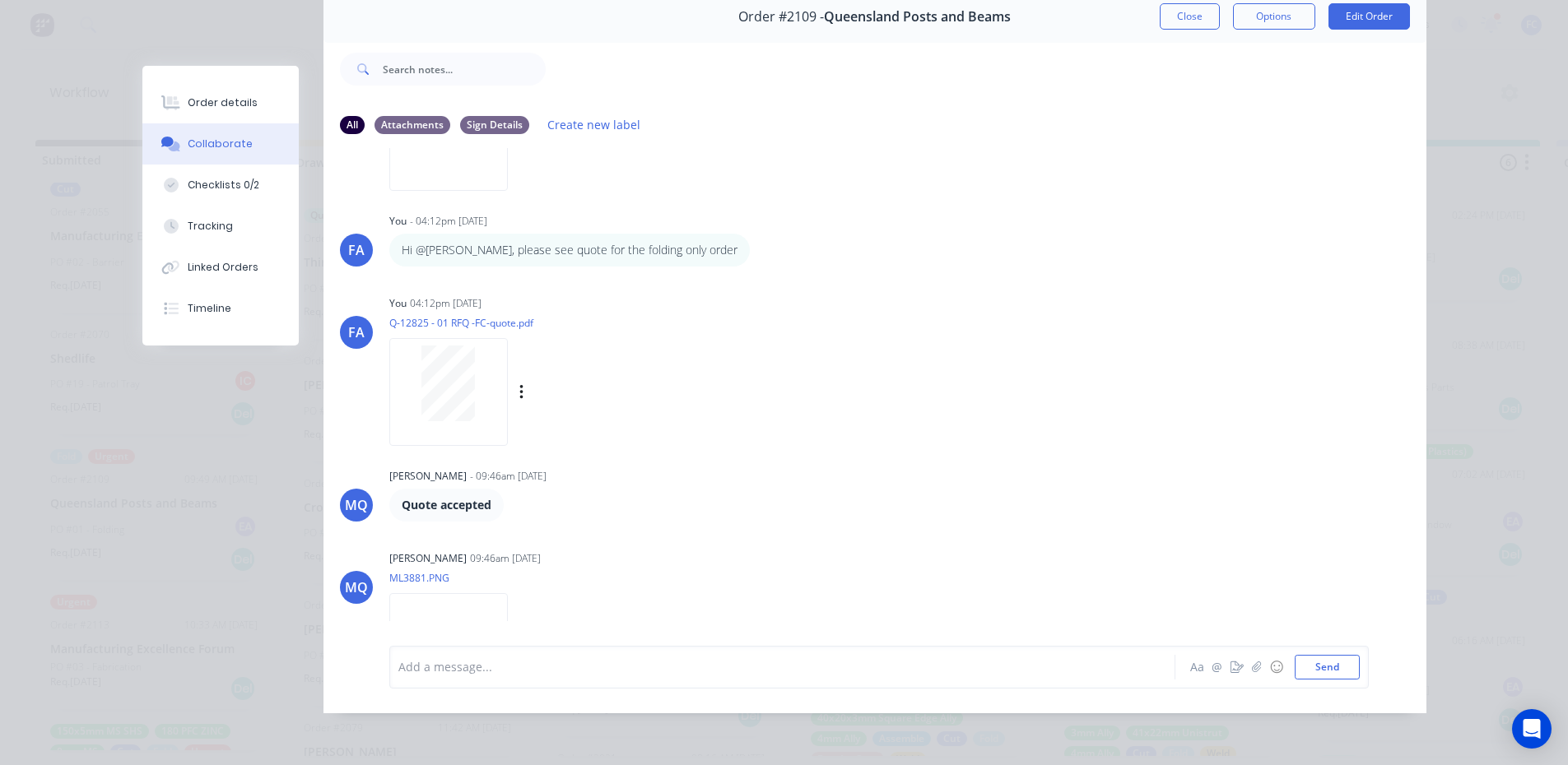
scroll to position [212, 0]
drag, startPoint x: 1171, startPoint y: 3, endPoint x: 516, endPoint y: 346, distance: 739.4
click at [1169, 4] on button "Close" at bounding box center [1189, 16] width 60 height 26
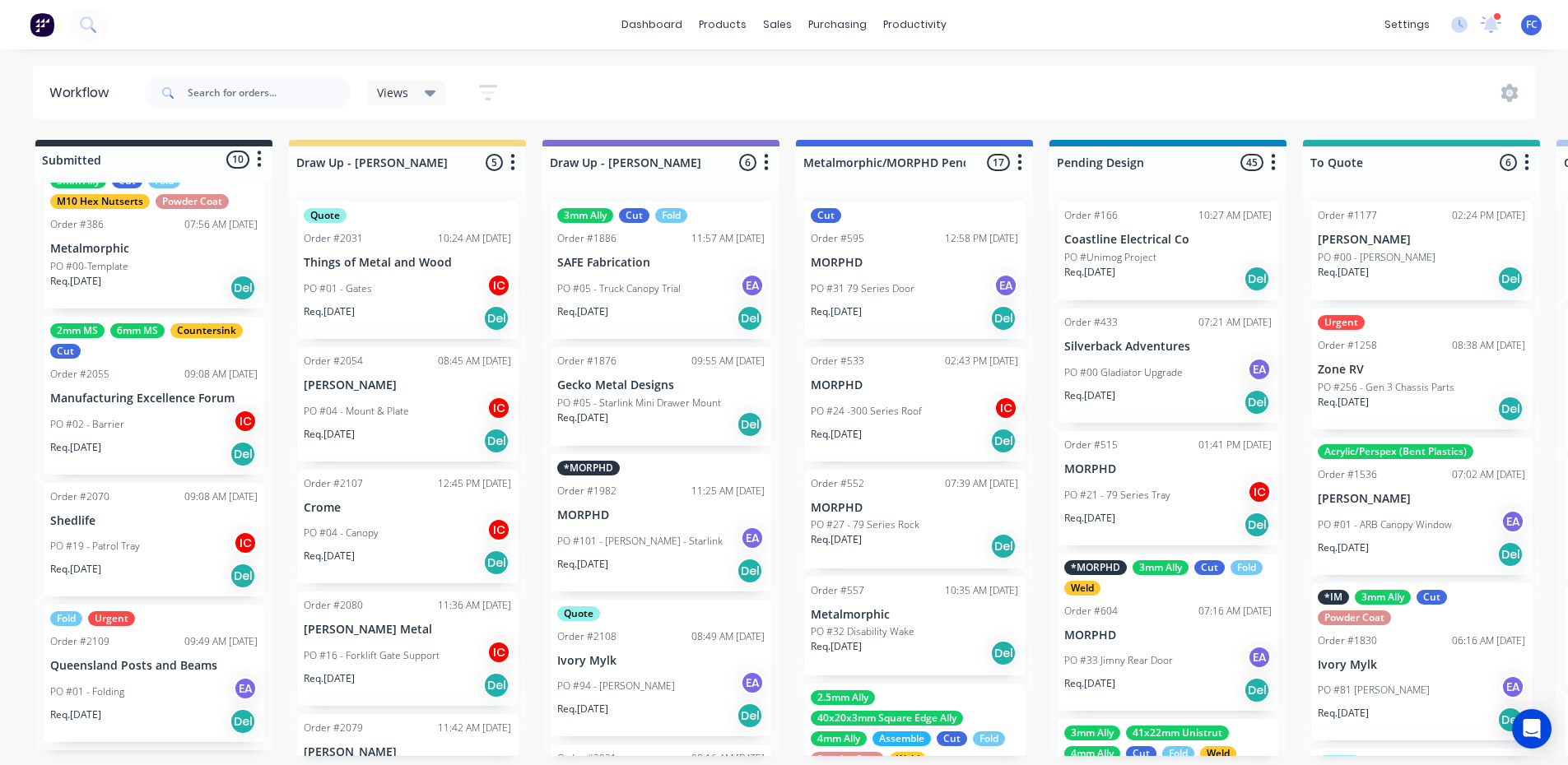
scroll to position [82, 0]
click at [117, 541] on p "PO #19 - Patrol Tray" at bounding box center [95, 549] width 90 height 15
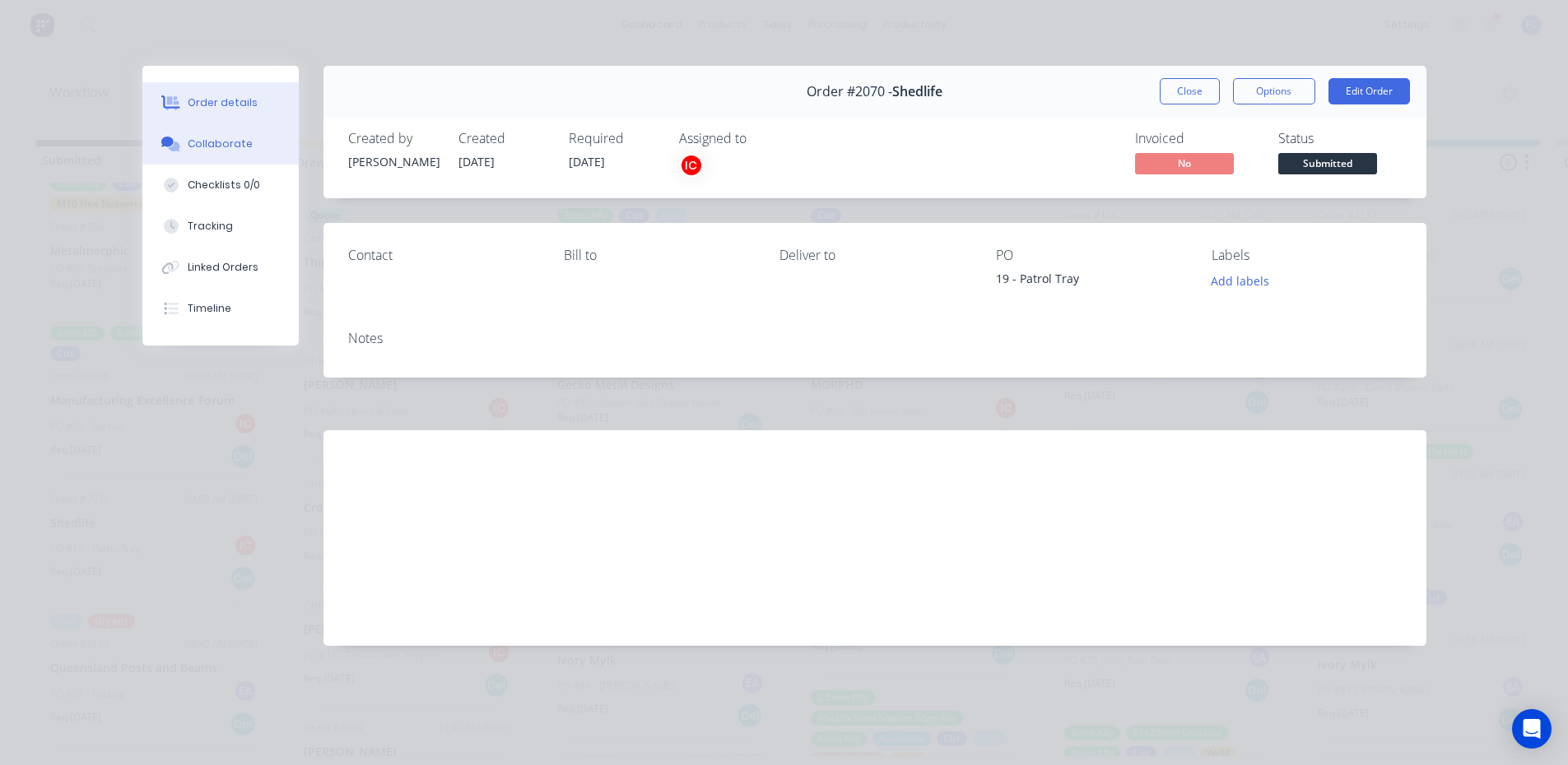
click at [198, 140] on div "Collaborate" at bounding box center [220, 144] width 65 height 15
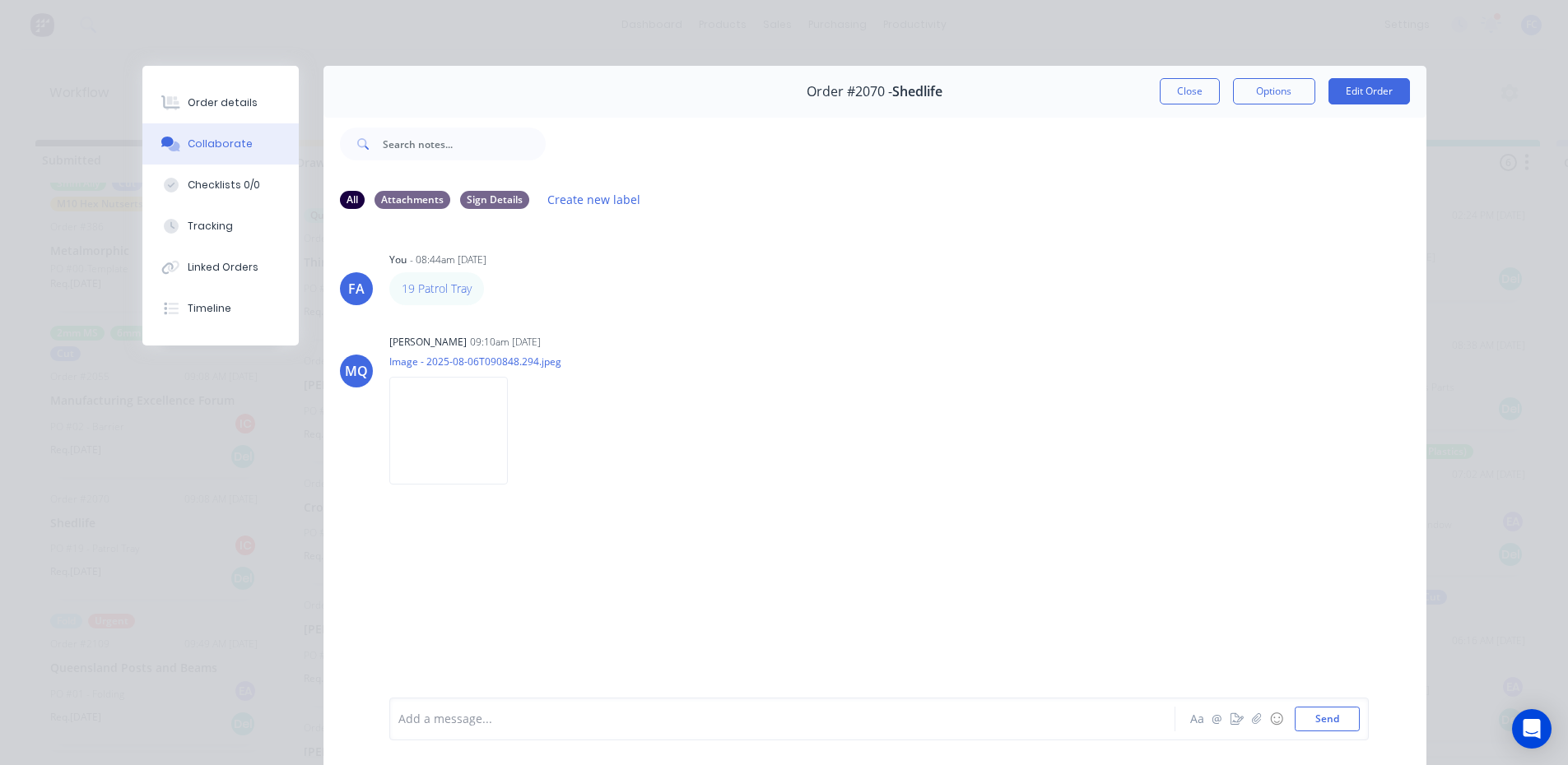
scroll to position [0, 0]
click at [1173, 92] on button "Close" at bounding box center [1189, 91] width 60 height 26
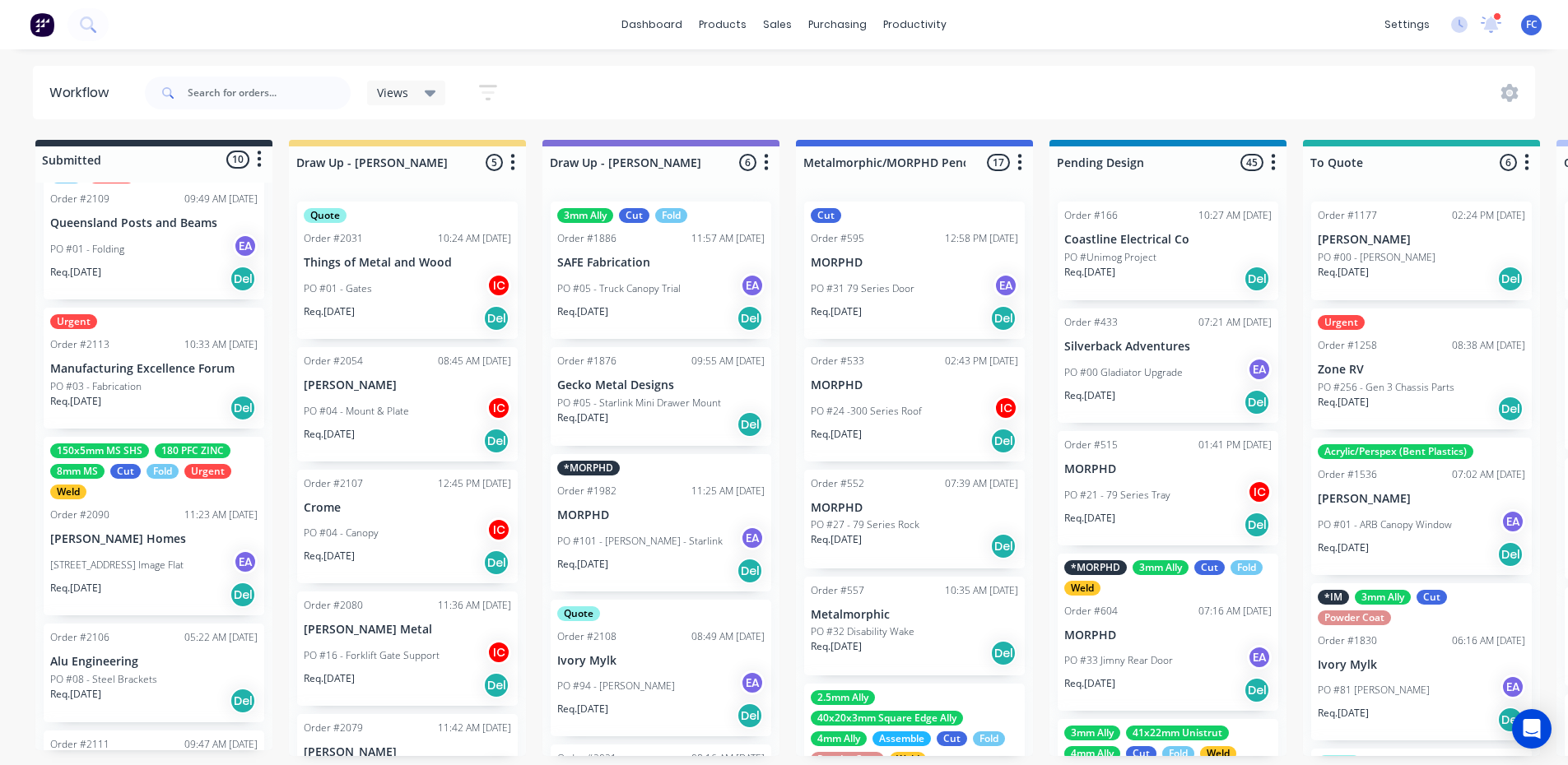
scroll to position [658, 0]
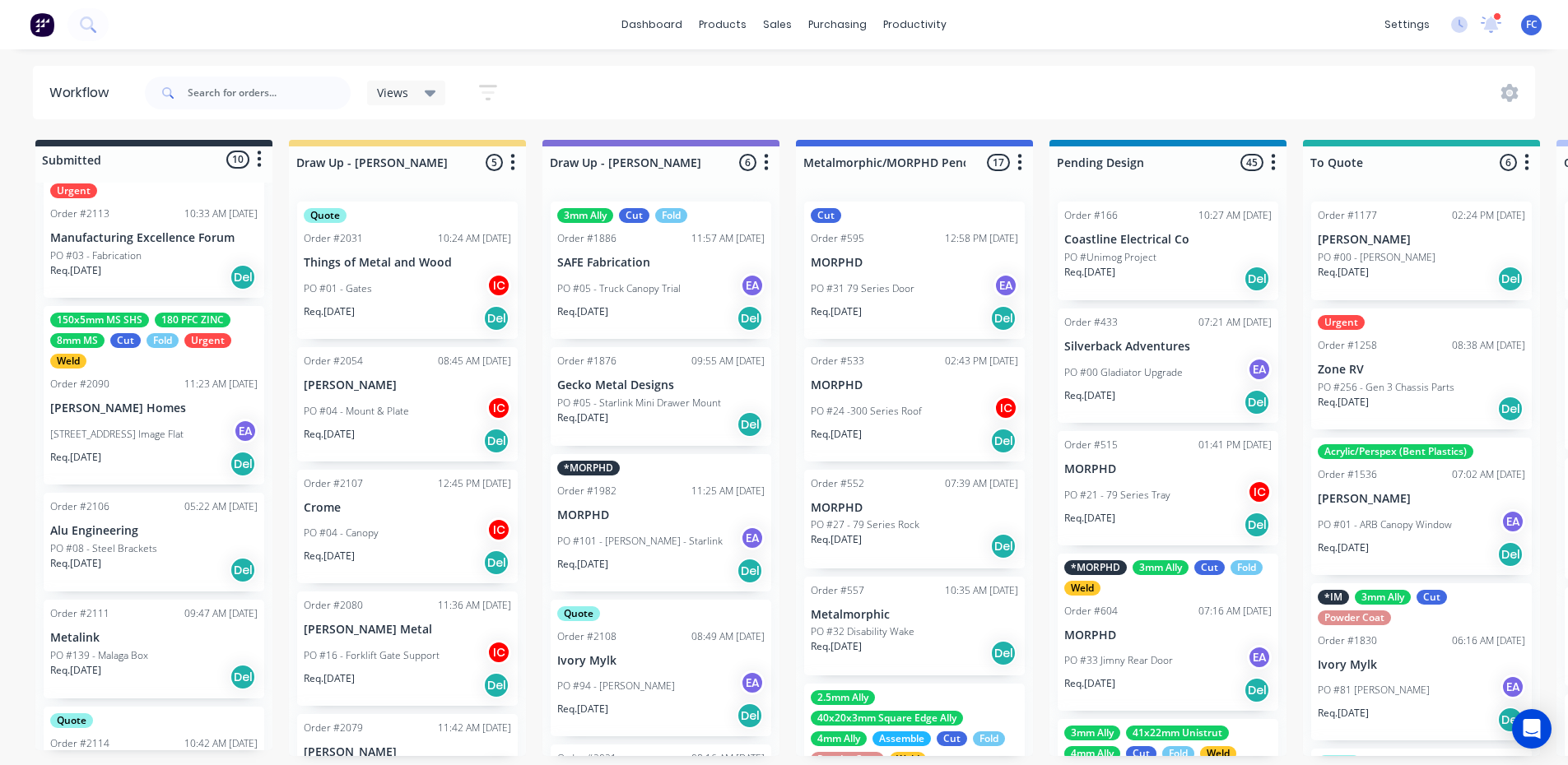
click at [82, 419] on div "PO #04 - 128 Perry Road Image Flat EA" at bounding box center [154, 434] width 208 height 31
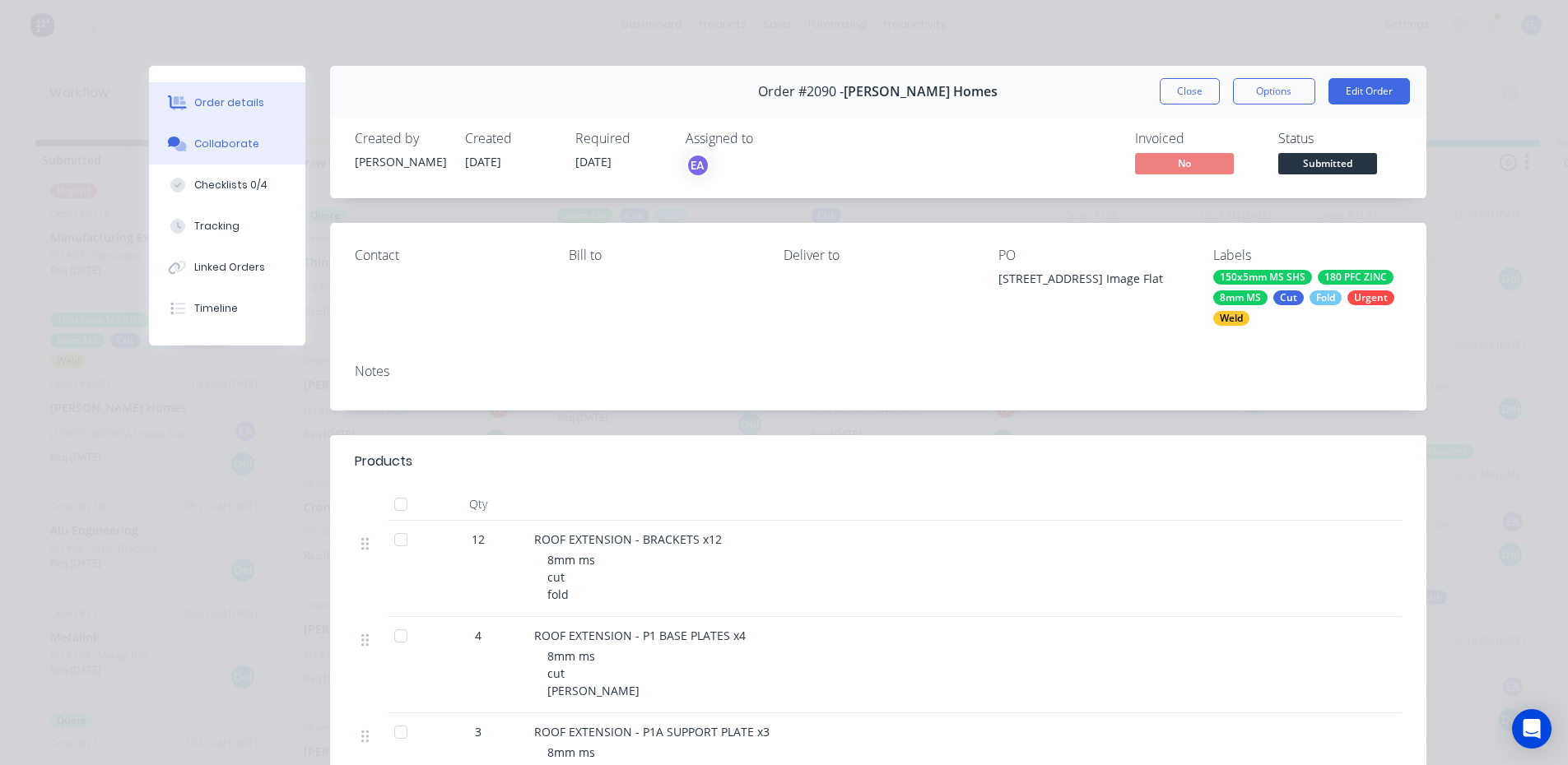
click at [208, 149] on div "Collaborate" at bounding box center [226, 144] width 65 height 15
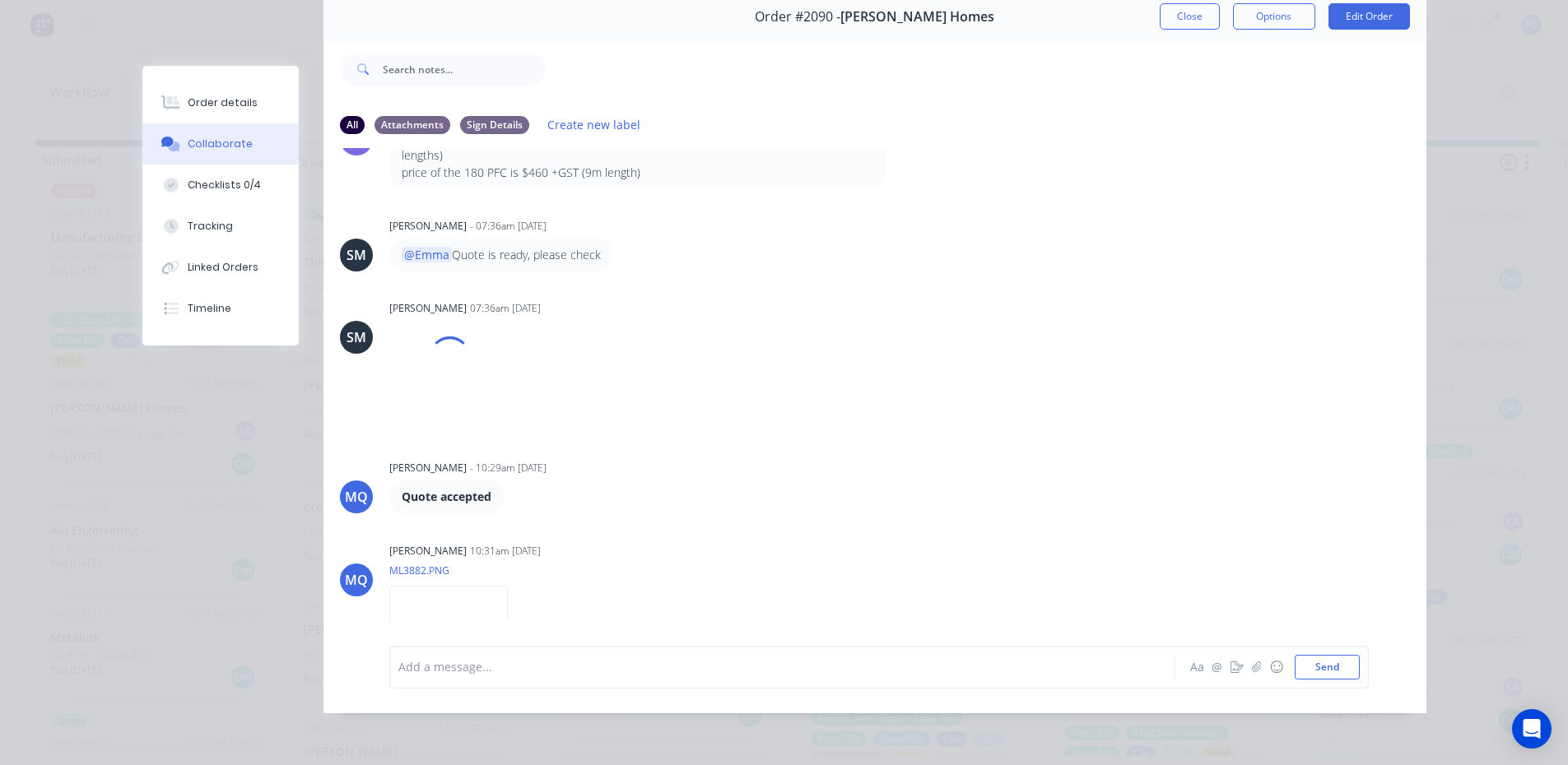
scroll to position [849, 0]
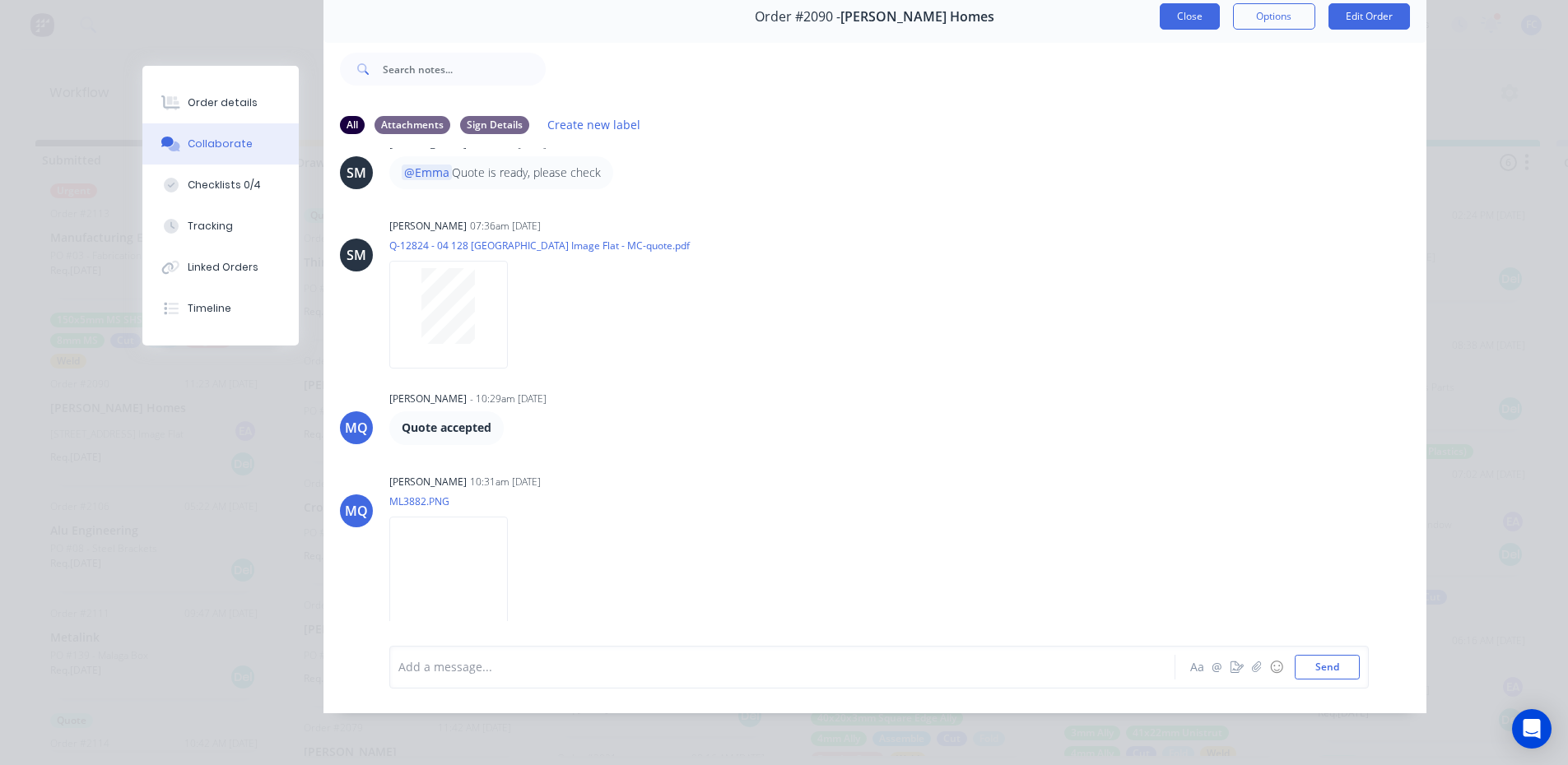
click at [1179, 11] on button "Close" at bounding box center [1189, 16] width 60 height 26
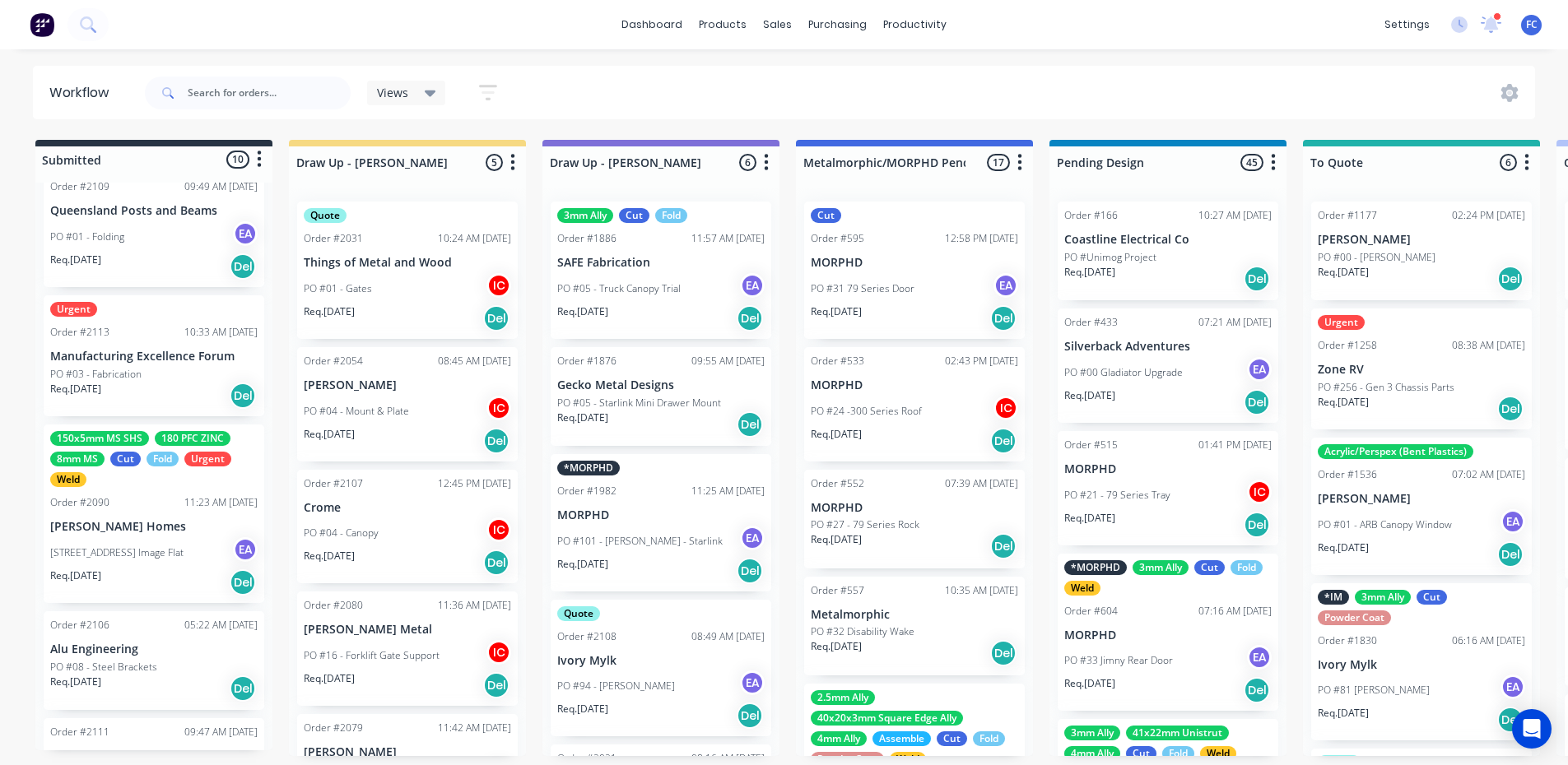
scroll to position [493, 0]
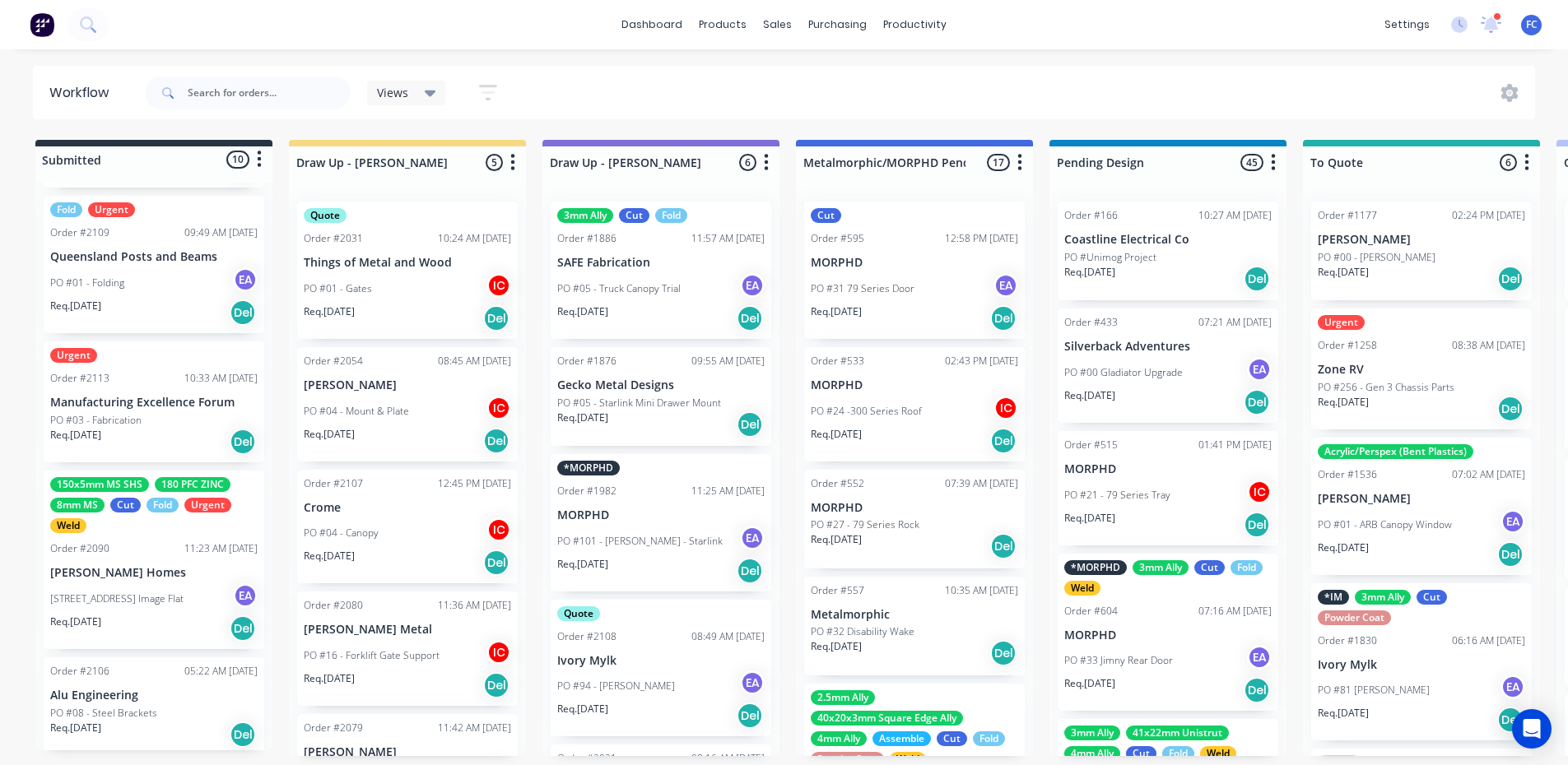
click at [134, 424] on p "PO #03 - Fabrication" at bounding box center [96, 420] width 92 height 15
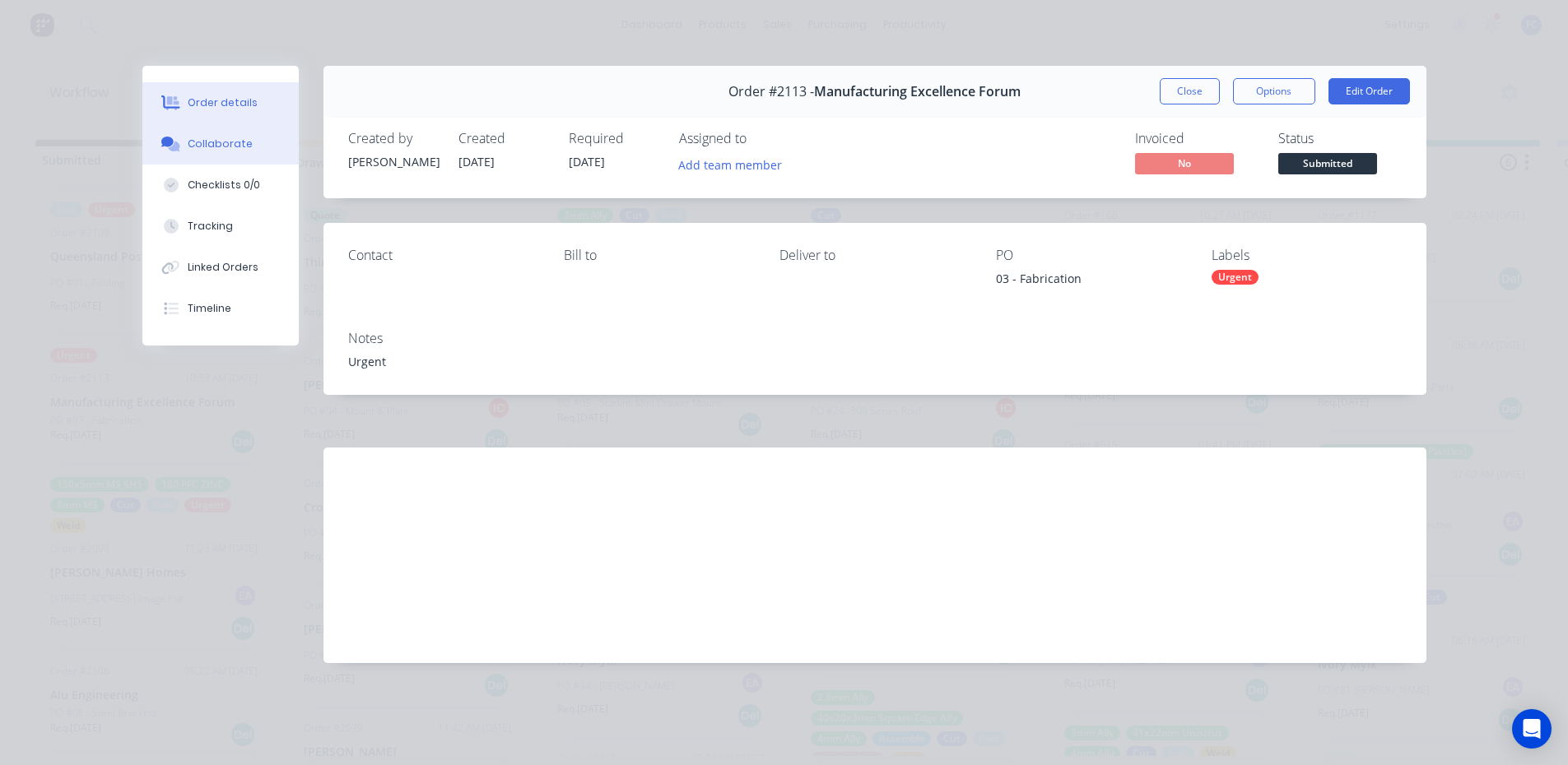
click at [200, 156] on button "Collaborate" at bounding box center [220, 144] width 156 height 41
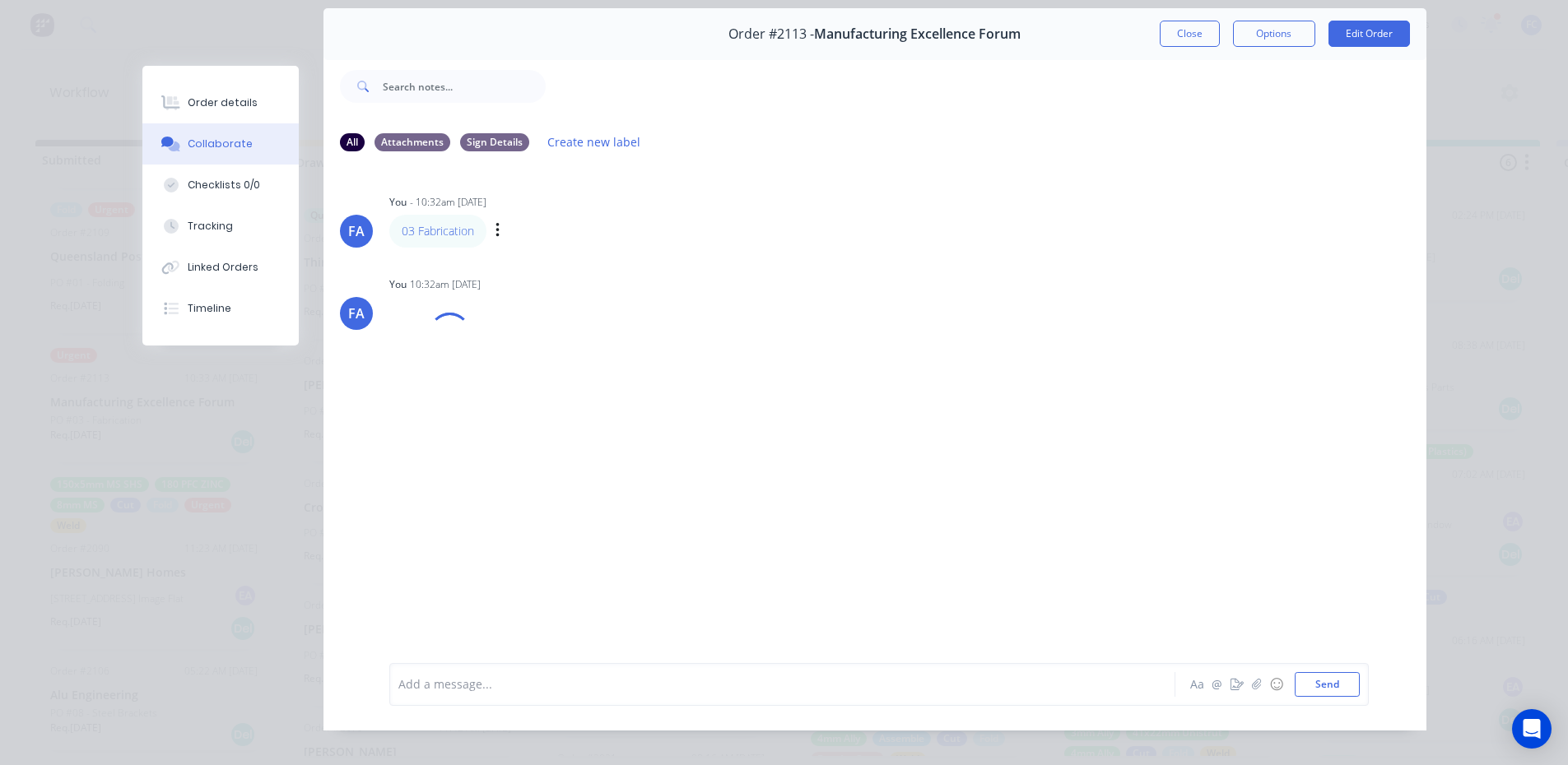
scroll to position [5, 0]
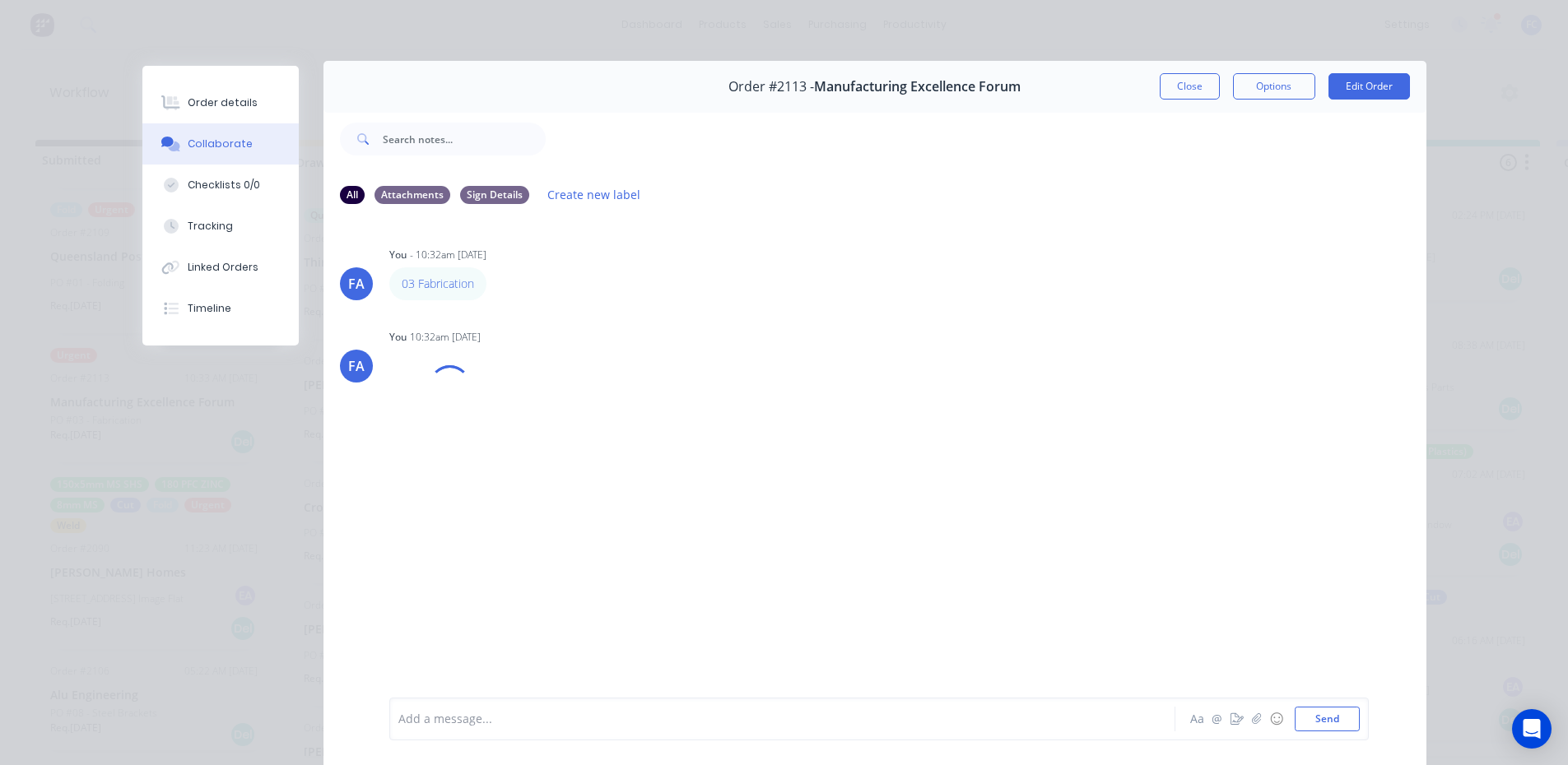
click at [1152, 83] on div "Order #2113 - Manufacturing Excellence Forum Close Options Edit Order" at bounding box center [874, 87] width 1103 height 52
click at [1159, 87] on button "Close" at bounding box center [1189, 86] width 60 height 26
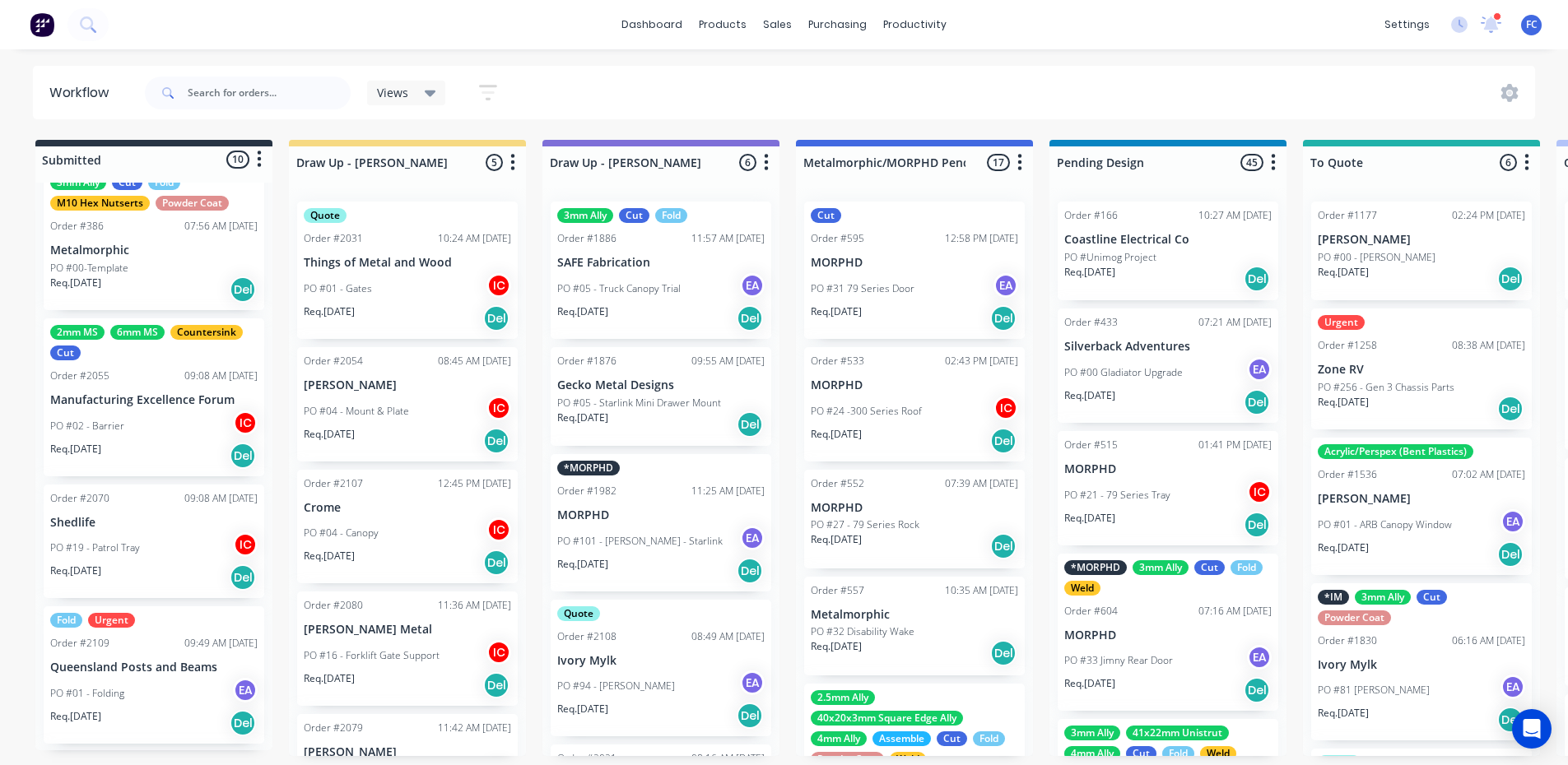
scroll to position [82, 0]
click at [128, 417] on div "PO #02 - Barrier IC" at bounding box center [154, 426] width 208 height 31
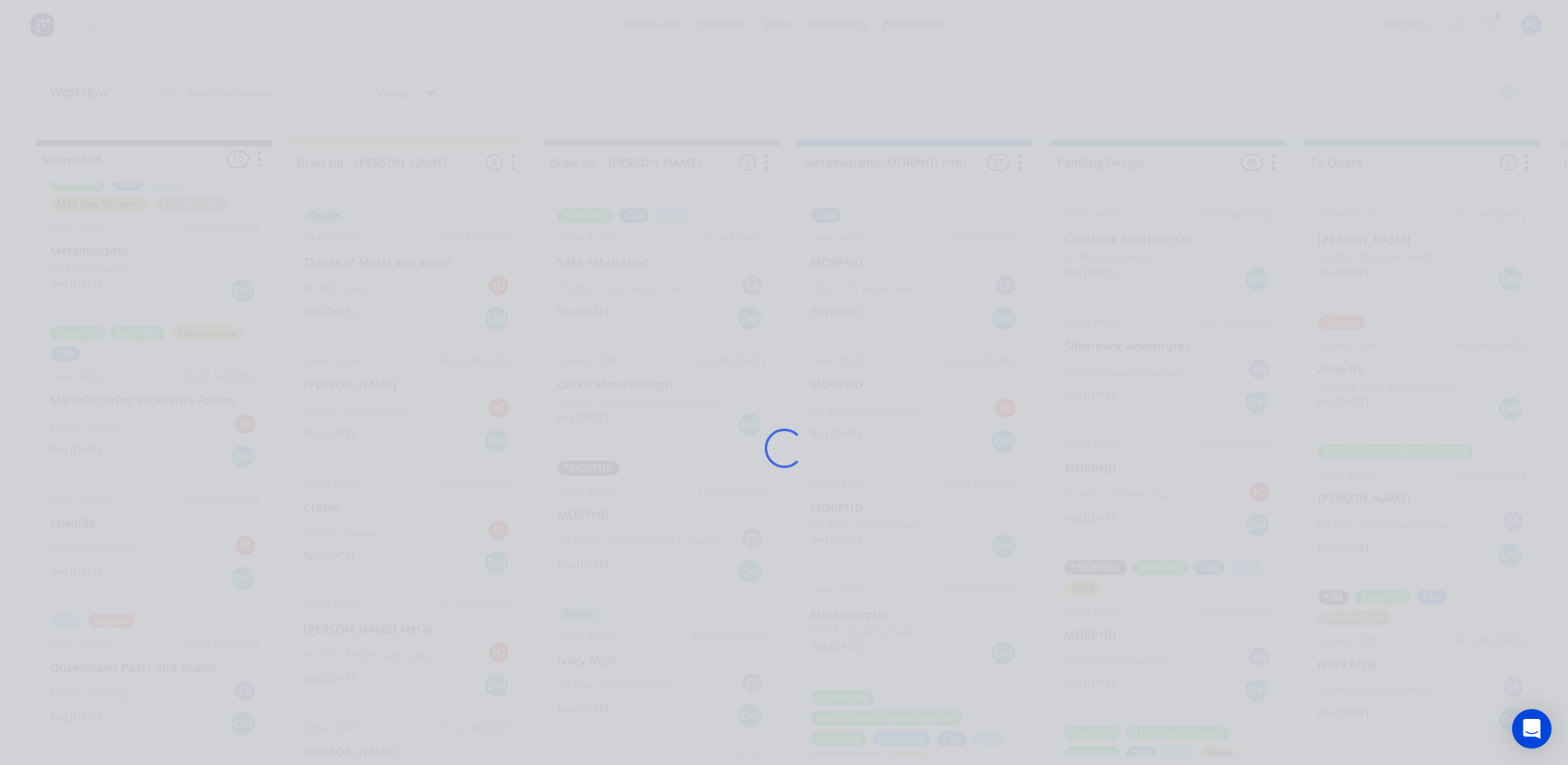
scroll to position [0, 0]
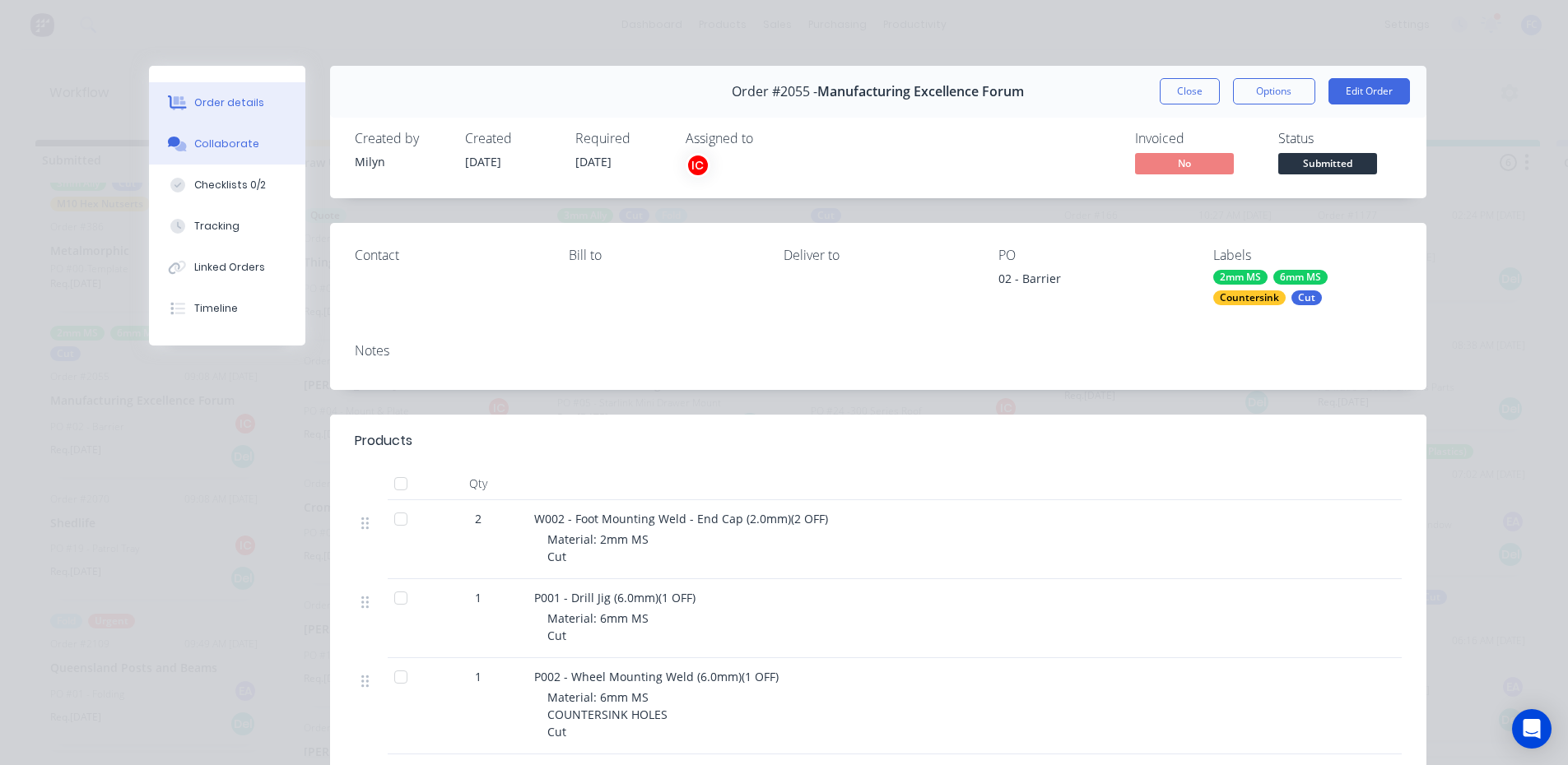
click at [232, 150] on div "Collaborate" at bounding box center [226, 144] width 65 height 15
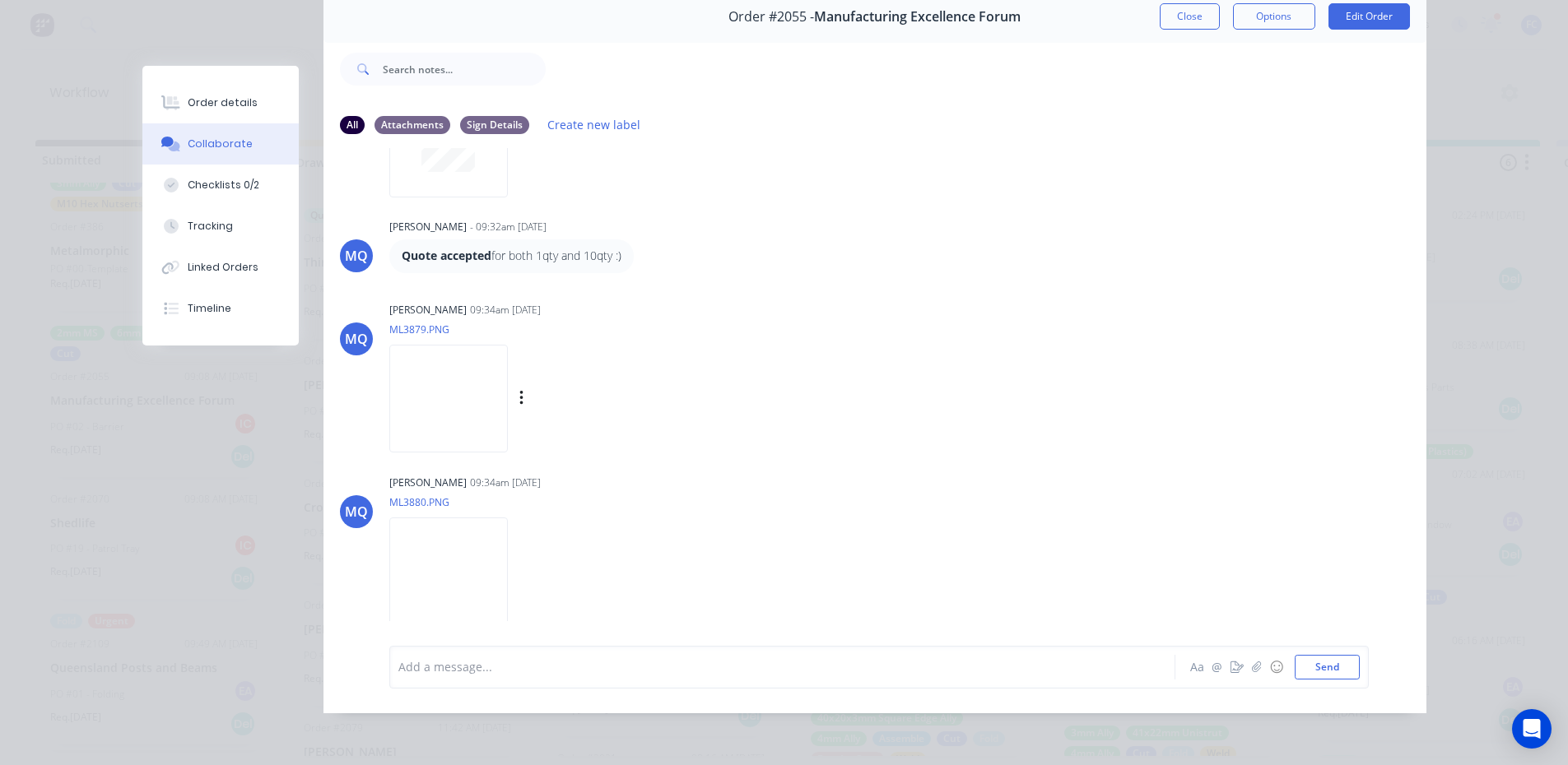
scroll to position [3, 0]
click at [443, 551] on img at bounding box center [448, 571] width 119 height 108
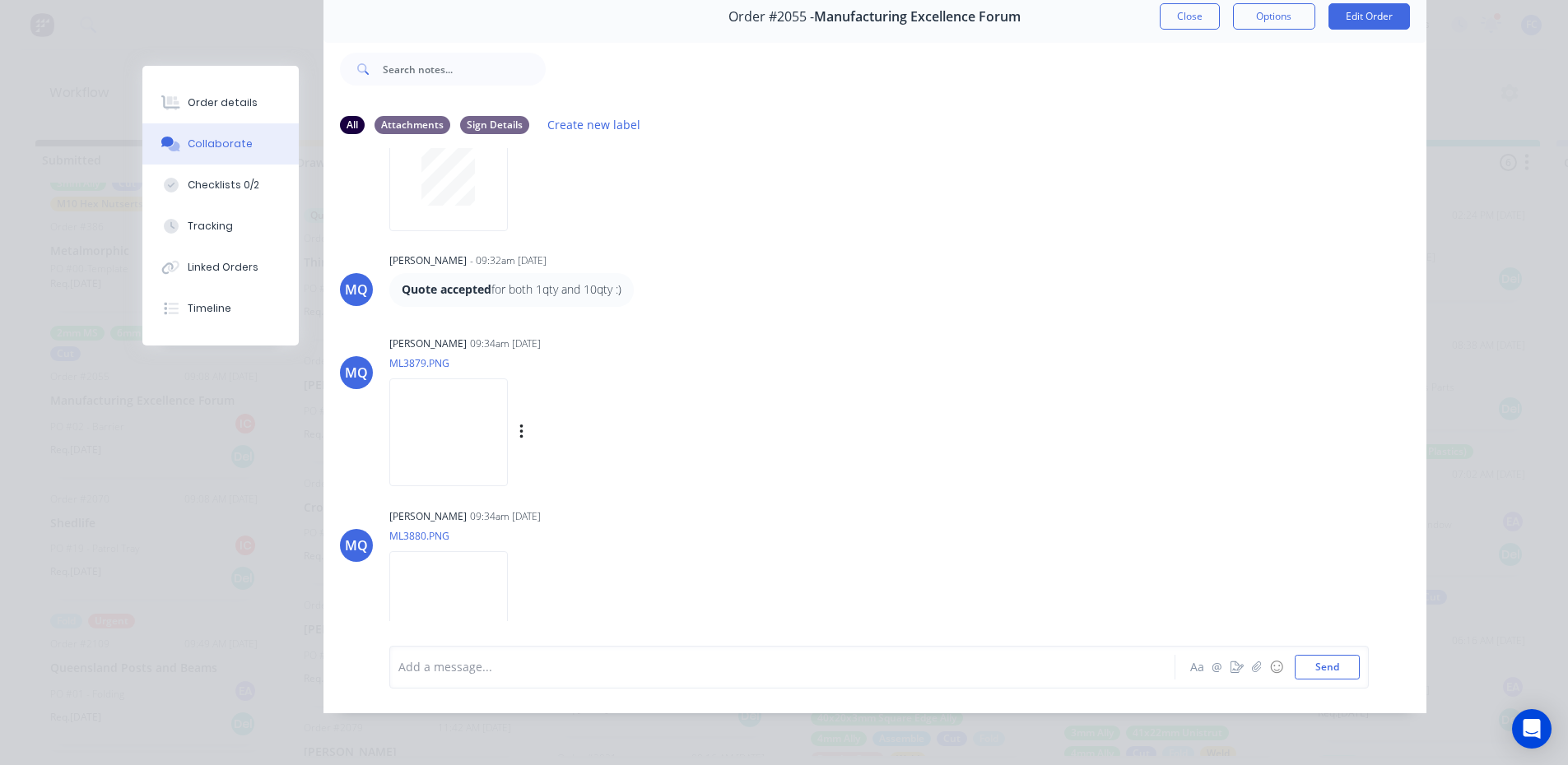
scroll to position [558, 0]
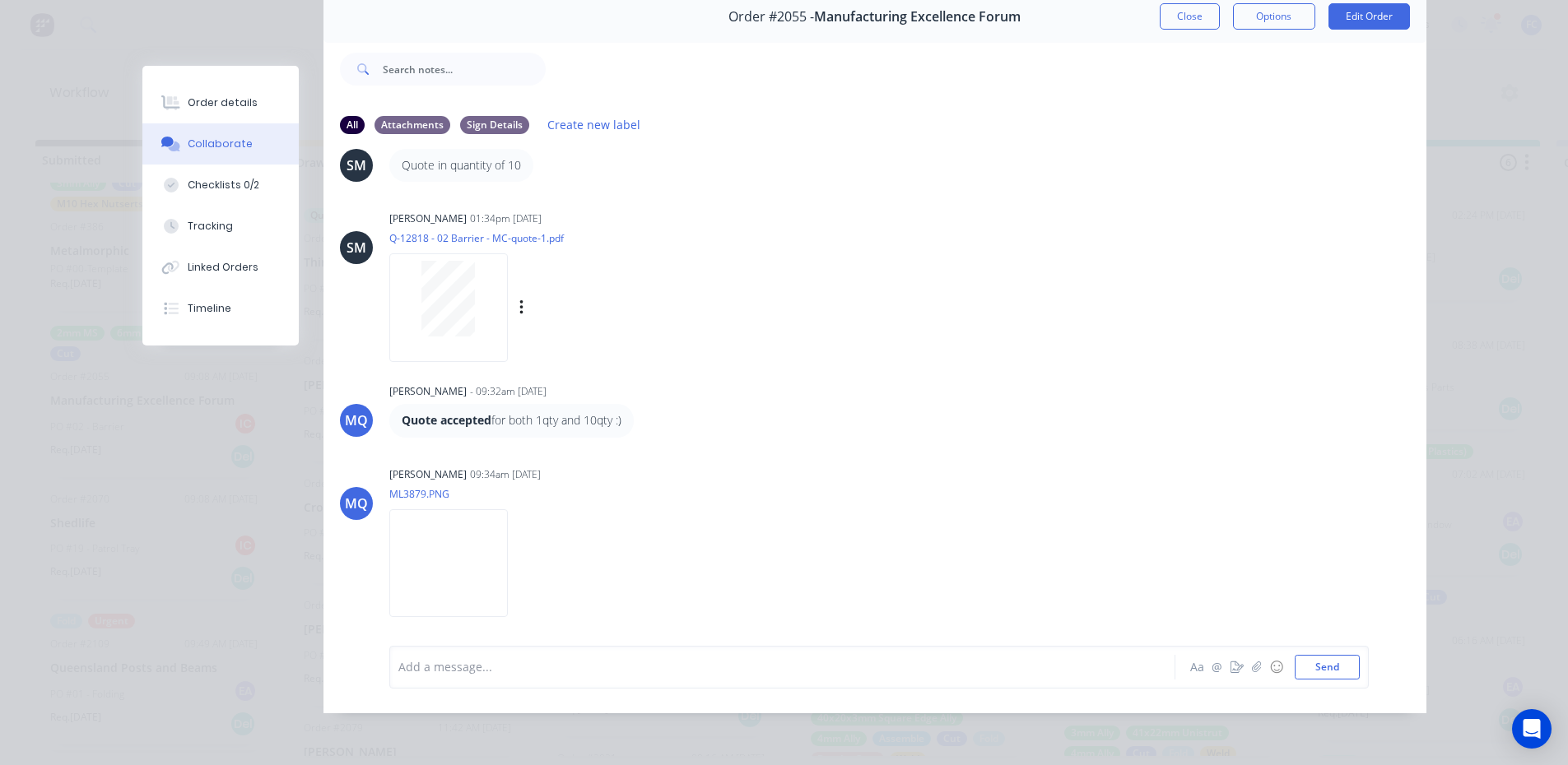
click at [445, 327] on div at bounding box center [448, 307] width 119 height 108
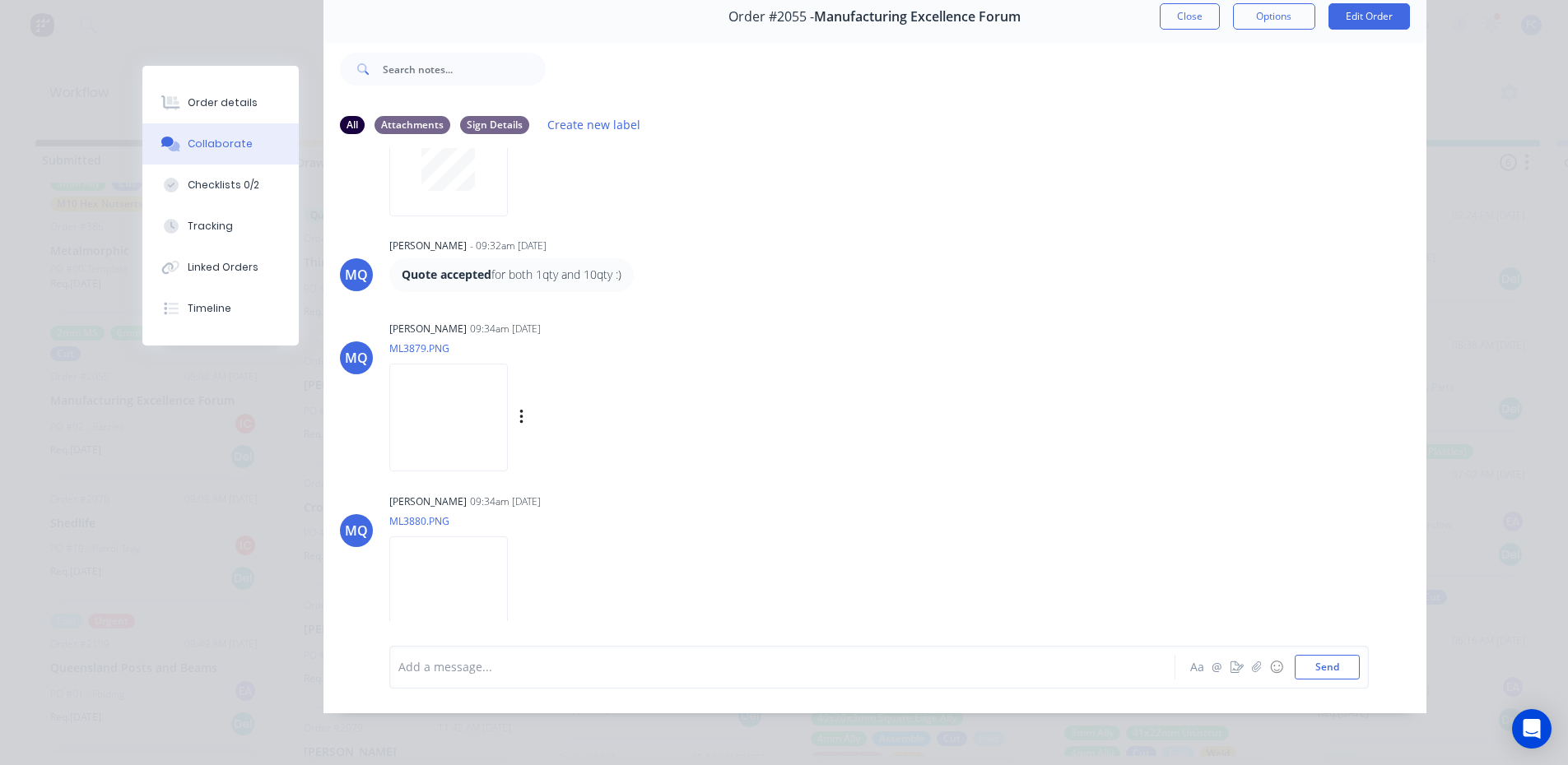
scroll to position [723, 0]
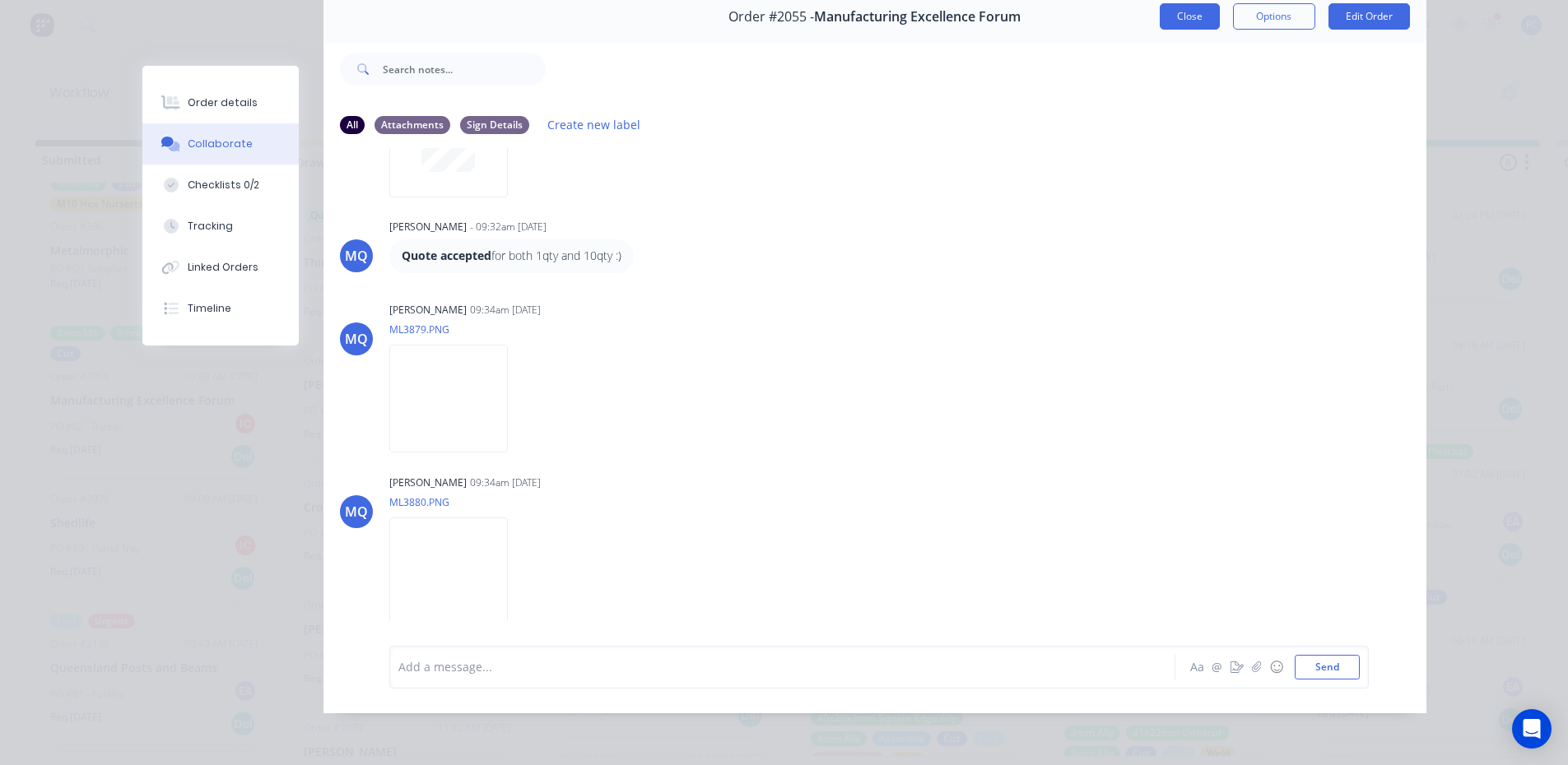
click at [1182, 4] on button "Close" at bounding box center [1189, 16] width 60 height 26
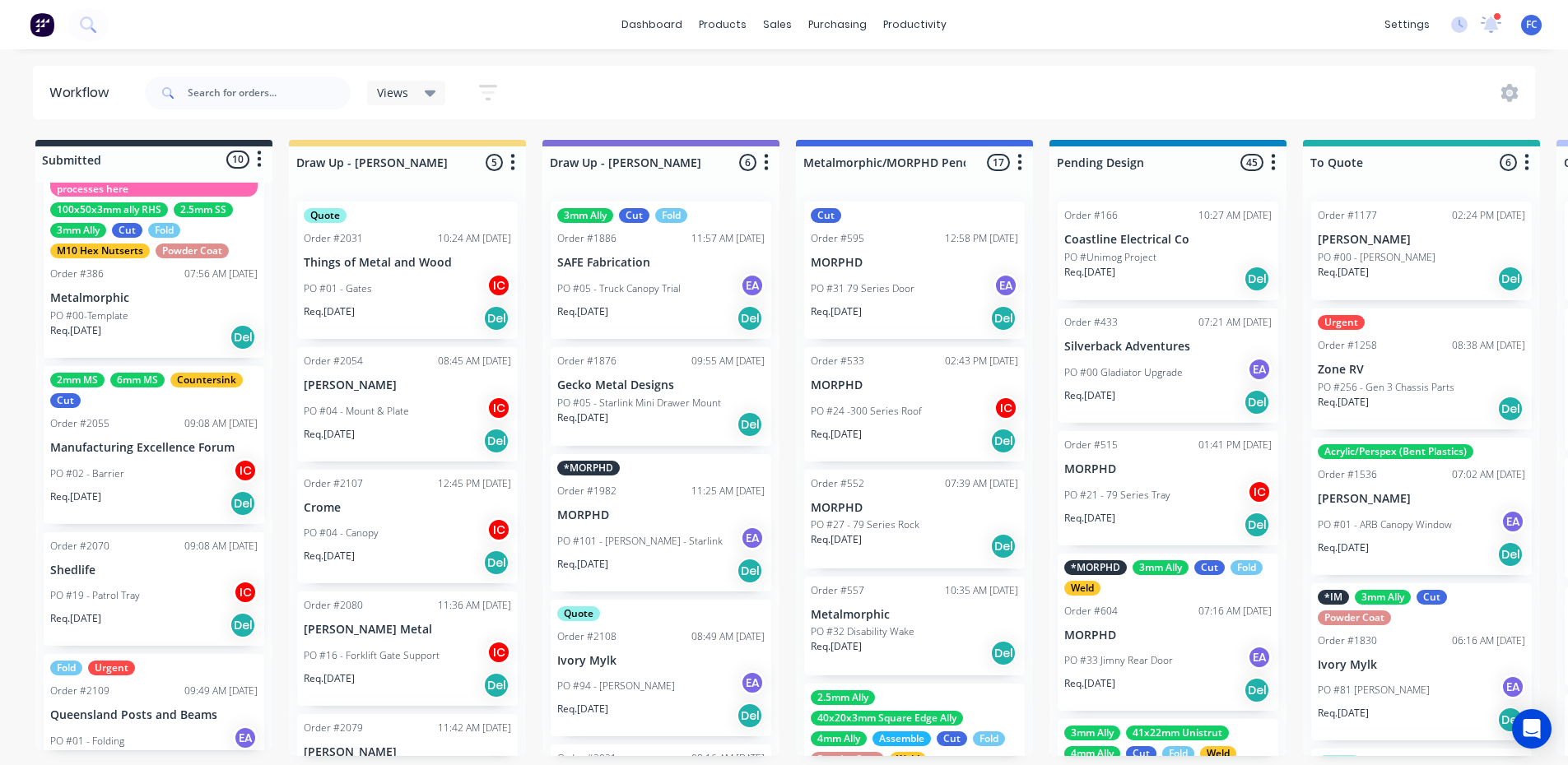
scroll to position [165, 0]
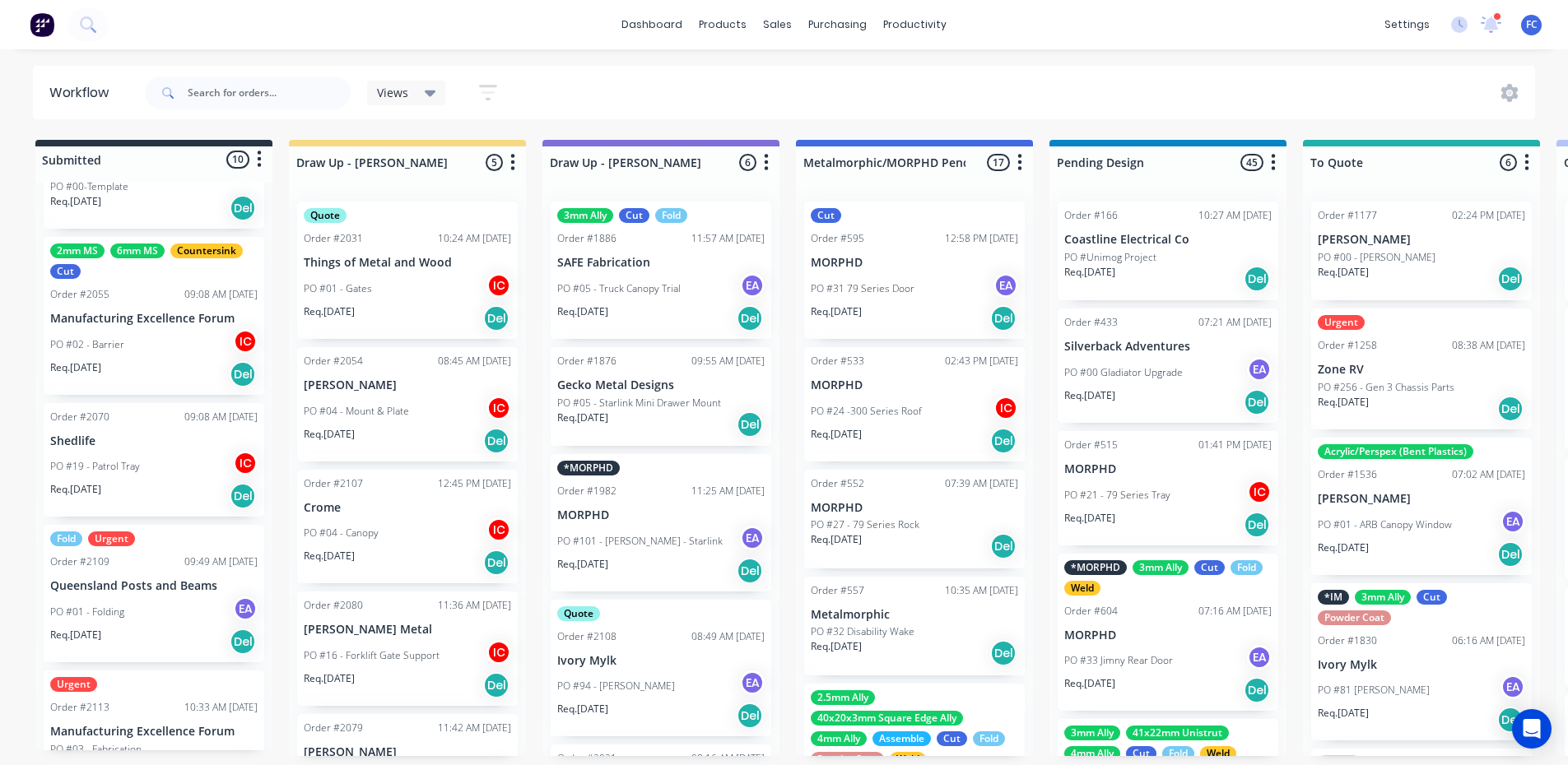
click at [116, 452] on div "PO #19 - Patrol Tray IC" at bounding box center [154, 466] width 208 height 31
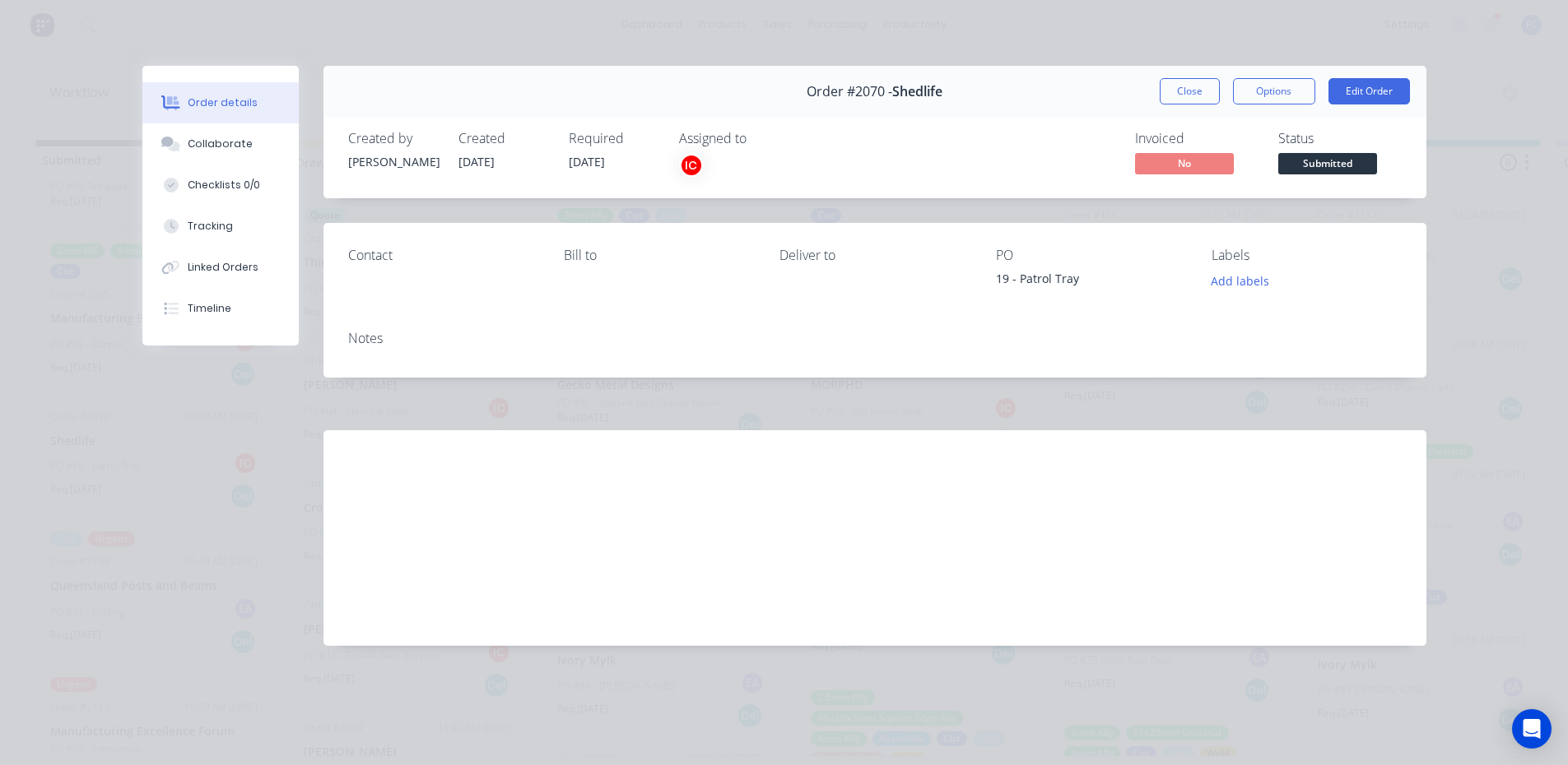
click at [1188, 96] on button "Close" at bounding box center [1189, 91] width 60 height 26
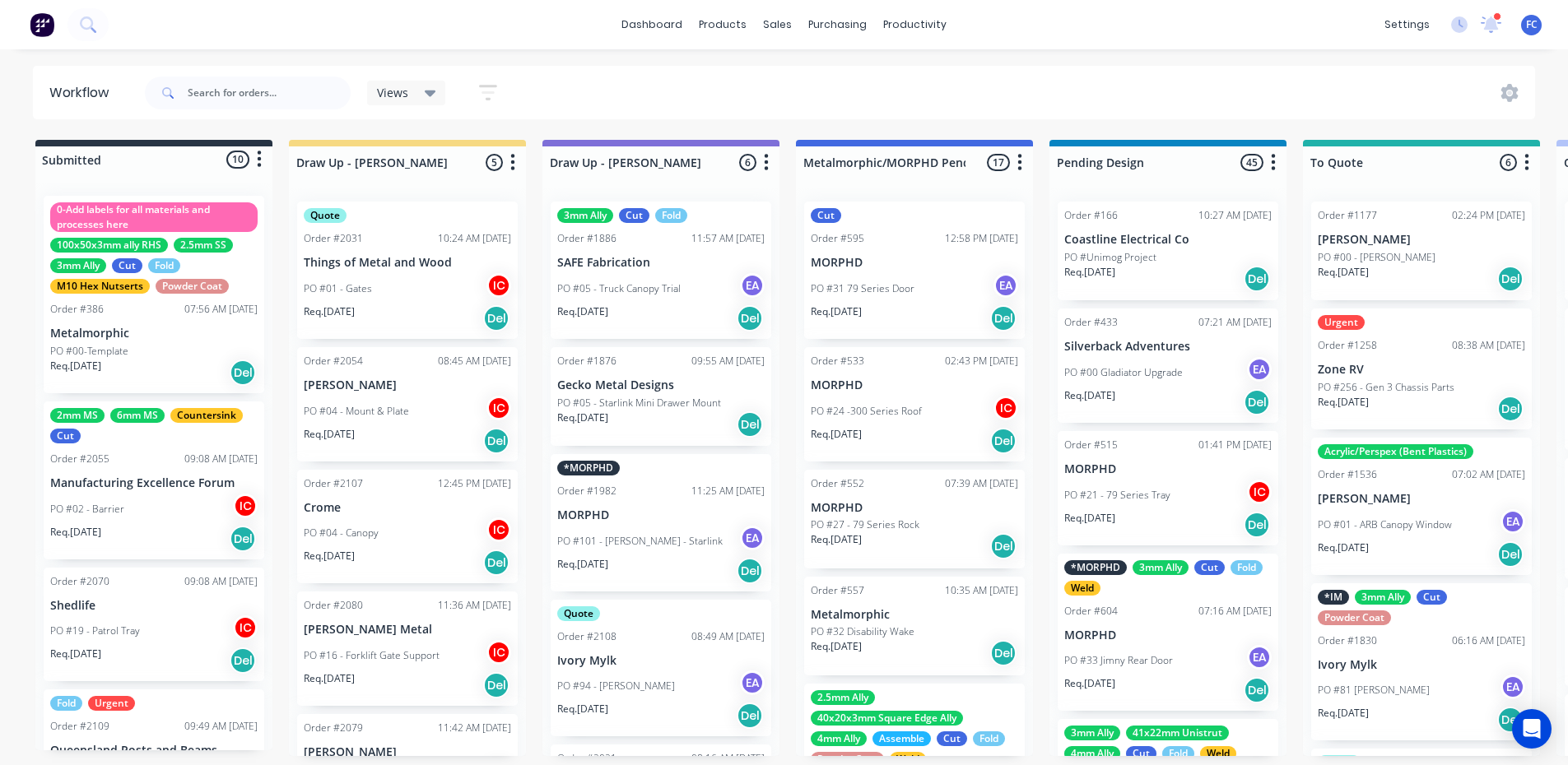
scroll to position [0, 0]
click at [107, 471] on div "2mm MS 6mm MS Countersink Cut Order #2055 09:08 AM 13/08/25 Manufacturing Excel…" at bounding box center [154, 480] width 220 height 158
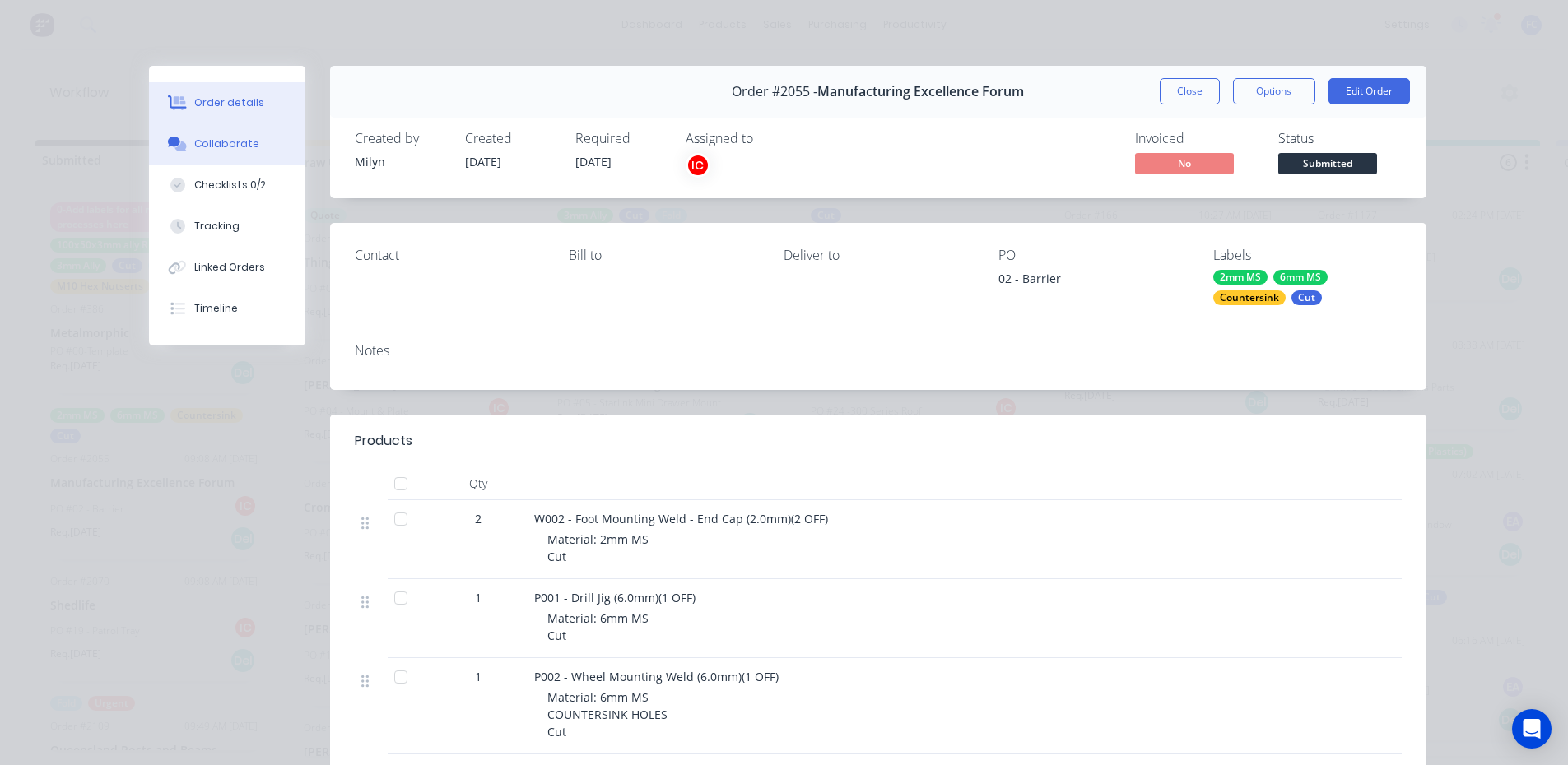
click at [245, 149] on div "Collaborate" at bounding box center [226, 144] width 65 height 15
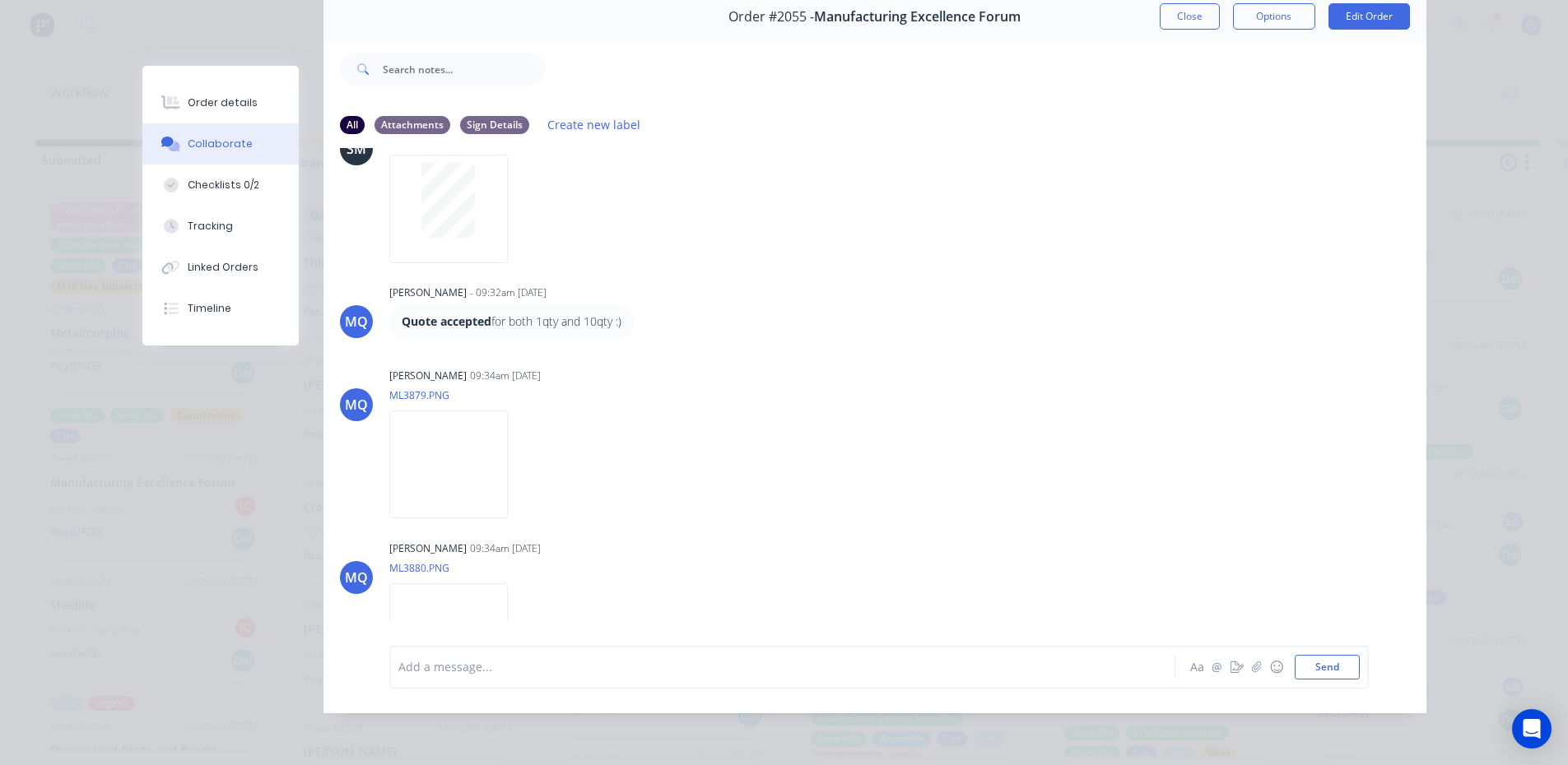
scroll to position [670, 0]
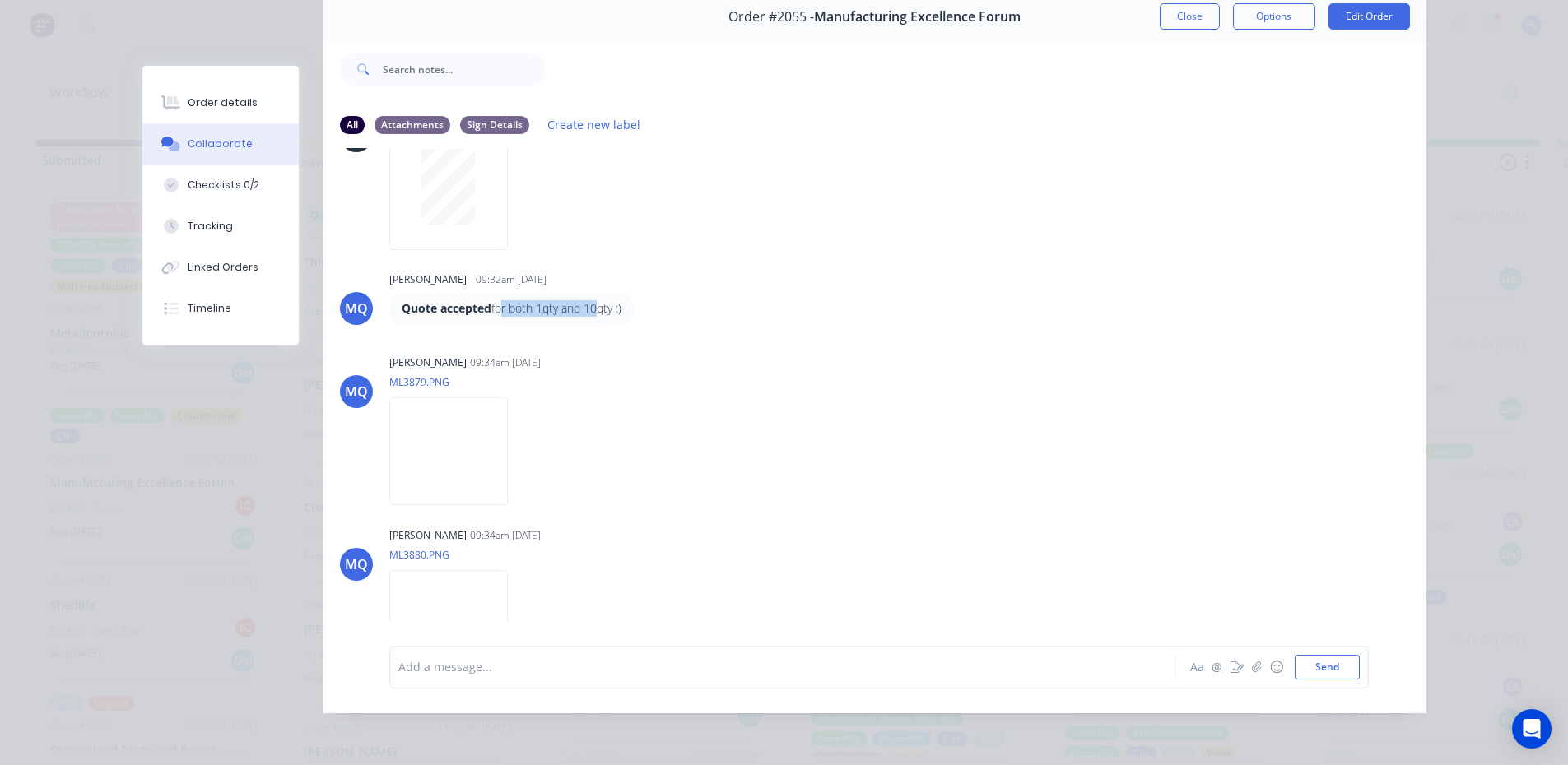
drag, startPoint x: 495, startPoint y: 294, endPoint x: 587, endPoint y: 292, distance: 92.0
click at [587, 300] on p "Quote accepted for both 1qty and 10qty :)" at bounding box center [511, 309] width 220 height 17
click at [588, 300] on p "Quote accepted for both 1qty and 10qty :)" at bounding box center [511, 309] width 220 height 17
drag, startPoint x: 562, startPoint y: 296, endPoint x: 598, endPoint y: 296, distance: 36.0
click at [597, 300] on p "Quote accepted for both 1qty and 10qty :)" at bounding box center [511, 309] width 220 height 17
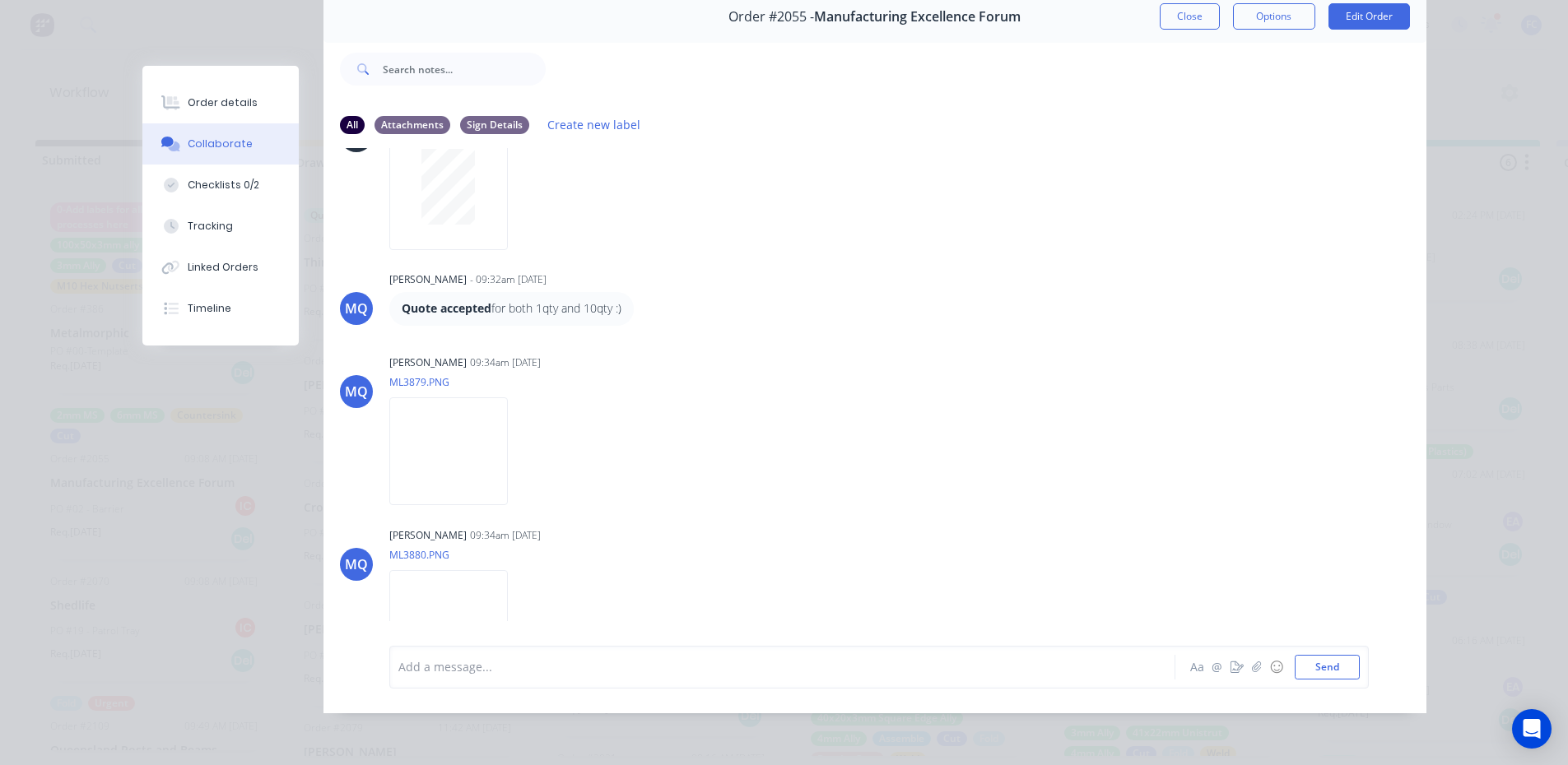
click at [600, 300] on p "Quote accepted for both 1qty and 10qty :)" at bounding box center [511, 309] width 220 height 17
click at [1179, 10] on button "Close" at bounding box center [1189, 16] width 60 height 26
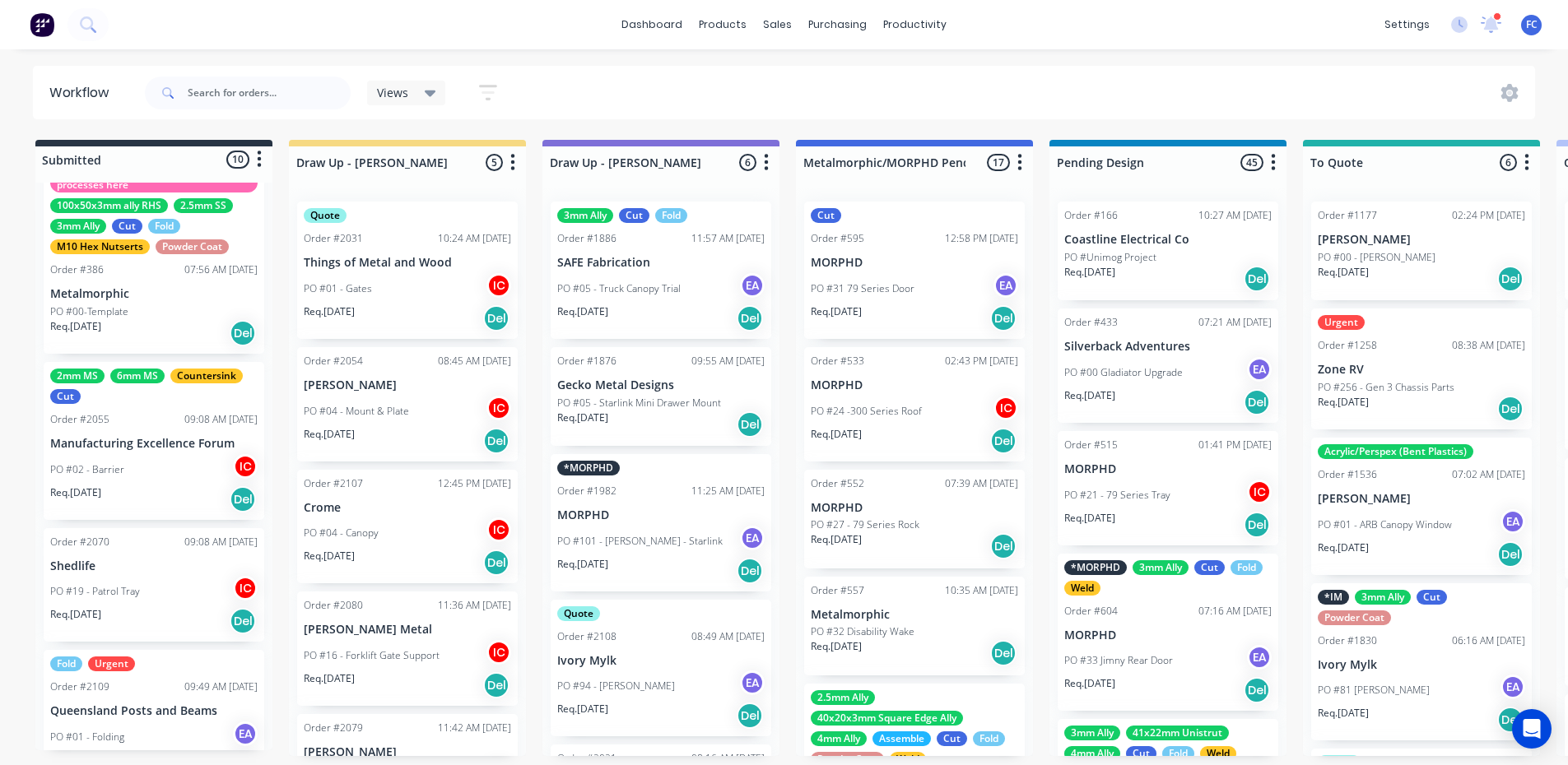
scroll to position [165, 0]
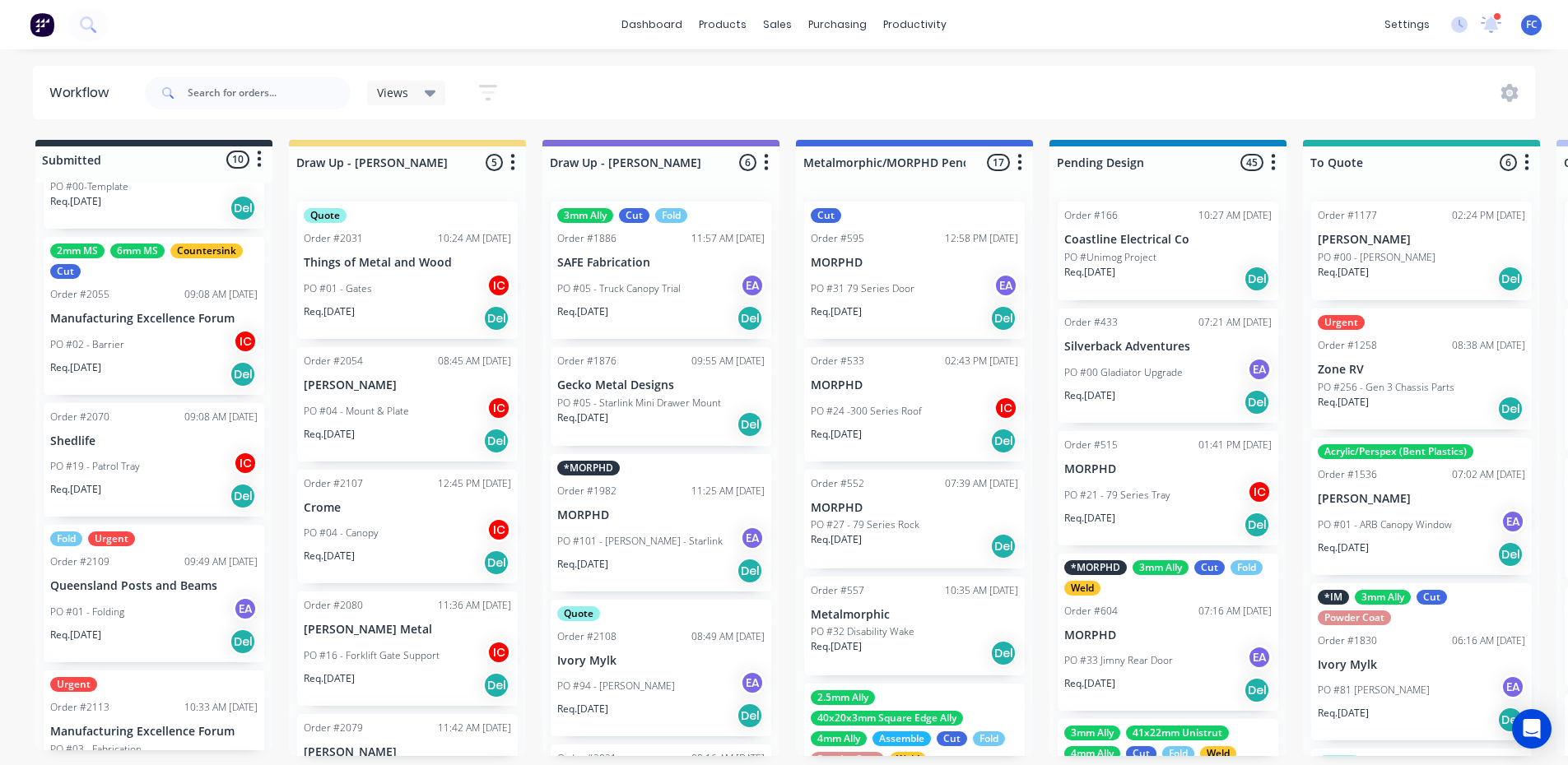
click at [107, 462] on p "PO #19 - Patrol Tray" at bounding box center [95, 467] width 90 height 15
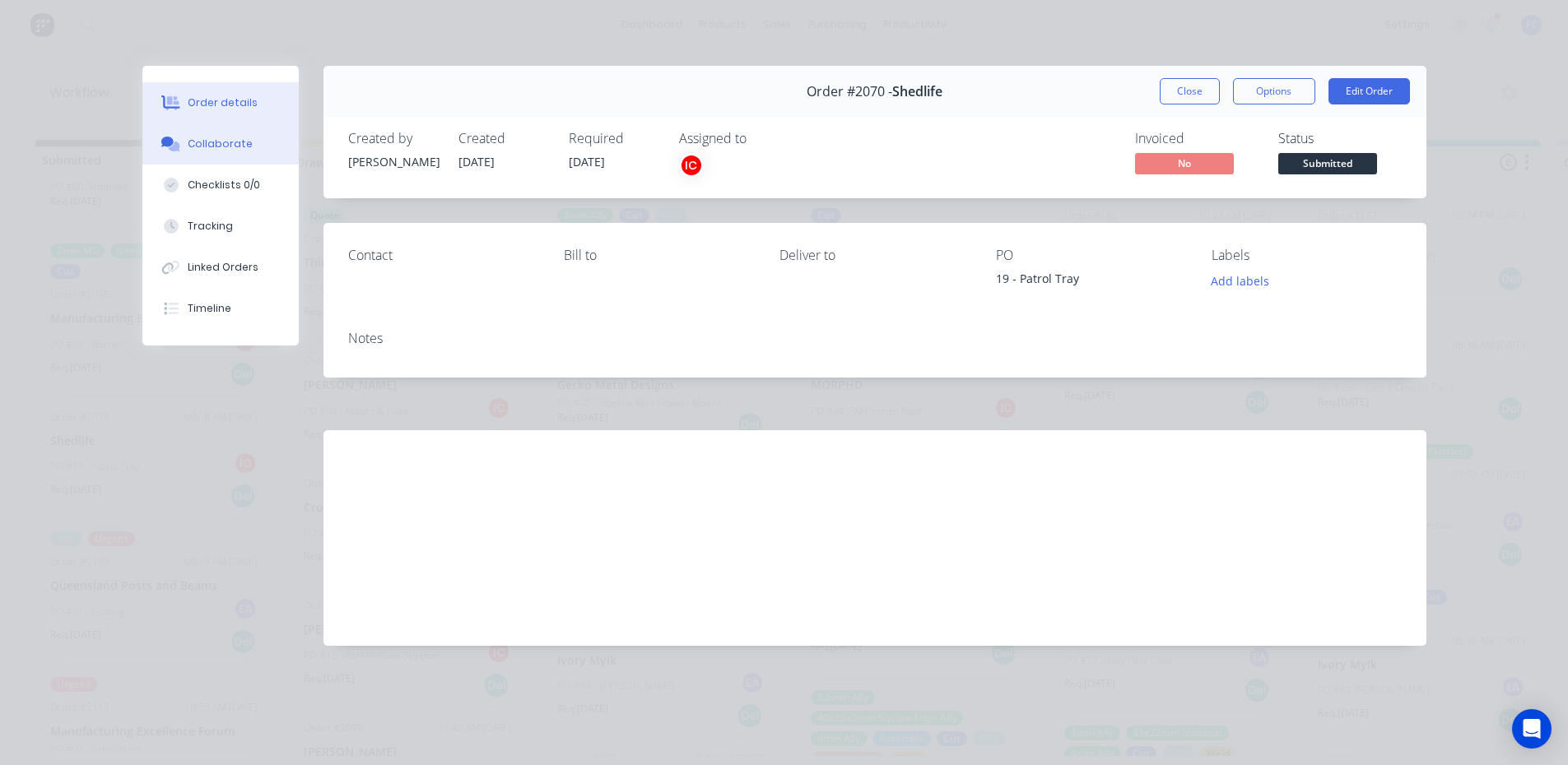
click at [227, 162] on button "Collaborate" at bounding box center [220, 144] width 156 height 41
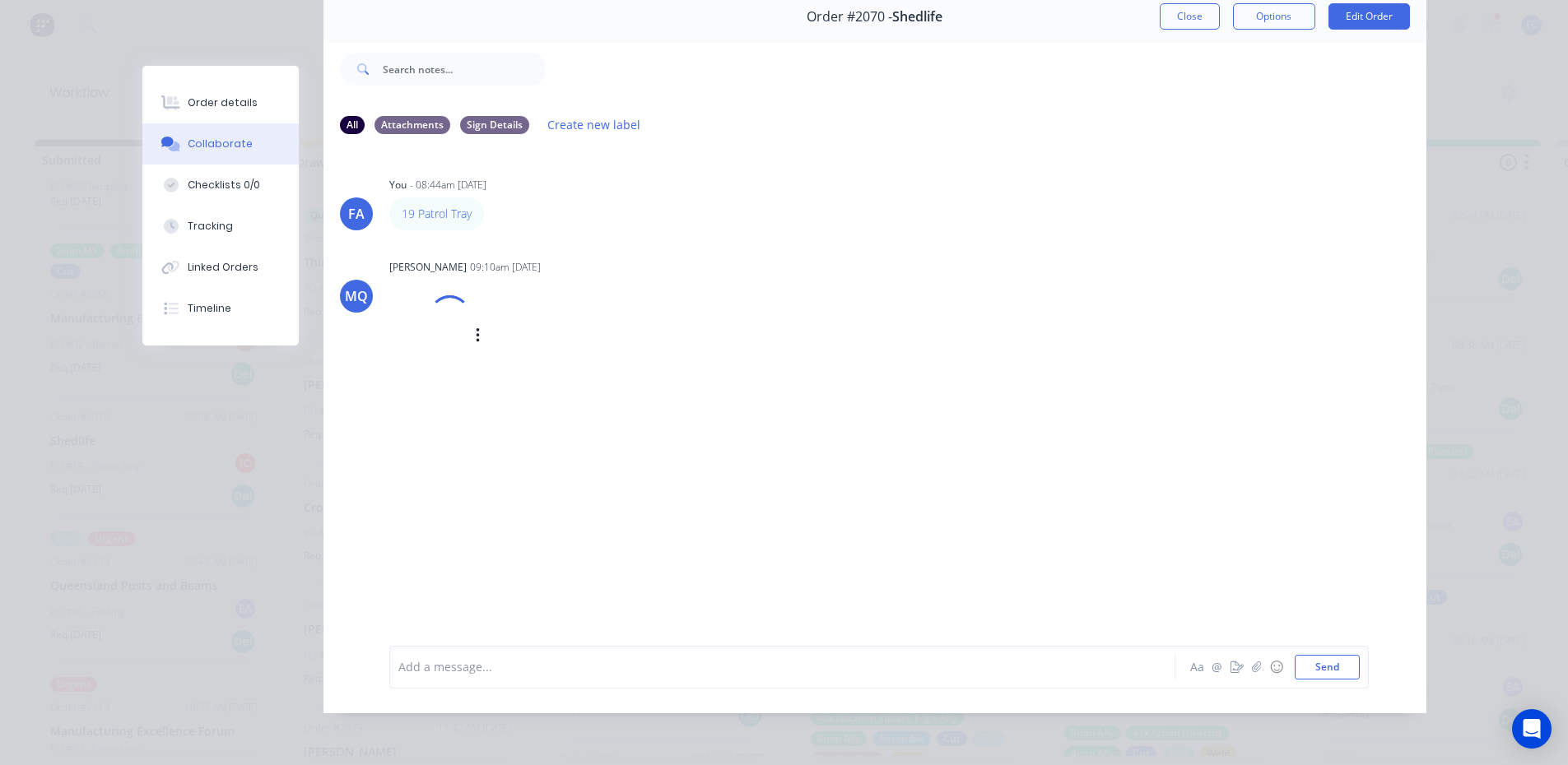
scroll to position [3, 0]
click at [1170, 5] on button "Close" at bounding box center [1189, 16] width 60 height 26
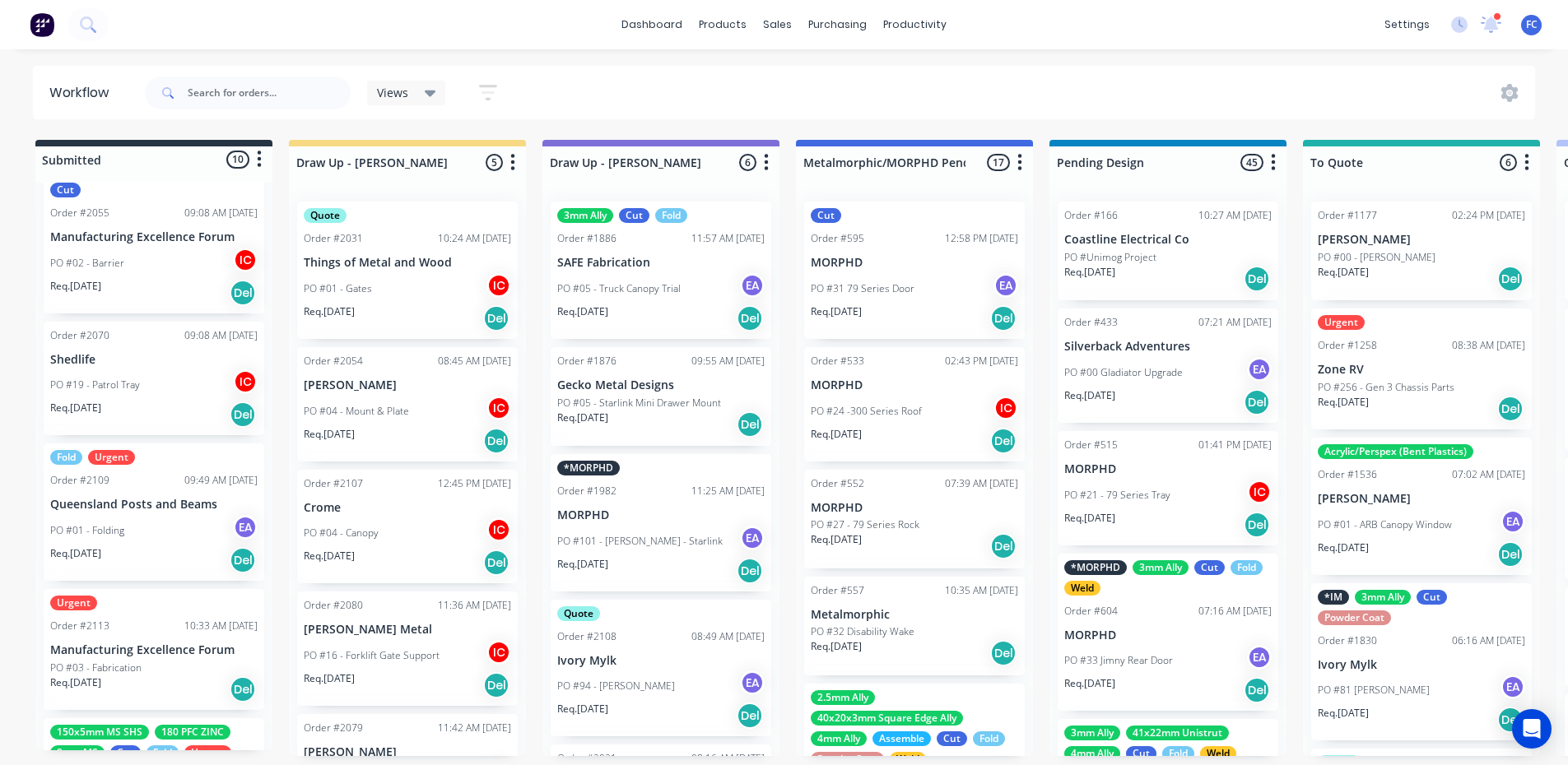
scroll to position [246, 0]
click at [109, 522] on p "PO #01 - Folding" at bounding box center [87, 530] width 74 height 15
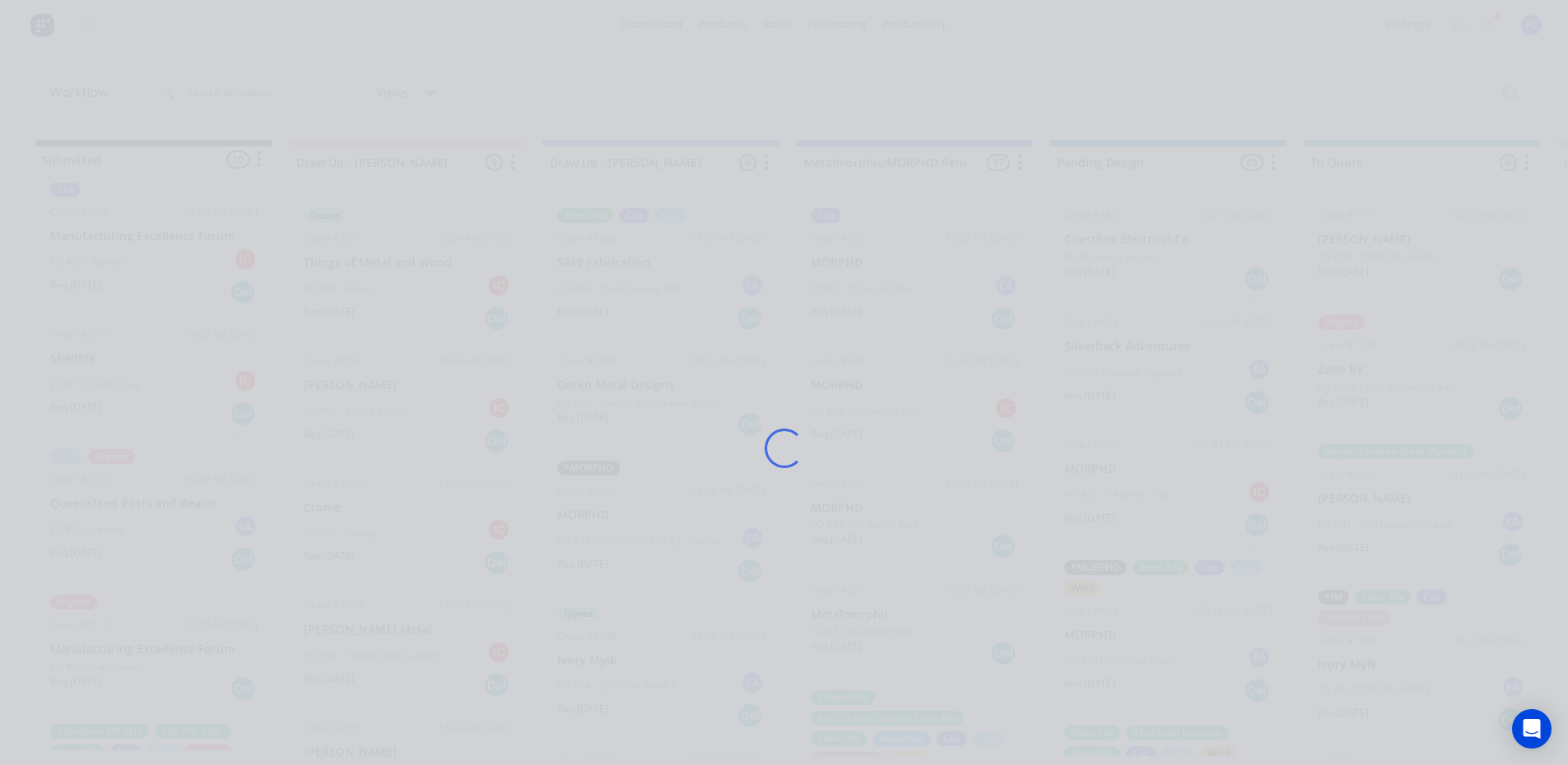
scroll to position [0, 0]
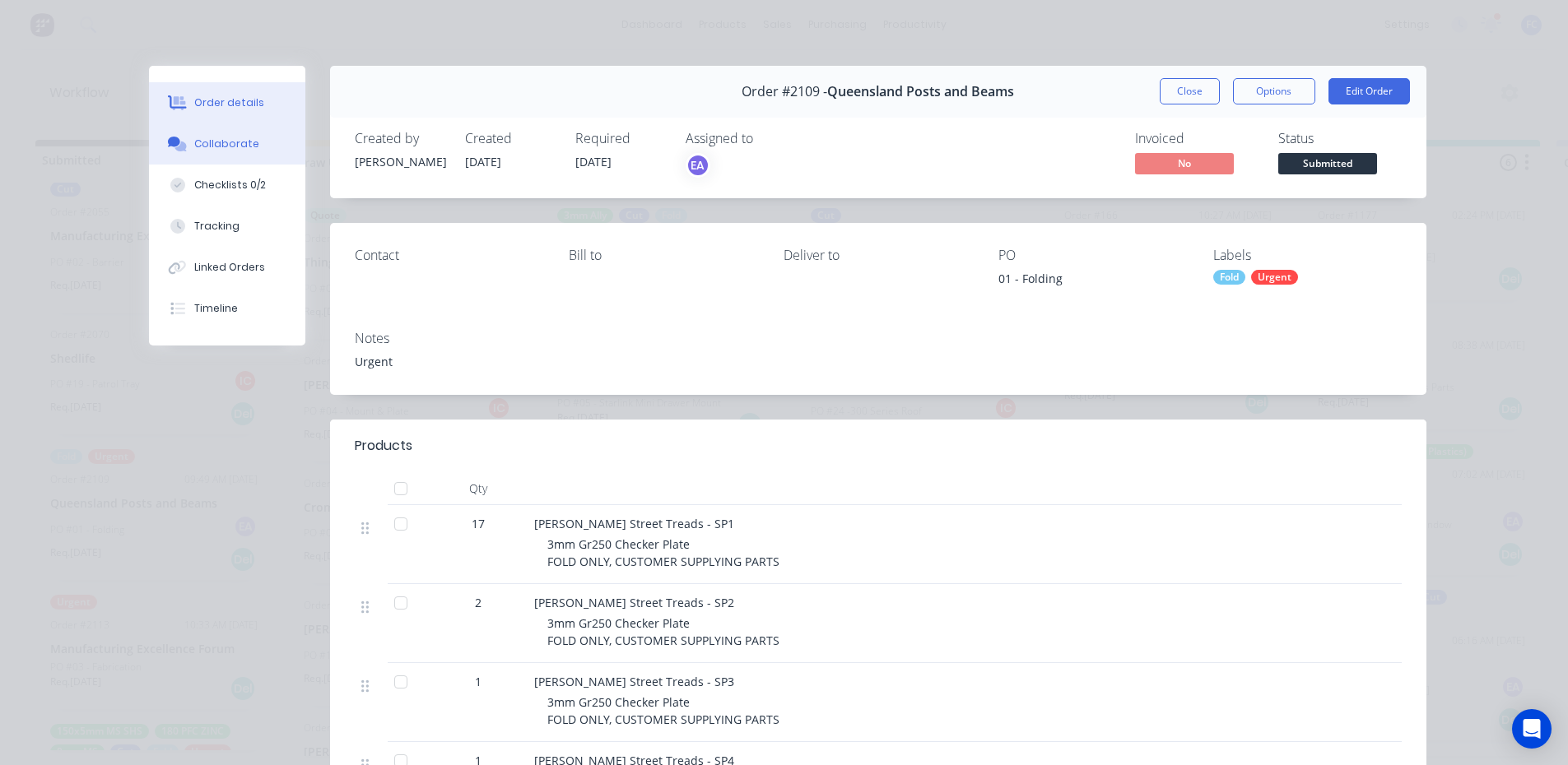
click at [213, 152] on button "Collaborate" at bounding box center [227, 144] width 156 height 41
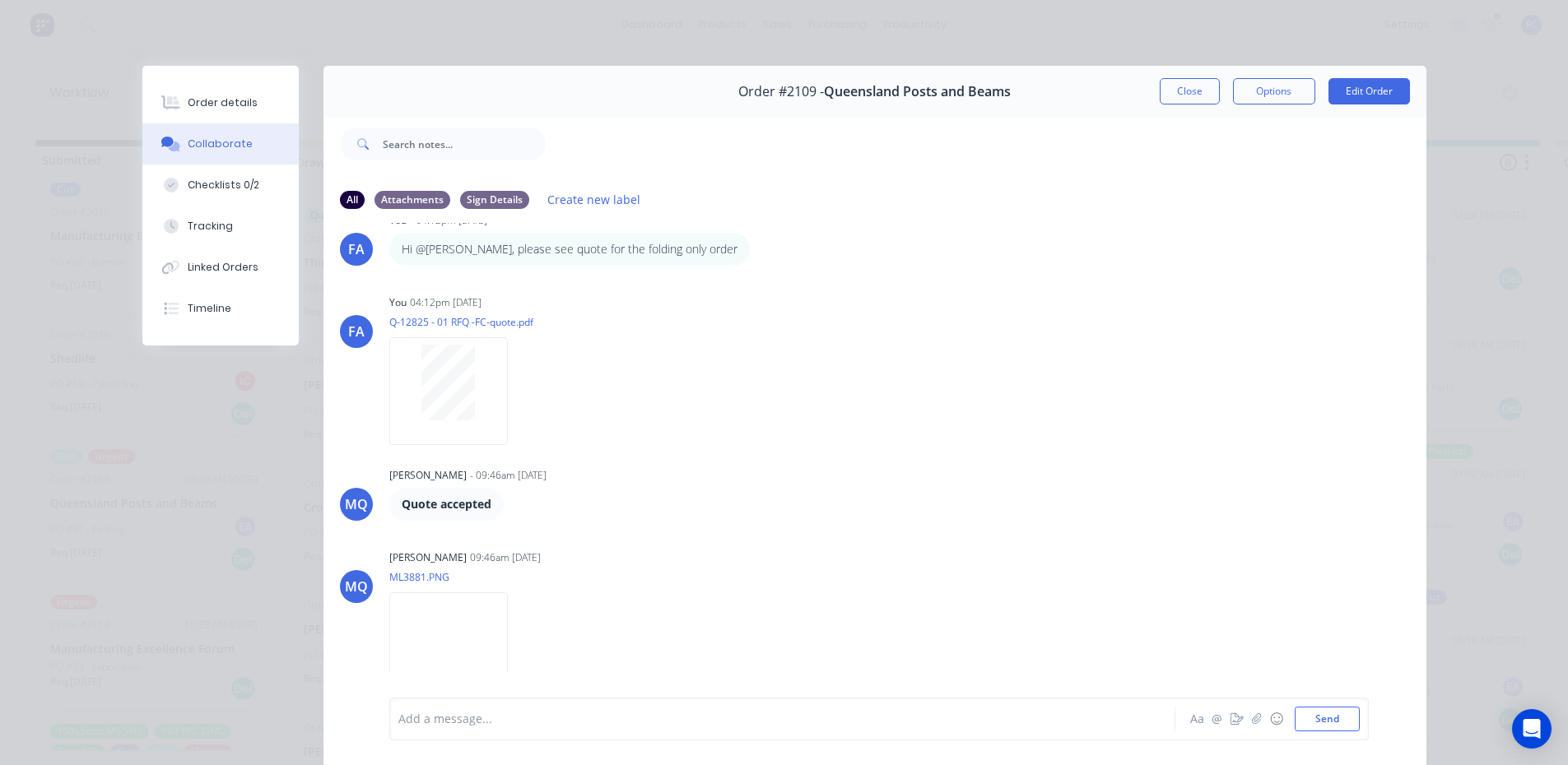
drag, startPoint x: 1163, startPoint y: 92, endPoint x: 302, endPoint y: 467, distance: 939.1
click at [1163, 91] on button "Close" at bounding box center [1189, 91] width 60 height 26
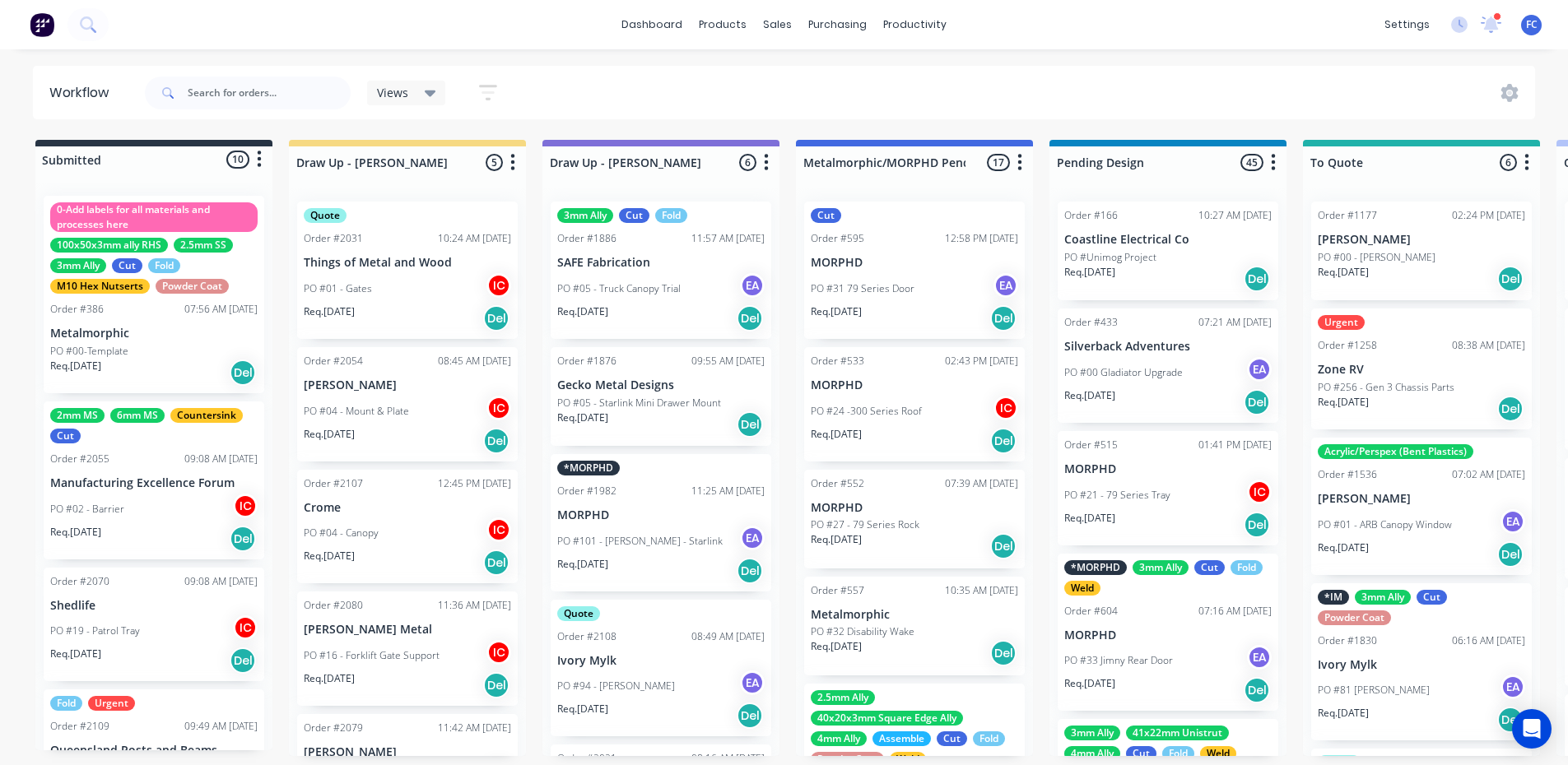
click at [171, 477] on p "Manufacturing Excellence Forum" at bounding box center [154, 483] width 208 height 14
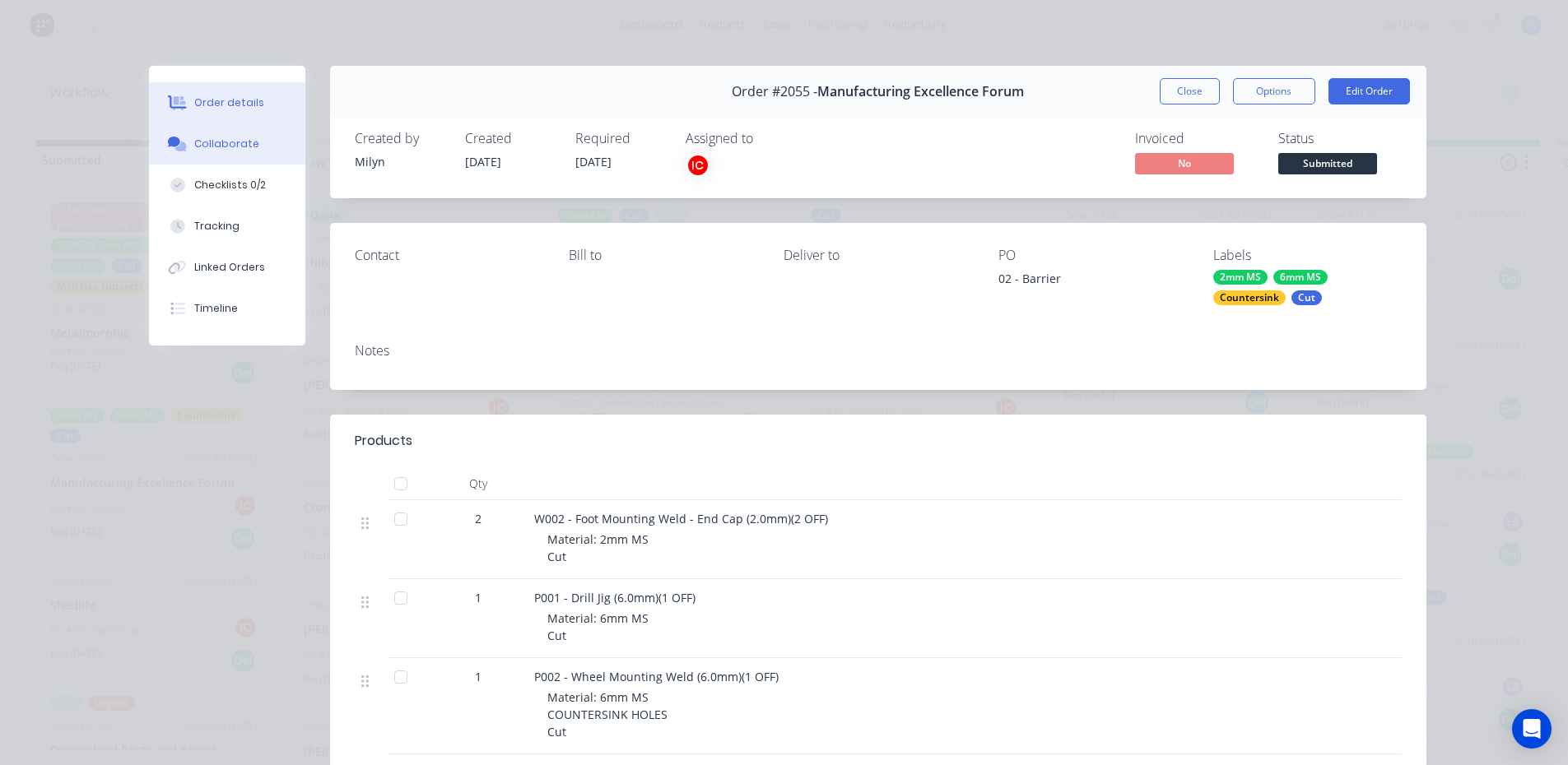
click at [213, 142] on div "Collaborate" at bounding box center [226, 144] width 65 height 15
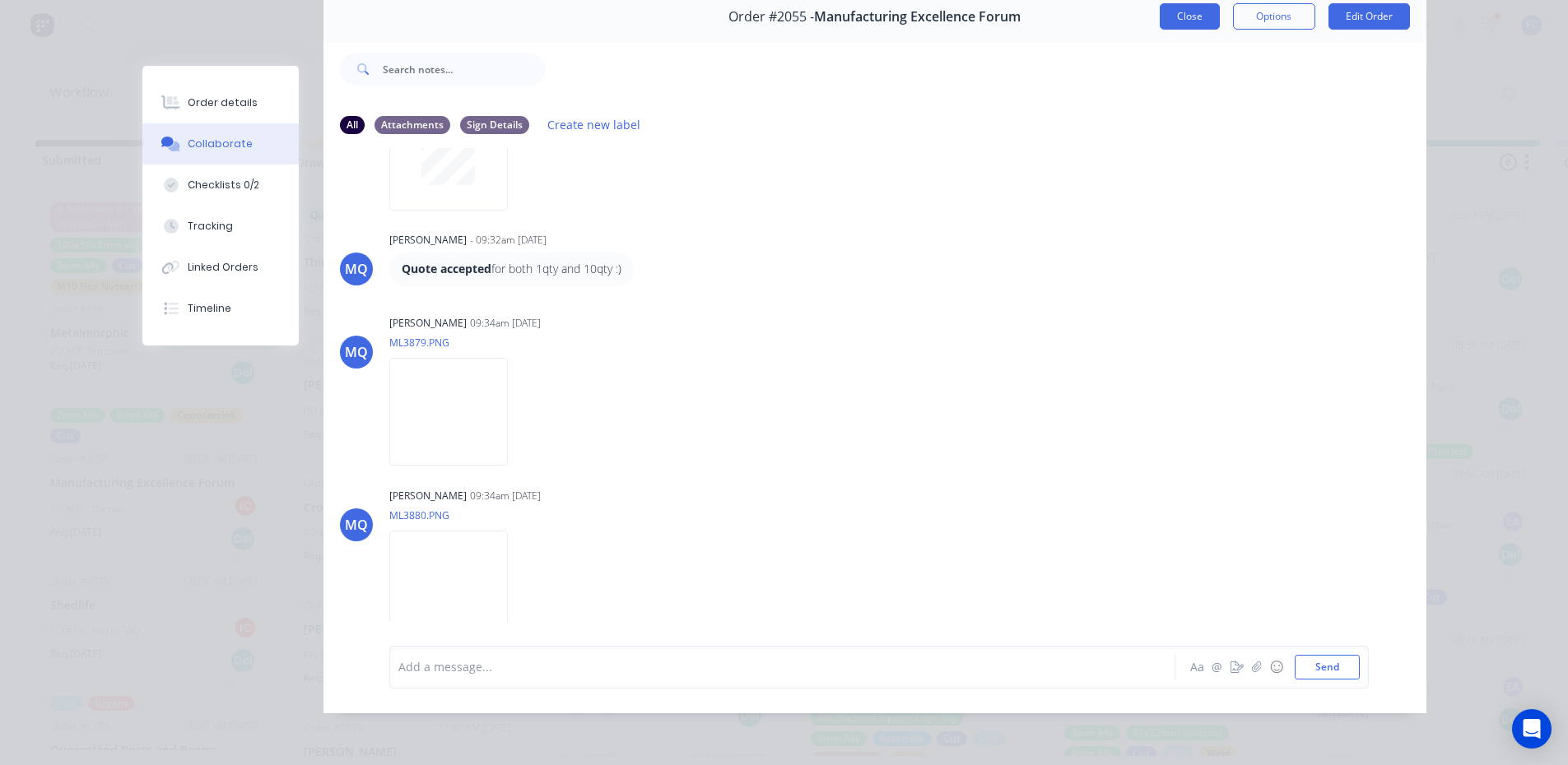
scroll to position [723, 0]
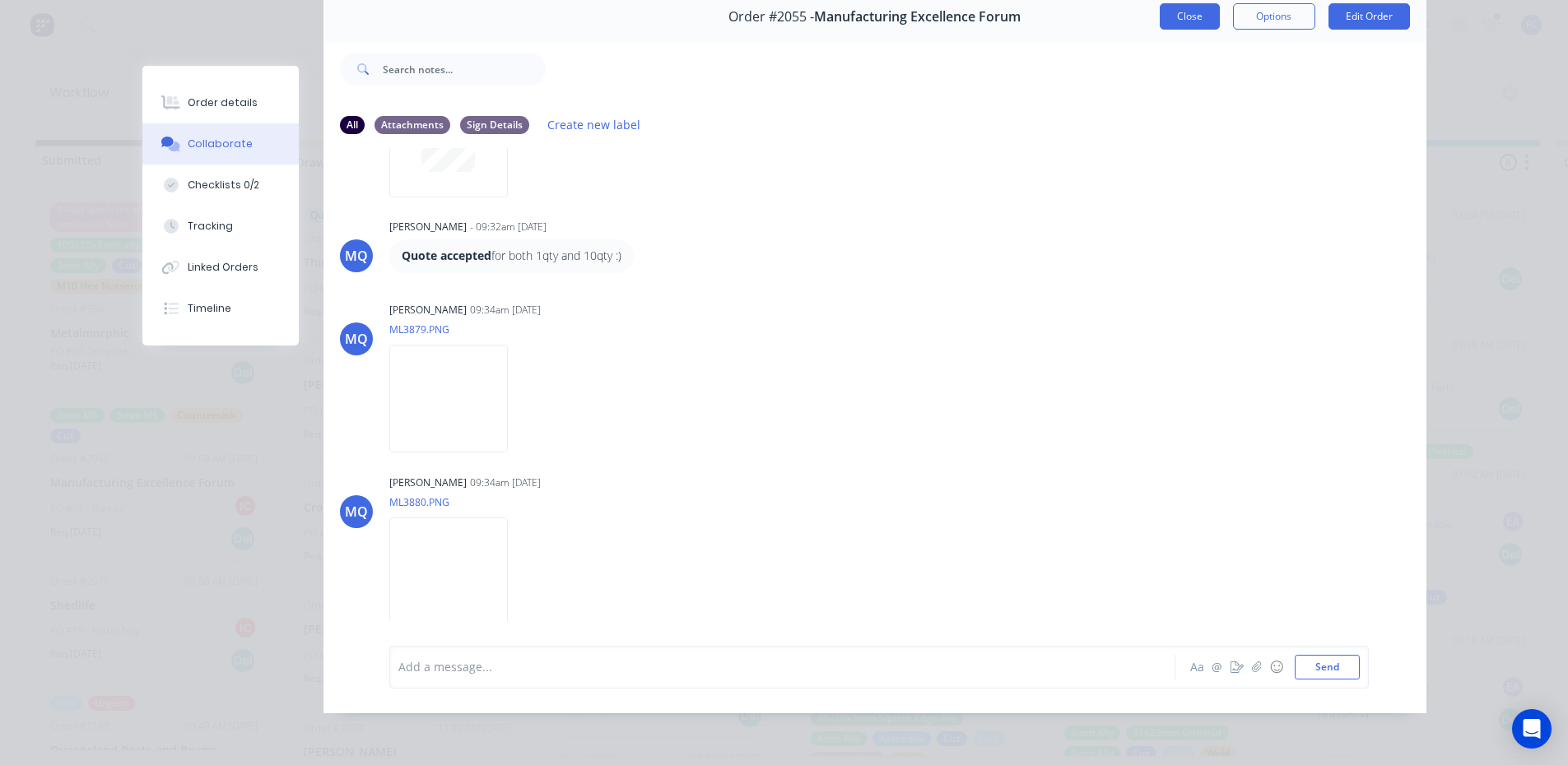
click at [1190, 3] on button "Close" at bounding box center [1189, 16] width 60 height 26
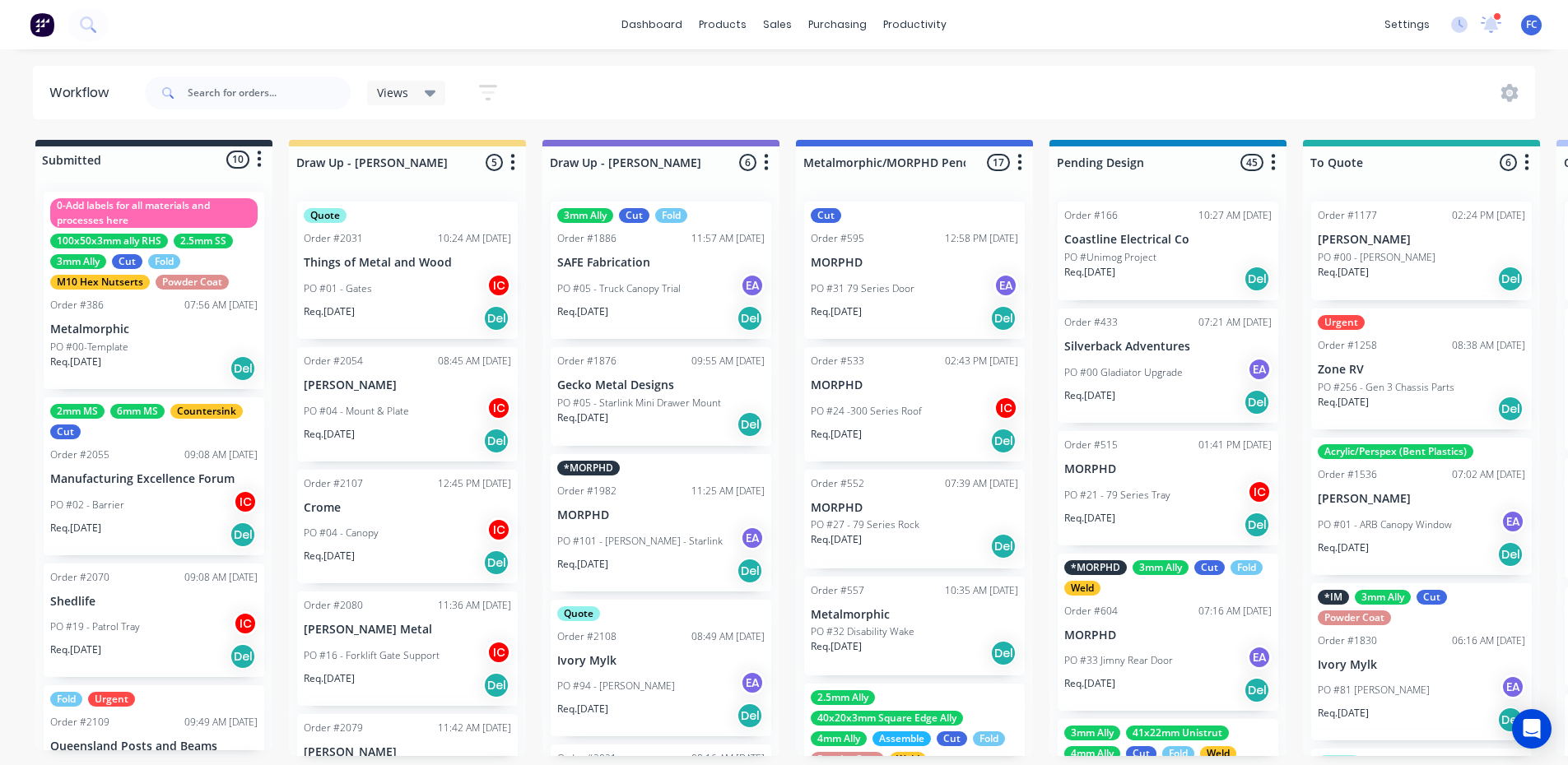
scroll to position [0, 0]
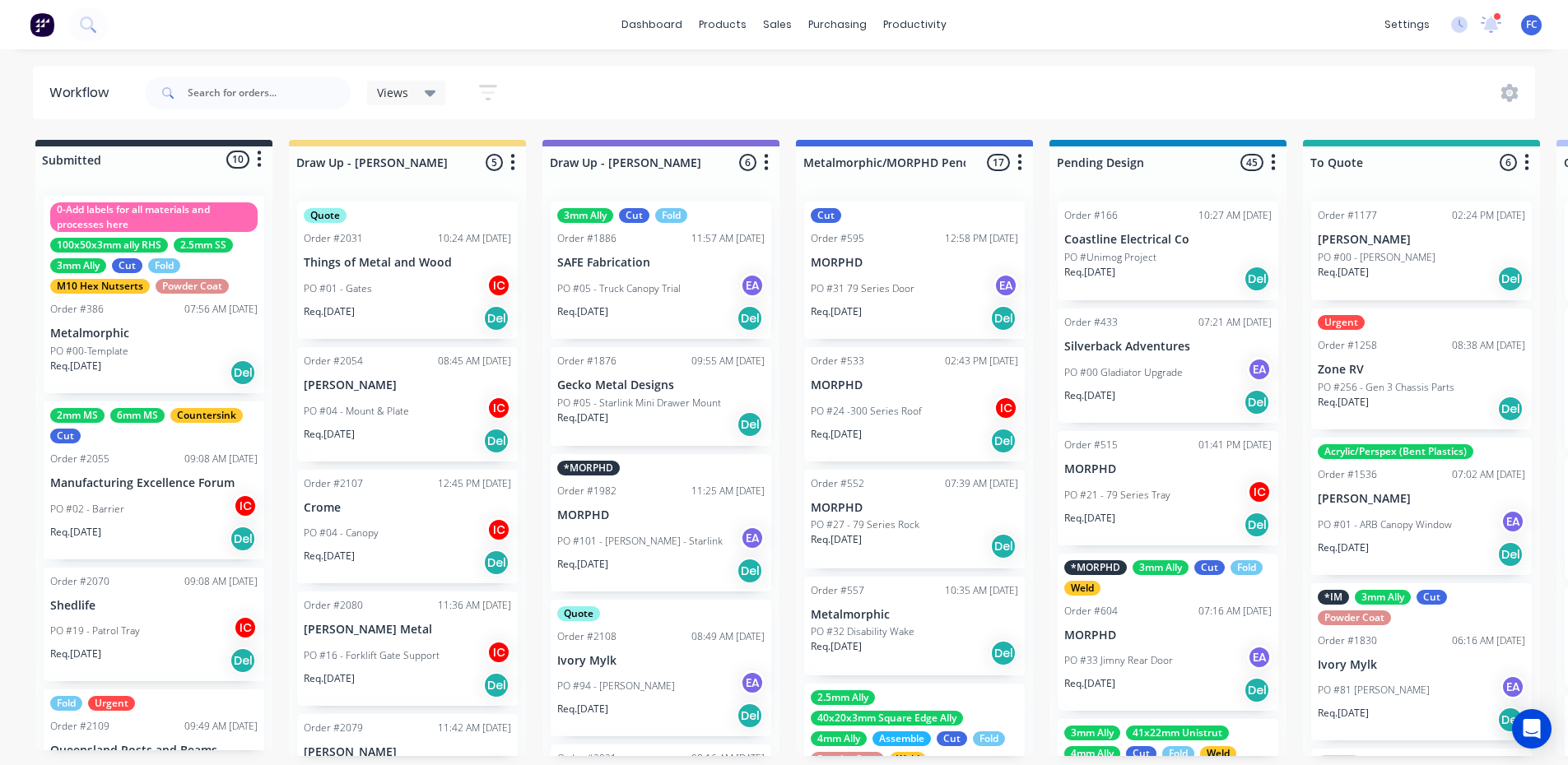
click at [159, 450] on div "2mm MS 6mm MS Countersink Cut Order #2055 09:08 AM 13/08/25 Manufacturing Excel…" at bounding box center [154, 480] width 220 height 158
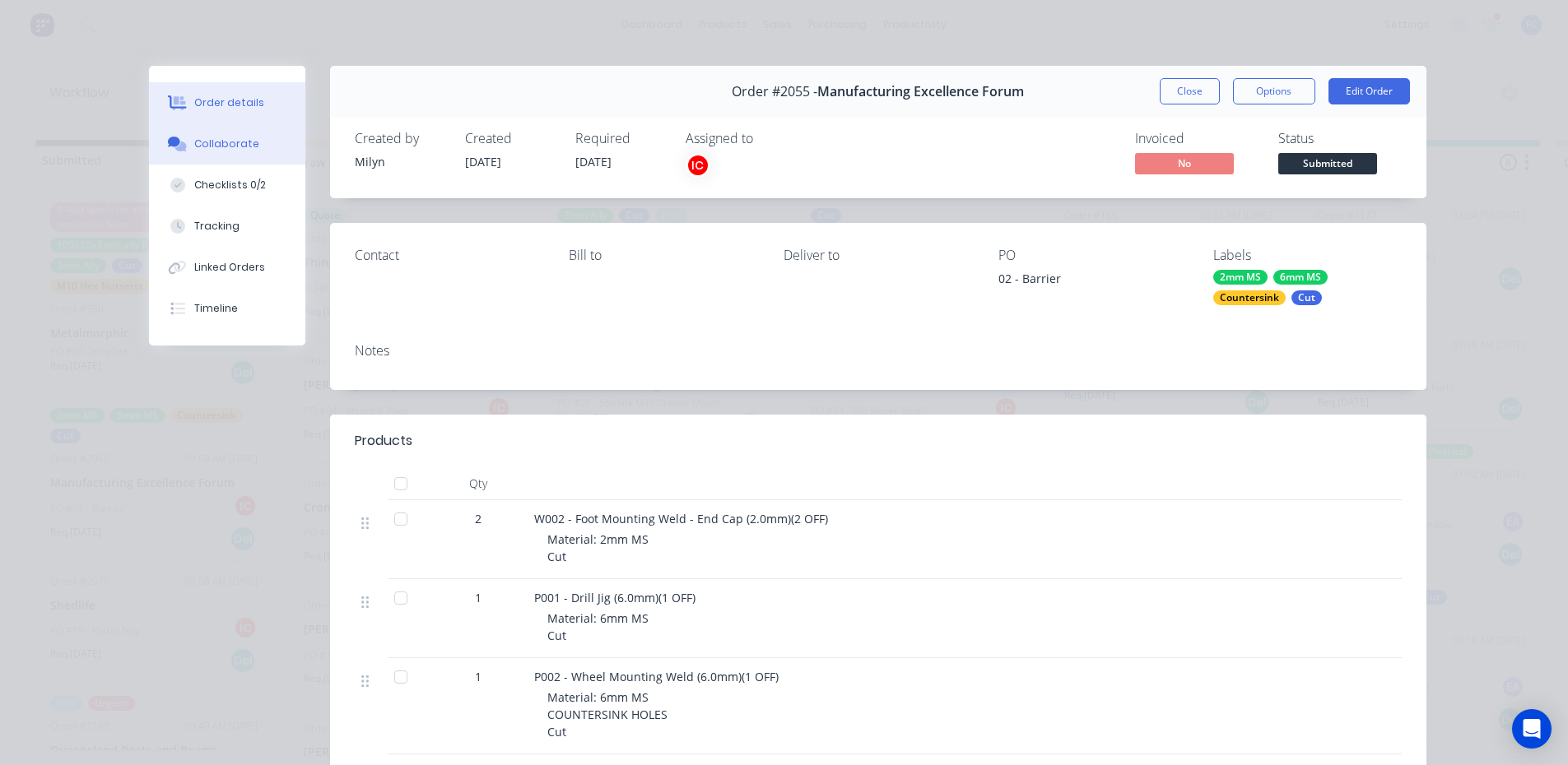
click at [227, 135] on button "Collaborate" at bounding box center [227, 144] width 156 height 41
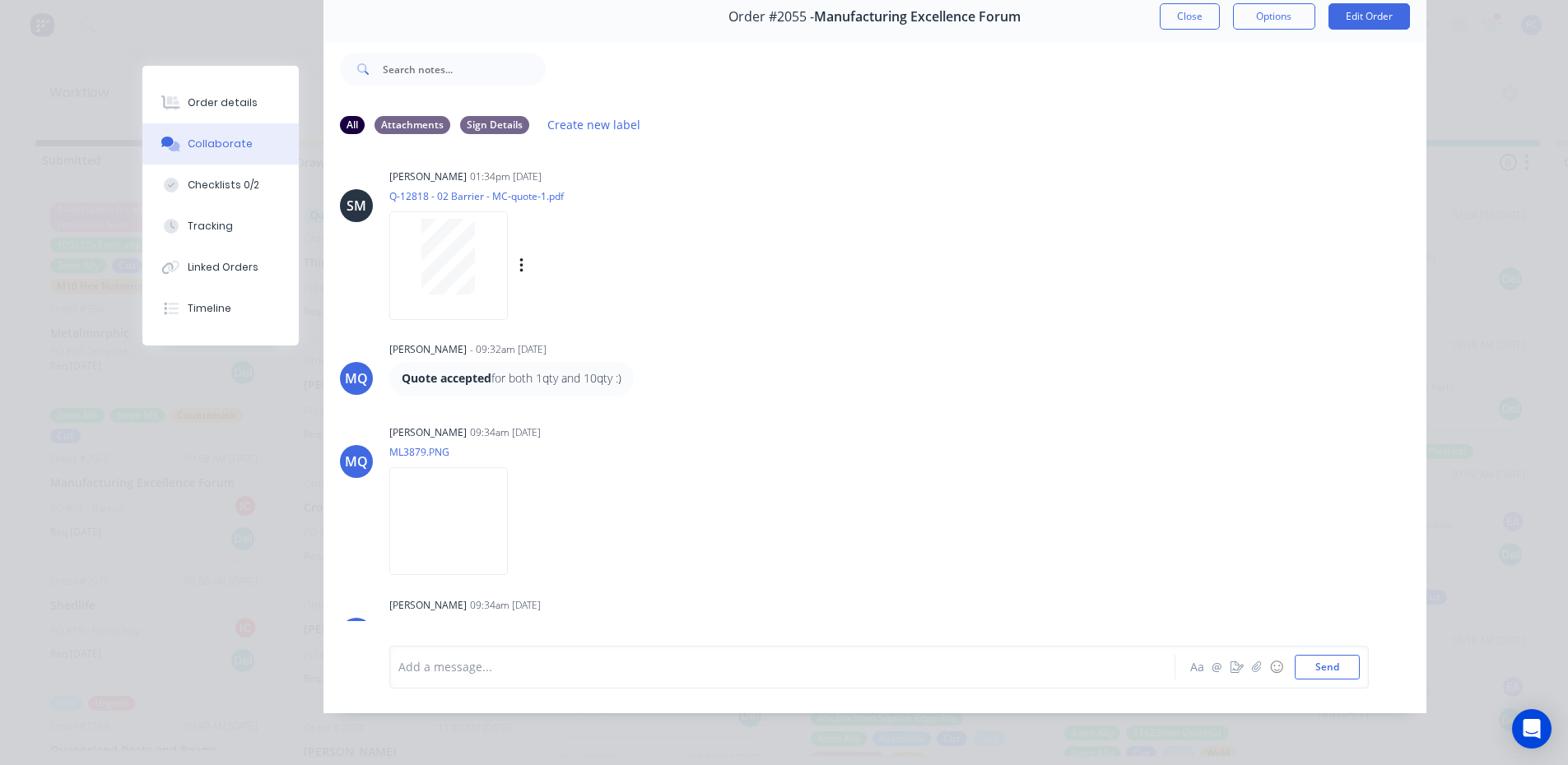
scroll to position [558, 0]
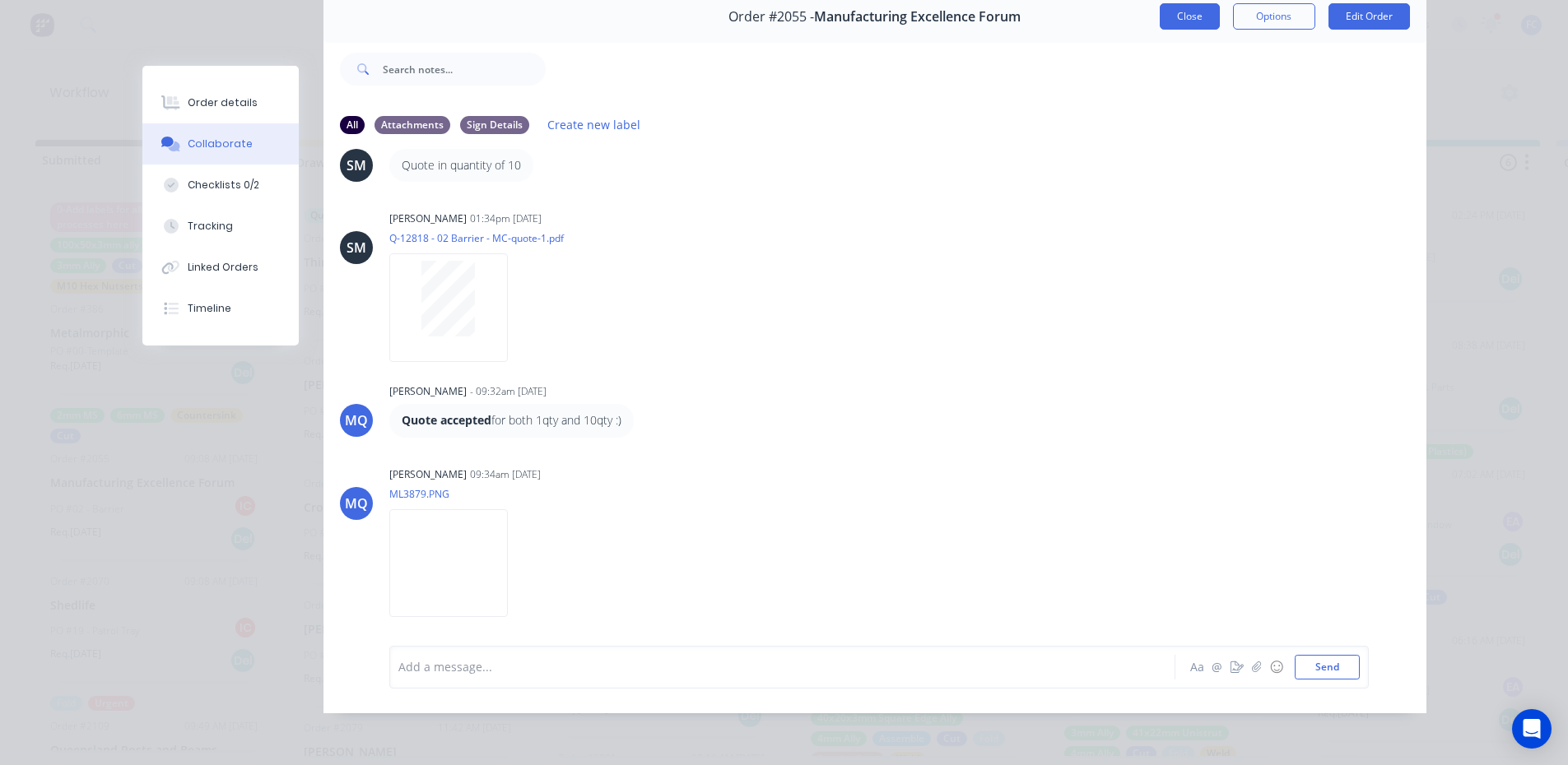
click at [1165, 10] on button "Close" at bounding box center [1189, 16] width 60 height 26
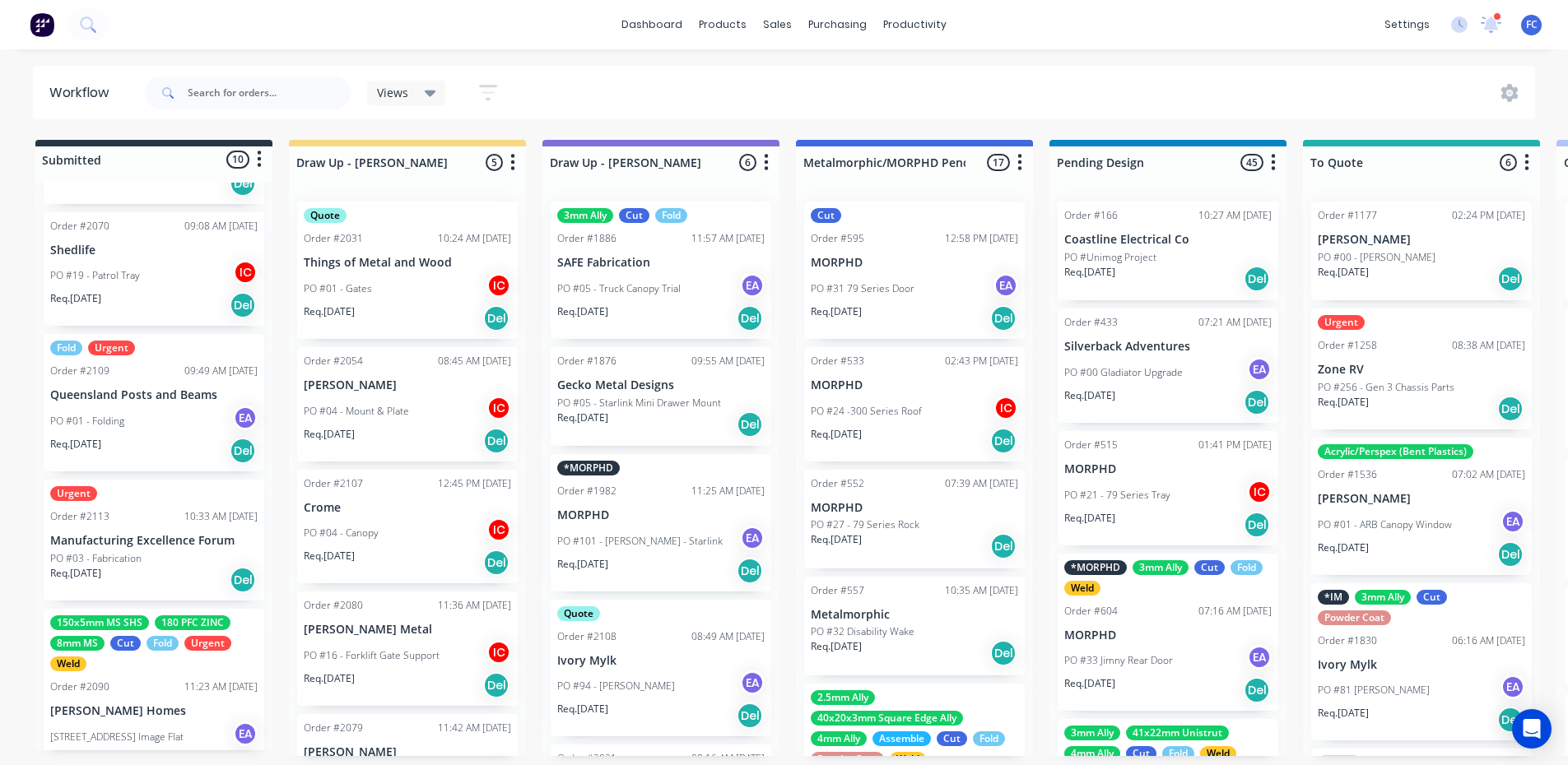
scroll to position [411, 0]
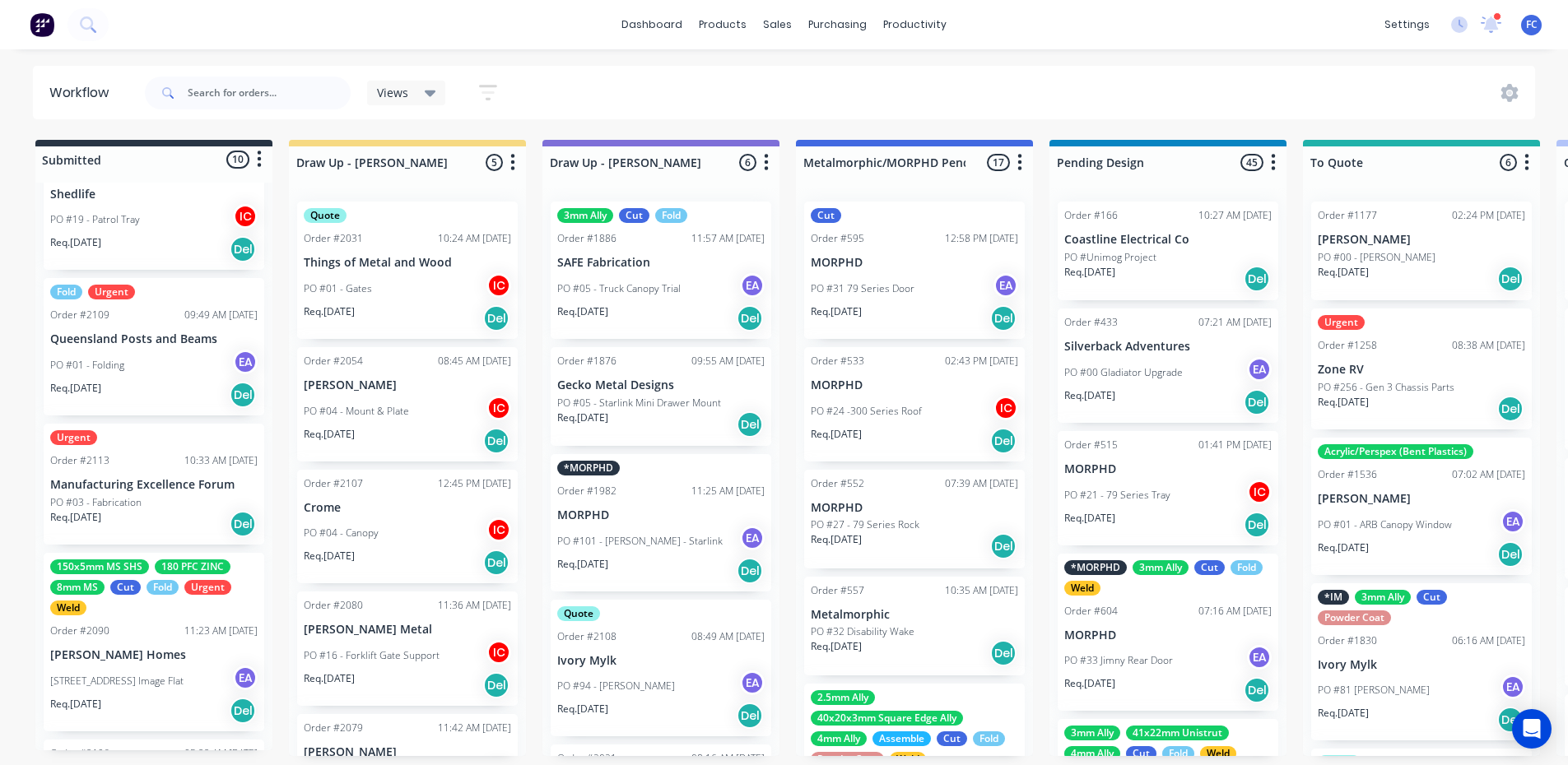
click at [128, 466] on div "Urgent Order #2113 10:33 AM 15/08/25 Manufacturing Excellence Forum PO #03 - Fa…" at bounding box center [154, 484] width 220 height 121
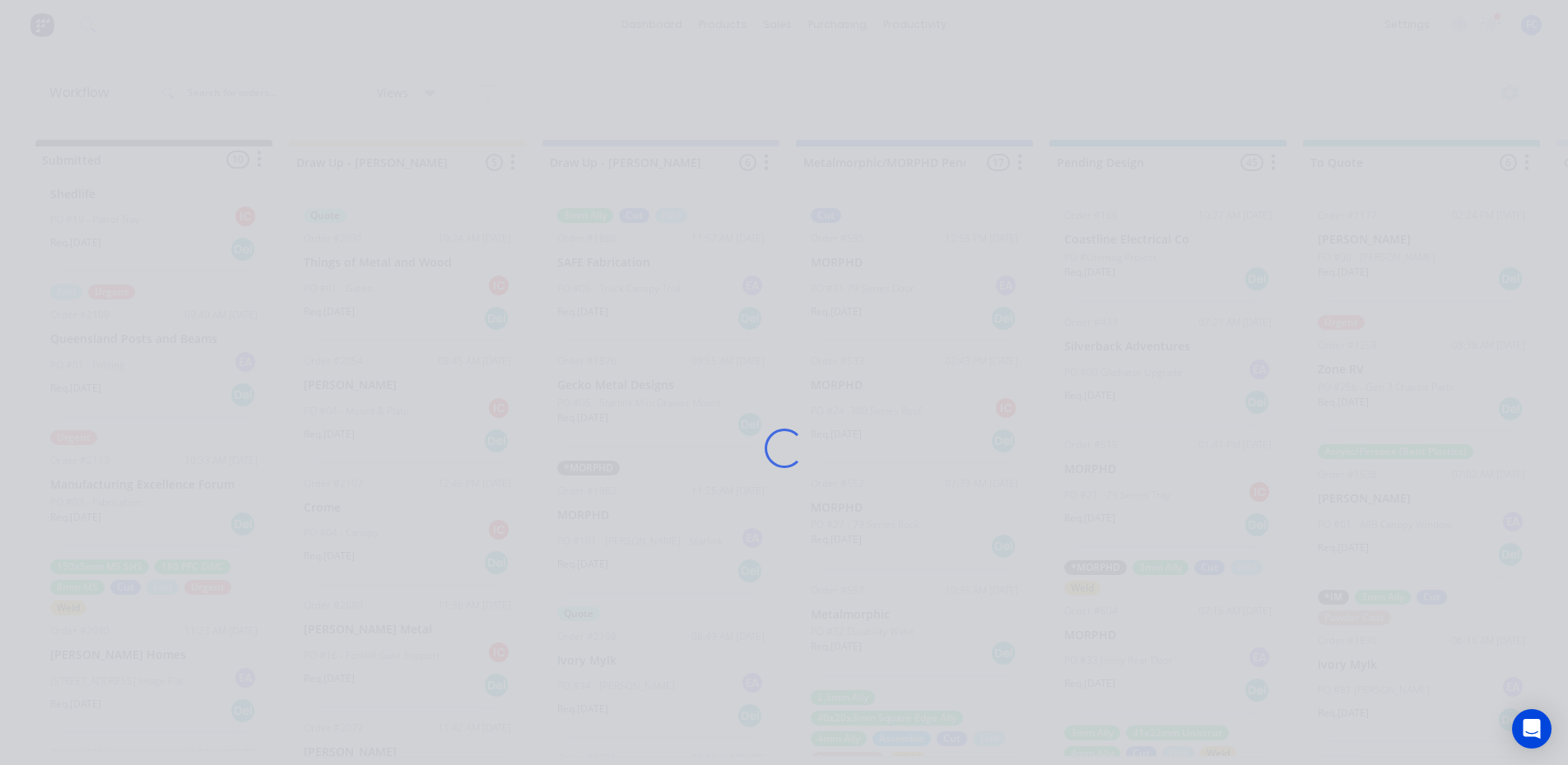
scroll to position [0, 0]
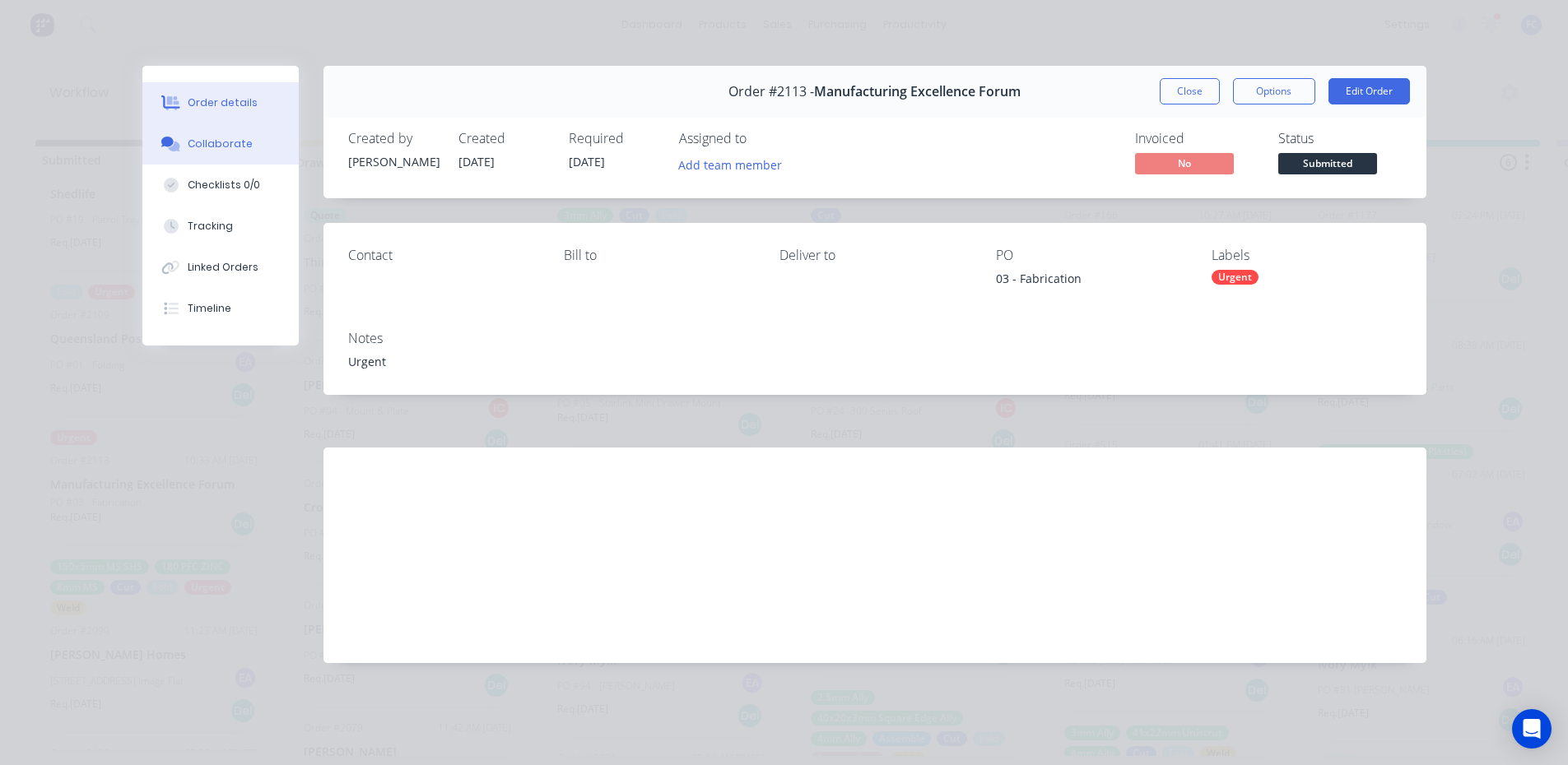
click at [225, 146] on div "Collaborate" at bounding box center [220, 144] width 65 height 15
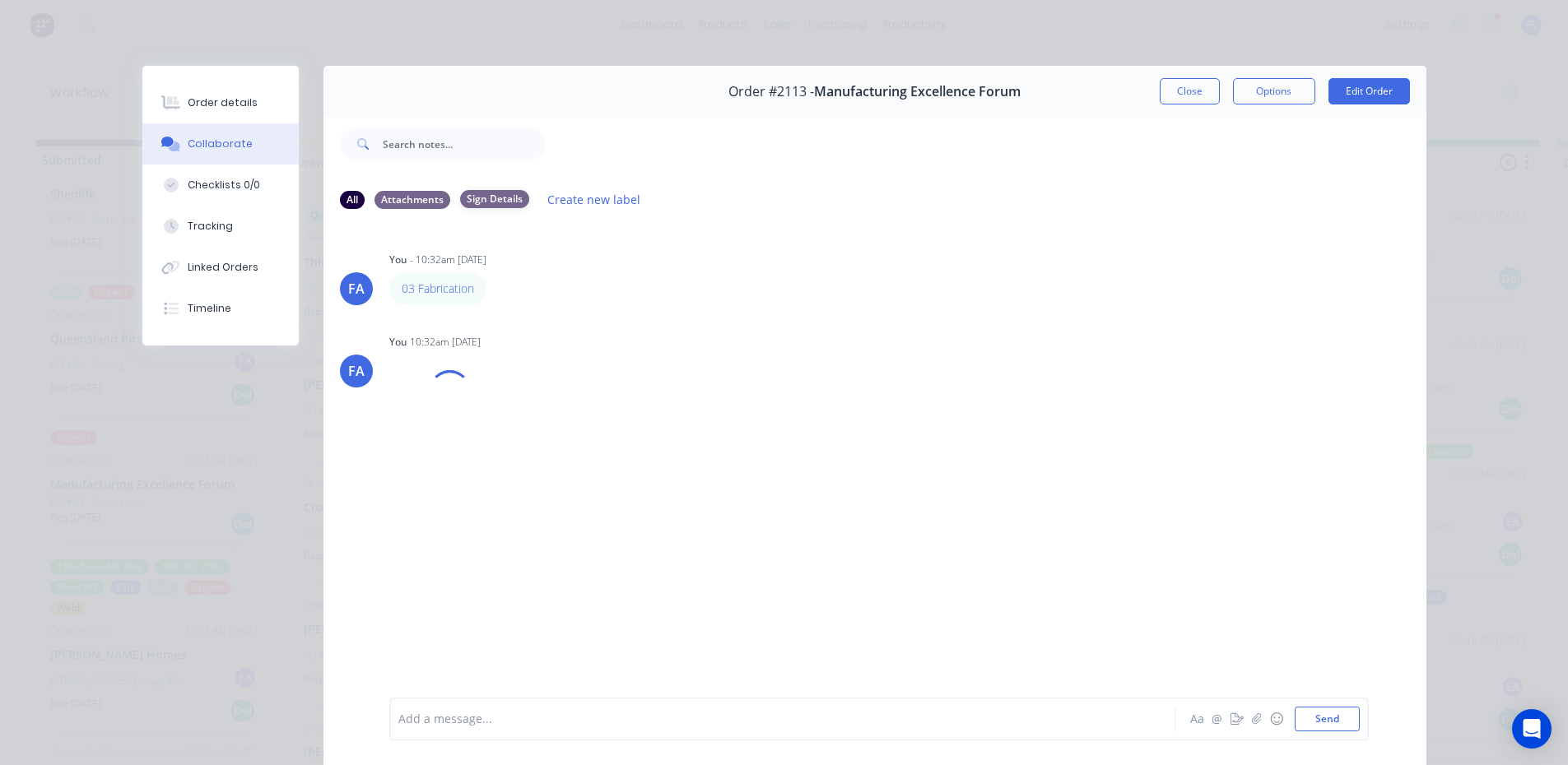
scroll to position [1, 0]
drag, startPoint x: 269, startPoint y: 99, endPoint x: 347, endPoint y: 99, distance: 78.0
click at [268, 99] on button "Order details" at bounding box center [220, 103] width 156 height 41
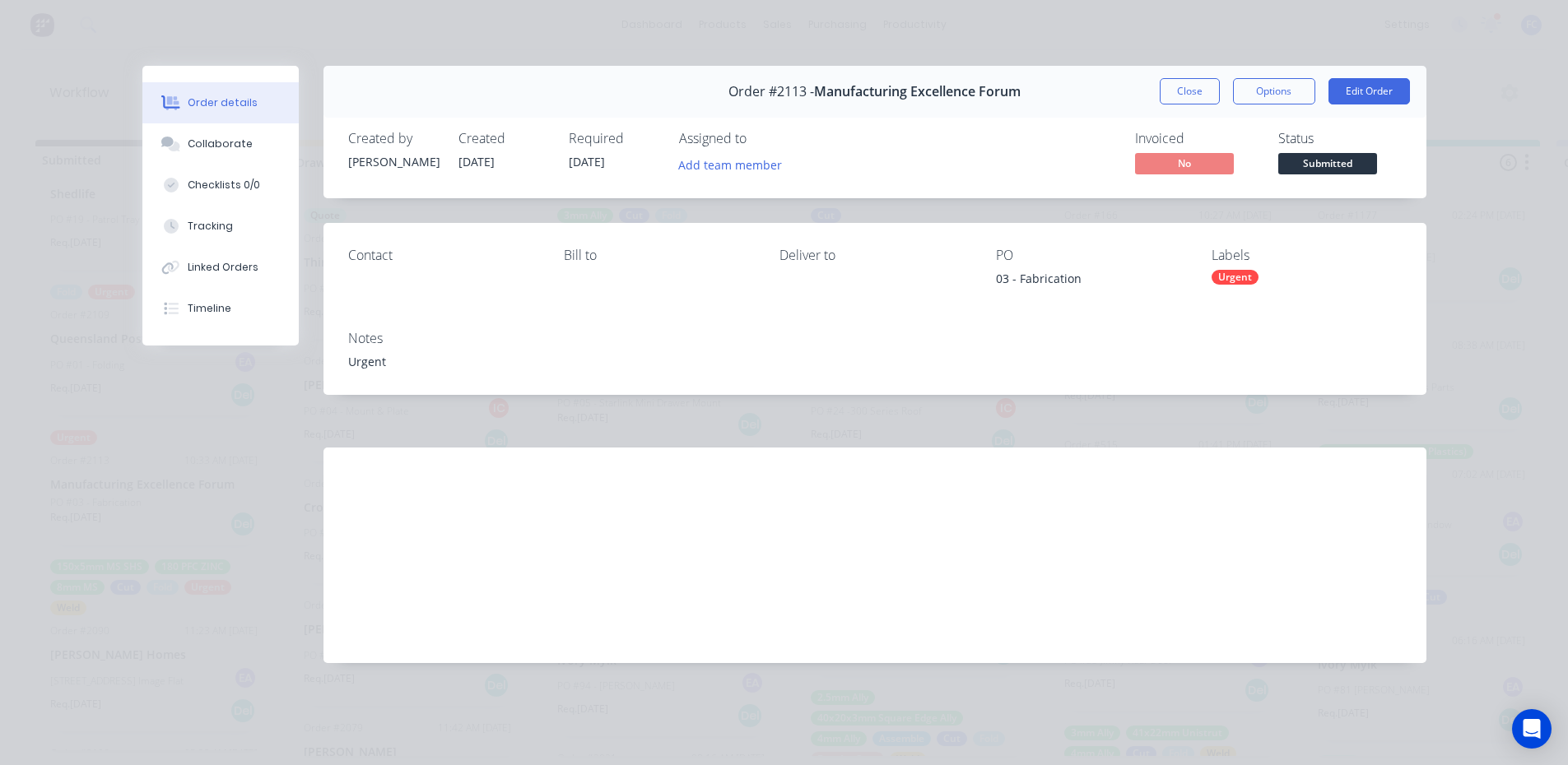
click at [1180, 90] on button "Close" at bounding box center [1189, 91] width 60 height 26
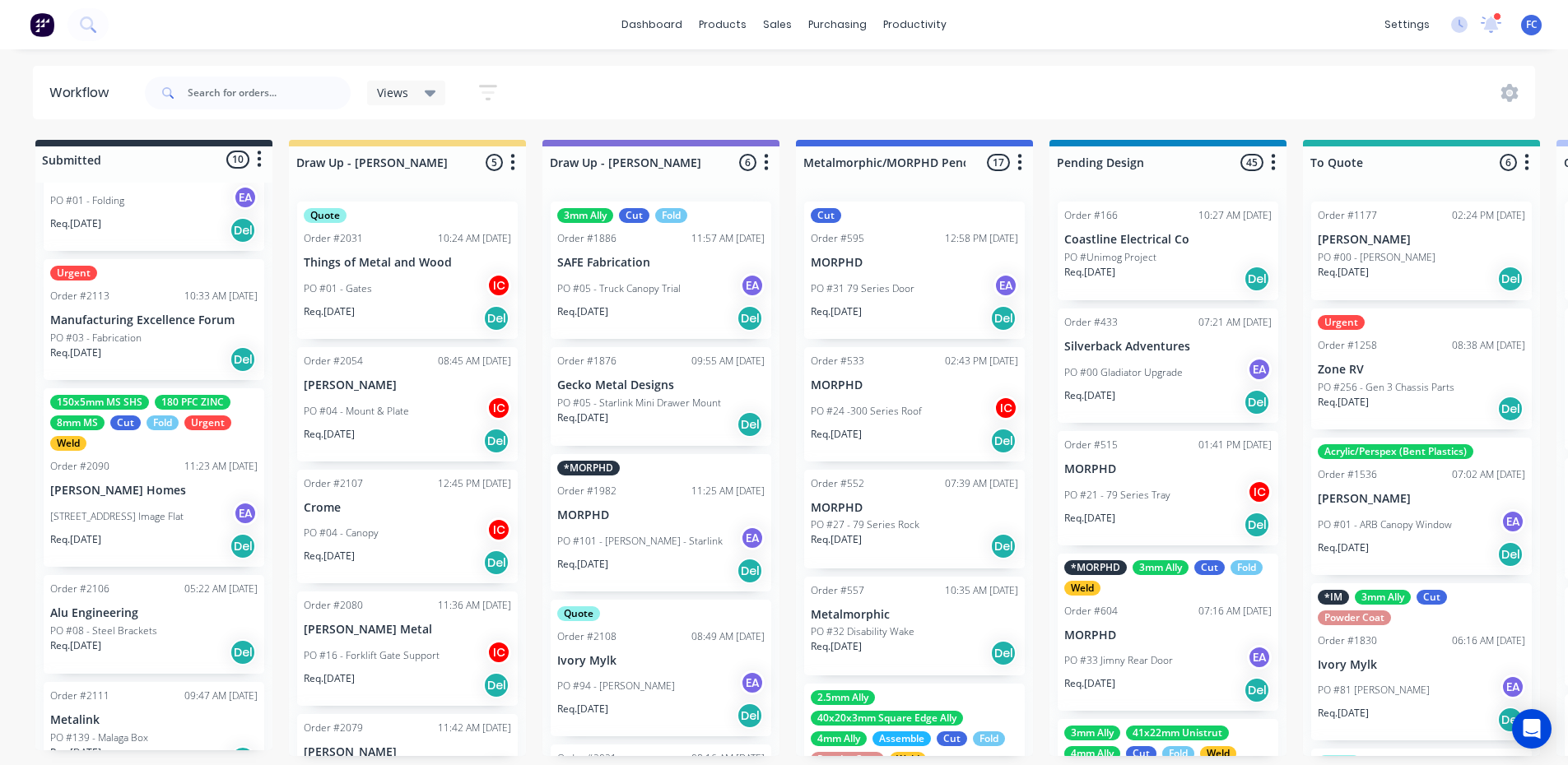
click at [119, 483] on p "[PERSON_NAME] Homes" at bounding box center [154, 490] width 208 height 14
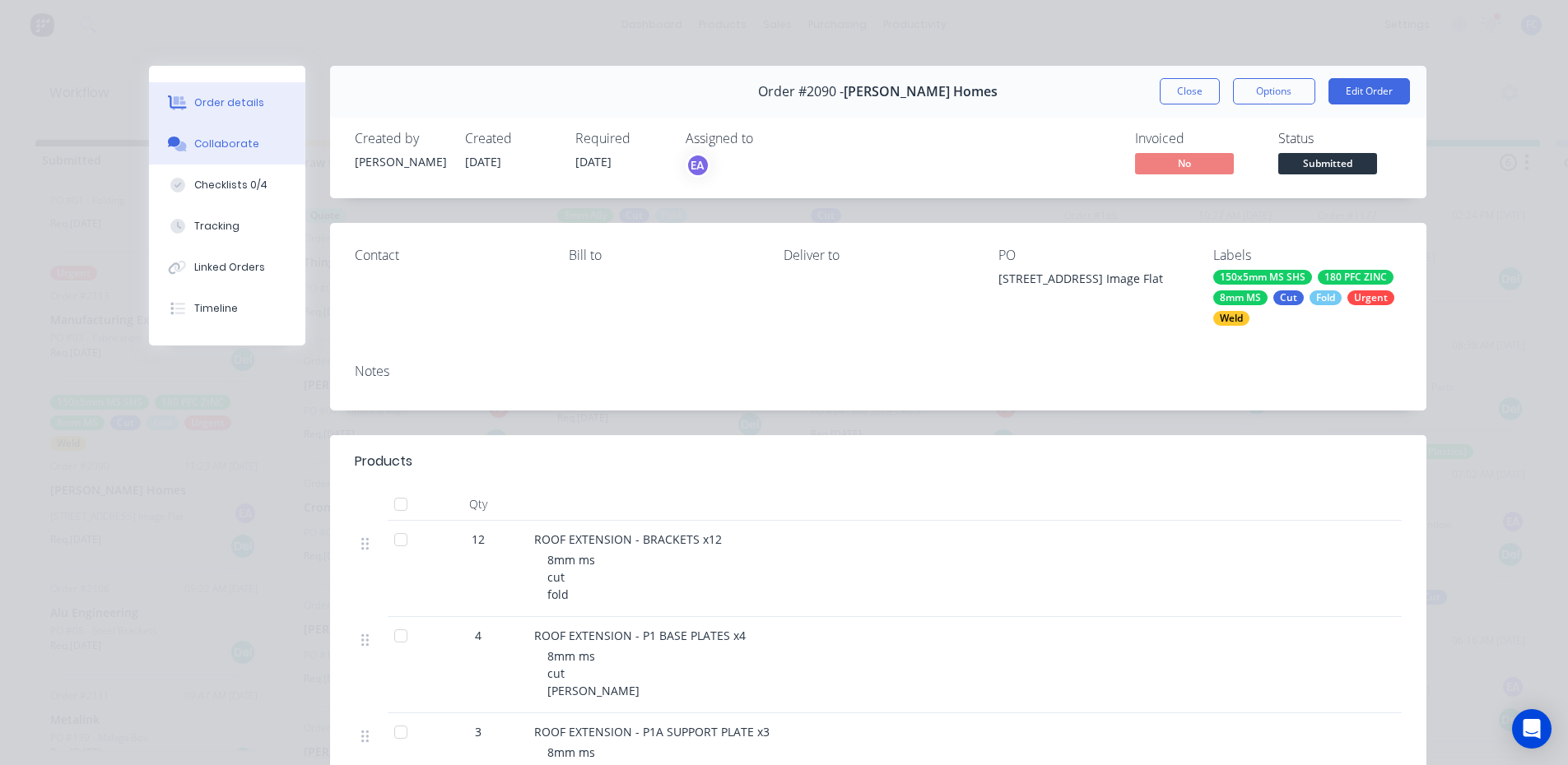
click at [225, 157] on button "Collaborate" at bounding box center [227, 144] width 156 height 41
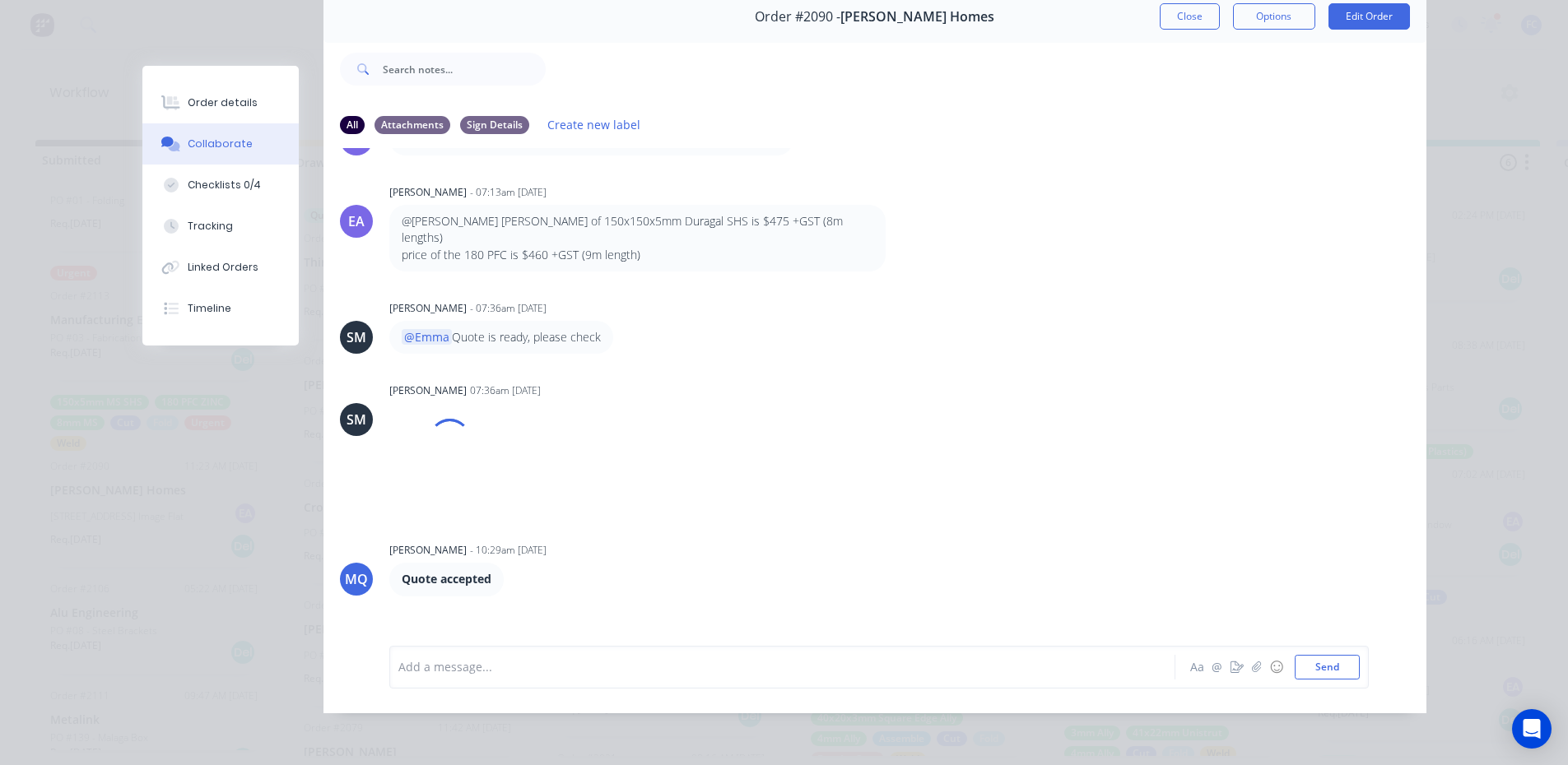
drag, startPoint x: 1186, startPoint y: 8, endPoint x: 817, endPoint y: 147, distance: 394.3
click at [1184, 8] on button "Close" at bounding box center [1189, 16] width 60 height 26
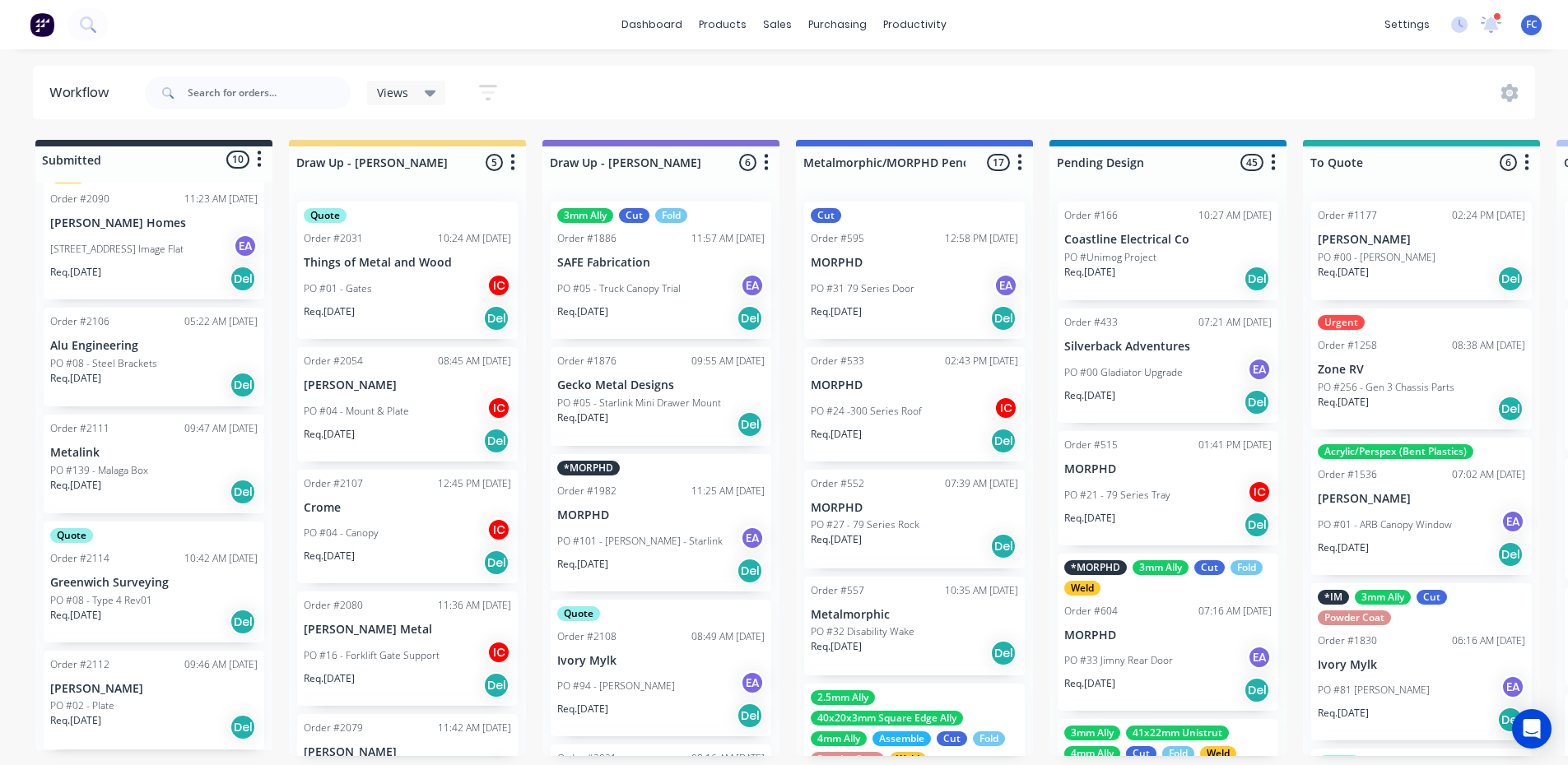
click at [106, 463] on p "PO #139 - Malaga Box" at bounding box center [99, 471] width 98 height 15
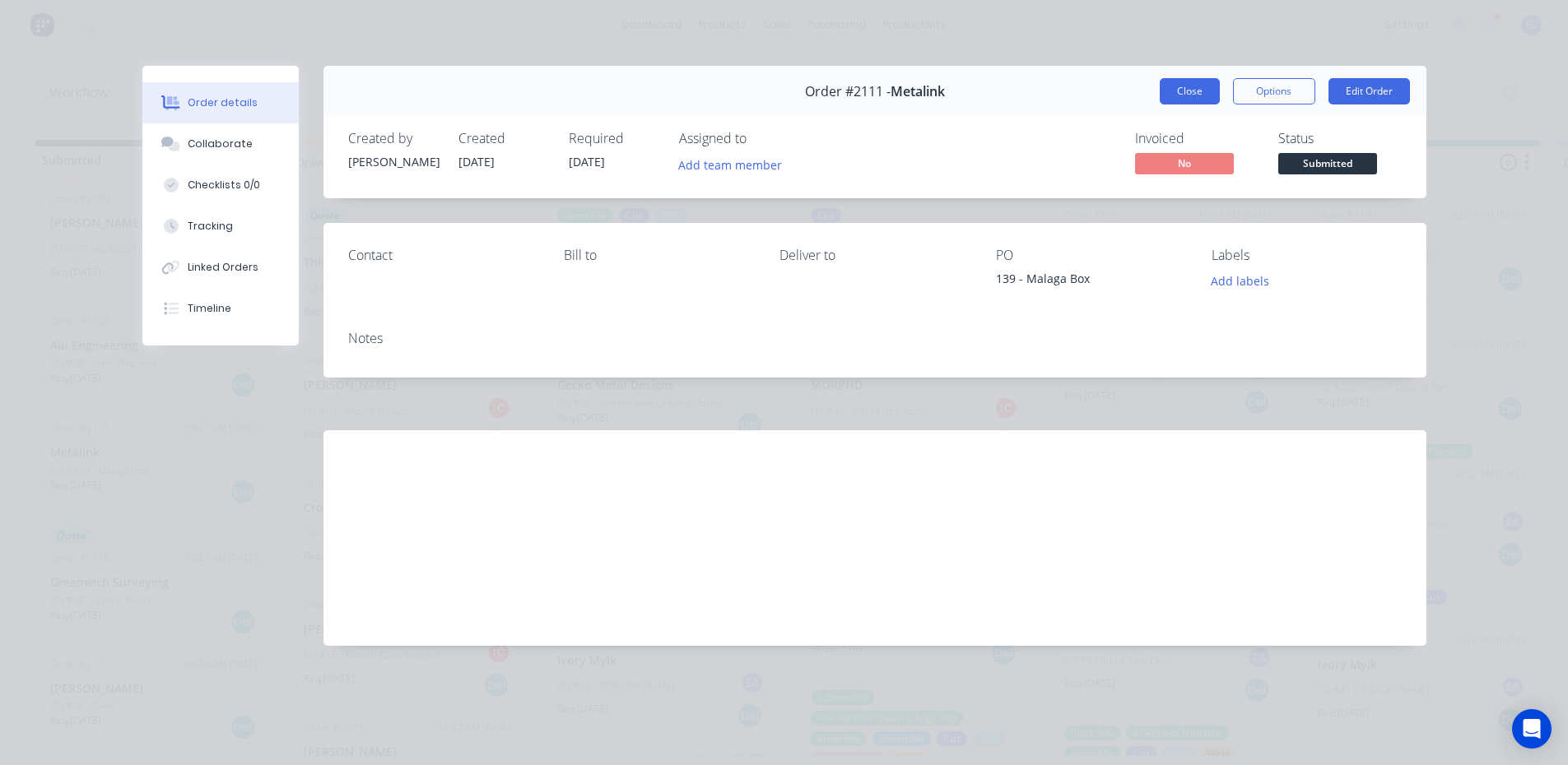
click at [1200, 87] on button "Close" at bounding box center [1189, 91] width 60 height 26
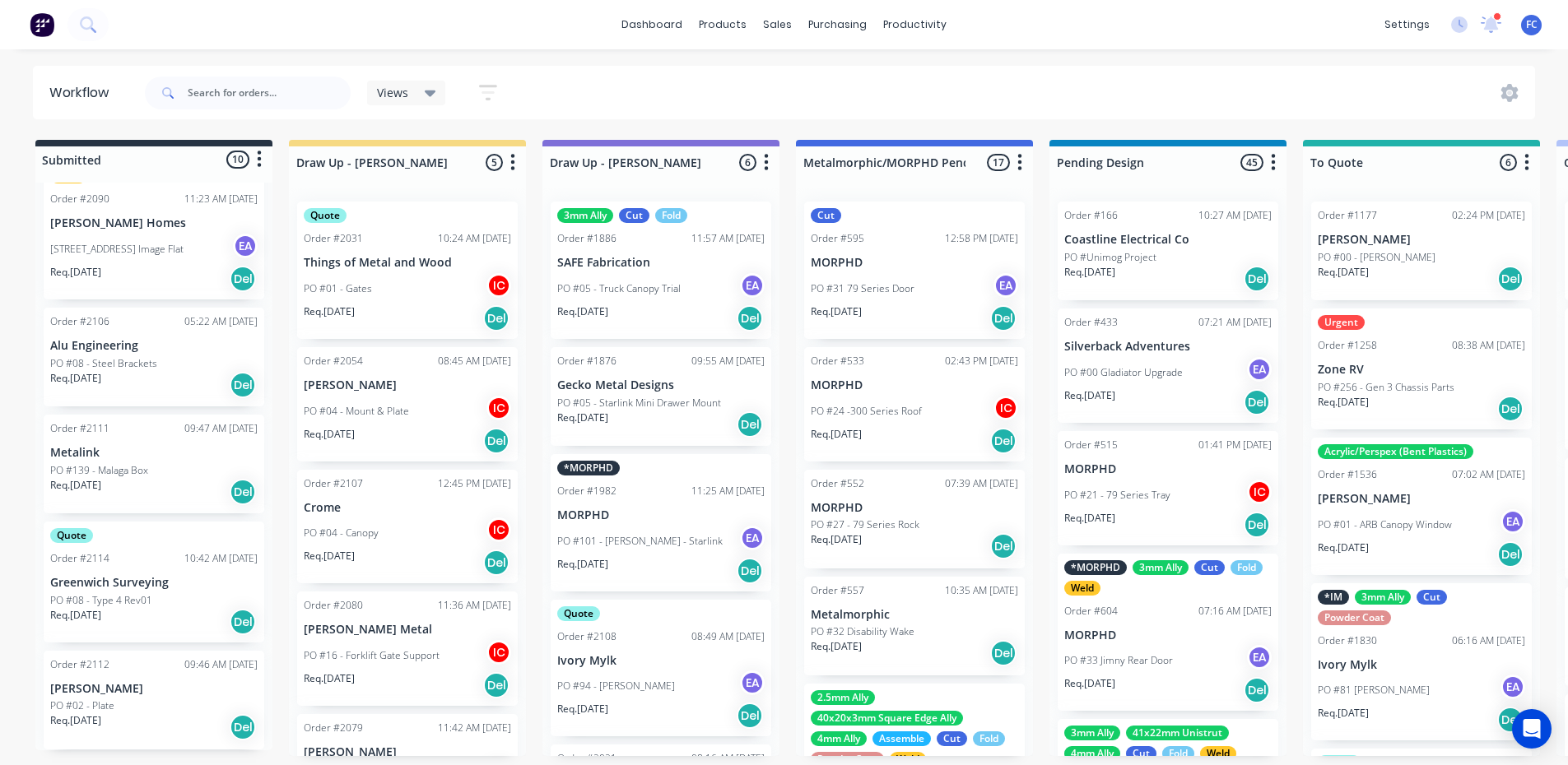
click at [92, 582] on p "Greenwich Surveying" at bounding box center [154, 583] width 208 height 14
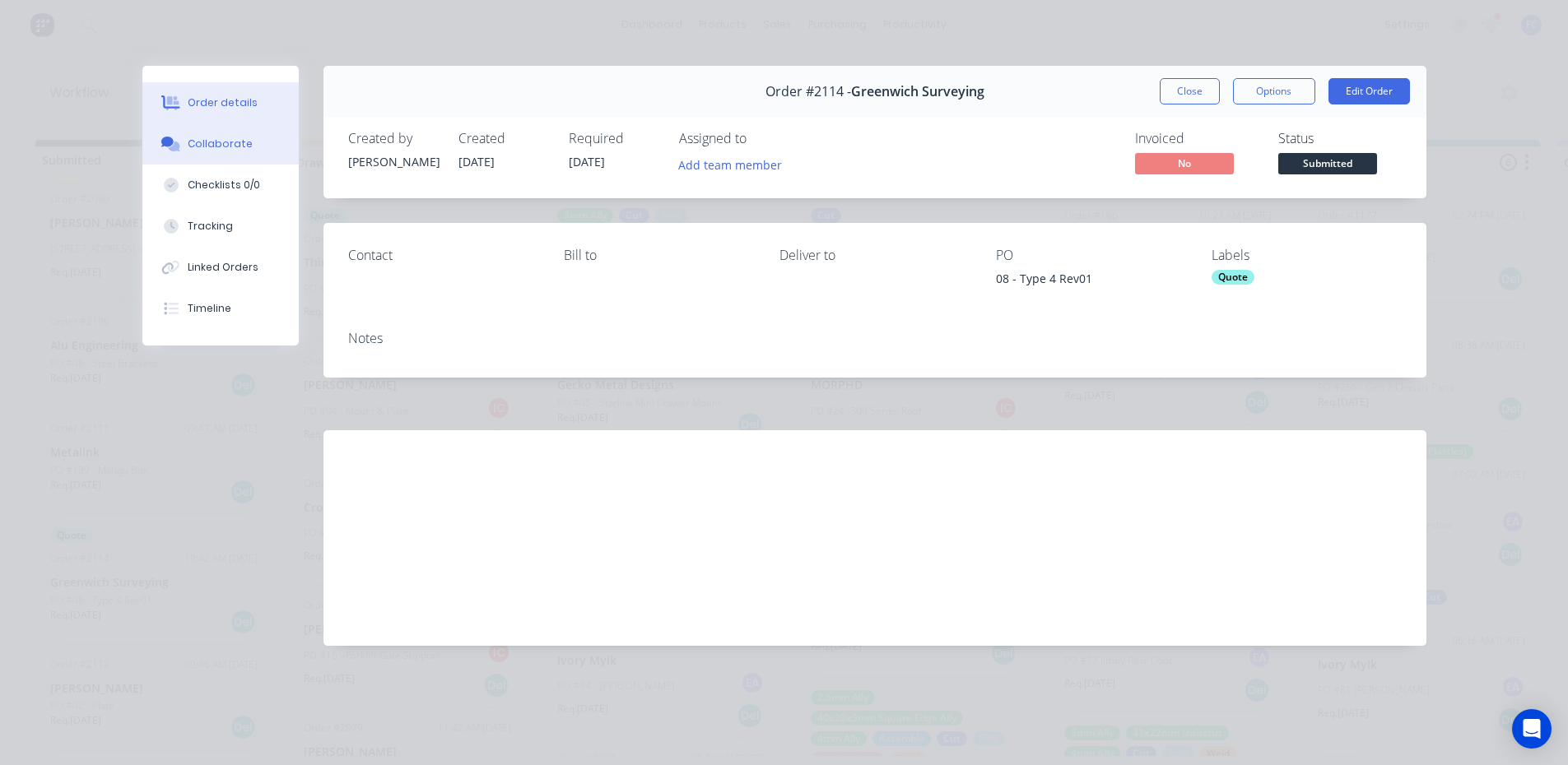
drag, startPoint x: 254, startPoint y: 148, endPoint x: 236, endPoint y: 152, distance: 18.4
click at [253, 148] on button "Collaborate" at bounding box center [220, 144] width 156 height 41
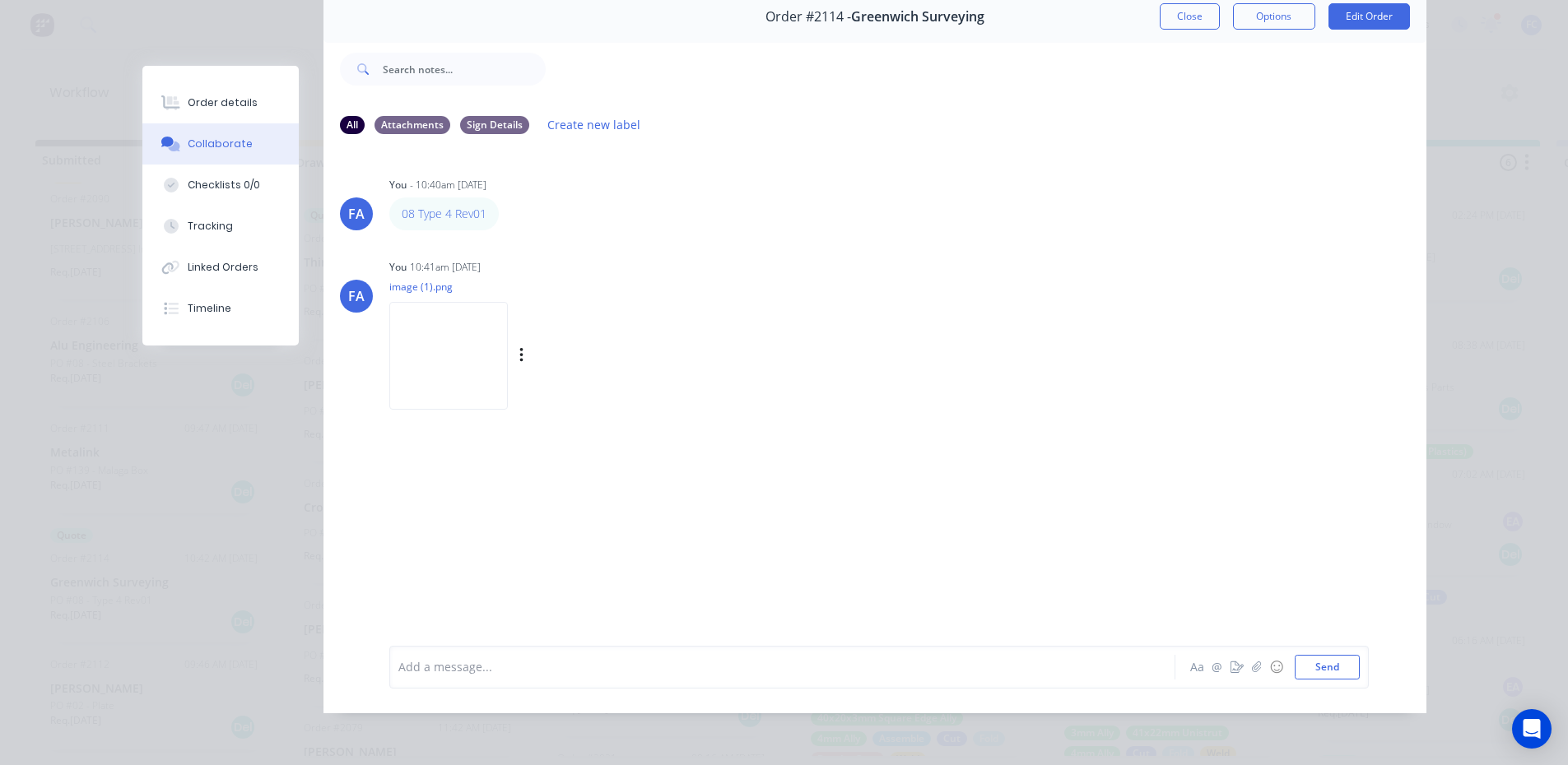
click at [444, 337] on img at bounding box center [448, 356] width 119 height 108
drag, startPoint x: 1176, startPoint y: 9, endPoint x: 700, endPoint y: 282, distance: 548.7
click at [1176, 9] on button "Close" at bounding box center [1189, 16] width 60 height 26
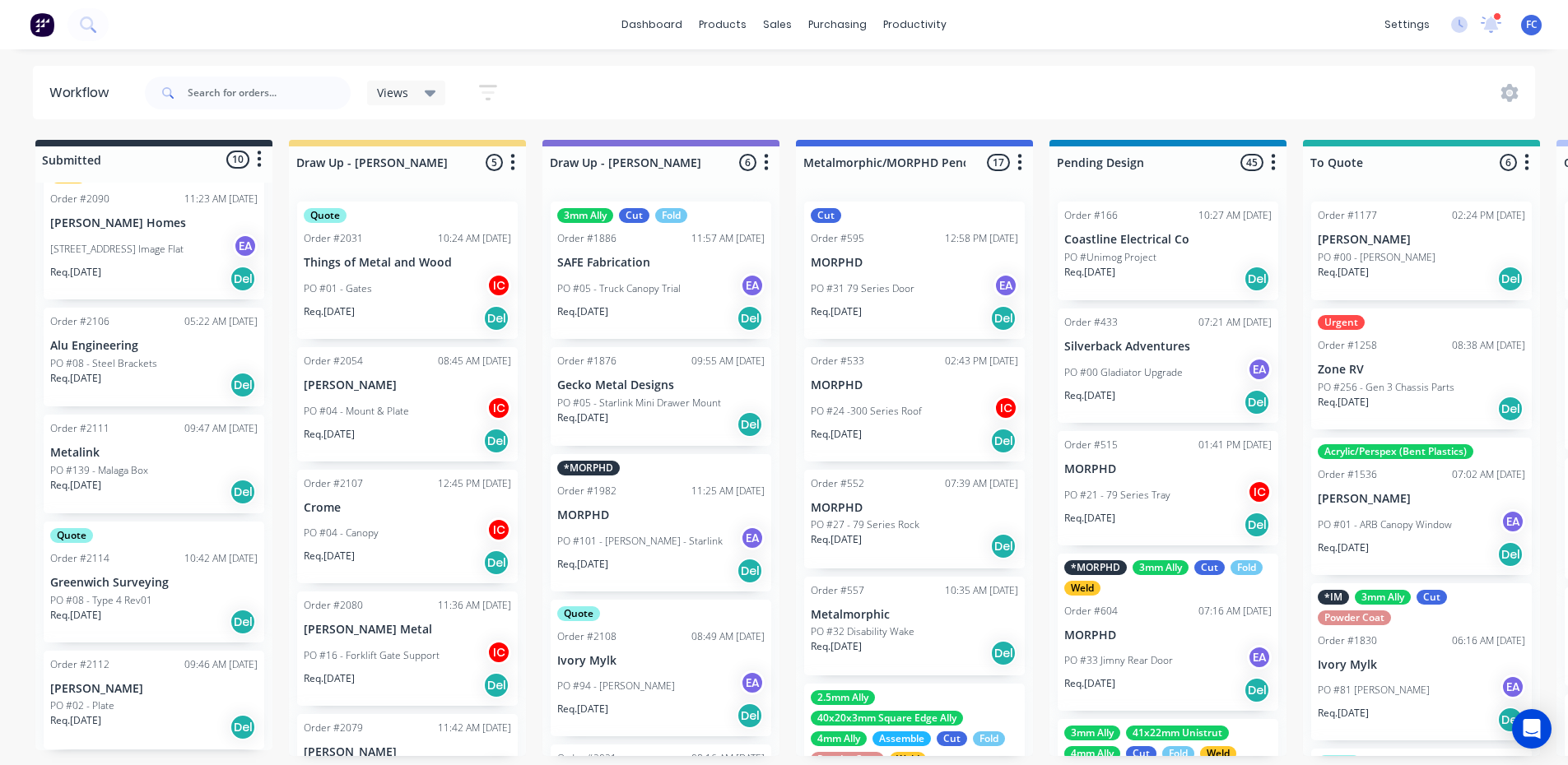
click at [98, 715] on p "Req. 29/08/25" at bounding box center [76, 720] width 51 height 15
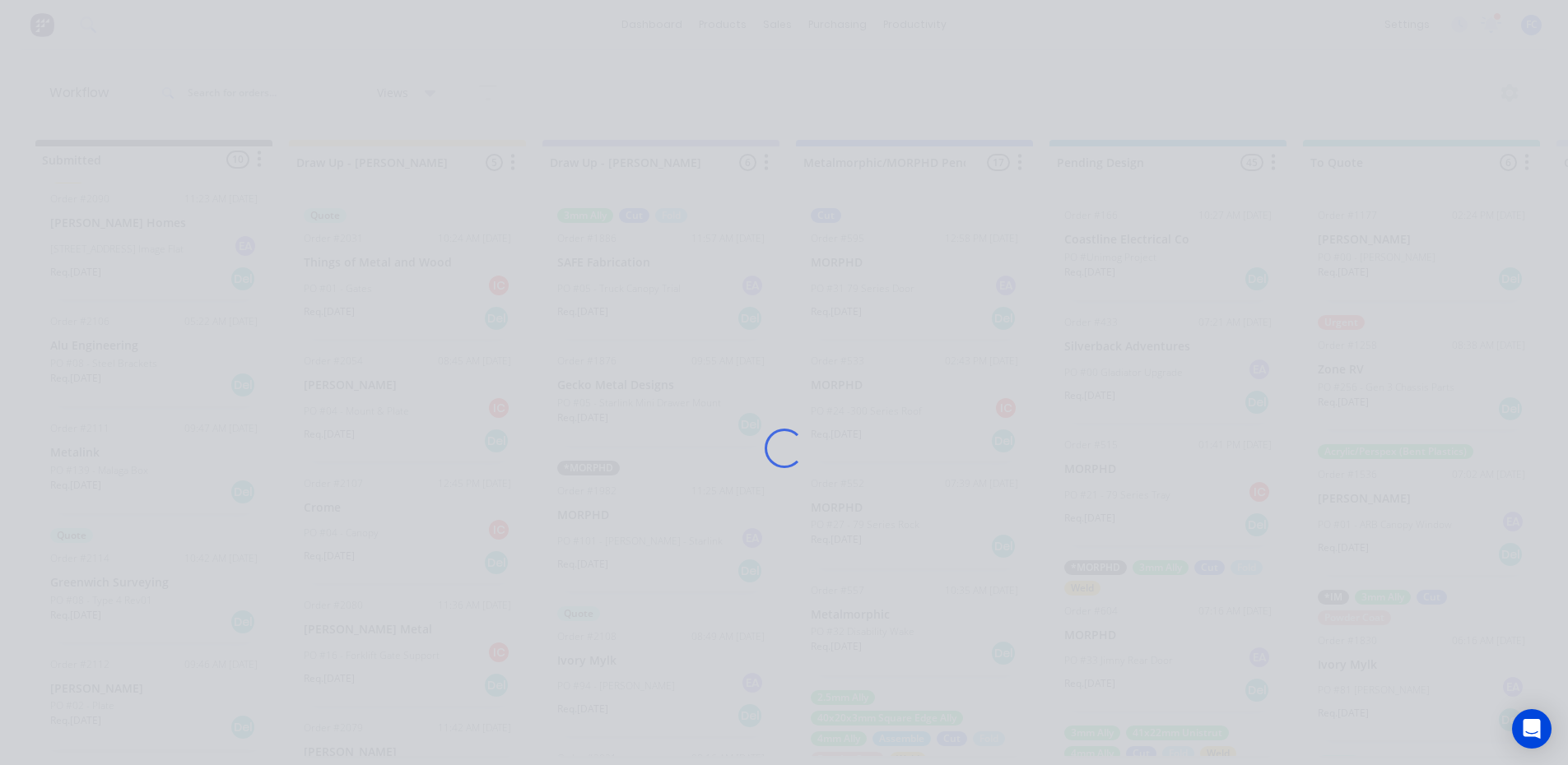
scroll to position [0, 0]
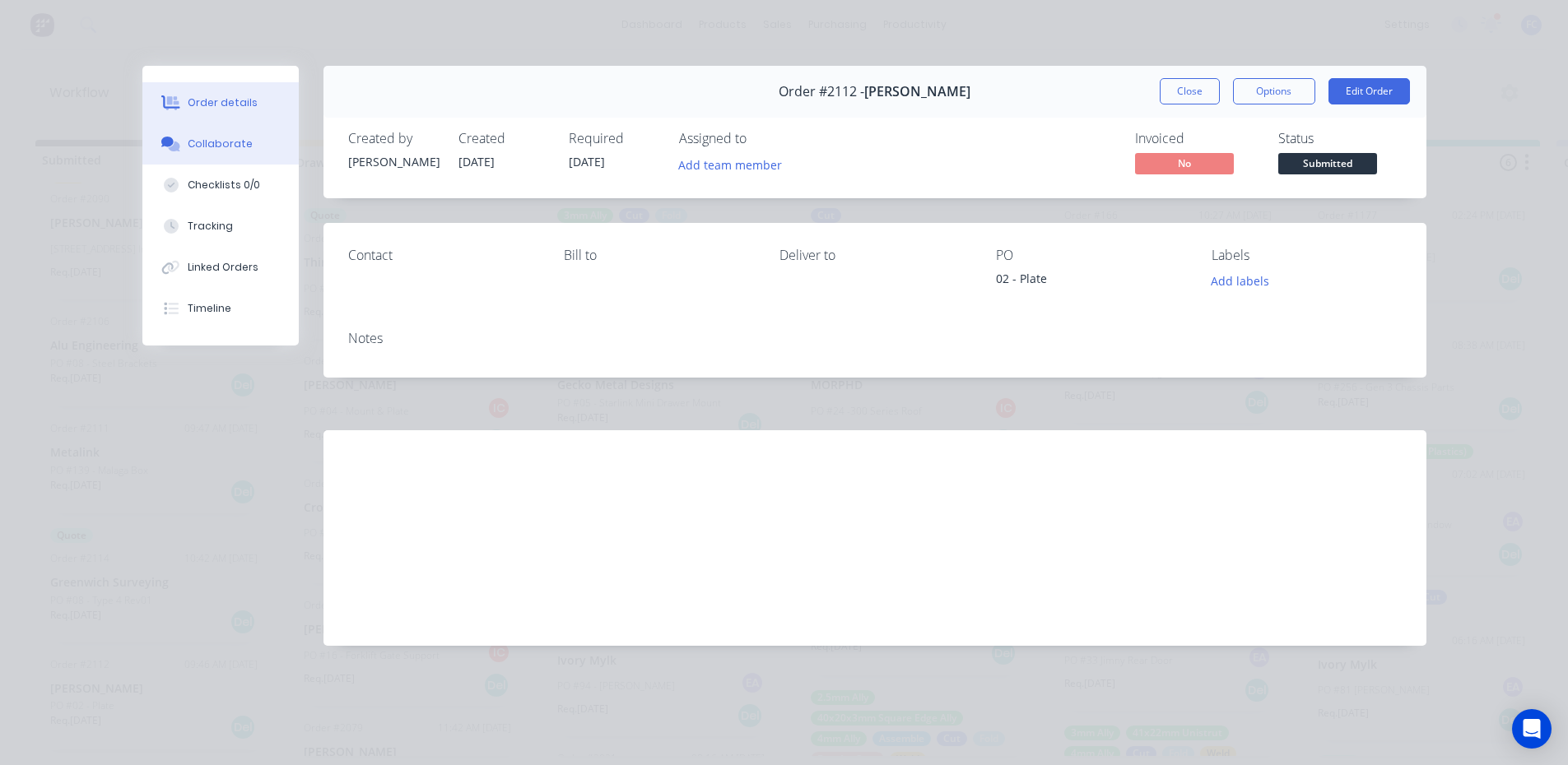
click at [189, 138] on div "Collaborate" at bounding box center [220, 144] width 65 height 15
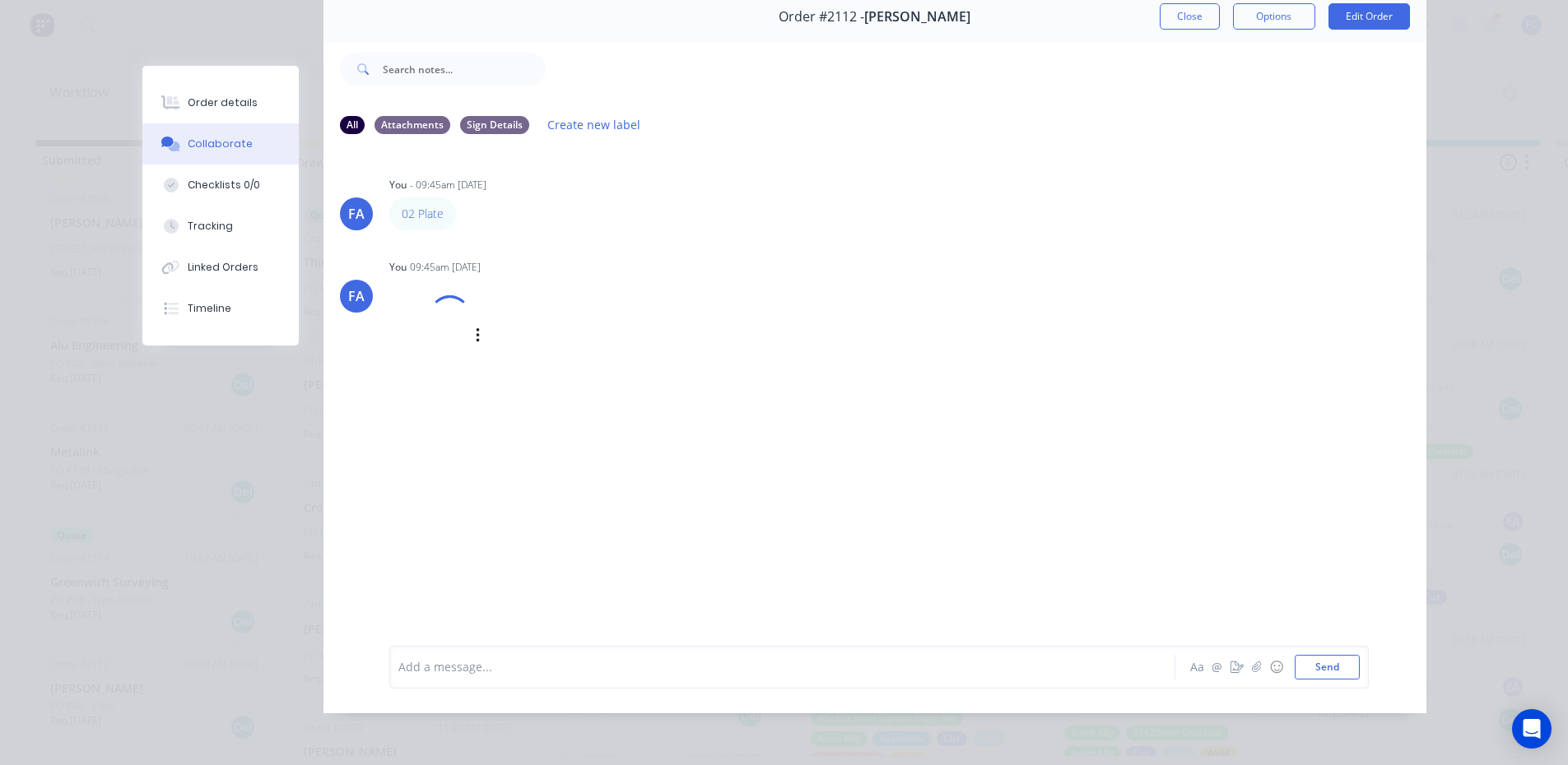
scroll to position [87, 0]
click at [424, 335] on img at bounding box center [448, 356] width 119 height 108
drag, startPoint x: 1179, startPoint y: 7, endPoint x: 1144, endPoint y: 23, distance: 38.5
click at [1178, 7] on button "Close" at bounding box center [1189, 16] width 60 height 26
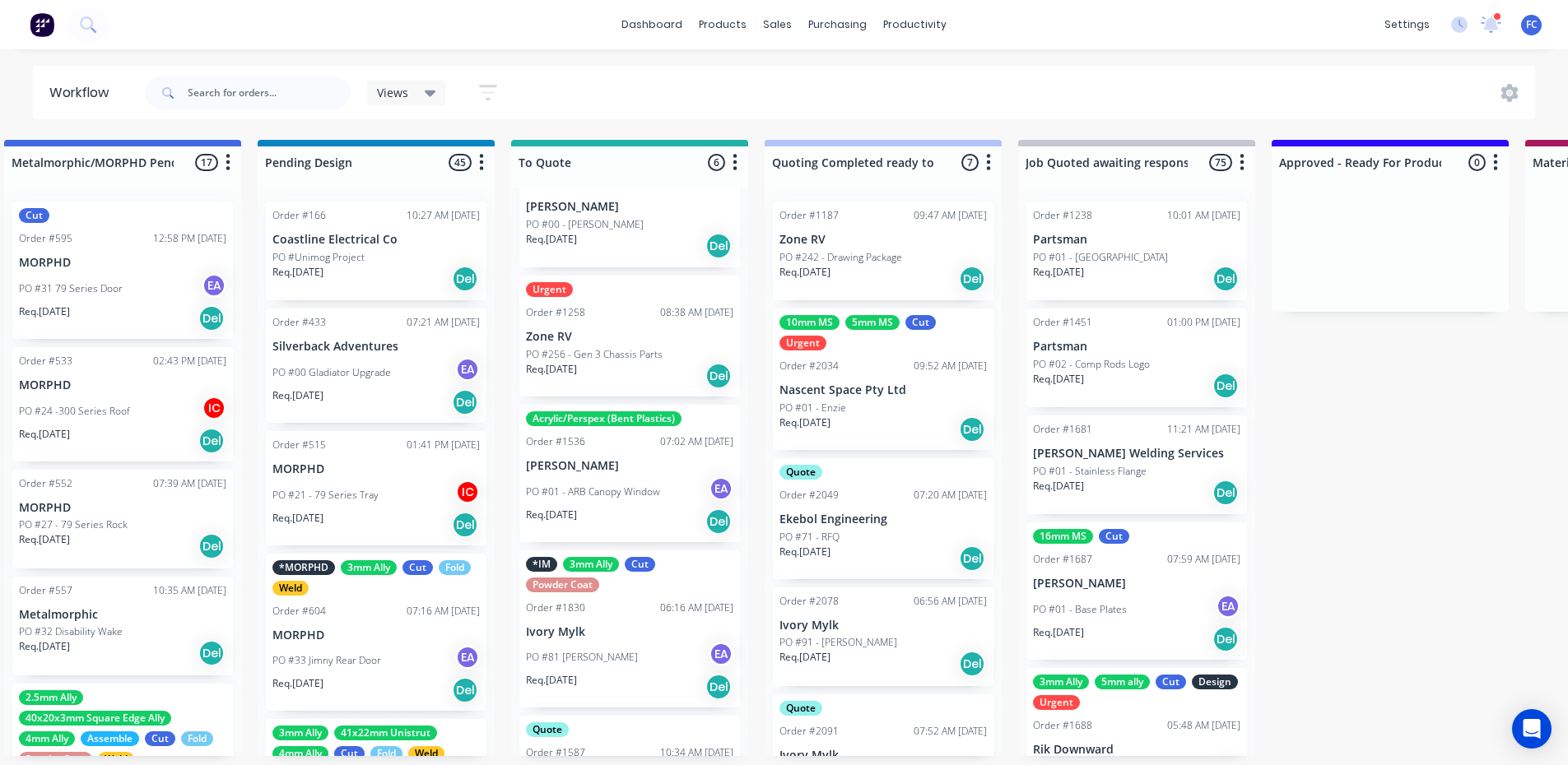
scroll to position [0, 0]
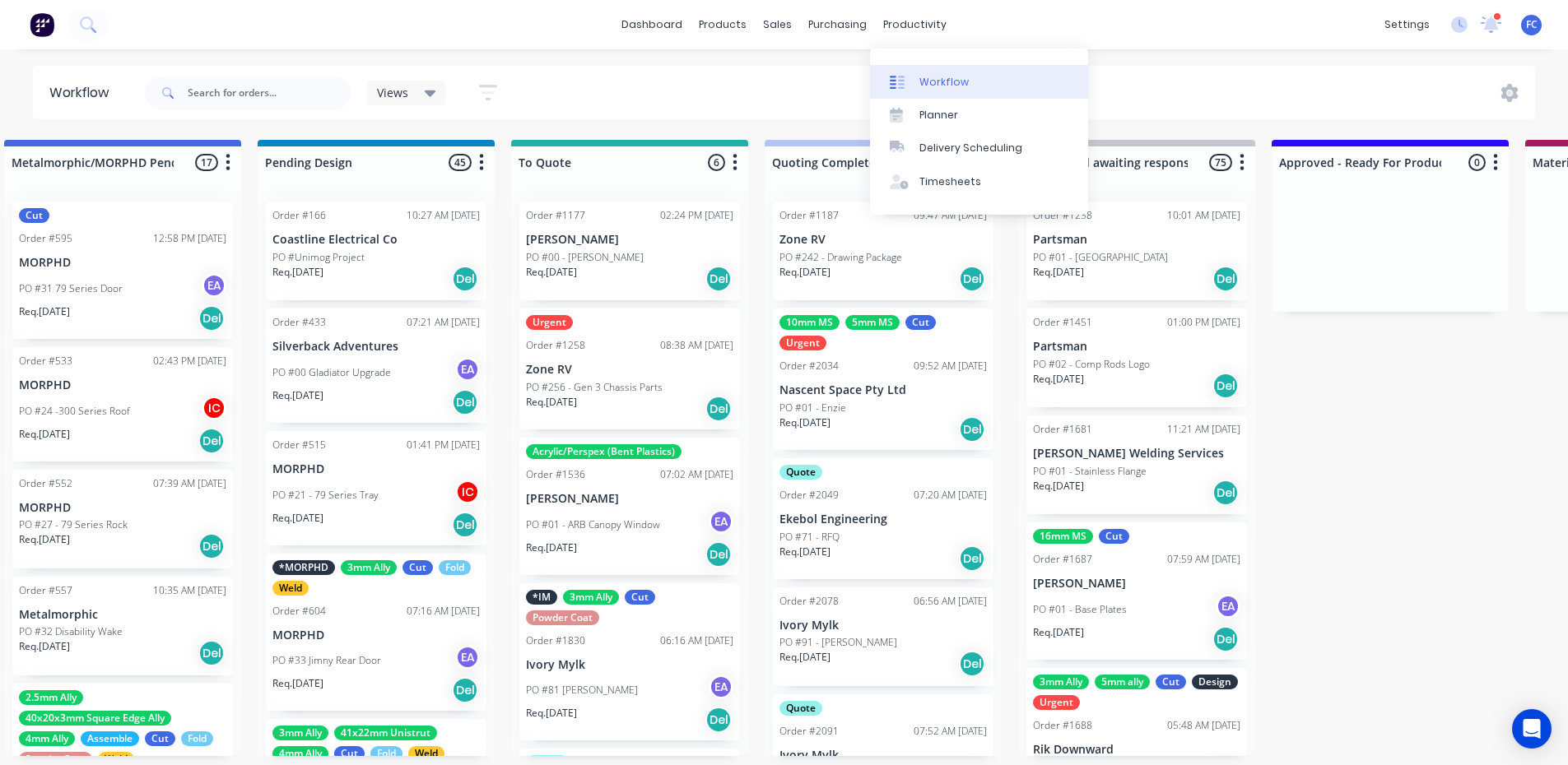
drag, startPoint x: 929, startPoint y: 77, endPoint x: 915, endPoint y: 76, distance: 14.0
click at [929, 77] on div "Workflow" at bounding box center [944, 82] width 50 height 15
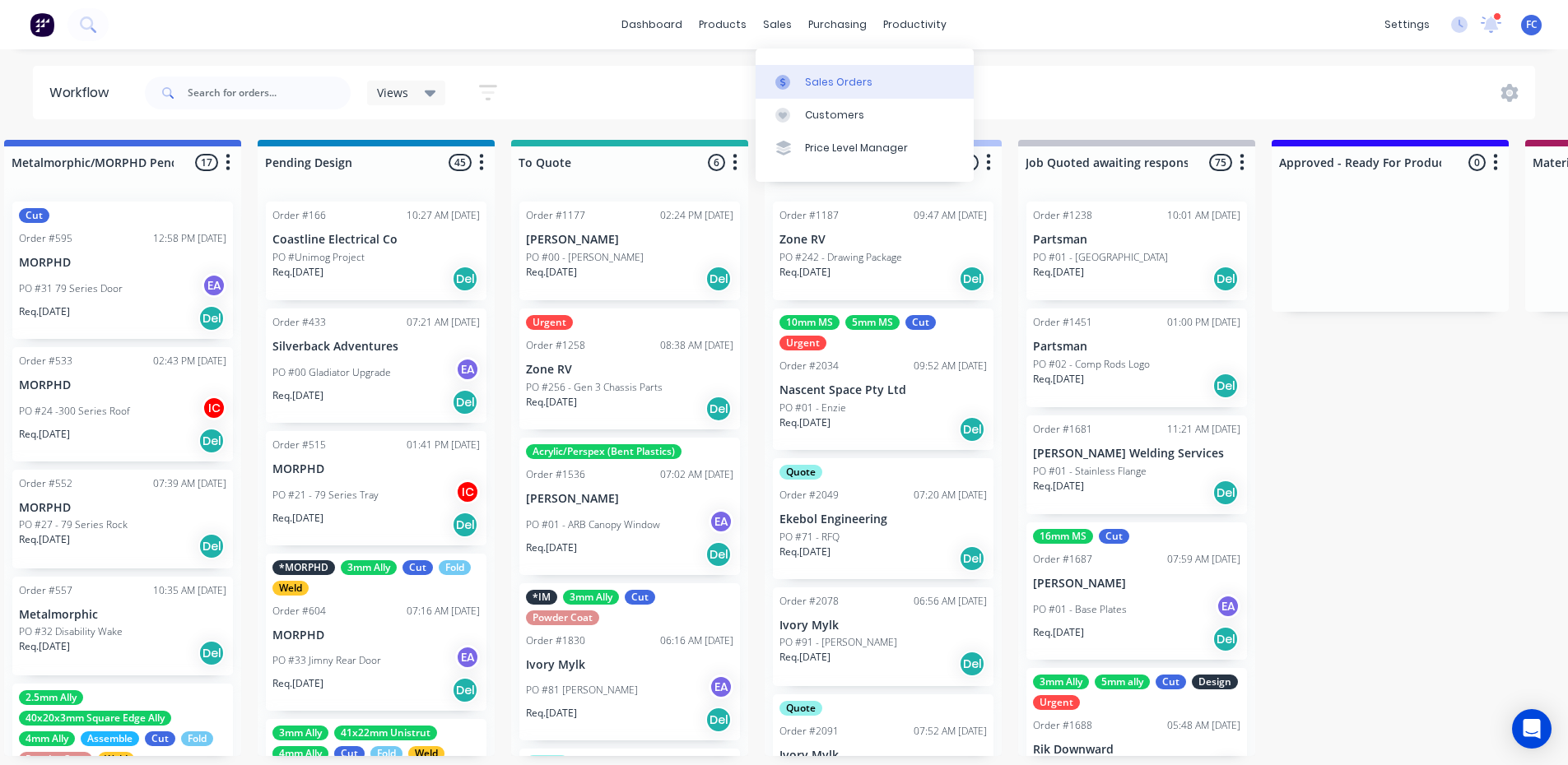
click at [798, 68] on link "Sales Orders" at bounding box center [864, 81] width 218 height 33
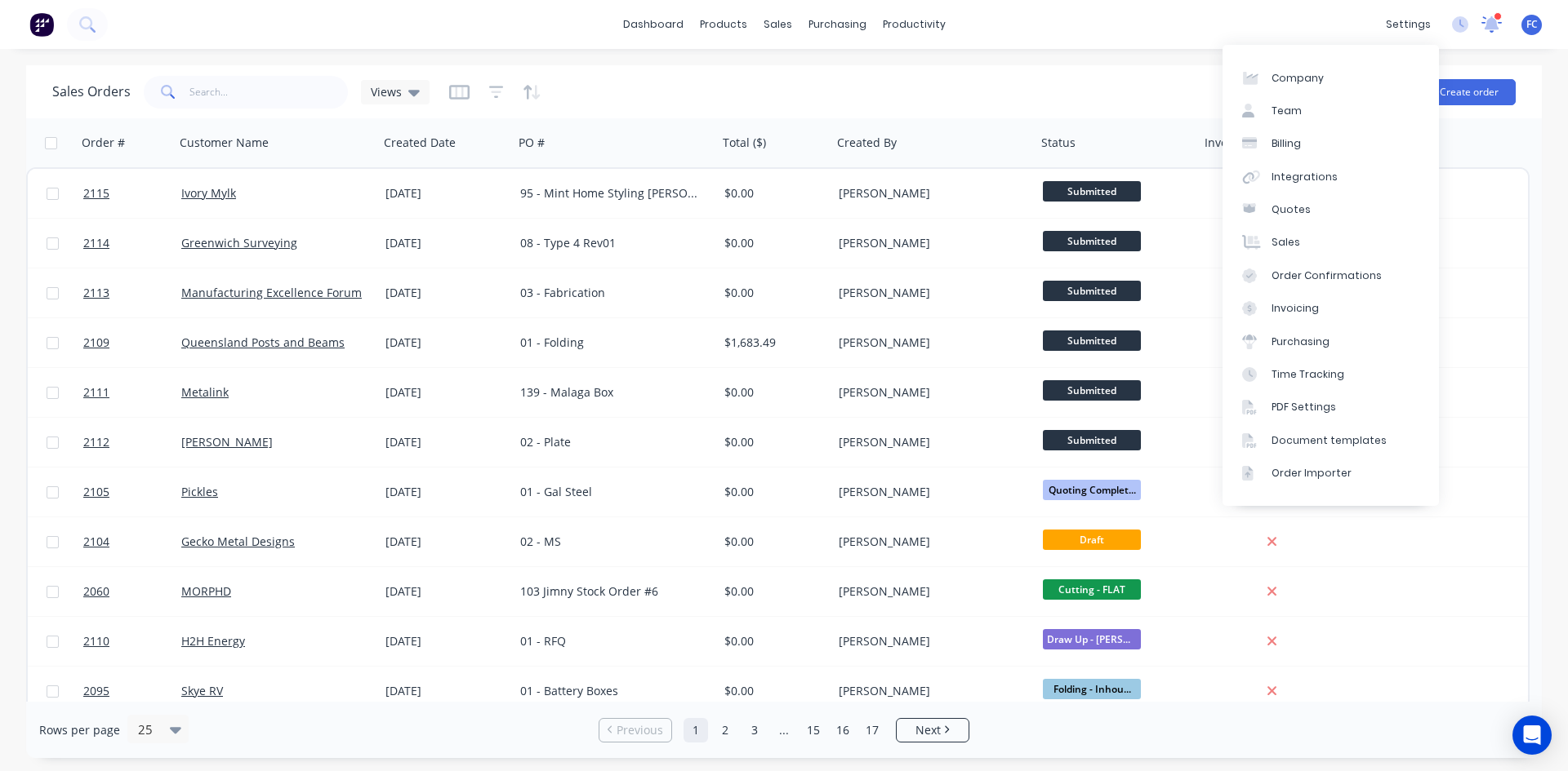
click at [1494, 21] on icon at bounding box center [1492, 23] width 15 height 14
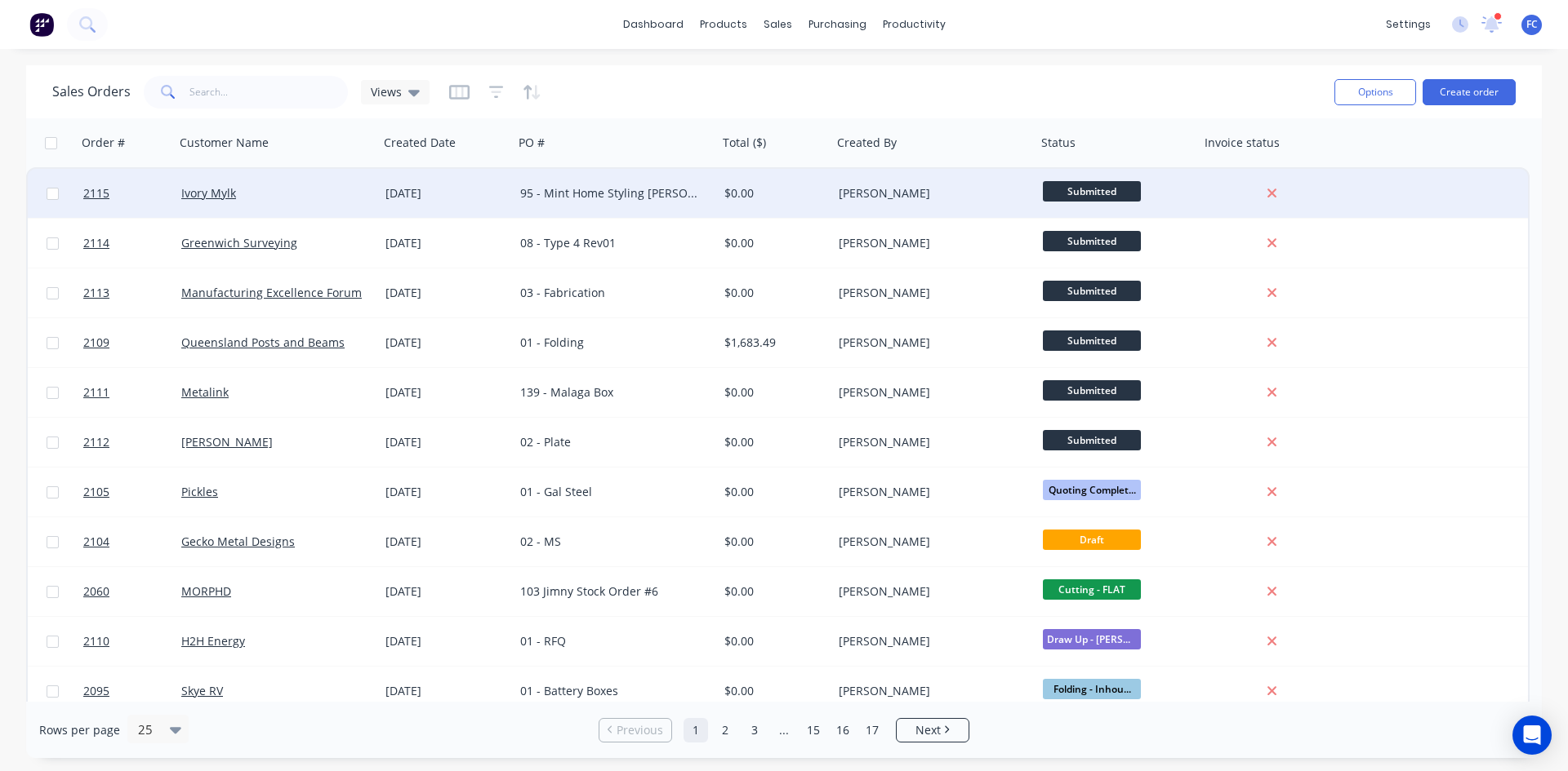
click at [462, 208] on div "[DATE]" at bounding box center [446, 193] width 134 height 49
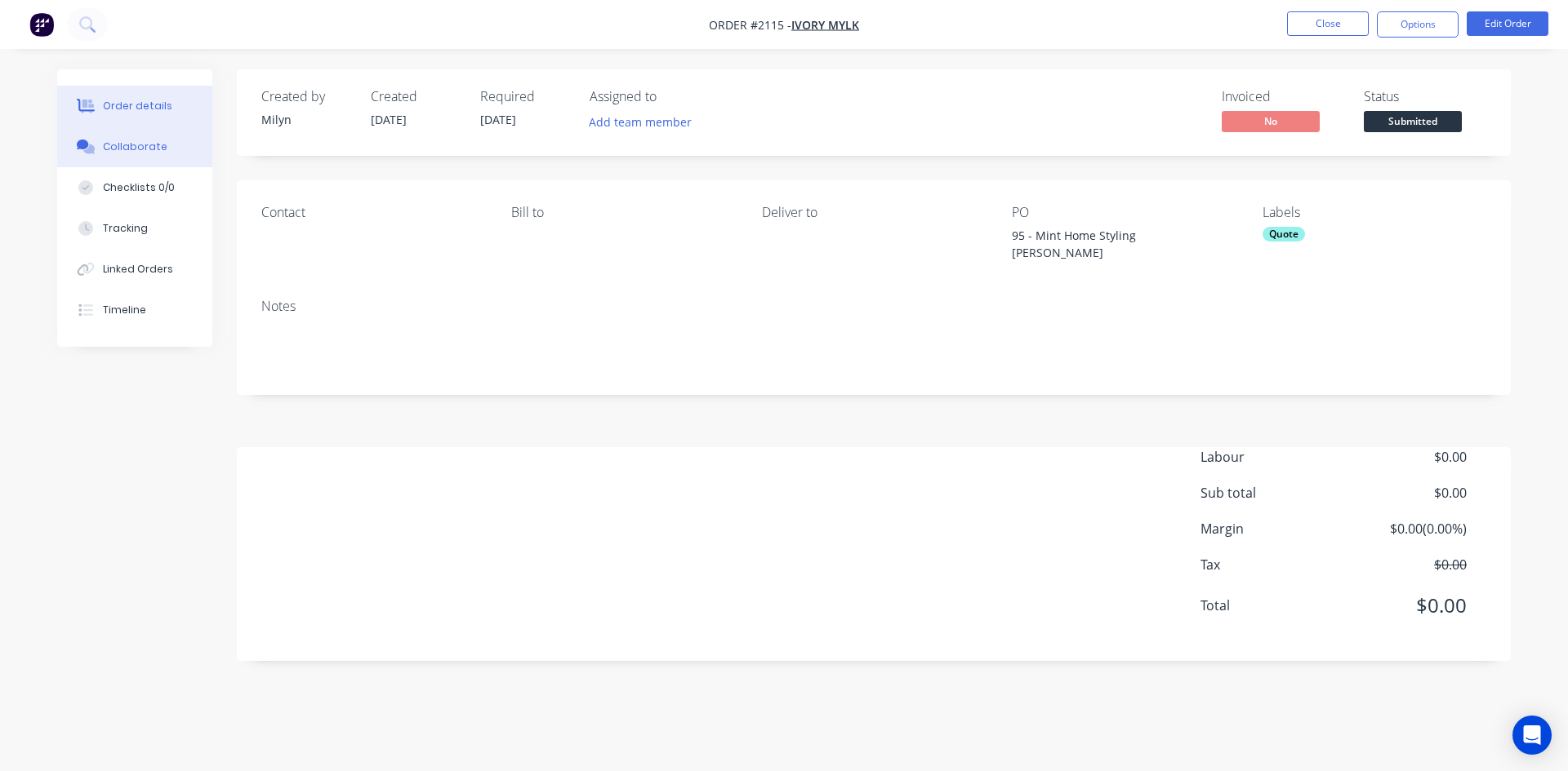
click at [144, 148] on div "Collaborate" at bounding box center [134, 147] width 64 height 15
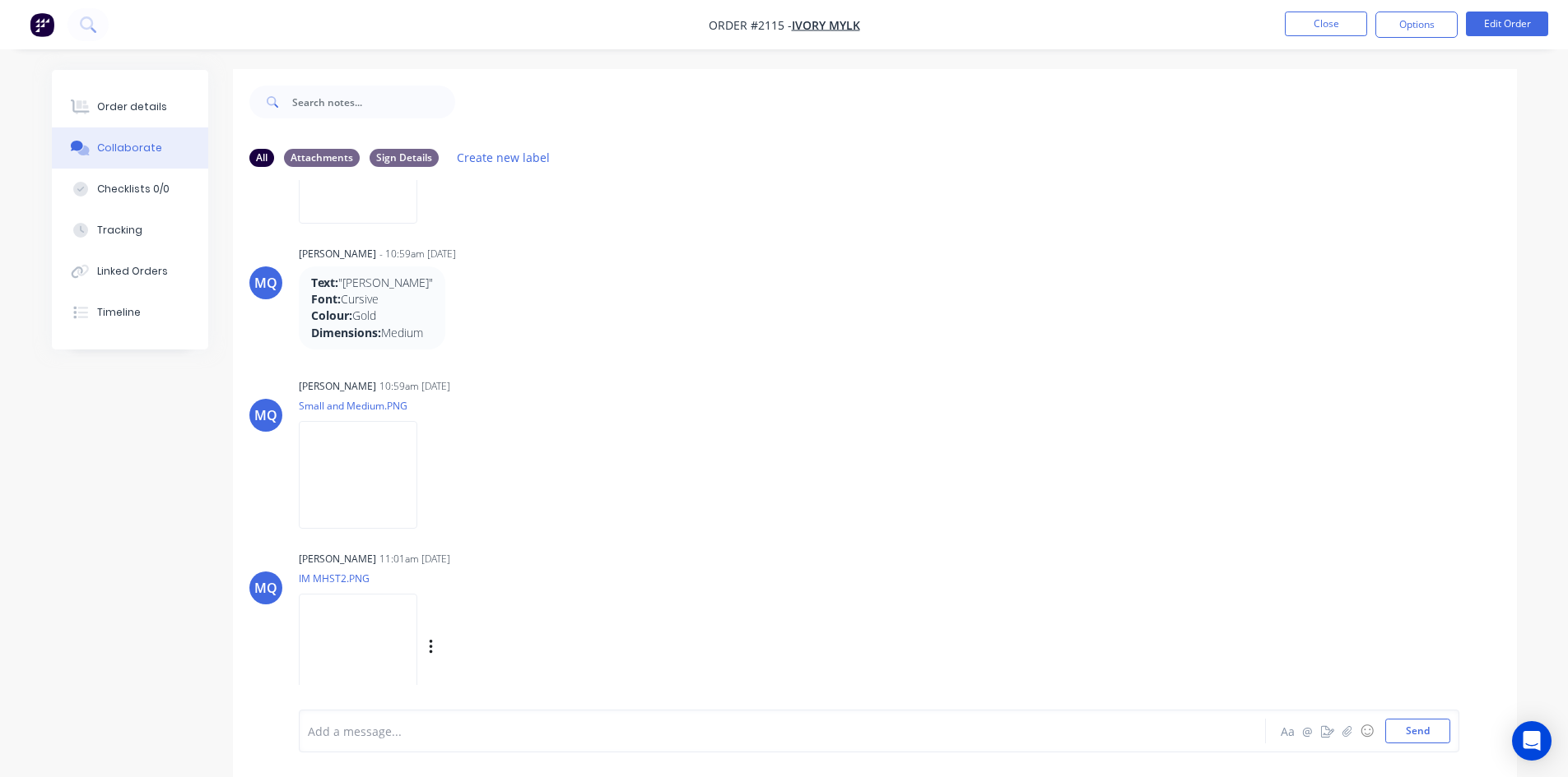
scroll to position [24, 0]
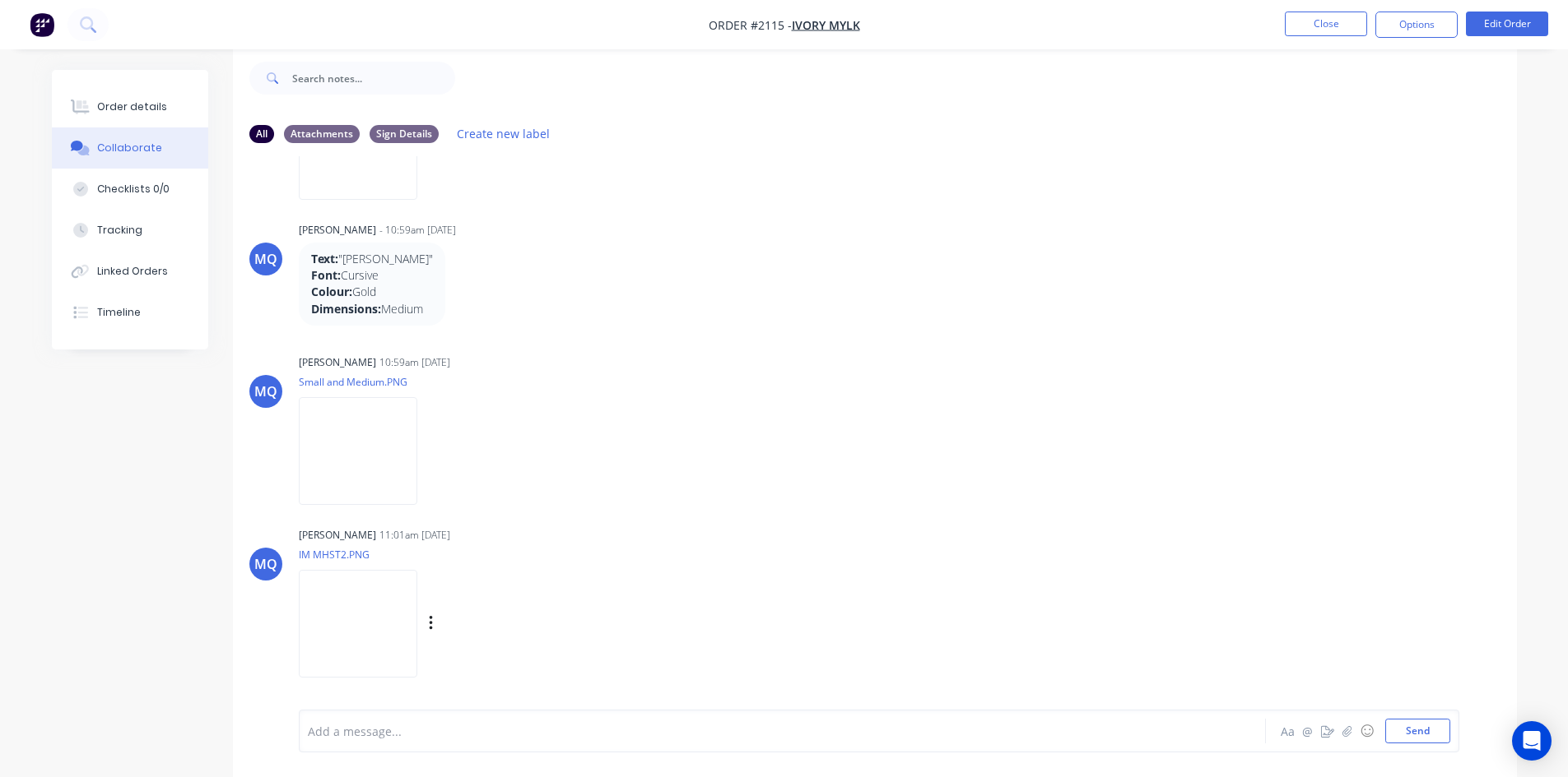
click at [417, 607] on img at bounding box center [358, 624] width 119 height 108
click at [361, 460] on img at bounding box center [358, 451] width 119 height 108
click at [139, 107] on div "Order details" at bounding box center [131, 107] width 70 height 15
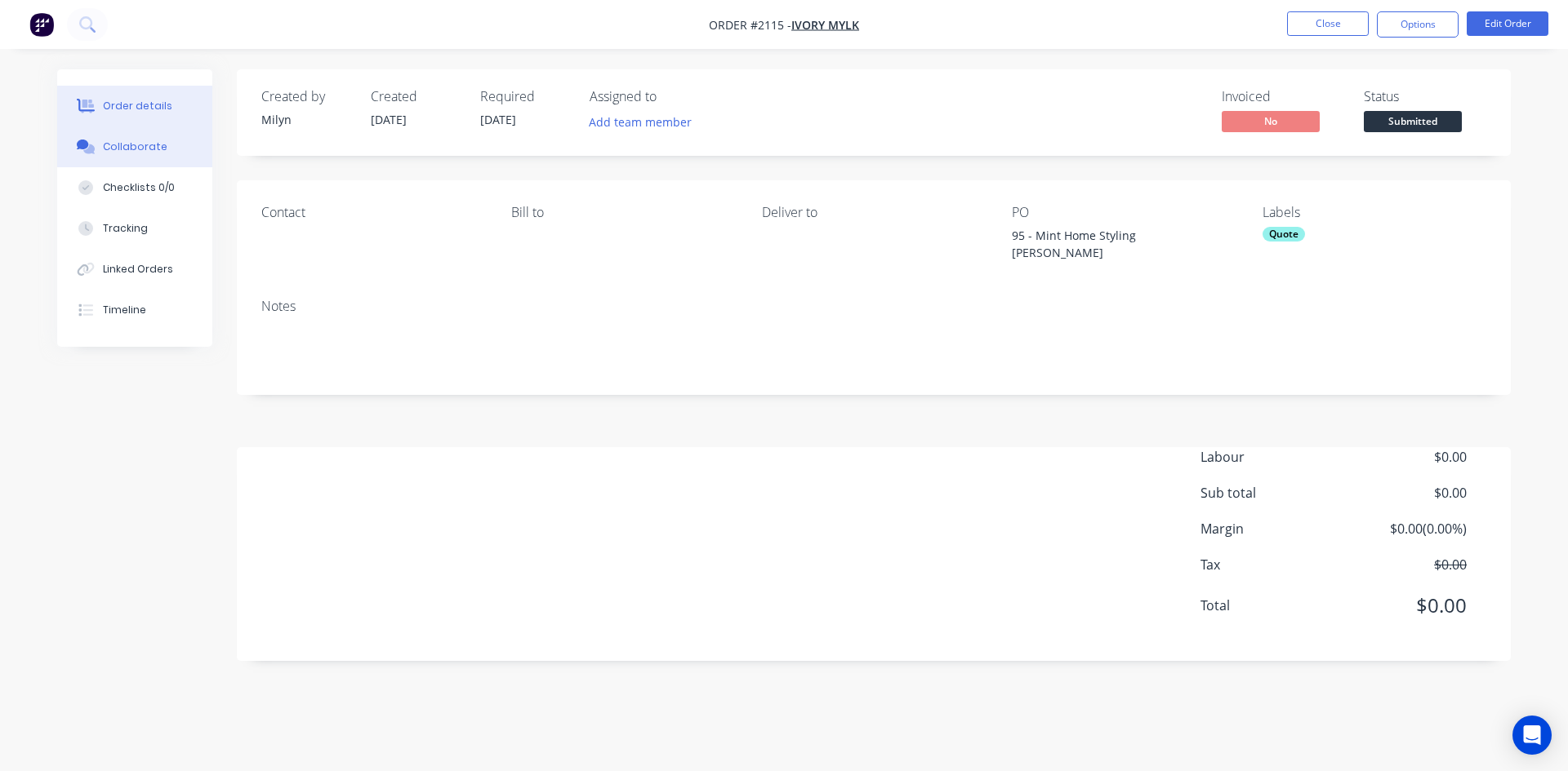
click at [131, 131] on button "Collaborate" at bounding box center [134, 147] width 155 height 41
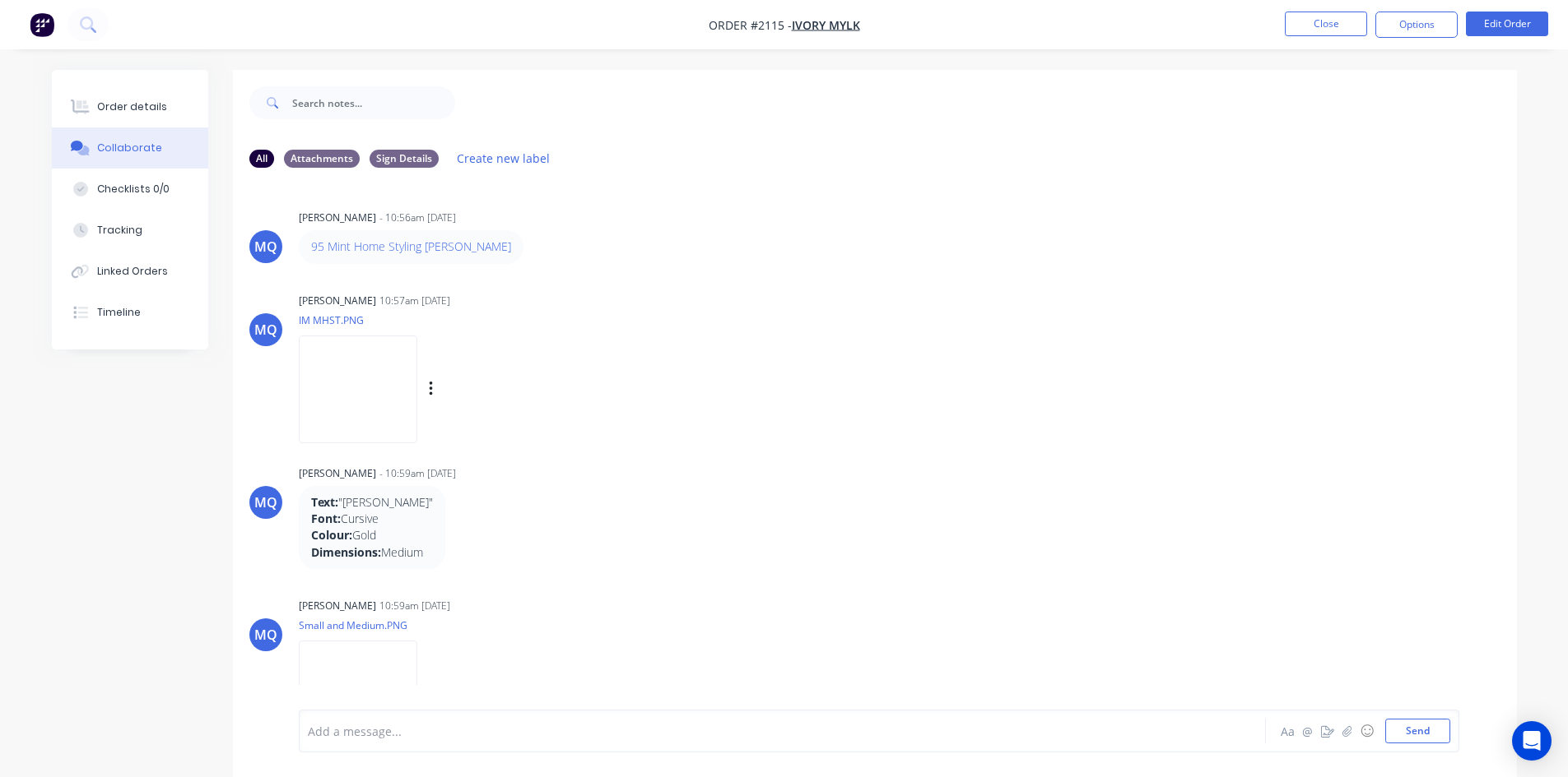
click at [379, 405] on img at bounding box center [358, 389] width 119 height 108
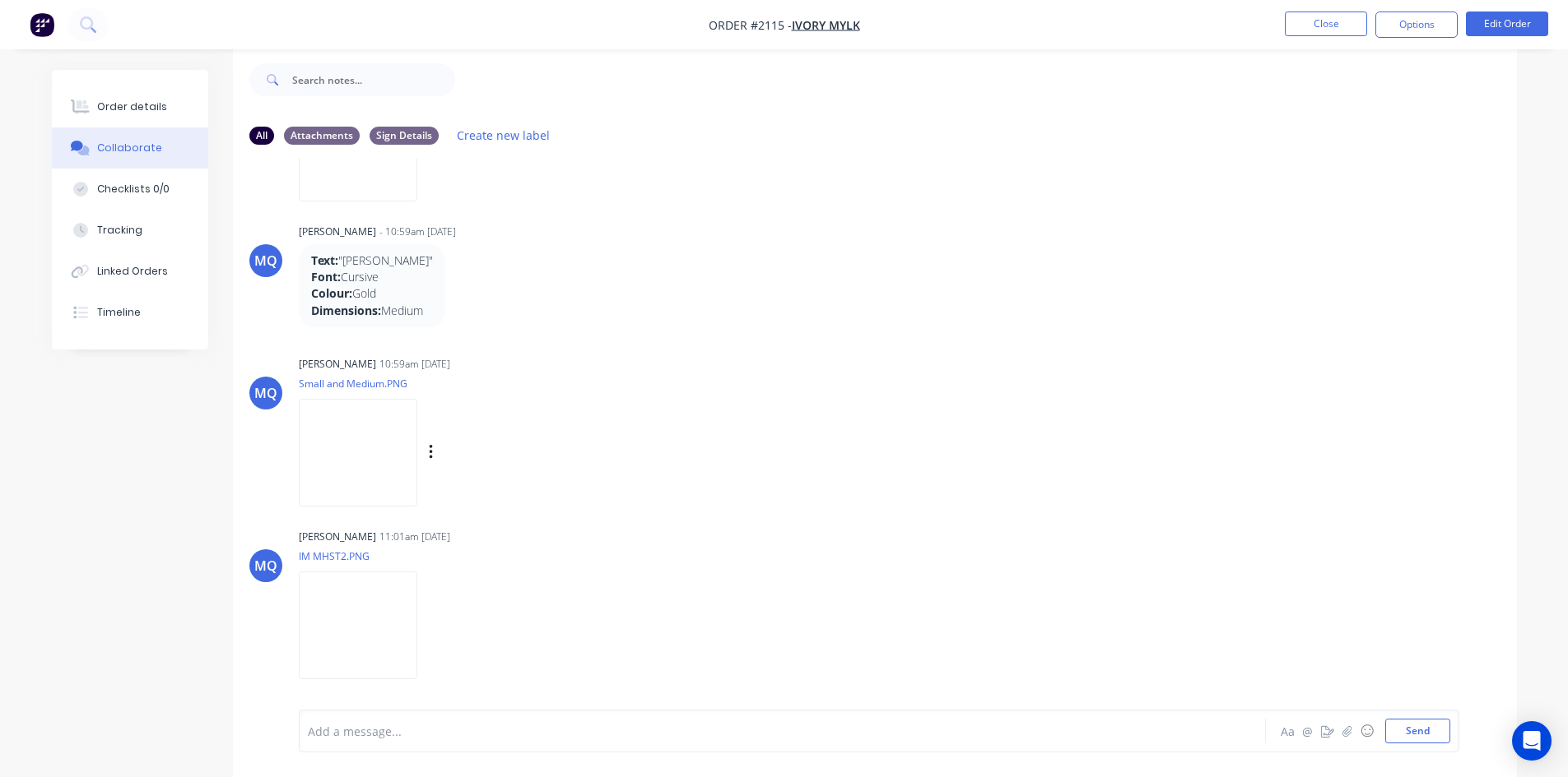
scroll to position [24, 0]
click at [368, 441] on img at bounding box center [358, 451] width 119 height 108
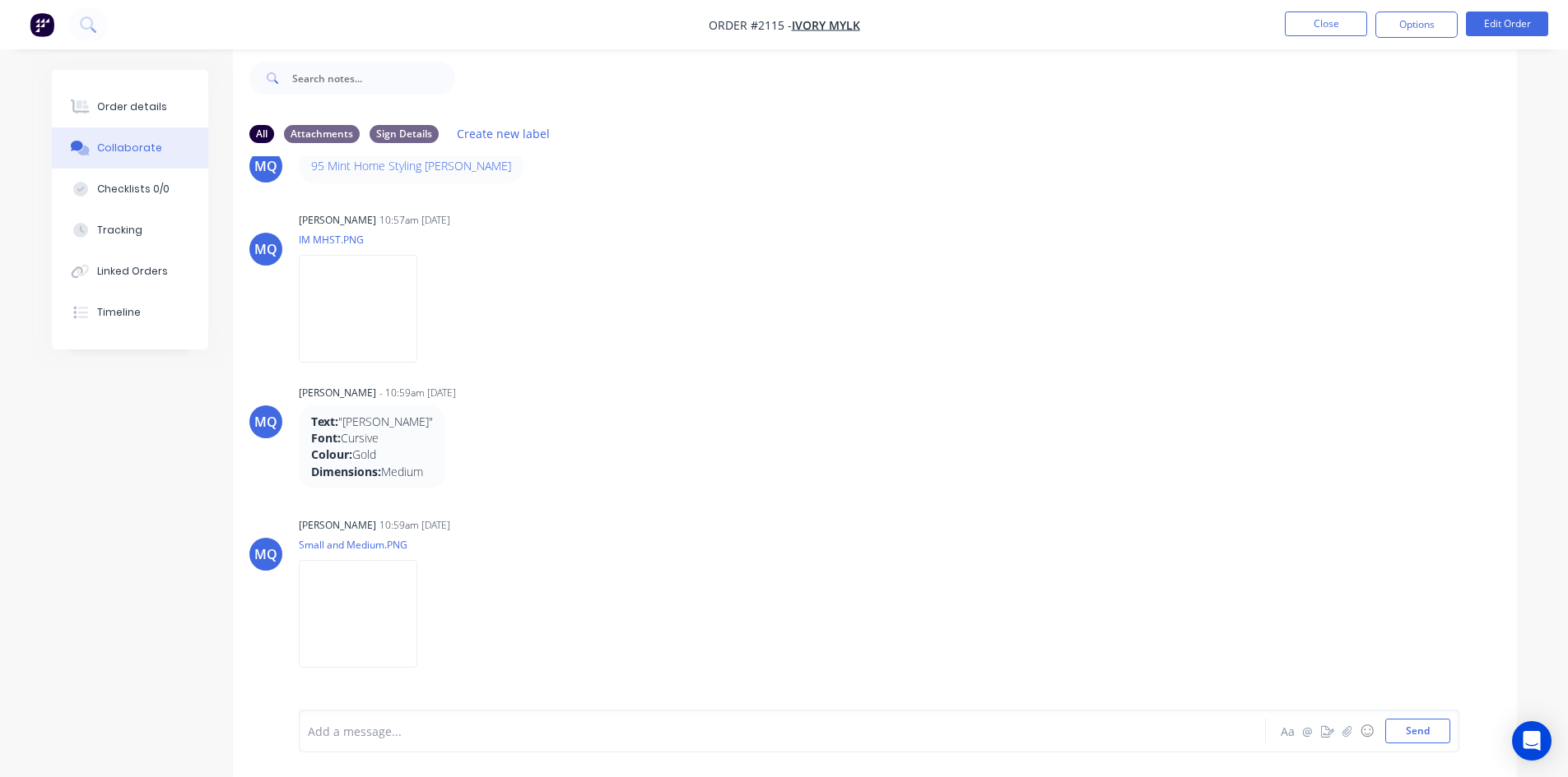
scroll to position [55, 0]
click at [399, 624] on img at bounding box center [358, 616] width 119 height 108
click at [1328, 22] on button "Close" at bounding box center [1326, 24] width 82 height 24
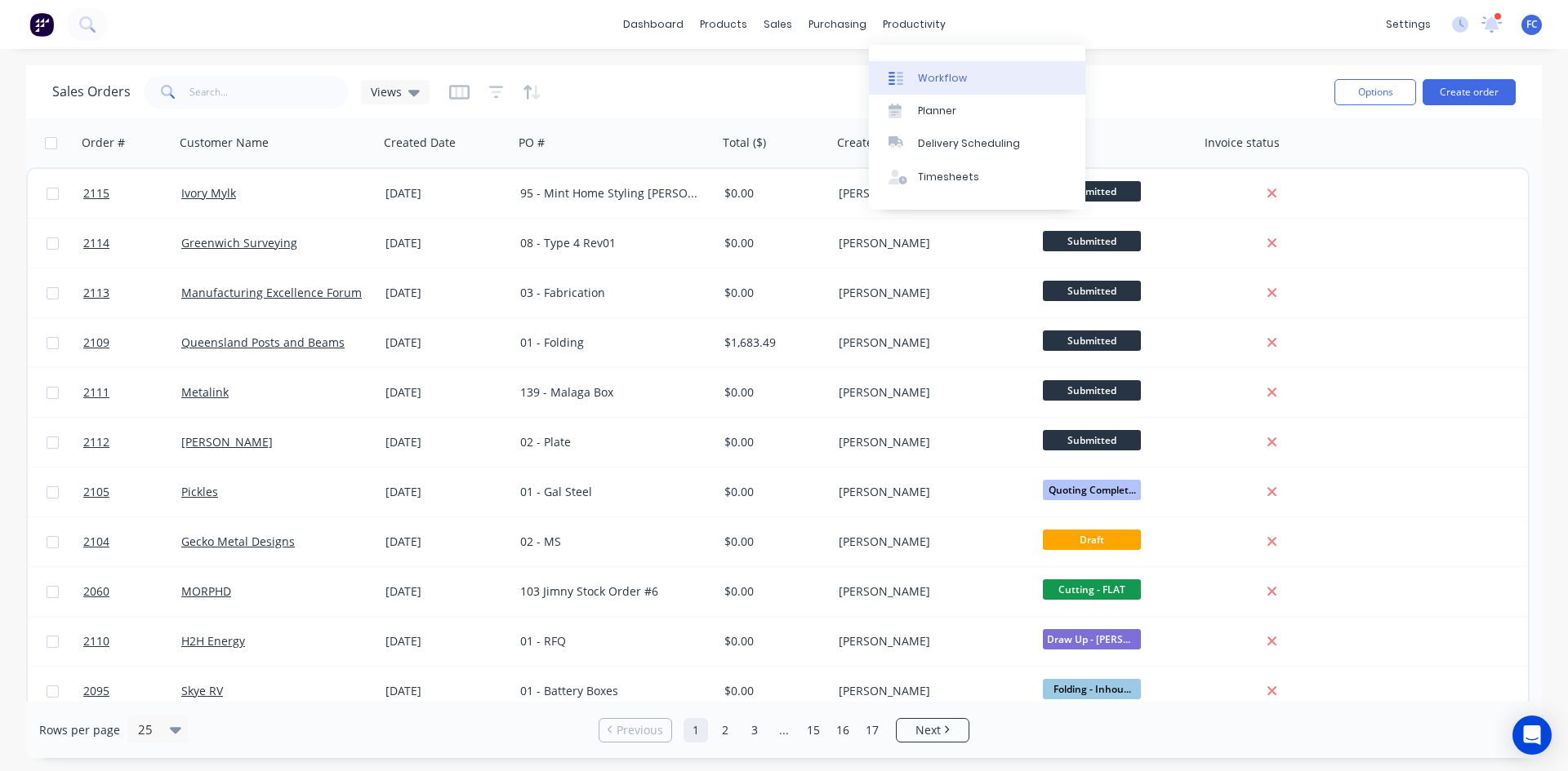
click at [924, 80] on div "Workflow" at bounding box center [943, 78] width 49 height 15
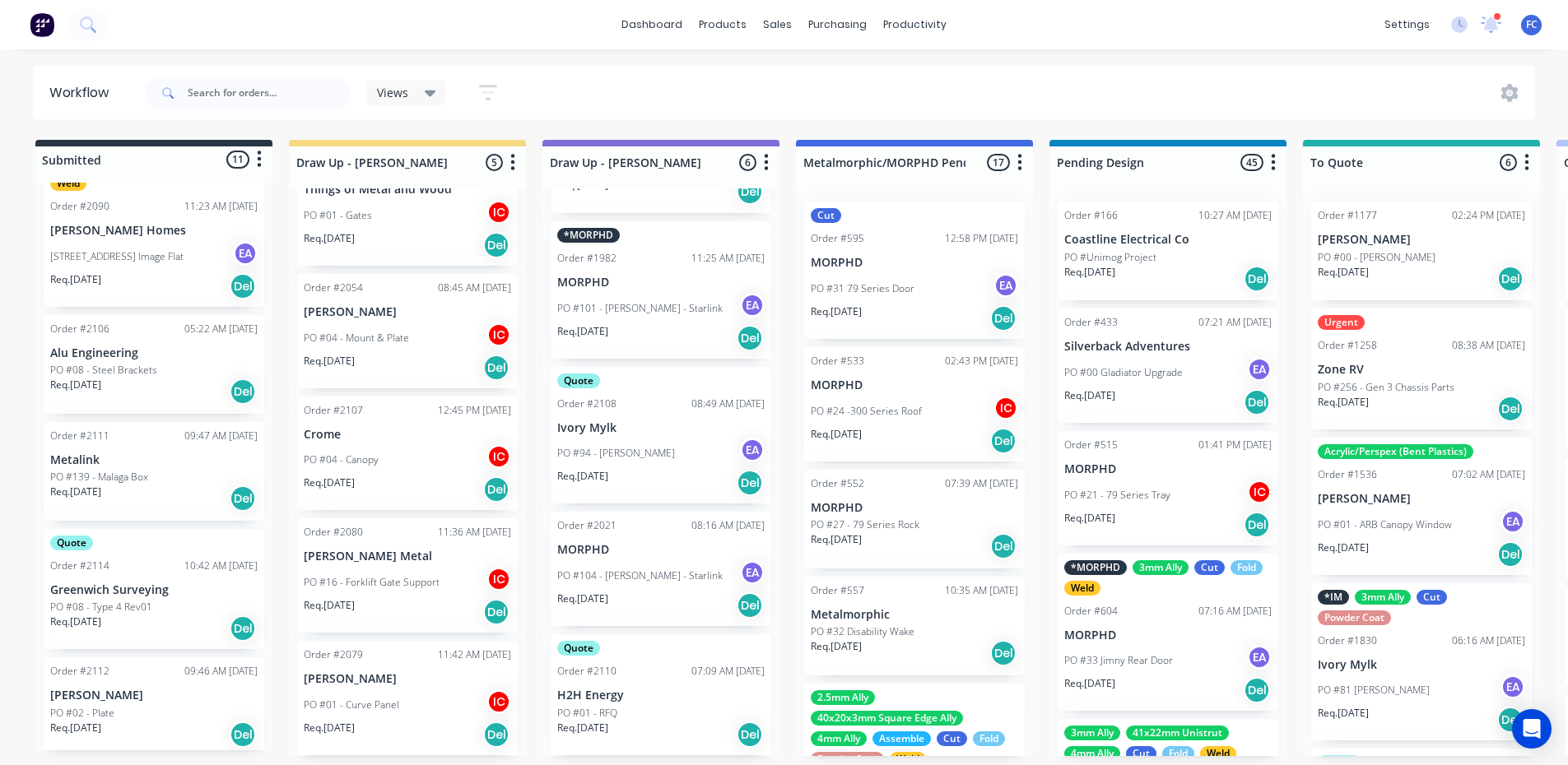
scroll to position [971, 0]
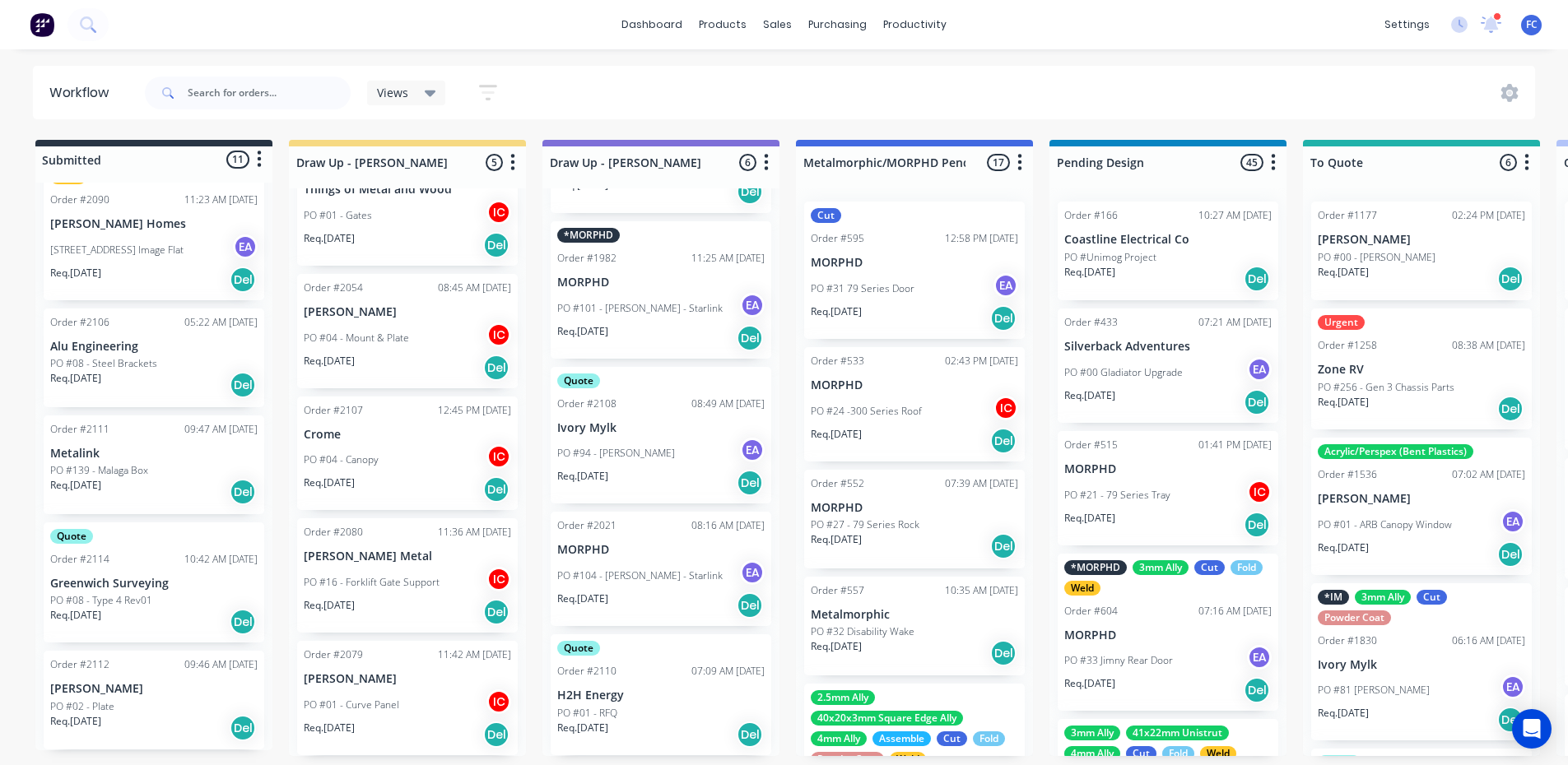
click at [117, 725] on div "Req. [DATE] Del" at bounding box center [154, 727] width 208 height 28
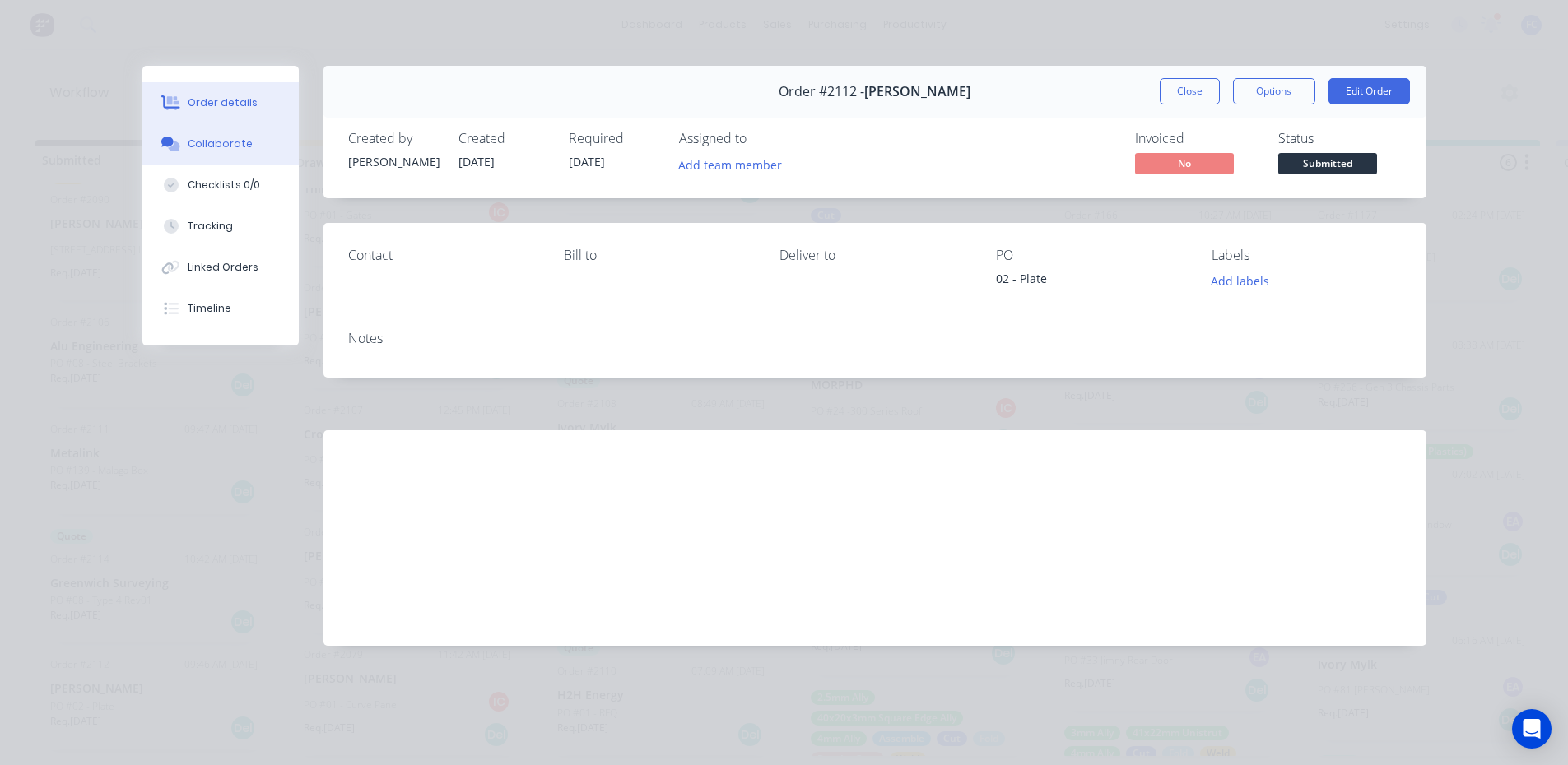
click at [256, 134] on button "Collaborate" at bounding box center [220, 144] width 156 height 41
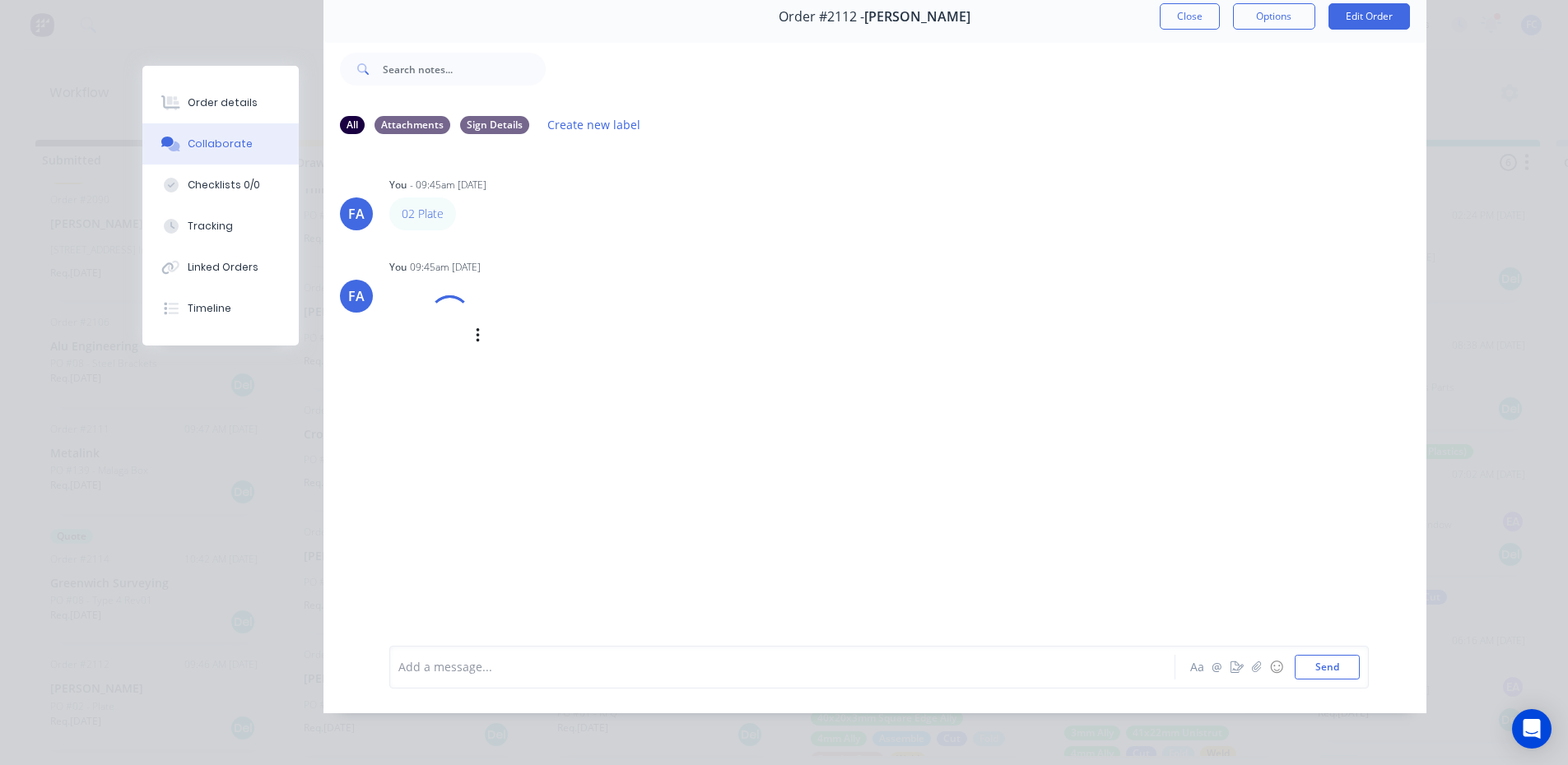
scroll to position [3, 0]
click at [209, 105] on div "Order details" at bounding box center [222, 103] width 70 height 15
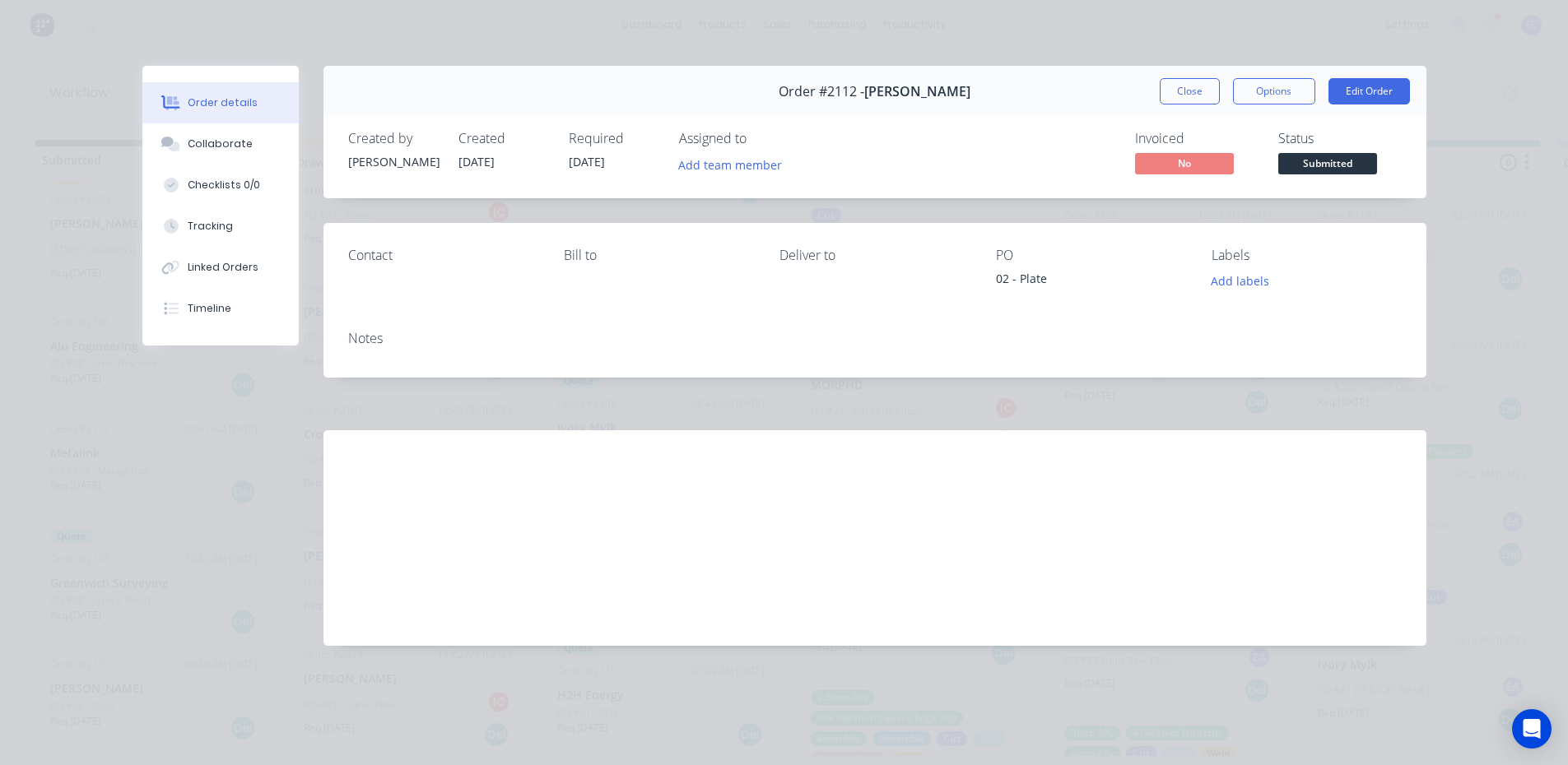
scroll to position [0, 0]
click at [1179, 88] on button "Close" at bounding box center [1189, 91] width 60 height 26
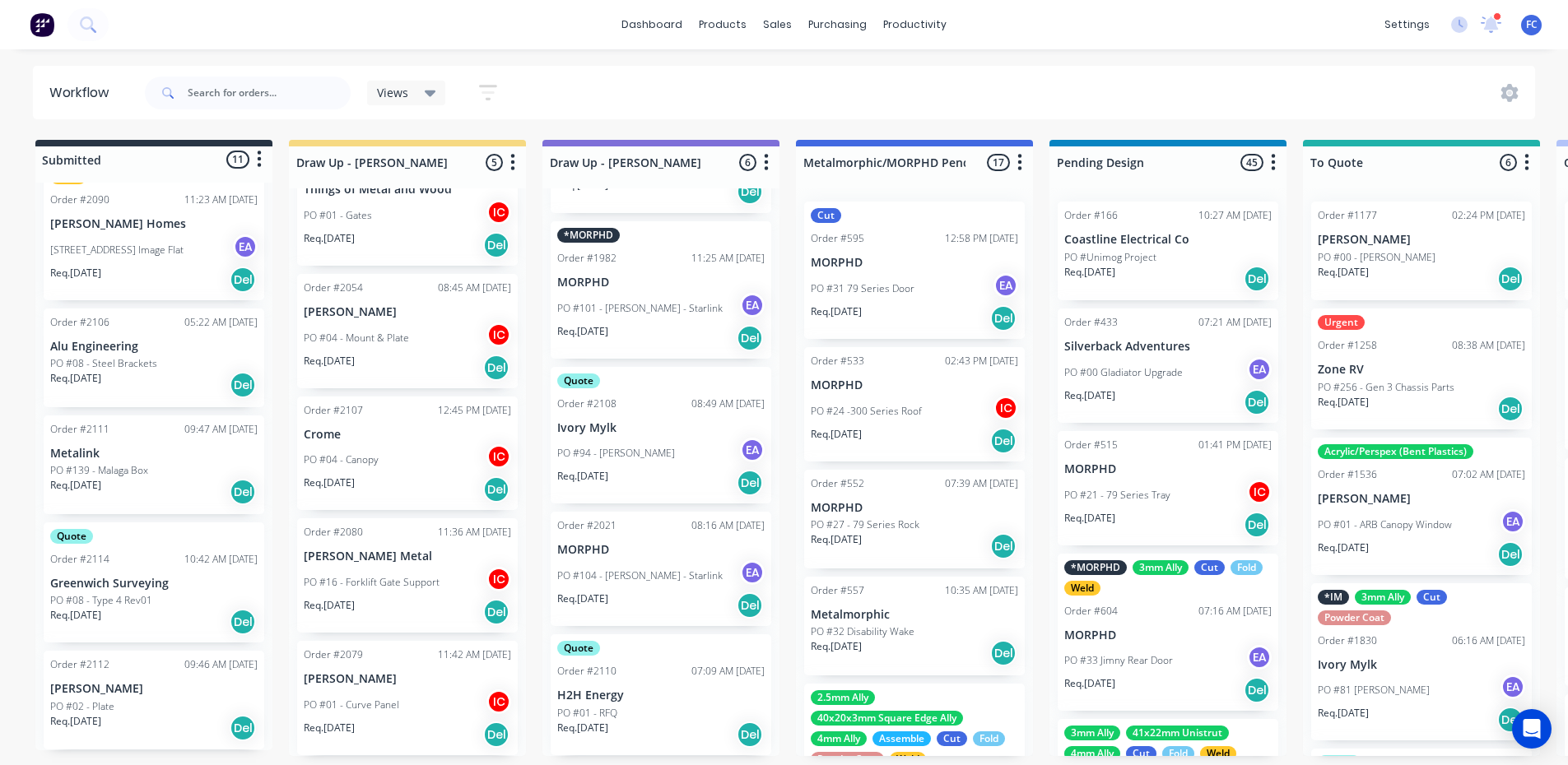
click at [107, 588] on div "Quote Order #2114 10:42 AM [DATE] Greenwich Surveying PO #08 - Type 4 Rev01 Req…" at bounding box center [154, 583] width 220 height 121
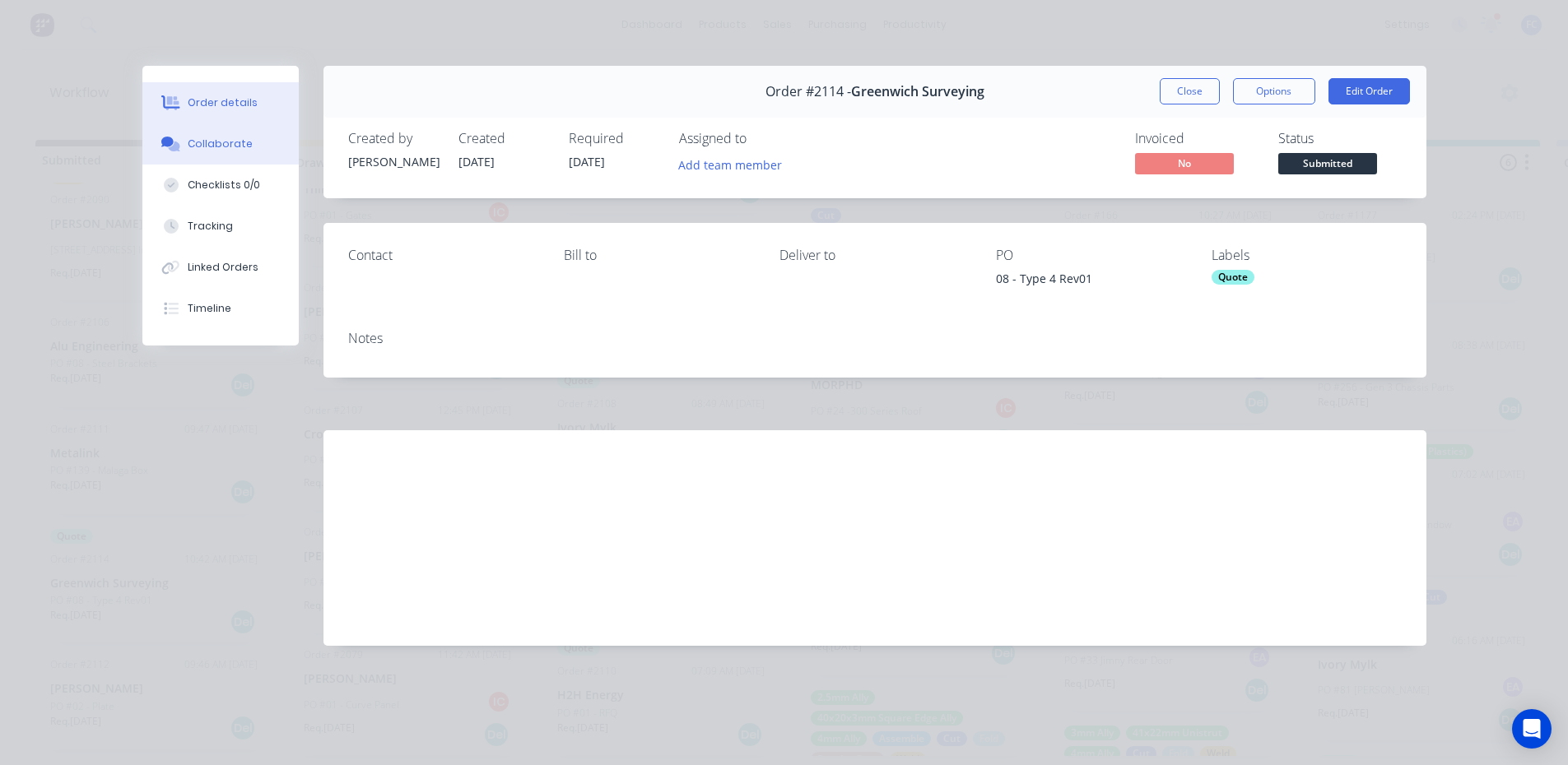
click at [215, 149] on div "Collaborate" at bounding box center [220, 144] width 65 height 15
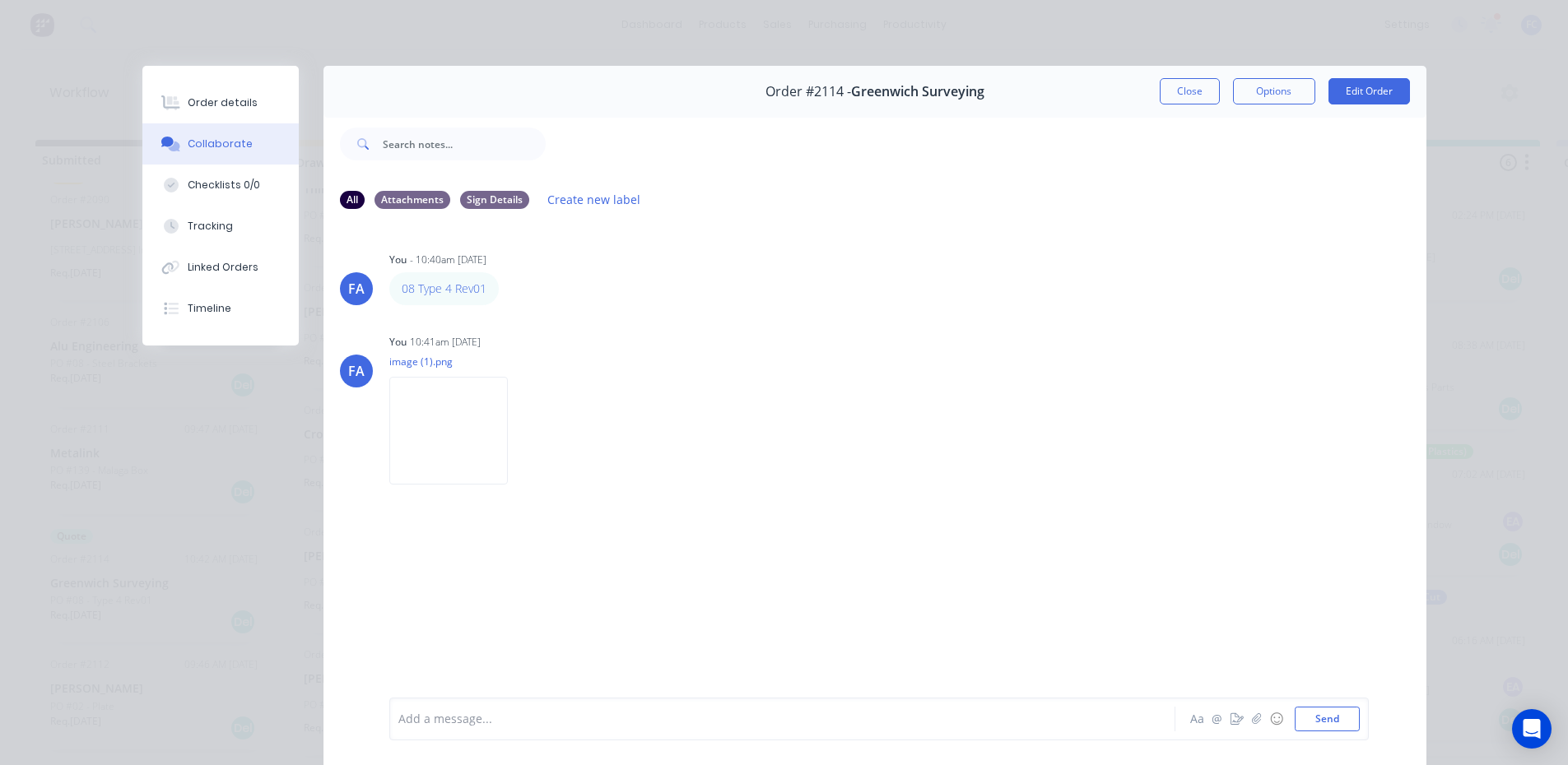
click at [1179, 95] on button "Close" at bounding box center [1189, 91] width 60 height 26
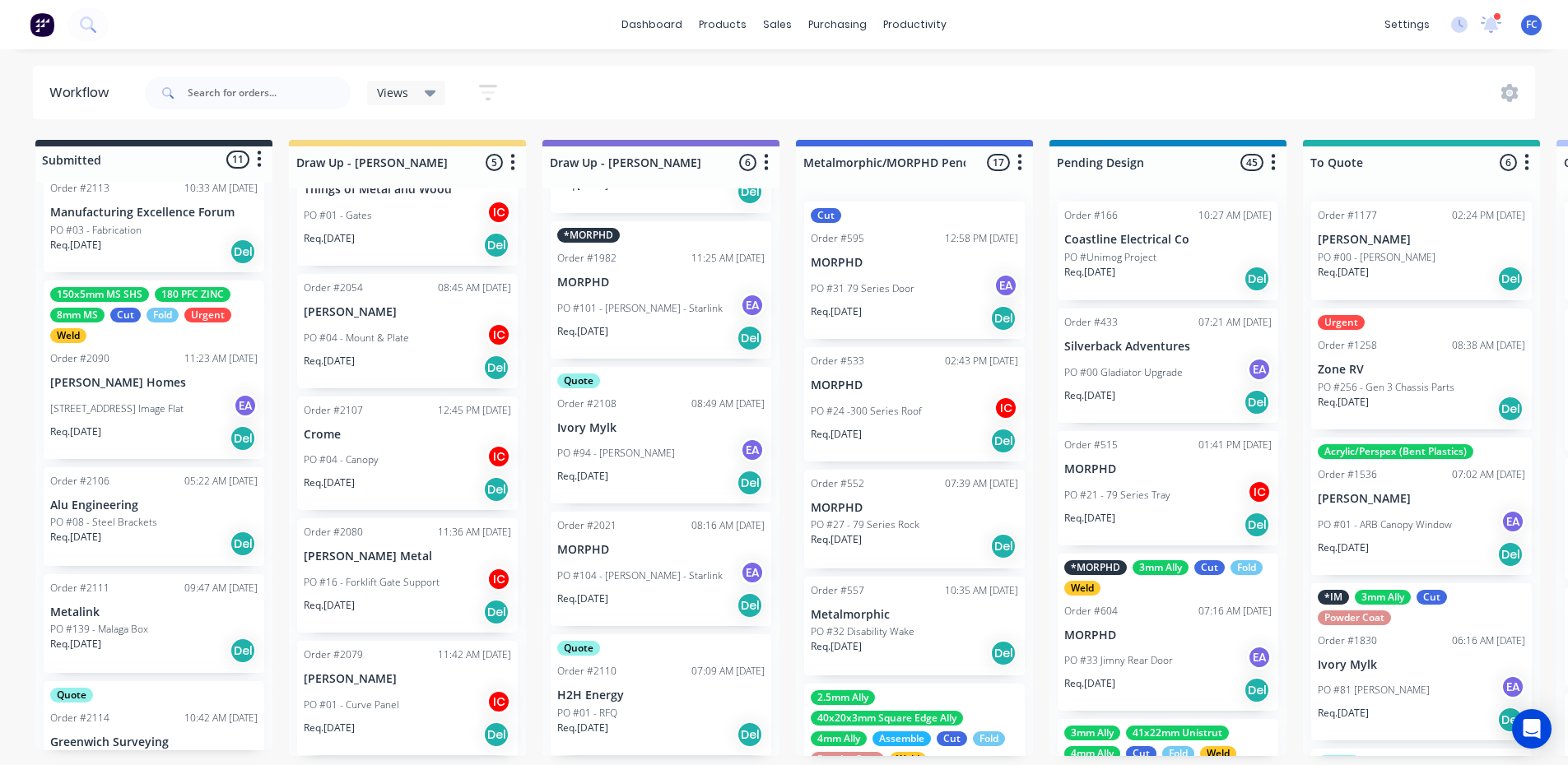
scroll to position [807, 0]
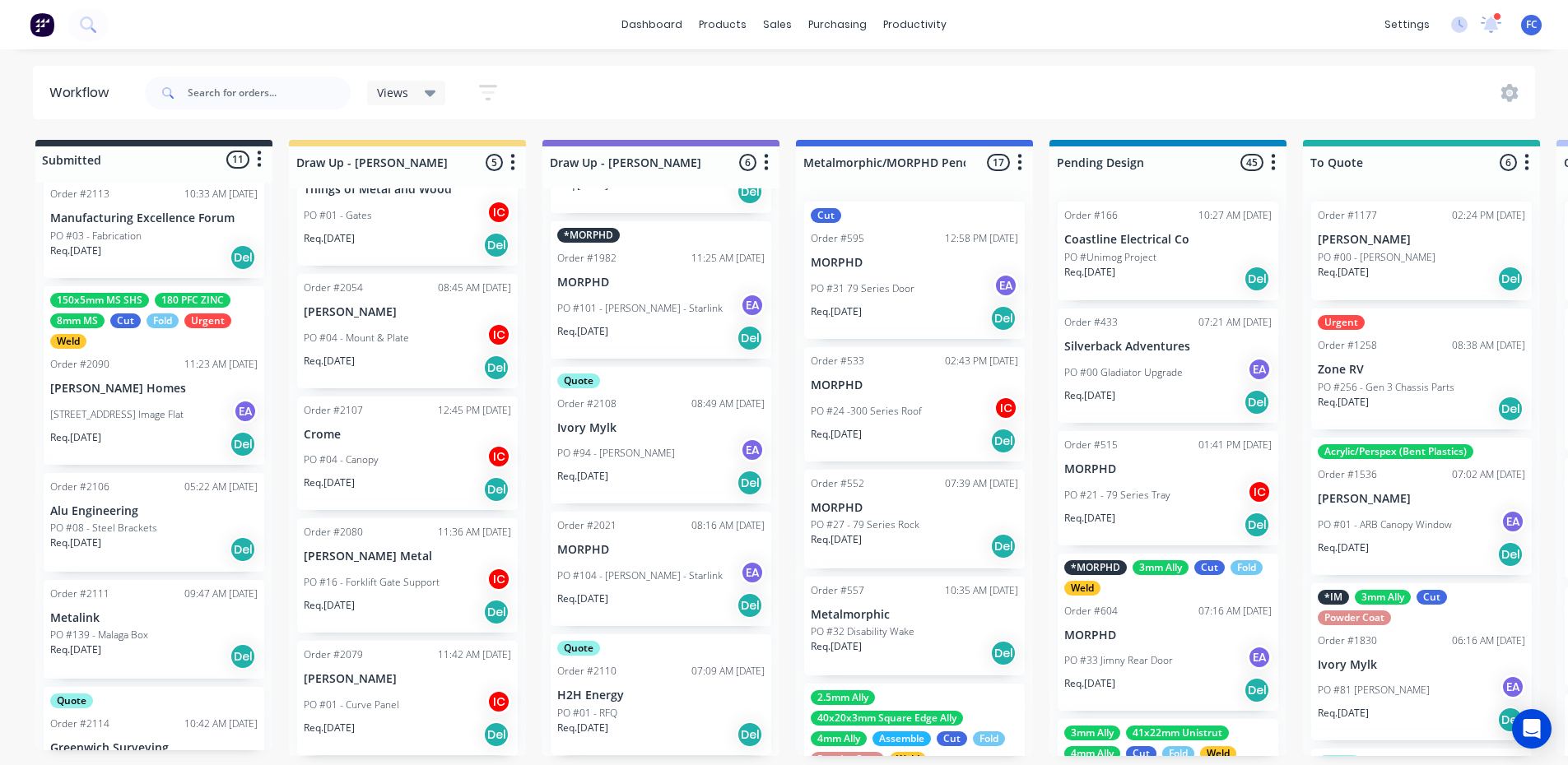
click at [109, 521] on p "PO #08 - Steel Brackets" at bounding box center [103, 528] width 107 height 15
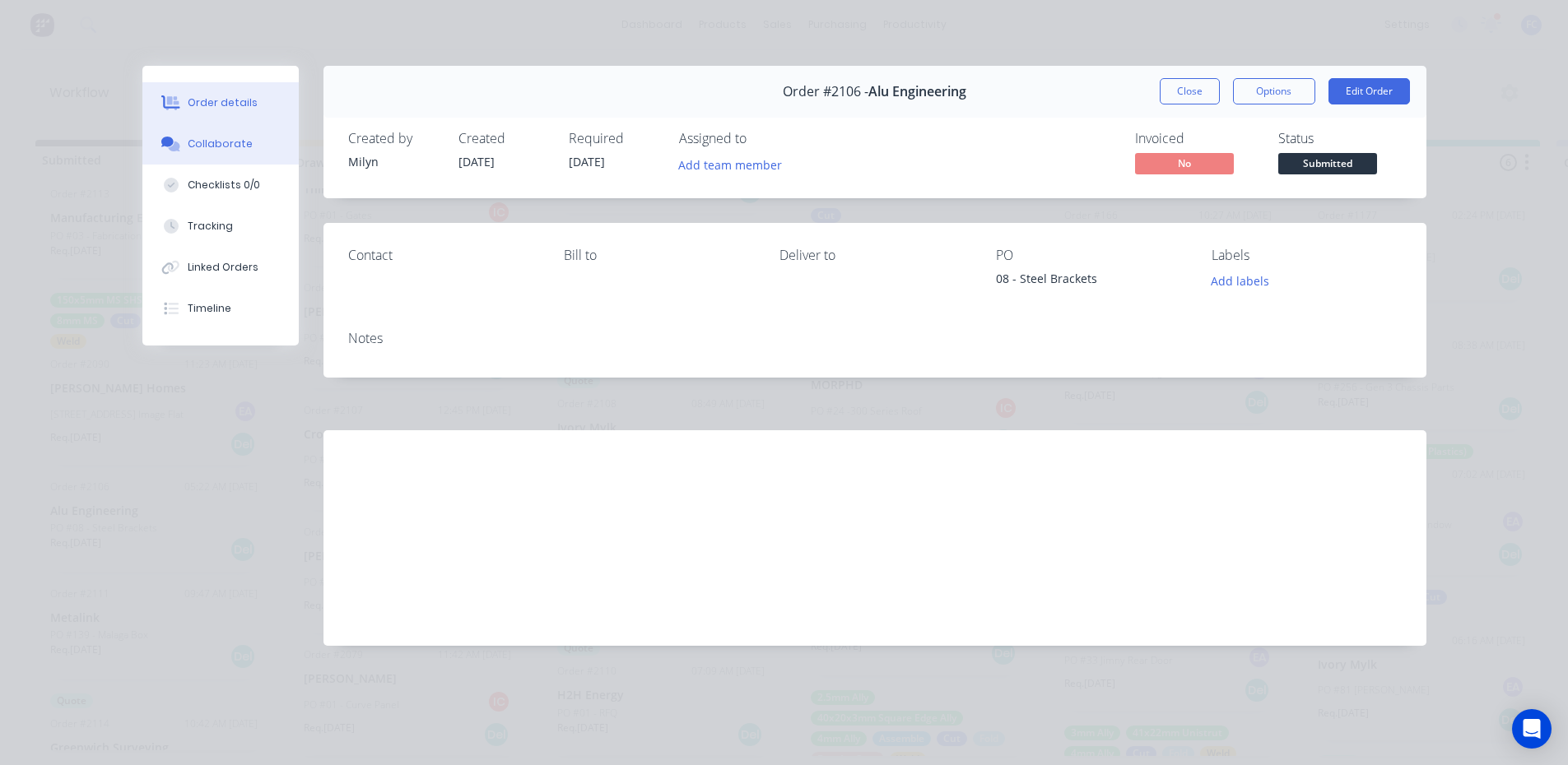
click at [228, 132] on button "Collaborate" at bounding box center [220, 144] width 156 height 41
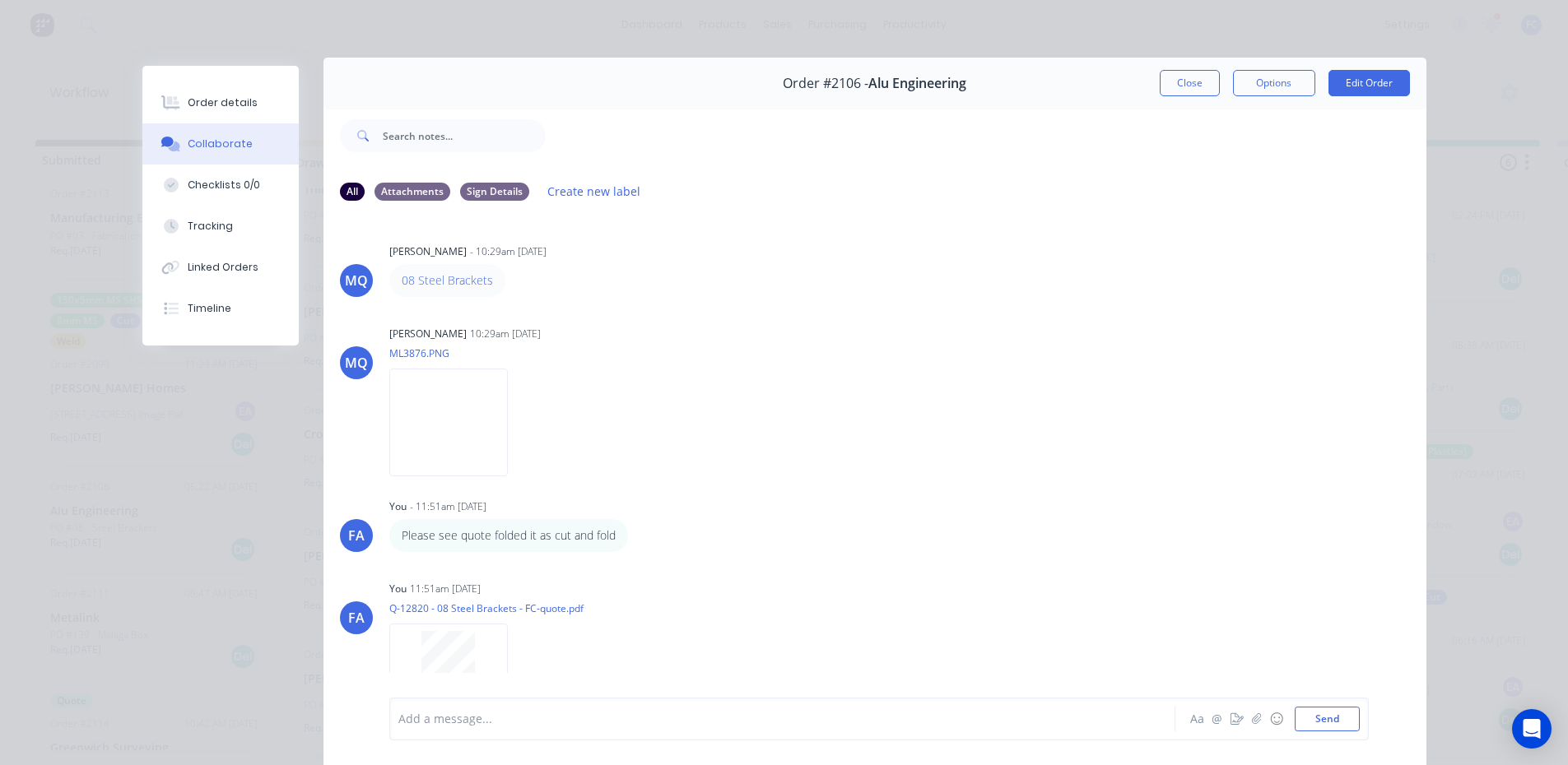
scroll to position [5, 0]
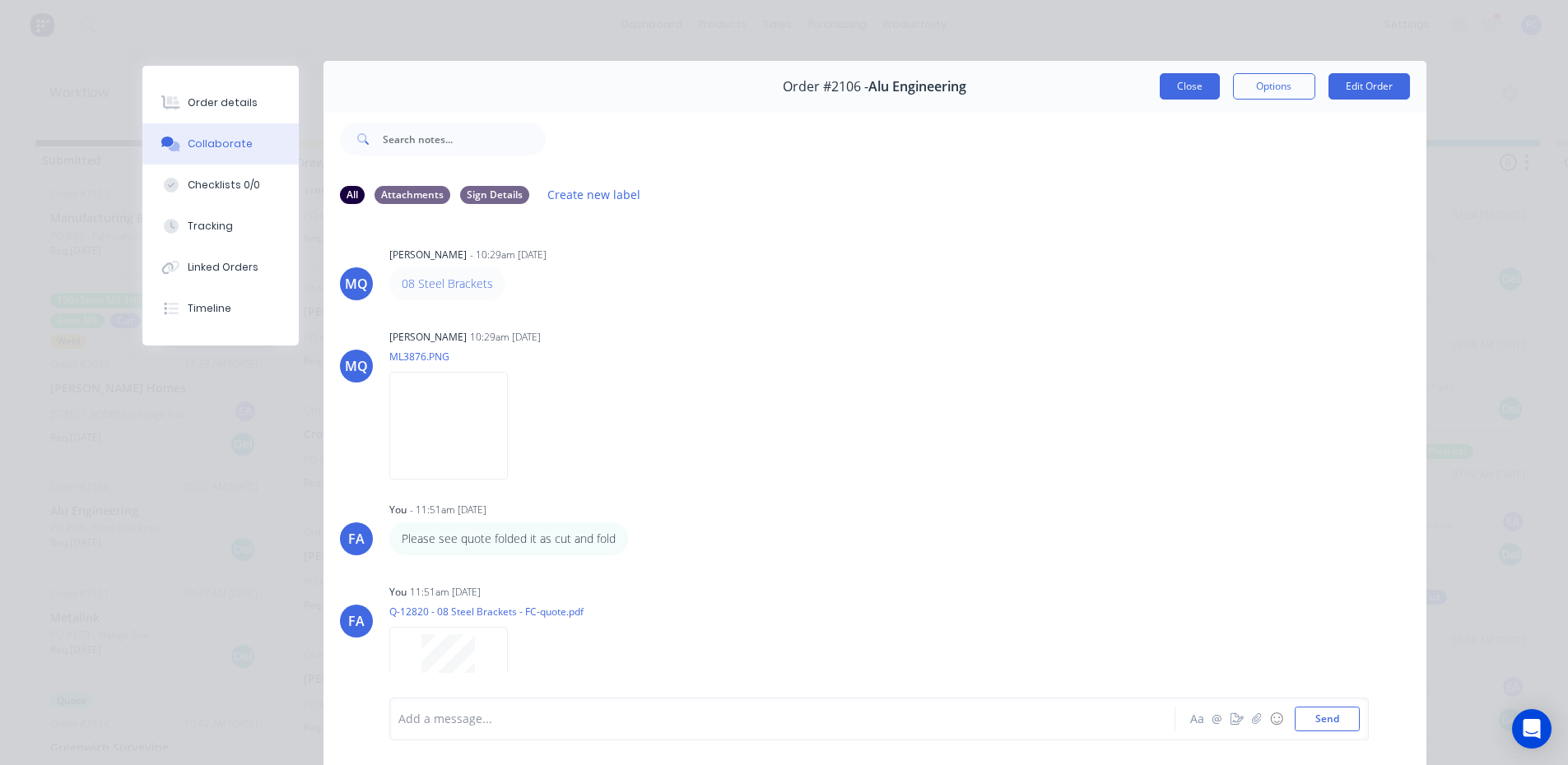
click at [1178, 91] on button "Close" at bounding box center [1189, 86] width 60 height 26
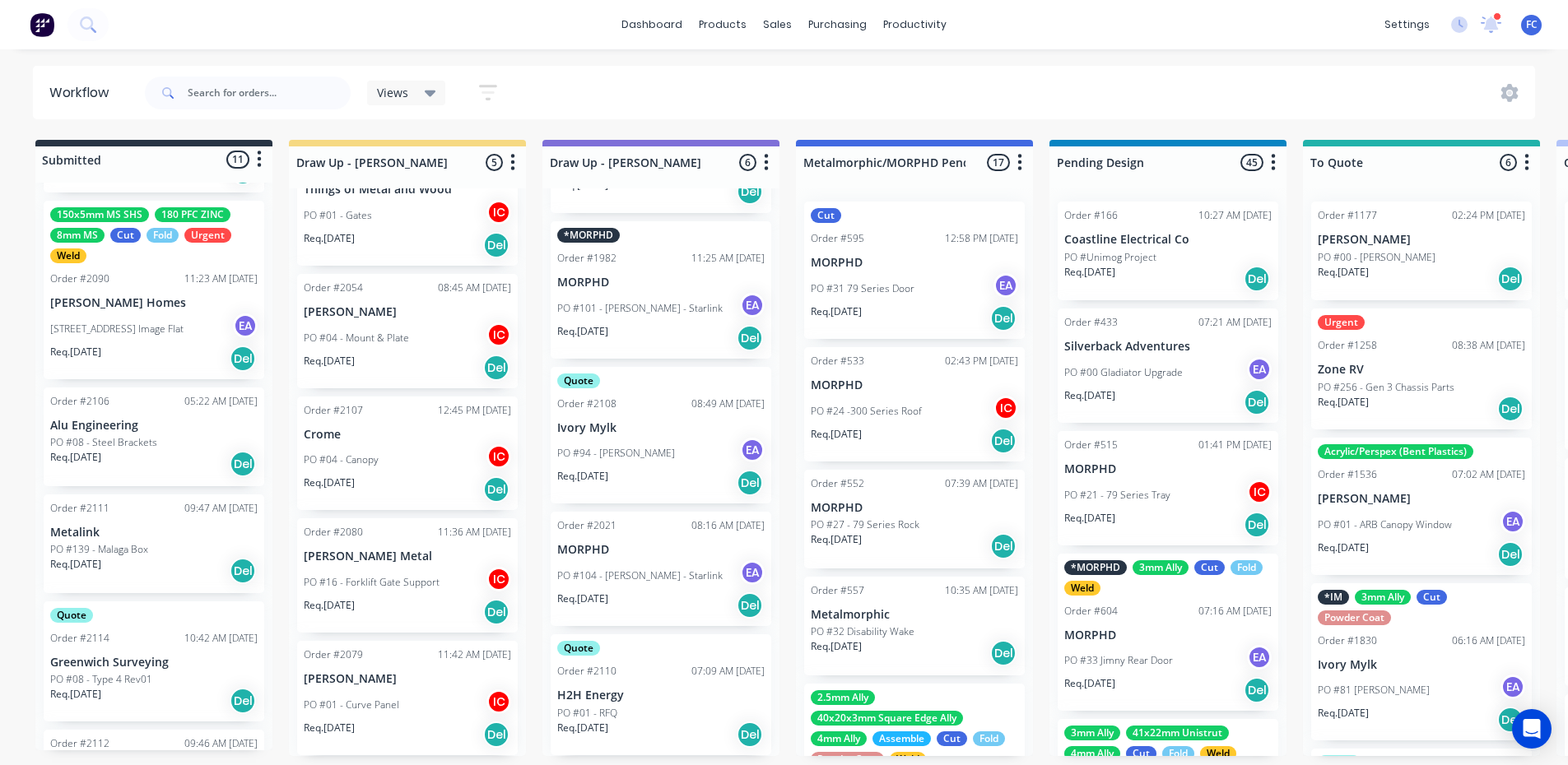
scroll to position [889, 0]
click at [114, 459] on div "Req. [DATE] Del" at bounding box center [154, 467] width 208 height 28
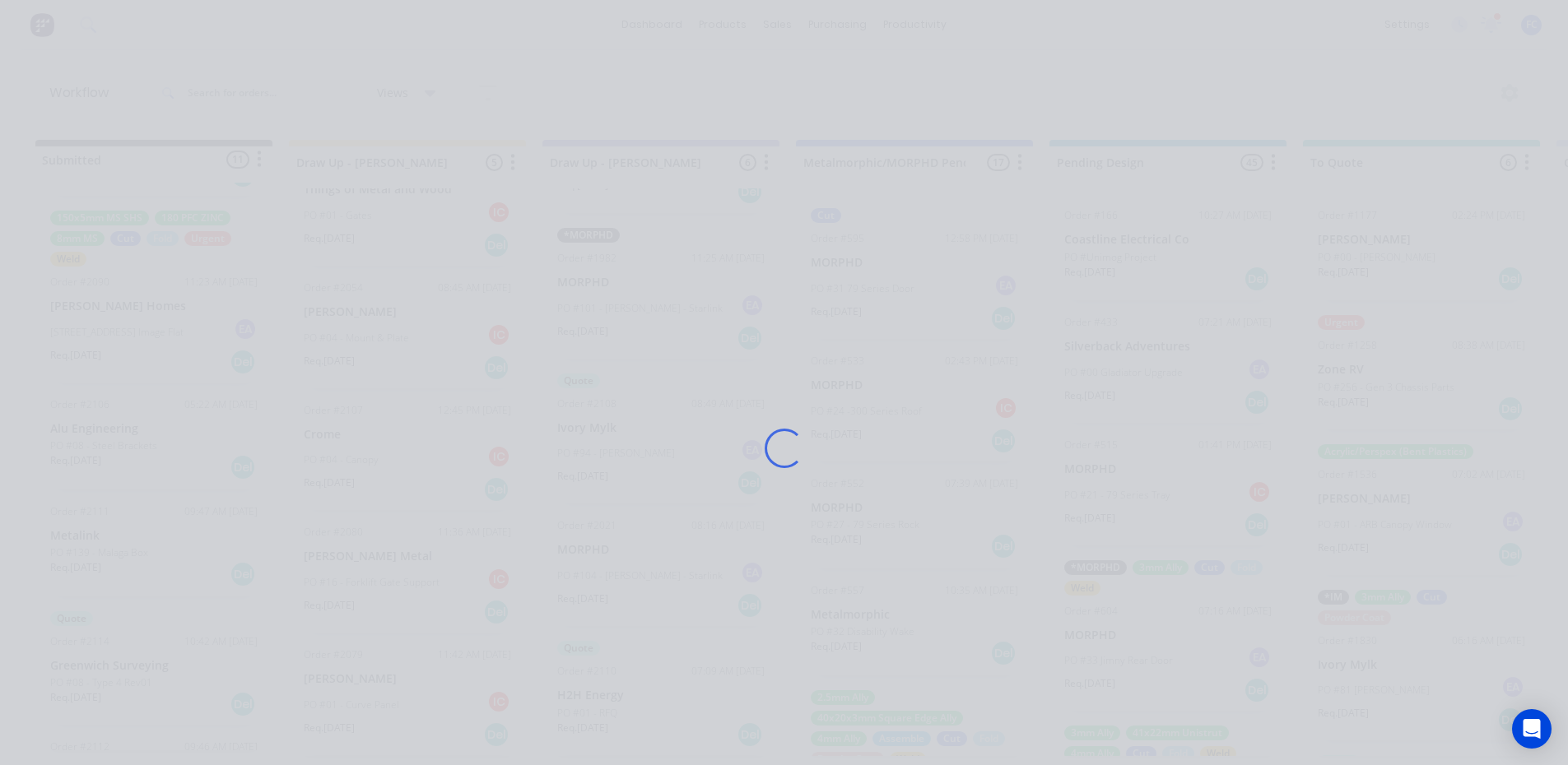
scroll to position [0, 0]
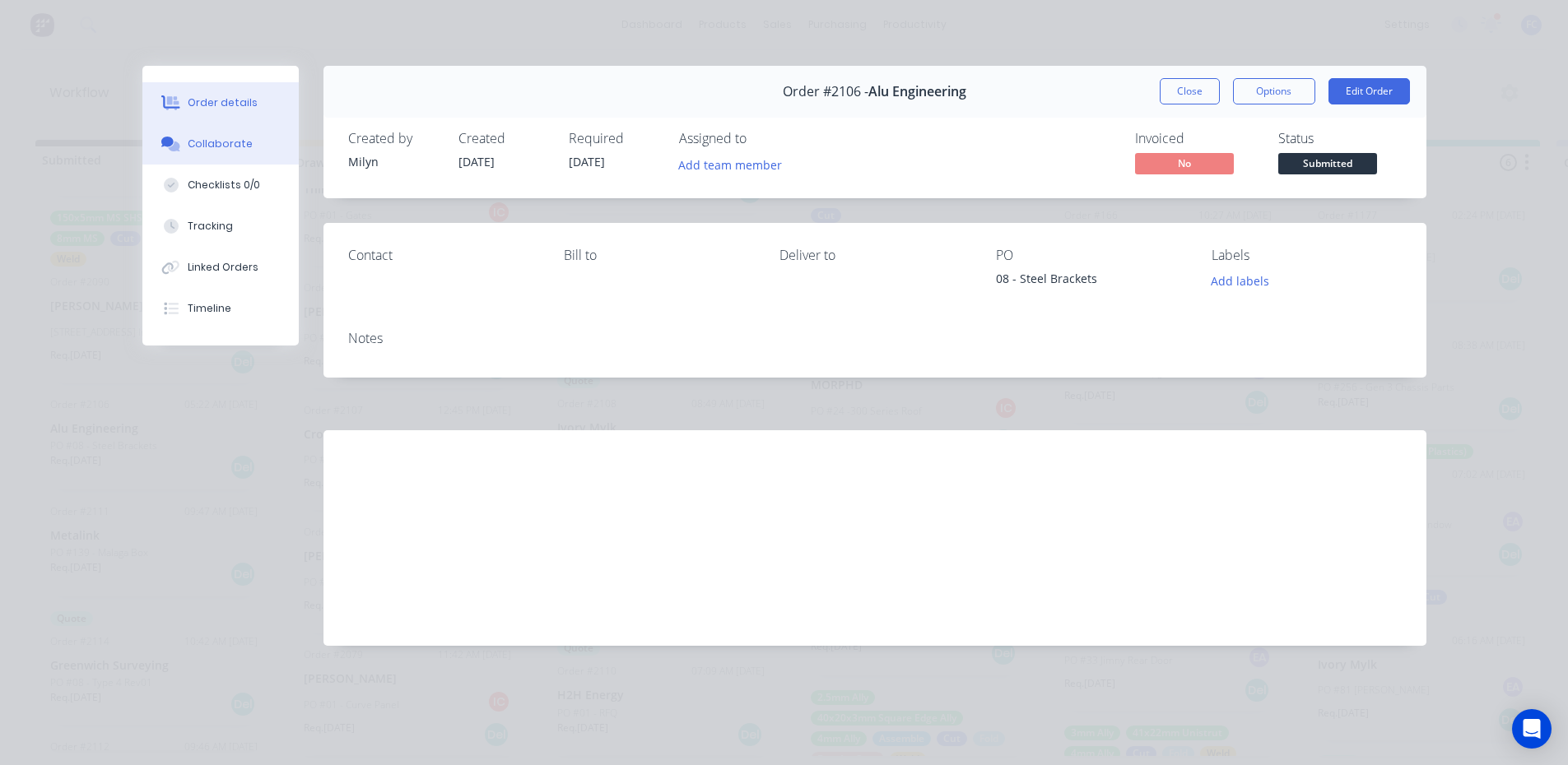
click at [233, 144] on div "Collaborate" at bounding box center [220, 144] width 65 height 15
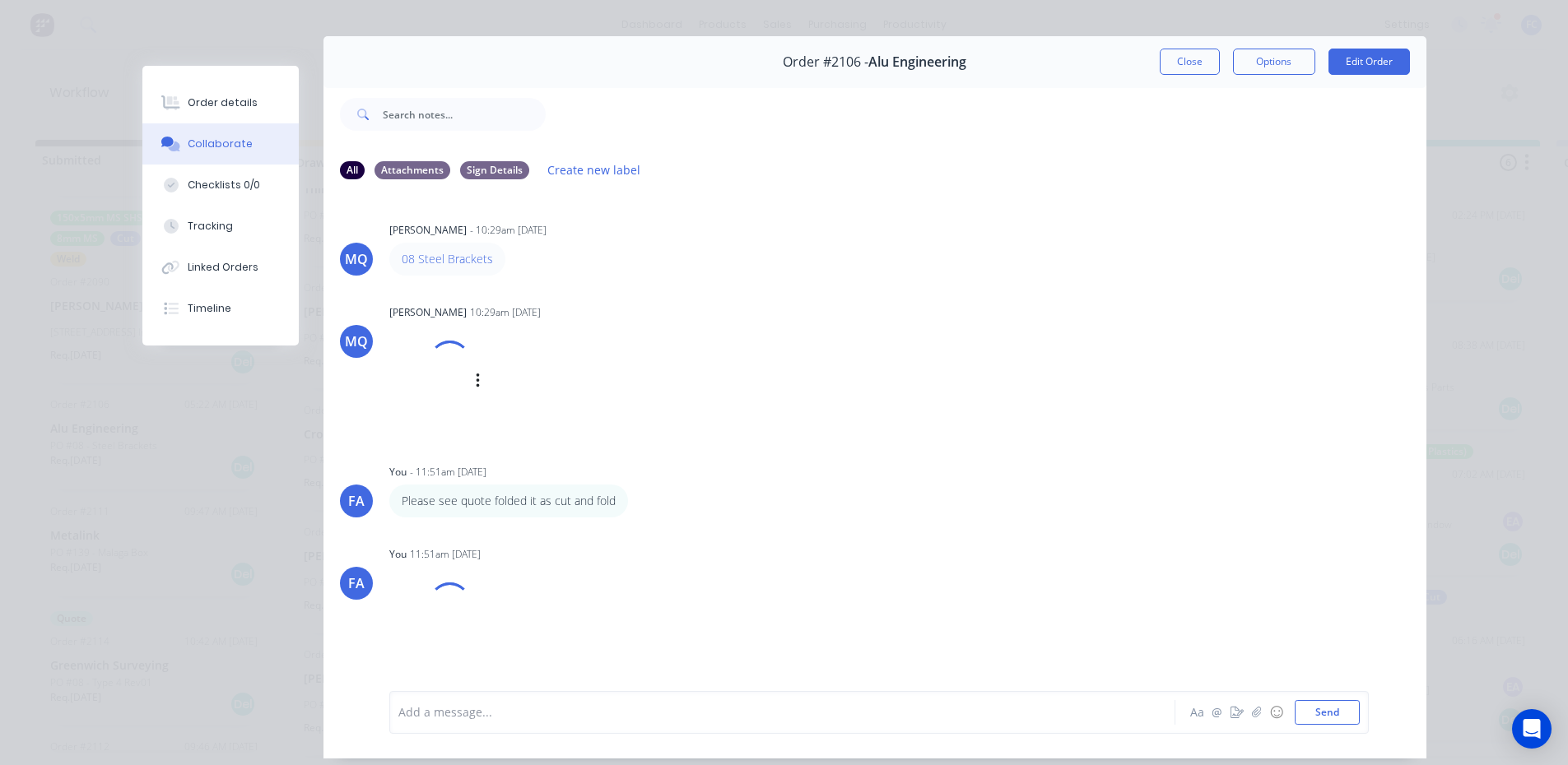
scroll to position [87, 0]
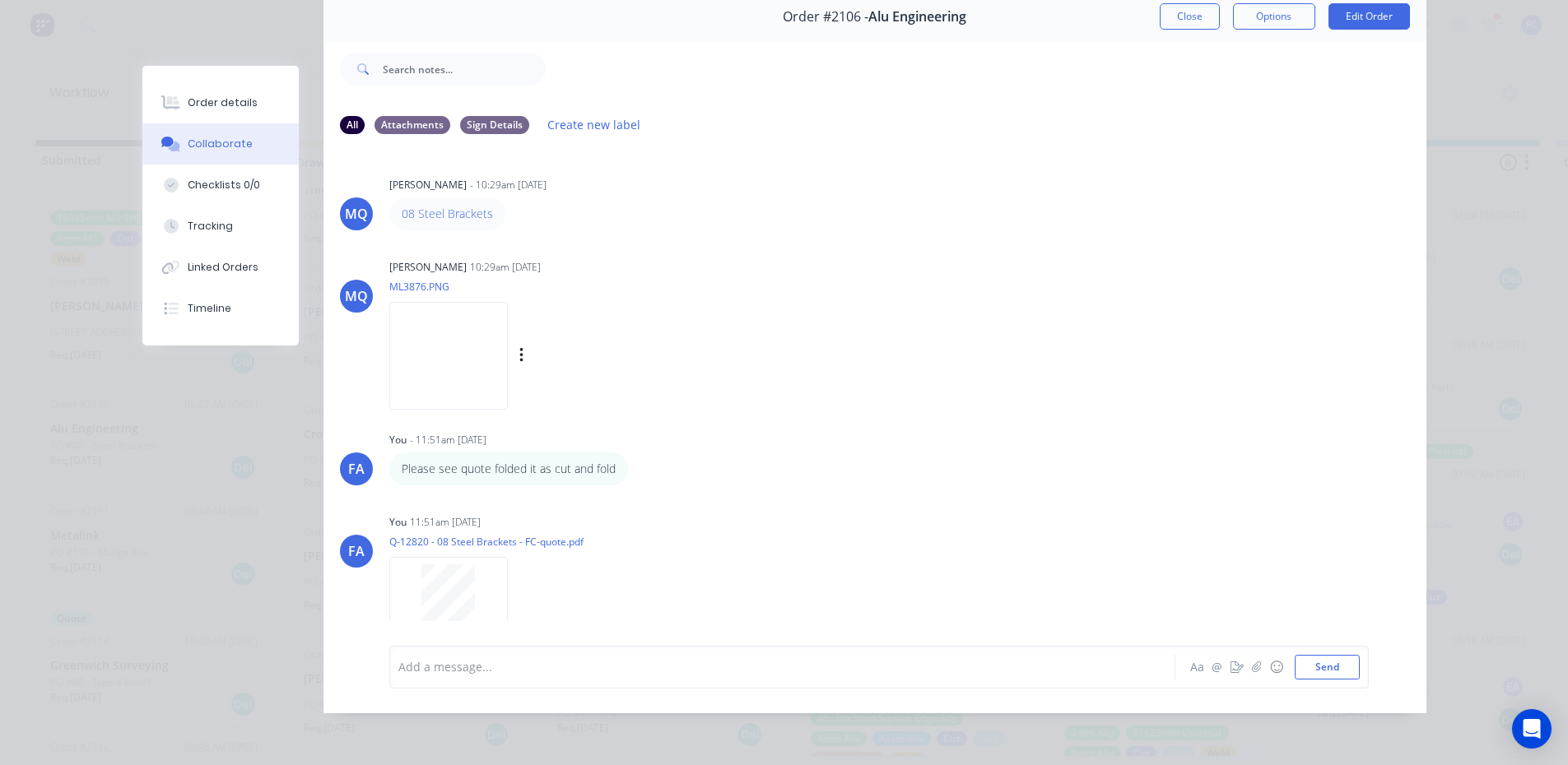
click at [495, 351] on img at bounding box center [448, 356] width 119 height 108
click at [1200, 11] on button "Close" at bounding box center [1189, 16] width 60 height 26
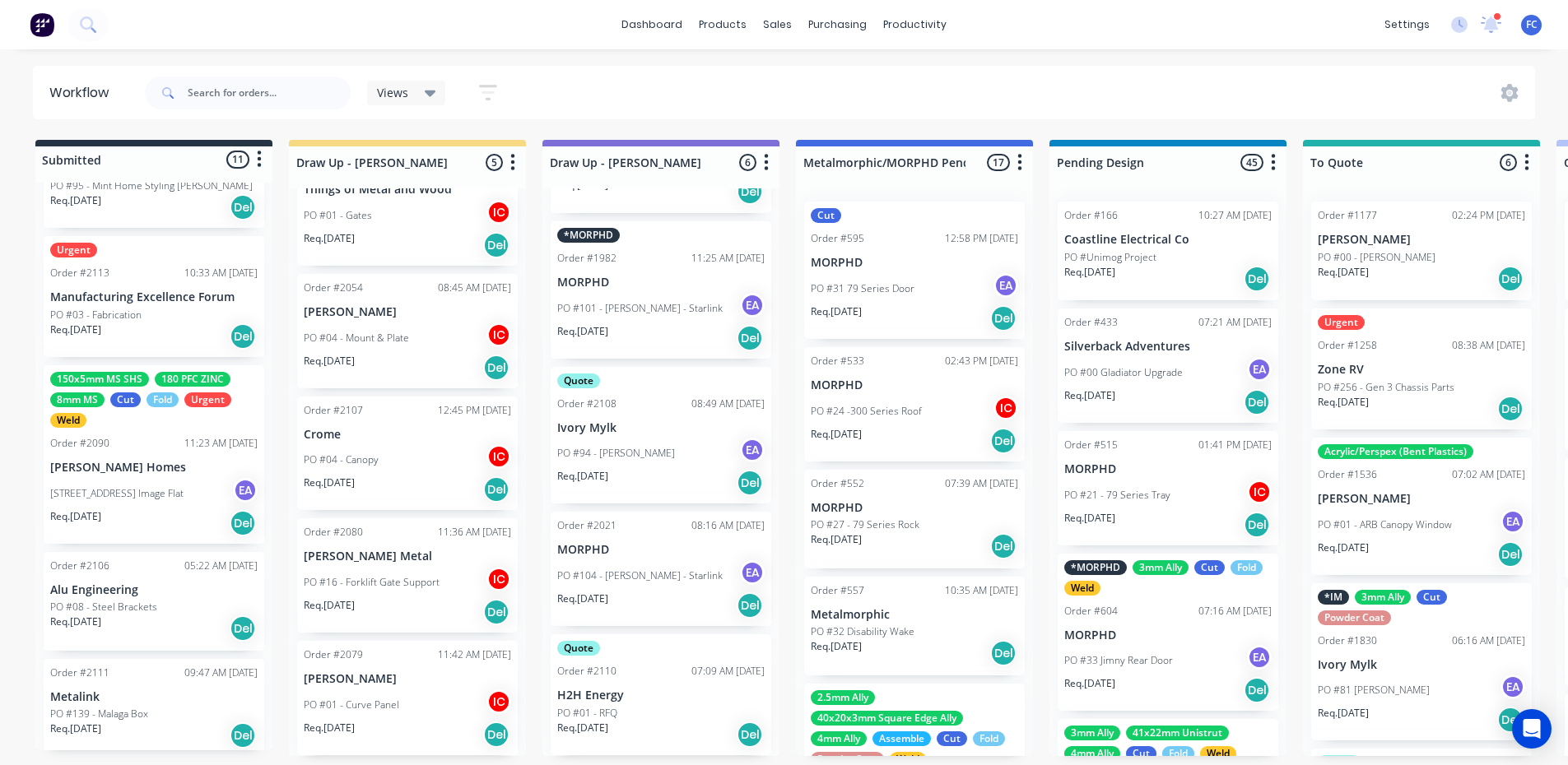
scroll to position [725, 0]
click at [77, 479] on div "150x5mm MS SHS 180 PFC ZINC 8mm MS Cut Fold Urgent Weld Order #2090 11:23 AM [D…" at bounding box center [154, 457] width 220 height 178
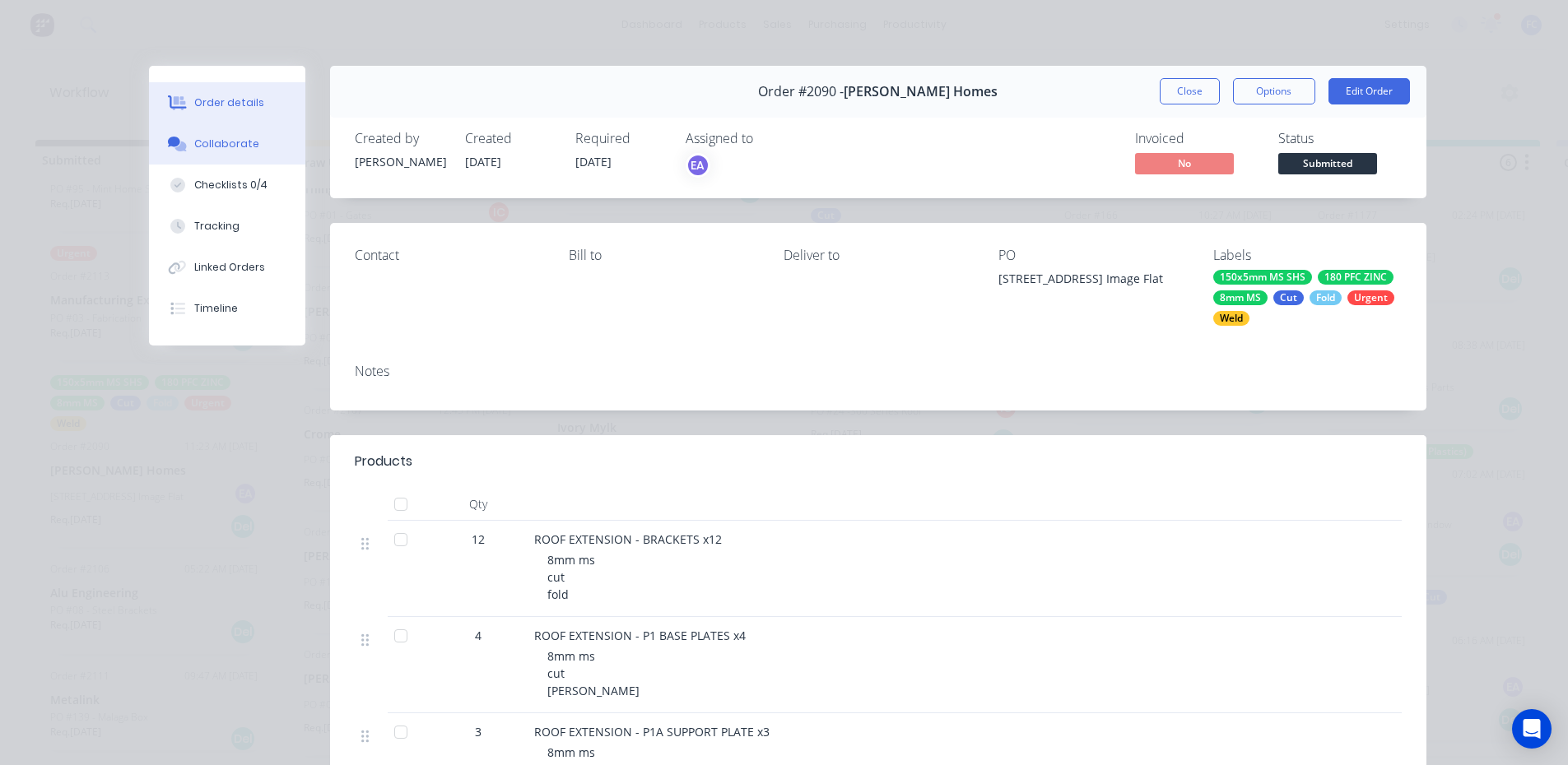
click at [194, 135] on button "Collaborate" at bounding box center [227, 144] width 156 height 41
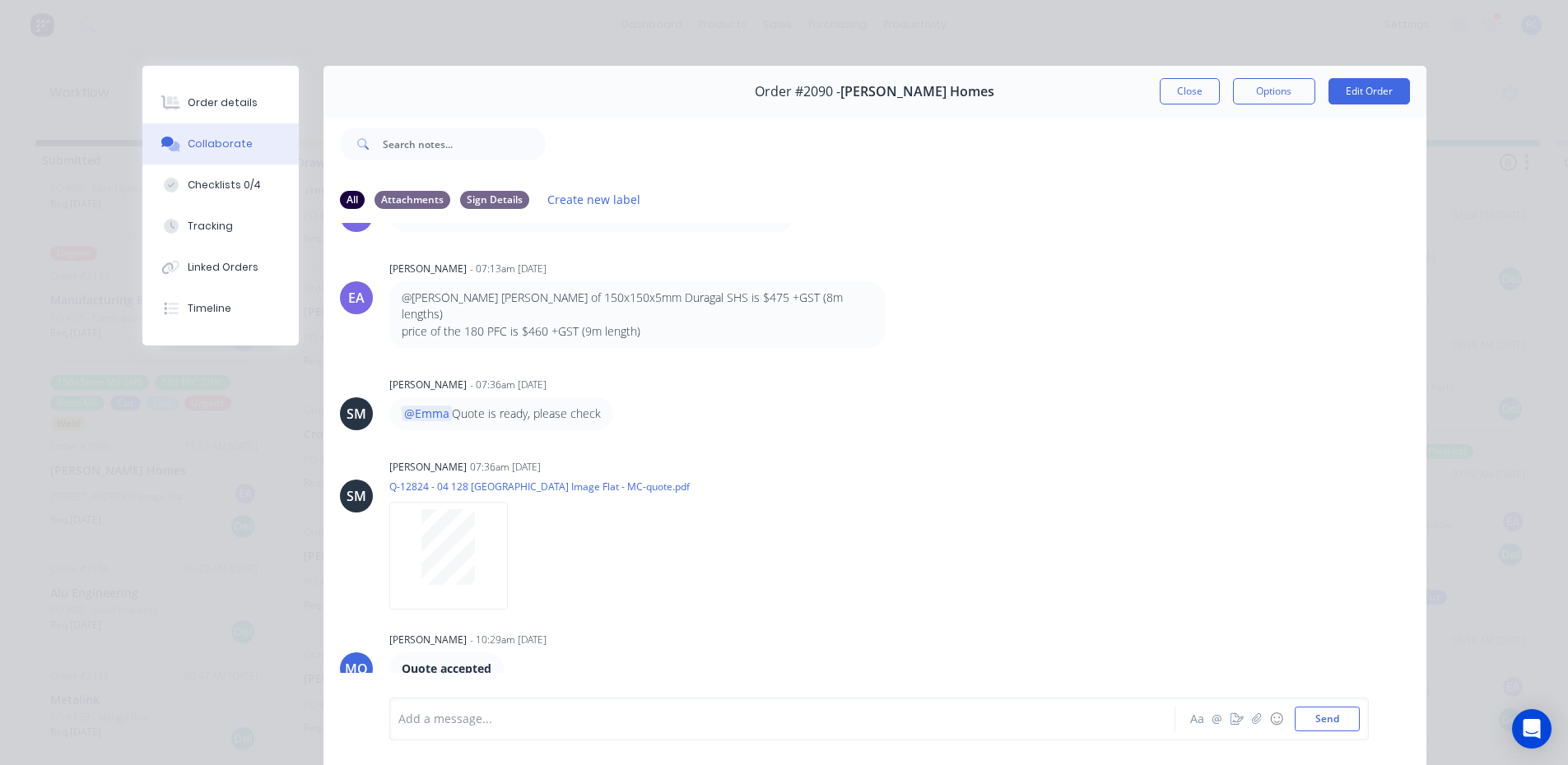
scroll to position [691, 0]
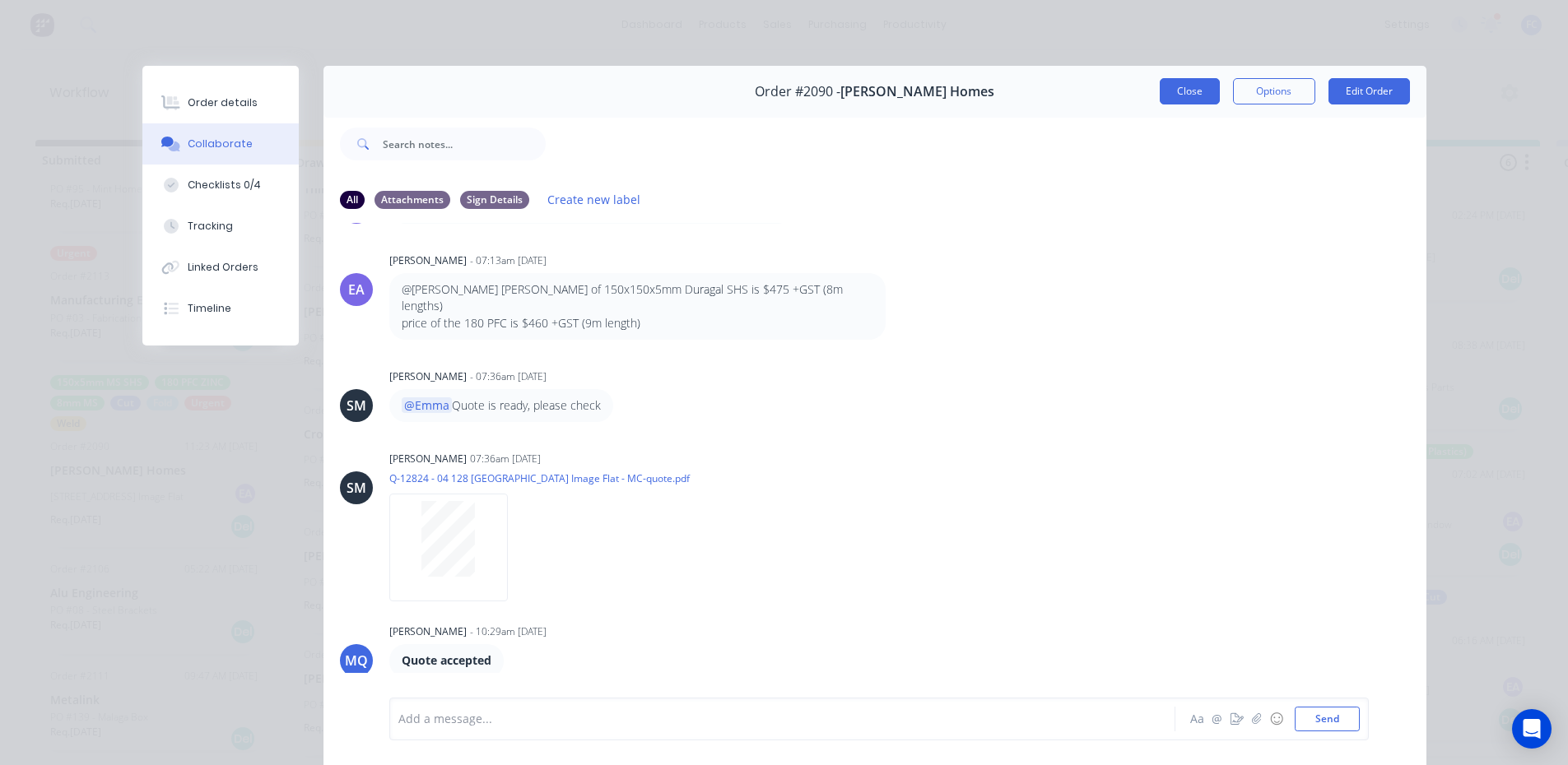
click at [1171, 93] on button "Close" at bounding box center [1189, 91] width 60 height 26
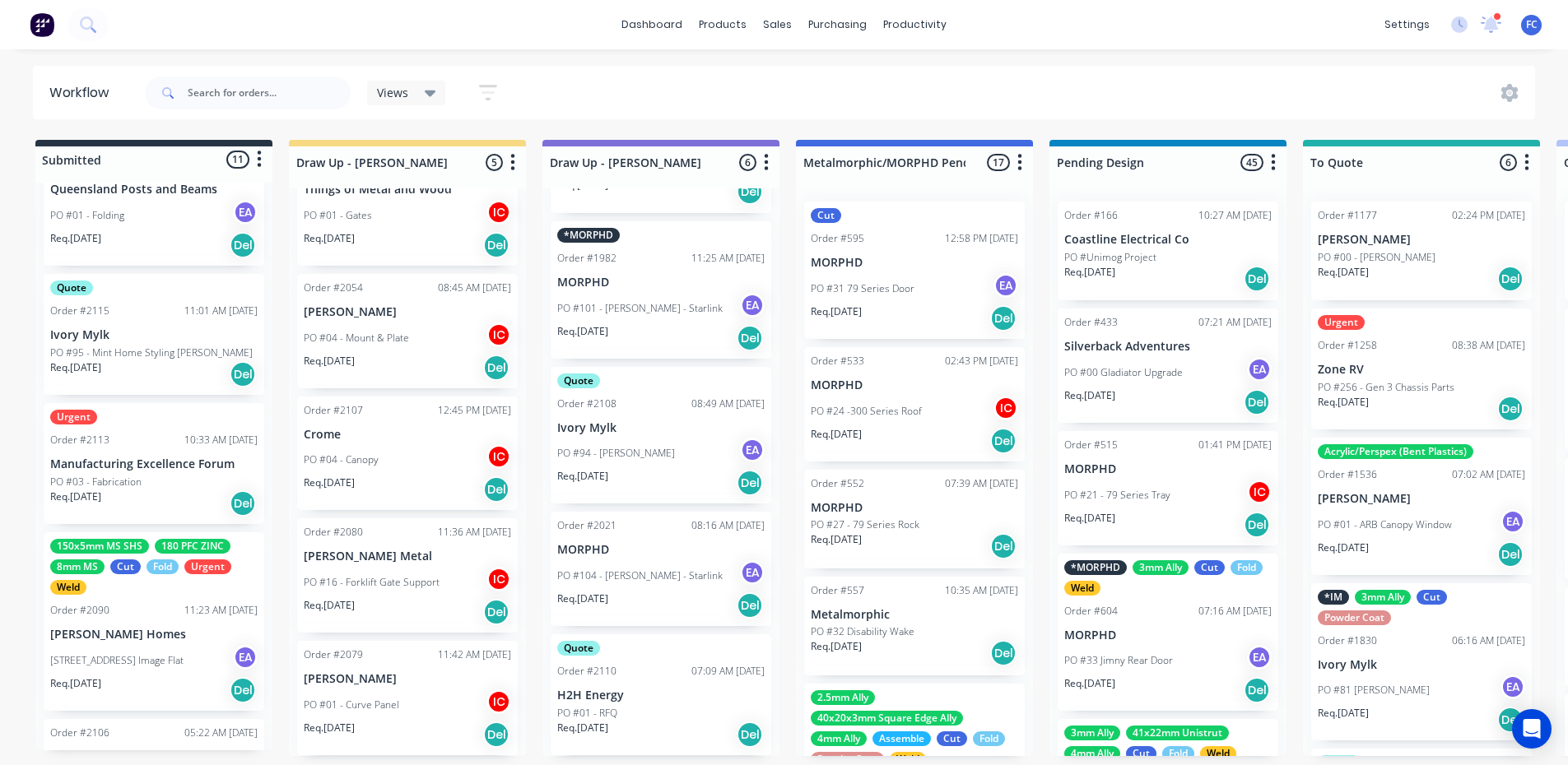
scroll to position [560, 0]
click at [176, 467] on p "Manufacturing Excellence Forum" at bounding box center [154, 465] width 208 height 14
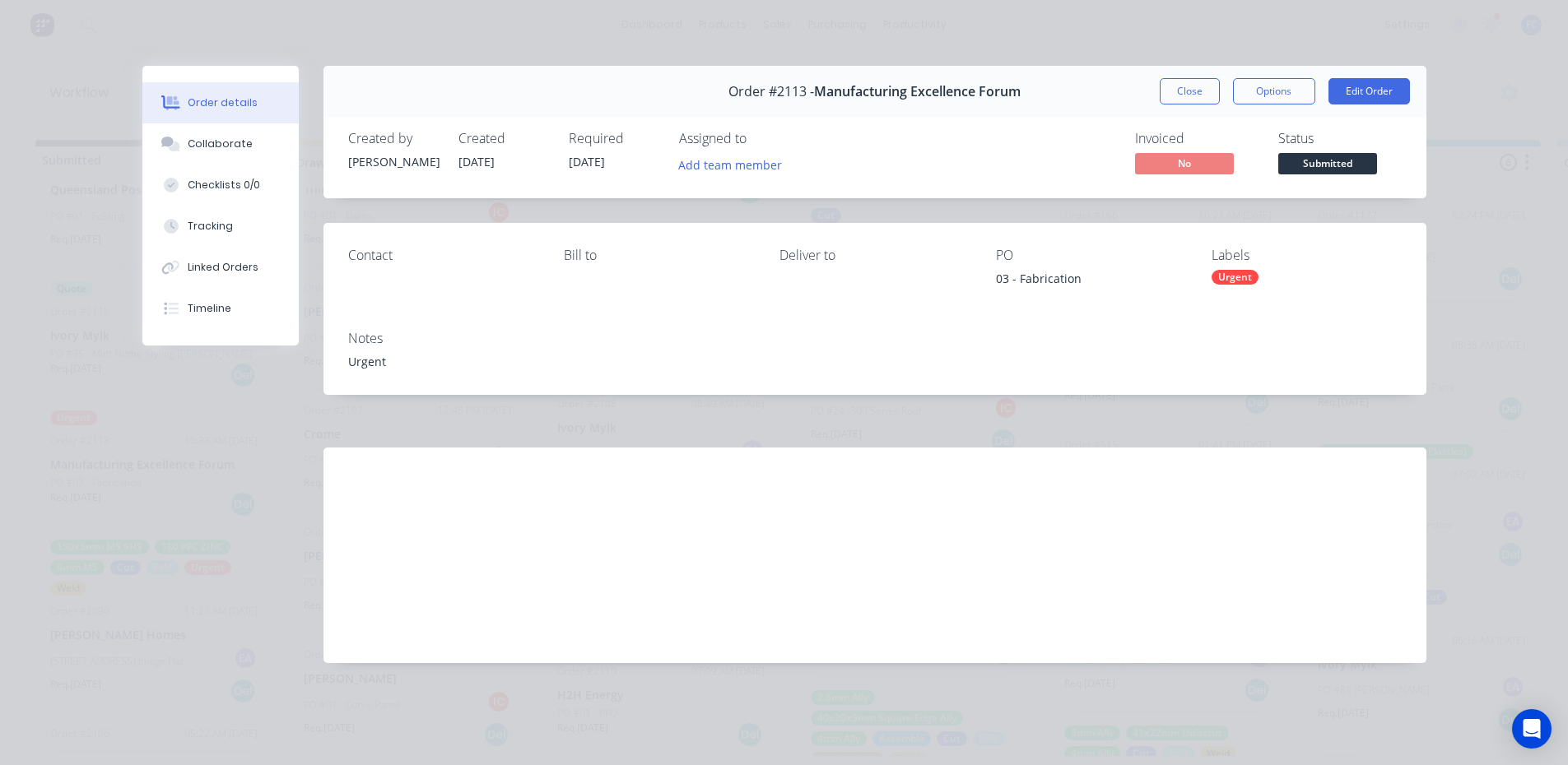
drag, startPoint x: 1181, startPoint y: 96, endPoint x: 453, endPoint y: 258, distance: 745.8
click at [1182, 96] on button "Close" at bounding box center [1189, 91] width 60 height 26
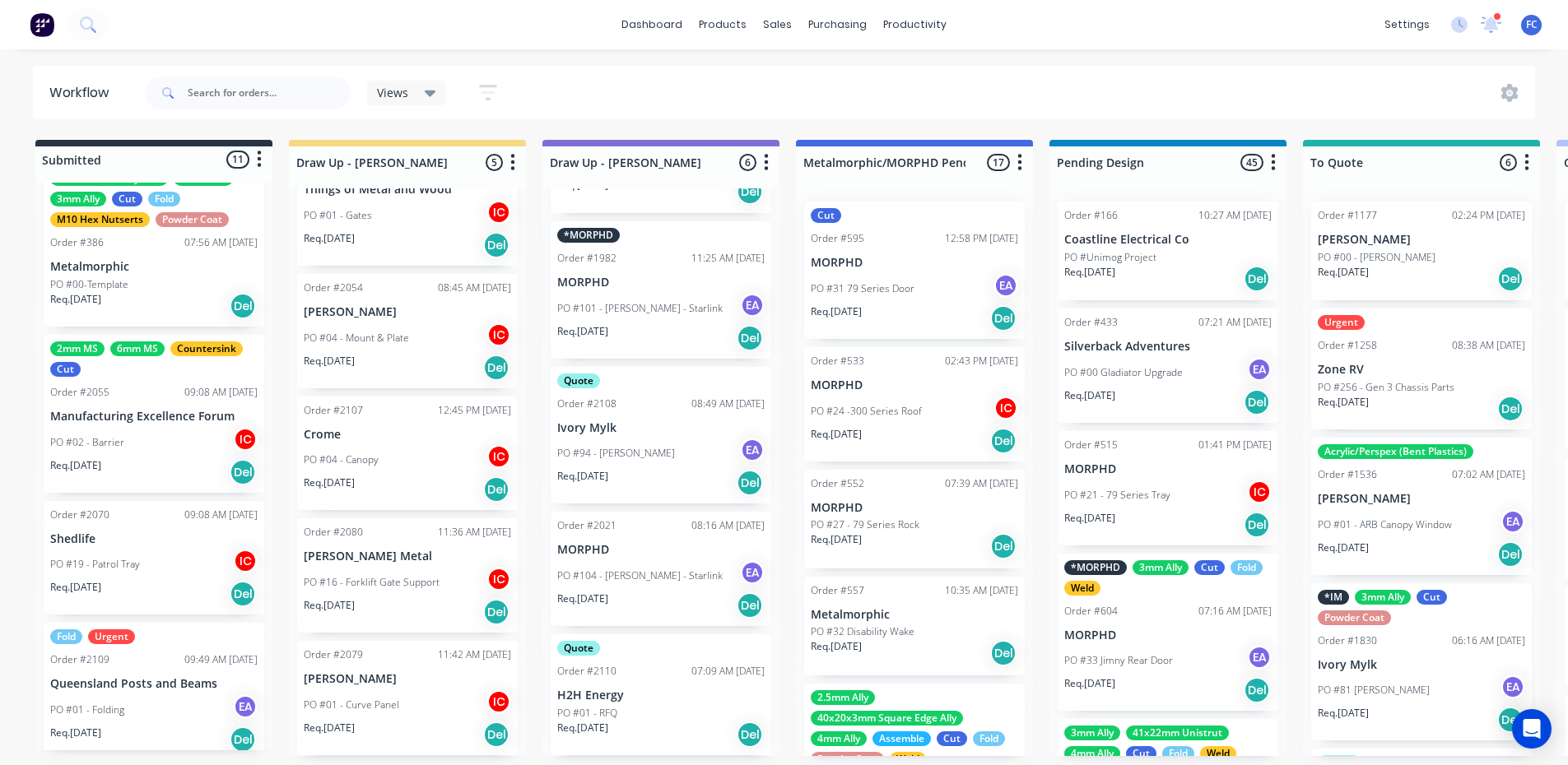
scroll to position [0, 0]
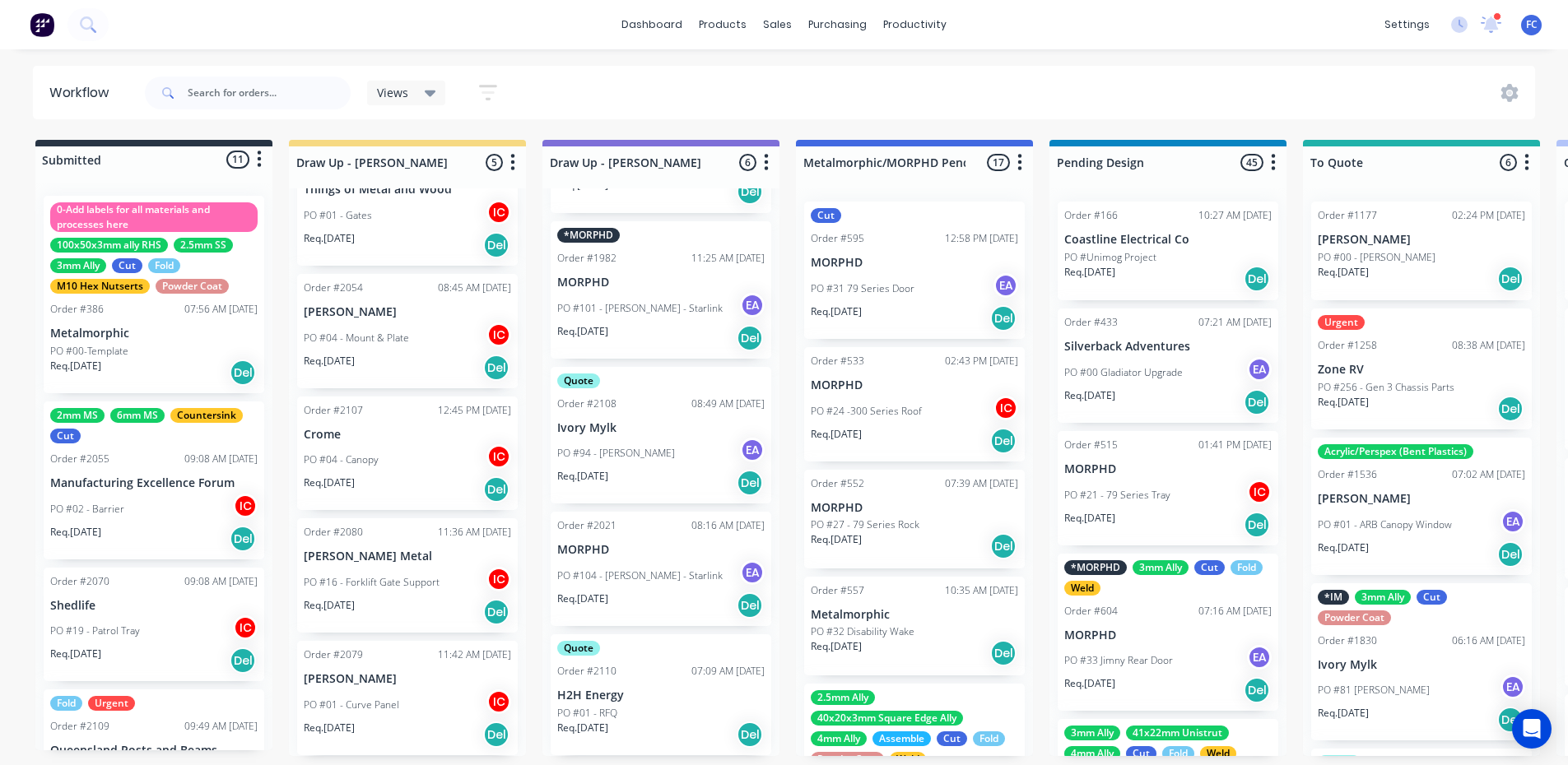
click at [128, 612] on p "Shedlife" at bounding box center [154, 605] width 208 height 14
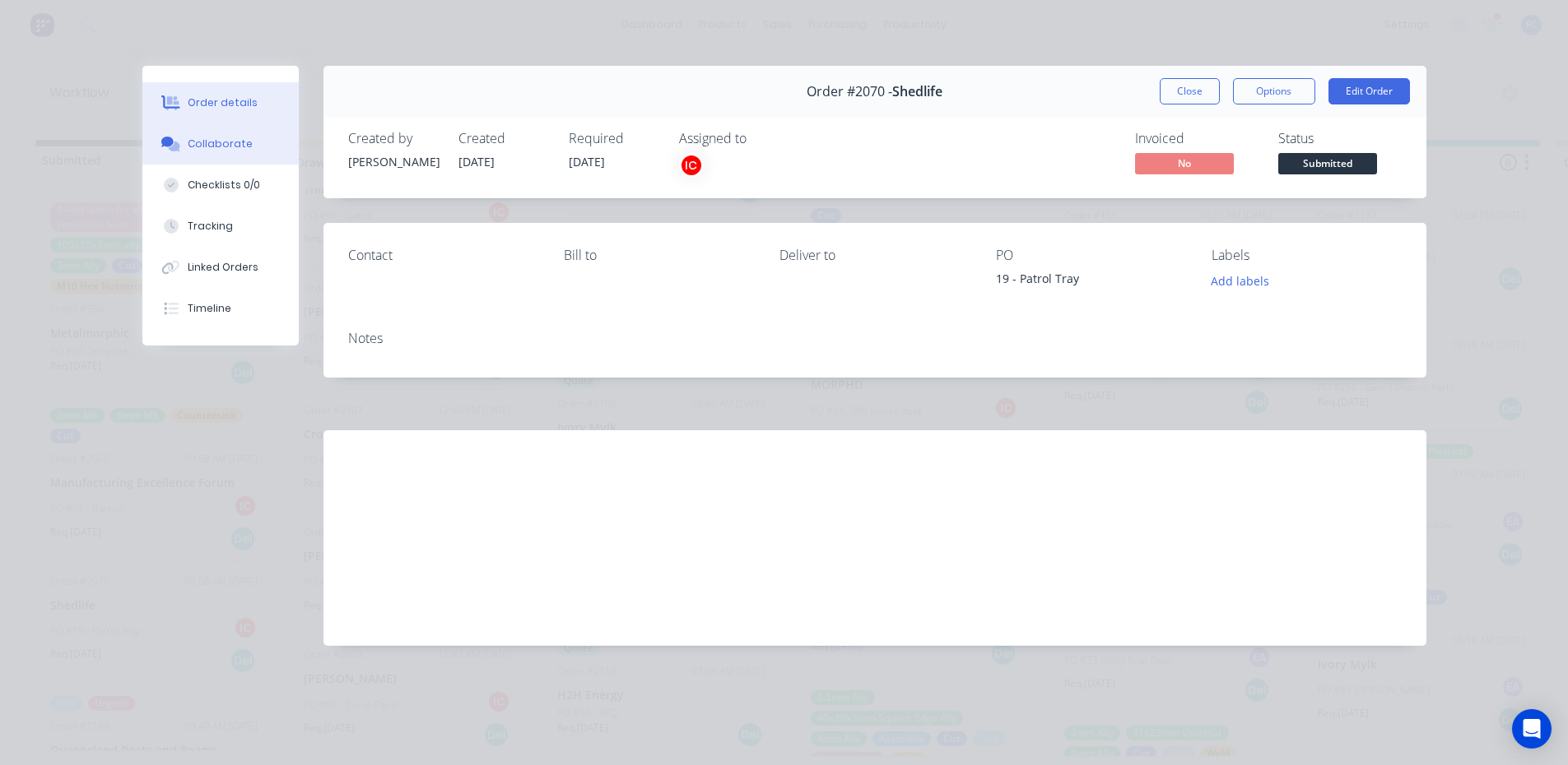
click at [243, 146] on div "Collaborate" at bounding box center [220, 144] width 65 height 15
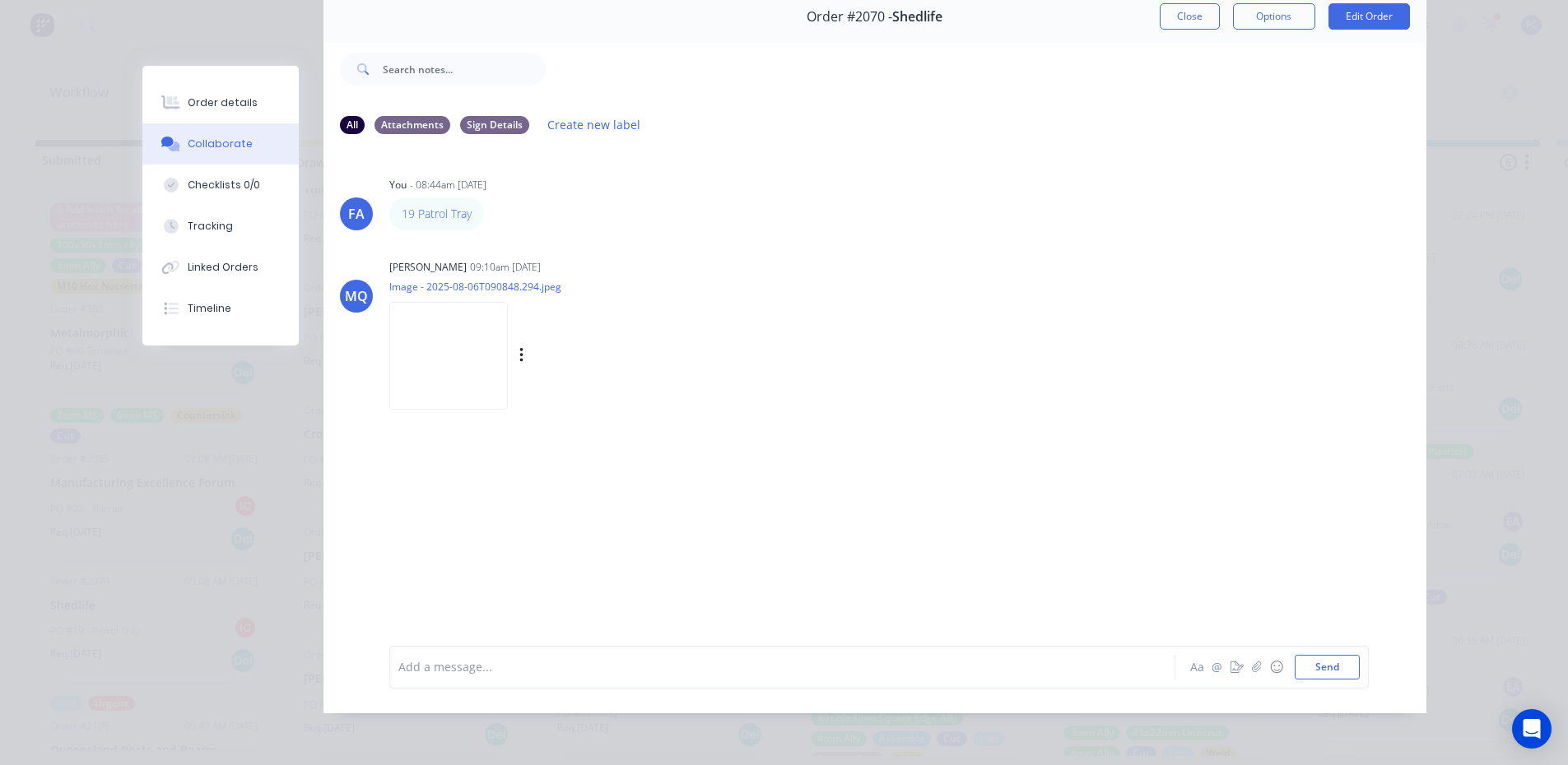
click at [437, 332] on img at bounding box center [448, 356] width 119 height 108
click at [1170, 3] on button "Close" at bounding box center [1189, 16] width 60 height 26
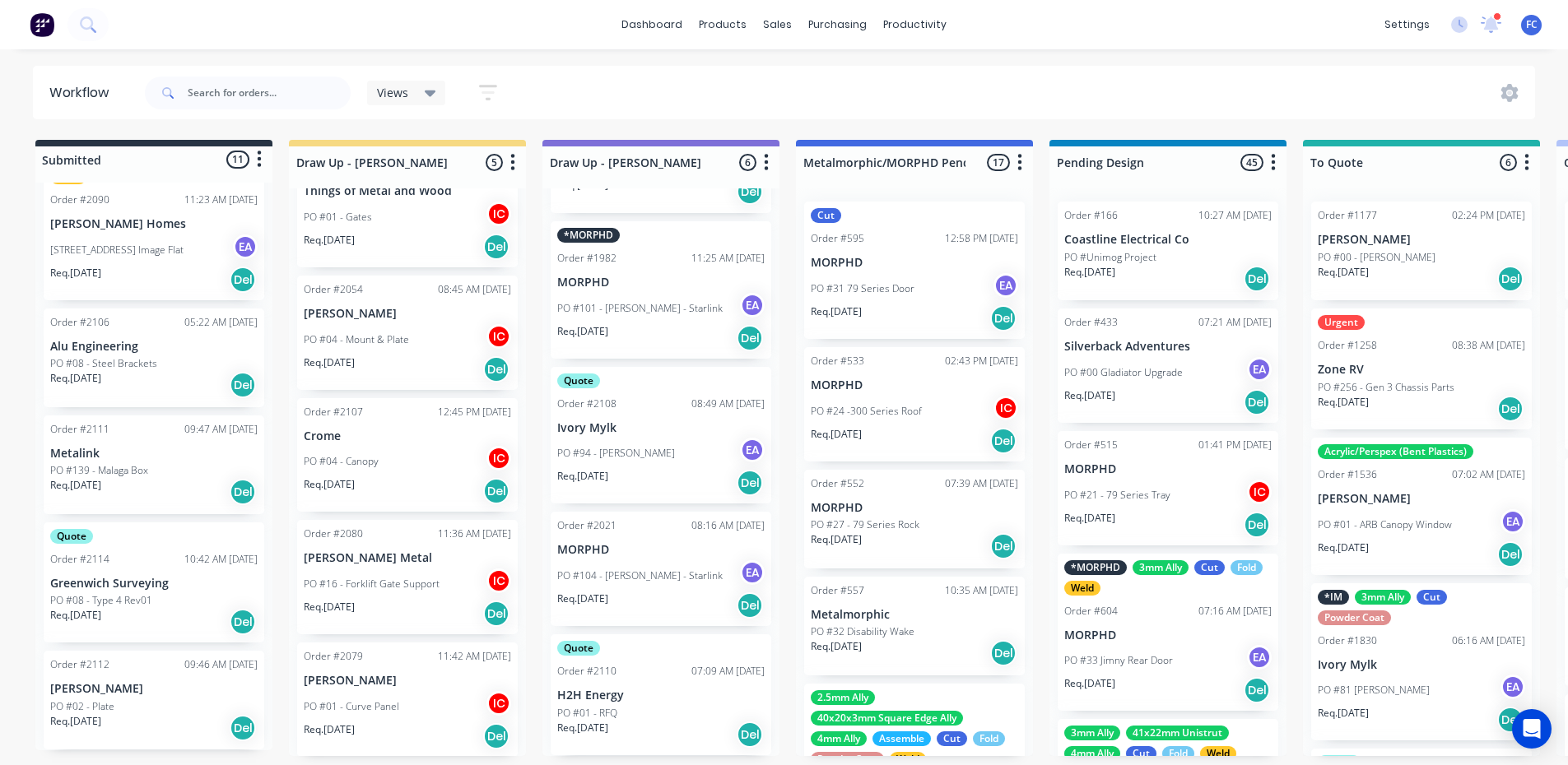
scroll to position [73, 0]
click at [591, 672] on div "Order #2110" at bounding box center [586, 671] width 59 height 15
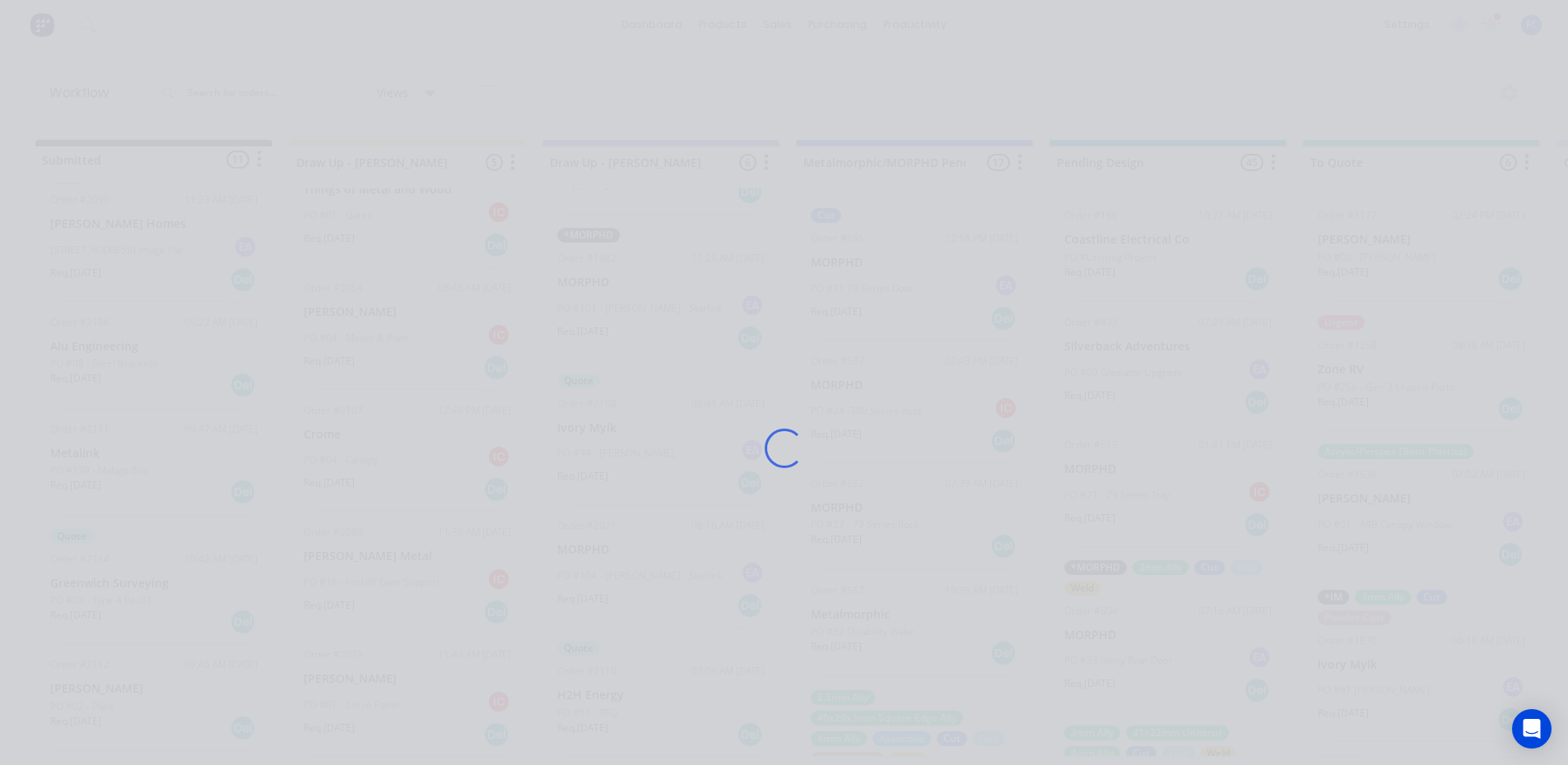
scroll to position [0, 0]
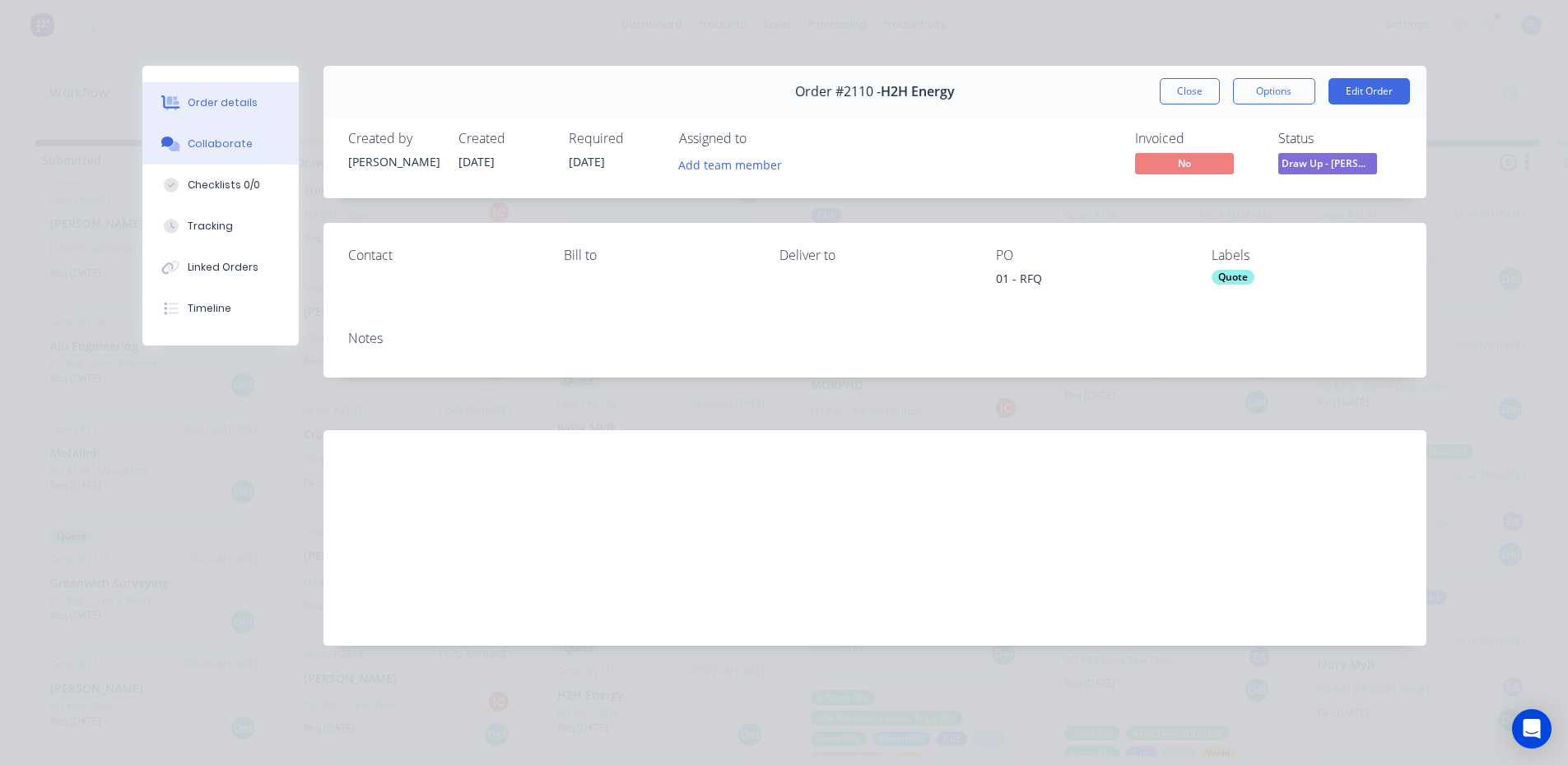
click at [201, 144] on div "Collaborate" at bounding box center [220, 144] width 65 height 15
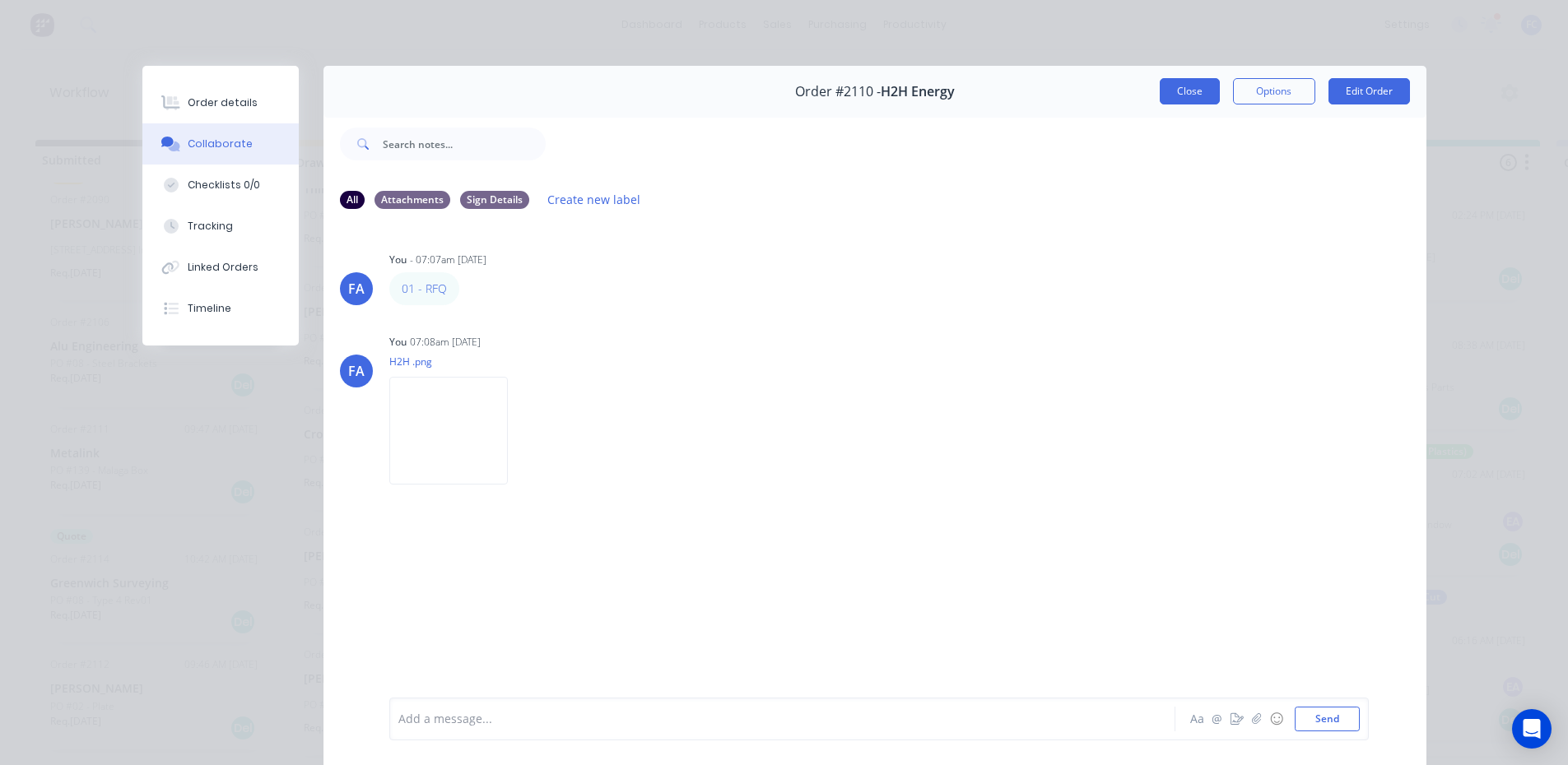
click at [1192, 93] on button "Close" at bounding box center [1189, 91] width 60 height 26
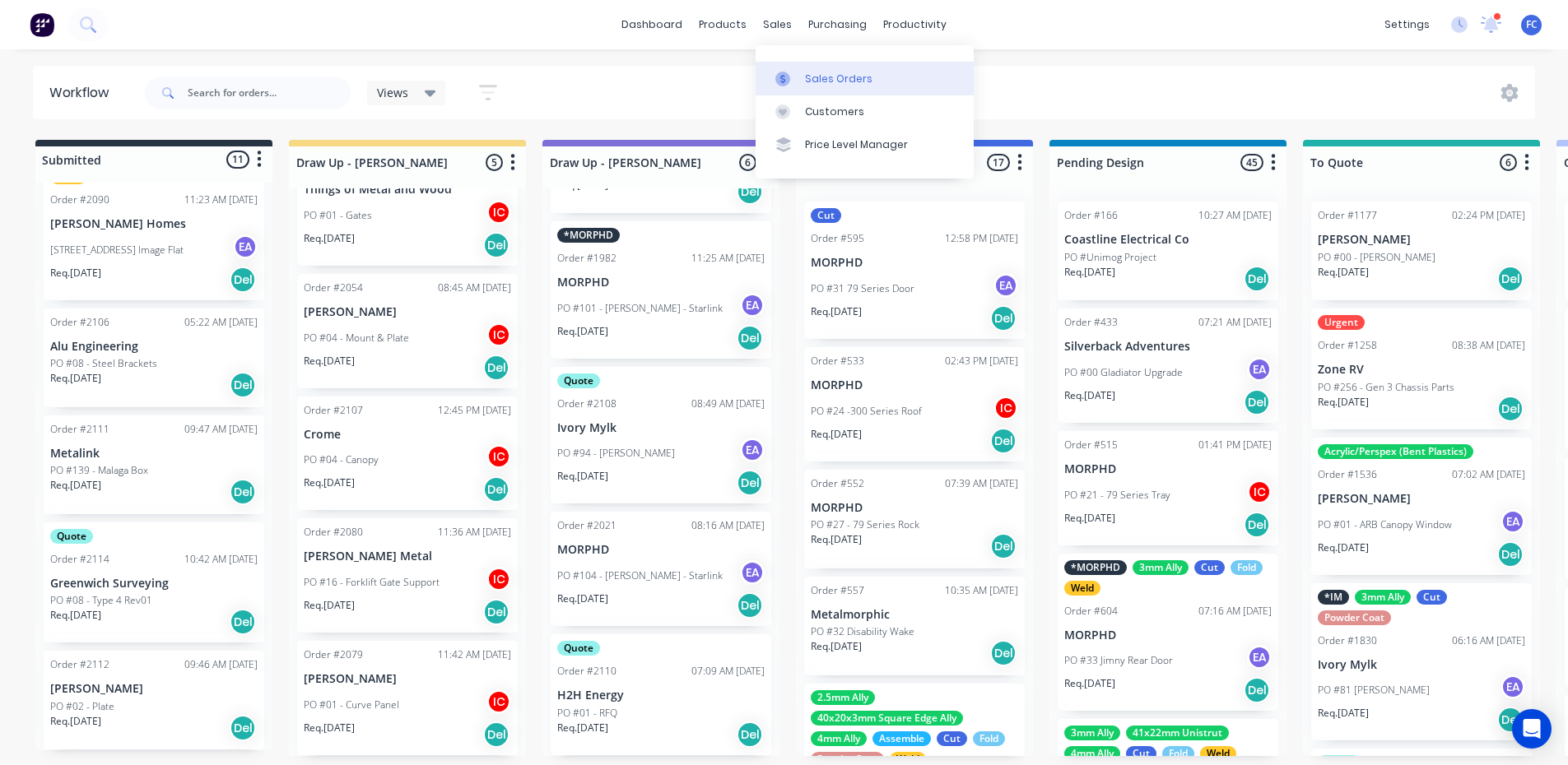
click at [802, 67] on link "Sales Orders" at bounding box center [864, 77] width 218 height 33
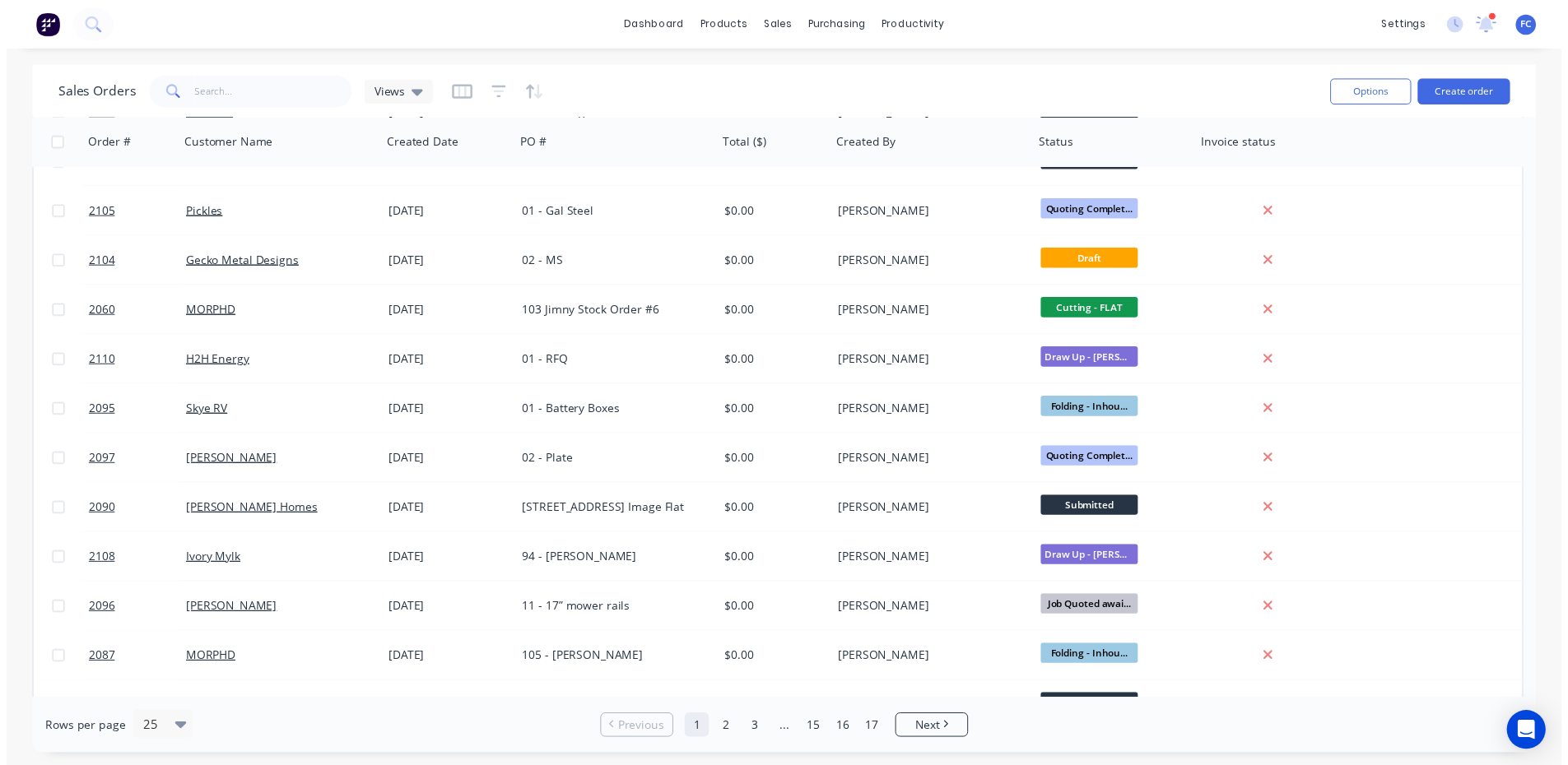
scroll to position [165, 0]
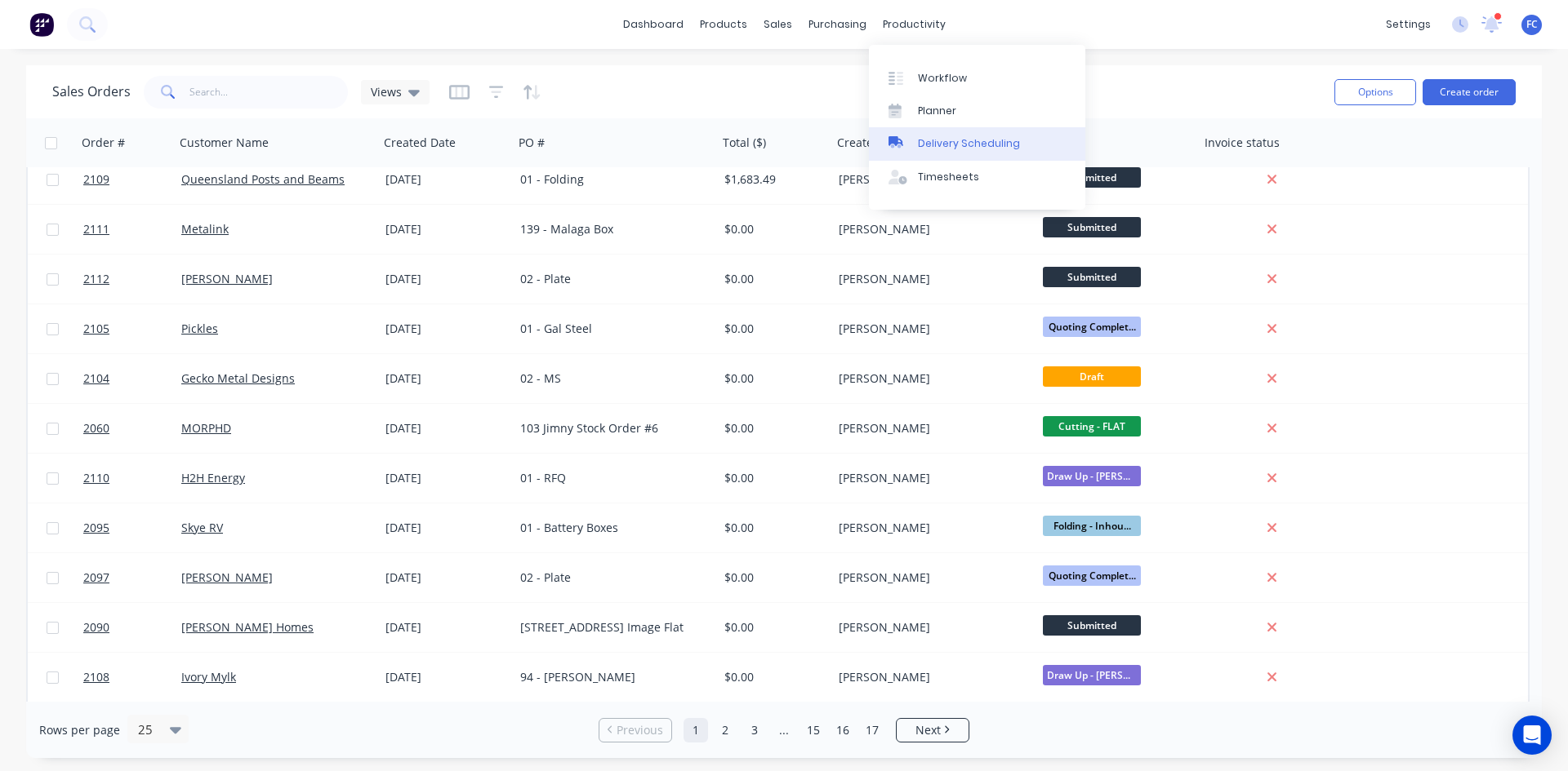
click at [937, 142] on div "Delivery Scheduling" at bounding box center [969, 144] width 102 height 15
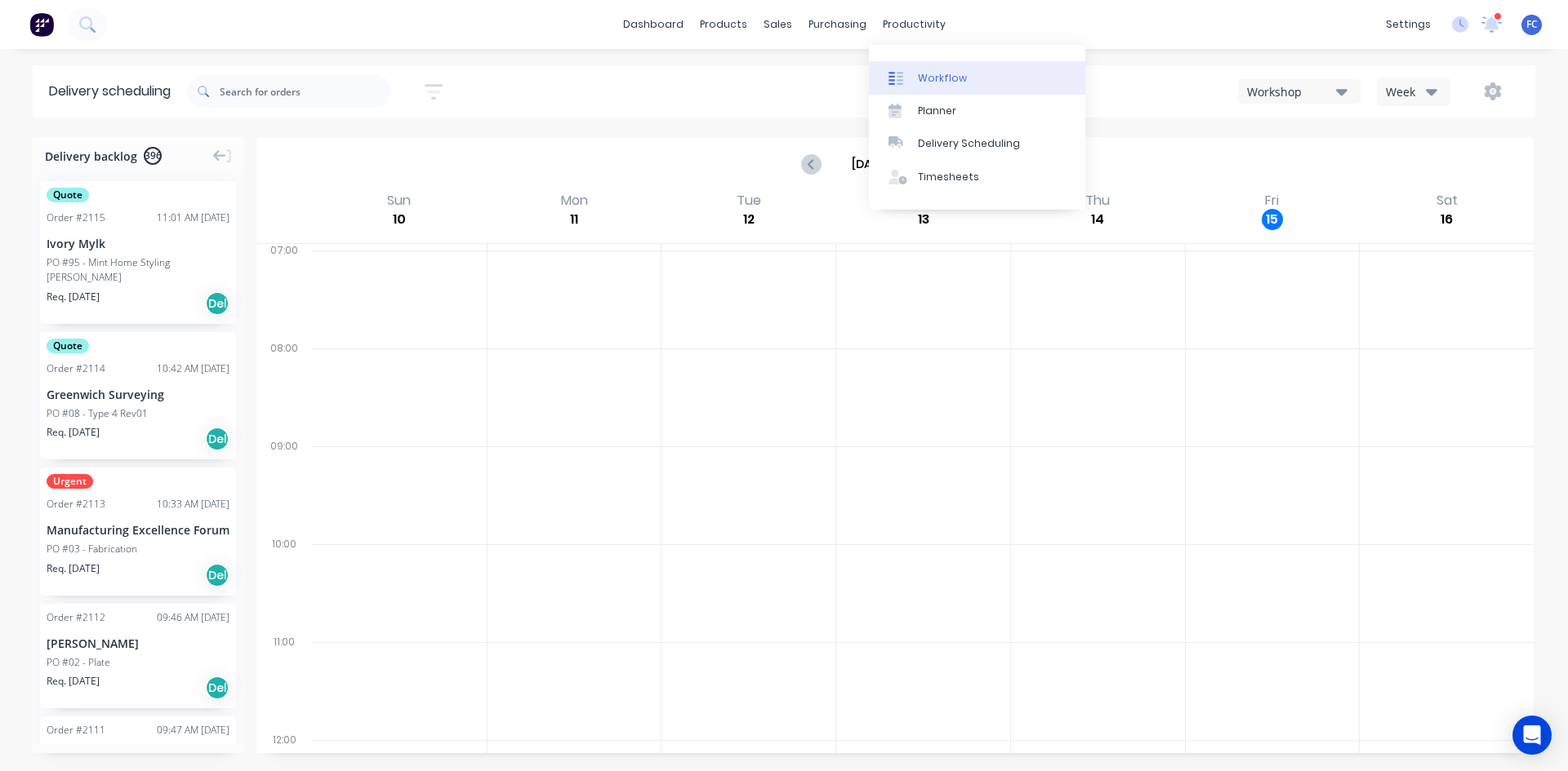
click at [951, 78] on div "Workflow" at bounding box center [943, 78] width 49 height 15
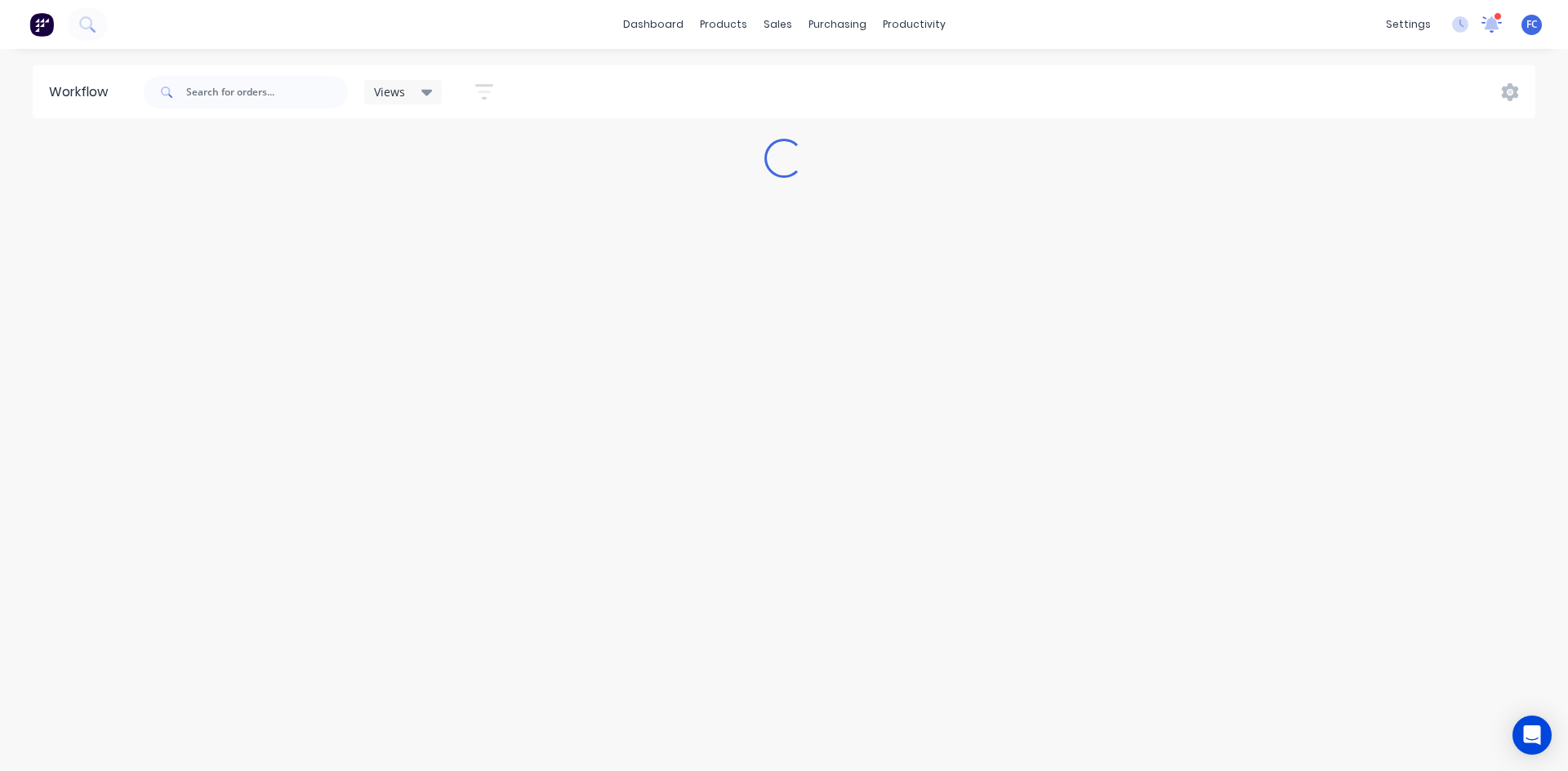
click at [1484, 14] on div at bounding box center [1492, 24] width 20 height 24
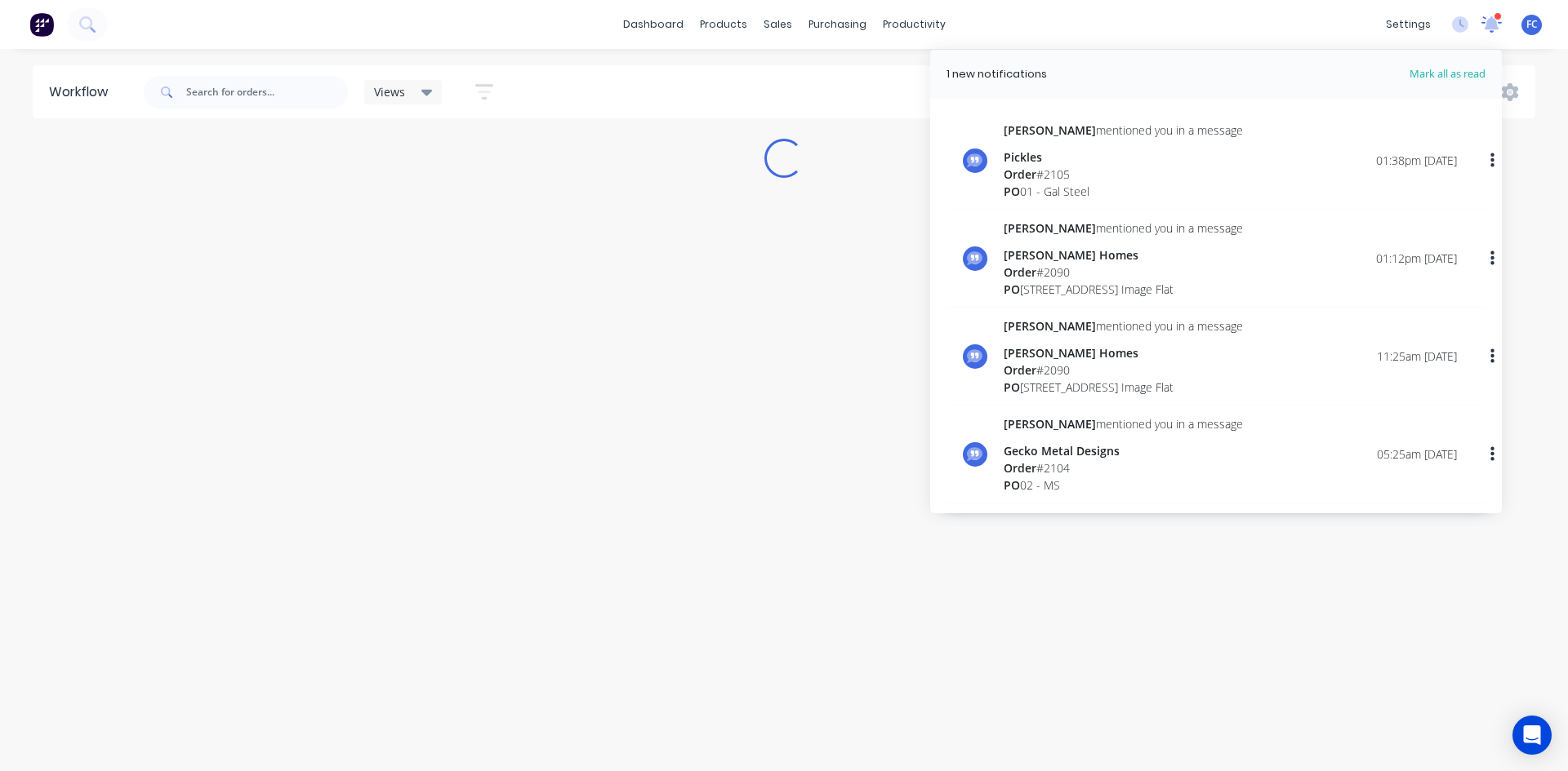
click at [1484, 14] on div at bounding box center [1492, 24] width 20 height 24
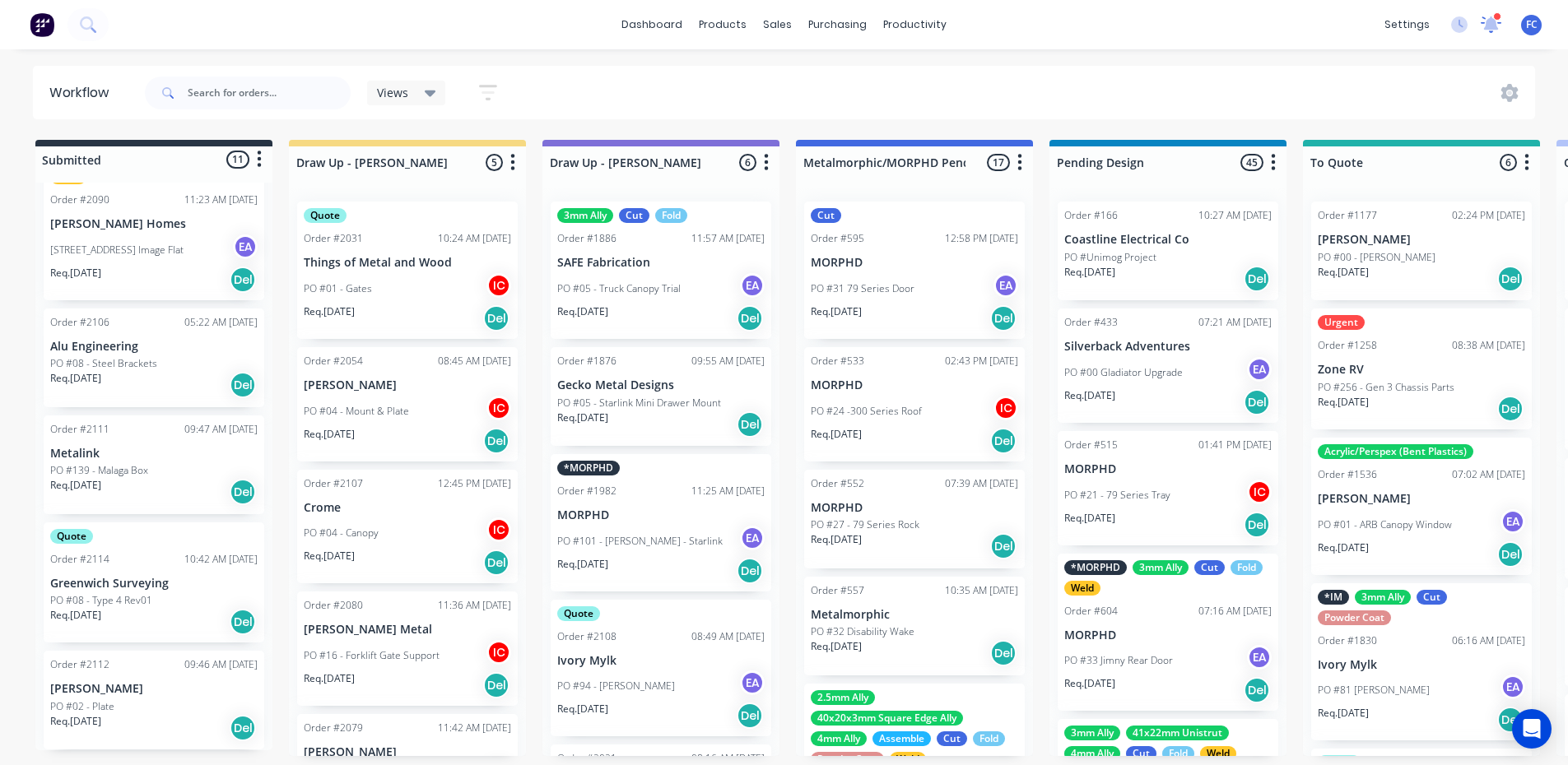
click at [1486, 13] on div at bounding box center [1491, 24] width 20 height 24
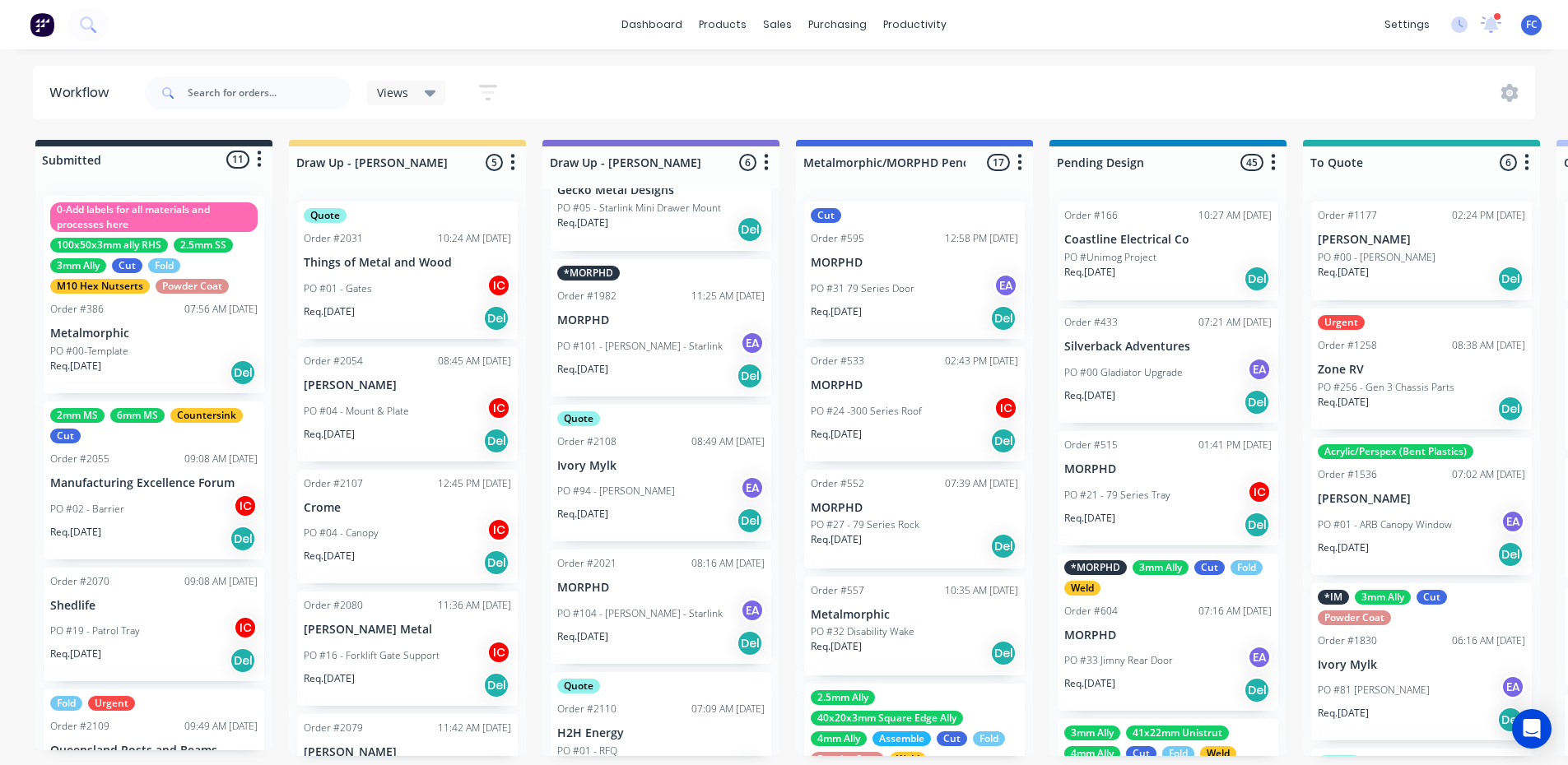
scroll to position [233, 0]
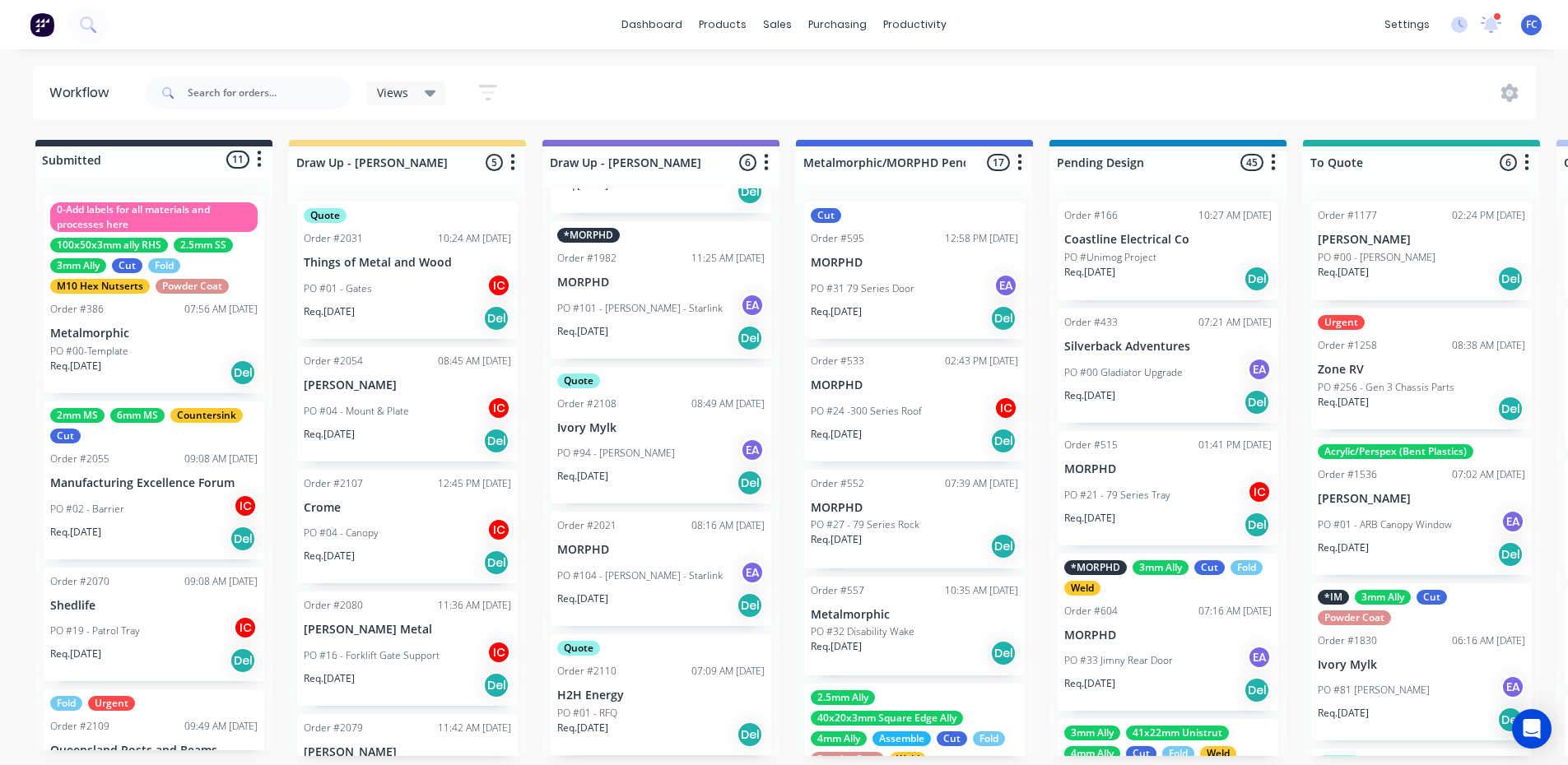
click at [591, 707] on p "PO #01 - RFQ" at bounding box center [586, 713] width 60 height 15
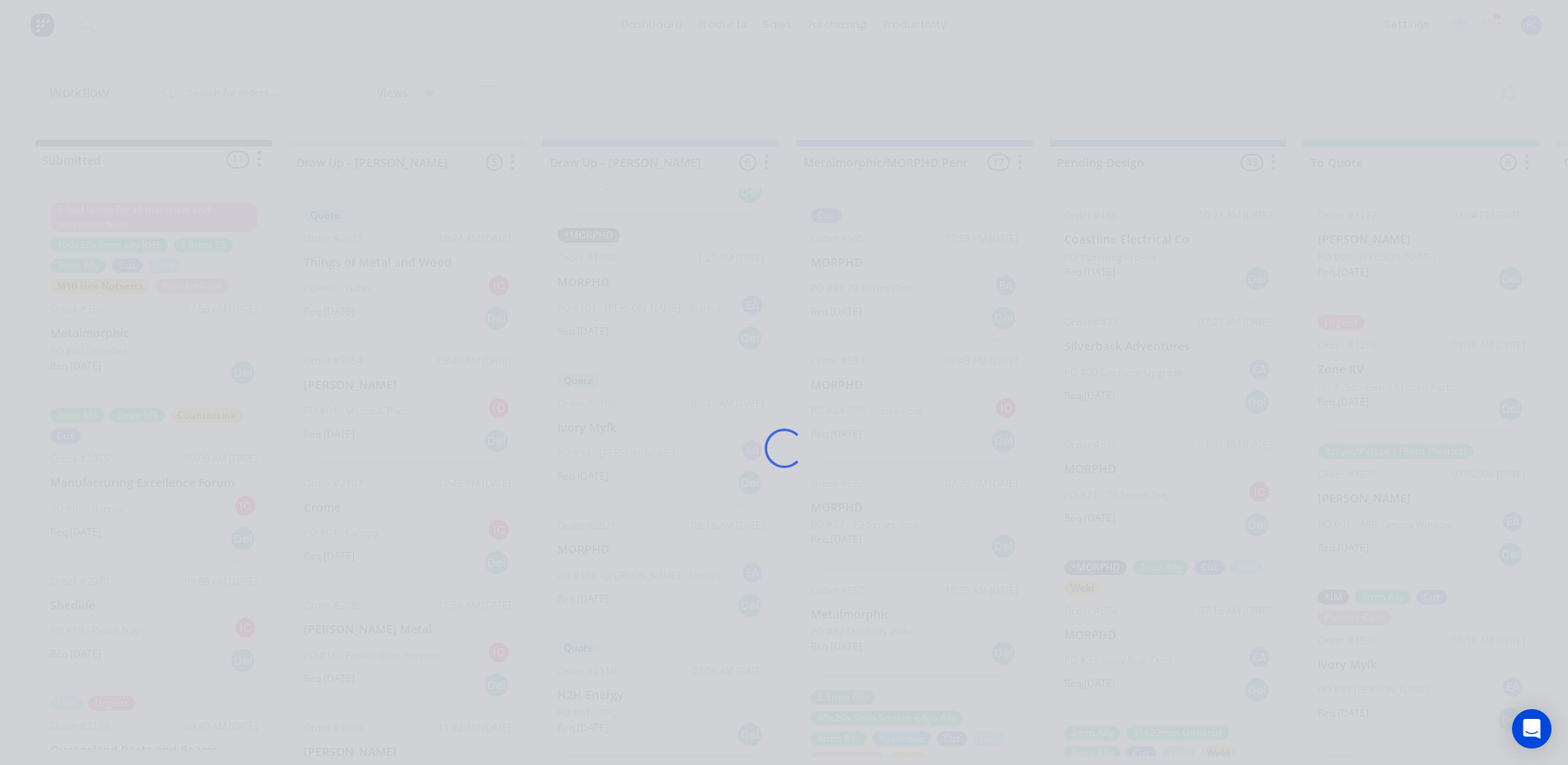
scroll to position [0, 0]
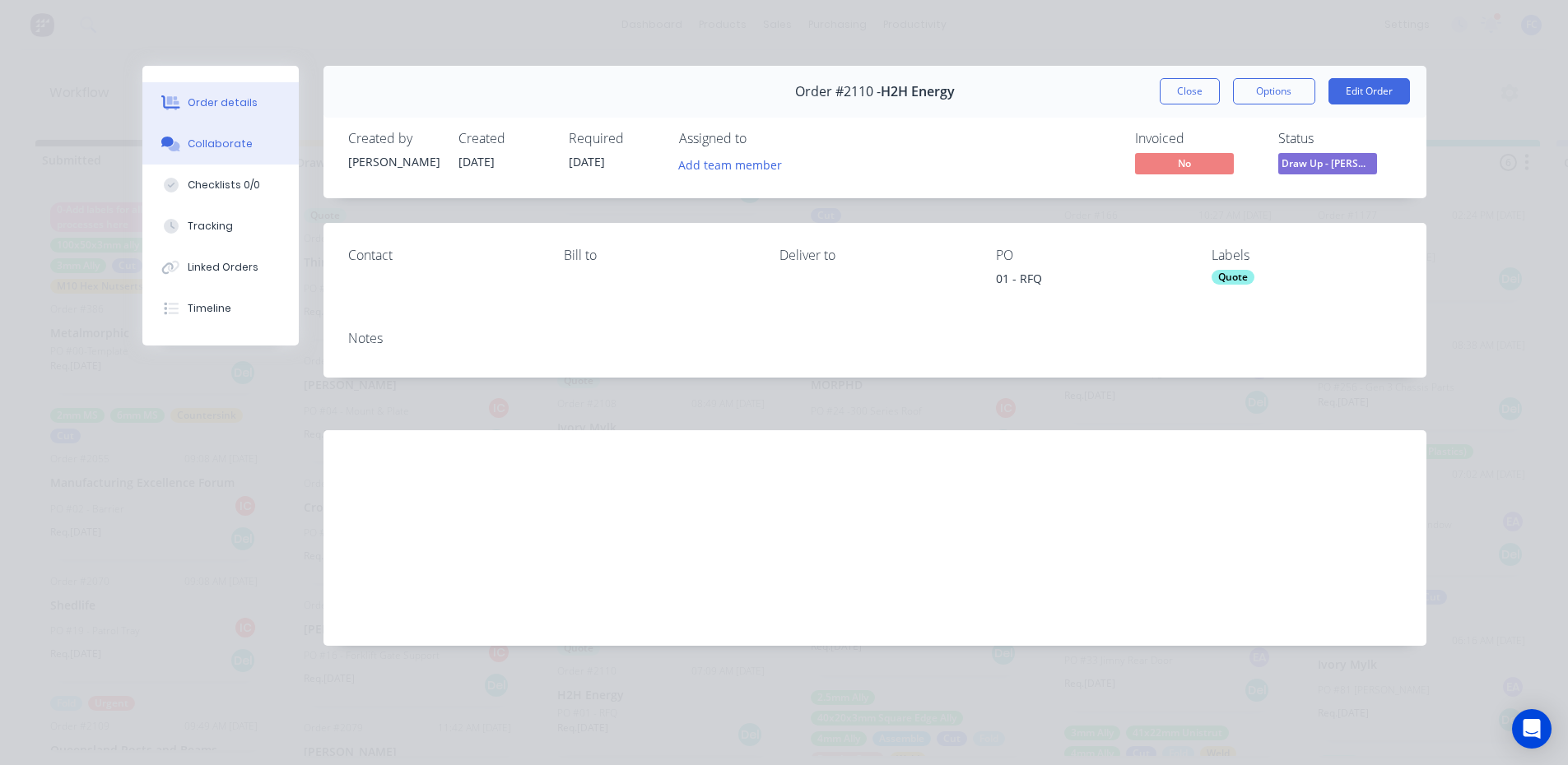
click at [233, 146] on div "Collaborate" at bounding box center [220, 144] width 65 height 15
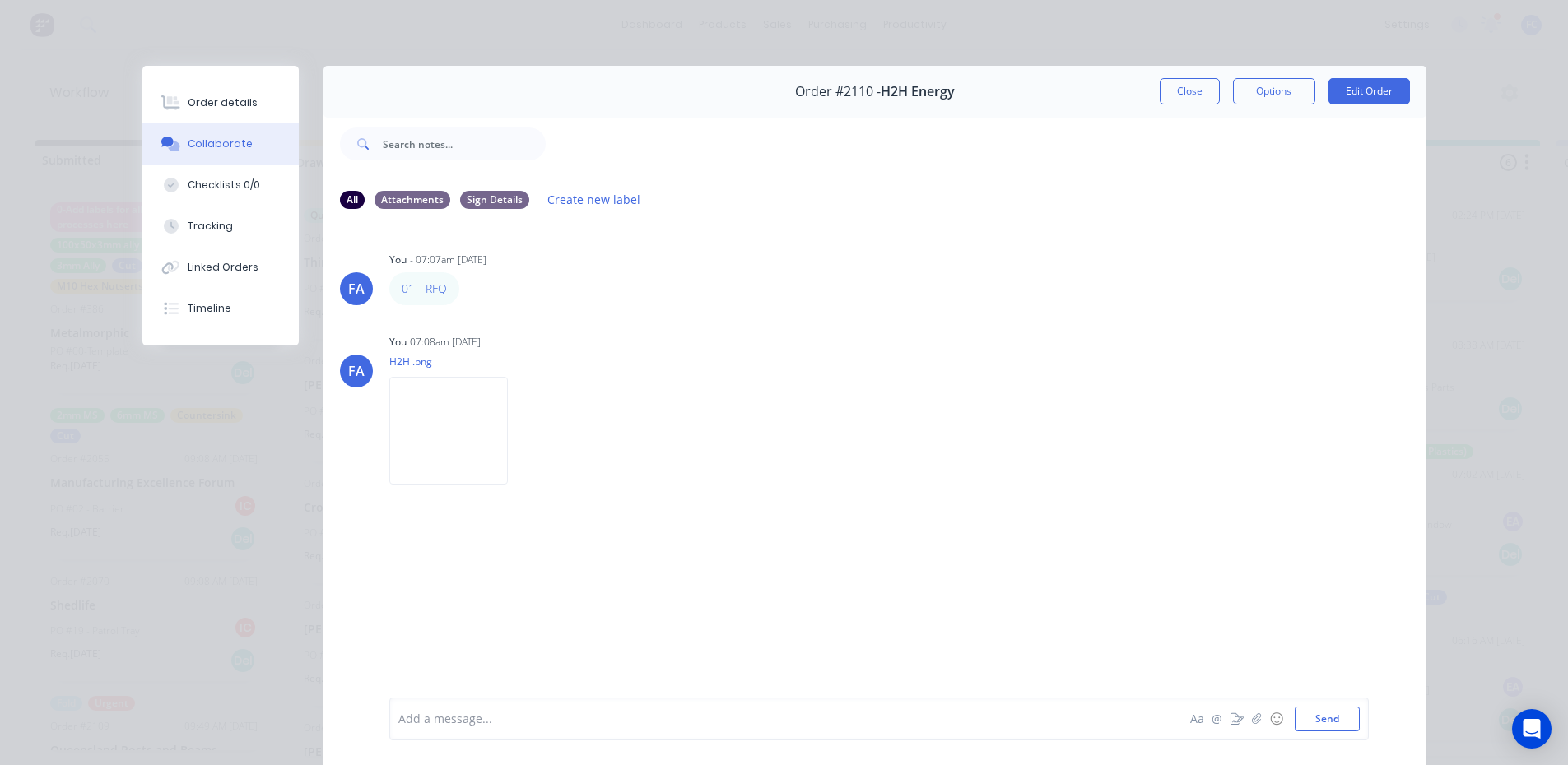
click at [1166, 89] on button "Close" at bounding box center [1189, 91] width 60 height 26
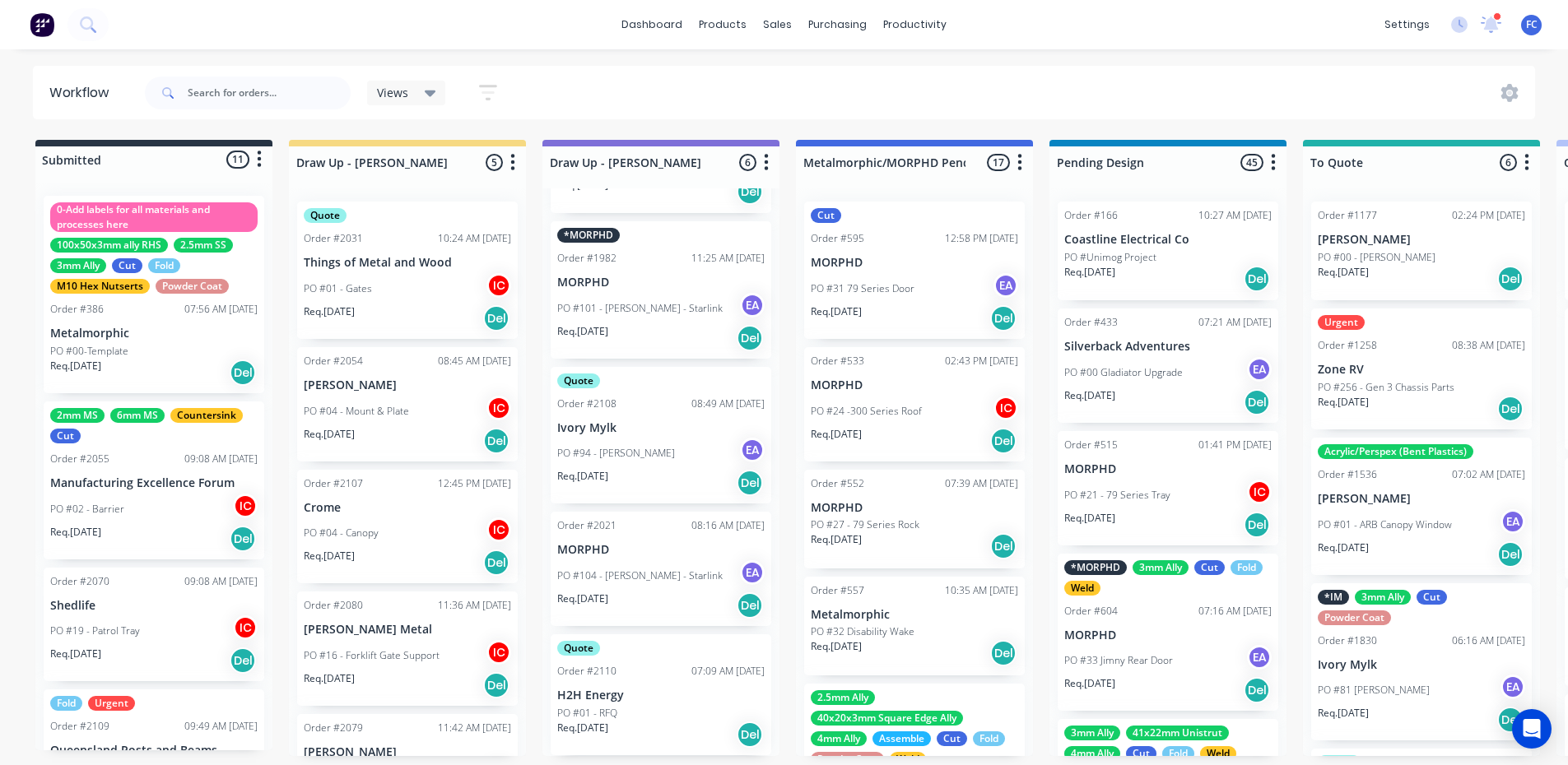
click at [98, 534] on p "Req. [DATE]" at bounding box center [76, 532] width 51 height 15
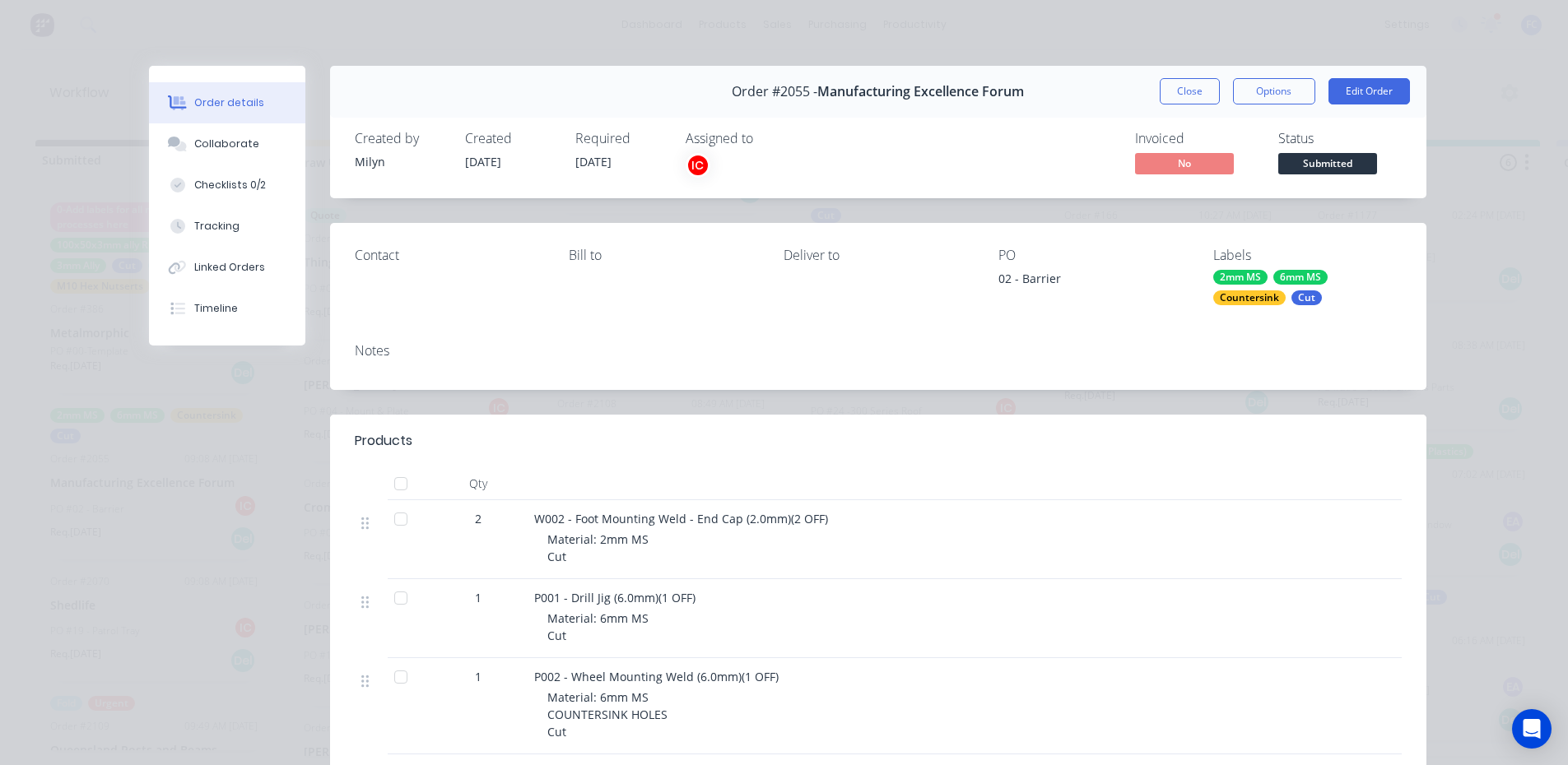
click at [1209, 91] on button "Close" at bounding box center [1189, 91] width 60 height 26
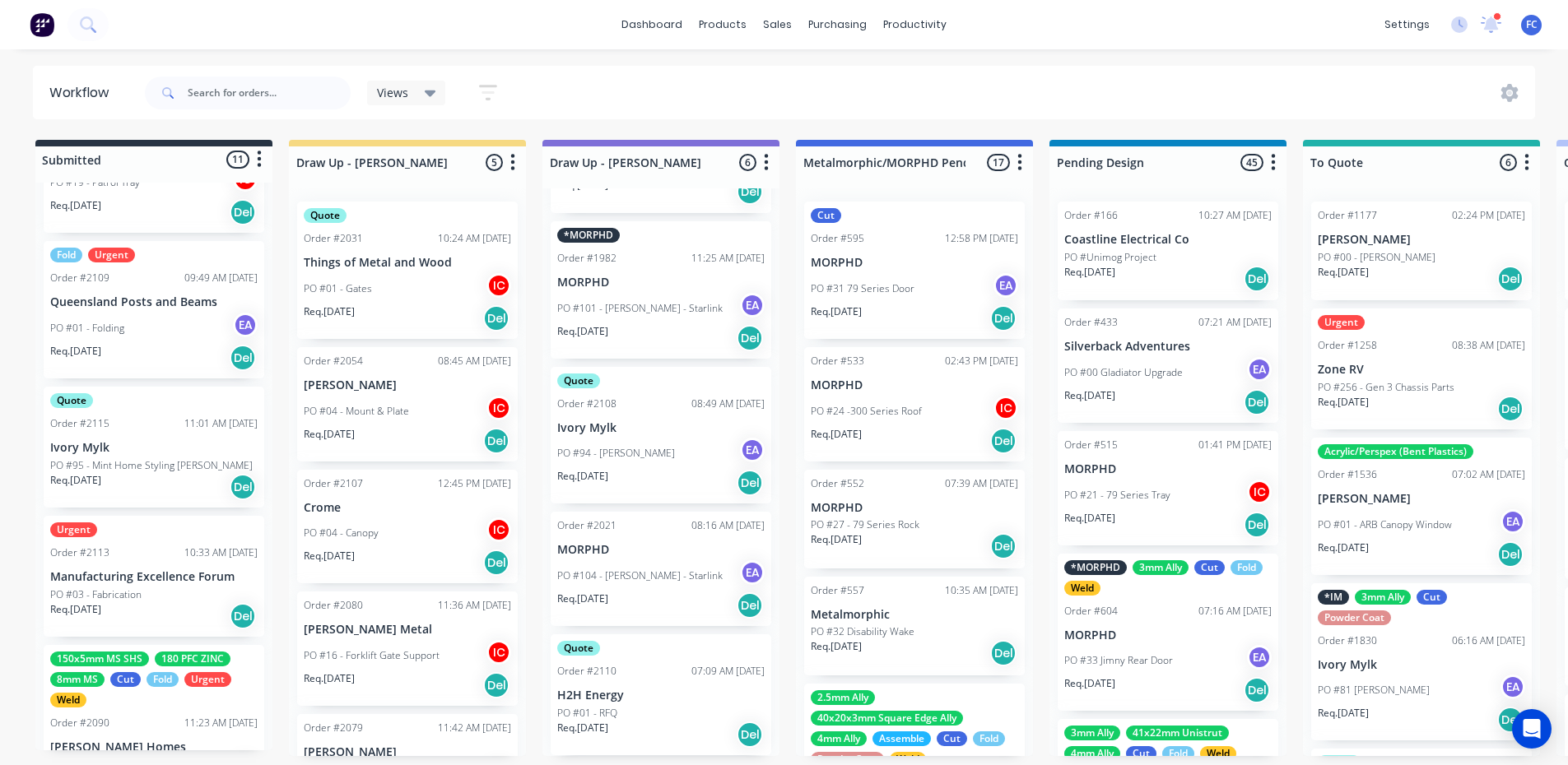
scroll to position [576, 0]
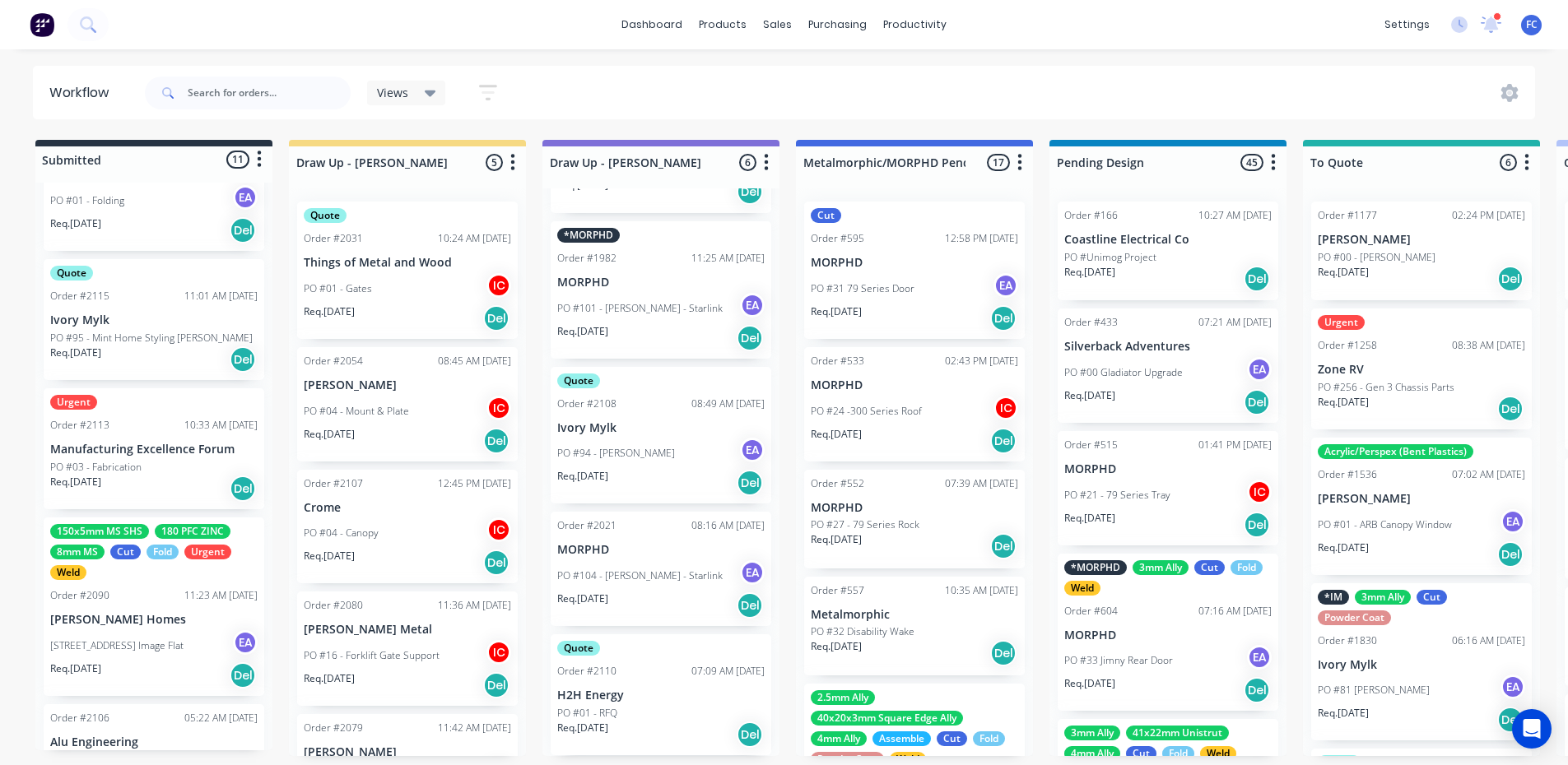
click at [145, 422] on div "Order #2113 10:33 AM [DATE]" at bounding box center [154, 425] width 208 height 15
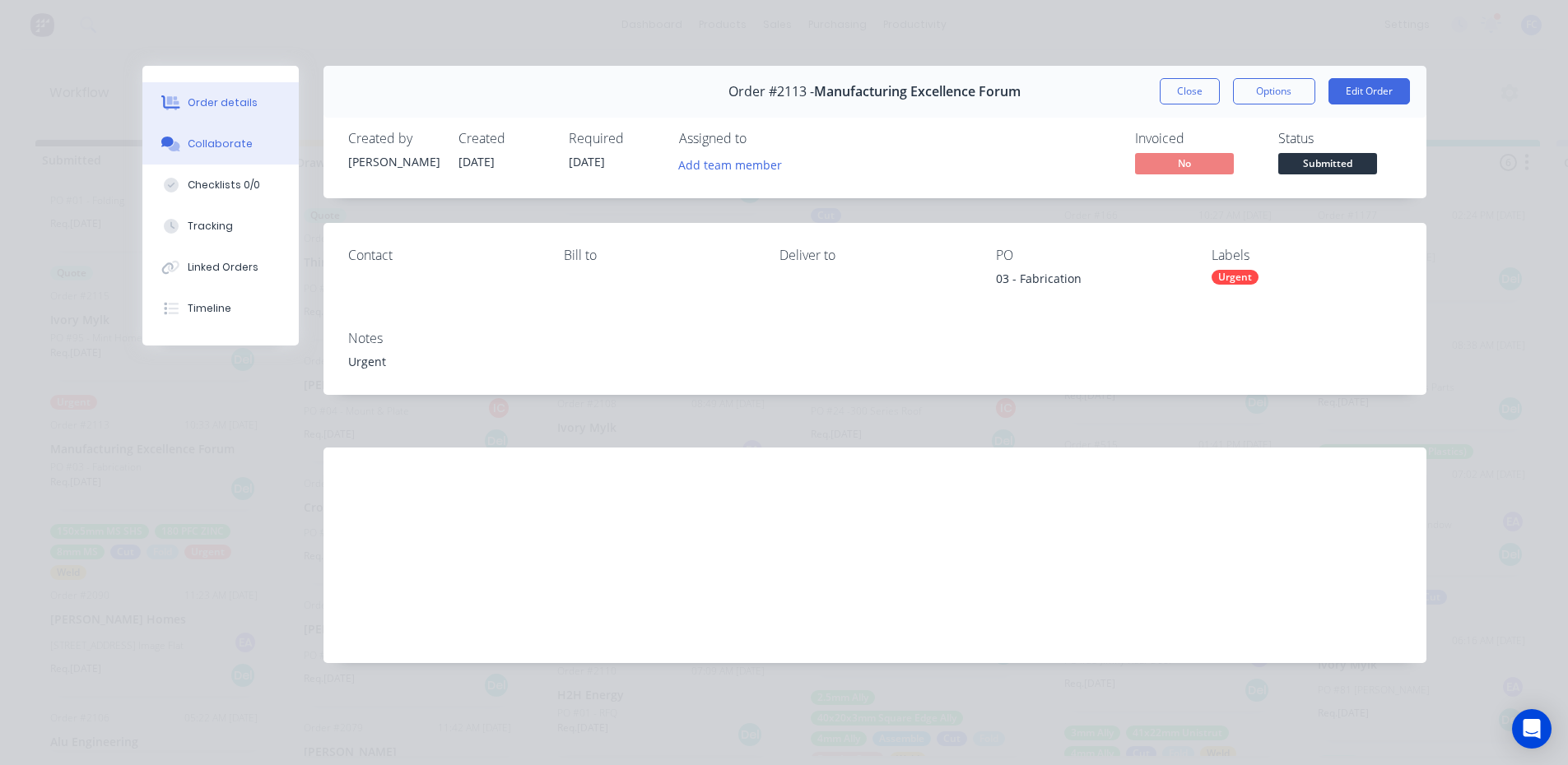
click at [199, 143] on div "Collaborate" at bounding box center [220, 144] width 65 height 15
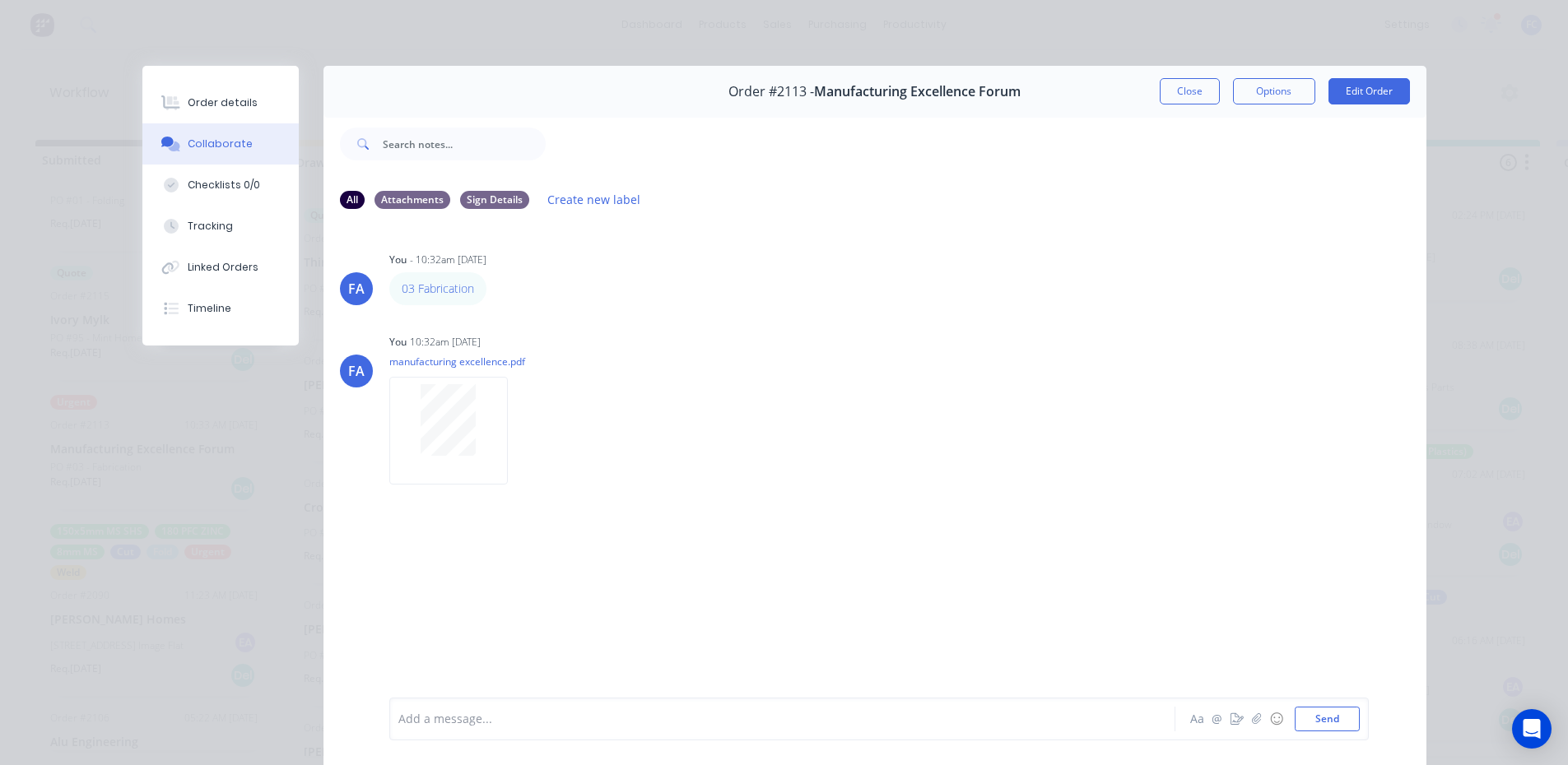
drag, startPoint x: 245, startPoint y: 108, endPoint x: 320, endPoint y: 189, distance: 110.4
click at [244, 108] on div "Order details" at bounding box center [222, 103] width 70 height 15
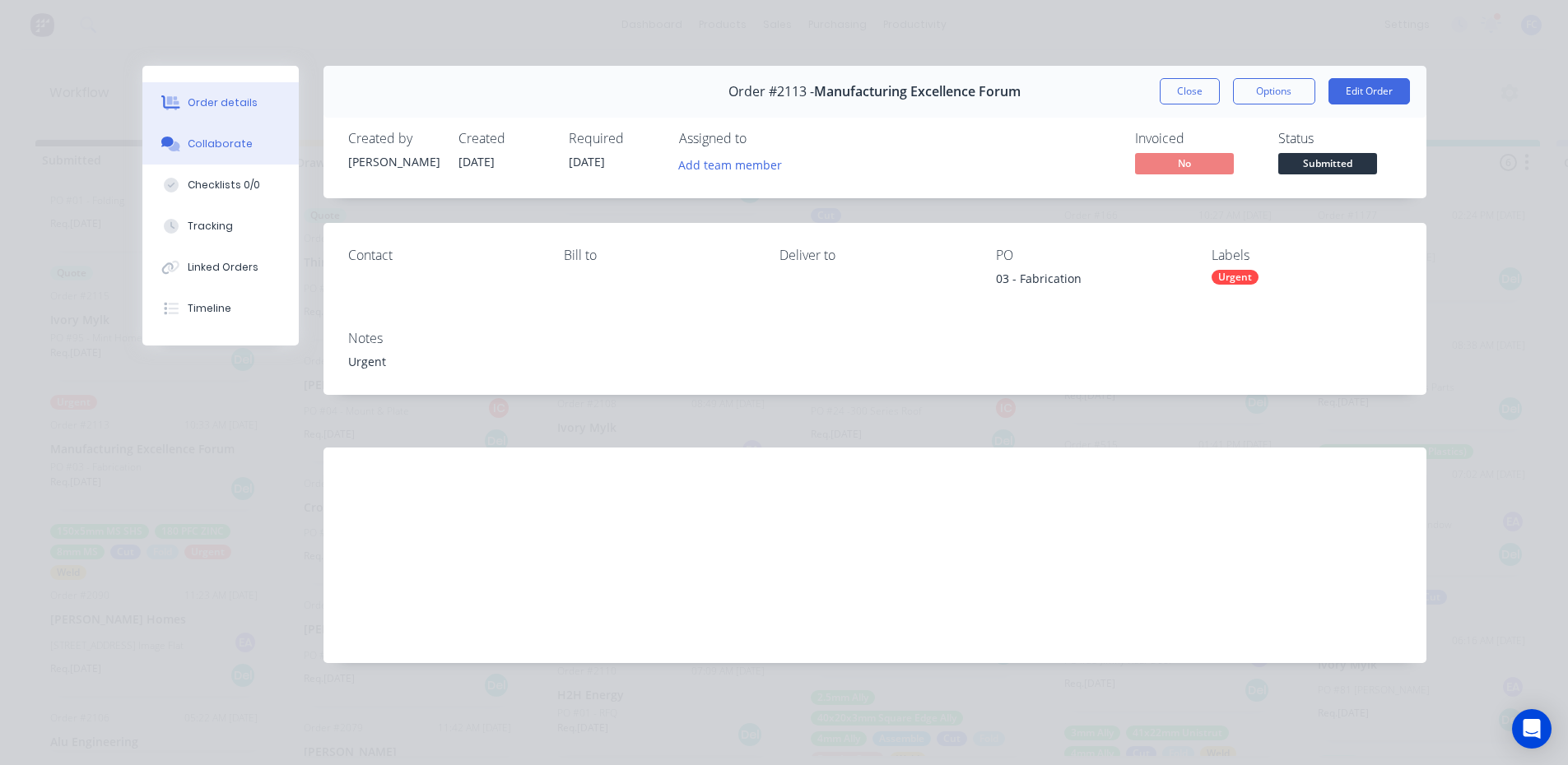
click at [215, 129] on button "Collaborate" at bounding box center [220, 144] width 156 height 41
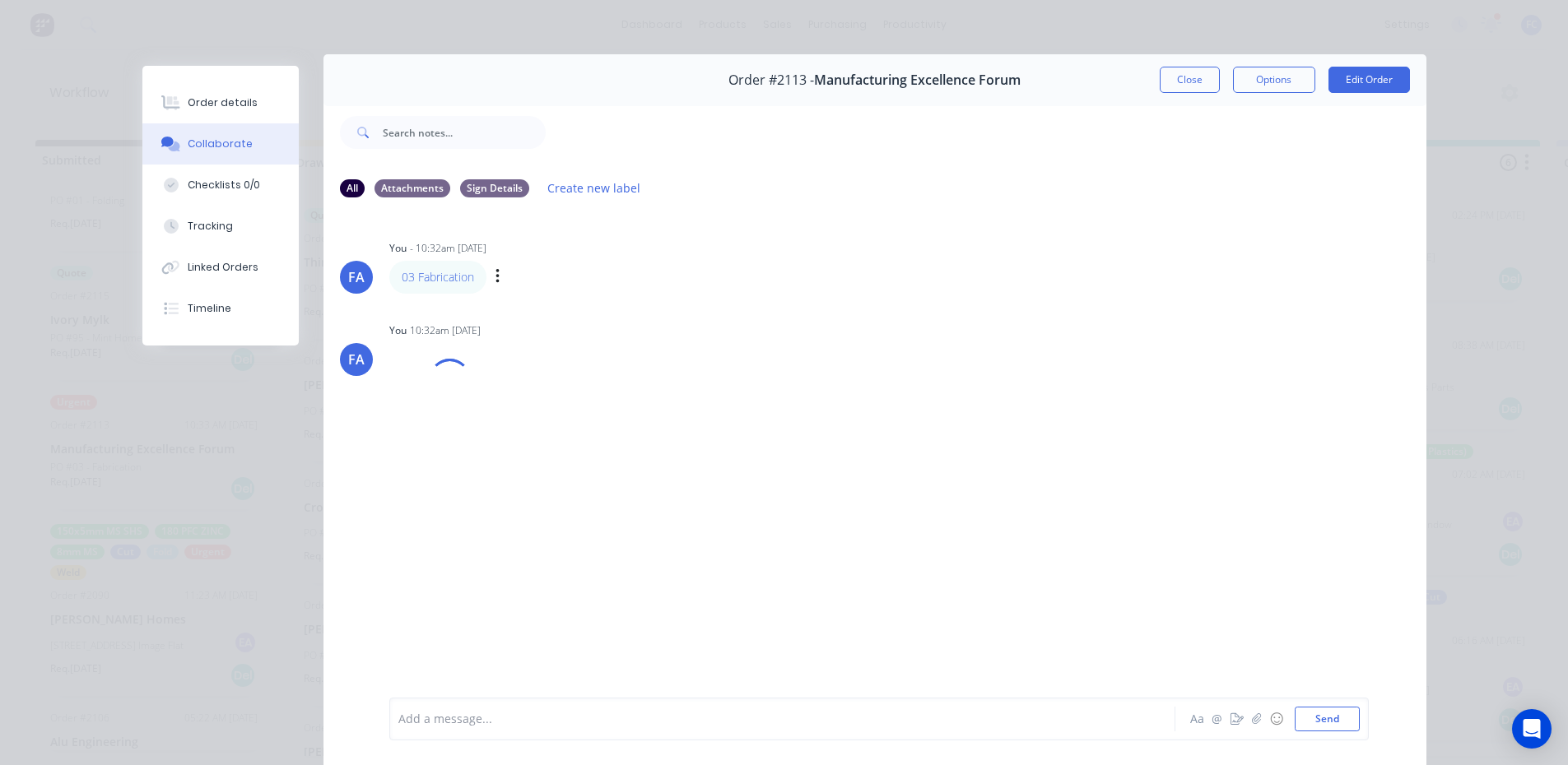
scroll to position [0, 0]
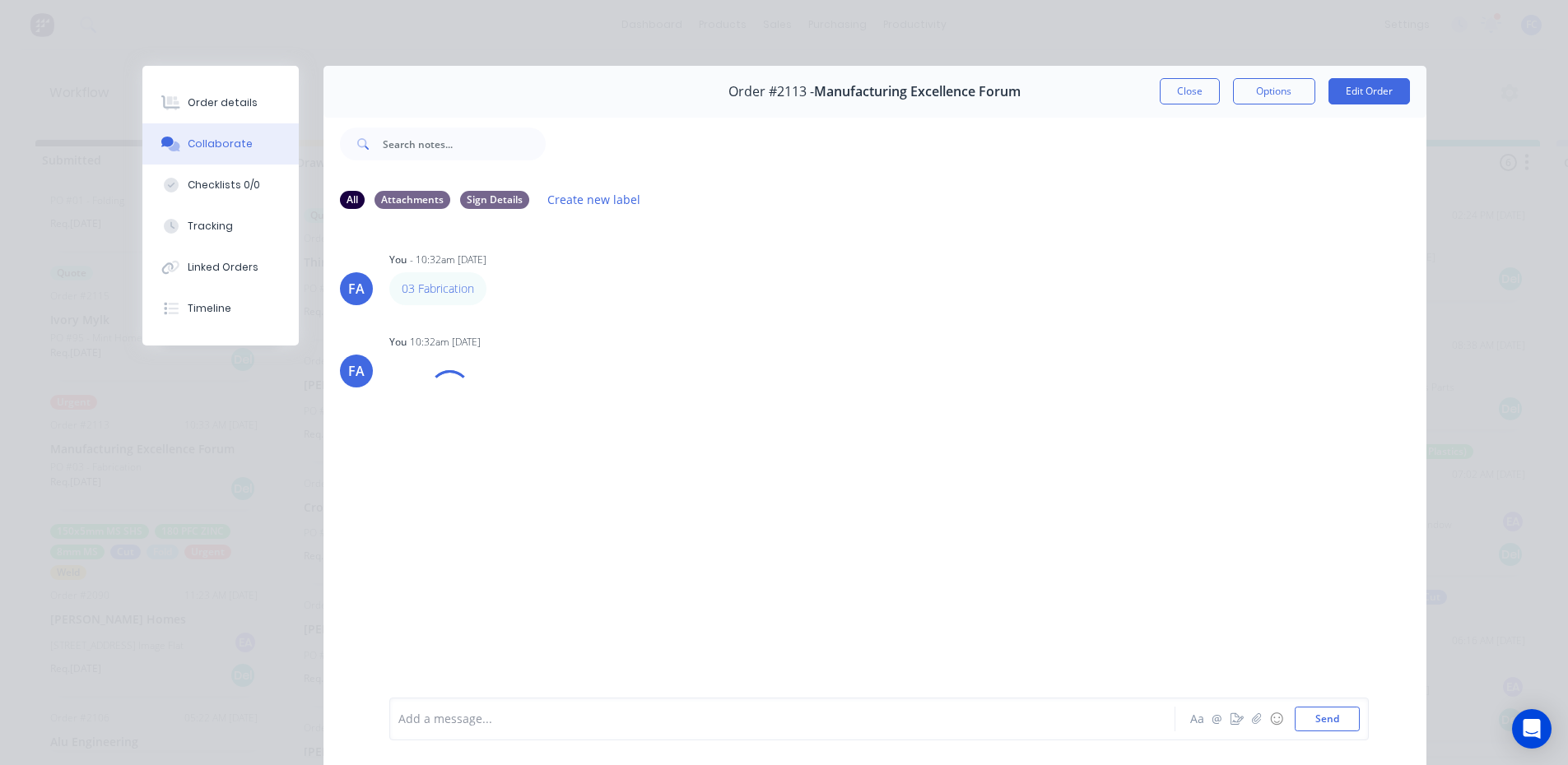
click at [1171, 92] on button "Close" at bounding box center [1189, 91] width 60 height 26
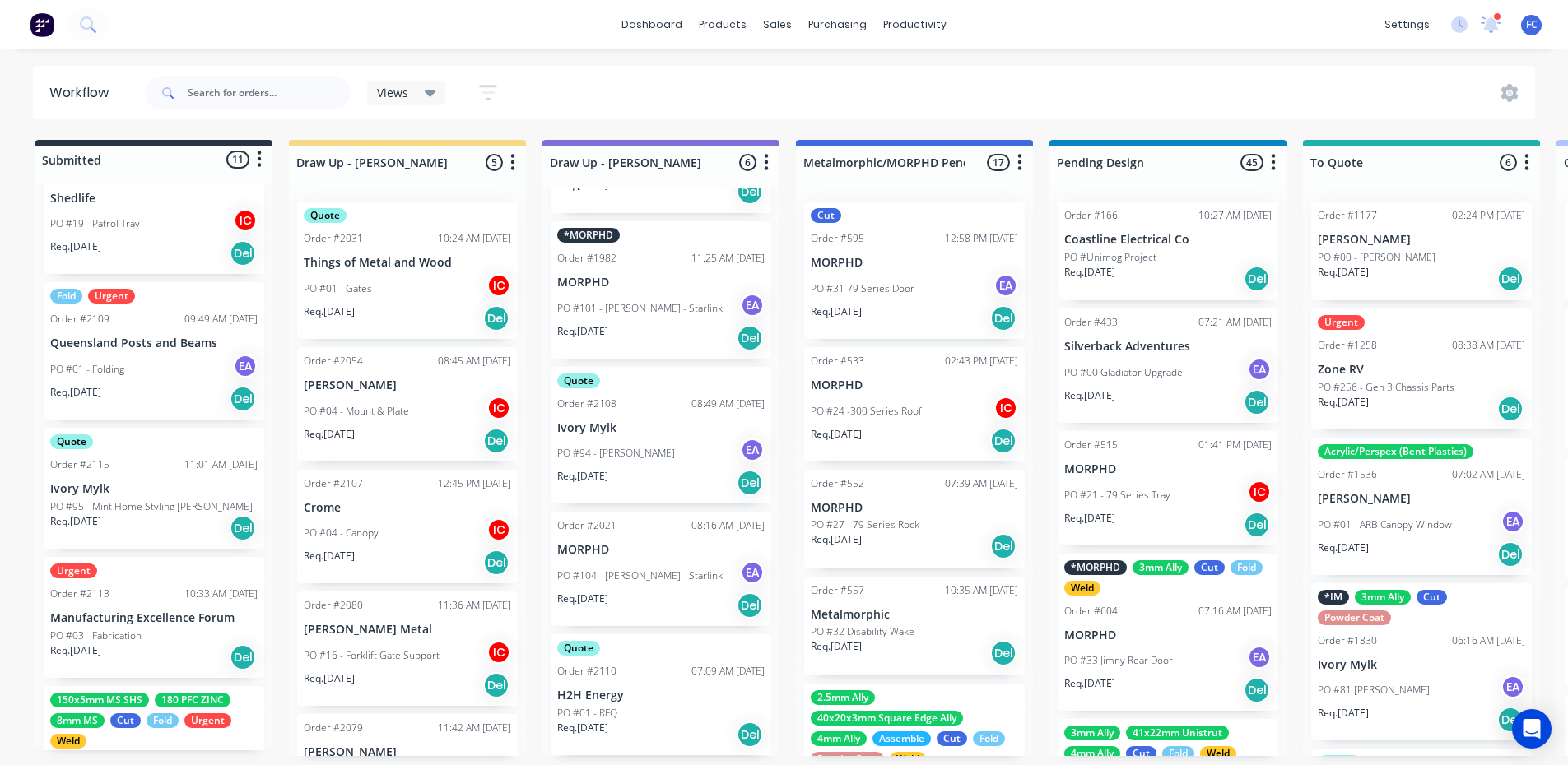
scroll to position [396, 0]
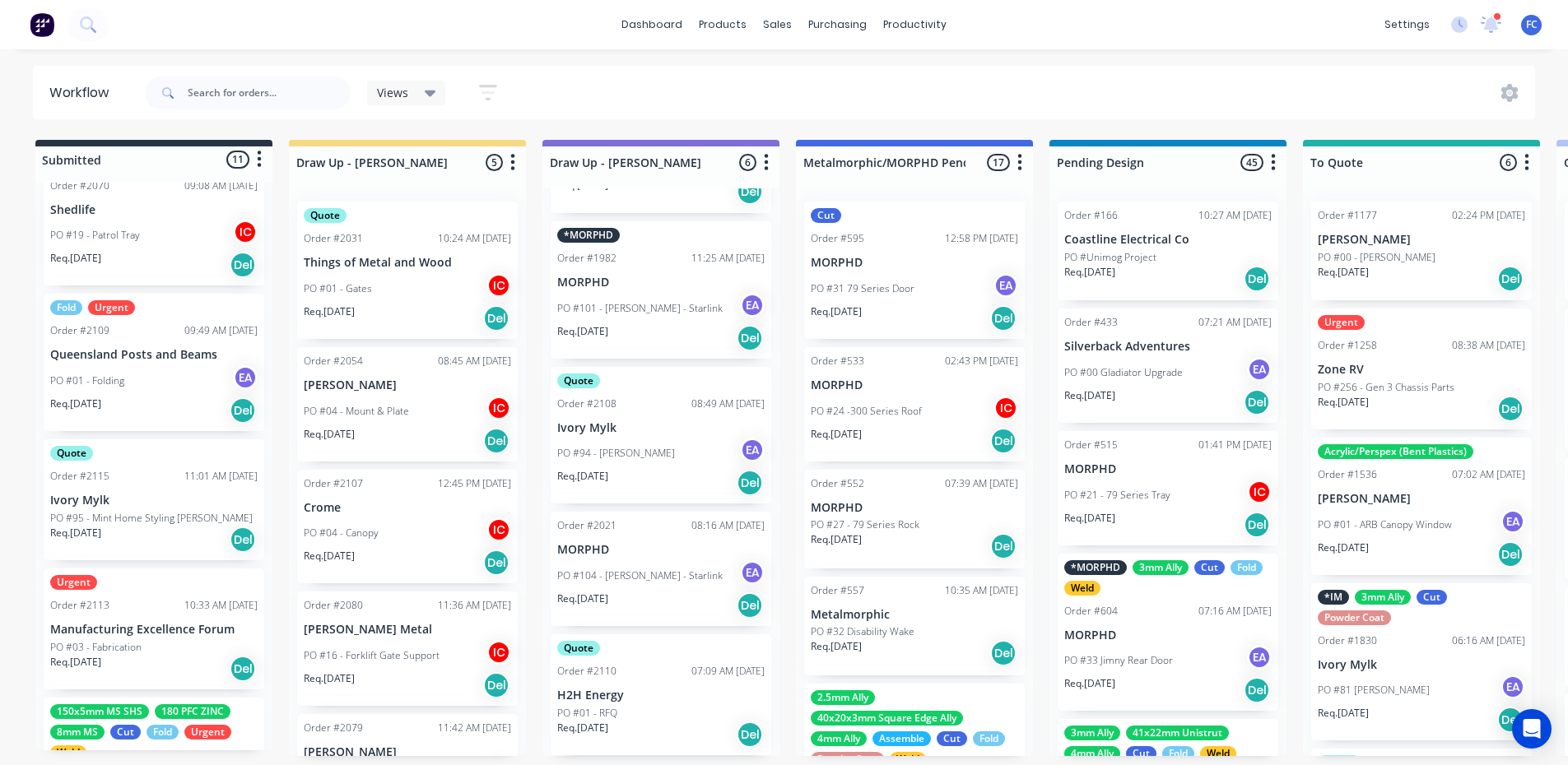
click at [124, 642] on p "PO #03 - Fabrication" at bounding box center [96, 647] width 92 height 15
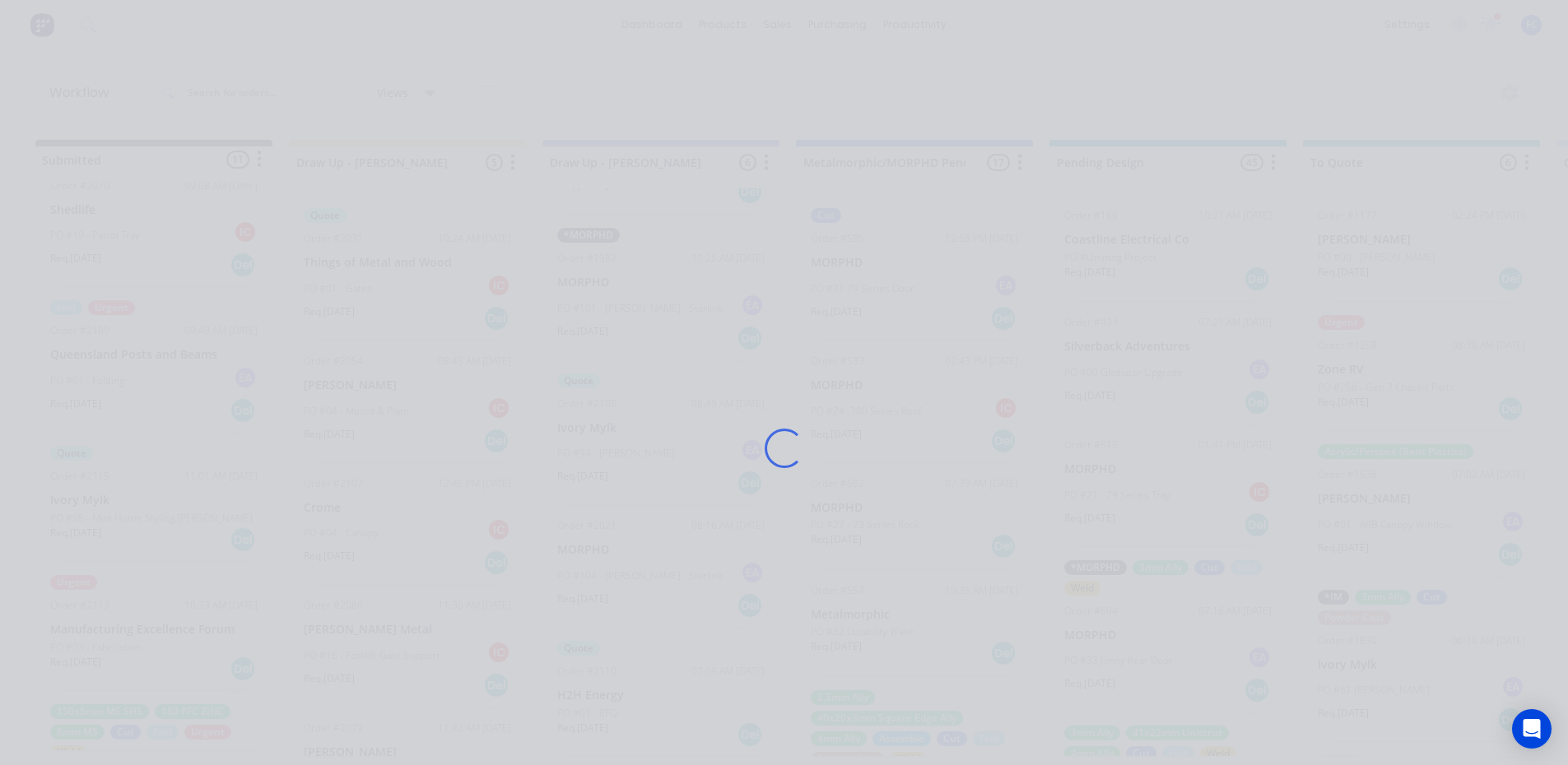
scroll to position [0, 0]
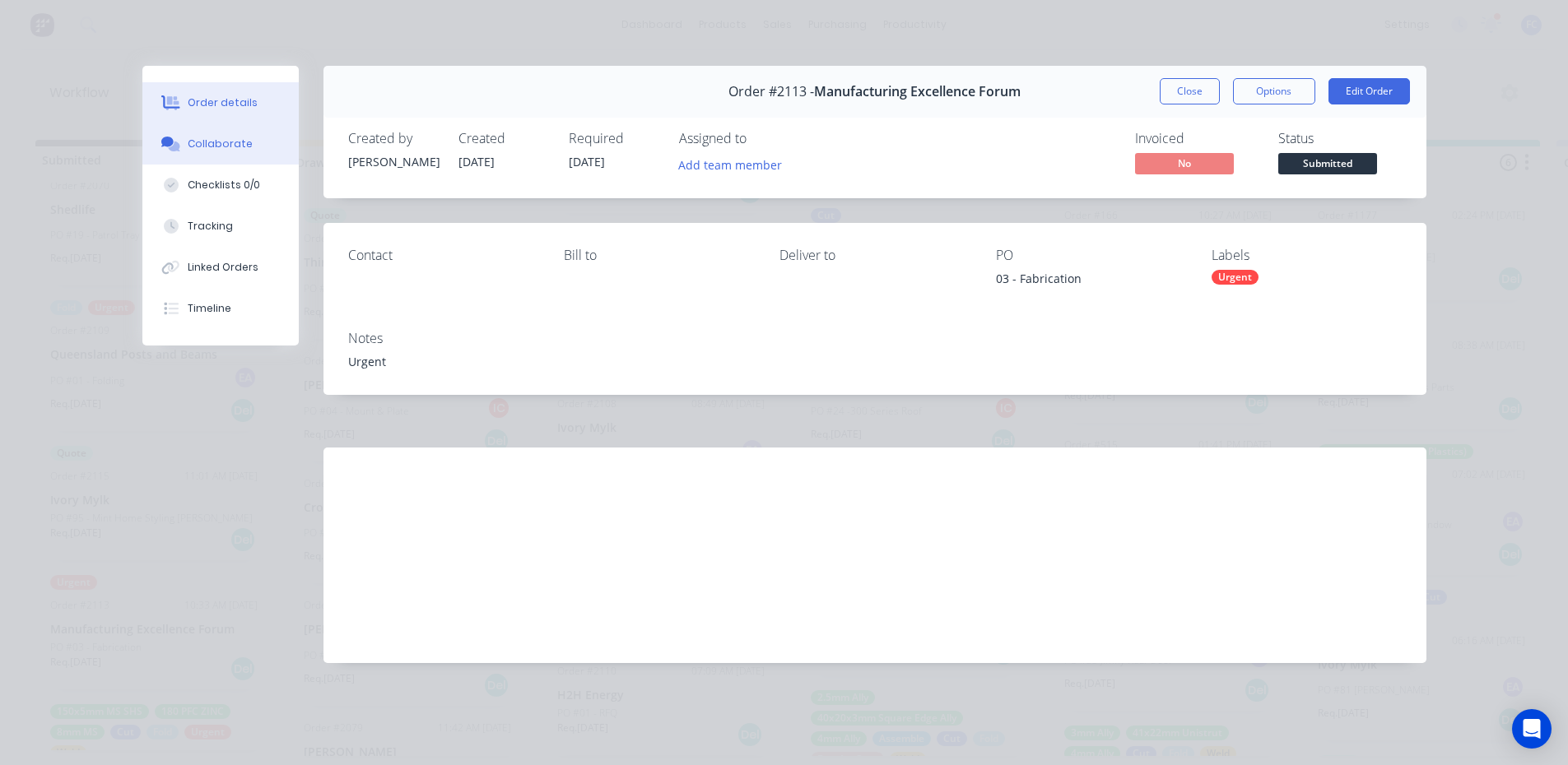
click at [225, 130] on button "Collaborate" at bounding box center [220, 144] width 156 height 41
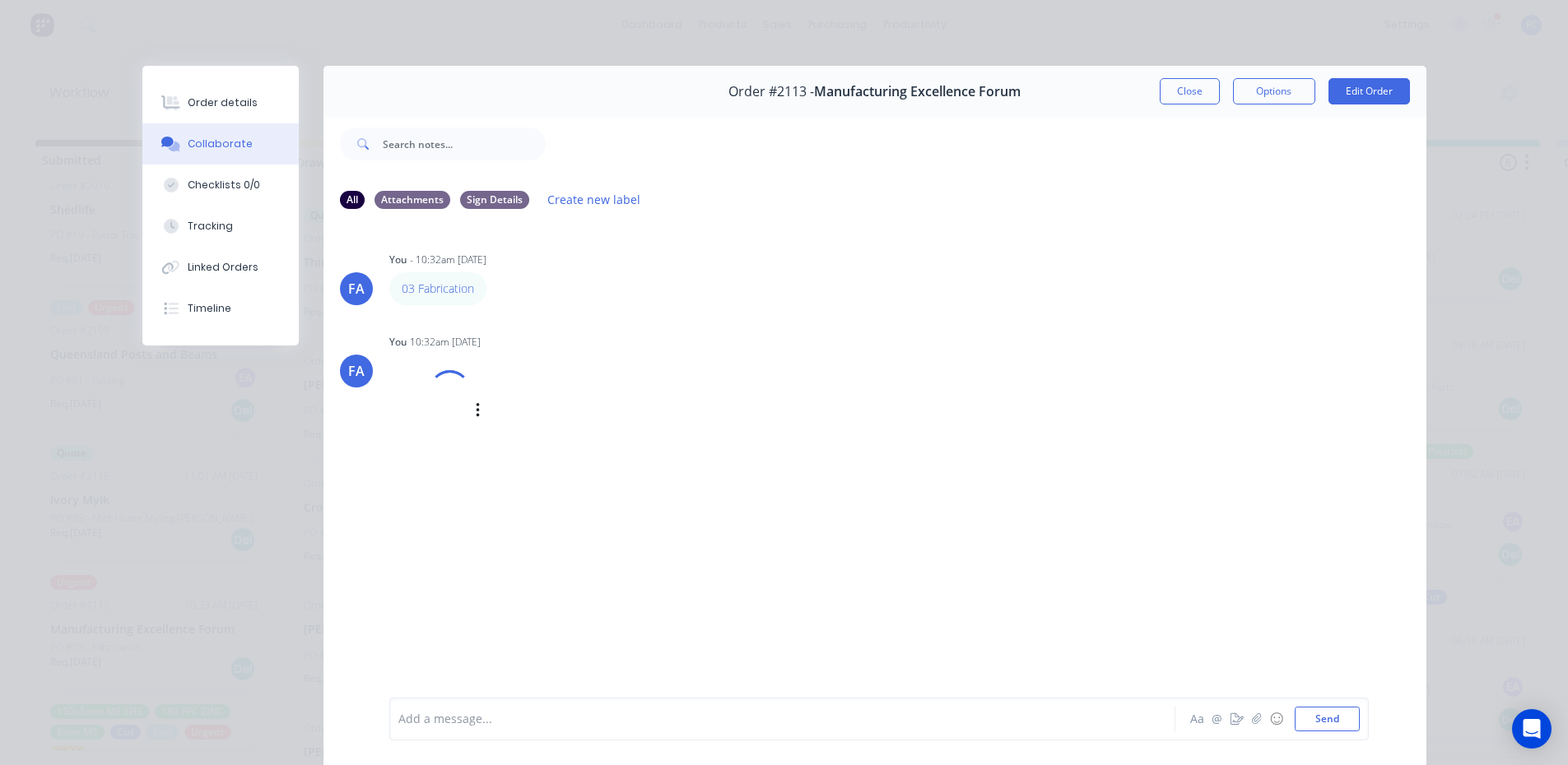
drag, startPoint x: 437, startPoint y: 293, endPoint x: 795, endPoint y: 346, distance: 361.9
click at [879, 349] on div "You 10:32am [DATE]" at bounding box center [646, 342] width 514 height 15
click at [498, 288] on div "Labels Edit Delete" at bounding box center [500, 288] width 10 height 24
click at [487, 288] on div "03 Fabrication Labels Edit Delete" at bounding box center [646, 288] width 514 height 33
click at [495, 283] on button "button" at bounding box center [498, 288] width 7 height 24
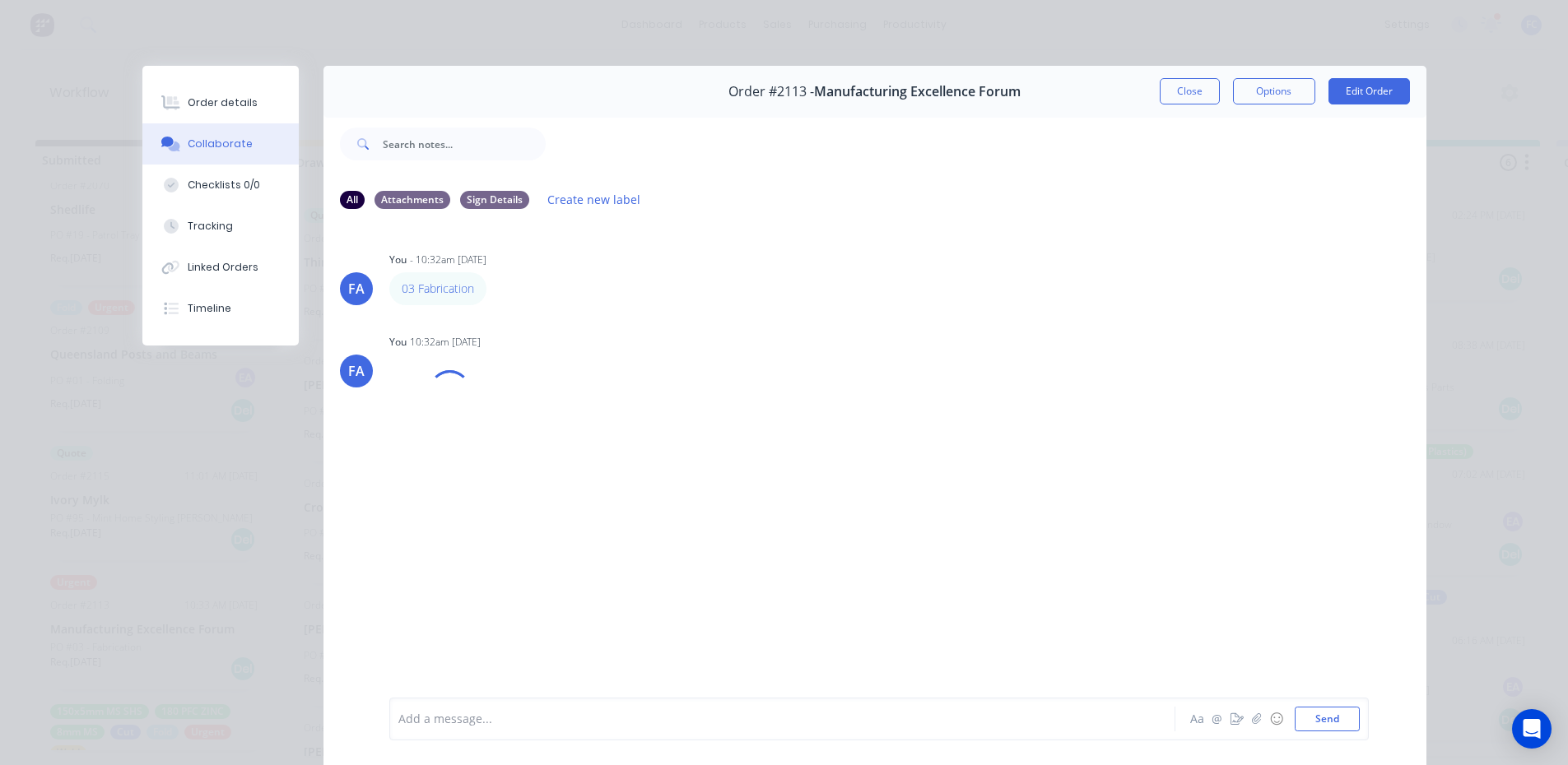
click at [0, 0] on button "Edit" at bounding box center [0, 0] width 0 height 0
click at [494, 720] on div "03 Fabrication" at bounding box center [759, 719] width 720 height 18
click at [1312, 725] on button "Send" at bounding box center [1327, 718] width 65 height 24
click at [205, 107] on div "Order details" at bounding box center [222, 103] width 70 height 15
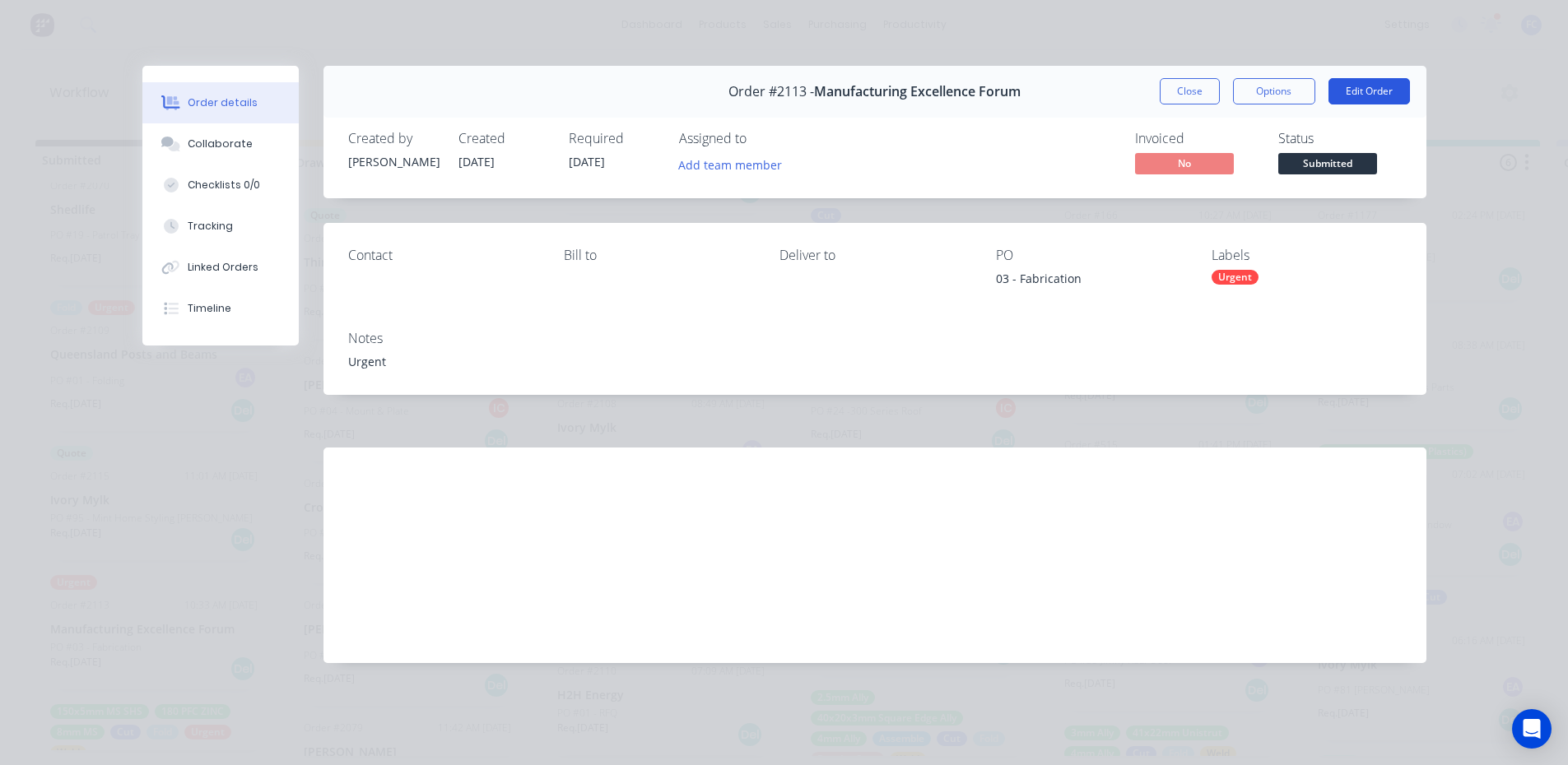
click at [1364, 83] on button "Edit Order" at bounding box center [1369, 91] width 82 height 26
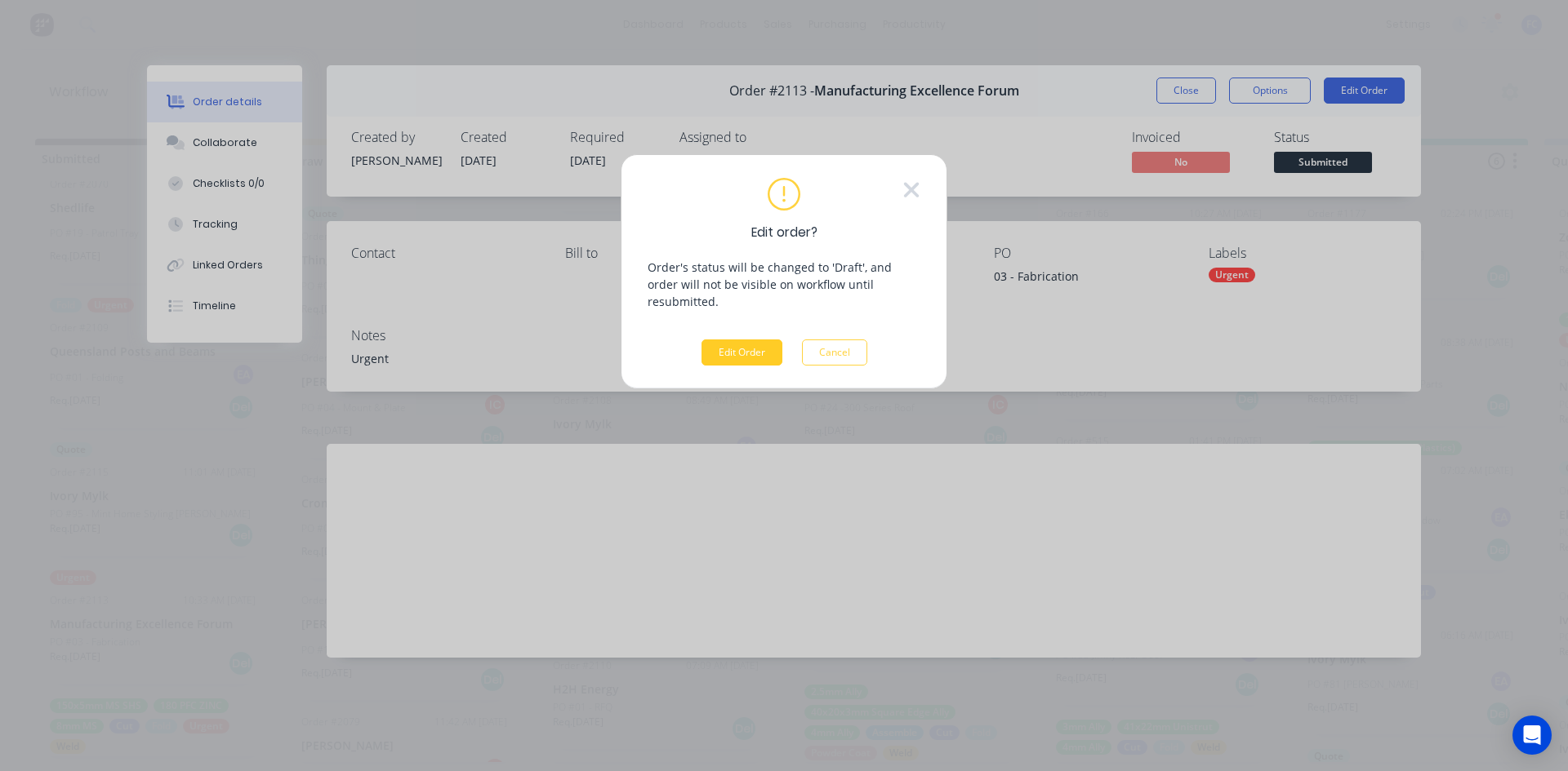
click at [744, 342] on button "Edit Order" at bounding box center [741, 352] width 81 height 26
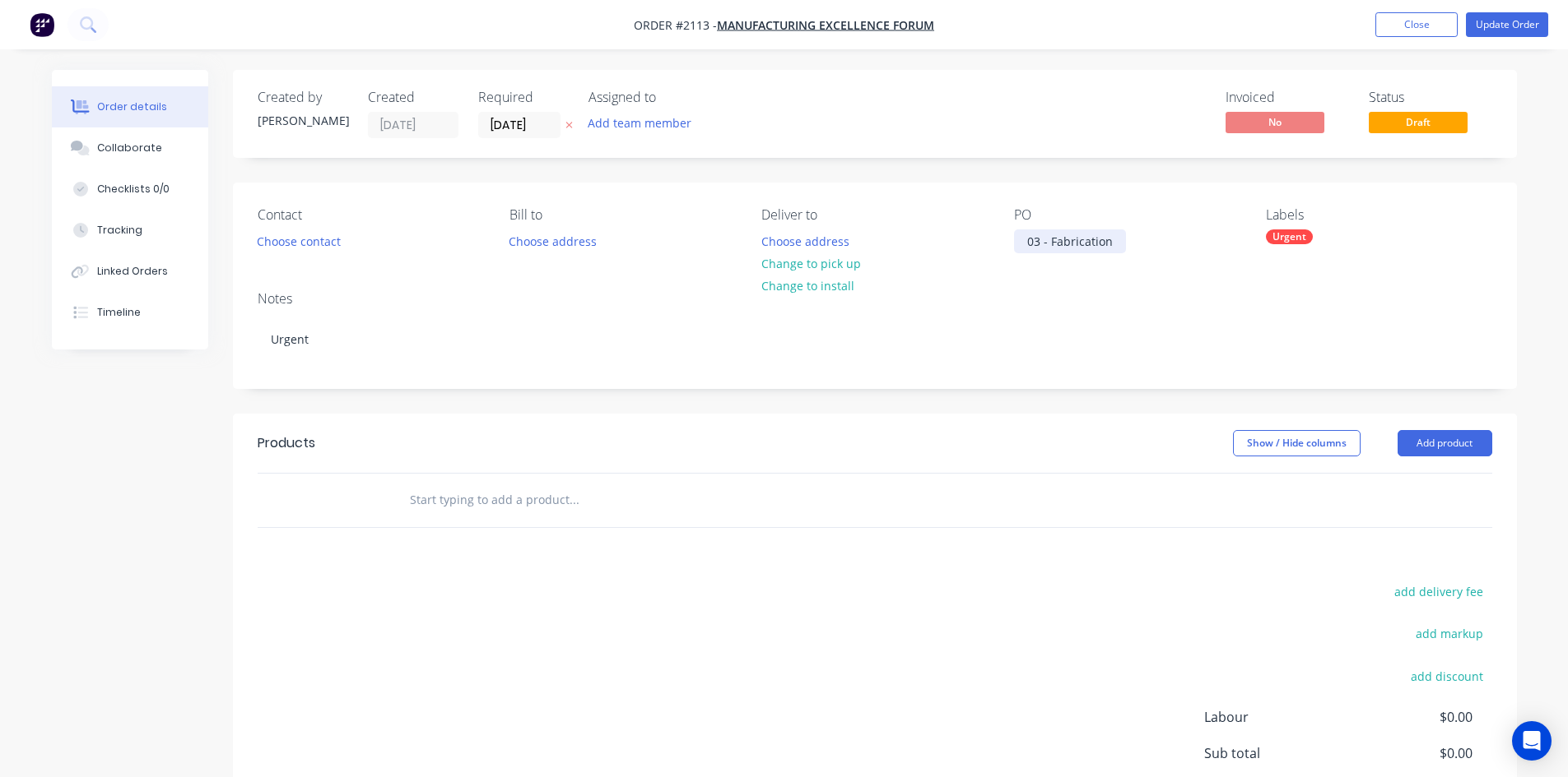
click at [1120, 246] on div "03 - Fabrication" at bounding box center [1069, 241] width 112 height 24
paste div
click at [1041, 240] on div "03 Prototype 2" at bounding box center [1066, 241] width 105 height 24
drag, startPoint x: 1406, startPoint y: 24, endPoint x: 1379, endPoint y: 30, distance: 27.7
click at [1402, 24] on button "Close" at bounding box center [1417, 24] width 82 height 24
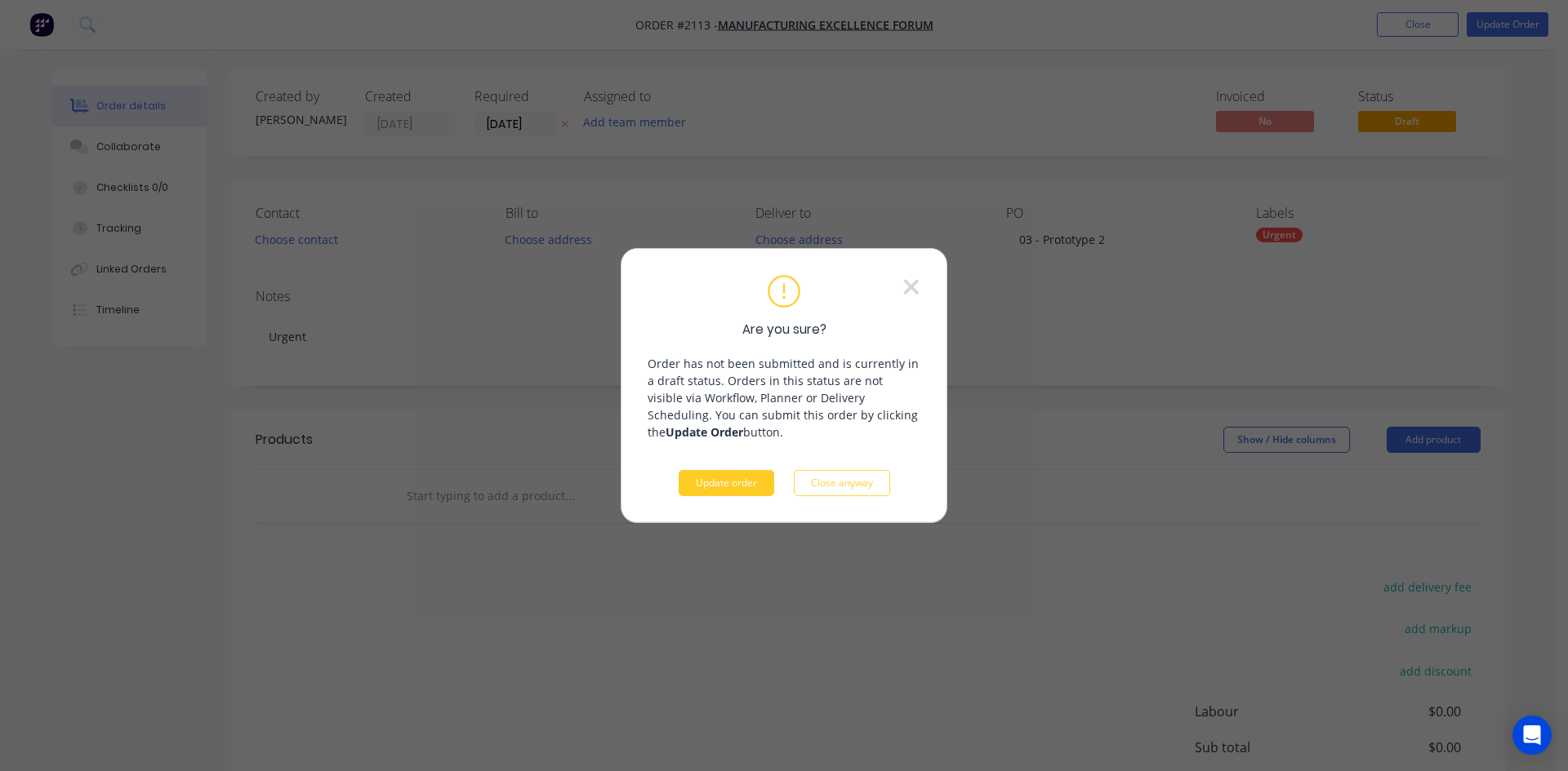
click at [725, 479] on button "Update order" at bounding box center [726, 482] width 95 height 26
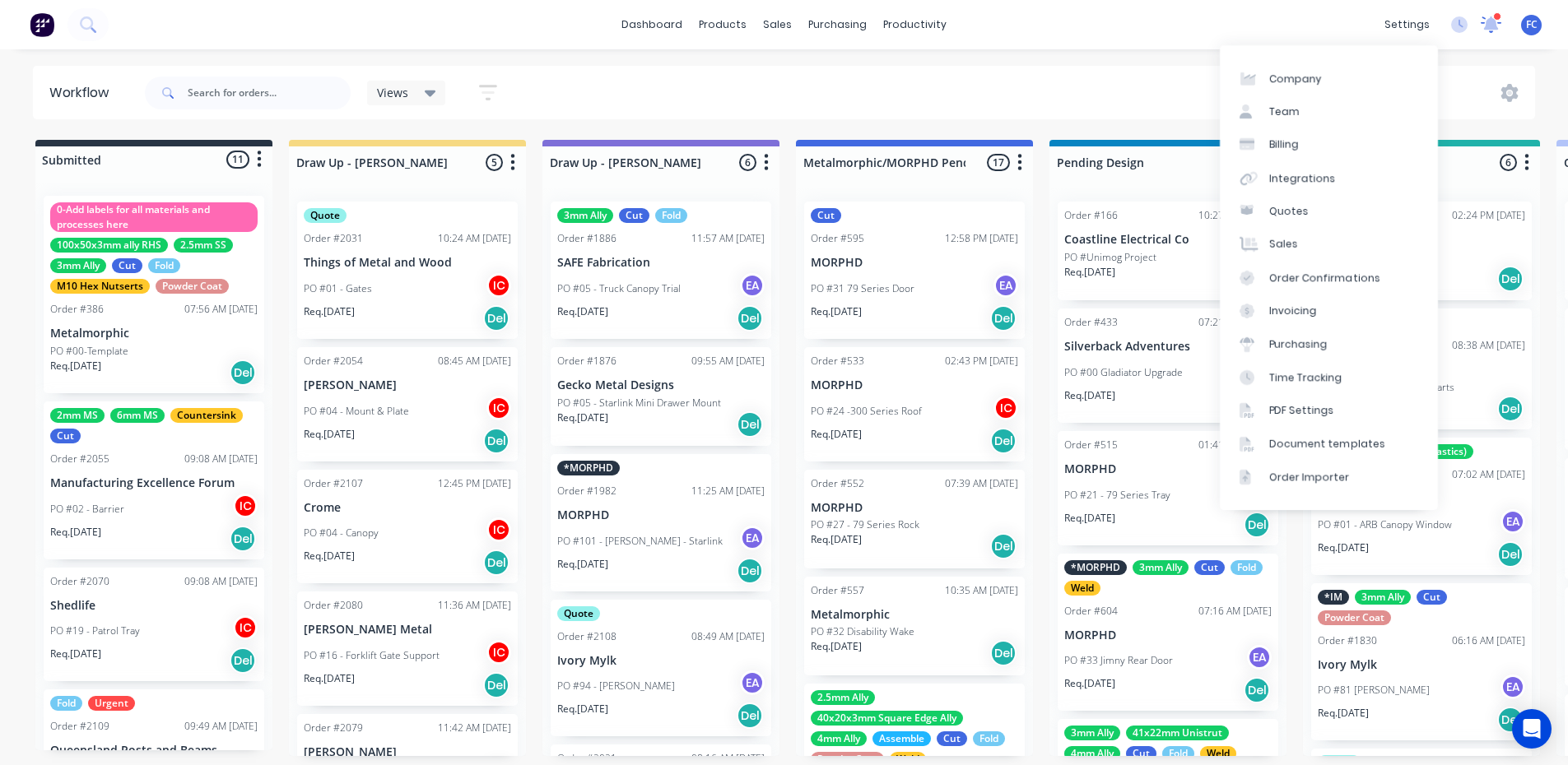
click at [1486, 22] on icon at bounding box center [1491, 23] width 17 height 16
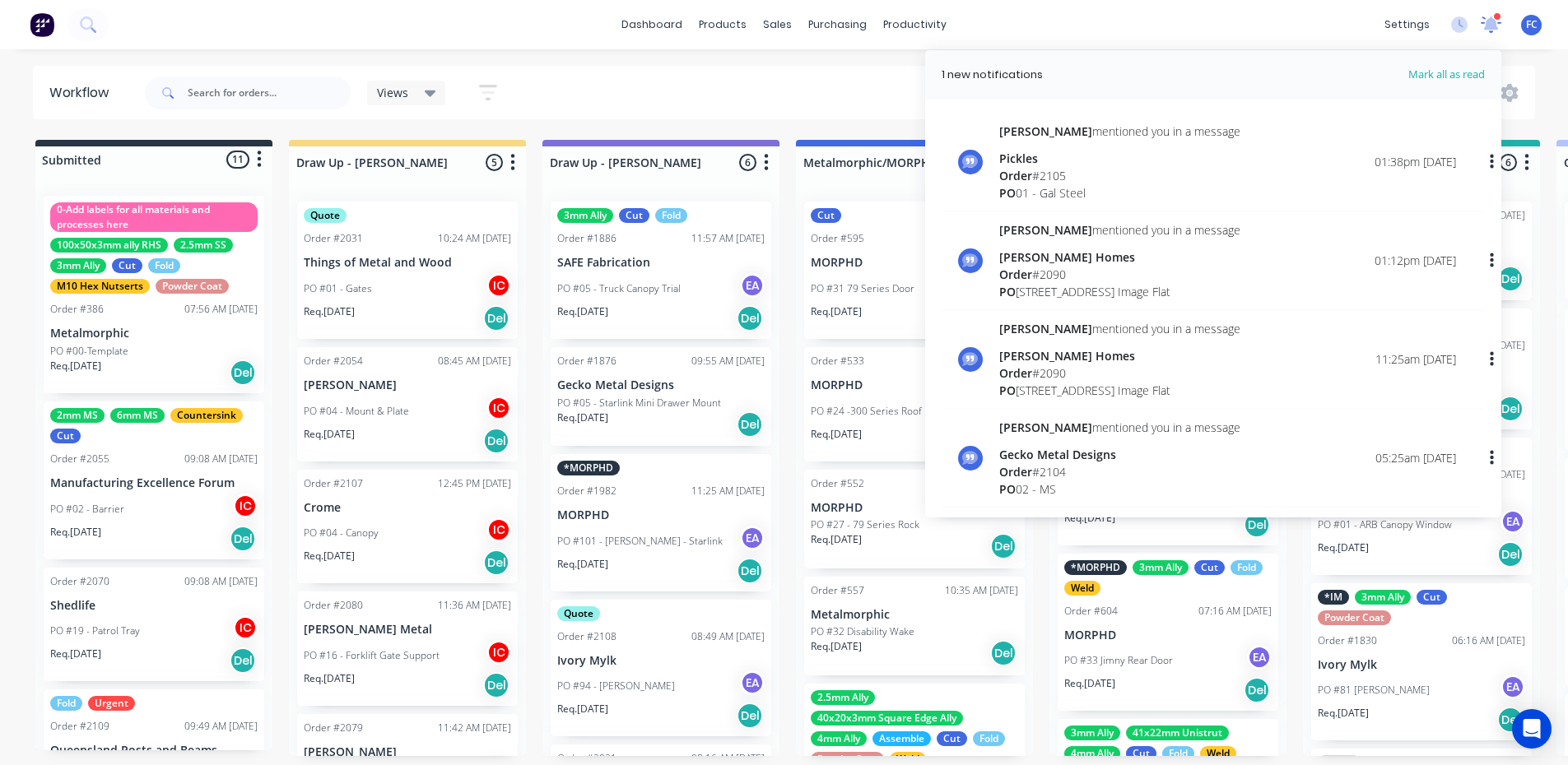
click at [1486, 22] on icon at bounding box center [1491, 23] width 17 height 16
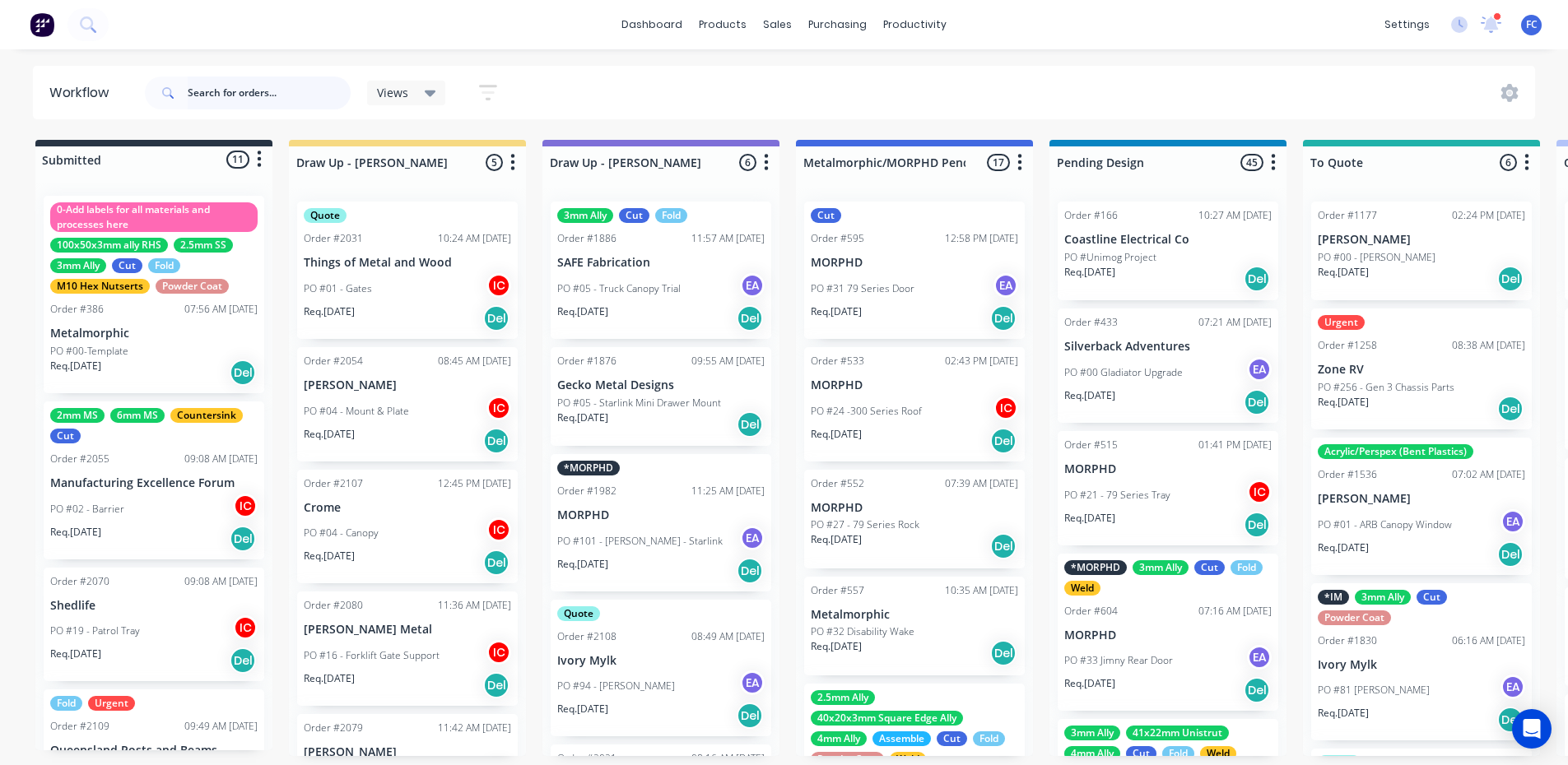
click at [266, 95] on input "text" at bounding box center [269, 92] width 163 height 33
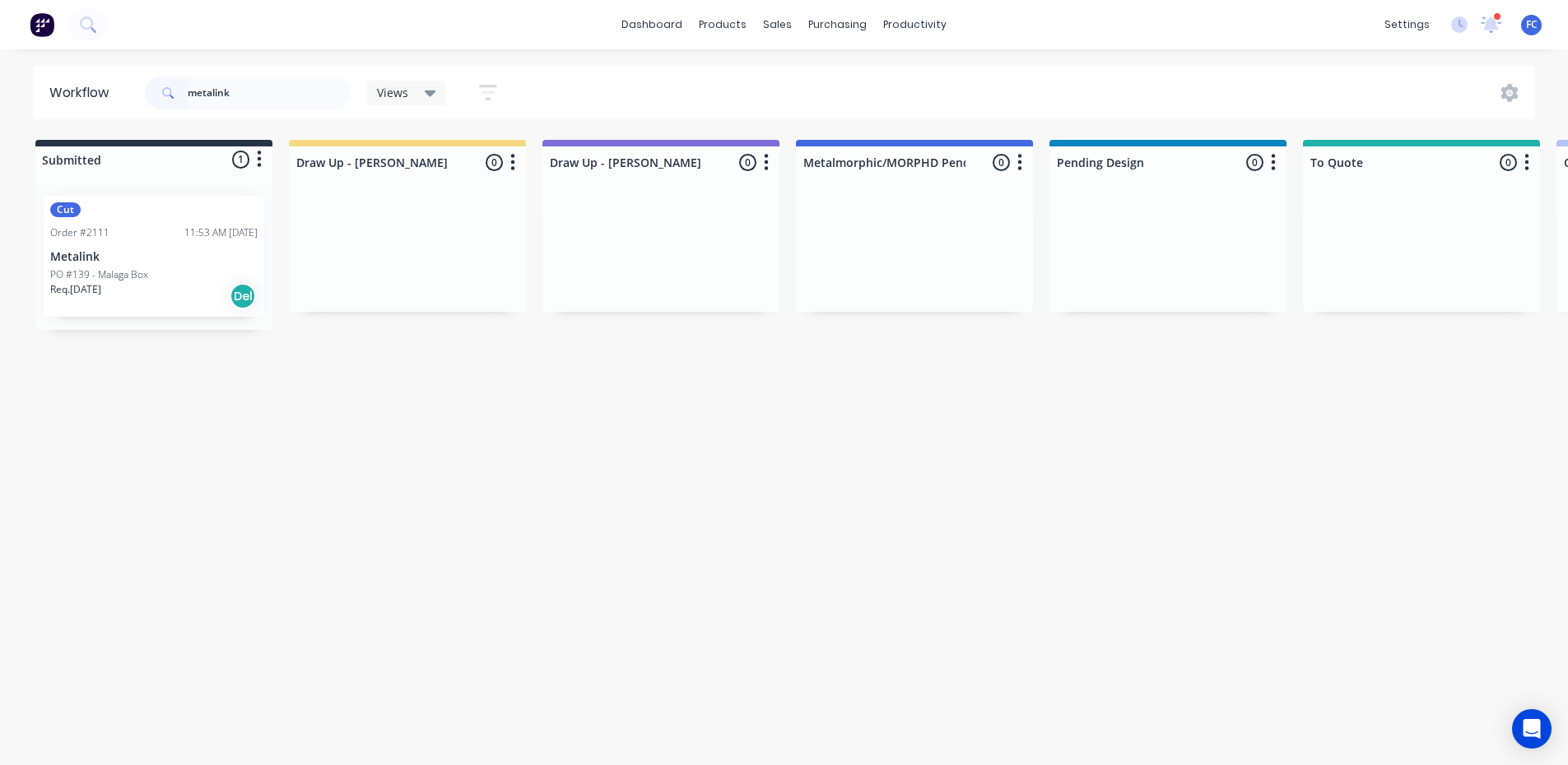
click at [77, 289] on p "Req. [DATE]" at bounding box center [76, 290] width 51 height 15
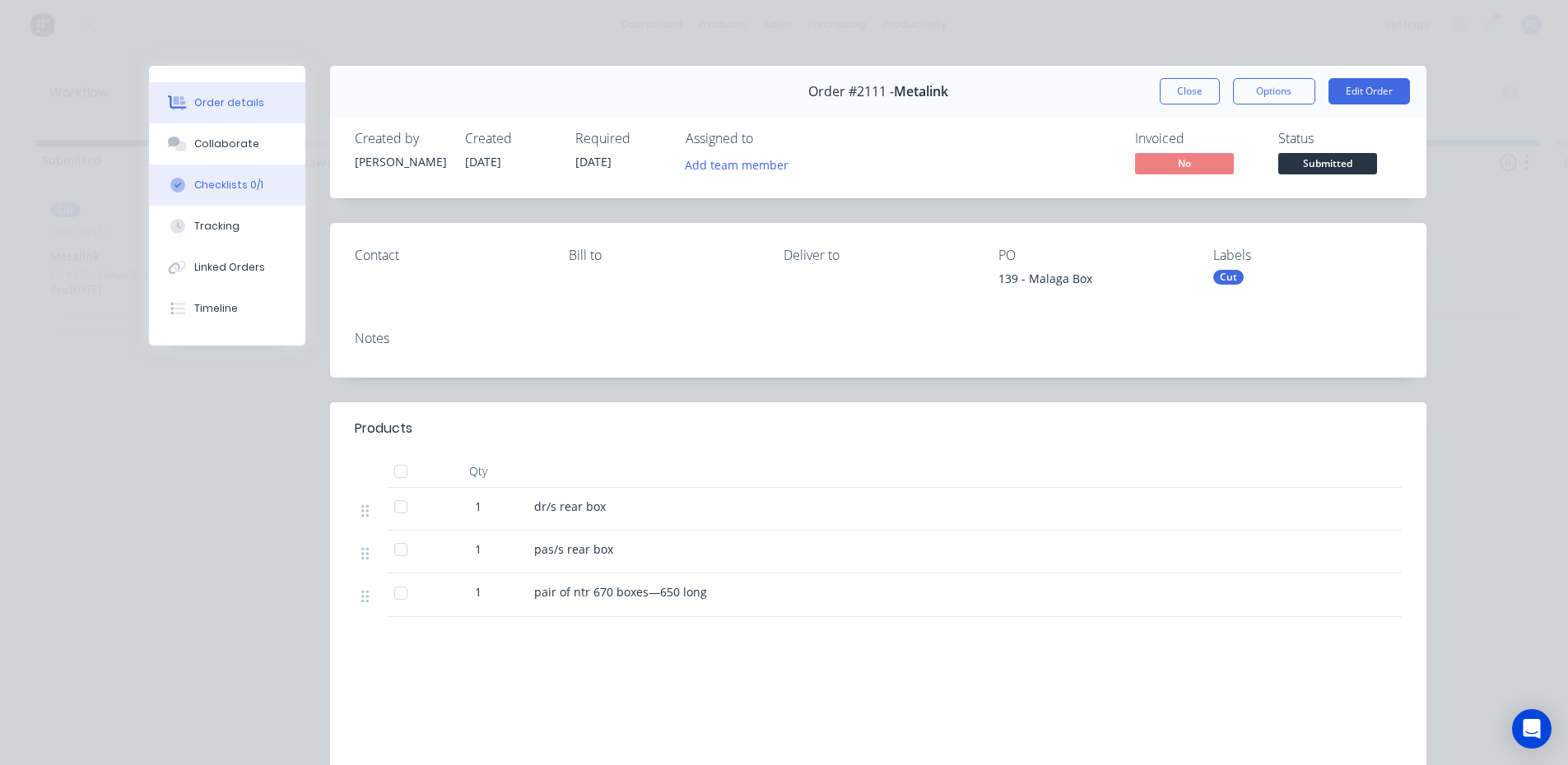
click at [209, 182] on div "Checklists 0/1" at bounding box center [229, 185] width 69 height 15
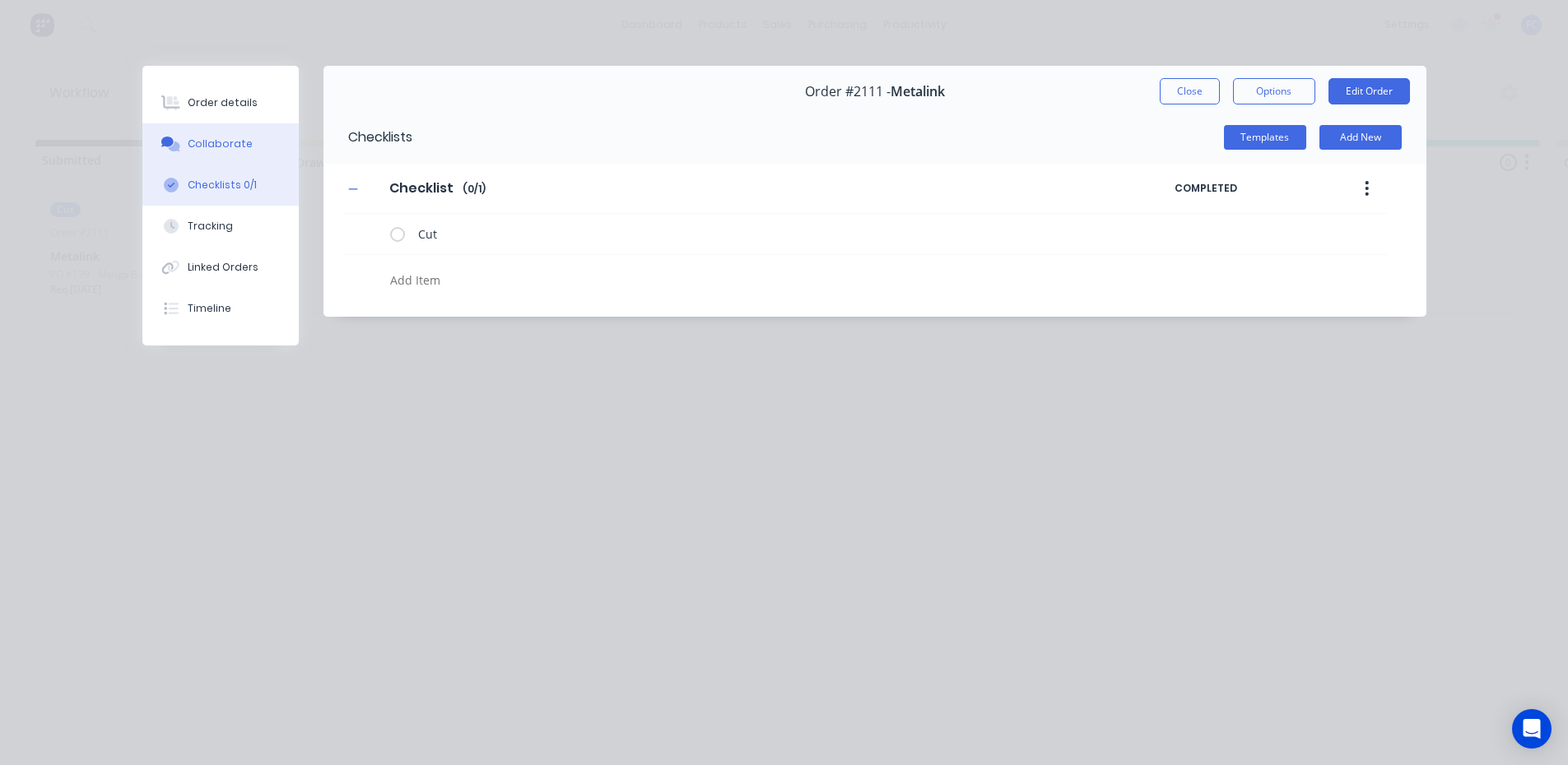
click at [228, 152] on button "Collaborate" at bounding box center [220, 144] width 156 height 41
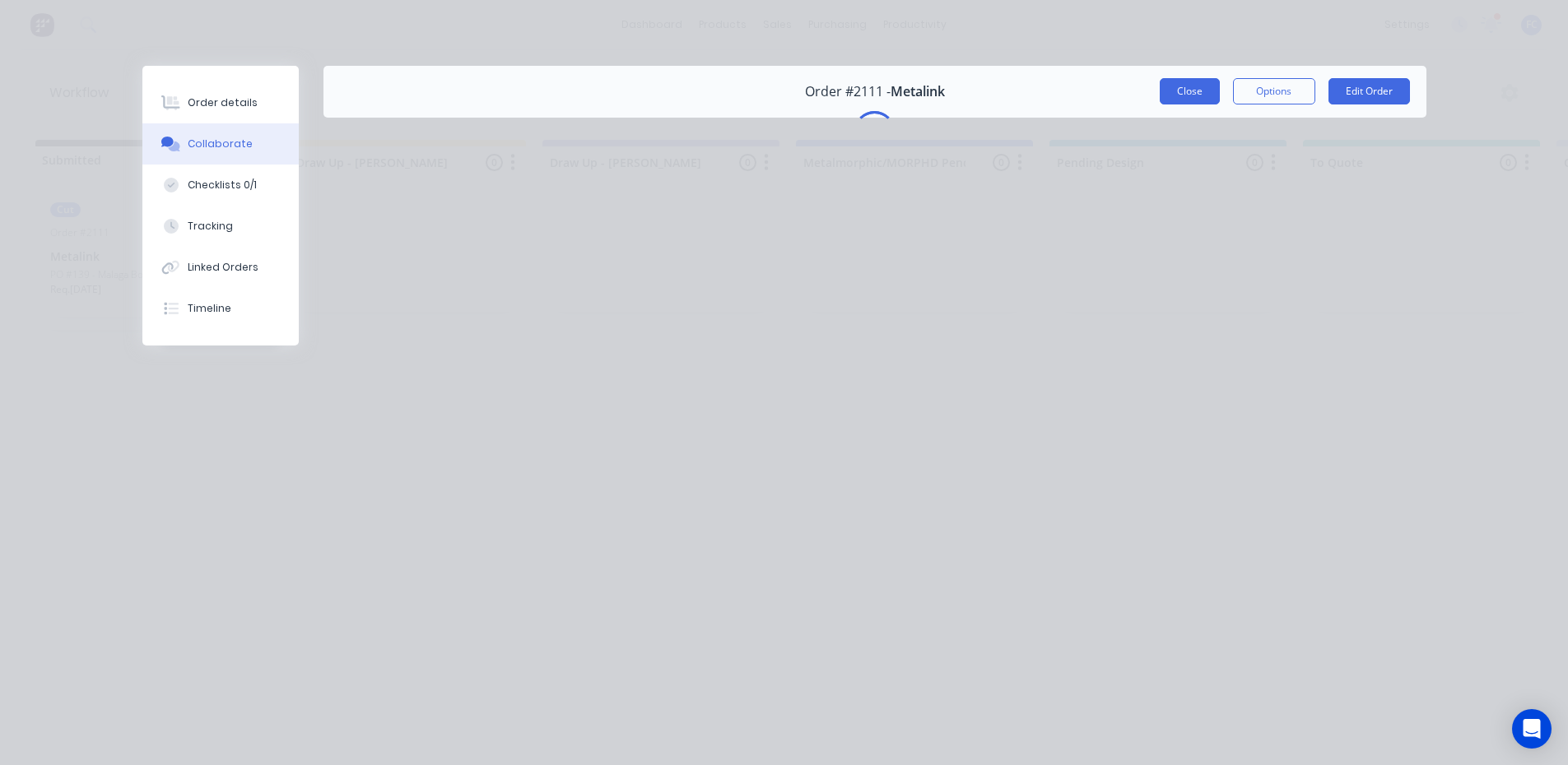
click at [1177, 89] on button "Close" at bounding box center [1189, 91] width 60 height 26
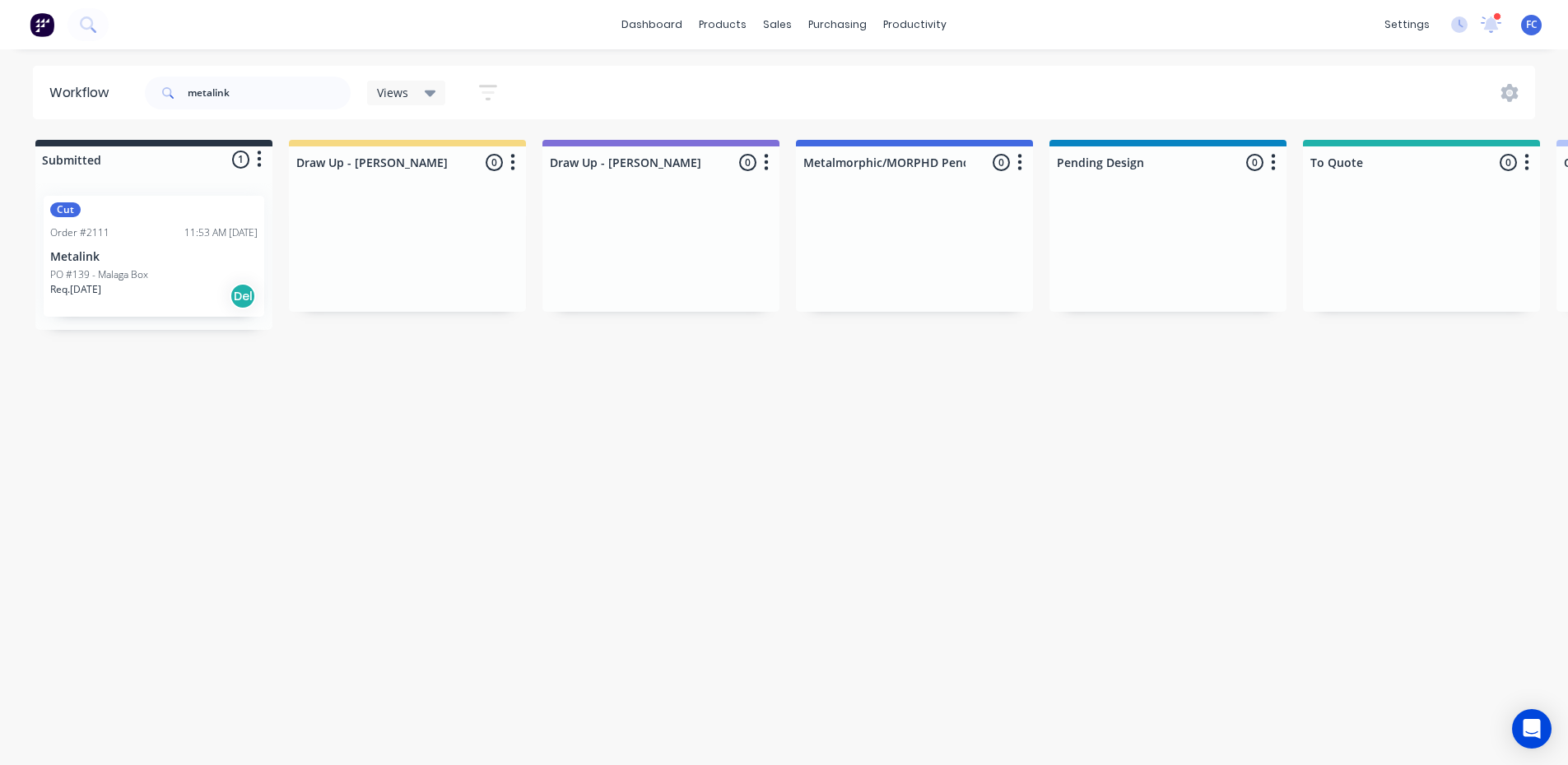
click at [124, 259] on p "Metalink" at bounding box center [154, 256] width 208 height 14
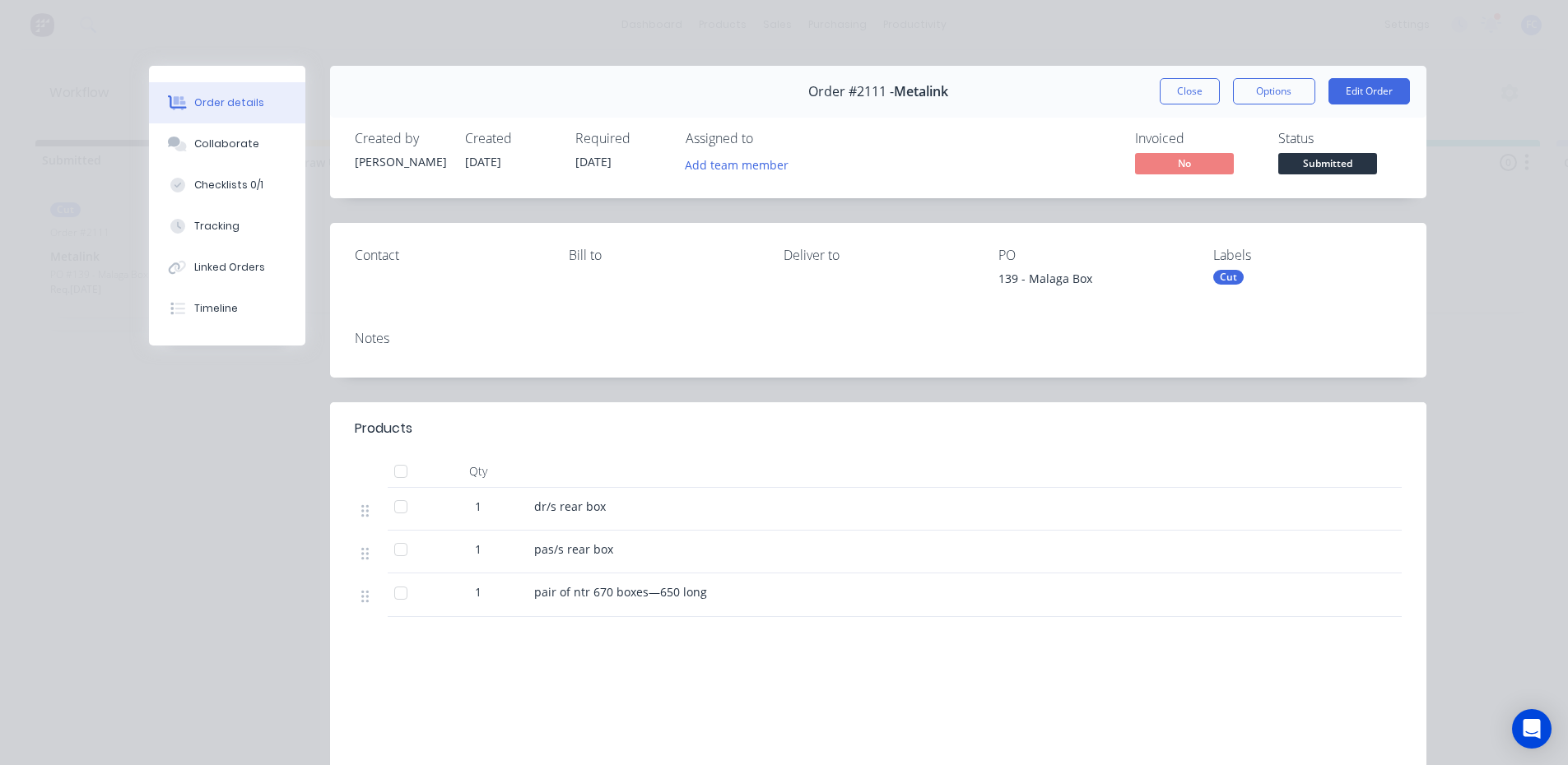
click at [1202, 90] on button "Close" at bounding box center [1189, 91] width 60 height 26
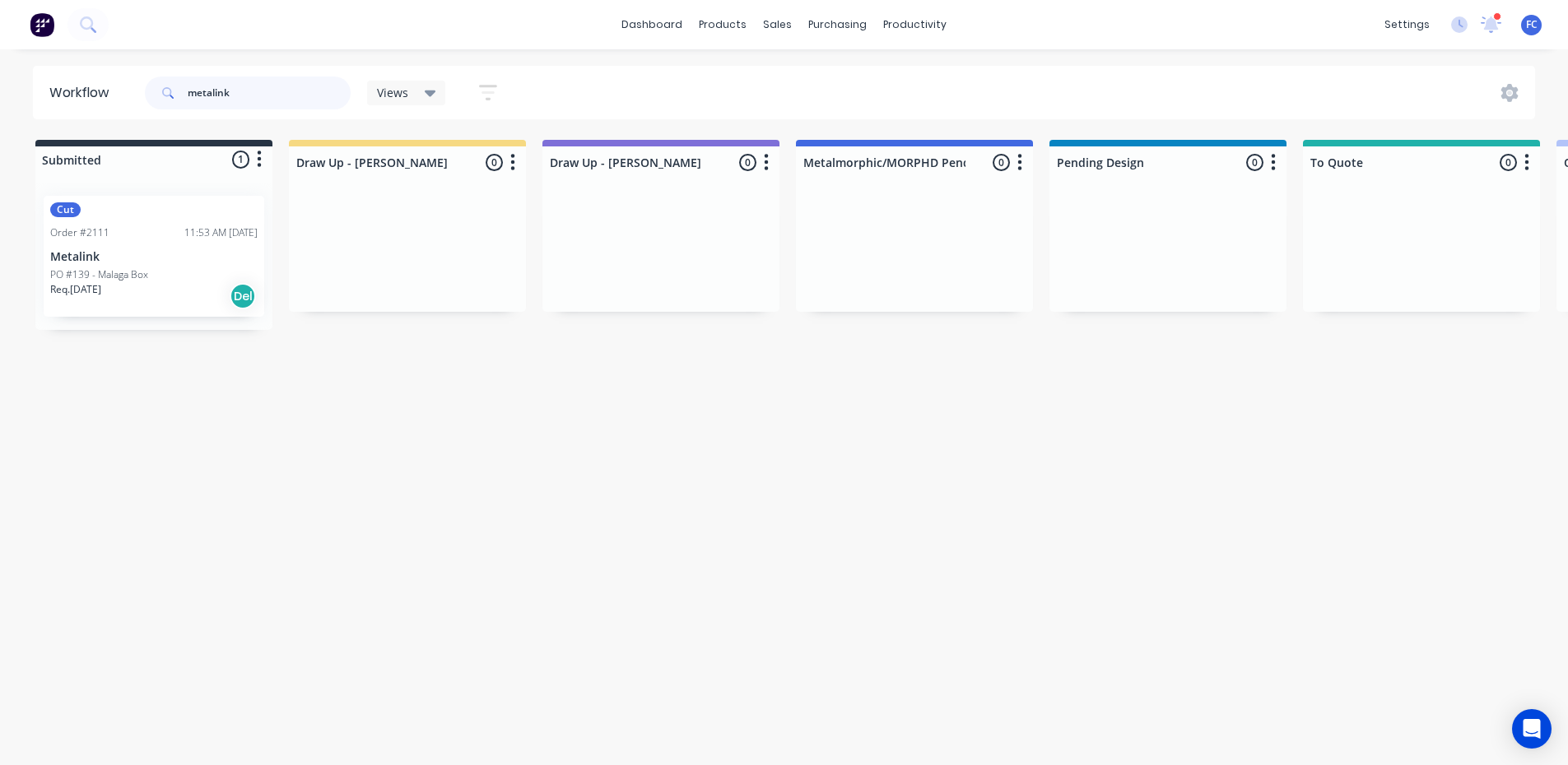
drag, startPoint x: 274, startPoint y: 89, endPoint x: 12, endPoint y: 67, distance: 262.9
click at [12, 67] on div "Workflow metalink Views Save new view None (Default) edit [PERSON_NAME] edit [P…" at bounding box center [784, 92] width 1568 height 54
type input "h2h"
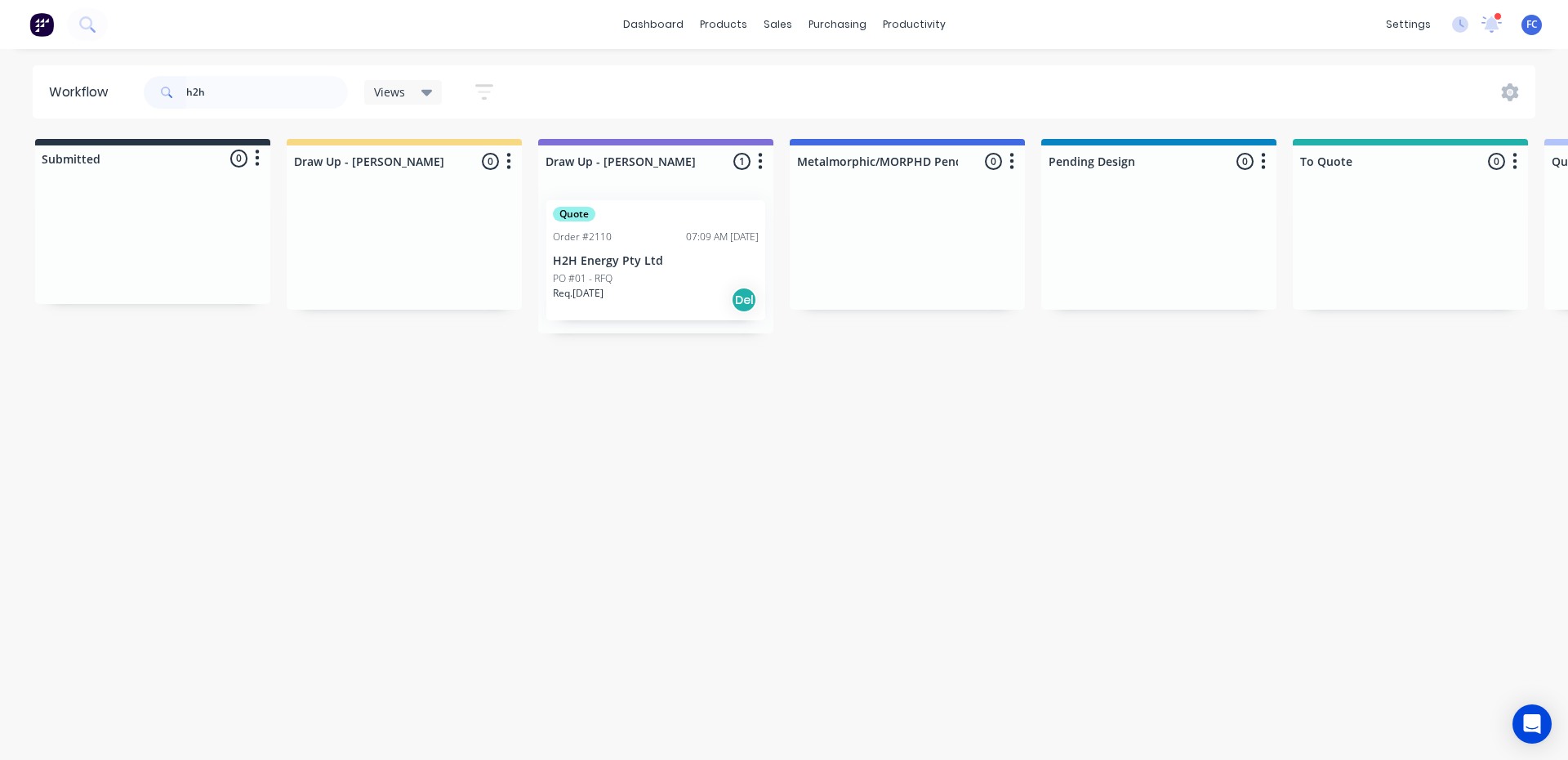
click at [707, 256] on p "H2H Energy Pty Ltd" at bounding box center [655, 261] width 206 height 14
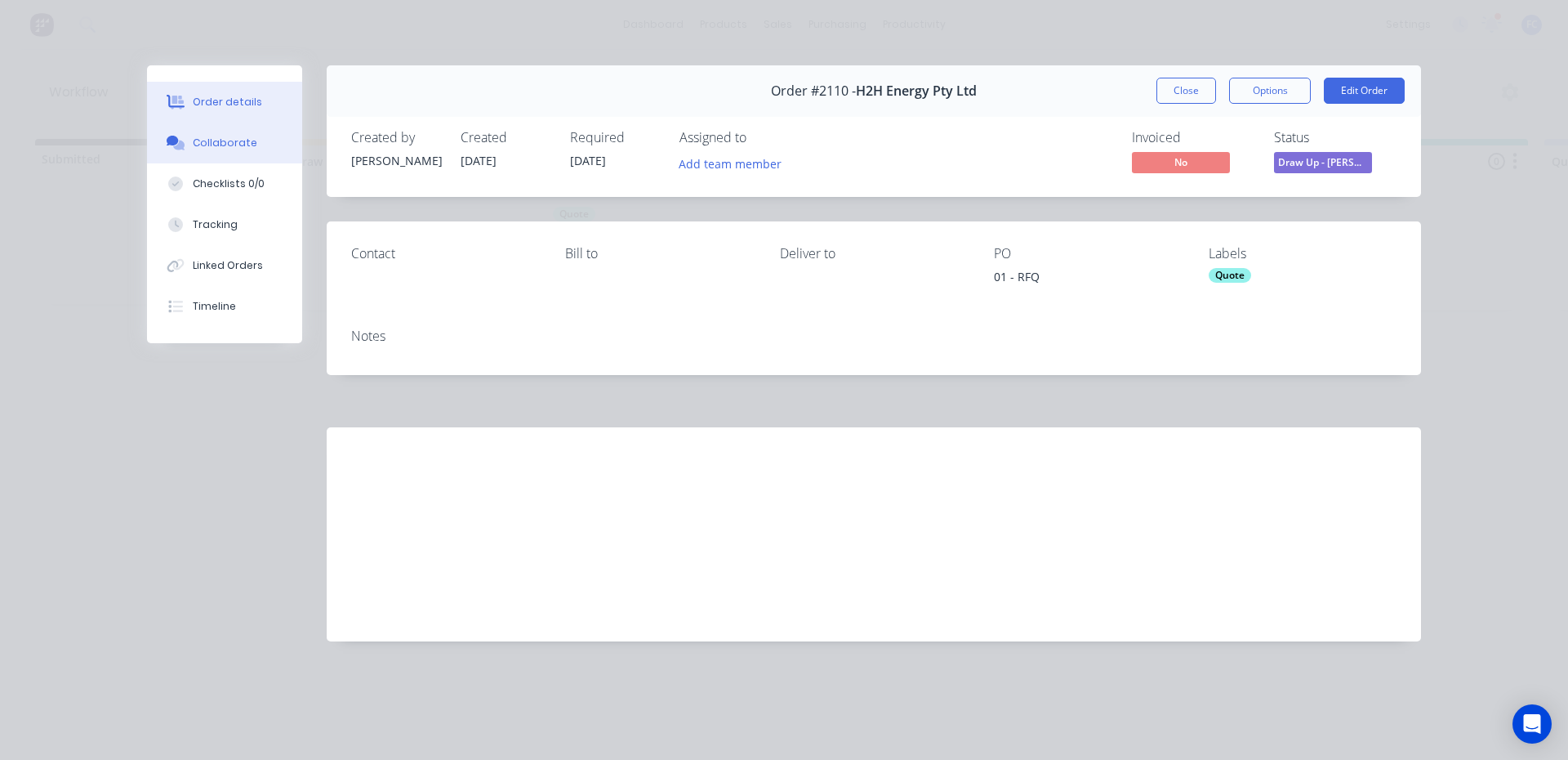
drag, startPoint x: 271, startPoint y: 138, endPoint x: 281, endPoint y: 156, distance: 20.6
click at [271, 138] on button "Collaborate" at bounding box center [225, 143] width 155 height 41
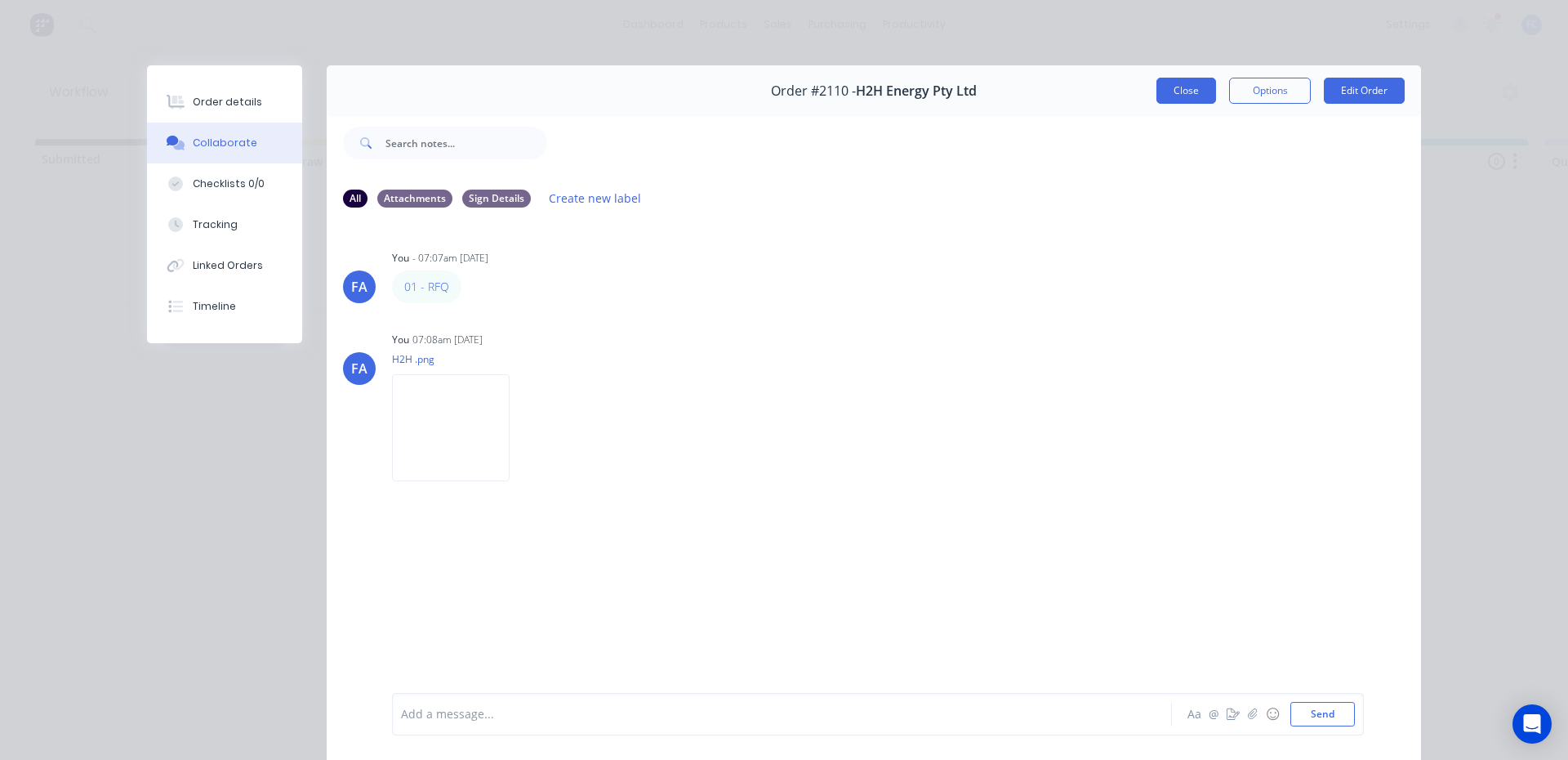
click at [1165, 97] on button "Close" at bounding box center [1186, 90] width 59 height 26
